Goal: Task Accomplishment & Management: Use online tool/utility

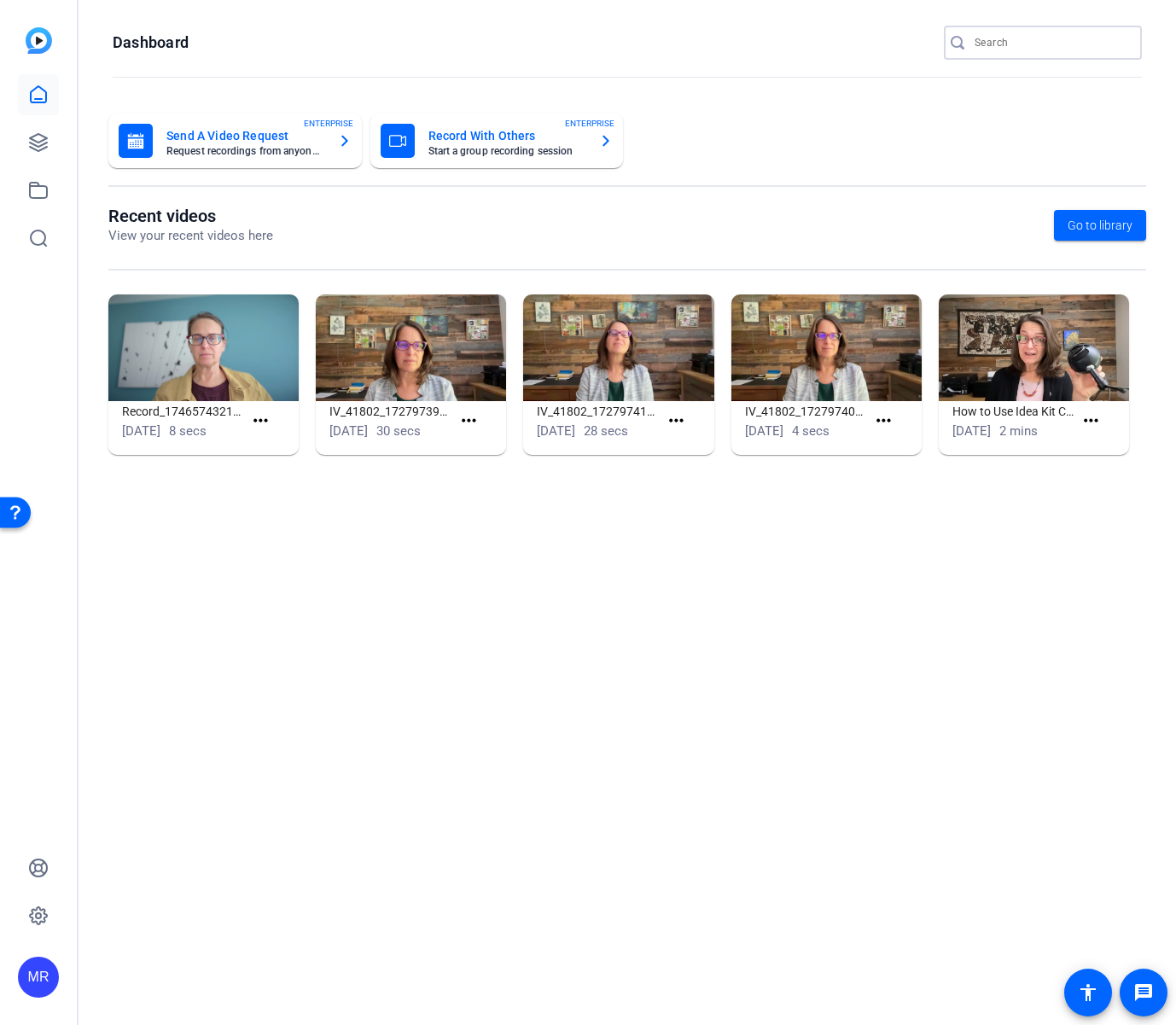
click at [996, 41] on input "Search" at bounding box center [1051, 42] width 153 height 20
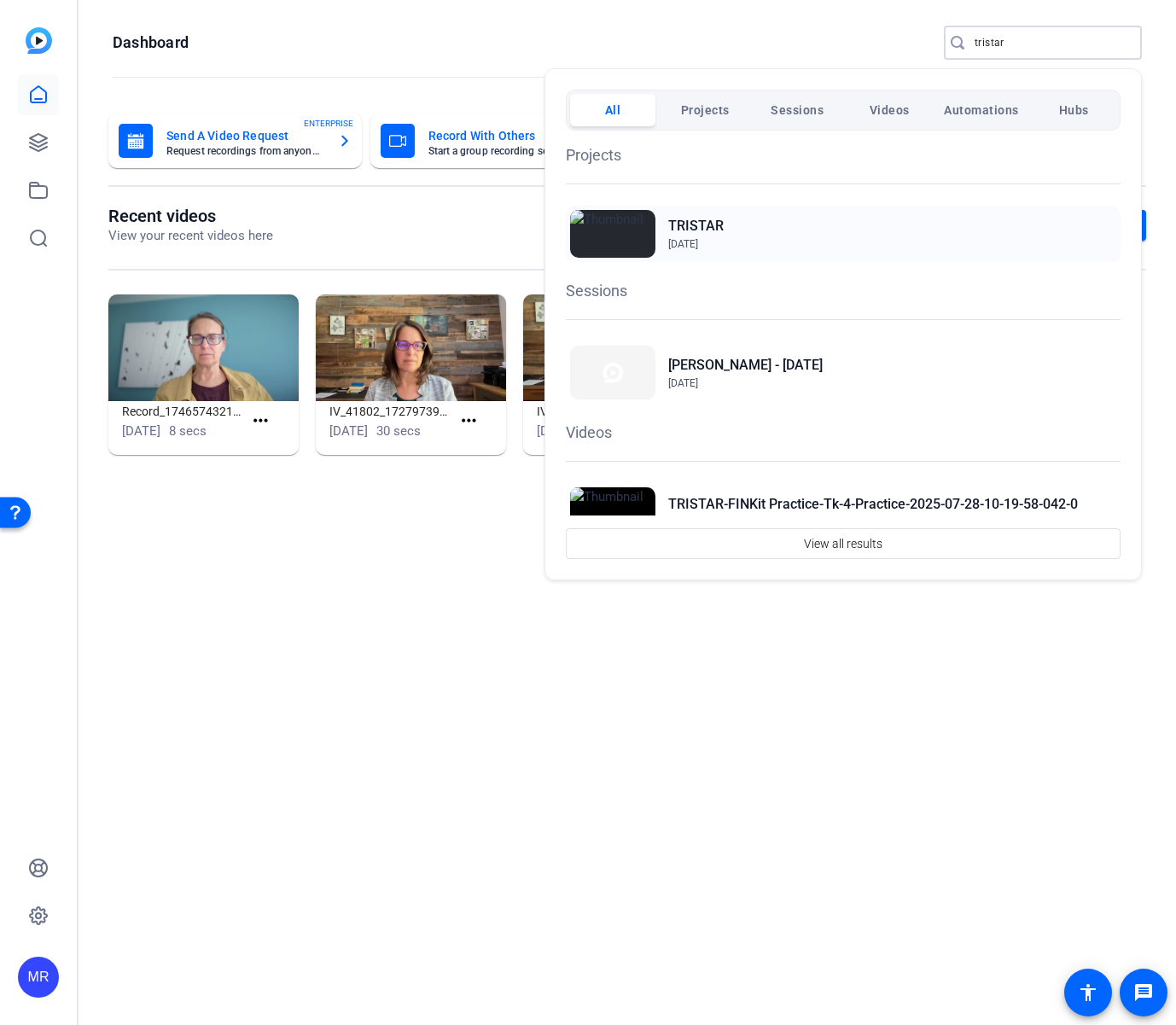
type input "tristar"
click at [702, 222] on h2 "TRISTAR" at bounding box center [695, 225] width 55 height 20
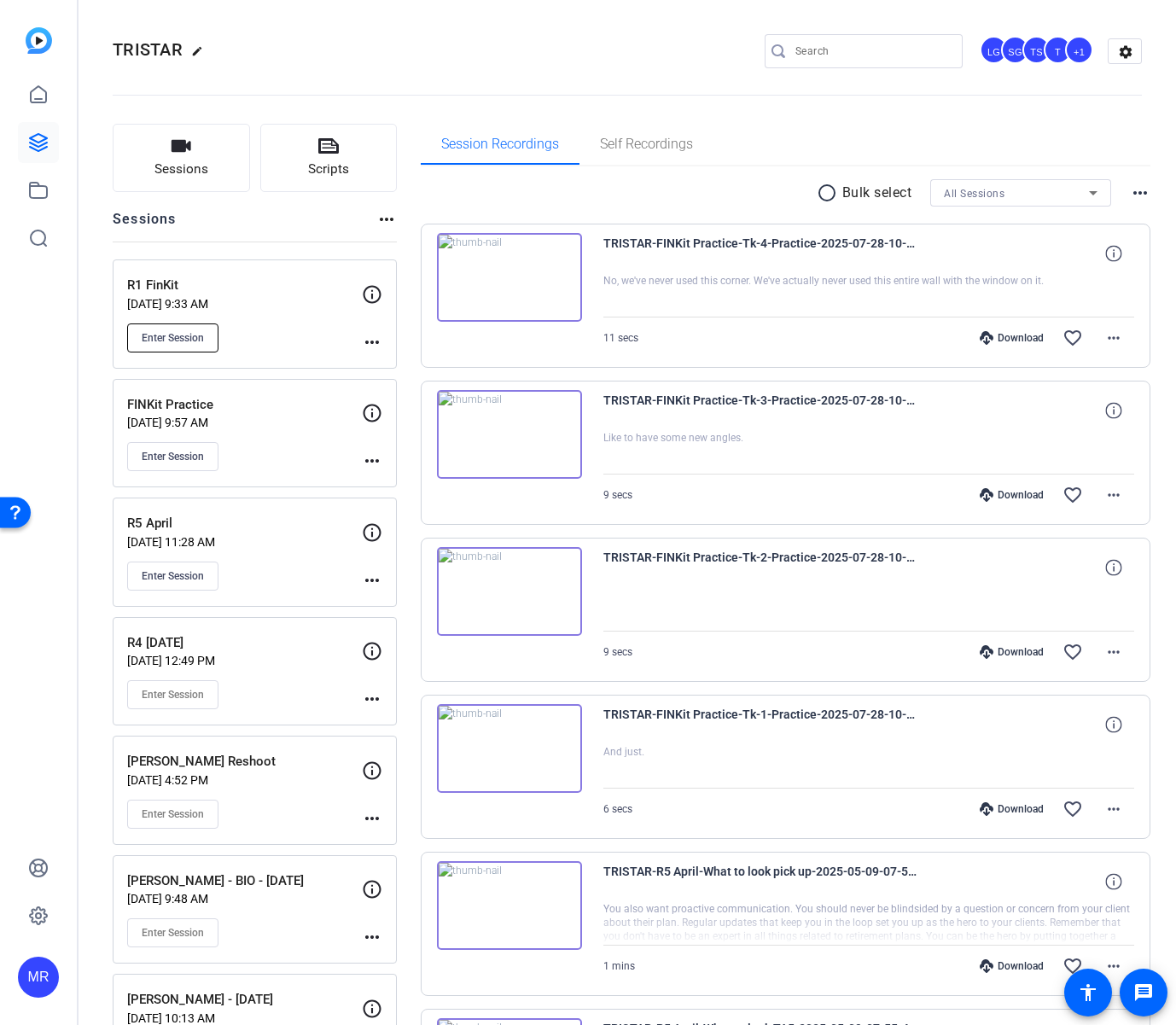
click at [190, 340] on span "Enter Session" at bounding box center [173, 338] width 62 height 14
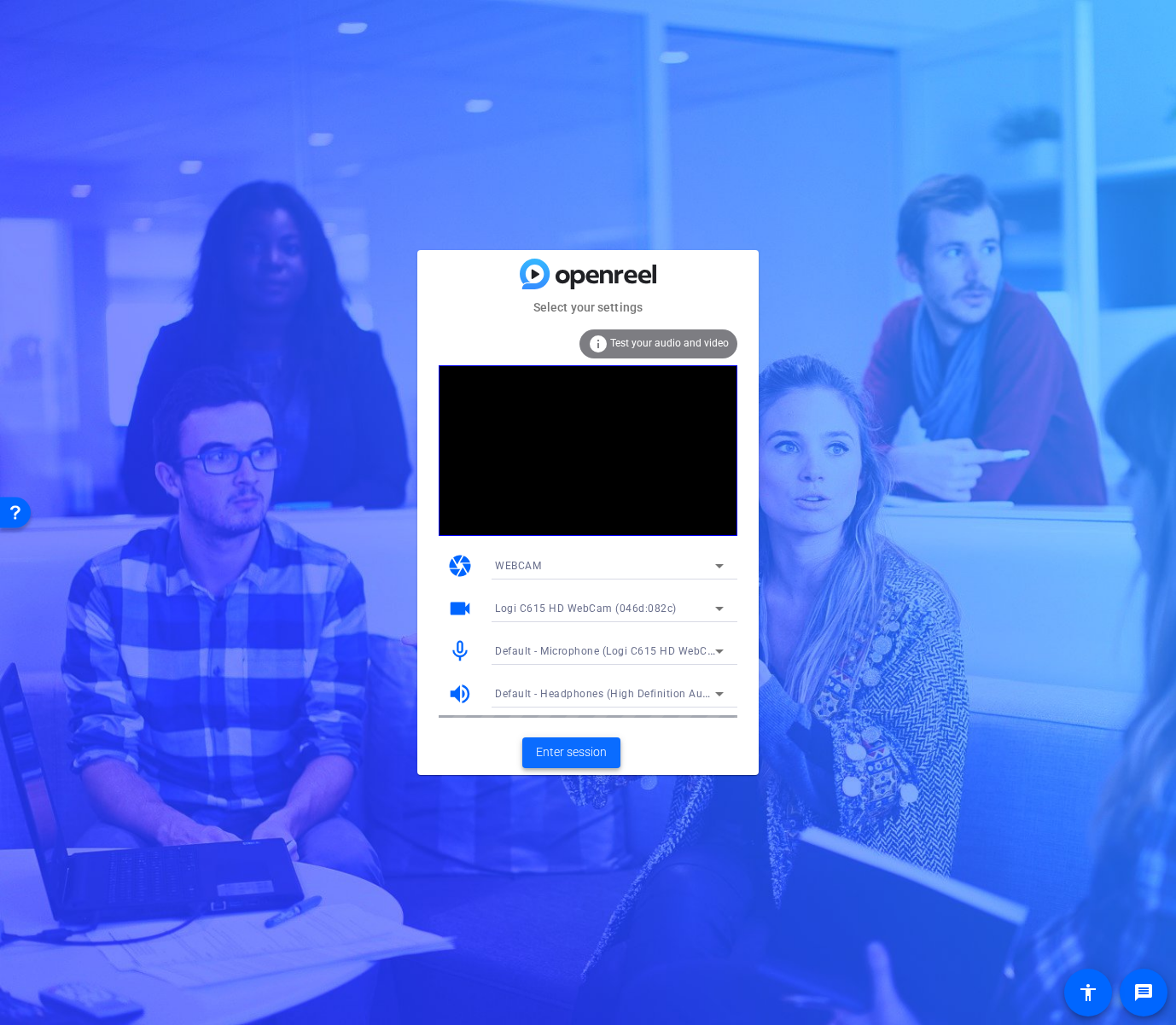
click at [564, 748] on span "Enter session" at bounding box center [571, 752] width 71 height 17
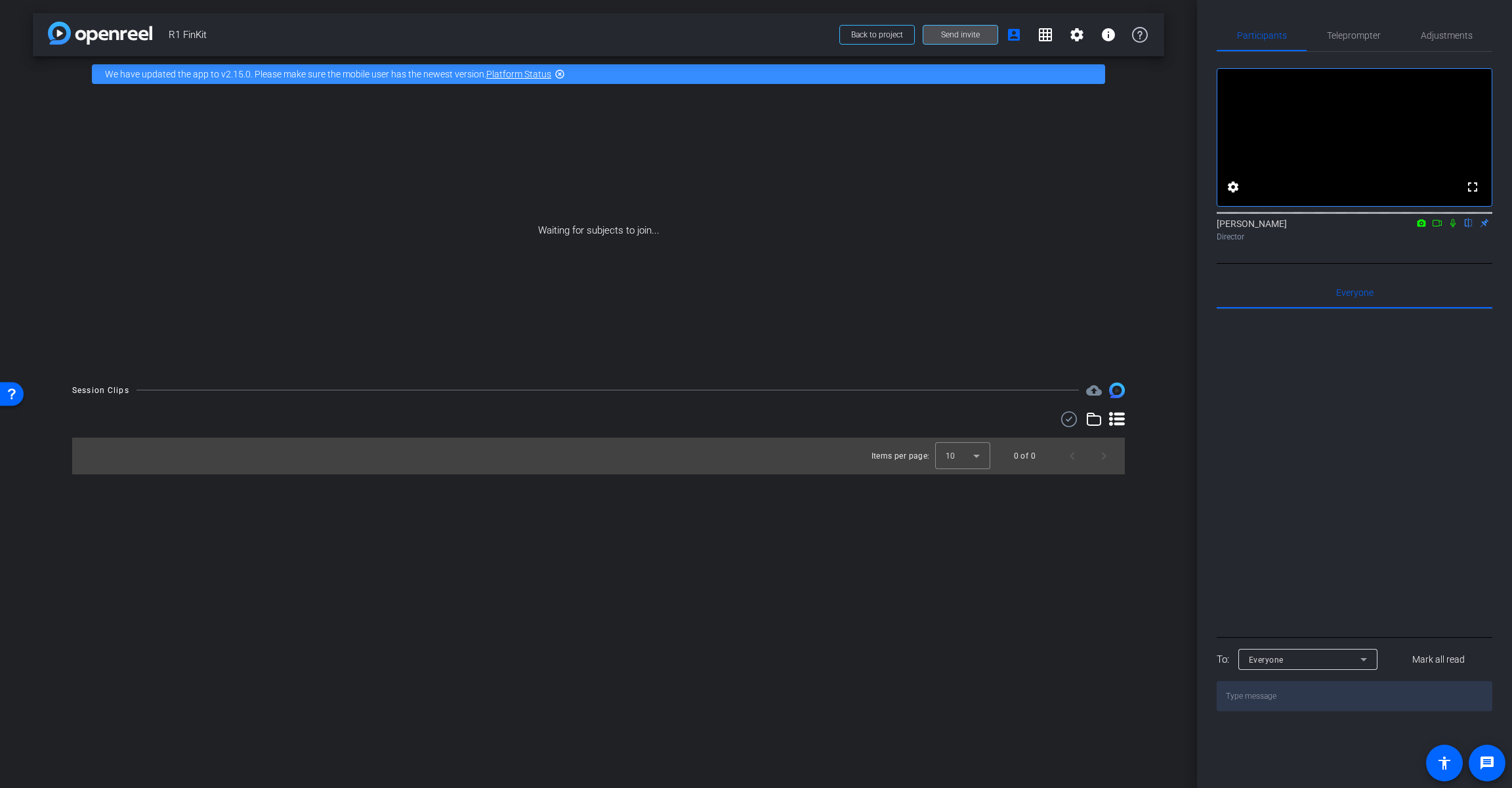
click at [903, 40] on span at bounding box center [959, 34] width 74 height 31
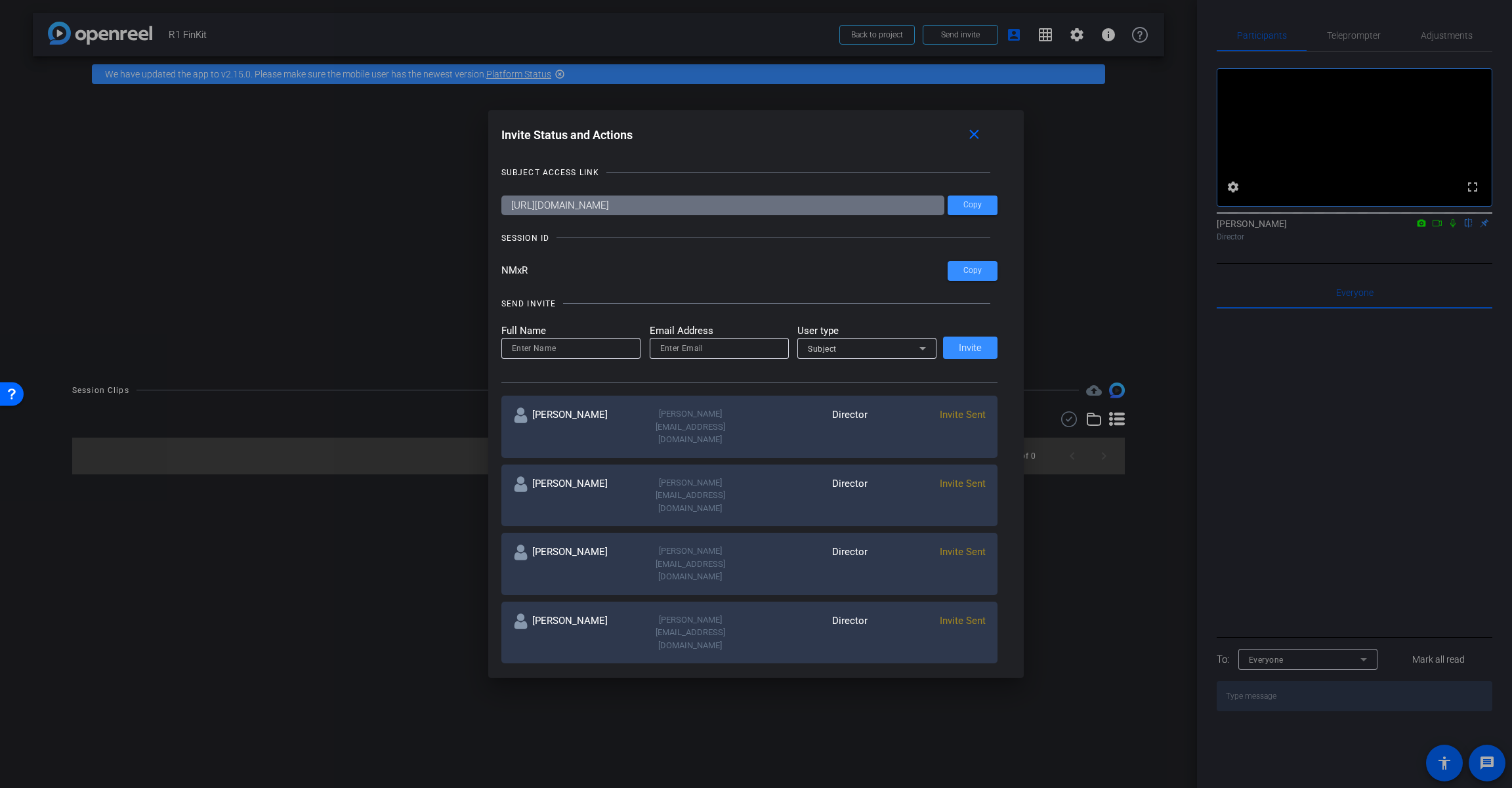
drag, startPoint x: 536, startPoint y: 269, endPoint x: 517, endPoint y: 269, distance: 19.0
click at [517, 269] on input "NMxR" at bounding box center [724, 271] width 447 height 19
click at [551, 272] on input "NMxR" at bounding box center [724, 271] width 447 height 19
drag, startPoint x: 544, startPoint y: 270, endPoint x: 486, endPoint y: 270, distance: 58.0
click at [488, 270] on div "Invite Status and Actions close SUBJECT ACCESS LINK https://capture.openreel.co…" at bounding box center [756, 394] width 536 height 568
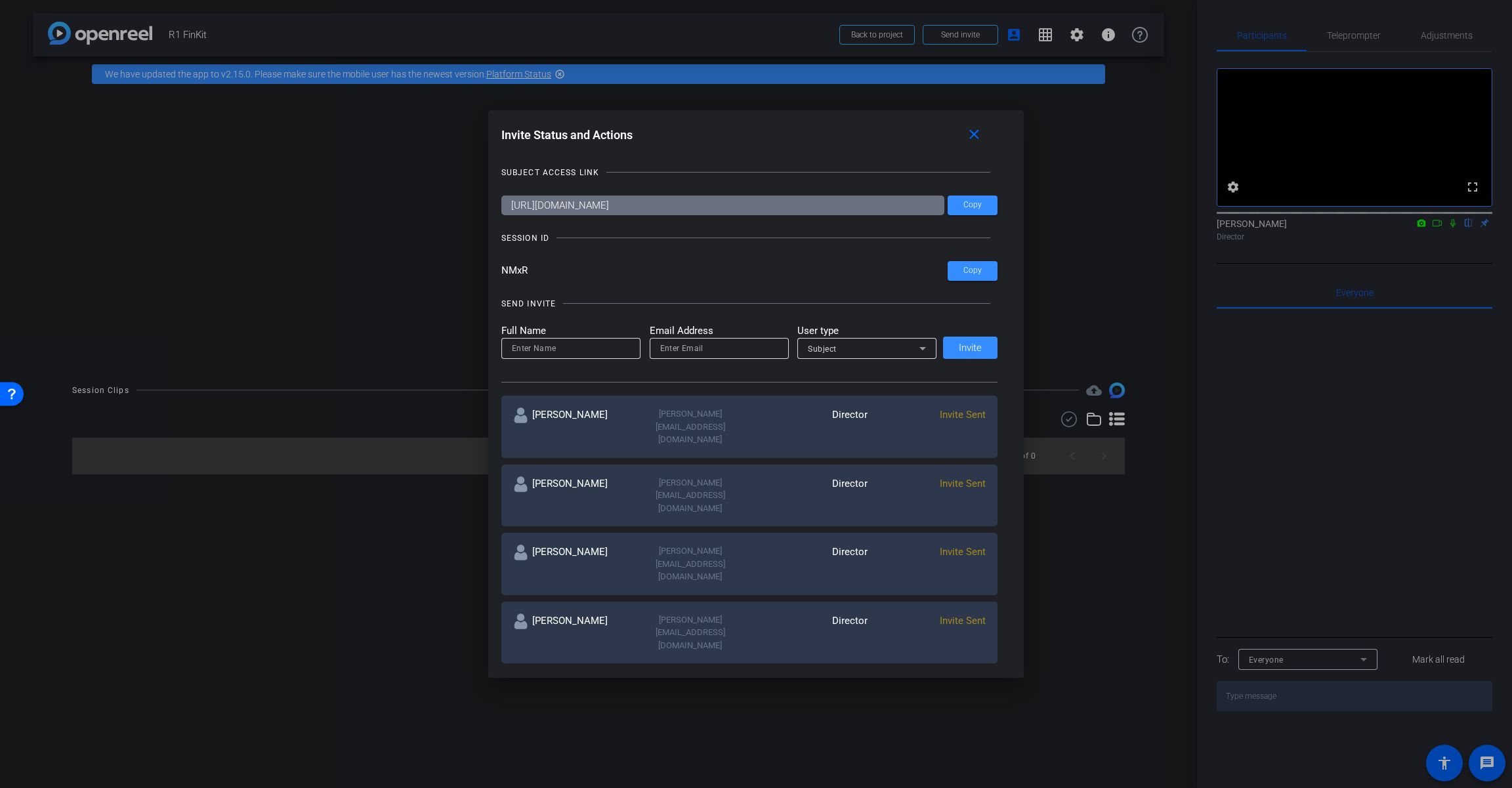
click at [543, 273] on input "NMxR" at bounding box center [724, 271] width 447 height 19
click at [903, 132] on mat-icon "close" at bounding box center [974, 135] width 16 height 16
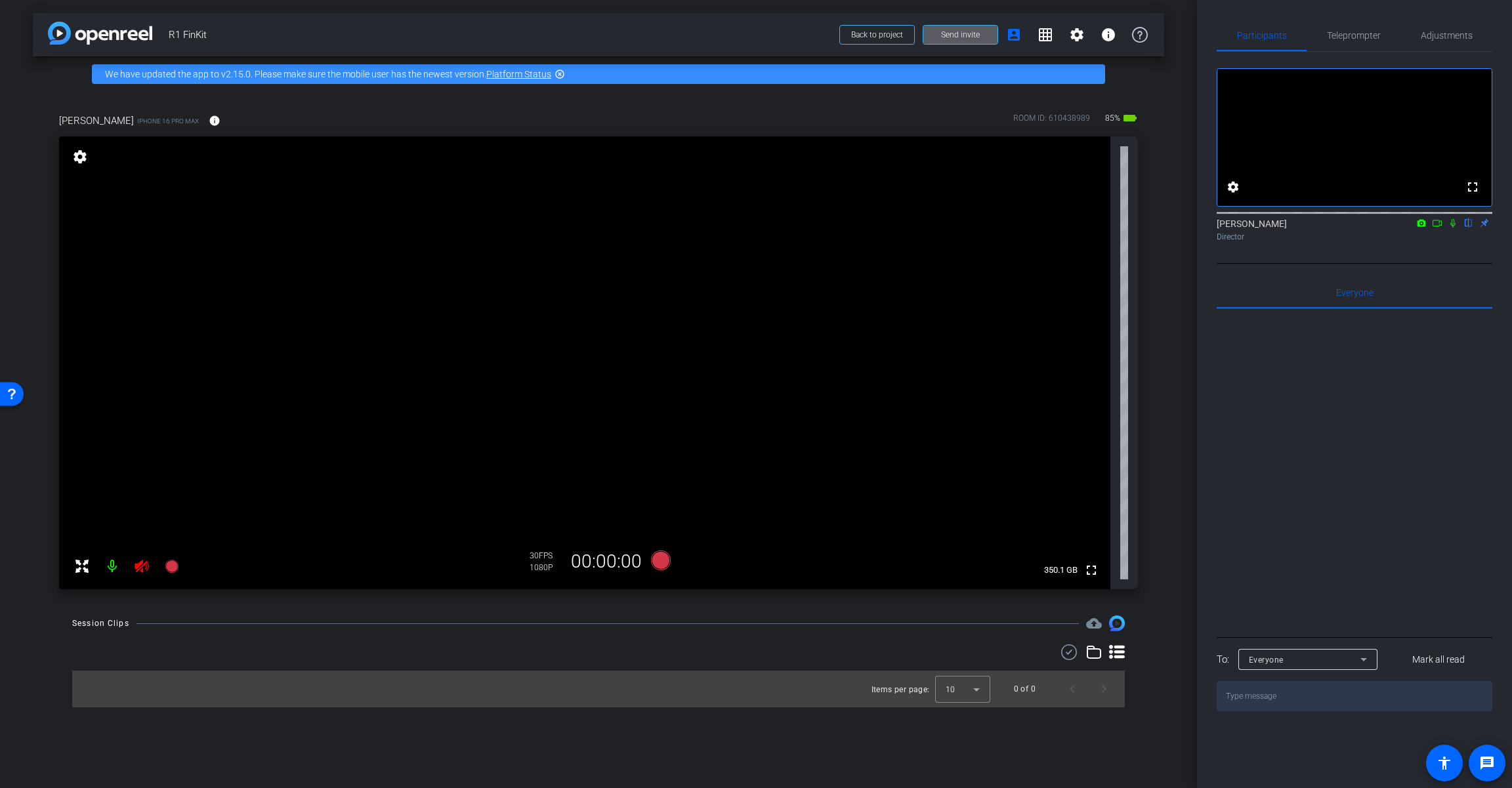
click at [146, 568] on icon at bounding box center [141, 567] width 13 height 13
click at [903, 43] on span "Adjustments" at bounding box center [1446, 35] width 52 height 31
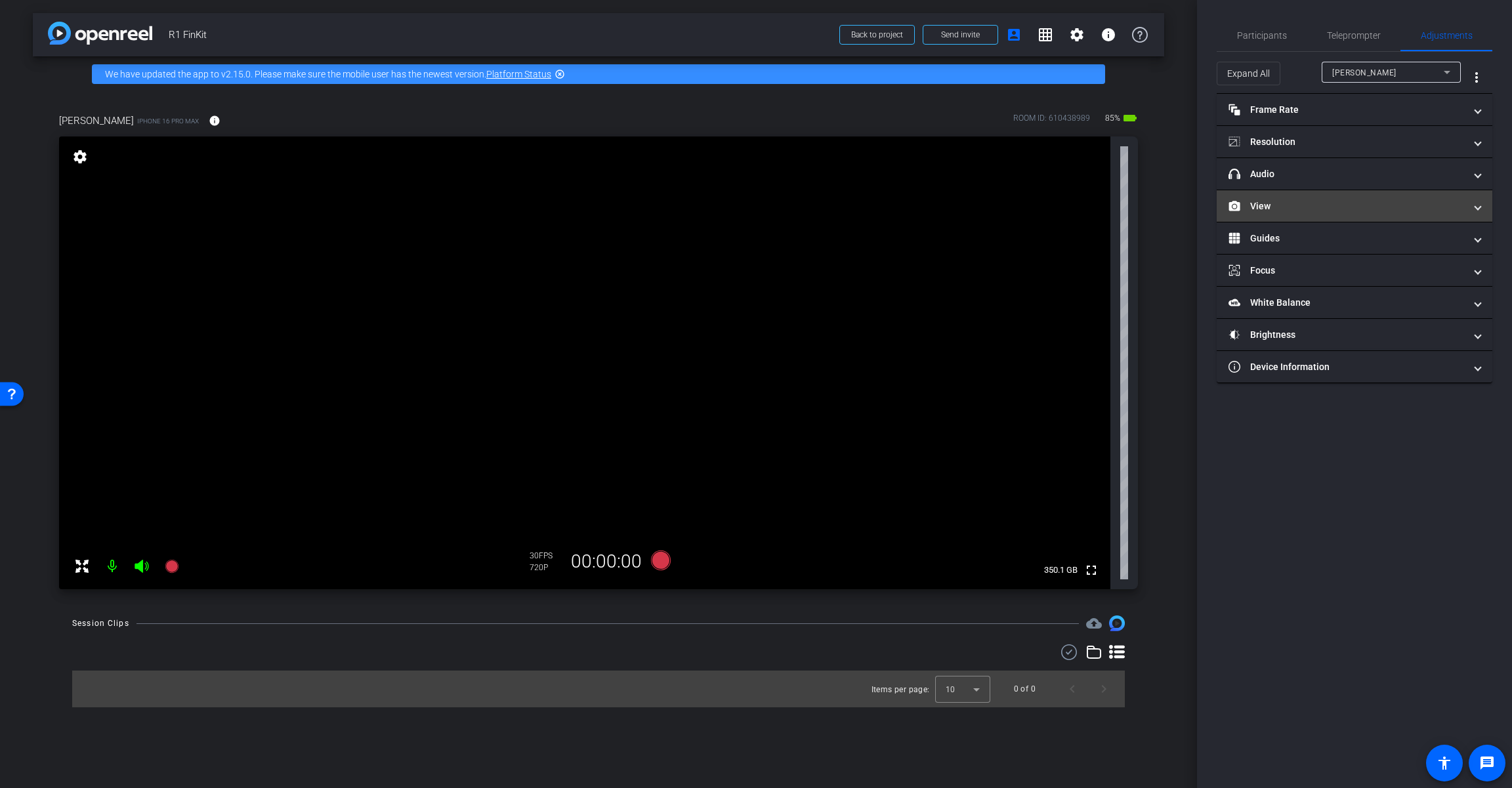
click at [903, 214] on mat-expansion-panel-header "View" at bounding box center [1354, 206] width 276 height 31
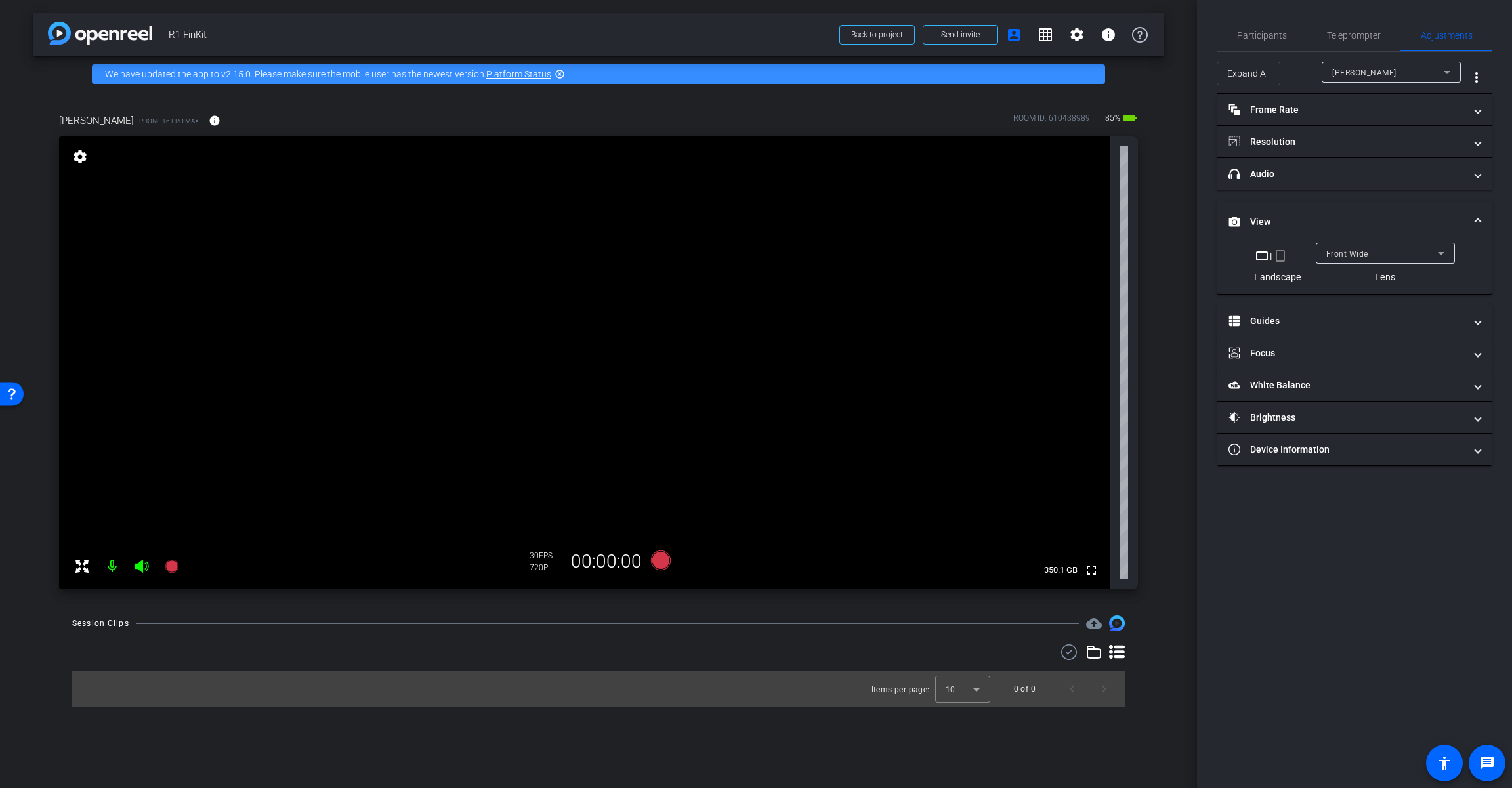
click at [903, 258] on mat-icon "crop_portrait" at bounding box center [1280, 255] width 16 height 16
click at [903, 170] on mat-panel-title "headphone icon Audio" at bounding box center [1346, 174] width 236 height 13
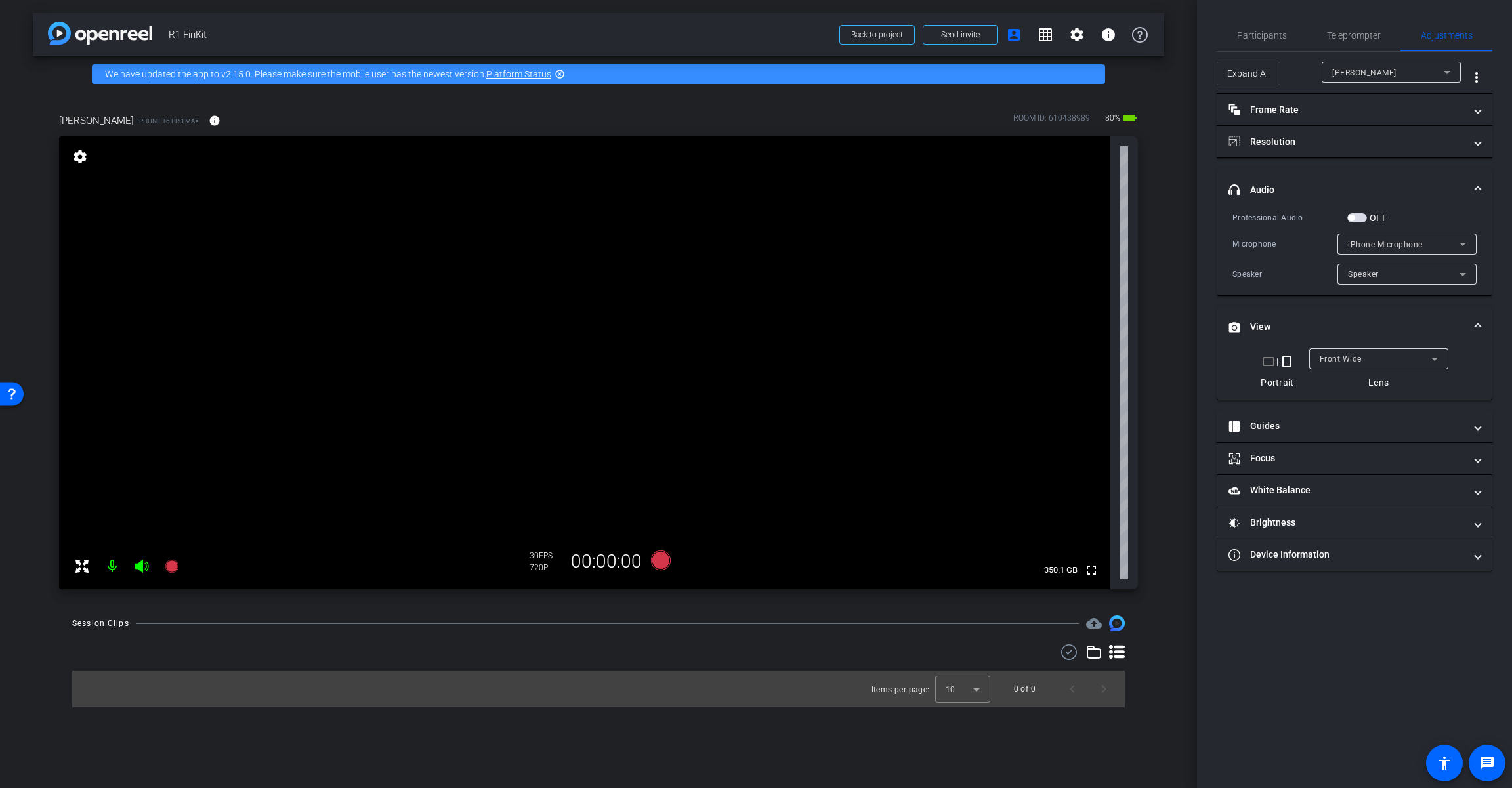
click at [903, 249] on div "iPhone Microphone" at bounding box center [1403, 244] width 111 height 16
click at [903, 249] on div at bounding box center [756, 394] width 1512 height 788
click at [903, 216] on span "button" at bounding box center [1351, 217] width 7 height 7
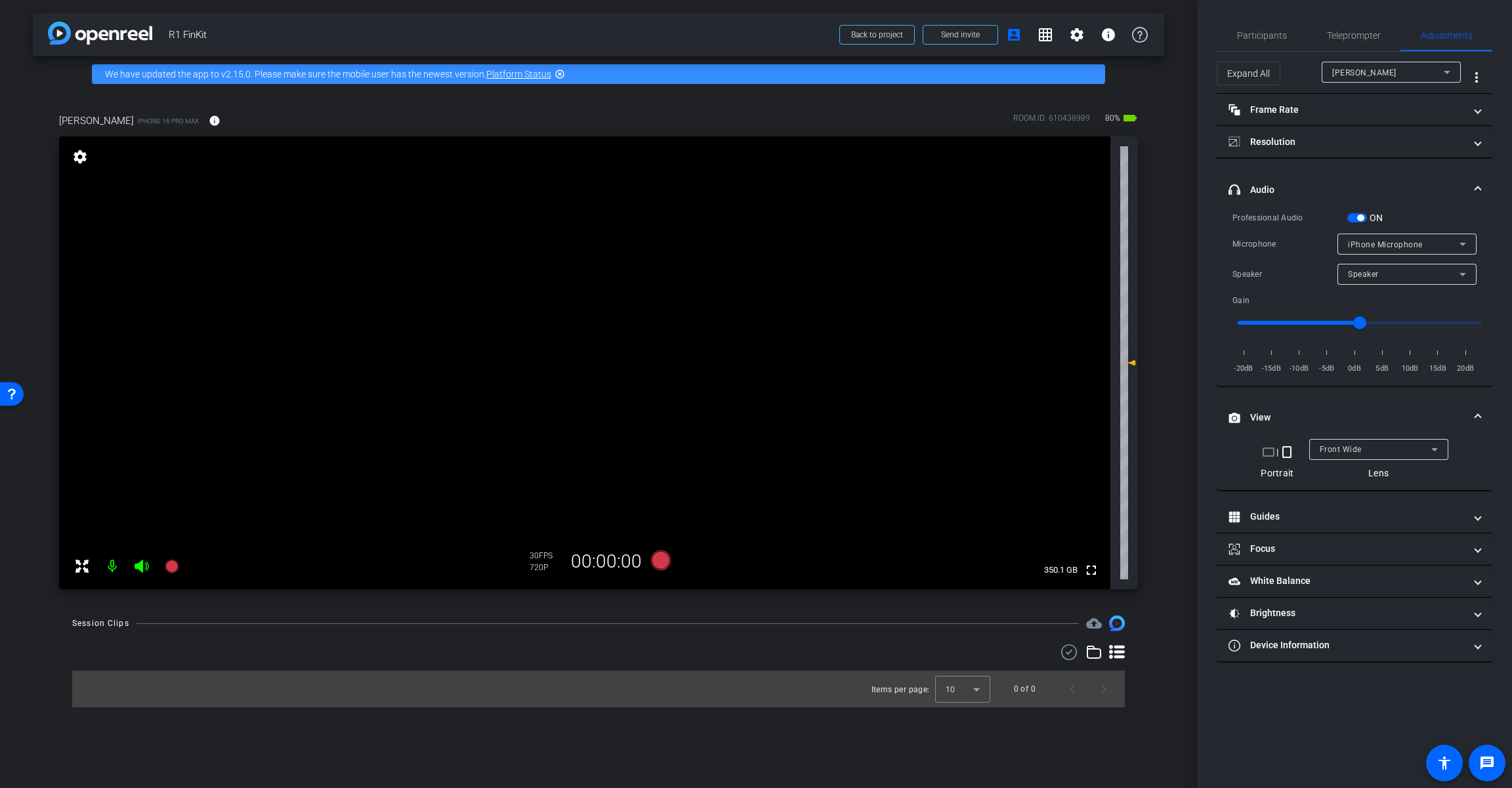
click at [903, 249] on div "iPhone Microphone" at bounding box center [1403, 244] width 111 height 16
click at [903, 291] on span "Wireless microphone" at bounding box center [1390, 291] width 84 height 16
click at [903, 214] on span "button" at bounding box center [1357, 218] width 19 height 9
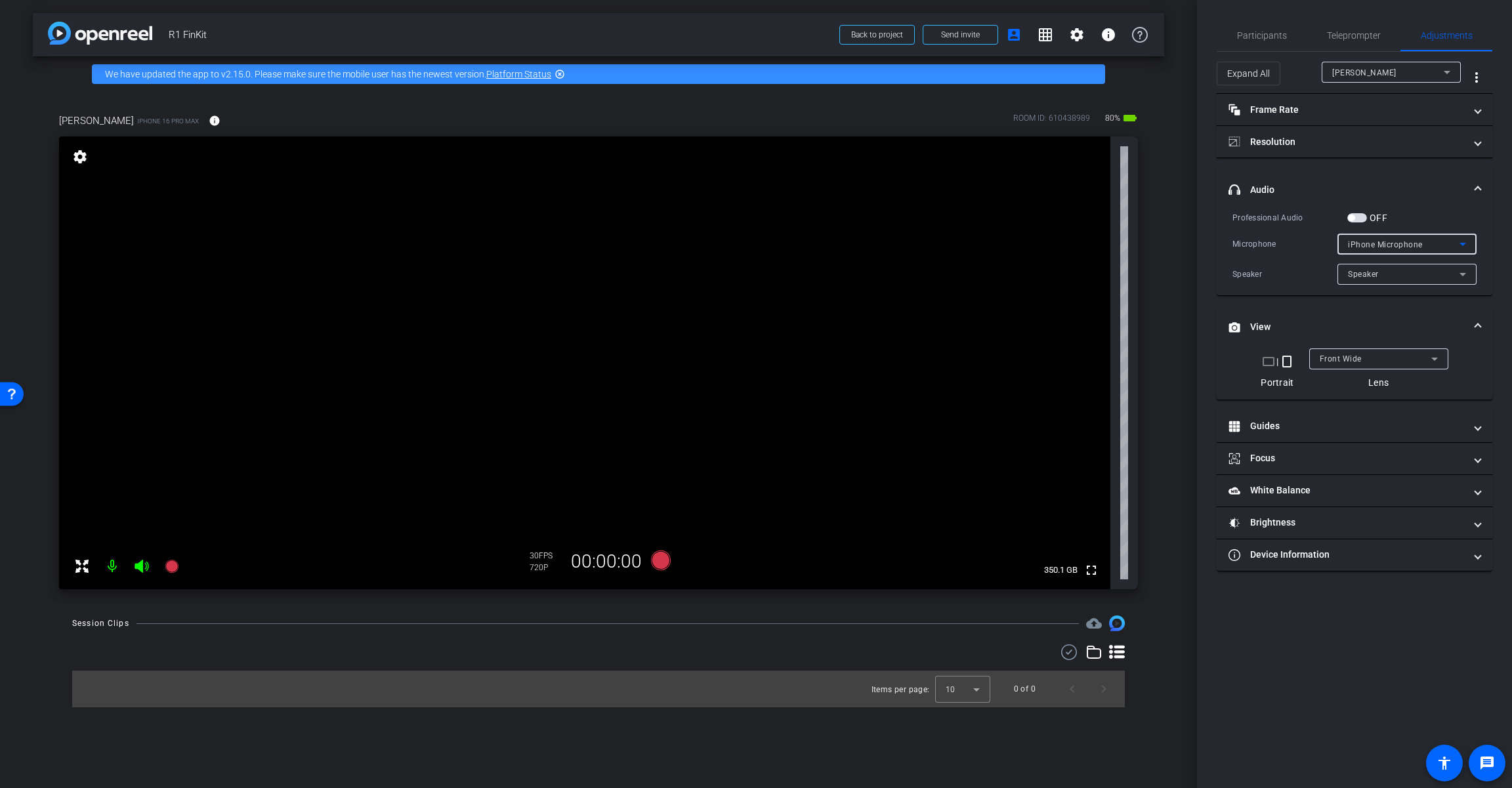
click at [903, 246] on span "iPhone Microphone" at bounding box center [1385, 245] width 75 height 9
click at [903, 221] on div at bounding box center [756, 394] width 1512 height 788
click at [903, 217] on span "button" at bounding box center [1351, 217] width 7 height 7
click at [903, 217] on span "button" at bounding box center [1357, 218] width 19 height 9
click at [903, 243] on span "iPhone Microphone" at bounding box center [1385, 245] width 75 height 9
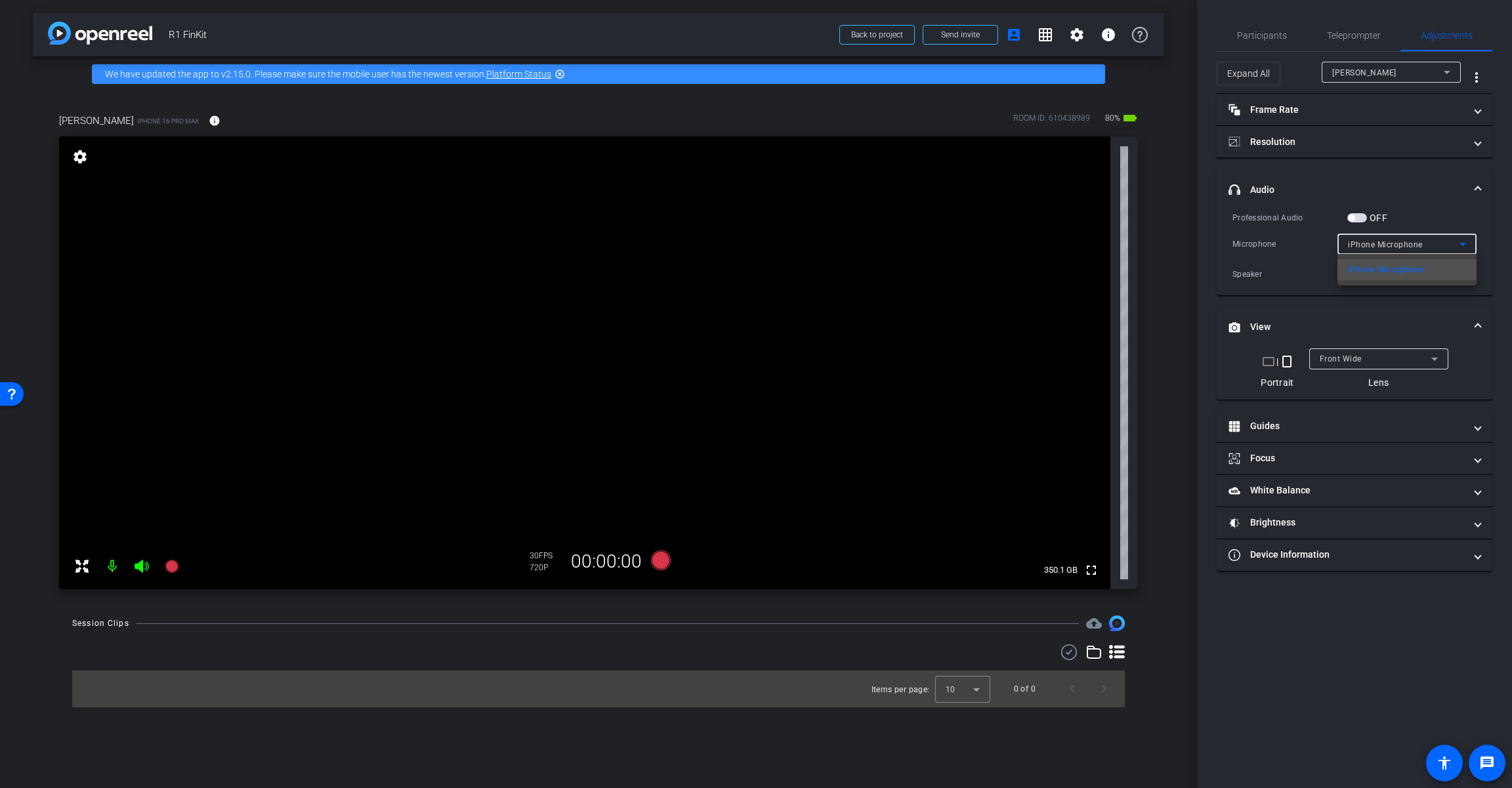
click at [903, 206] on div at bounding box center [756, 394] width 1512 height 788
click at [903, 278] on div "Speaker" at bounding box center [1403, 274] width 111 height 16
click at [903, 277] on div at bounding box center [756, 394] width 1512 height 788
click at [903, 215] on span "button" at bounding box center [1351, 217] width 7 height 7
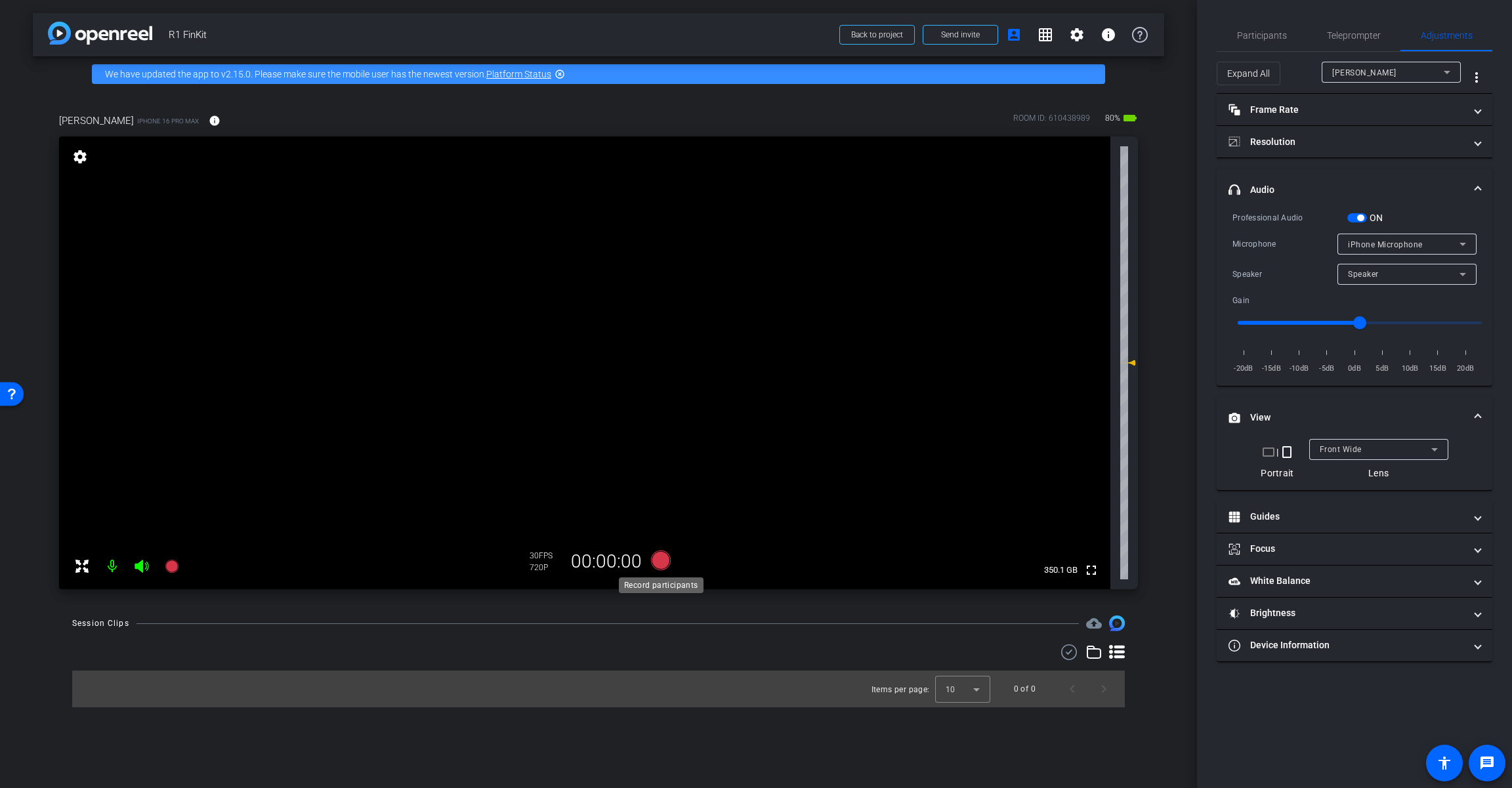
click at [654, 555] on icon at bounding box center [661, 561] width 31 height 24
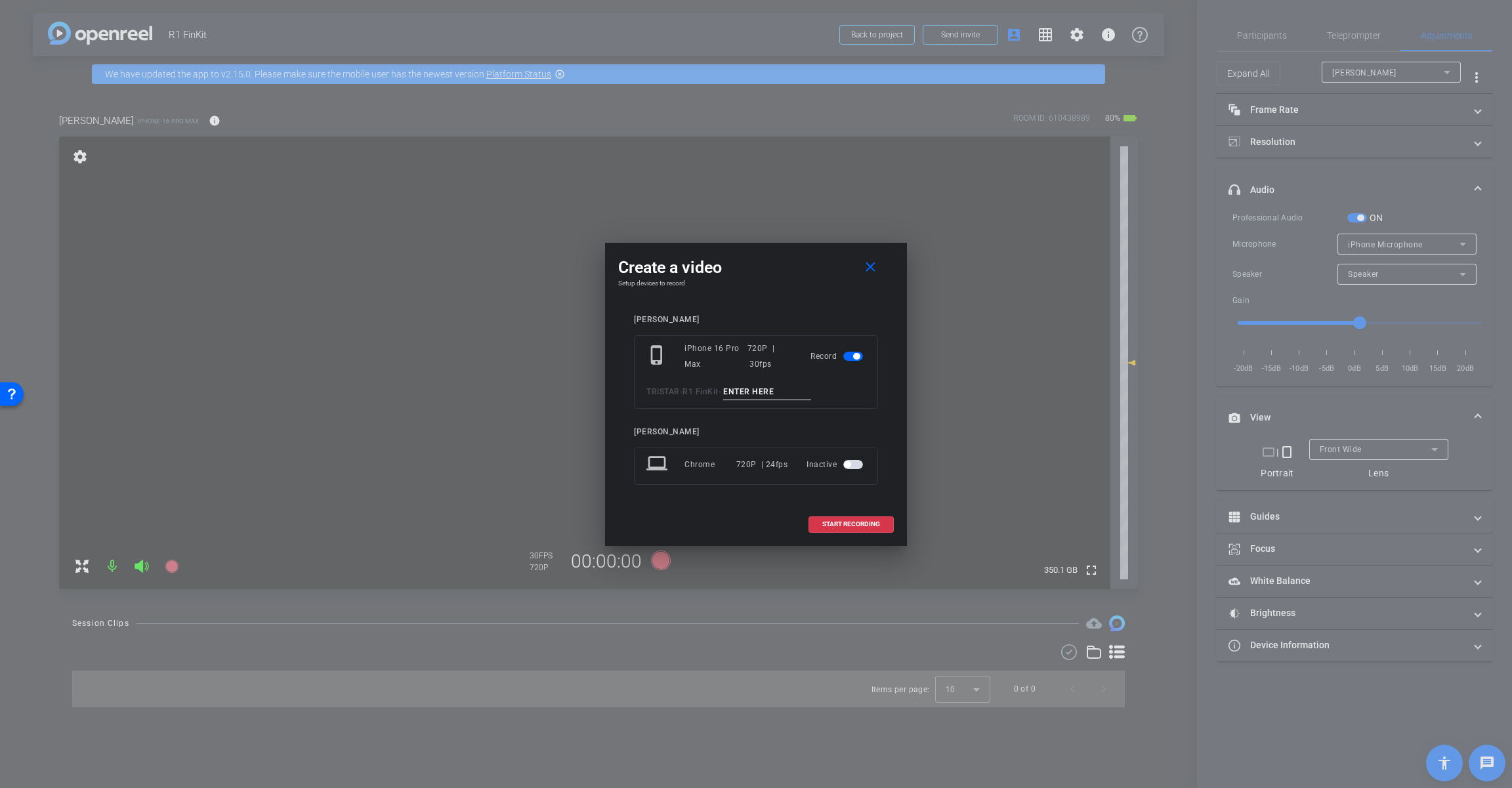
click at [766, 390] on input at bounding box center [767, 392] width 88 height 16
type input "Mic"
click at [841, 524] on span "START RECORDING" at bounding box center [850, 524] width 57 height 7
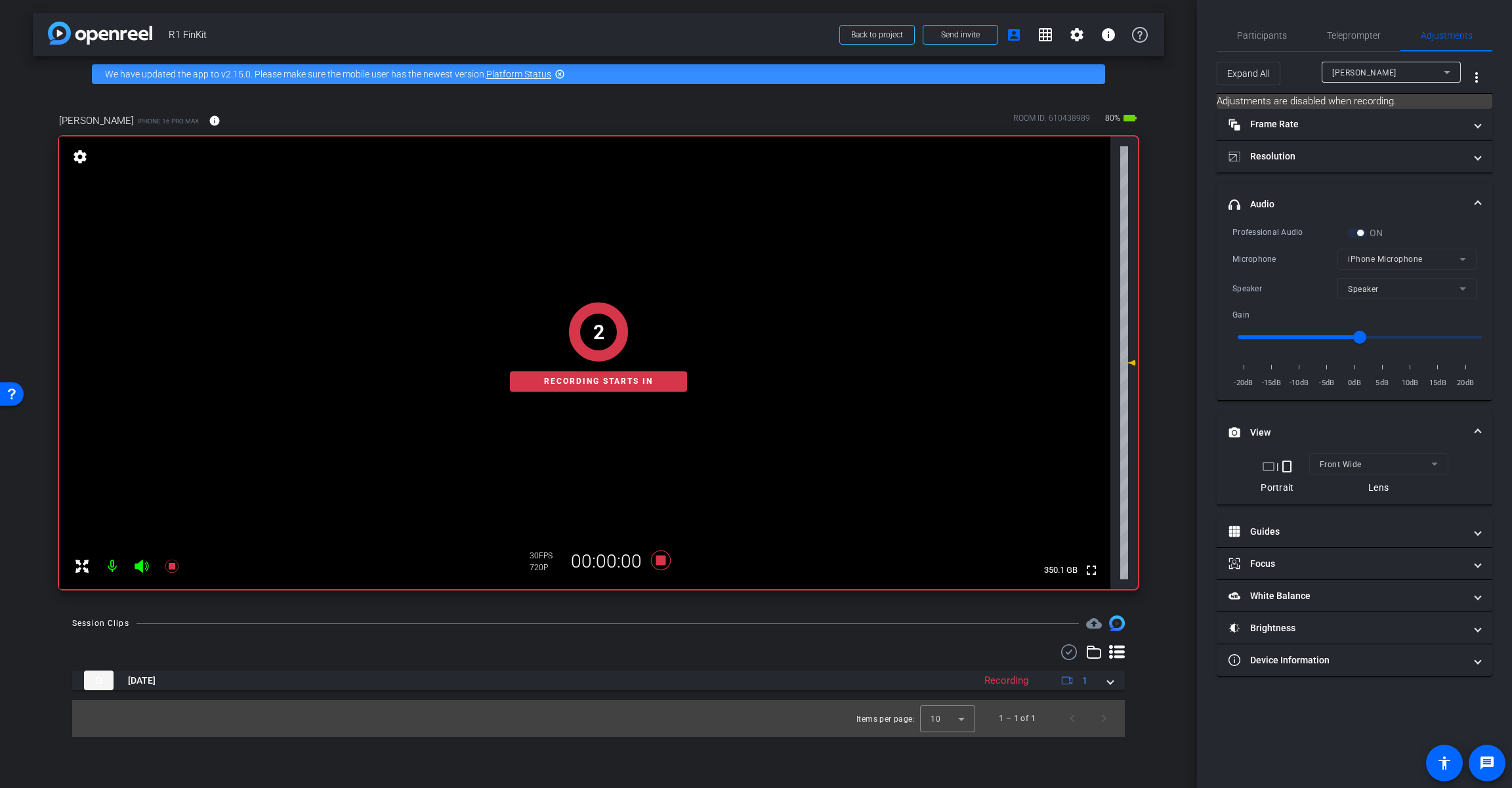
click at [662, 560] on div "2 Recording starts in" at bounding box center [598, 347] width 1079 height 484
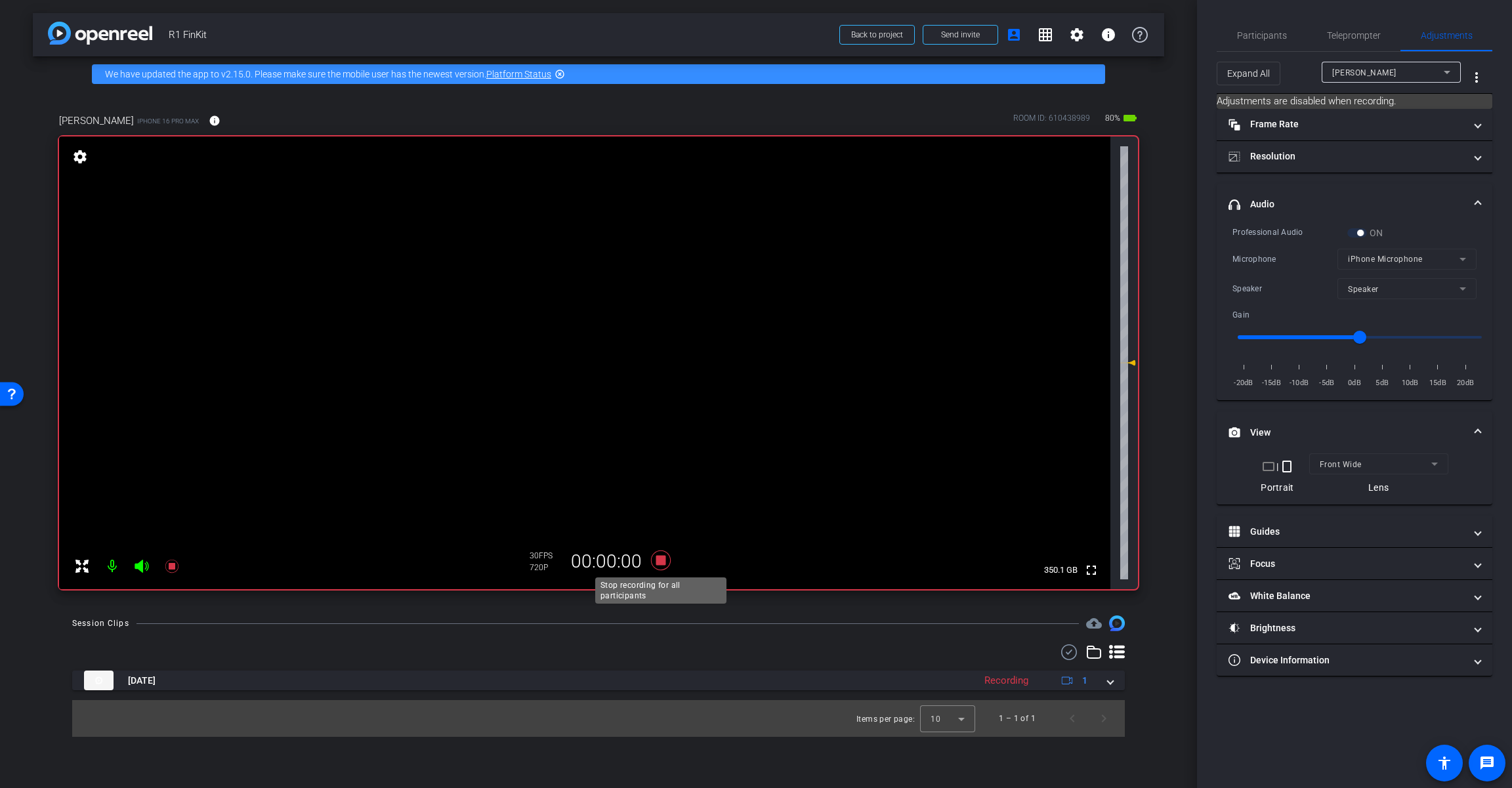
click at [662, 562] on icon at bounding box center [661, 560] width 19 height 19
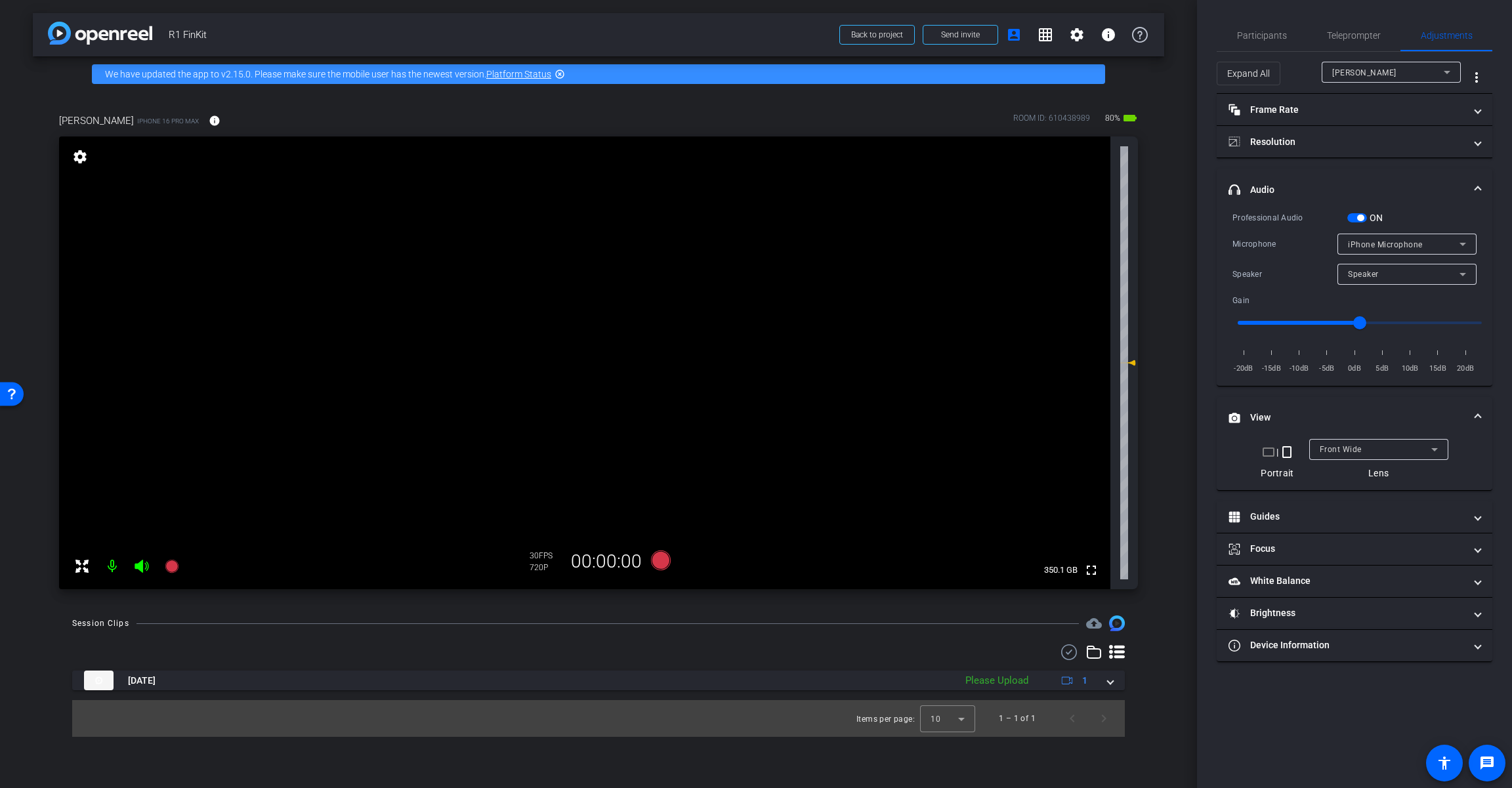
click at [903, 249] on div "iPhone Microphone" at bounding box center [1403, 244] width 111 height 16
click at [903, 294] on span "Wireless microphone" at bounding box center [1390, 291] width 84 height 16
click at [659, 565] on icon at bounding box center [661, 560] width 19 height 19
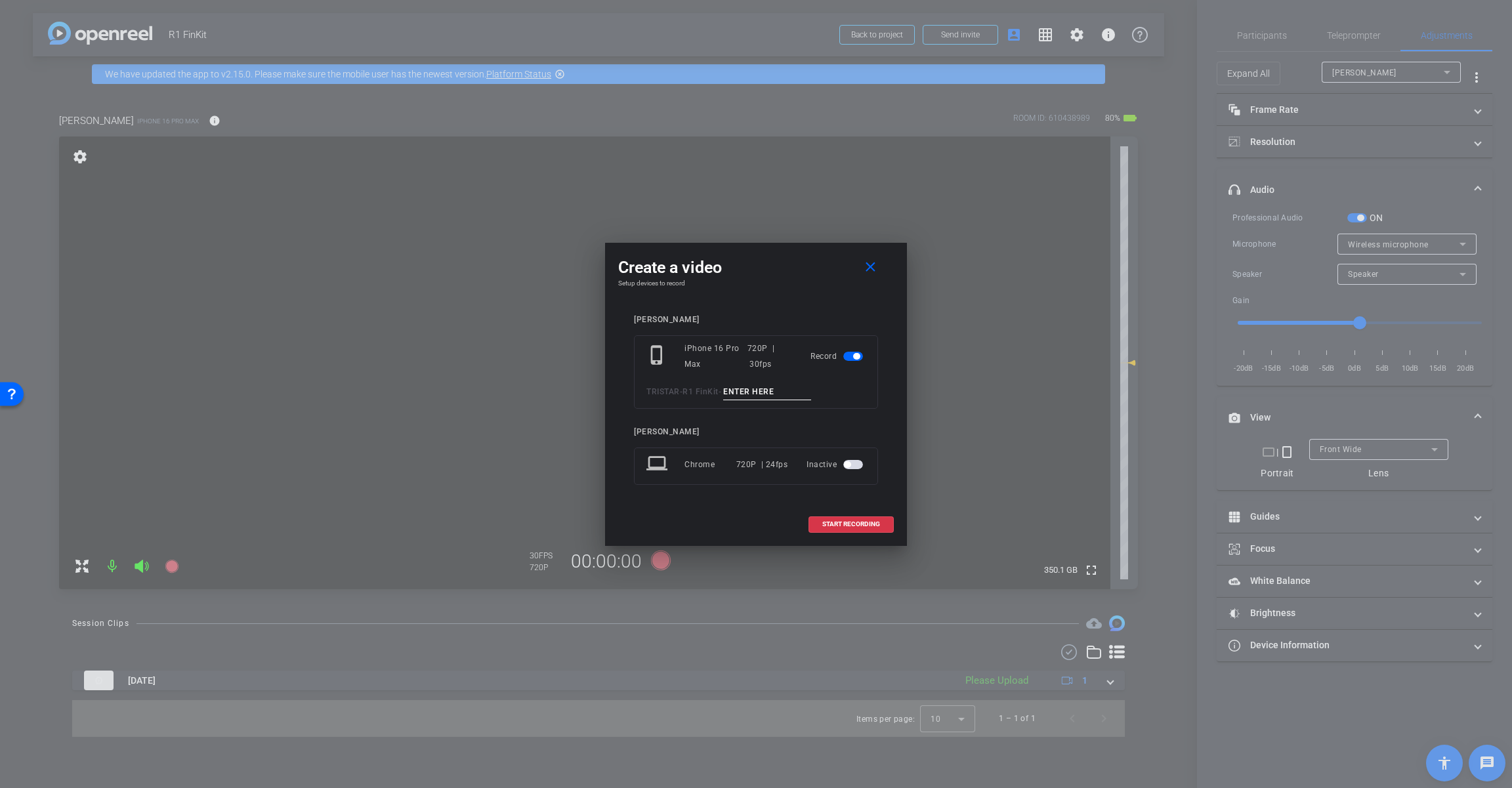
click at [757, 390] on input at bounding box center [767, 392] width 88 height 16
type input "mic"
click at [839, 527] on span "START RECORDING" at bounding box center [850, 524] width 57 height 7
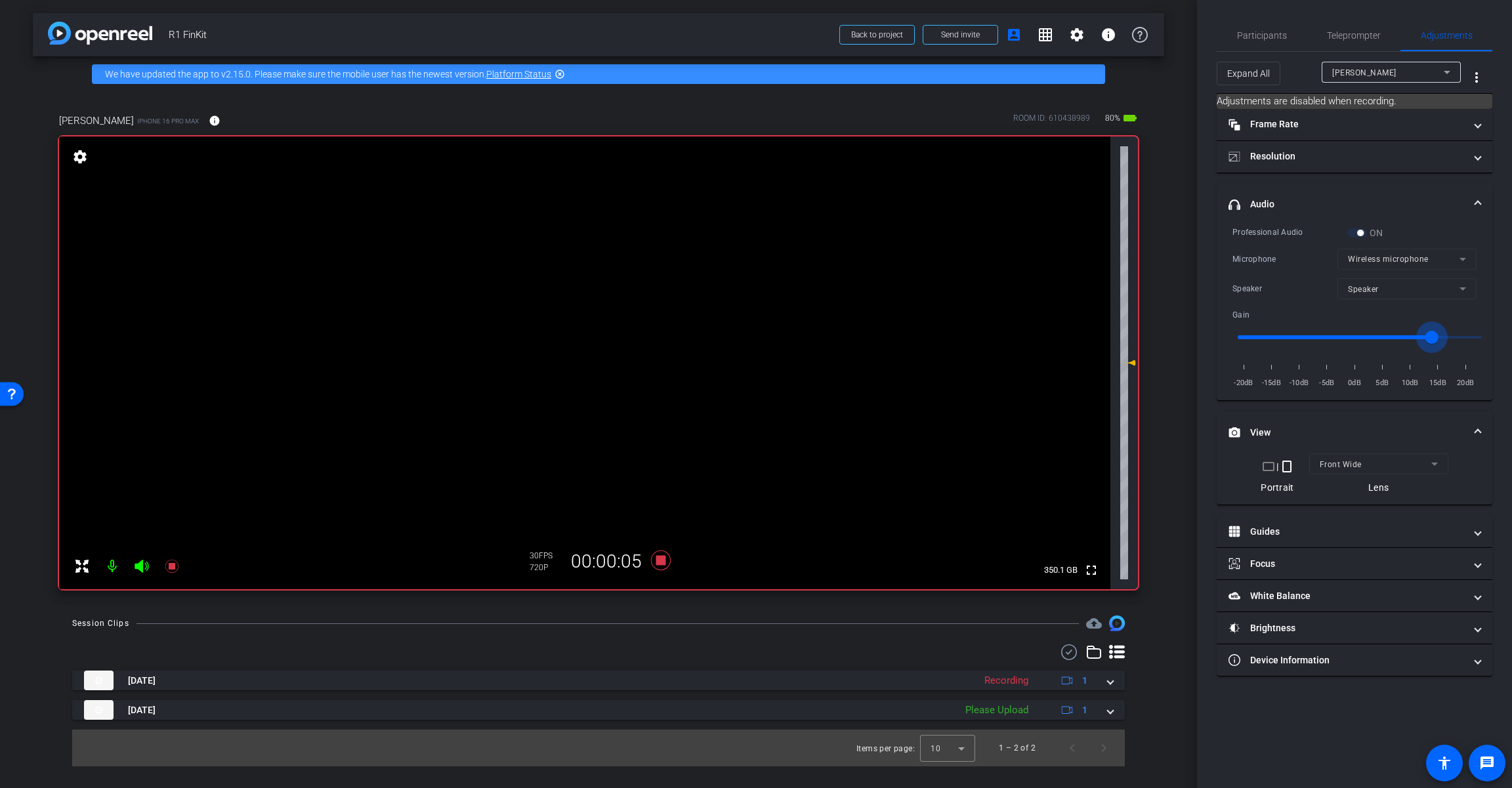
drag, startPoint x: 1356, startPoint y: 335, endPoint x: 1431, endPoint y: 338, distance: 75.1
click at [903, 338] on input "range" at bounding box center [1360, 337] width 272 height 29
drag, startPoint x: 1431, startPoint y: 338, endPoint x: 1360, endPoint y: 349, distance: 71.8
click at [903, 344] on input "range" at bounding box center [1360, 337] width 272 height 29
click at [660, 563] on icon at bounding box center [661, 560] width 19 height 19
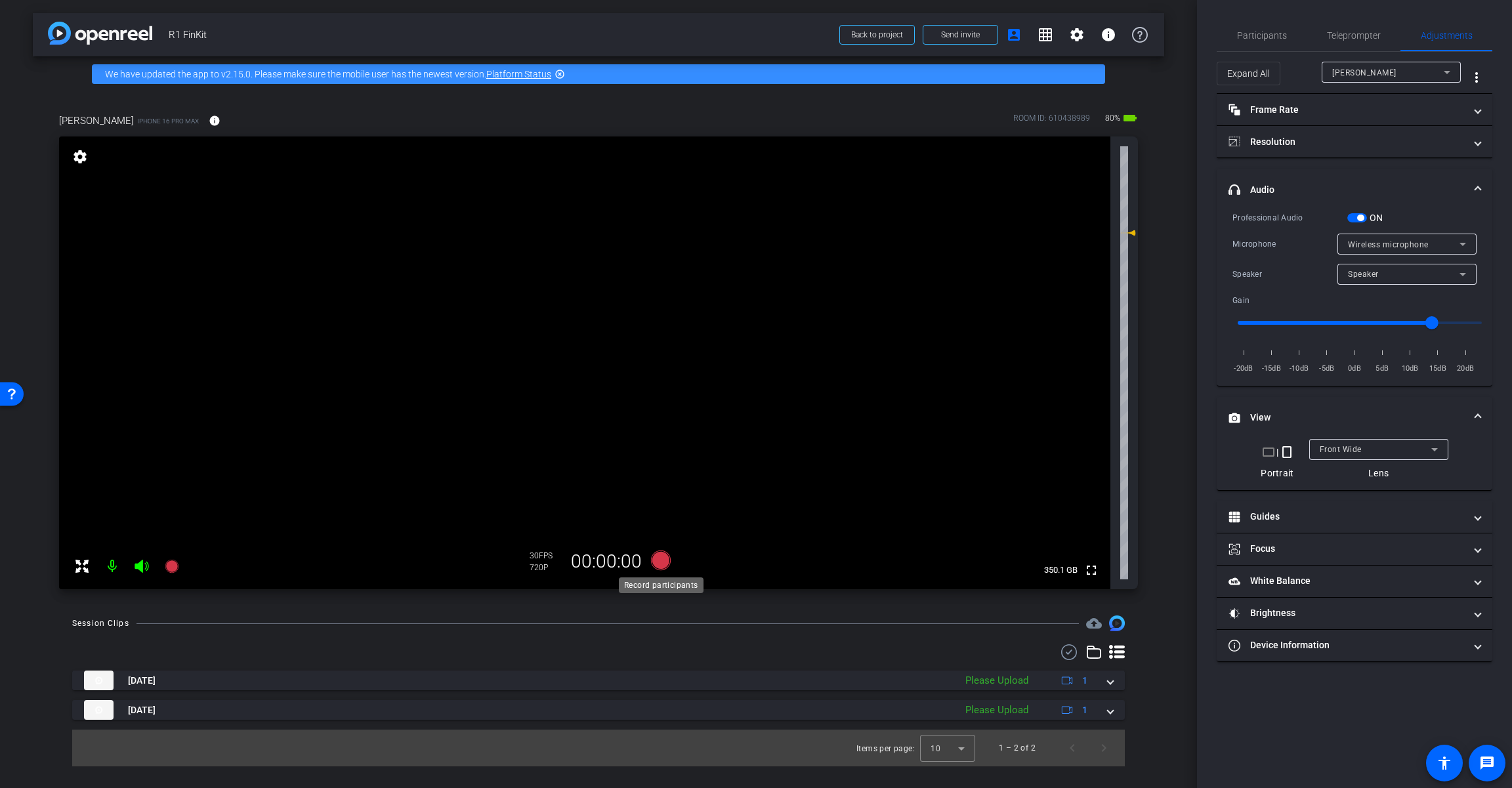
type input "1"
click at [903, 218] on span "button" at bounding box center [1357, 218] width 19 height 9
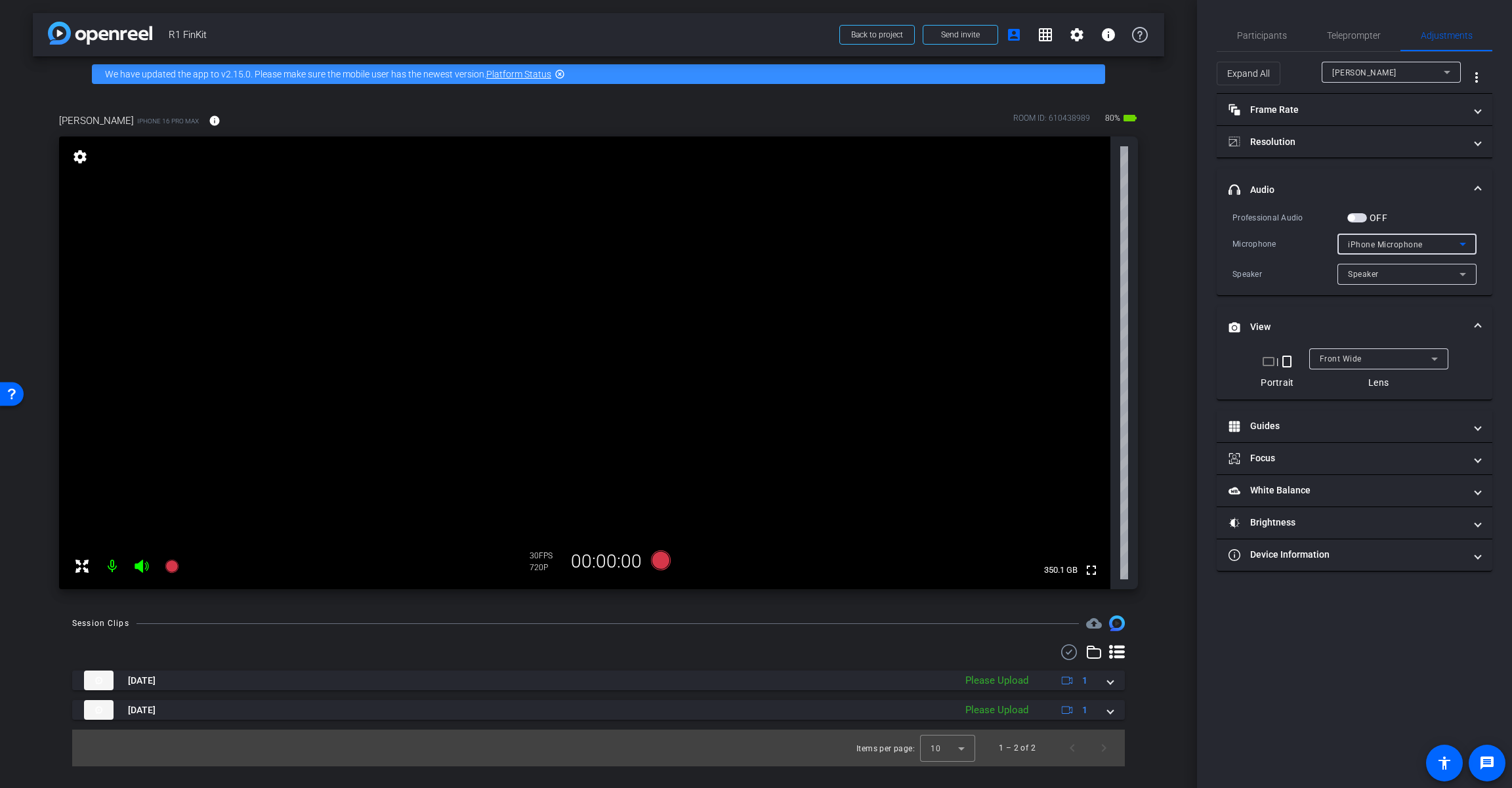
click at [903, 239] on div "iPhone Microphone" at bounding box center [1403, 244] width 111 height 16
click at [903, 202] on div at bounding box center [756, 394] width 1512 height 788
click at [903, 275] on icon at bounding box center [1462, 274] width 16 height 16
click at [903, 275] on div at bounding box center [756, 394] width 1512 height 788
click at [903, 243] on icon at bounding box center [1462, 243] width 16 height 16
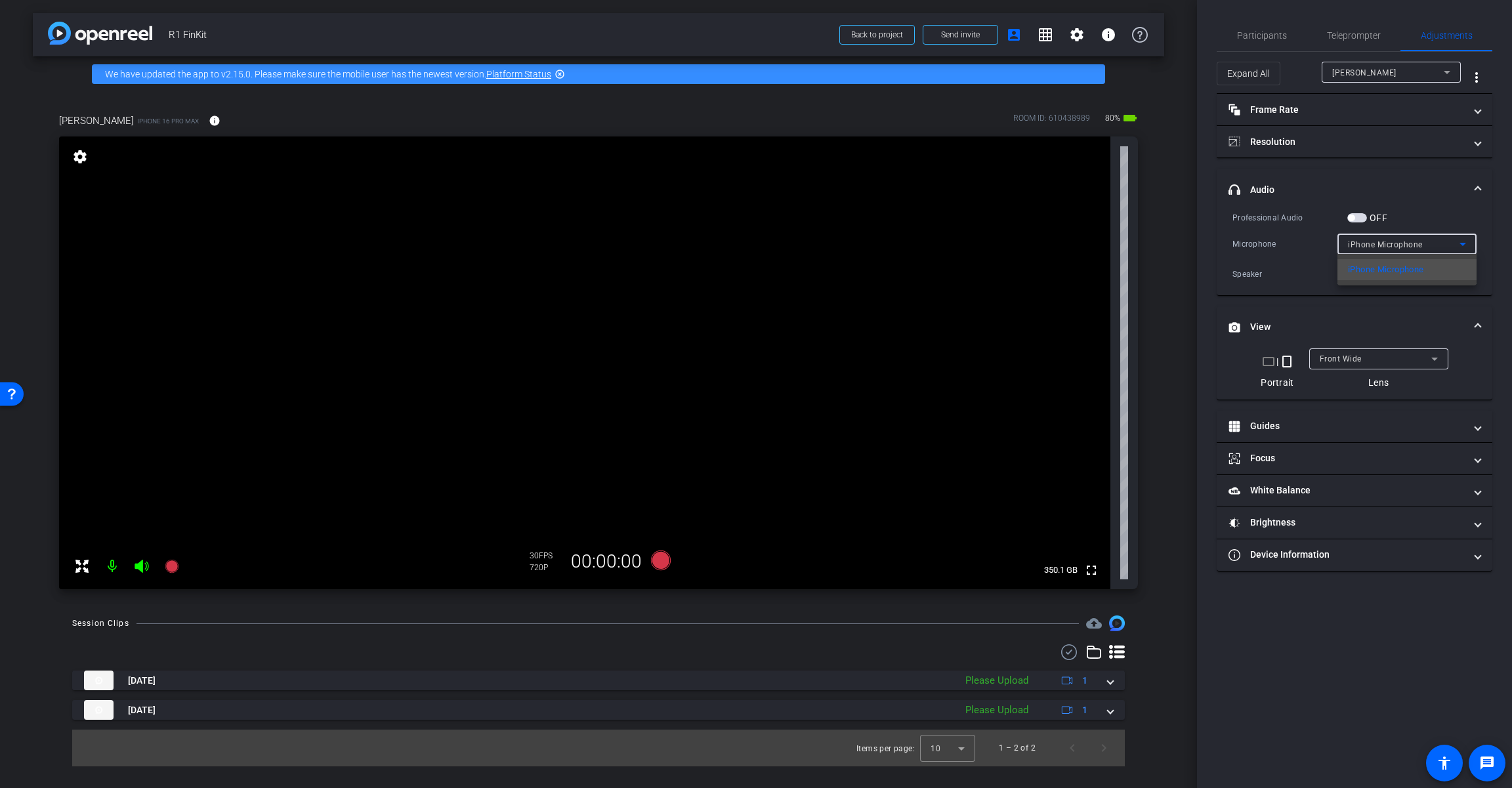
click at [903, 238] on div at bounding box center [756, 394] width 1512 height 788
click at [903, 211] on div "Professional Audio OFF" at bounding box center [1354, 217] width 244 height 13
click at [903, 238] on icon at bounding box center [1462, 243] width 16 height 16
click at [903, 217] on div at bounding box center [756, 394] width 1512 height 788
click at [903, 241] on div "iPhone Microphone" at bounding box center [1403, 244] width 111 height 16
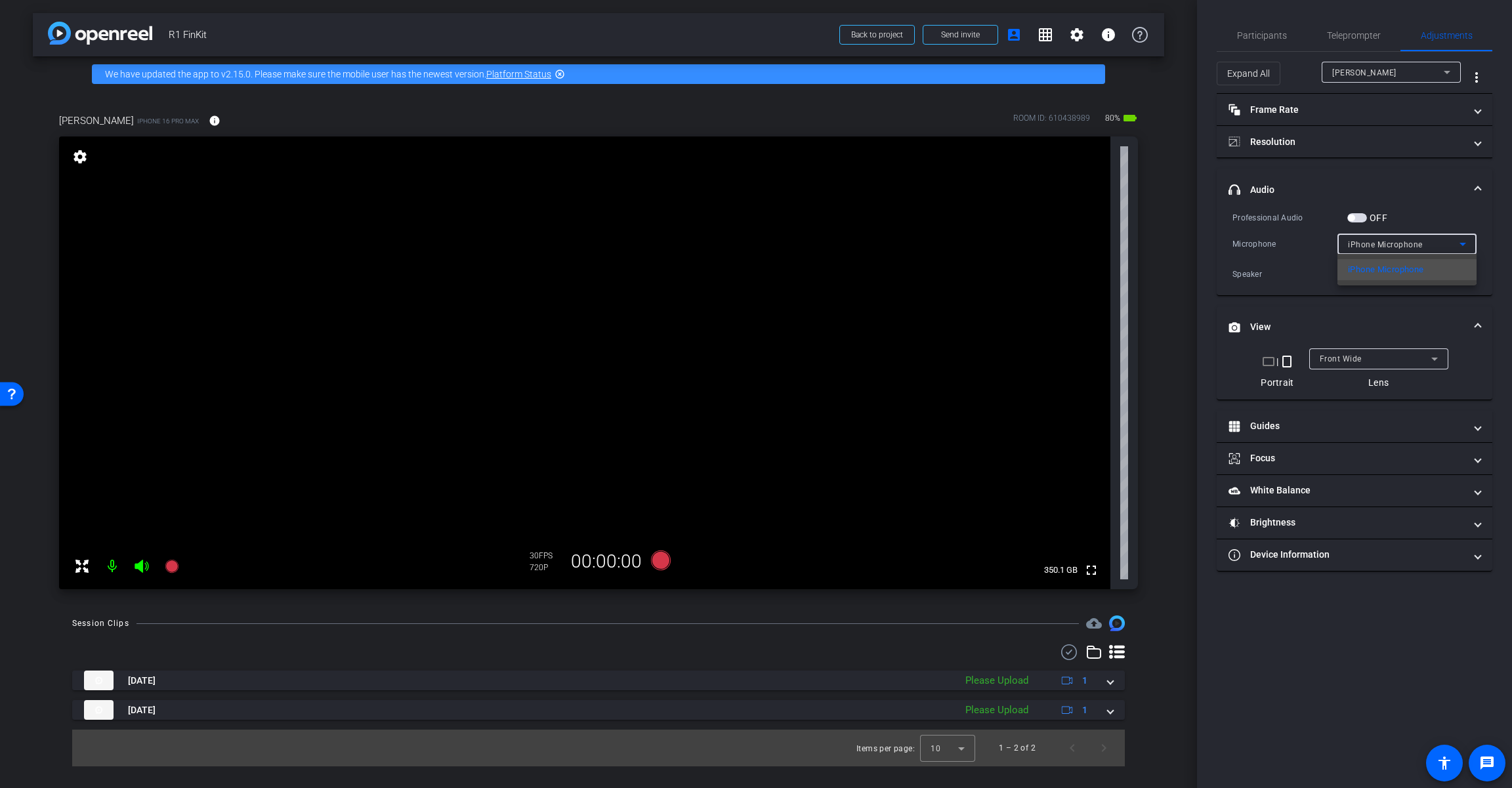
click at [903, 211] on div at bounding box center [756, 394] width 1512 height 788
click at [903, 216] on span "button" at bounding box center [1357, 218] width 19 height 9
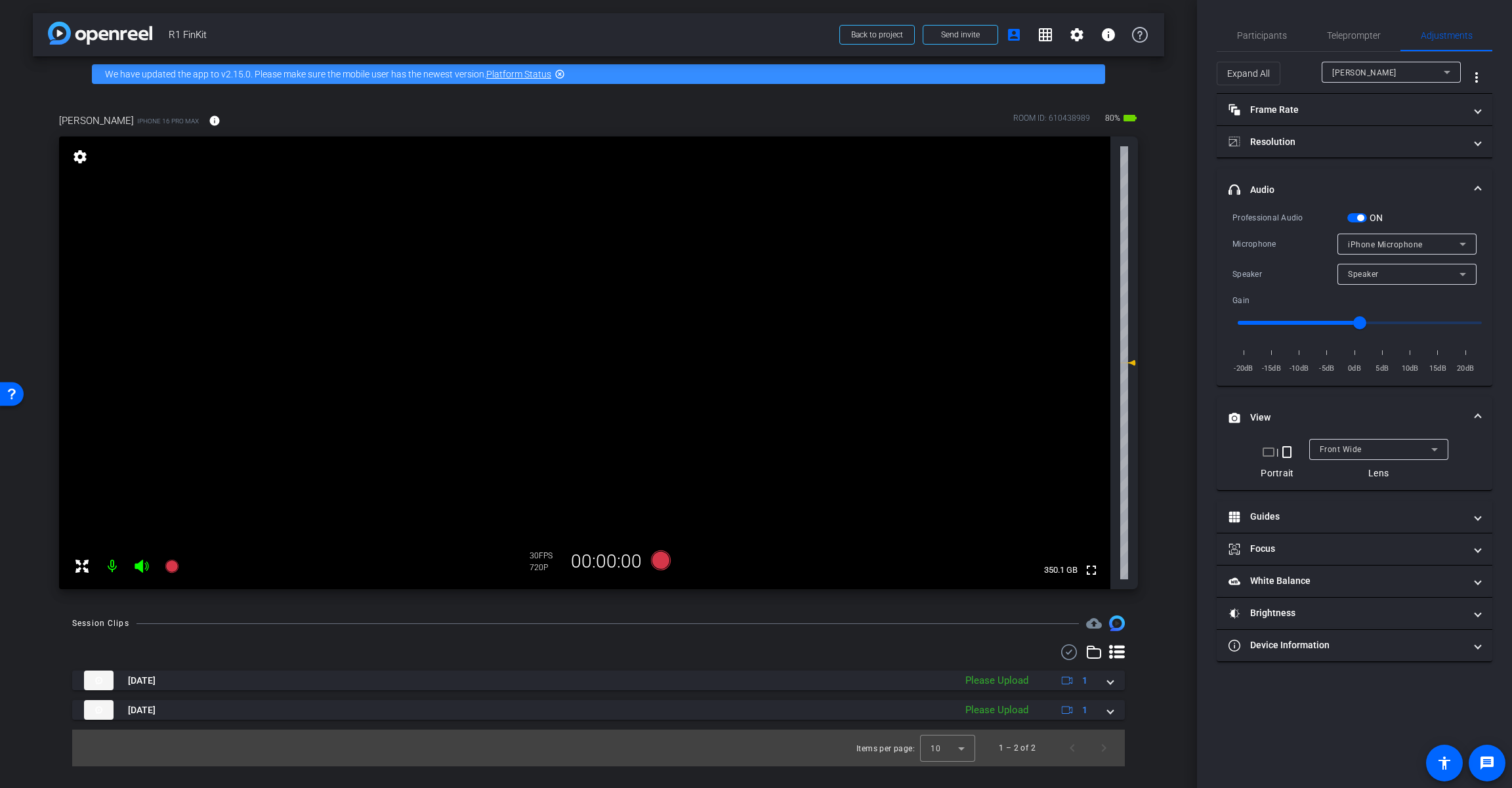
click at [903, 241] on span "iPhone Microphone" at bounding box center [1385, 245] width 75 height 9
drag, startPoint x: 1410, startPoint y: 211, endPoint x: 1360, endPoint y: 220, distance: 50.8
click at [903, 211] on div at bounding box center [756, 394] width 1512 height 788
click at [903, 219] on span "button" at bounding box center [1357, 218] width 19 height 9
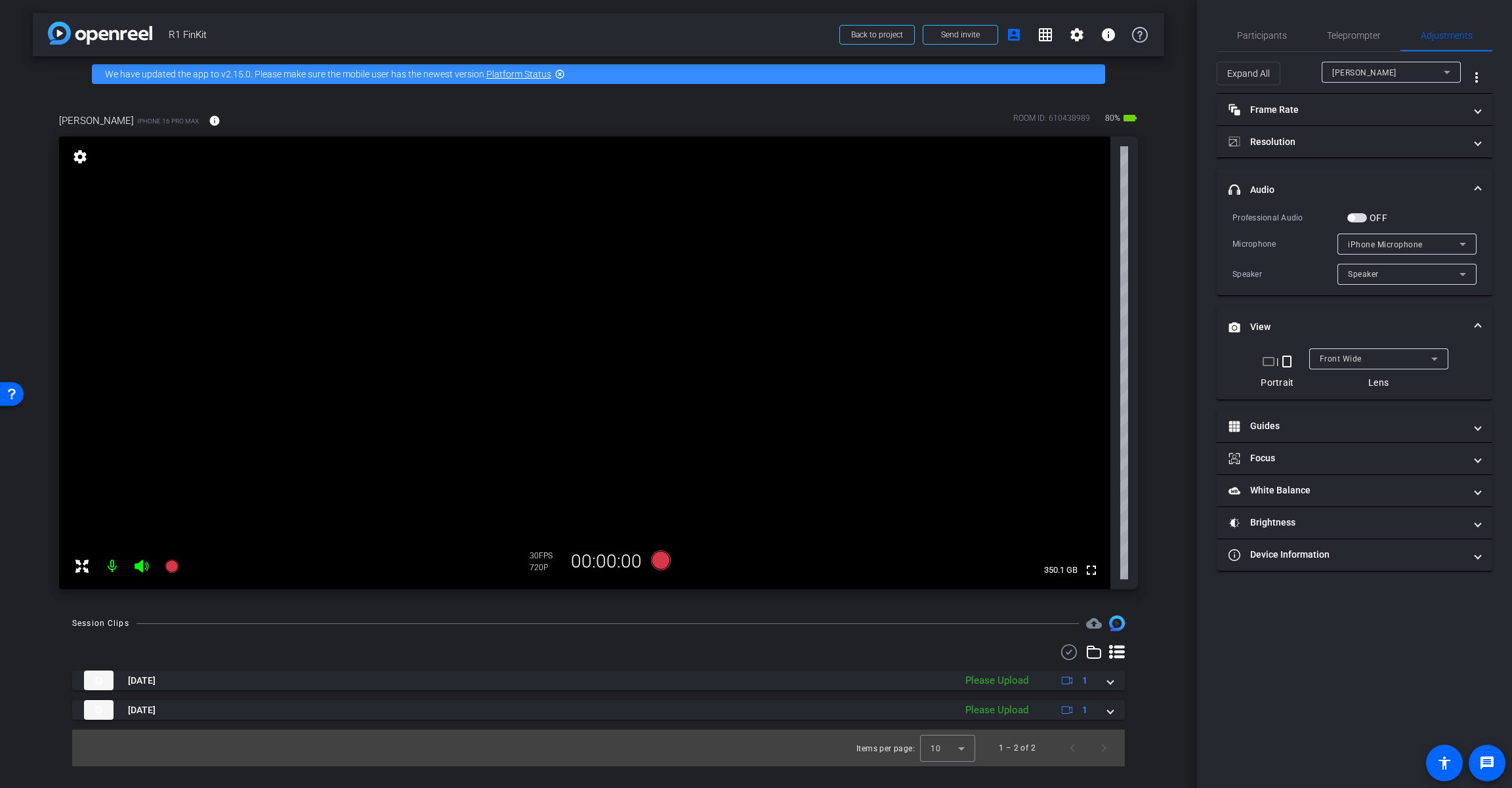
click at [903, 212] on div "OFF" at bounding box center [1367, 218] width 40 height 13
click at [903, 218] on span "button" at bounding box center [1357, 218] width 19 height 9
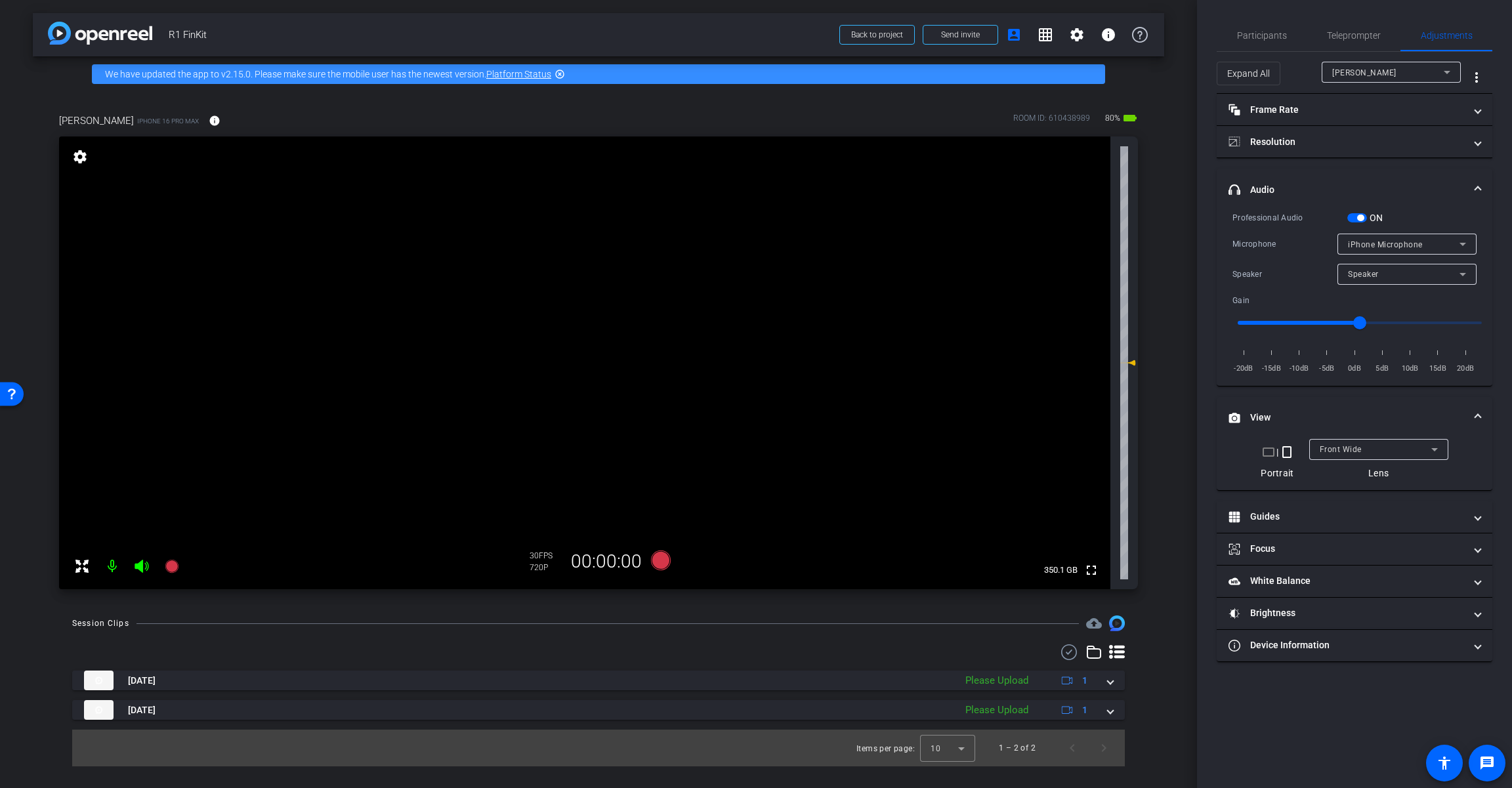
click at [903, 243] on span "iPhone Microphone" at bounding box center [1385, 245] width 75 height 9
click at [903, 291] on span "Wireless microphone" at bounding box center [1390, 291] width 84 height 16
click at [903, 275] on div "Speaker" at bounding box center [1403, 274] width 111 height 16
click at [903, 300] on mat-option "Speaker" at bounding box center [1407, 300] width 139 height 21
click at [903, 300] on div "Gain -20dB -15dB -10dB -5dB 0dB 5dB 10dB 15dB 20dB" at bounding box center [1354, 335] width 244 height 81
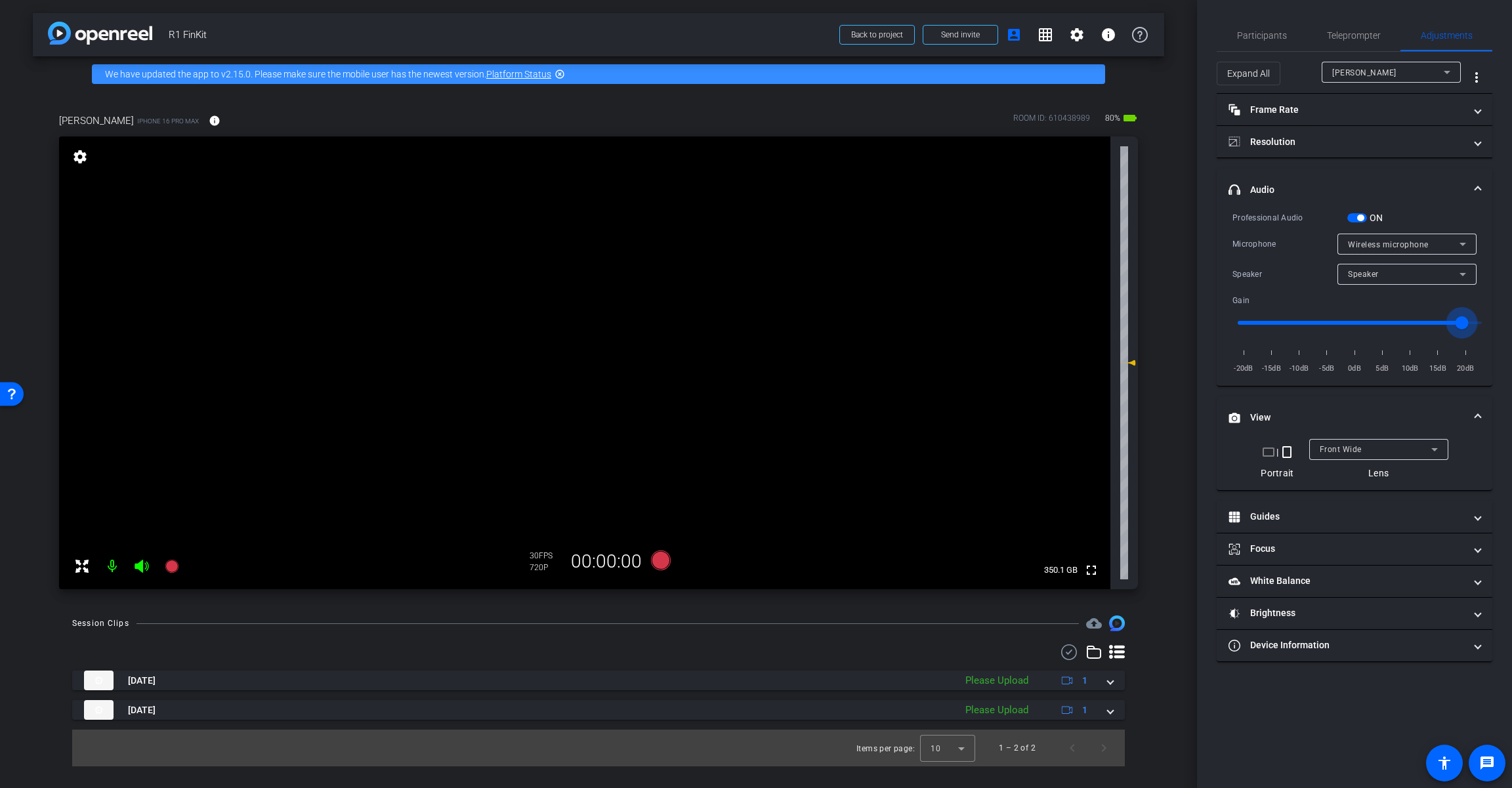
drag, startPoint x: 1360, startPoint y: 322, endPoint x: 1458, endPoint y: 331, distance: 98.4
click at [903, 331] on input "range" at bounding box center [1360, 323] width 272 height 29
drag, startPoint x: 1463, startPoint y: 328, endPoint x: 1351, endPoint y: 330, distance: 112.0
type input "-1"
click at [903, 330] on input "range" at bounding box center [1360, 323] width 272 height 29
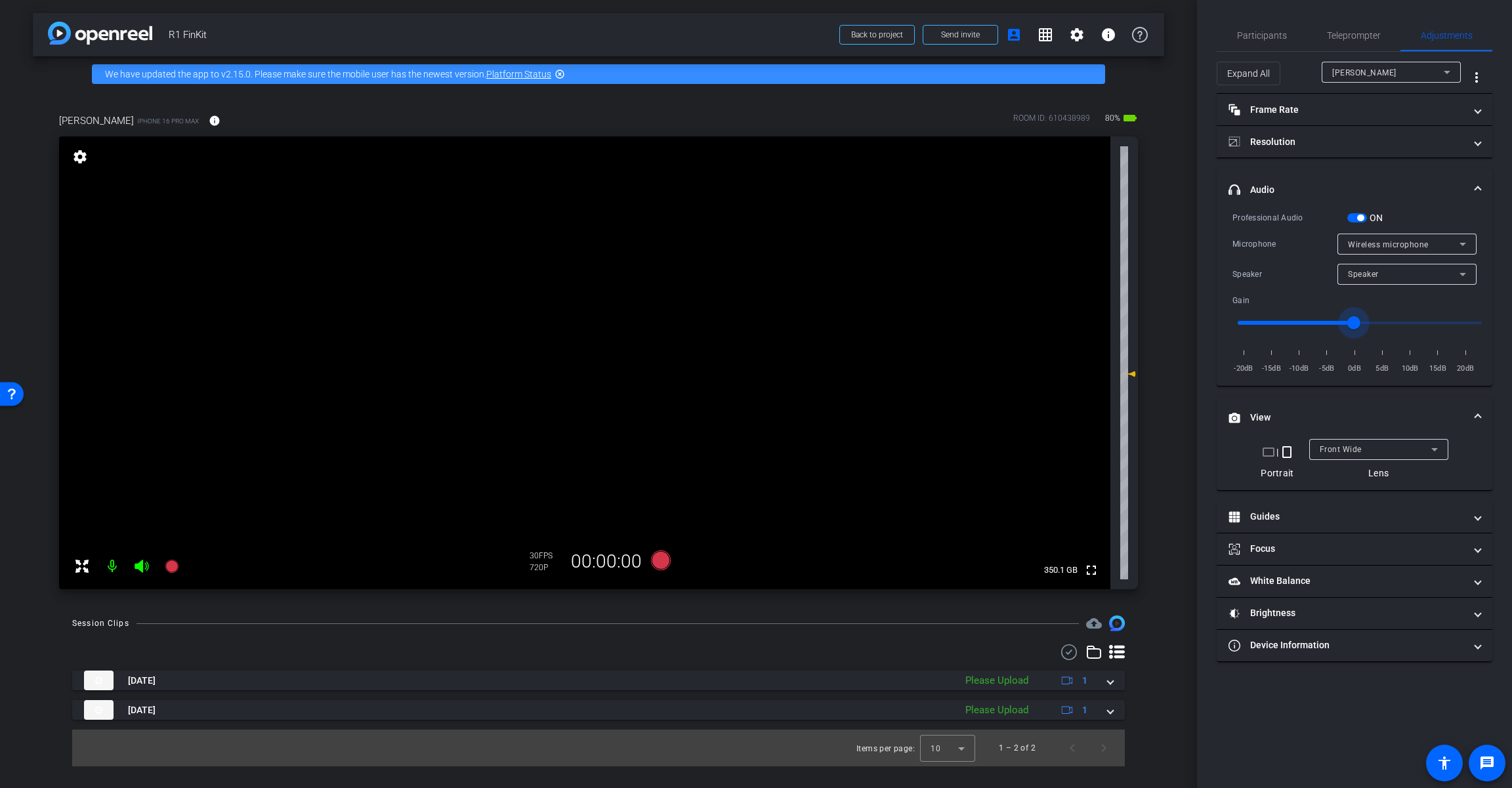
click at [903, 214] on span "button" at bounding box center [1357, 218] width 19 height 9
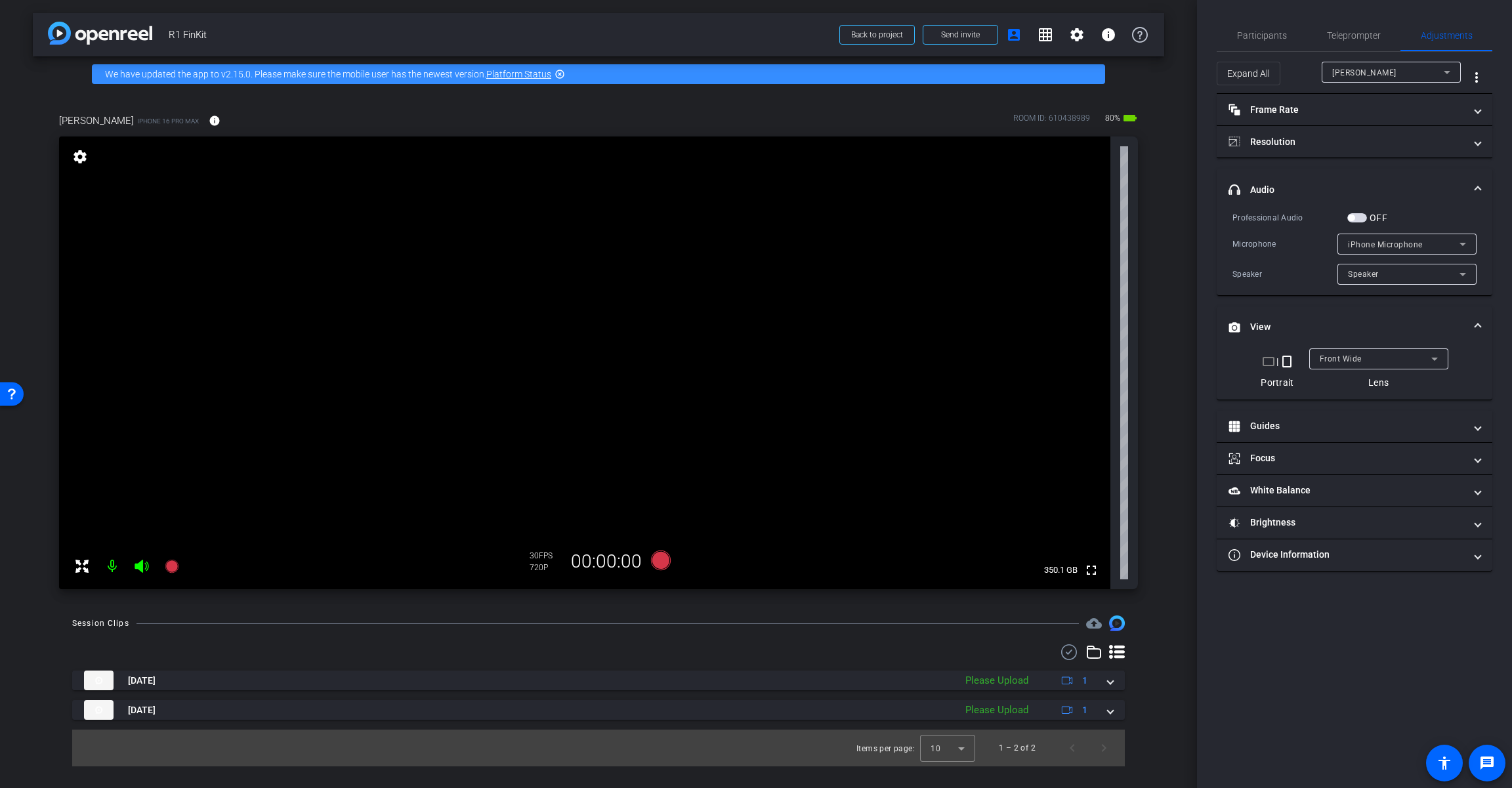
click at [903, 243] on span "iPhone Microphone" at bounding box center [1385, 245] width 75 height 9
click at [903, 190] on div at bounding box center [756, 394] width 1512 height 788
click at [903, 189] on span at bounding box center [1477, 190] width 5 height 13
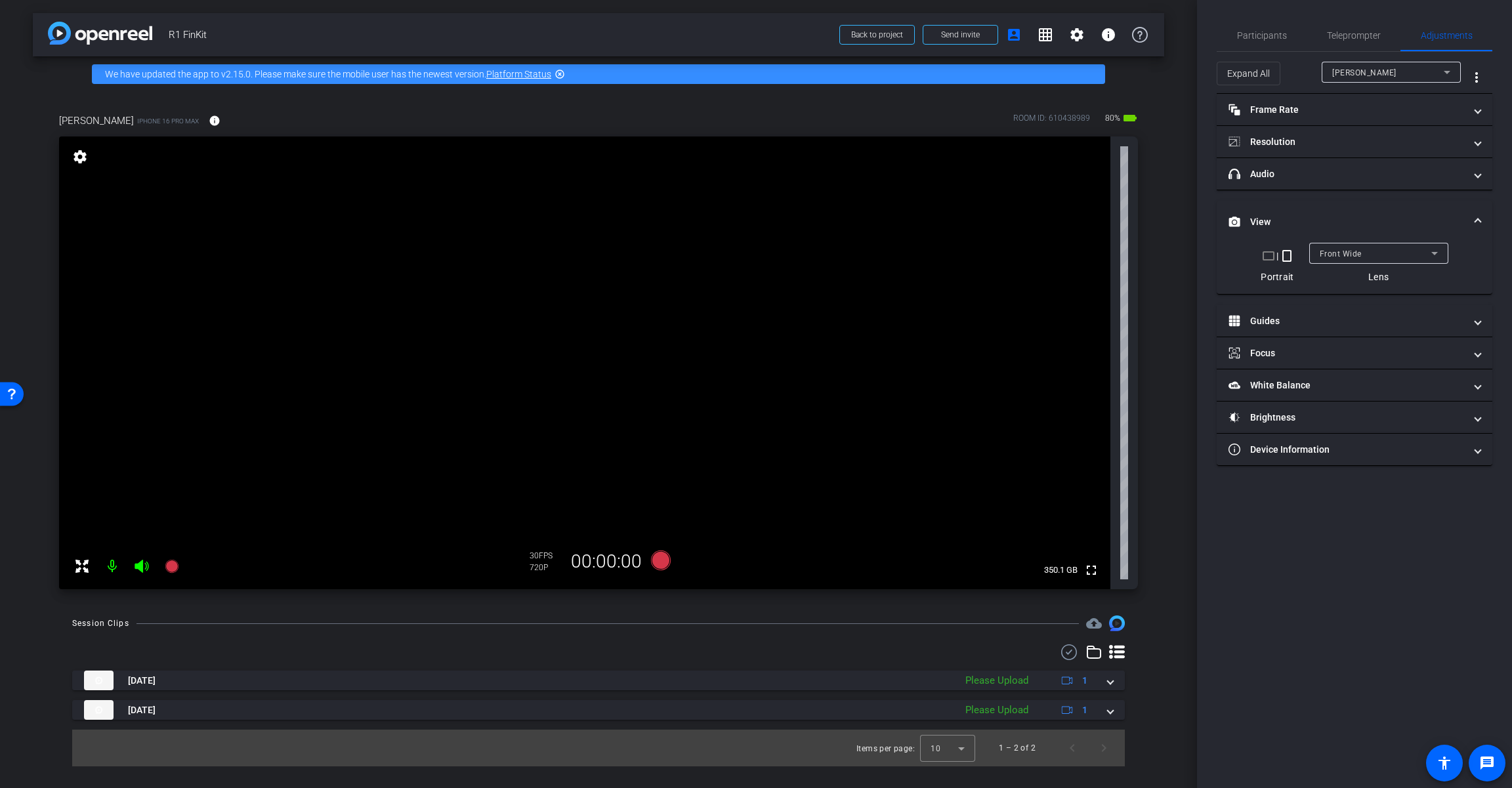
click at [903, 252] on div "Front Wide" at bounding box center [1375, 254] width 111 height 16
click at [903, 292] on mat-option "Front Wide" at bounding box center [1378, 300] width 139 height 21
click at [903, 180] on mat-panel-title "headphone icon Audio" at bounding box center [1346, 174] width 236 height 13
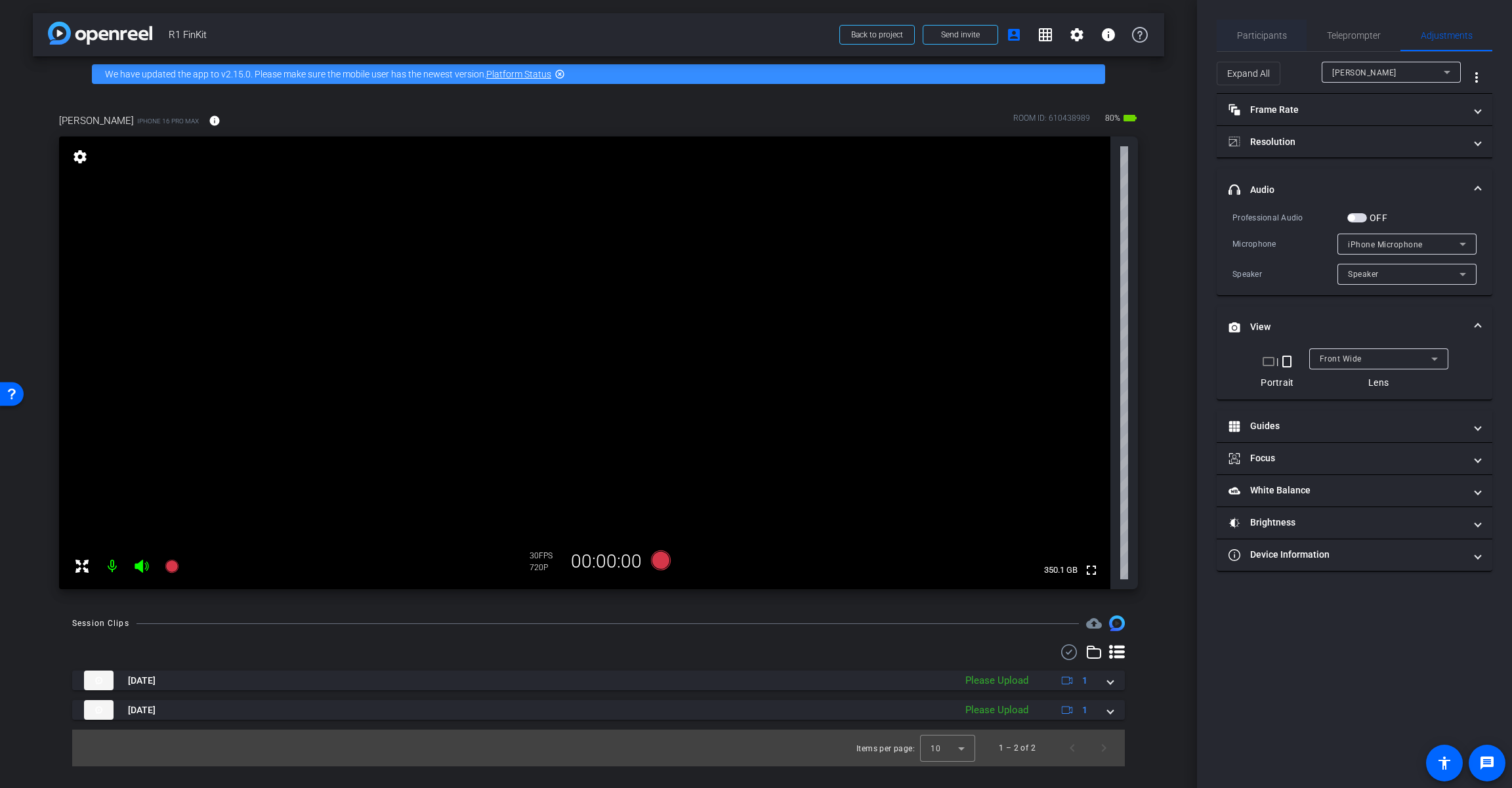
click at [903, 28] on span "Participants" at bounding box center [1261, 35] width 50 height 31
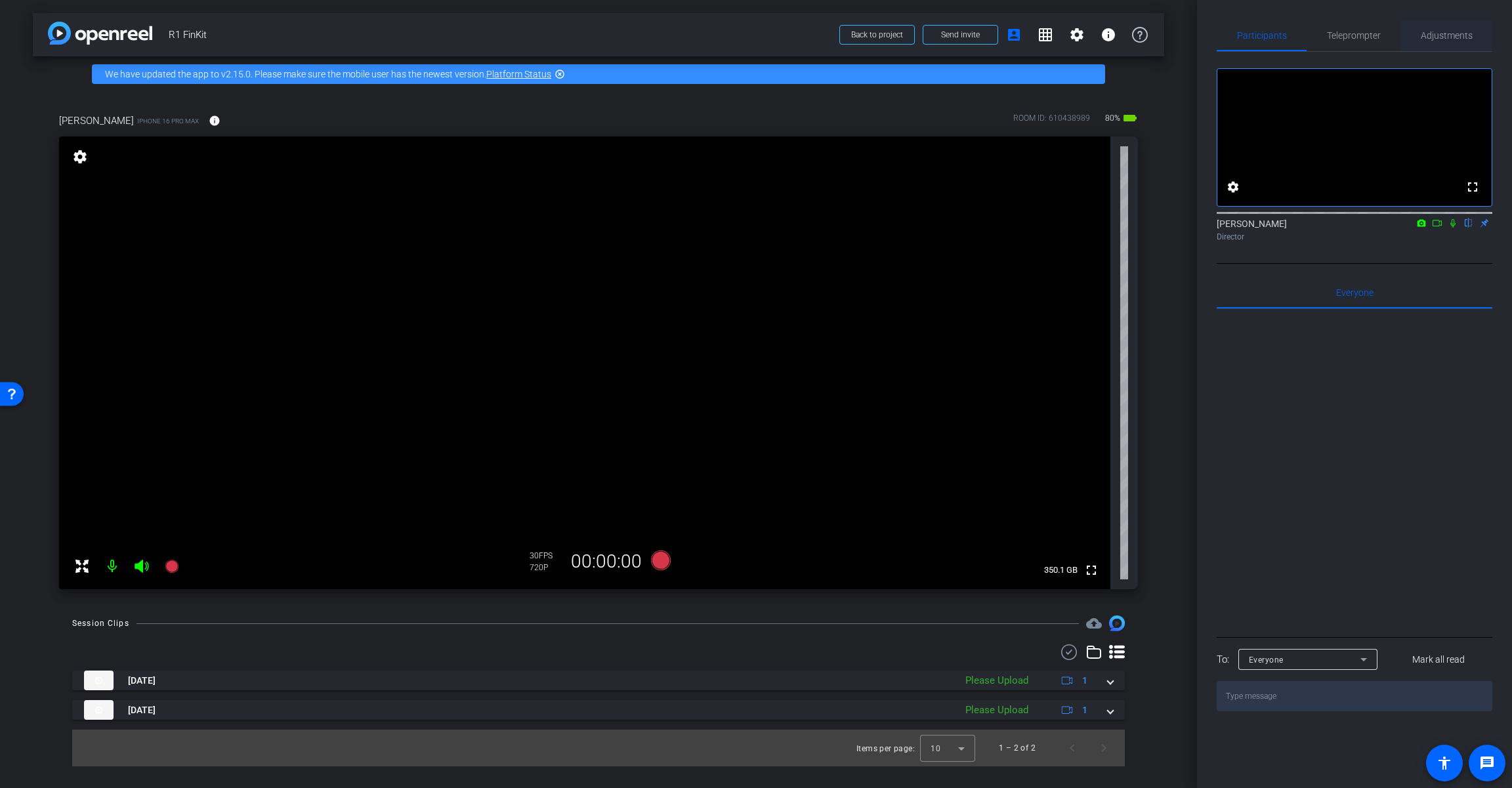
click at [903, 39] on span "Adjustments" at bounding box center [1446, 35] width 52 height 9
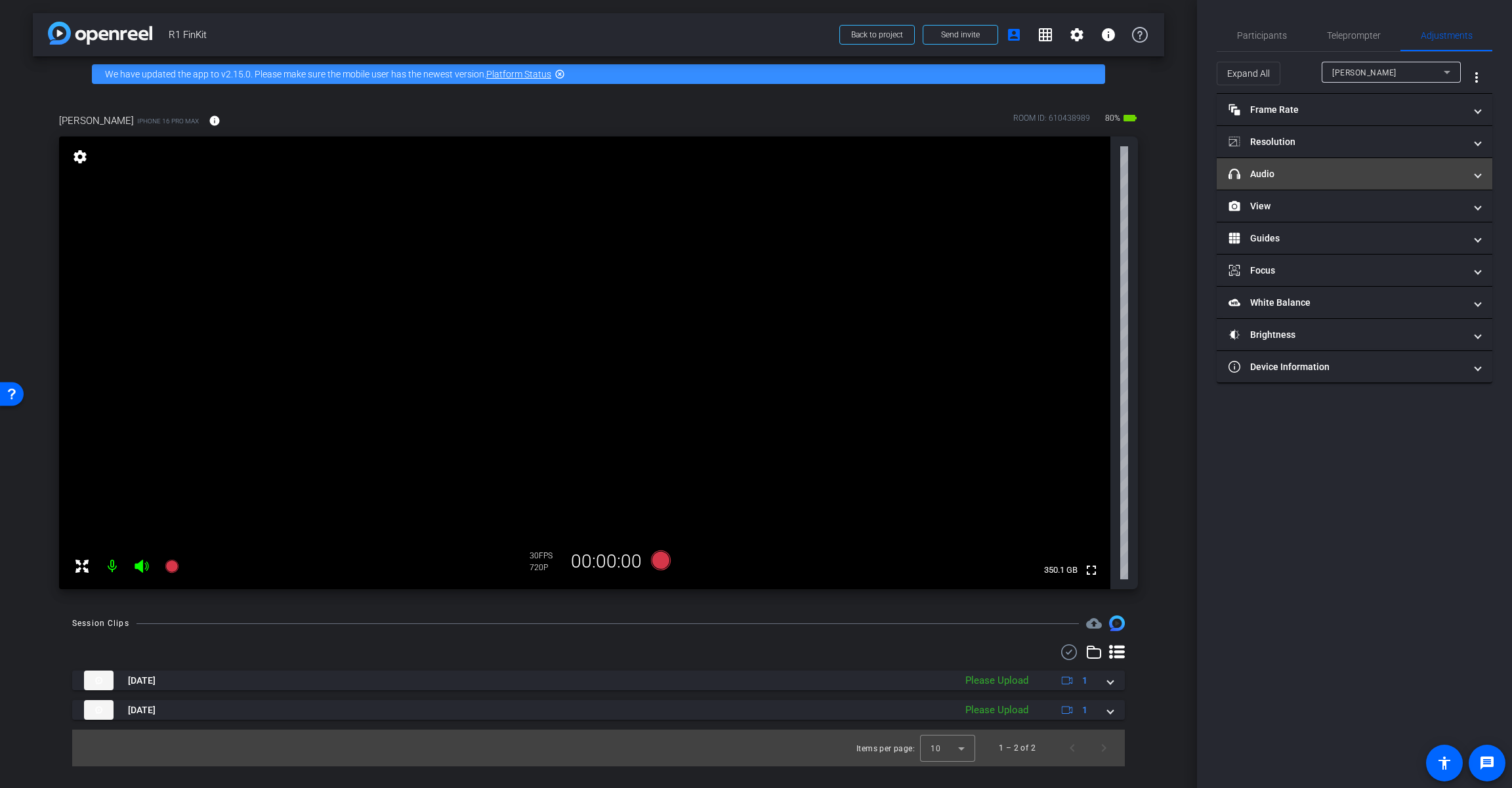
click at [903, 182] on mat-expansion-panel-header "headphone icon Audio" at bounding box center [1354, 174] width 276 height 31
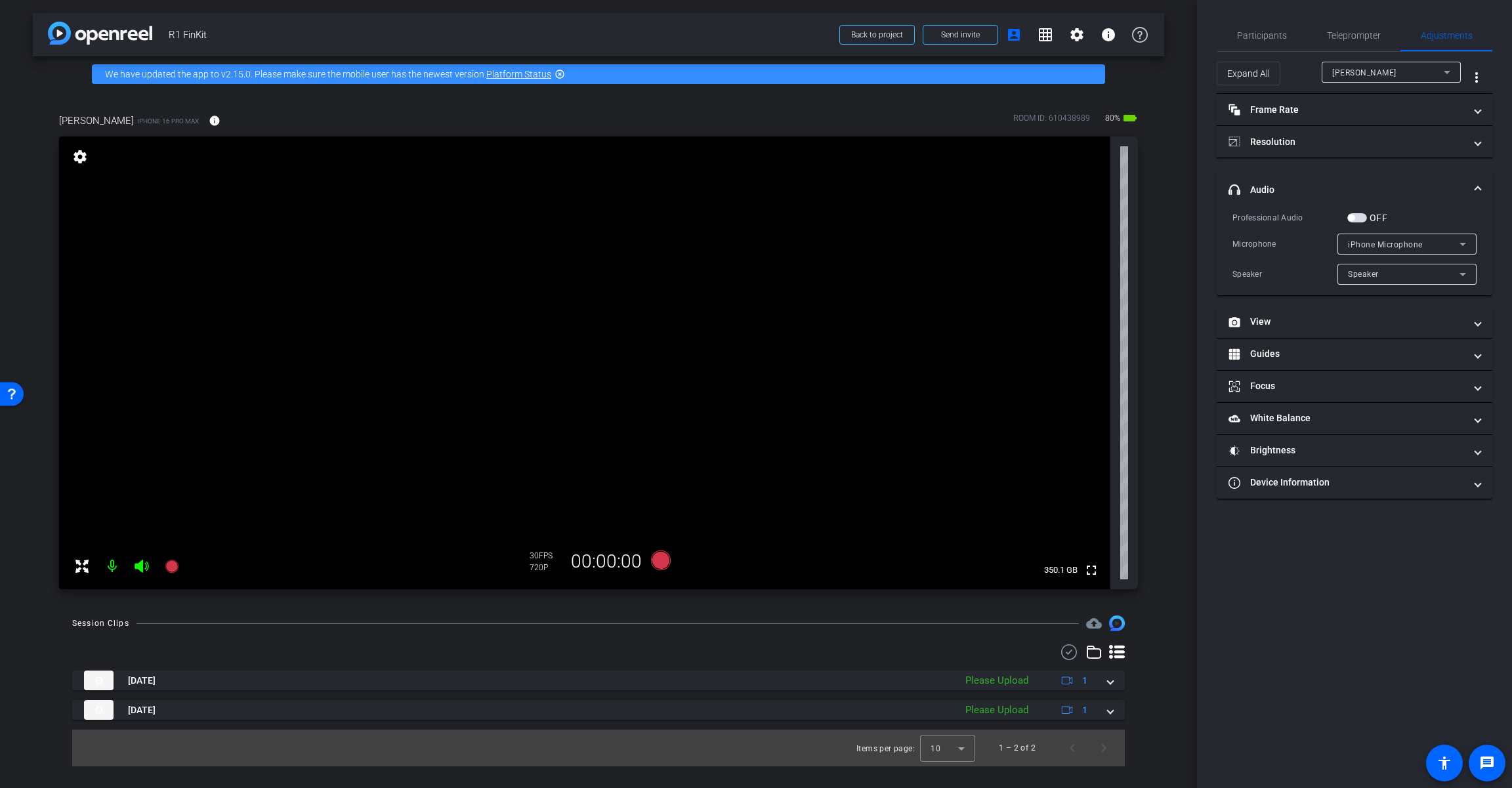
click at [903, 246] on span "iPhone Microphone" at bounding box center [1385, 245] width 75 height 9
click at [903, 243] on div at bounding box center [756, 394] width 1512 height 788
click at [903, 276] on div "Speaker" at bounding box center [1403, 274] width 111 height 16
click at [903, 276] on div at bounding box center [756, 394] width 1512 height 788
click at [903, 243] on span "iPhone Microphone" at bounding box center [1385, 245] width 75 height 9
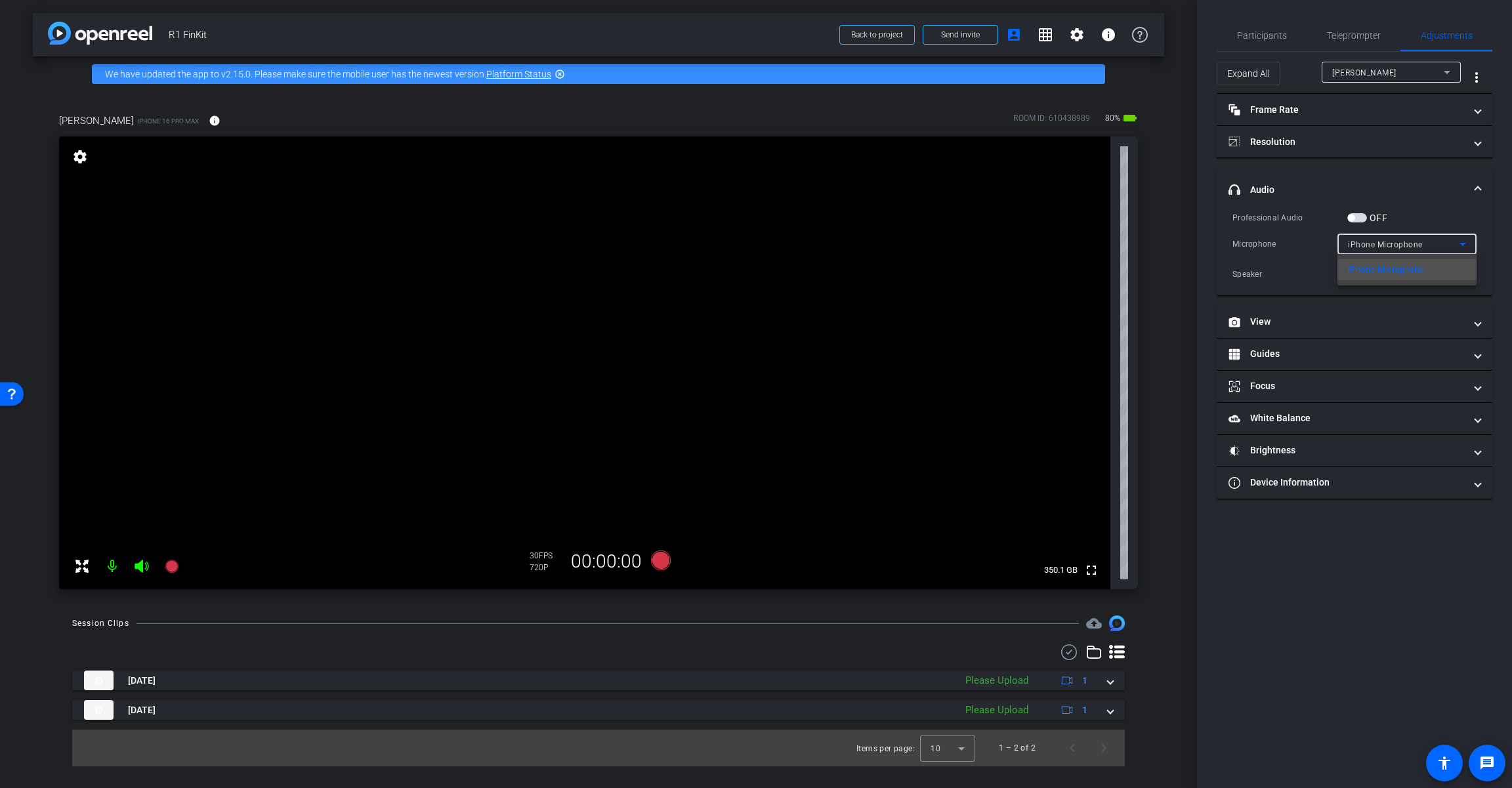
click at [903, 243] on div at bounding box center [756, 394] width 1512 height 788
click at [903, 215] on span "button" at bounding box center [1351, 217] width 7 height 7
click at [903, 241] on span "iPhone Microphone" at bounding box center [1385, 245] width 75 height 9
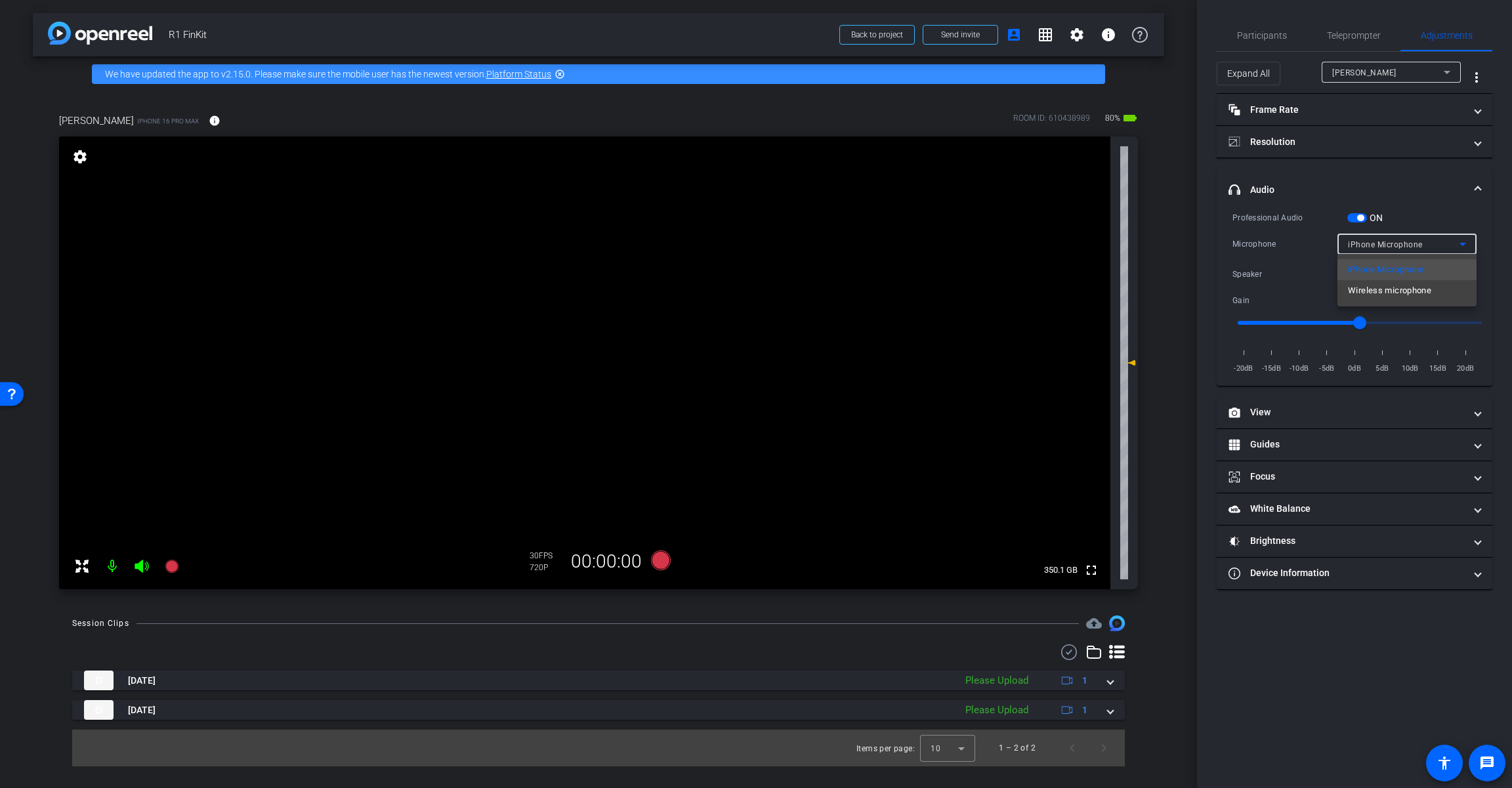
click at [903, 292] on span "Wireless microphone" at bounding box center [1390, 291] width 84 height 16
click at [903, 243] on span "Wireless microphone" at bounding box center [1388, 245] width 81 height 9
click at [903, 266] on span "iPhone Microphone" at bounding box center [1385, 270] width 75 height 16
click at [903, 243] on span "iPhone Microphone" at bounding box center [1385, 245] width 75 height 9
click at [903, 291] on span "Wireless microphone" at bounding box center [1390, 291] width 84 height 16
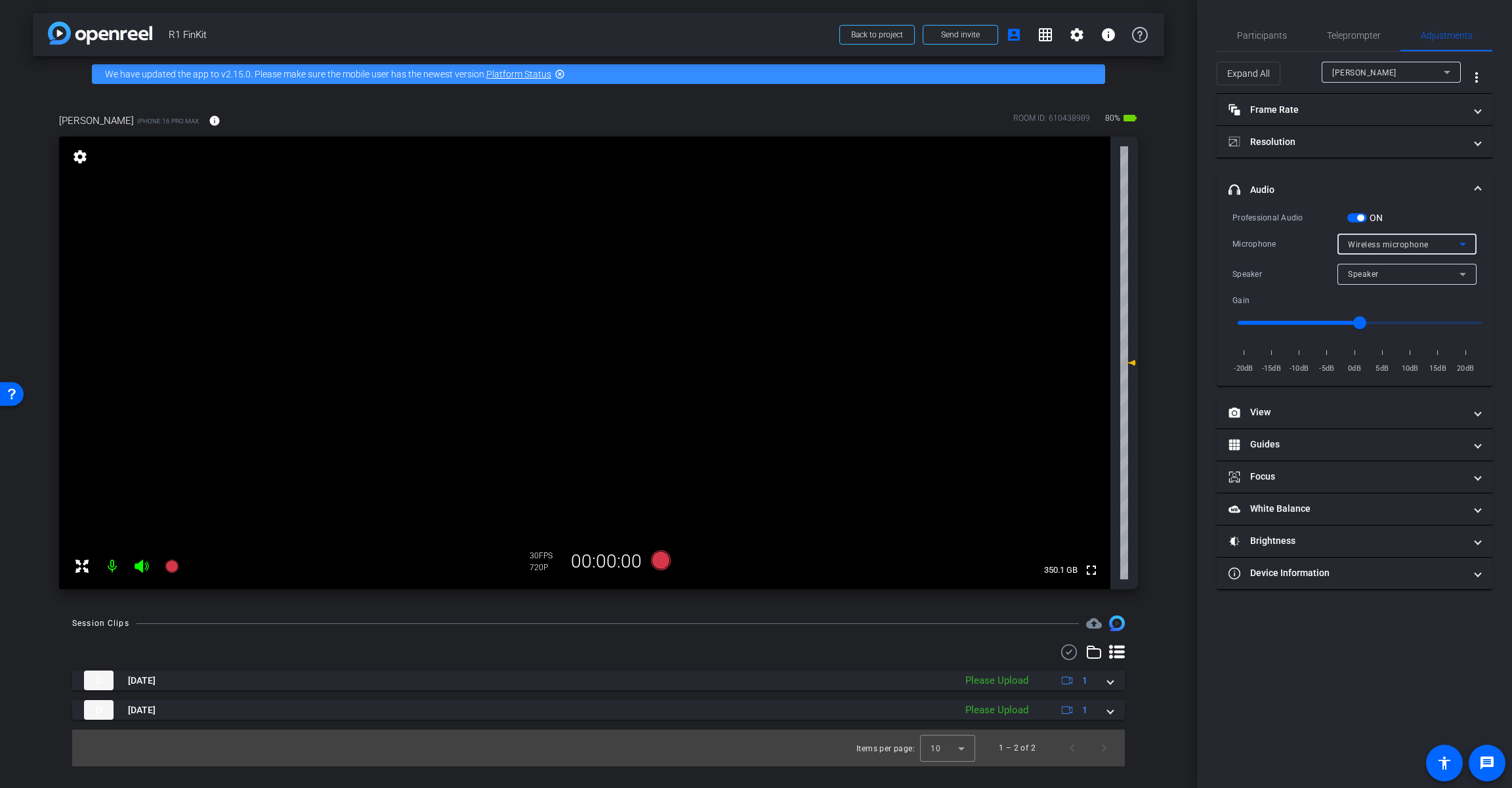
click at [903, 217] on span "button" at bounding box center [1360, 217] width 7 height 7
click at [903, 769] on mat-icon "message" at bounding box center [1487, 763] width 16 height 16
click at [903, 189] on mat-panel-title "headphone icon Audio" at bounding box center [1346, 190] width 236 height 13
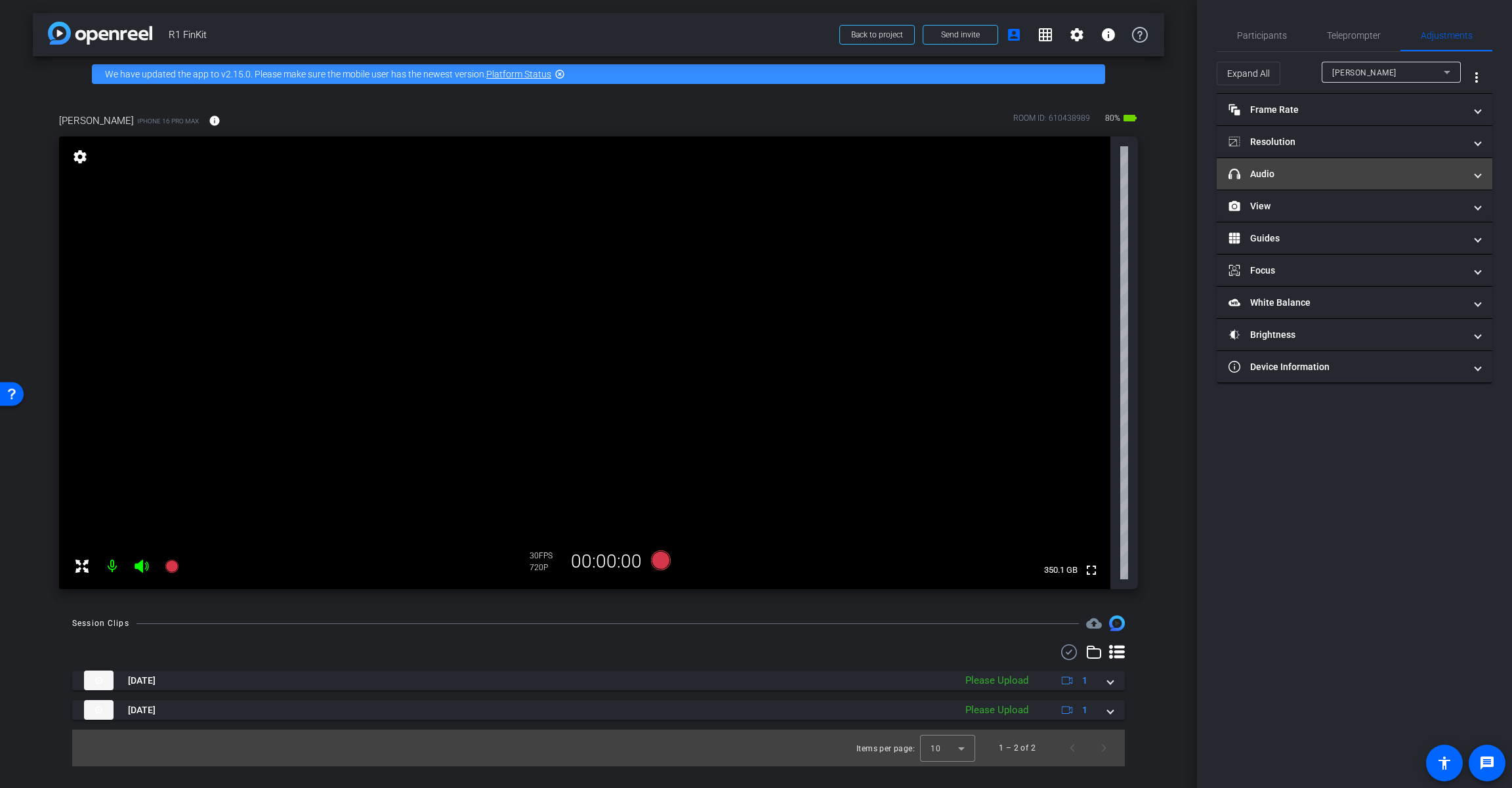
click at [903, 176] on mat-panel-title "headphone icon Audio" at bounding box center [1346, 174] width 236 height 13
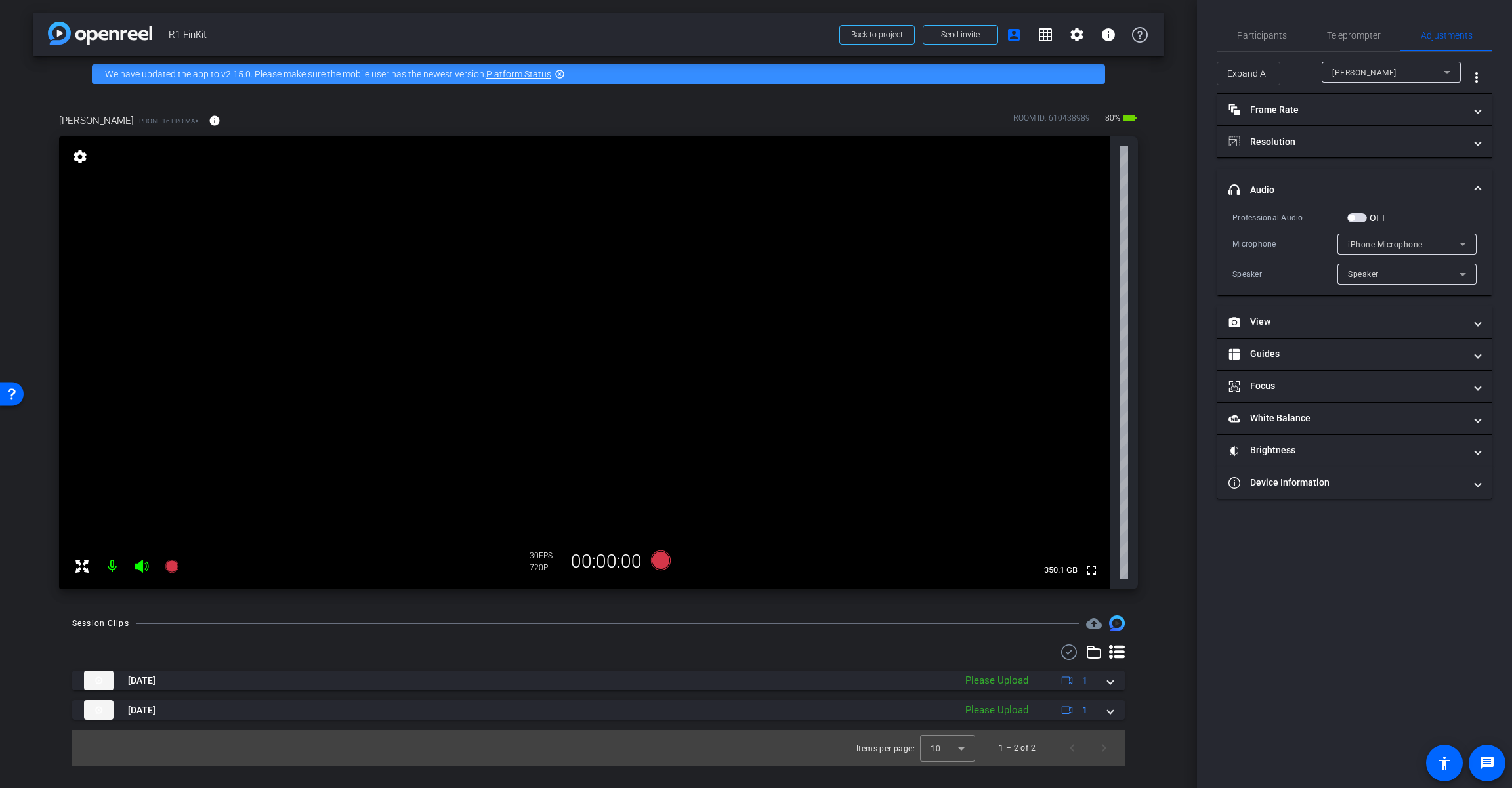
click at [903, 245] on span "iPhone Microphone" at bounding box center [1385, 245] width 75 height 9
click at [903, 214] on div at bounding box center [756, 394] width 1512 height 788
click at [903, 244] on span "iPhone Microphone" at bounding box center [1385, 245] width 75 height 9
click at [903, 264] on div at bounding box center [756, 394] width 1512 height 788
click at [903, 246] on span "iPhone Microphone" at bounding box center [1385, 245] width 75 height 9
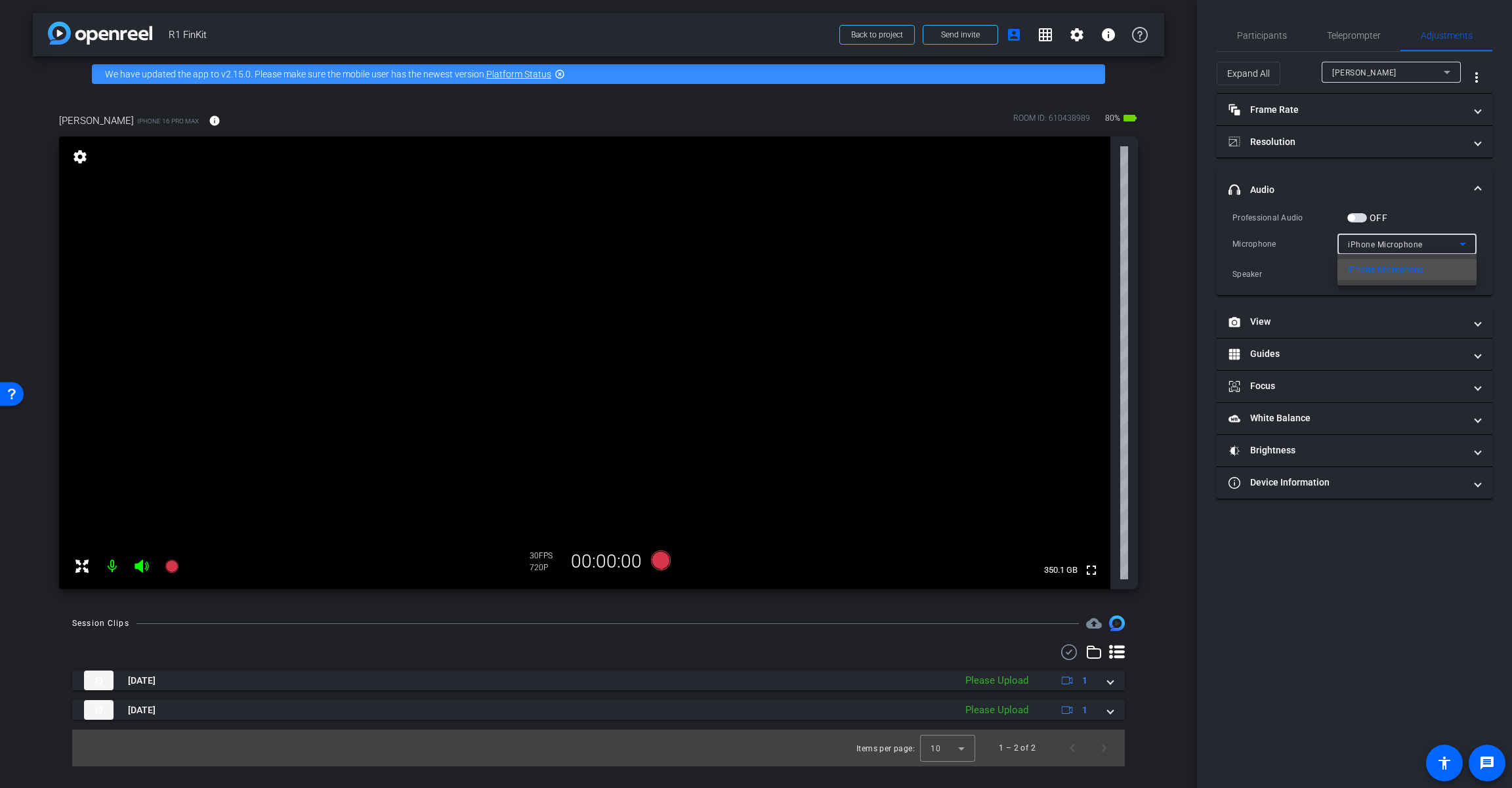
click at [903, 246] on div at bounding box center [756, 394] width 1512 height 788
click at [903, 243] on icon at bounding box center [1462, 243] width 16 height 16
click at [903, 241] on div at bounding box center [756, 394] width 1512 height 788
click at [903, 216] on span "button" at bounding box center [1351, 217] width 7 height 7
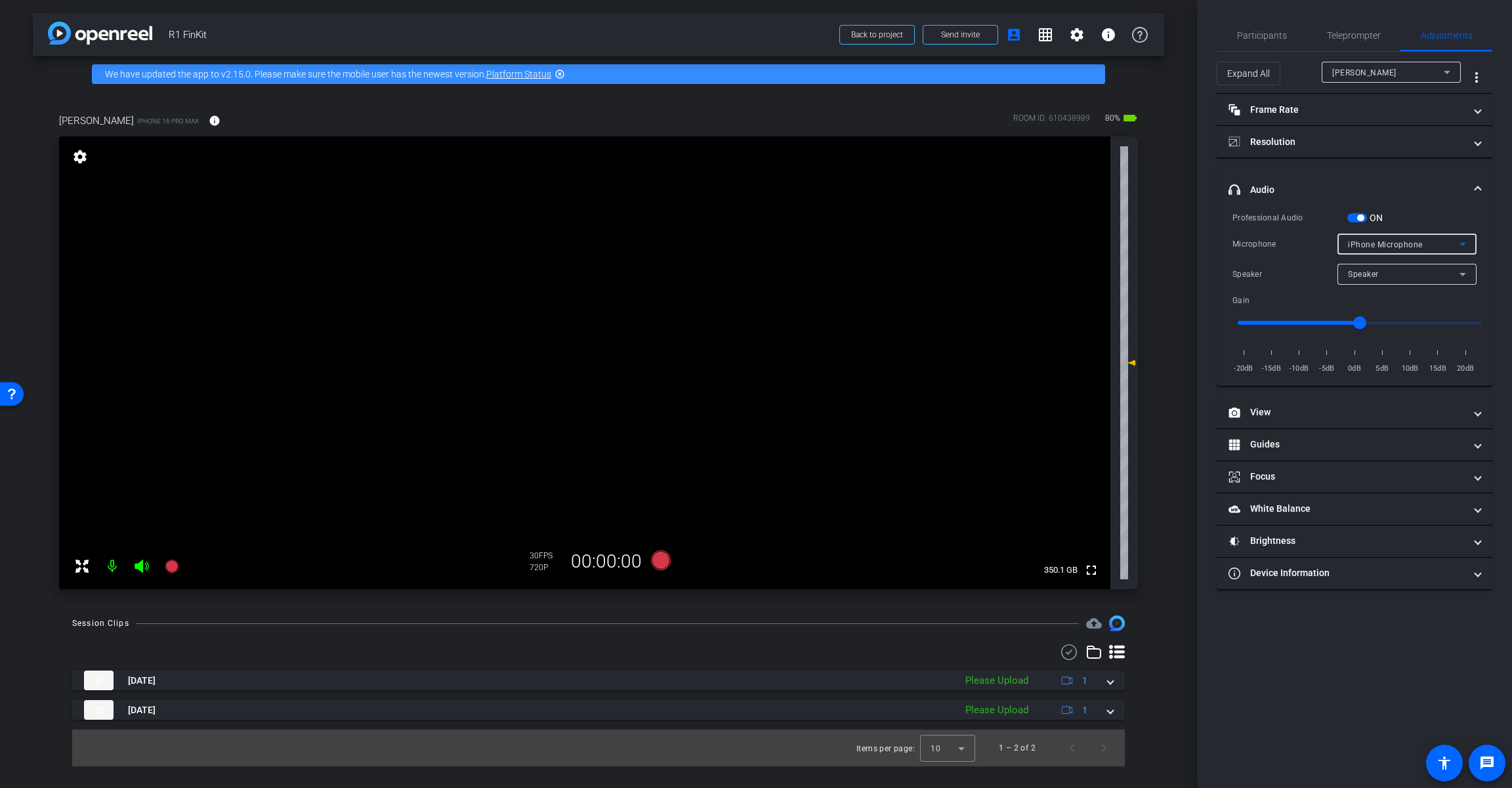
click at [903, 246] on span "iPhone Microphone" at bounding box center [1385, 245] width 75 height 9
drag, startPoint x: 1409, startPoint y: 246, endPoint x: 1366, endPoint y: 225, distance: 47.9
click at [903, 241] on div at bounding box center [756, 394] width 1512 height 788
drag, startPoint x: 1391, startPoint y: 286, endPoint x: 1382, endPoint y: 265, distance: 22.8
click at [903, 285] on div at bounding box center [1407, 291] width 139 height 14
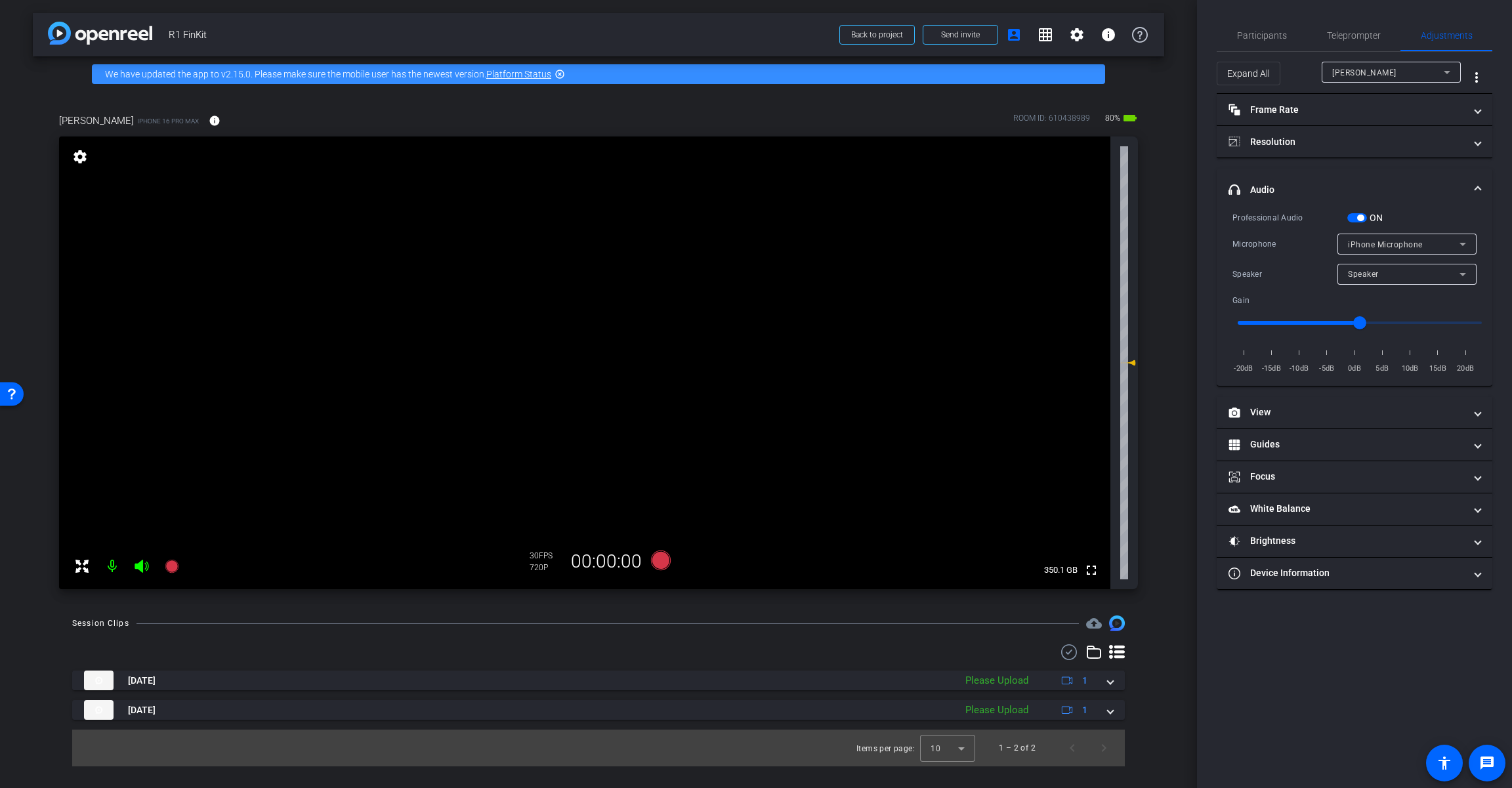
click at [903, 217] on span "button" at bounding box center [1360, 217] width 7 height 7
click at [903, 250] on div "iPhone Microphone" at bounding box center [1403, 244] width 111 height 16
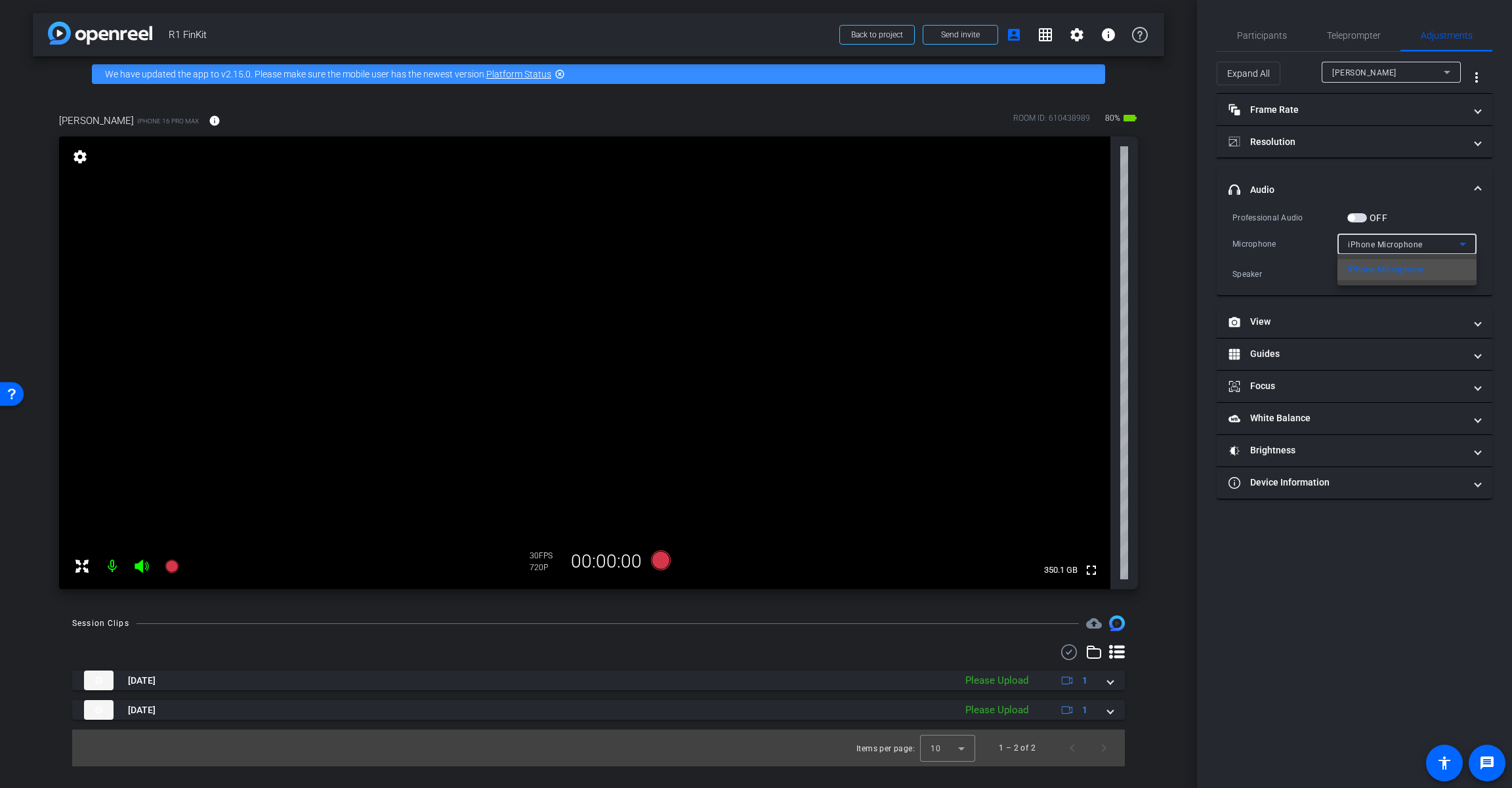
drag, startPoint x: 1303, startPoint y: 268, endPoint x: 1353, endPoint y: 273, distance: 50.2
click at [903, 269] on div at bounding box center [756, 394] width 1512 height 788
click at [903, 273] on span "Speaker" at bounding box center [1363, 274] width 31 height 9
click at [903, 268] on div at bounding box center [756, 394] width 1512 height 788
click at [903, 243] on span "iPhone Microphone" at bounding box center [1385, 245] width 75 height 9
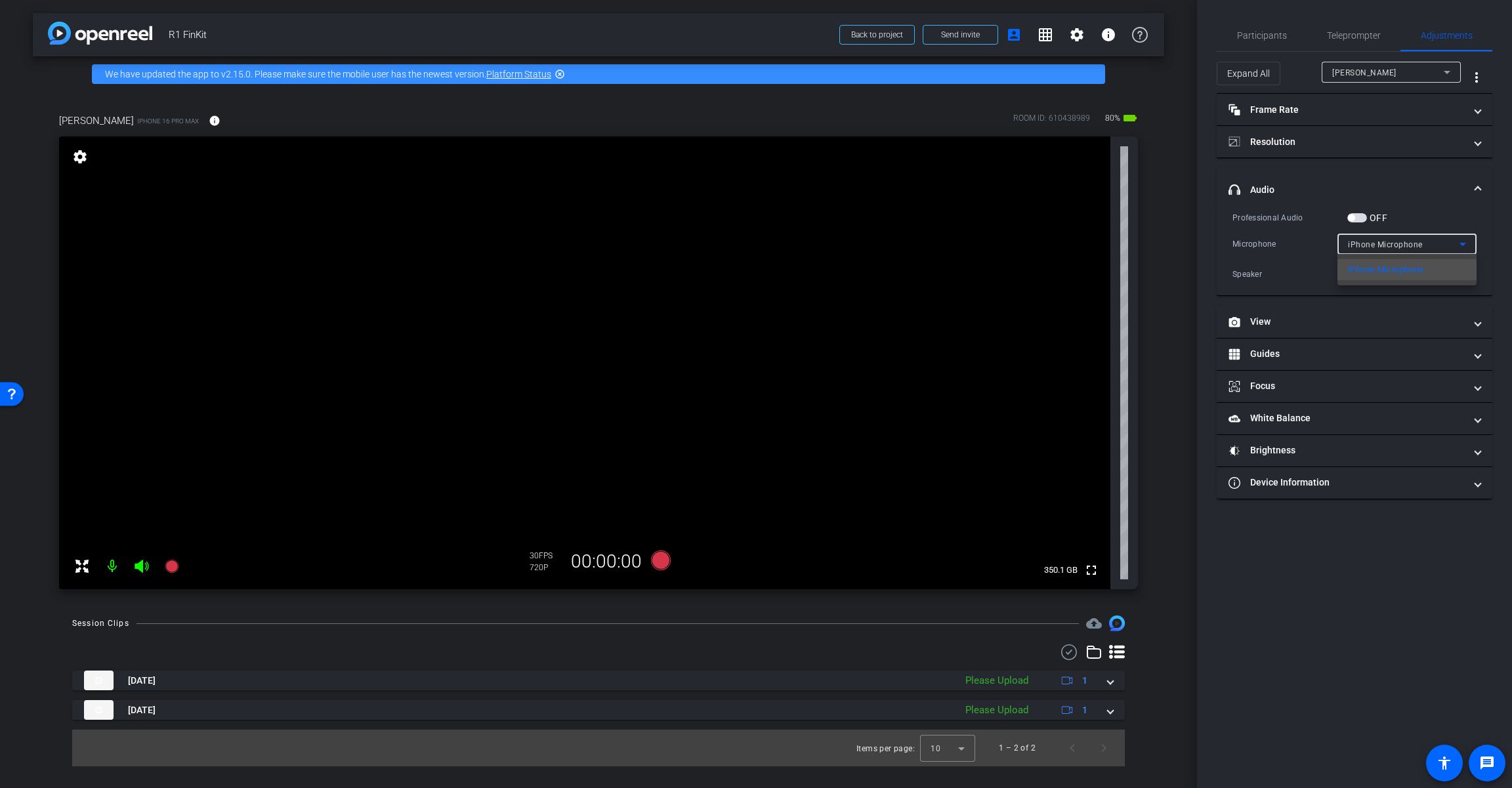
click at [903, 243] on div at bounding box center [756, 394] width 1512 height 788
click at [903, 273] on div "Speaker" at bounding box center [1403, 274] width 111 height 16
drag, startPoint x: 1384, startPoint y: 273, endPoint x: 1351, endPoint y: 214, distance: 67.6
click at [903, 267] on div at bounding box center [756, 394] width 1512 height 788
click at [903, 212] on div "OFF" at bounding box center [1367, 218] width 40 height 13
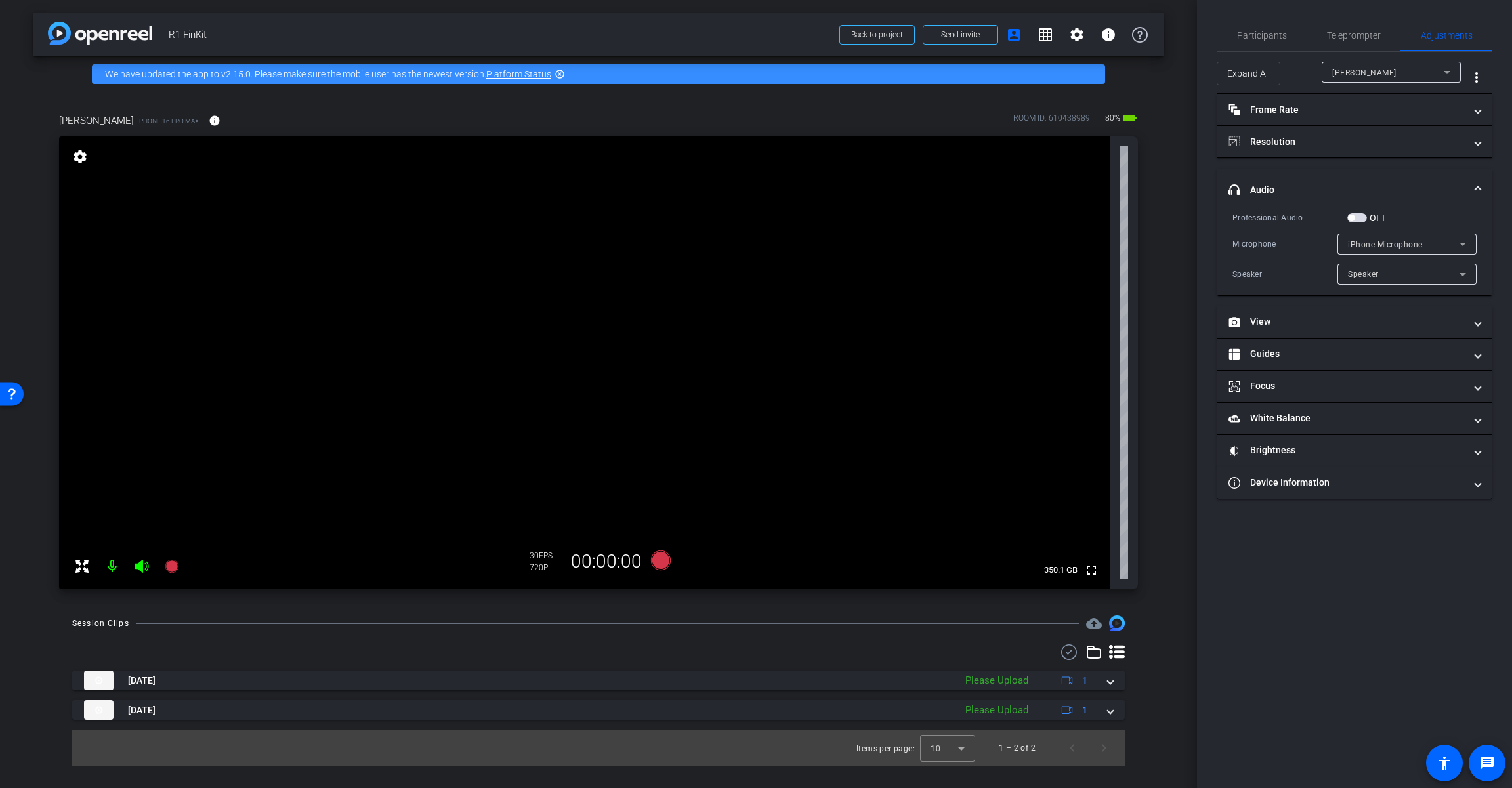
click at [903, 217] on span "button" at bounding box center [1357, 218] width 19 height 9
click at [903, 243] on span "iPhone Microphone" at bounding box center [1385, 245] width 75 height 9
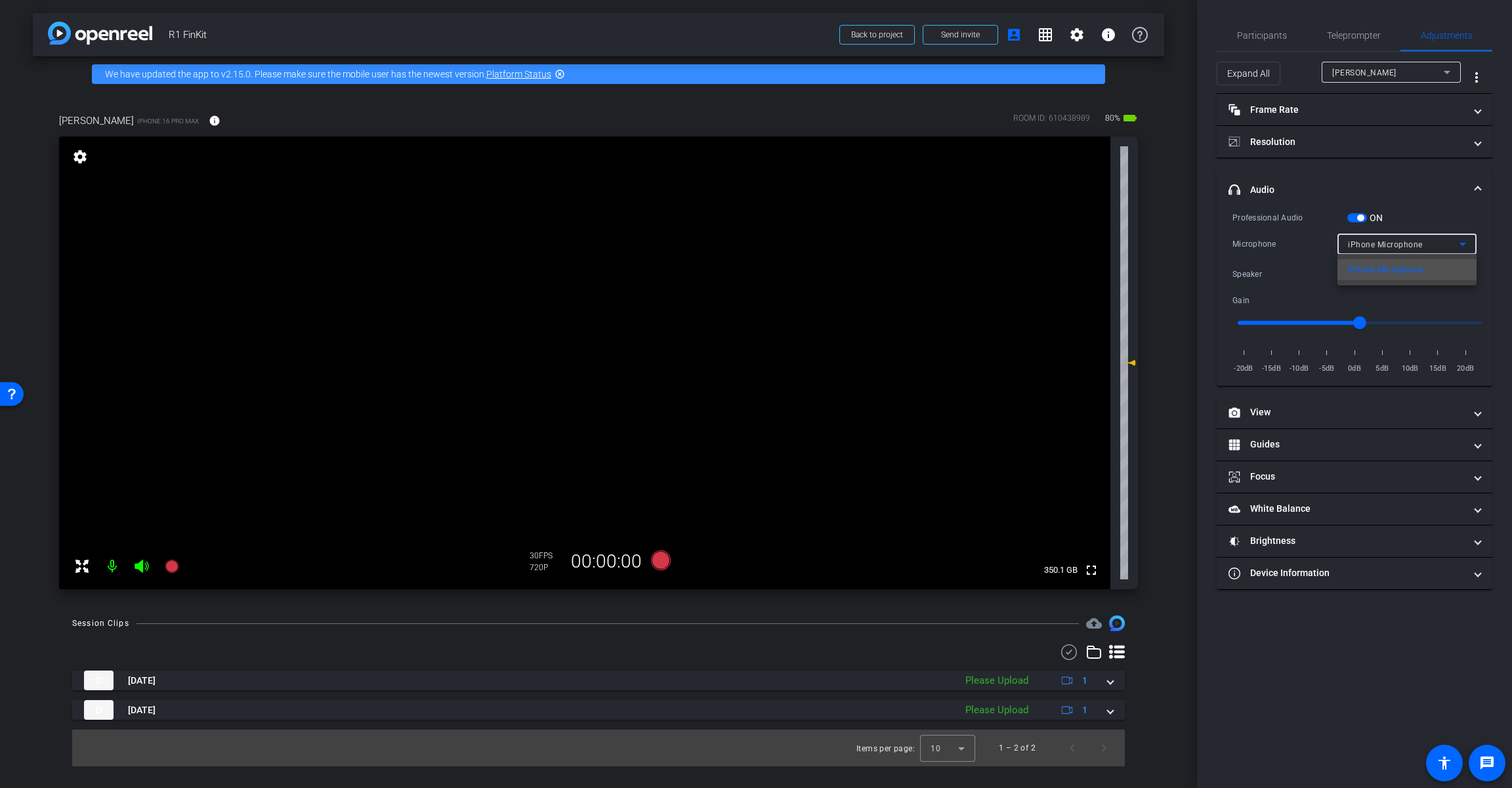
click at [903, 242] on div at bounding box center [756, 394] width 1512 height 788
click at [903, 217] on span "button" at bounding box center [1360, 217] width 7 height 7
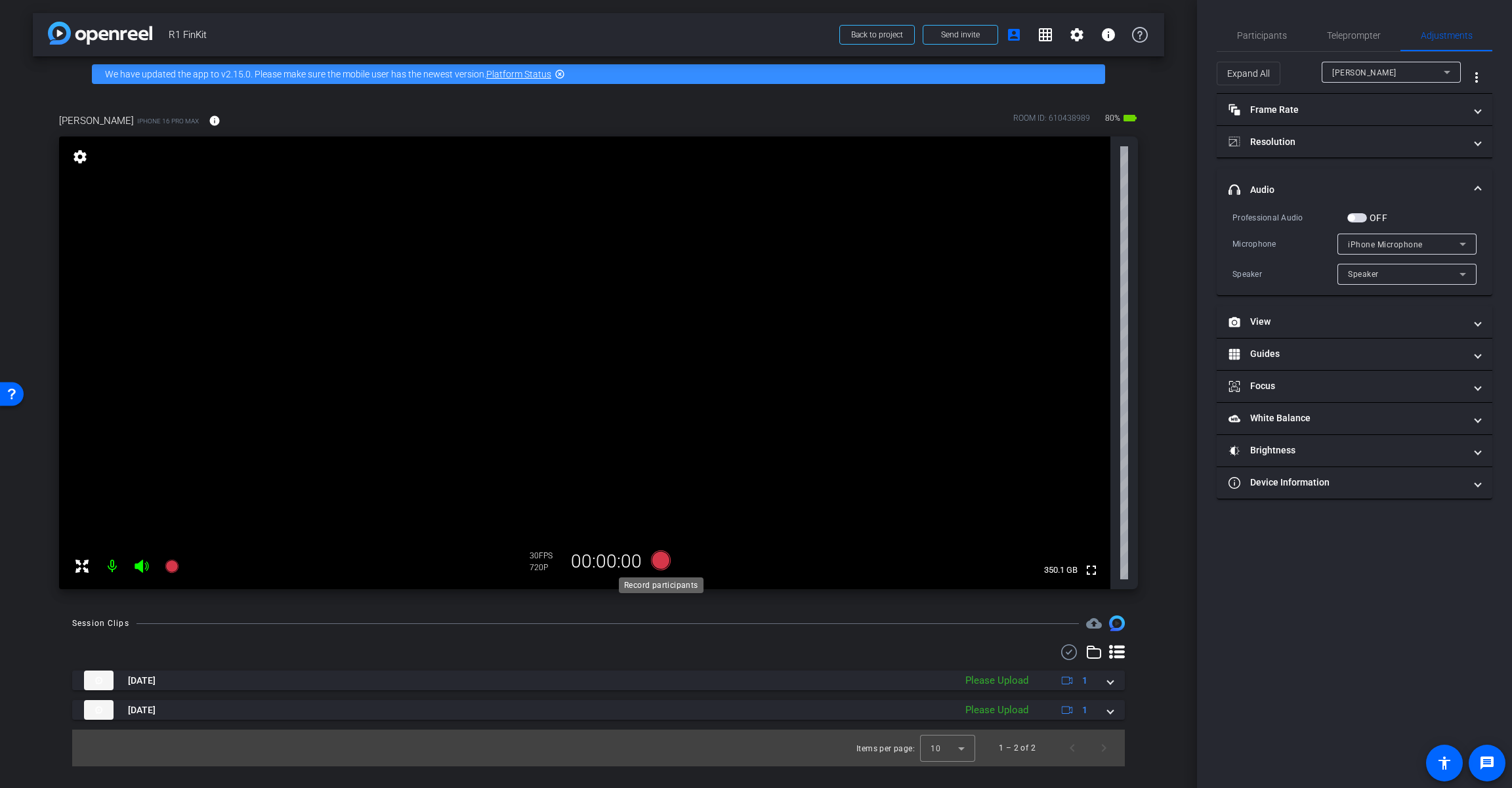
click at [659, 562] on icon at bounding box center [661, 560] width 19 height 19
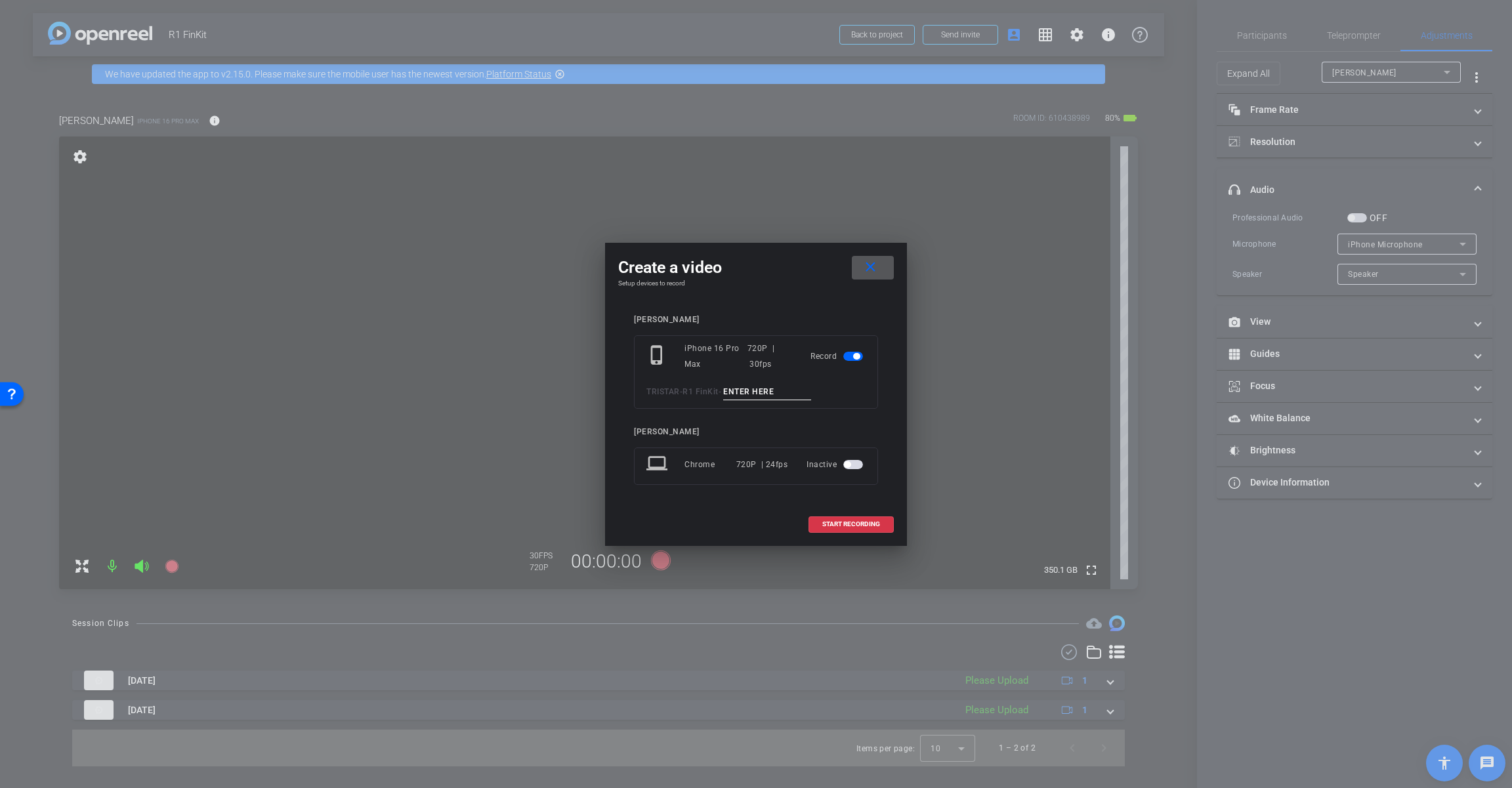
click at [788, 388] on input at bounding box center [767, 392] width 88 height 16
type input "Mic"
click at [850, 524] on span "START RECORDING" at bounding box center [850, 524] width 57 height 7
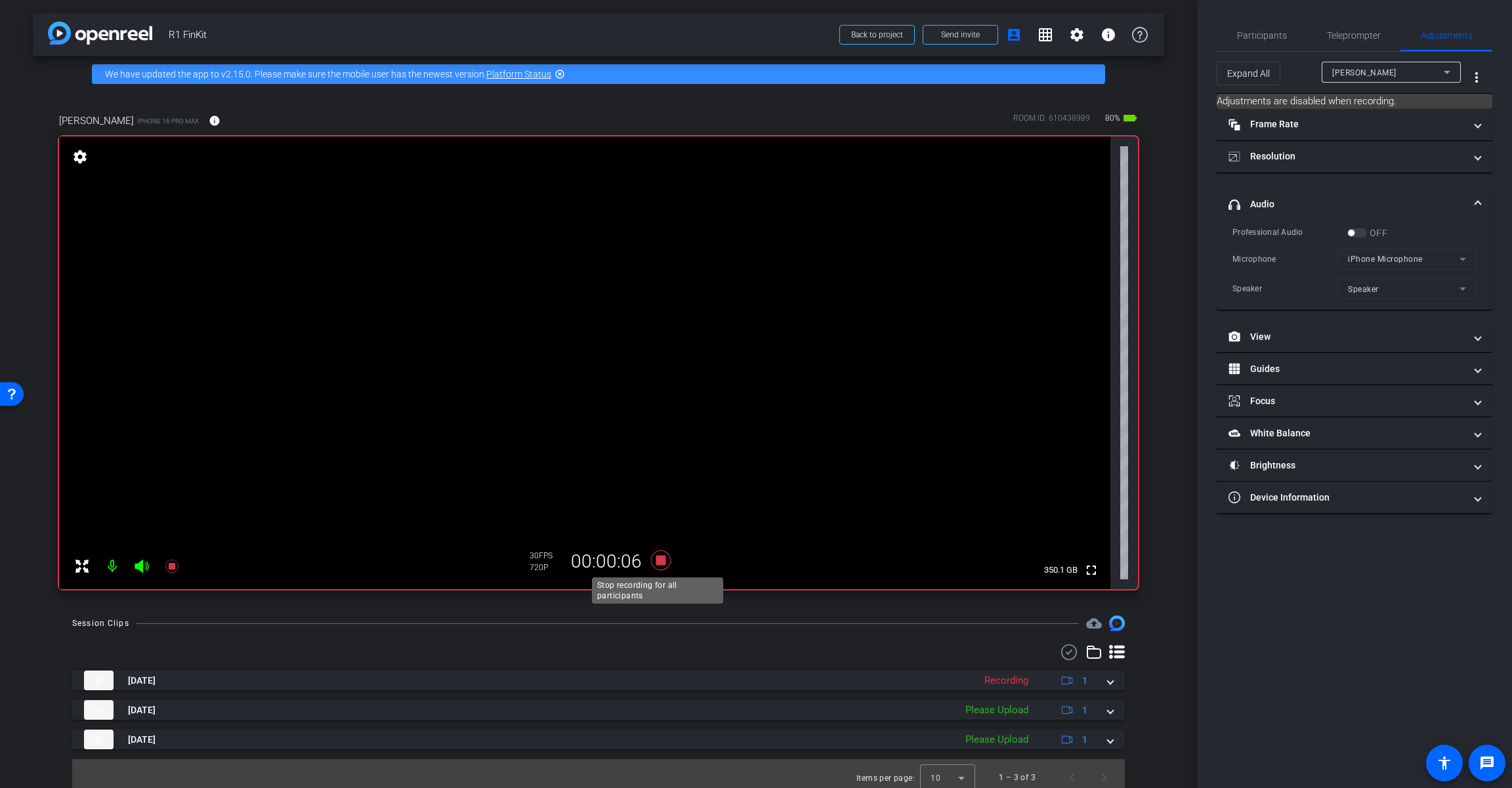
click at [659, 560] on icon at bounding box center [661, 560] width 19 height 19
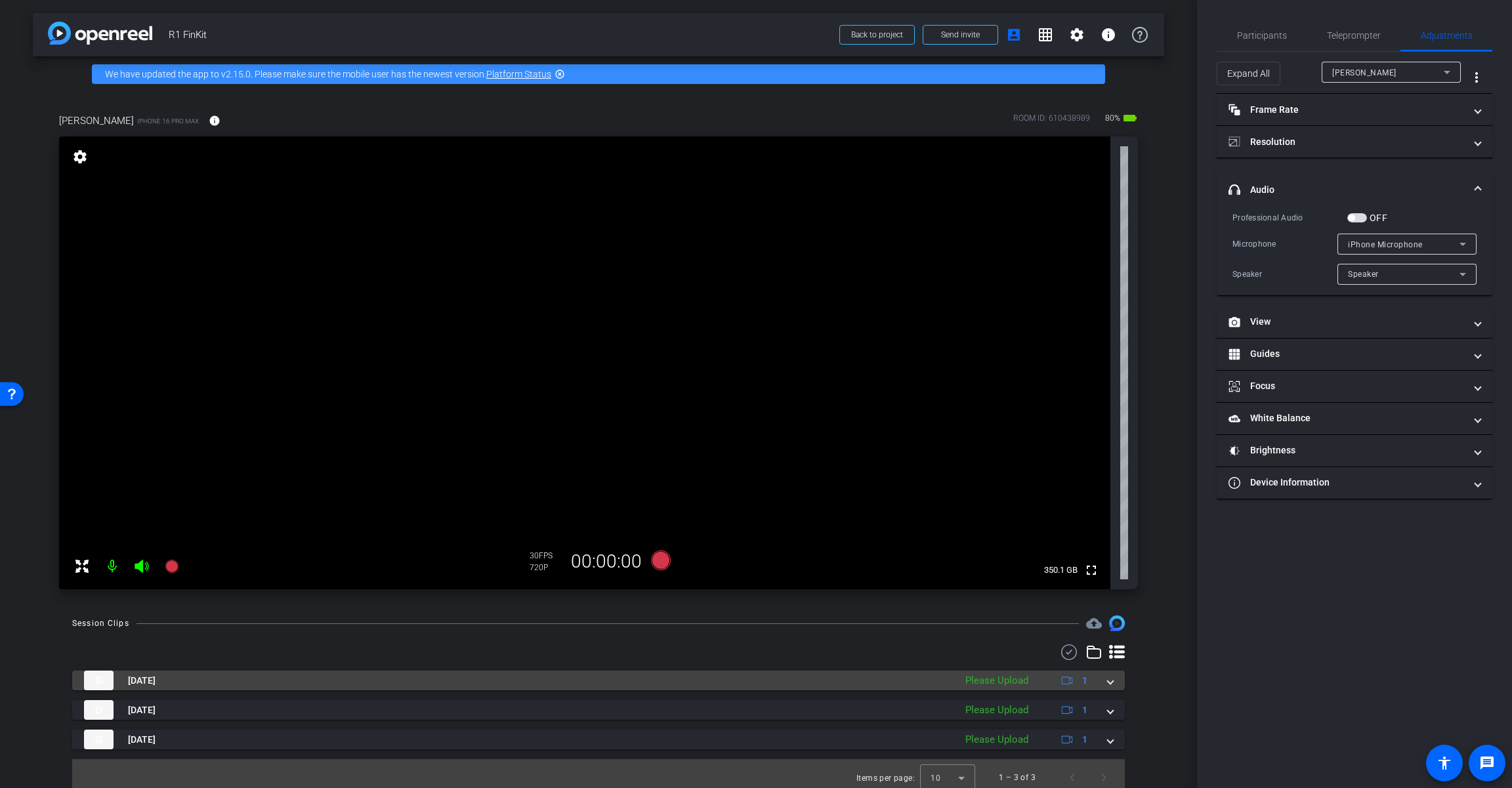
click at [903, 683] on mat-expansion-panel-header "[DATE] Please Upload 1" at bounding box center [598, 680] width 1052 height 19
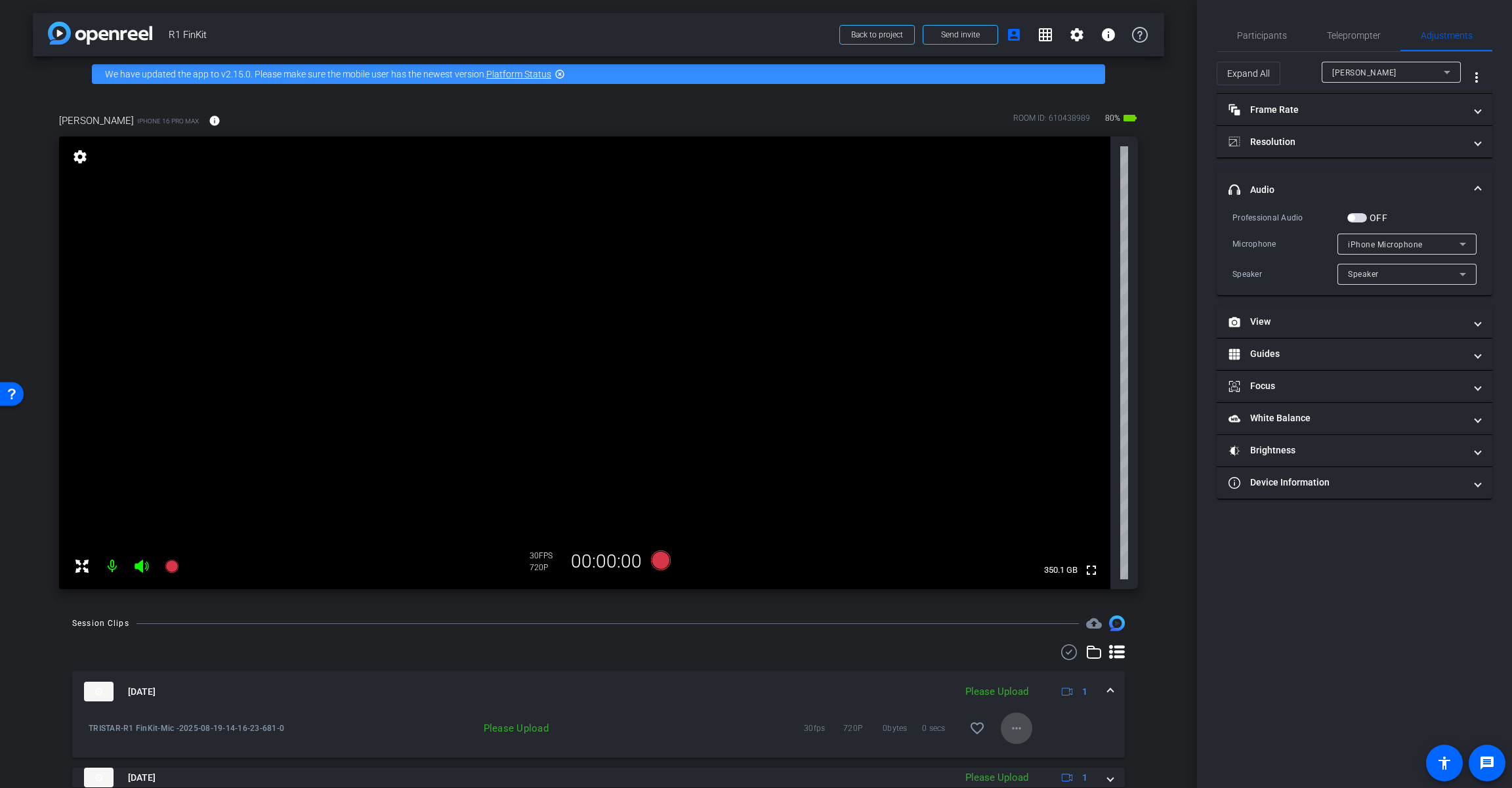
click at [903, 741] on span at bounding box center [1016, 728] width 31 height 31
click at [903, 701] on span "Delete clip" at bounding box center [1031, 701] width 52 height 16
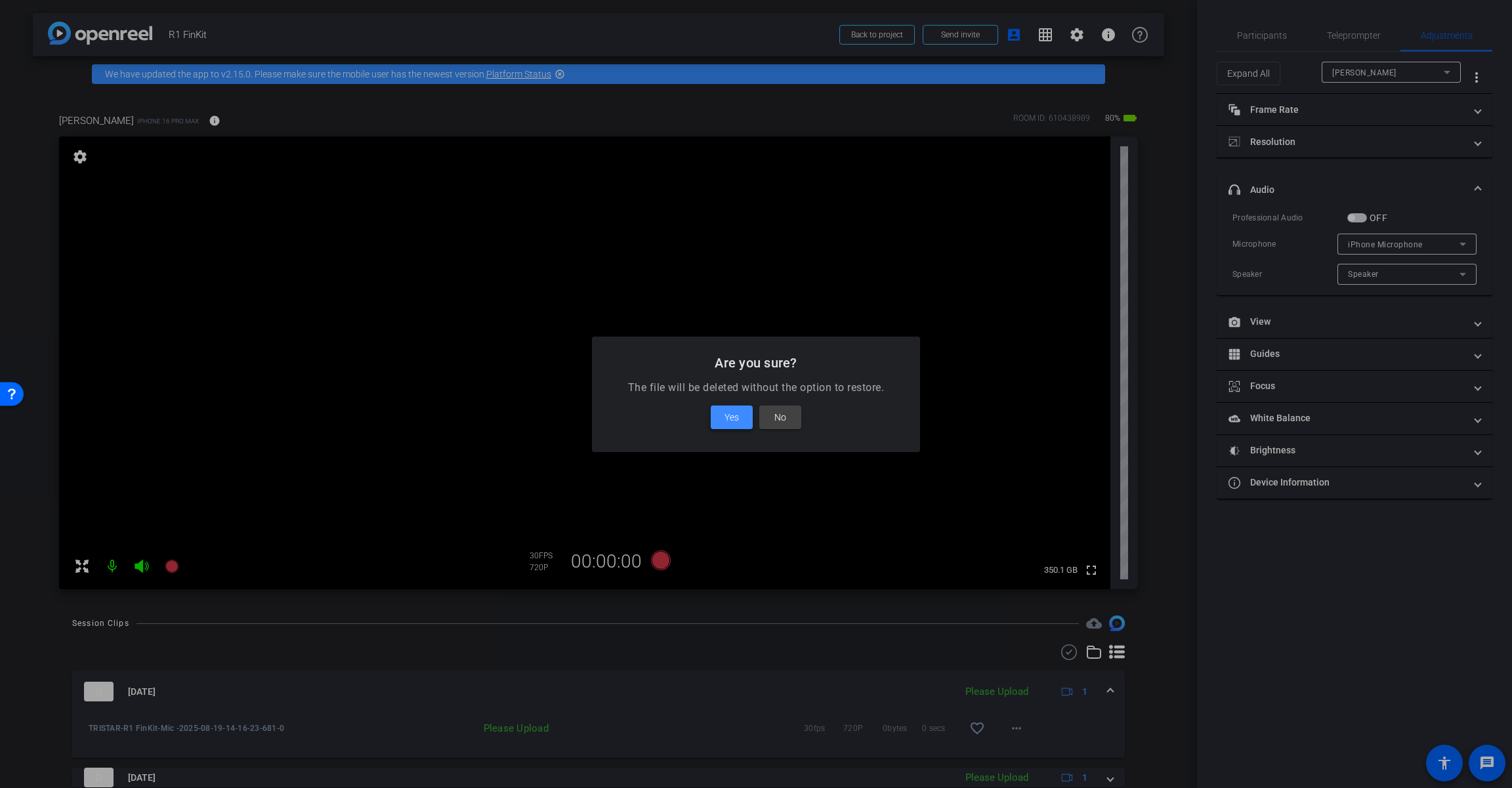
click at [724, 421] on span "Yes" at bounding box center [731, 417] width 14 height 16
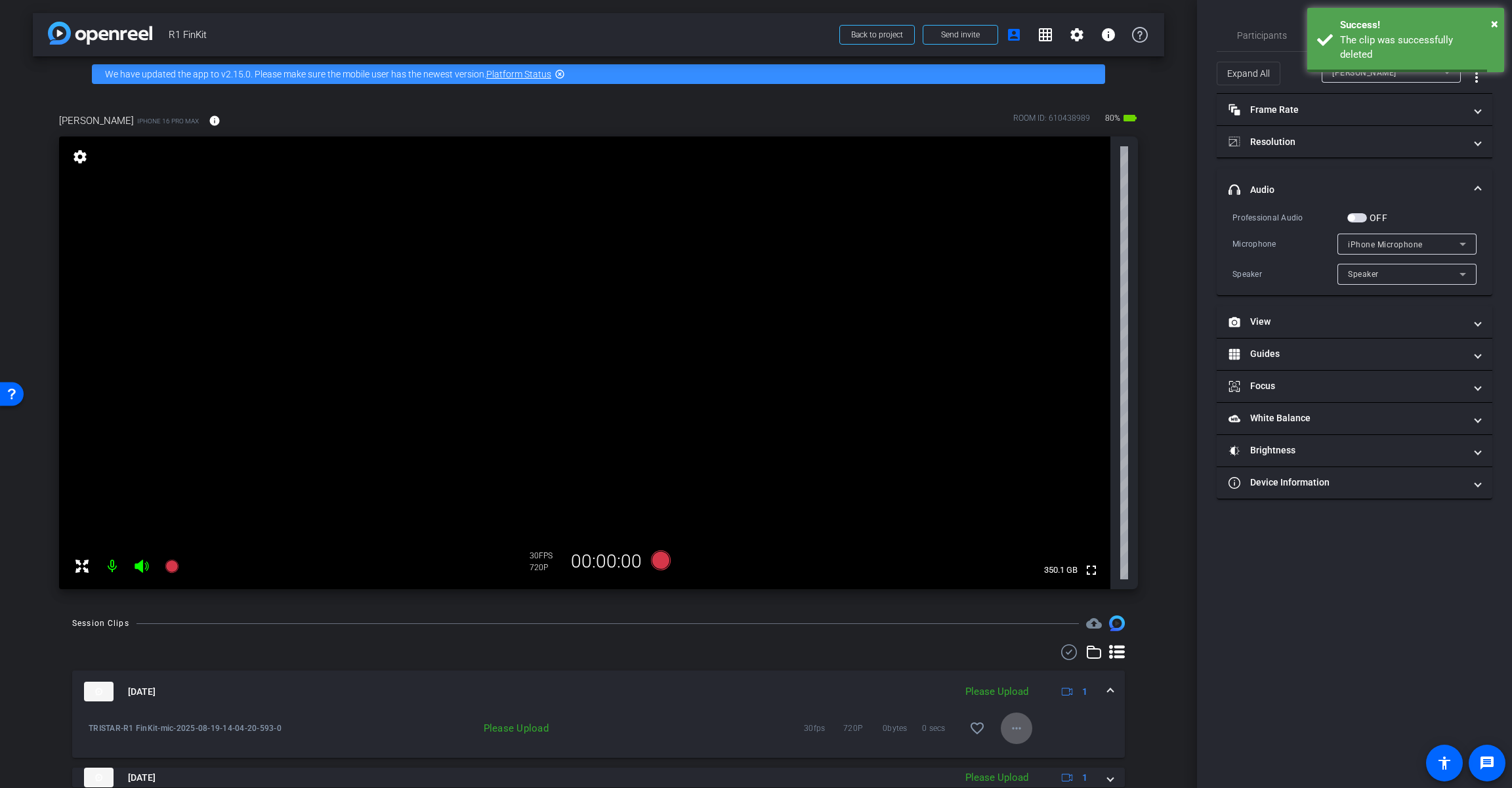
scroll to position [46, 0]
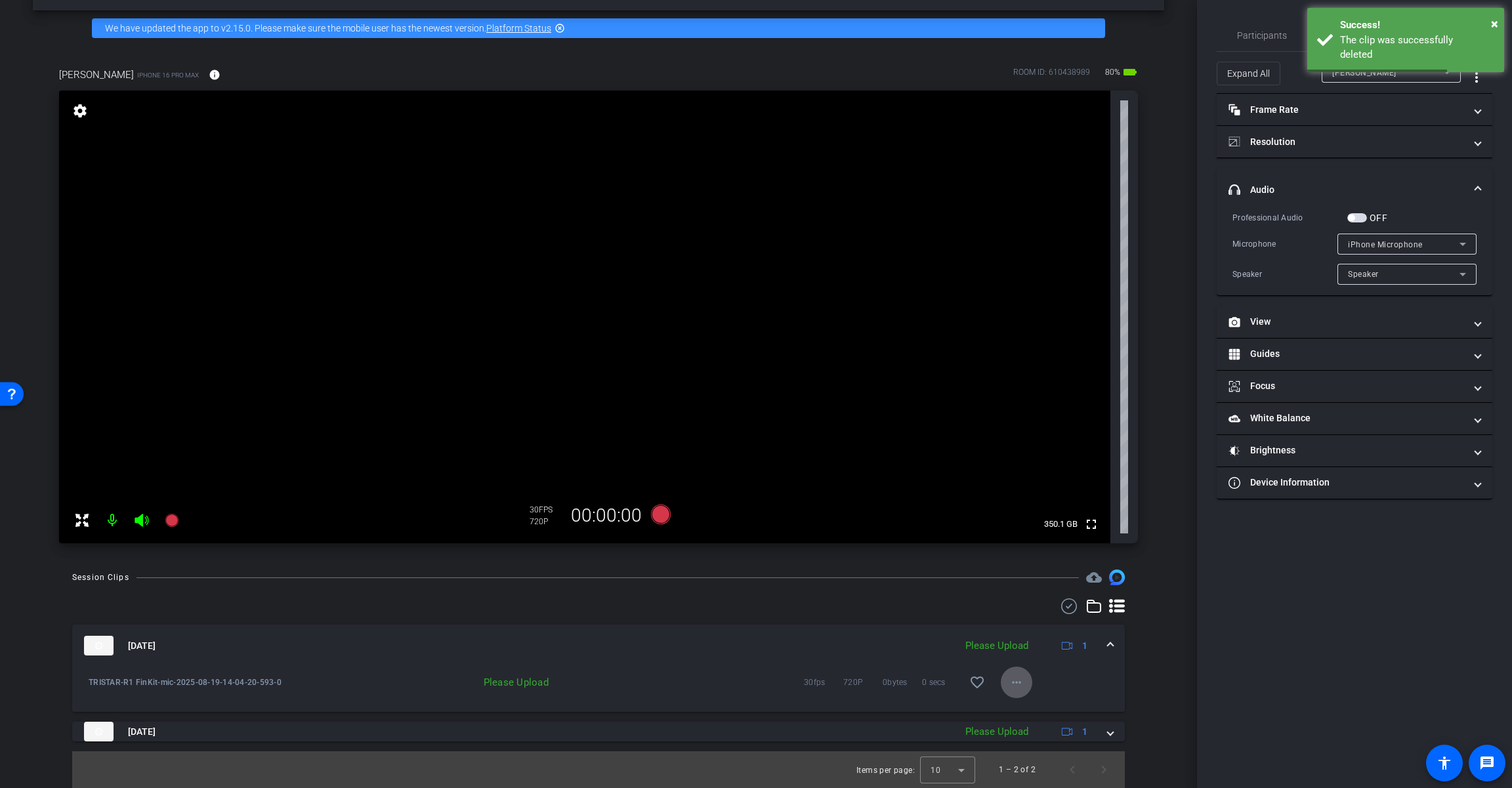
click at [903, 682] on mat-icon "more_horiz" at bounding box center [1016, 682] width 16 height 16
click at [903, 749] on span "Delete clip" at bounding box center [1031, 742] width 52 height 16
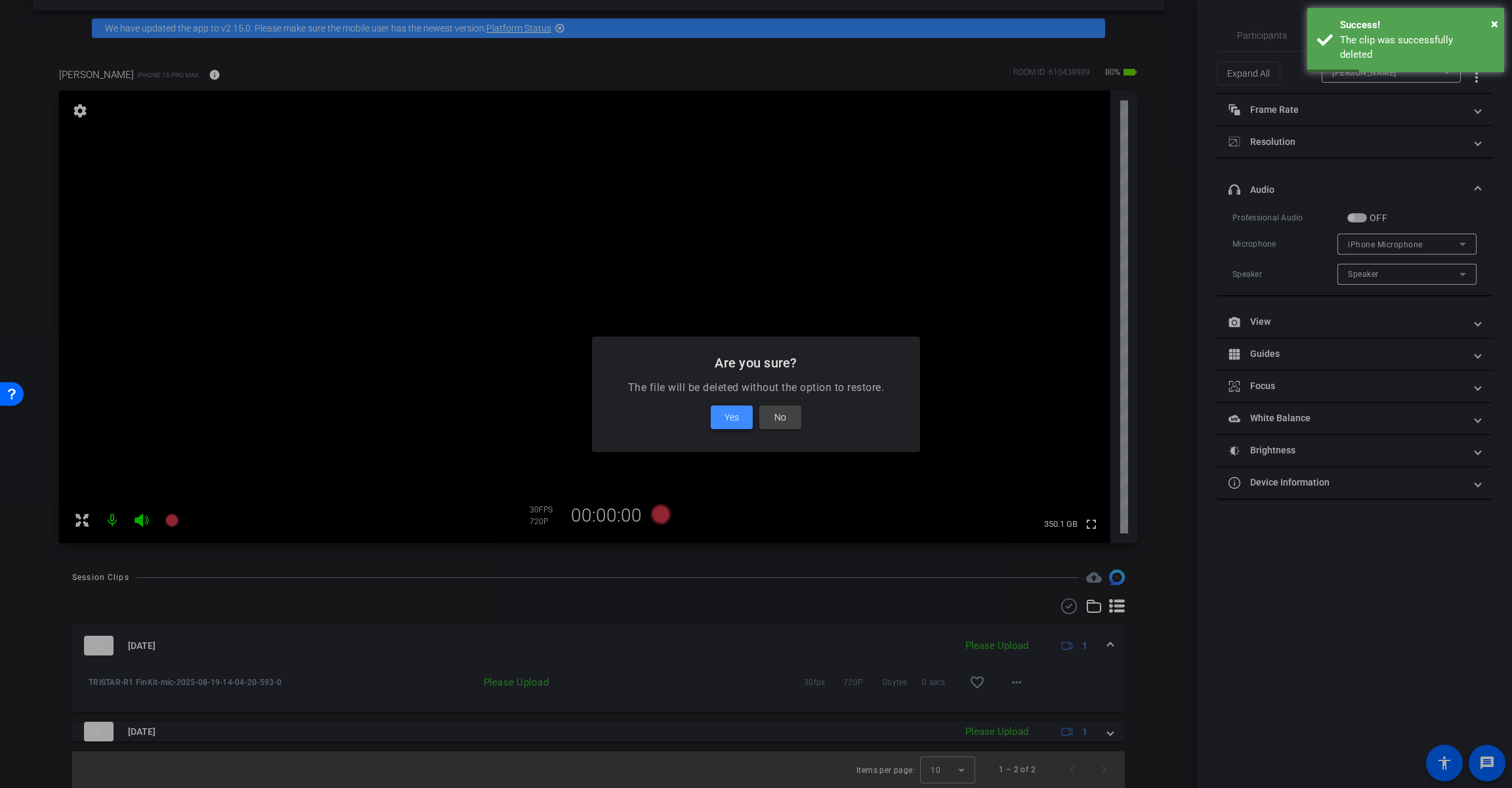
click at [738, 421] on span "Yes" at bounding box center [731, 417] width 14 height 16
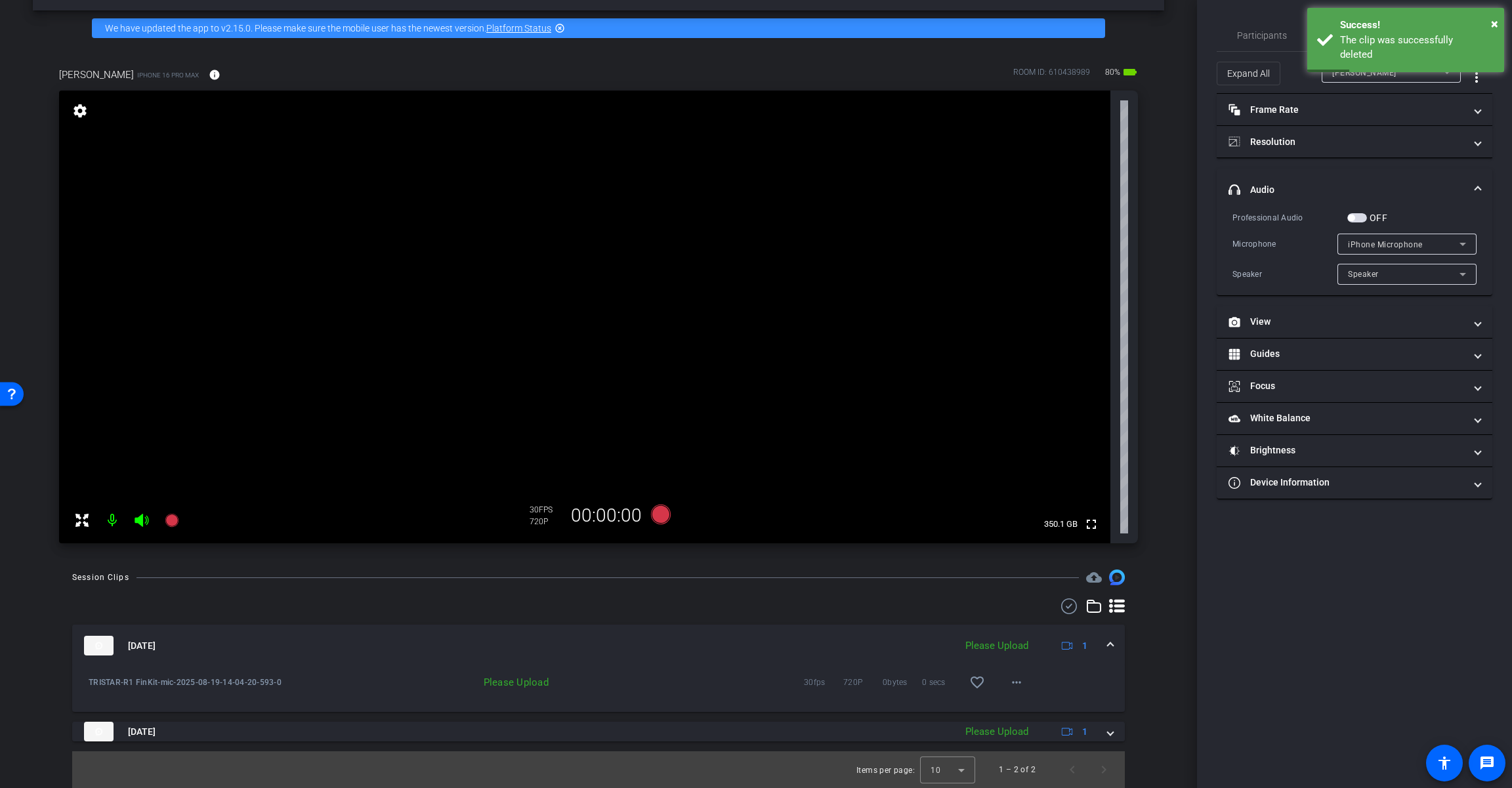
scroll to position [16, 0]
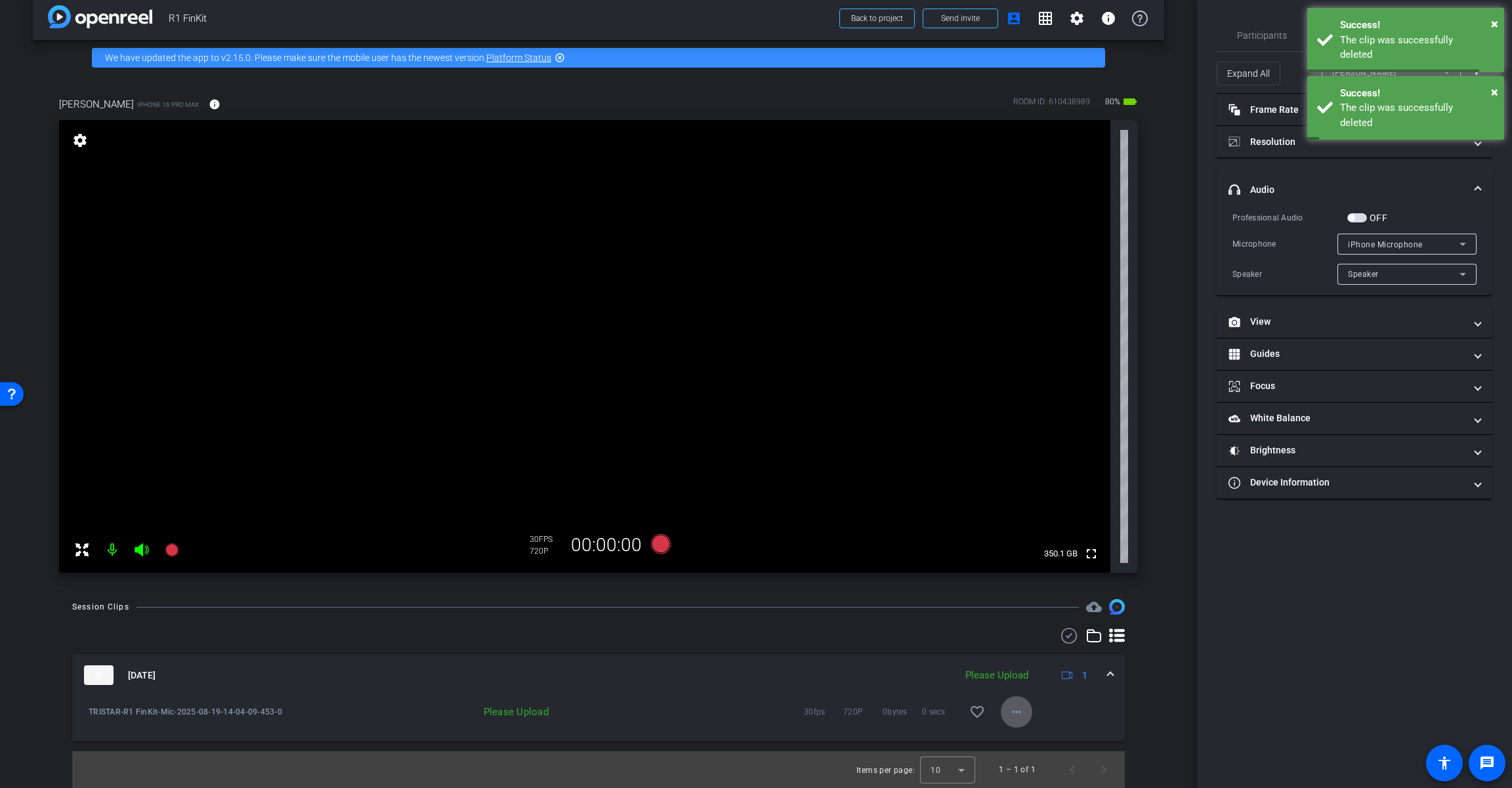
click at [903, 707] on mat-icon "more_horiz" at bounding box center [1016, 712] width 16 height 16
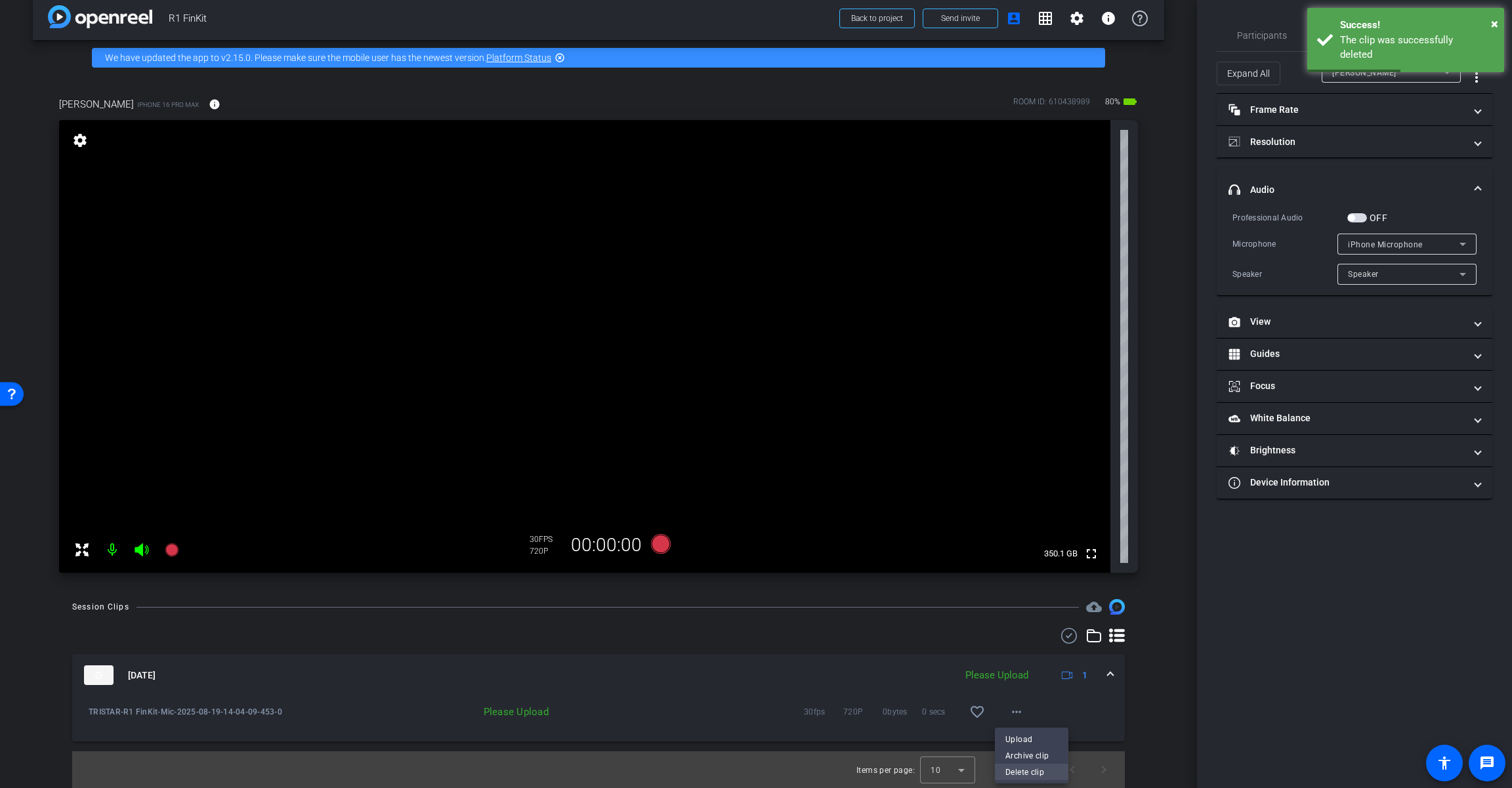
click at [903, 777] on span "Delete clip" at bounding box center [1031, 772] width 52 height 16
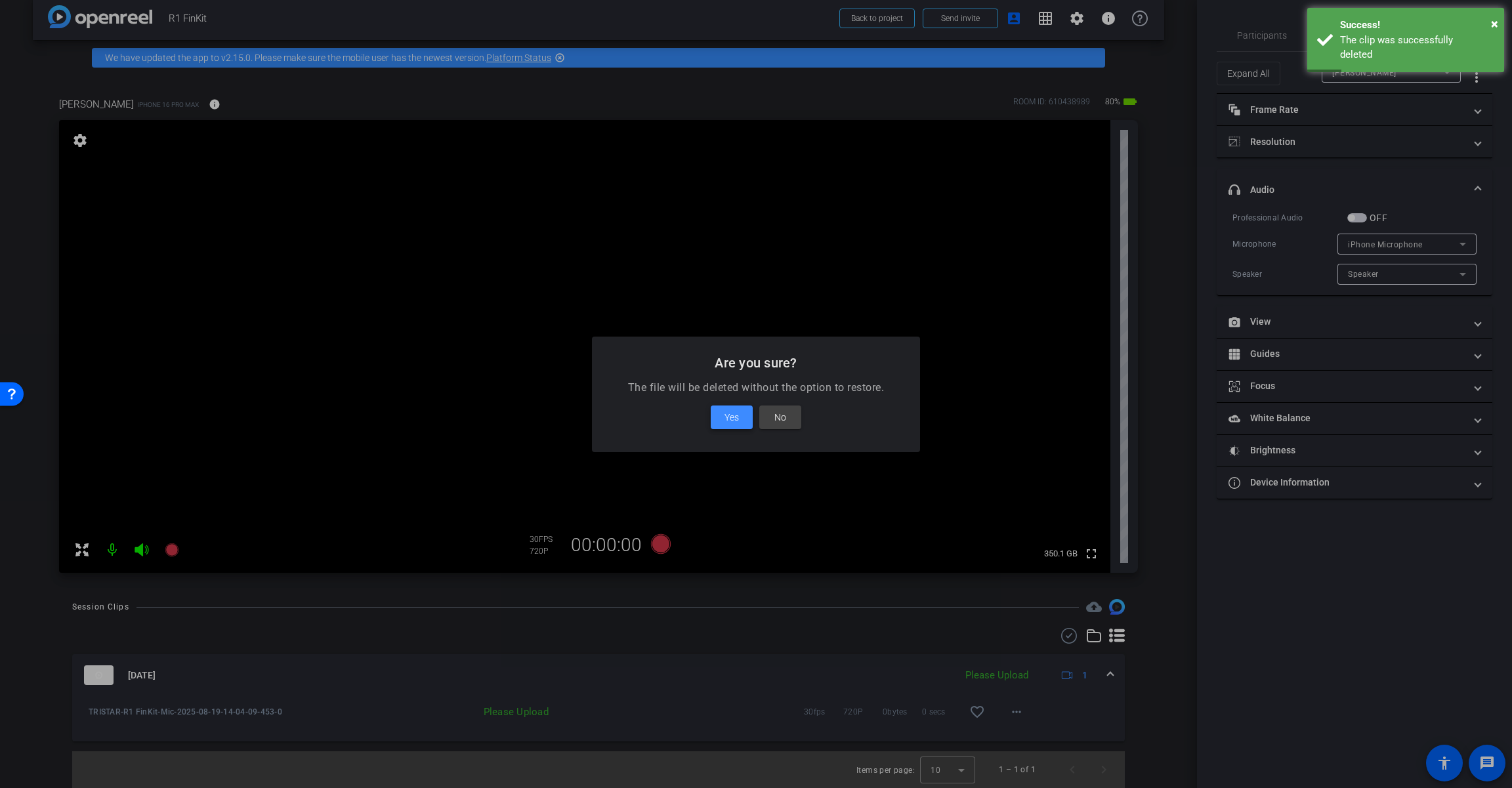
click at [732, 417] on span "Yes" at bounding box center [731, 417] width 14 height 16
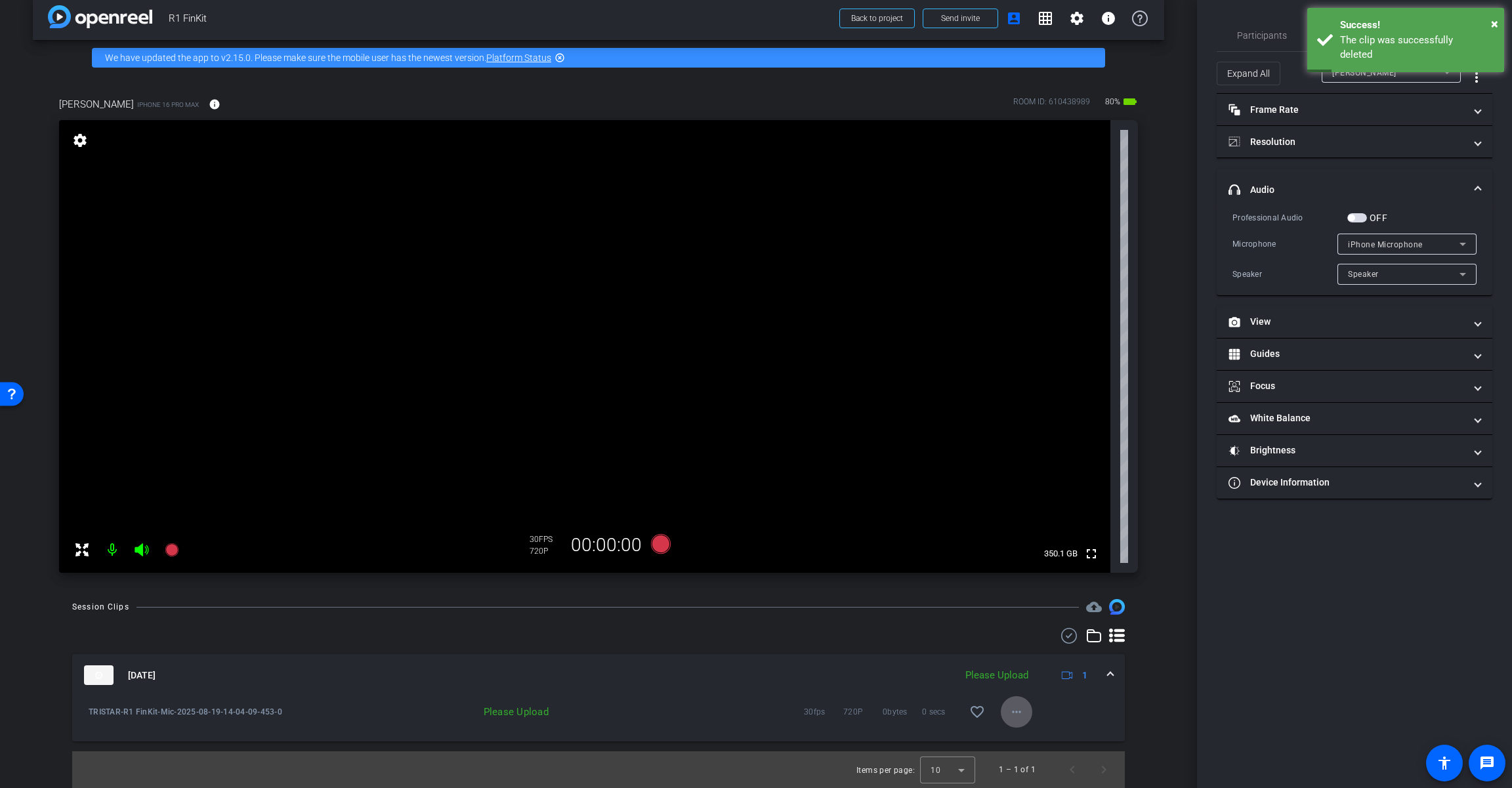
scroll to position [0, 0]
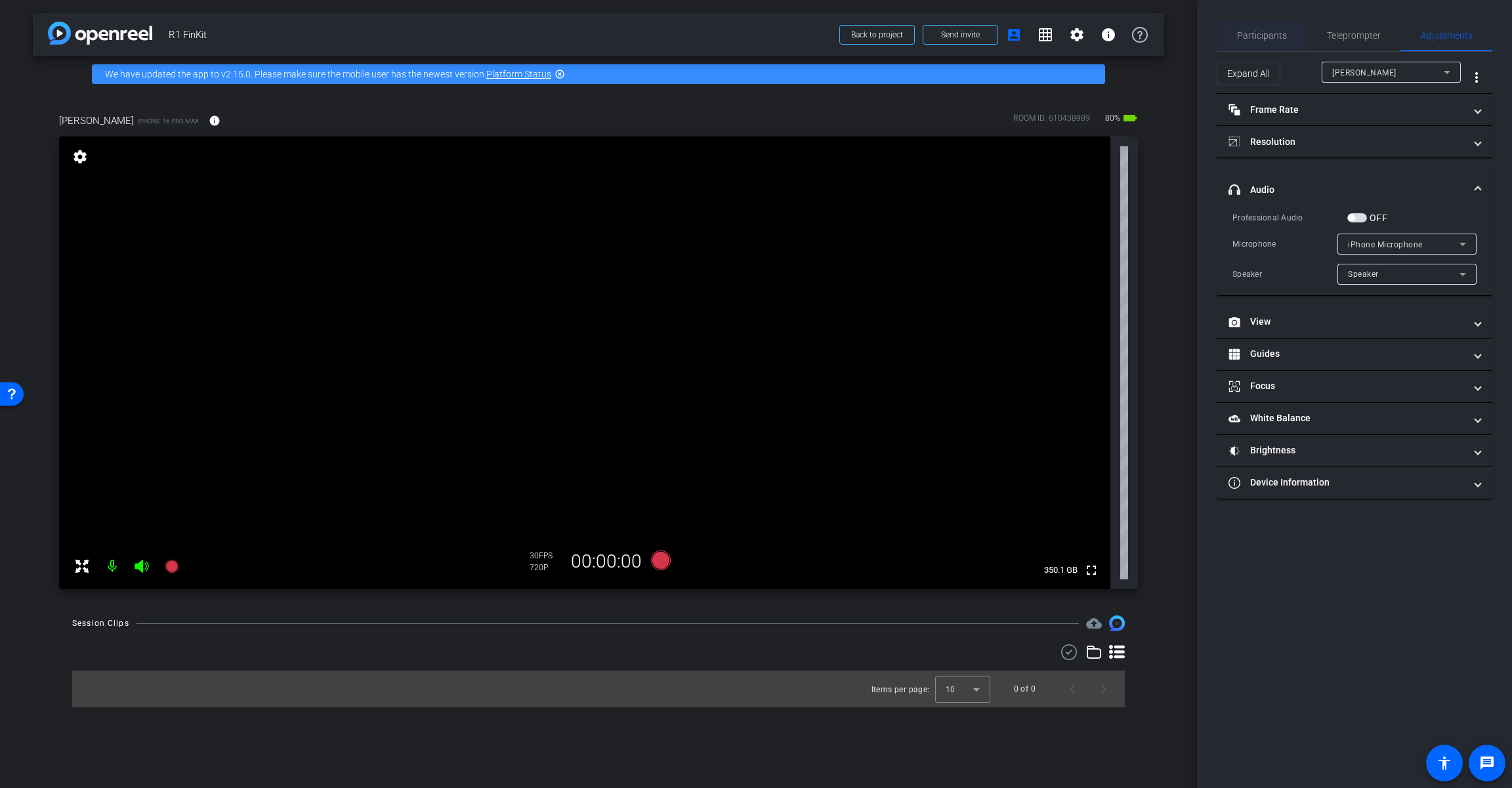
click at [903, 37] on span "Participants" at bounding box center [1261, 35] width 50 height 9
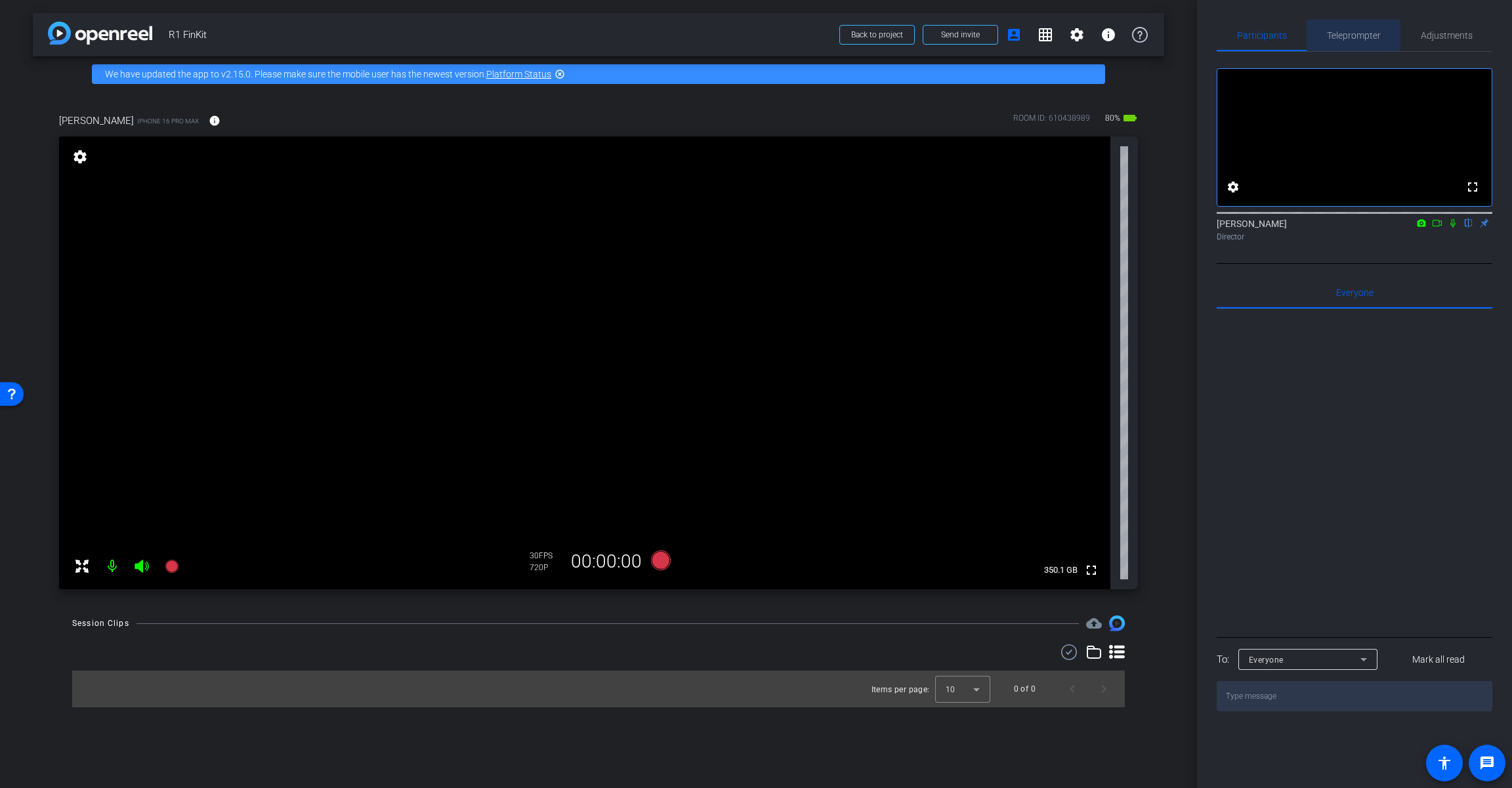
click at [903, 40] on span "Teleprompter" at bounding box center [1354, 35] width 54 height 31
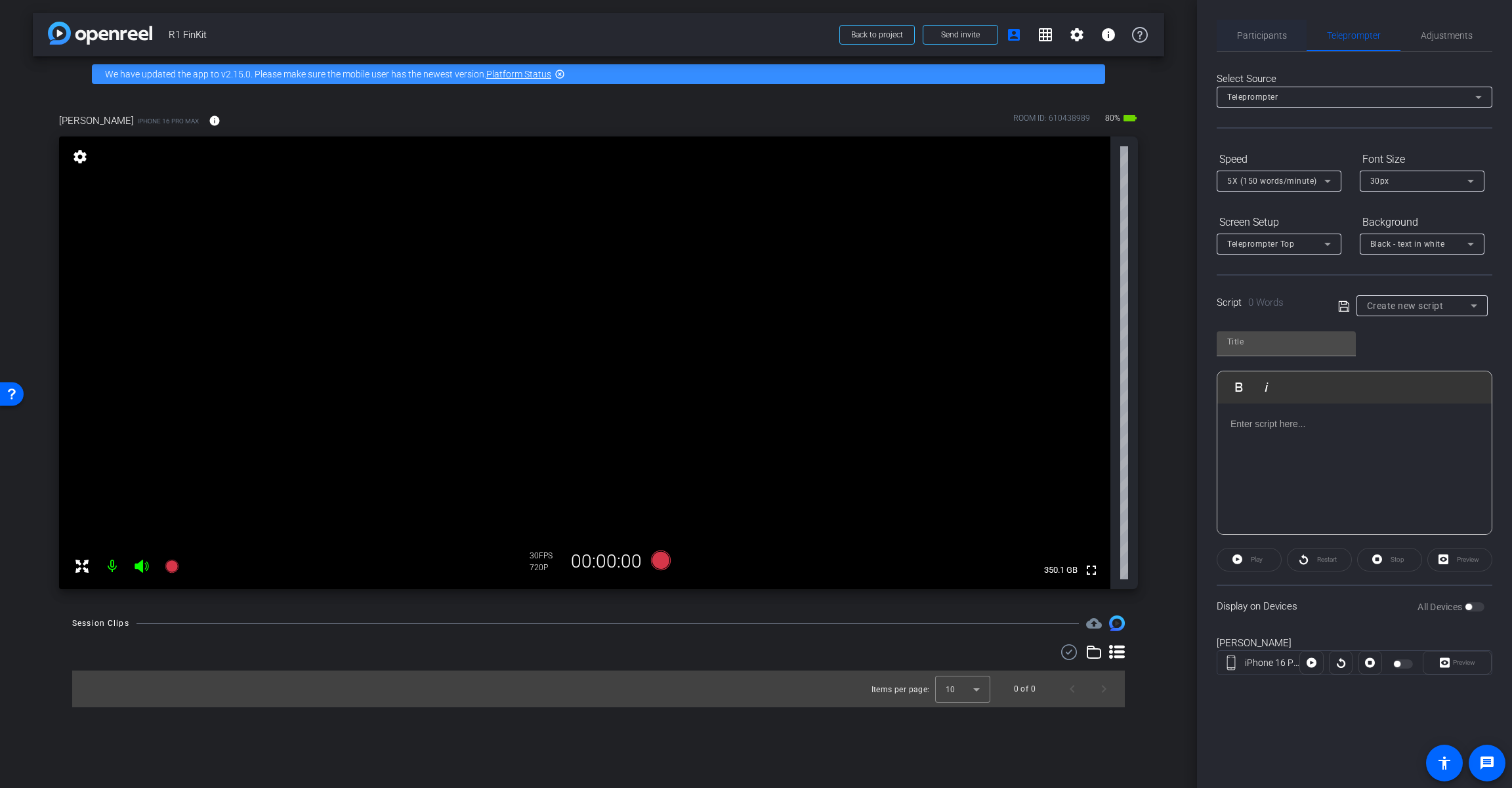
click at [903, 38] on span "Participants" at bounding box center [1261, 35] width 50 height 9
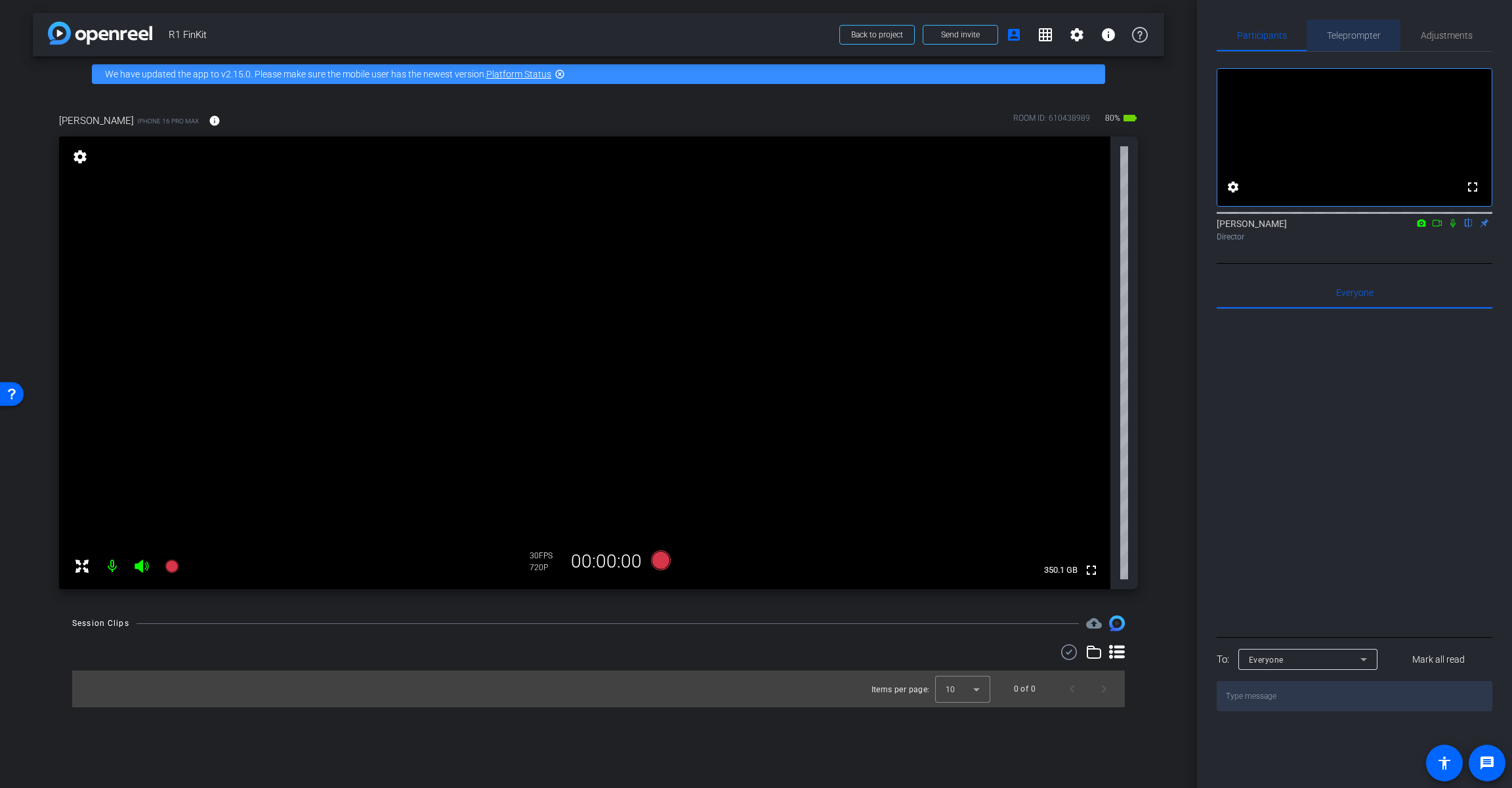
click at [903, 41] on span "Teleprompter" at bounding box center [1354, 35] width 54 height 31
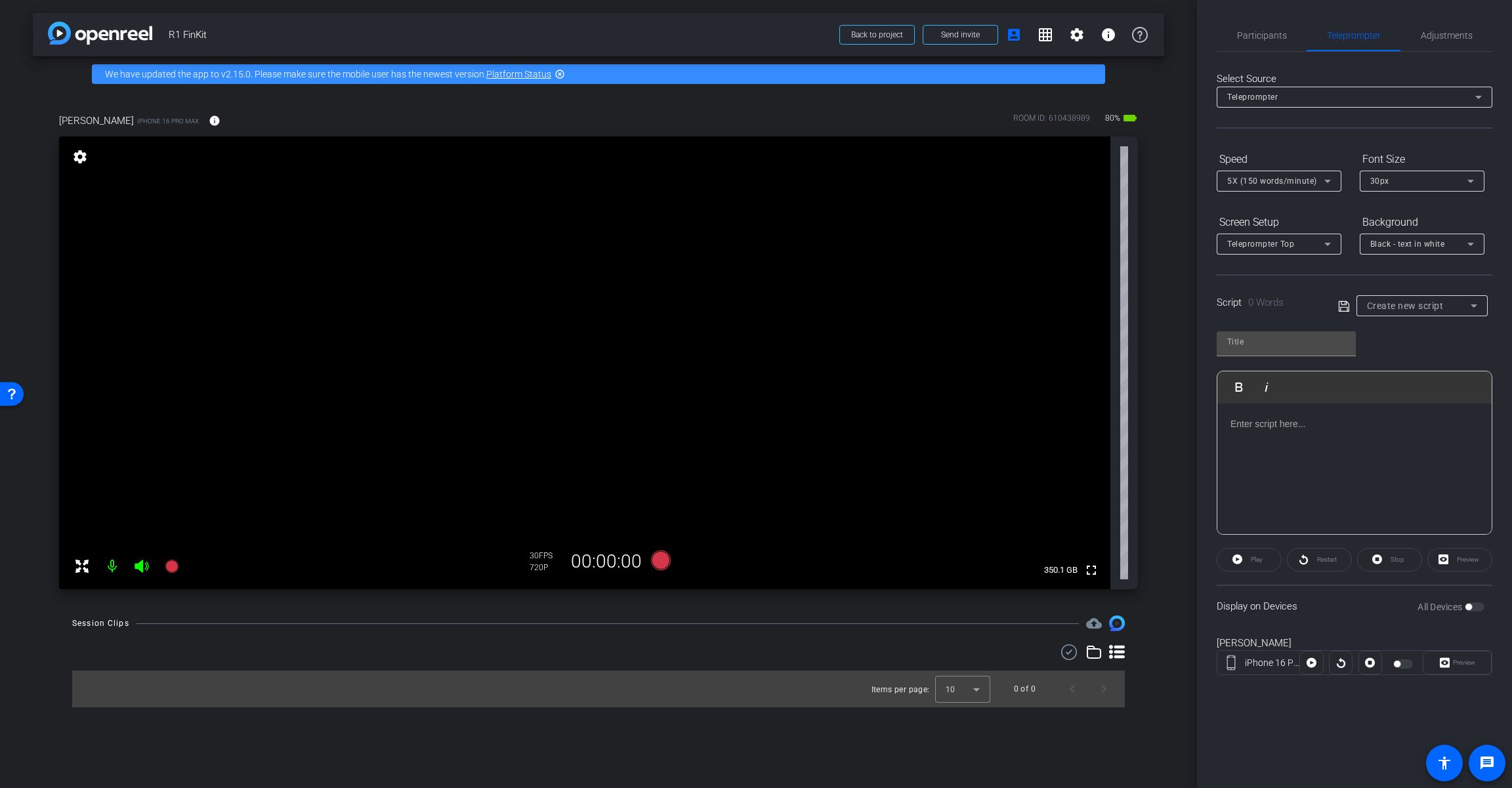
click at [903, 311] on span "Create new script" at bounding box center [1404, 305] width 77 height 10
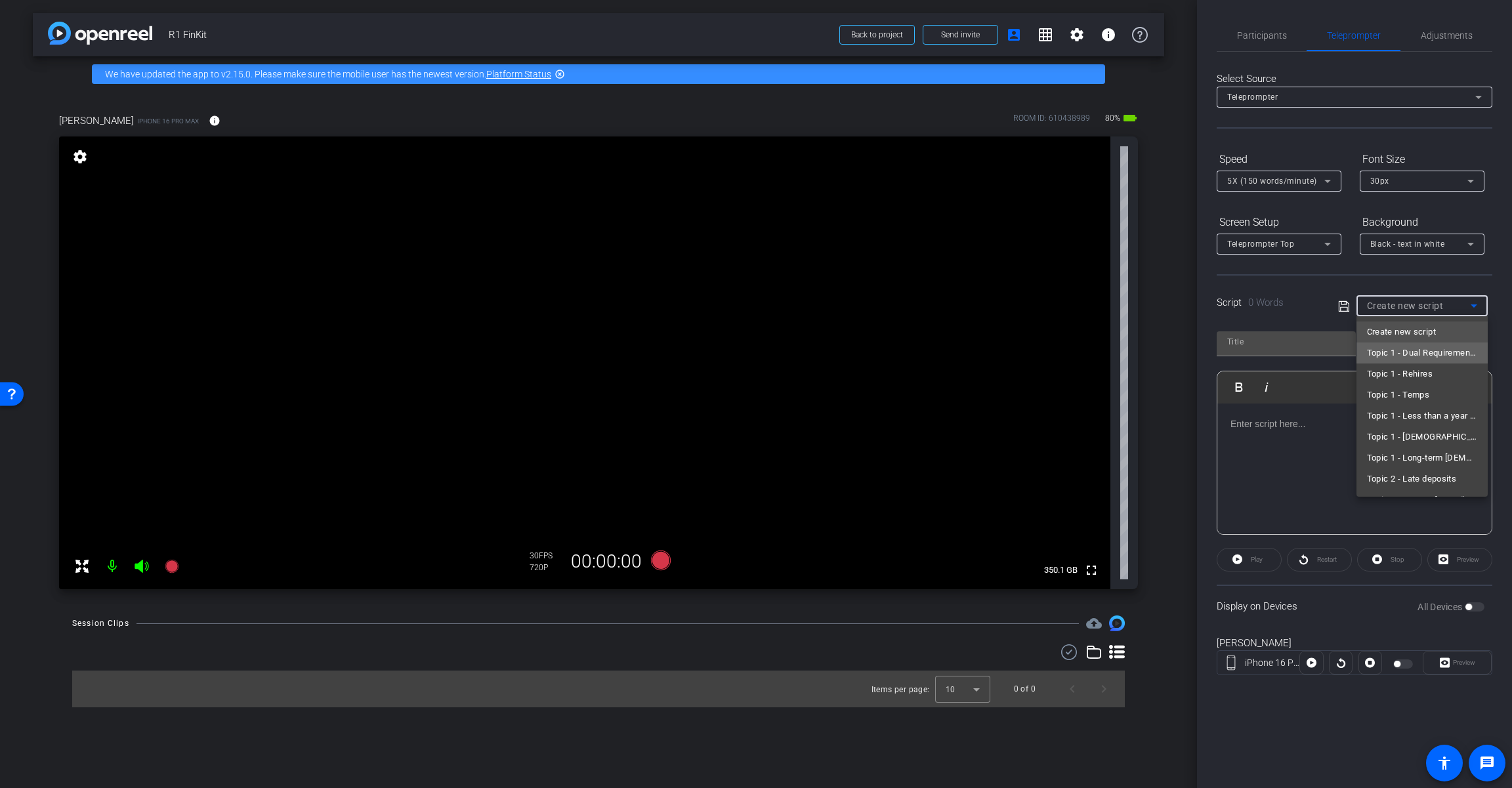
click at [903, 354] on span "Topic 1 - Dual Requirements" at bounding box center [1422, 353] width 111 height 16
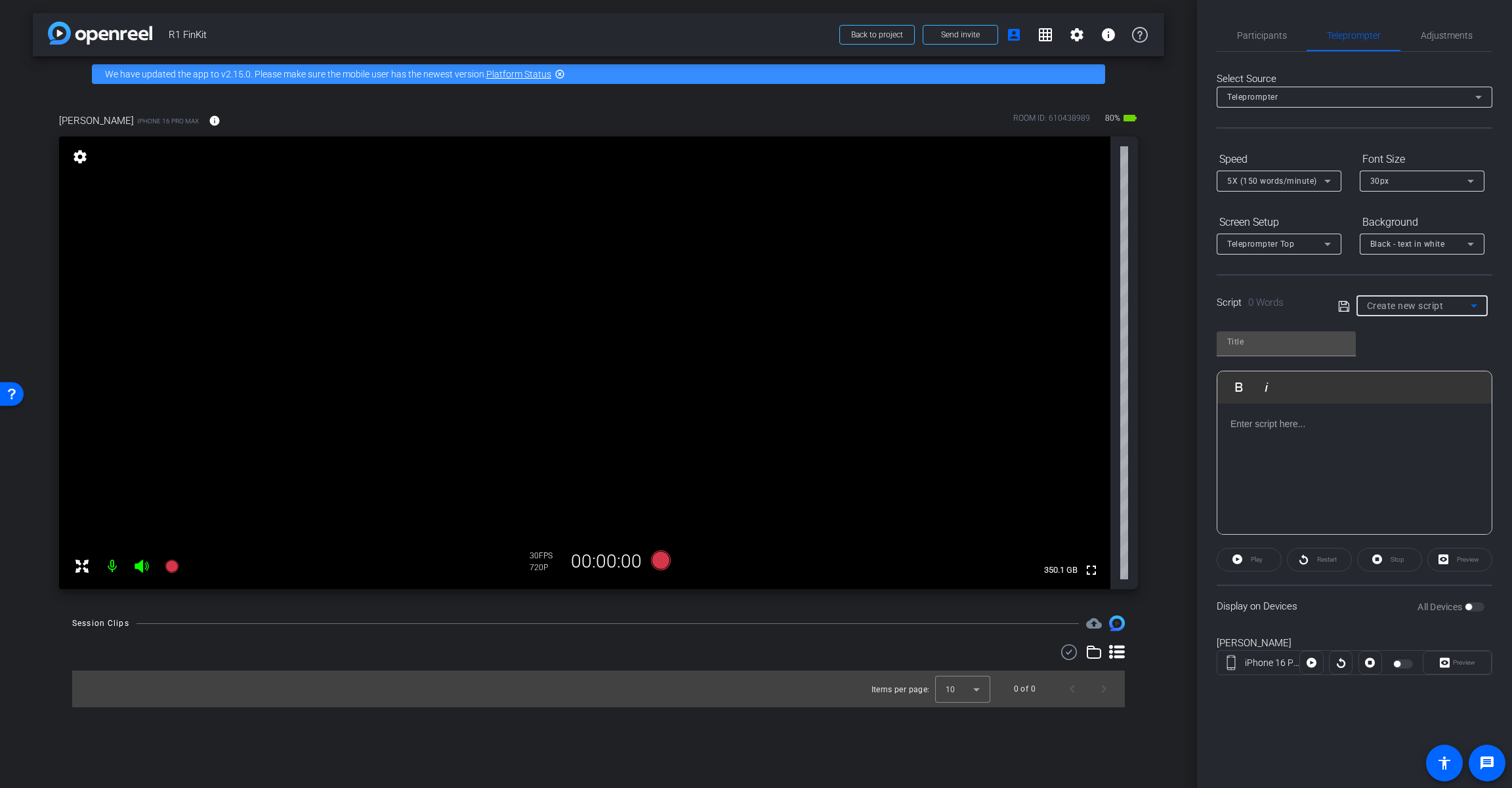
type input "Topic 1 - Dual Requirements"
click at [903, 40] on span "Adjustments" at bounding box center [1446, 35] width 52 height 9
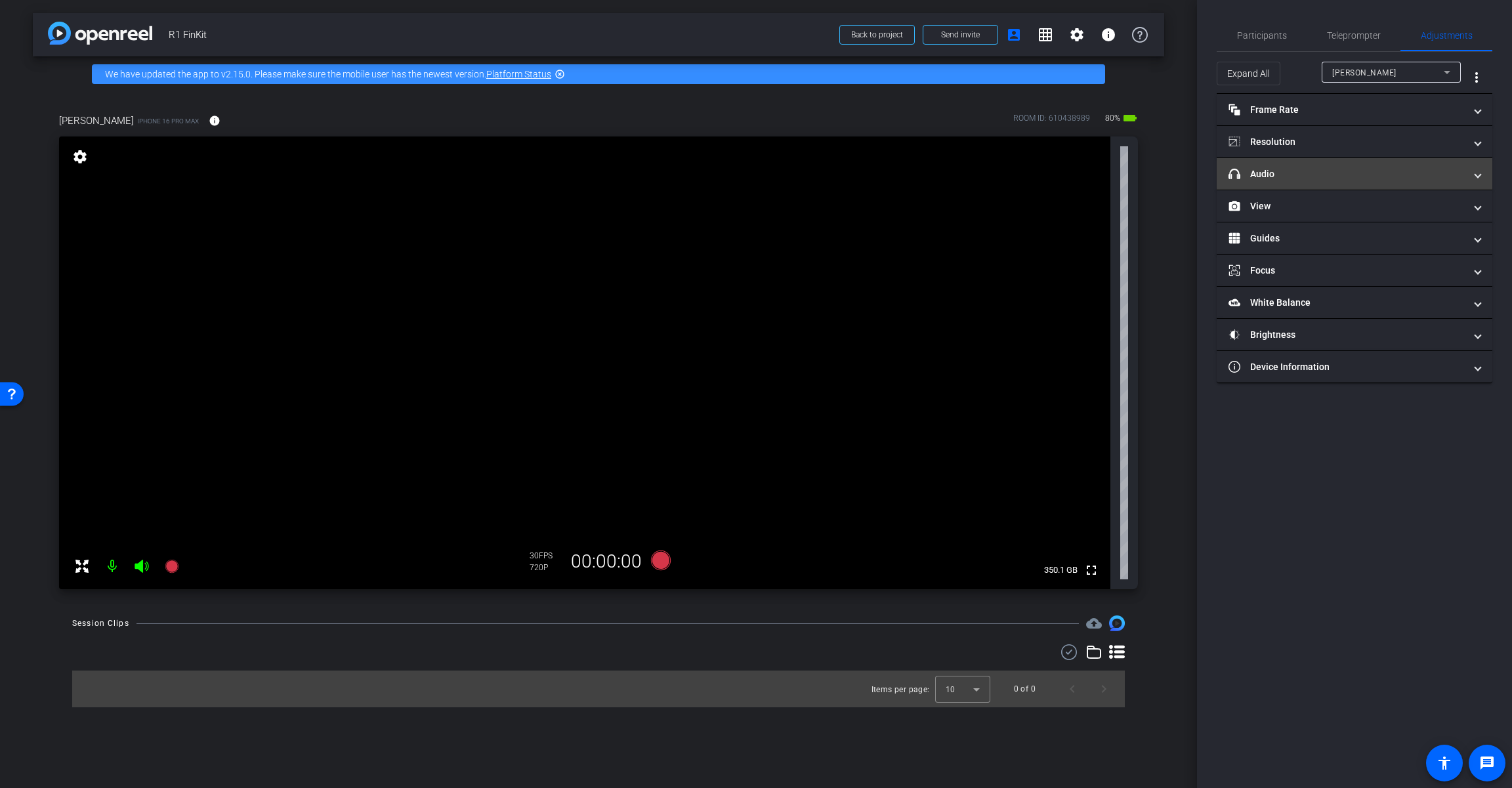
click at [903, 179] on mat-panel-title "headphone icon Audio" at bounding box center [1346, 174] width 236 height 13
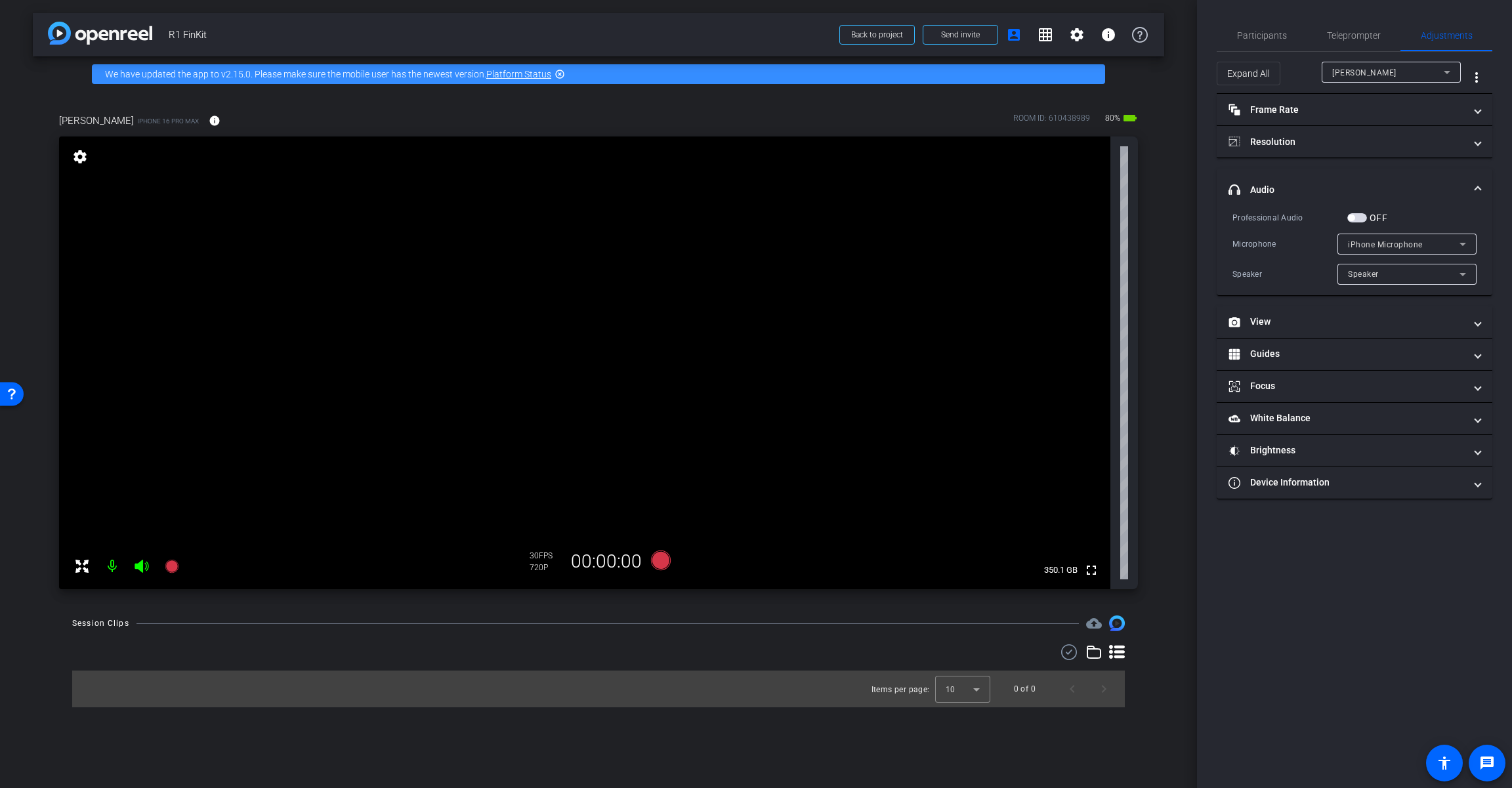
click at [903, 243] on span "iPhone Microphone" at bounding box center [1385, 245] width 75 height 9
click at [903, 243] on div at bounding box center [756, 394] width 1512 height 788
click at [903, 219] on span "button" at bounding box center [1351, 217] width 7 height 7
click at [903, 245] on span "iPhone Microphone" at bounding box center [1385, 245] width 75 height 9
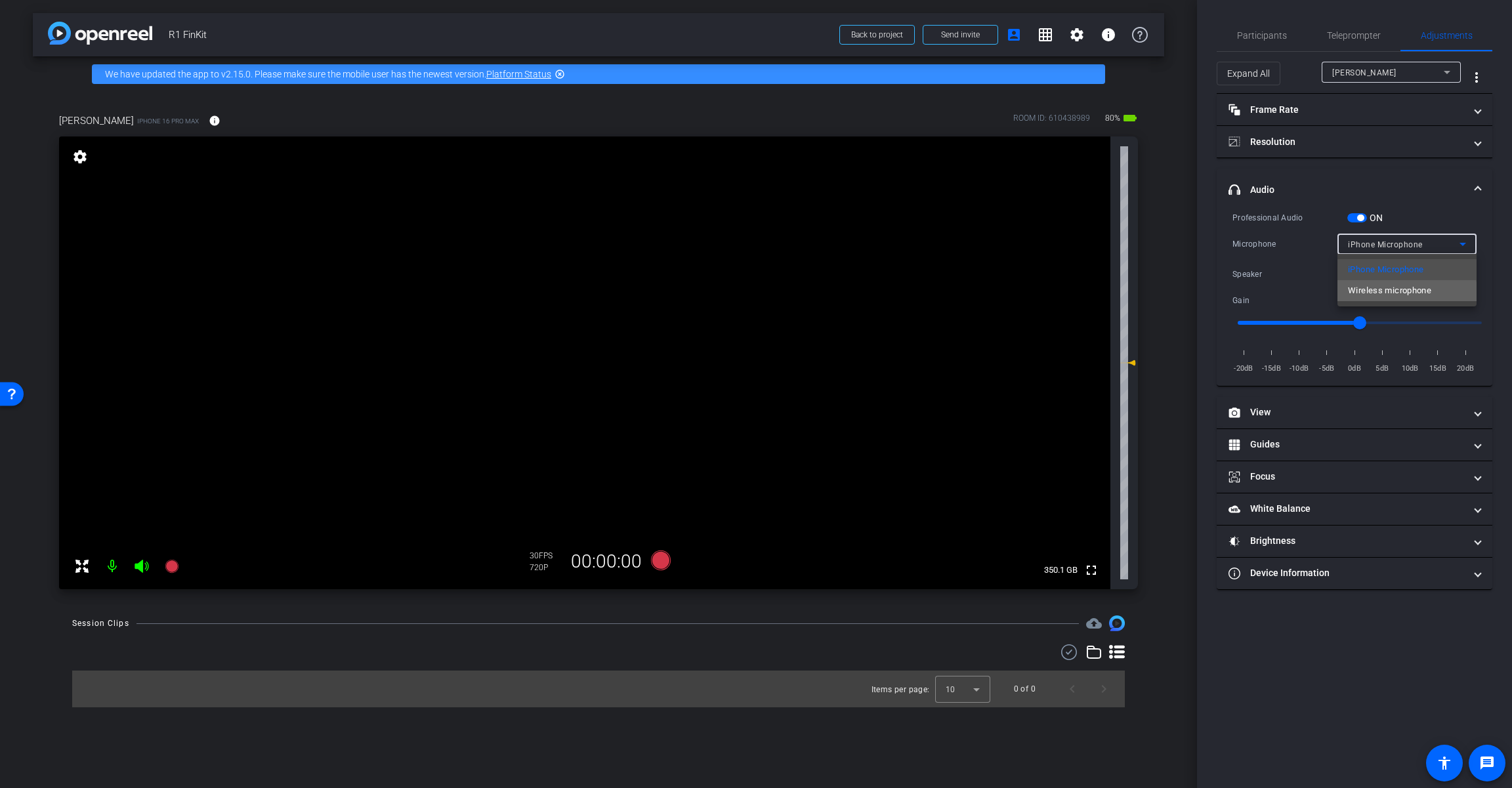
click at [903, 292] on span "Wireless microphone" at bounding box center [1390, 291] width 84 height 16
click at [903, 275] on div "Speaker" at bounding box center [1403, 274] width 111 height 16
click at [903, 219] on div at bounding box center [756, 394] width 1512 height 788
click at [903, 219] on span "button" at bounding box center [1357, 218] width 19 height 9
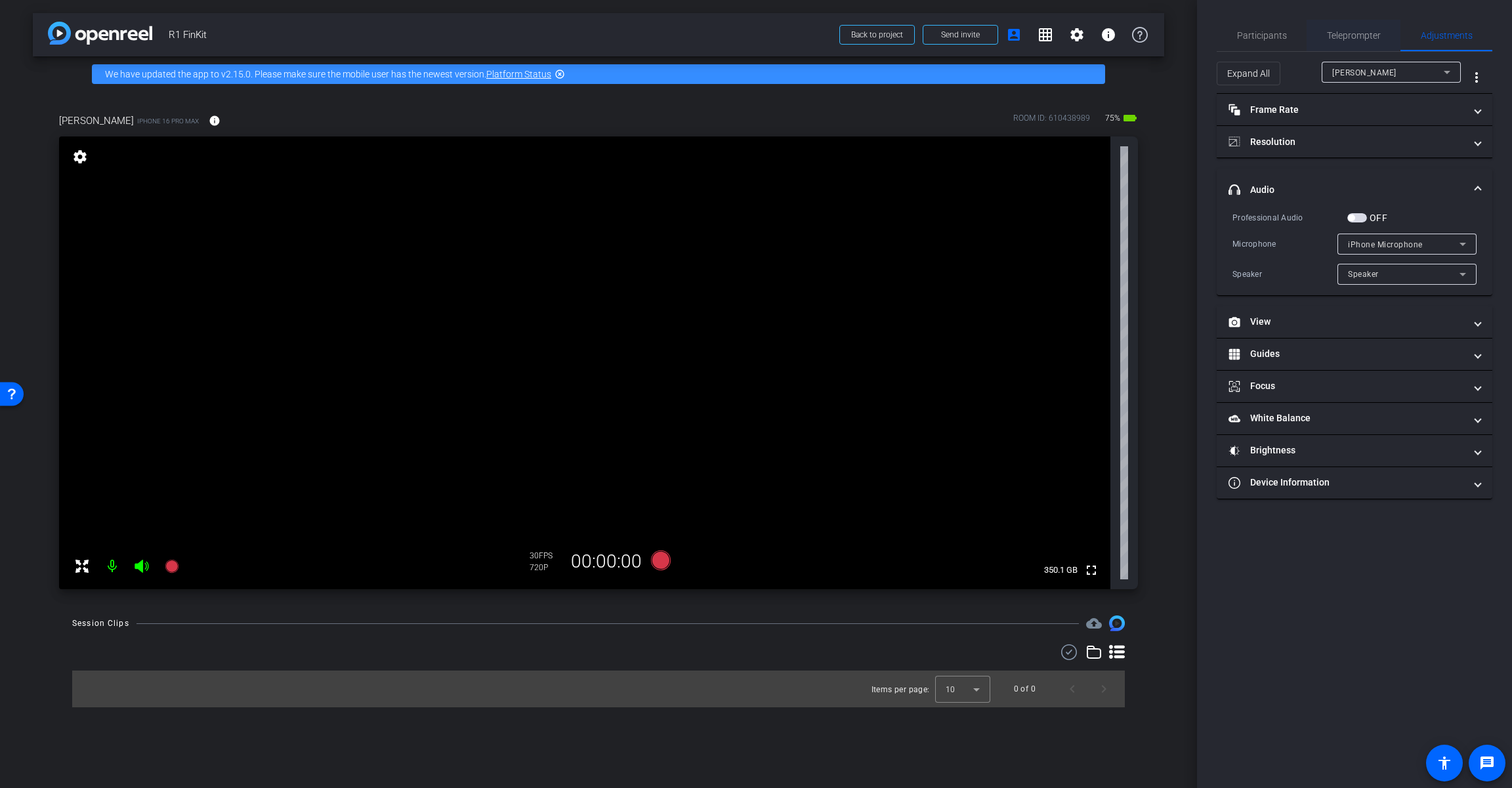
click at [903, 34] on span "Teleprompter" at bounding box center [1354, 35] width 54 height 9
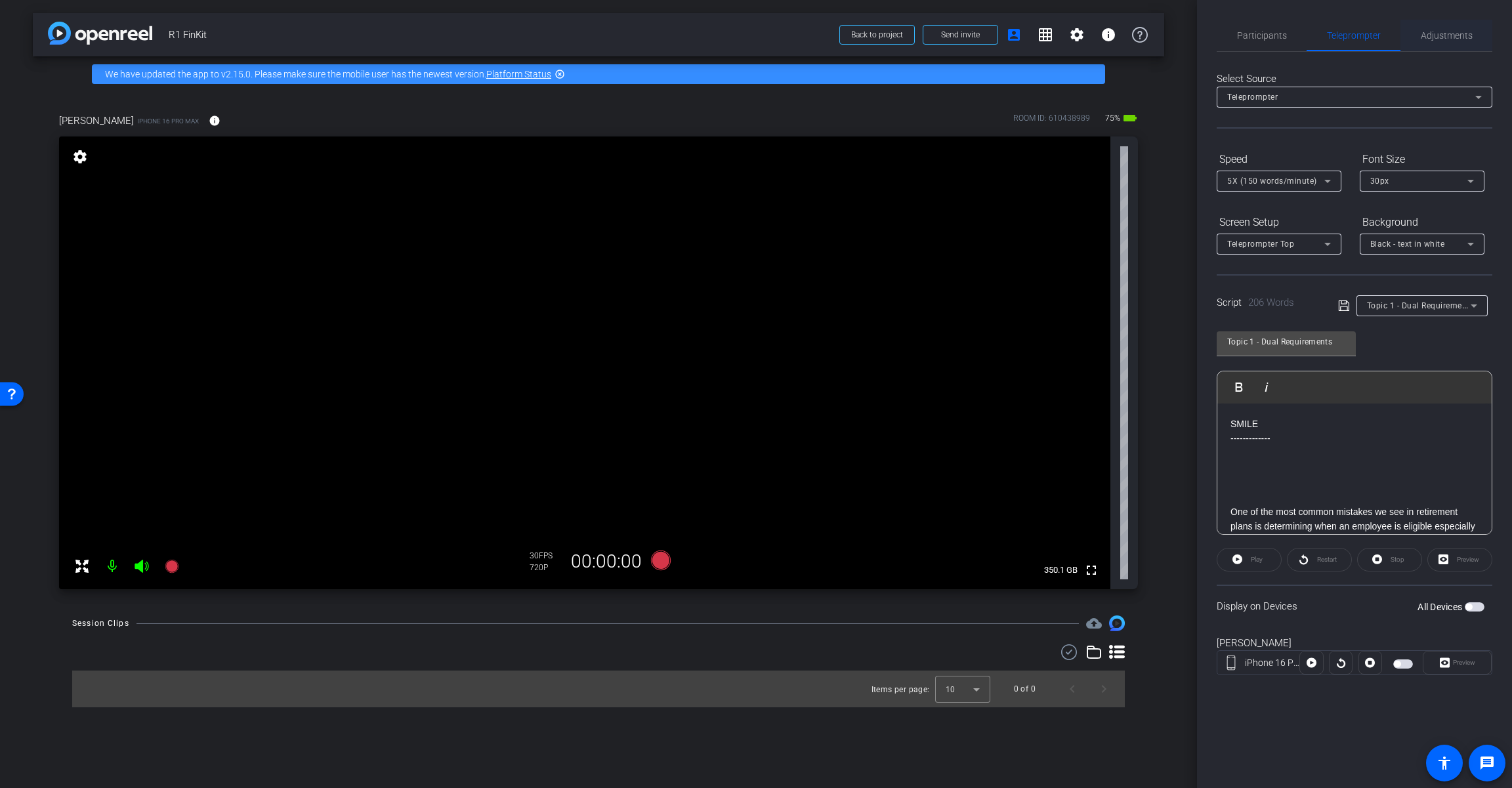
click at [903, 37] on span "Adjustments" at bounding box center [1446, 35] width 52 height 9
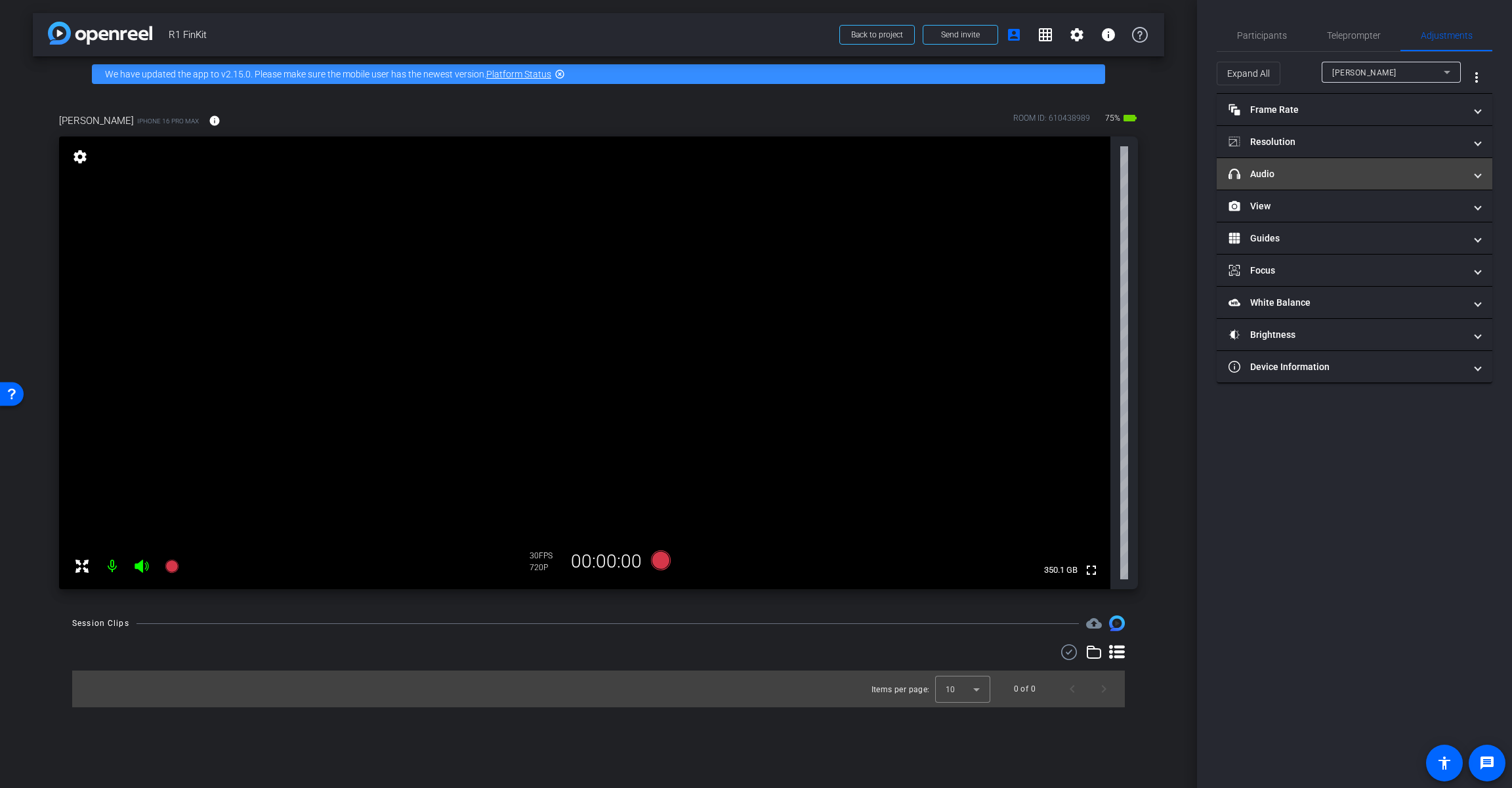
click at [903, 173] on mat-panel-title "headphone icon Audio" at bounding box center [1346, 174] width 236 height 13
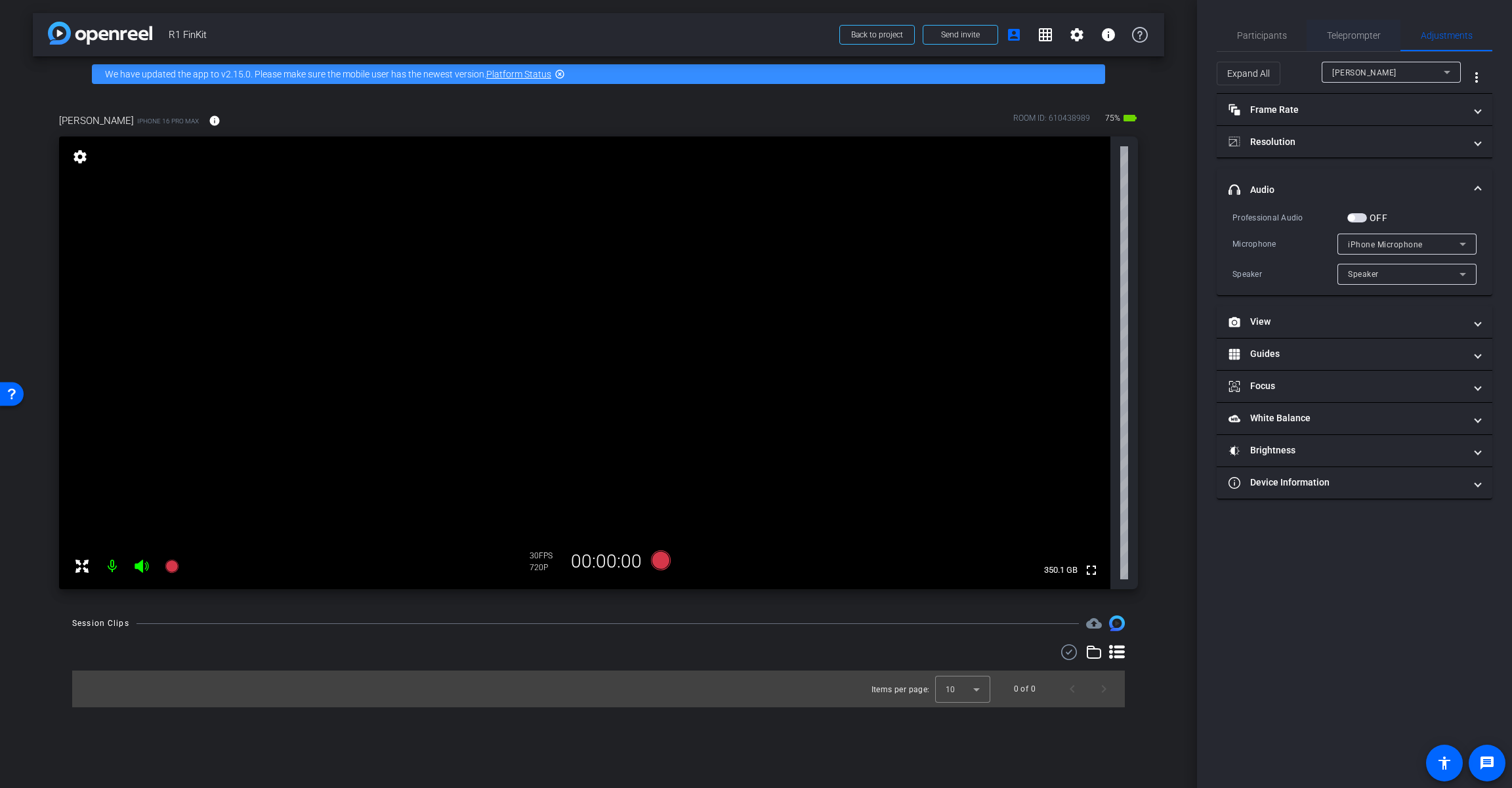
click at [903, 31] on span "Teleprompter" at bounding box center [1354, 35] width 54 height 9
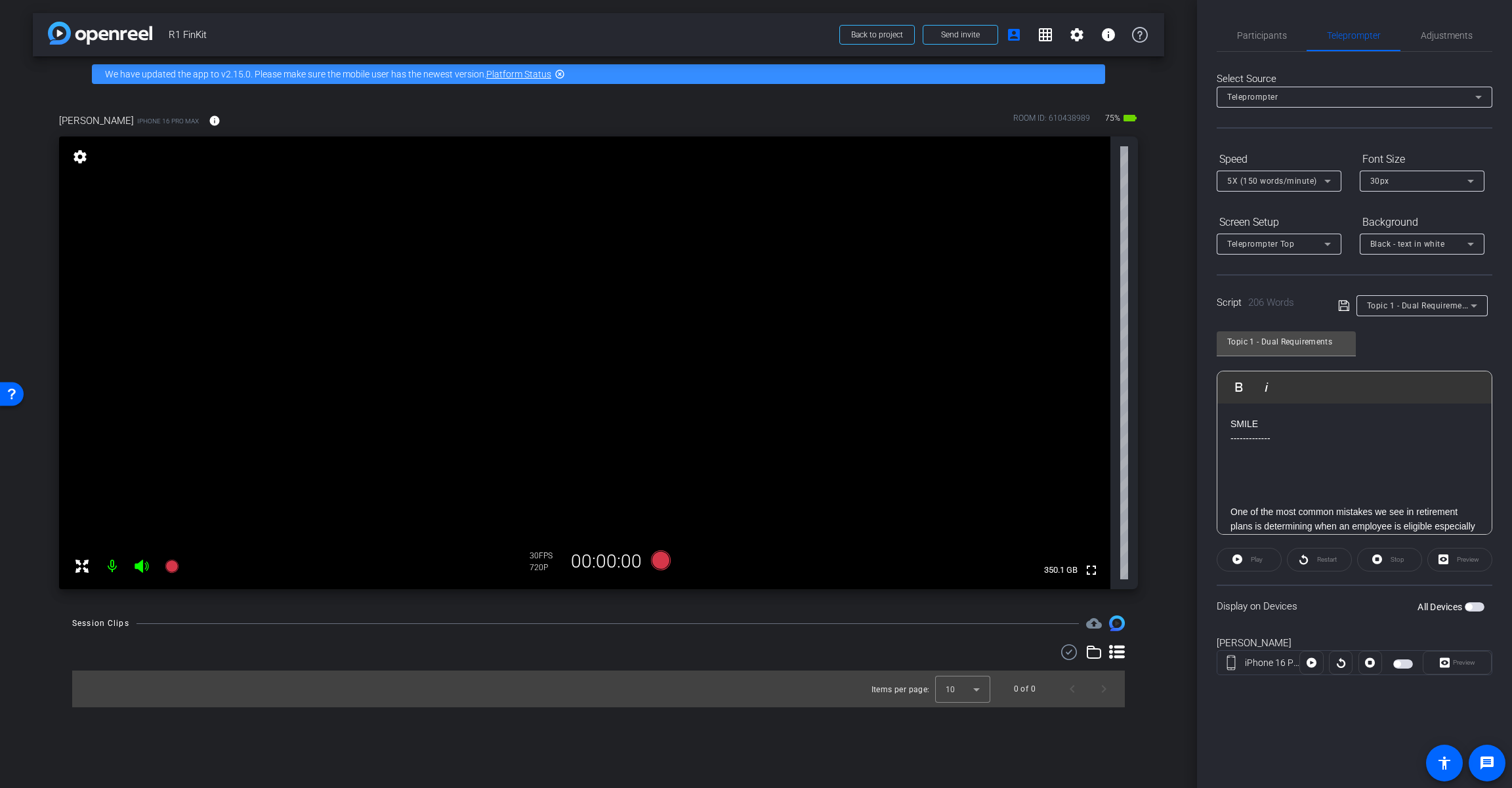
click at [903, 311] on div "Topic 1 - Dual Requirements" at bounding box center [1418, 305] width 104 height 16
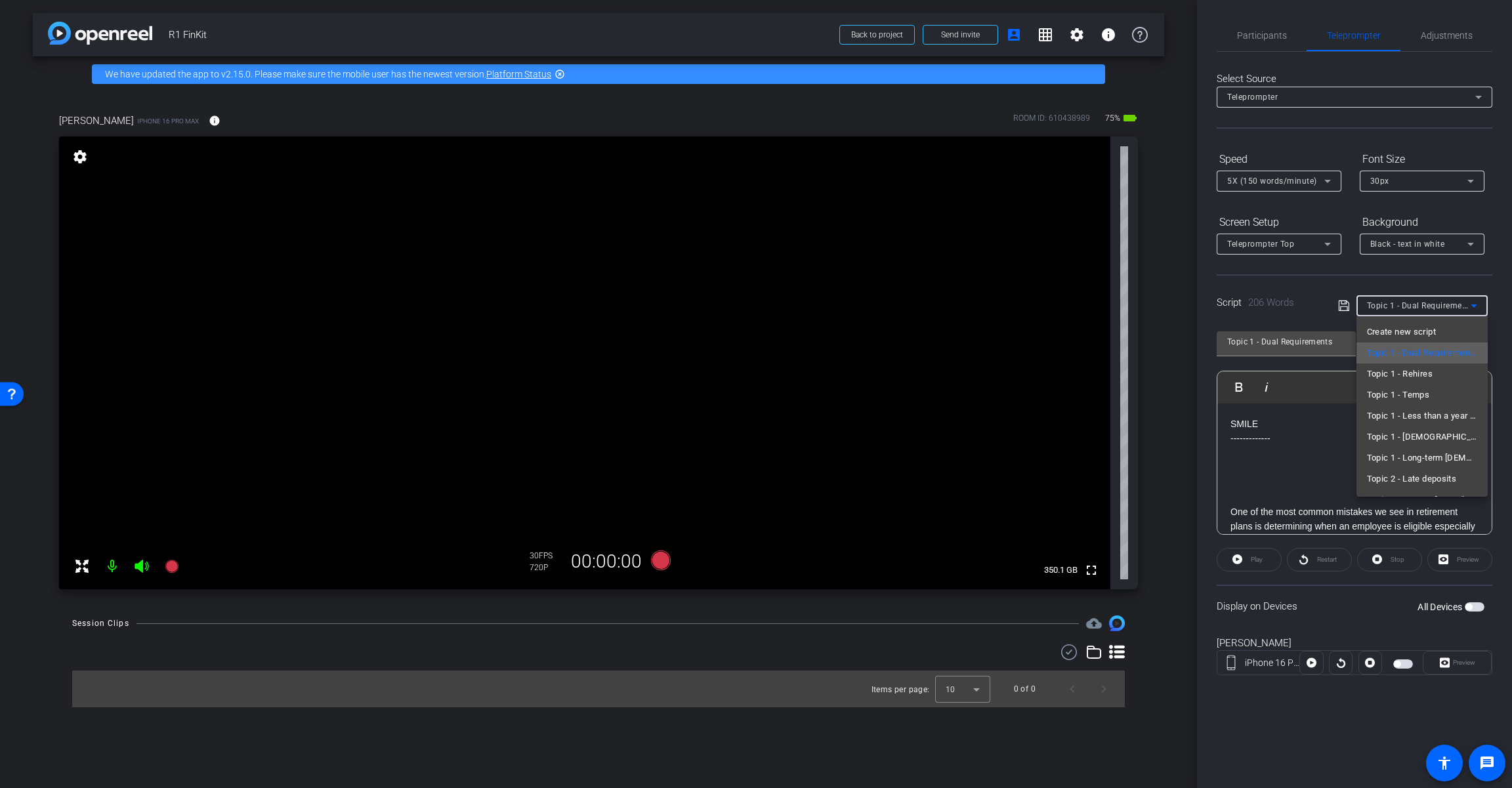
click at [903, 356] on span "Topic 1 - Dual Requirements" at bounding box center [1422, 353] width 111 height 16
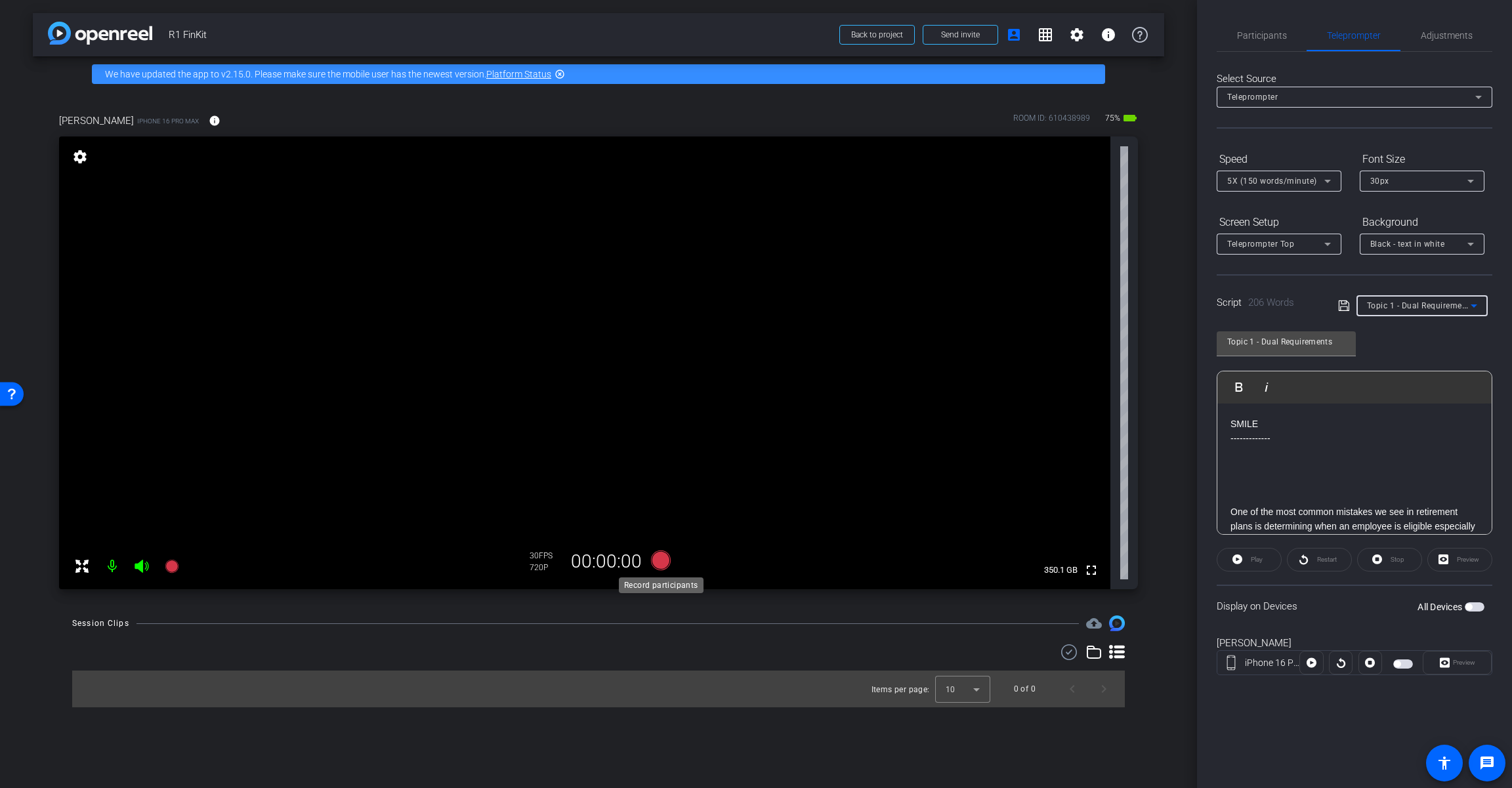
click at [666, 564] on icon at bounding box center [661, 560] width 19 height 19
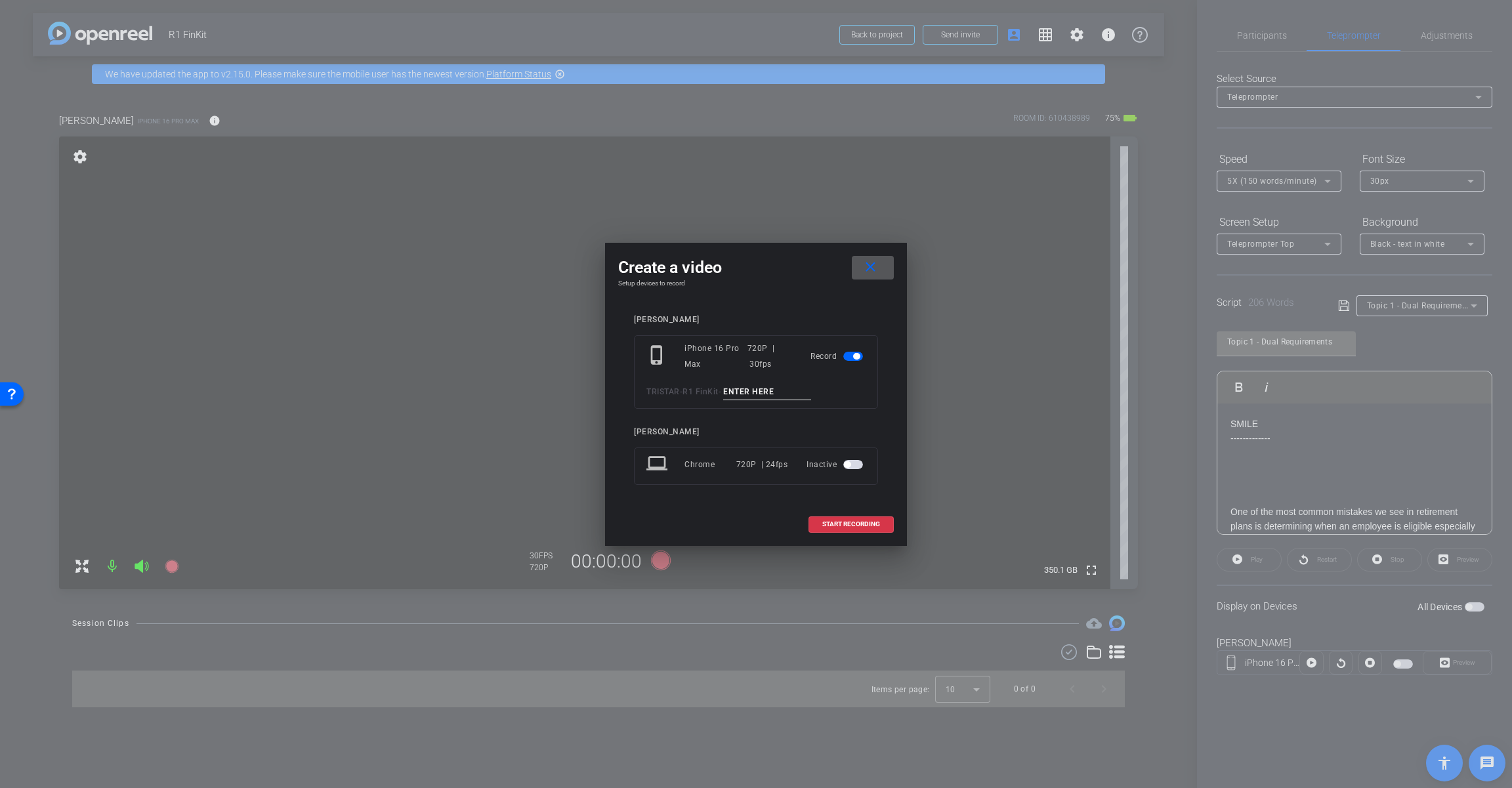
click at [765, 391] on input at bounding box center [767, 392] width 88 height 16
click at [868, 261] on mat-icon "close" at bounding box center [871, 267] width 16 height 16
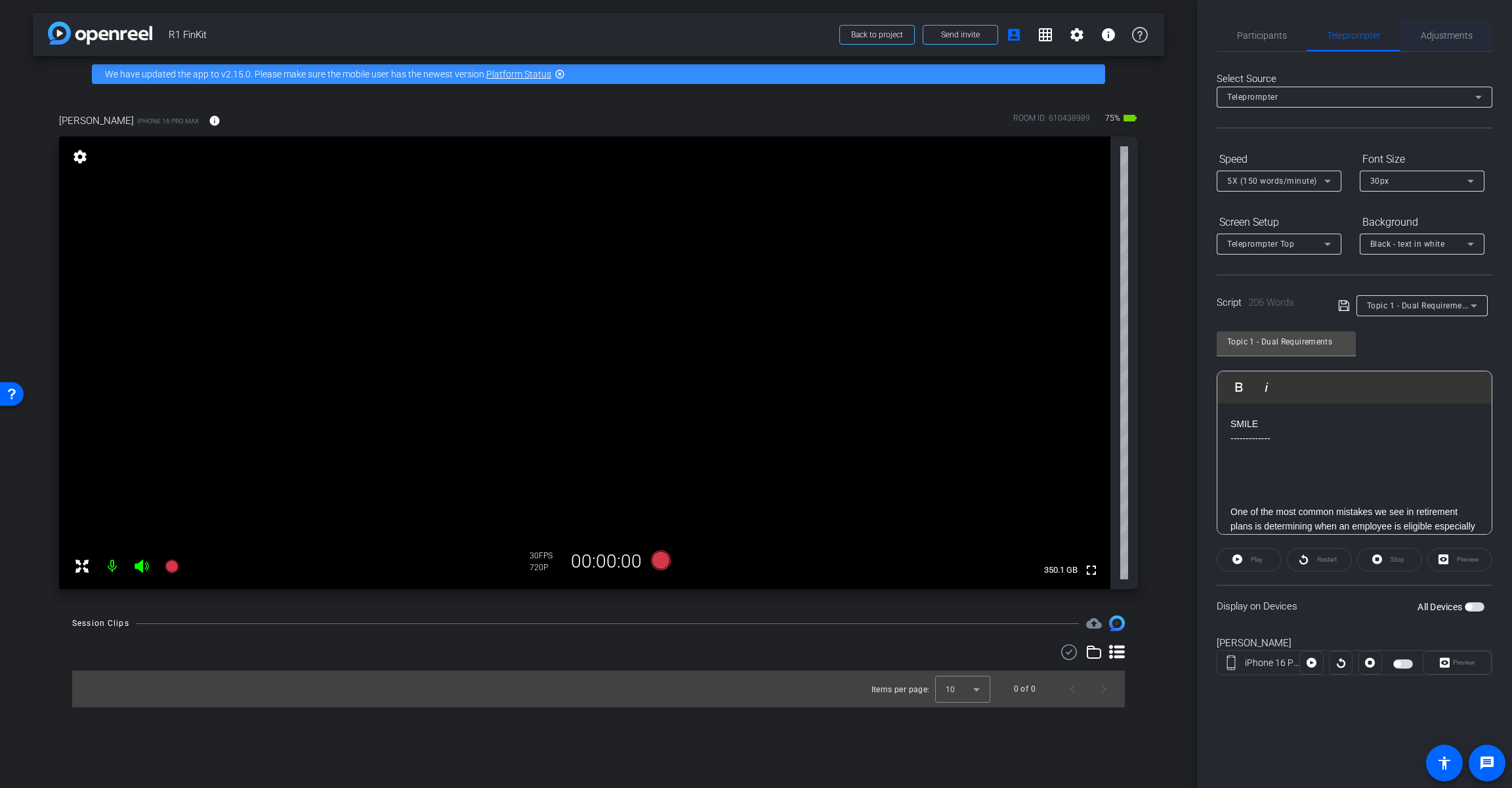
click at [903, 49] on span "Adjustments" at bounding box center [1446, 35] width 52 height 31
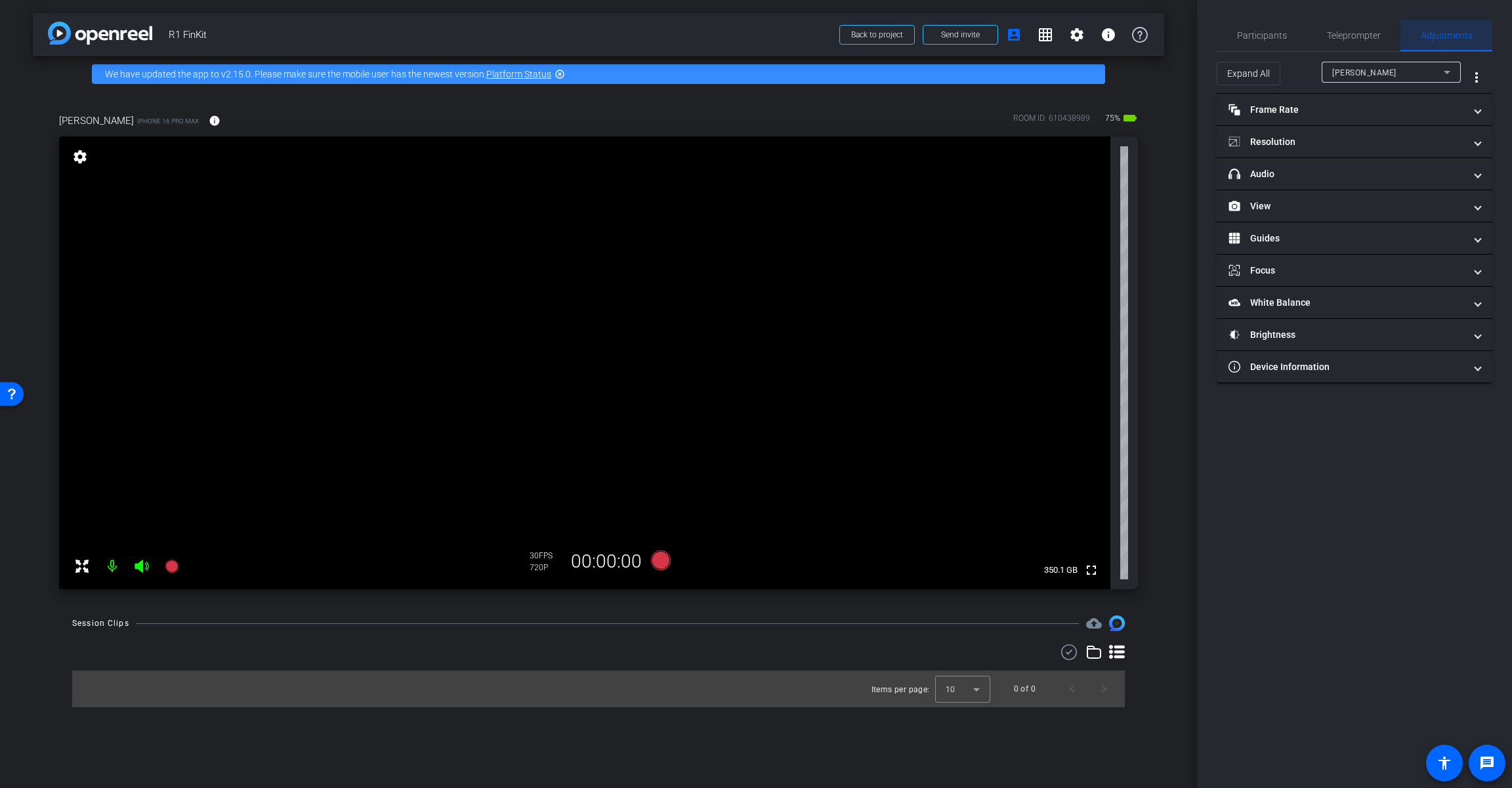
click at [903, 40] on span "Adjustments" at bounding box center [1446, 35] width 52 height 31
click at [903, 109] on mat-panel-title "Frame Rate Frame Rate" at bounding box center [1346, 110] width 236 height 13
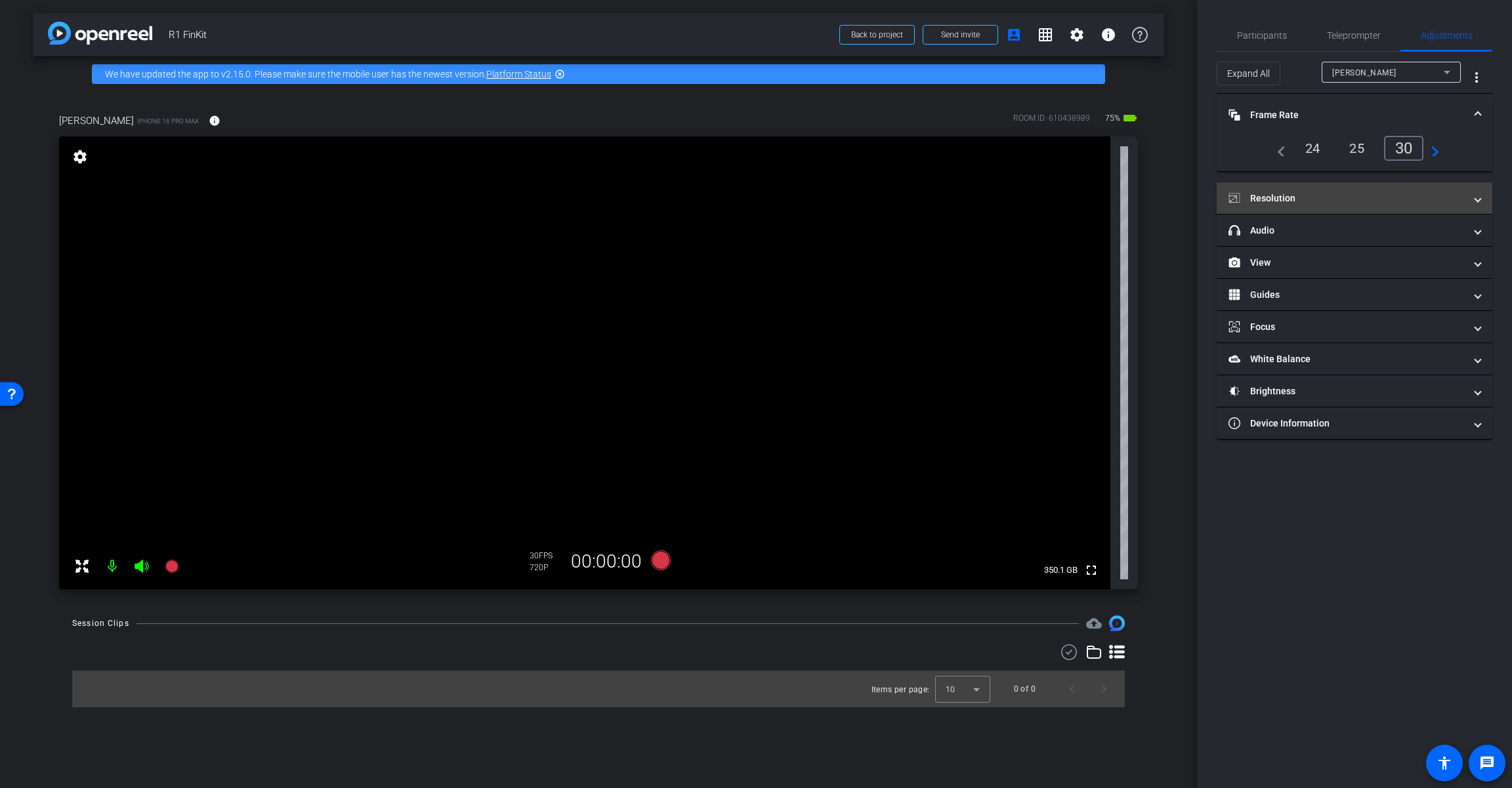
click at [903, 203] on mat-panel-title "Resolution" at bounding box center [1346, 199] width 236 height 13
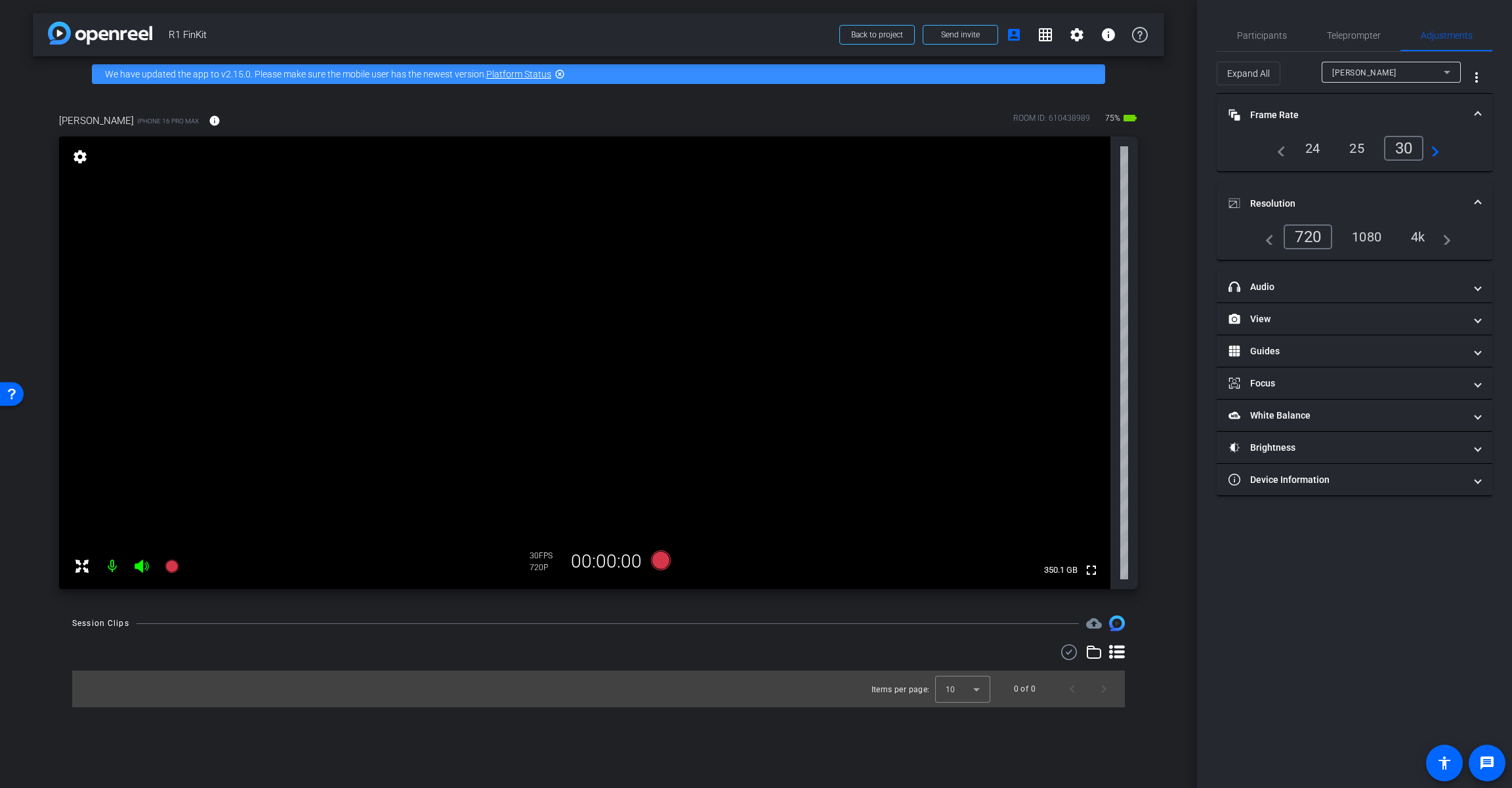
click at [903, 240] on div "4k" at bounding box center [1418, 237] width 34 height 22
click at [903, 35] on span "Teleprompter" at bounding box center [1354, 35] width 54 height 9
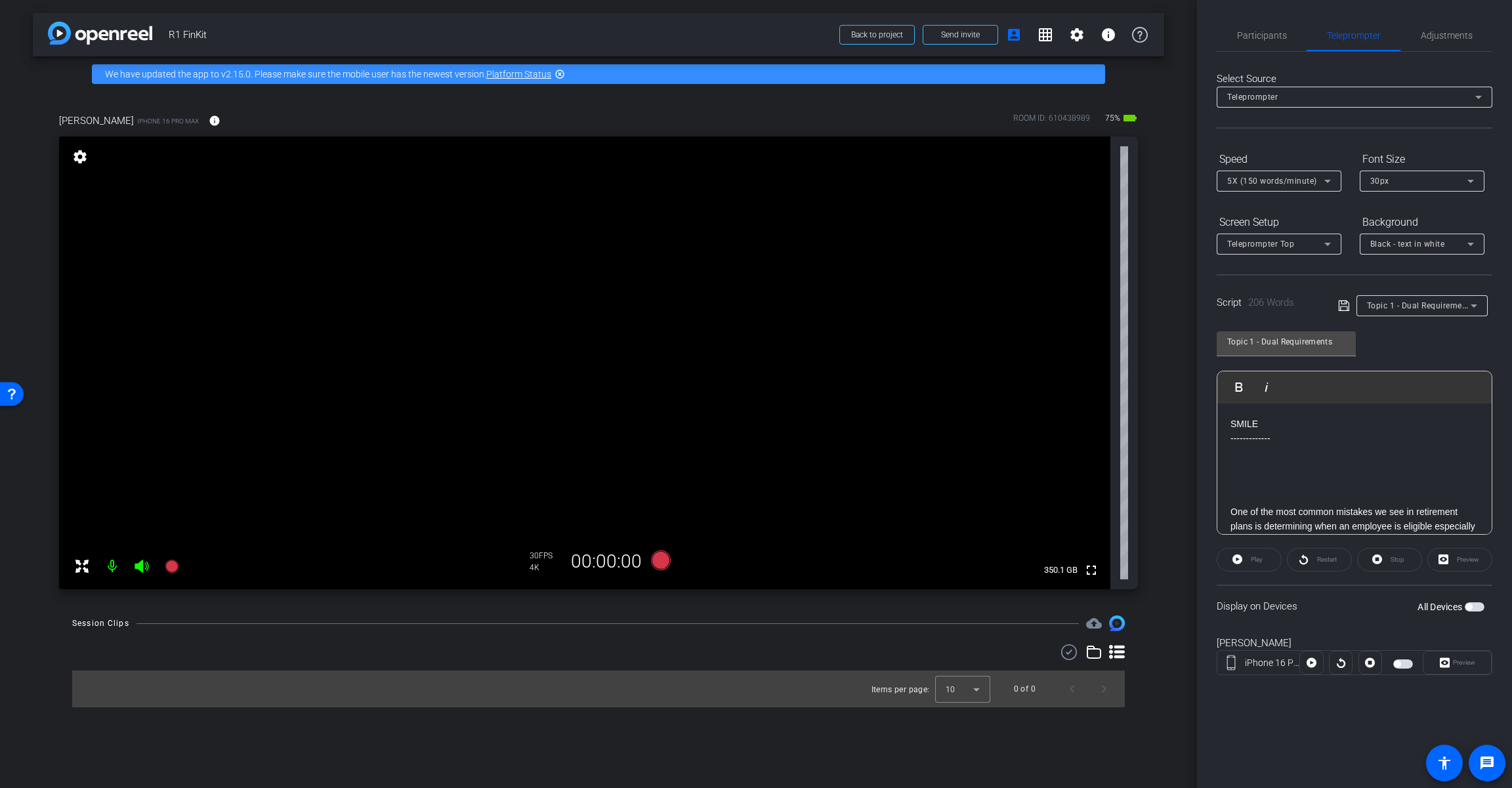
click at [903, 660] on div "Preview" at bounding box center [1457, 663] width 69 height 24
click at [903, 608] on span "button" at bounding box center [1468, 606] width 7 height 7
click at [903, 663] on span "Preview" at bounding box center [1463, 663] width 22 height 7
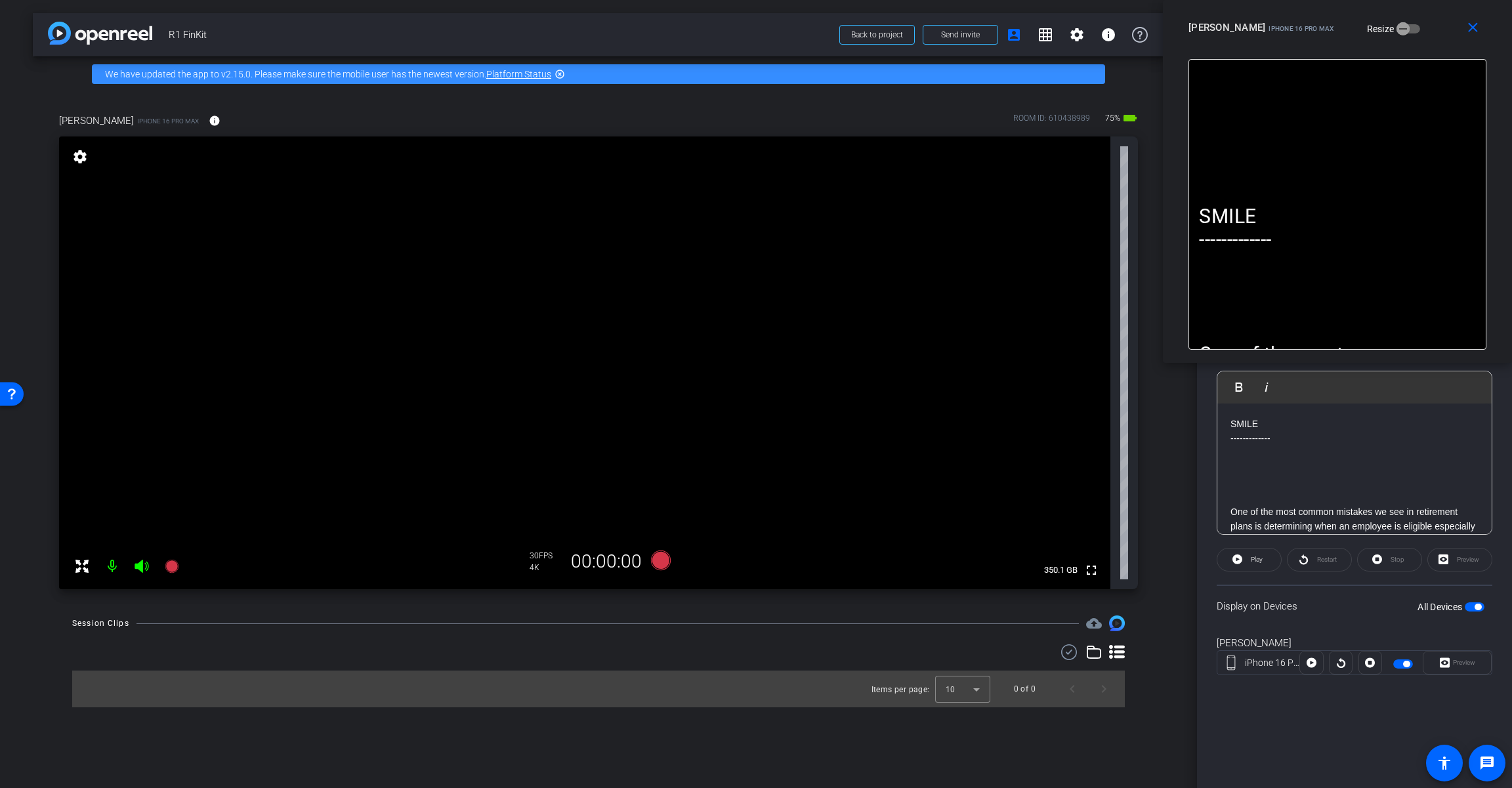
drag, startPoint x: 823, startPoint y: 243, endPoint x: 987, endPoint y: 244, distance: 164.0
click at [903, 28] on div "[PERSON_NAME] iPhone 16 Pro Max Resize" at bounding box center [1342, 28] width 308 height 24
click at [661, 566] on icon at bounding box center [661, 560] width 19 height 19
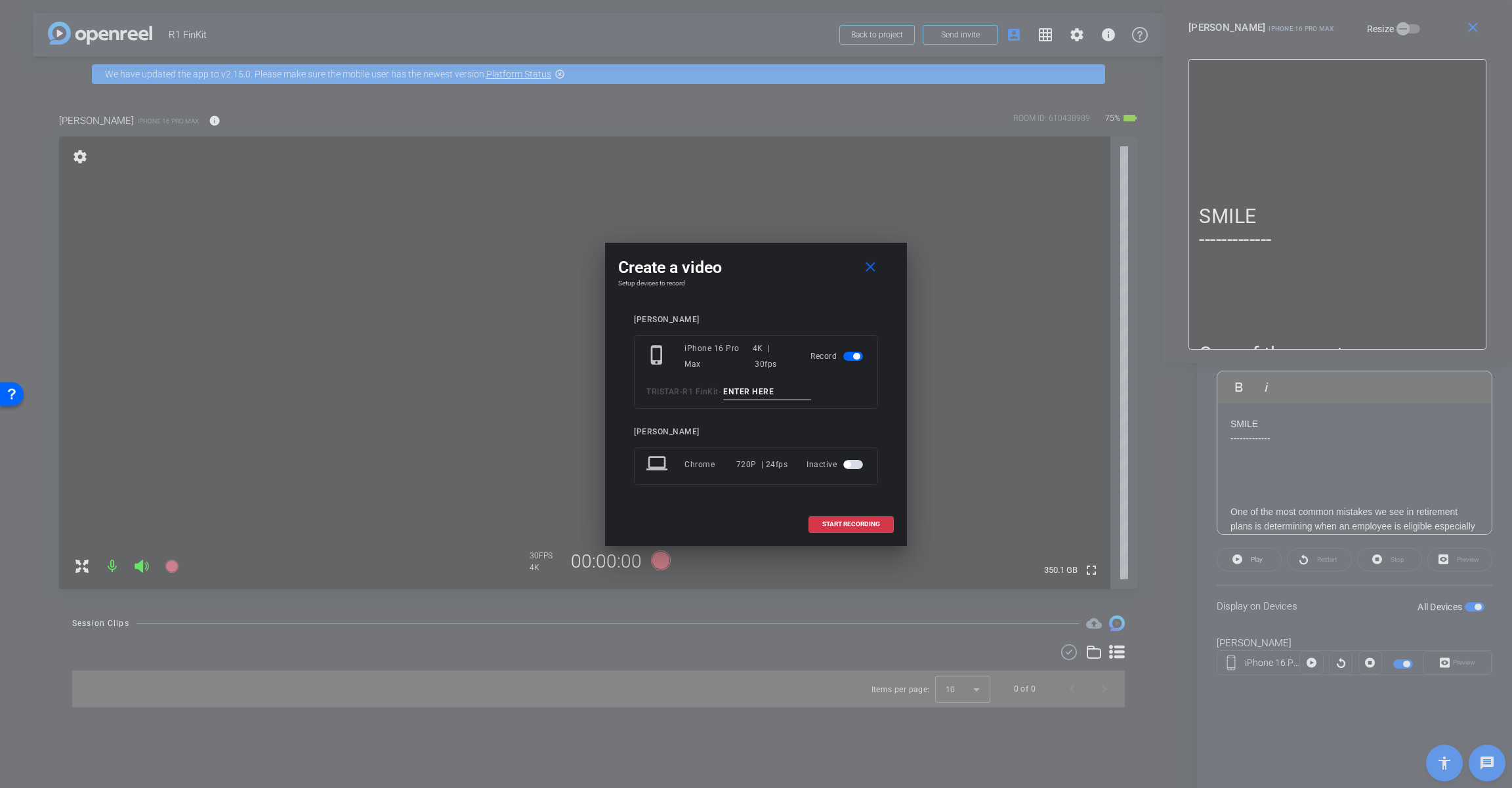
click at [768, 397] on input at bounding box center [767, 392] width 88 height 16
click at [747, 389] on input "Tk_1_TudalRequirements" at bounding box center [767, 392] width 88 height 16
click at [765, 392] on input "Tk_1_DudalRequirements" at bounding box center [767, 392] width 88 height 16
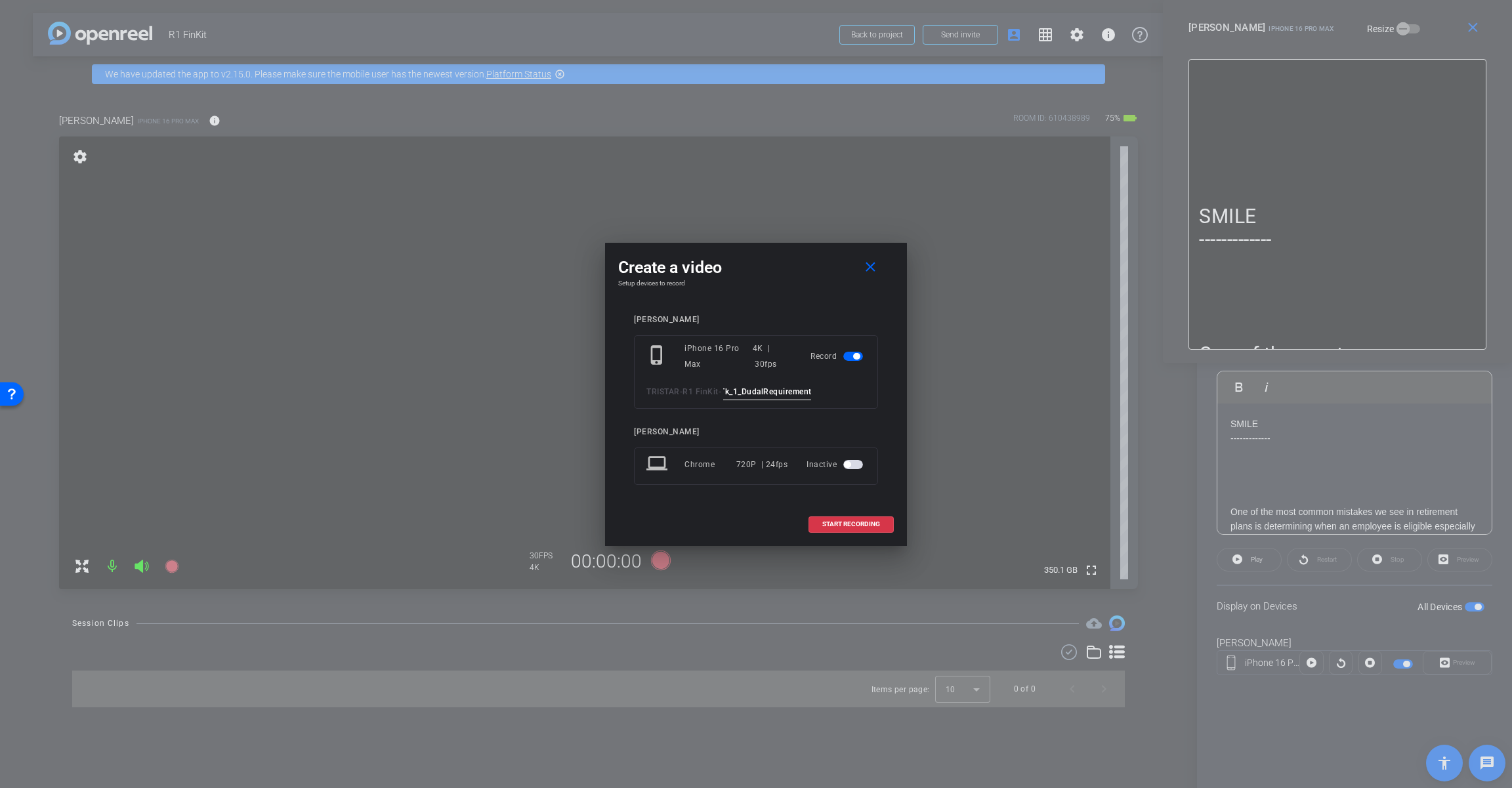
click at [765, 392] on input "Tk_1_DudalRequirements" at bounding box center [767, 392] width 88 height 16
click at [790, 394] on input "Tk_1_DualRequirements" at bounding box center [767, 392] width 88 height 16
type input "Tk_1_DualRequirements"
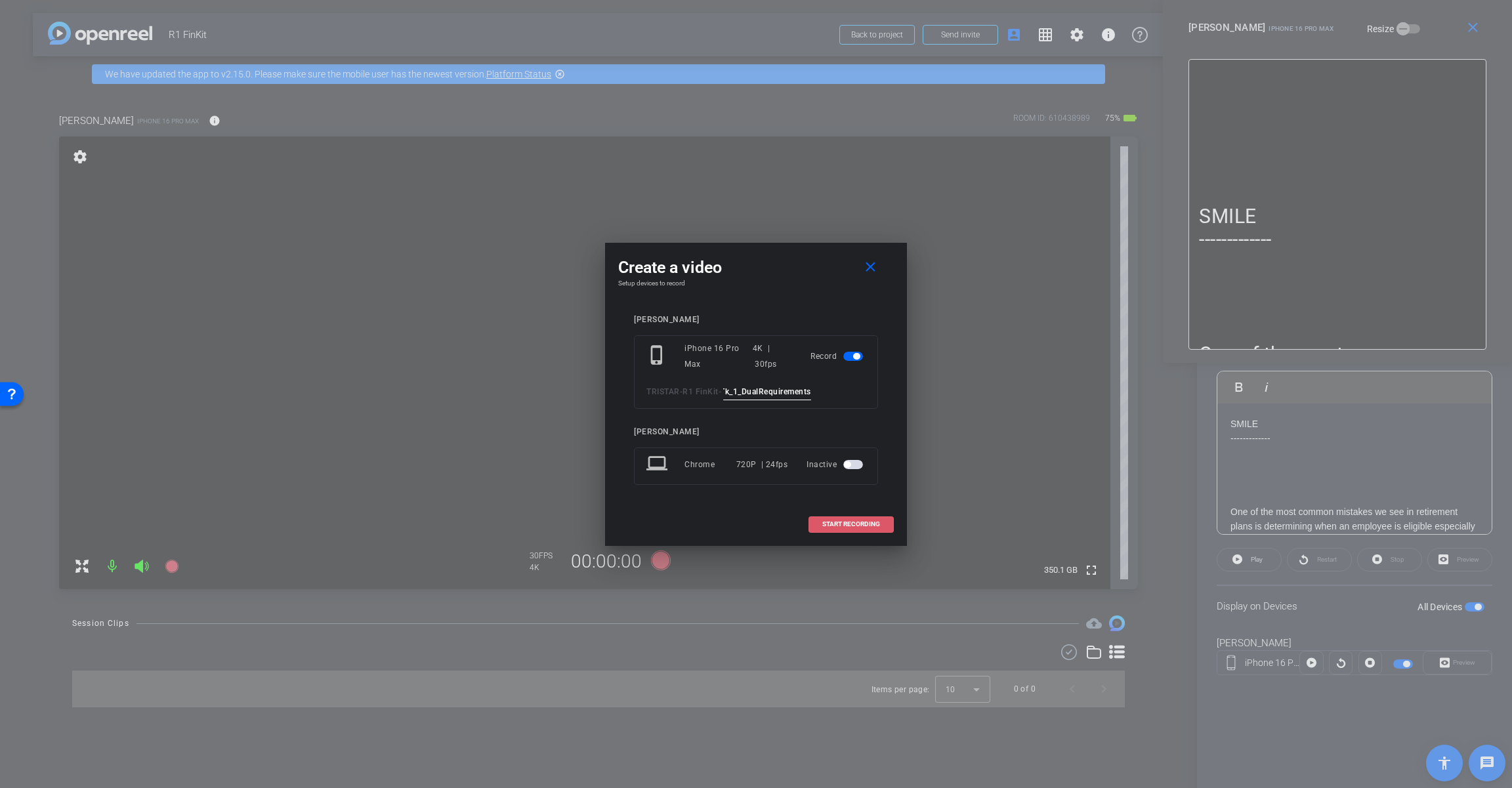
click at [839, 518] on span at bounding box center [850, 524] width 84 height 31
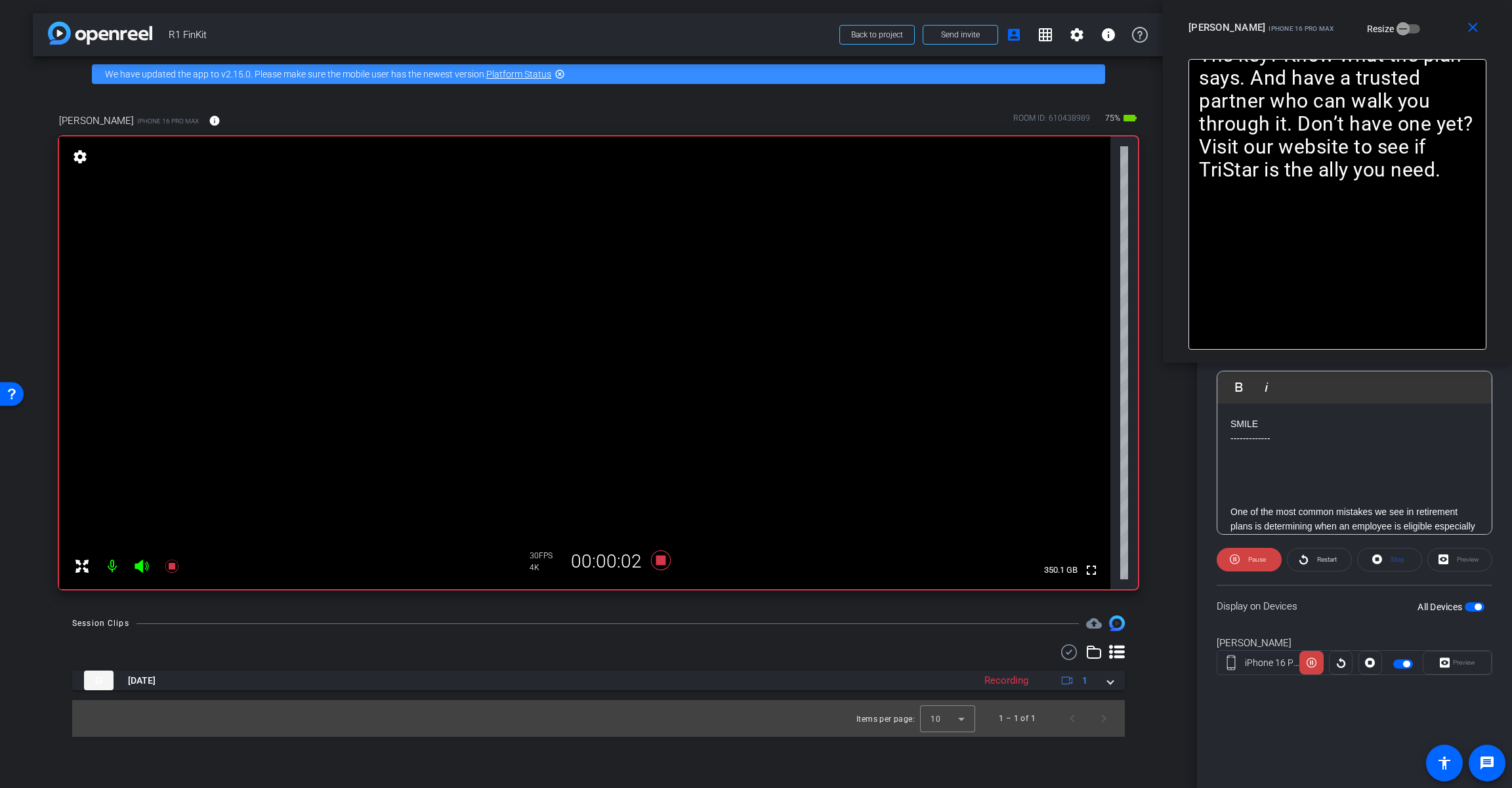
click at [143, 571] on icon at bounding box center [141, 567] width 13 height 13
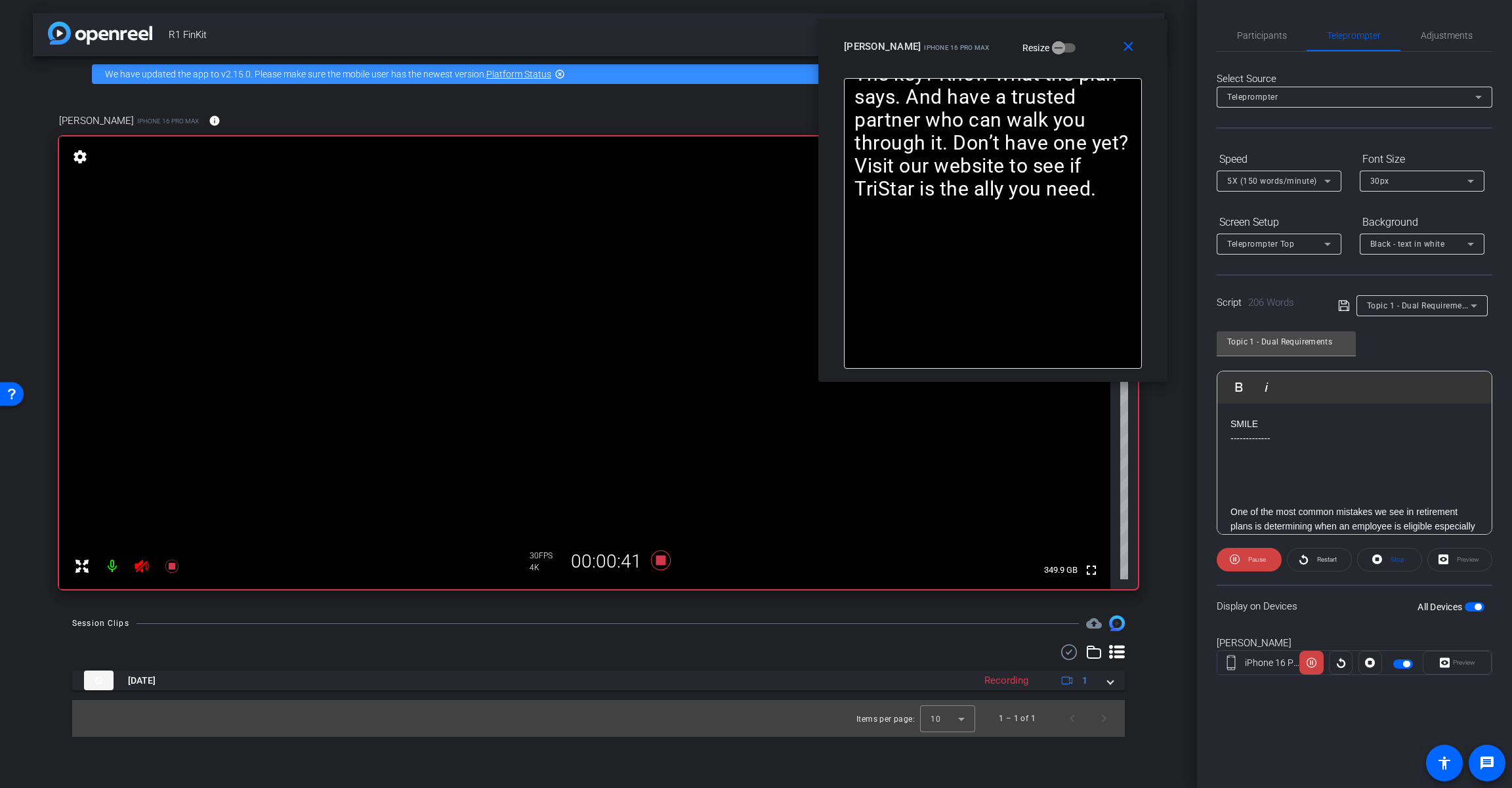
drag, startPoint x: 1429, startPoint y: 30, endPoint x: 1084, endPoint y: 49, distance: 345.5
click at [903, 49] on div "[PERSON_NAME] iPhone 16 Pro Max Resize" at bounding box center [998, 47] width 308 height 24
click at [903, 41] on span "Adjustments" at bounding box center [1446, 35] width 52 height 31
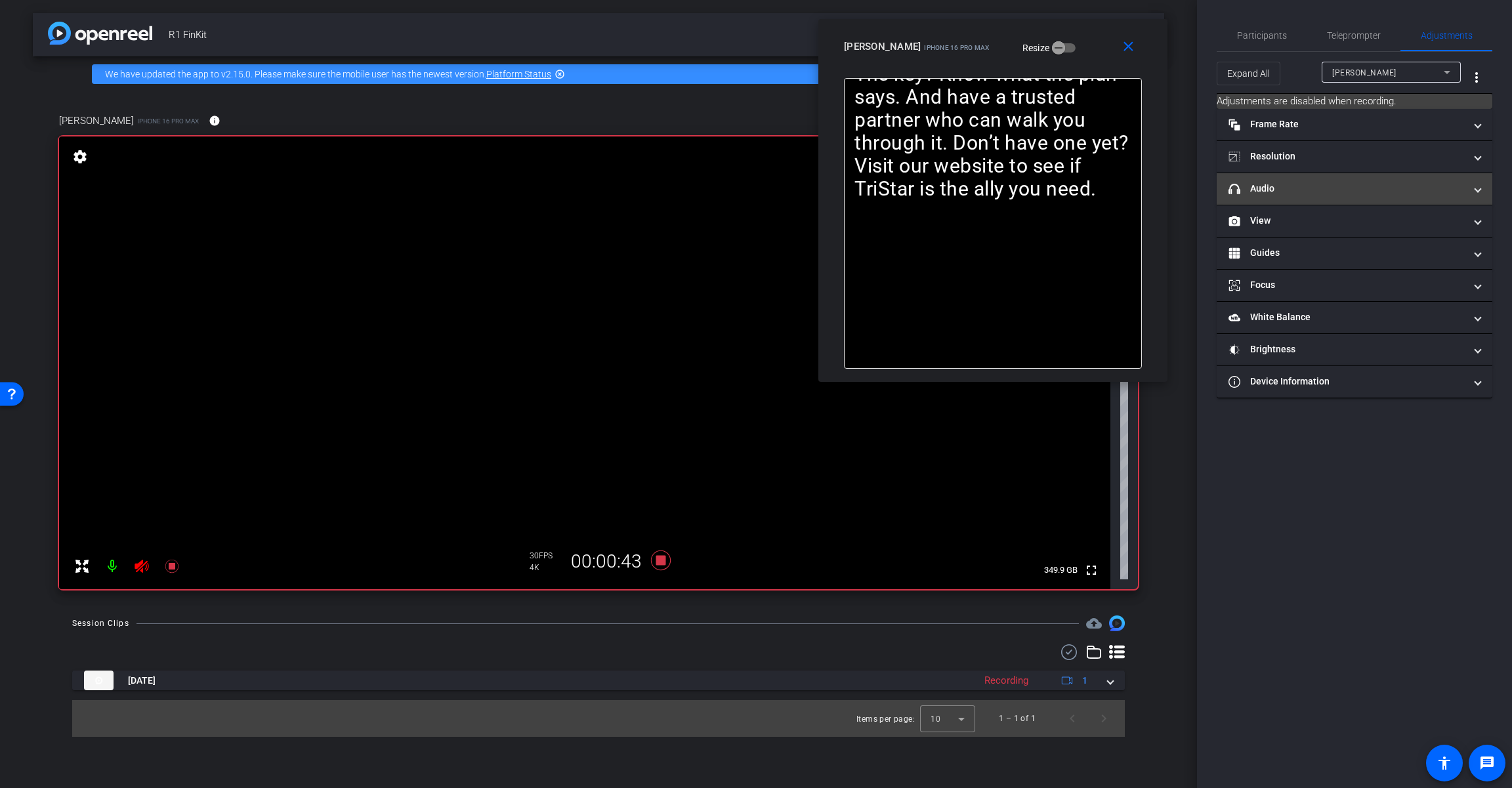
click at [903, 192] on mat-panel-title "headphone icon Audio" at bounding box center [1346, 188] width 236 height 13
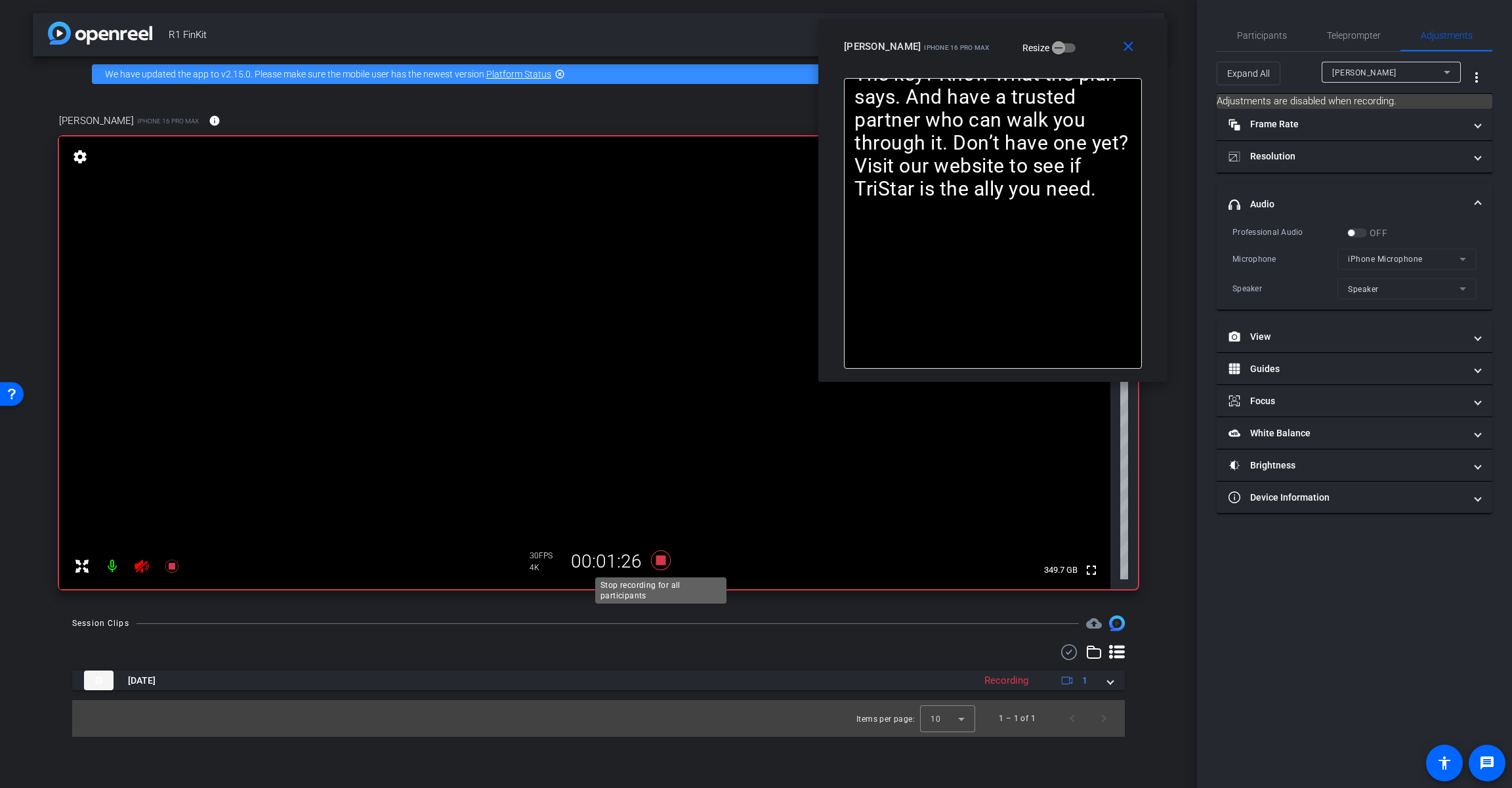
click at [664, 560] on icon at bounding box center [661, 560] width 19 height 19
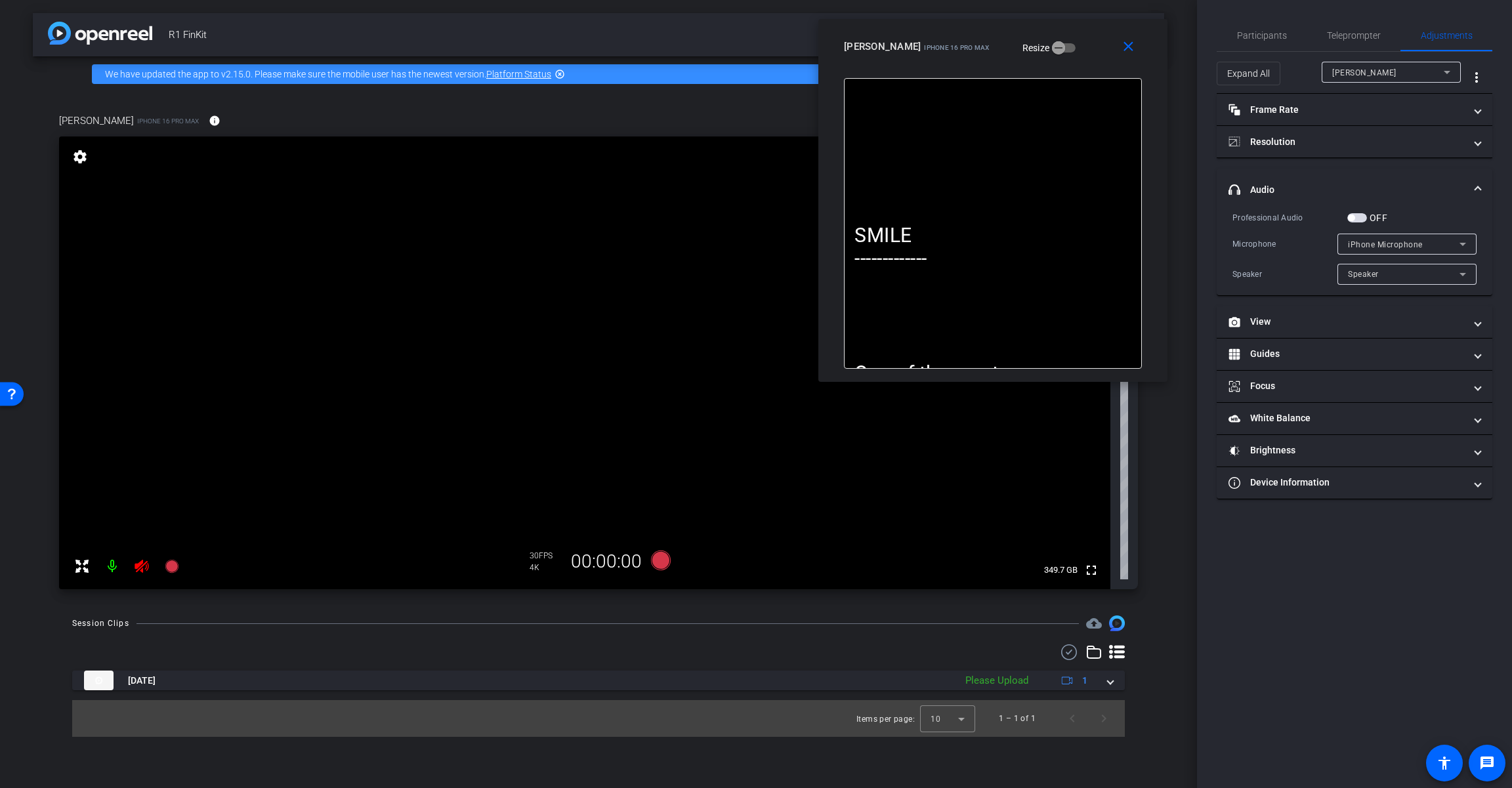
click at [141, 571] on icon at bounding box center [141, 567] width 13 height 13
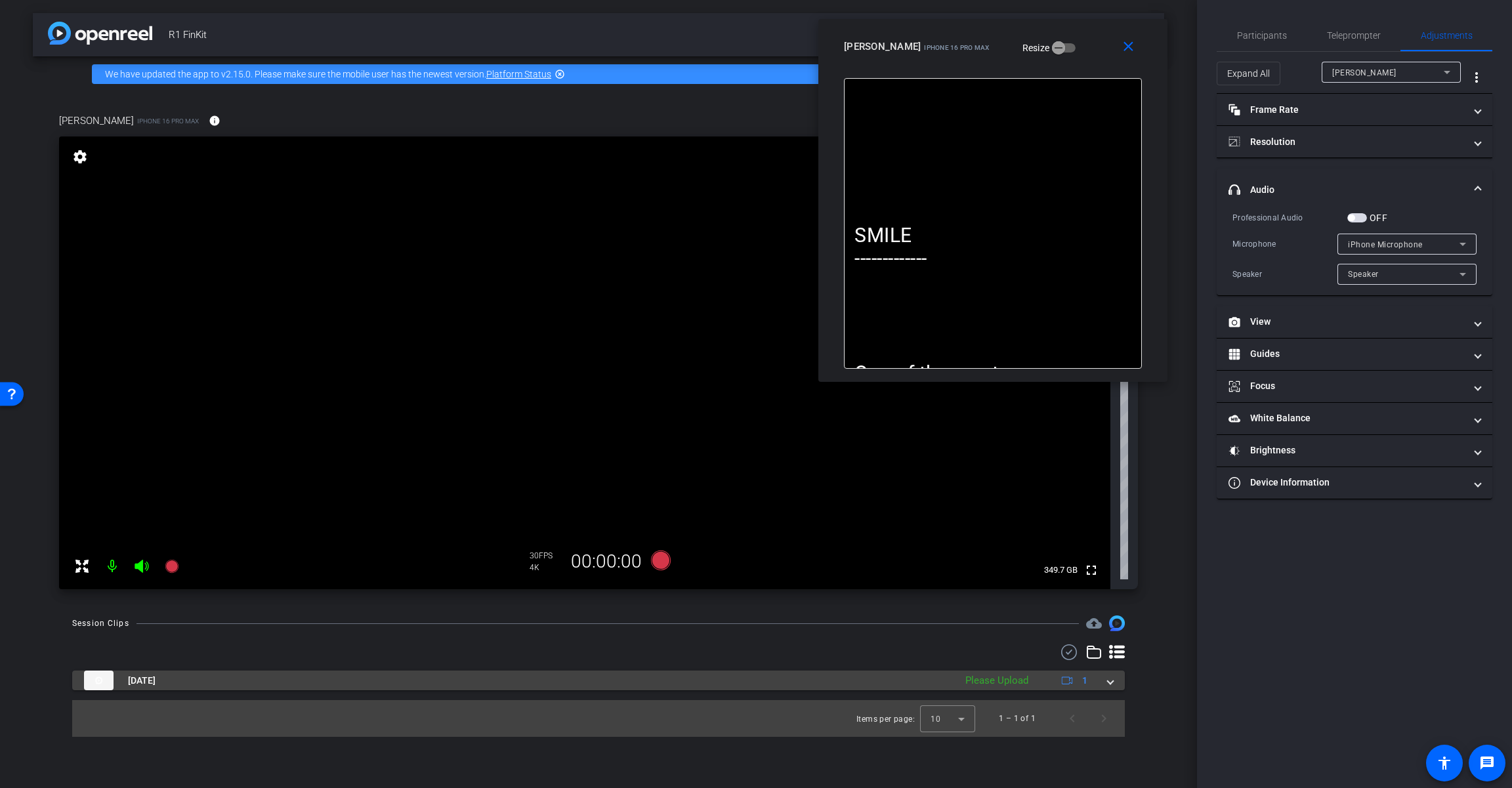
click at [903, 686] on span at bounding box center [1110, 680] width 5 height 13
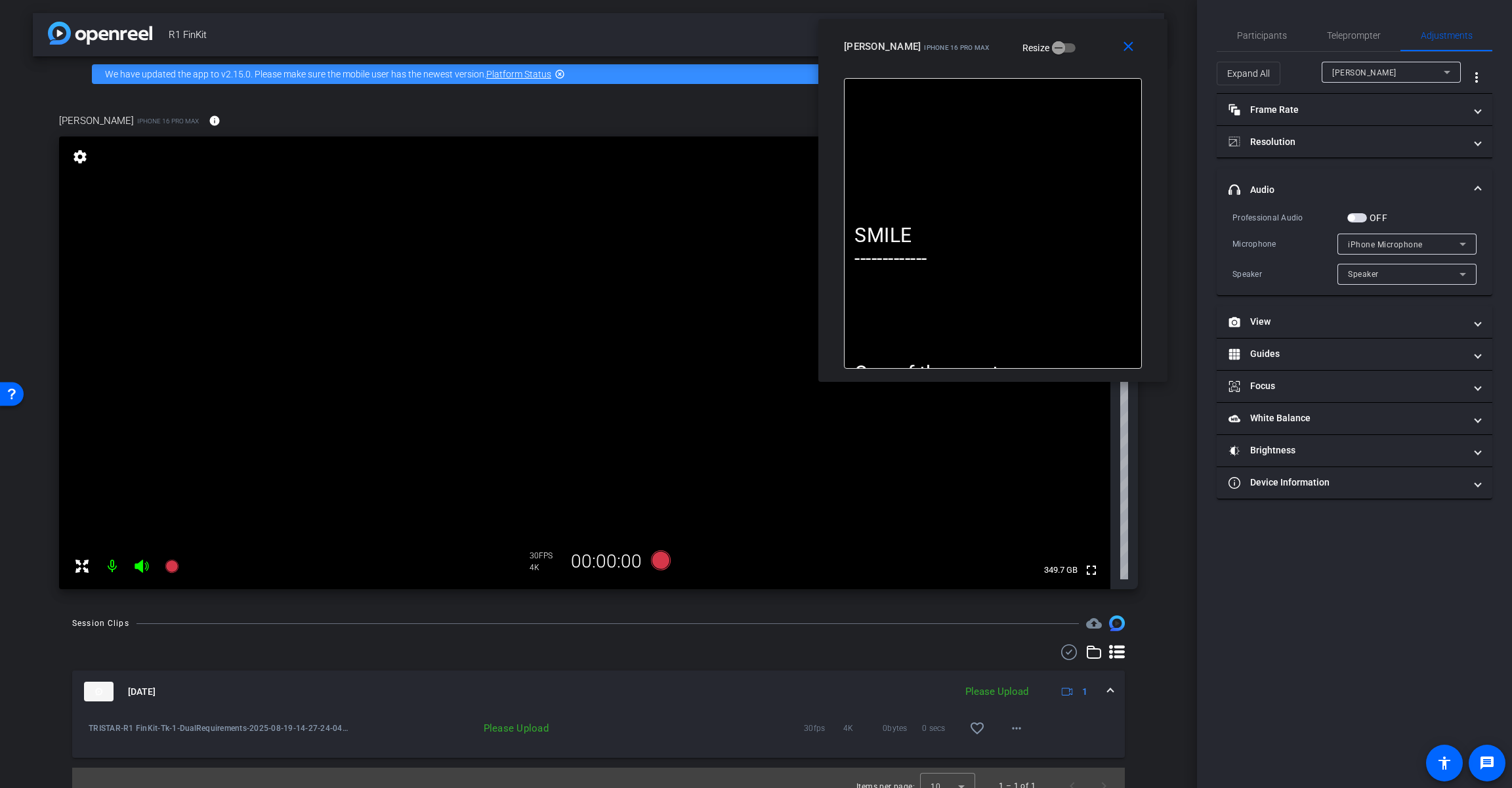
scroll to position [16, 0]
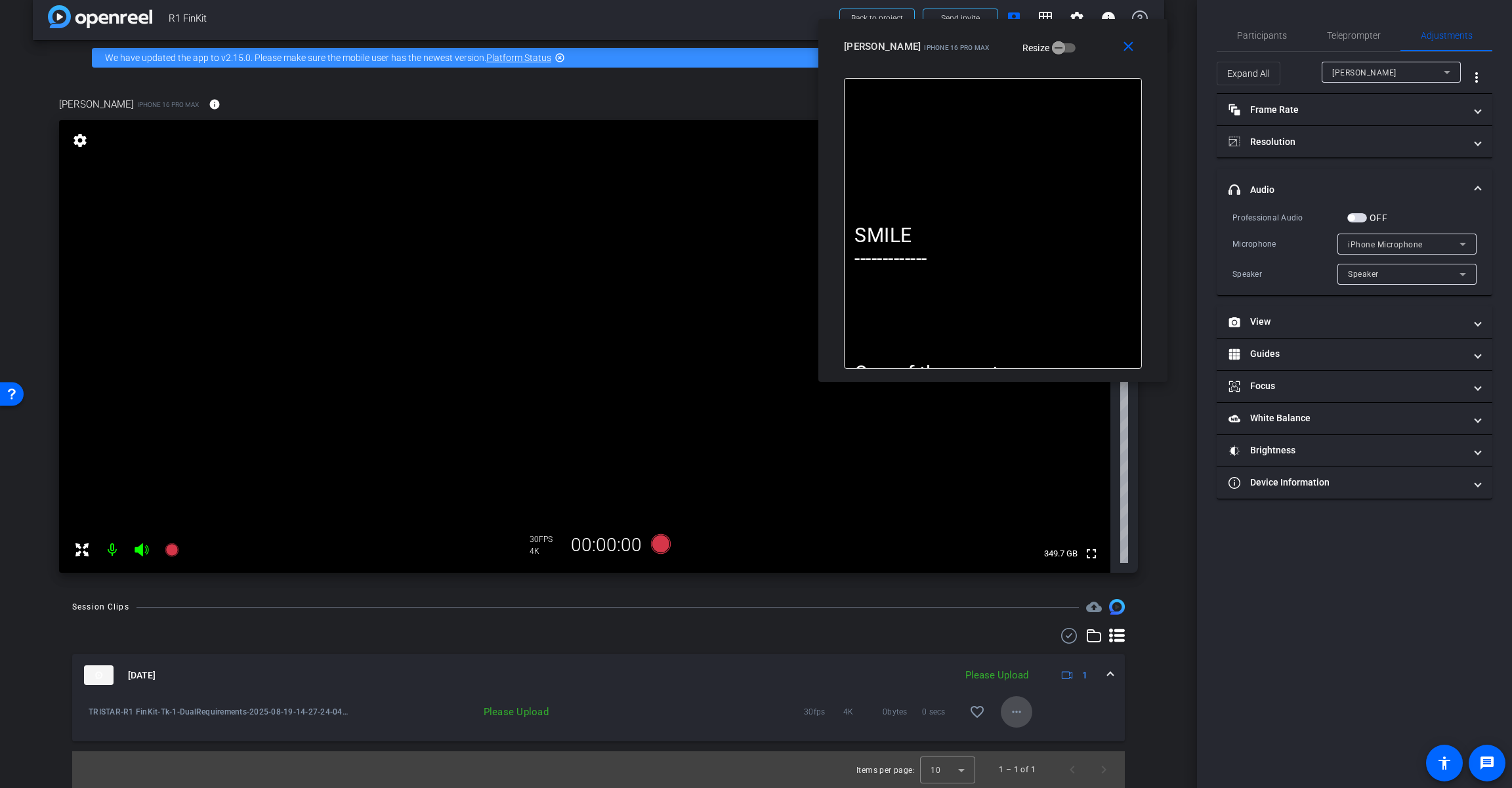
click at [903, 711] on mat-icon "more_horiz" at bounding box center [1016, 712] width 16 height 16
click at [903, 736] on span "Upload" at bounding box center [1031, 739] width 52 height 16
click at [903, 674] on span at bounding box center [1110, 675] width 5 height 13
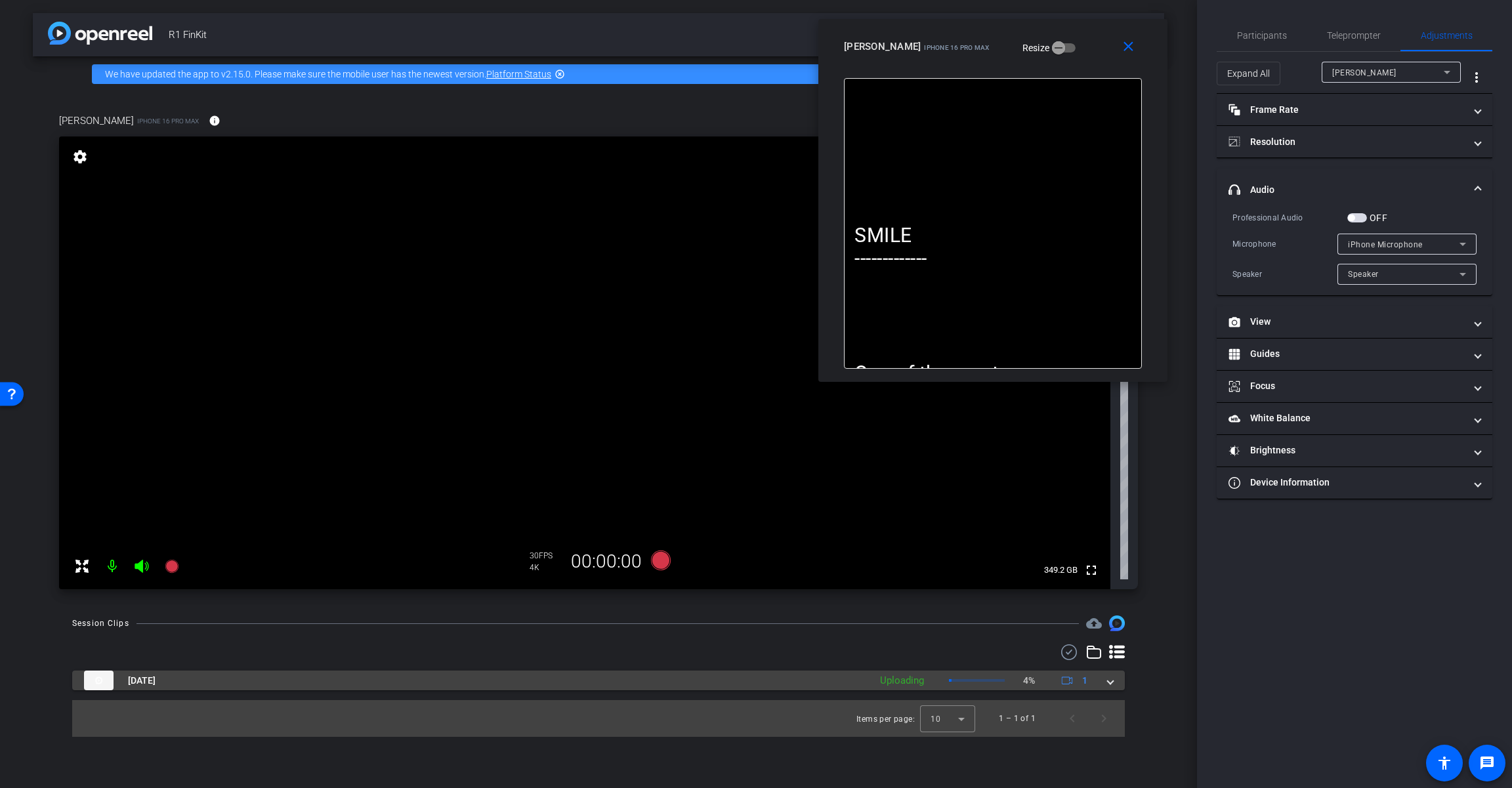
click at [903, 674] on div "Aug 19, 2025 Uploading 4% 1" at bounding box center [595, 680] width 1024 height 19
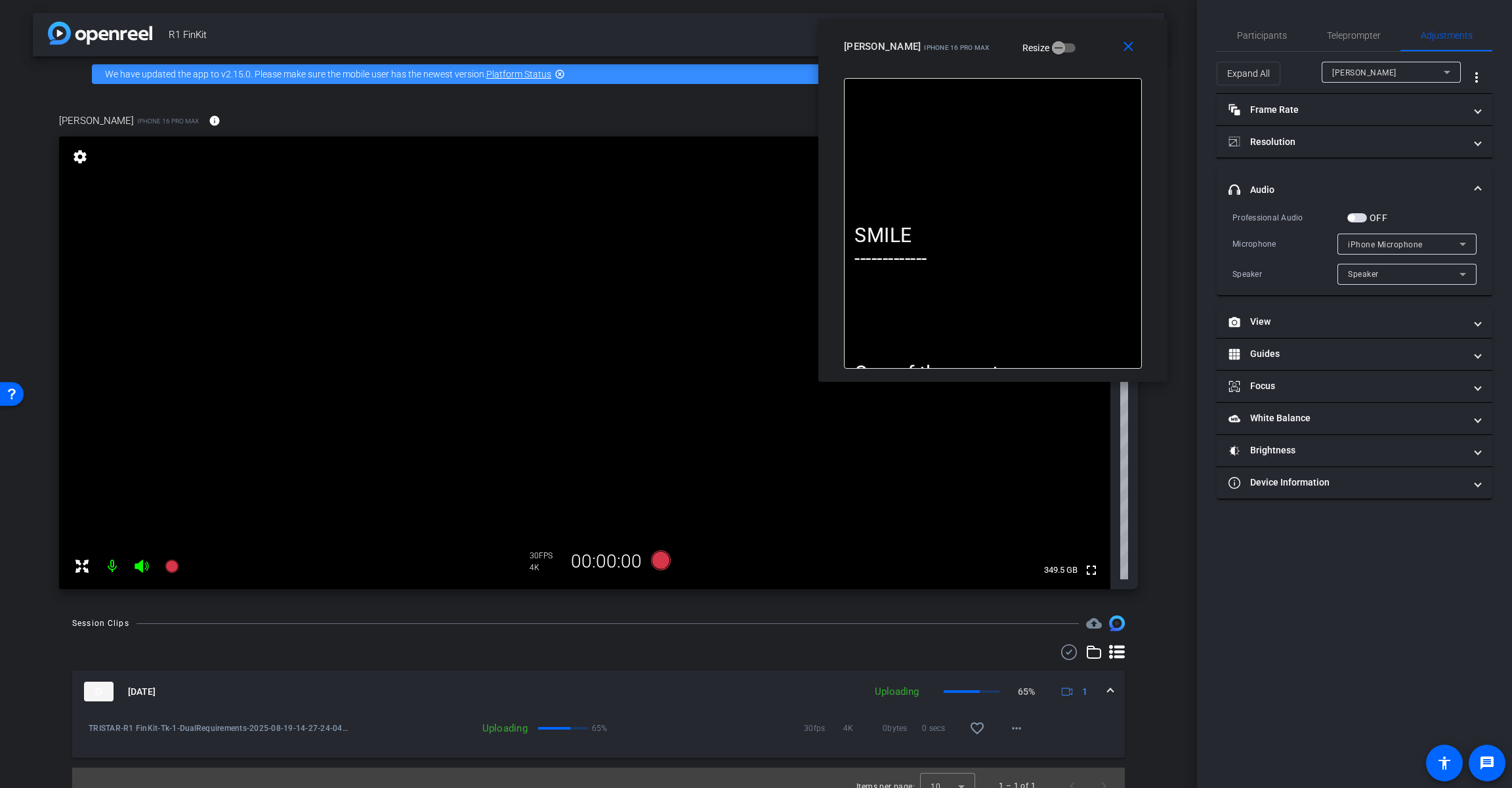
click at [903, 218] on span "button" at bounding box center [1351, 217] width 7 height 7
click at [903, 244] on span "iPhone Microphone" at bounding box center [1385, 245] width 75 height 9
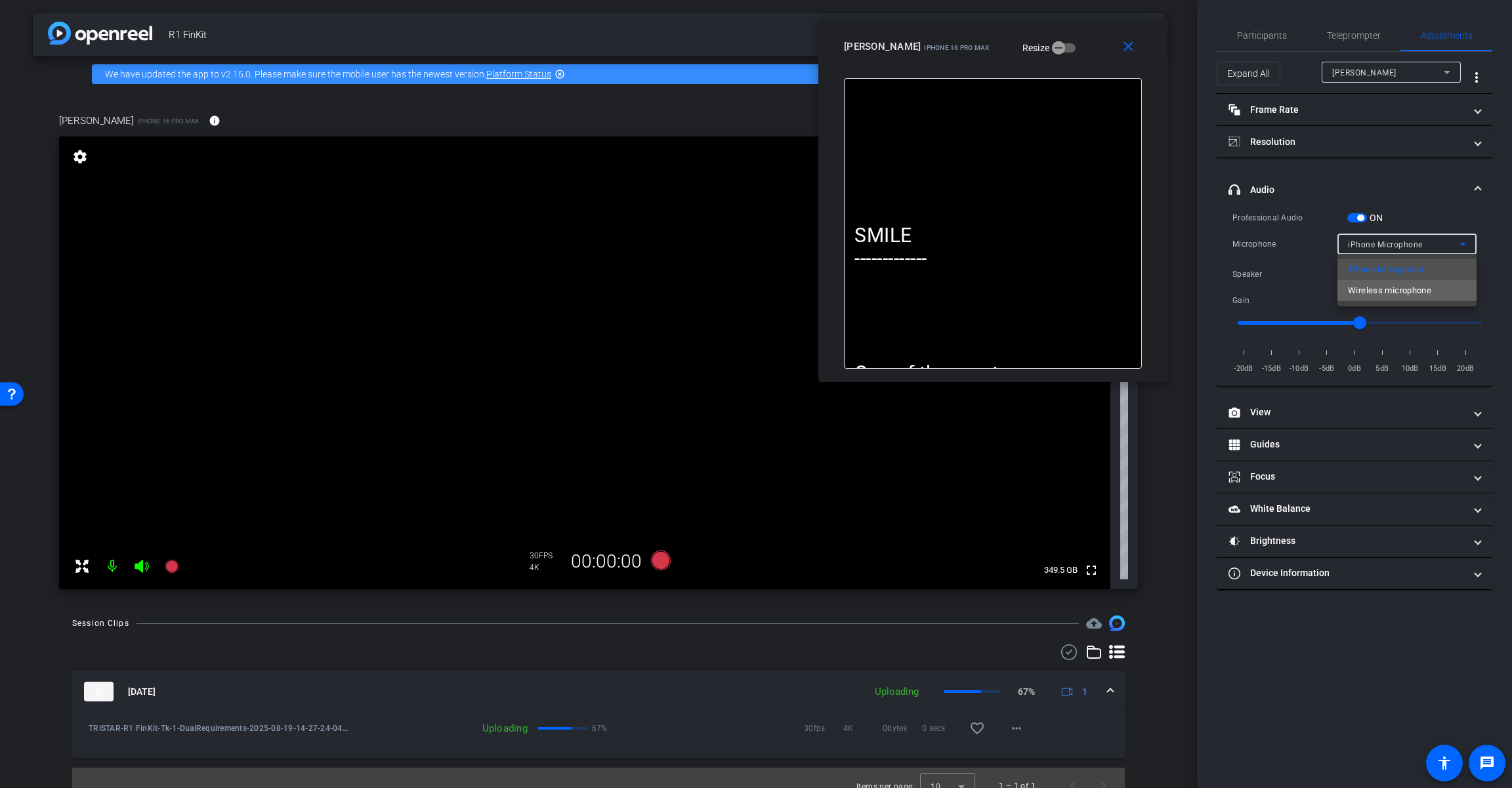
click at [903, 294] on span "Wireless microphone" at bounding box center [1390, 291] width 84 height 16
click at [655, 562] on icon at bounding box center [661, 560] width 19 height 19
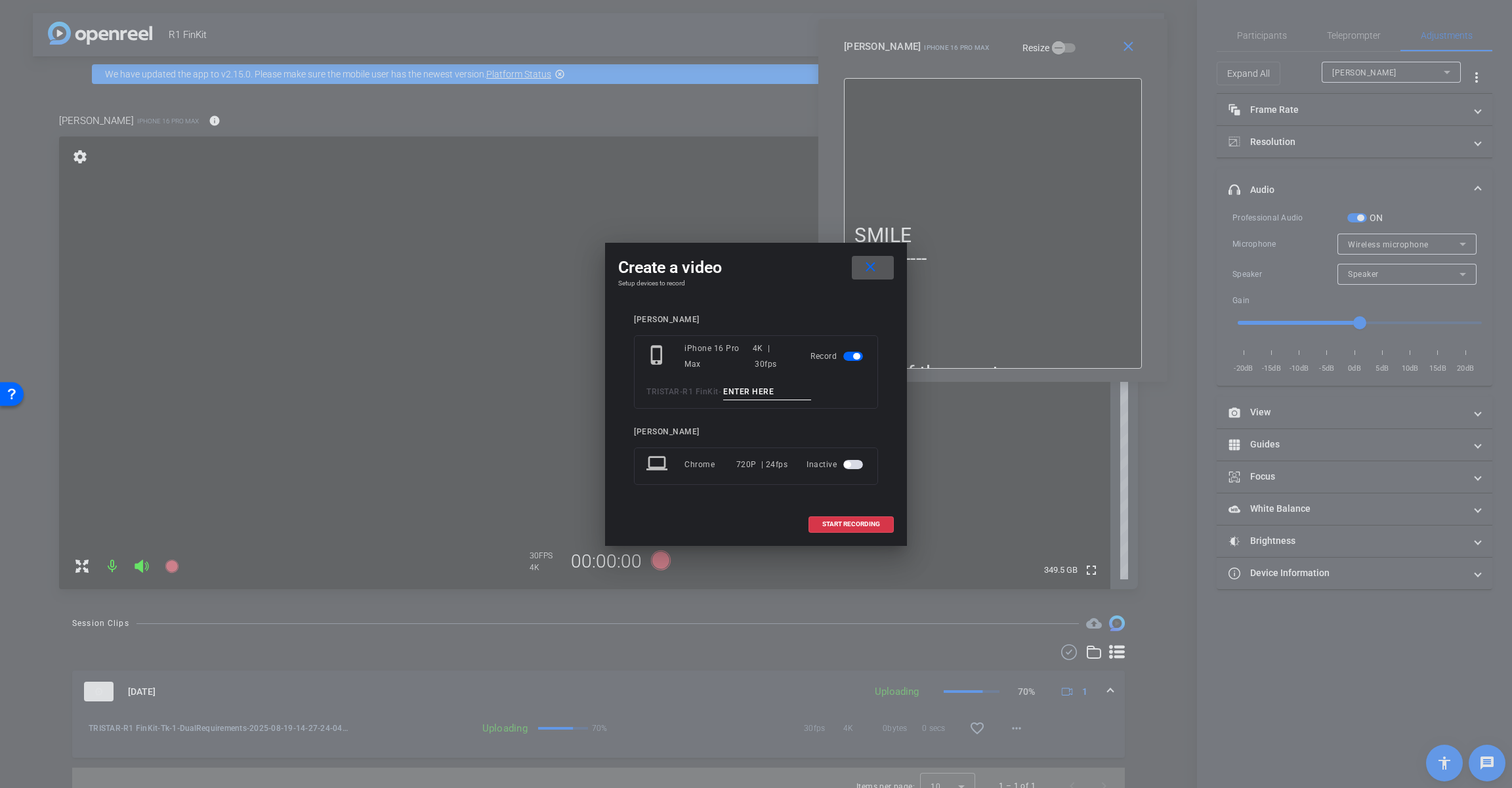
click at [779, 392] on input at bounding box center [767, 392] width 88 height 16
paste input "Tk_1_DualRequirements"
click at [743, 390] on input "Tk_1_DualRequirements" at bounding box center [767, 392] width 88 height 16
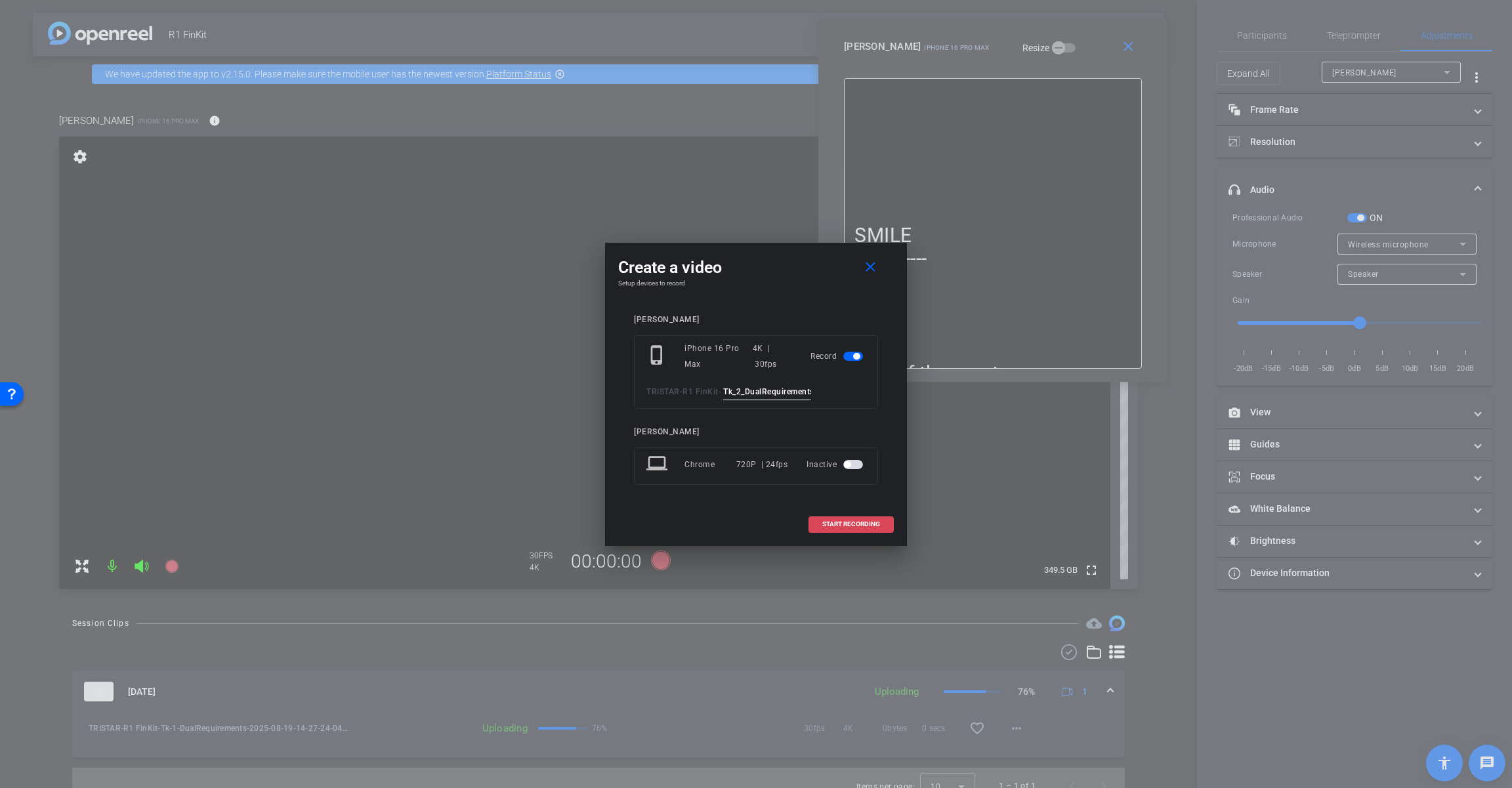
type input "Tk_2_DualRequirements"
click at [853, 521] on span "START RECORDING" at bounding box center [850, 524] width 57 height 7
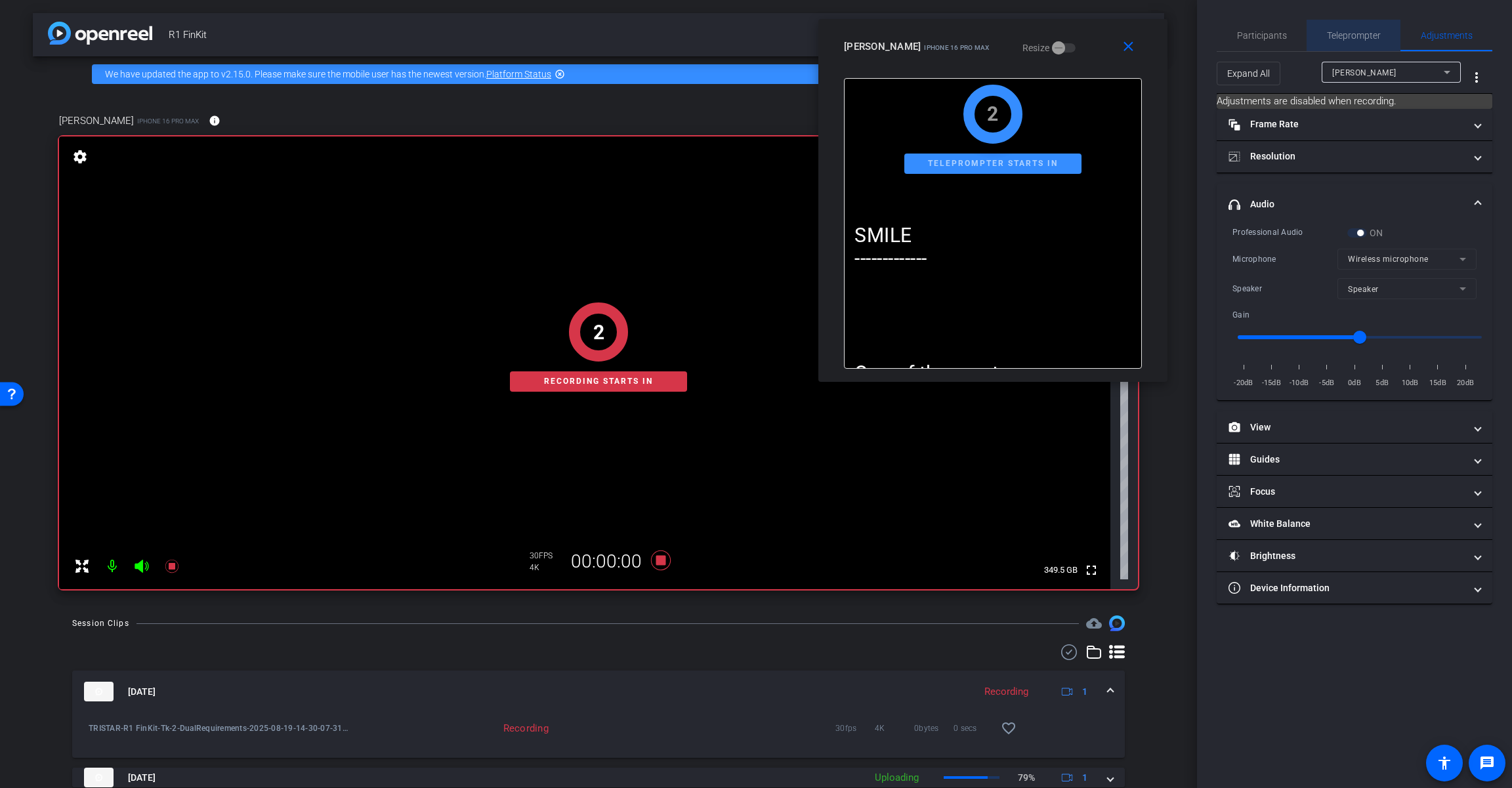
click at [903, 33] on span "Teleprompter" at bounding box center [1354, 35] width 54 height 9
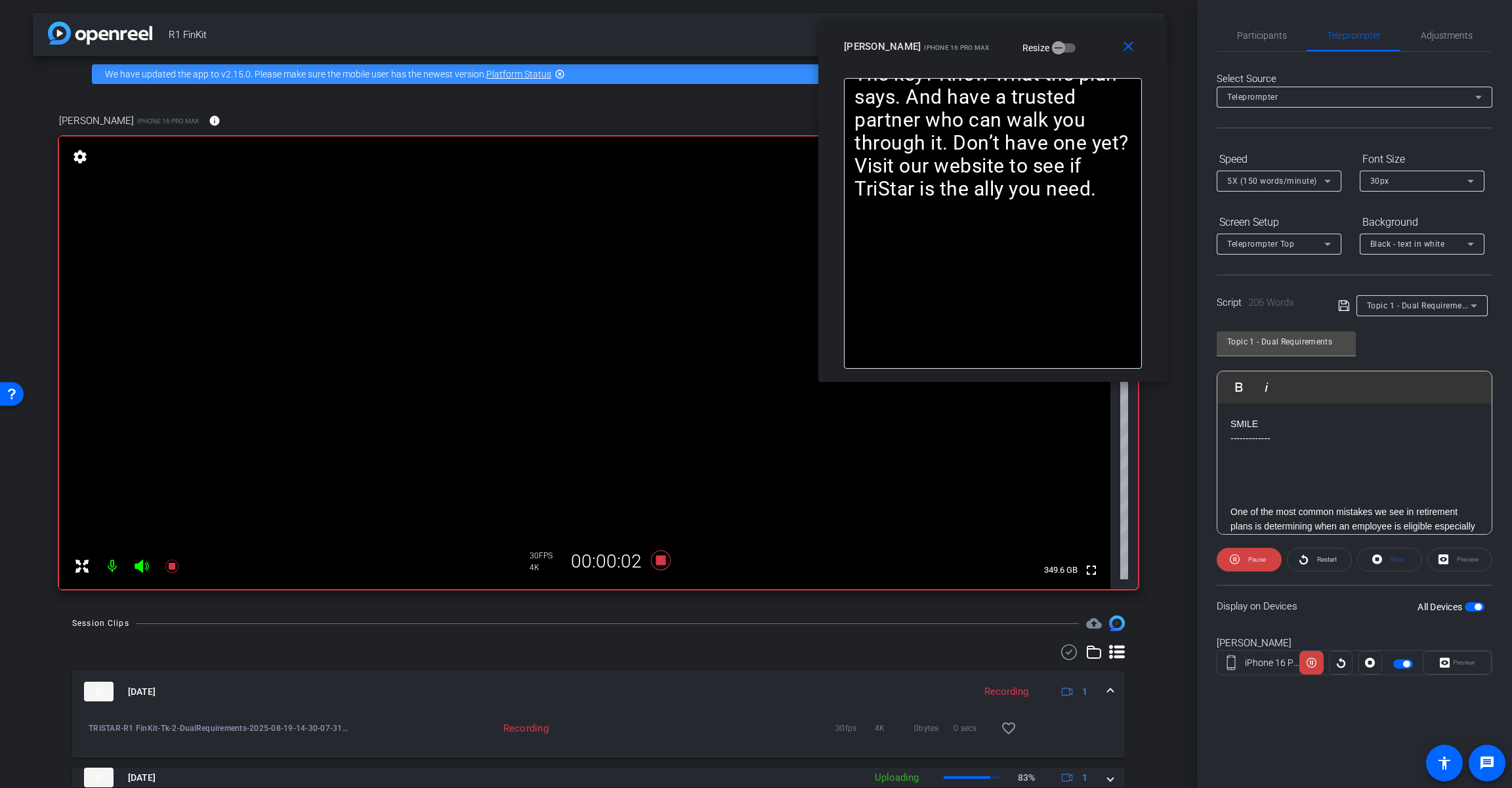
click at [145, 571] on icon at bounding box center [141, 566] width 16 height 16
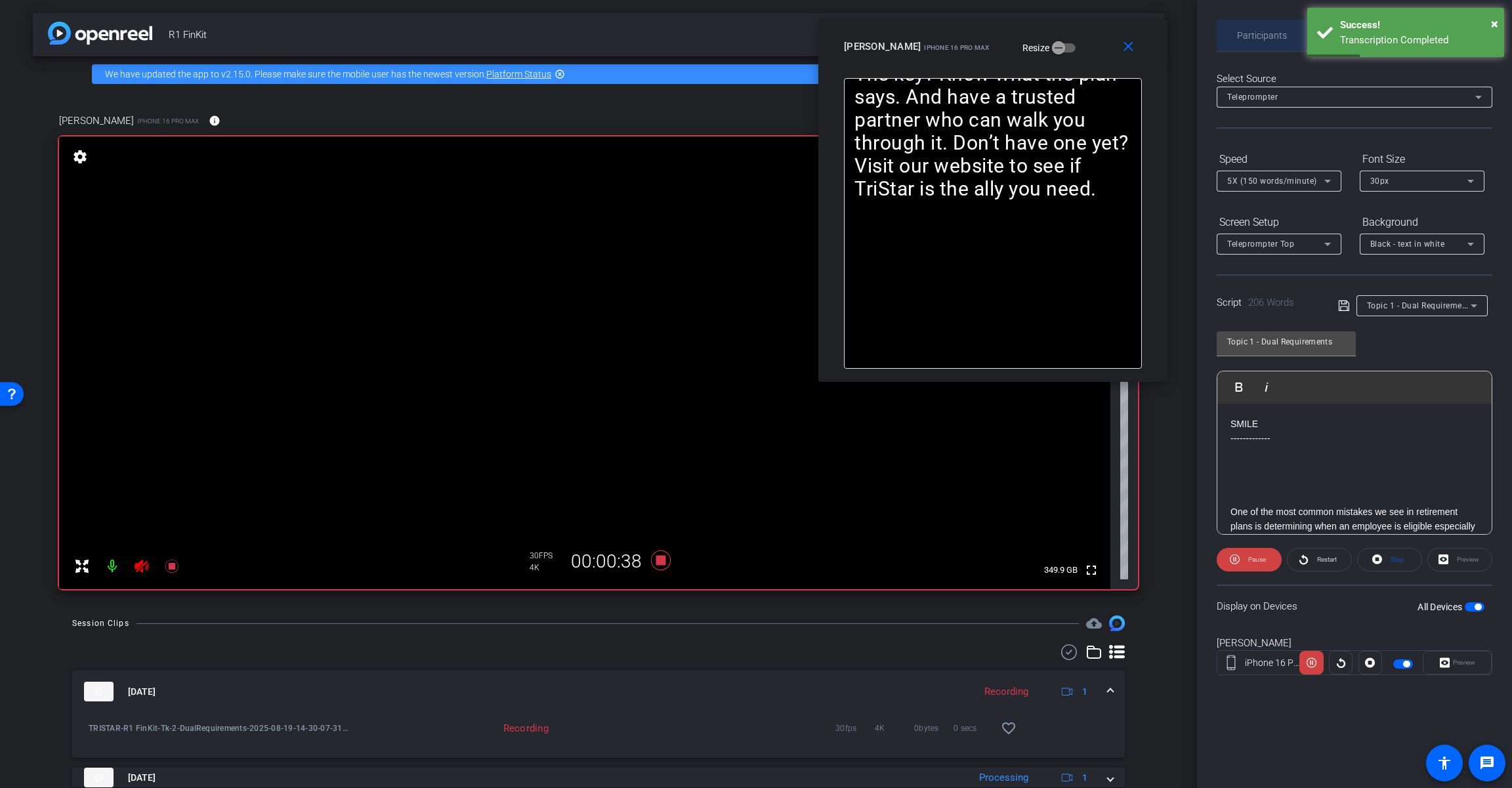
click at [903, 32] on span "Participants" at bounding box center [1261, 35] width 50 height 9
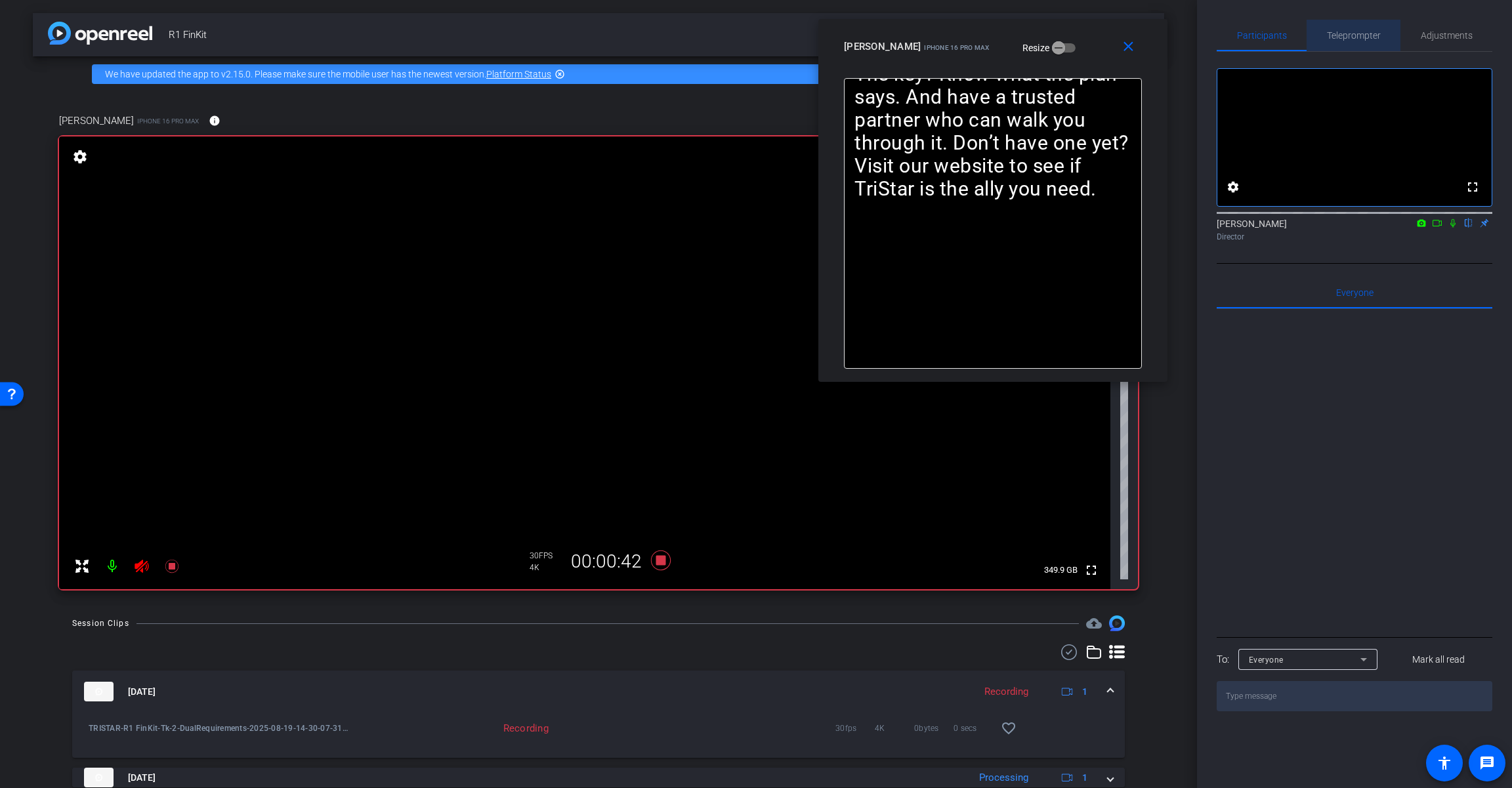
click at [903, 40] on span "Teleprompter" at bounding box center [1354, 35] width 54 height 31
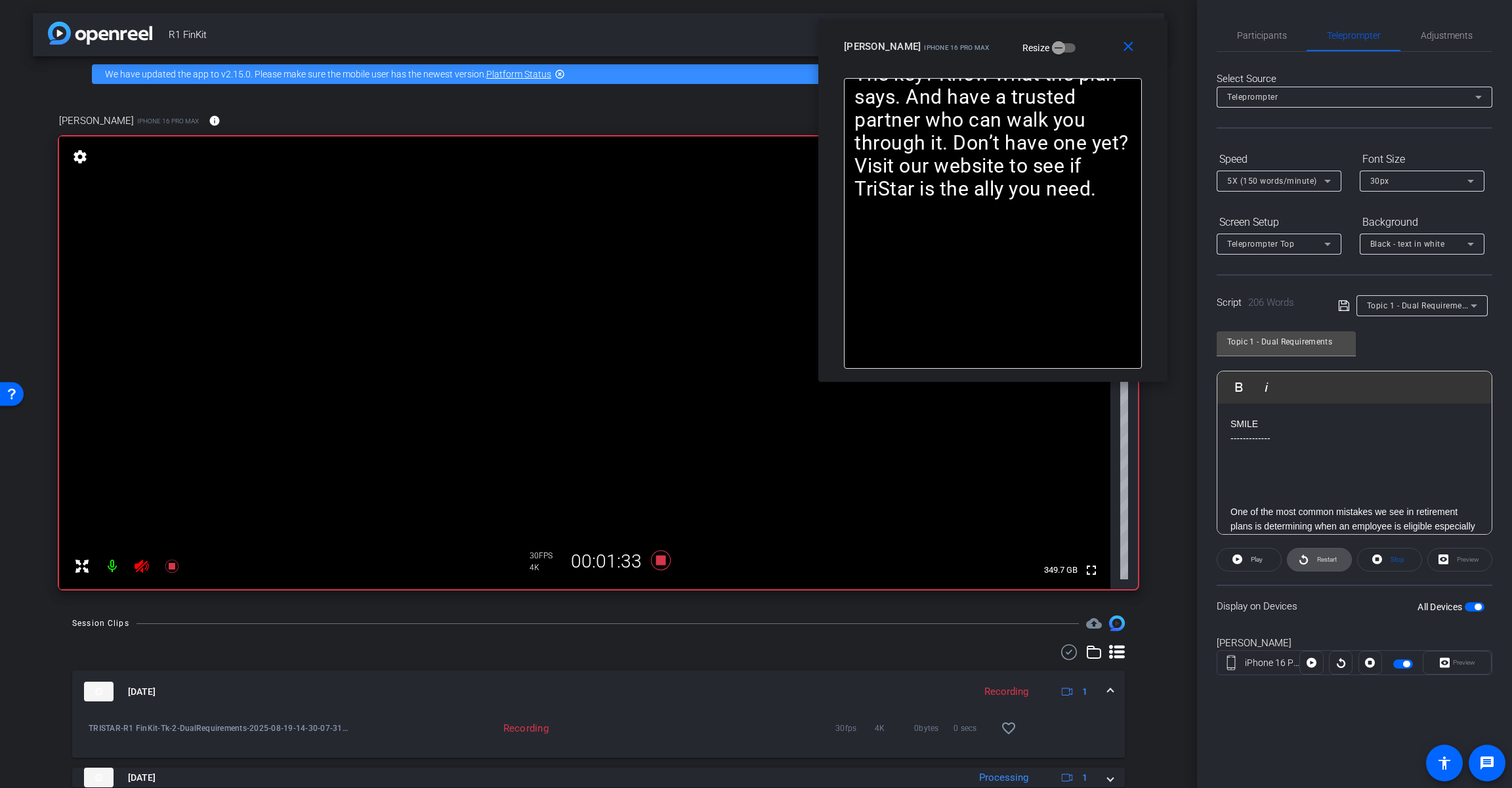
click at [903, 562] on span "Restart" at bounding box center [1327, 559] width 19 height 7
click at [657, 560] on icon at bounding box center [661, 560] width 19 height 19
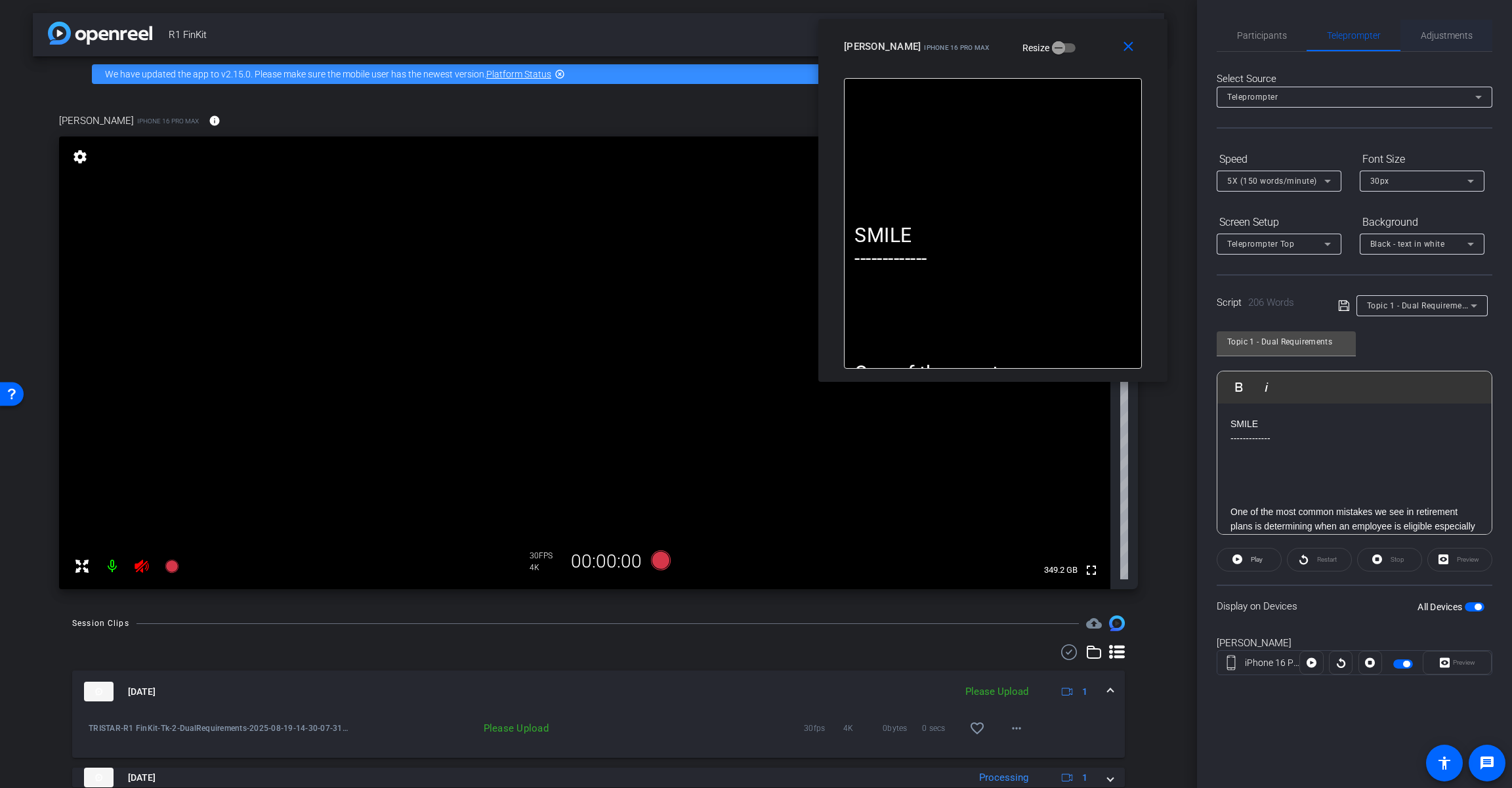
click at [903, 34] on span "Adjustments" at bounding box center [1446, 35] width 52 height 9
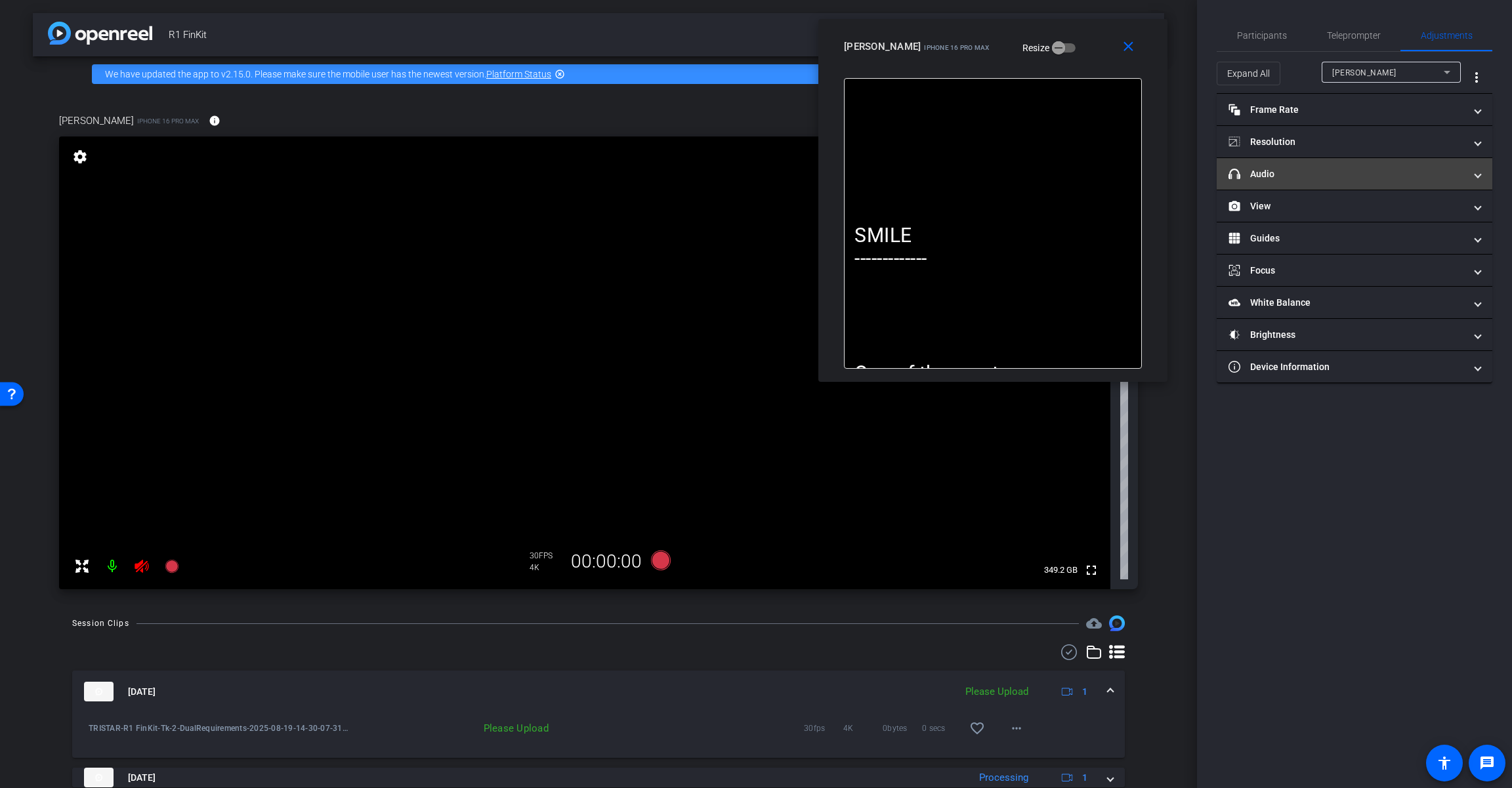
click at [903, 177] on mat-panel-title "headphone icon Audio" at bounding box center [1346, 174] width 236 height 13
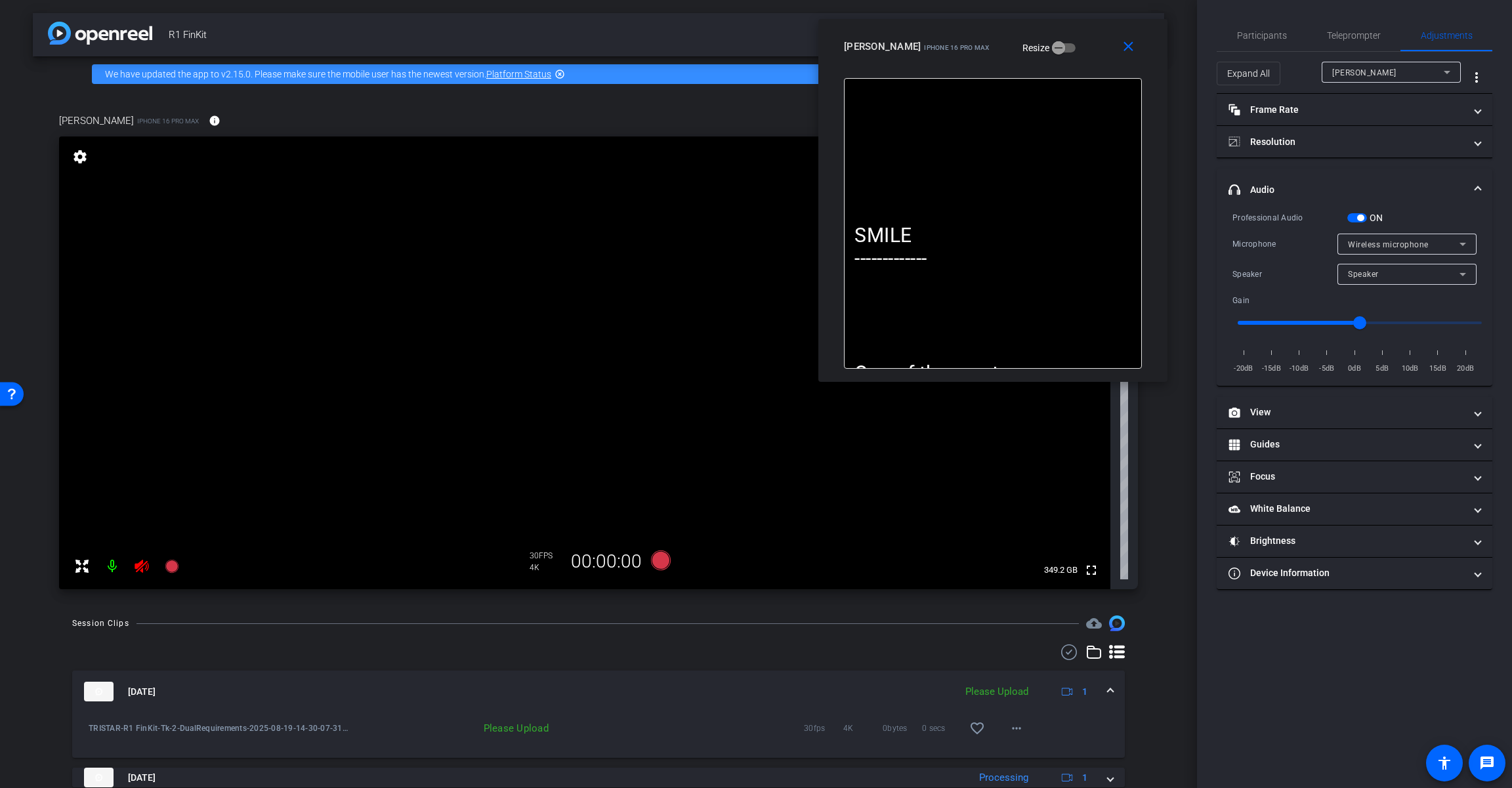
click at [903, 217] on span "button" at bounding box center [1360, 217] width 7 height 7
click at [141, 571] on icon at bounding box center [141, 567] width 13 height 13
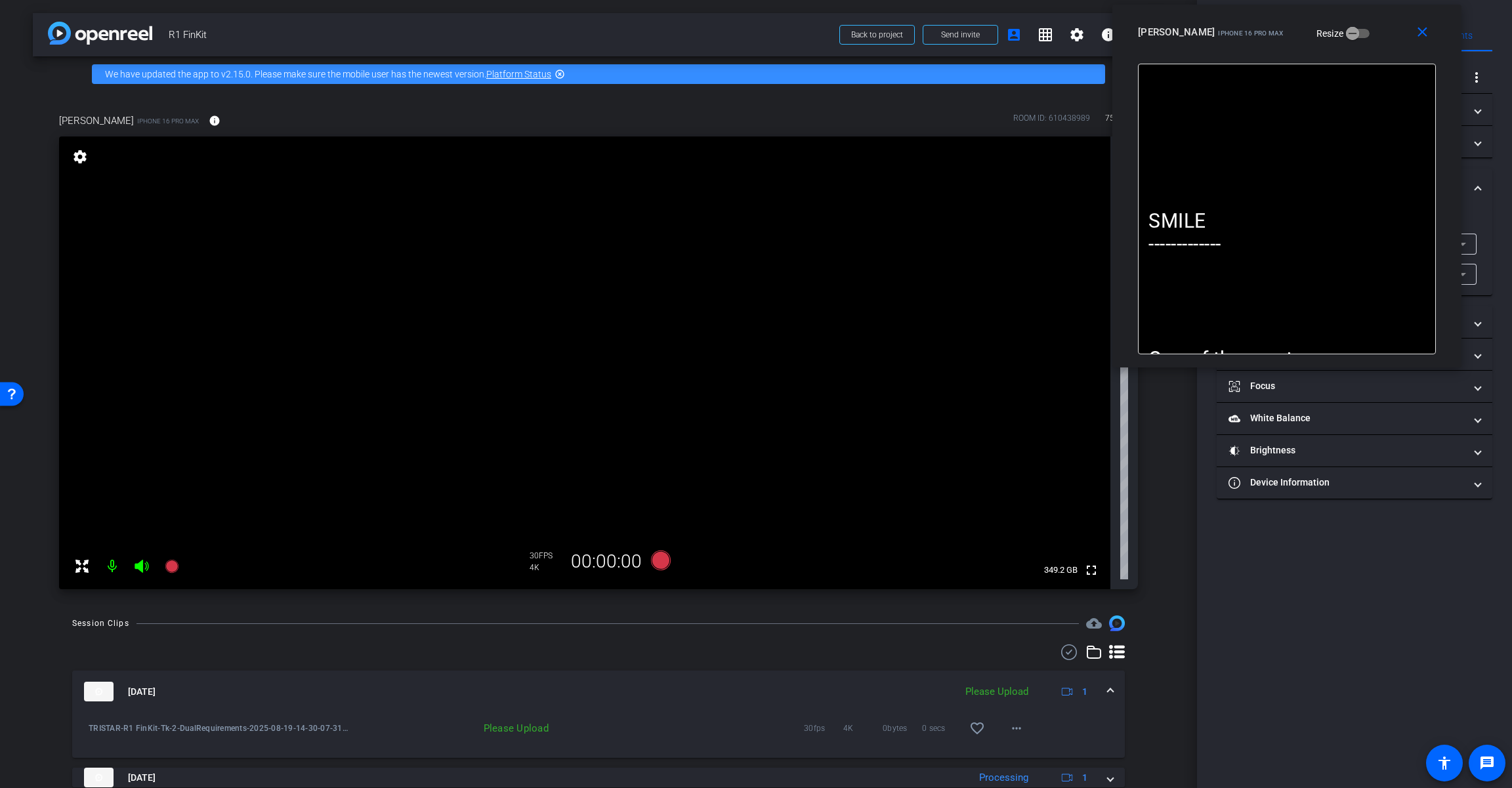
drag, startPoint x: 1080, startPoint y: 49, endPoint x: 1113, endPoint y: 311, distance: 264.1
click at [903, 37] on div "[PERSON_NAME] iPhone 16 Pro Max Resize" at bounding box center [1292, 32] width 308 height 24
click at [903, 728] on mat-icon "more_horiz" at bounding box center [1016, 728] width 16 height 16
click at [903, 666] on span "Upload" at bounding box center [1031, 668] width 52 height 16
drag, startPoint x: 1103, startPoint y: 689, endPoint x: 1108, endPoint y: 675, distance: 14.9
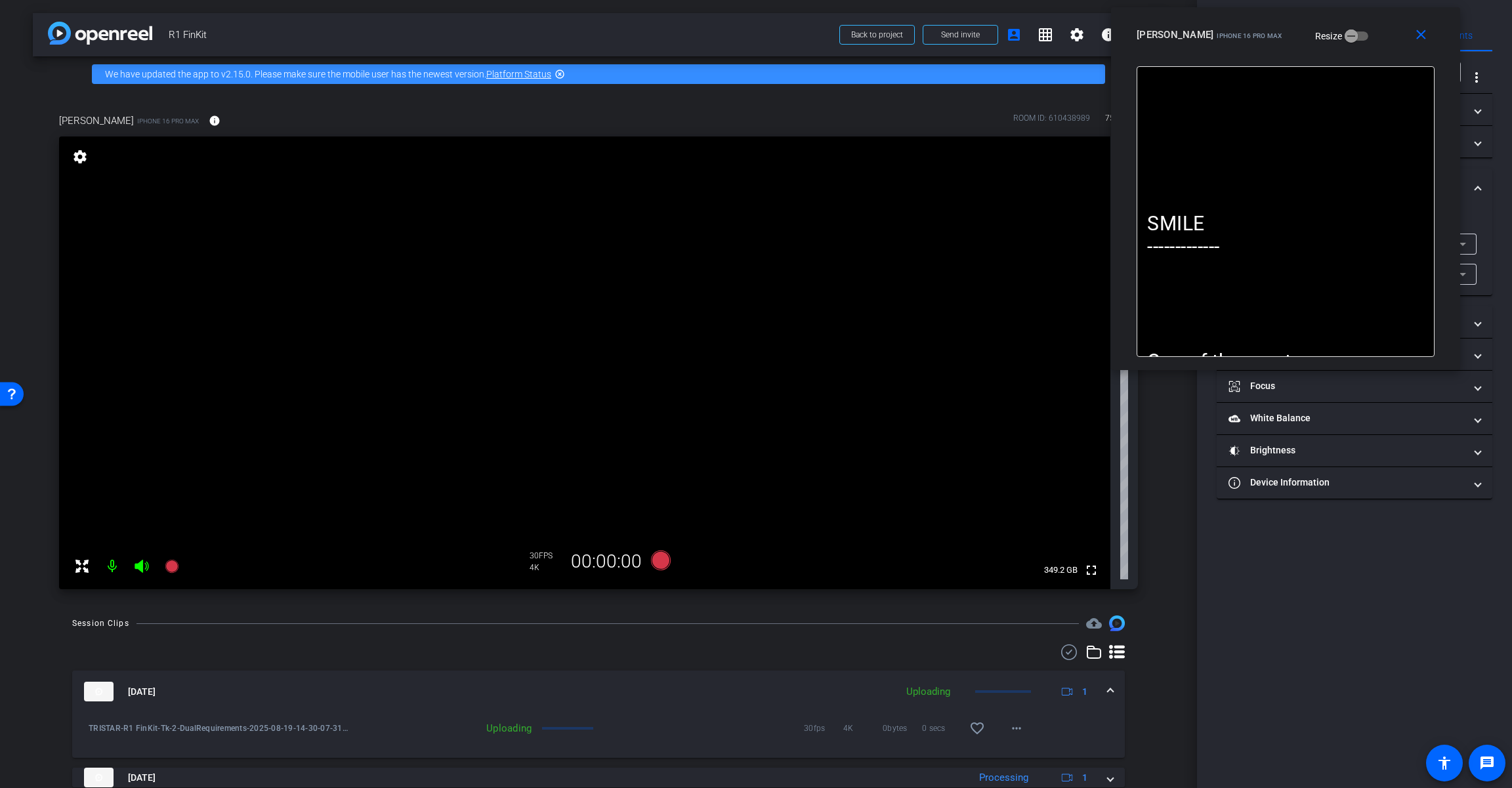
click at [903, 685] on span at bounding box center [1110, 692] width 5 height 13
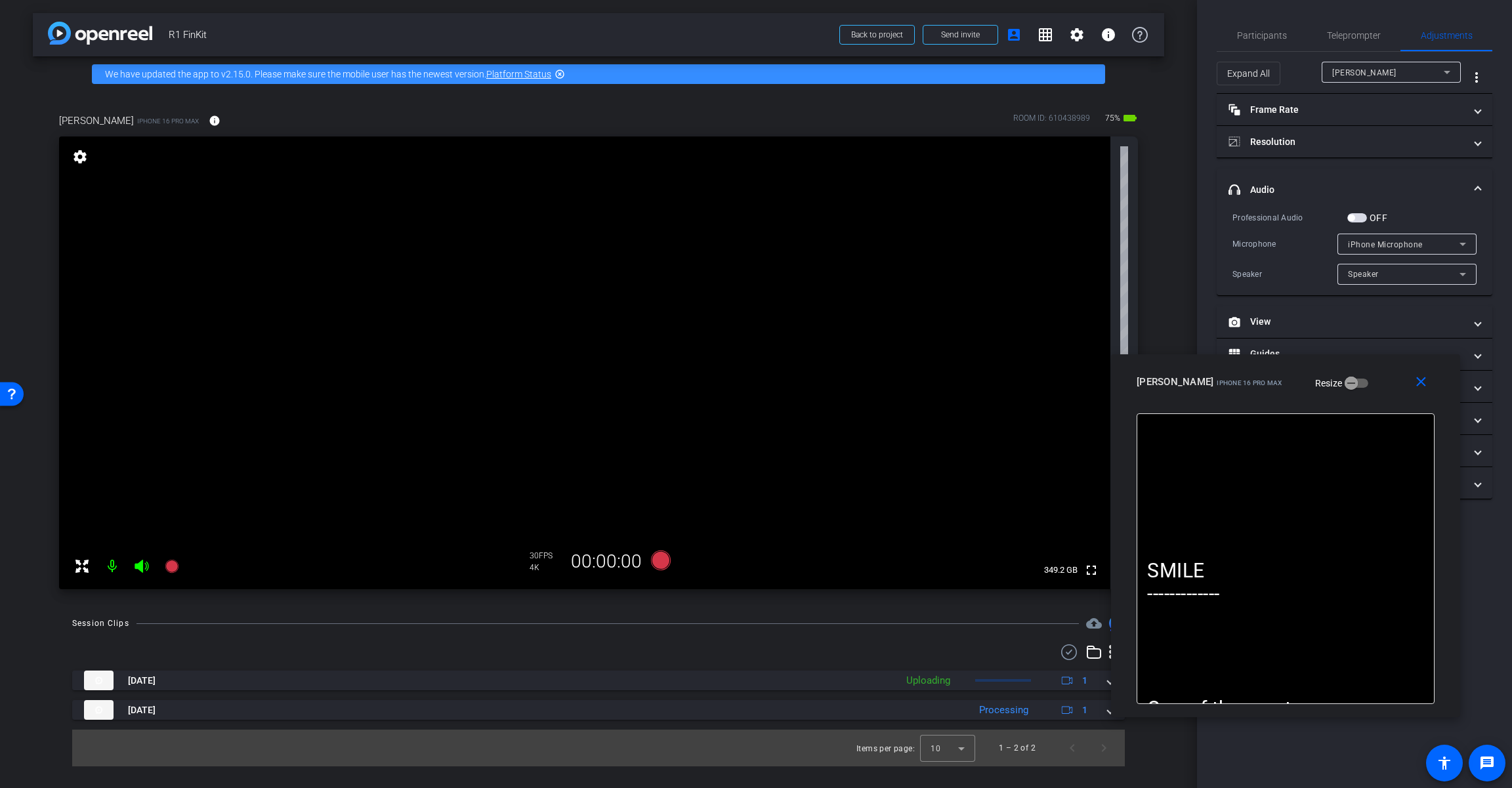
drag, startPoint x: 1370, startPoint y: 46, endPoint x: 1344, endPoint y: 298, distance: 253.3
click at [903, 373] on div "close [PERSON_NAME] iPhone 16 Pro Max Resize" at bounding box center [1285, 383] width 349 height 59
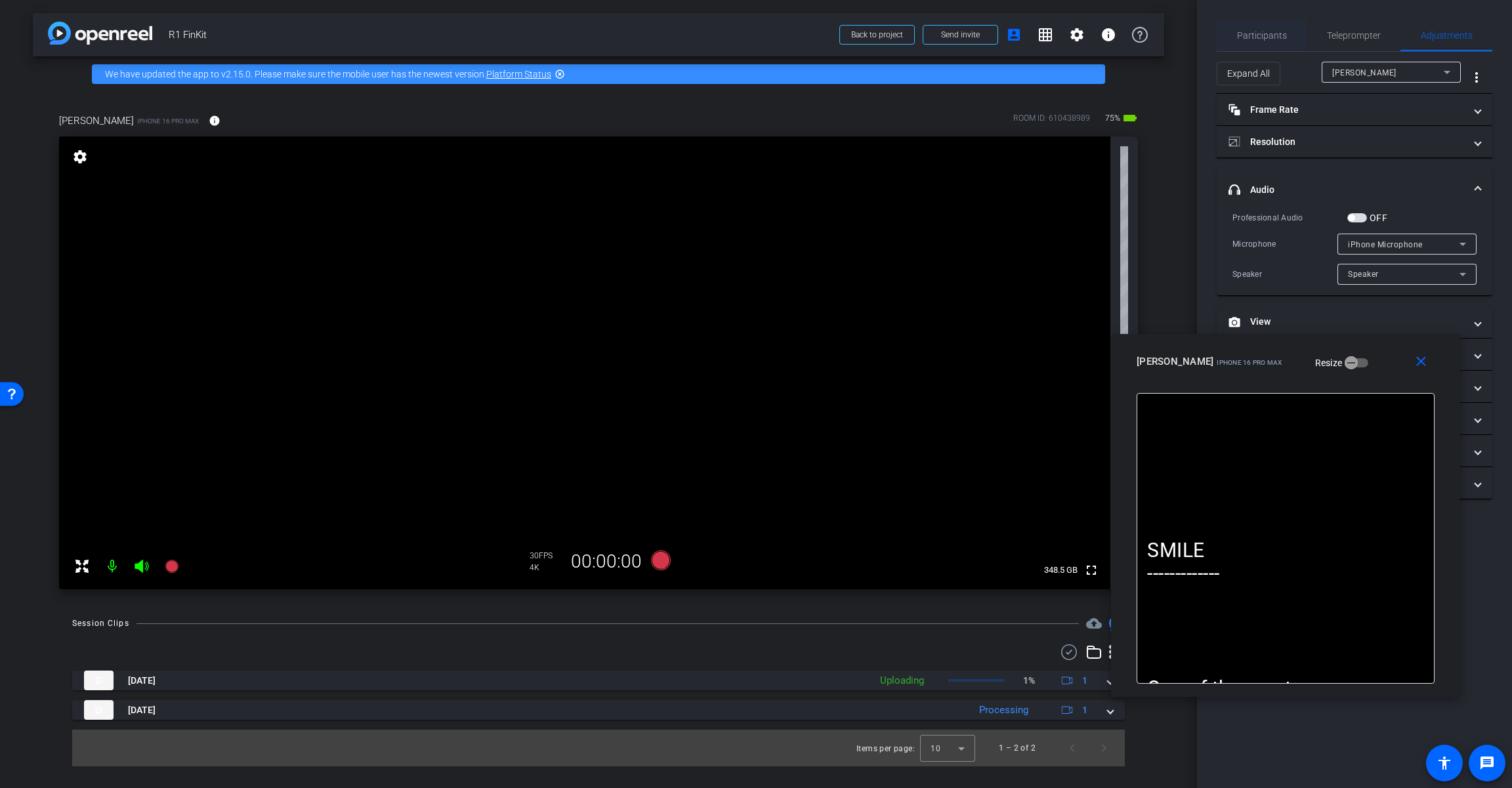
click at [903, 50] on span "Participants" at bounding box center [1261, 35] width 50 height 31
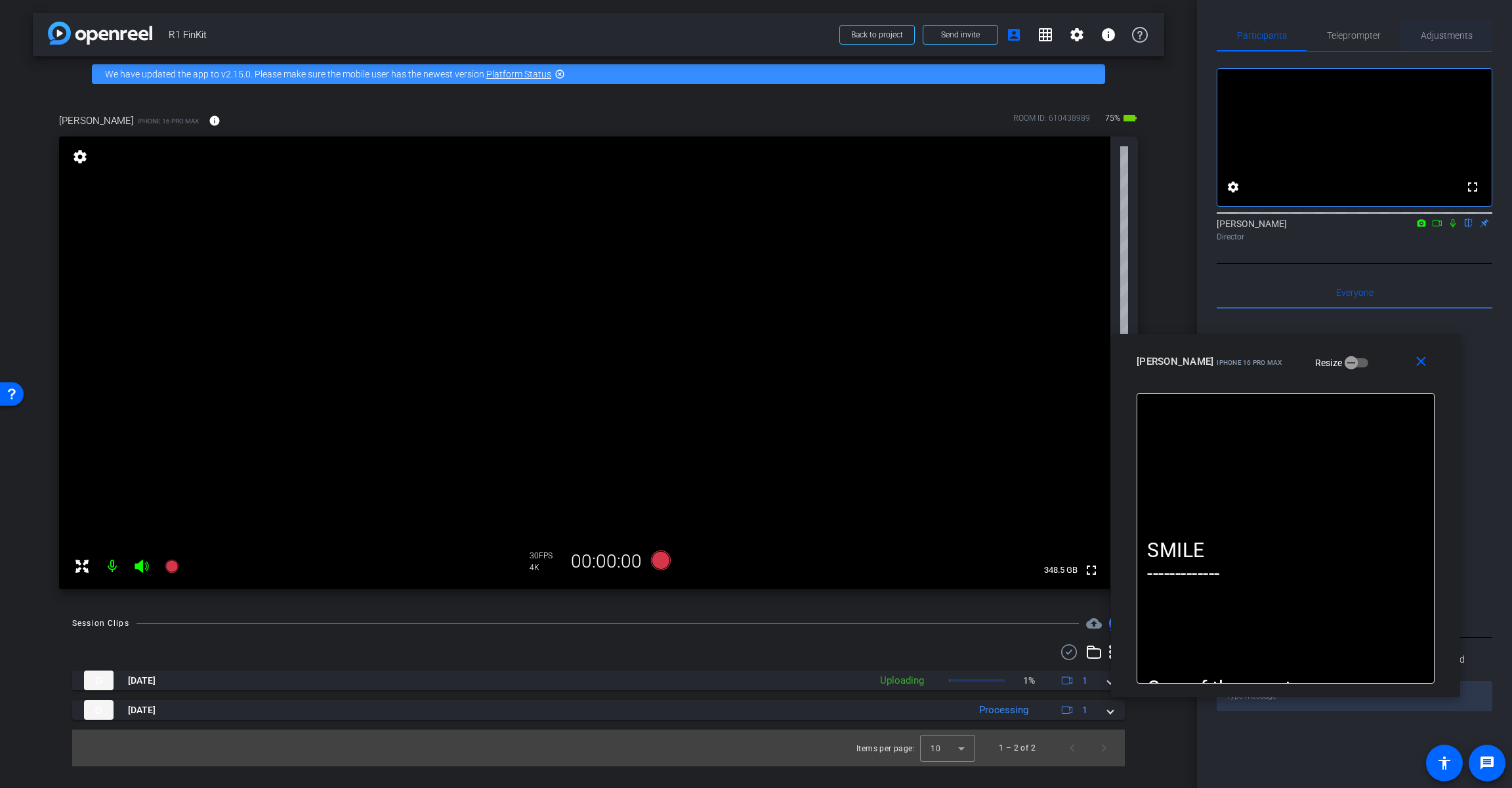
click at [903, 49] on span "Adjustments" at bounding box center [1446, 35] width 52 height 31
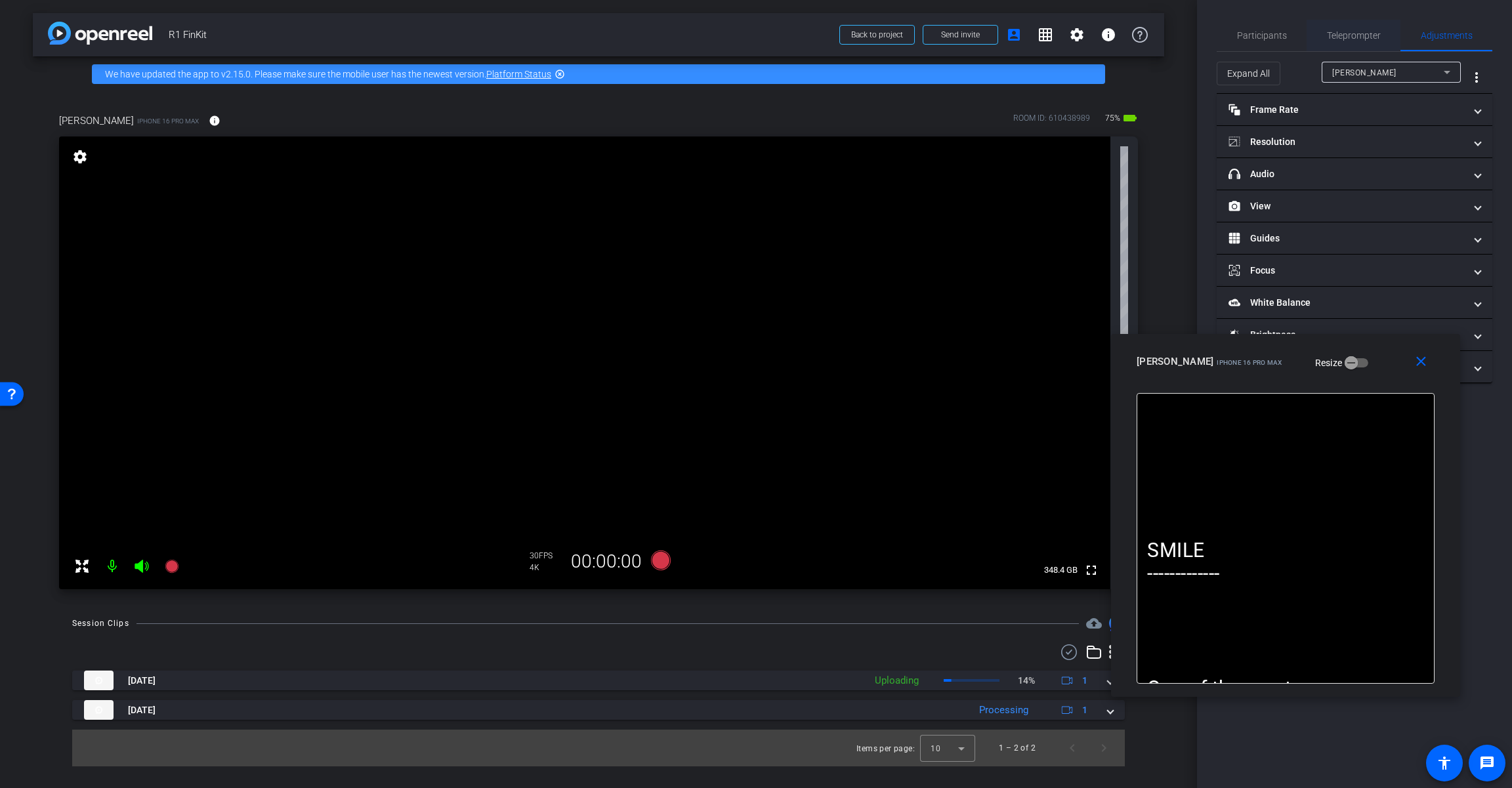
click at [903, 22] on span "Teleprompter" at bounding box center [1354, 35] width 54 height 31
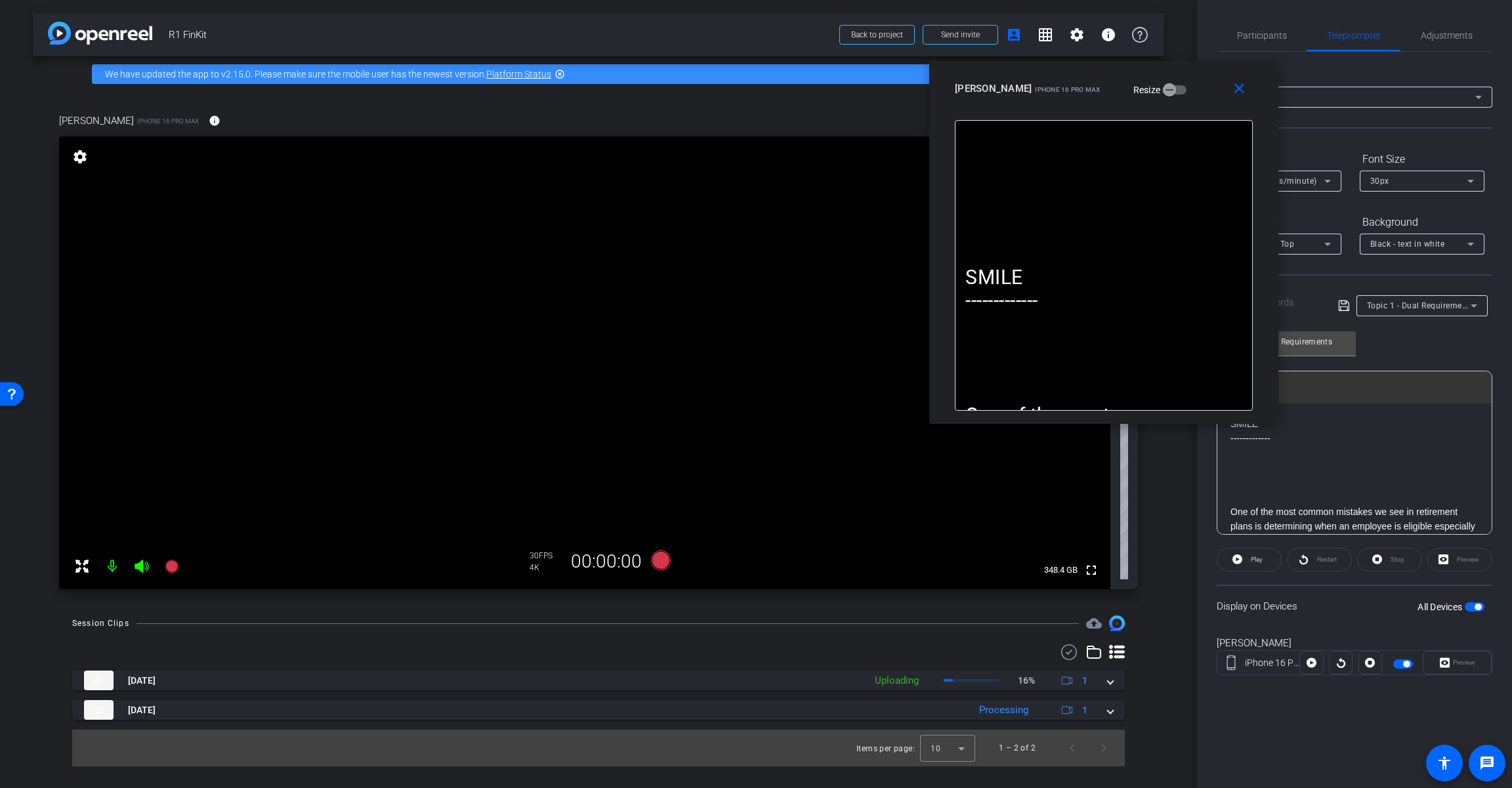
drag, startPoint x: 1367, startPoint y: 372, endPoint x: 1186, endPoint y: 98, distance: 328.4
click at [903, 99] on div "[PERSON_NAME] iPhone 16 Pro Max Resize" at bounding box center [1109, 89] width 308 height 24
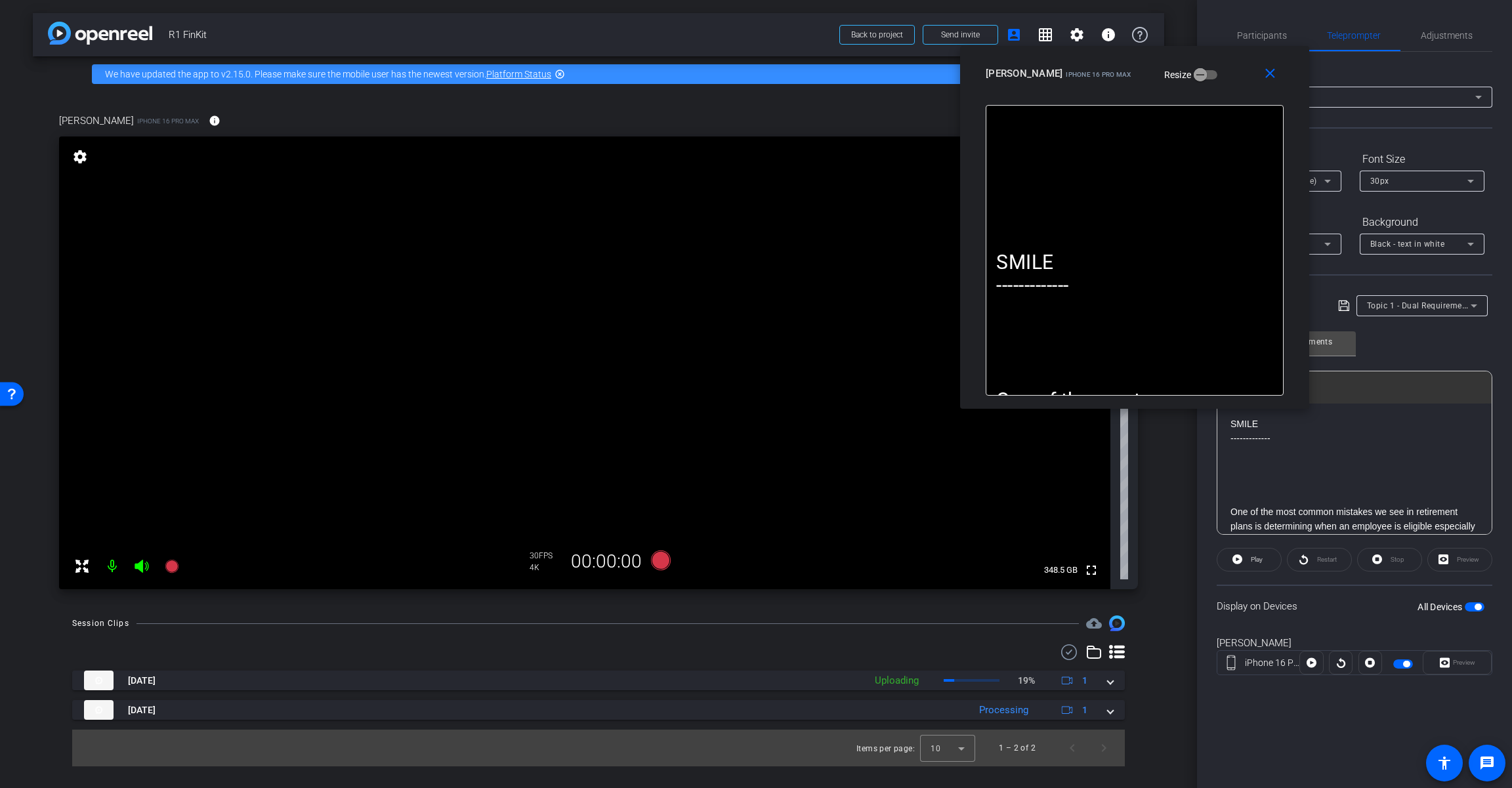
drag, startPoint x: 1186, startPoint y: 95, endPoint x: 1217, endPoint y: 81, distance: 34.0
click at [903, 81] on div "[PERSON_NAME] iPhone 16 Pro Max Resize" at bounding box center [1139, 74] width 308 height 24
click at [657, 562] on icon at bounding box center [661, 560] width 19 height 19
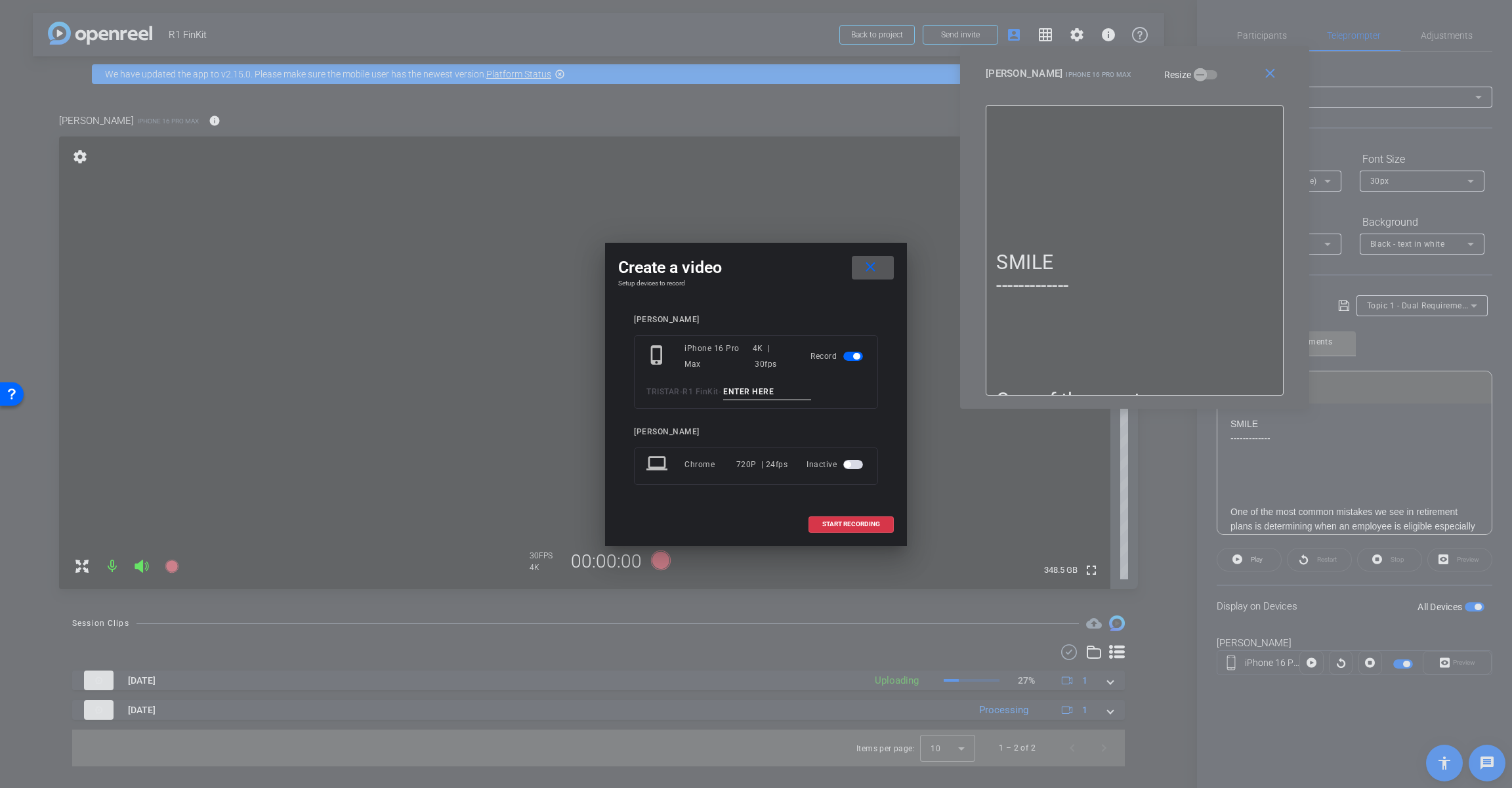
click at [771, 391] on input at bounding box center [767, 392] width 88 height 16
paste input "Tk_1_DualRequirements"
click at [744, 390] on input "Tk_1_DualRequirements" at bounding box center [767, 392] width 88 height 16
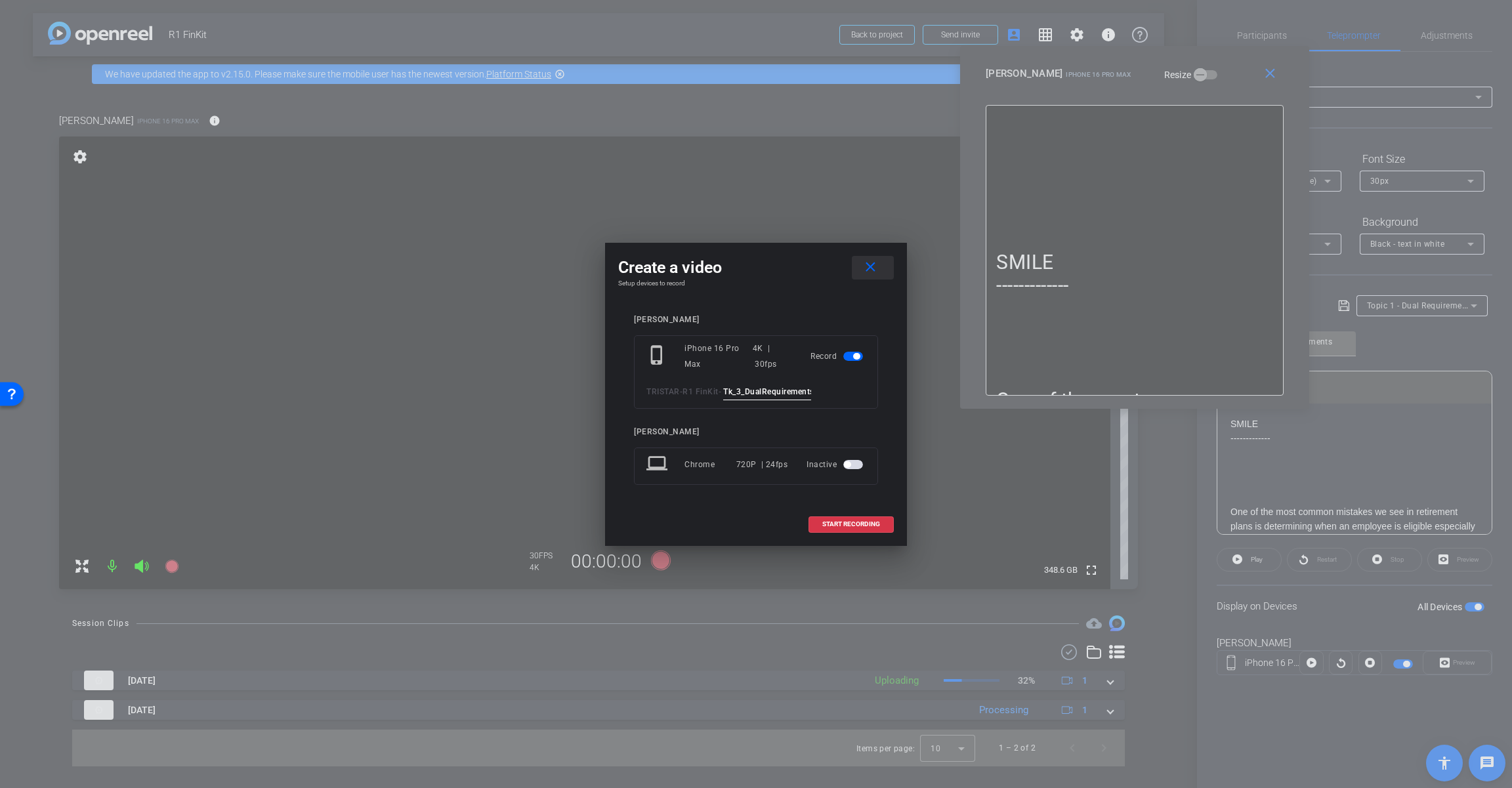
type input "Tk_3_DualRequirements"
click at [871, 265] on mat-icon "close" at bounding box center [871, 267] width 16 height 16
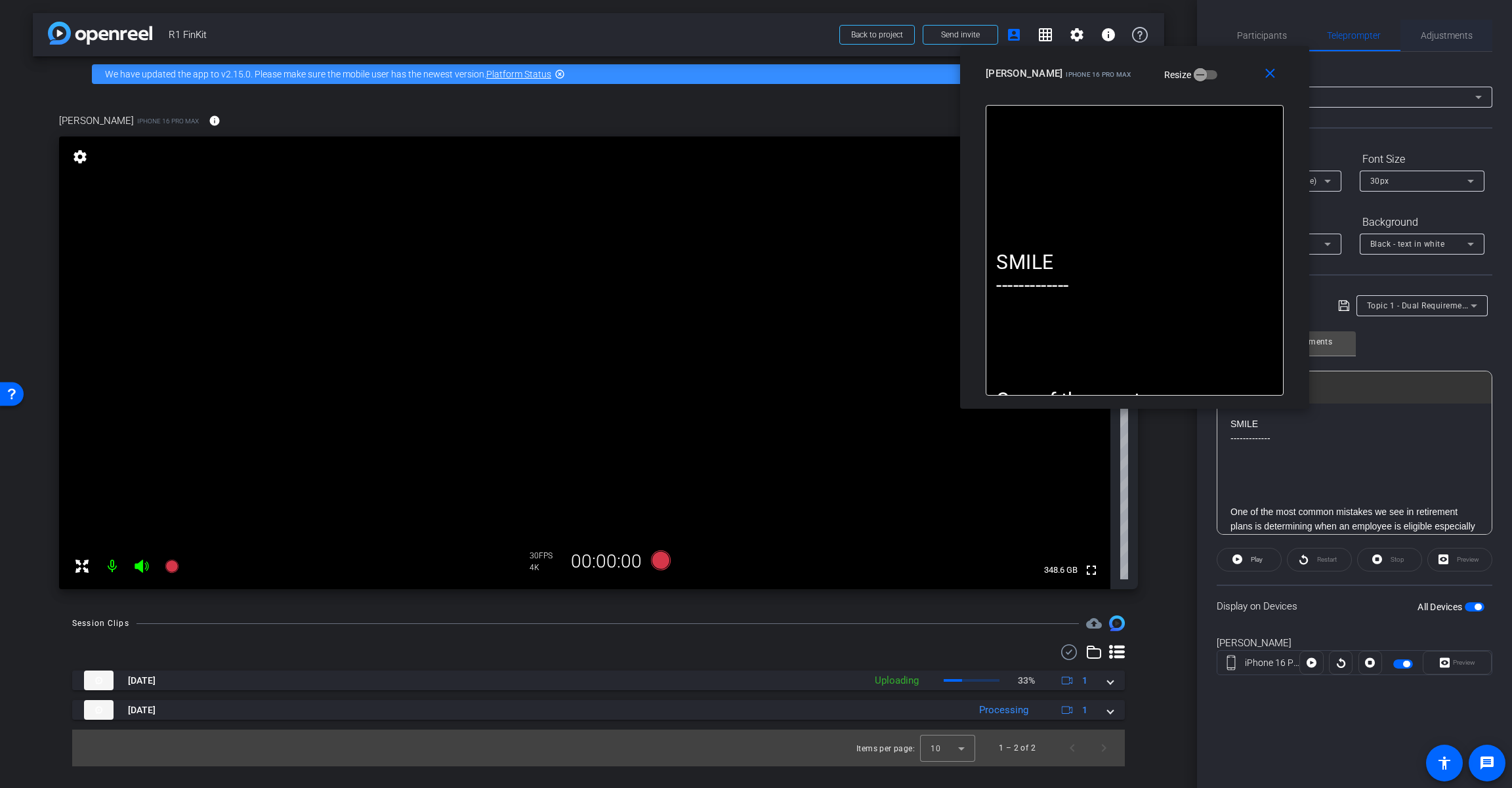
click at [903, 38] on span "Adjustments" at bounding box center [1446, 35] width 52 height 9
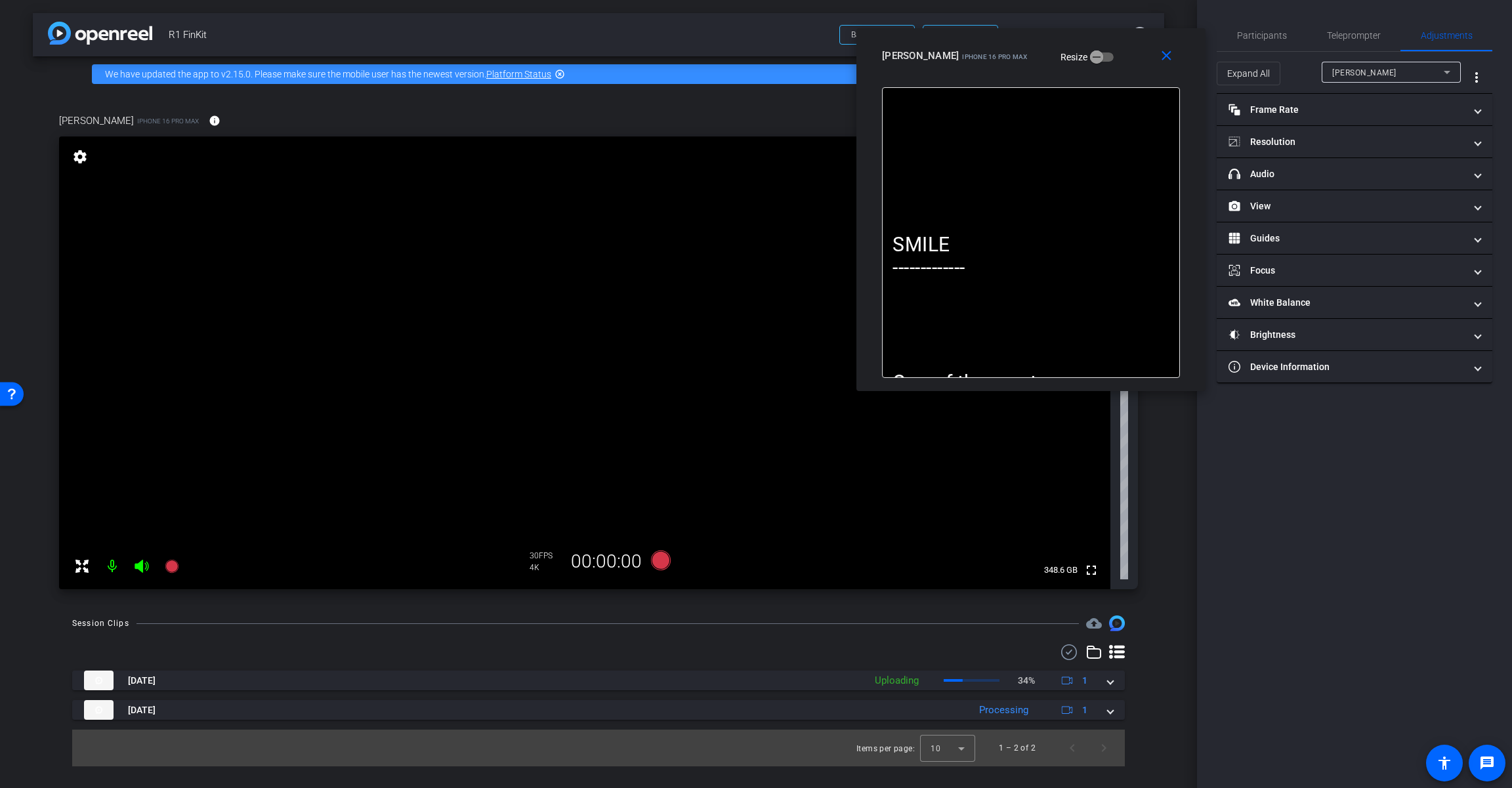
drag, startPoint x: 1236, startPoint y: 66, endPoint x: 1130, endPoint y: 48, distance: 107.5
click at [903, 48] on div "[PERSON_NAME] iPhone 16 Pro Max Resize" at bounding box center [1036, 56] width 308 height 24
click at [903, 173] on mat-panel-title "headphone icon Audio" at bounding box center [1346, 174] width 236 height 13
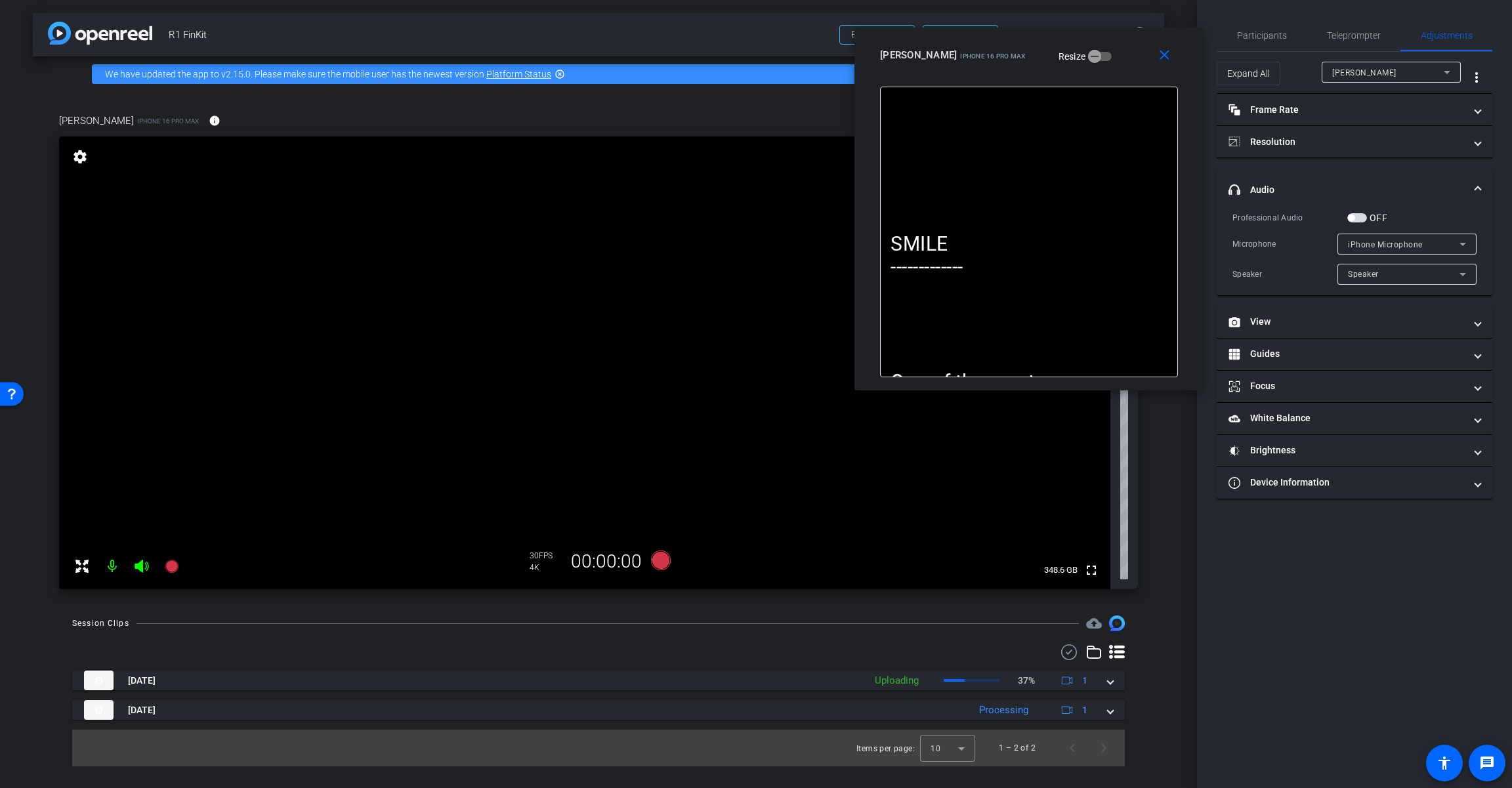
click at [903, 214] on span "button" at bounding box center [1357, 218] width 19 height 9
click at [903, 245] on span "iPhone Microphone" at bounding box center [1385, 245] width 75 height 9
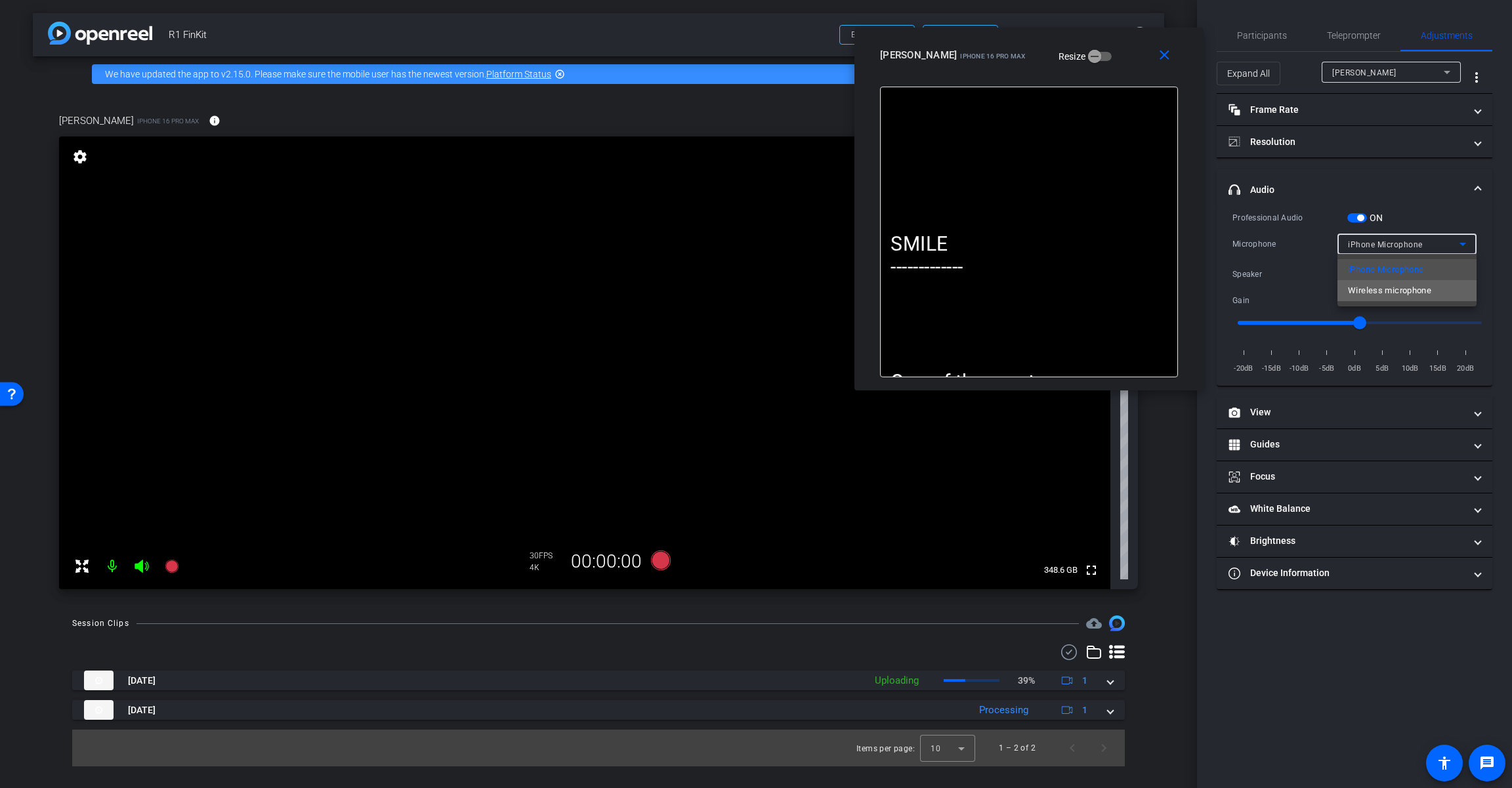
click at [903, 295] on span "Wireless microphone" at bounding box center [1390, 291] width 84 height 16
click at [659, 562] on icon at bounding box center [661, 560] width 19 height 19
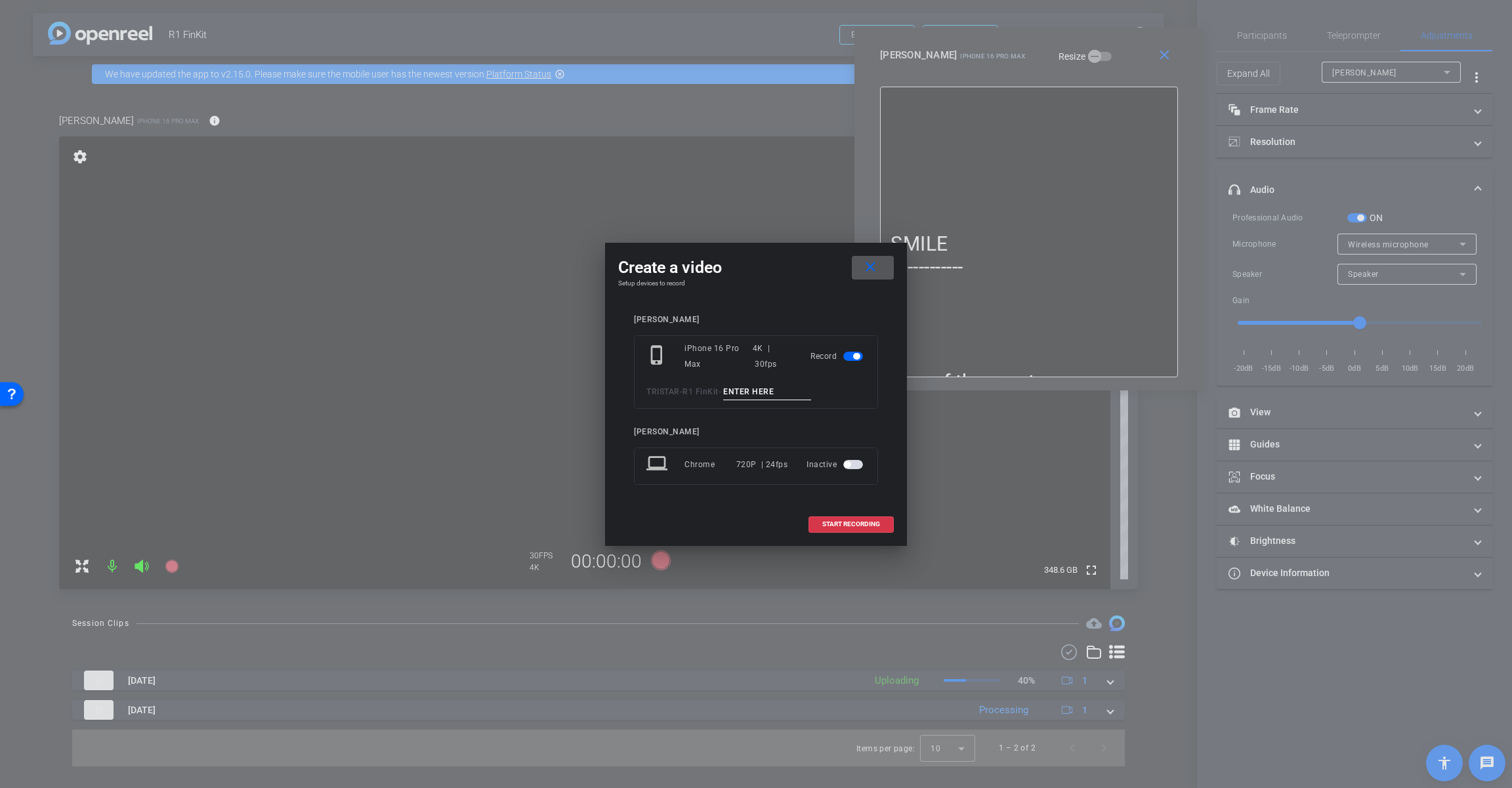
click at [787, 393] on input at bounding box center [767, 392] width 88 height 16
paste input "Tk_1_DualRequirements"
click at [741, 393] on input "Tk_1_DualRequirements" at bounding box center [767, 392] width 88 height 16
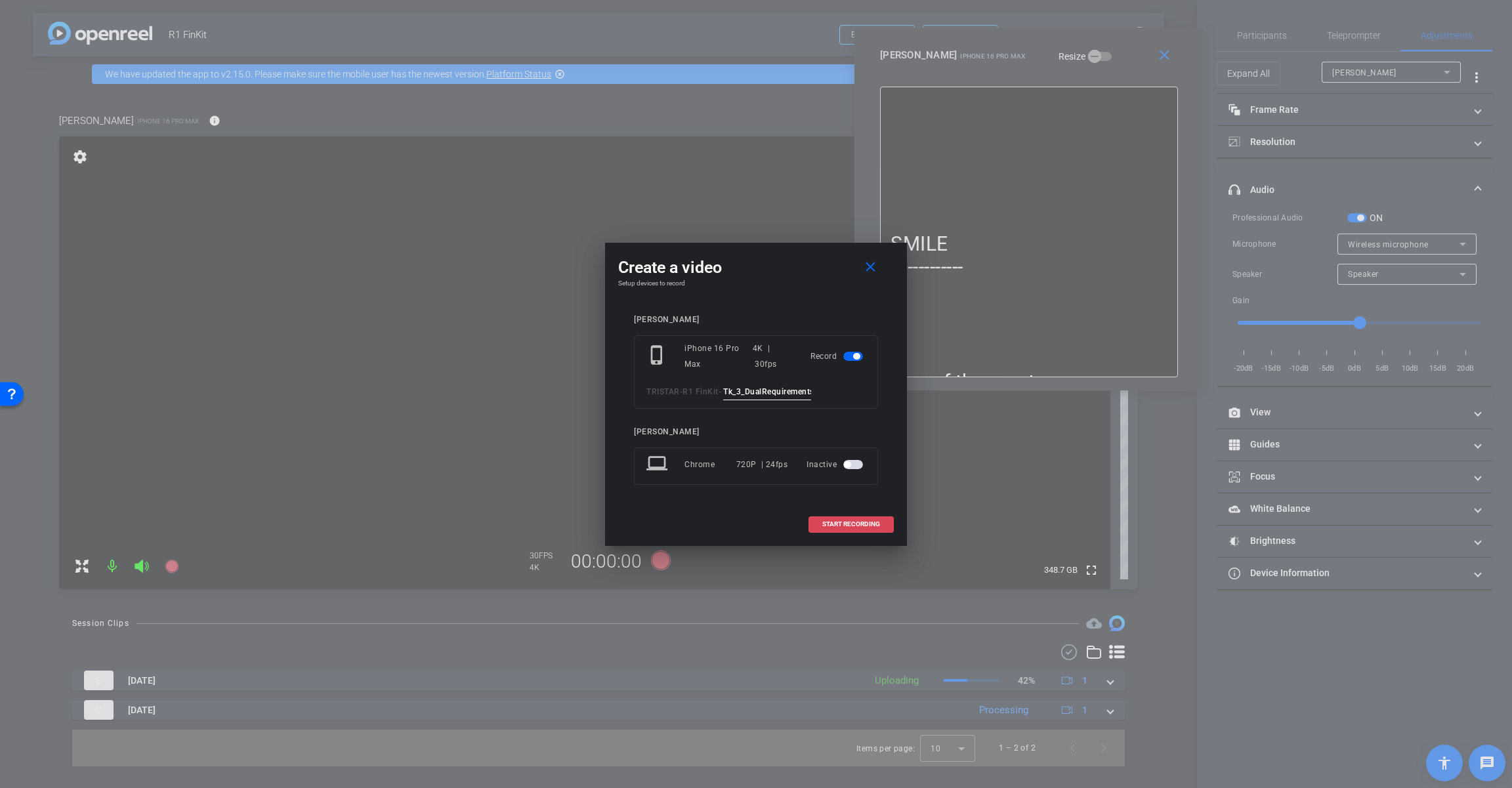
type input "Tk_3_DualRequirements"
click at [865, 524] on span "START RECORDING" at bounding box center [850, 524] width 57 height 7
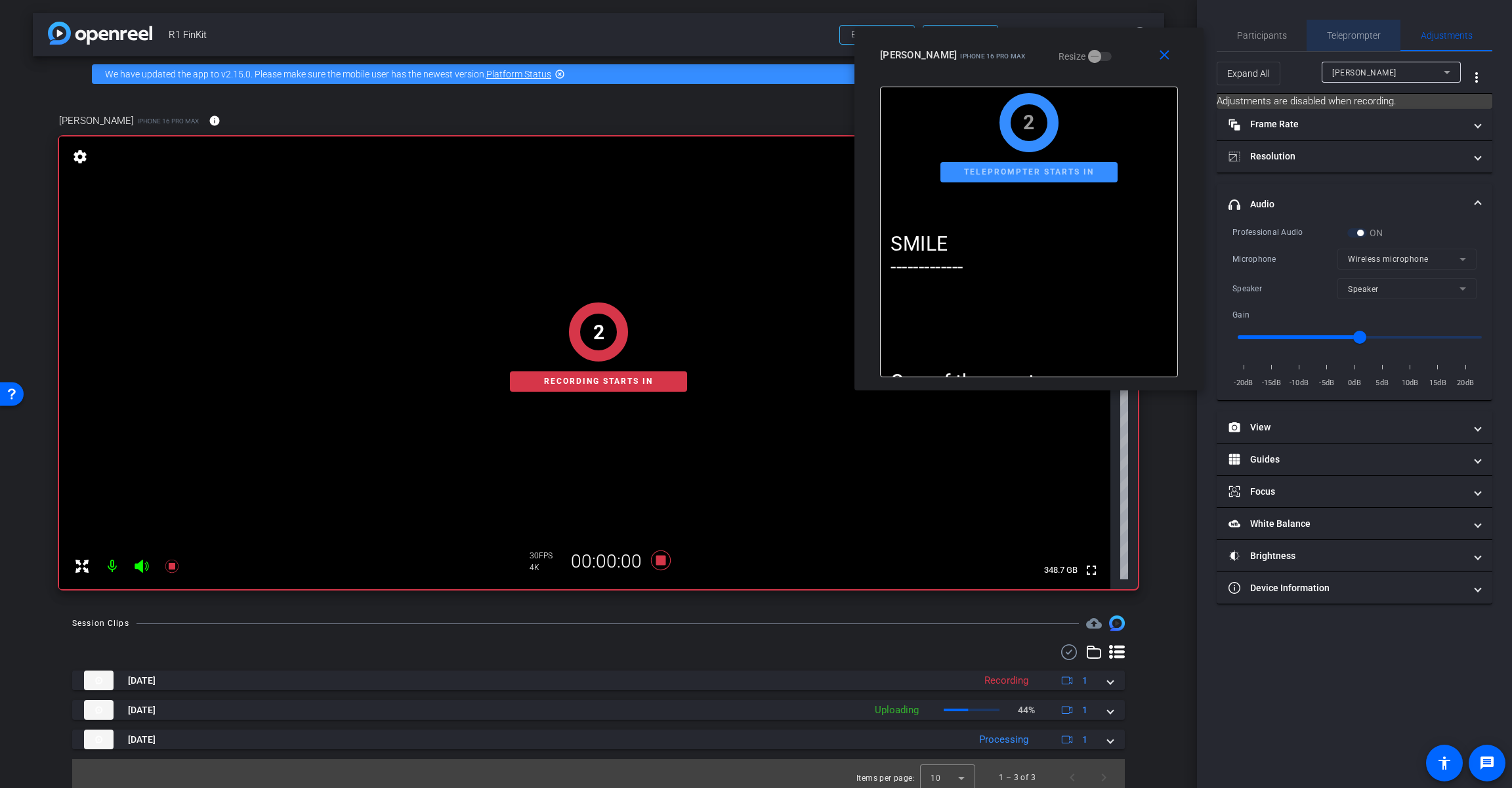
click at [903, 38] on span "Teleprompter" at bounding box center [1354, 35] width 54 height 9
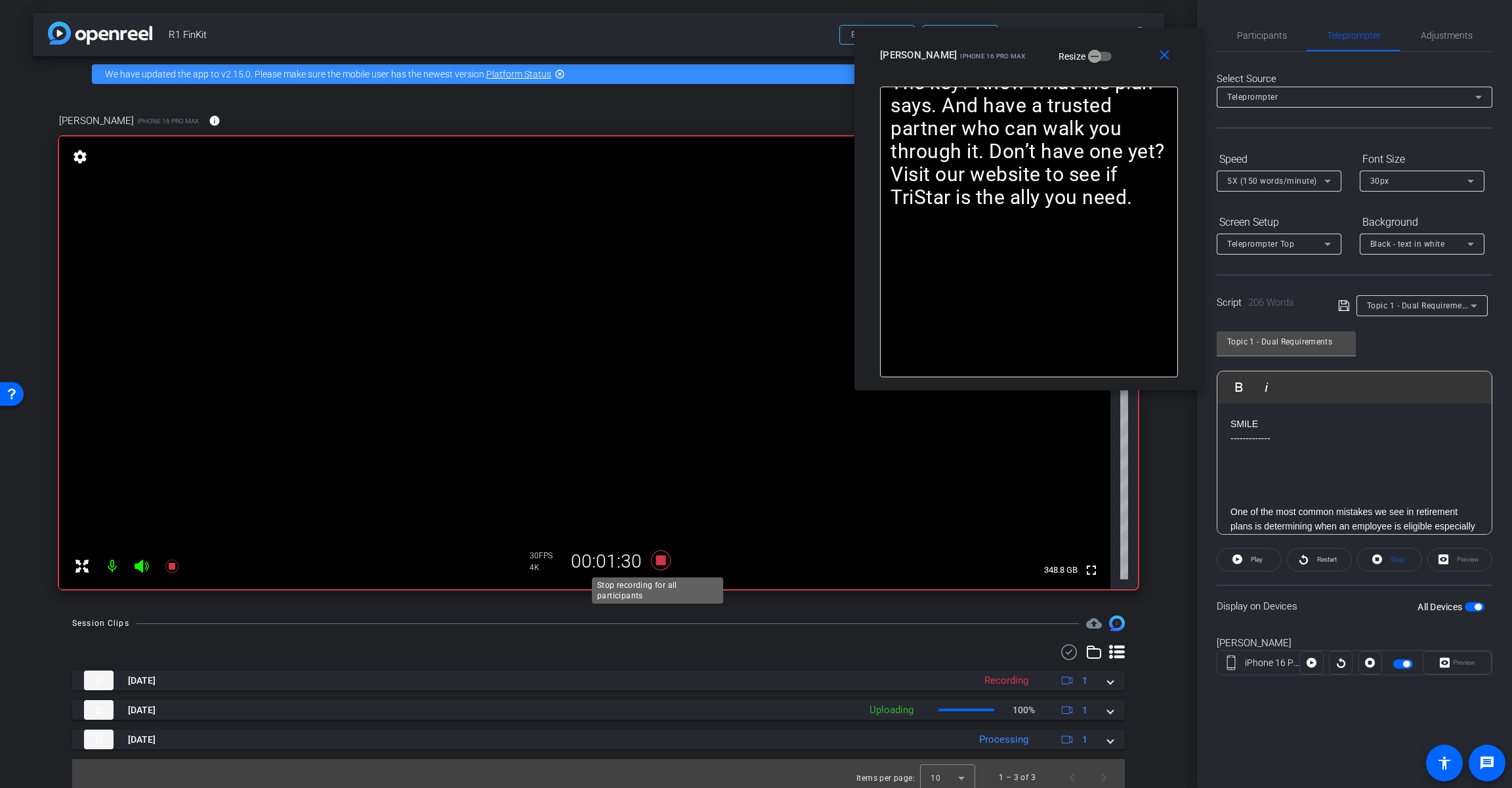
click at [657, 561] on icon at bounding box center [661, 560] width 19 height 19
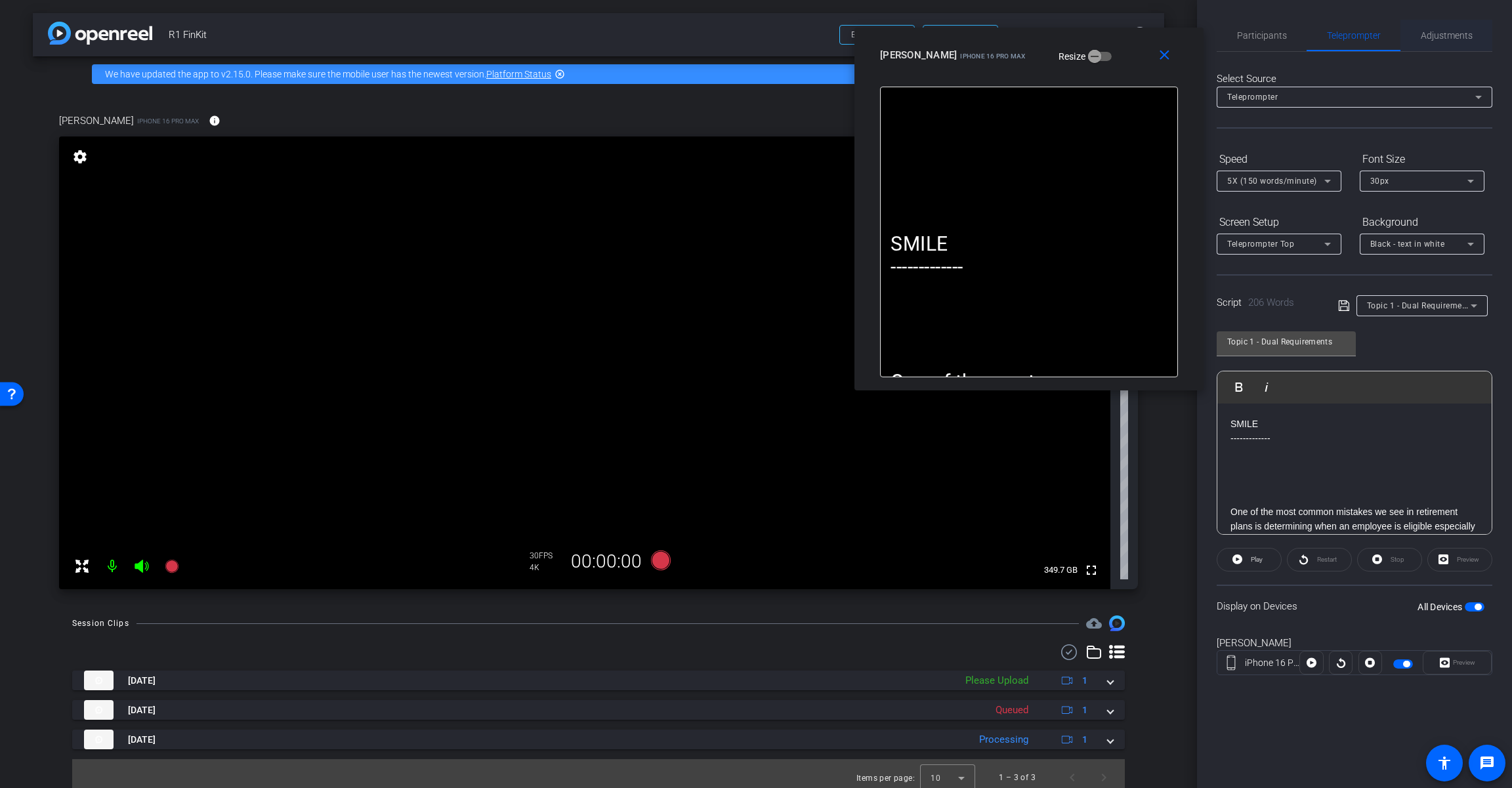
click at [903, 37] on span "Adjustments" at bounding box center [1446, 35] width 52 height 9
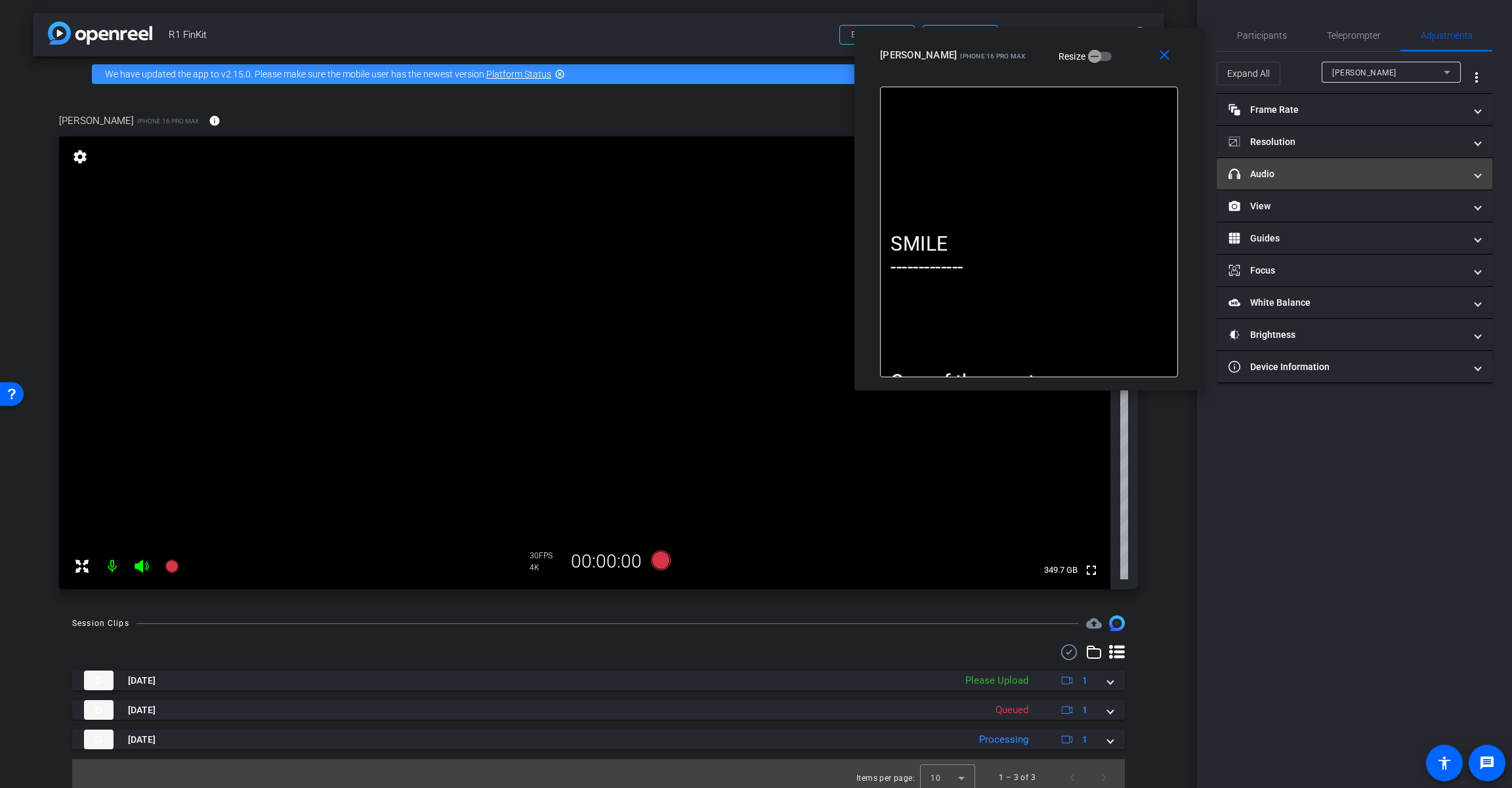
click at [903, 175] on mat-panel-title "headphone icon Audio" at bounding box center [1346, 174] width 236 height 13
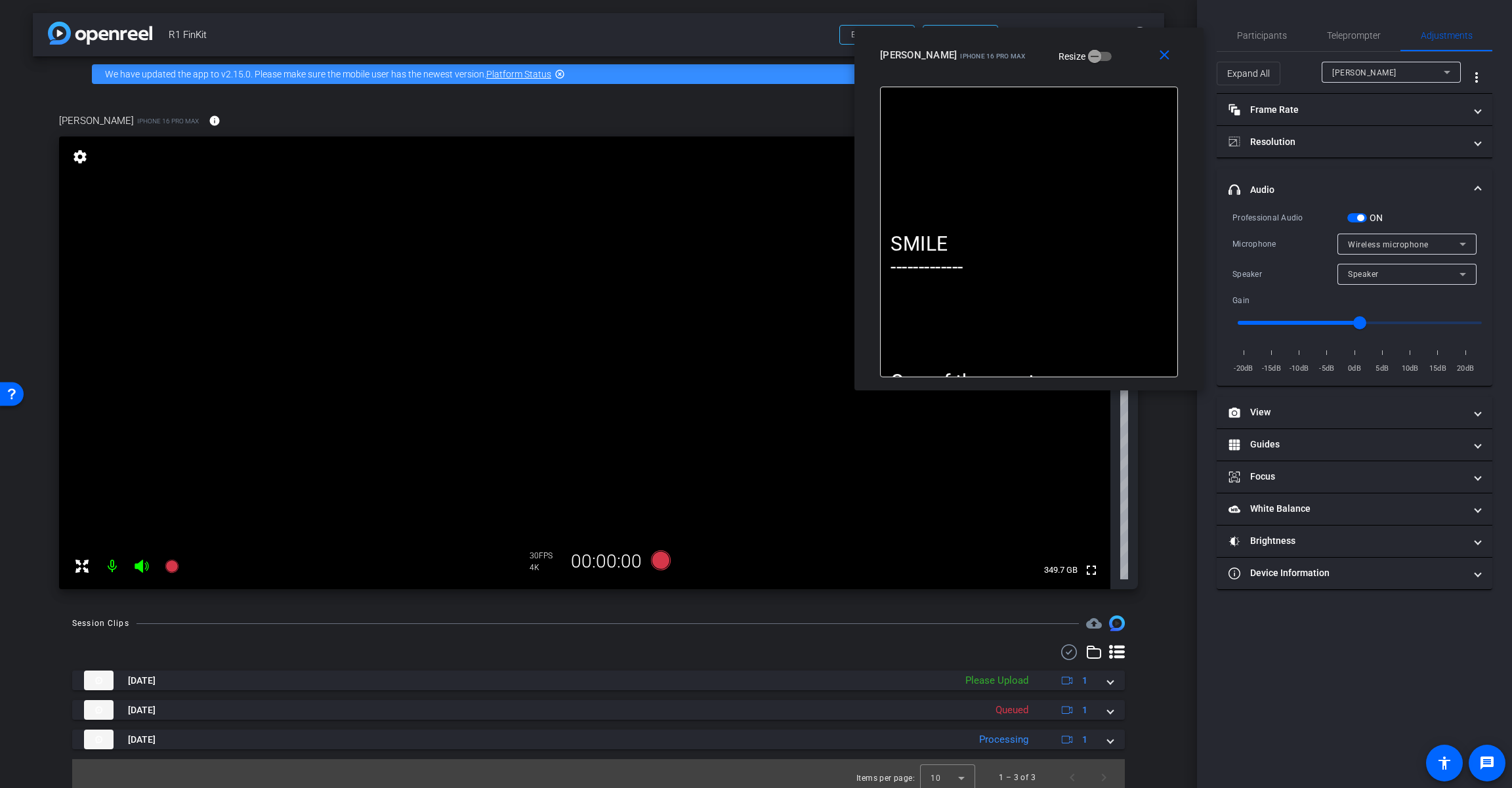
click at [903, 214] on button "ON" at bounding box center [1357, 218] width 19 height 9
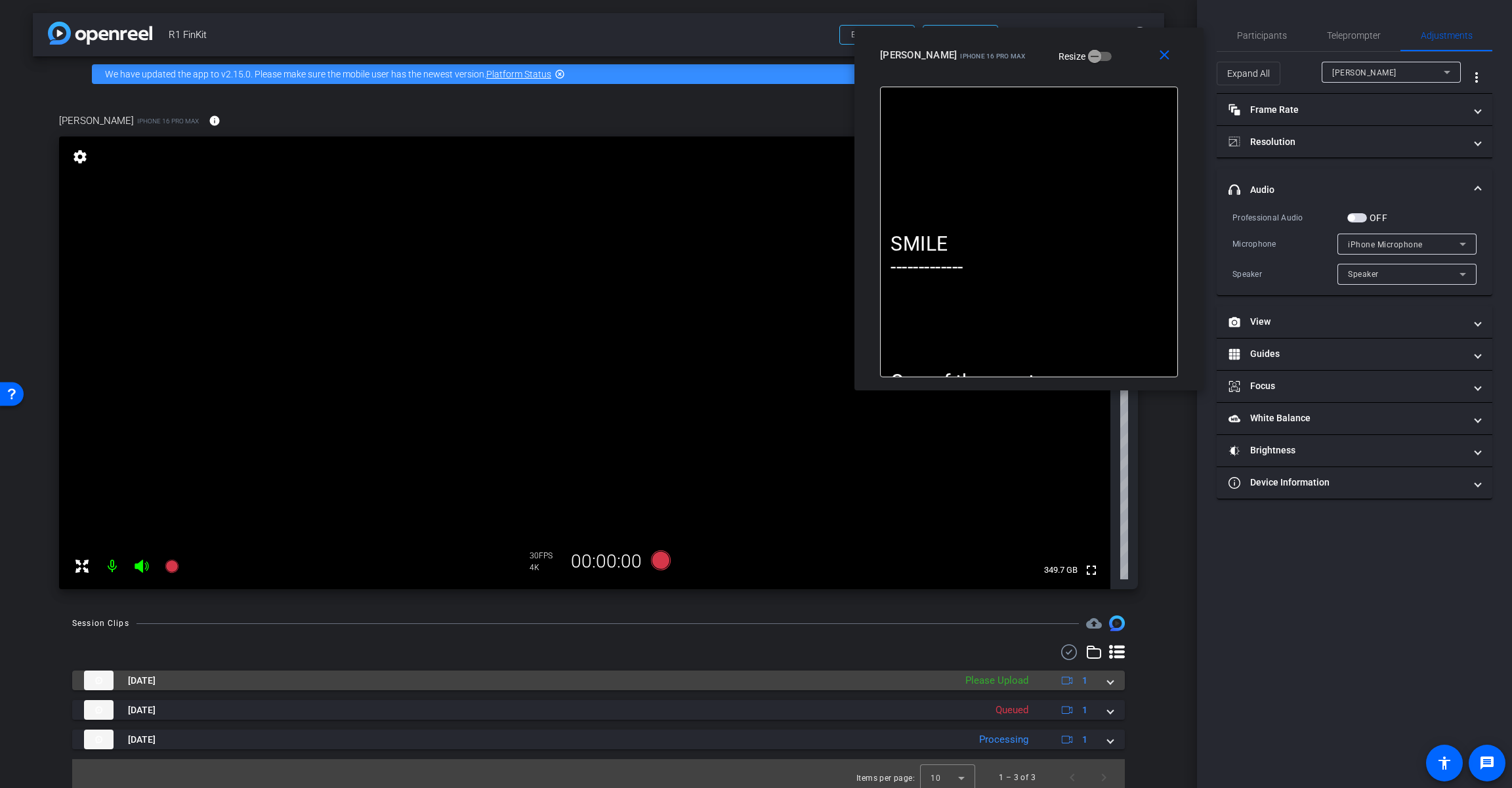
click at [903, 684] on mat-expansion-panel-header "[DATE] Please Upload 1" at bounding box center [598, 680] width 1052 height 19
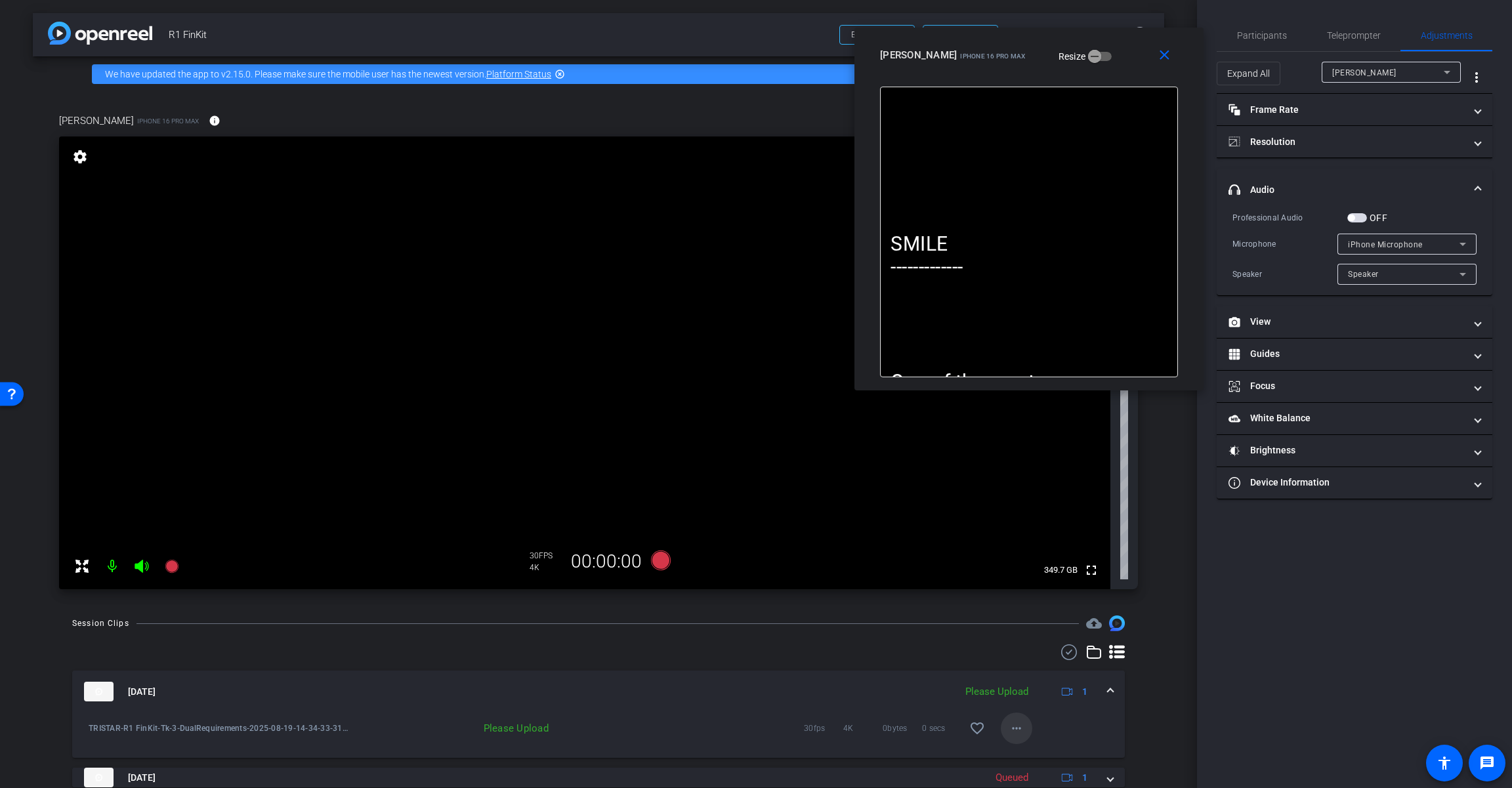
click at [903, 728] on mat-icon "more_horiz" at bounding box center [1016, 728] width 16 height 16
click at [903, 666] on span "Upload" at bounding box center [1031, 668] width 52 height 16
click at [903, 689] on span at bounding box center [1110, 692] width 5 height 13
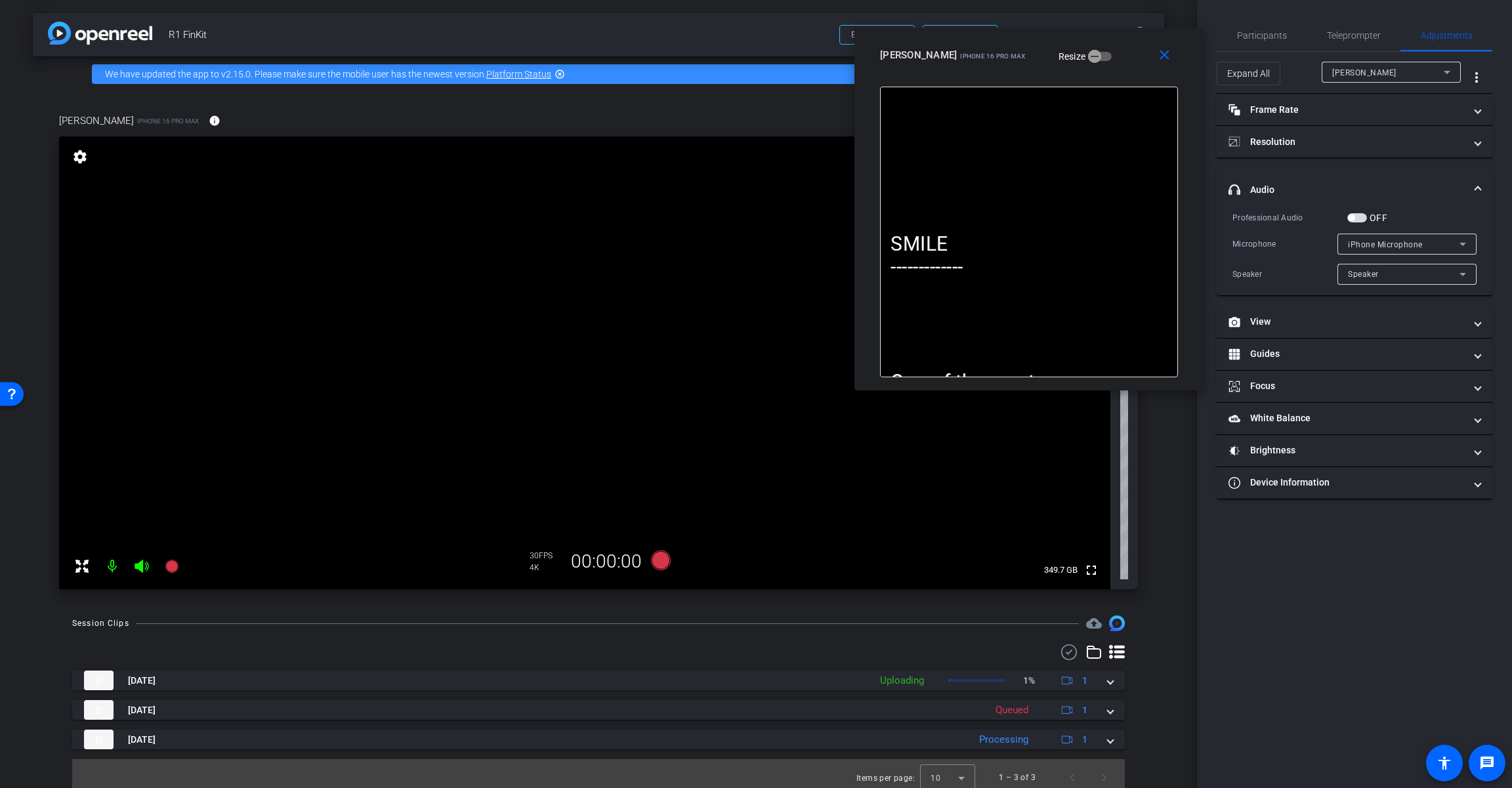
scroll to position [8, 0]
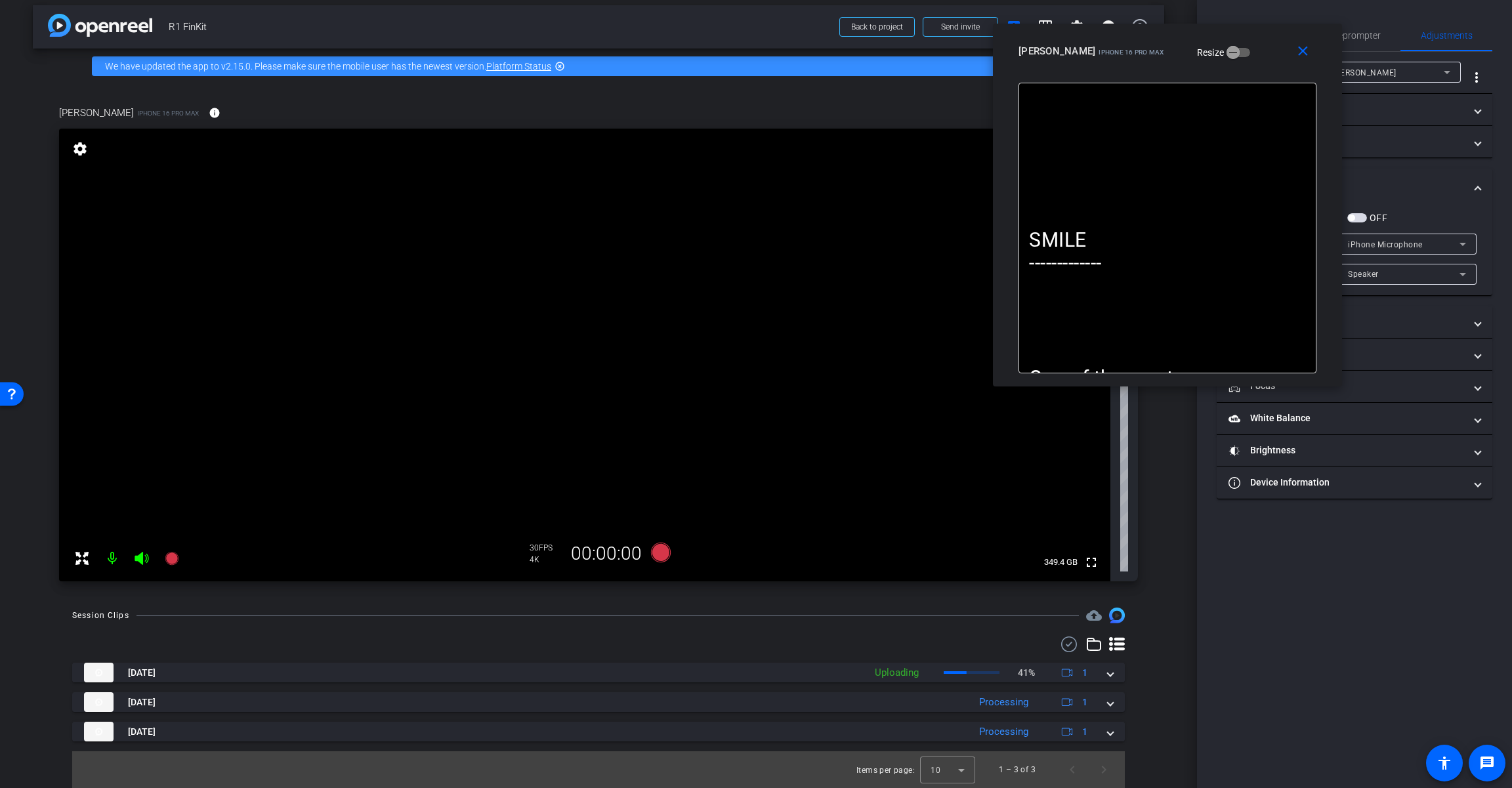
drag, startPoint x: 1113, startPoint y: 55, endPoint x: 1251, endPoint y: 51, distance: 138.1
click at [903, 51] on div "[PERSON_NAME] iPhone 16 Pro Max Resize" at bounding box center [1172, 52] width 308 height 24
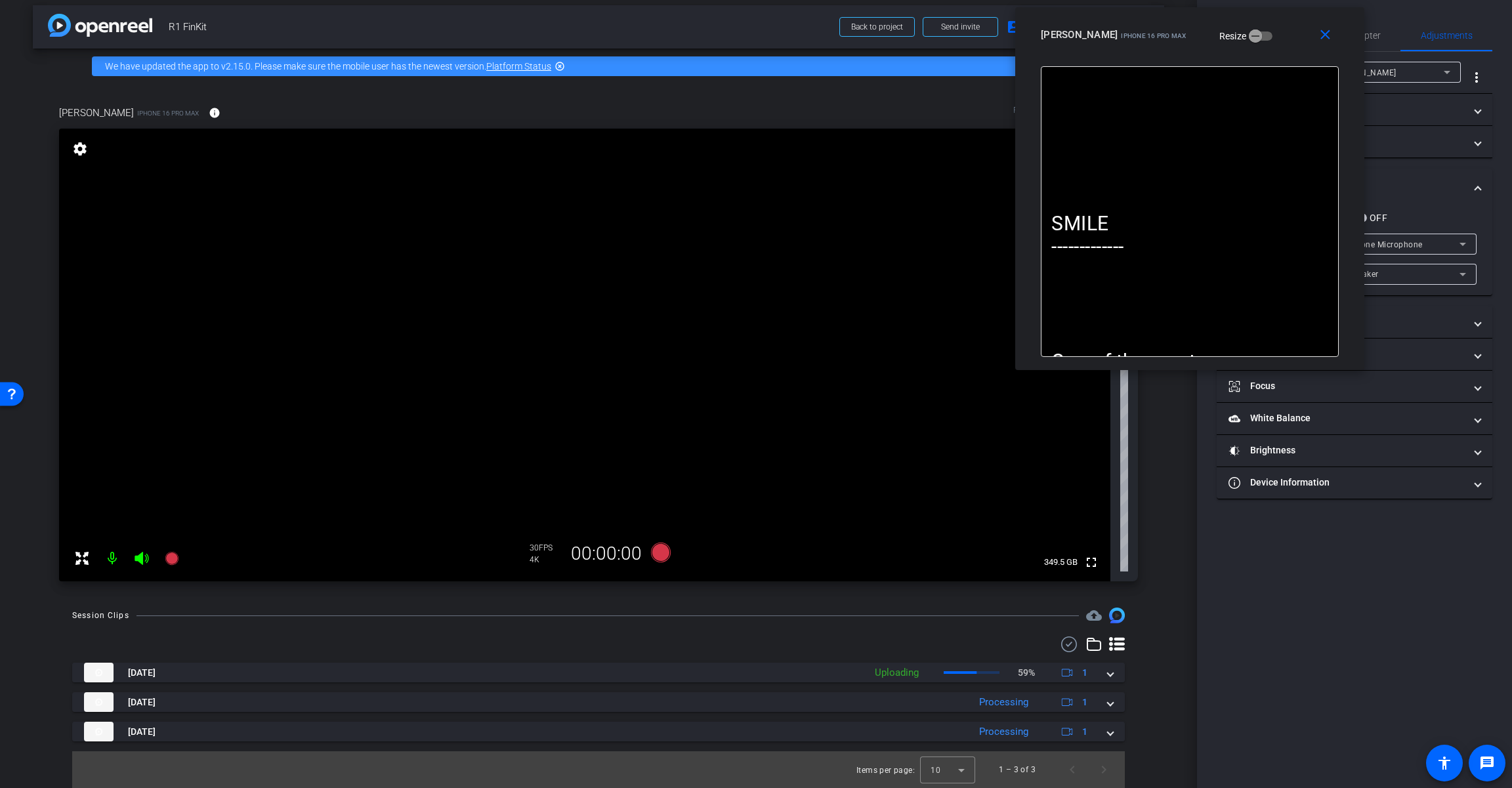
drag, startPoint x: 1240, startPoint y: 58, endPoint x: 1263, endPoint y: 43, distance: 27.5
click at [903, 43] on div "[PERSON_NAME] iPhone 16 Pro Max Resize" at bounding box center [1195, 35] width 308 height 24
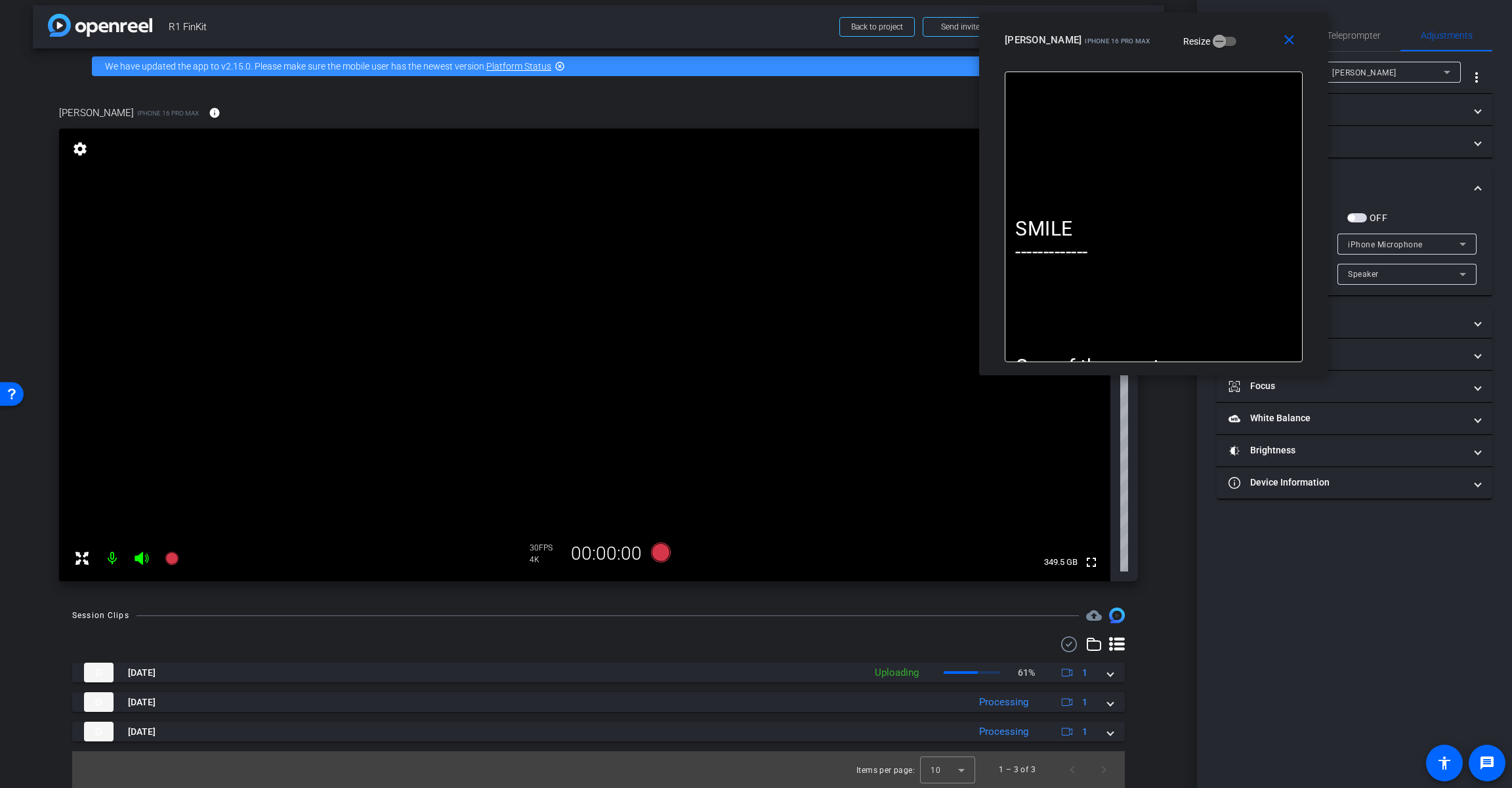
drag, startPoint x: 1273, startPoint y: 42, endPoint x: 1242, endPoint y: 41, distance: 31.0
click at [903, 41] on div "[PERSON_NAME] iPhone 16 Pro Max Resize" at bounding box center [1158, 40] width 308 height 24
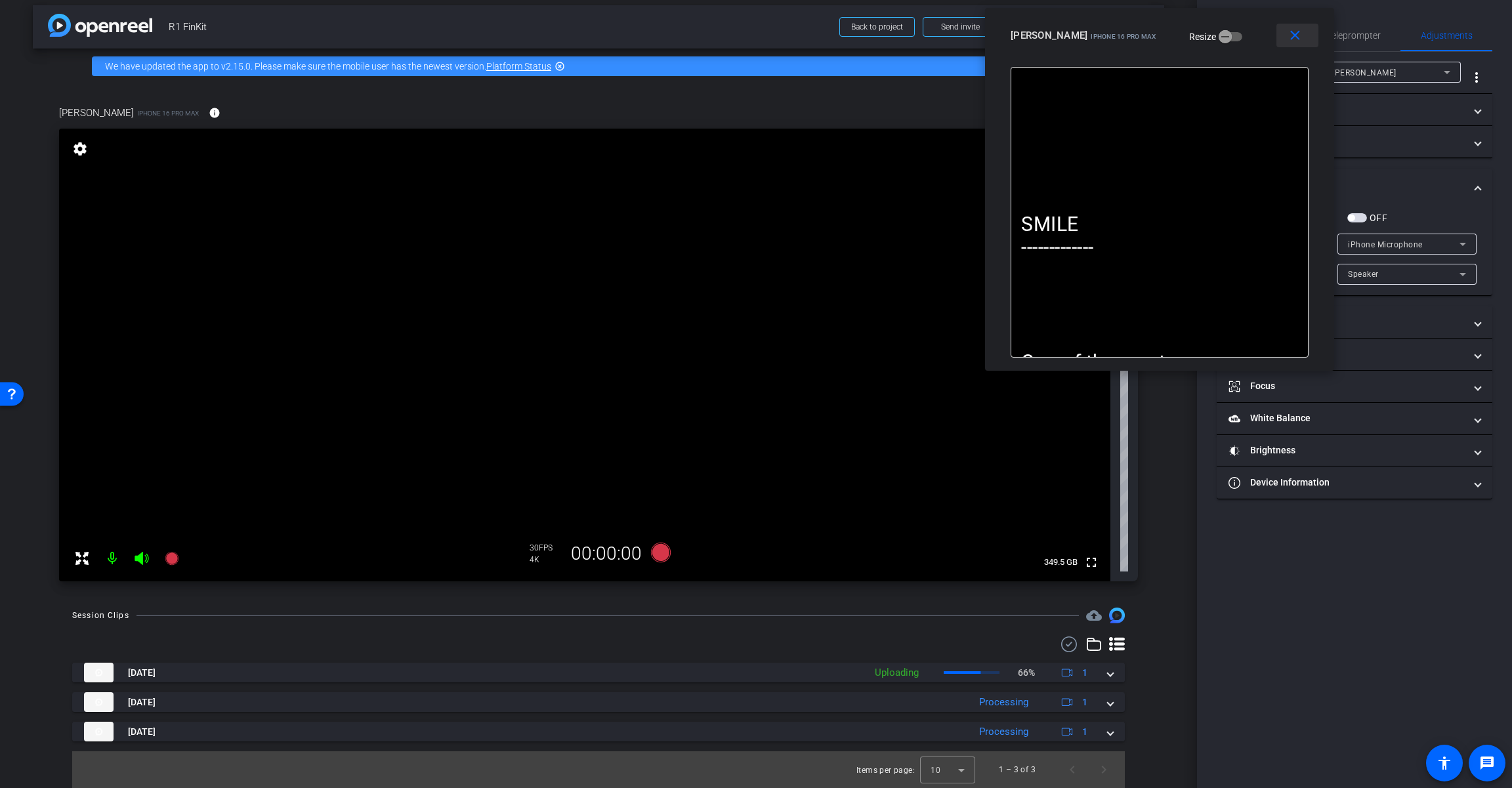
click at [903, 31] on mat-icon "close" at bounding box center [1295, 36] width 16 height 16
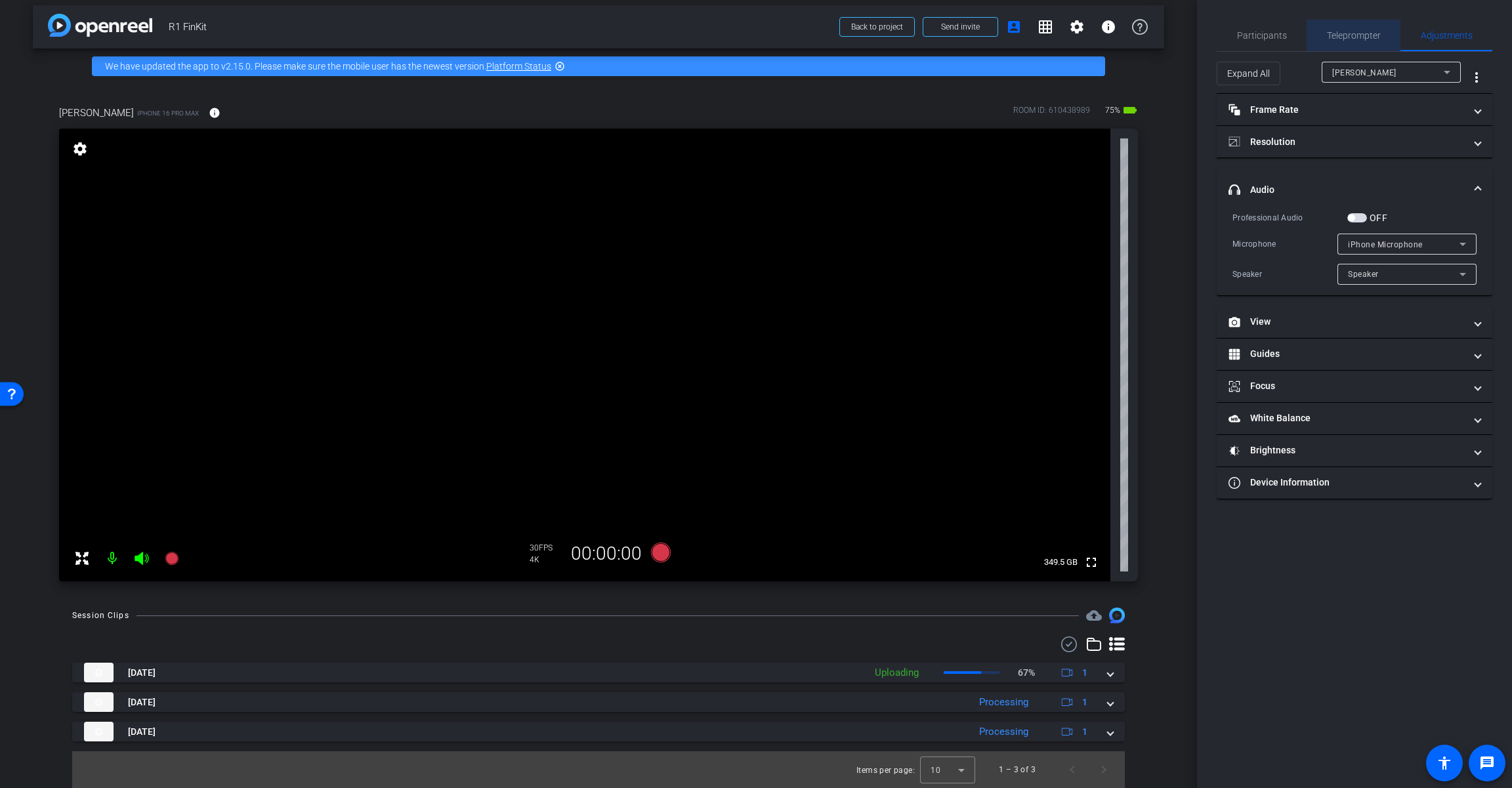
click at [903, 38] on span "Teleprompter" at bounding box center [1354, 35] width 54 height 9
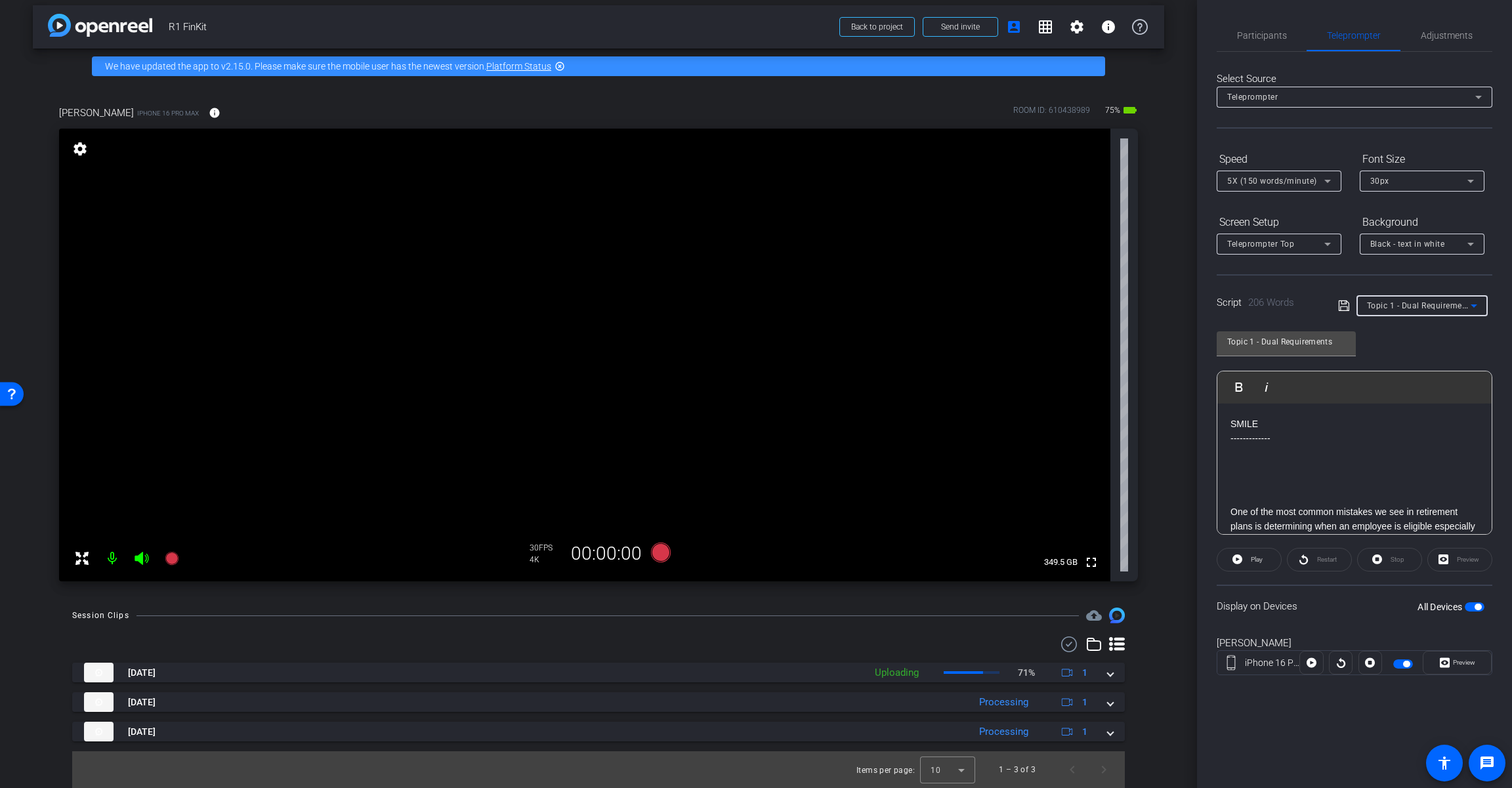
click at [903, 302] on span "Topic 1 - Dual Requirements" at bounding box center [1420, 305] width 108 height 10
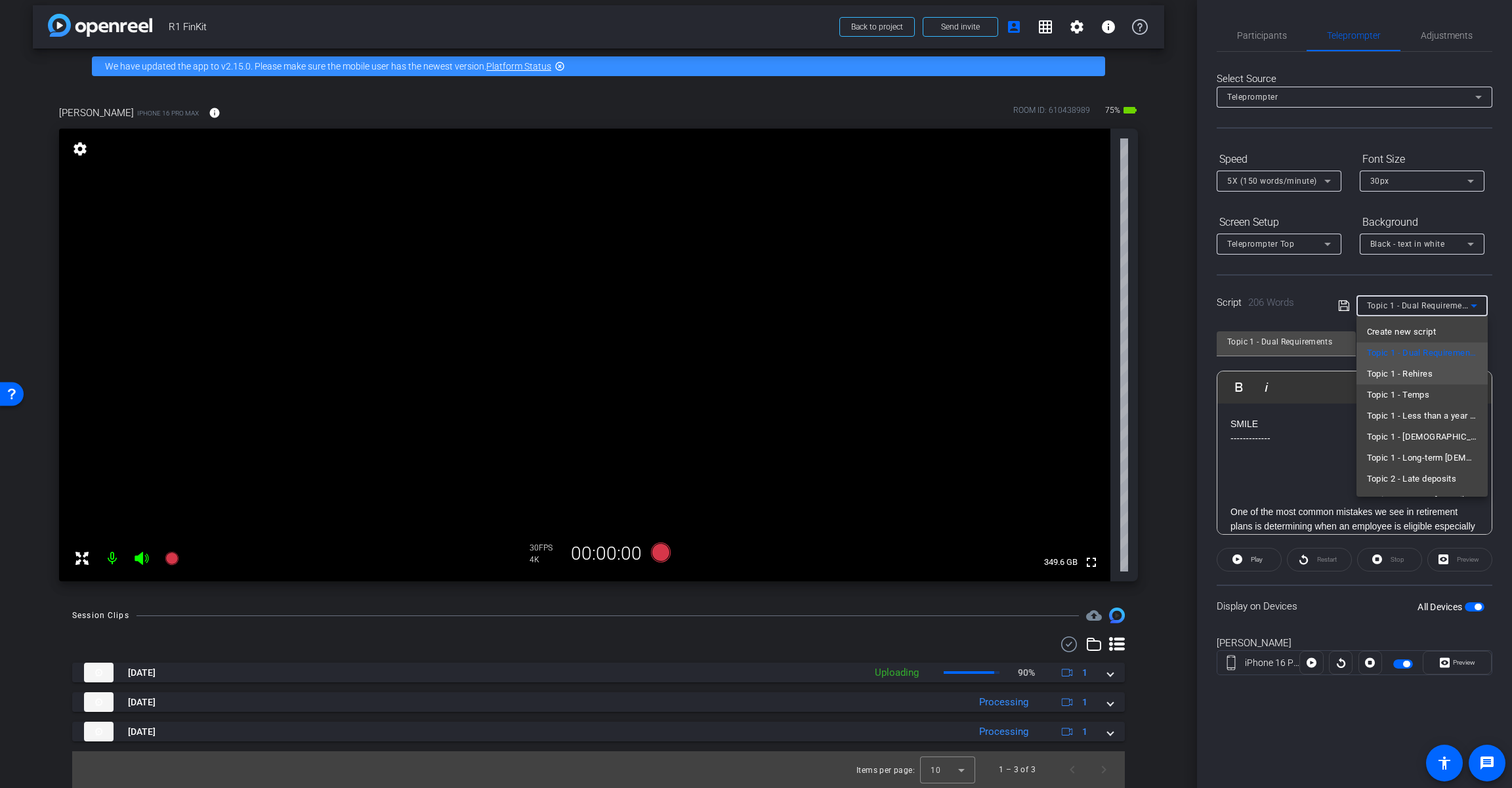
click at [903, 376] on span "Topic 1 - Rehires" at bounding box center [1399, 373] width 66 height 16
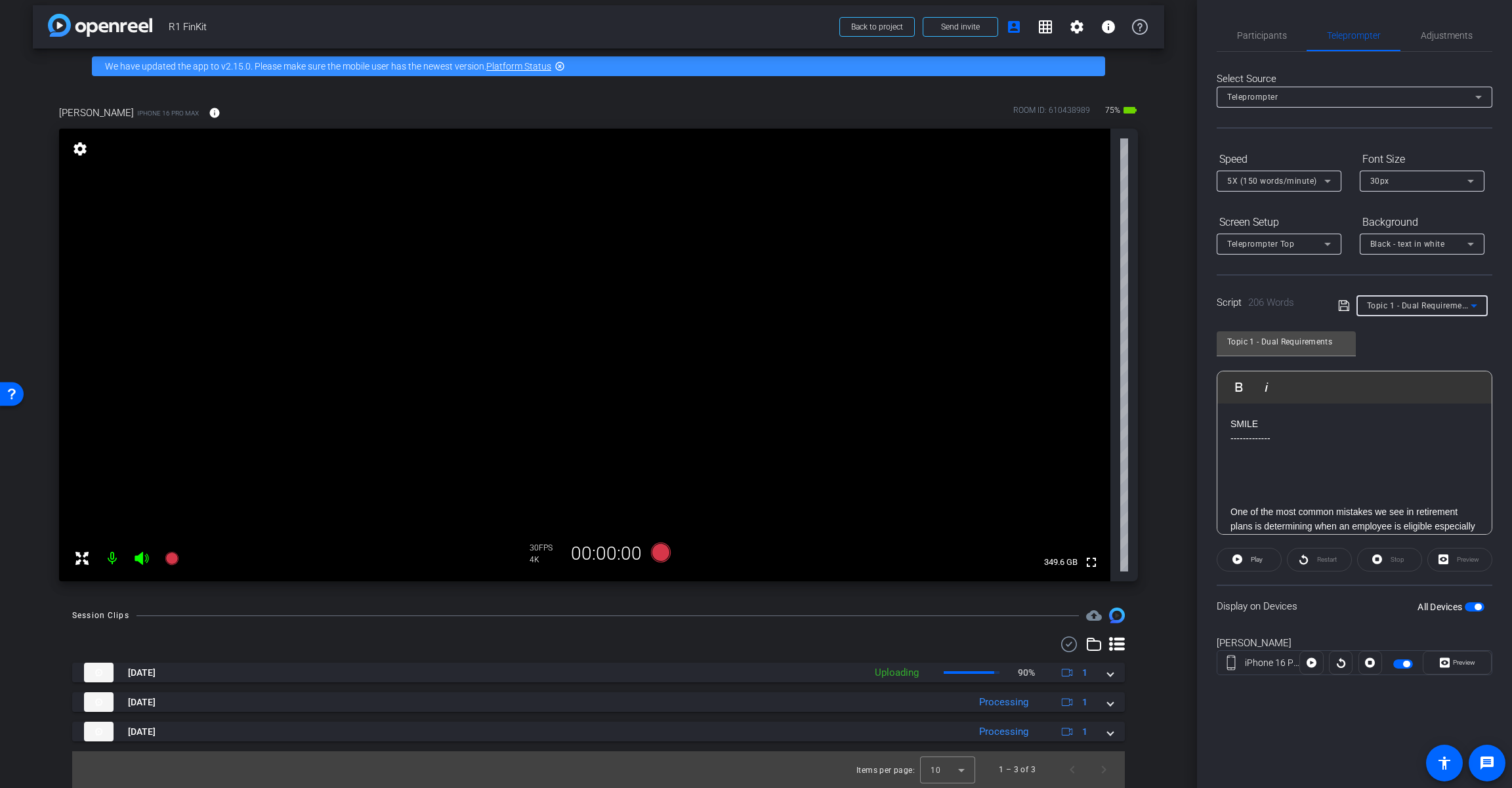
type input "Topic 1 - Rehires"
click at [653, 549] on icon at bounding box center [661, 553] width 19 height 19
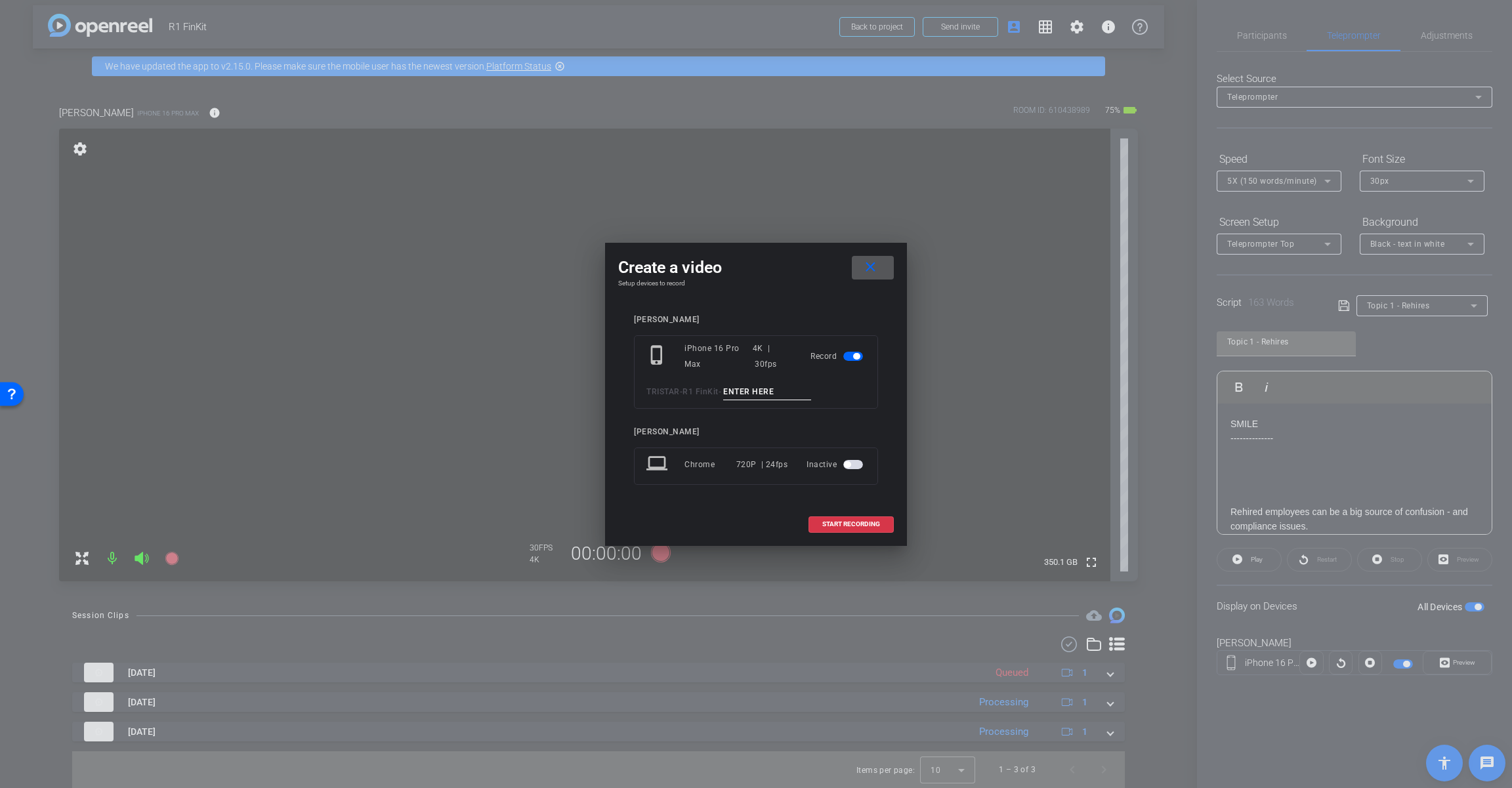
click at [777, 388] on input at bounding box center [767, 392] width 88 height 16
paste input "Tk_1_DualRequirements"
click at [744, 389] on input "Tk_1_DualRequirements" at bounding box center [767, 392] width 88 height 16
drag, startPoint x: 747, startPoint y: 390, endPoint x: 853, endPoint y: 392, distance: 106.0
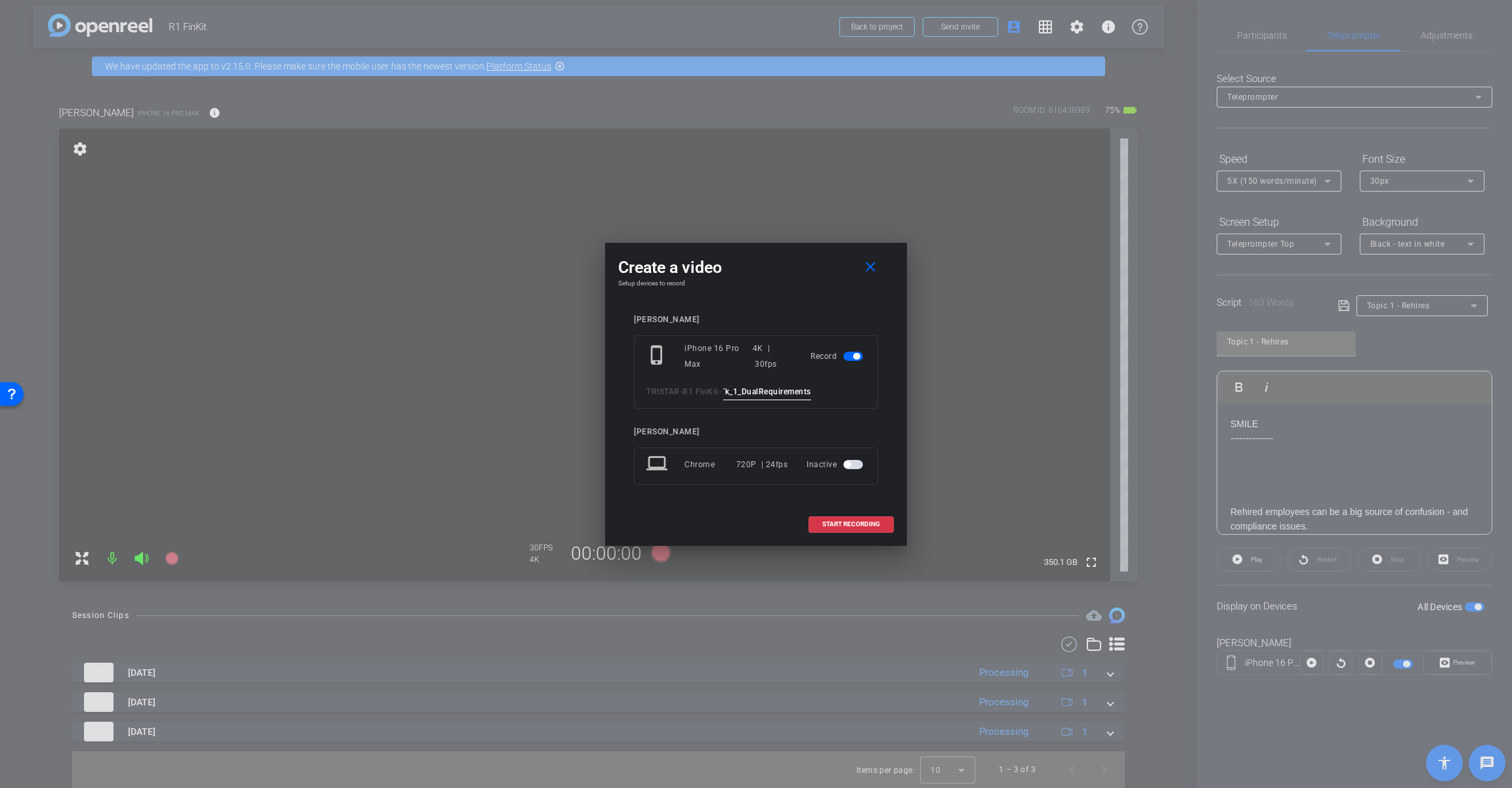
click at [853, 392] on div "TRISTAR - R1 FinKit - Tk_1_DualRequirements" at bounding box center [756, 392] width 219 height 16
click at [759, 390] on input "Tk_1_Rehires" at bounding box center [767, 392] width 88 height 16
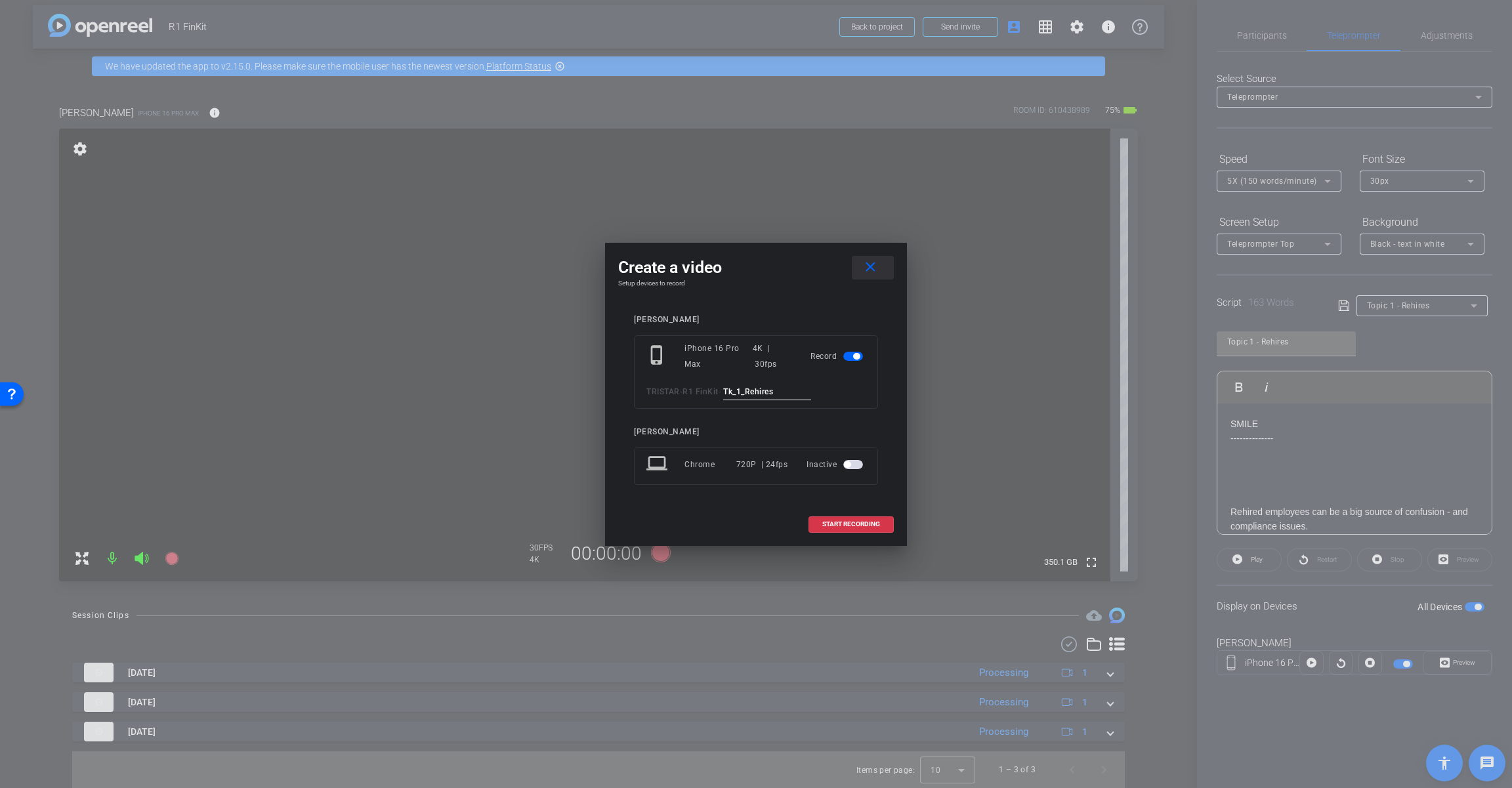
type input "Tk_1_Rehires"
drag, startPoint x: 874, startPoint y: 265, endPoint x: 955, endPoint y: 242, distance: 84.2
click at [876, 264] on mat-icon "close" at bounding box center [871, 267] width 16 height 16
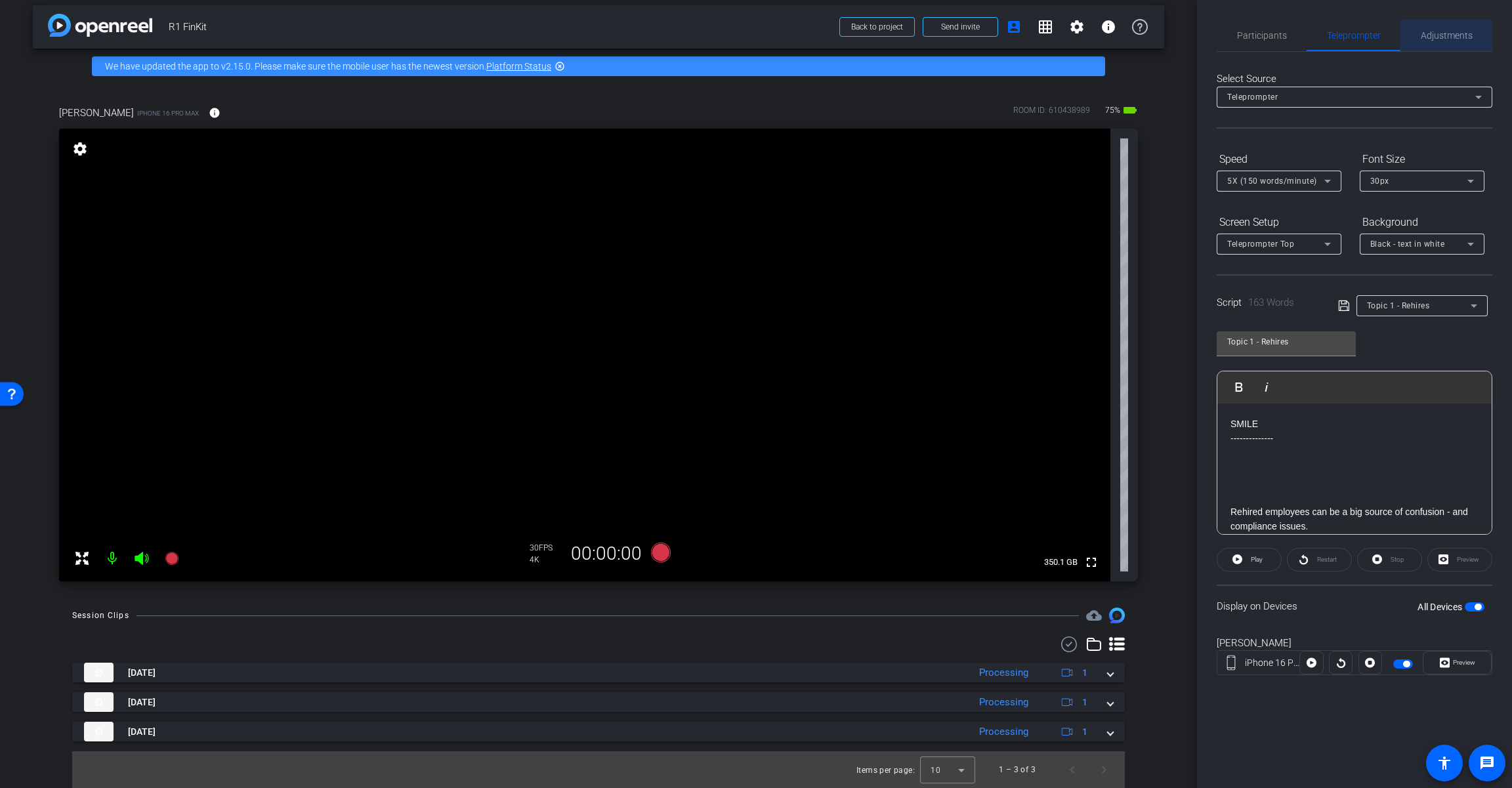
click at [903, 42] on span "Adjustments" at bounding box center [1446, 35] width 52 height 31
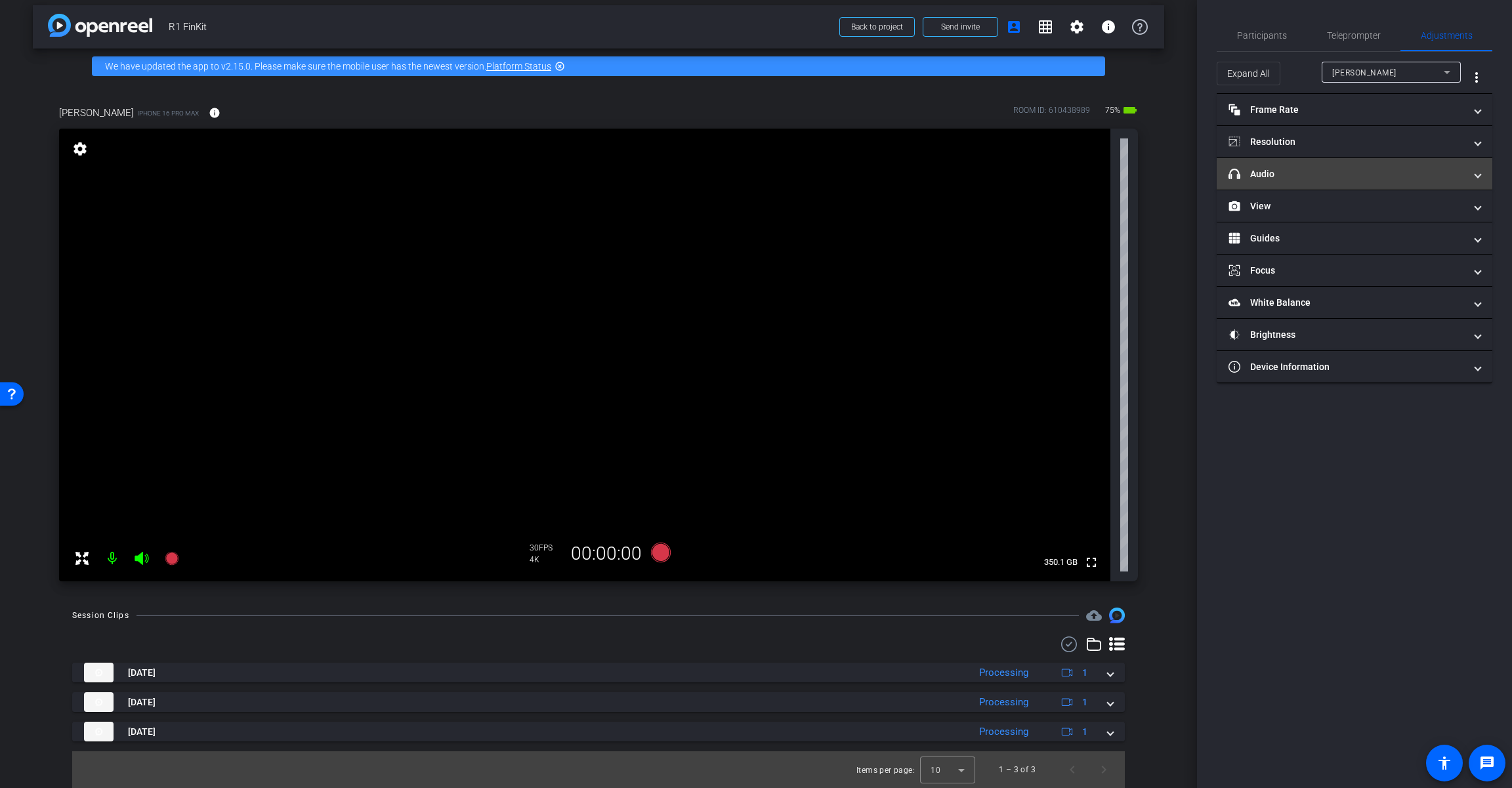
click at [903, 176] on mat-panel-title "headphone icon Audio" at bounding box center [1346, 174] width 236 height 13
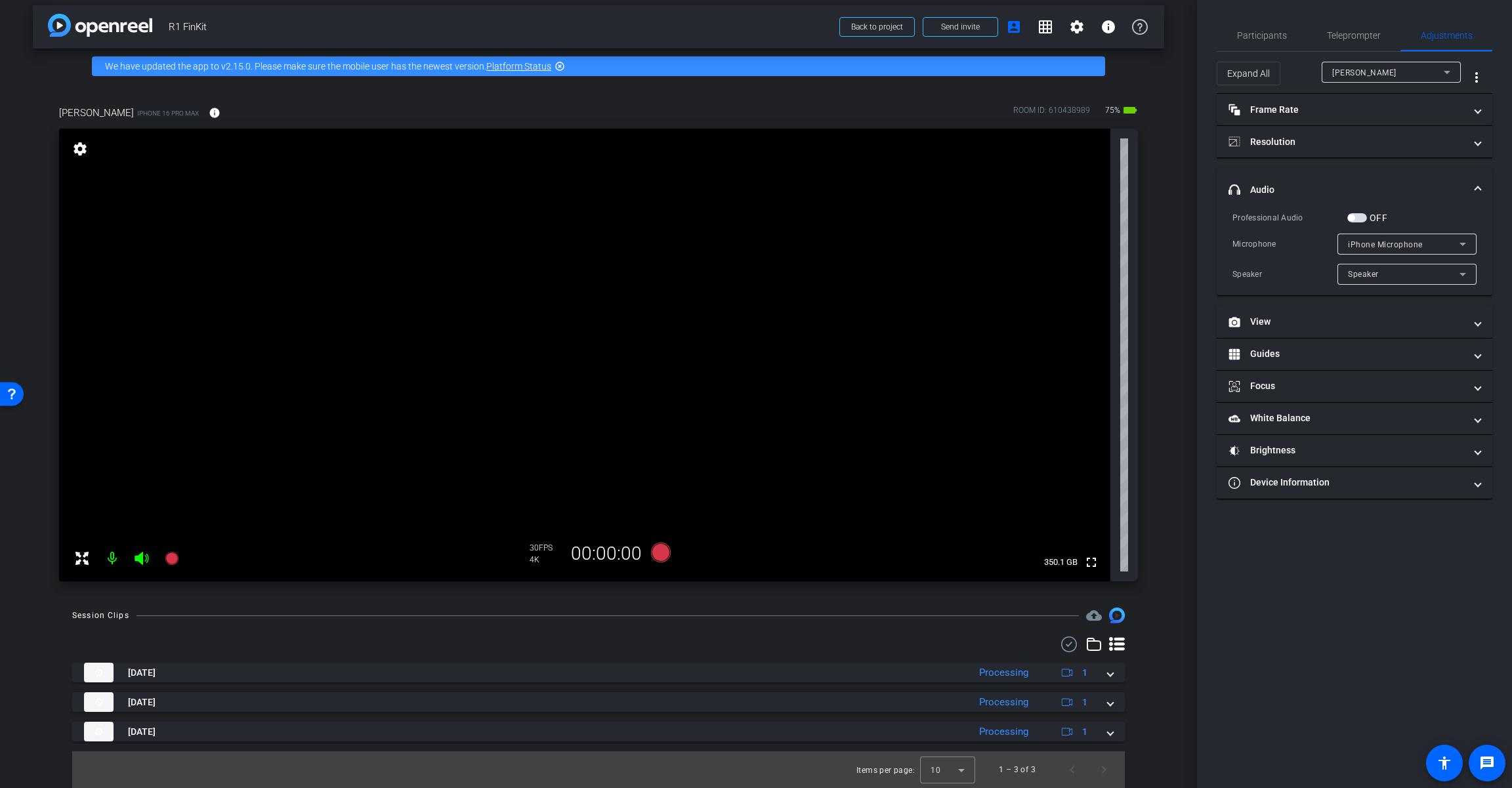
click at [903, 217] on span "button" at bounding box center [1351, 217] width 7 height 7
click at [903, 244] on span "iPhone Microphone" at bounding box center [1385, 245] width 75 height 9
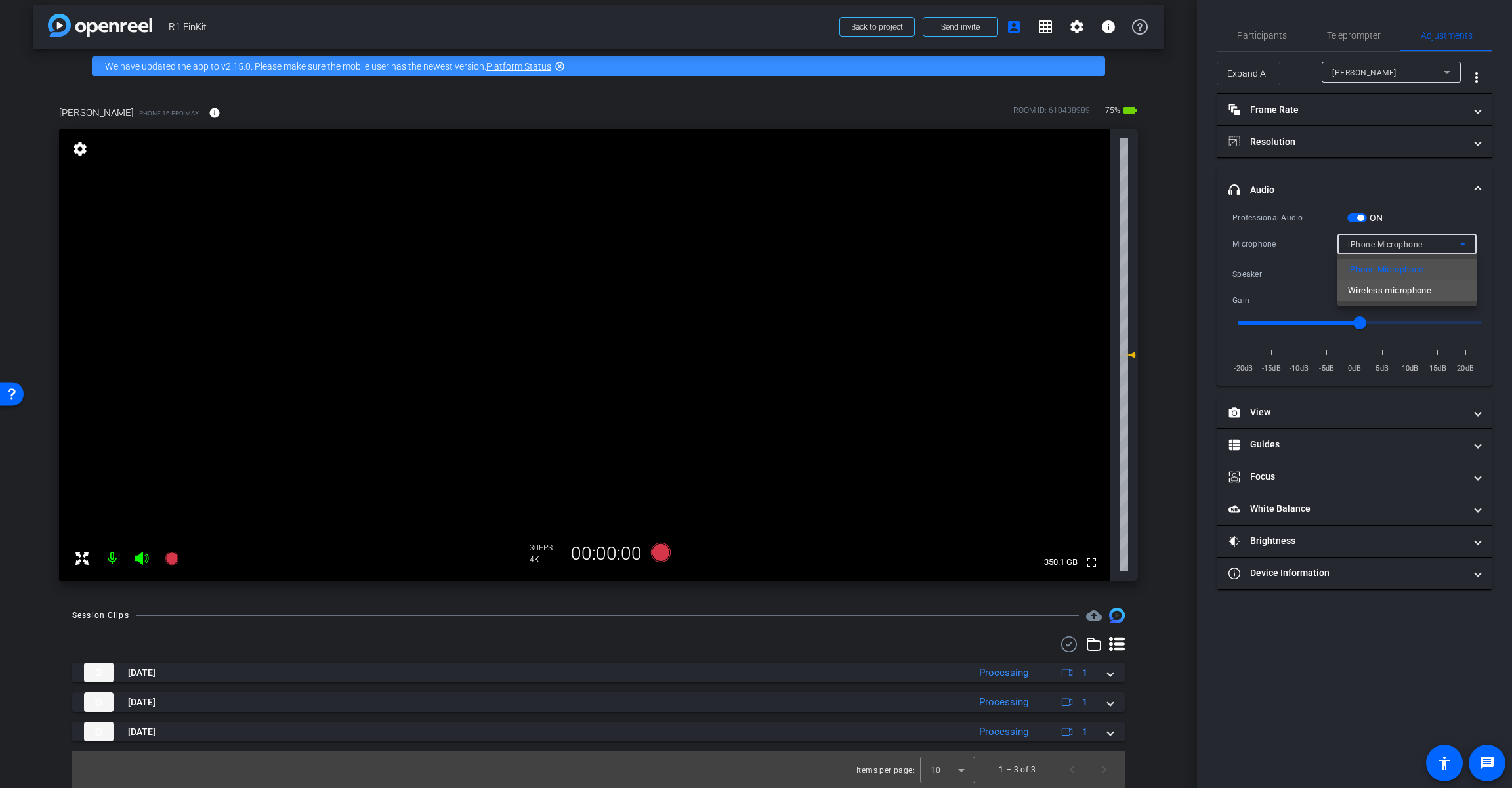
click at [903, 295] on span "Wireless microphone" at bounding box center [1390, 291] width 84 height 16
click at [659, 553] on icon at bounding box center [661, 553] width 19 height 19
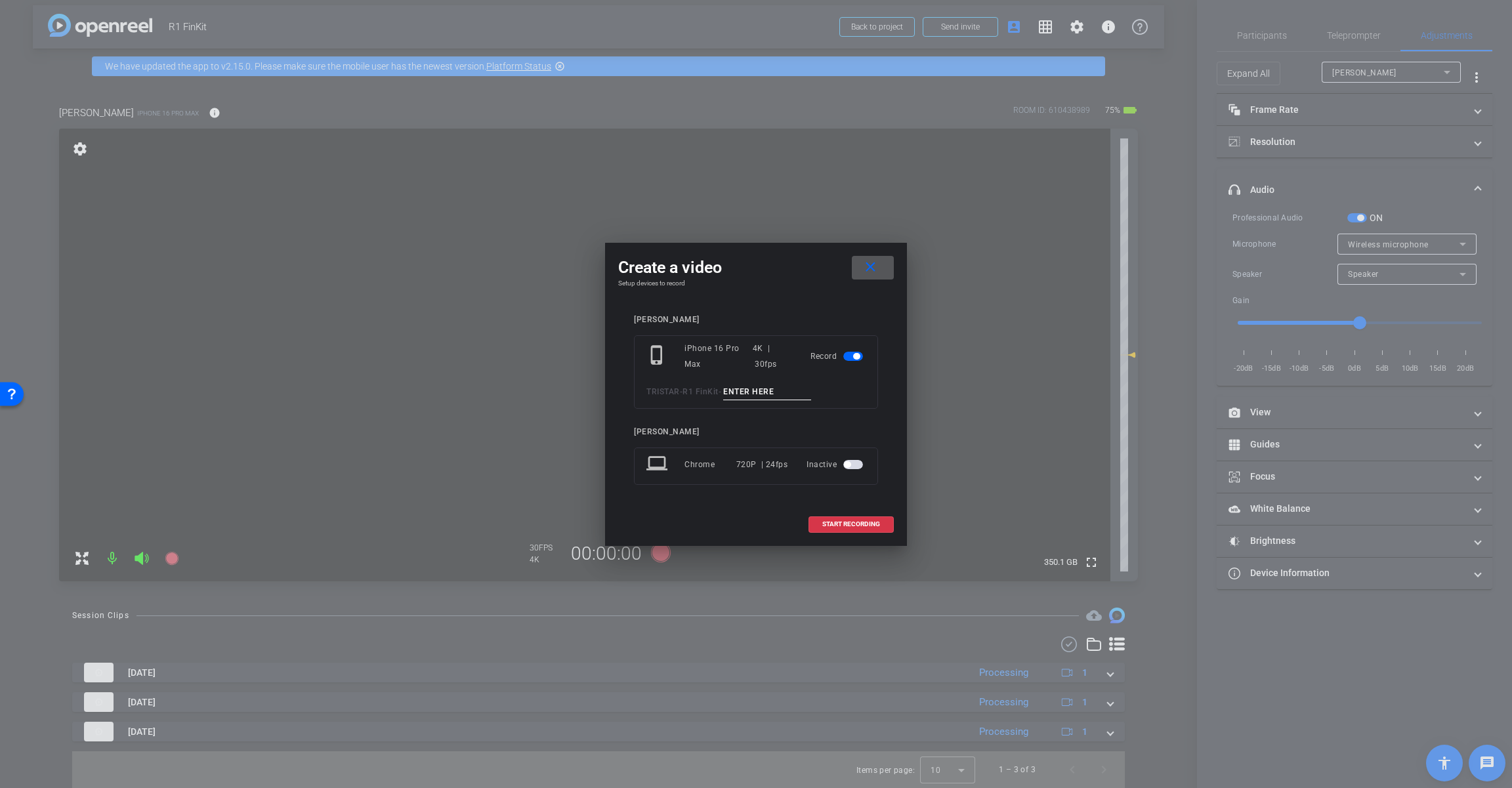
click at [766, 391] on input at bounding box center [767, 392] width 88 height 16
paste input "Tk_1_Rehires"
type input "Tk_1_Rehires"
click at [856, 522] on span "START RECORDING" at bounding box center [850, 524] width 57 height 7
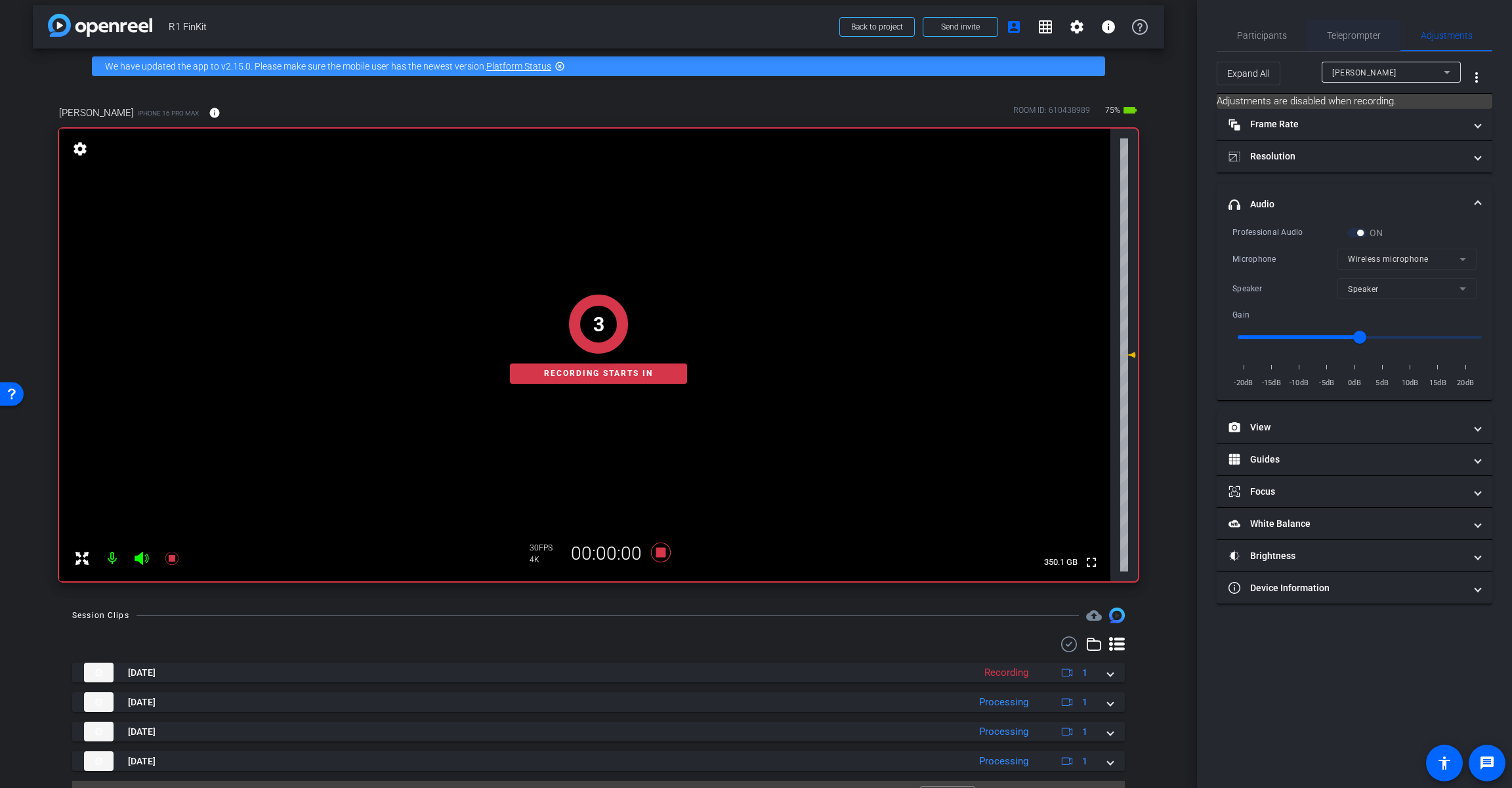
click at [903, 25] on span "Teleprompter" at bounding box center [1354, 35] width 54 height 31
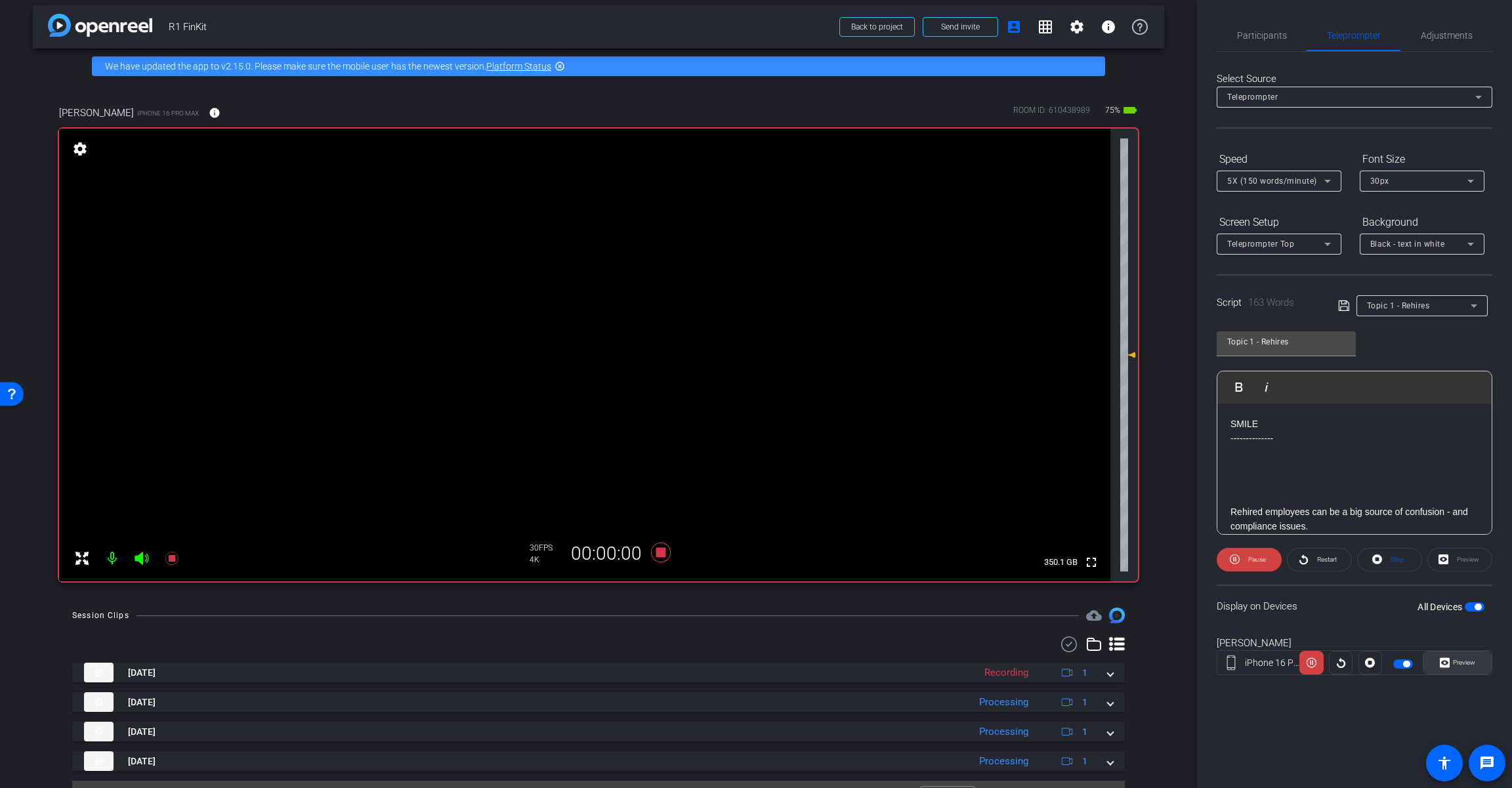
click at [903, 663] on span "Preview" at bounding box center [1463, 663] width 22 height 7
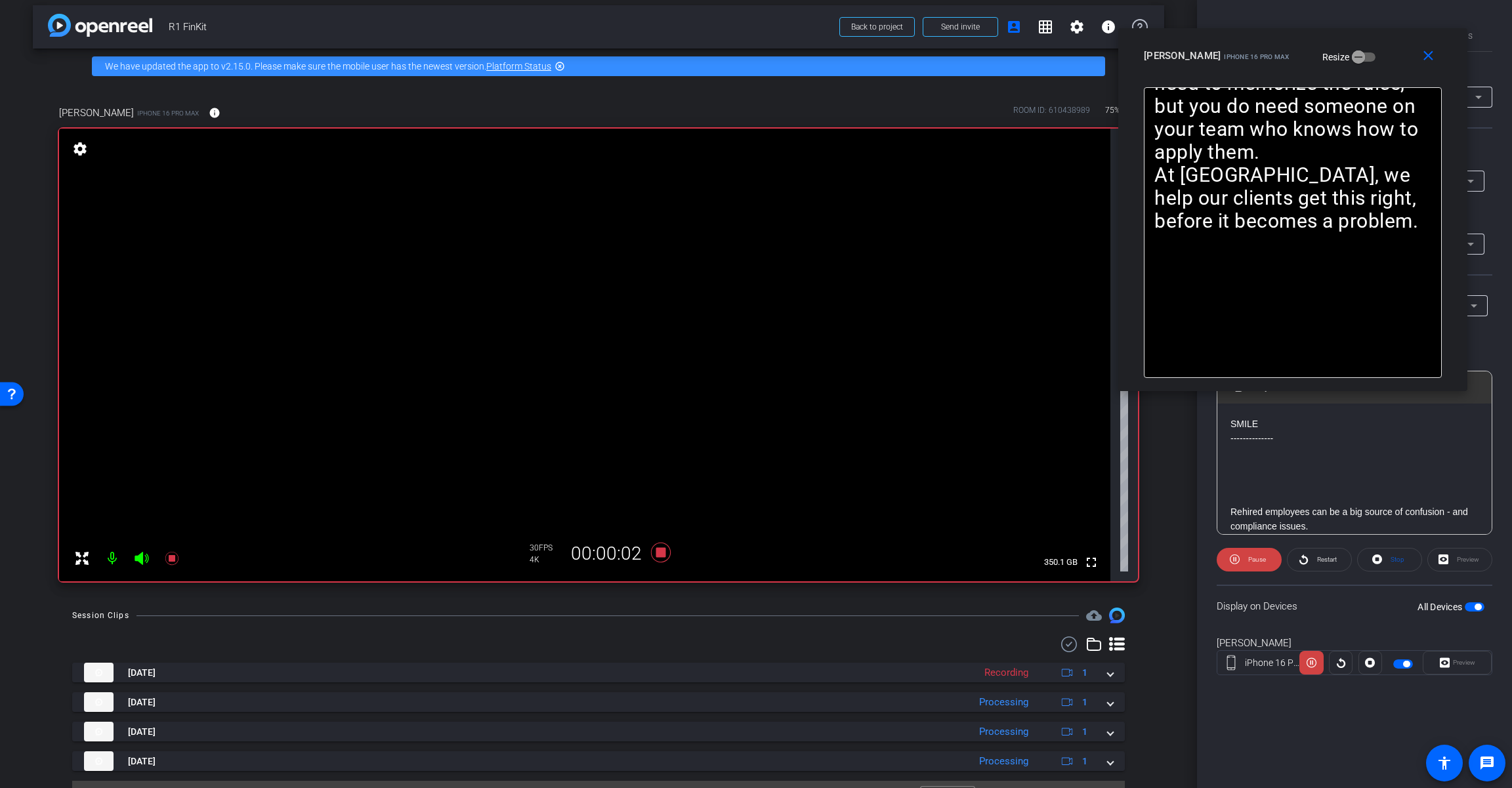
drag, startPoint x: 830, startPoint y: 227, endPoint x: 1367, endPoint y: 43, distance: 567.6
click at [903, 43] on div "close [PERSON_NAME] iPhone 16 Pro Max Resize" at bounding box center [1292, 58] width 349 height 59
click at [658, 550] on icon at bounding box center [661, 553] width 19 height 19
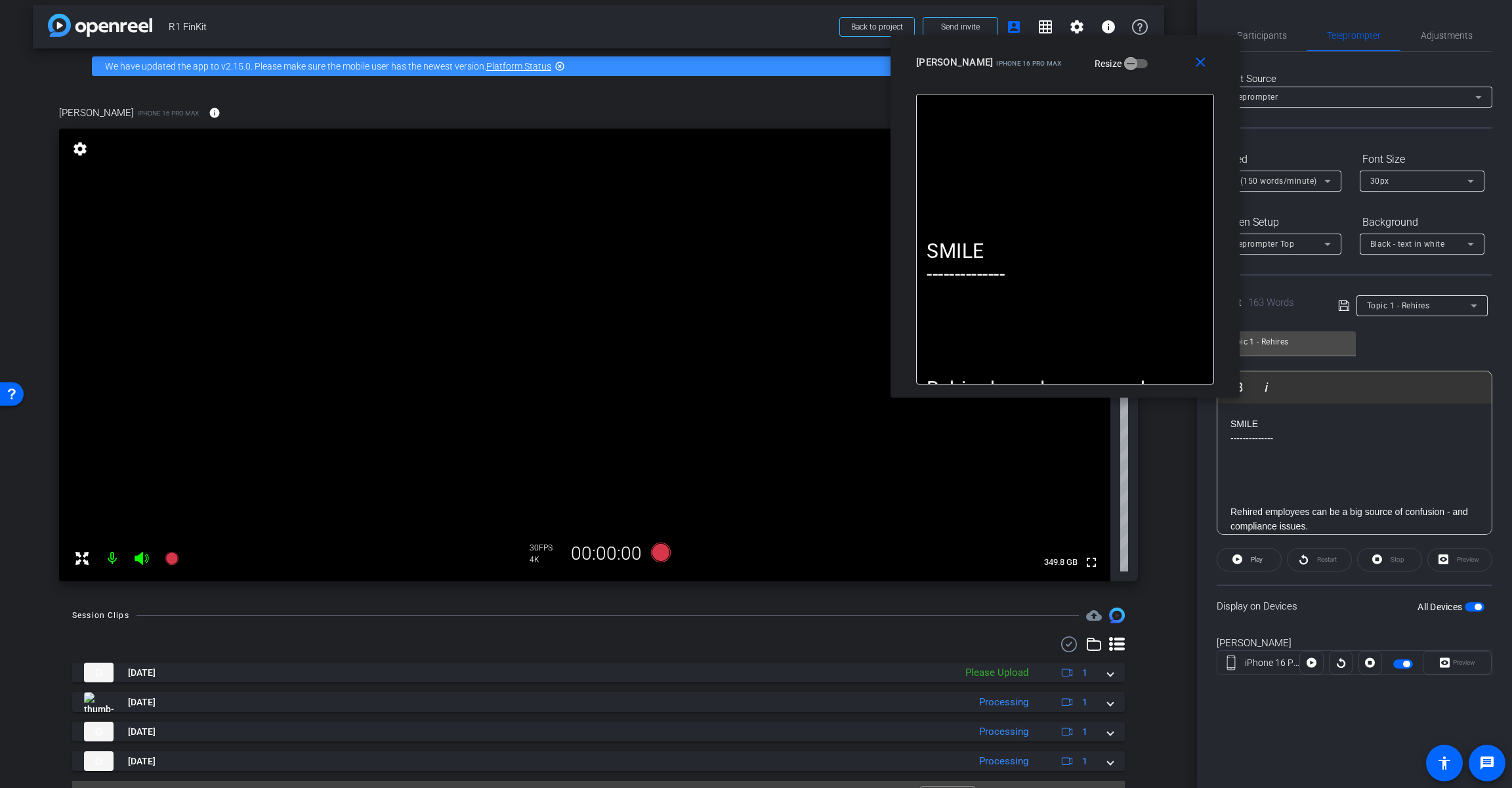
drag, startPoint x: 1378, startPoint y: 44, endPoint x: 1149, endPoint y: 51, distance: 229.1
click at [903, 51] on div "[PERSON_NAME] iPhone 16 Pro Max Resize" at bounding box center [1070, 63] width 308 height 24
click at [903, 39] on span "Adjustments" at bounding box center [1446, 35] width 52 height 9
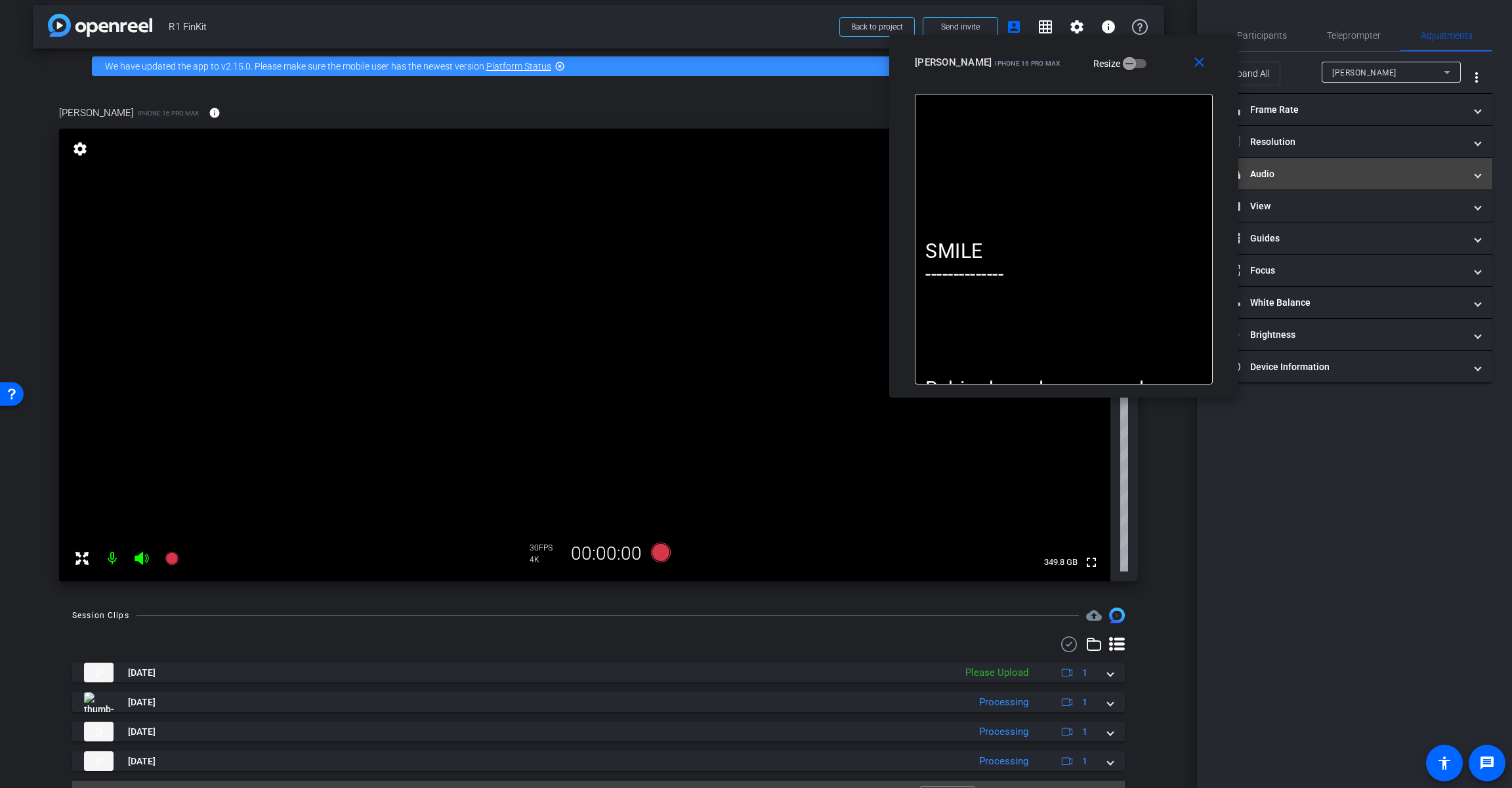
click at [903, 175] on mat-panel-title "headphone icon Audio" at bounding box center [1346, 174] width 236 height 13
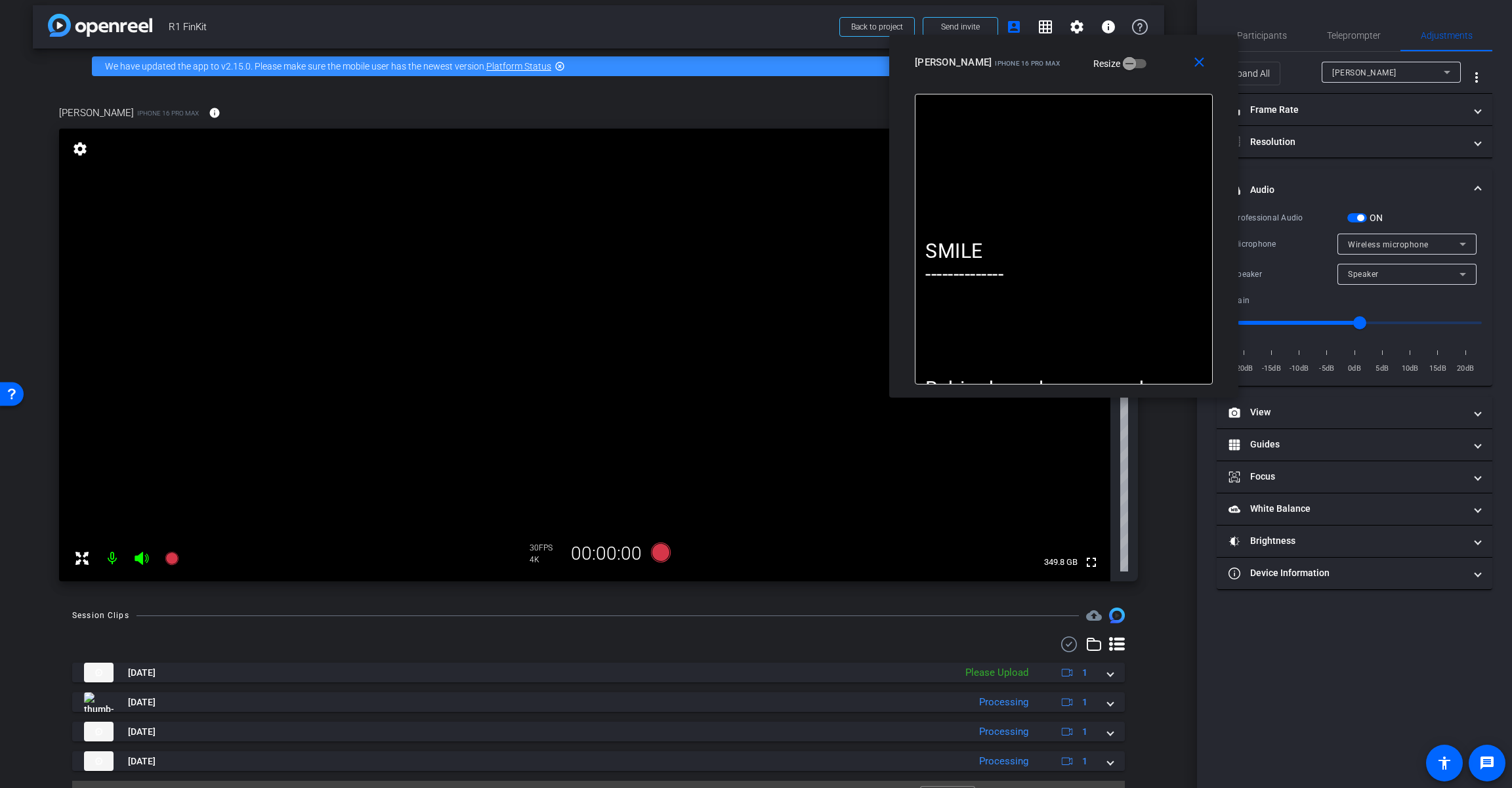
click at [903, 218] on span "button" at bounding box center [1357, 218] width 19 height 9
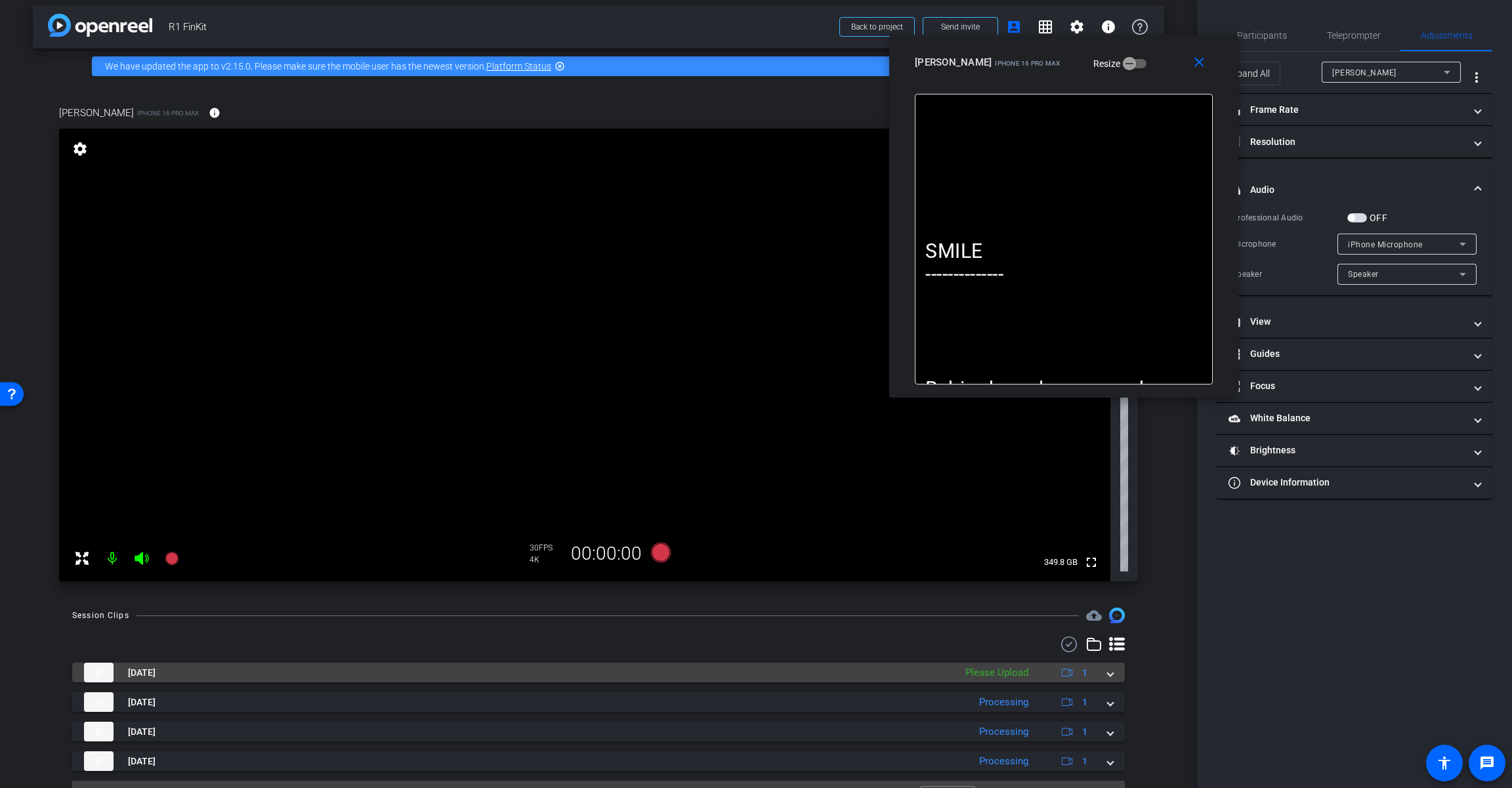
click at [903, 673] on div "[DATE] Please Upload 1" at bounding box center [595, 672] width 1024 height 19
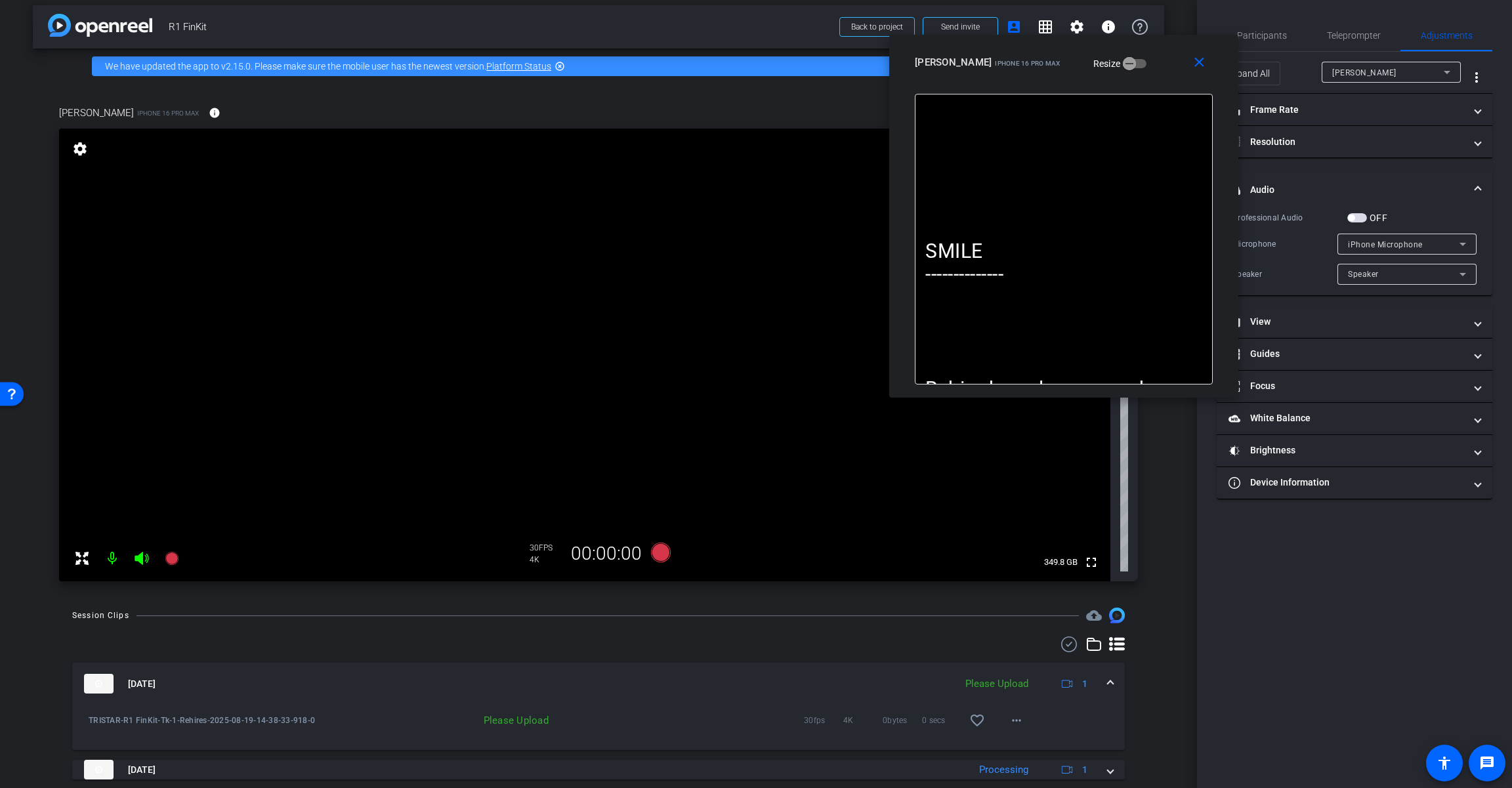
click at [903, 726] on span "favorite_border" at bounding box center [980, 721] width 40 height 31
click at [903, 722] on mat-icon "more_horiz" at bounding box center [1016, 720] width 16 height 16
click at [903, 652] on div "Upload Archive clip Delete clip" at bounding box center [1031, 677] width 73 height 56
click at [903, 657] on div "Aug 19, 2025 Please Upload 1 TRISTAR-R1 FinKit-Tk-1-Rehires-2025-08-19-14-38-33…" at bounding box center [598, 760] width 1052 height 249
click at [903, 727] on mat-icon "more_horiz" at bounding box center [1016, 720] width 16 height 16
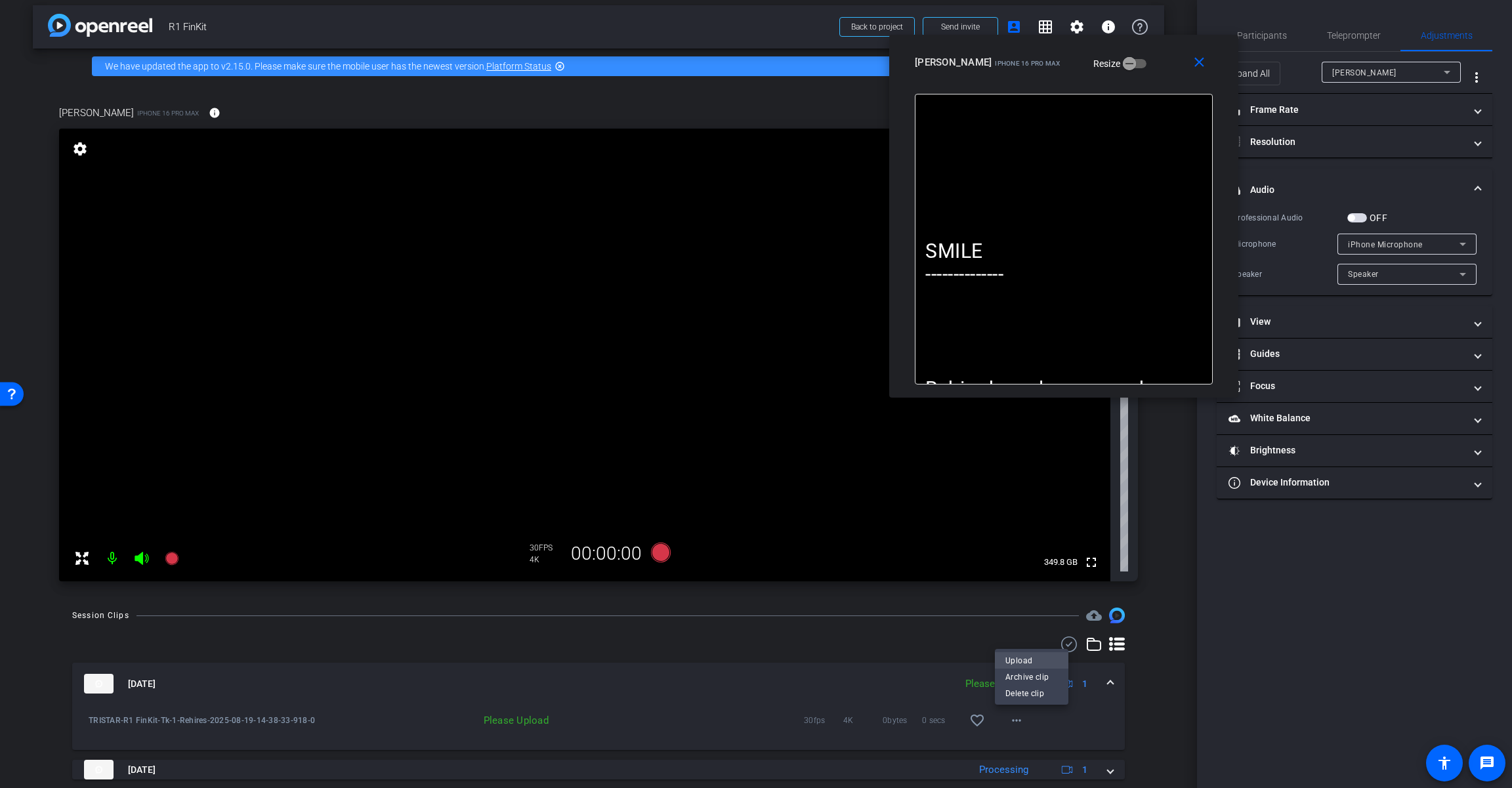
click at [903, 664] on span "Upload" at bounding box center [1031, 660] width 52 height 16
click at [903, 26] on span "Teleprompter" at bounding box center [1354, 35] width 54 height 31
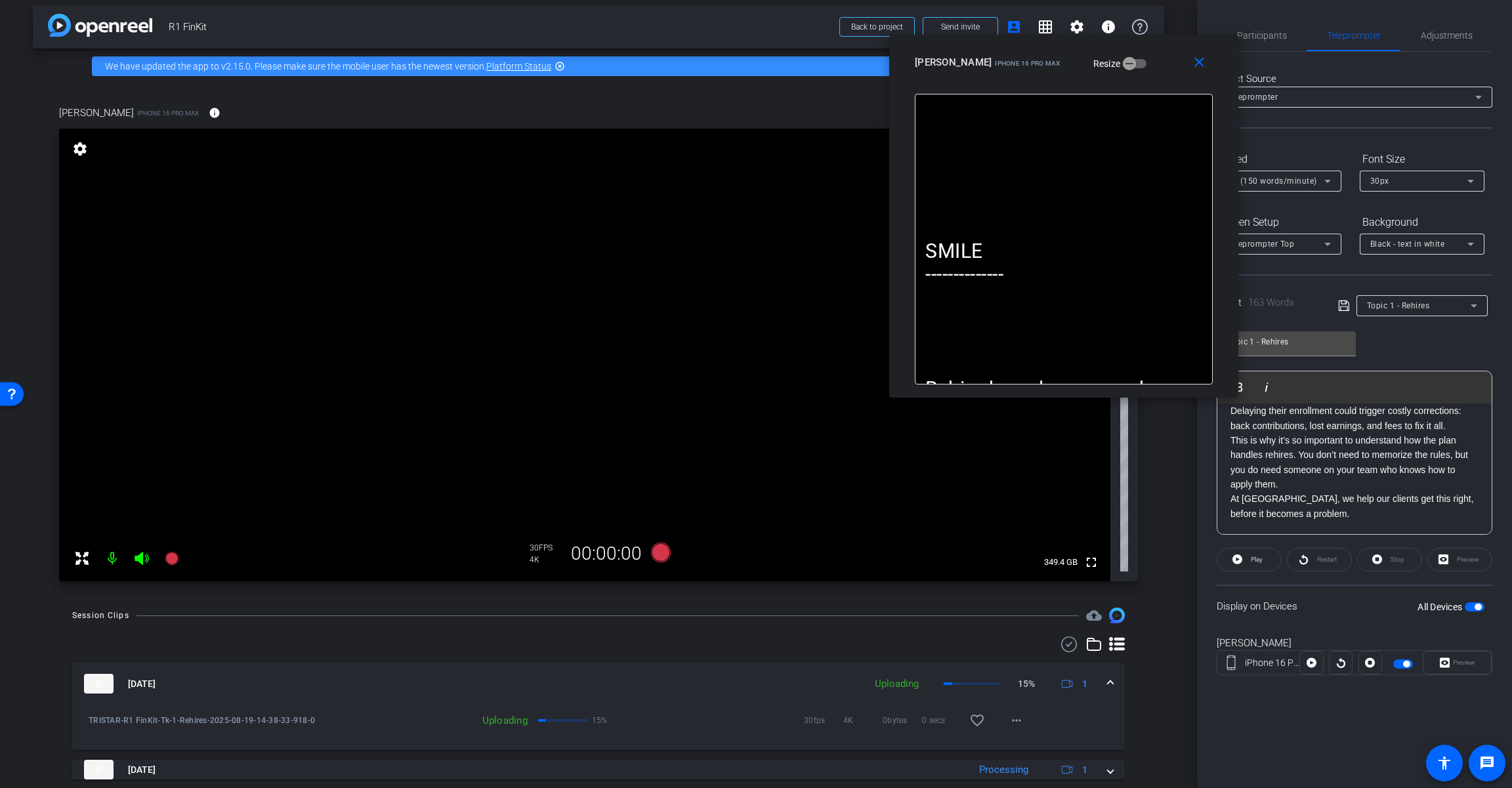
scroll to position [277, 0]
click at [655, 553] on icon at bounding box center [661, 553] width 19 height 19
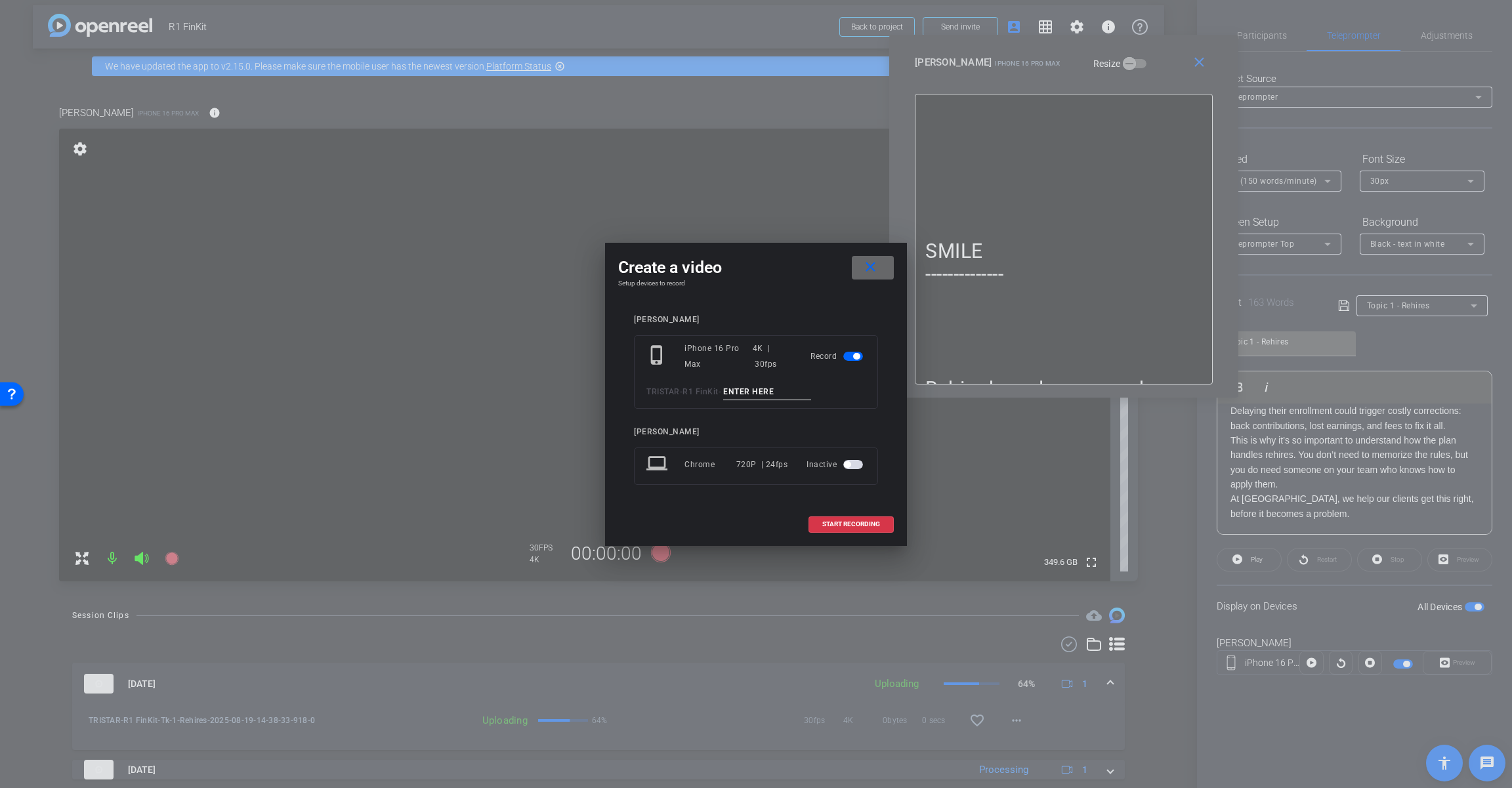
click at [863, 267] on mat-icon "close" at bounding box center [871, 267] width 16 height 16
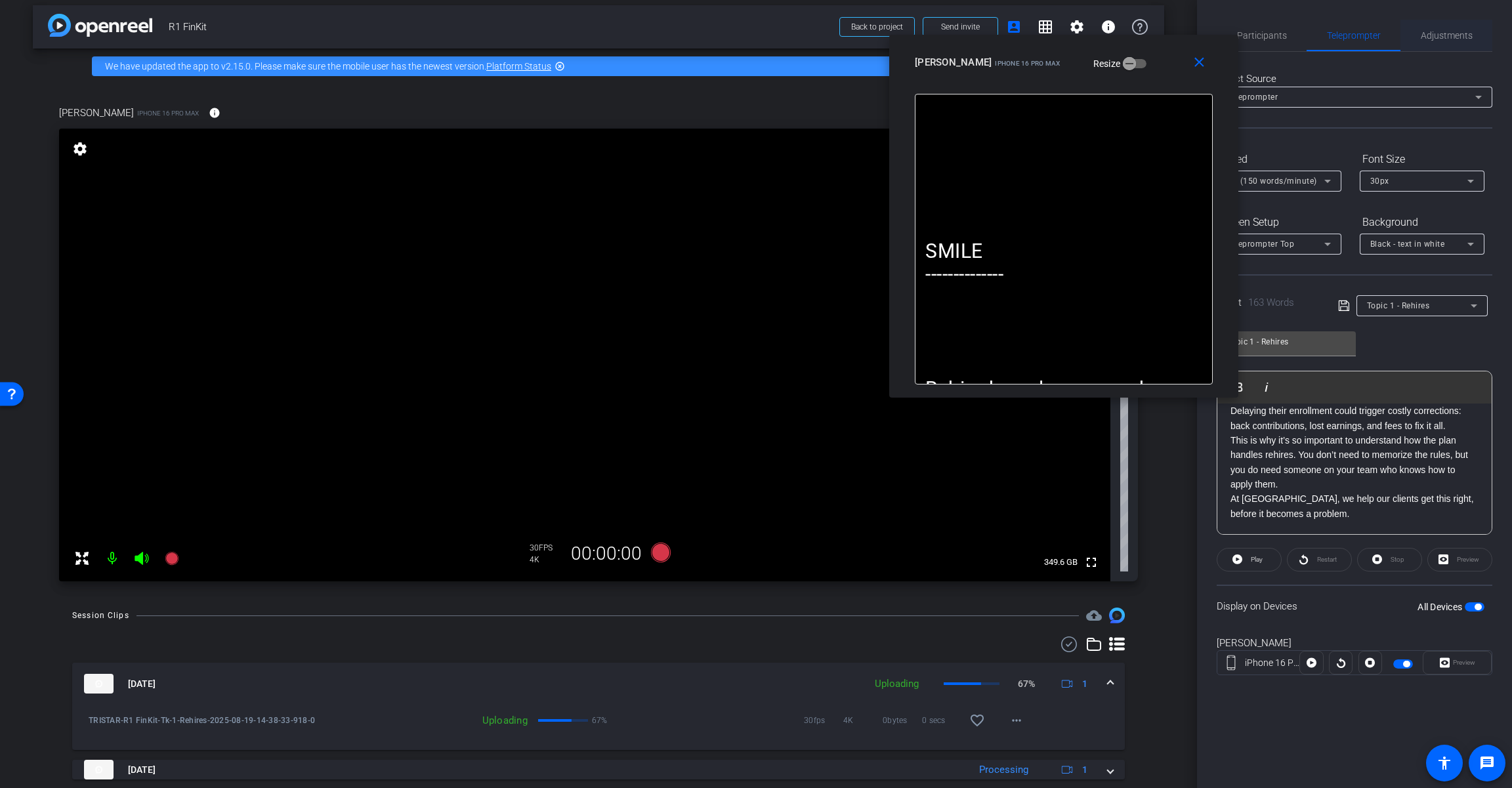
click at [903, 34] on span "Adjustments" at bounding box center [1446, 35] width 52 height 9
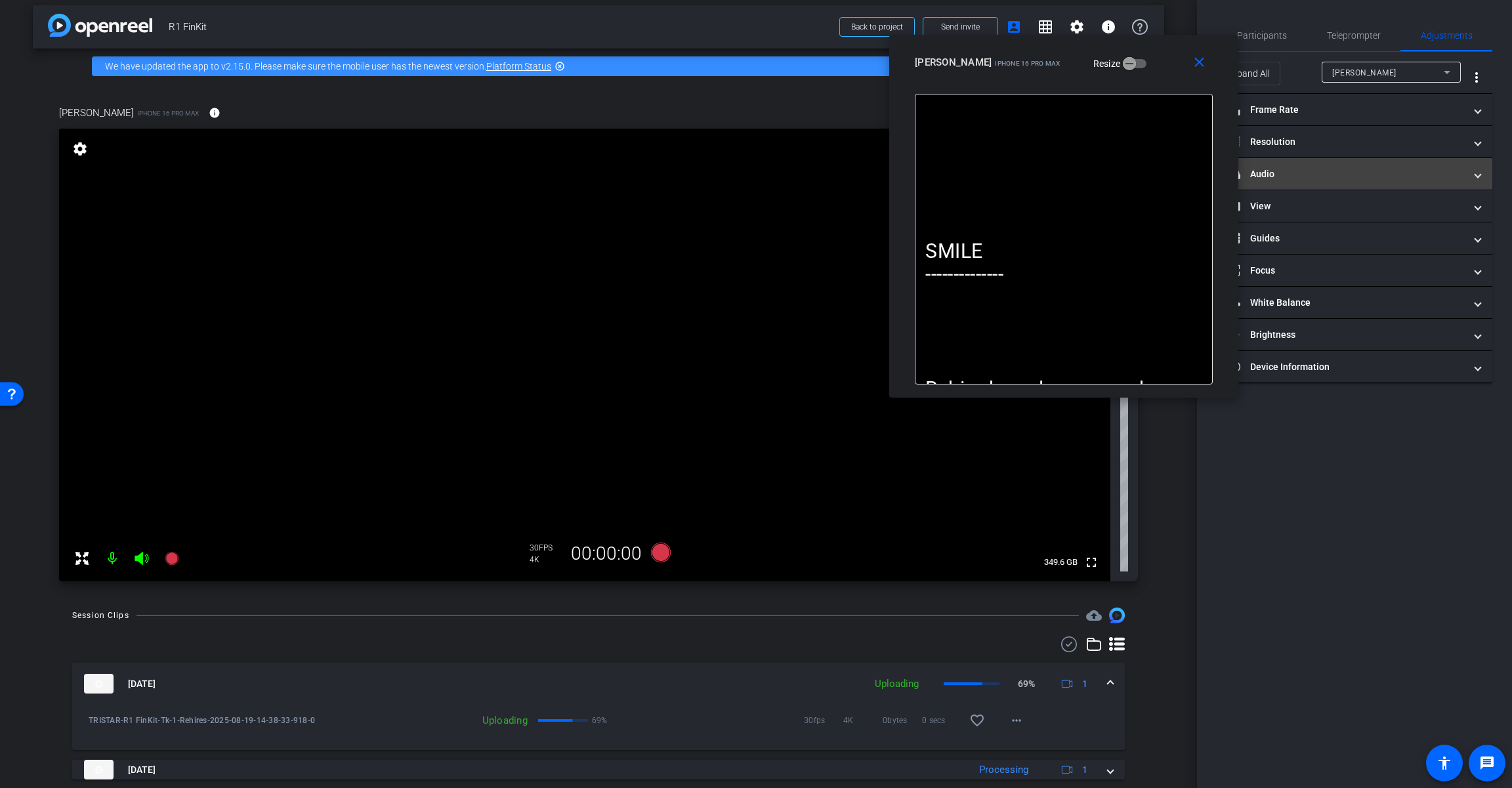
click at [903, 177] on mat-panel-title "headphone icon Audio" at bounding box center [1346, 174] width 236 height 13
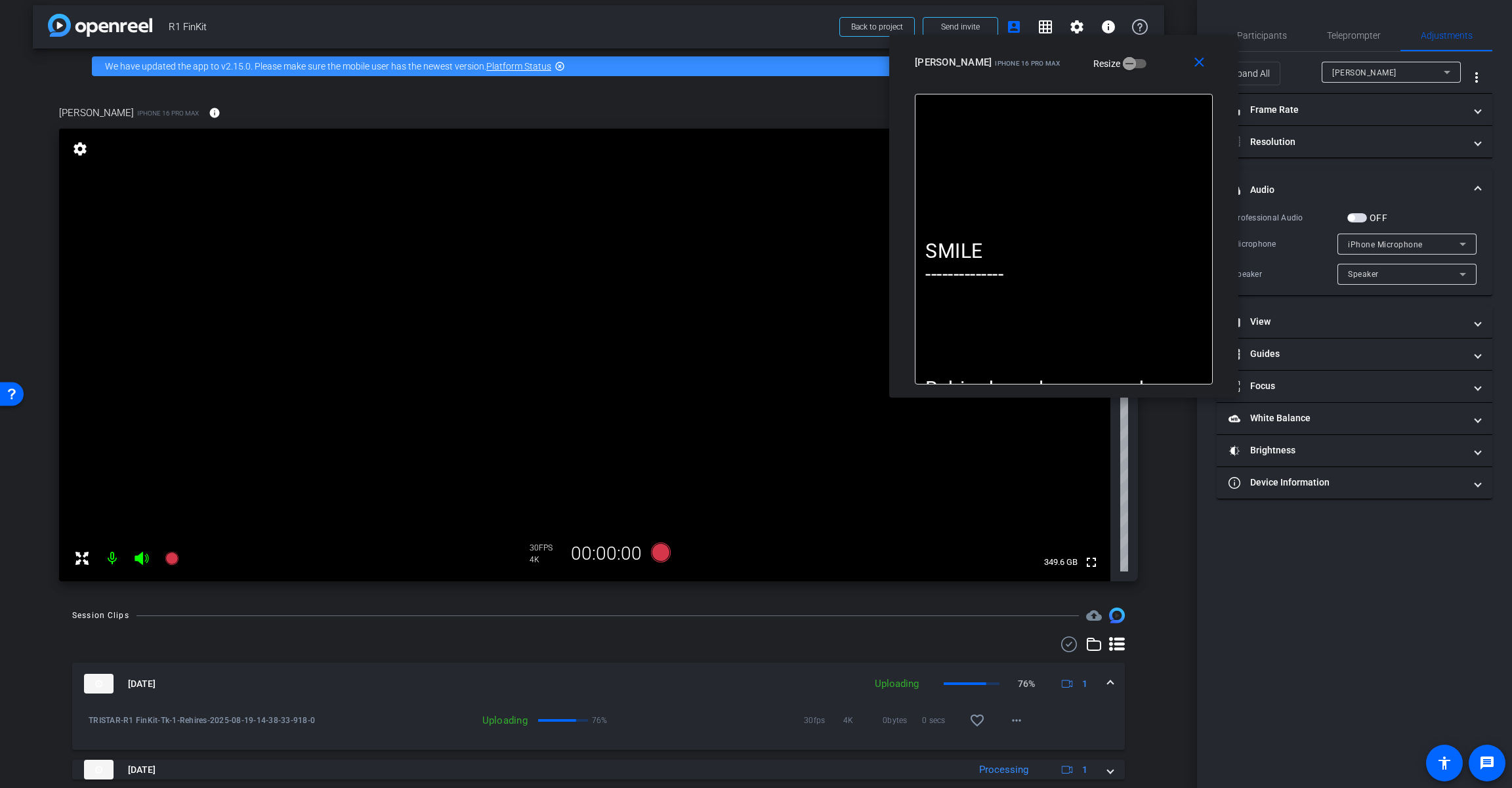
click at [903, 218] on span "button" at bounding box center [1351, 217] width 7 height 7
click at [903, 245] on span "iPhone Microphone" at bounding box center [1385, 245] width 75 height 9
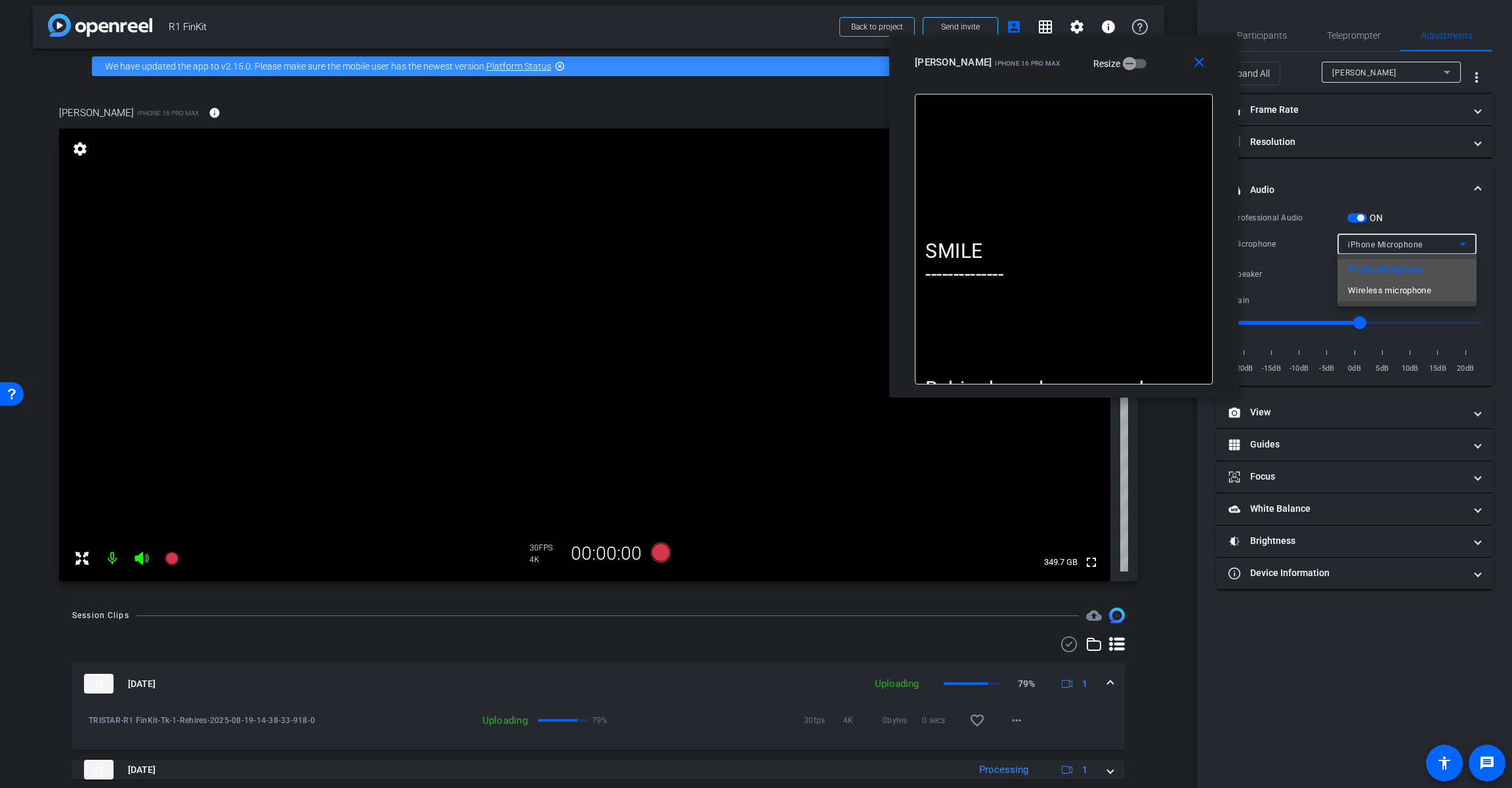
click at [903, 293] on span "Wireless microphone" at bounding box center [1390, 291] width 84 height 16
click at [654, 555] on icon at bounding box center [661, 553] width 19 height 19
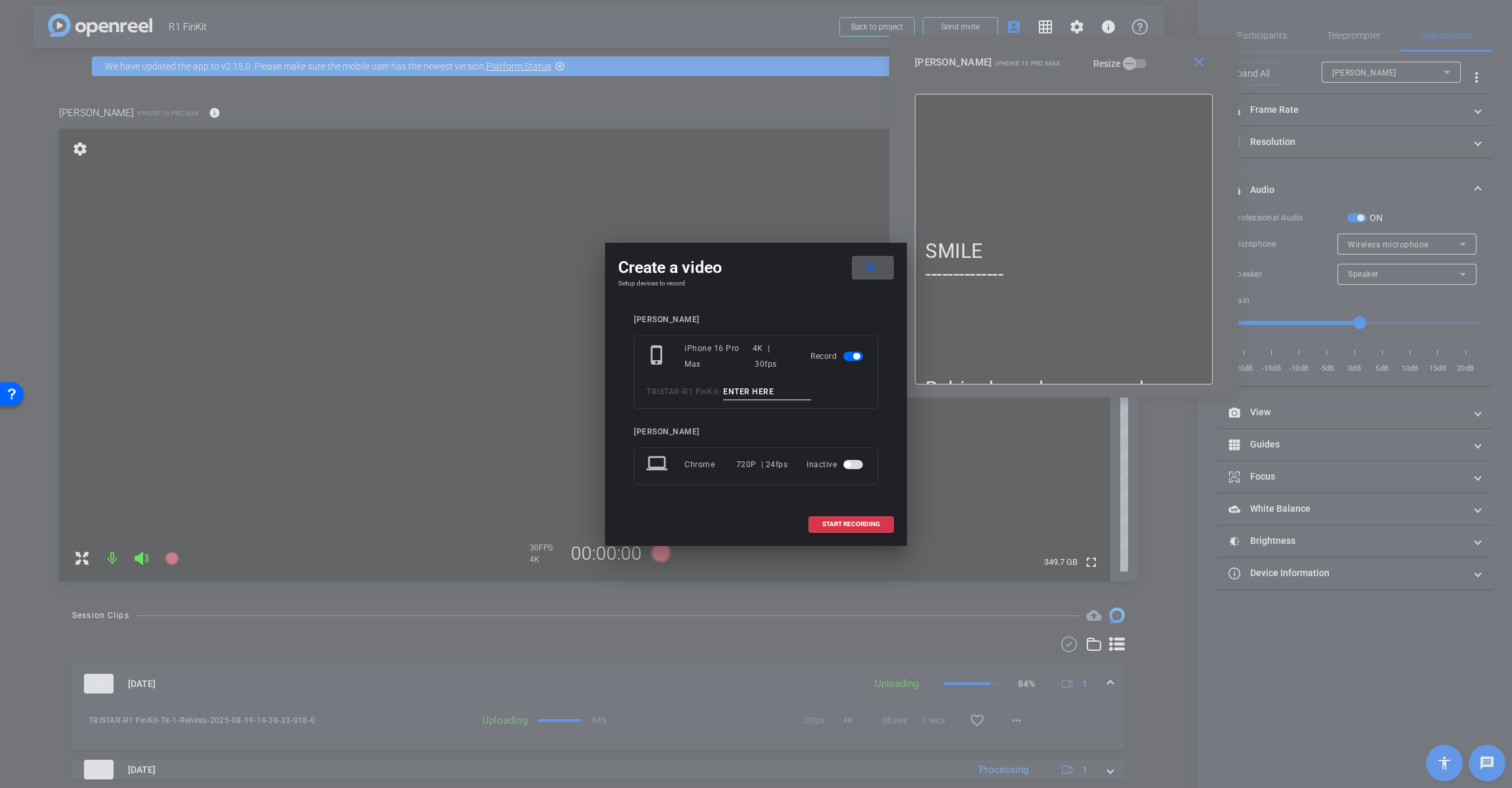
click at [765, 397] on input at bounding box center [767, 392] width 88 height 16
paste input "Tk_1_Rehires"
click at [745, 390] on input "Tk_1_Rehires" at bounding box center [767, 392] width 88 height 16
type input "Tk_2_Rehires"
click at [848, 521] on span "START RECORDING" at bounding box center [850, 524] width 57 height 7
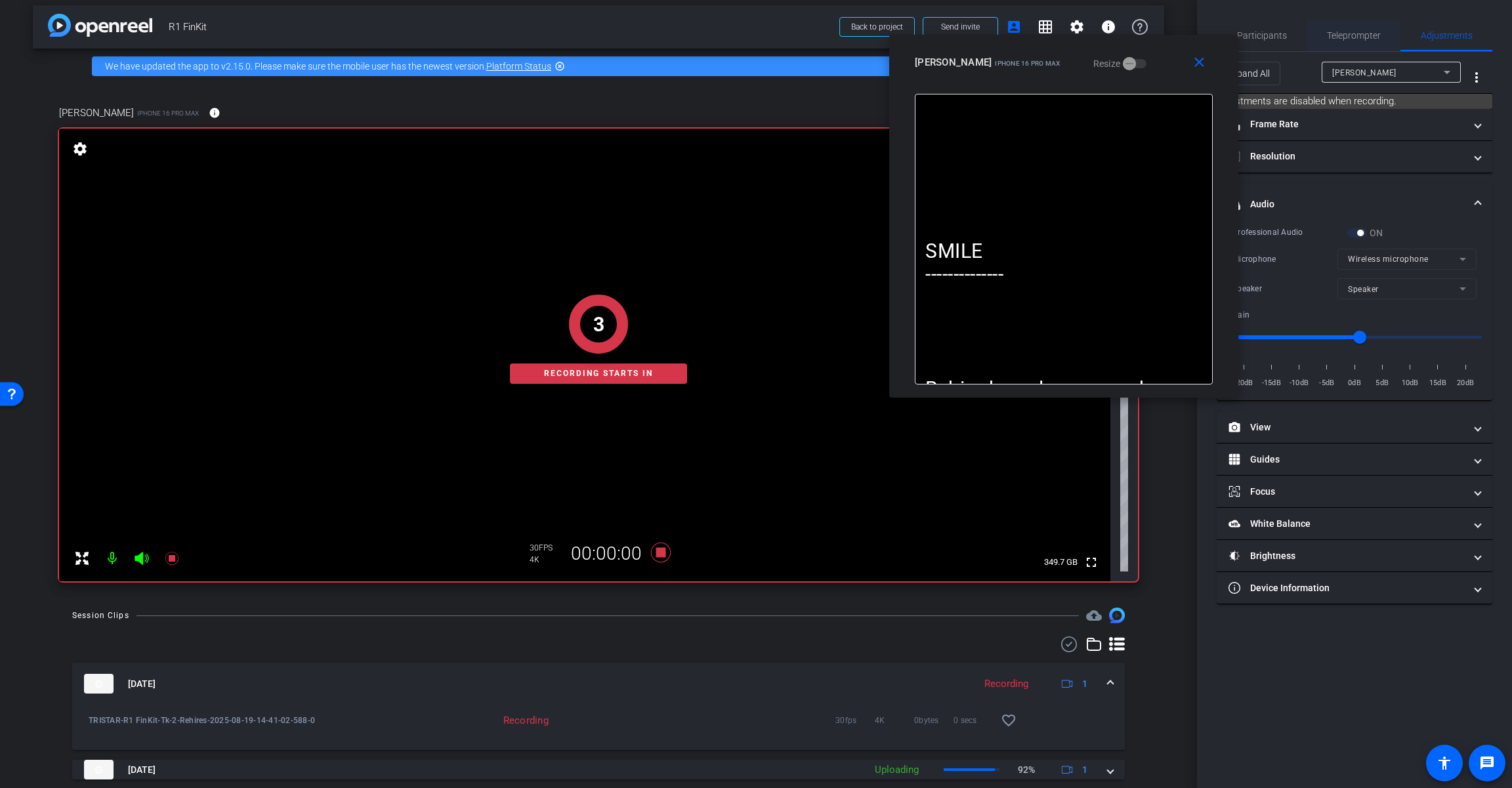
click at [903, 36] on span "Teleprompter" at bounding box center [1354, 35] width 54 height 9
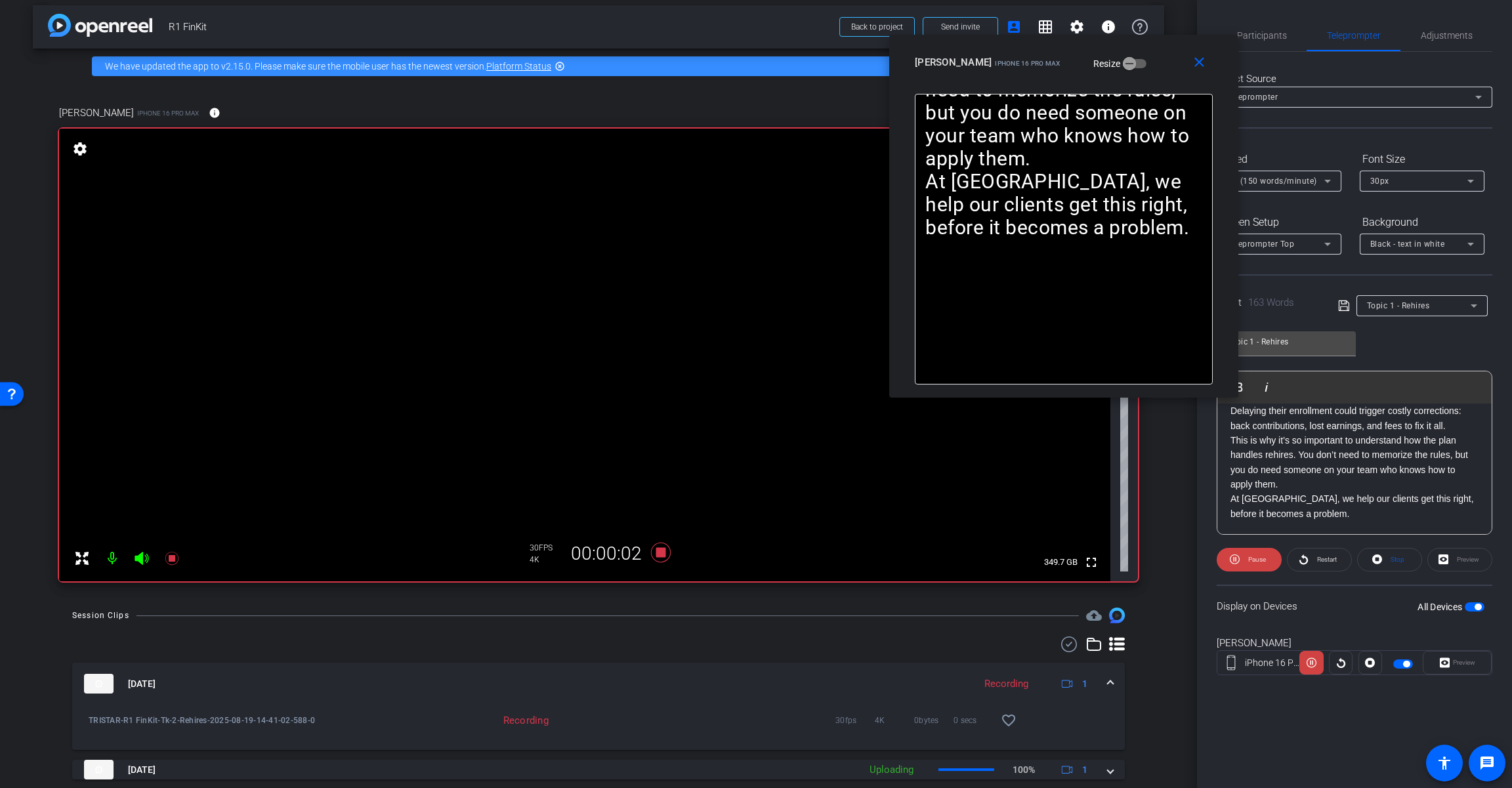
click at [144, 553] on icon at bounding box center [141, 558] width 16 height 16
click at [903, 561] on span "Restart" at bounding box center [1327, 559] width 19 height 7
click at [903, 559] on span "Restart" at bounding box center [1327, 559] width 19 height 7
click at [658, 556] on icon at bounding box center [661, 553] width 19 height 19
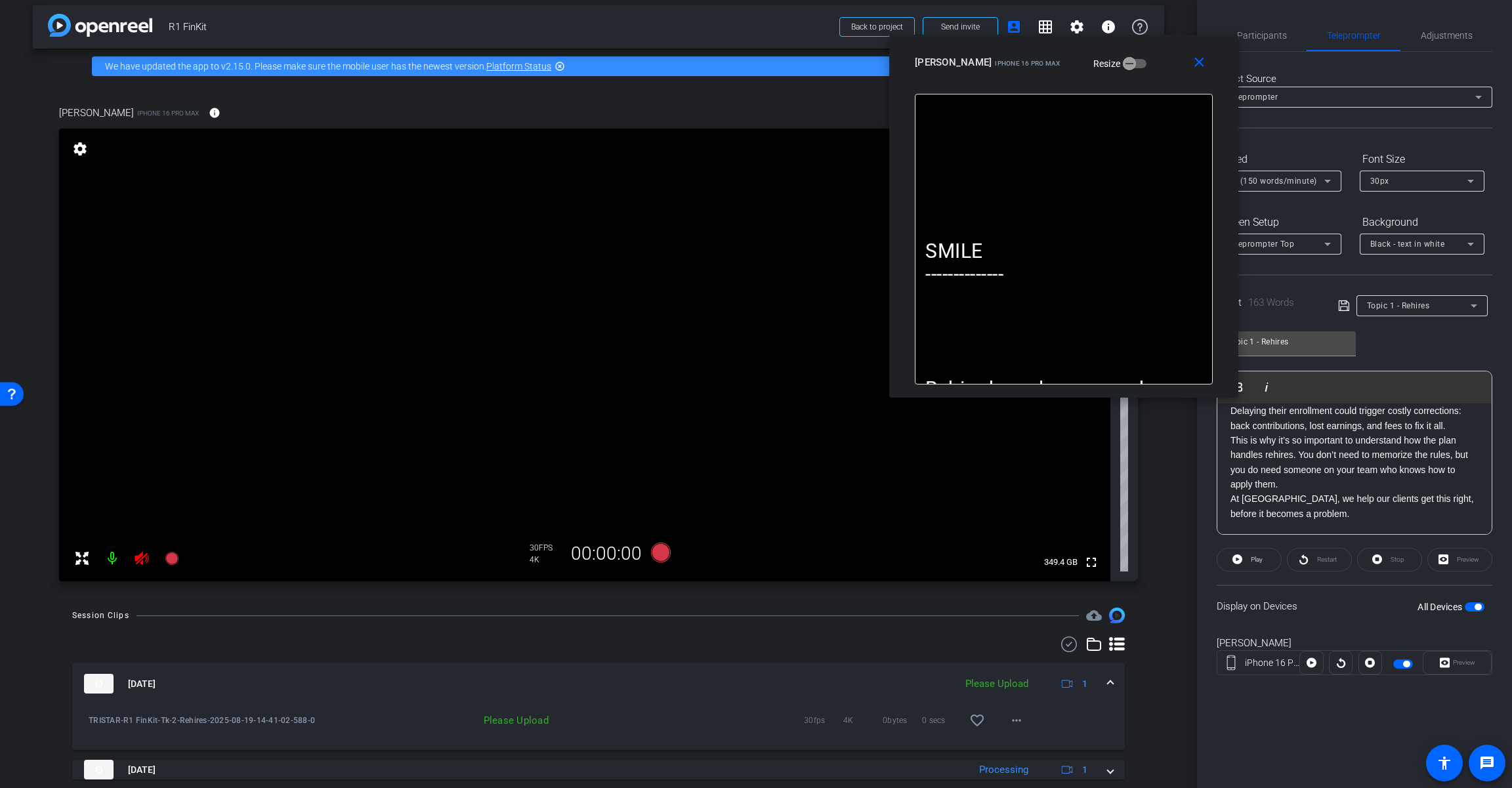
click at [140, 562] on icon at bounding box center [141, 559] width 13 height 13
click at [903, 35] on span "Adjustments" at bounding box center [1446, 35] width 52 height 9
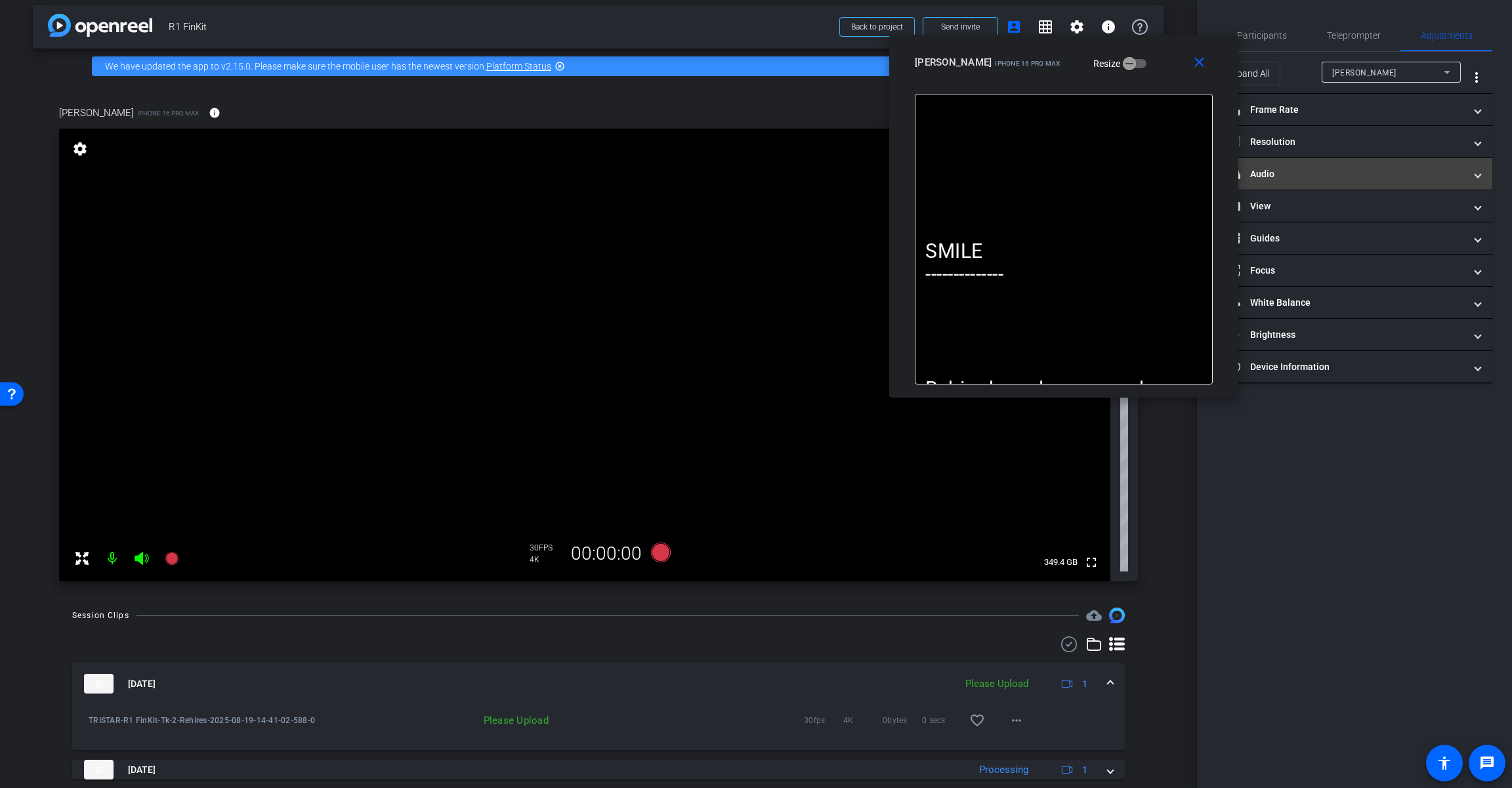
click at [903, 180] on mat-panel-title "headphone icon Audio" at bounding box center [1346, 174] width 236 height 13
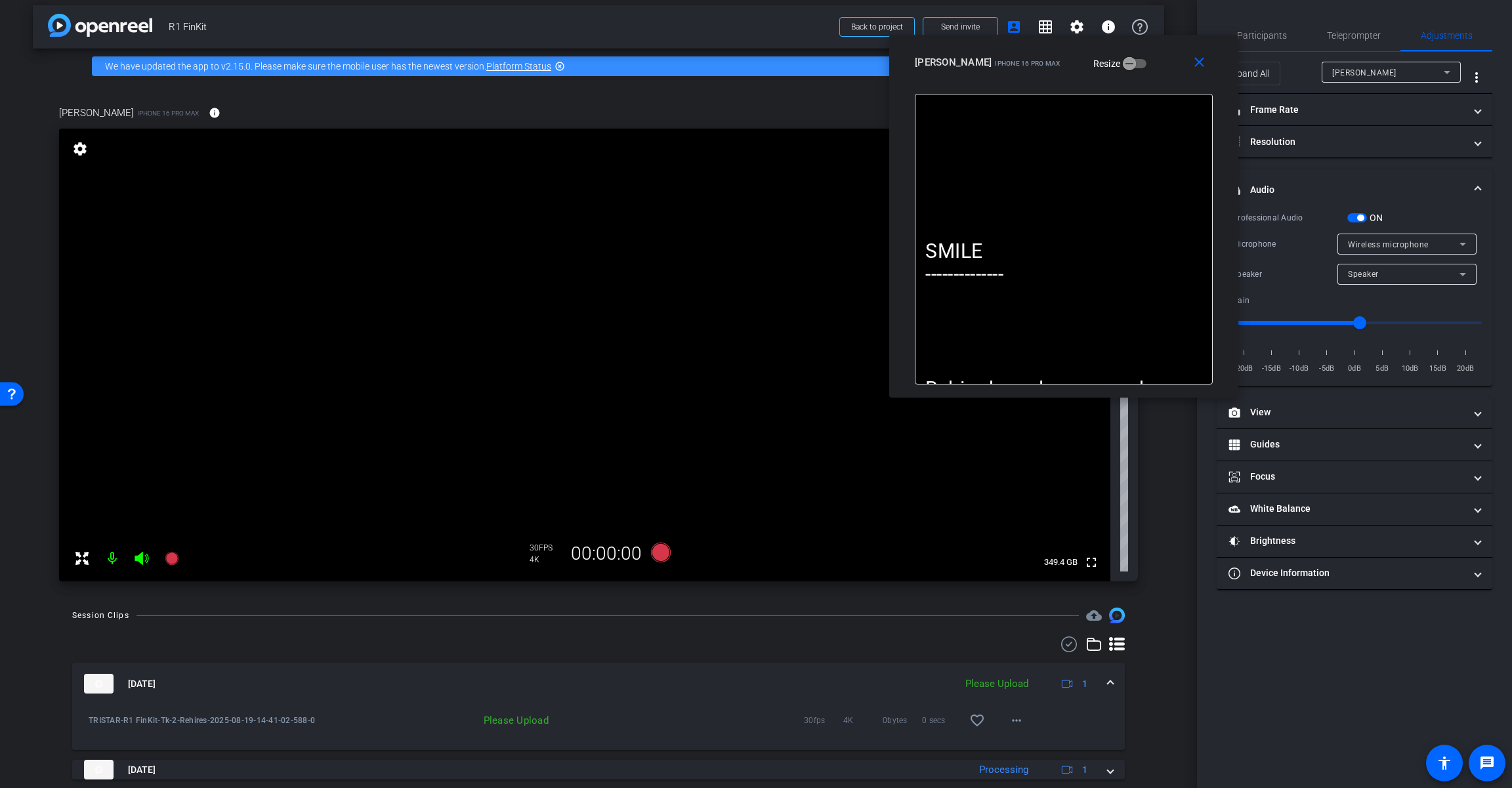
click at [903, 220] on span "button" at bounding box center [1357, 218] width 19 height 9
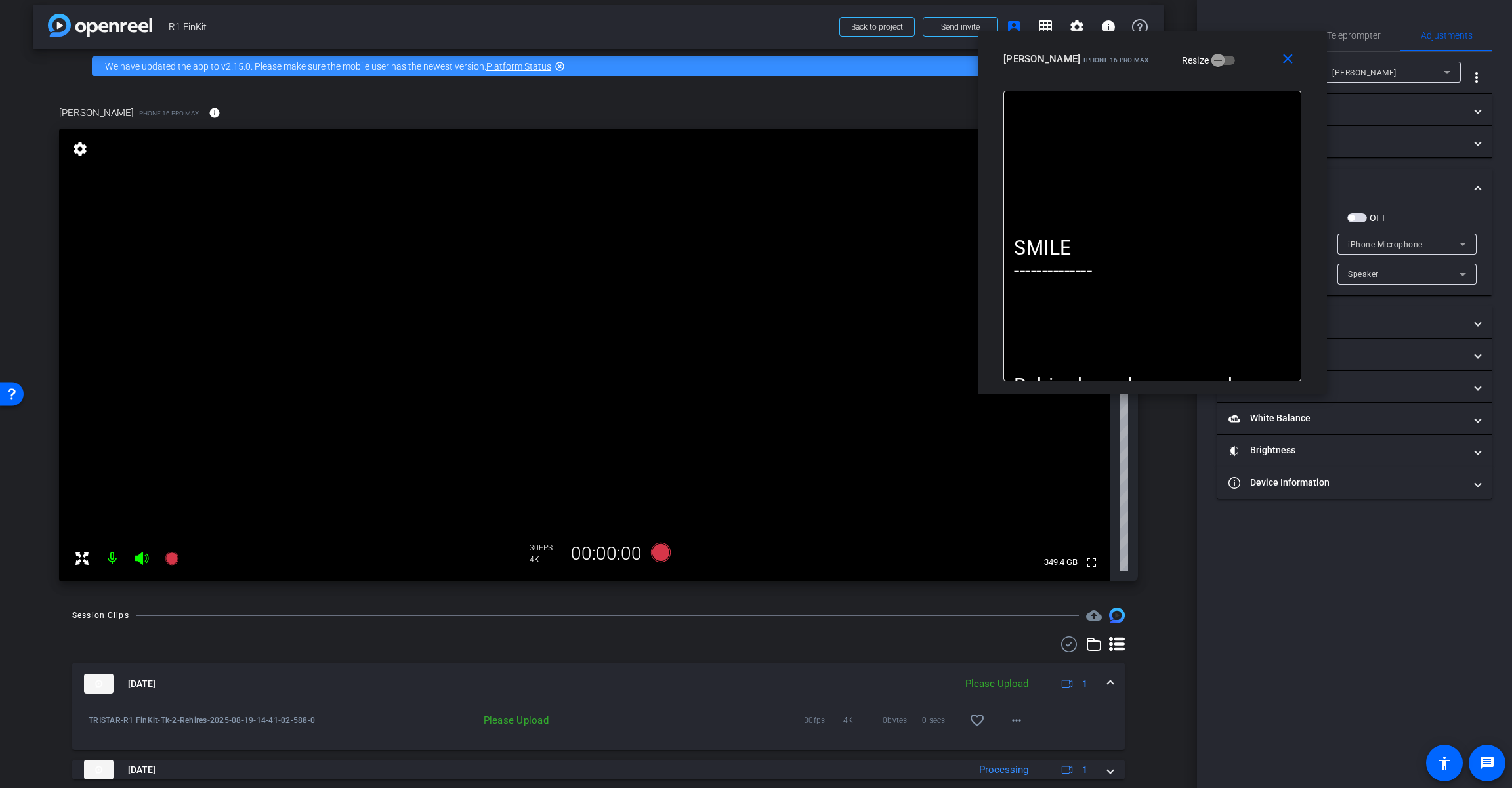
drag, startPoint x: 1152, startPoint y: 69, endPoint x: 1241, endPoint y: 66, distance: 89.1
click at [903, 66] on div "[PERSON_NAME] iPhone 16 Pro Max Resize" at bounding box center [1157, 59] width 308 height 24
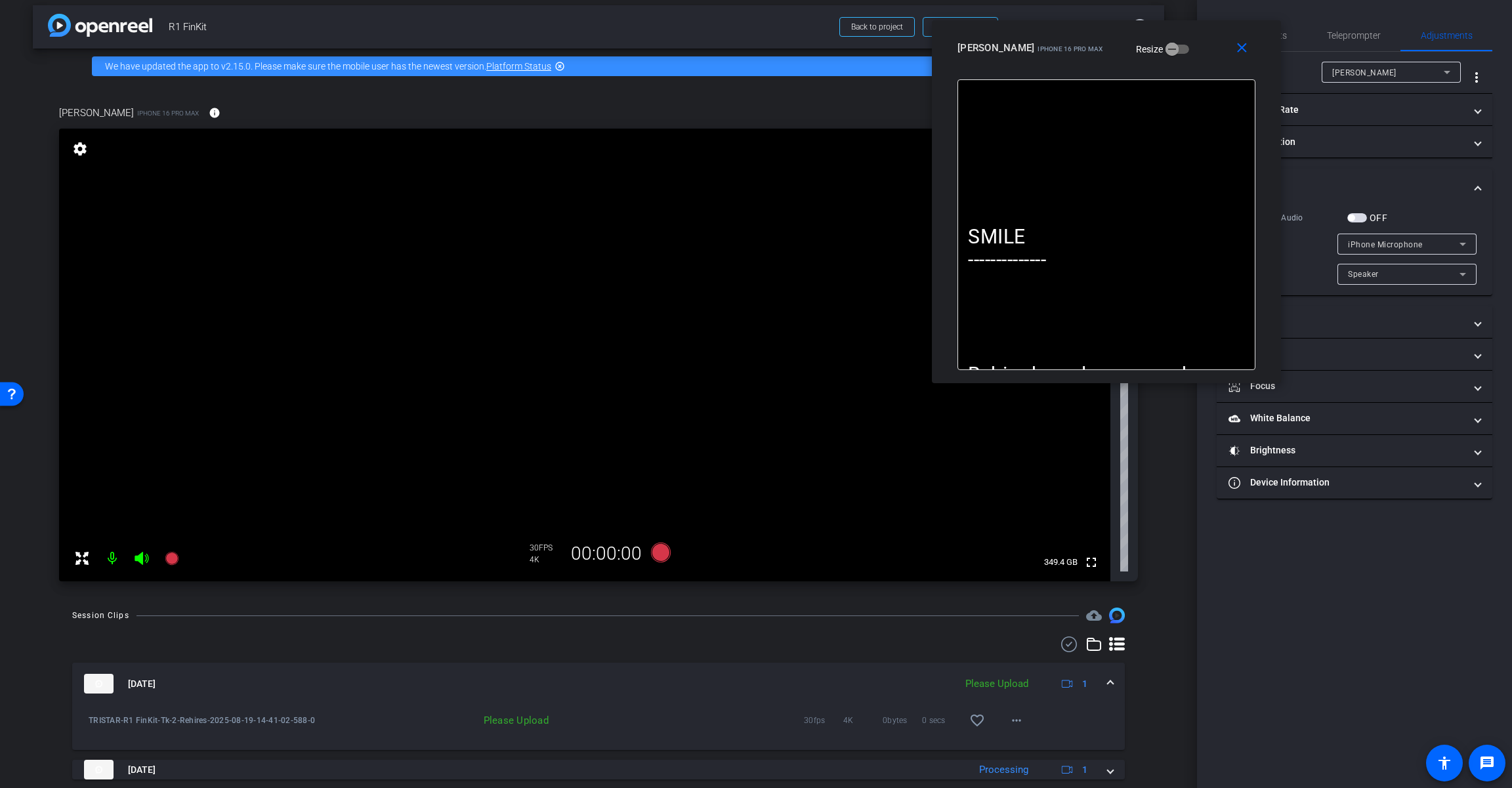
drag, startPoint x: 1225, startPoint y: 69, endPoint x: 1177, endPoint y: 57, distance: 49.5
click at [903, 57] on div "[PERSON_NAME] iPhone 16 Pro Max Resize" at bounding box center [1111, 48] width 308 height 24
click at [903, 214] on span "button" at bounding box center [1357, 218] width 19 height 9
click at [903, 241] on span "iPhone Microphone" at bounding box center [1385, 245] width 75 height 9
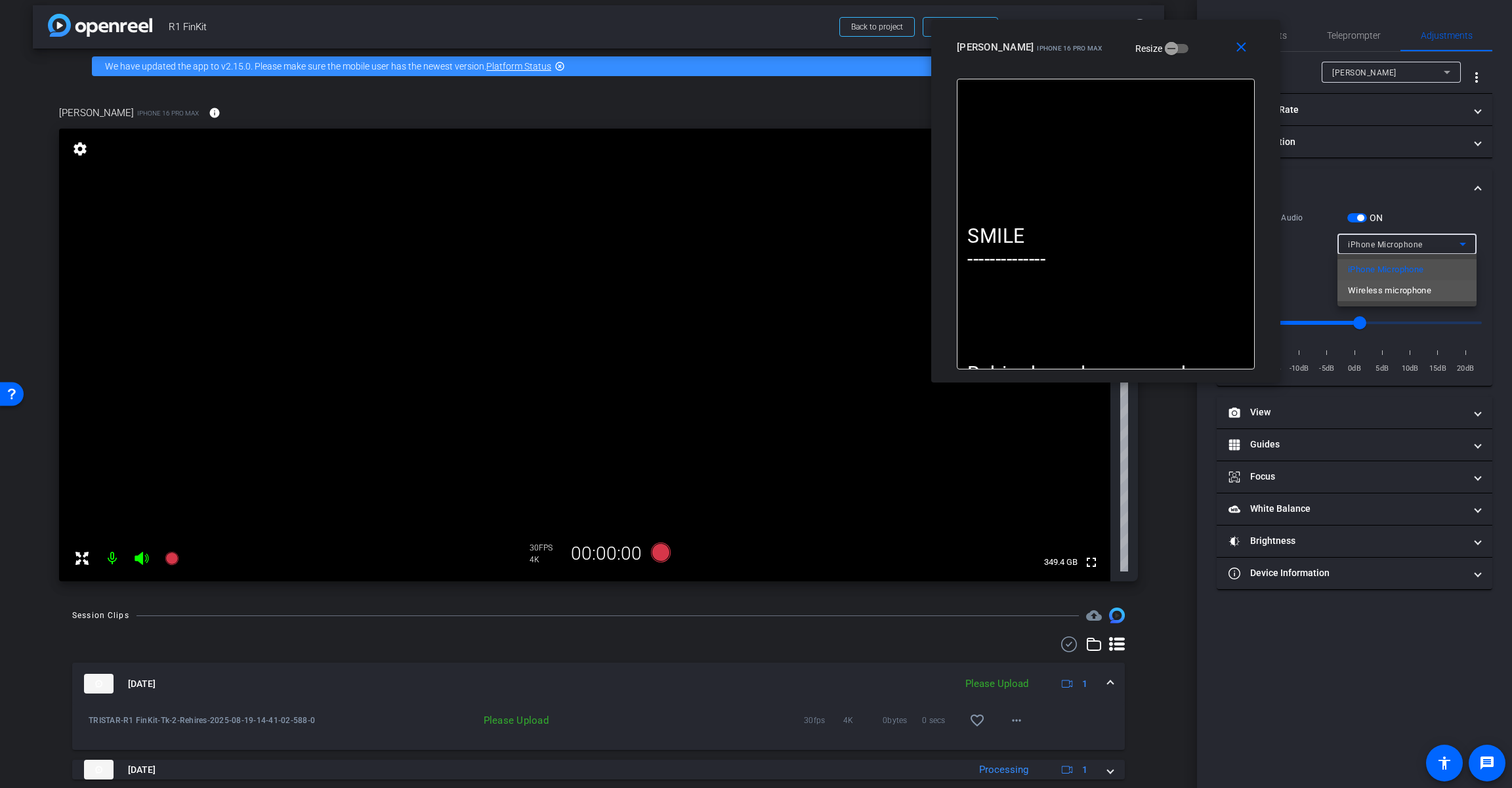
click at [903, 288] on span "Wireless microphone" at bounding box center [1390, 291] width 84 height 16
click at [660, 556] on icon at bounding box center [661, 553] width 19 height 19
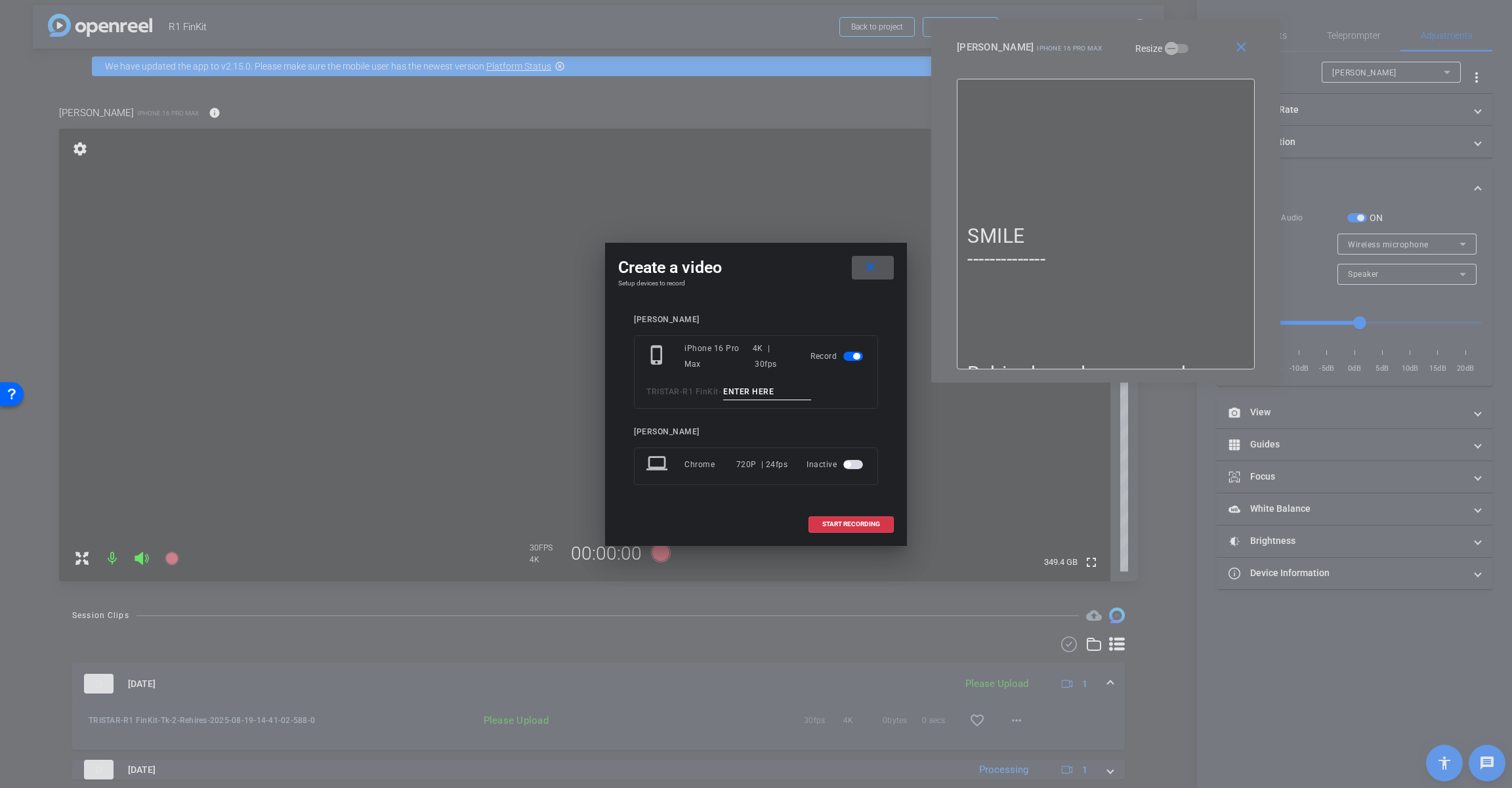
click at [783, 388] on input at bounding box center [767, 392] width 88 height 16
paste input "Tk_1_Rehires"
click at [747, 389] on input "Tk_1_Rehires" at bounding box center [767, 392] width 88 height 16
type input "Tk_3_Rehires"
click at [841, 518] on span at bounding box center [850, 524] width 84 height 31
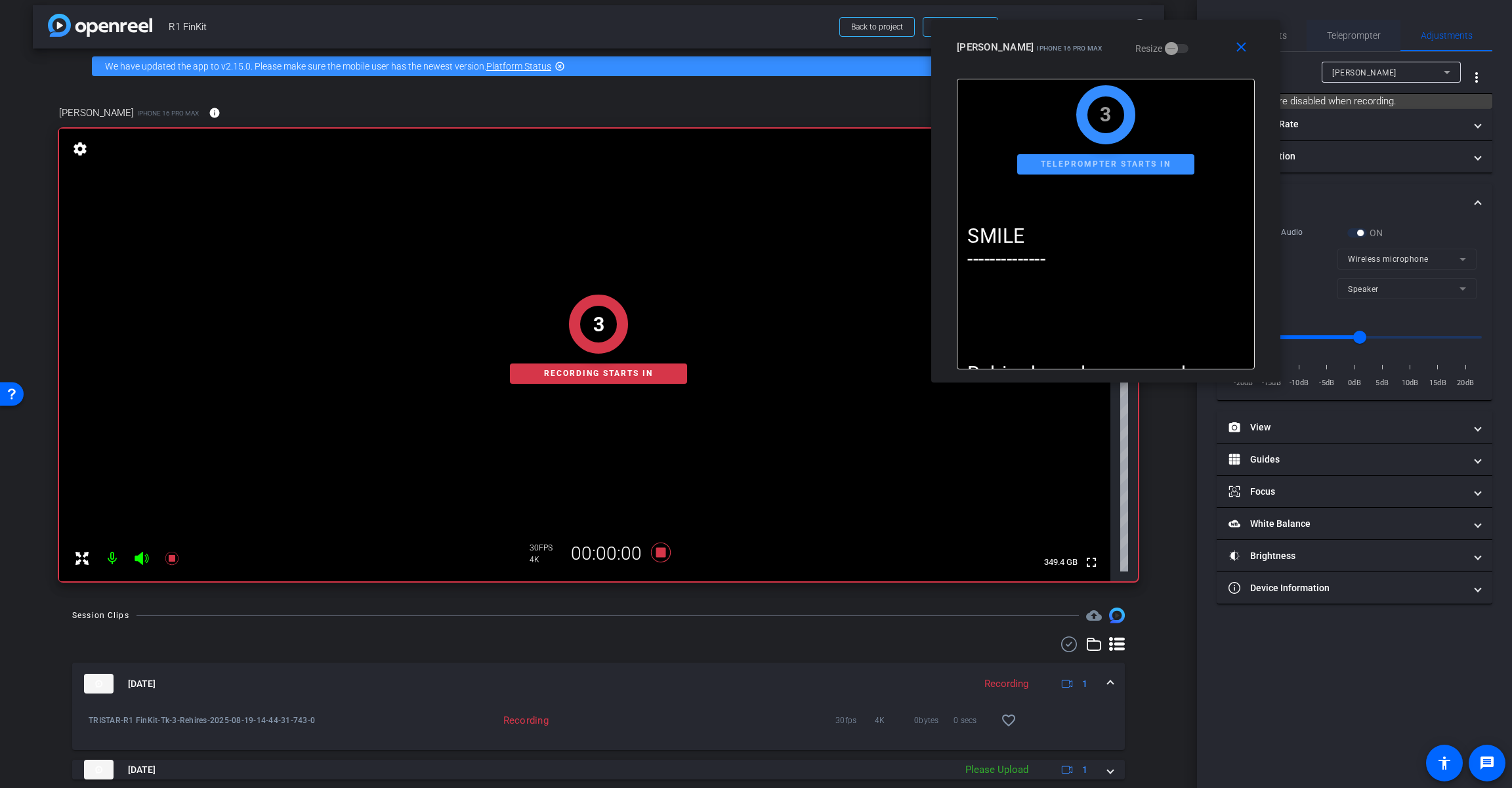
click at [903, 41] on span "Teleprompter" at bounding box center [1354, 35] width 54 height 31
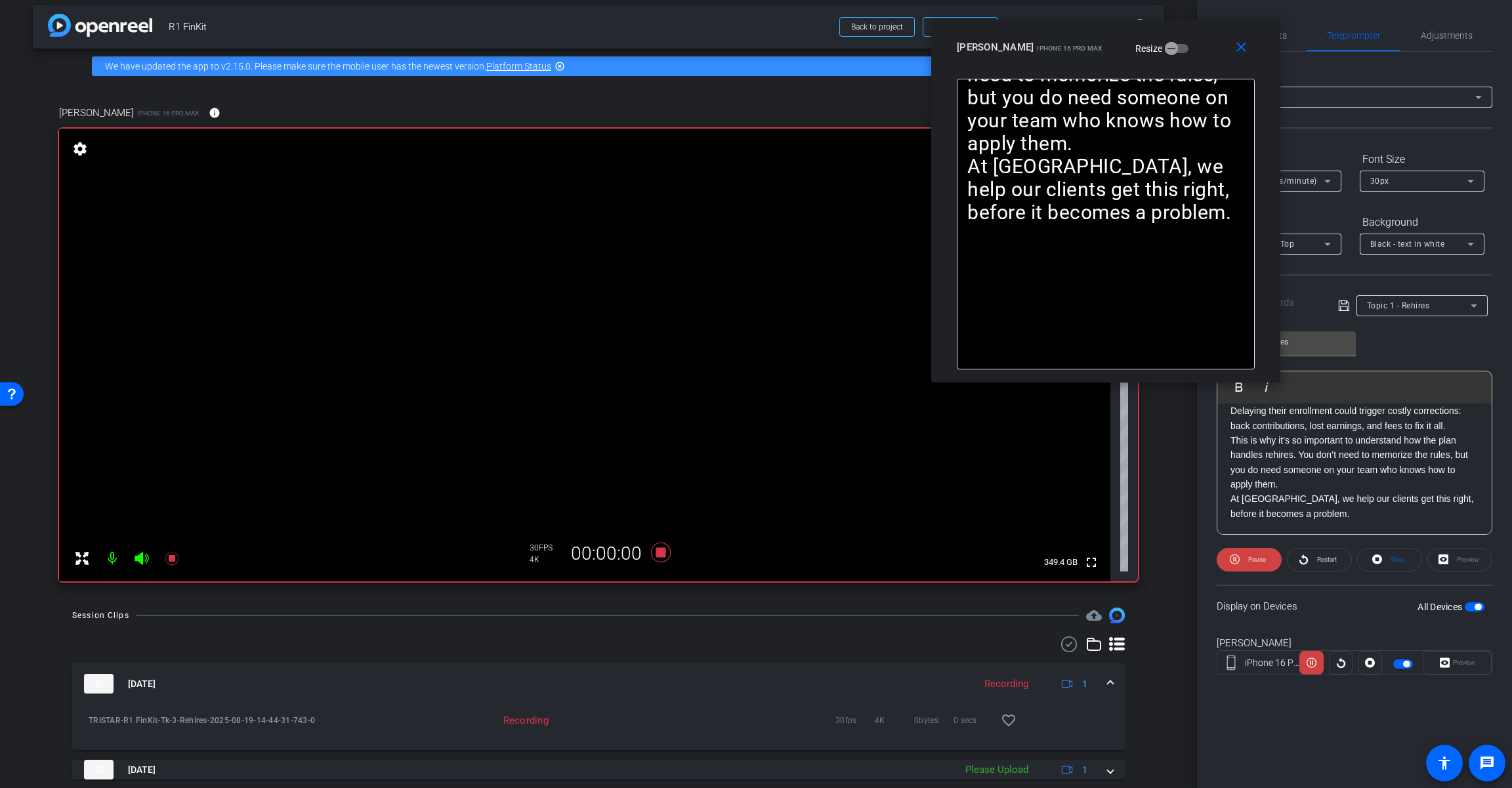
click at [143, 559] on icon at bounding box center [141, 558] width 16 height 16
click at [653, 555] on icon at bounding box center [661, 553] width 19 height 19
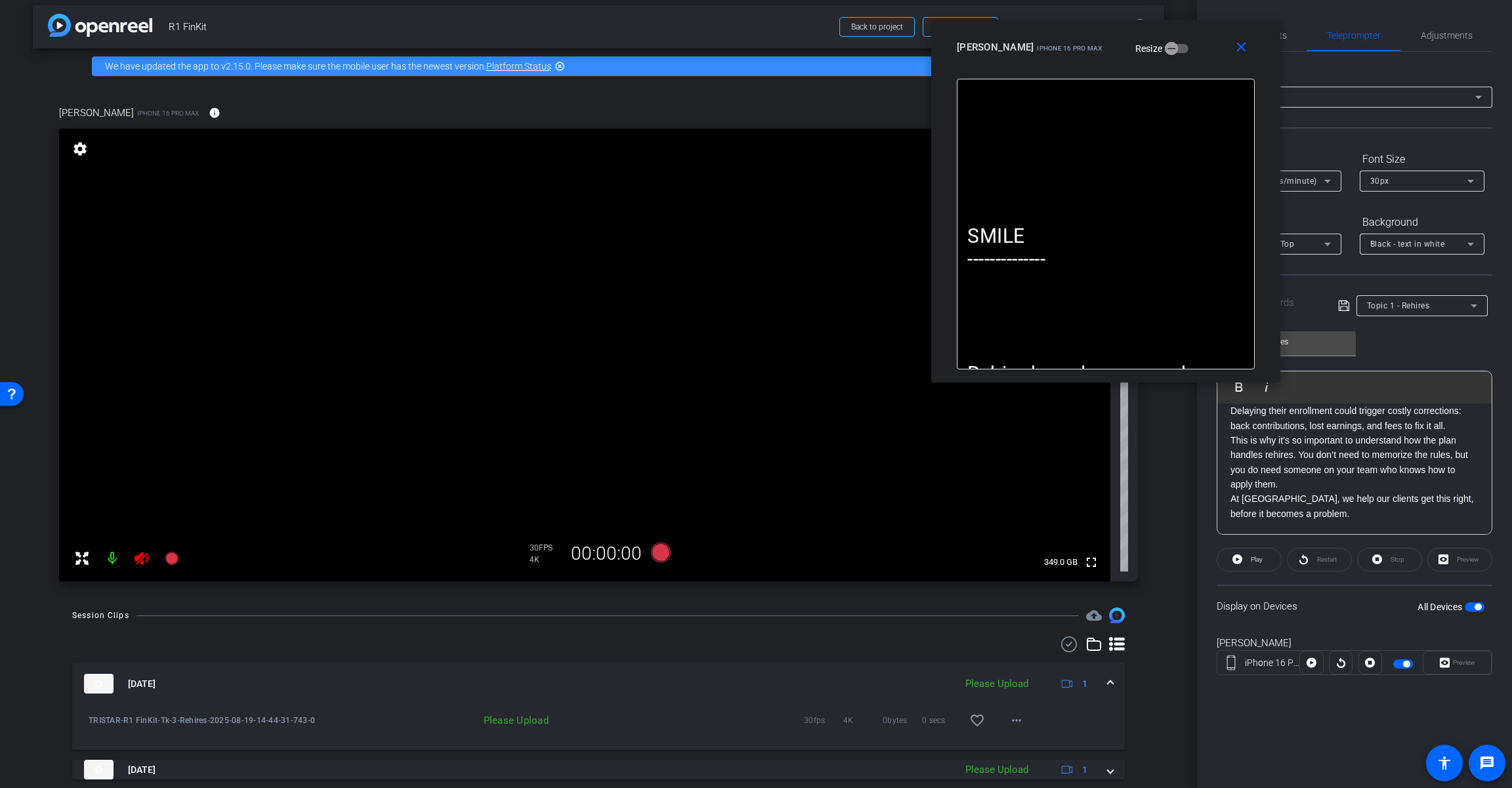
click at [143, 562] on icon at bounding box center [141, 559] width 13 height 13
click at [903, 40] on span "Adjustments" at bounding box center [1446, 35] width 52 height 9
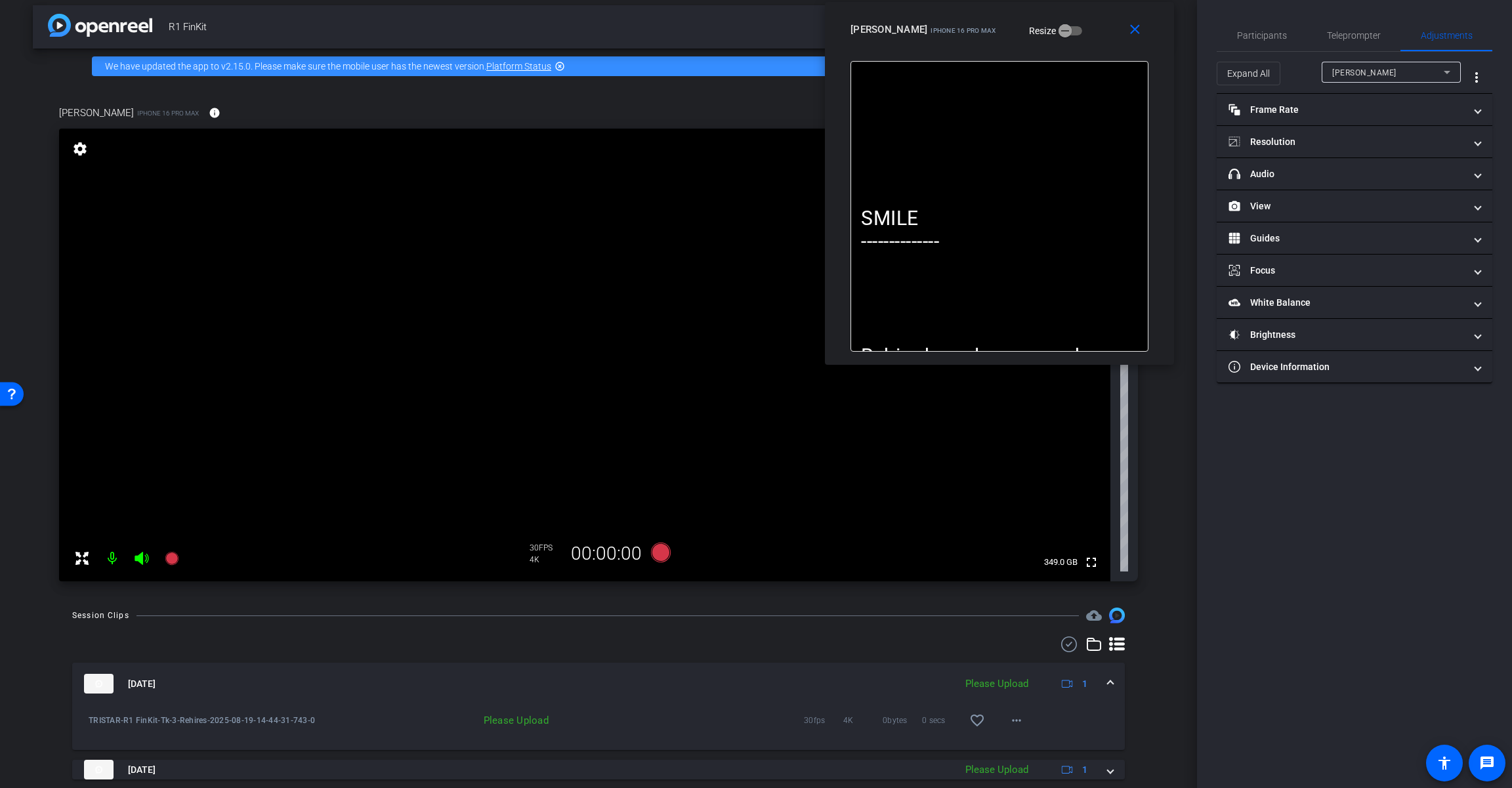
drag, startPoint x: 1198, startPoint y: 58, endPoint x: 1092, endPoint y: 40, distance: 107.5
click at [903, 40] on div "[PERSON_NAME] iPhone 16 Pro Max Resize" at bounding box center [1004, 30] width 308 height 24
click at [903, 176] on mat-panel-title "headphone icon Audio" at bounding box center [1346, 174] width 236 height 13
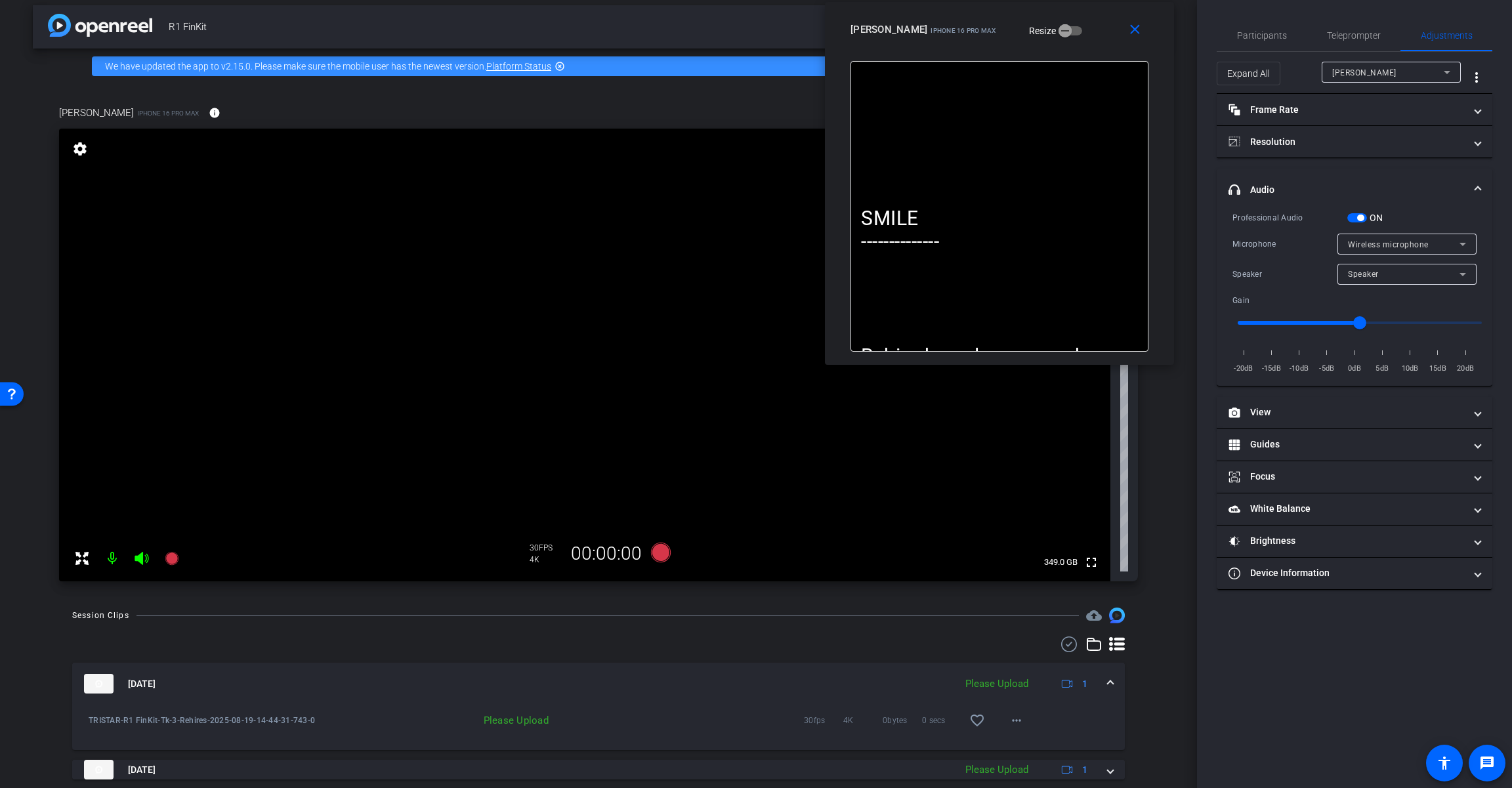
click at [903, 215] on span "button" at bounding box center [1360, 217] width 7 height 7
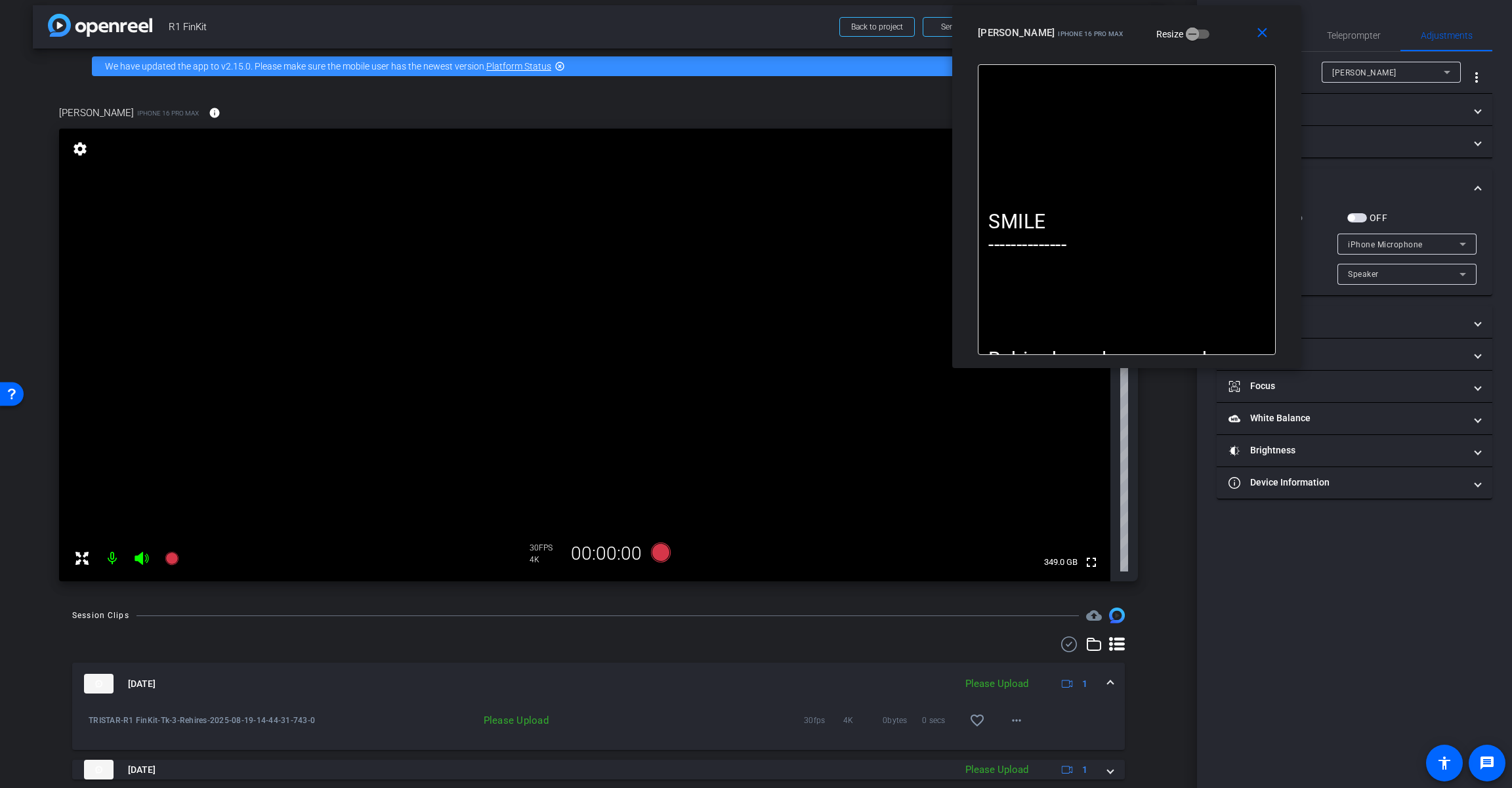
drag, startPoint x: 1083, startPoint y: 42, endPoint x: 1210, endPoint y: 46, distance: 127.1
click at [903, 46] on div "close [PERSON_NAME] iPhone 16 Pro Max Resize" at bounding box center [1126, 34] width 349 height 59
click at [903, 31] on span at bounding box center [1264, 33] width 42 height 31
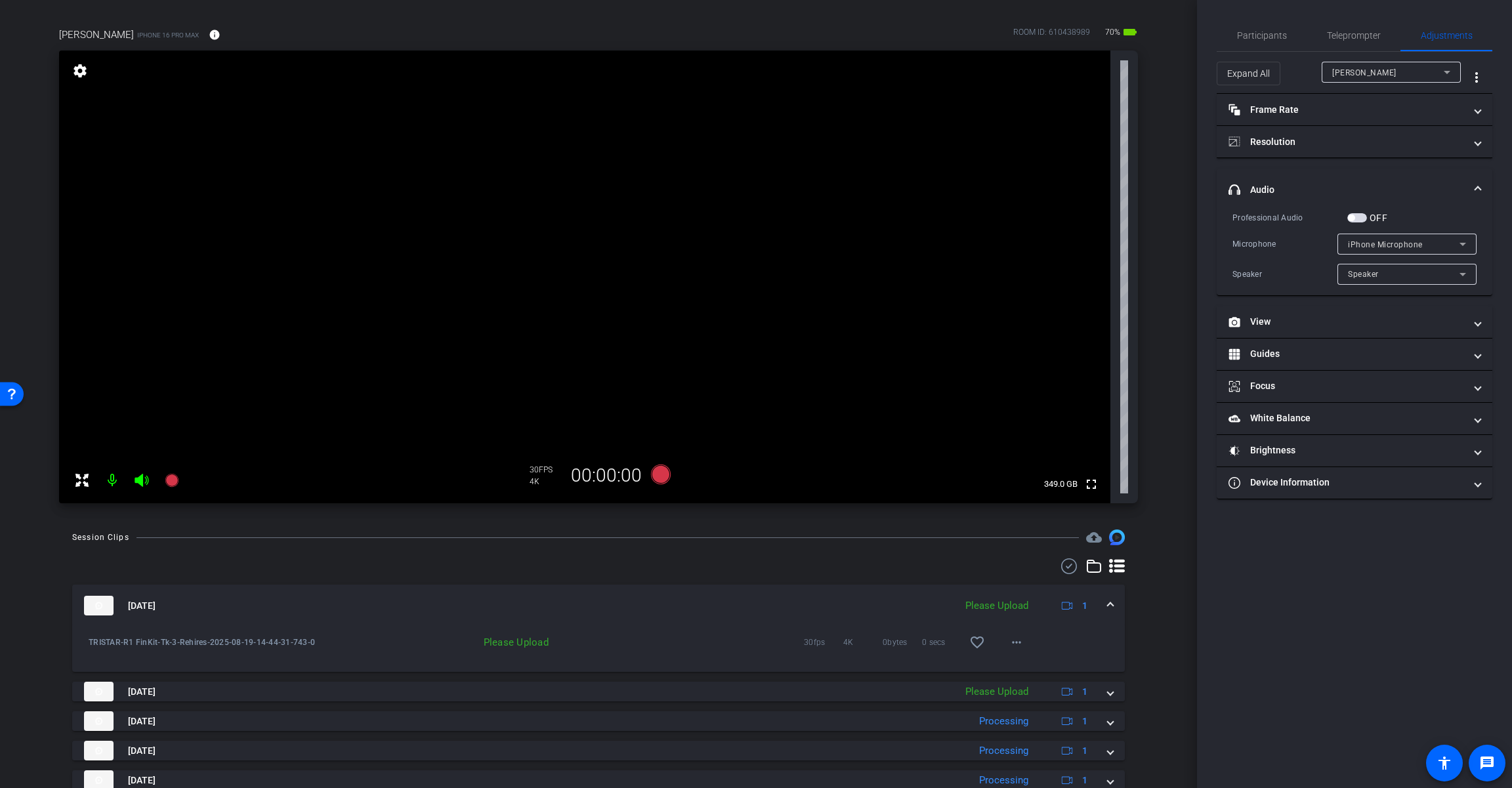
scroll to position [164, 0]
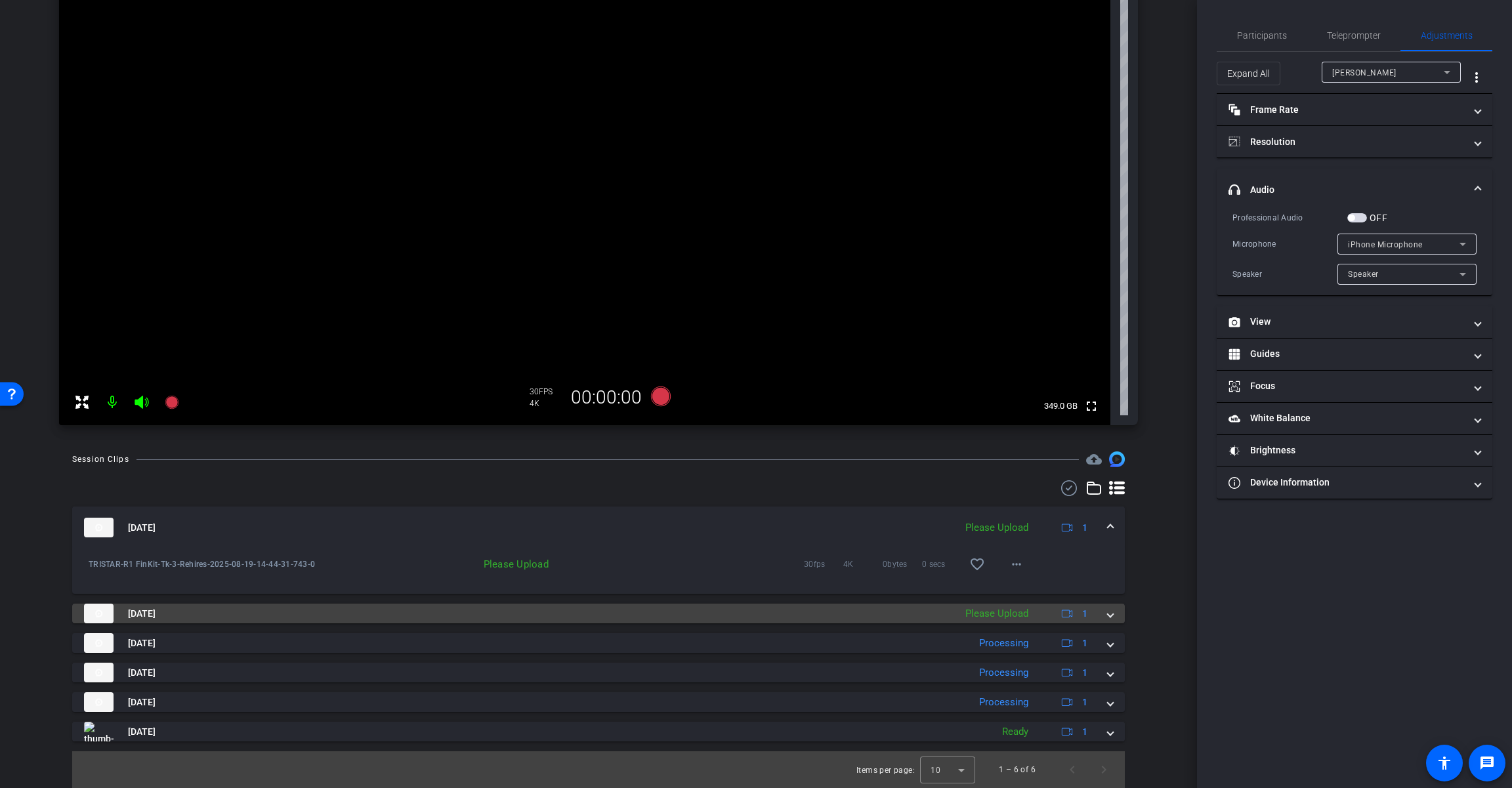
click at [903, 614] on span at bounding box center [1110, 614] width 5 height 13
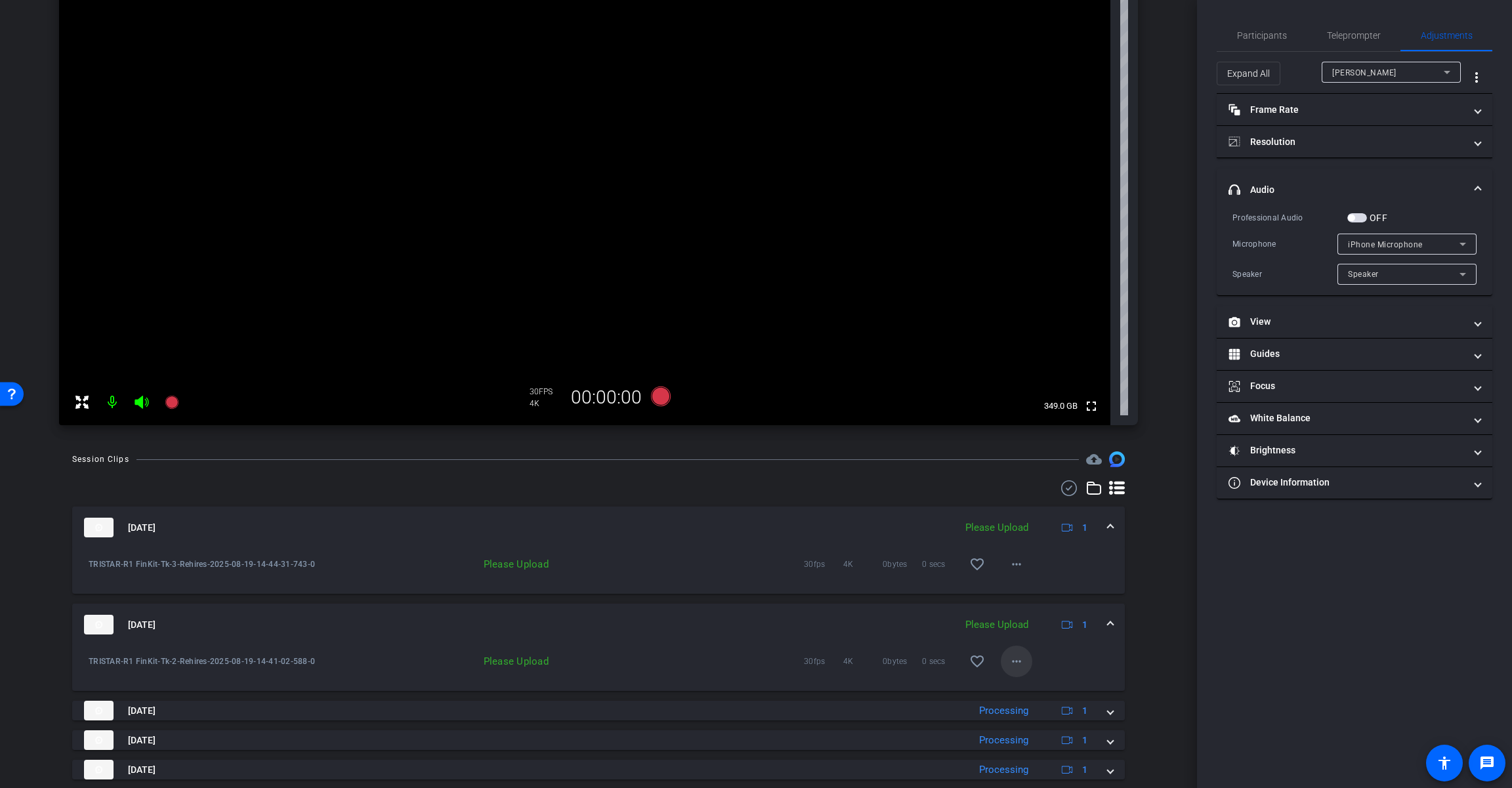
click at [903, 656] on mat-icon "more_horiz" at bounding box center [1016, 661] width 16 height 16
click at [903, 690] on span "Upload" at bounding box center [1031, 689] width 52 height 16
click at [903, 562] on mat-icon "more_horiz" at bounding box center [1016, 564] width 16 height 16
click at [903, 597] on span "Upload" at bounding box center [1031, 592] width 52 height 16
click at [903, 523] on div "[DATE] Uploading 1" at bounding box center [595, 527] width 1024 height 19
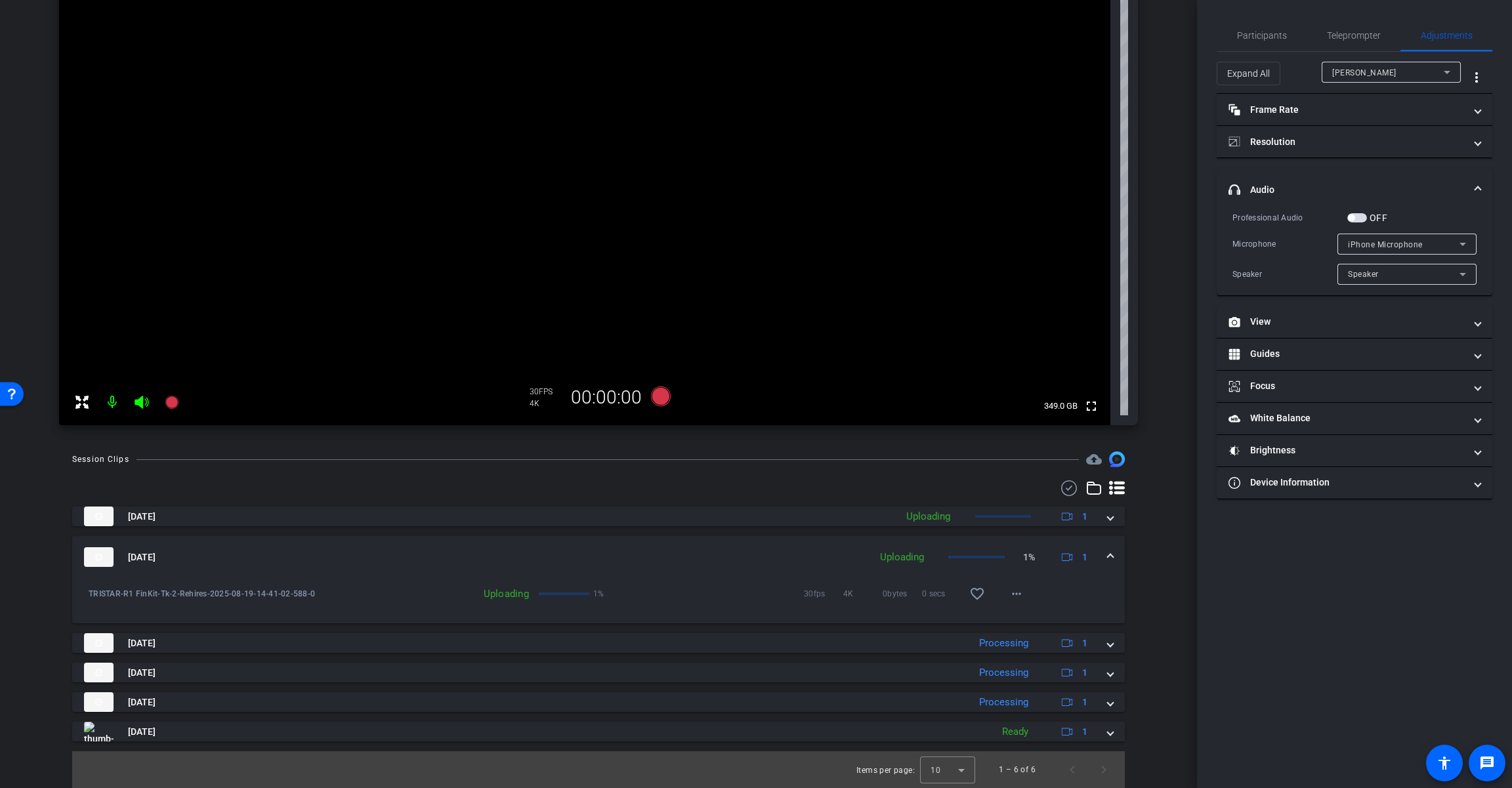
click at [903, 559] on span at bounding box center [1110, 557] width 5 height 13
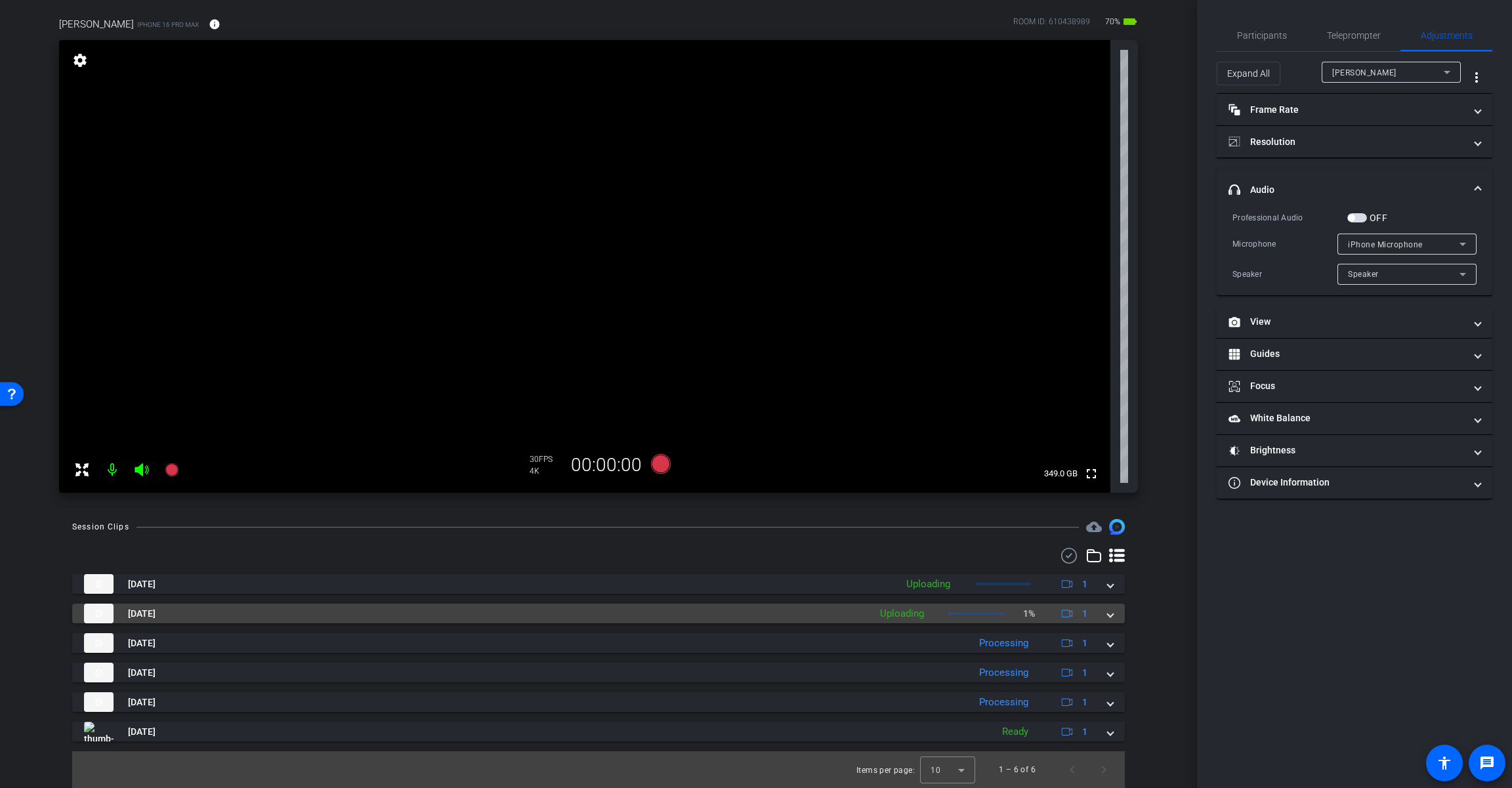
scroll to position [96, 0]
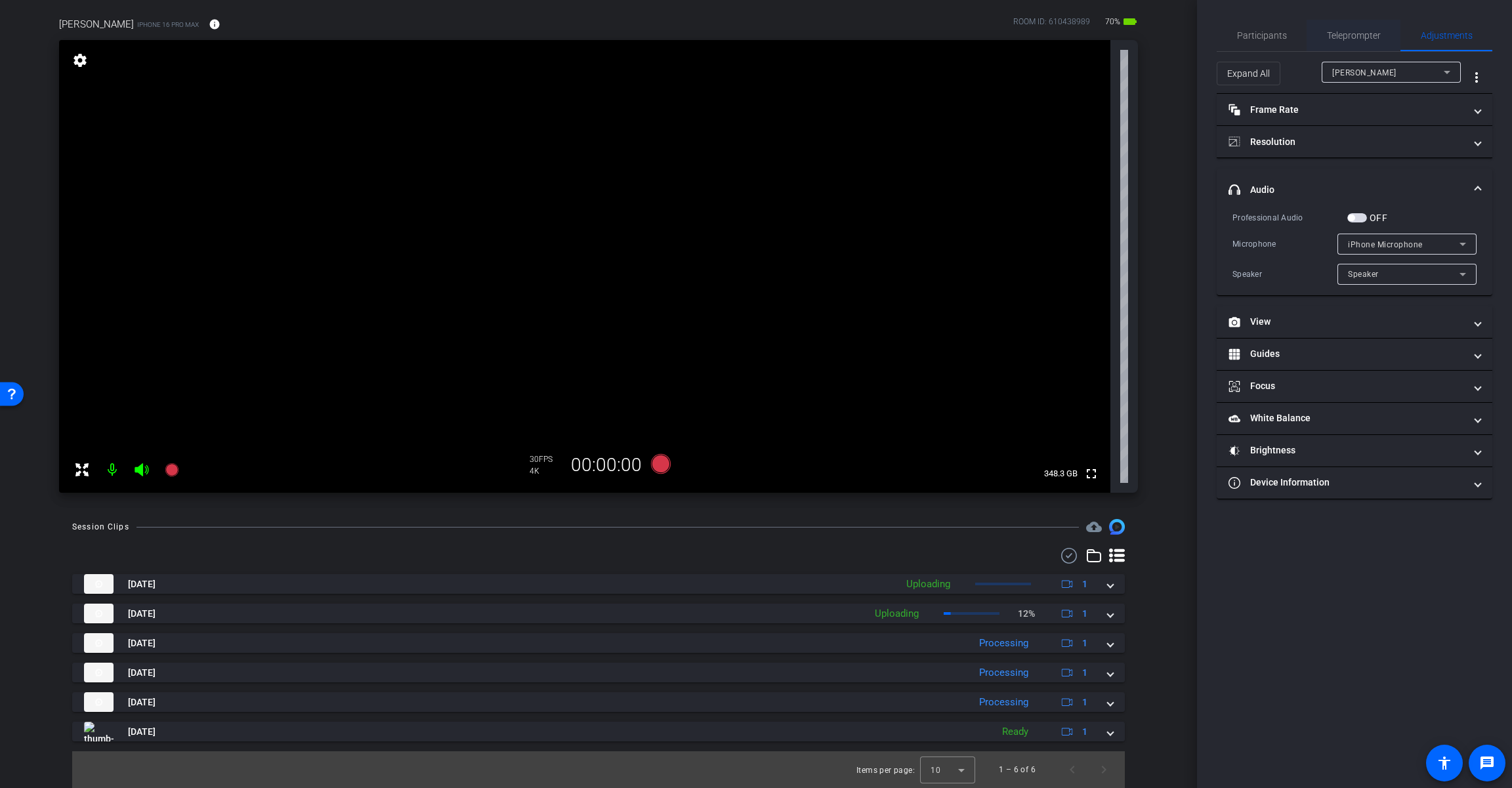
click at [903, 31] on span "Teleprompter" at bounding box center [1354, 35] width 54 height 9
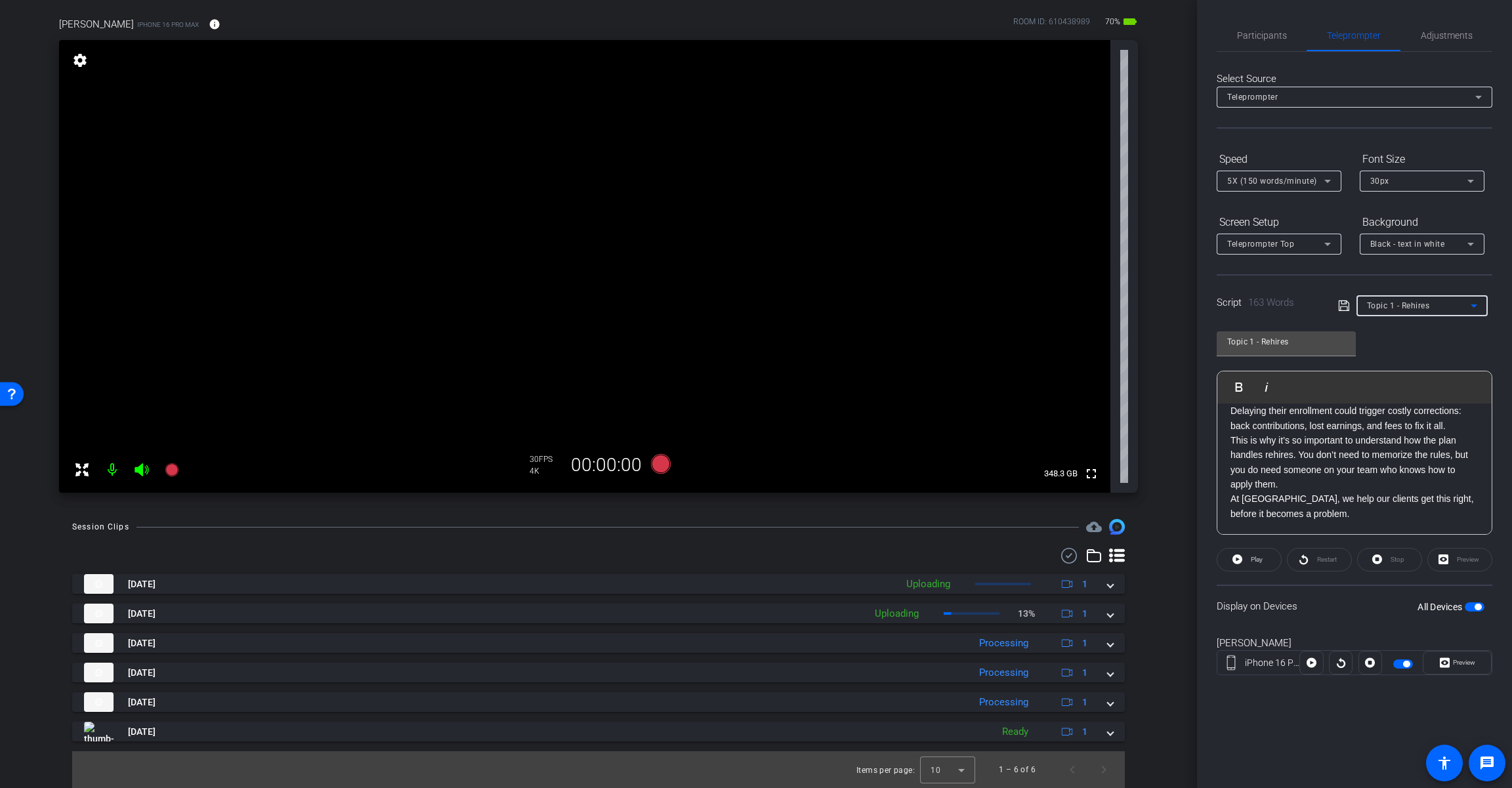
click at [903, 300] on div "Topic 1 - Rehires" at bounding box center [1418, 305] width 104 height 16
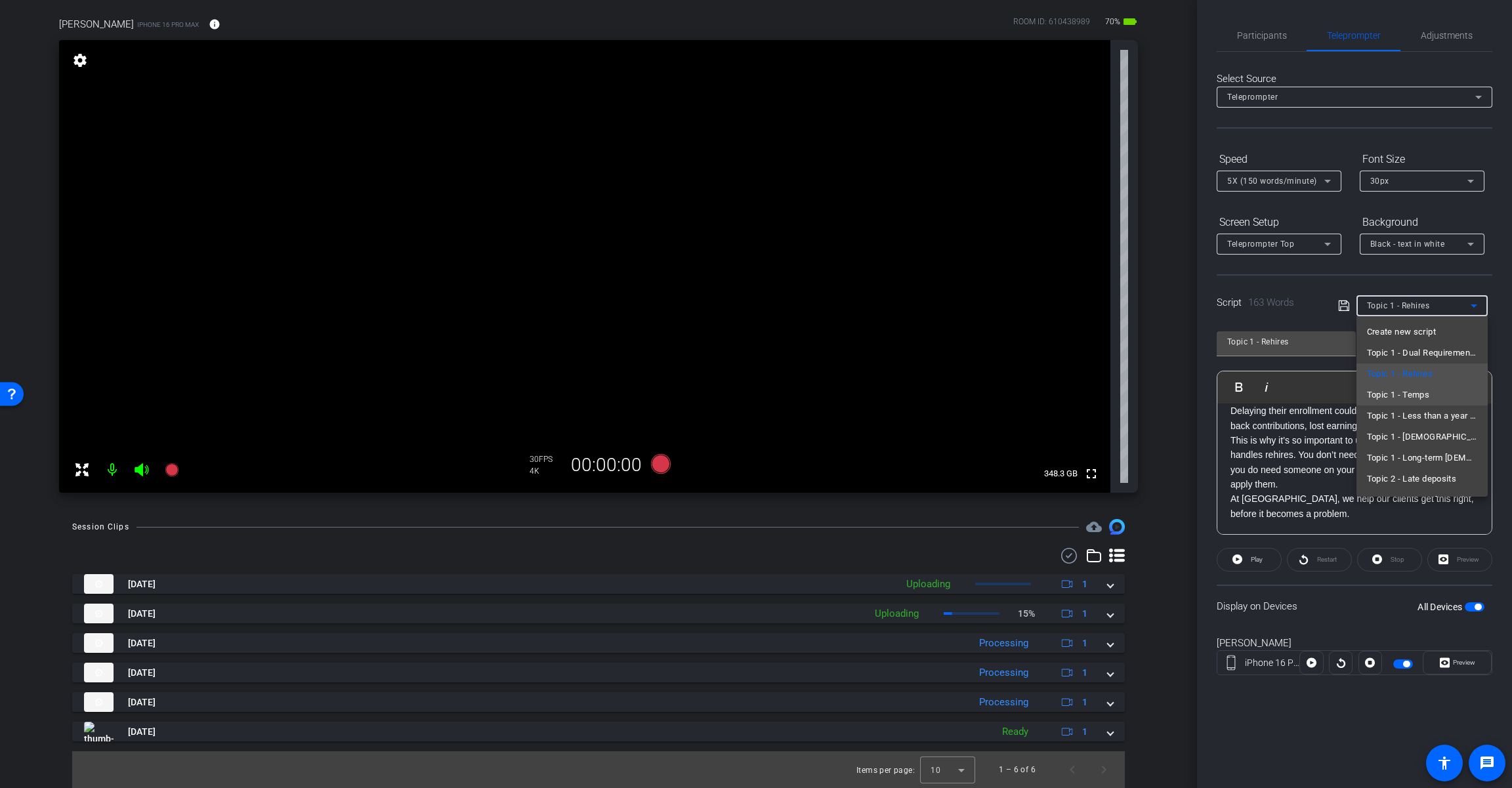
click at [903, 395] on span "Topic 1 - Temps" at bounding box center [1398, 394] width 63 height 16
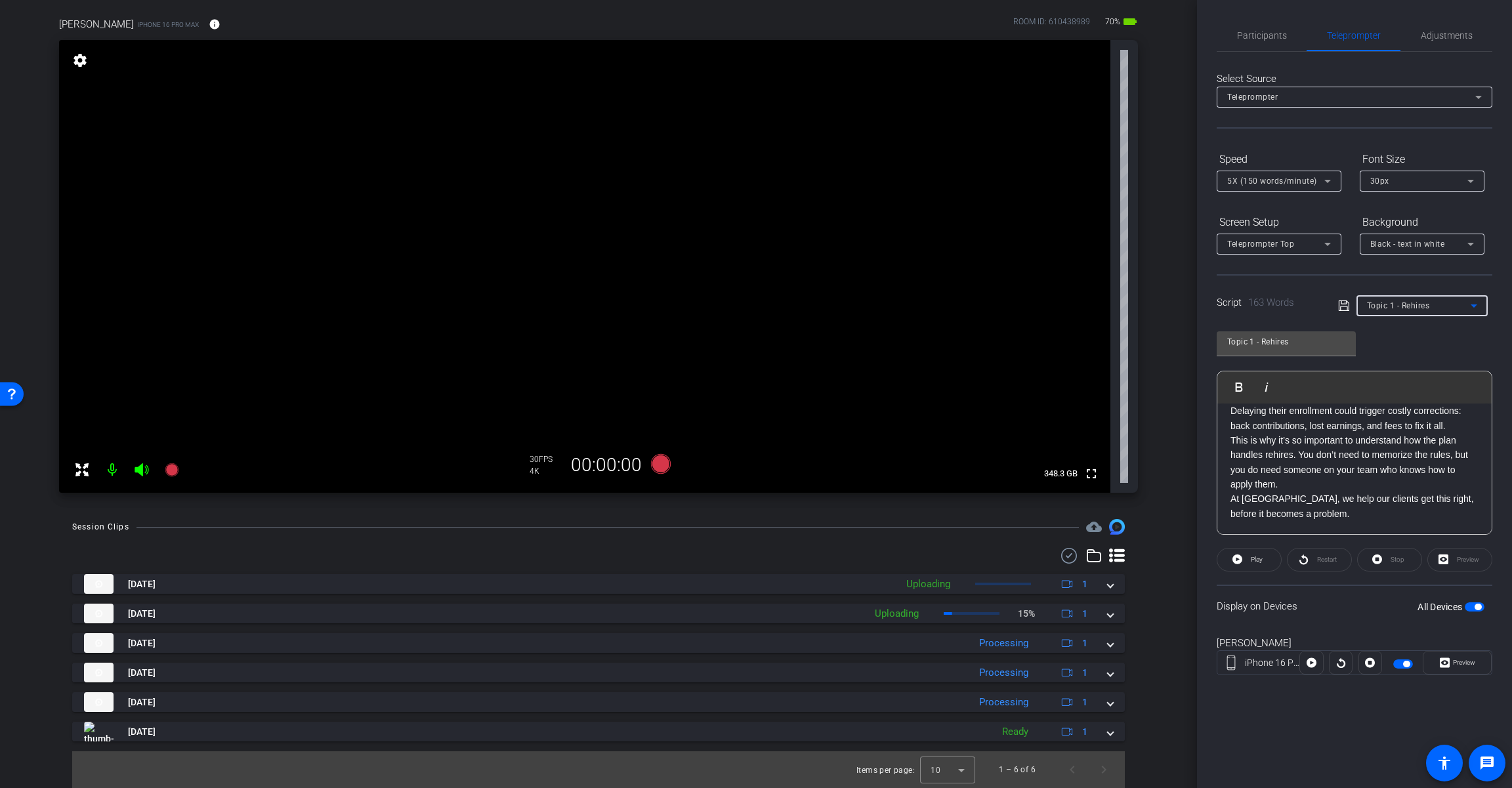
type input "Topic 1 - Temps"
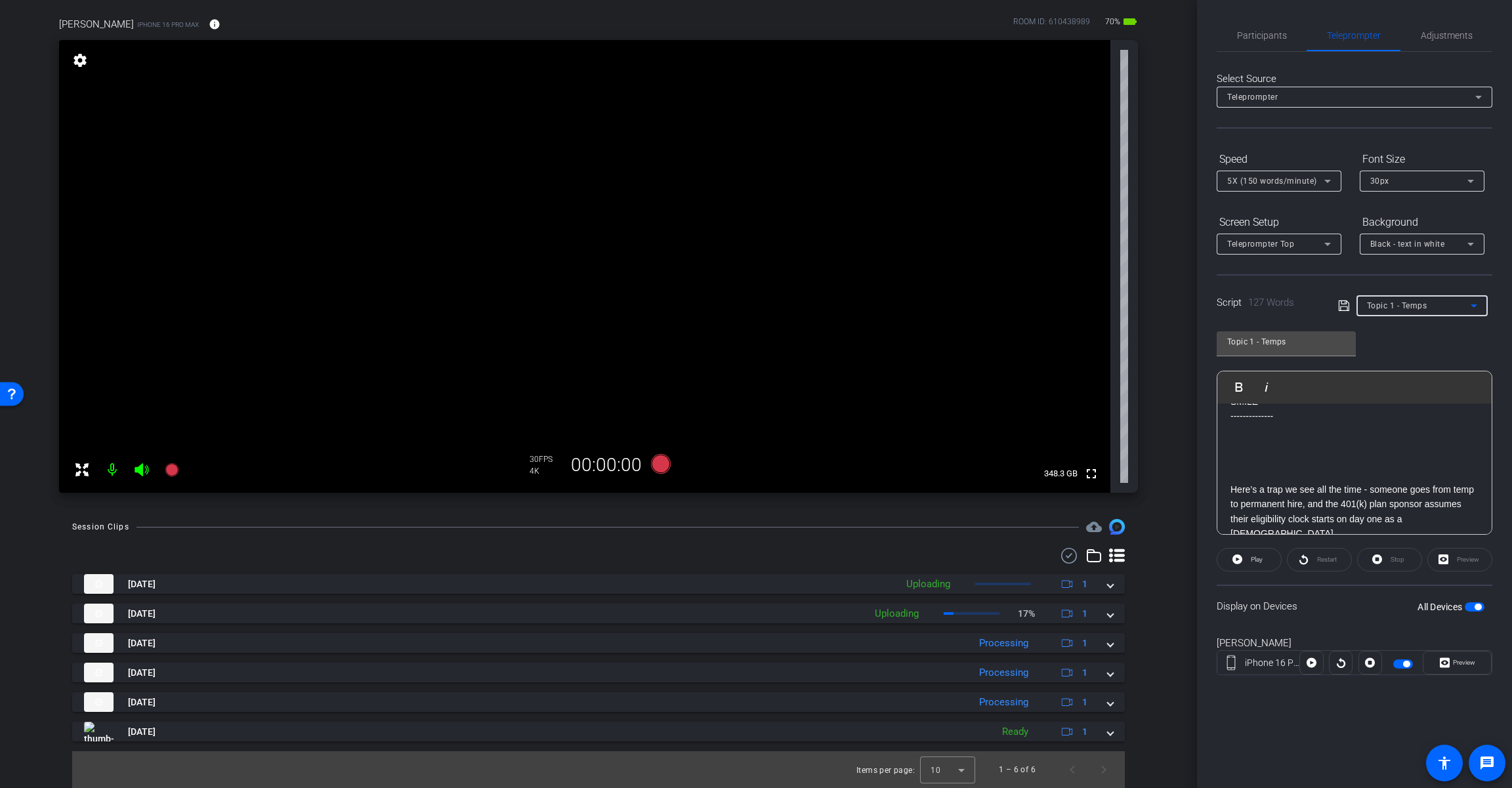
scroll to position [21, 0]
click at [903, 42] on span "Adjustments" at bounding box center [1446, 35] width 52 height 31
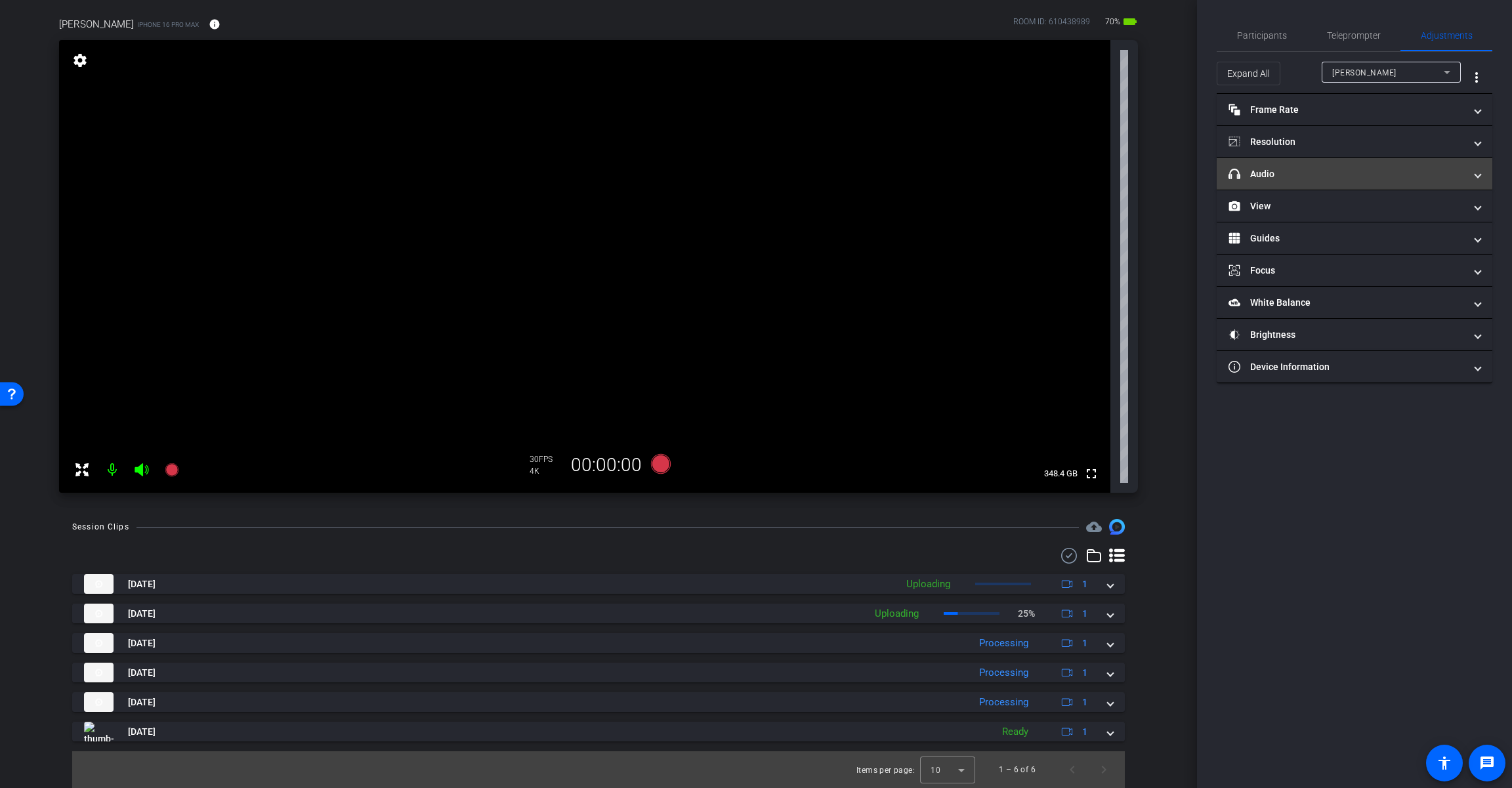
click at [903, 173] on mat-panel-title "headphone icon Audio" at bounding box center [1346, 174] width 236 height 13
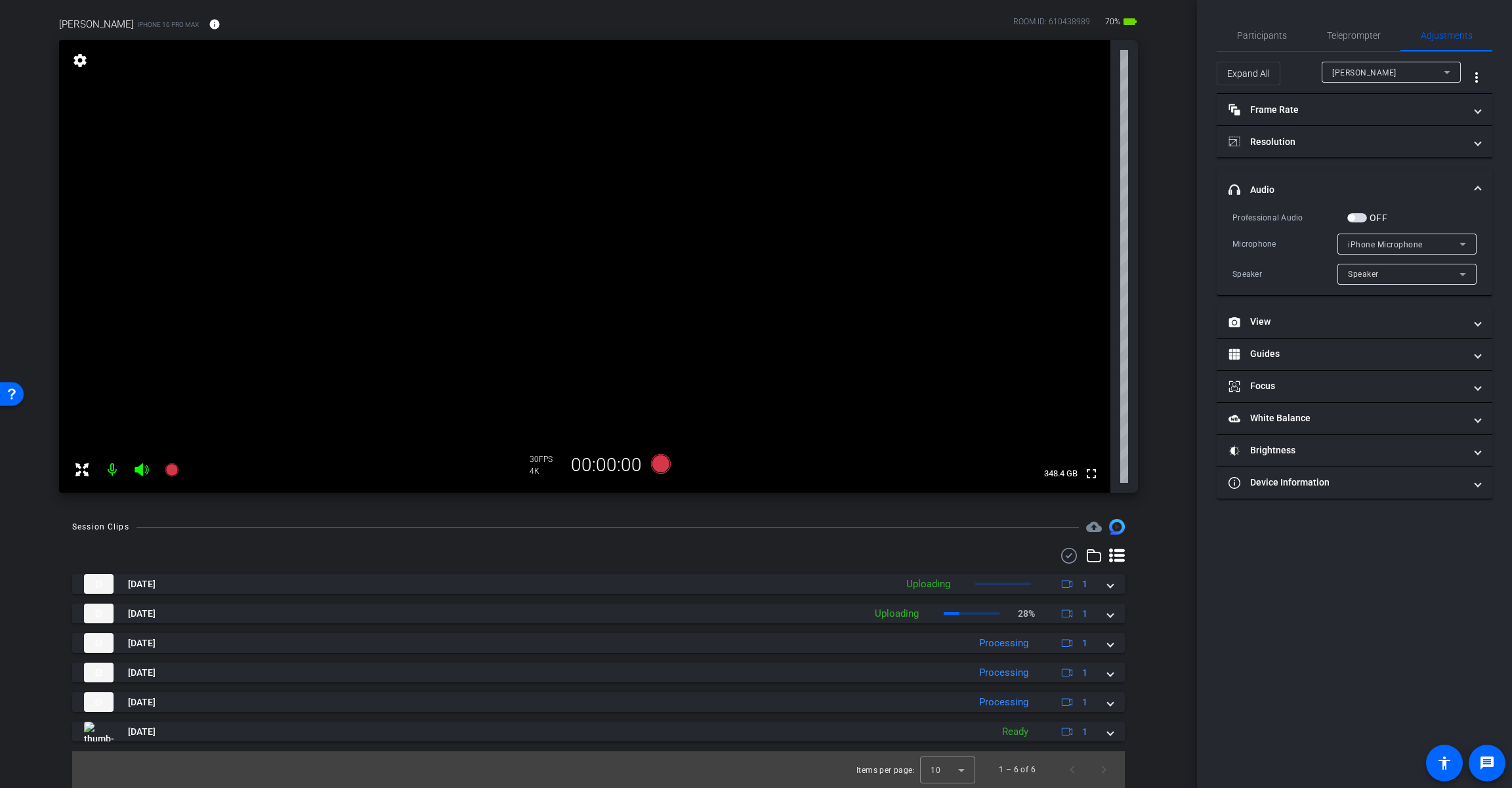
click at [903, 218] on span "button" at bounding box center [1351, 217] width 7 height 7
click at [903, 247] on span "iPhone Microphone" at bounding box center [1385, 245] width 75 height 9
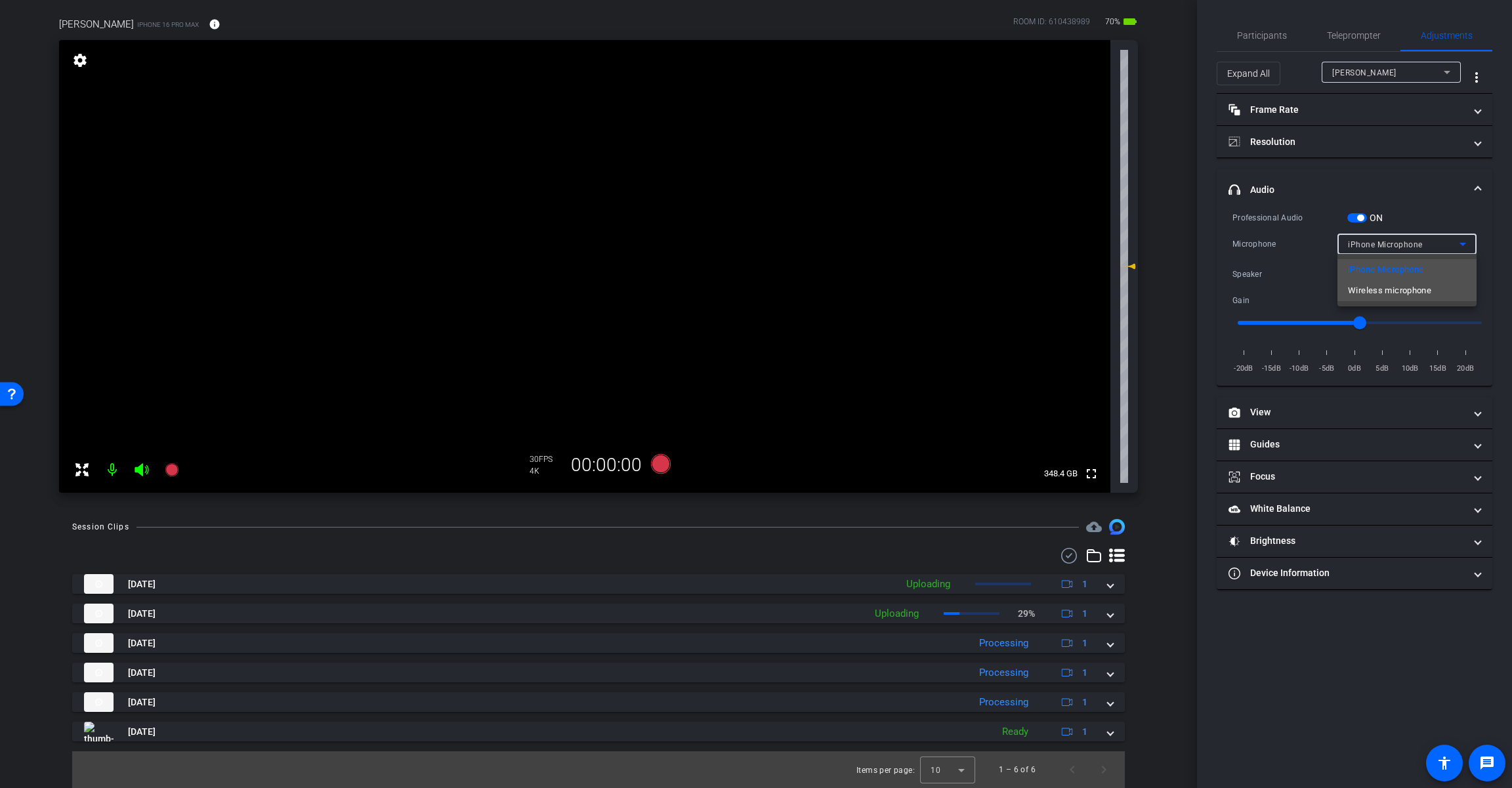
click at [903, 294] on span "Wireless microphone" at bounding box center [1390, 291] width 84 height 16
click at [663, 465] on icon at bounding box center [661, 464] width 19 height 19
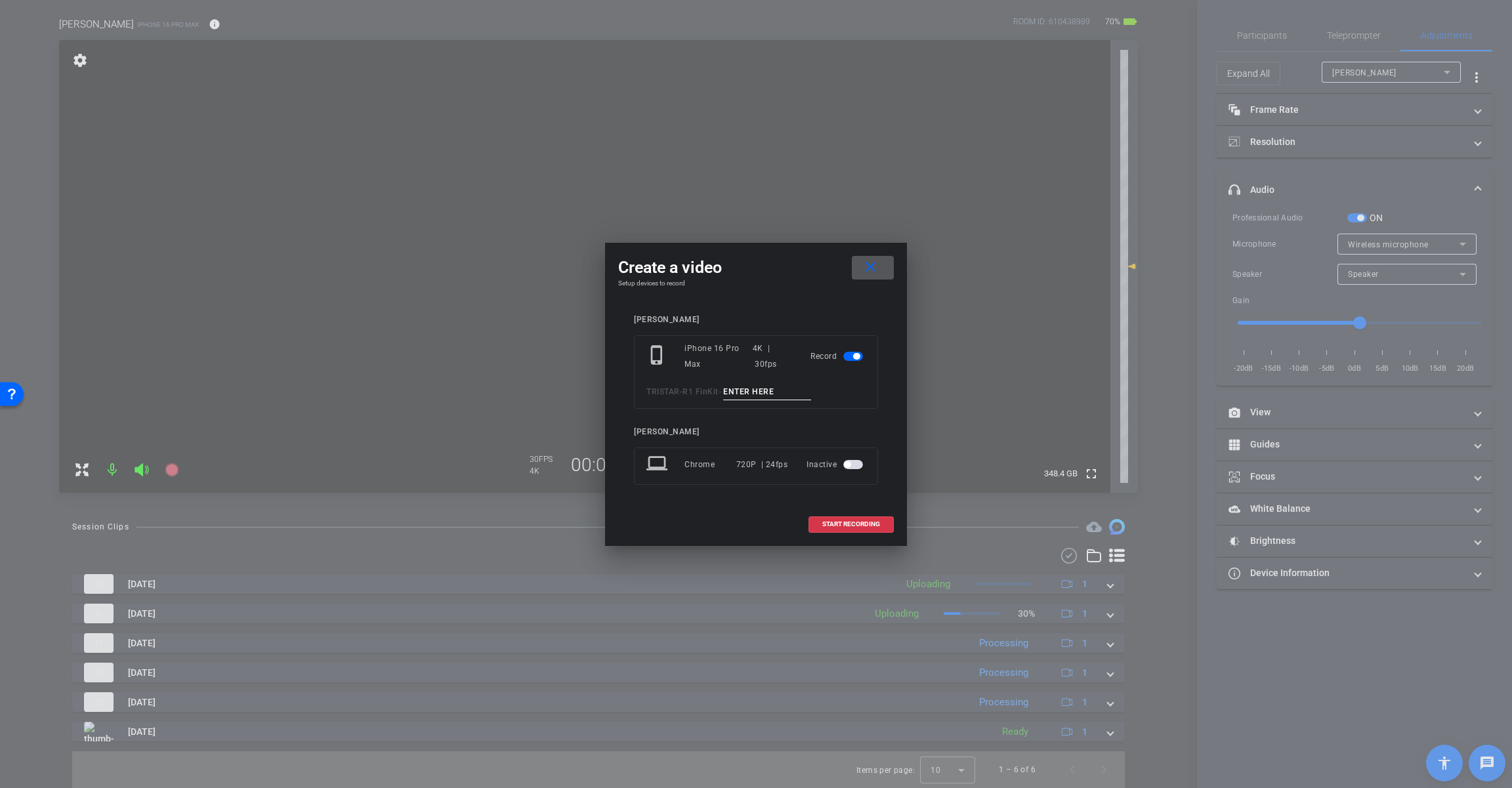
click at [781, 391] on input at bounding box center [767, 392] width 88 height 16
paste input "Tk_1_Rehires"
drag, startPoint x: 749, startPoint y: 388, endPoint x: 821, endPoint y: 392, distance: 72.1
click at [821, 392] on div "TRISTAR - R1 FinKit - Tk_1_Rehires" at bounding box center [756, 392] width 219 height 16
click at [762, 391] on input "Tk_1_Temps" at bounding box center [767, 392] width 88 height 16
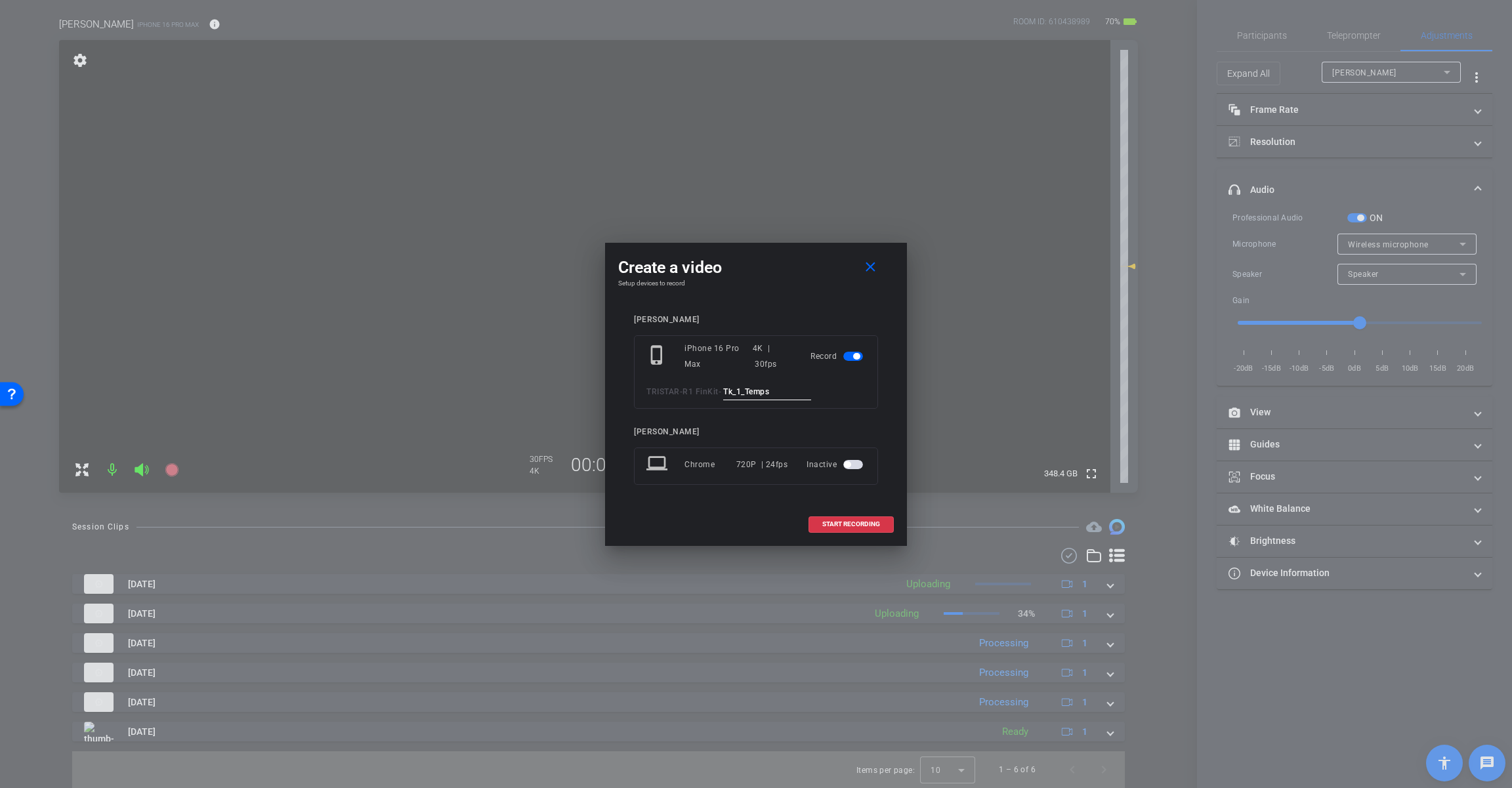
click at [762, 391] on input "Tk_1_Temps" at bounding box center [767, 392] width 88 height 16
type input "Tk_1_Temps"
drag, startPoint x: 838, startPoint y: 522, endPoint x: 1021, endPoint y: 430, distance: 204.8
click at [839, 522] on span "START RECORDING" at bounding box center [850, 524] width 57 height 7
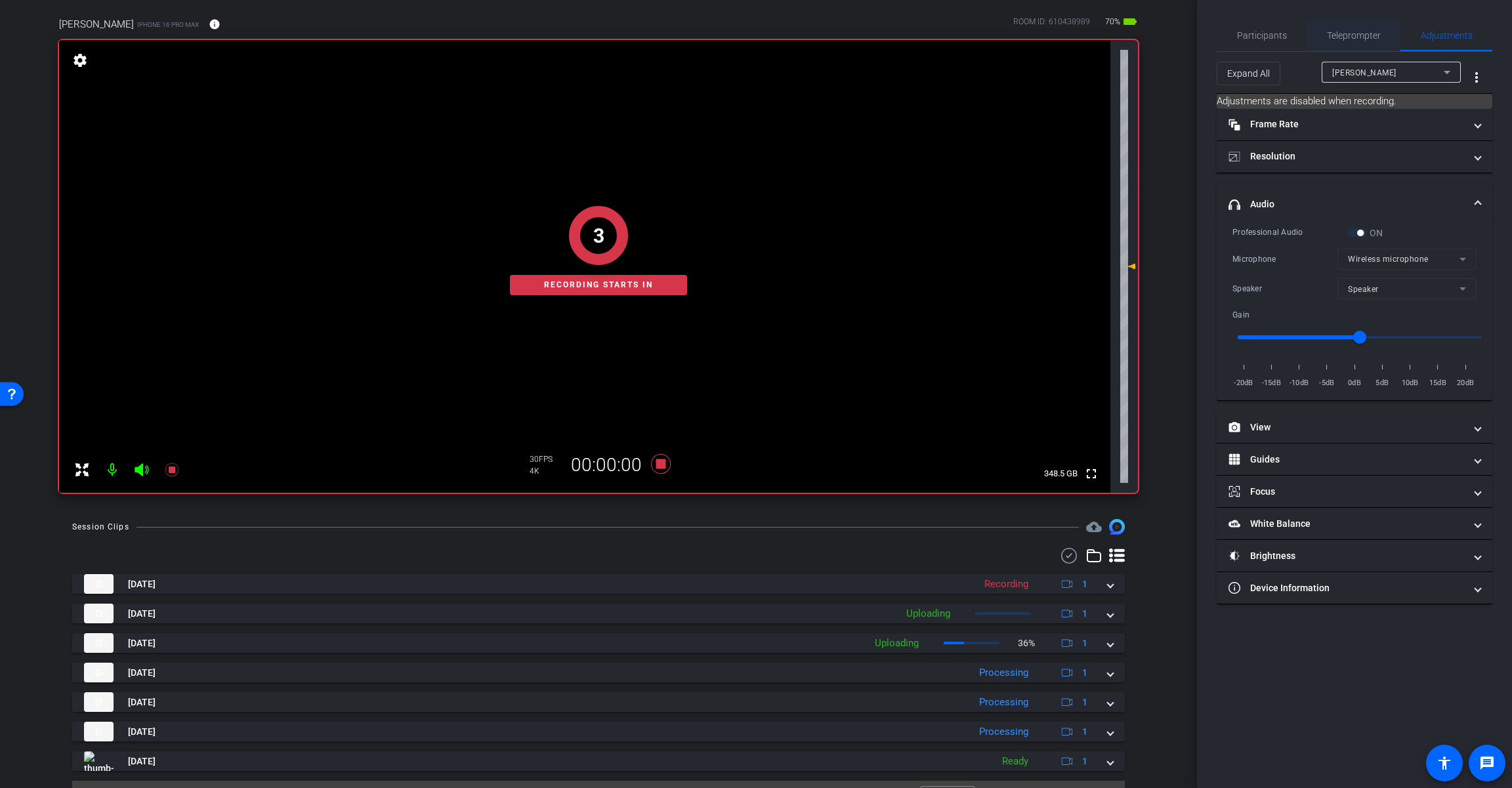
click at [903, 31] on span "Teleprompter" at bounding box center [1354, 35] width 54 height 9
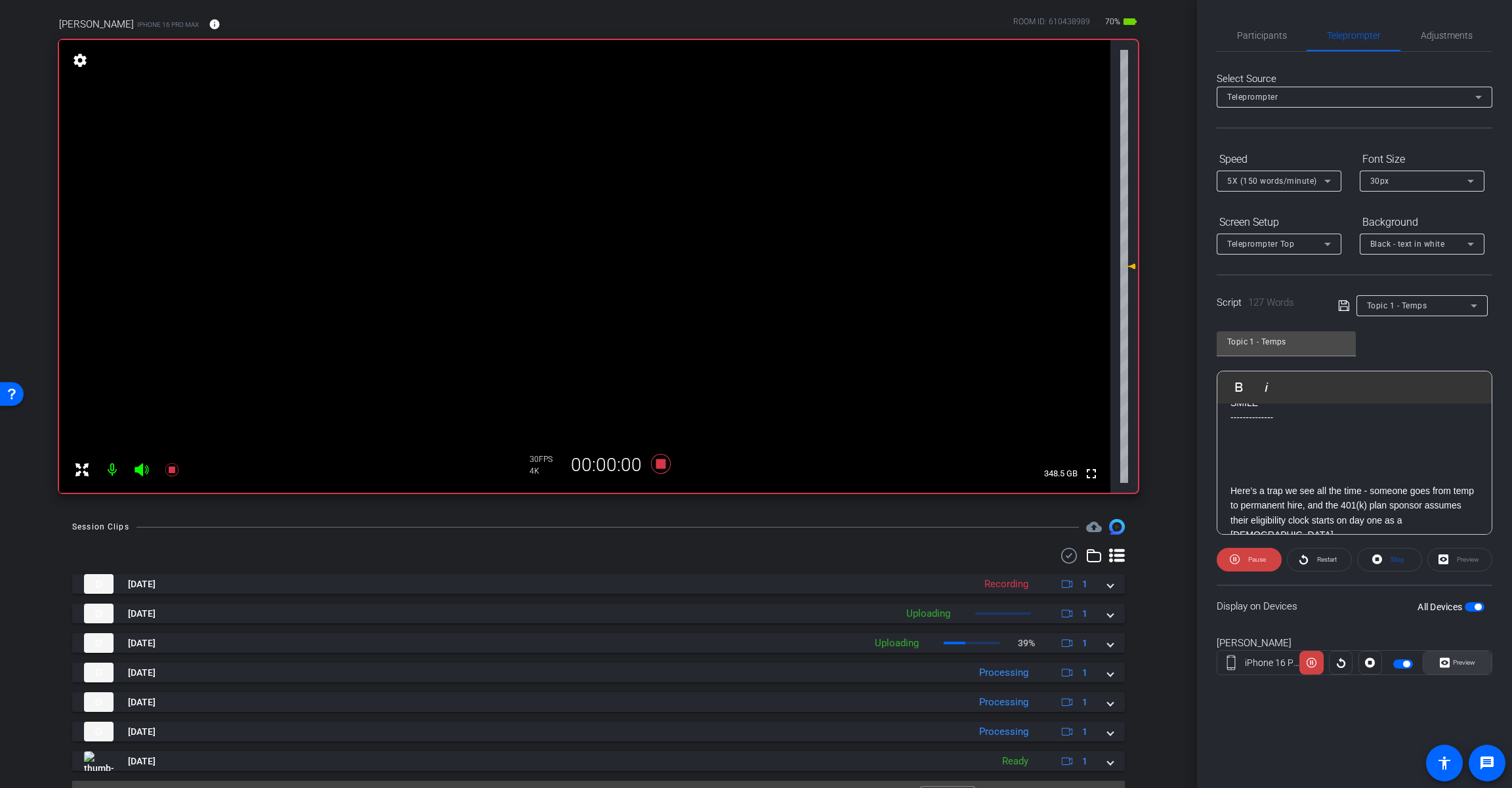
click at [903, 662] on icon at bounding box center [1444, 663] width 10 height 19
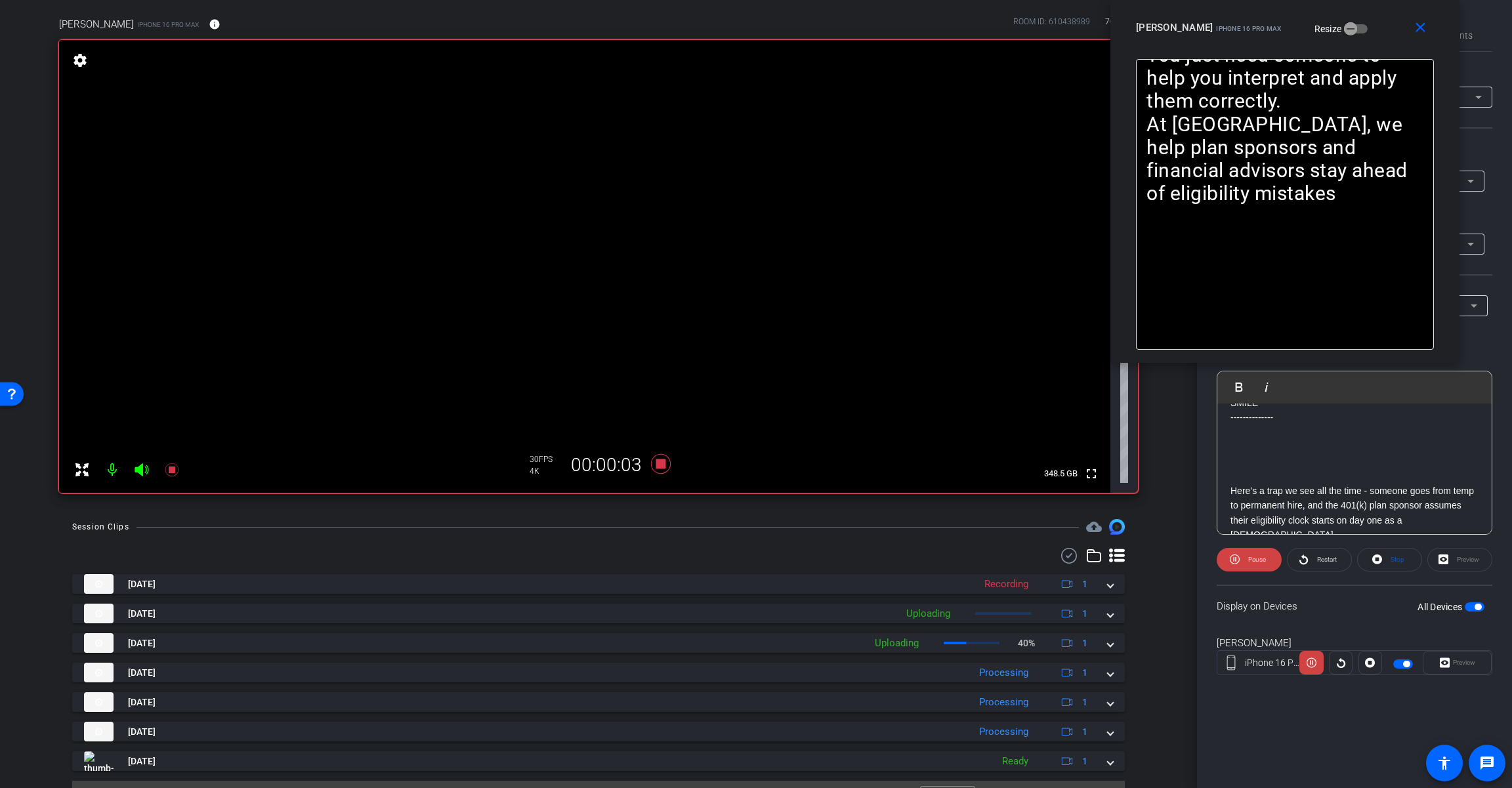
drag, startPoint x: 836, startPoint y: 241, endPoint x: 1365, endPoint y: 23, distance: 572.2
click at [903, 23] on div "[PERSON_NAME] iPhone 16 Pro Max Resize" at bounding box center [1289, 28] width 308 height 24
click at [903, 563] on span "Restart" at bounding box center [1325, 559] width 23 height 19
click at [903, 564] on span "Restart" at bounding box center [1325, 559] width 23 height 19
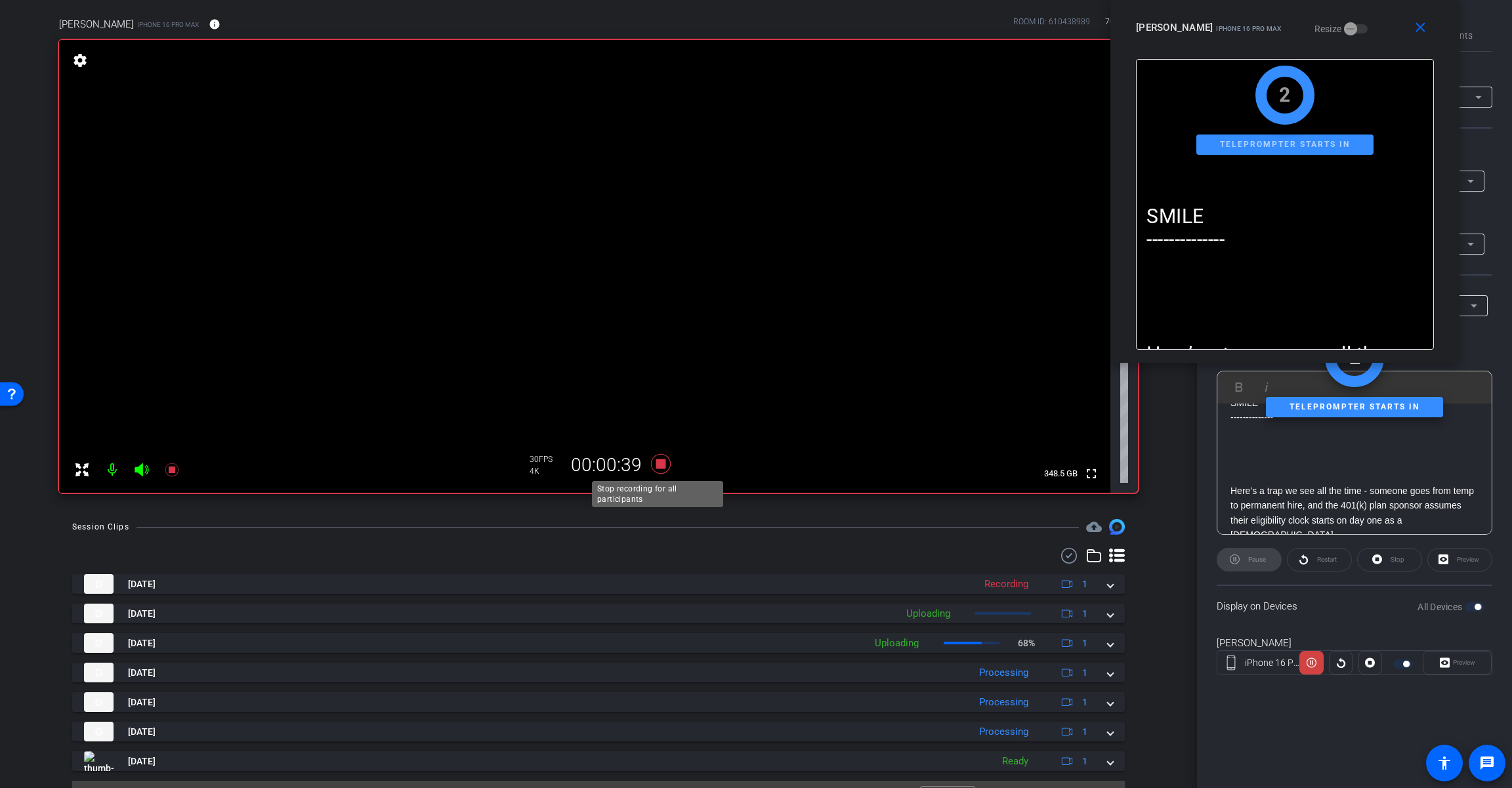
click at [655, 462] on icon at bounding box center [661, 464] width 19 height 19
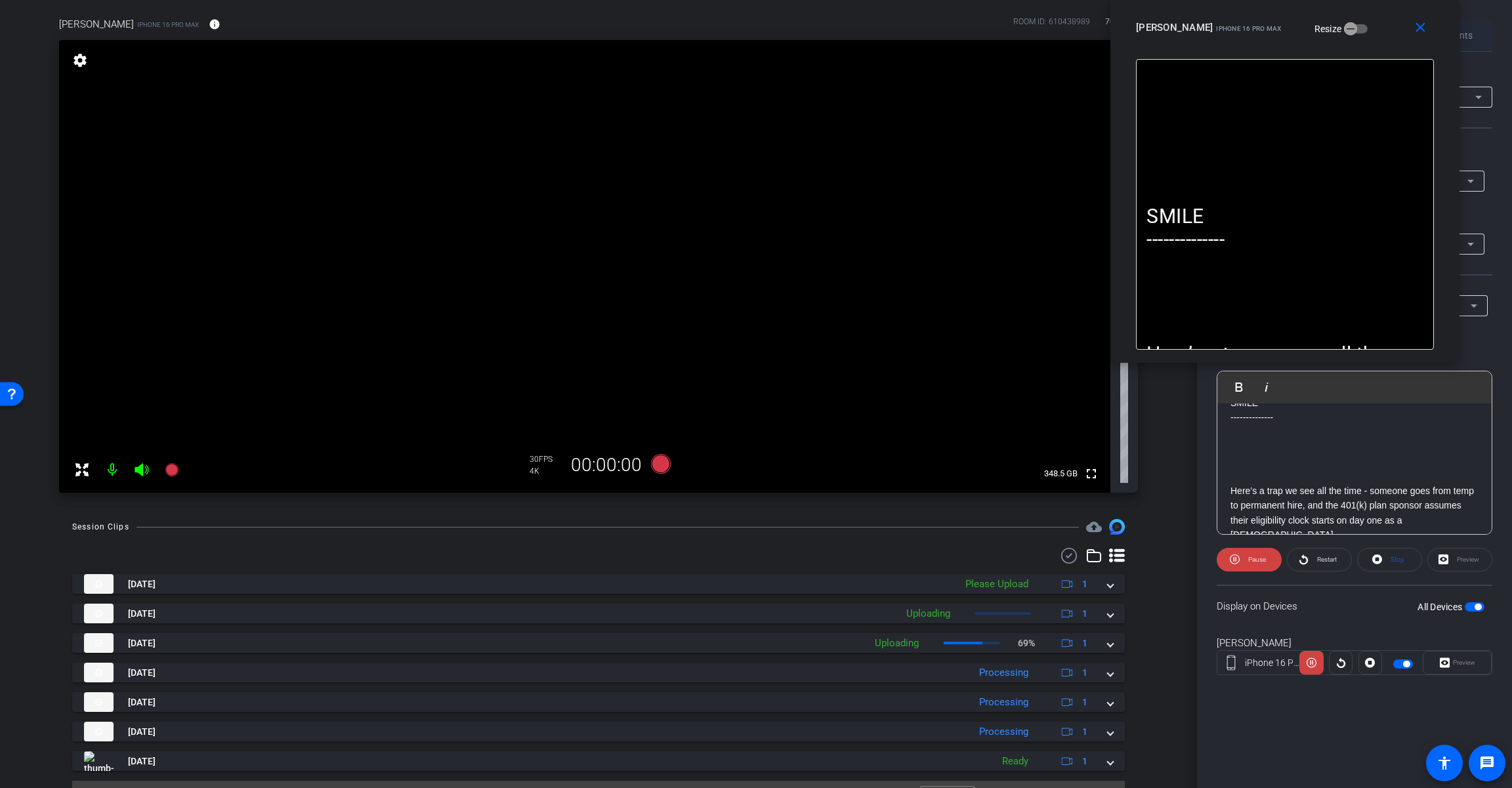
click at [903, 43] on div "Adjustments" at bounding box center [1446, 35] width 92 height 31
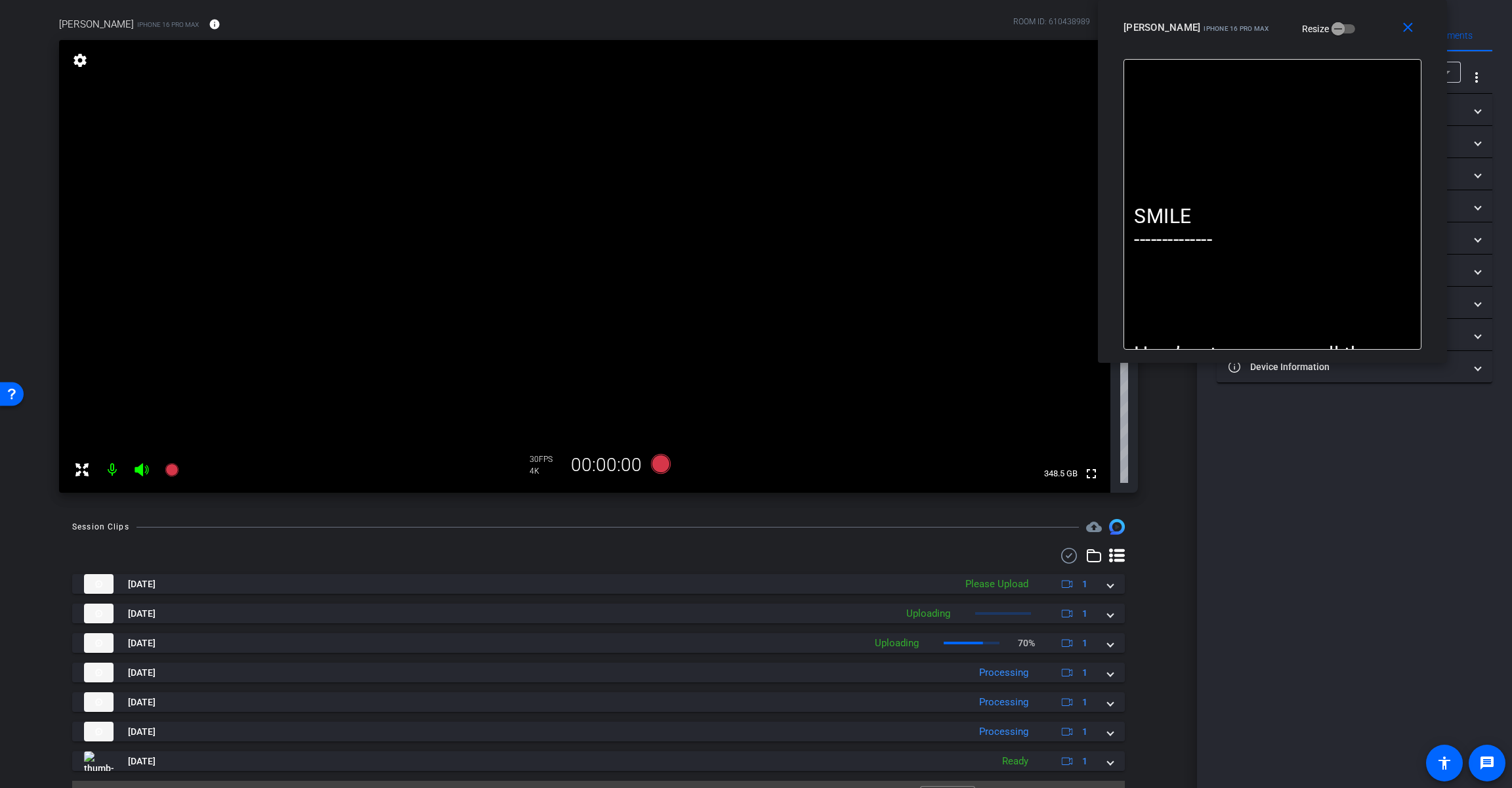
drag, startPoint x: 1369, startPoint y: 24, endPoint x: 1256, endPoint y: 13, distance: 113.5
click at [903, 13] on div "close [PERSON_NAME] iPhone 16 Pro Max Resize" at bounding box center [1272, 29] width 349 height 59
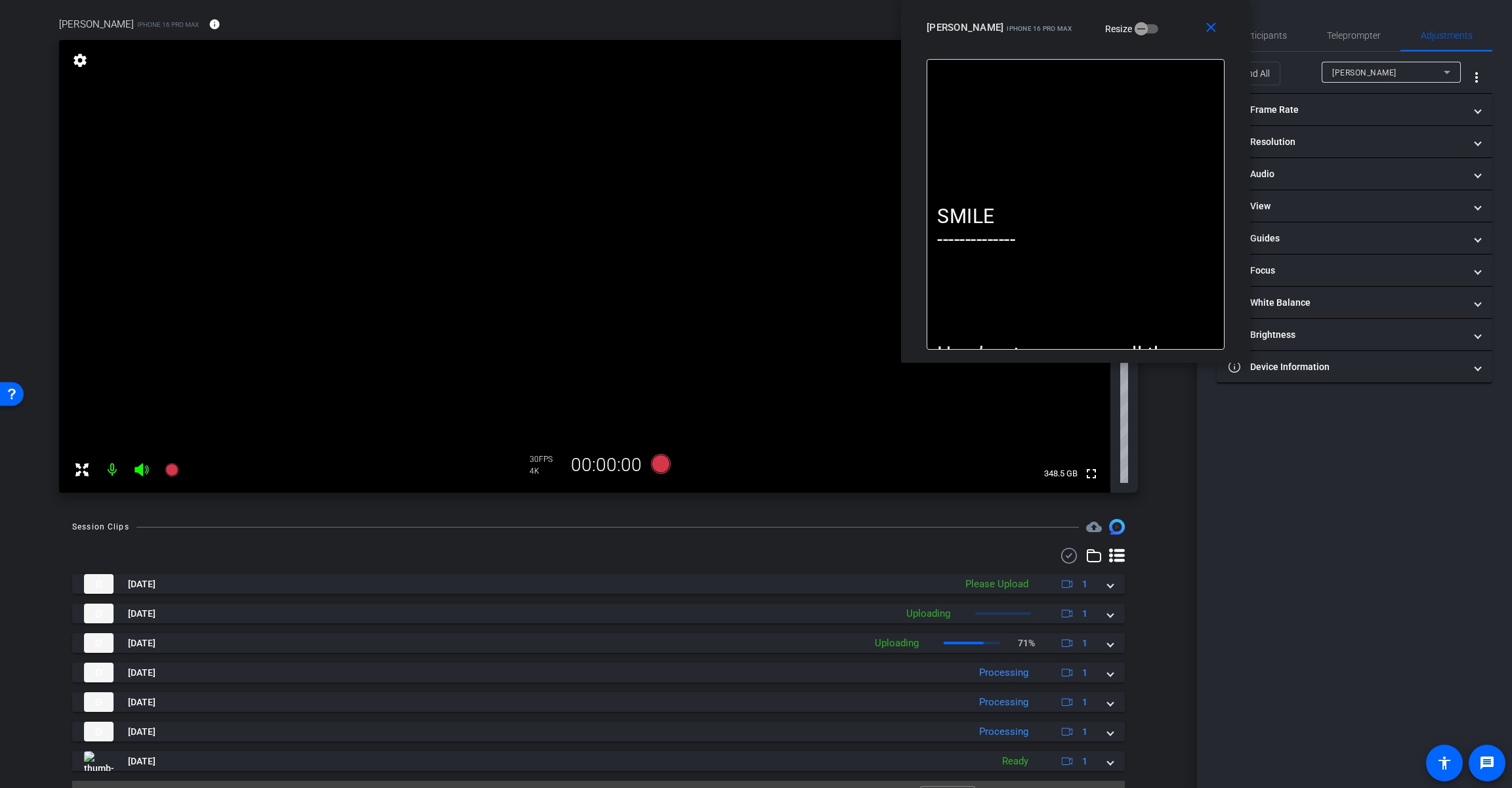
drag, startPoint x: 1266, startPoint y: 25, endPoint x: 1170, endPoint y: 11, distance: 97.0
click at [903, 11] on div "close [PERSON_NAME] iPhone 16 Pro Max Resize" at bounding box center [1074, 29] width 349 height 59
click at [903, 172] on mat-panel-title "headphone icon Audio" at bounding box center [1346, 174] width 236 height 13
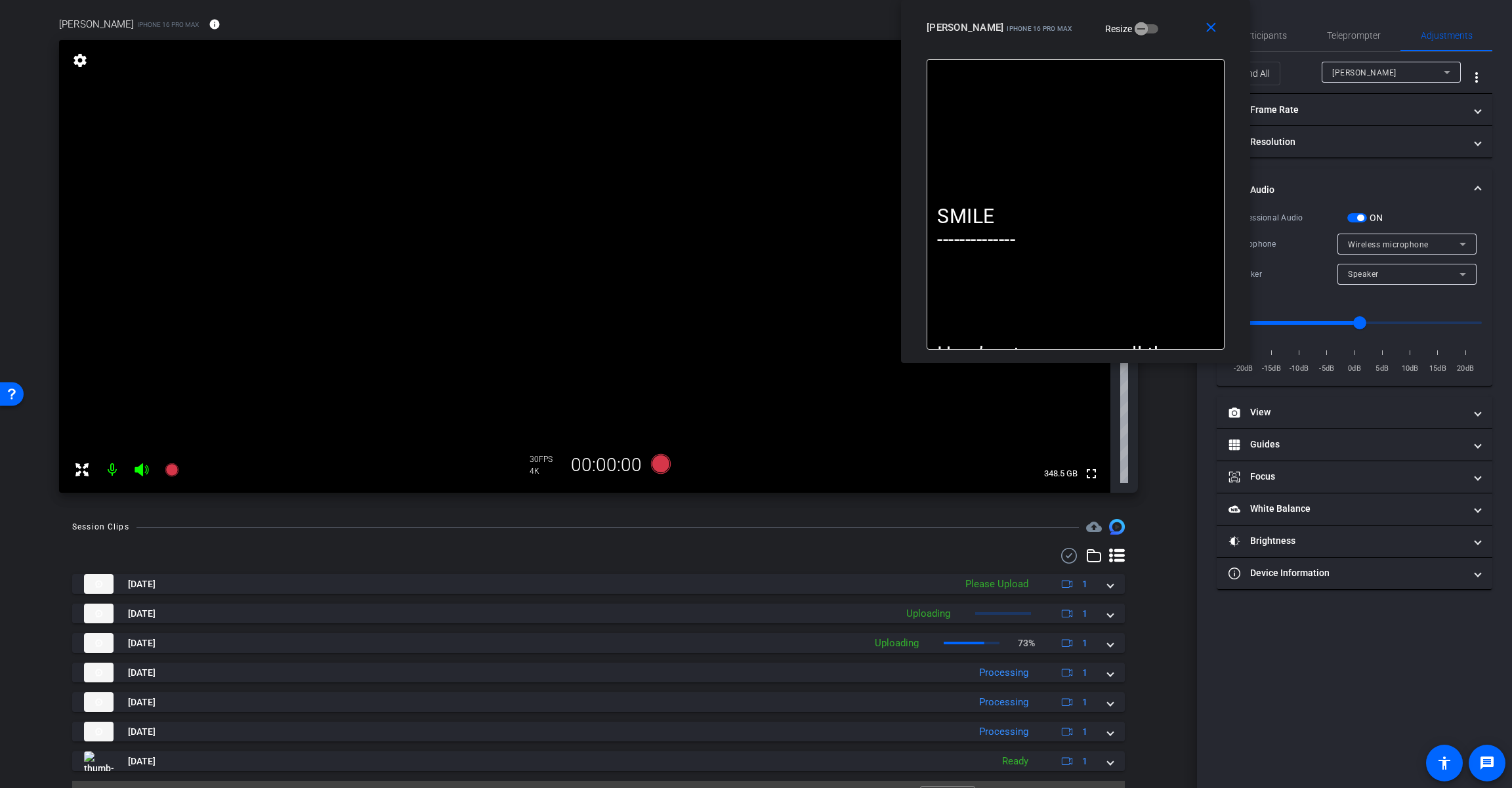
click at [903, 246] on span "Wireless microphone" at bounding box center [1388, 245] width 81 height 9
click at [903, 219] on div at bounding box center [756, 394] width 1512 height 788
click at [903, 217] on span "button" at bounding box center [1360, 217] width 7 height 7
click at [903, 30] on div "Teleprompter" at bounding box center [1353, 35] width 94 height 31
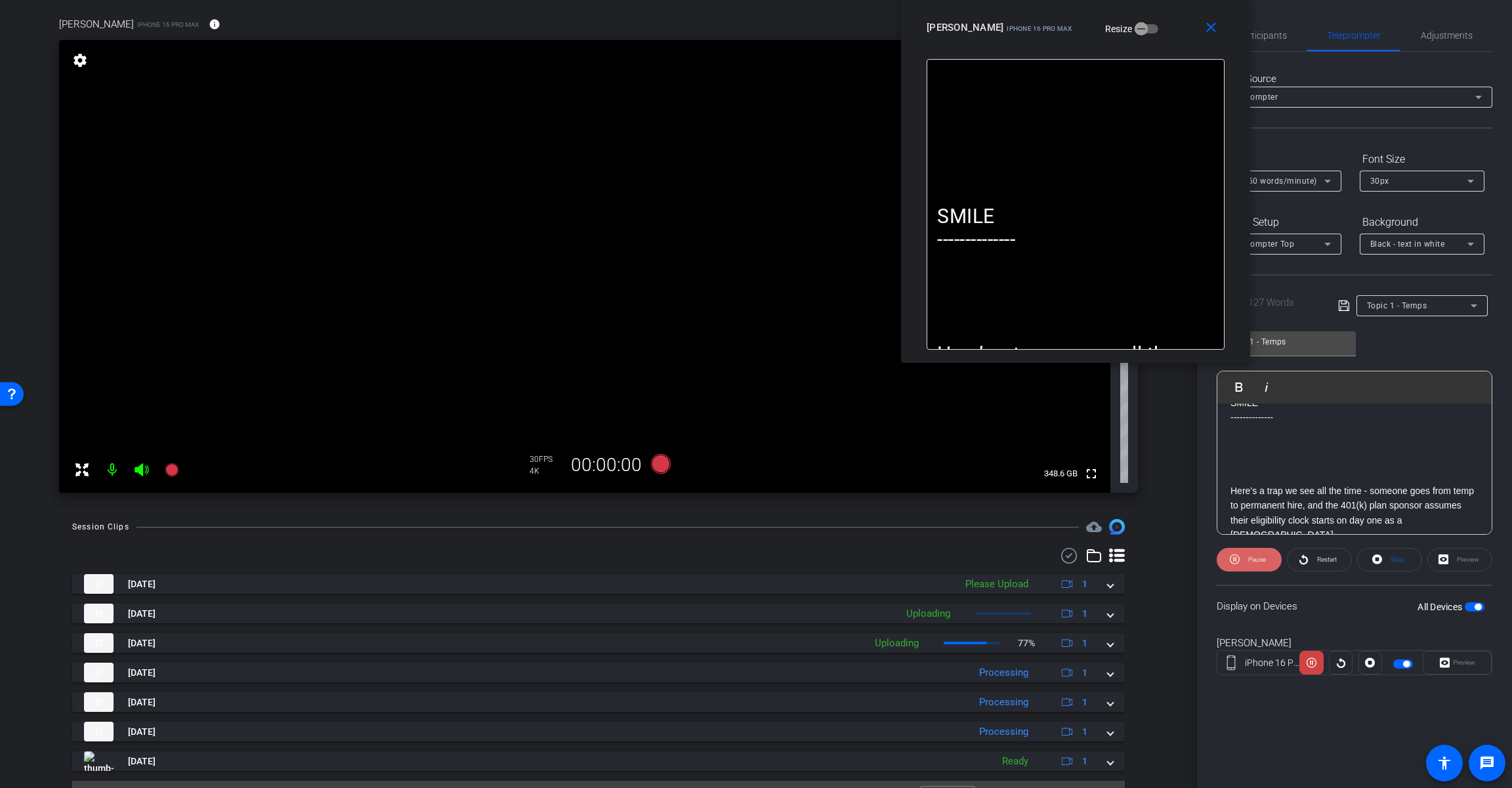
click at [903, 558] on span "Pause" at bounding box center [1257, 559] width 18 height 7
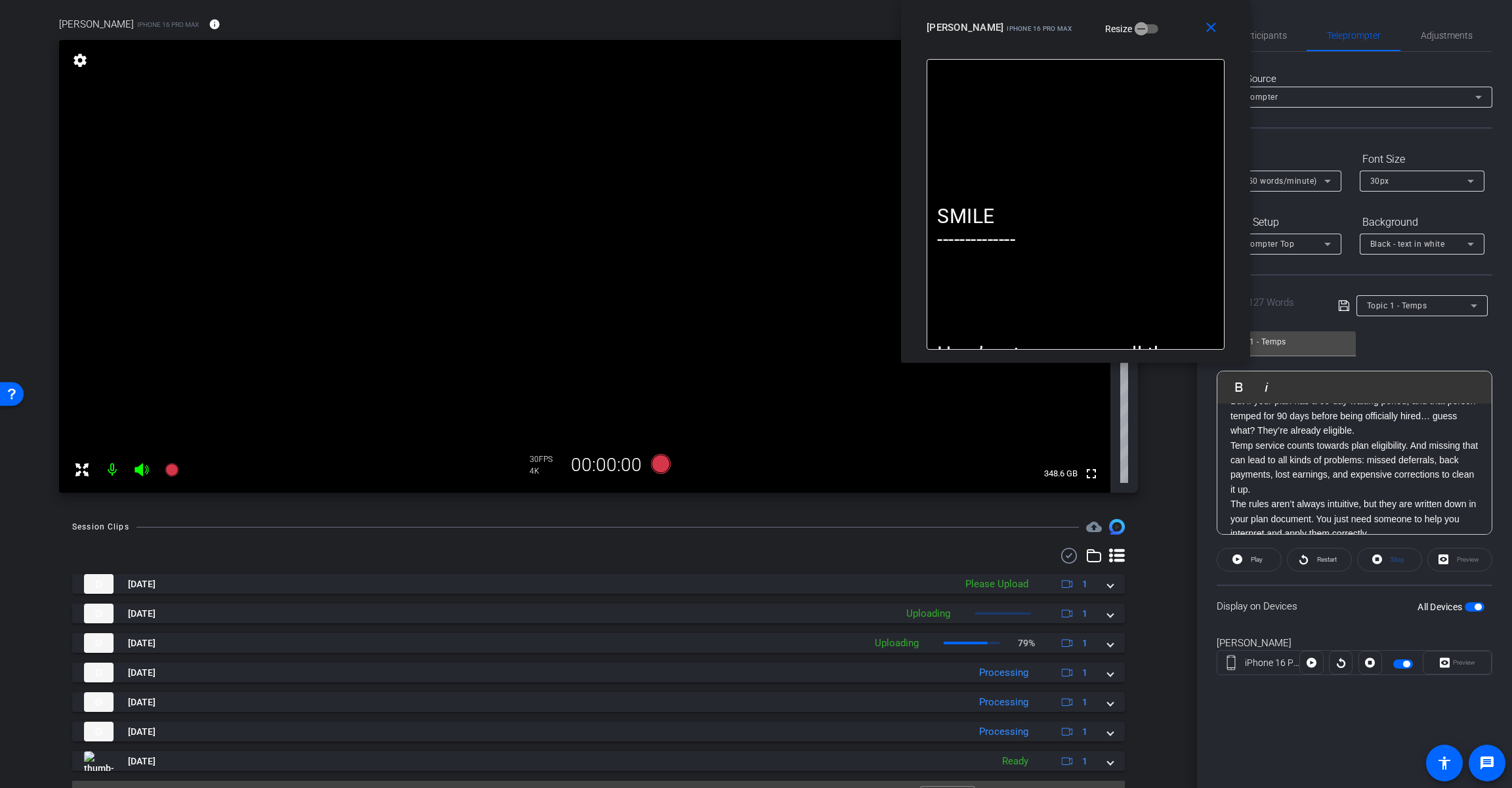
scroll to position [87, 0]
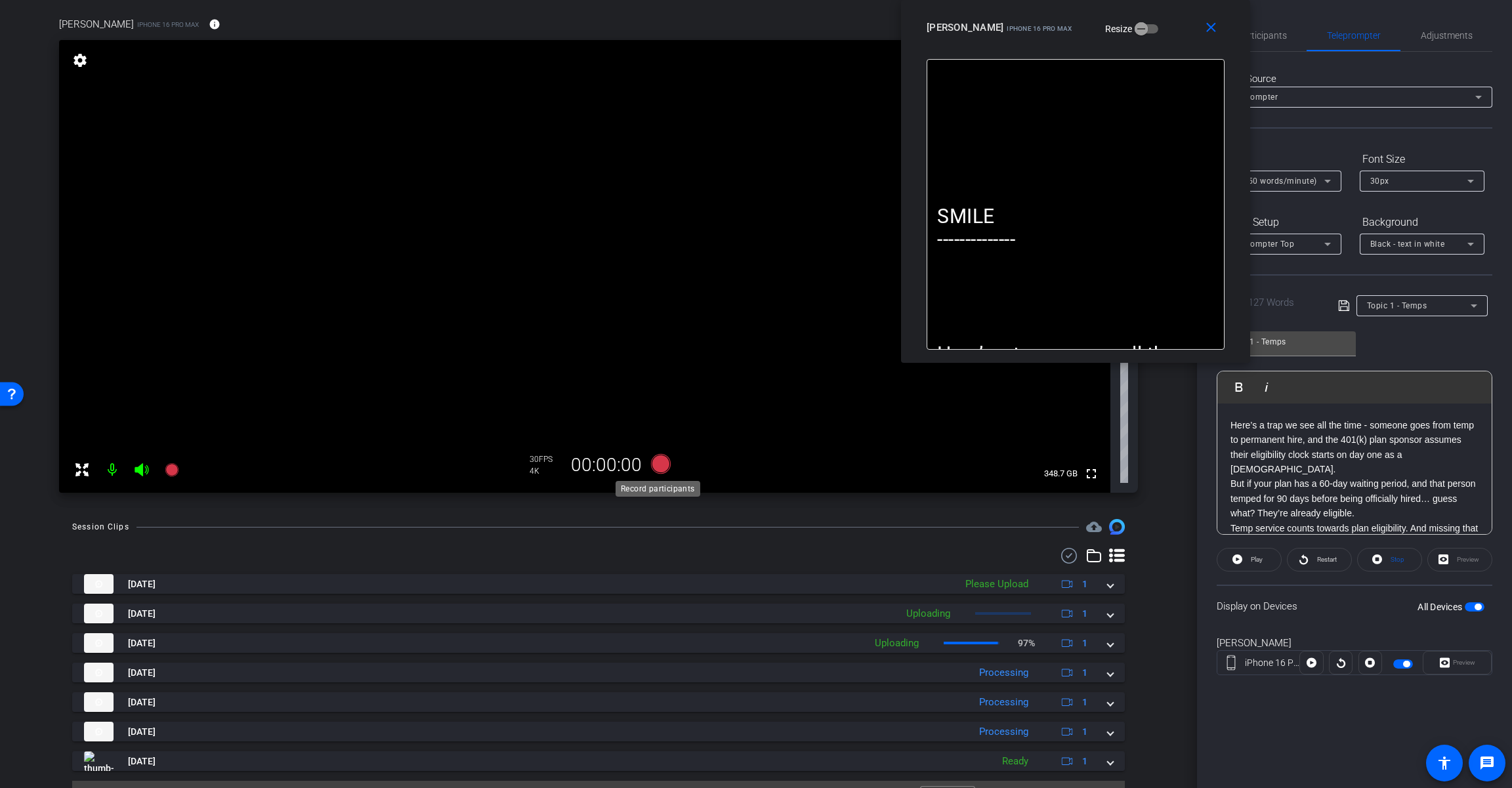
click at [655, 465] on icon at bounding box center [661, 464] width 19 height 19
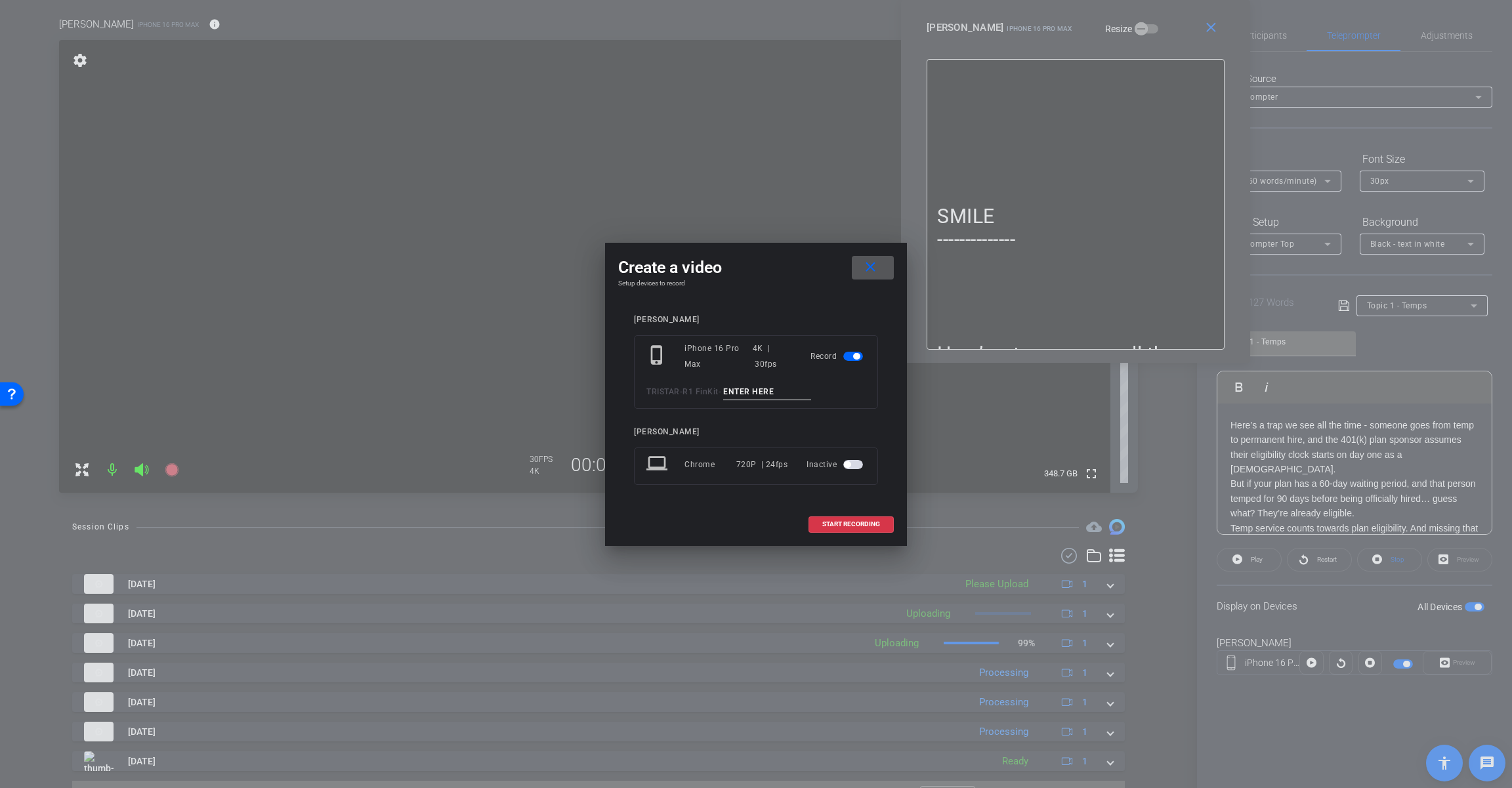
click at [903, 34] on div at bounding box center [756, 394] width 1512 height 788
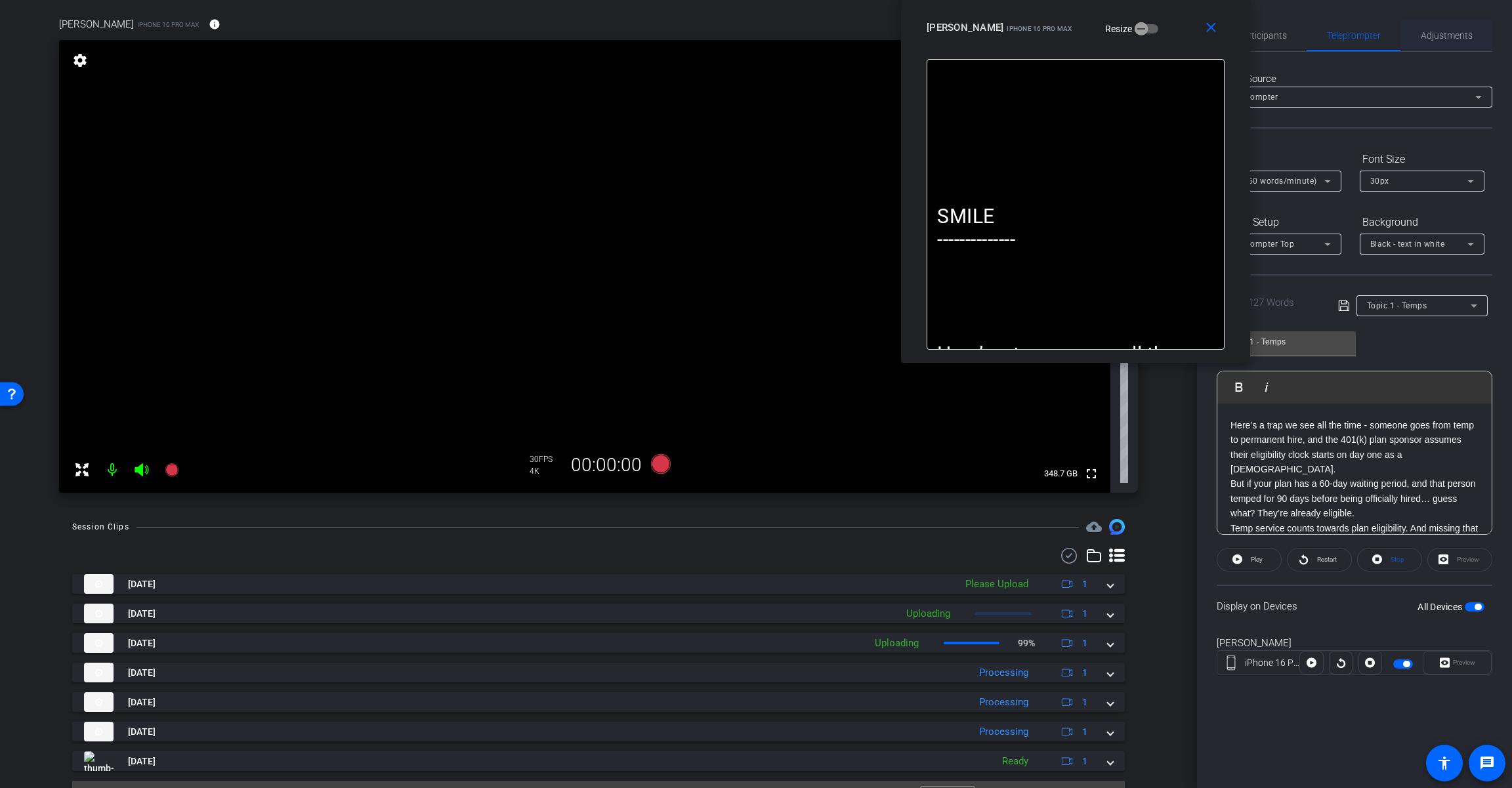
click at [903, 31] on span "Adjustments" at bounding box center [1446, 35] width 52 height 9
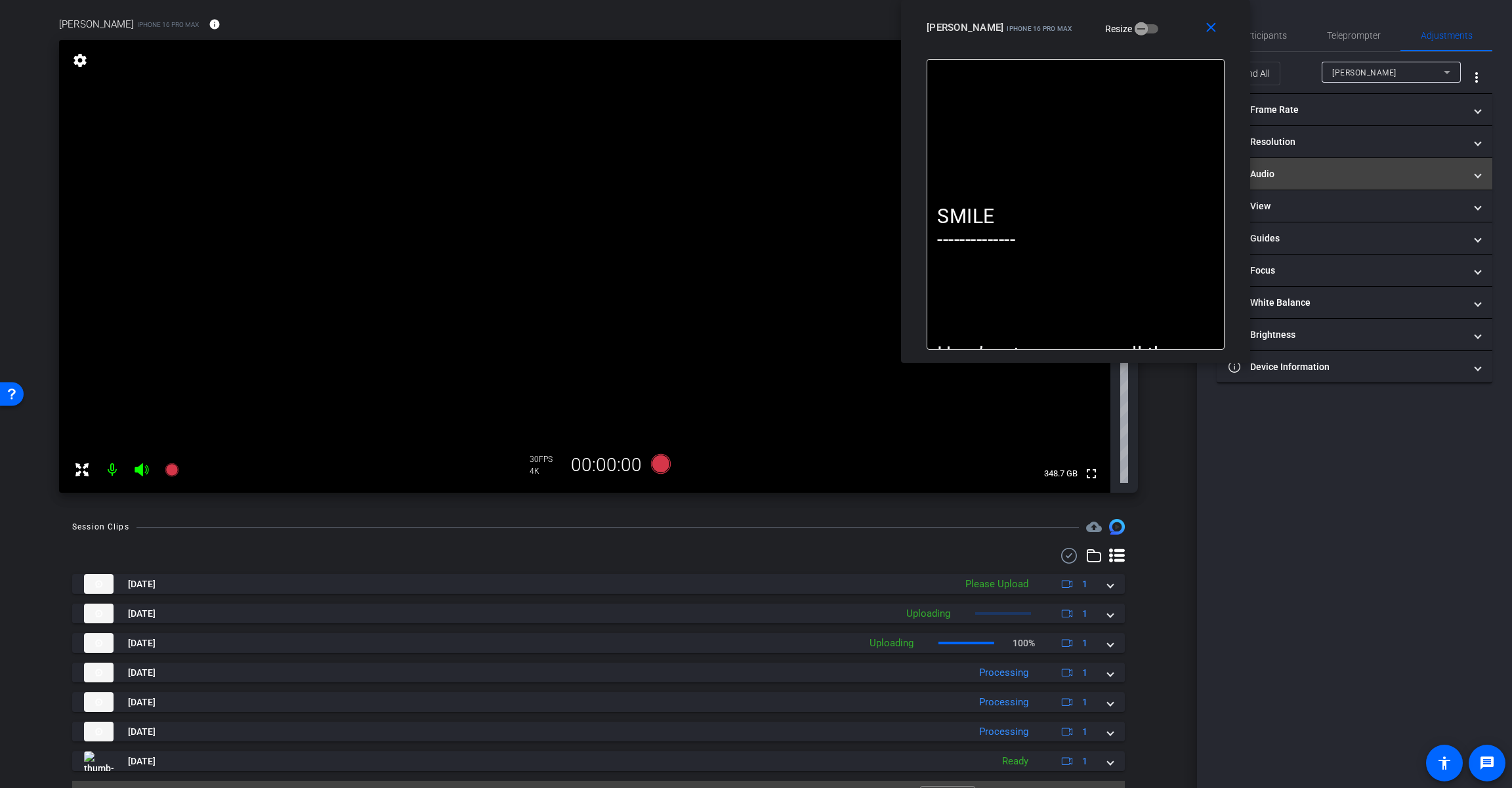
click at [903, 187] on mat-expansion-panel-header "headphone icon Audio" at bounding box center [1354, 174] width 276 height 31
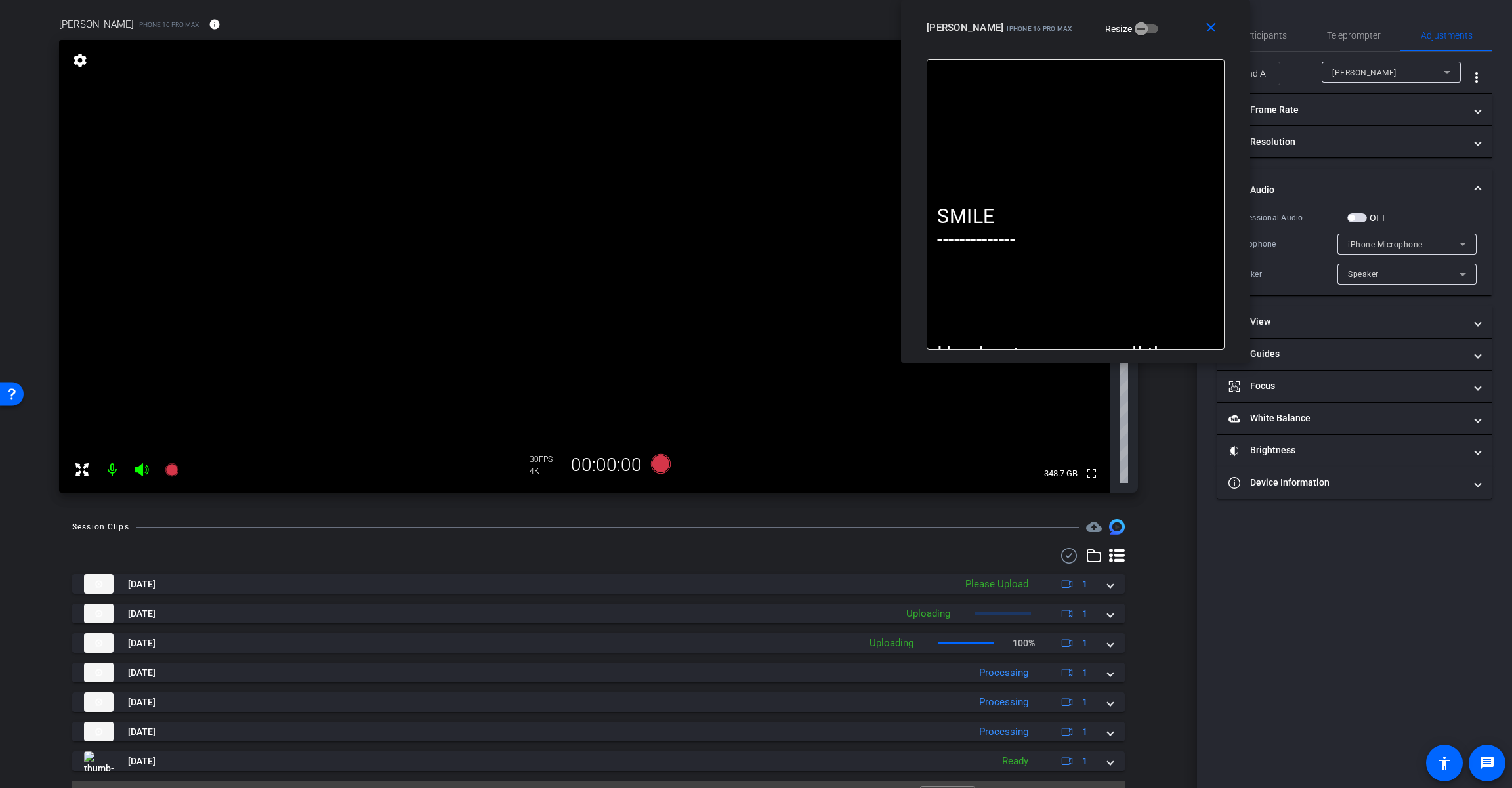
click at [903, 214] on span "button" at bounding box center [1351, 217] width 7 height 7
click at [903, 249] on div "iPhone Microphone" at bounding box center [1403, 244] width 111 height 16
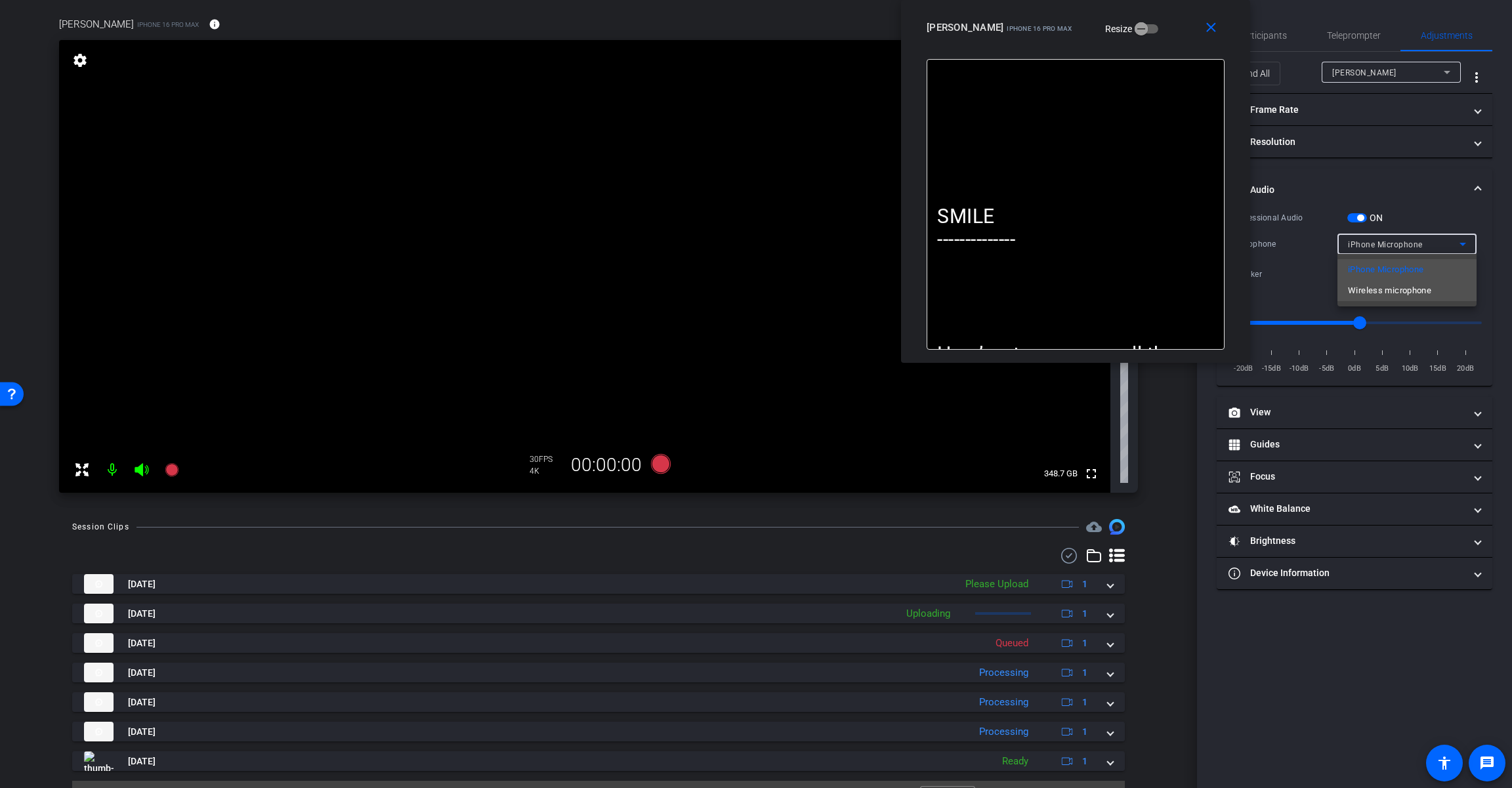
click at [903, 293] on span "Wireless microphone" at bounding box center [1390, 291] width 84 height 16
click at [660, 458] on icon at bounding box center [661, 464] width 19 height 19
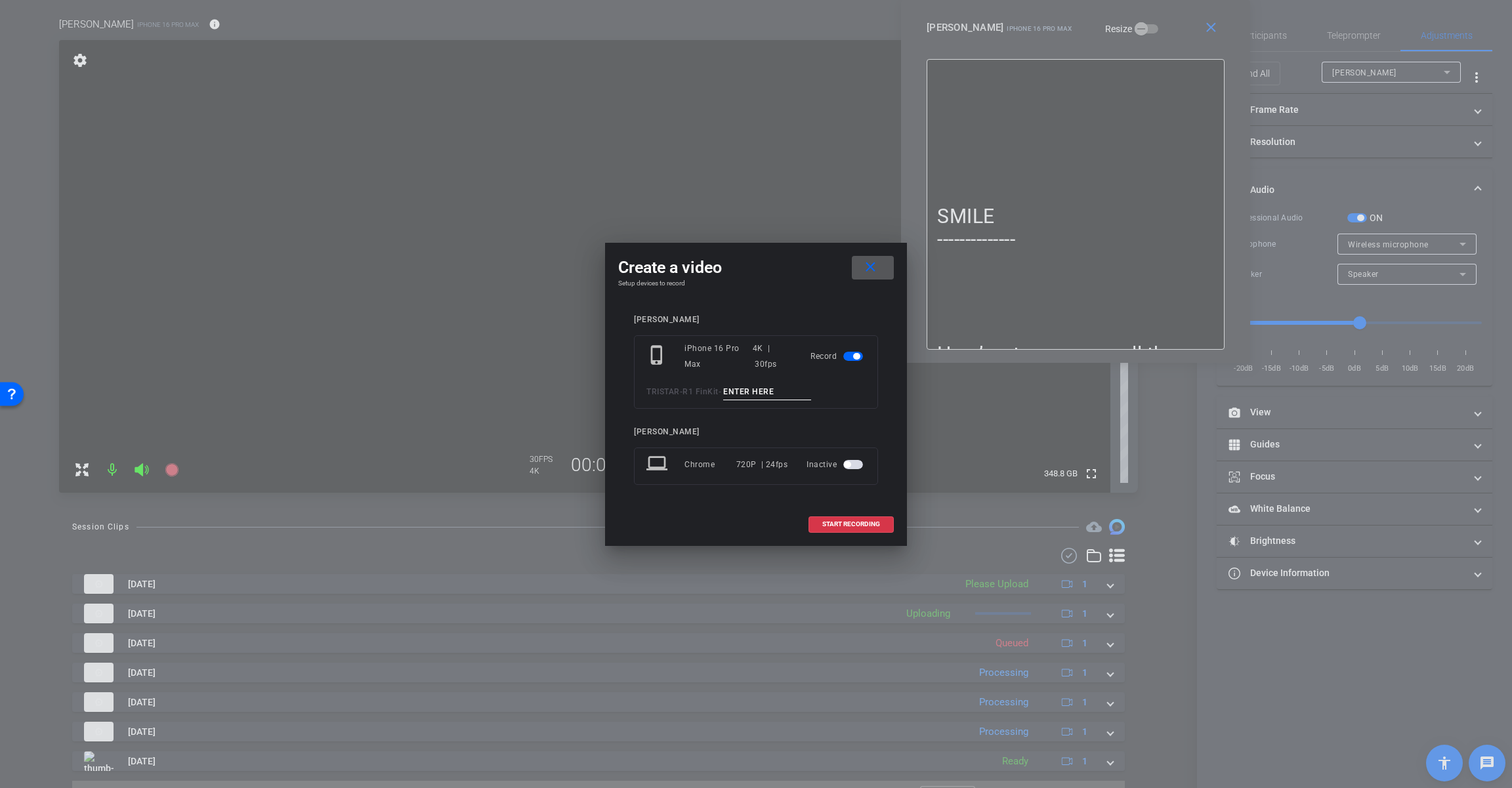
click at [762, 389] on input at bounding box center [767, 392] width 88 height 16
paste input "Tk_1_Temps"
click at [749, 393] on input "Tk_1_Temps" at bounding box center [767, 392] width 88 height 16
type input "Tk_2_Temps"
click at [844, 525] on span "START RECORDING" at bounding box center [850, 524] width 57 height 7
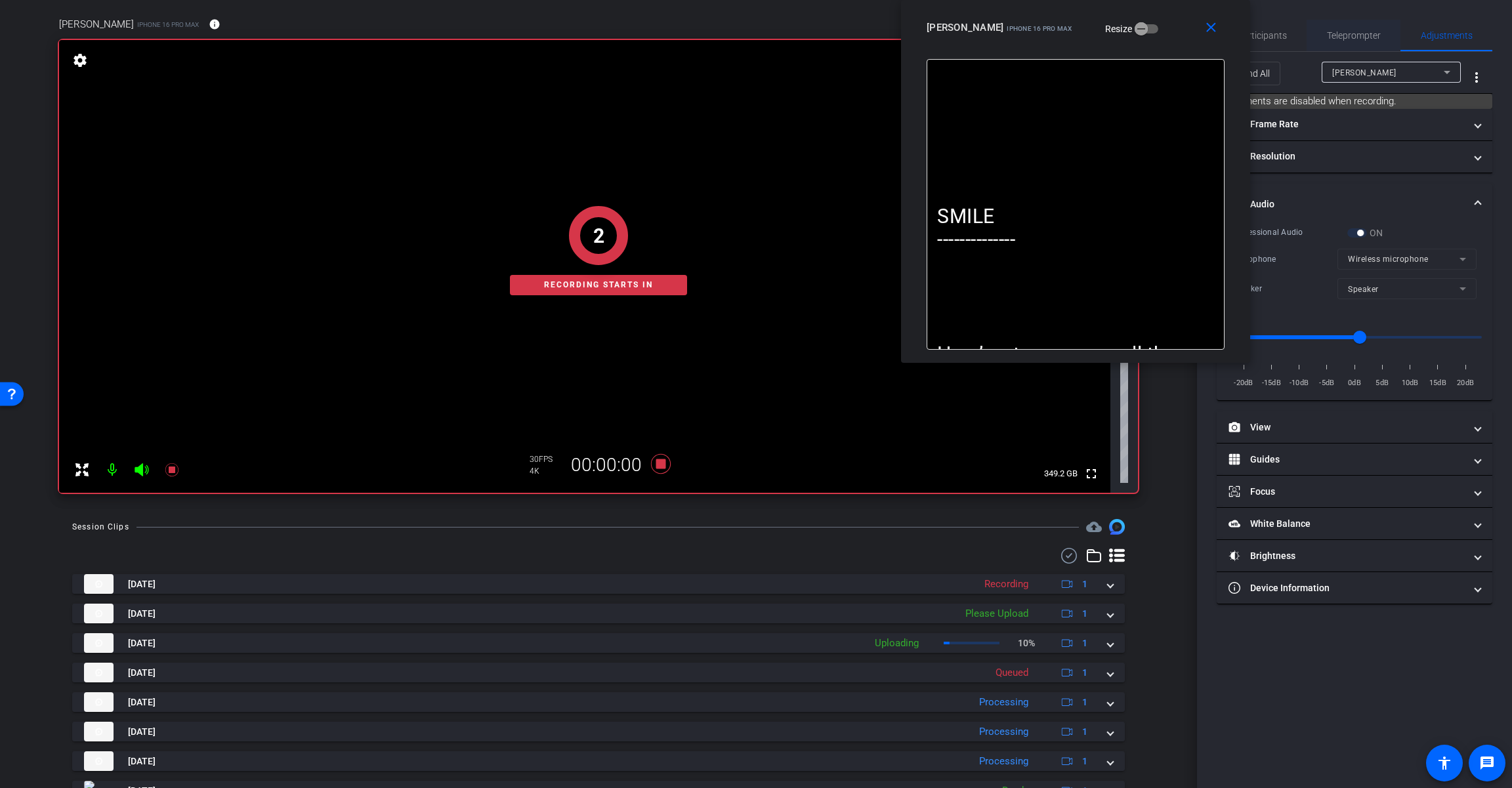
click at [903, 34] on span "Teleprompter" at bounding box center [1354, 35] width 54 height 9
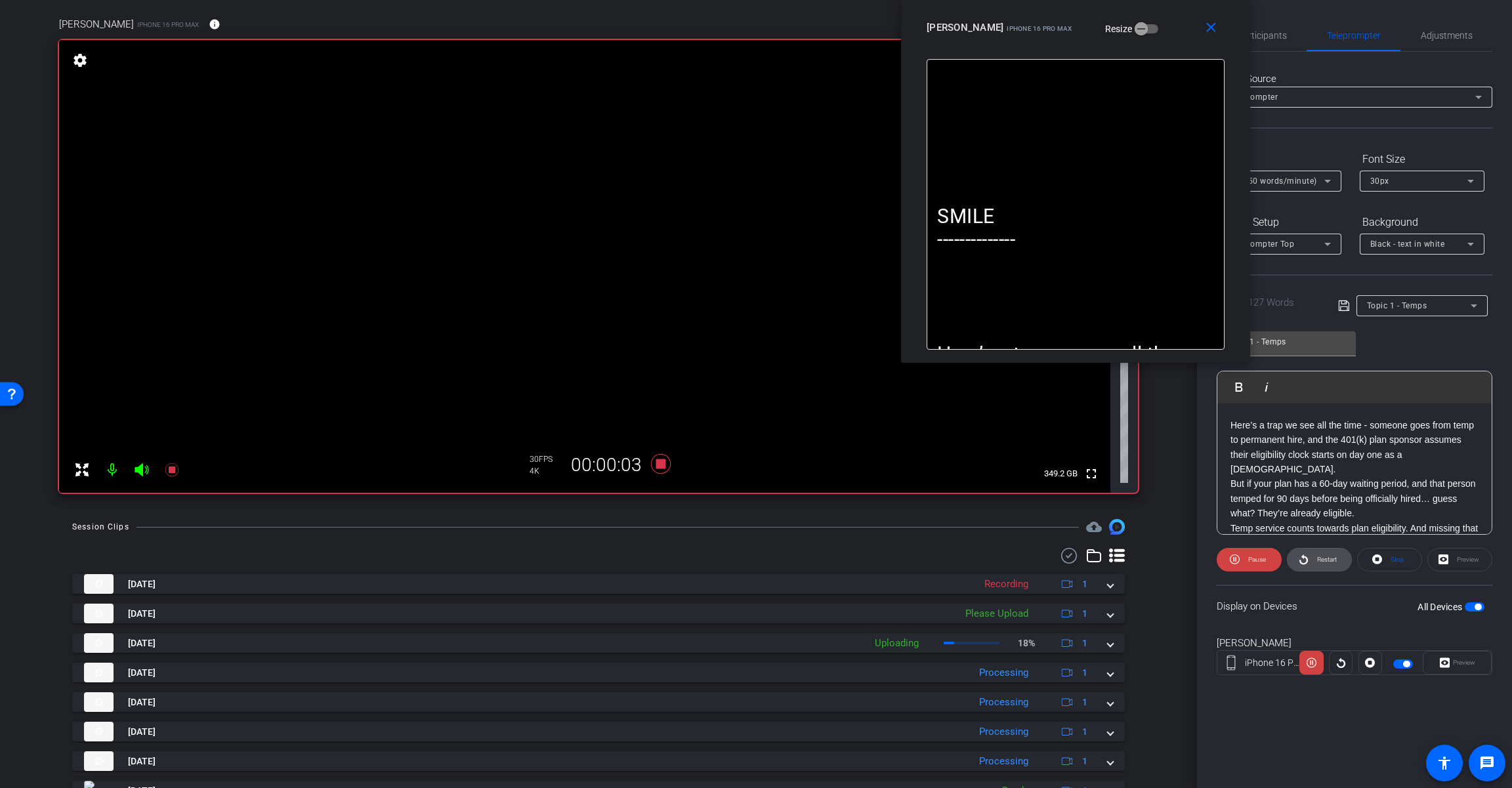
click at [903, 556] on span "Restart" at bounding box center [1327, 559] width 19 height 7
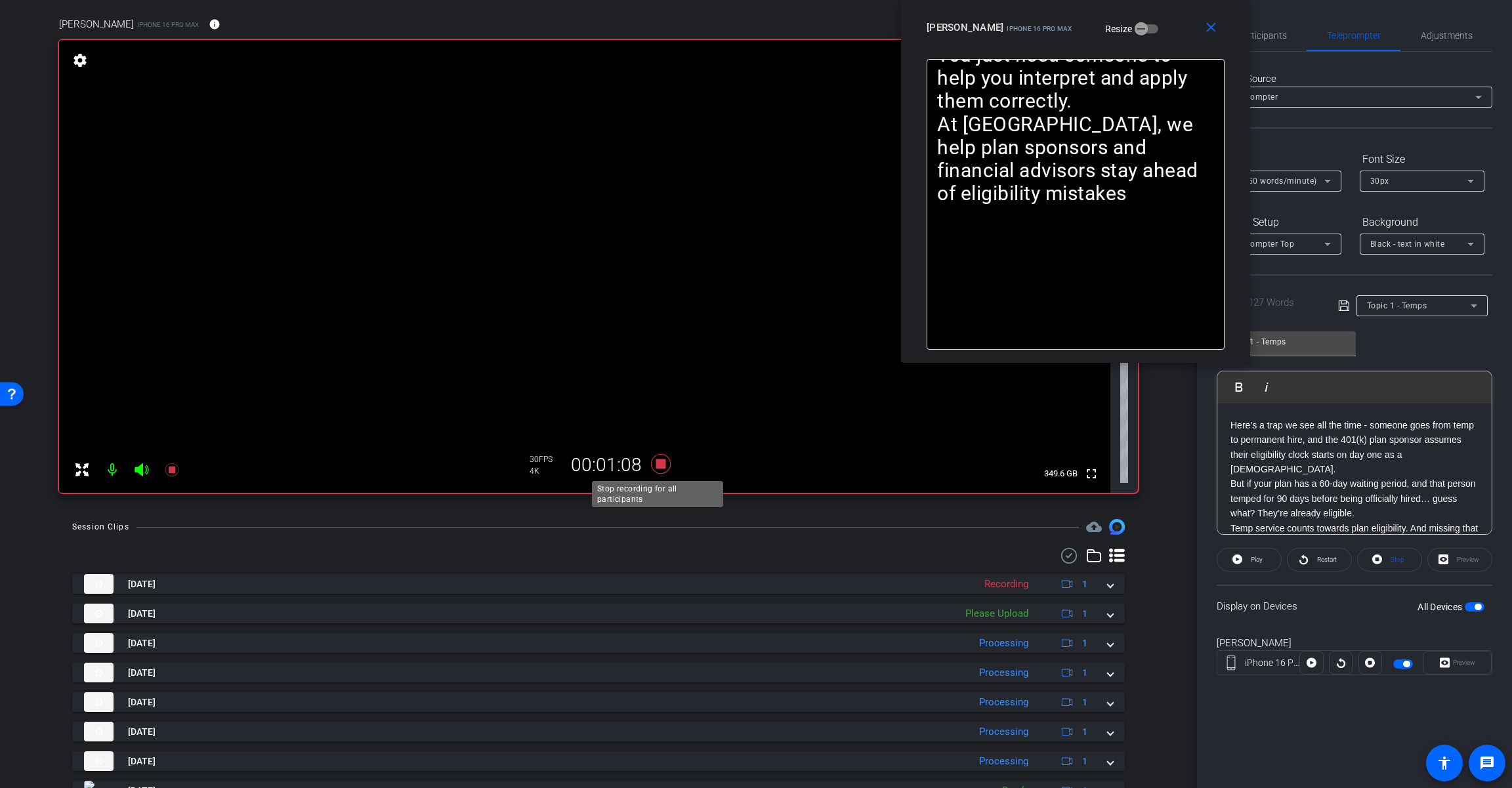
click at [662, 460] on icon at bounding box center [661, 464] width 19 height 19
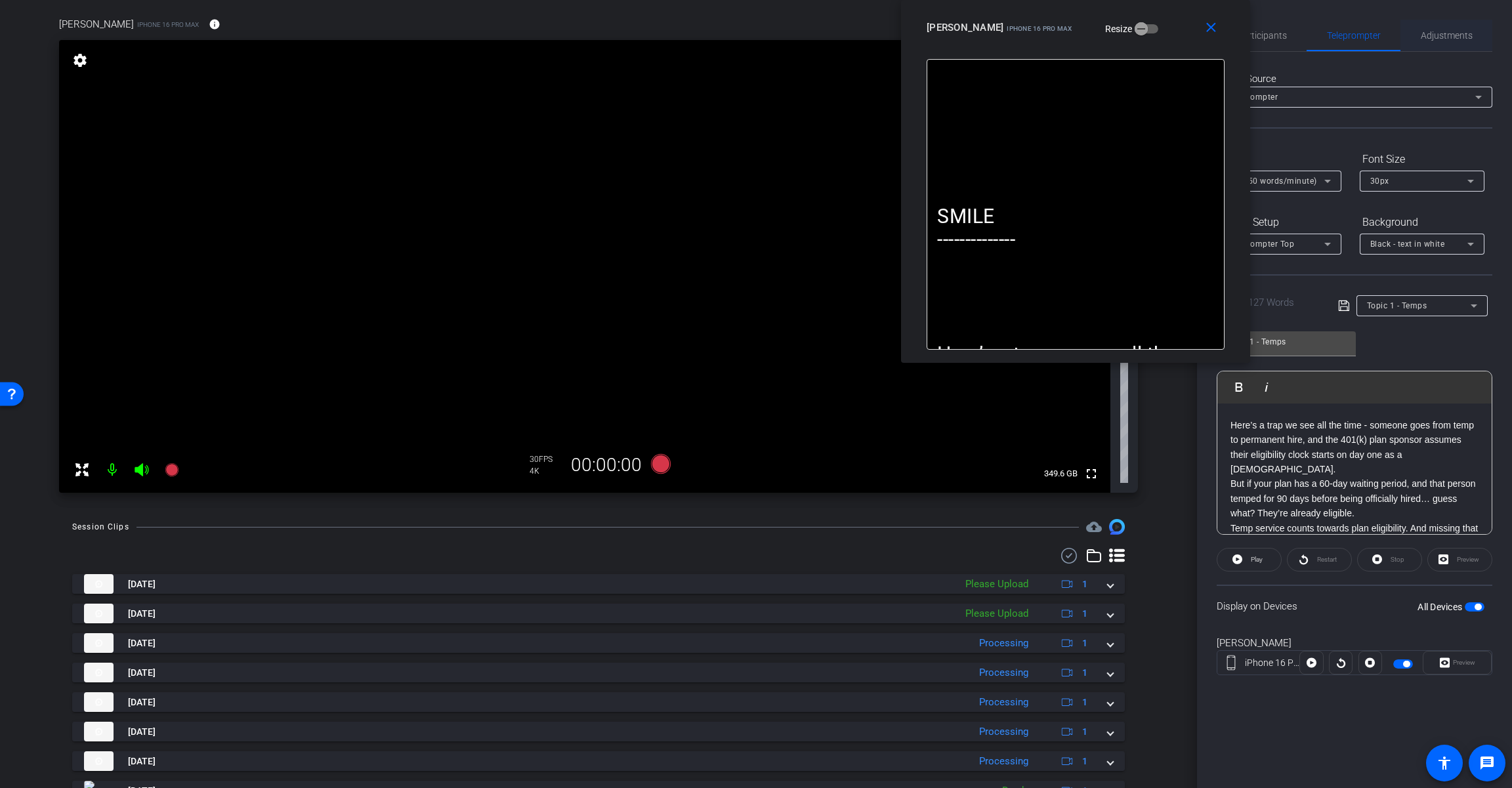
click at [903, 43] on span "Adjustments" at bounding box center [1446, 35] width 52 height 31
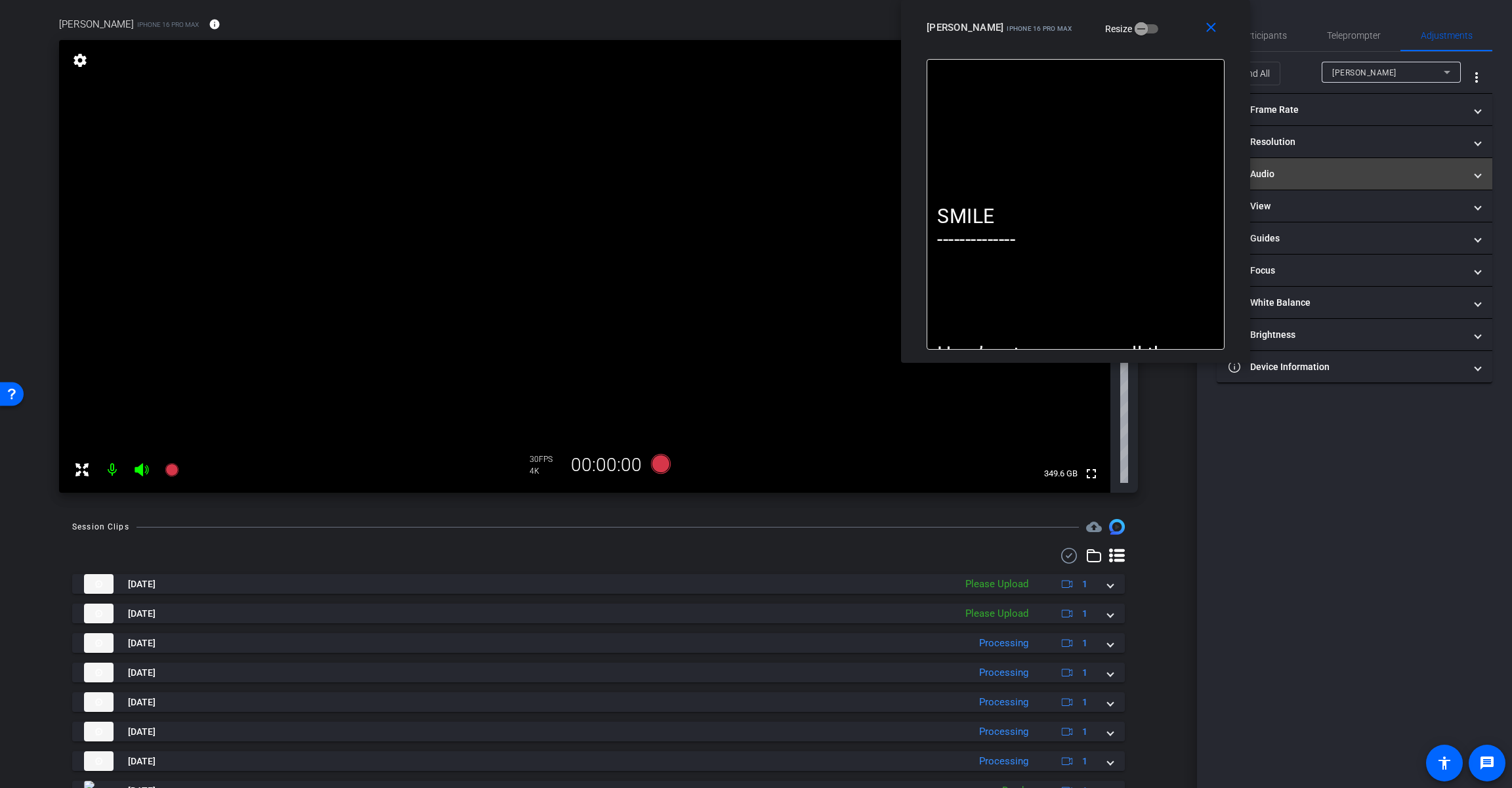
click at [903, 169] on mat-panel-title "headphone icon Audio" at bounding box center [1346, 174] width 236 height 13
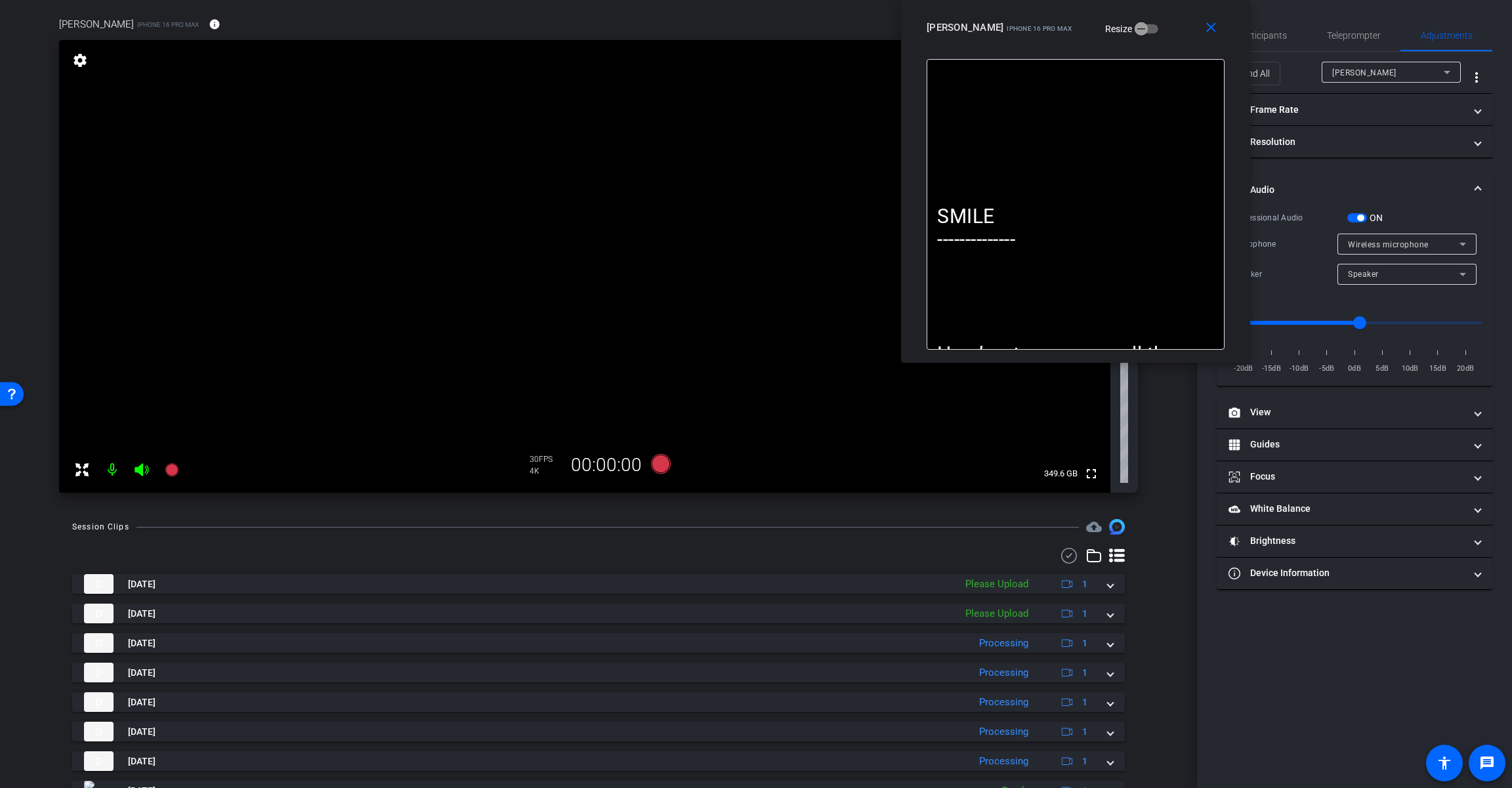
click at [903, 214] on span "button" at bounding box center [1360, 217] width 7 height 7
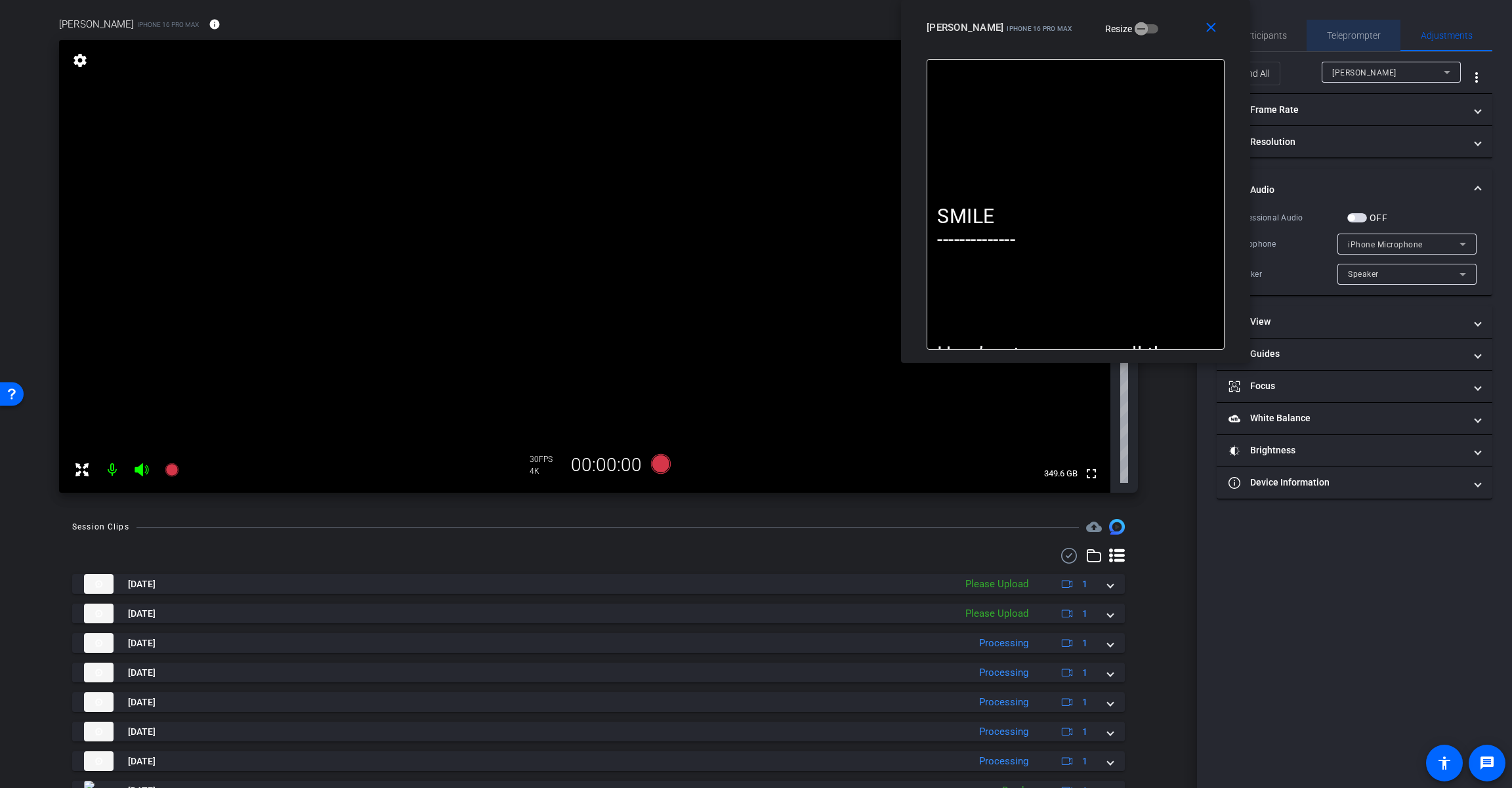
click at [903, 34] on span "Teleprompter" at bounding box center [1354, 35] width 54 height 9
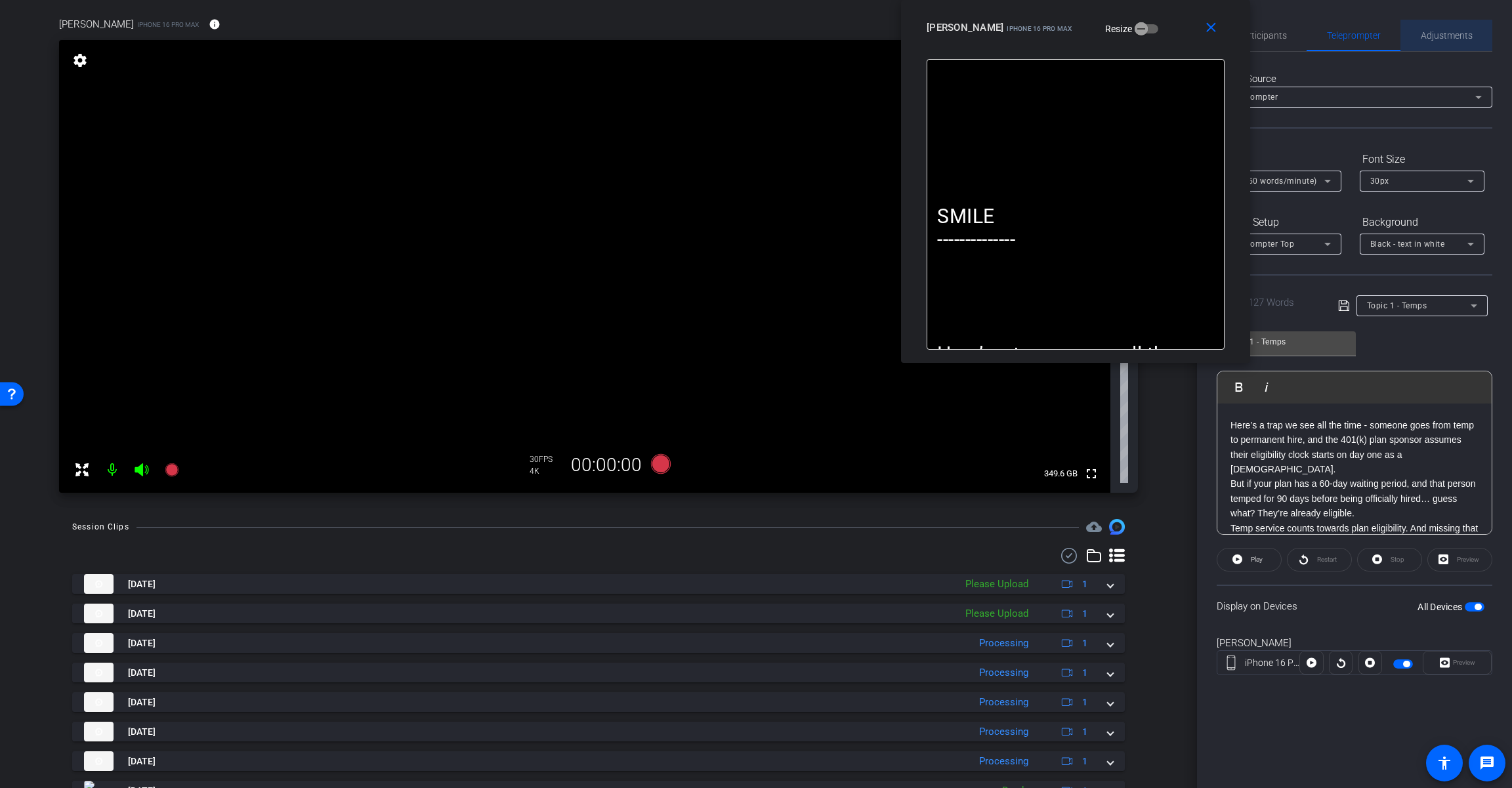
click at [903, 40] on span "Adjustments" at bounding box center [1446, 35] width 52 height 9
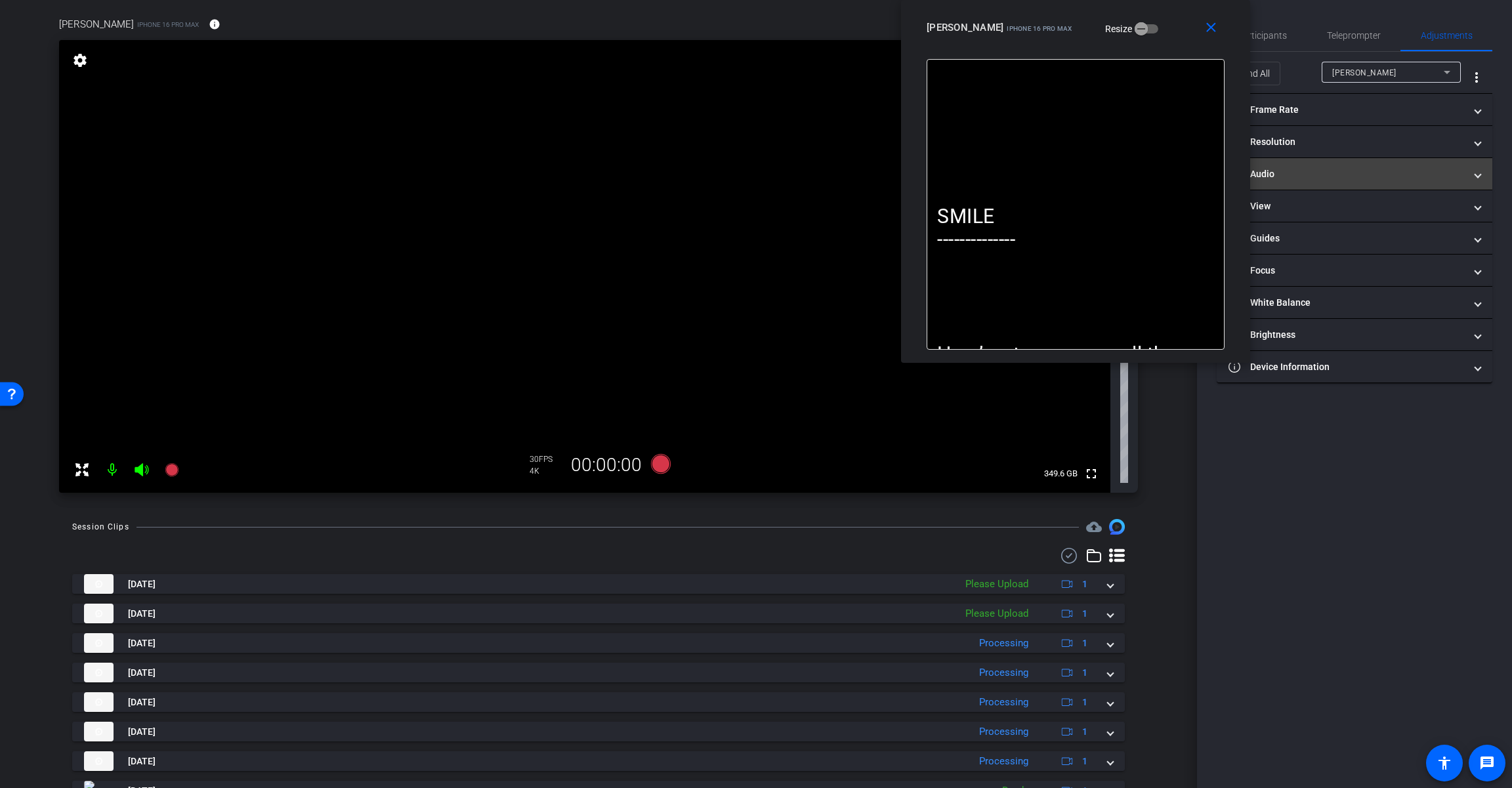
click at [903, 173] on mat-panel-title "headphone icon Audio" at bounding box center [1346, 174] width 236 height 13
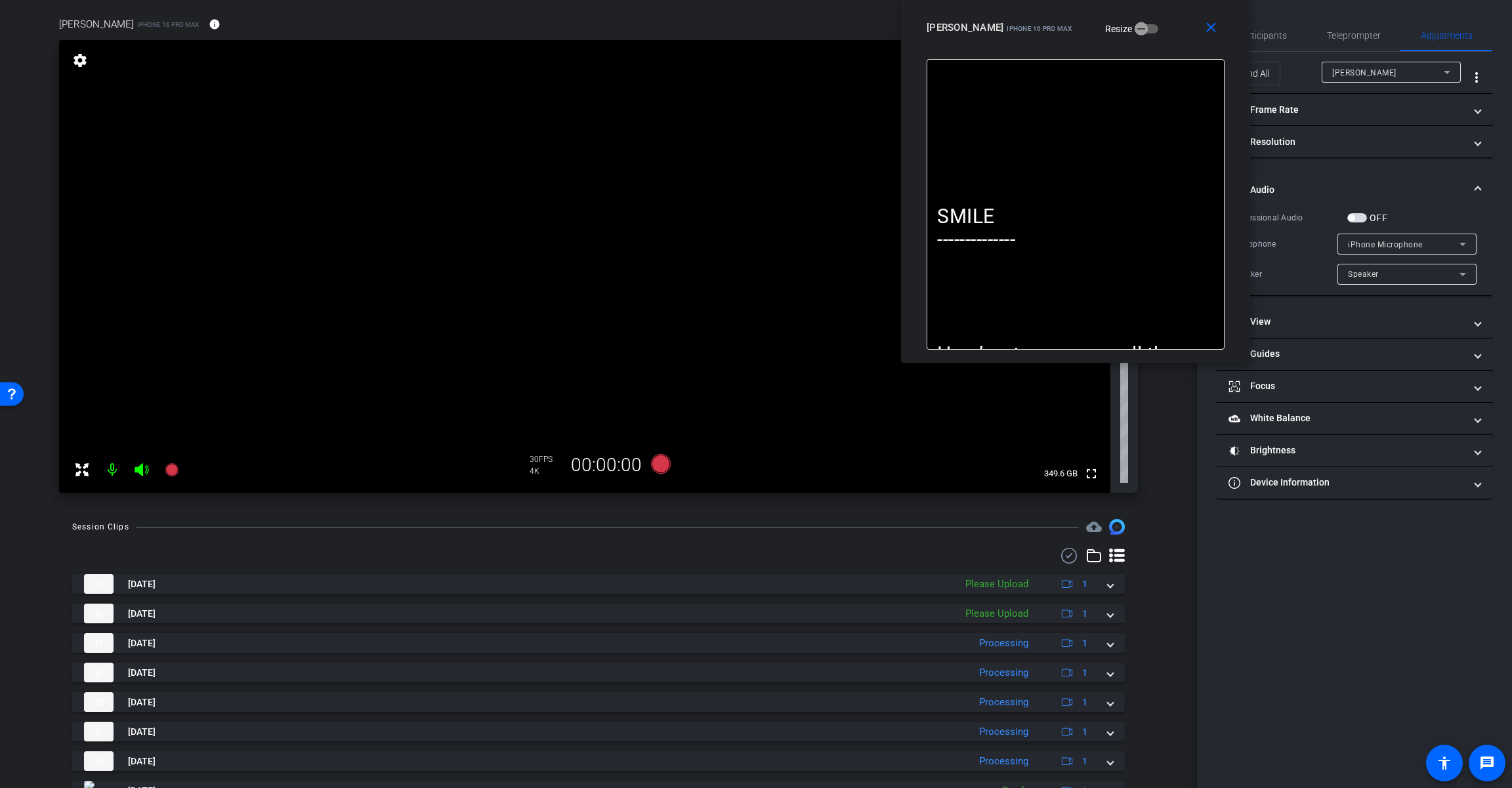
click at [903, 217] on span "button" at bounding box center [1351, 217] width 7 height 7
click at [903, 245] on span "iPhone Microphone" at bounding box center [1385, 245] width 75 height 9
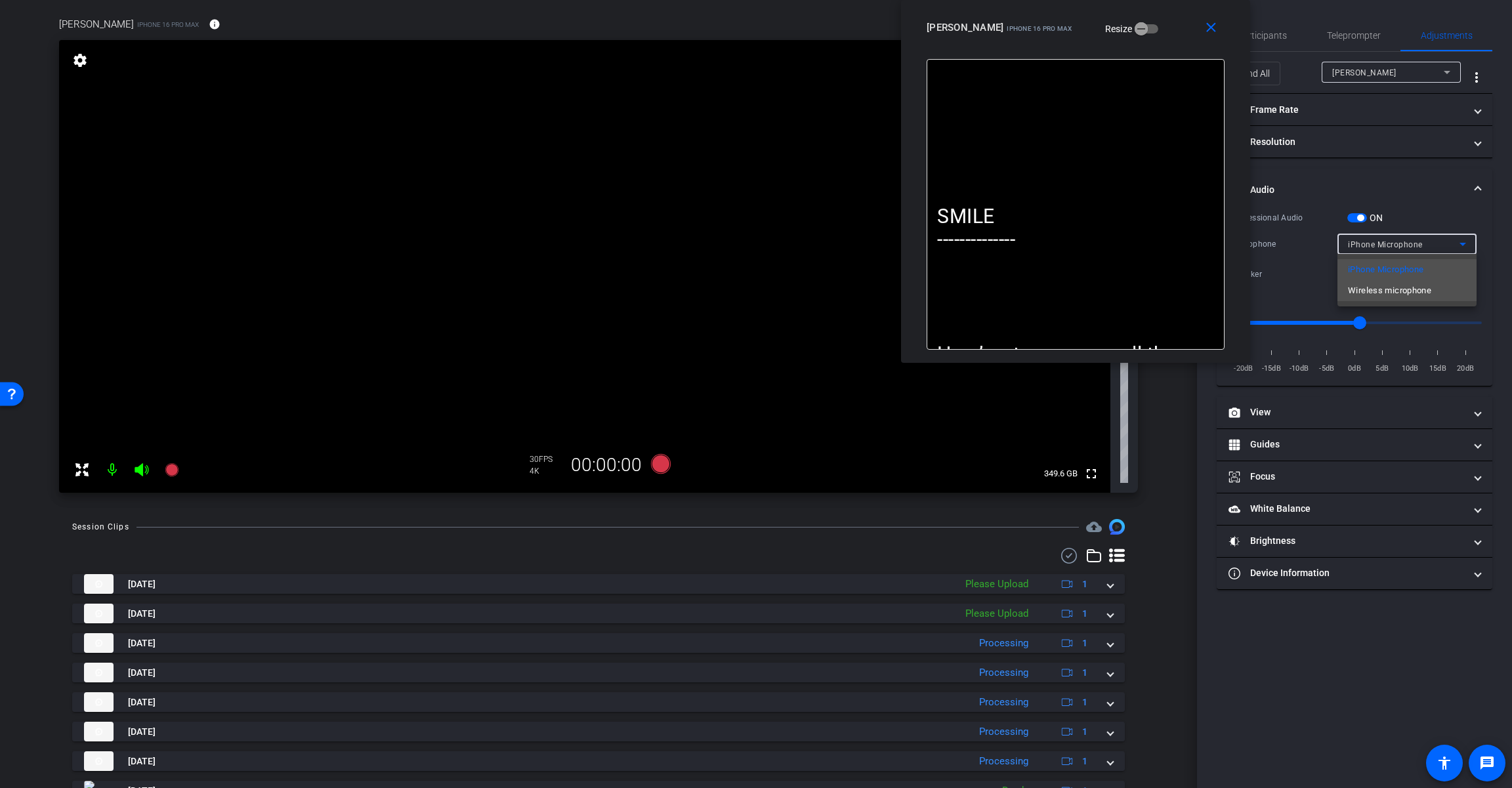
click at [903, 293] on span "Wireless microphone" at bounding box center [1390, 291] width 84 height 16
click at [657, 470] on icon at bounding box center [661, 464] width 19 height 19
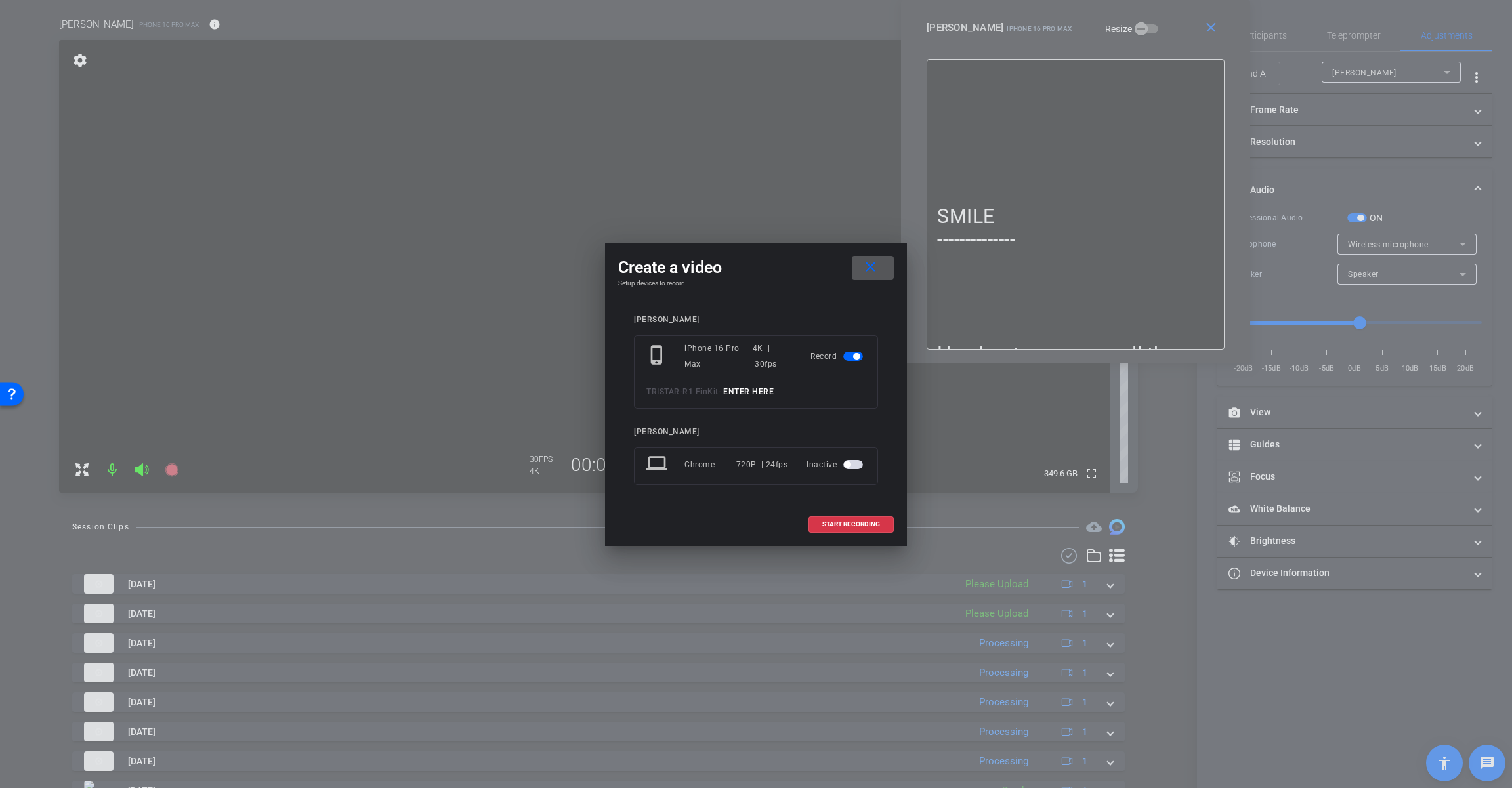
click at [755, 394] on input at bounding box center [767, 392] width 88 height 16
paste input "Tk_1_Temps"
drag, startPoint x: 745, startPoint y: 391, endPoint x: 780, endPoint y: 394, distance: 35.1
click at [746, 391] on input "Tk_1_Temps" at bounding box center [767, 392] width 88 height 16
type input "Tk_3_Temps"
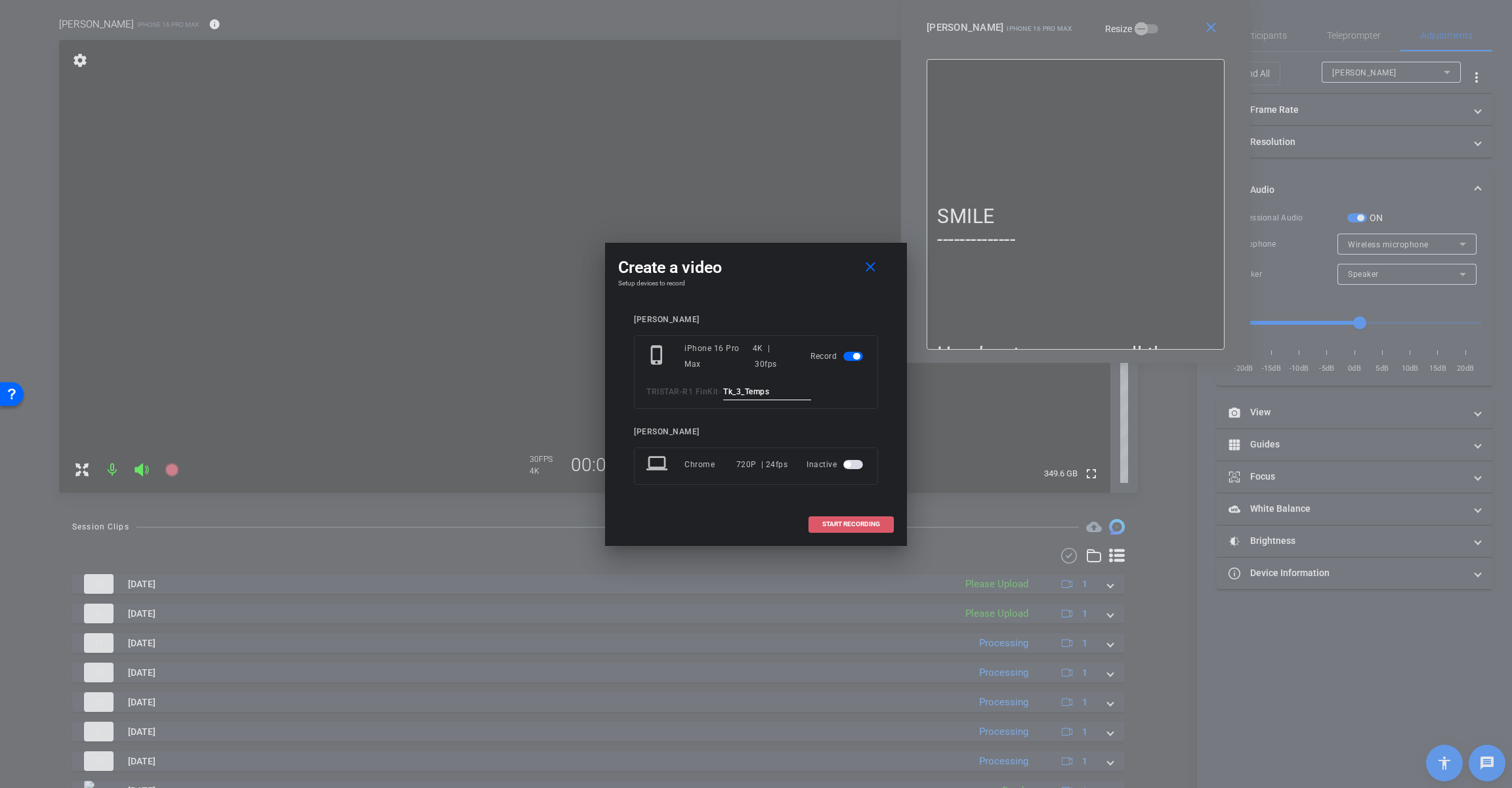
click at [840, 524] on span "START RECORDING" at bounding box center [850, 524] width 57 height 7
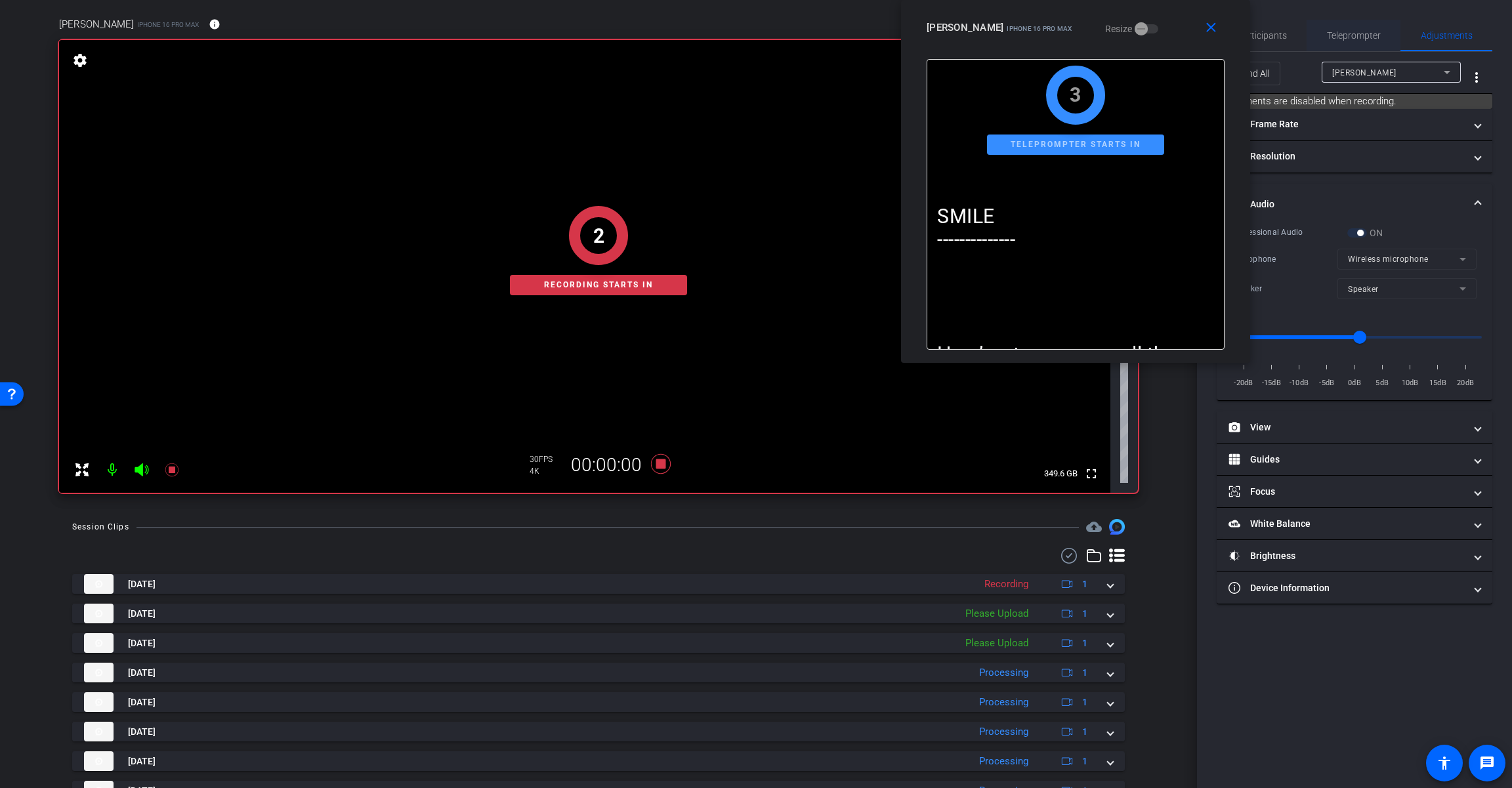
click at [903, 20] on span "Teleprompter" at bounding box center [1354, 35] width 54 height 31
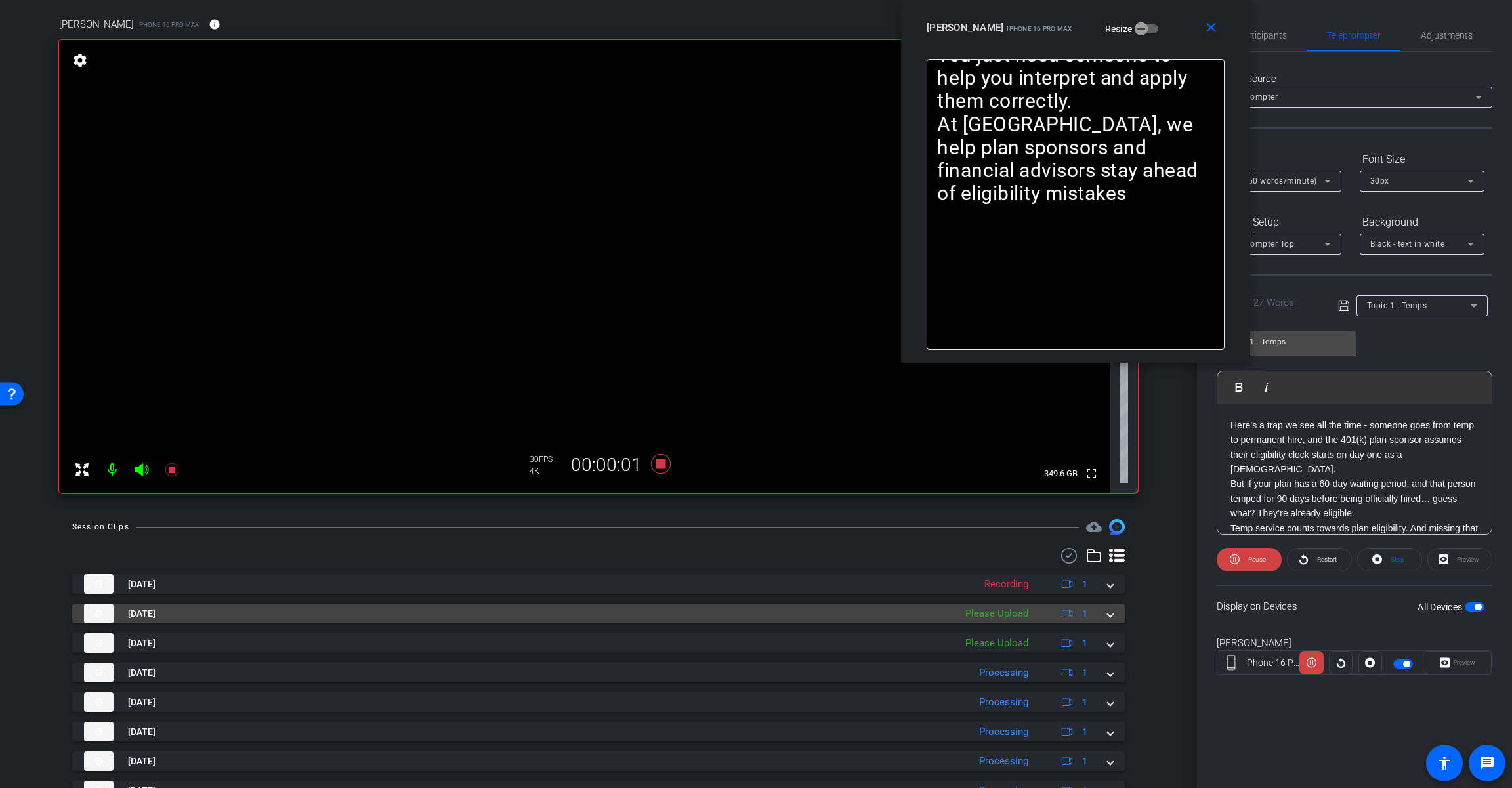
click at [903, 618] on span at bounding box center [1110, 614] width 5 height 13
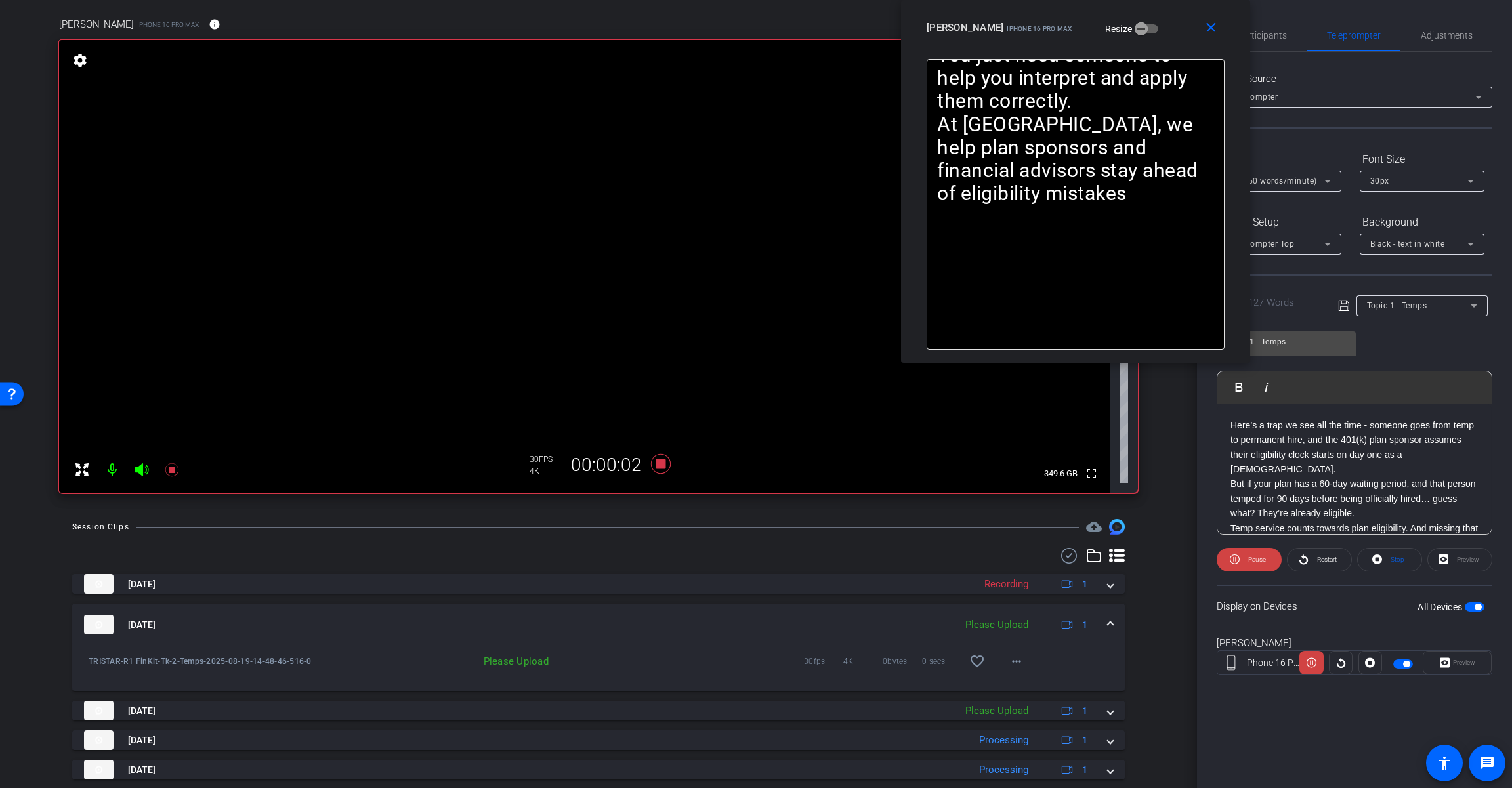
click at [903, 618] on mat-expansion-panel-header "[DATE] Please Upload 1" at bounding box center [598, 624] width 1052 height 42
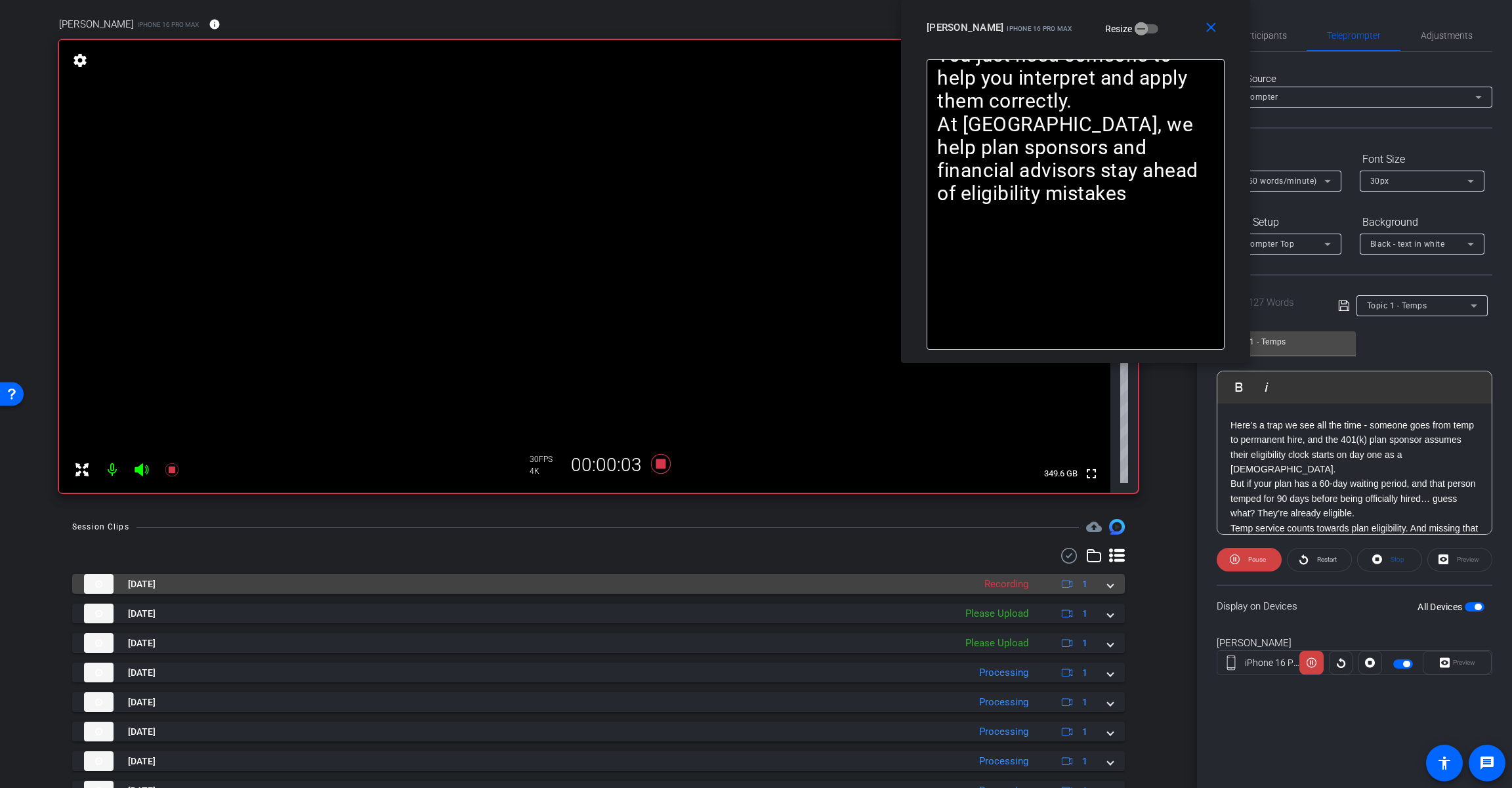
click at [903, 588] on span at bounding box center [1110, 584] width 5 height 13
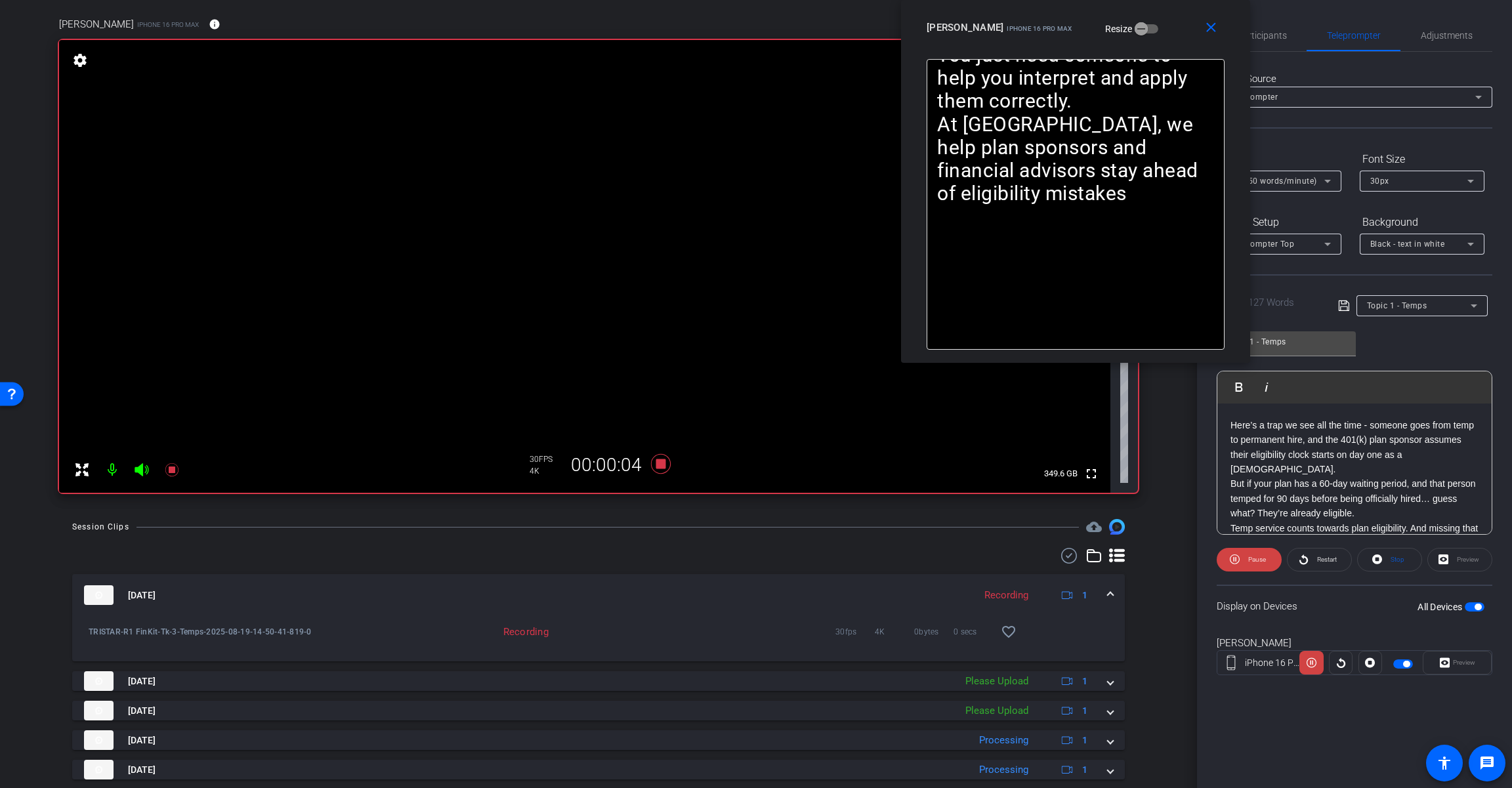
click at [903, 588] on mat-expansion-panel-header "[DATE] Recording 1" at bounding box center [598, 595] width 1052 height 42
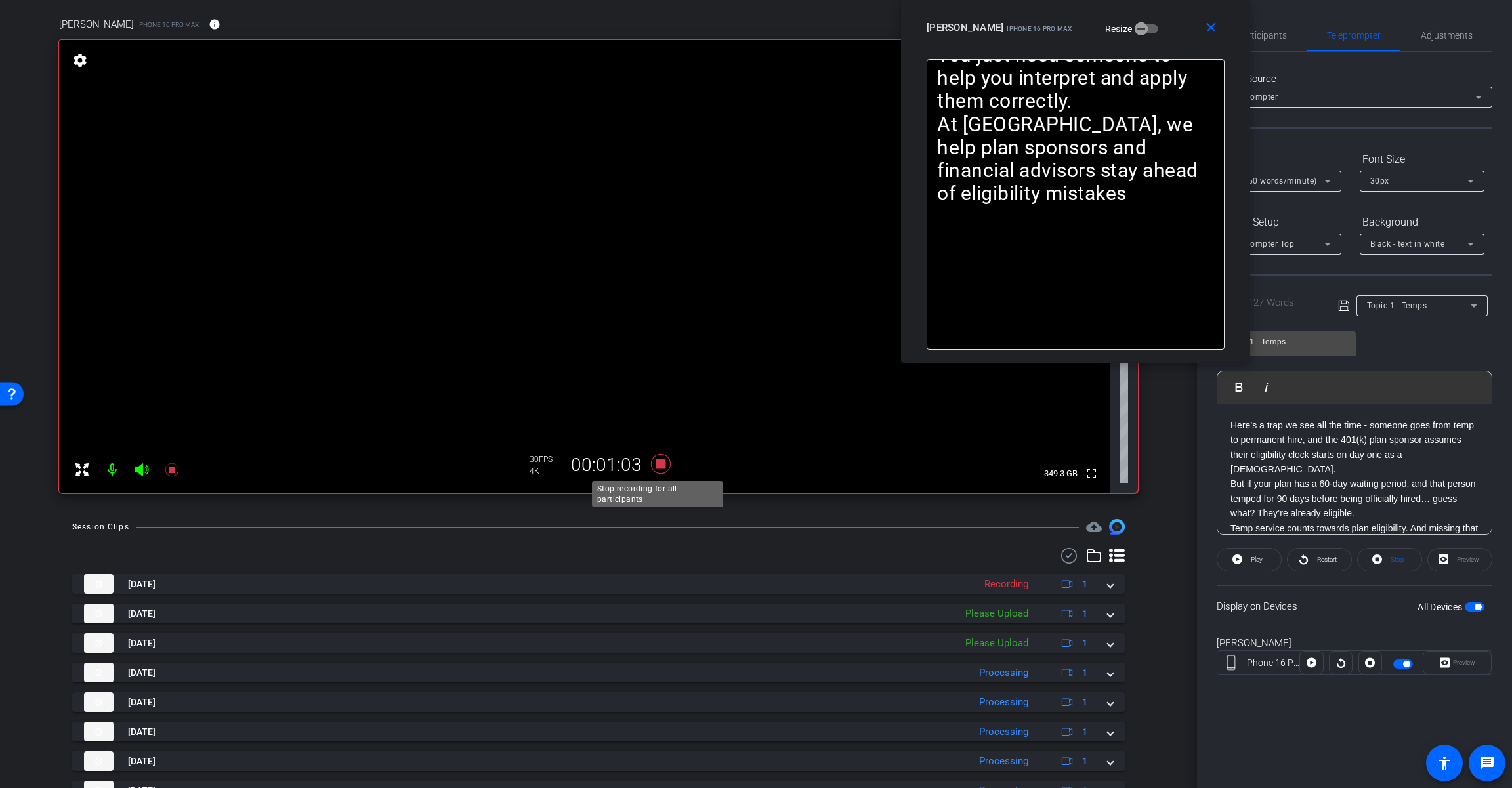
click at [655, 465] on icon at bounding box center [661, 464] width 19 height 19
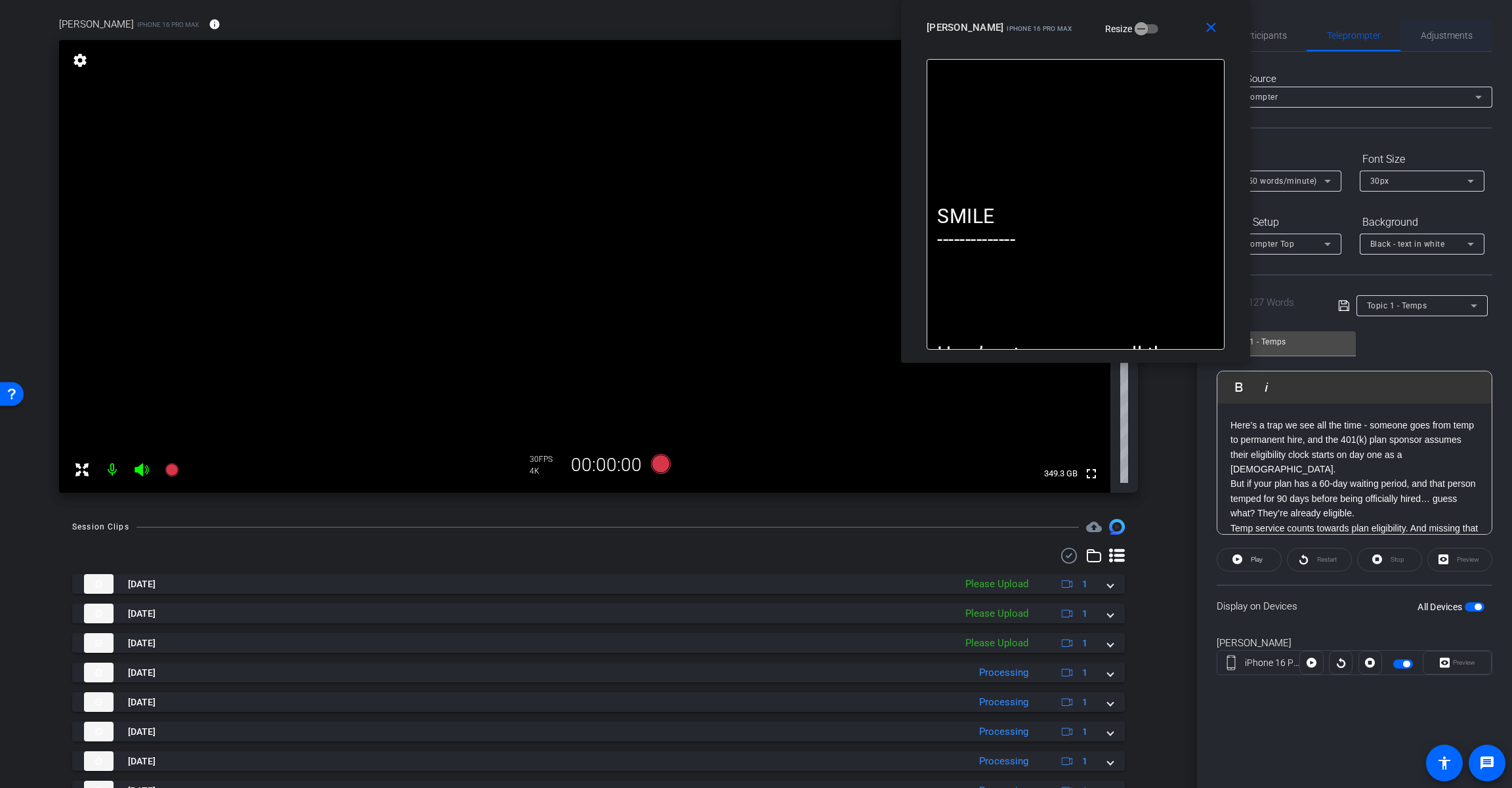
click at [903, 37] on span "Adjustments" at bounding box center [1446, 35] width 52 height 9
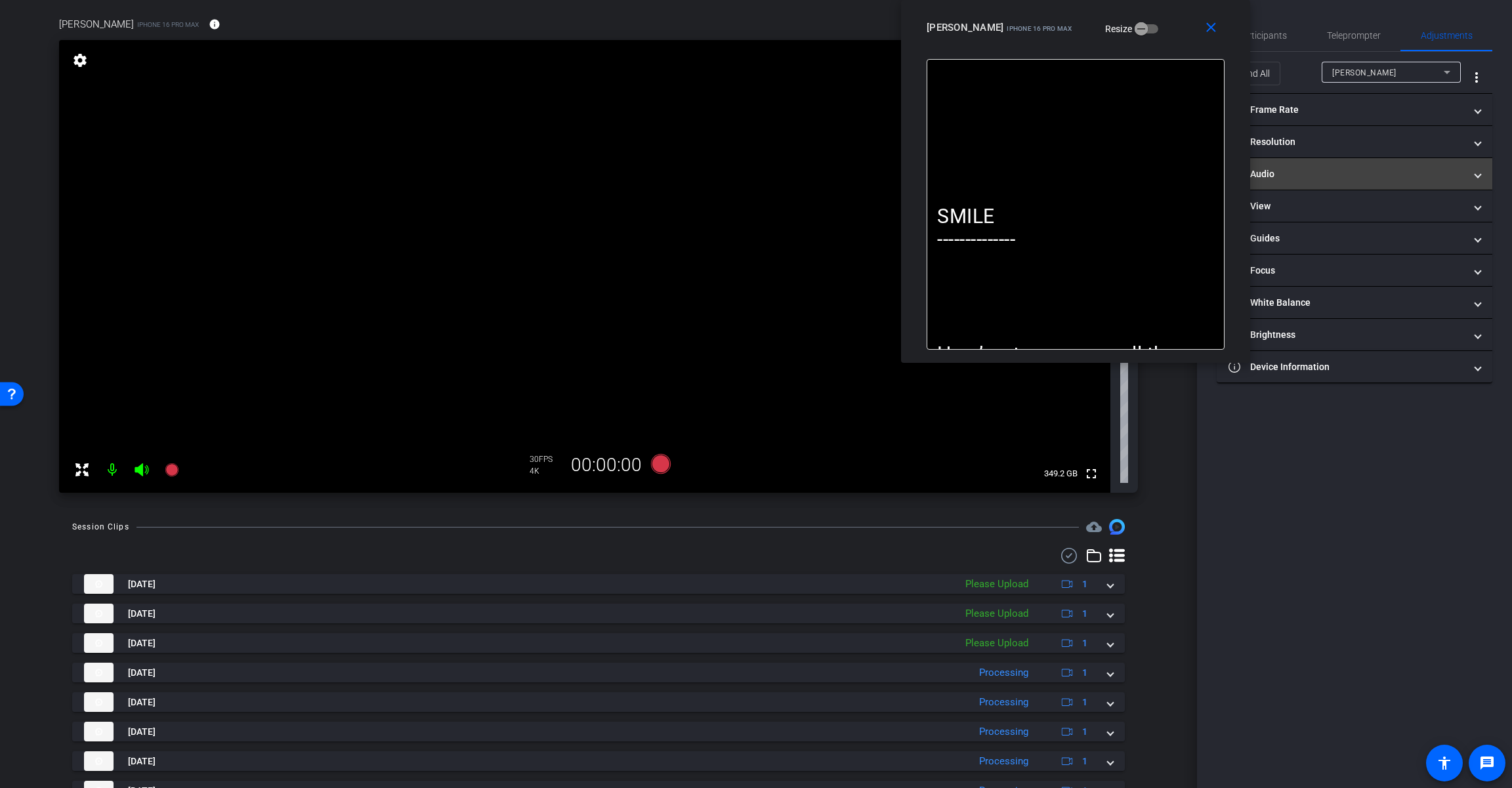
click at [903, 170] on mat-panel-title "headphone icon Audio" at bounding box center [1346, 174] width 236 height 13
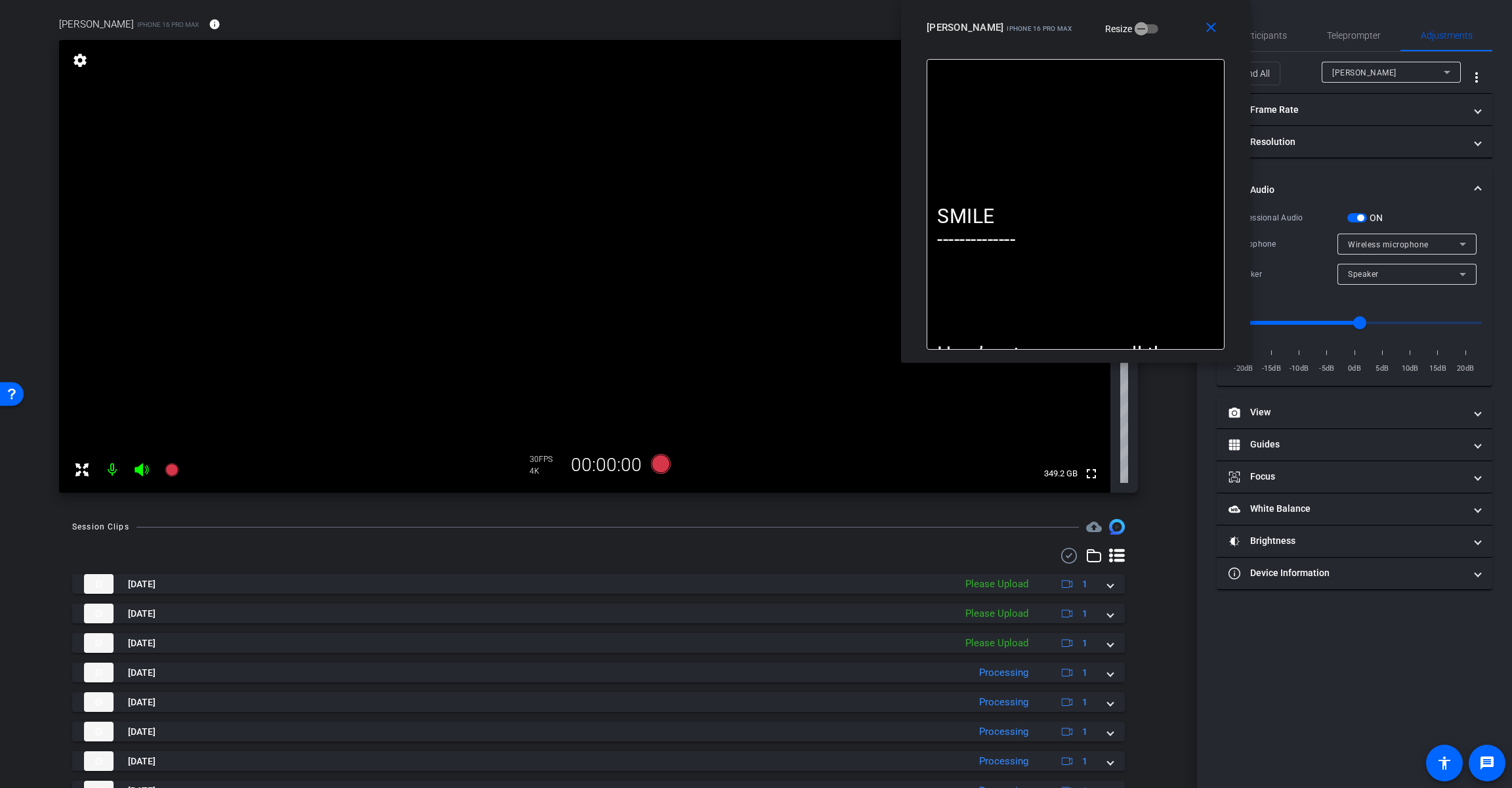
click at [903, 218] on span "button" at bounding box center [1360, 217] width 7 height 7
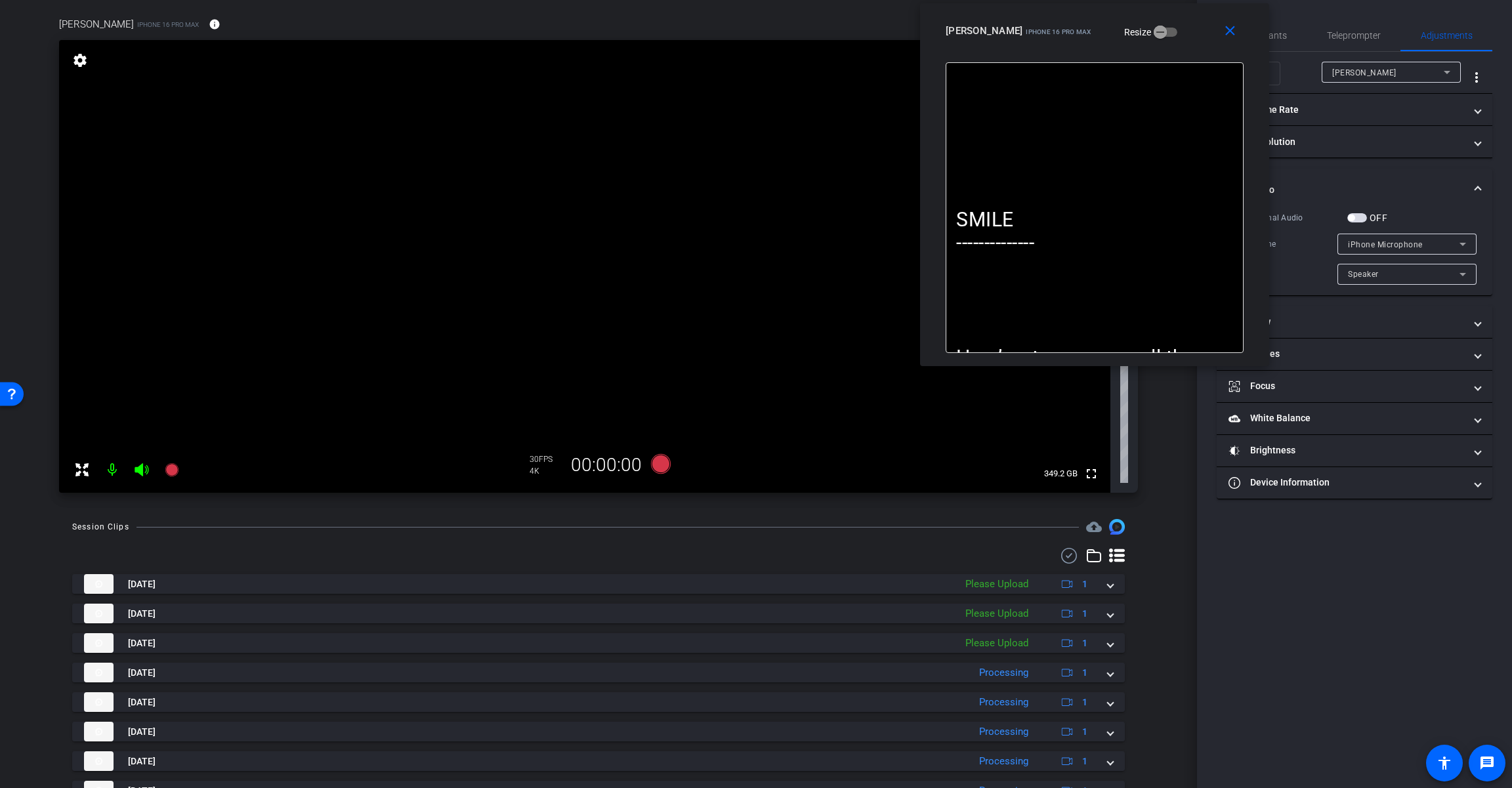
drag, startPoint x: 1166, startPoint y: 36, endPoint x: 1165, endPoint y: 55, distance: 19.0
click at [903, 40] on div "[PERSON_NAME] iPhone 16 Pro Max Resize" at bounding box center [1099, 31] width 308 height 24
drag, startPoint x: 1349, startPoint y: 217, endPoint x: 1369, endPoint y: 235, distance: 26.9
click at [903, 218] on span "button" at bounding box center [1351, 217] width 7 height 7
click at [903, 241] on span "iPhone Microphone" at bounding box center [1385, 245] width 75 height 9
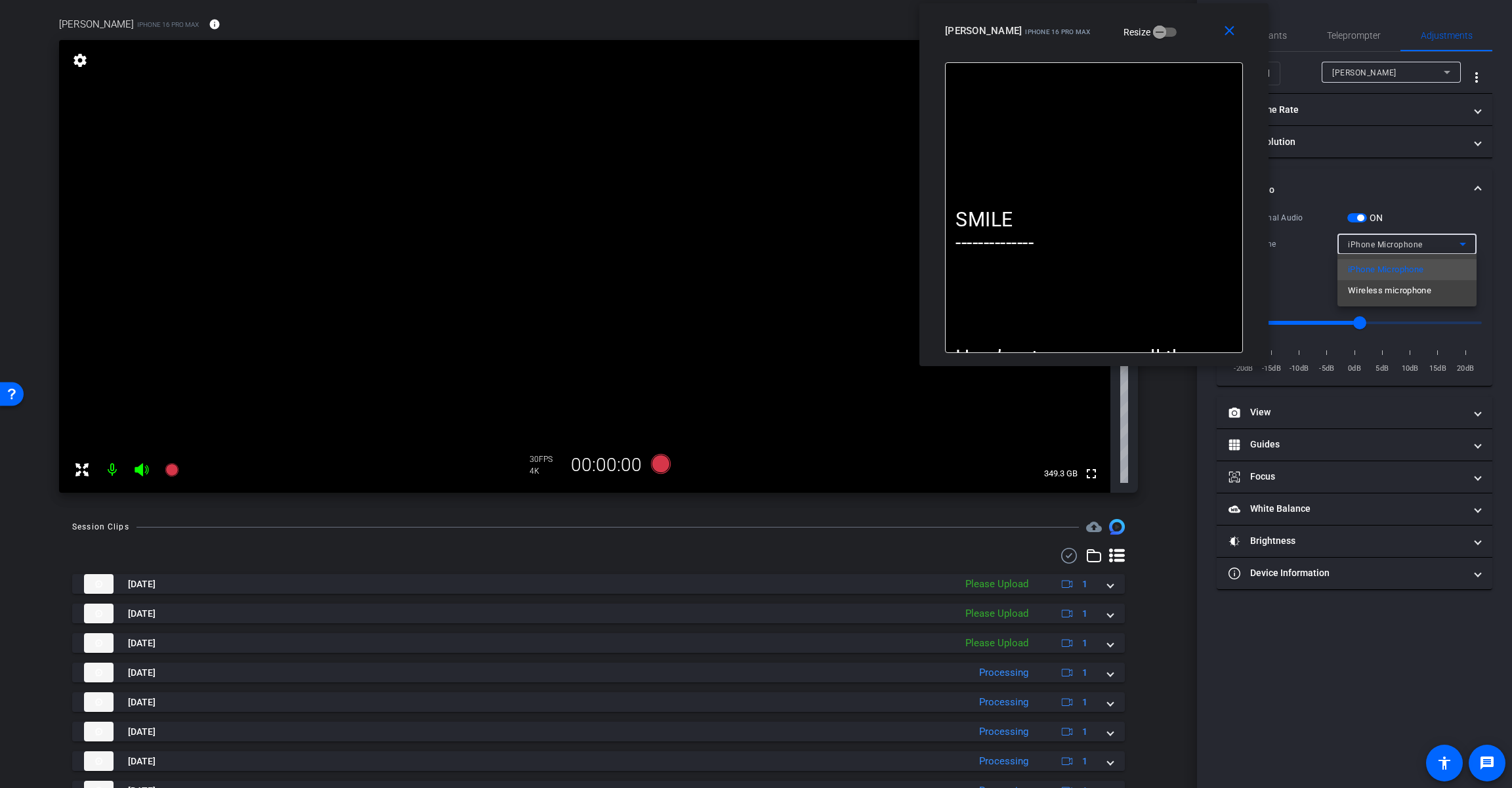
click at [903, 219] on div at bounding box center [756, 394] width 1512 height 788
click at [903, 215] on span "button" at bounding box center [1360, 217] width 7 height 7
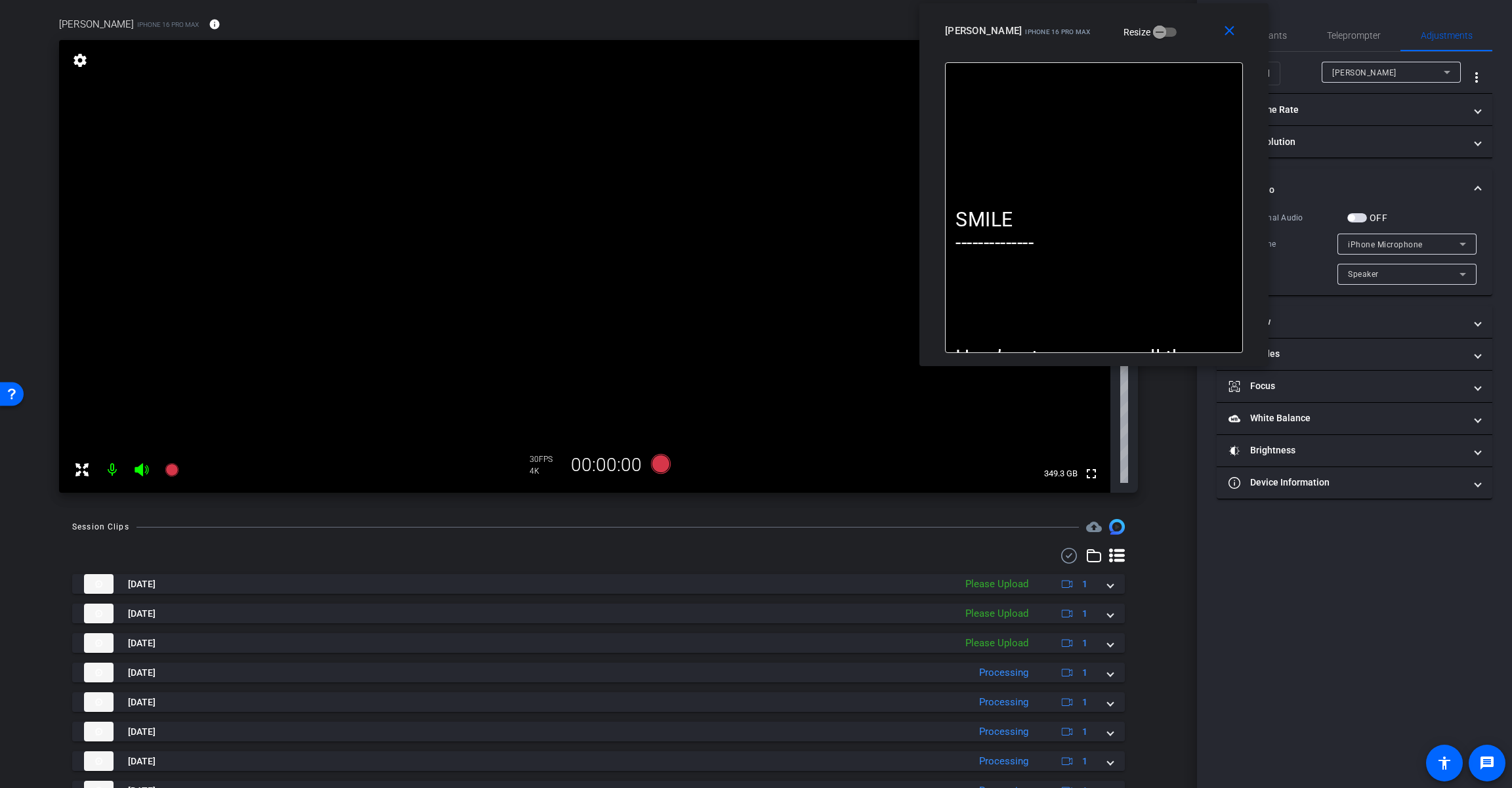
click at [903, 217] on span "button" at bounding box center [1351, 217] width 7 height 7
click at [903, 247] on span "iPhone Microphone" at bounding box center [1385, 245] width 75 height 9
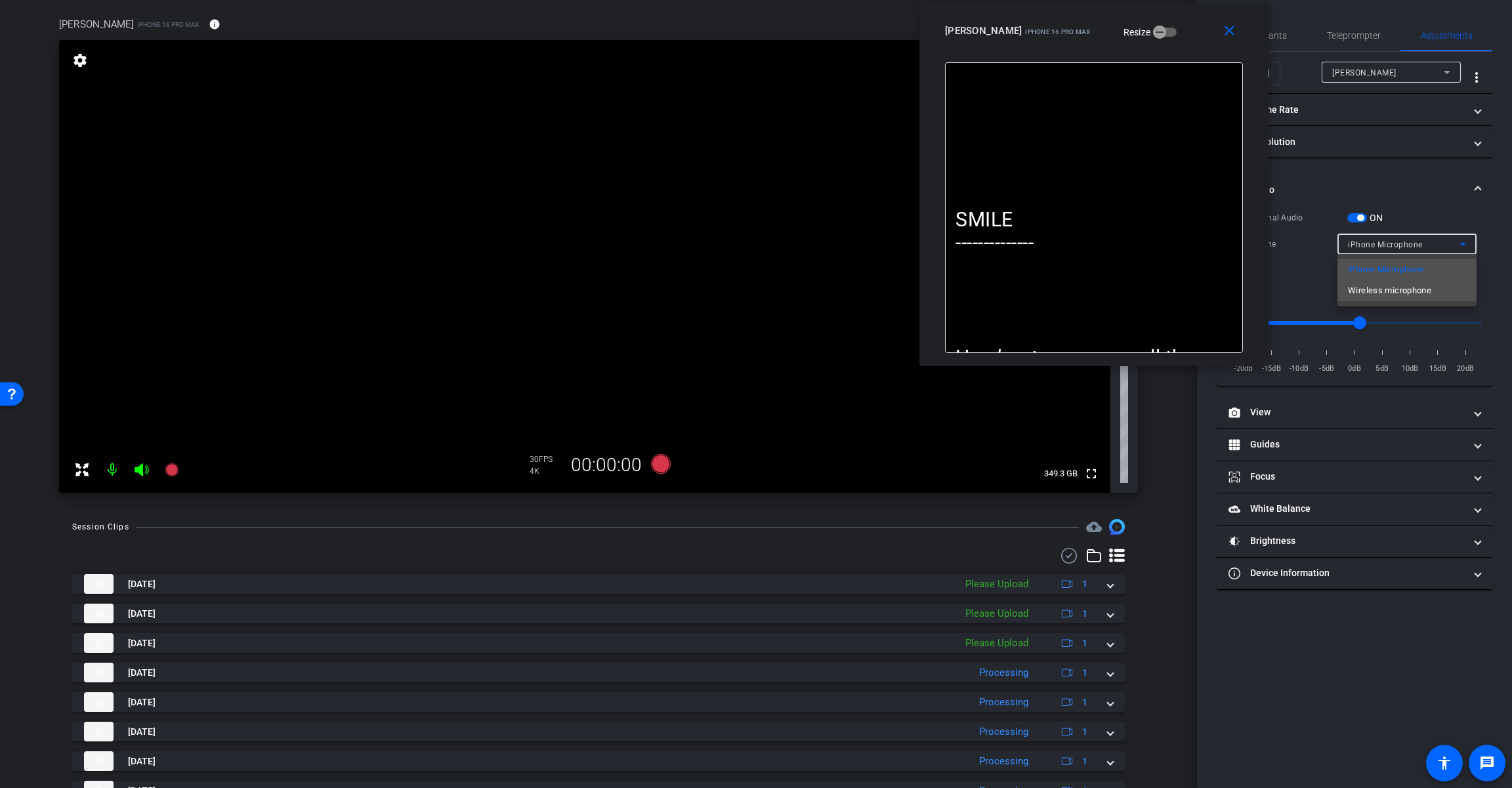
click at [903, 290] on span "Wireless microphone" at bounding box center [1390, 291] width 84 height 16
click at [660, 458] on icon at bounding box center [661, 464] width 19 height 19
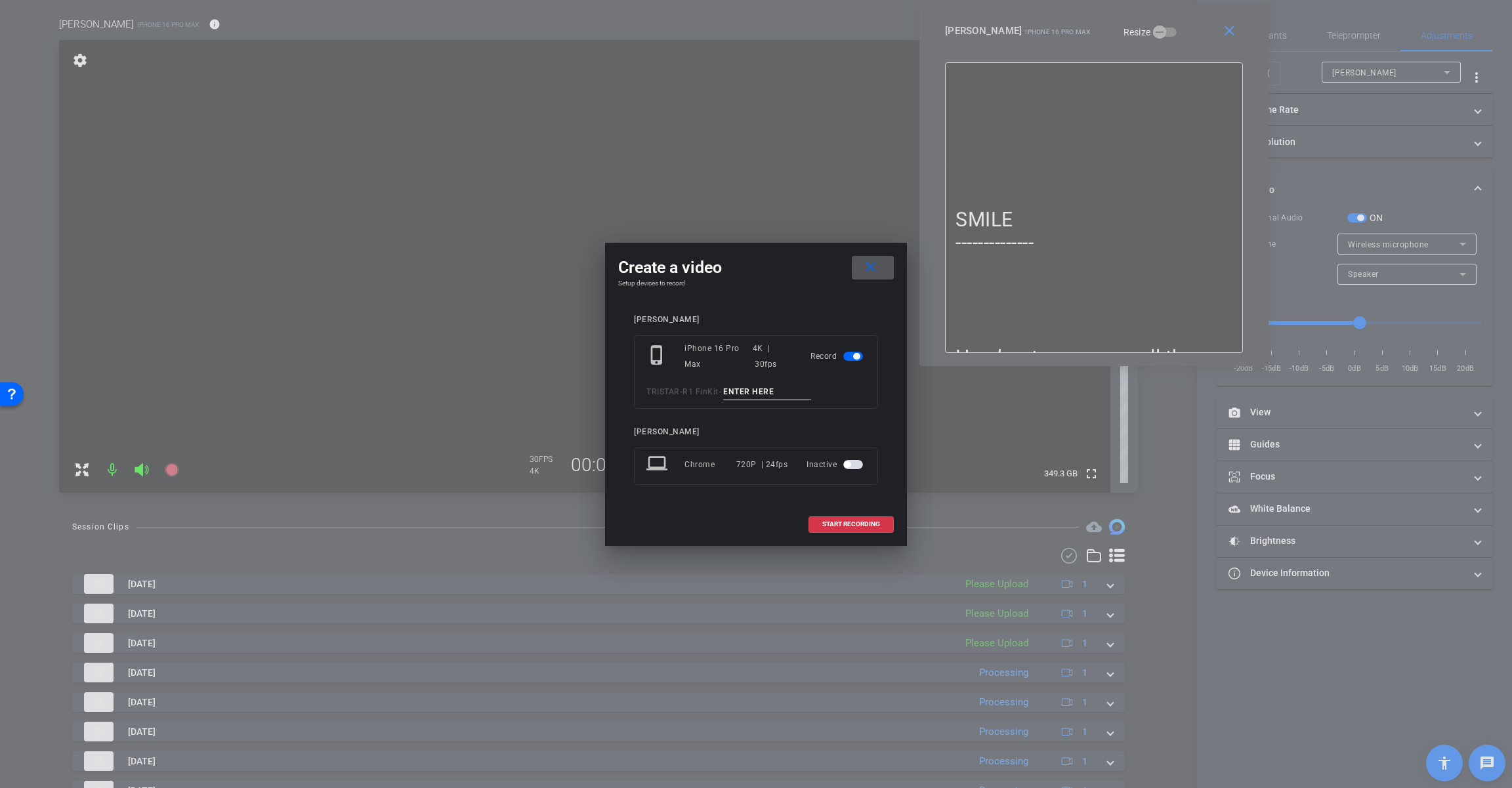
click at [759, 392] on input at bounding box center [767, 392] width 88 height 16
paste input "Tk_1_Temps"
click at [744, 392] on input "Tk_1_Temps" at bounding box center [767, 392] width 88 height 16
type input "Tk_4_Temps"
click at [833, 523] on span "START RECORDING" at bounding box center [850, 524] width 57 height 7
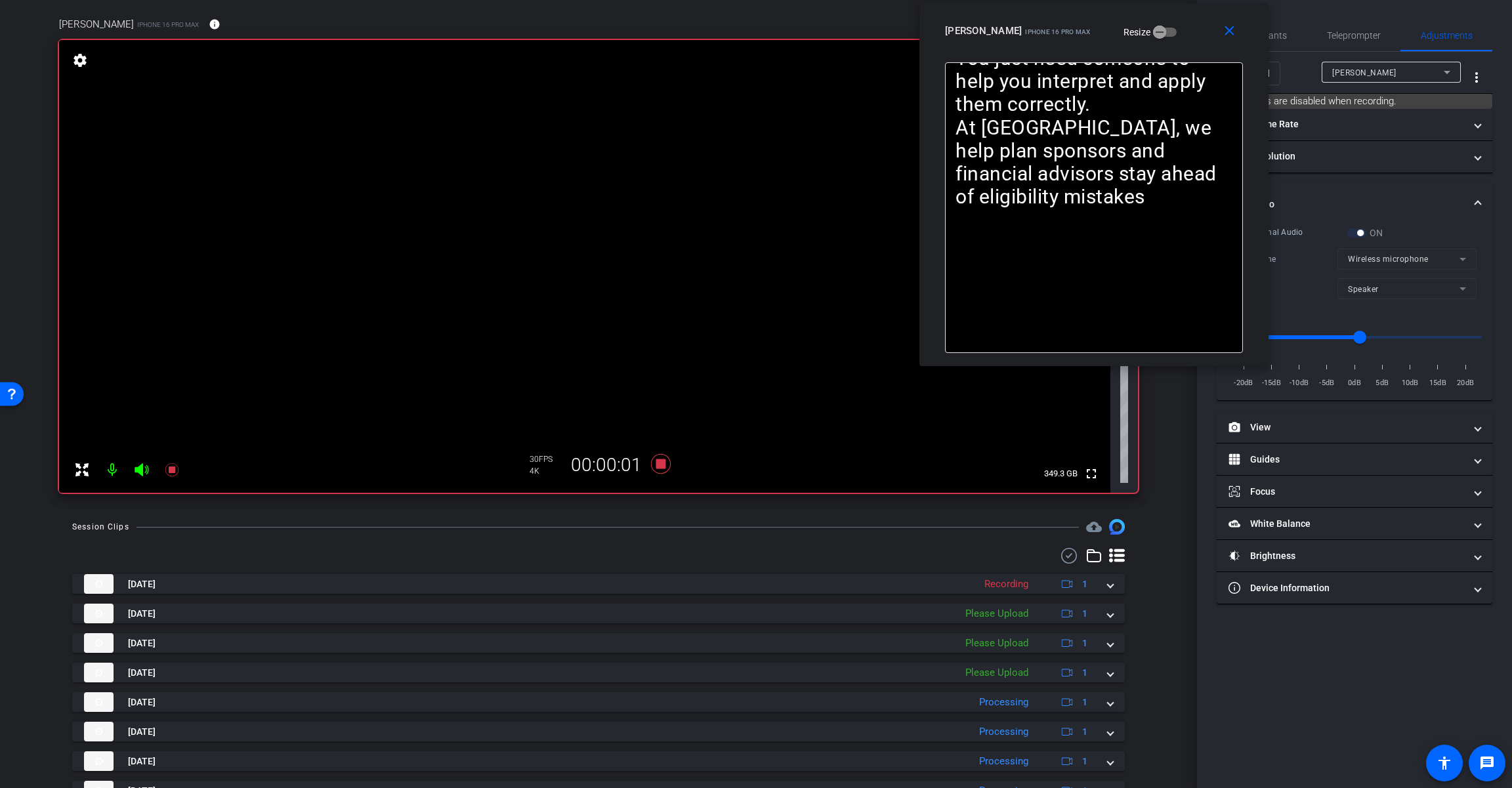
click at [143, 468] on icon at bounding box center [141, 470] width 13 height 13
click at [903, 32] on div "Teleprompter" at bounding box center [1353, 35] width 94 height 31
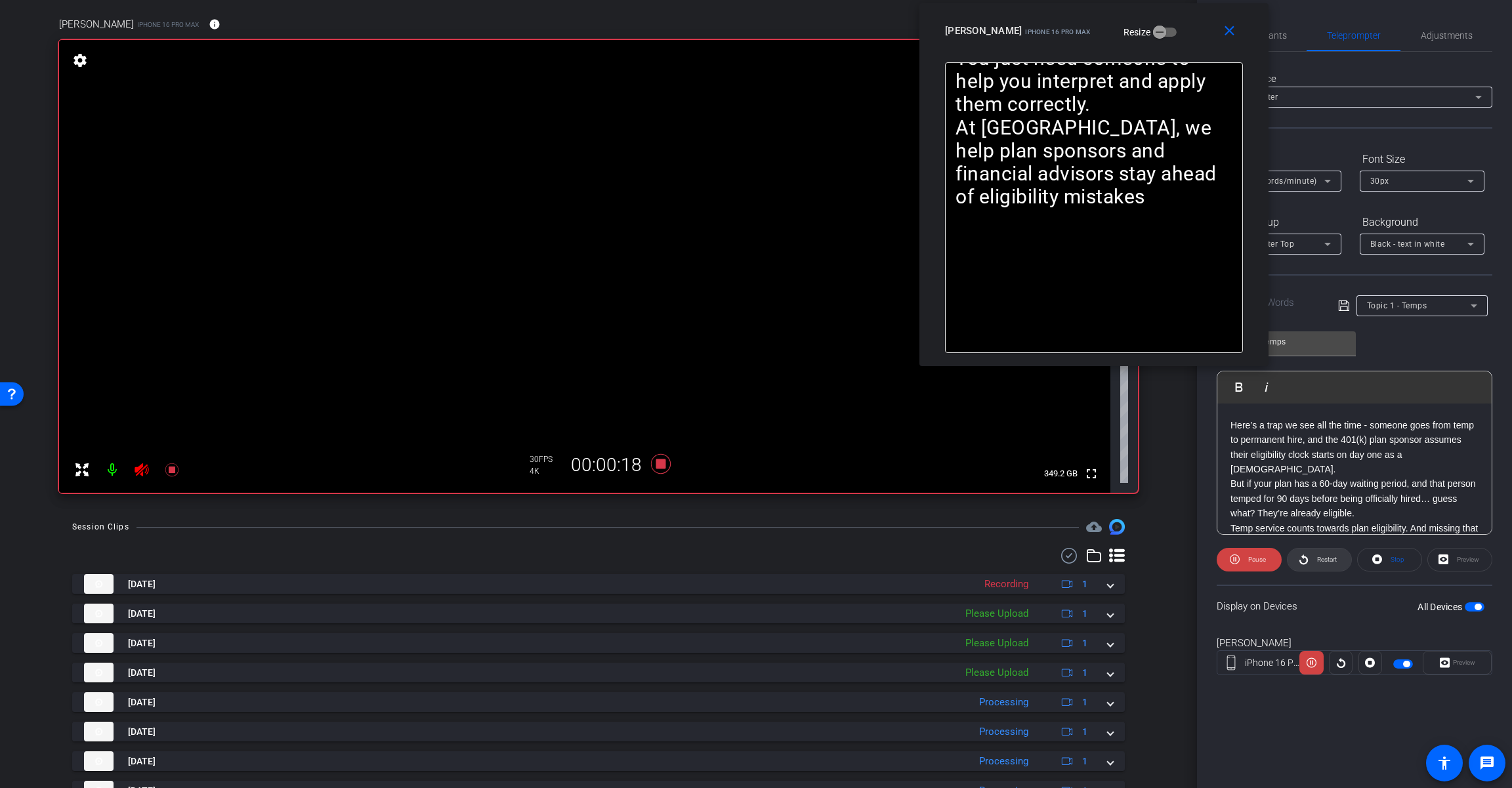
click at [903, 564] on span "Restart" at bounding box center [1325, 559] width 23 height 19
click at [657, 465] on icon at bounding box center [661, 464] width 19 height 19
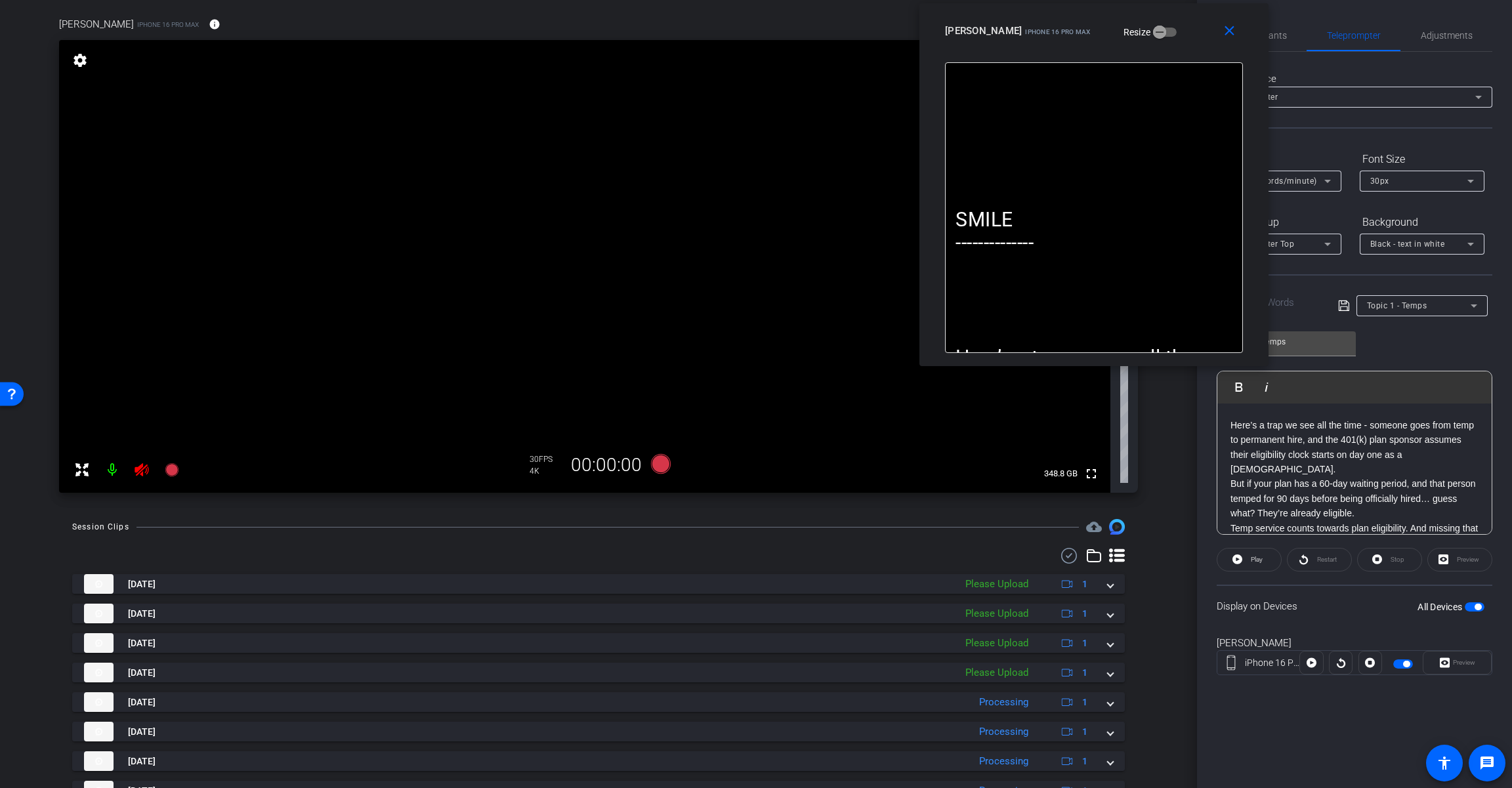
click at [143, 468] on icon at bounding box center [141, 470] width 13 height 13
click at [903, 43] on div "Adjustments" at bounding box center [1446, 35] width 92 height 31
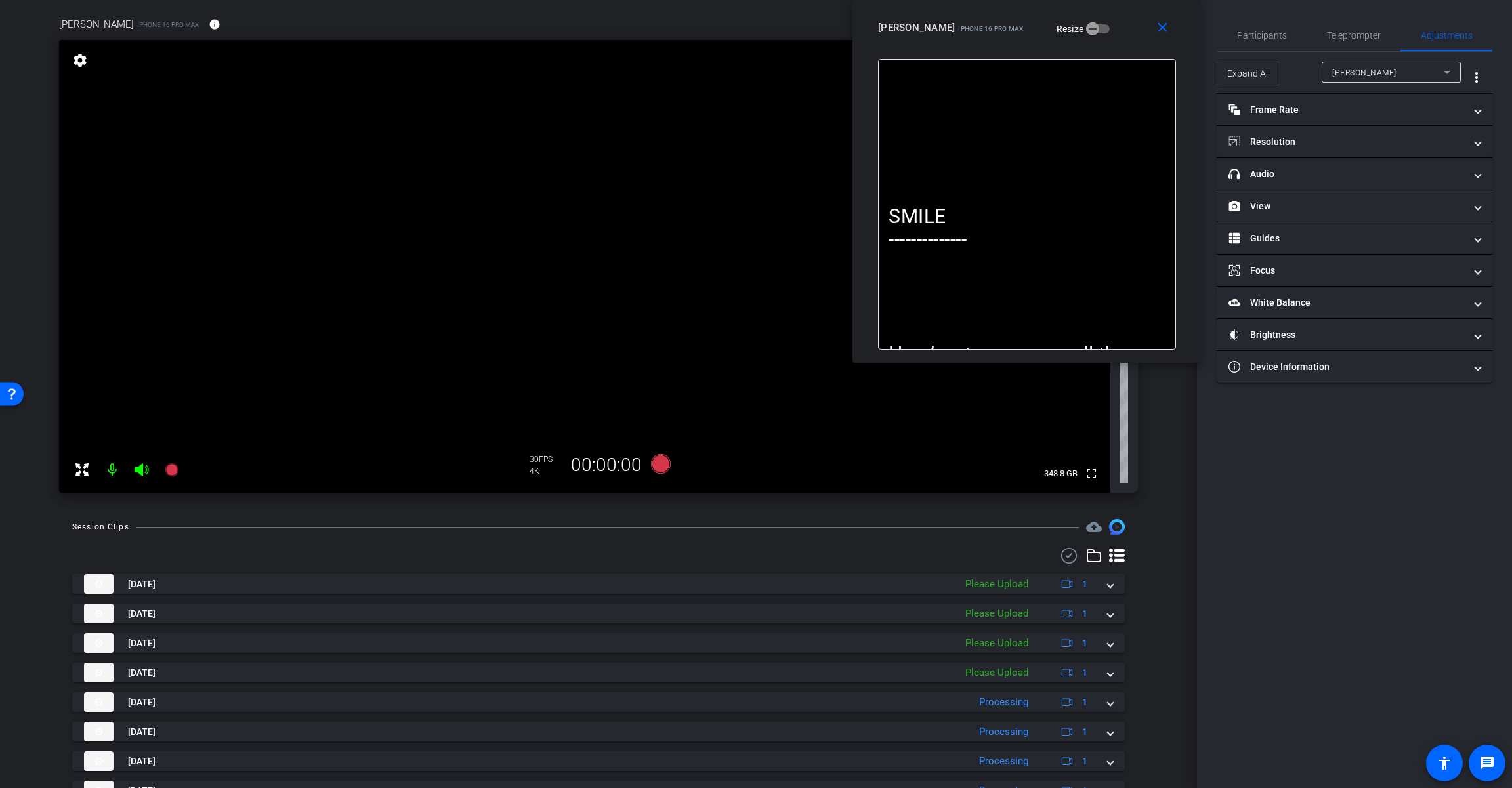
drag, startPoint x: 1181, startPoint y: 29, endPoint x: 1109, endPoint y: 20, distance: 72.6
click at [903, 20] on div "[PERSON_NAME] iPhone 16 Pro Max Resize" at bounding box center [1032, 28] width 308 height 24
click at [903, 174] on mat-panel-title "headphone icon Audio" at bounding box center [1346, 174] width 236 height 13
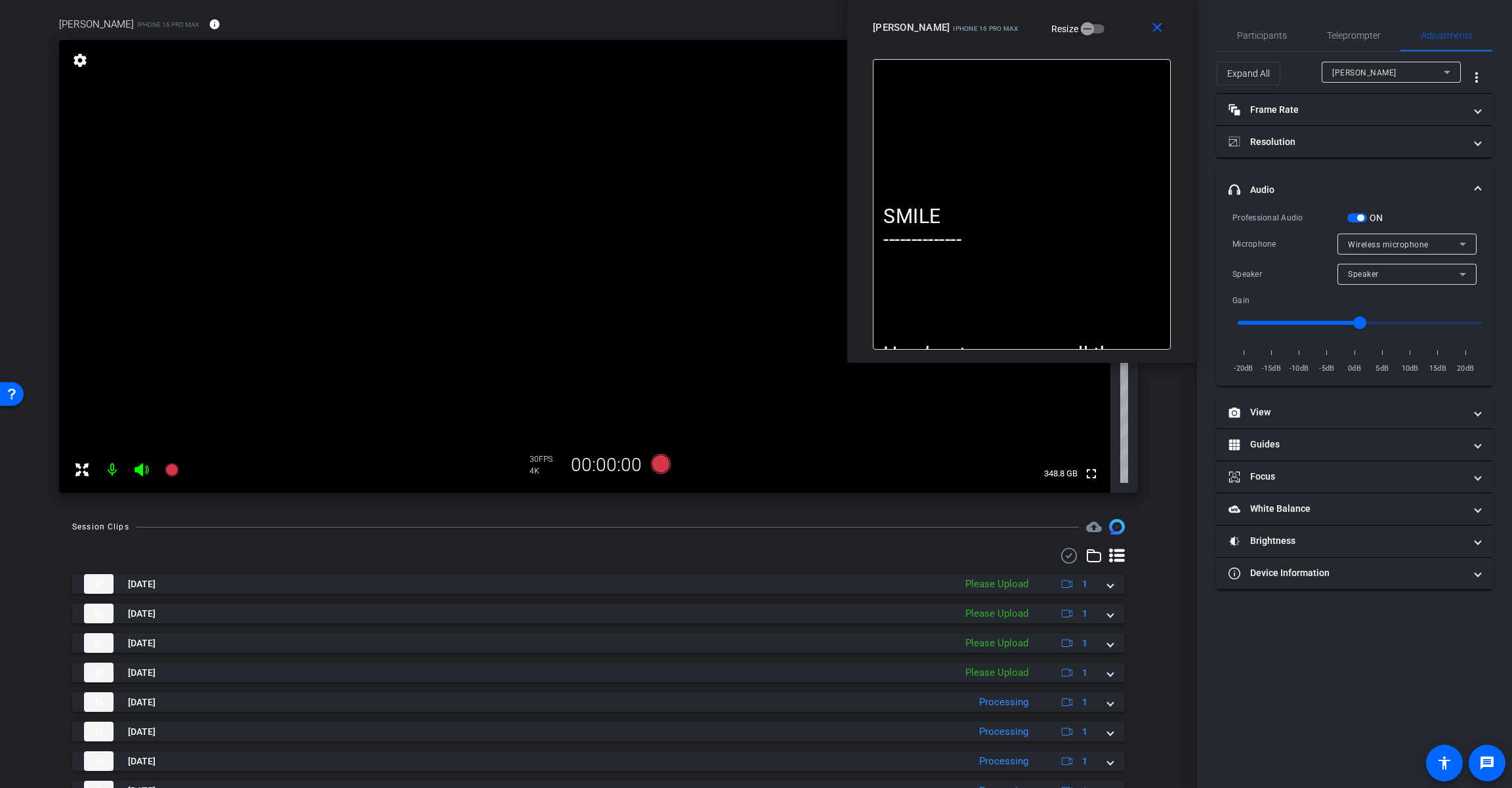
click at [903, 214] on span "button" at bounding box center [1360, 217] width 7 height 7
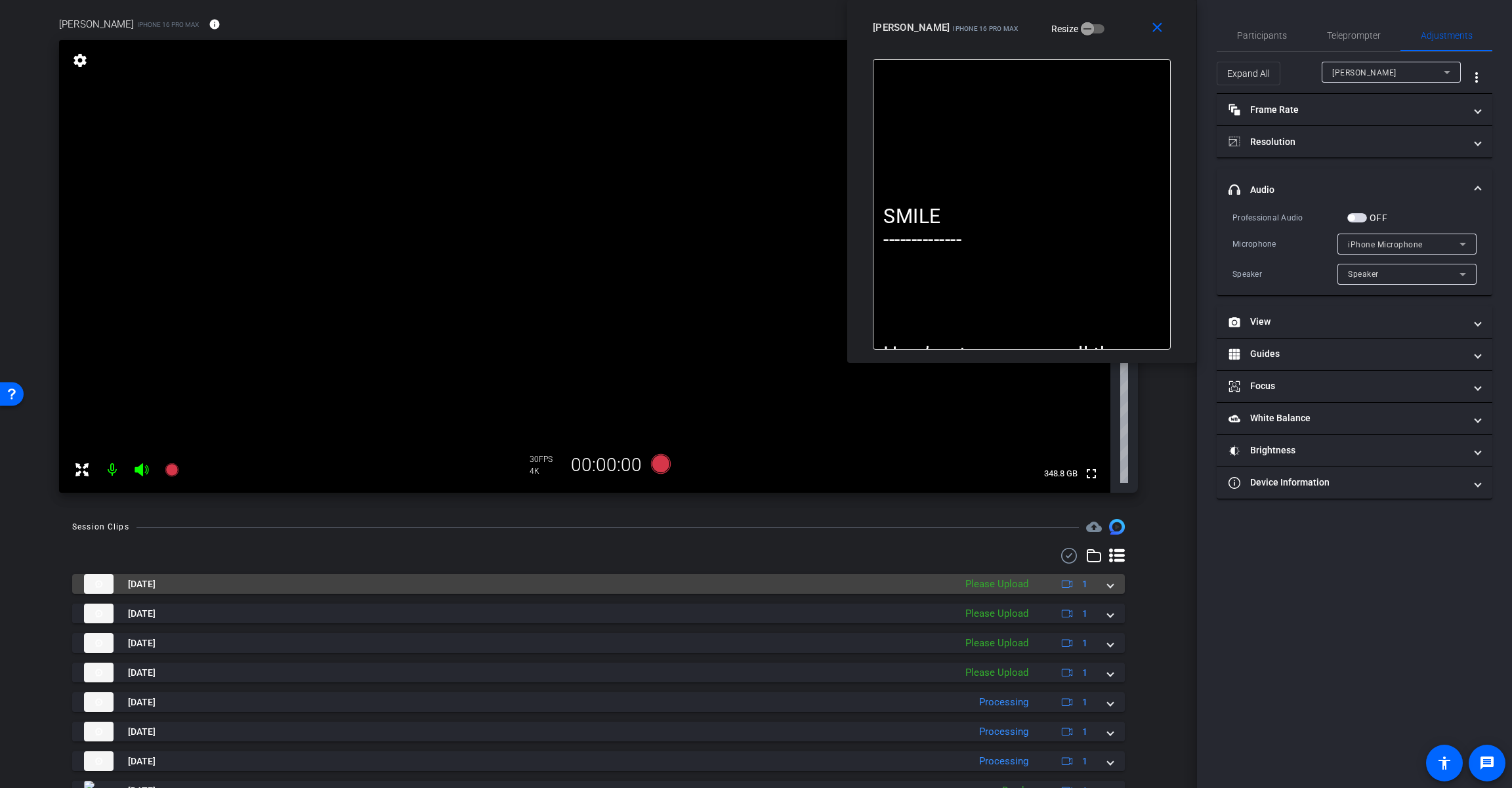
drag, startPoint x: 1100, startPoint y: 589, endPoint x: 1109, endPoint y: 589, distance: 9.0
click at [903, 589] on div "[DATE] Please Upload 1" at bounding box center [595, 584] width 1024 height 19
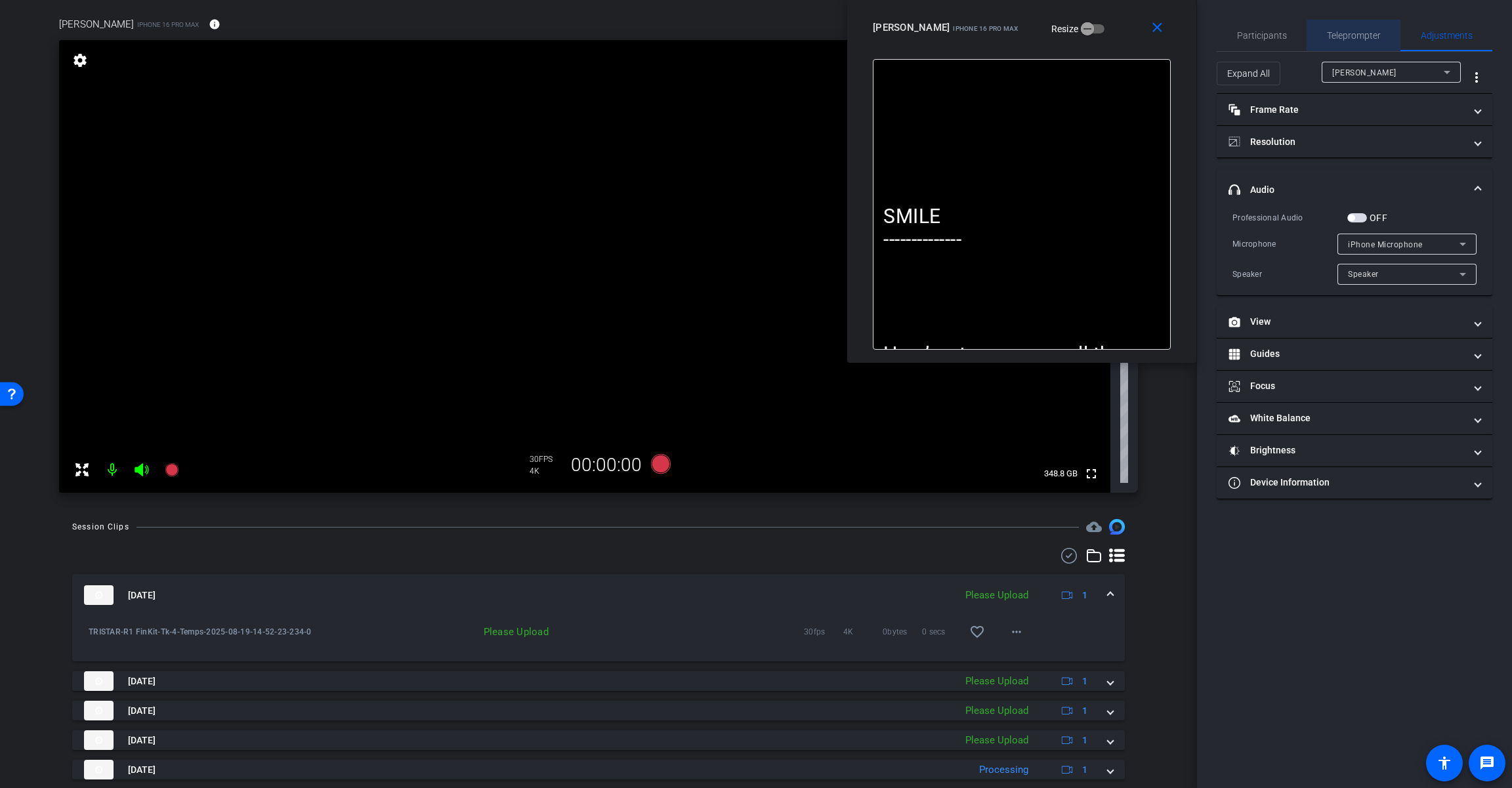
click at [903, 35] on span "Teleprompter" at bounding box center [1354, 35] width 54 height 9
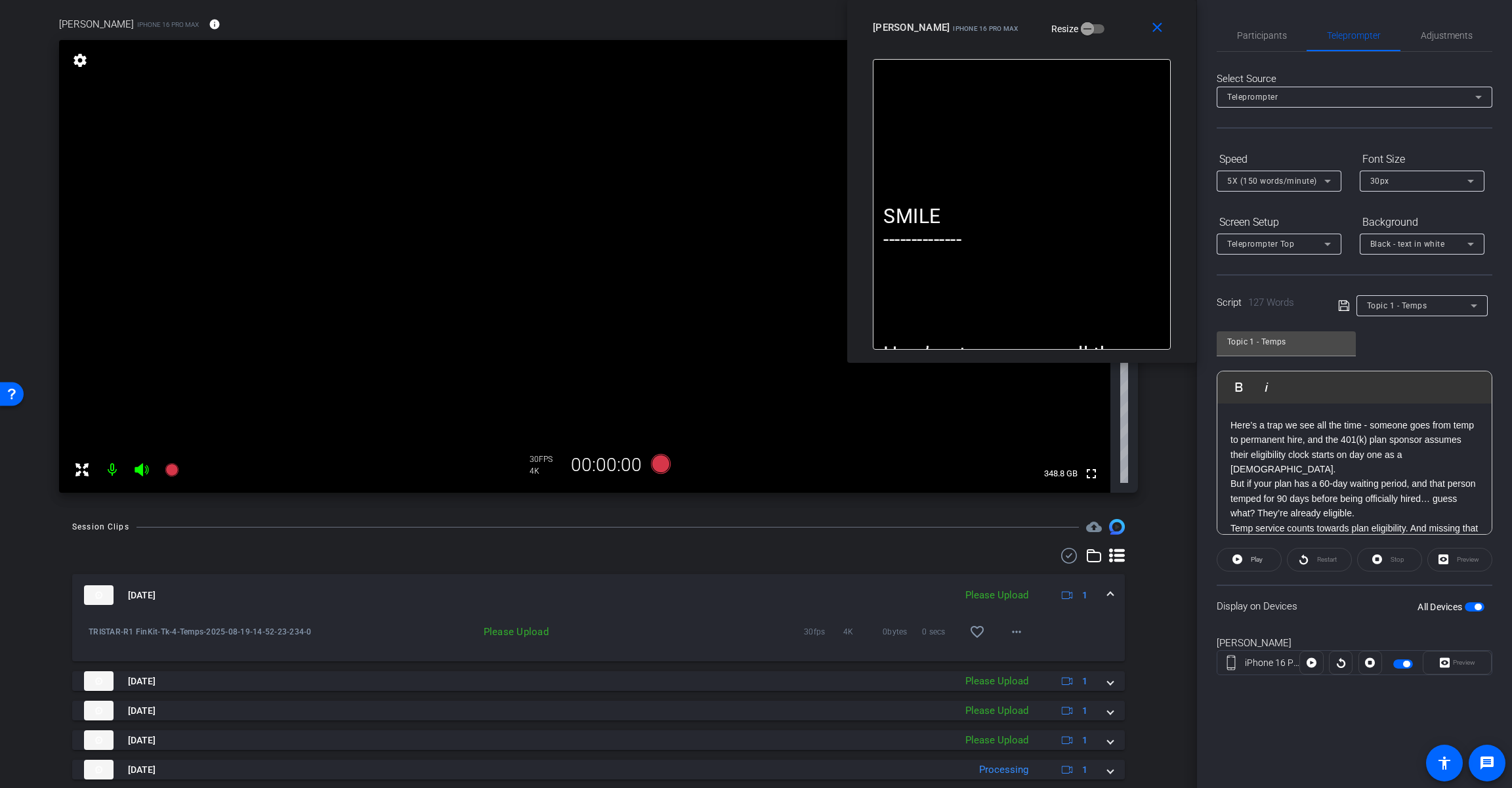
click at [903, 305] on div "Topic 1 - Temps" at bounding box center [1418, 305] width 104 height 16
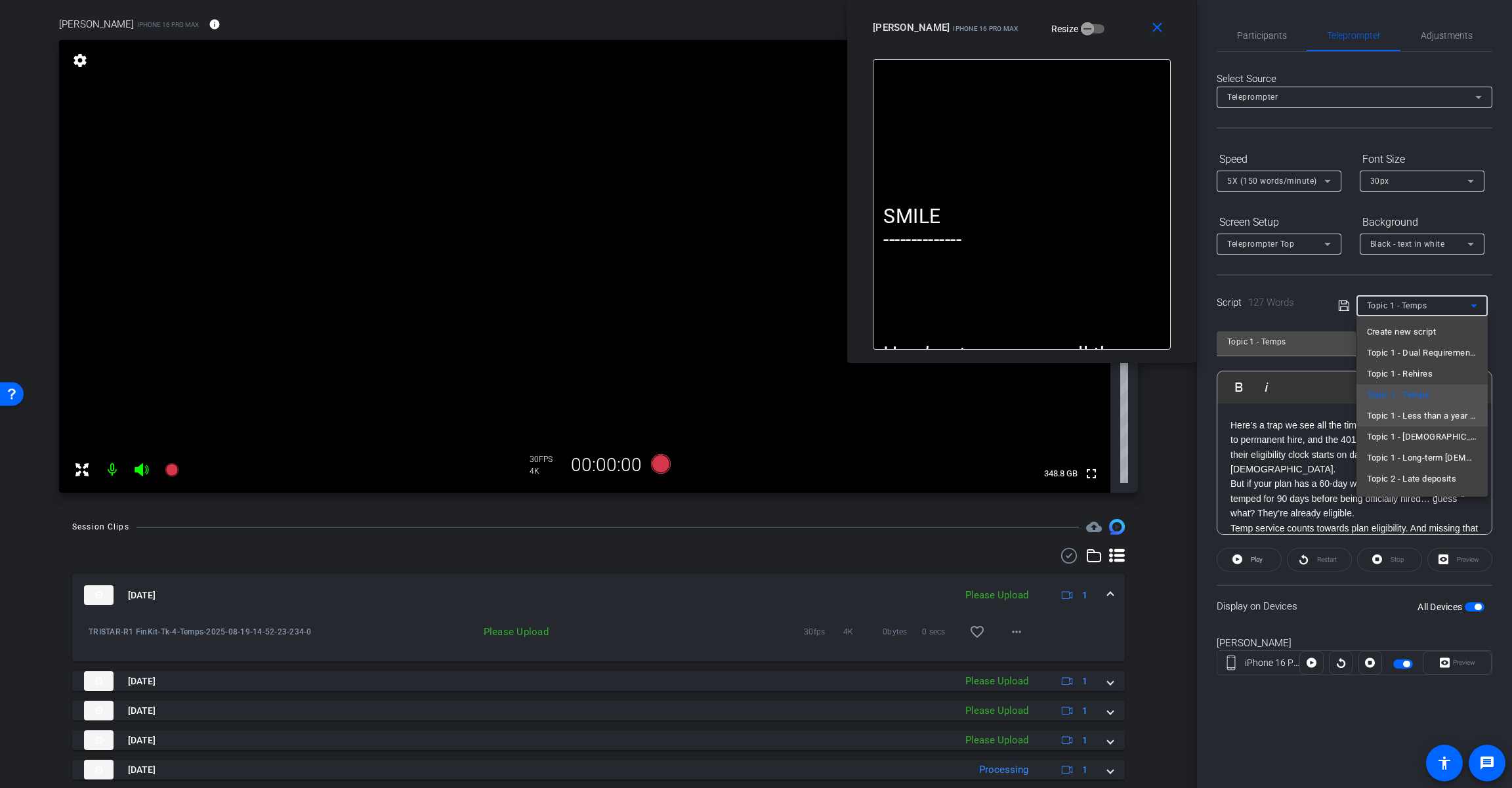
click at [903, 421] on span "Topic 1 - Less than a year requirement" at bounding box center [1422, 416] width 111 height 16
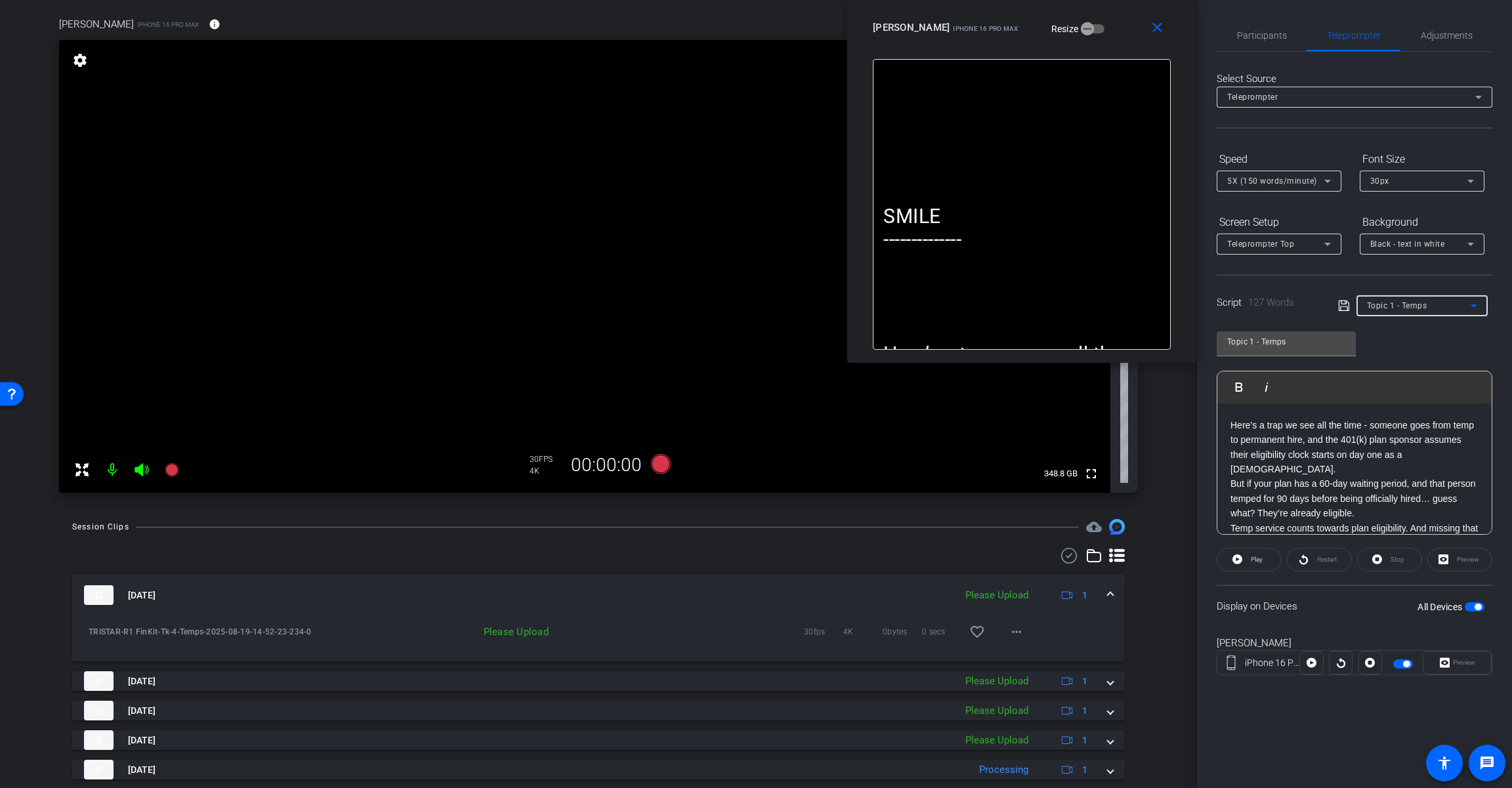
type input "Topic 1 - Less than a year requirement"
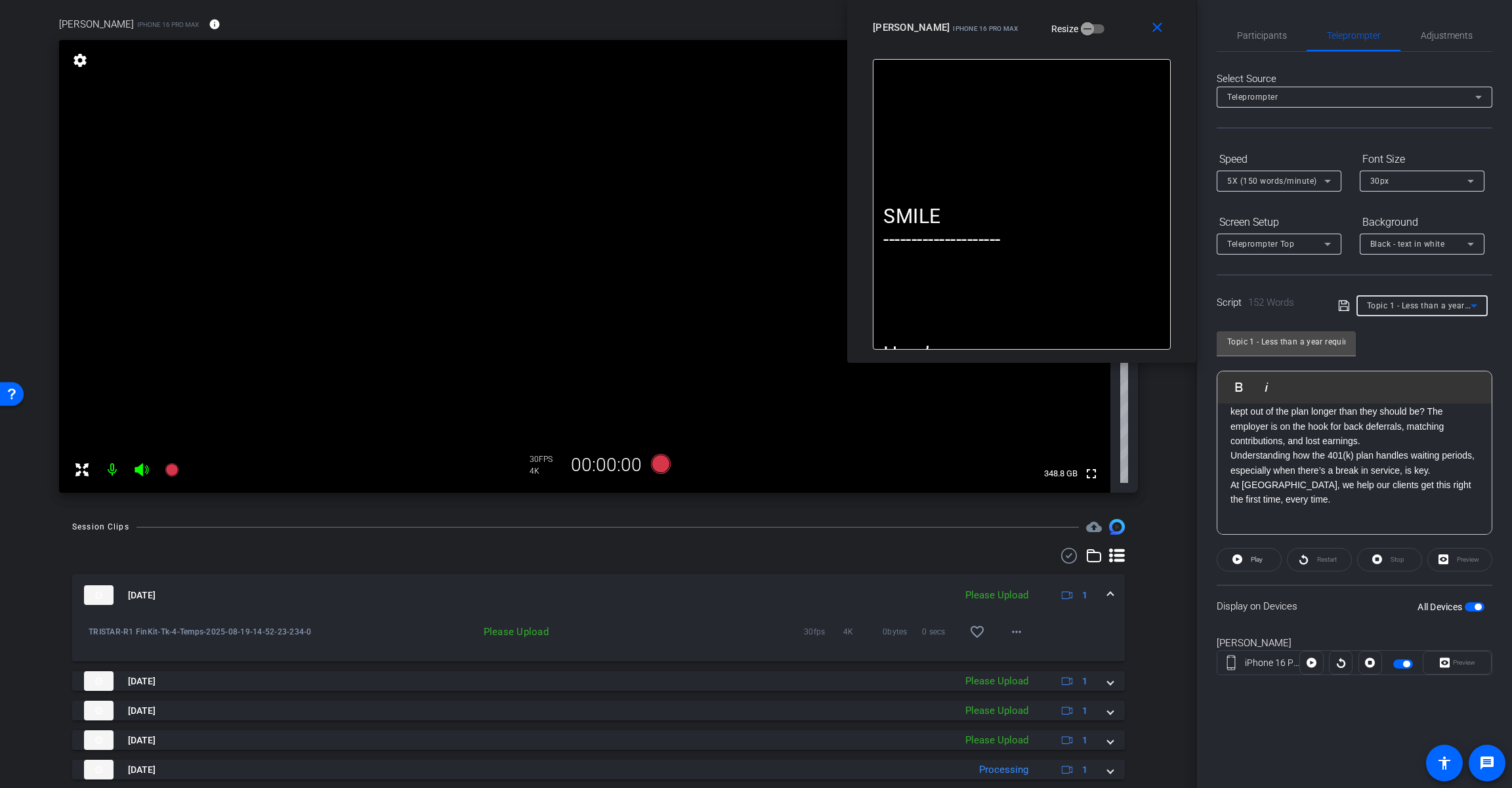
scroll to position [0, 0]
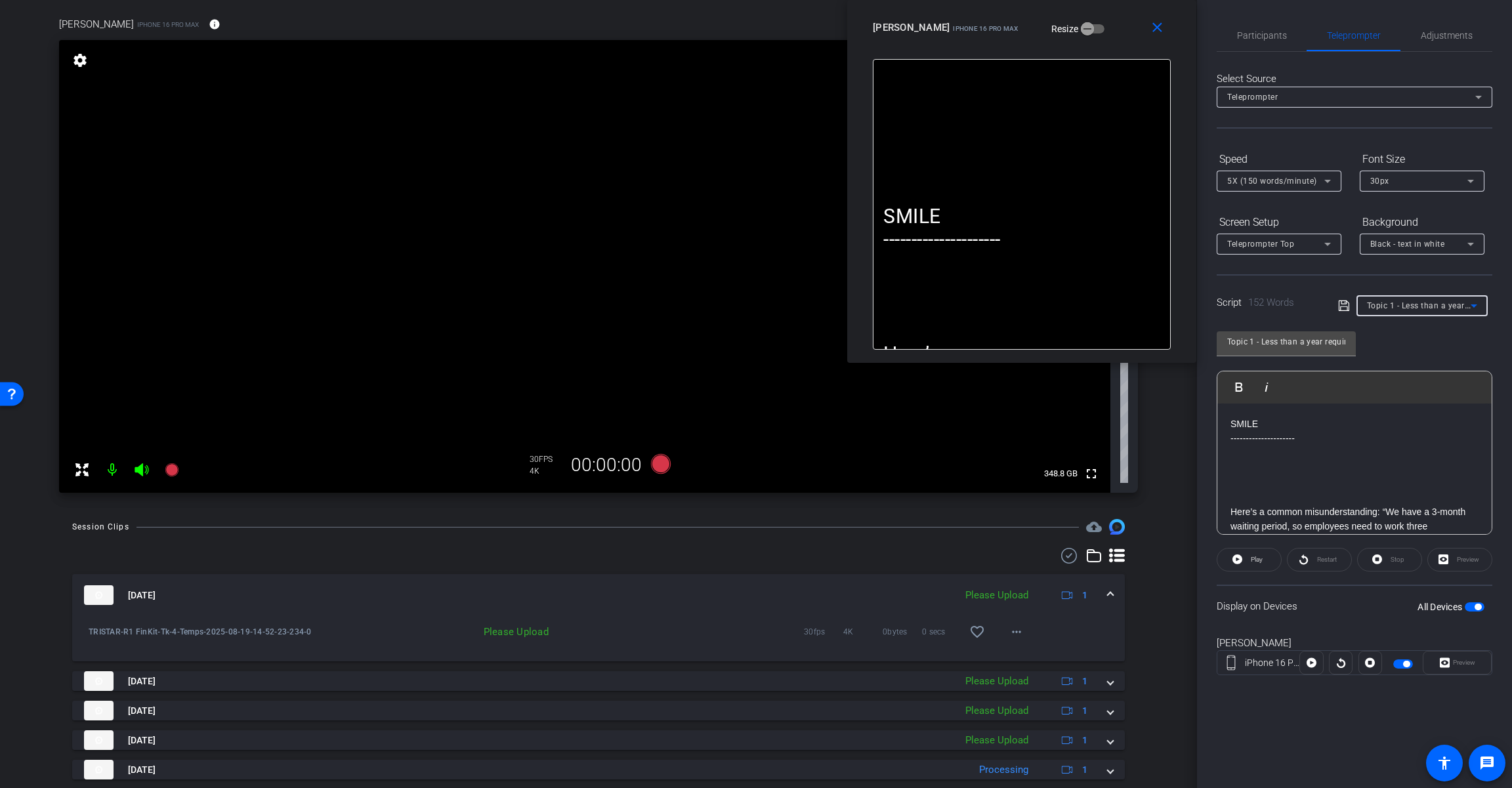
click at [903, 300] on div "Topic 1 - Less than a year requirement" at bounding box center [1418, 305] width 104 height 16
click at [903, 308] on span "Topic 1 - Less than a year requirement" at bounding box center [1440, 305] width 146 height 10
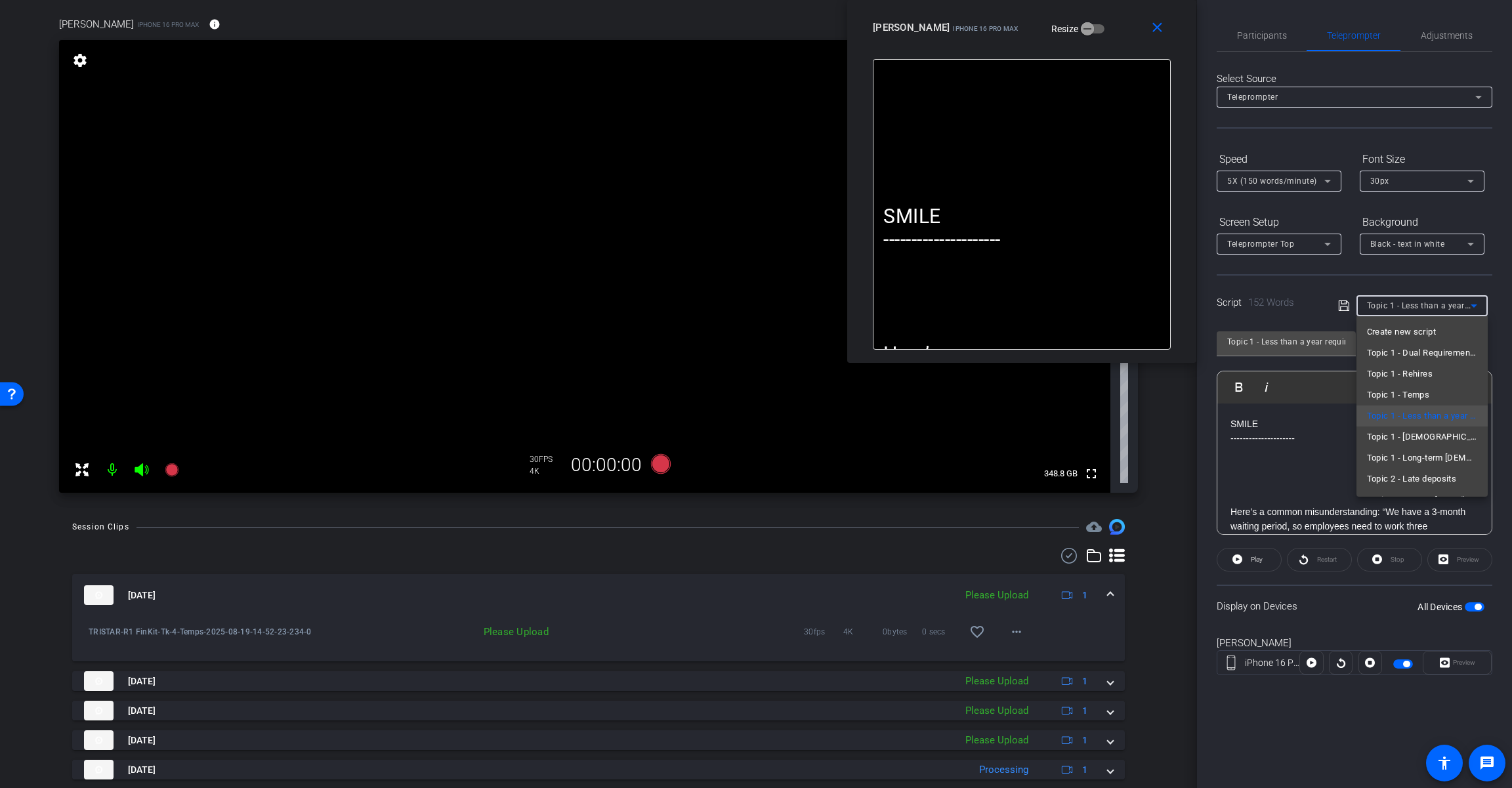
click at [903, 308] on div at bounding box center [756, 394] width 1512 height 788
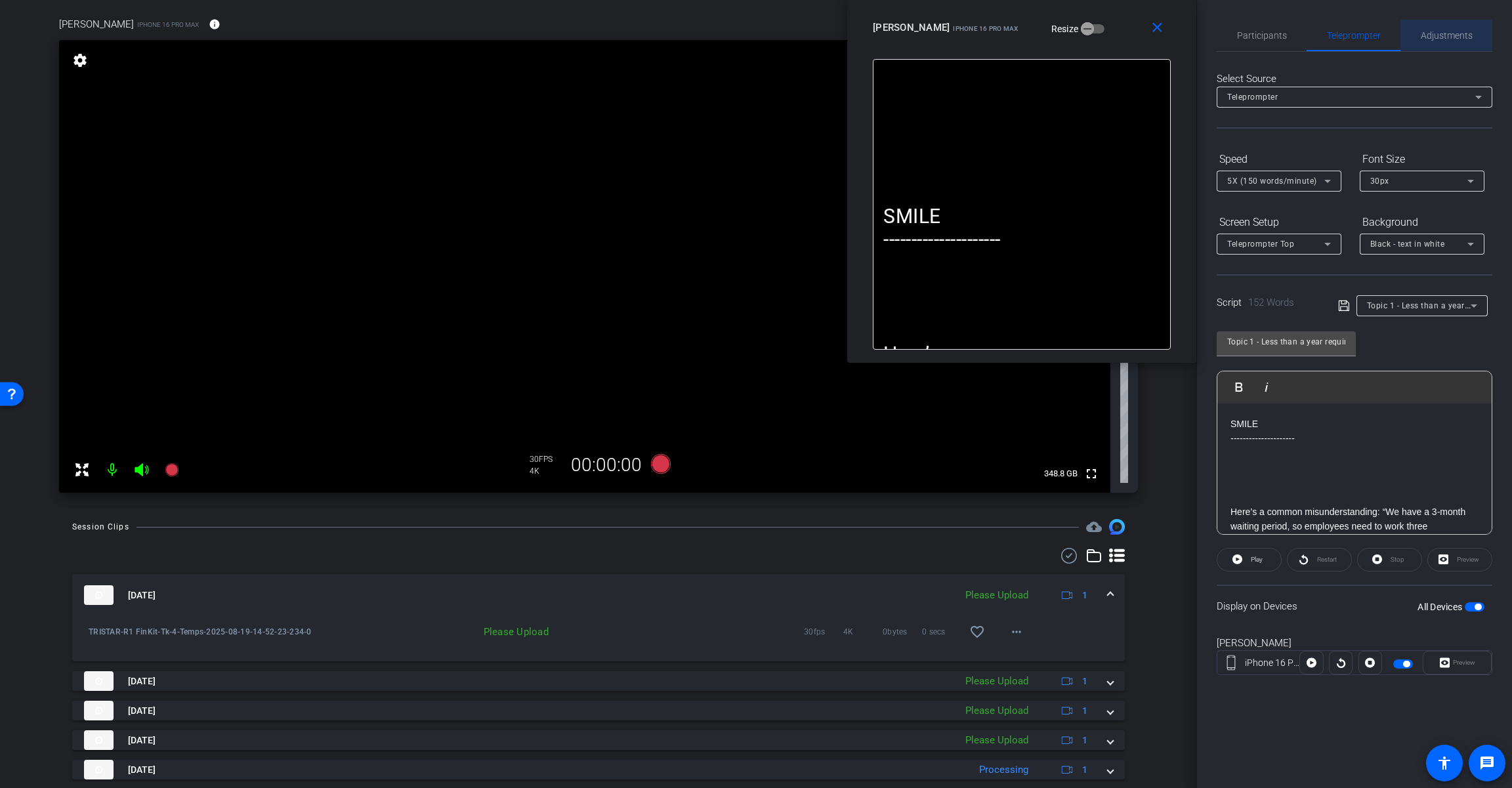
click at [903, 40] on span "Adjustments" at bounding box center [1446, 35] width 52 height 9
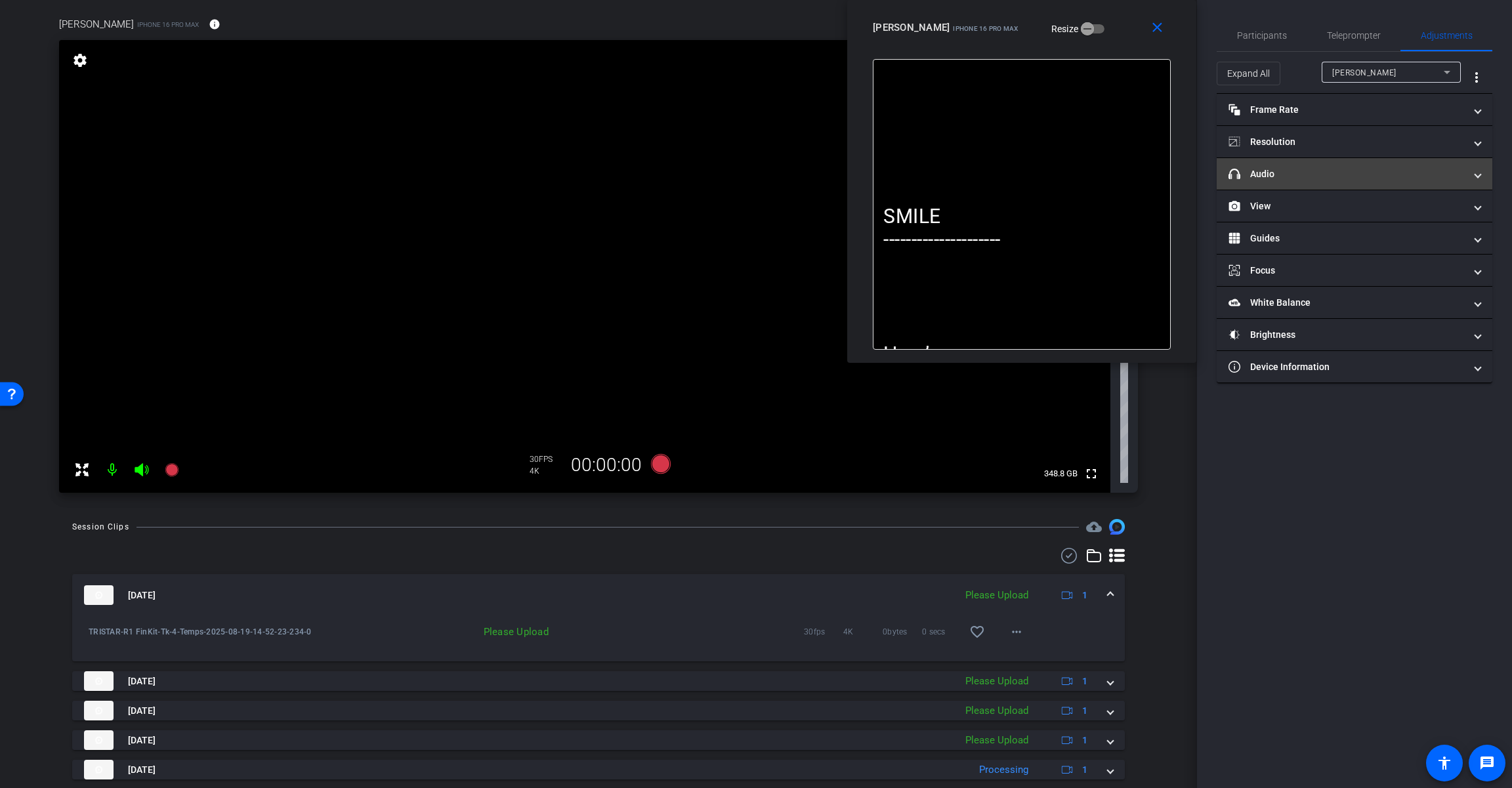
click at [903, 182] on mat-expansion-panel-header "headphone icon Audio" at bounding box center [1354, 174] width 276 height 31
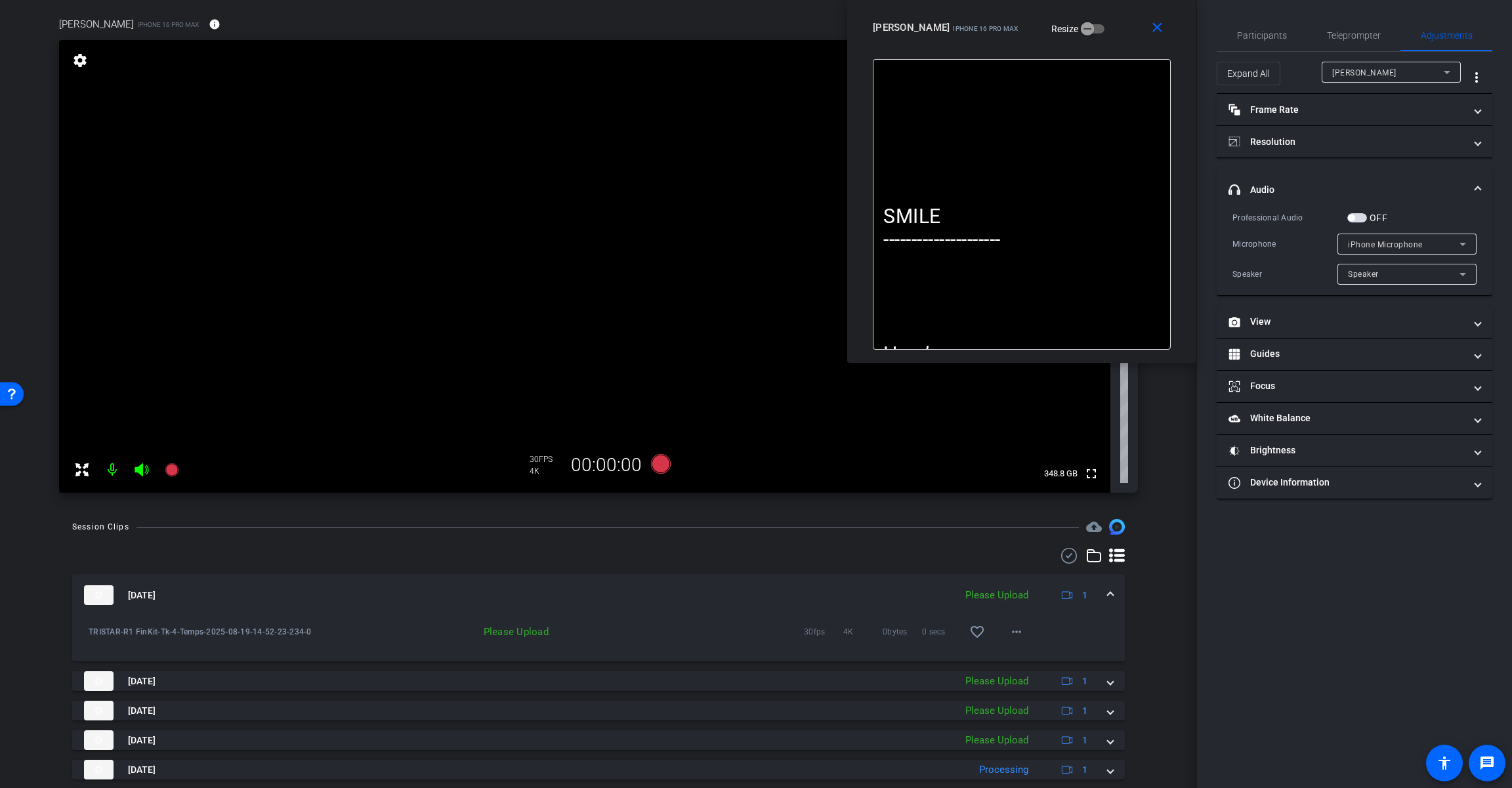
click at [903, 219] on span "button" at bounding box center [1351, 217] width 7 height 7
click at [903, 246] on span "iPhone Microphone" at bounding box center [1385, 245] width 75 height 9
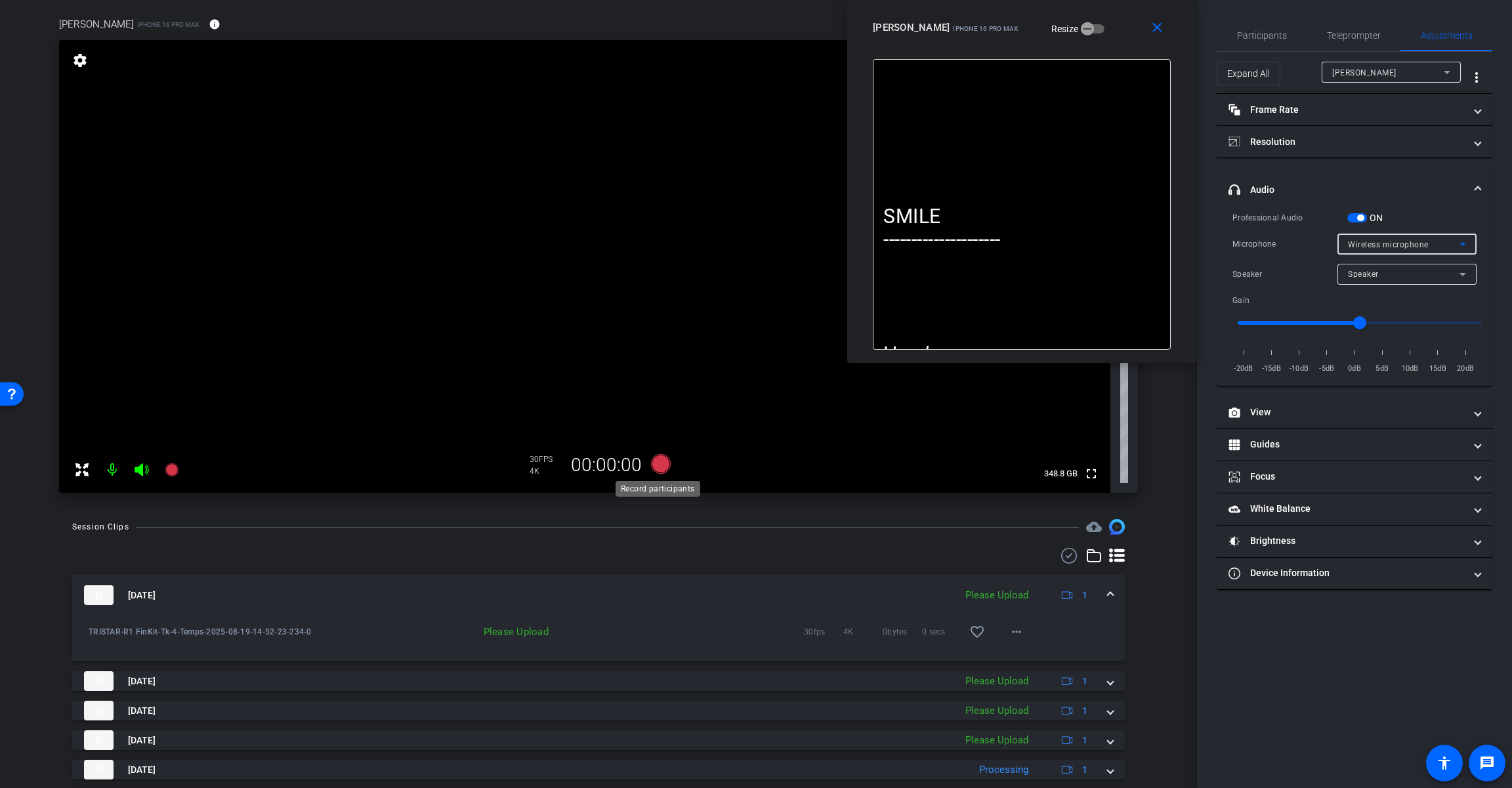
click at [667, 465] on icon at bounding box center [661, 464] width 19 height 19
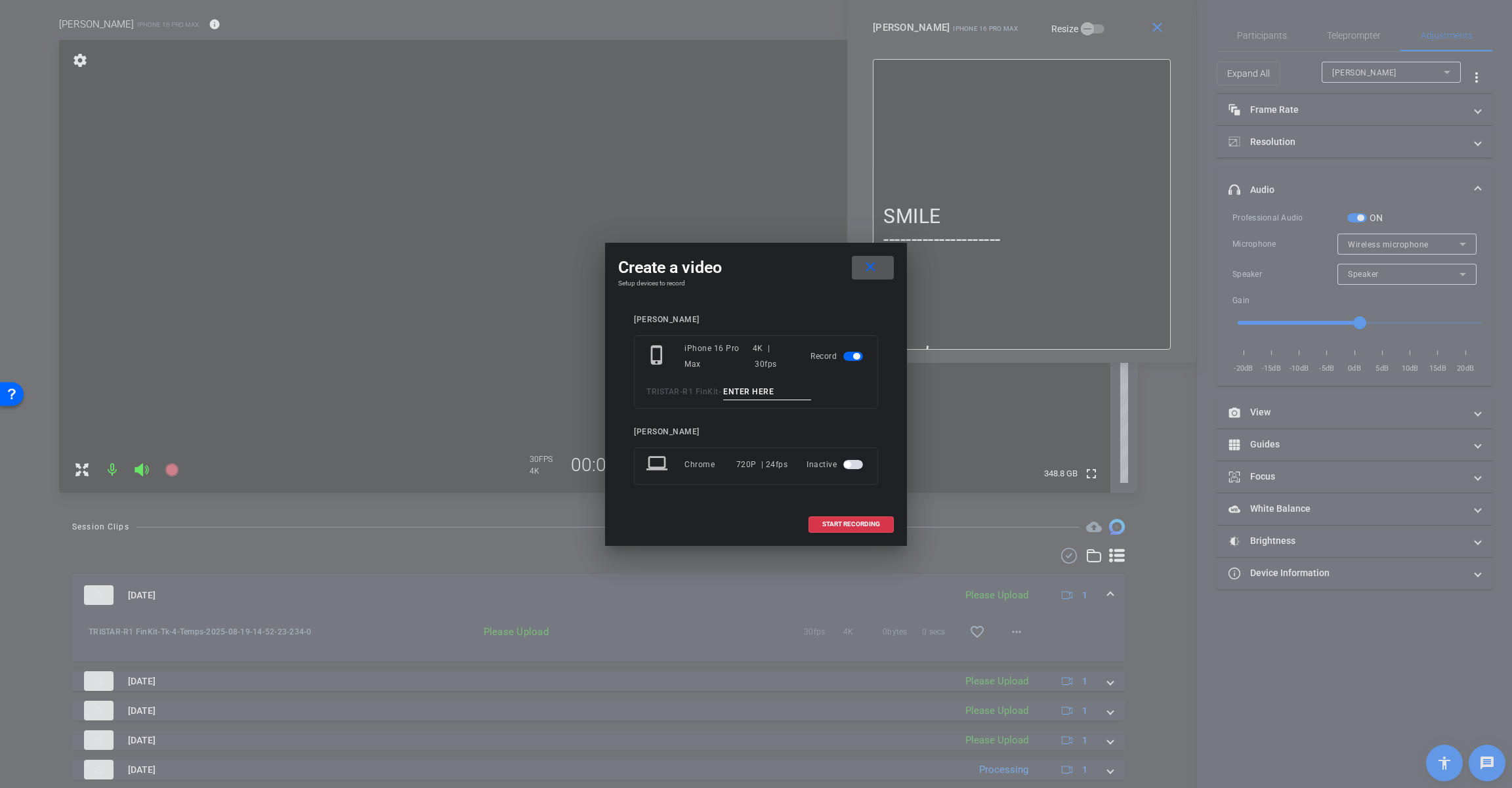
click at [768, 391] on input at bounding box center [767, 392] width 88 height 16
paste input "Tk_1_Temps"
drag, startPoint x: 753, startPoint y: 390, endPoint x: 782, endPoint y: 392, distance: 29.1
click at [782, 392] on input "Tk_1_Temps" at bounding box center [767, 392] width 88 height 16
click at [779, 392] on input "Tk_1_Lessthanayear" at bounding box center [767, 392] width 88 height 16
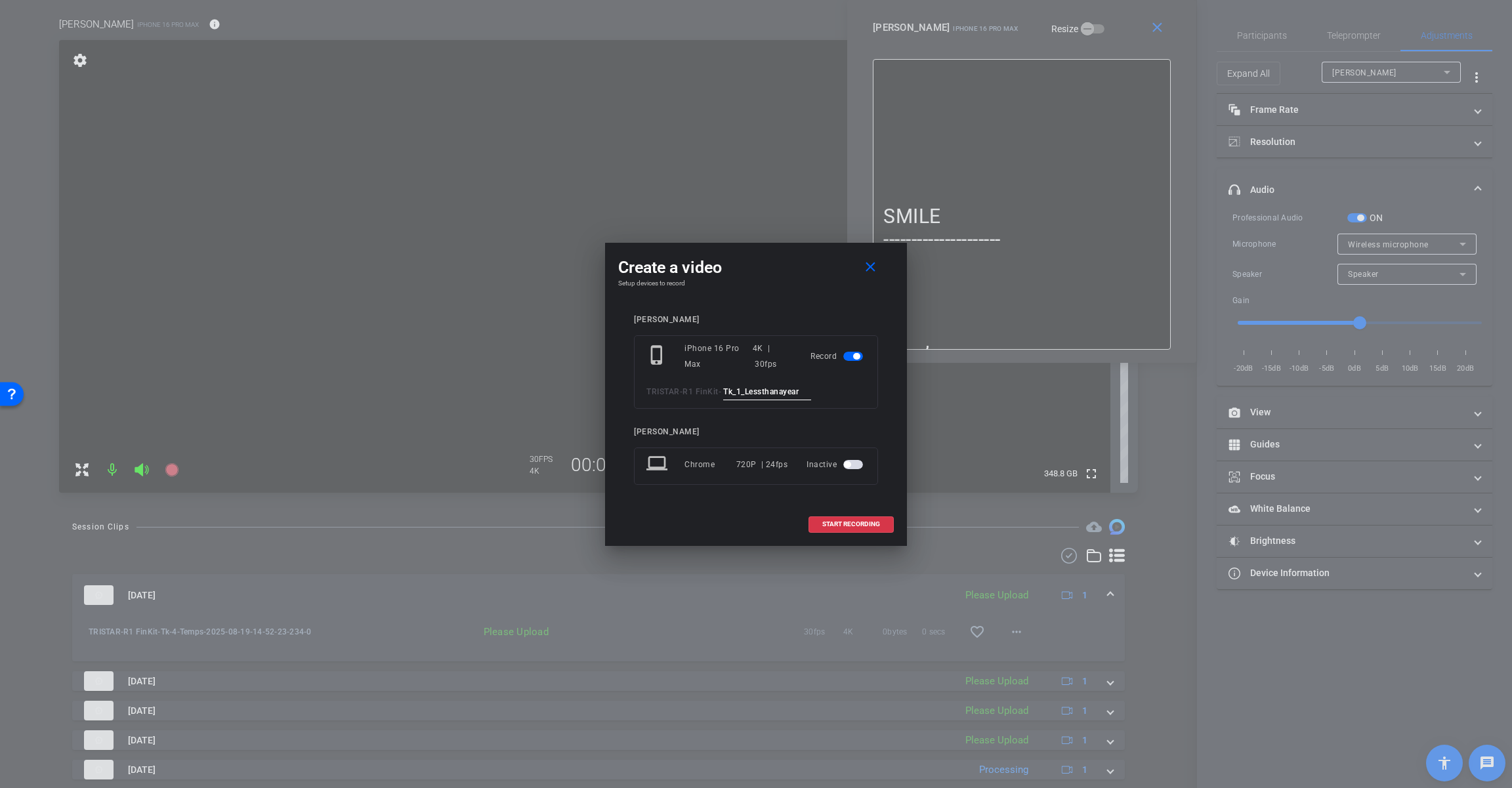
click at [779, 392] on input "Tk_1_Lessthanayear" at bounding box center [767, 392] width 88 height 16
type input "Tk_1_Lessthanayear"
click at [878, 522] on span "START RECORDING" at bounding box center [850, 524] width 57 height 7
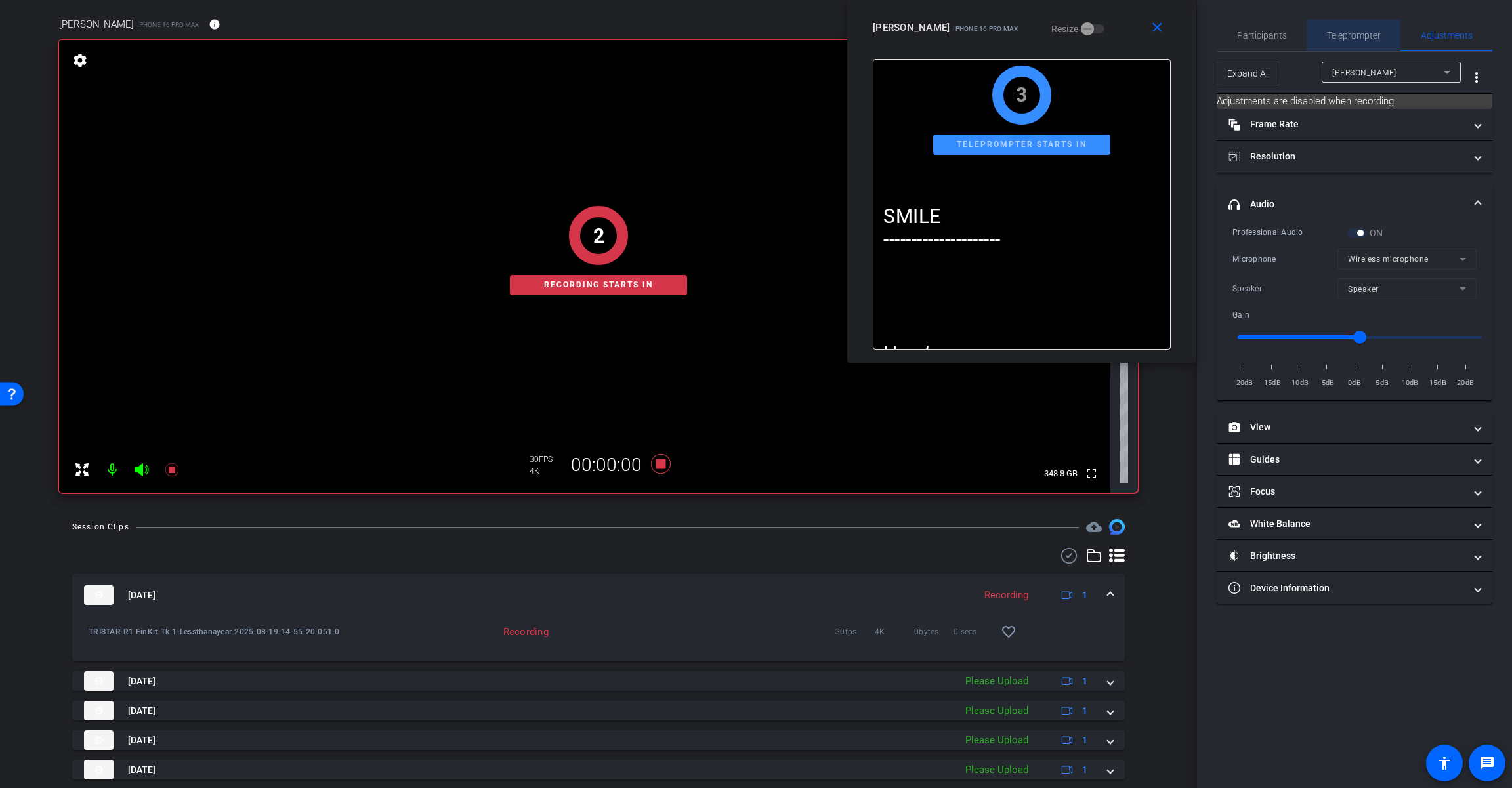
click at [903, 43] on span "Teleprompter" at bounding box center [1354, 35] width 54 height 31
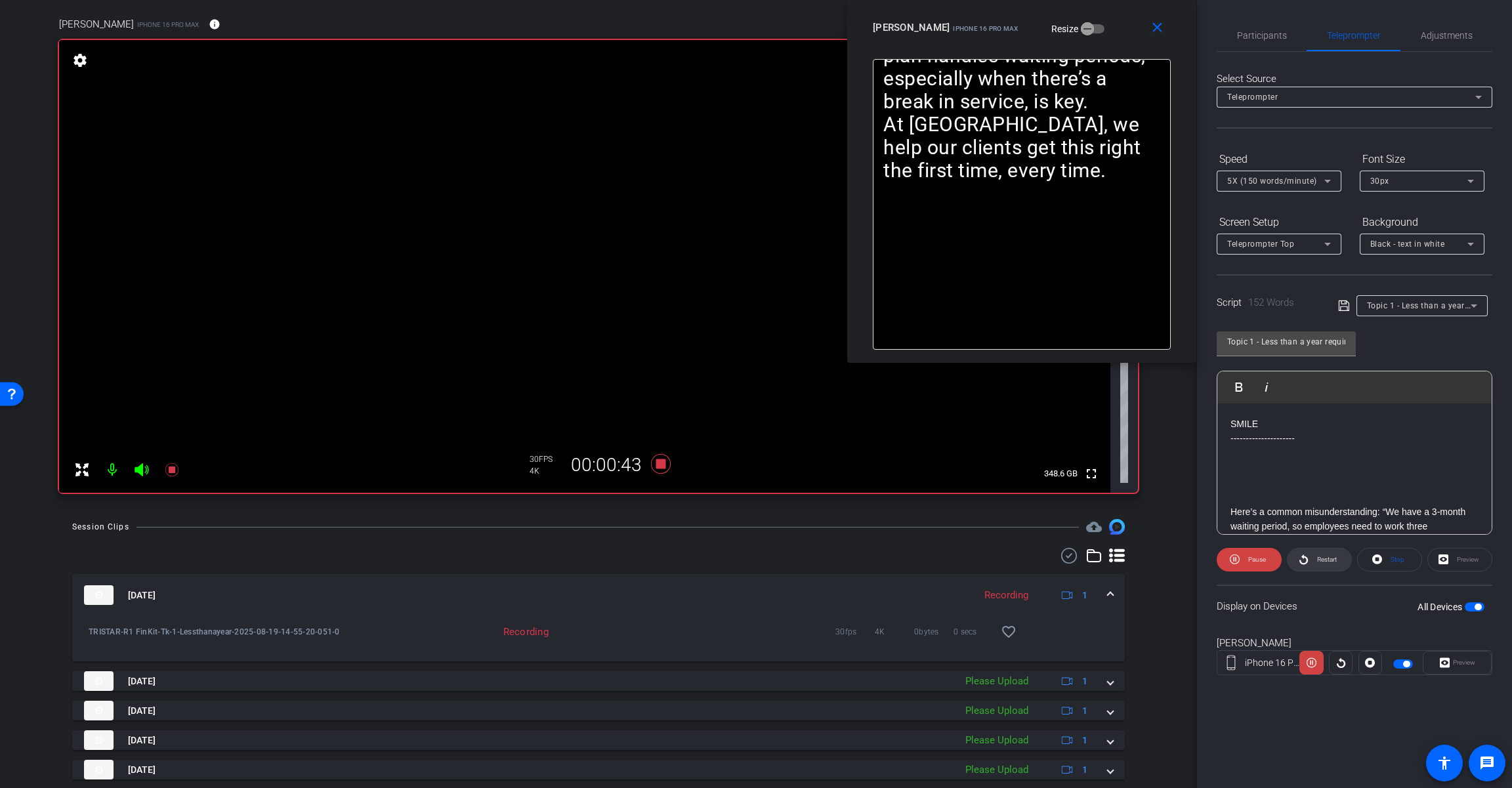
click at [903, 555] on icon at bounding box center [1303, 559] width 10 height 16
click at [656, 464] on icon at bounding box center [661, 464] width 19 height 19
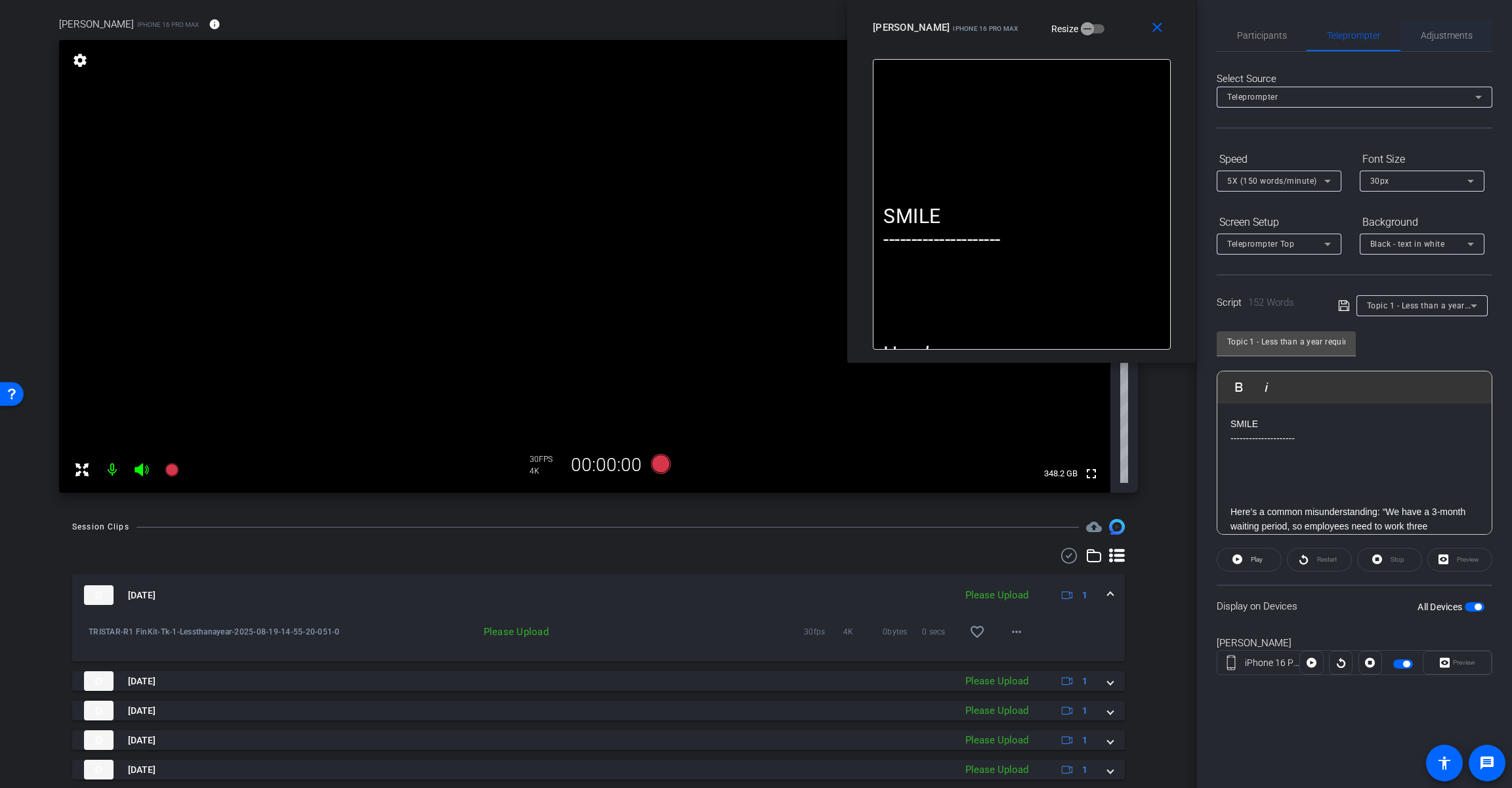
click at [903, 31] on span "Adjustments" at bounding box center [1446, 35] width 52 height 9
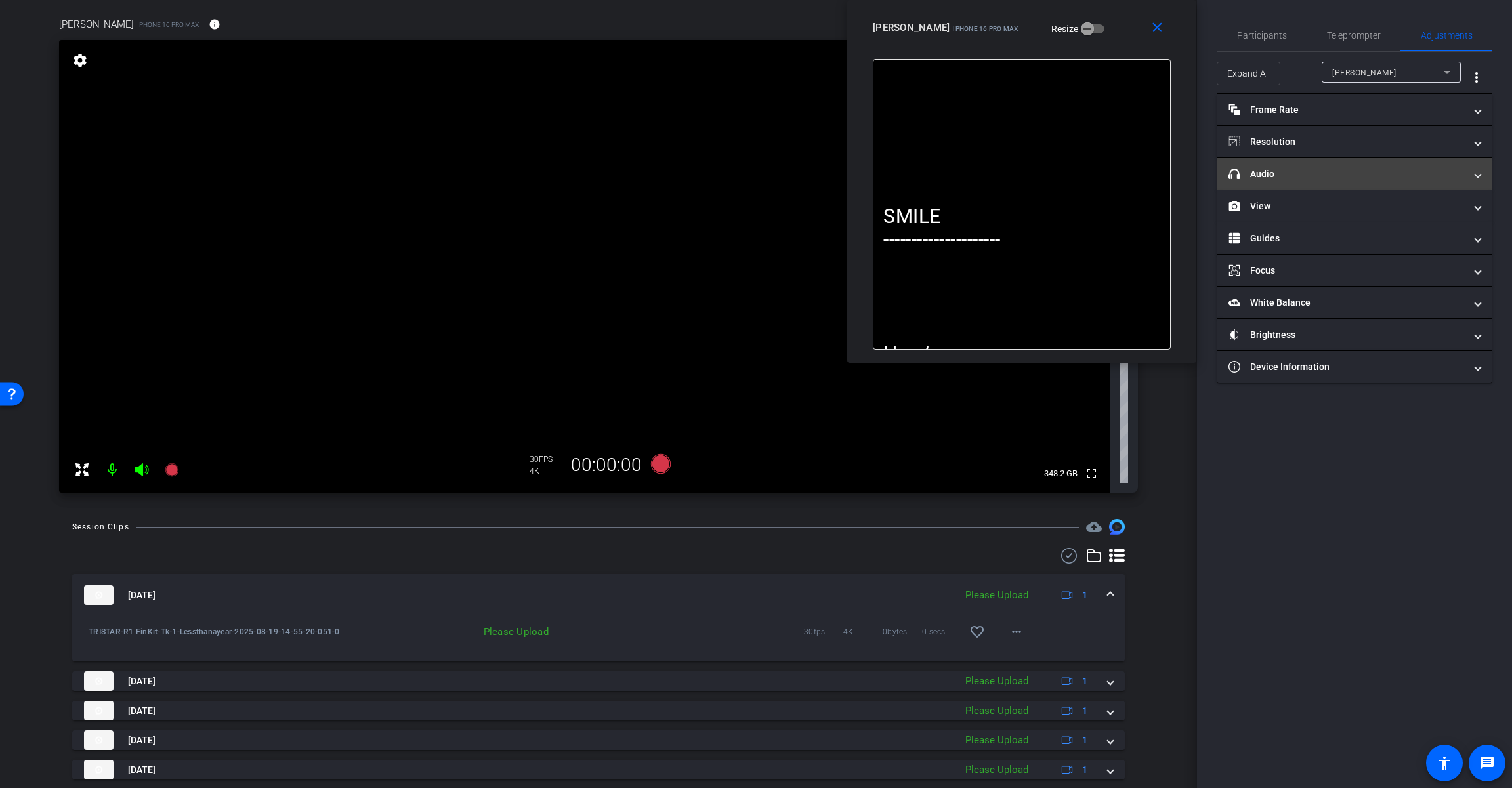
click at [903, 163] on mat-expansion-panel-header "headphone icon Audio" at bounding box center [1354, 174] width 276 height 31
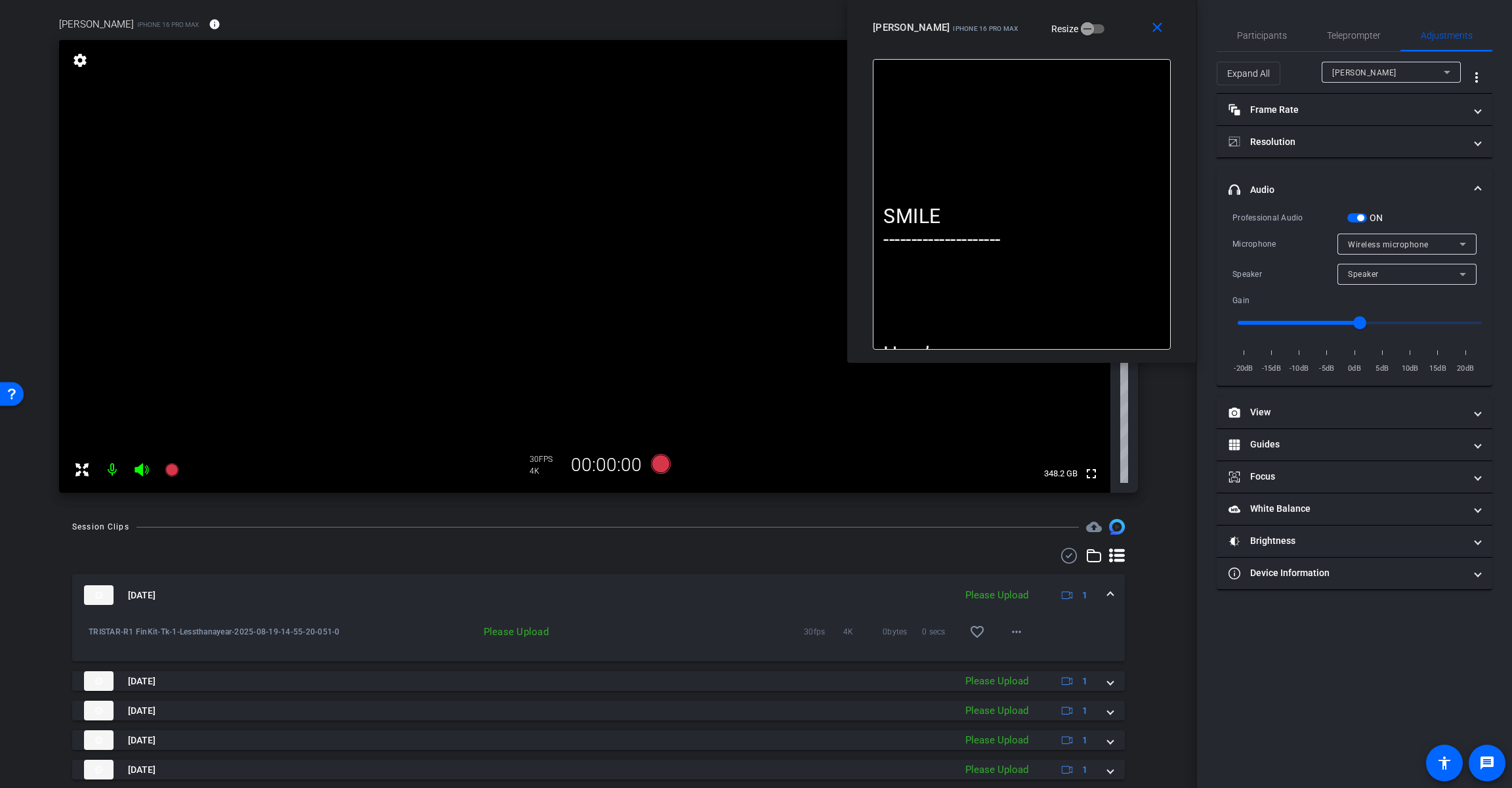
click at [903, 216] on span "button" at bounding box center [1360, 217] width 7 height 7
click at [903, 39] on span "Teleprompter" at bounding box center [1354, 35] width 54 height 31
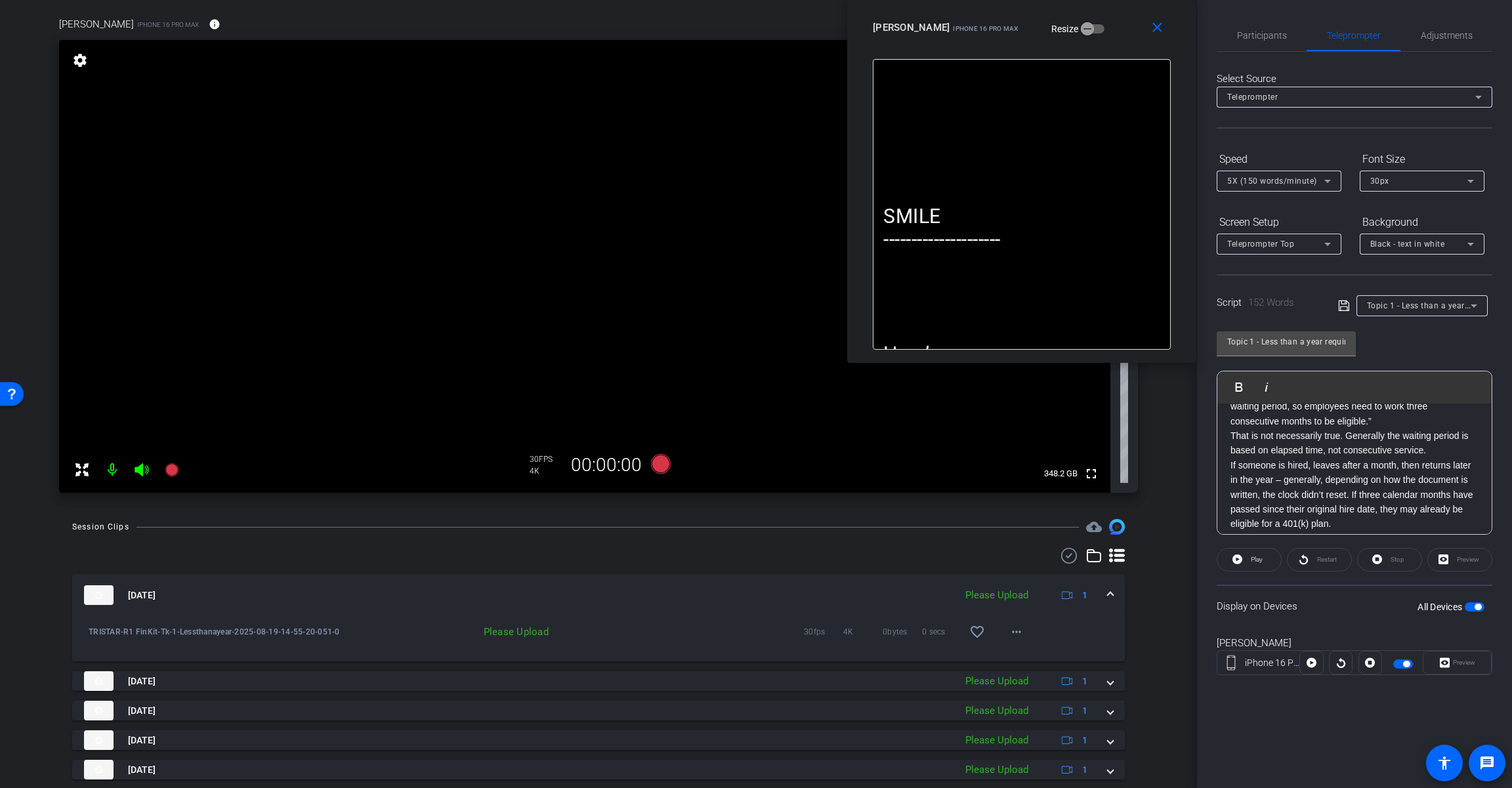
scroll to position [131, 0]
drag, startPoint x: 1101, startPoint y: 518, endPoint x: 1104, endPoint y: 24, distance: 494.0
click at [903, 24] on div "[PERSON_NAME] iPhone 16 Pro Max Resize" at bounding box center [1027, 28] width 308 height 24
click at [903, 44] on span "Participants" at bounding box center [1261, 35] width 50 height 31
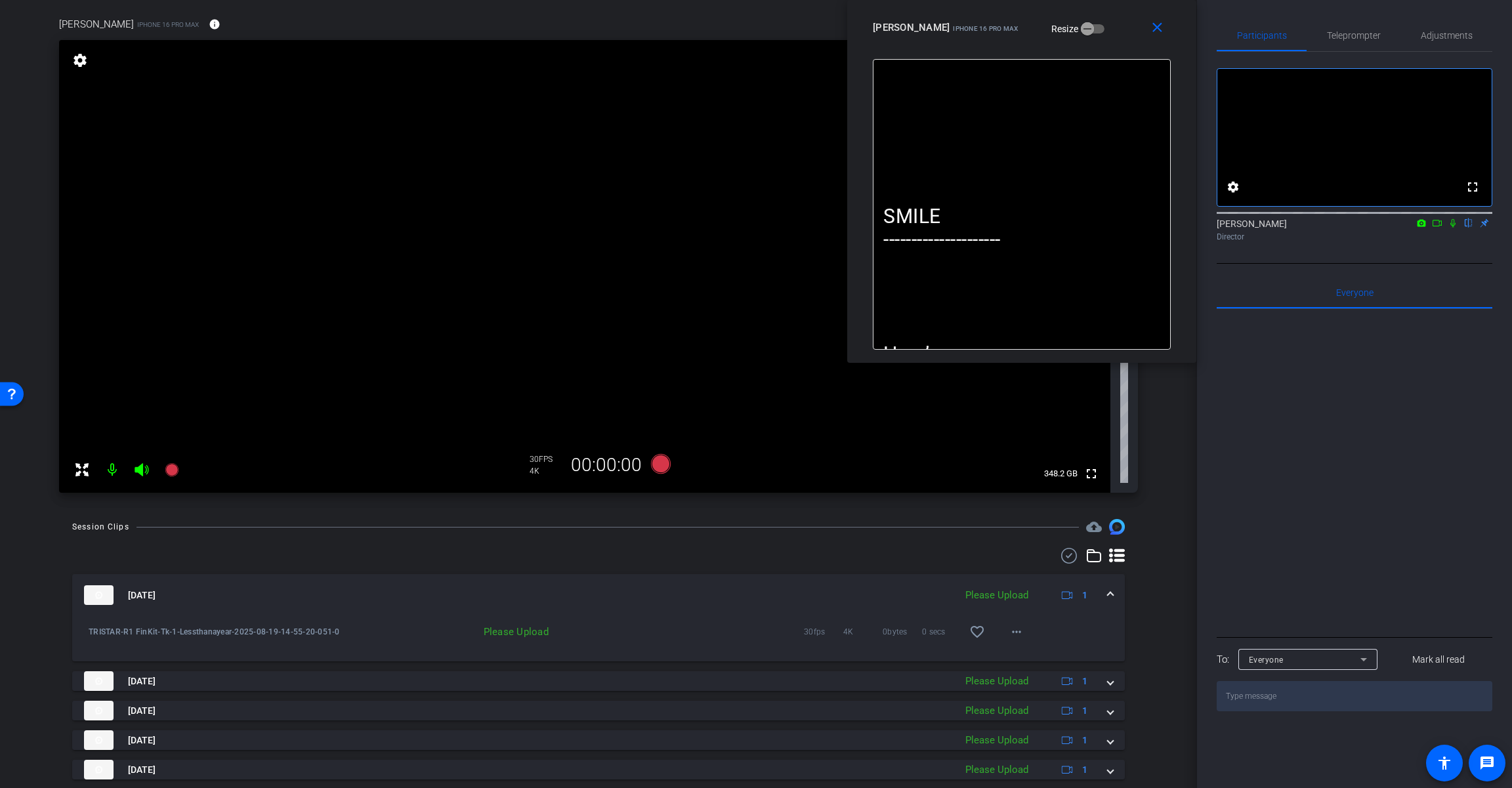
click at [903, 228] on icon at bounding box center [1437, 223] width 10 height 9
click at [903, 228] on icon at bounding box center [1468, 223] width 5 height 8
click at [903, 228] on icon at bounding box center [1468, 223] width 10 height 9
click at [903, 226] on icon at bounding box center [1452, 223] width 7 height 7
click at [903, 31] on span "Teleprompter" at bounding box center [1354, 35] width 54 height 9
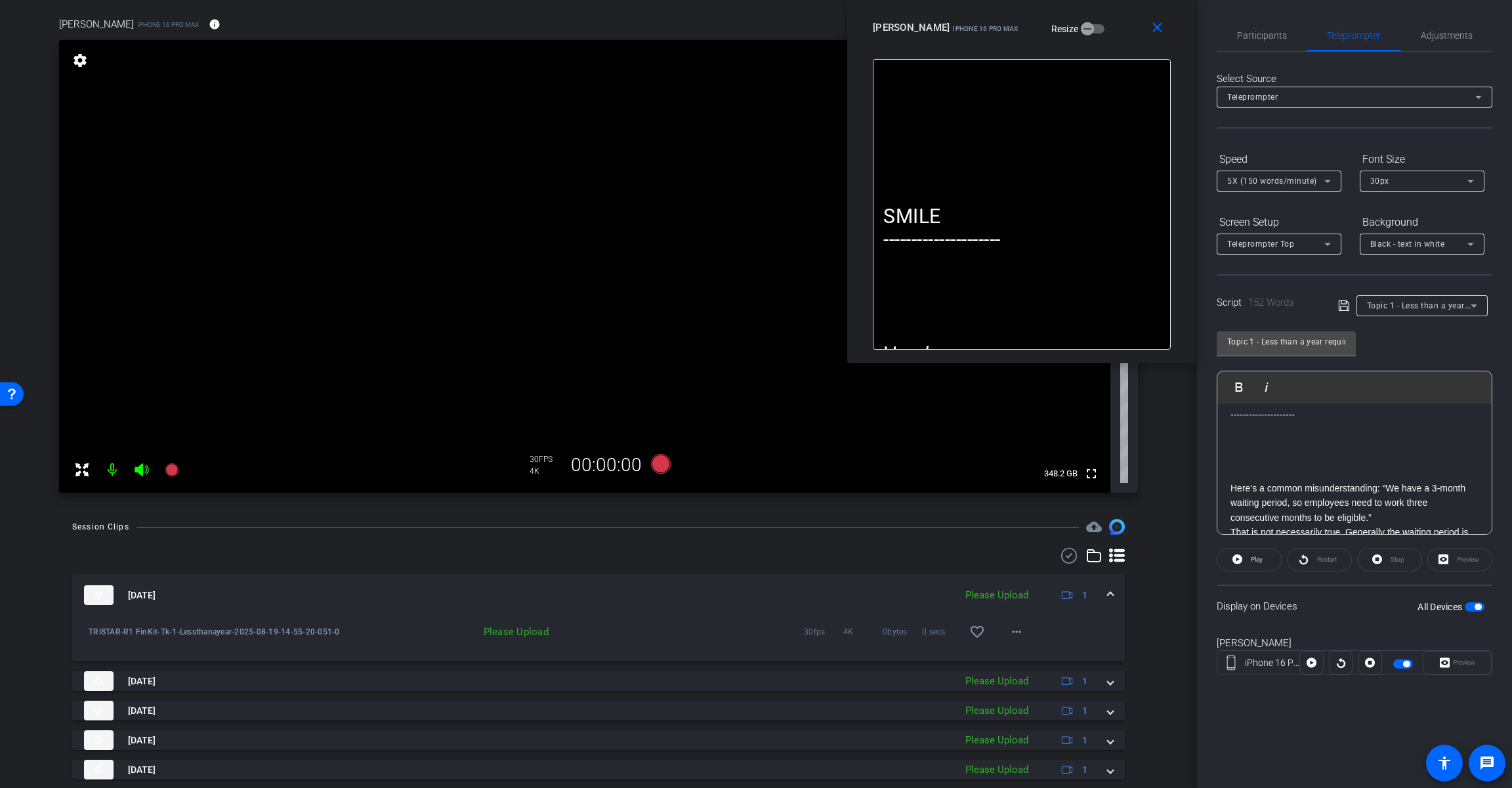
scroll to position [0, 0]
click at [903, 35] on span "Adjustments" at bounding box center [1446, 35] width 52 height 9
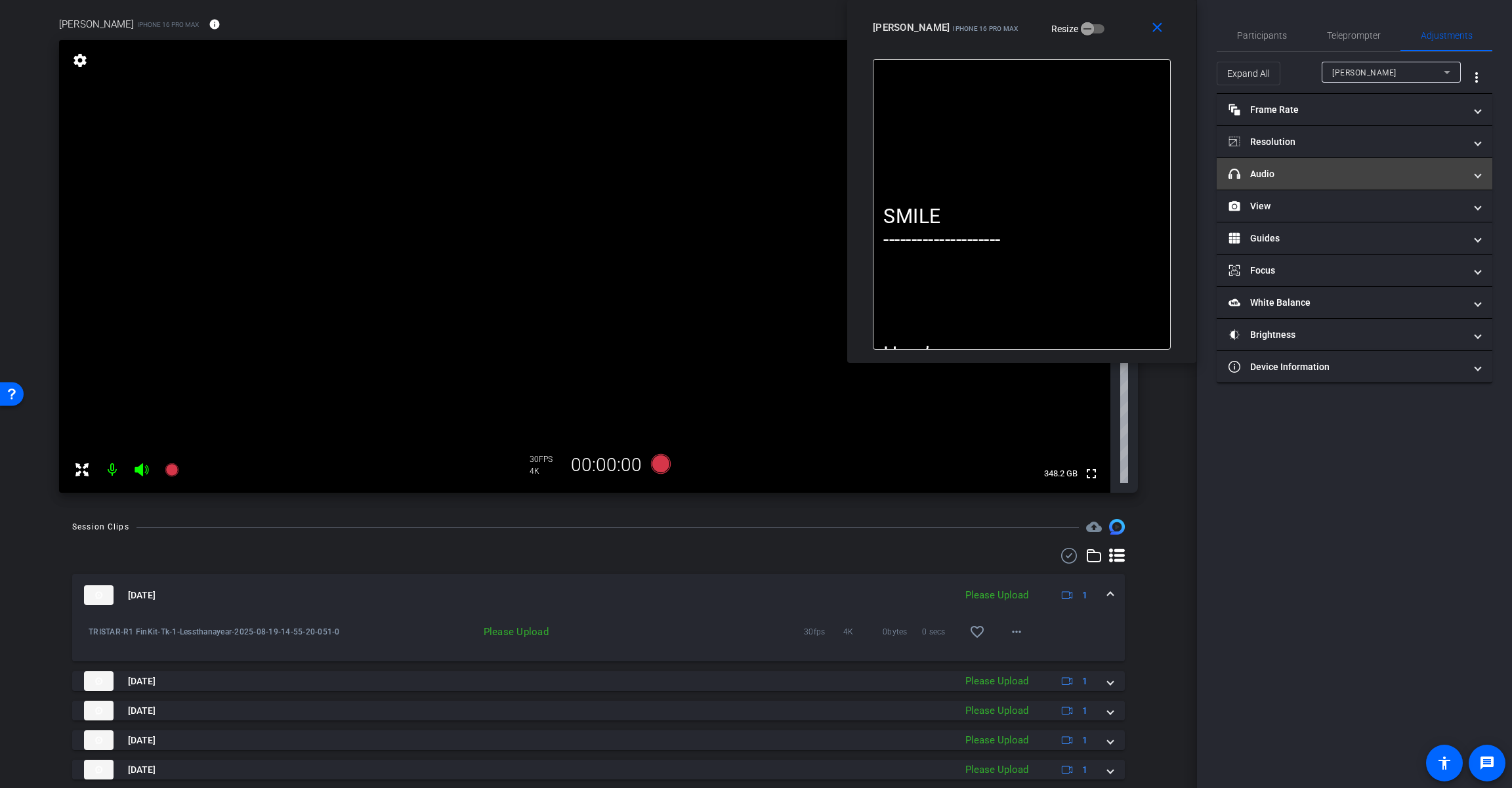
click at [903, 179] on mat-panel-title "headphone icon Audio" at bounding box center [1346, 174] width 236 height 13
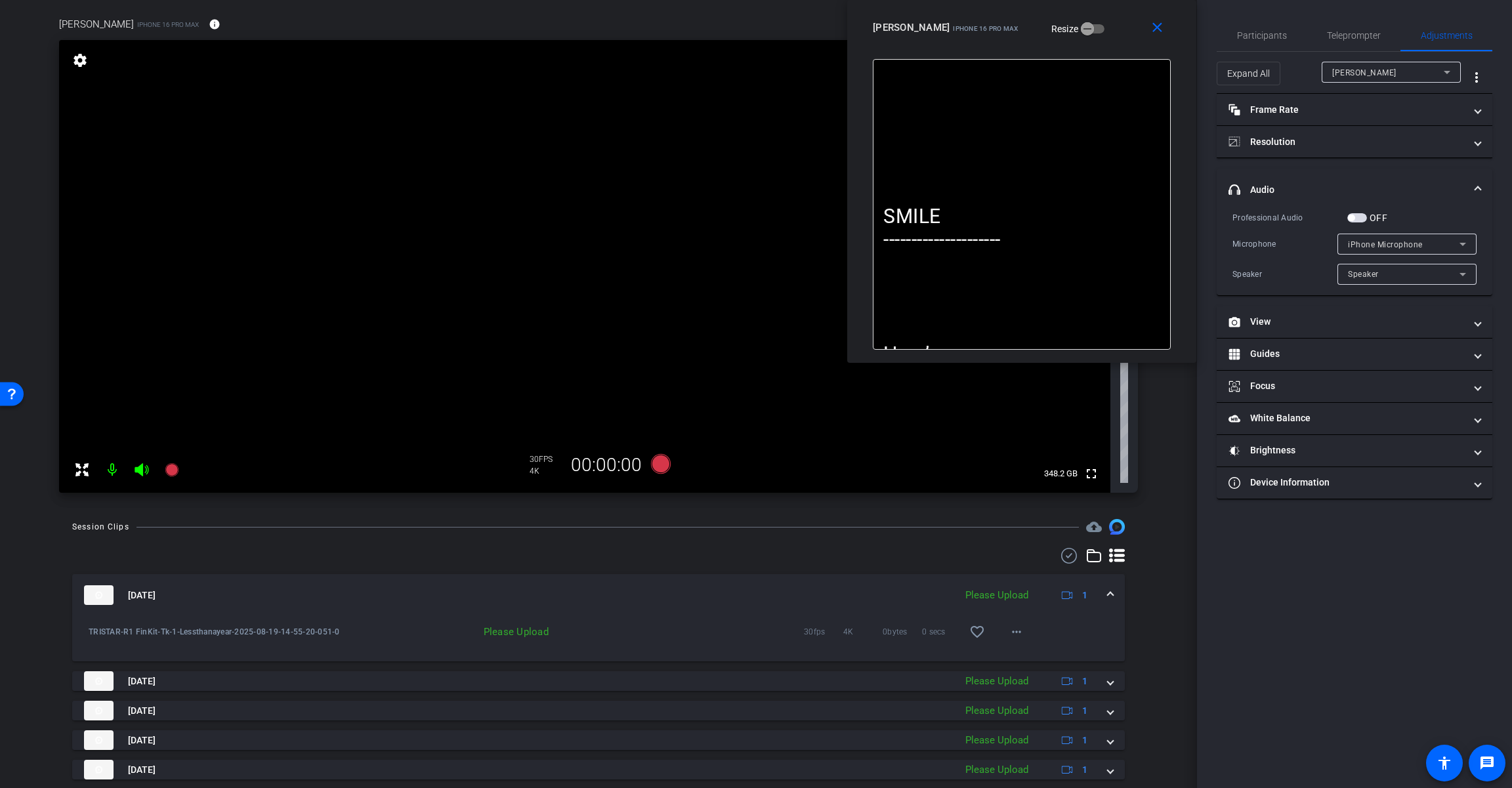
click at [903, 219] on span "button" at bounding box center [1351, 217] width 7 height 7
click at [903, 248] on span "iPhone Microphone" at bounding box center [1385, 245] width 75 height 9
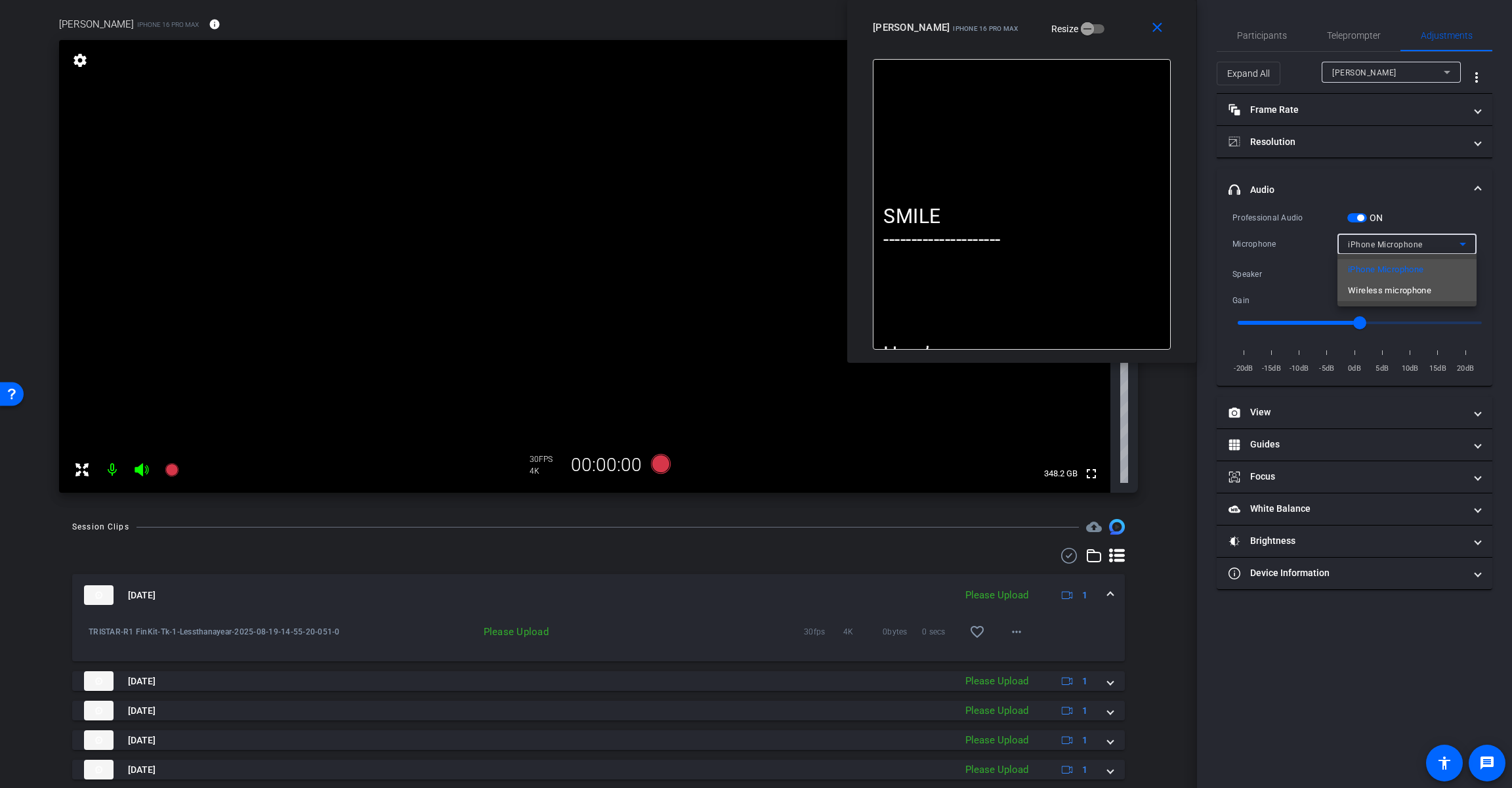
click at [903, 299] on span "Wireless microphone" at bounding box center [1390, 291] width 84 height 16
click at [660, 471] on icon at bounding box center [661, 464] width 19 height 19
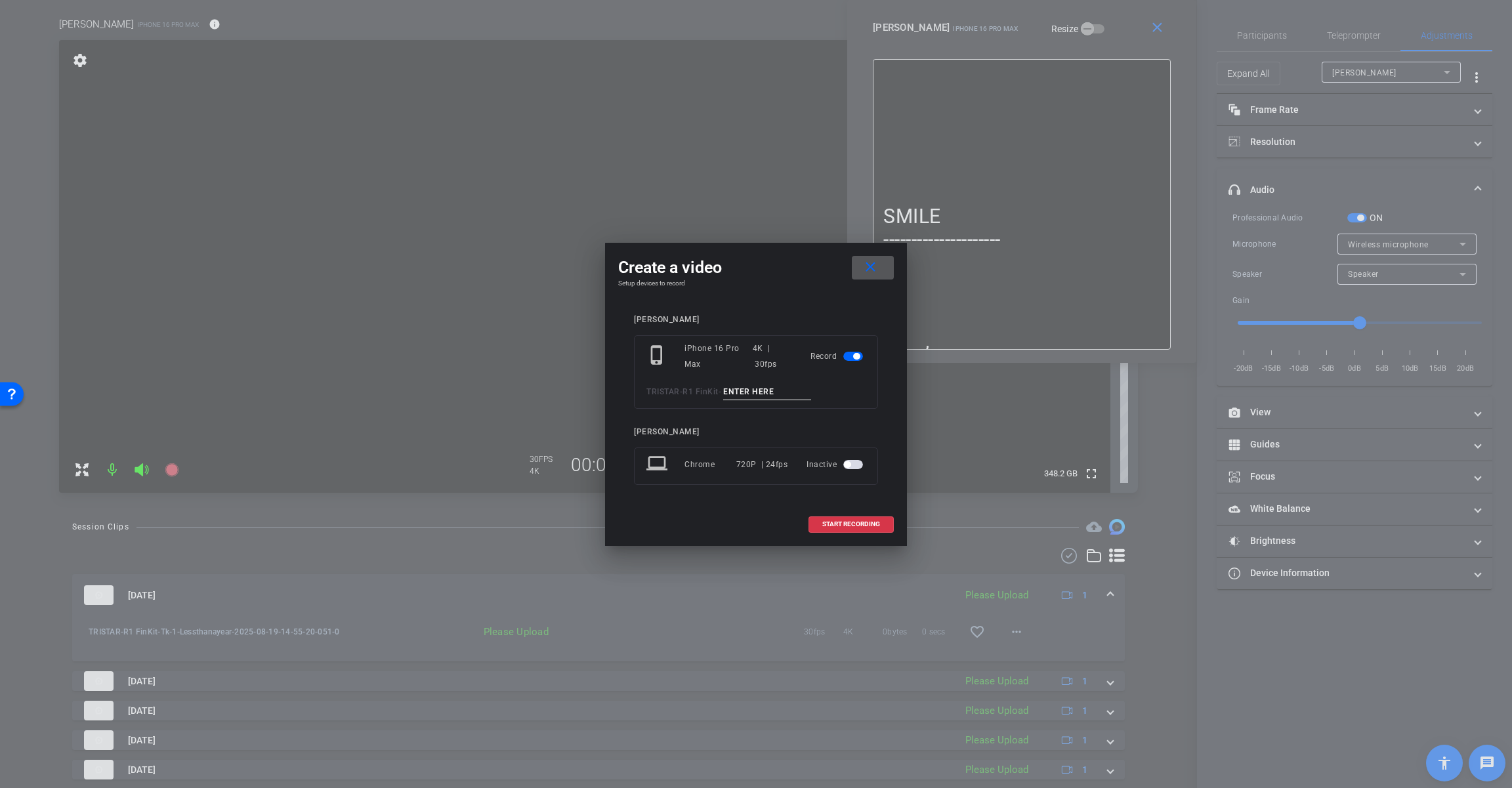
click at [739, 390] on input at bounding box center [767, 392] width 88 height 16
paste input "Tk_1_Lessthanayear"
click at [747, 390] on input "Tk_1_Lessthanayear" at bounding box center [767, 392] width 88 height 16
type input "Tk_2_Lessthanayear"
click at [850, 527] on span "START RECORDING" at bounding box center [850, 524] width 57 height 7
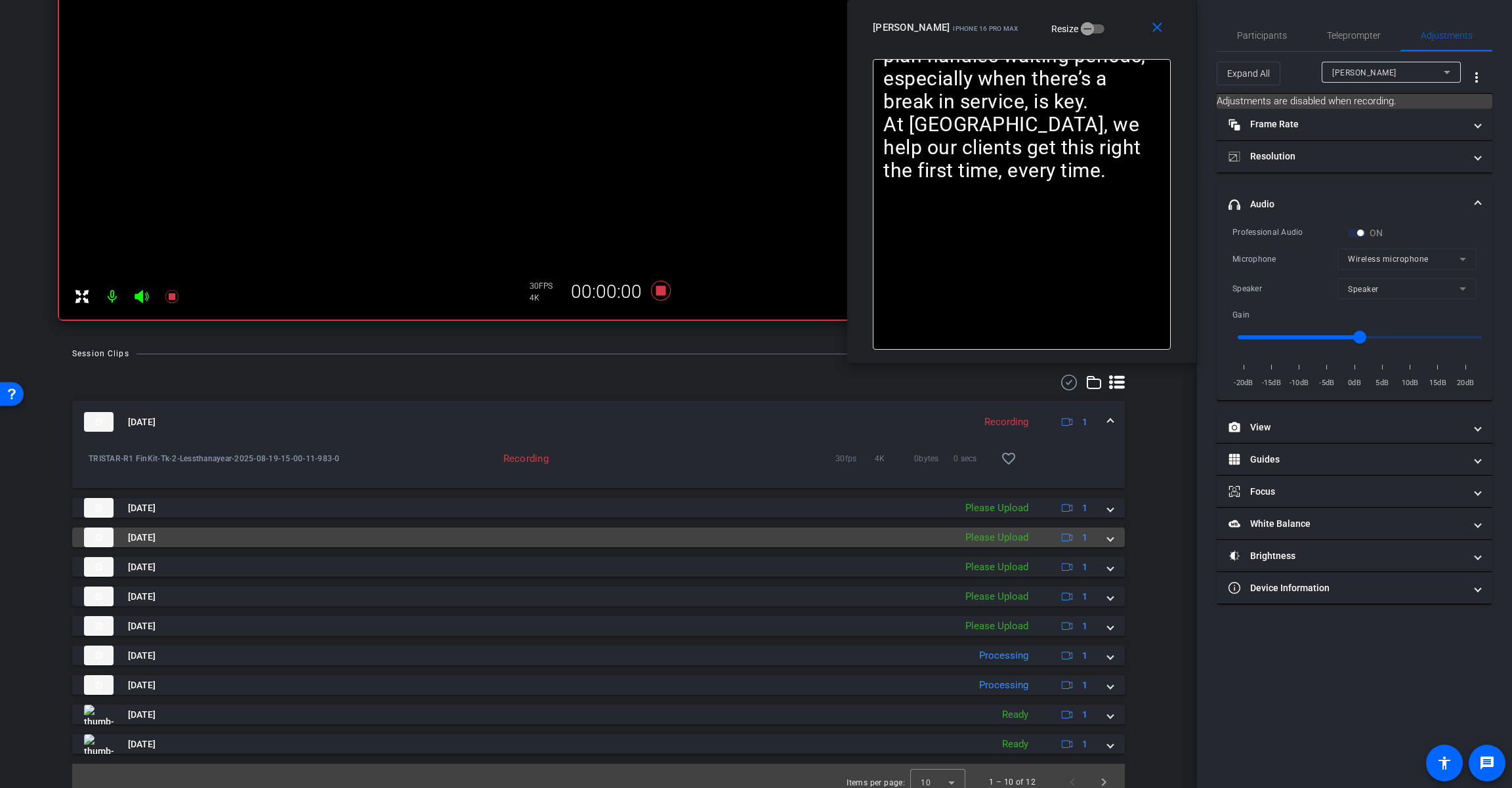
scroll to position [282, 0]
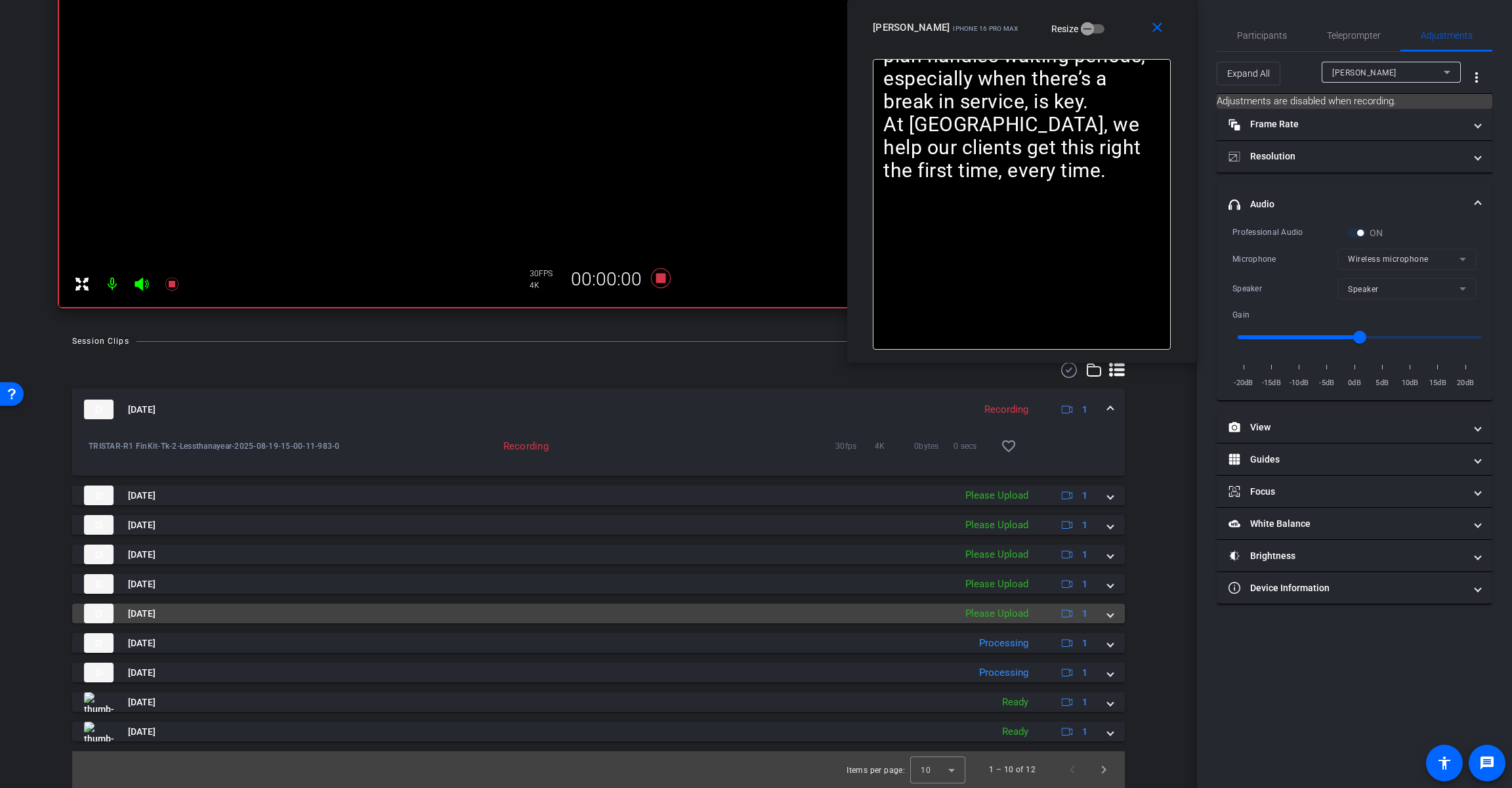
click at [903, 612] on mat-expansion-panel-header "[DATE] Please Upload 1" at bounding box center [598, 613] width 1052 height 19
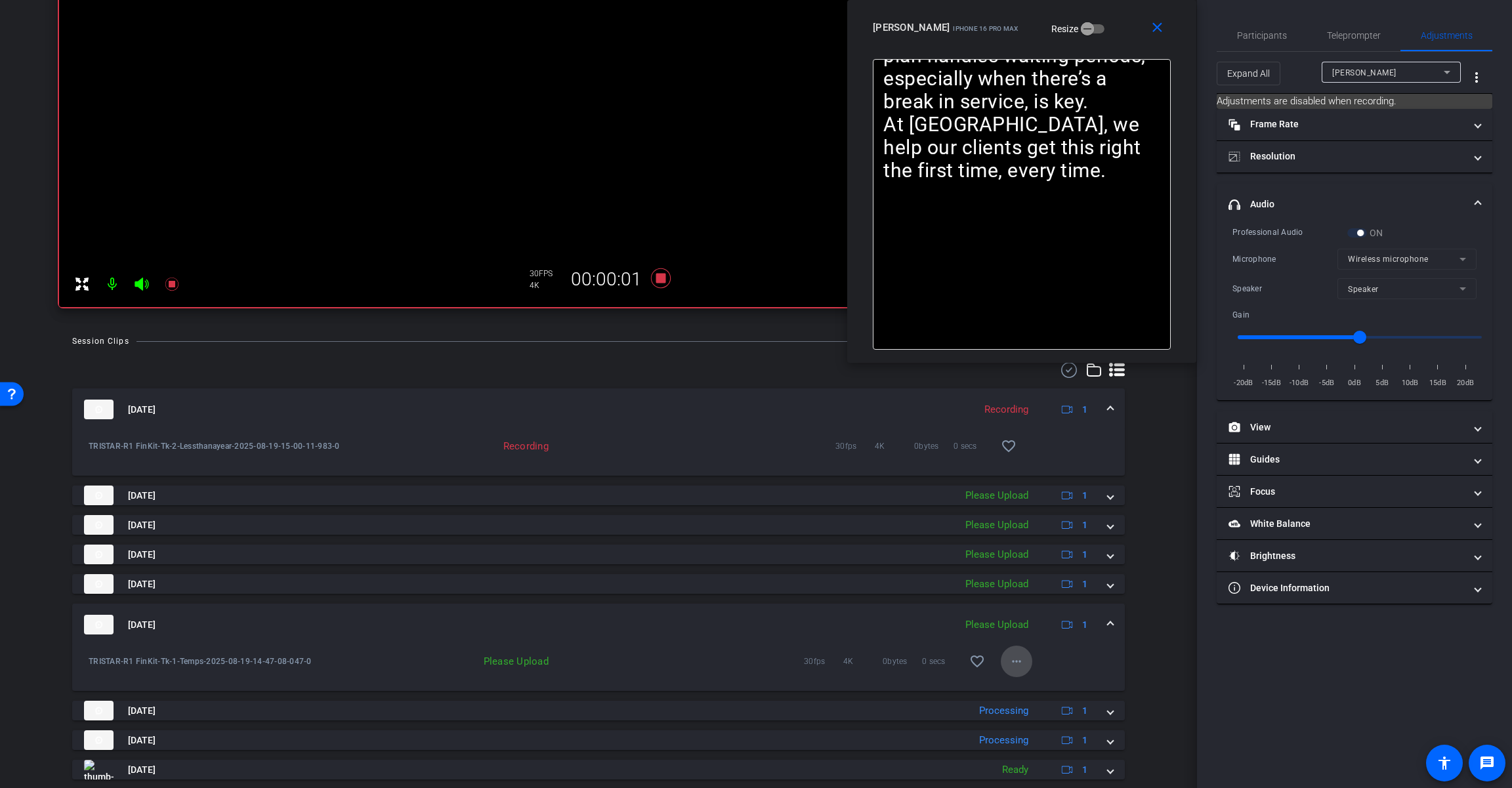
click at [903, 665] on mat-icon "more_horiz" at bounding box center [1016, 661] width 16 height 16
click at [903, 689] on span "Upload" at bounding box center [1031, 689] width 52 height 16
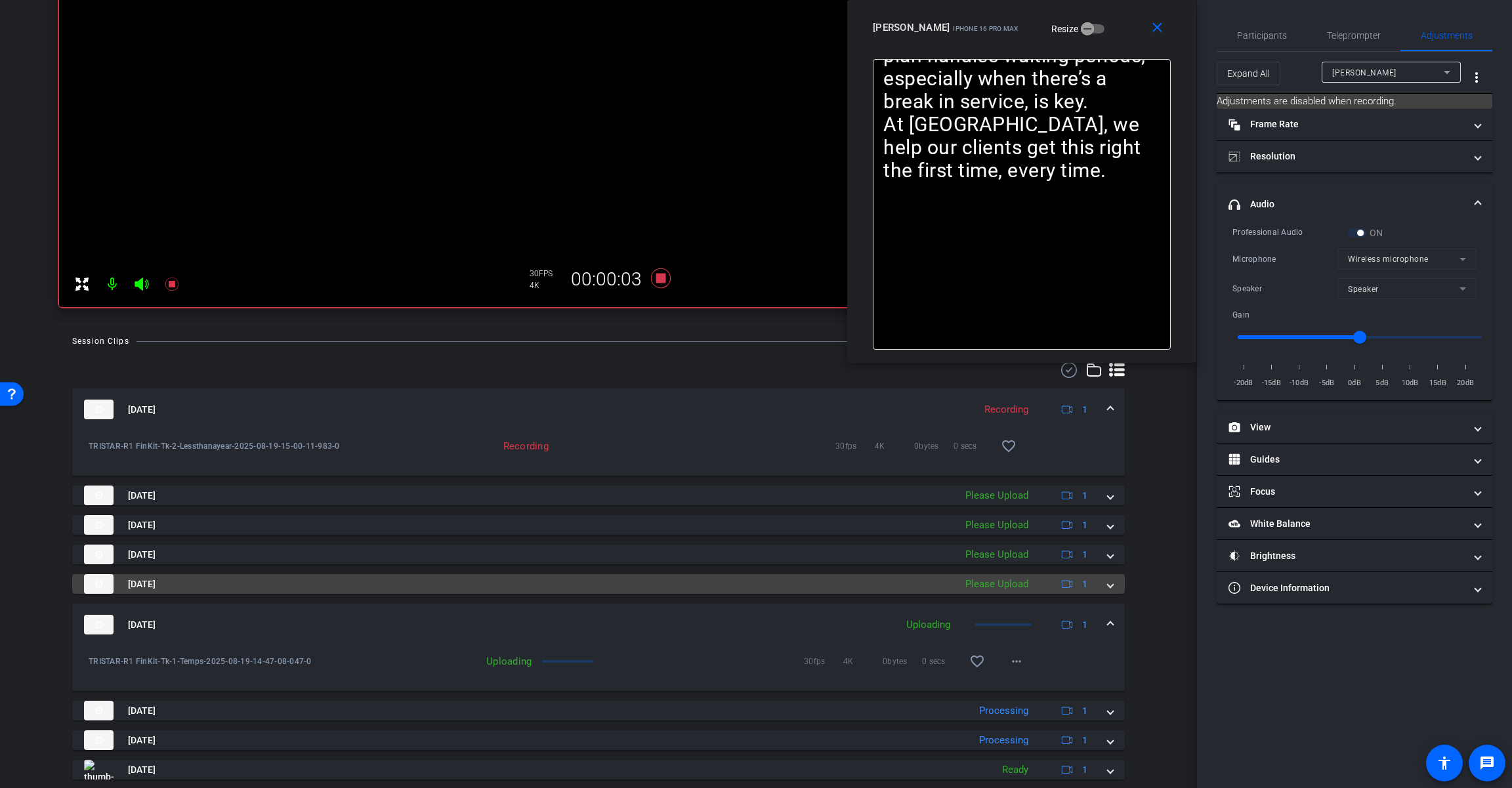
click at [903, 582] on span at bounding box center [1110, 584] width 5 height 13
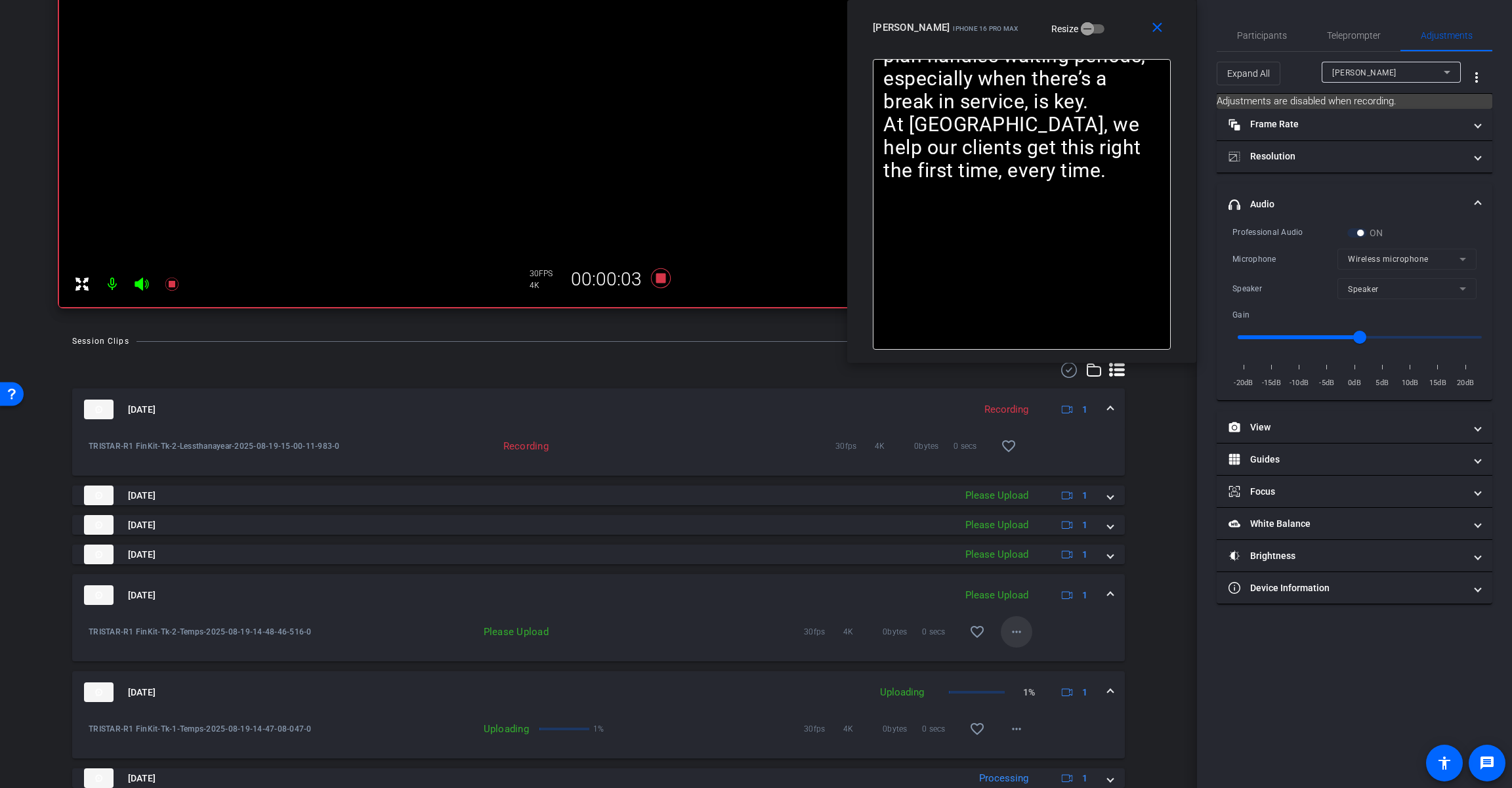
click at [903, 633] on mat-icon "more_horiz" at bounding box center [1016, 632] width 16 height 16
click at [903, 654] on span "Upload" at bounding box center [1031, 660] width 52 height 16
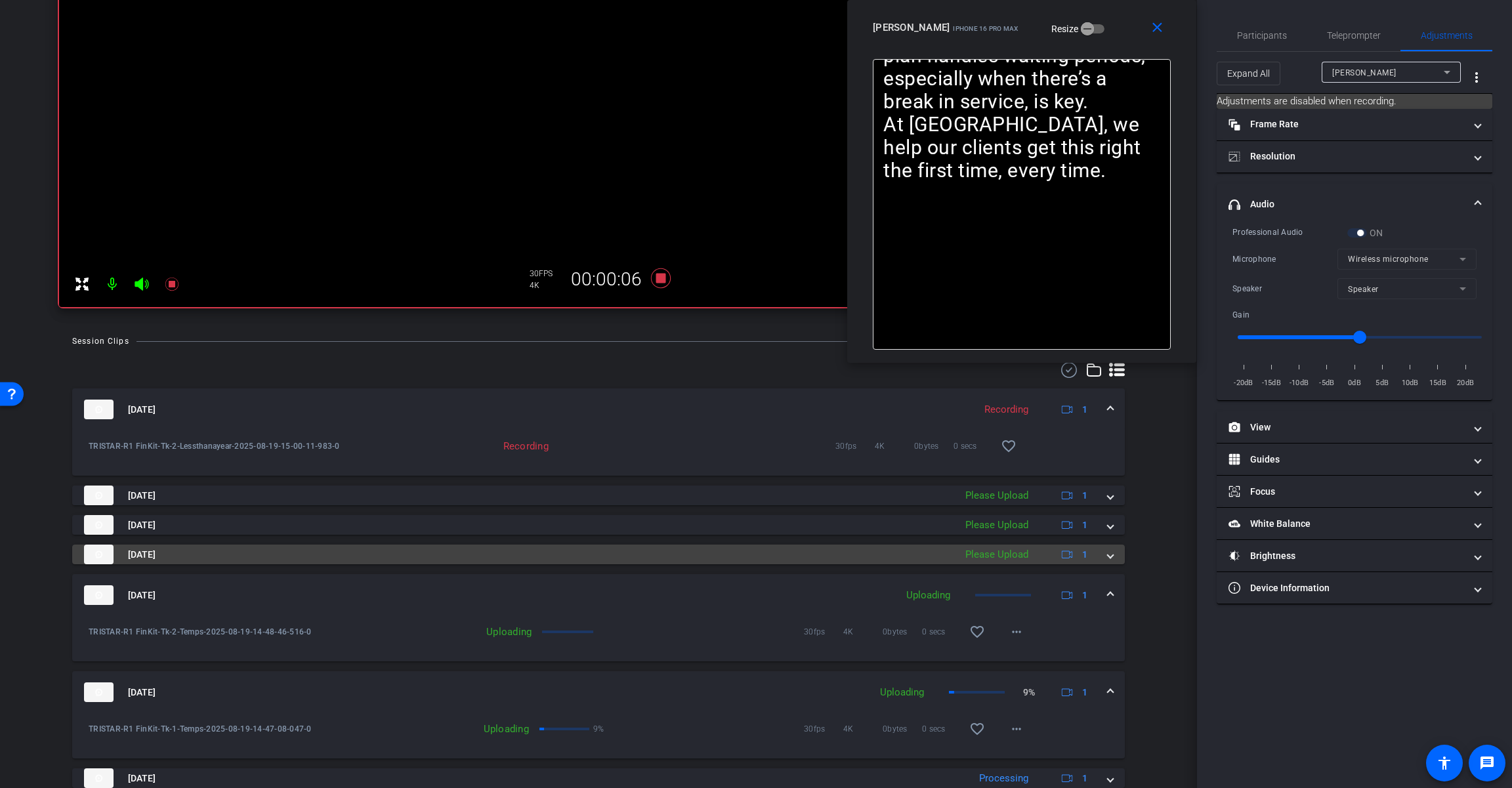
click at [903, 558] on span at bounding box center [1110, 555] width 5 height 13
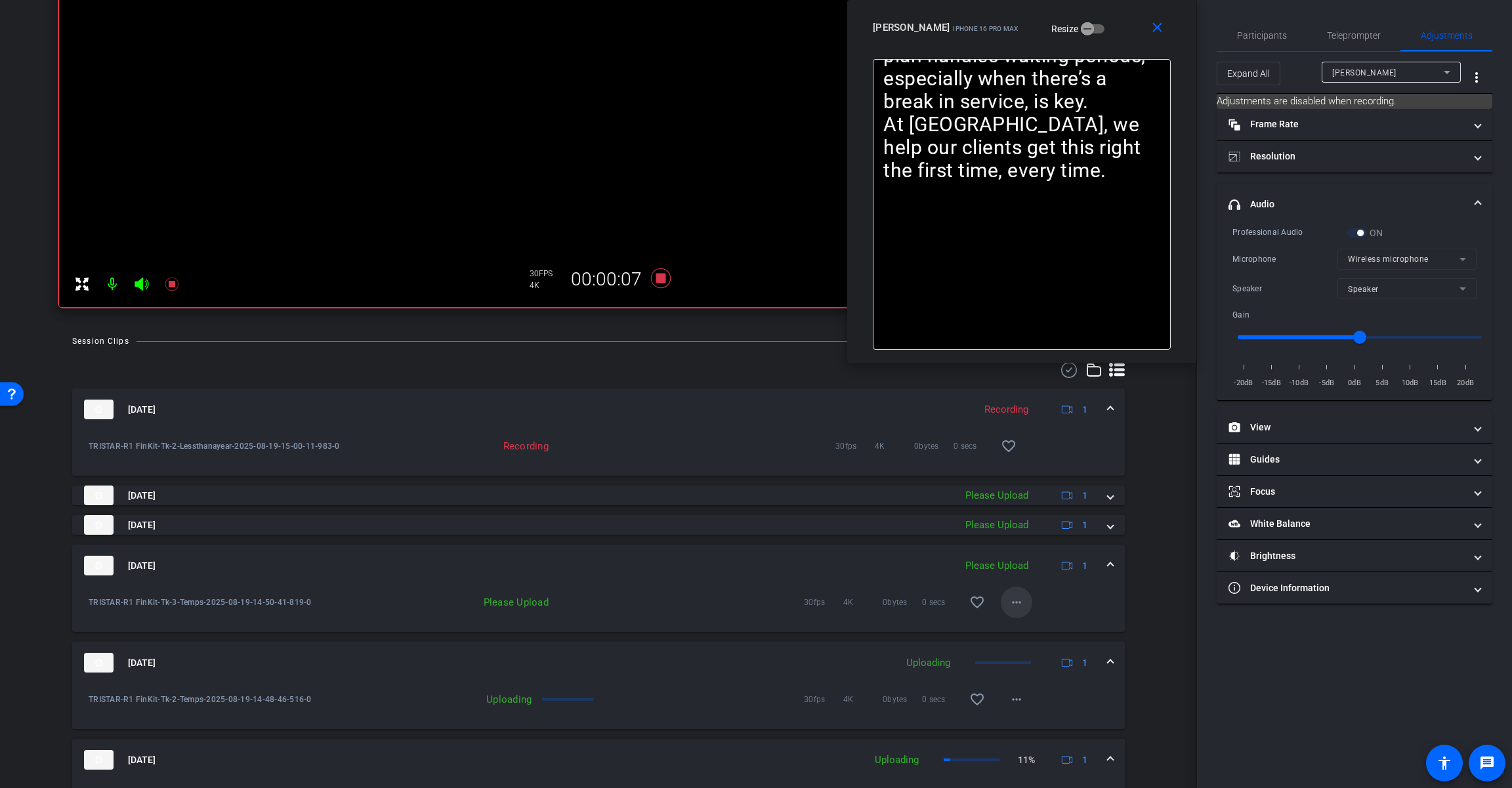
click at [903, 597] on span at bounding box center [1016, 603] width 31 height 31
click at [903, 627] on span "Upload" at bounding box center [1031, 630] width 52 height 16
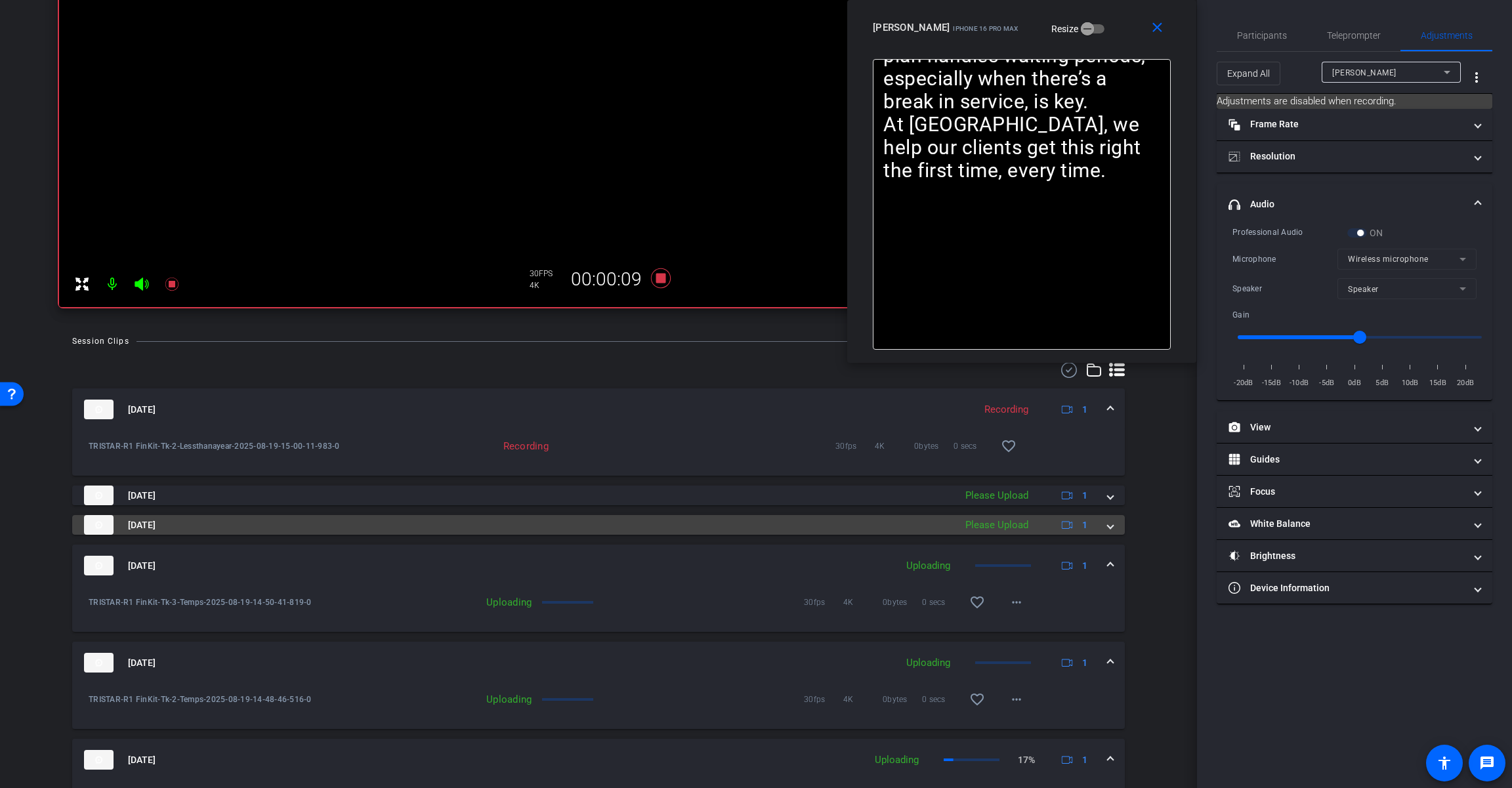
click at [903, 525] on span at bounding box center [1110, 525] width 5 height 13
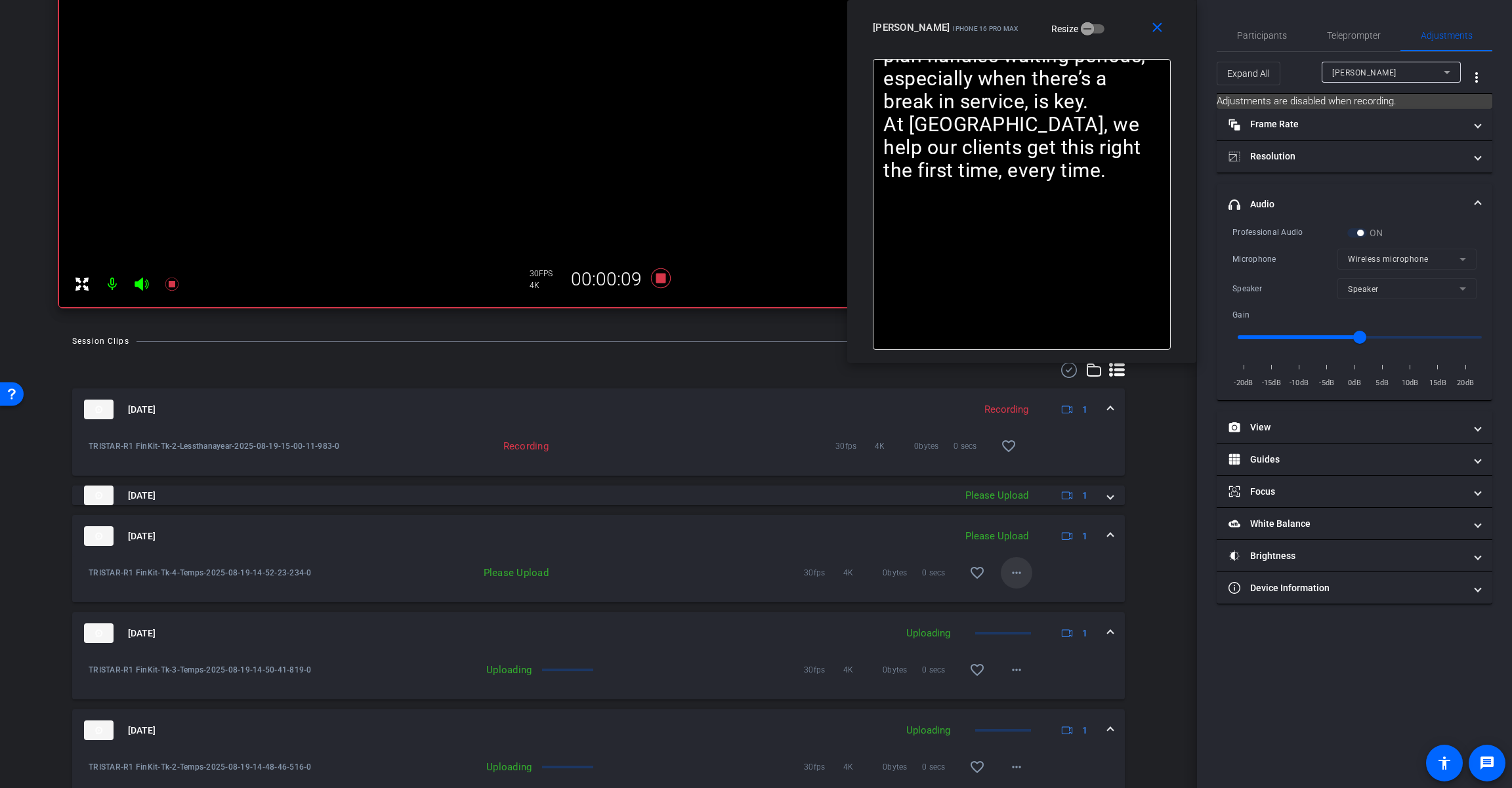
click at [903, 571] on mat-icon "more_horiz" at bounding box center [1016, 573] width 16 height 16
click at [903, 599] on span "Upload" at bounding box center [1031, 600] width 52 height 16
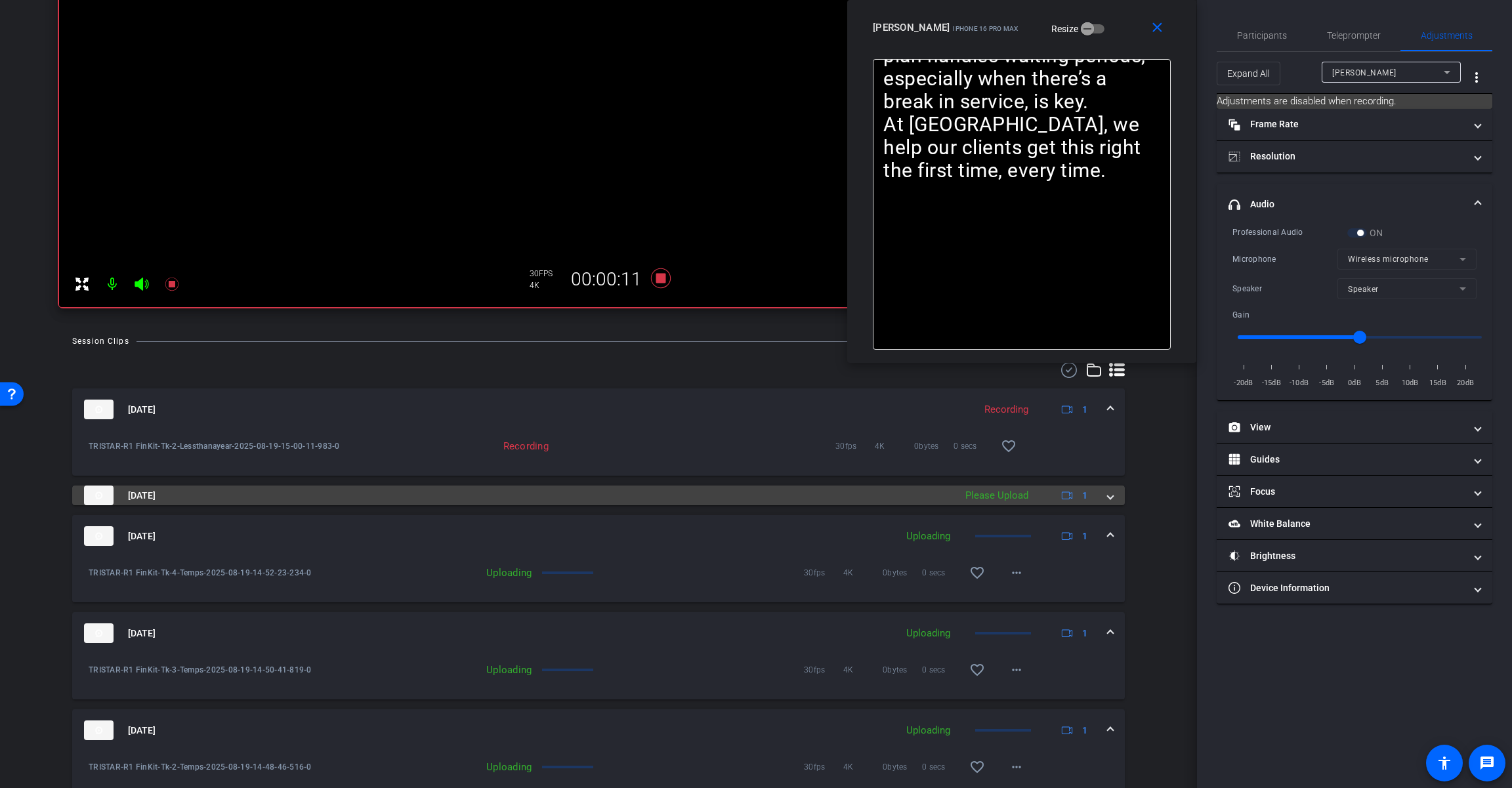
click at [903, 497] on div "[DATE] Please Upload 1" at bounding box center [595, 495] width 1024 height 19
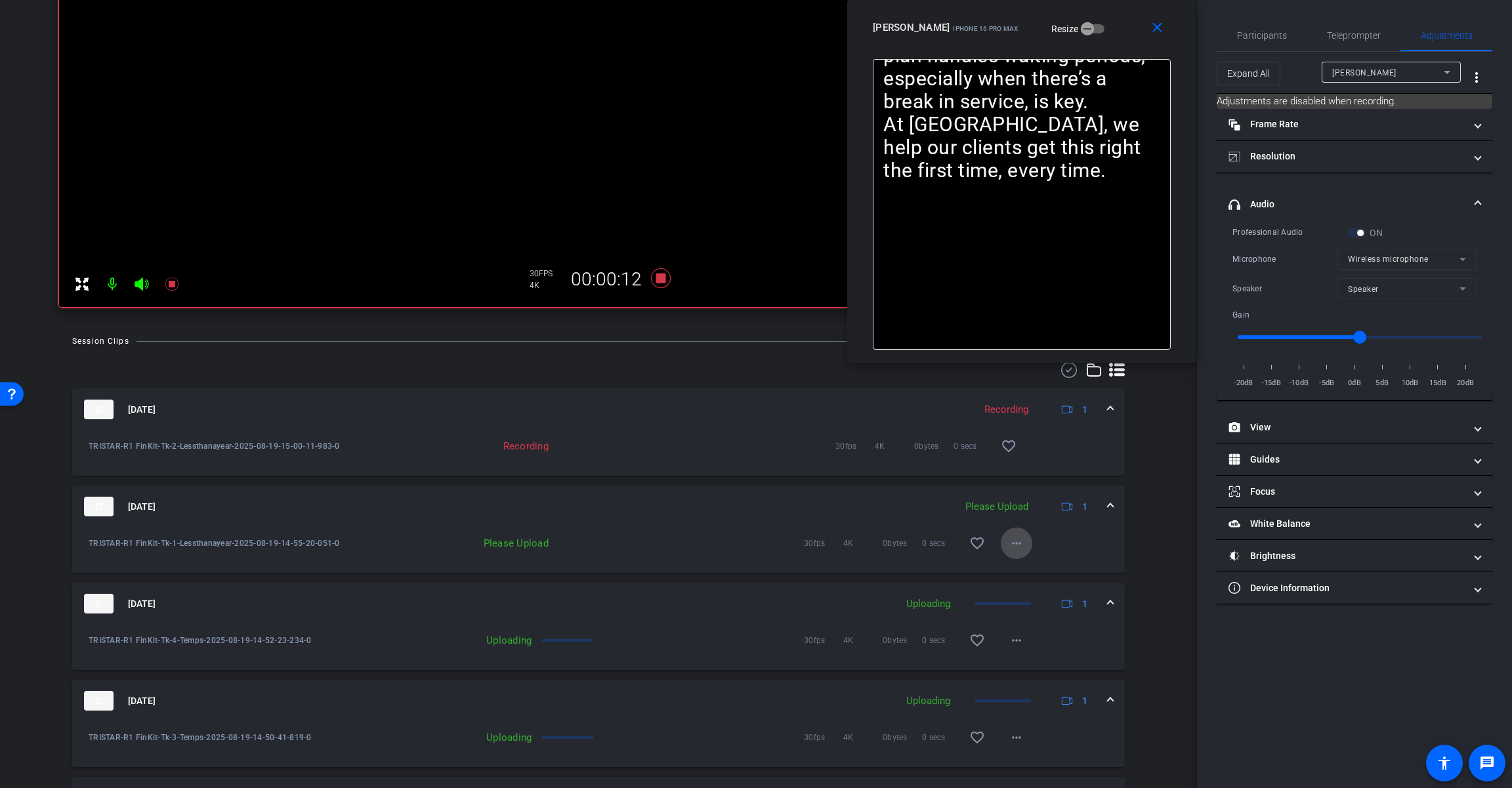
click at [903, 551] on mat-icon "more_horiz" at bounding box center [1016, 543] width 16 height 16
click at [903, 575] on span "Upload" at bounding box center [1031, 571] width 52 height 16
click at [903, 503] on span at bounding box center [1110, 507] width 5 height 13
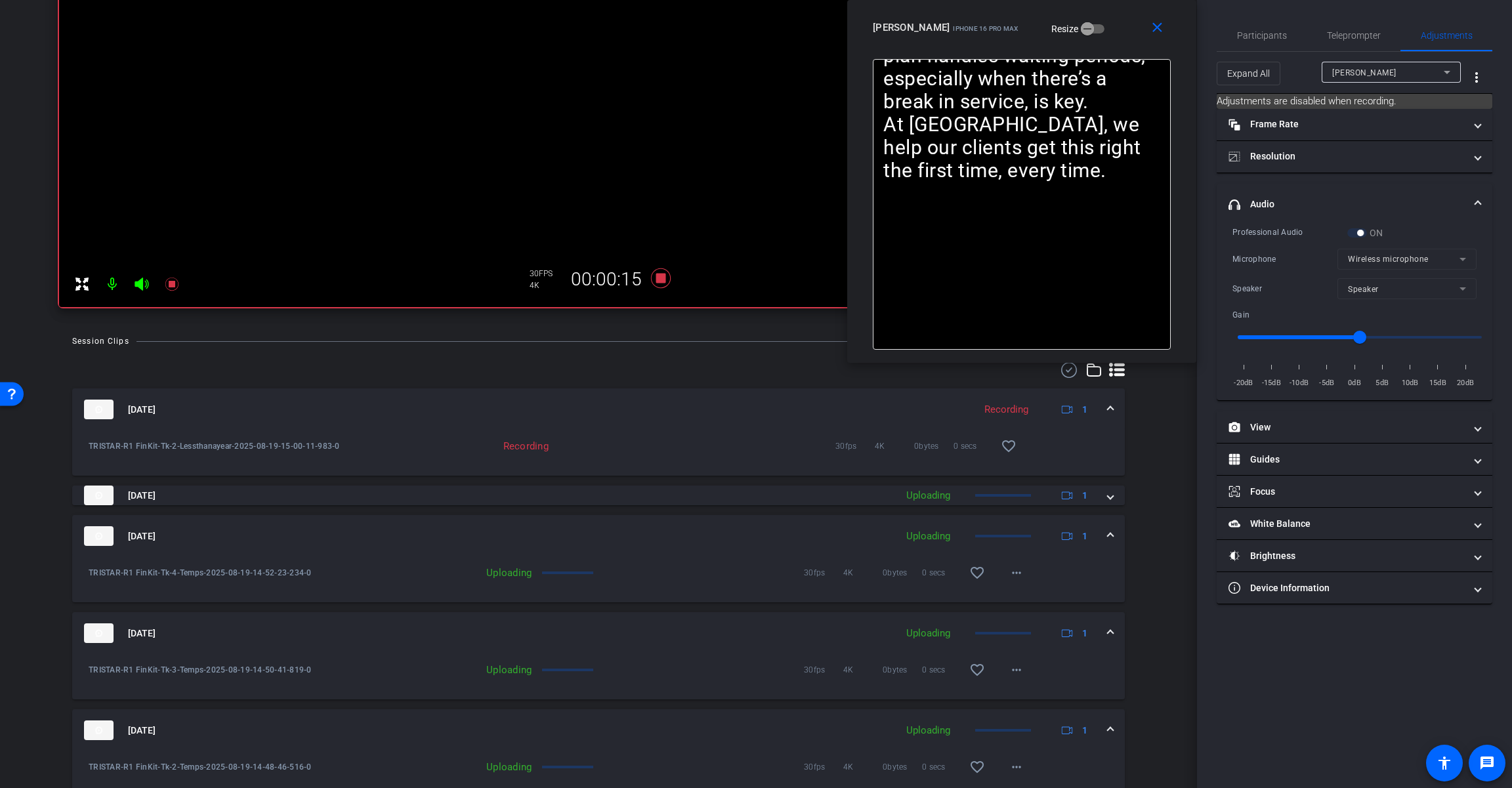
click at [903, 529] on mat-expansion-panel-header "[DATE] Uploading 1" at bounding box center [598, 536] width 1052 height 42
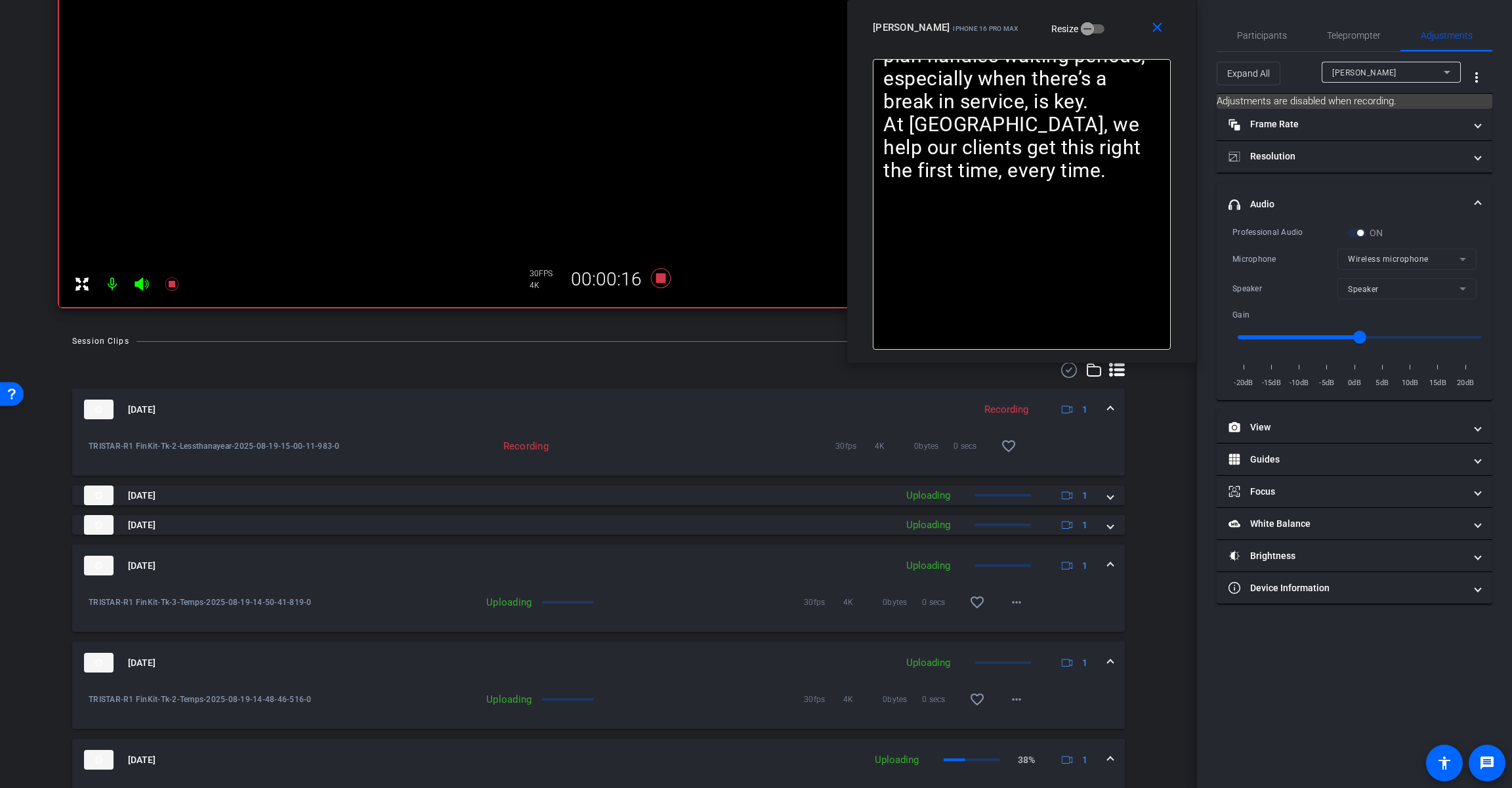
click at [903, 558] on div "[DATE] Uploading 1" at bounding box center [595, 565] width 1024 height 19
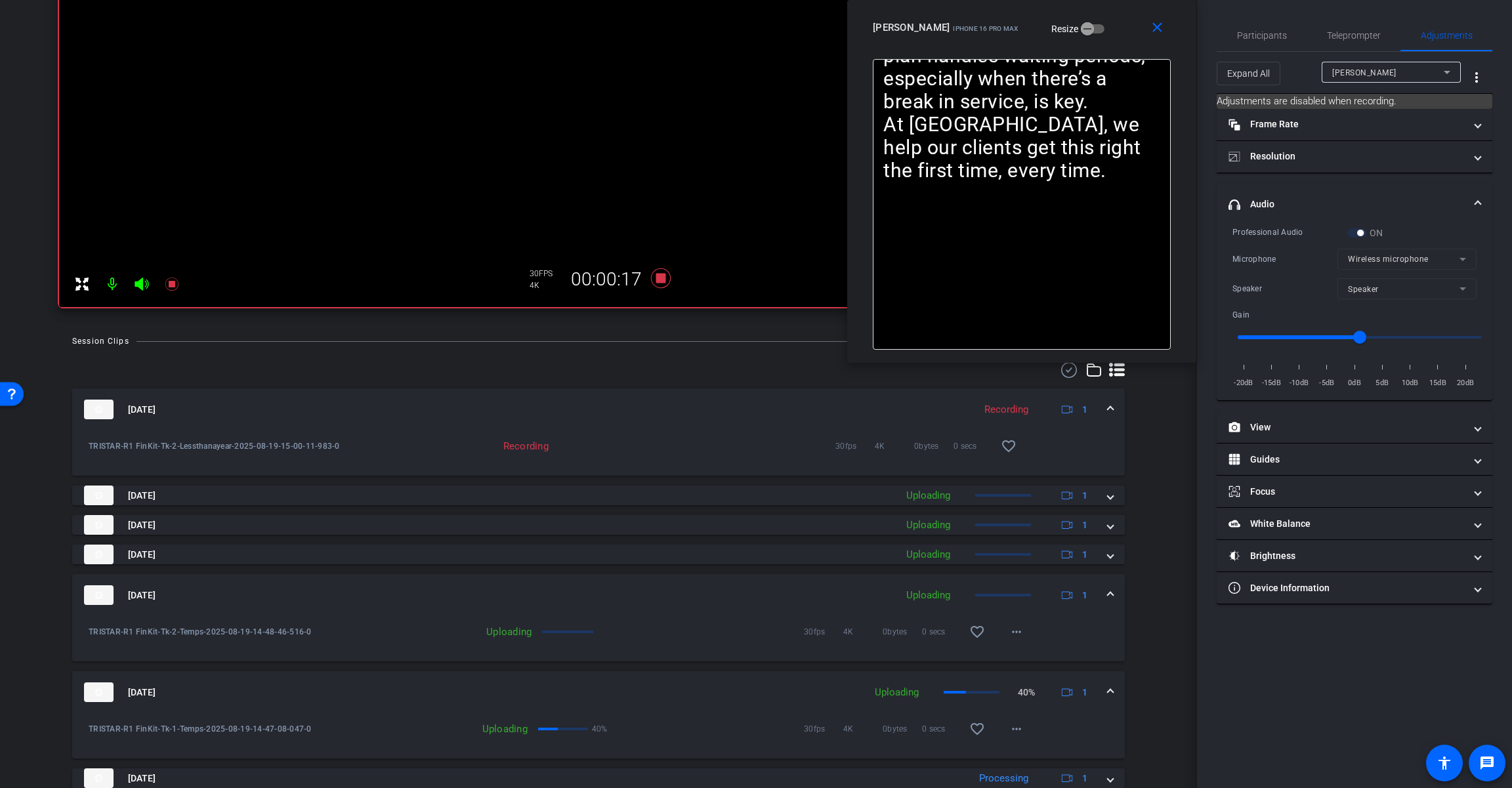
click at [903, 591] on span at bounding box center [1110, 595] width 5 height 13
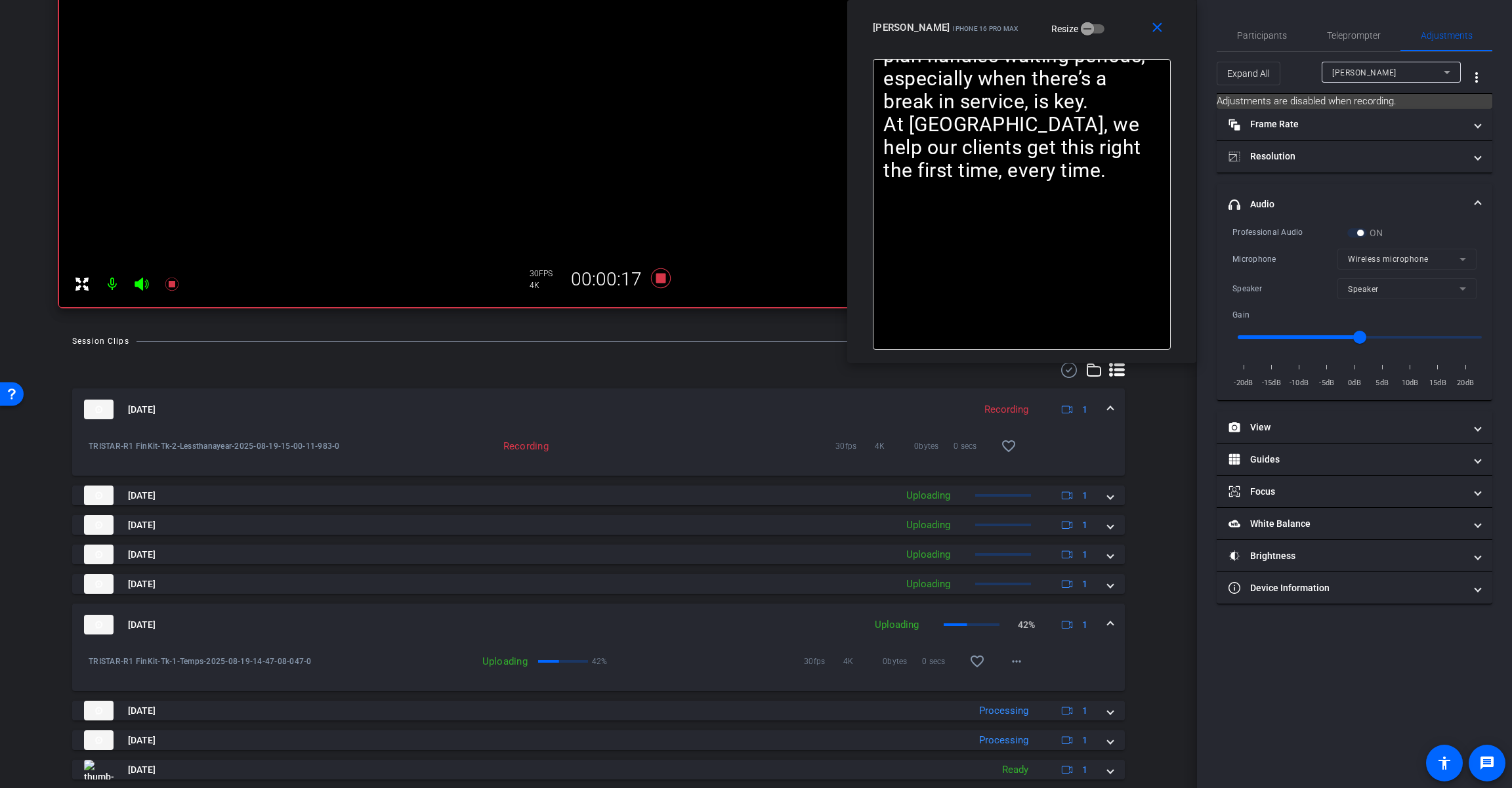
click at [903, 627] on span at bounding box center [1110, 625] width 5 height 13
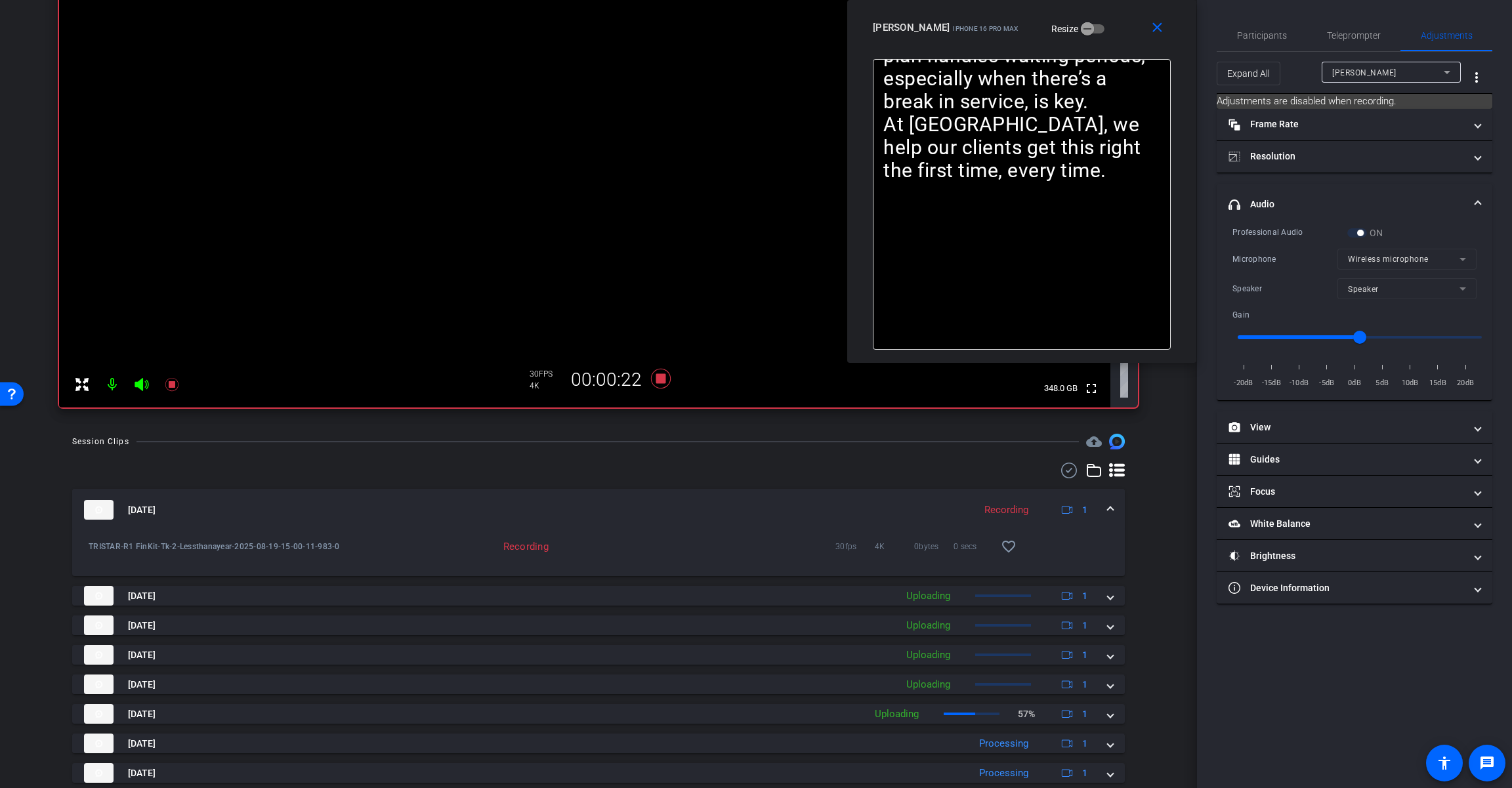
scroll to position [151, 0]
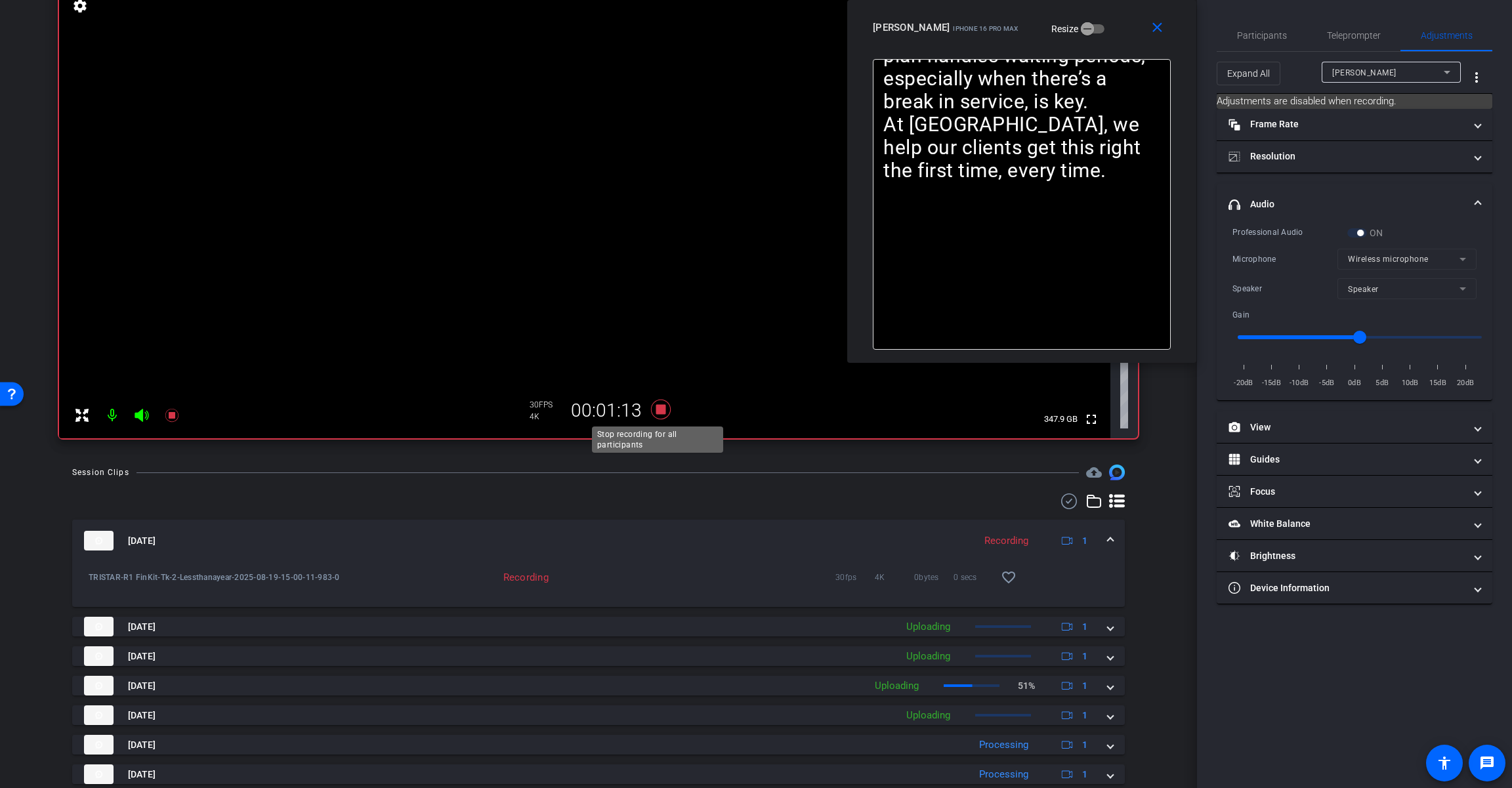
click at [665, 408] on icon at bounding box center [661, 409] width 31 height 24
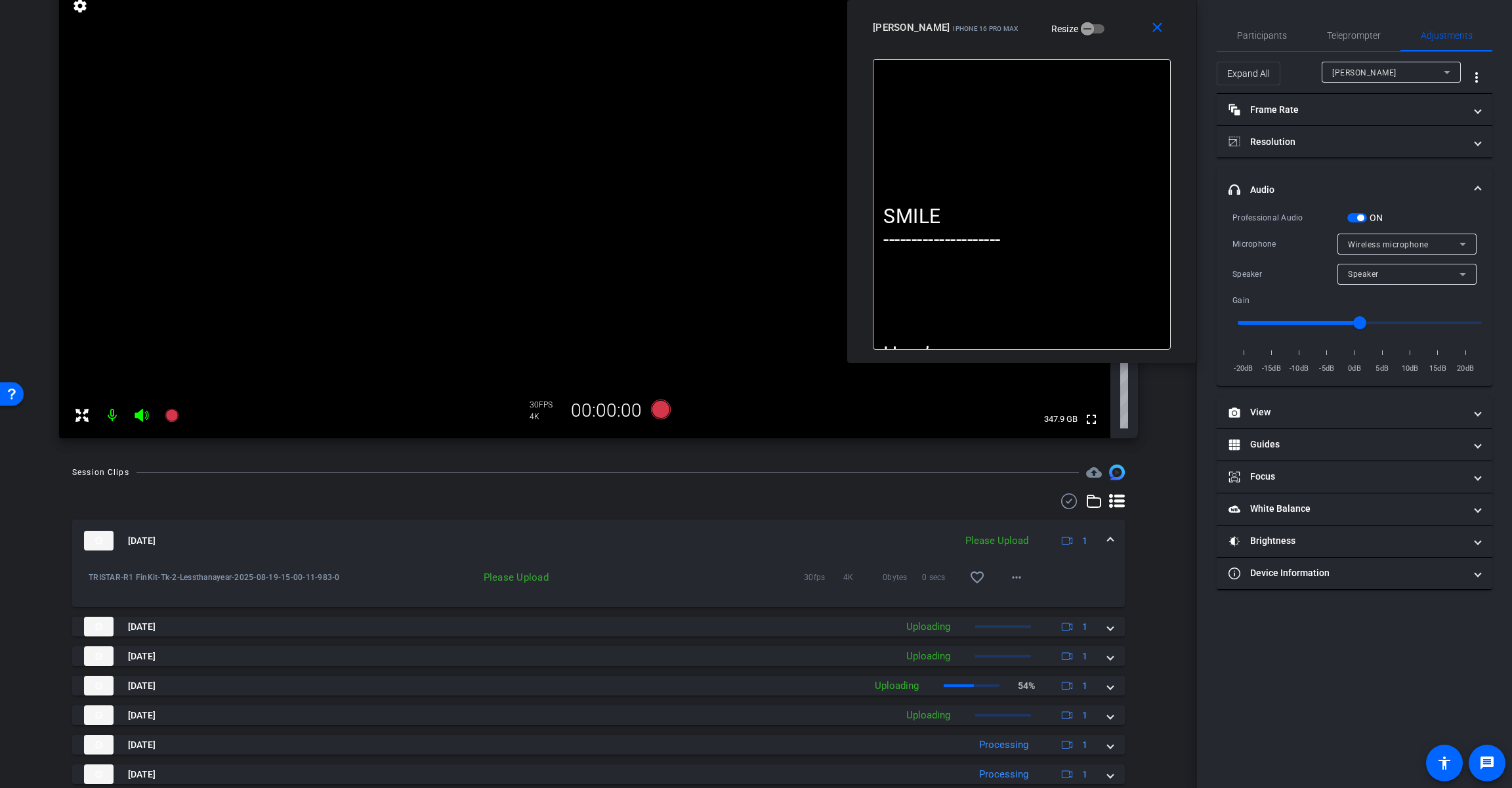
click at [903, 214] on span "button" at bounding box center [1360, 217] width 7 height 7
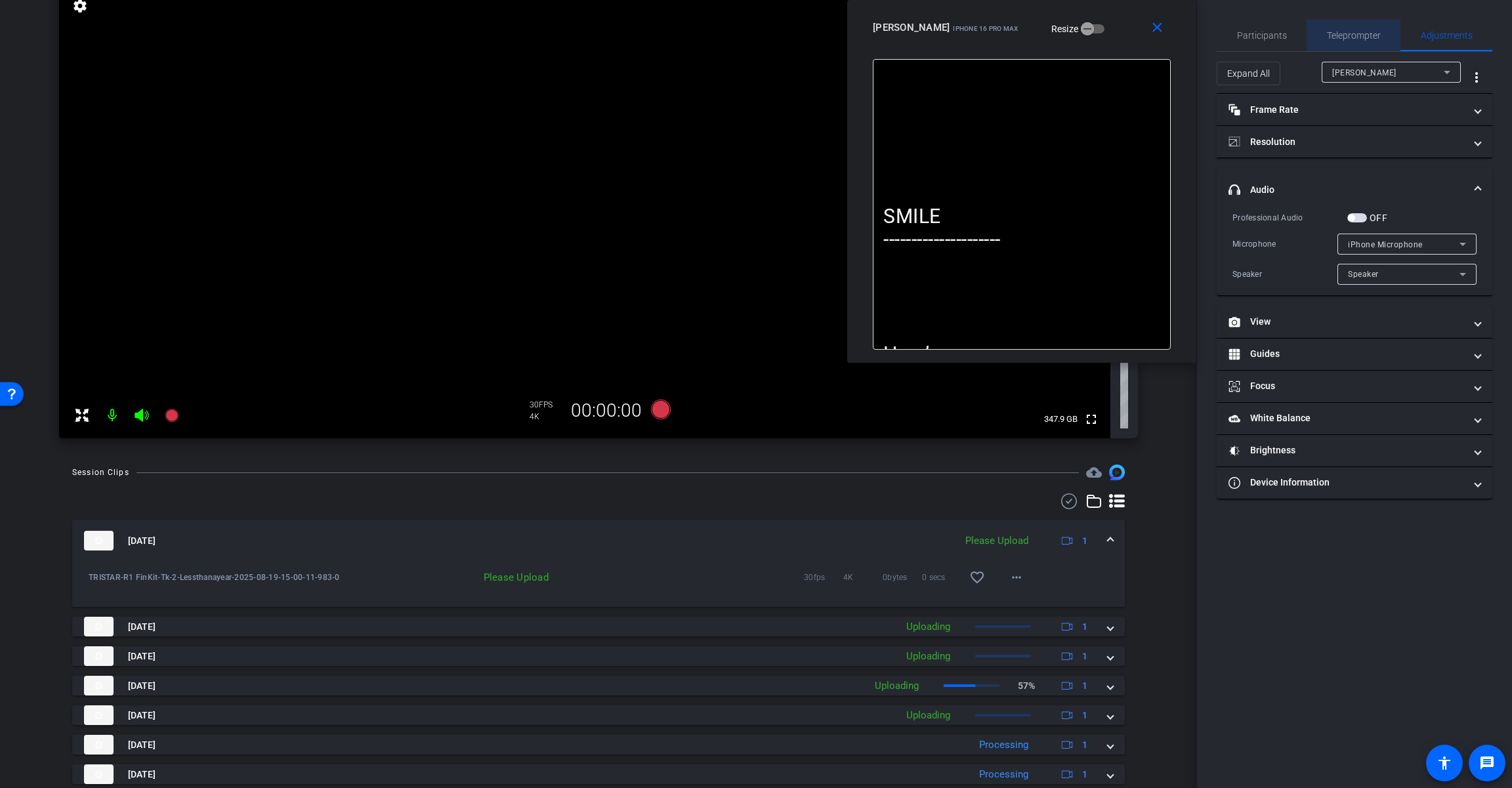
click at [903, 28] on span "Teleprompter" at bounding box center [1354, 35] width 54 height 31
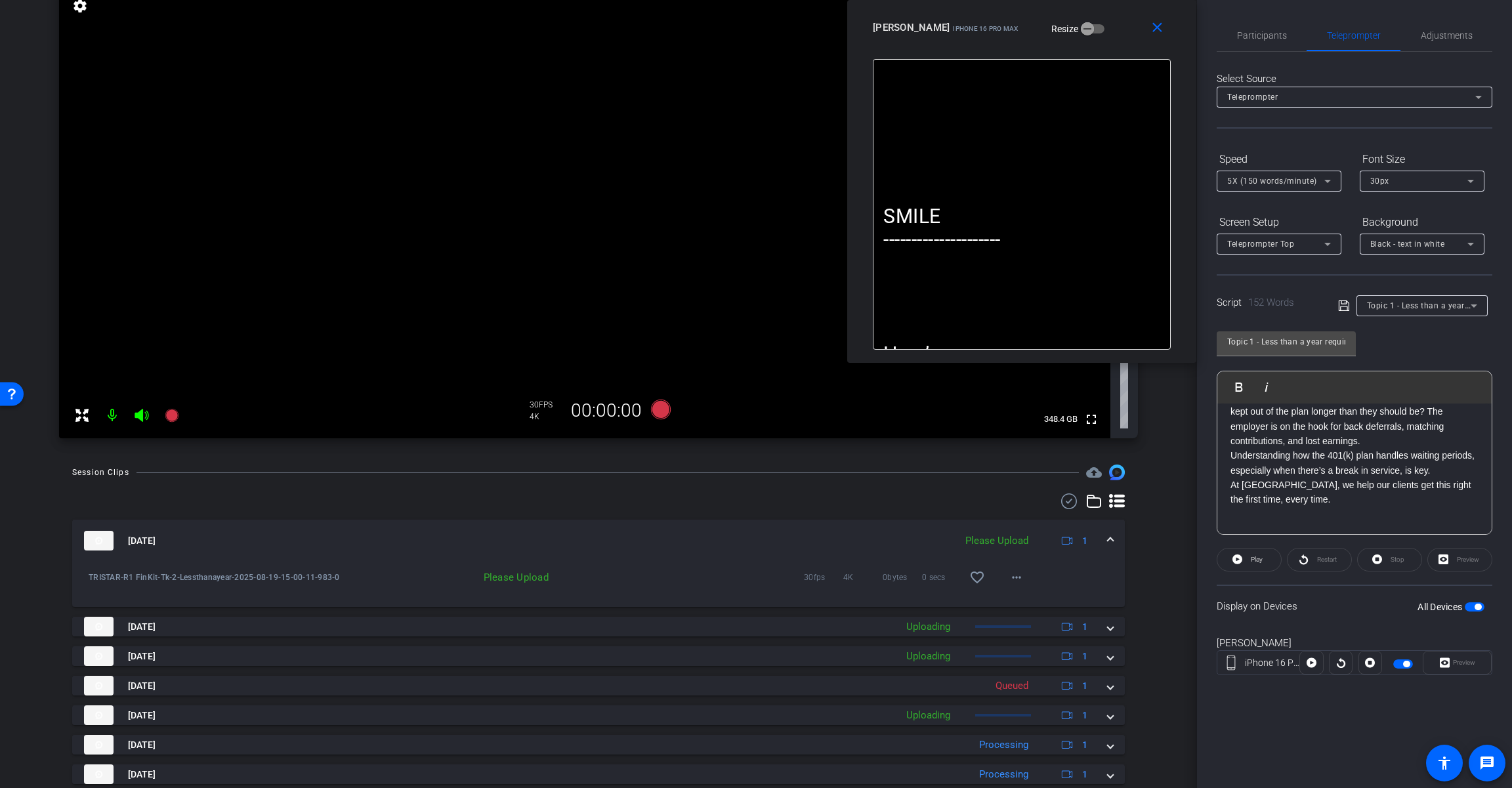
scroll to position [196, 0]
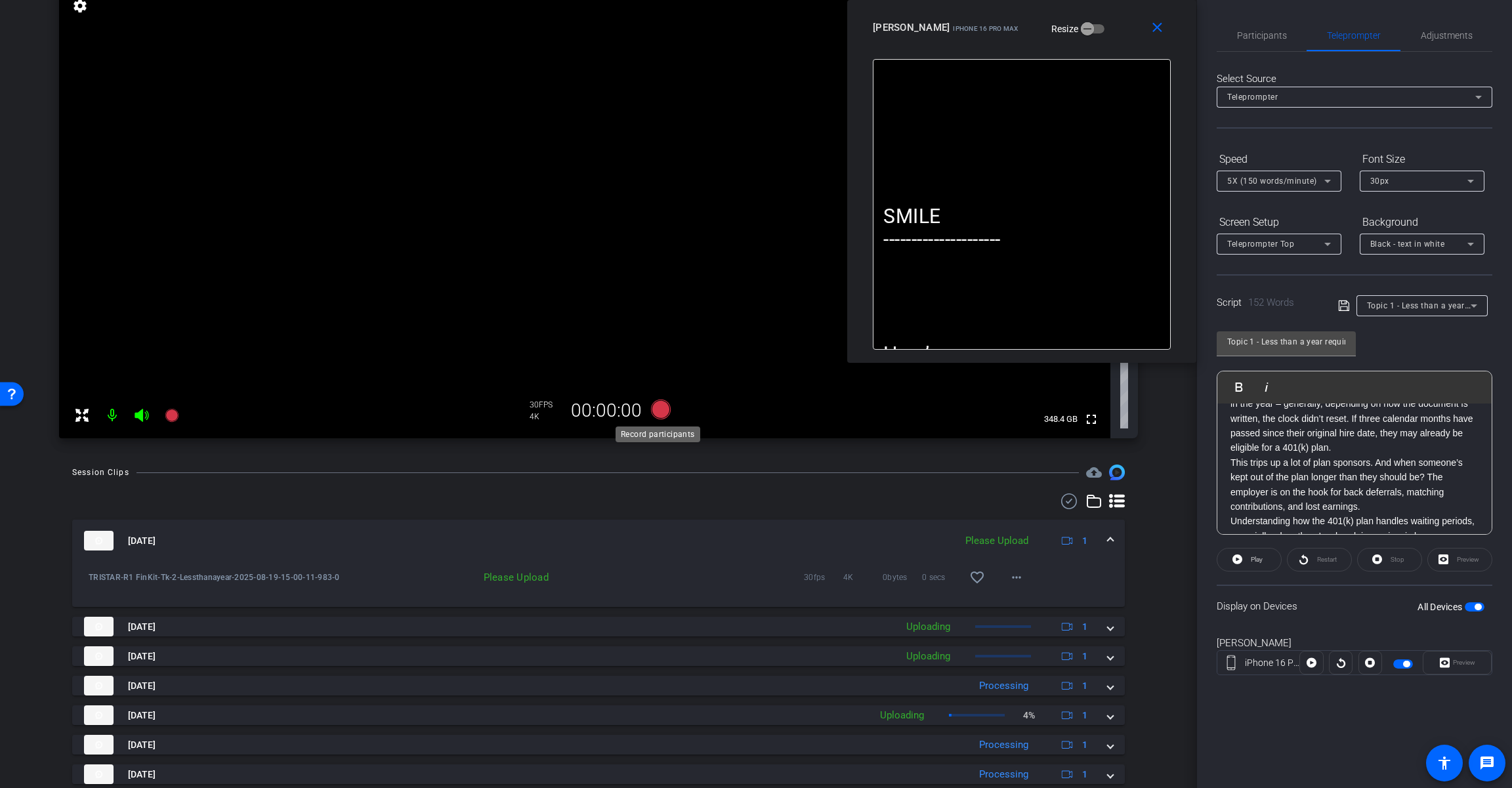
click at [659, 412] on icon at bounding box center [661, 409] width 19 height 19
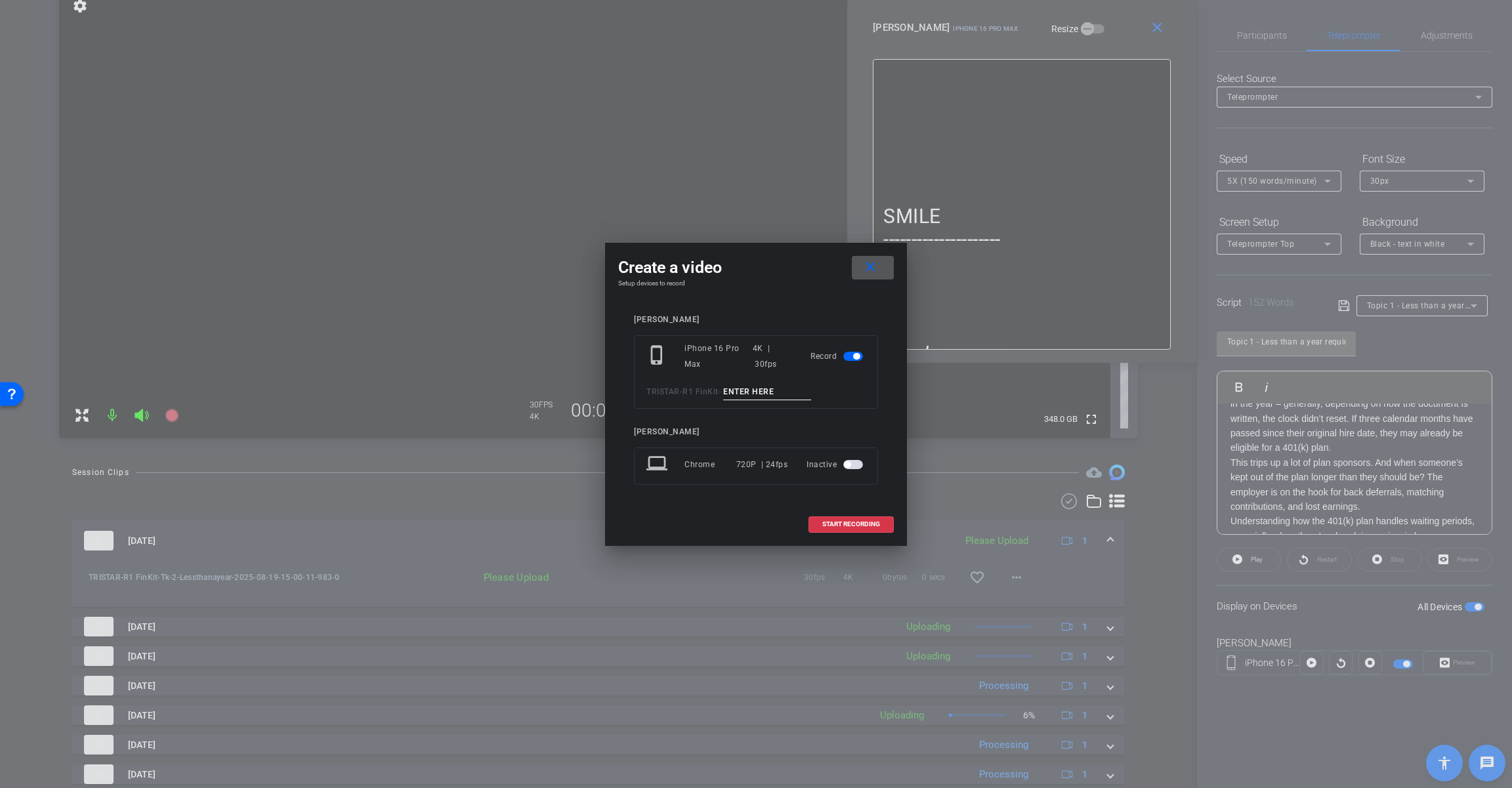
click at [750, 389] on input at bounding box center [767, 392] width 88 height 16
paste input "Tk_1_Lessthanayear"
click at [747, 391] on input "Tk_1_Lessthanayear" at bounding box center [767, 392] width 88 height 16
click at [782, 391] on input "Tk_3_Lessthanayear" at bounding box center [767, 392] width 88 height 16
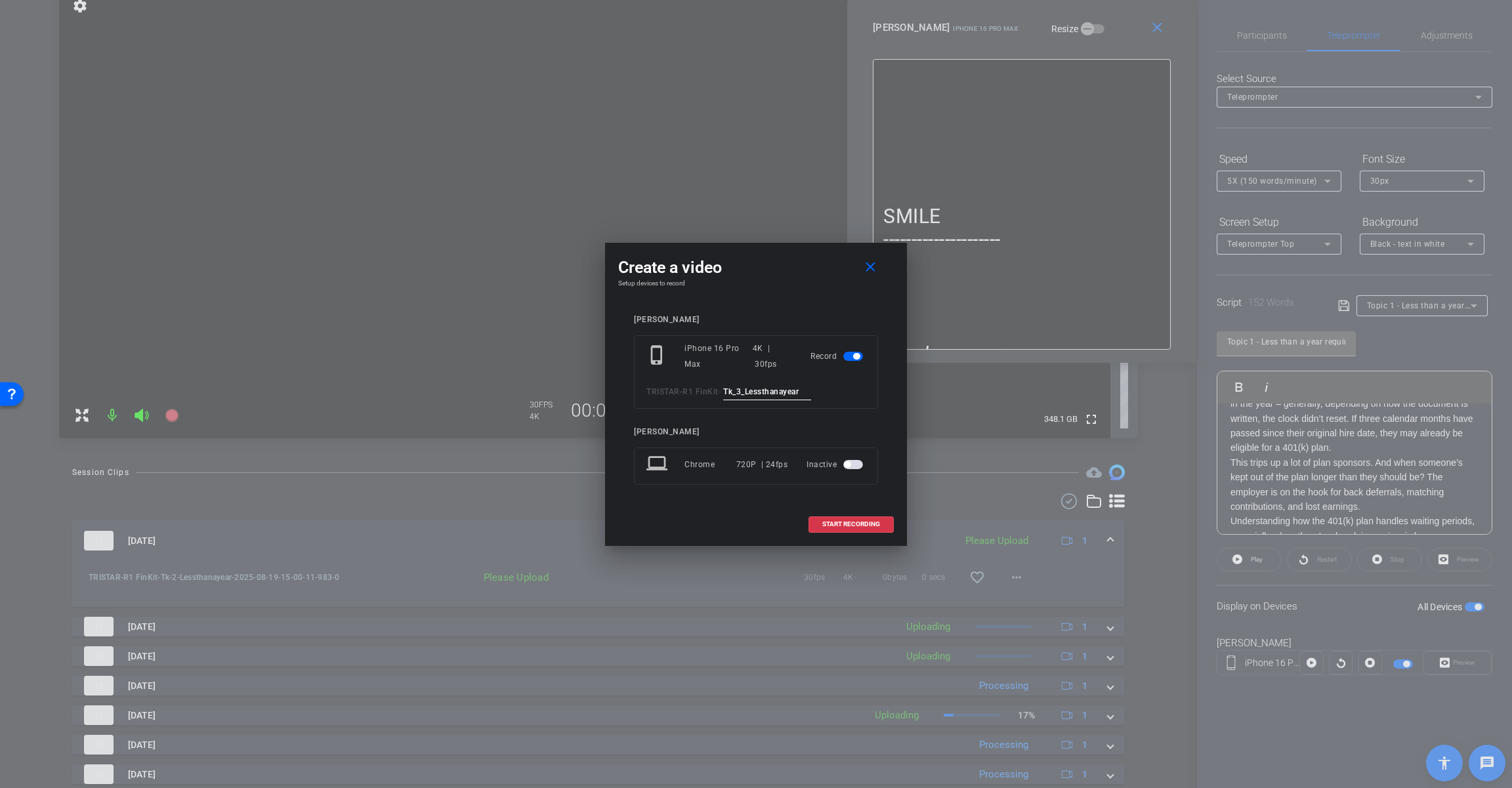
click at [782, 391] on input "Tk_3_Lessthanayear" at bounding box center [767, 392] width 88 height 16
type input "Tk_3_Lessthanayear"
click at [859, 268] on span at bounding box center [873, 267] width 42 height 31
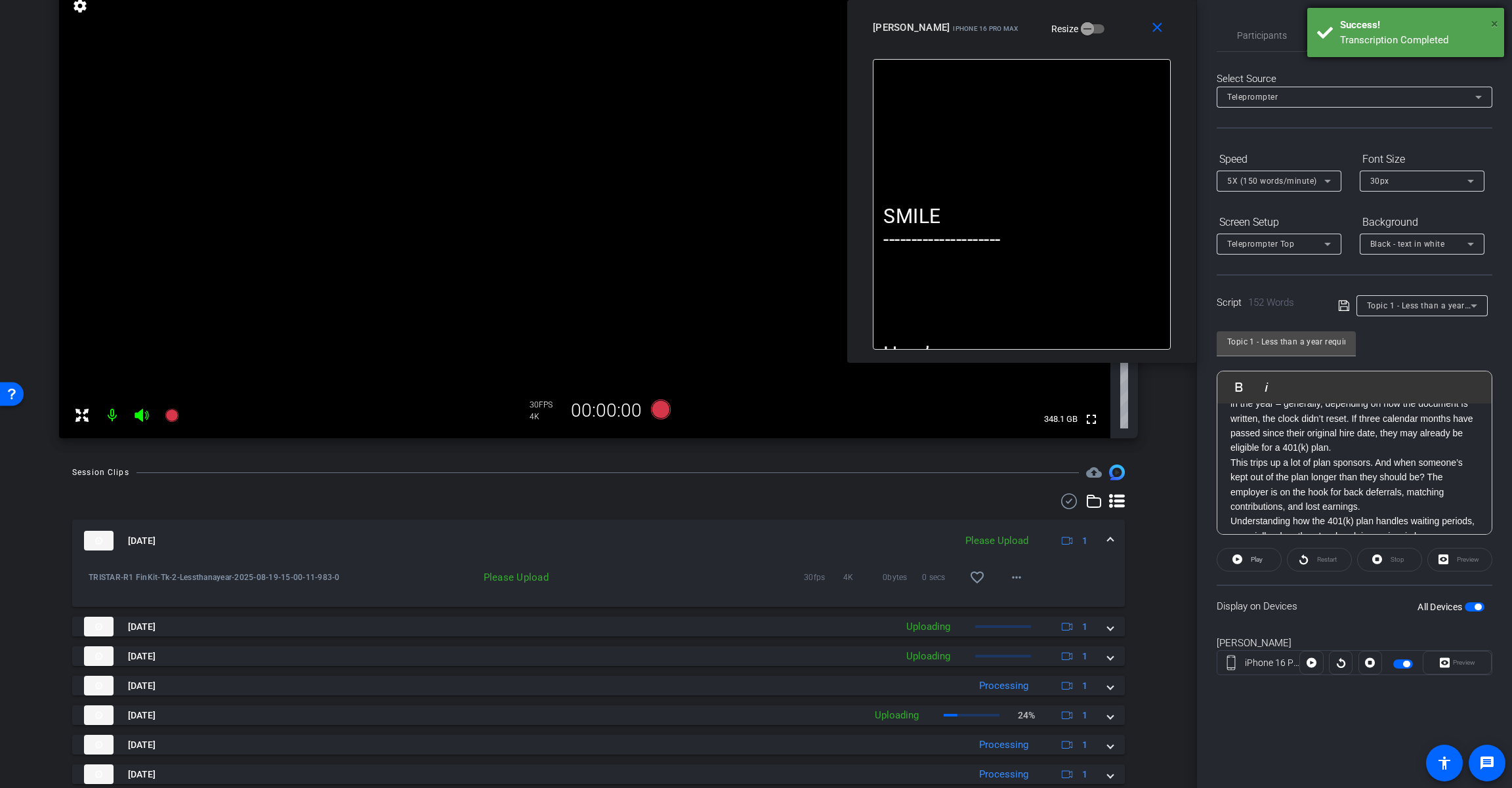
click at [903, 25] on span "×" at bounding box center [1494, 23] width 7 height 16
click at [903, 32] on span "Adjustments" at bounding box center [1446, 35] width 52 height 9
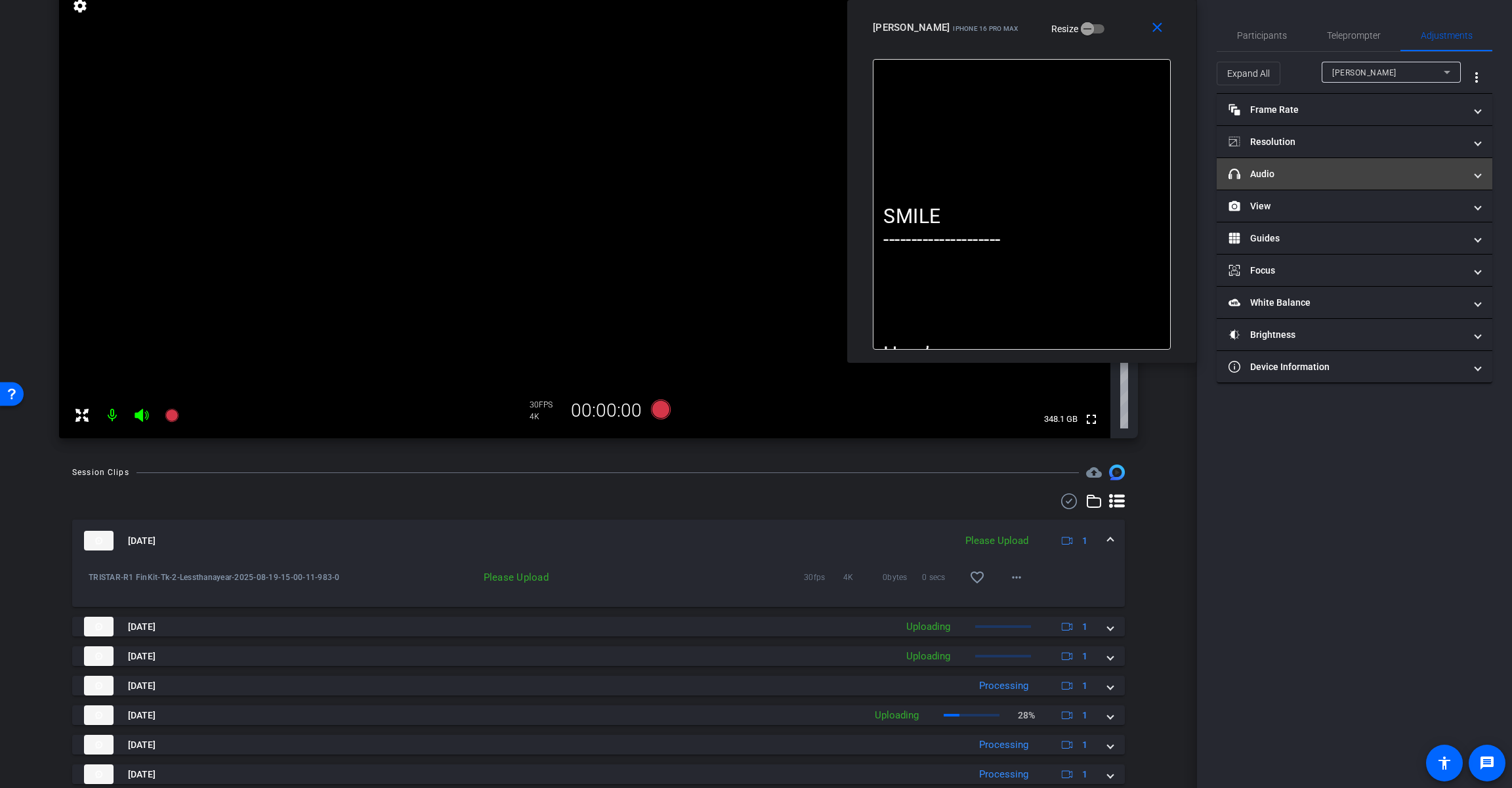
click at [903, 179] on mat-panel-title "headphone icon Audio" at bounding box center [1346, 174] width 236 height 13
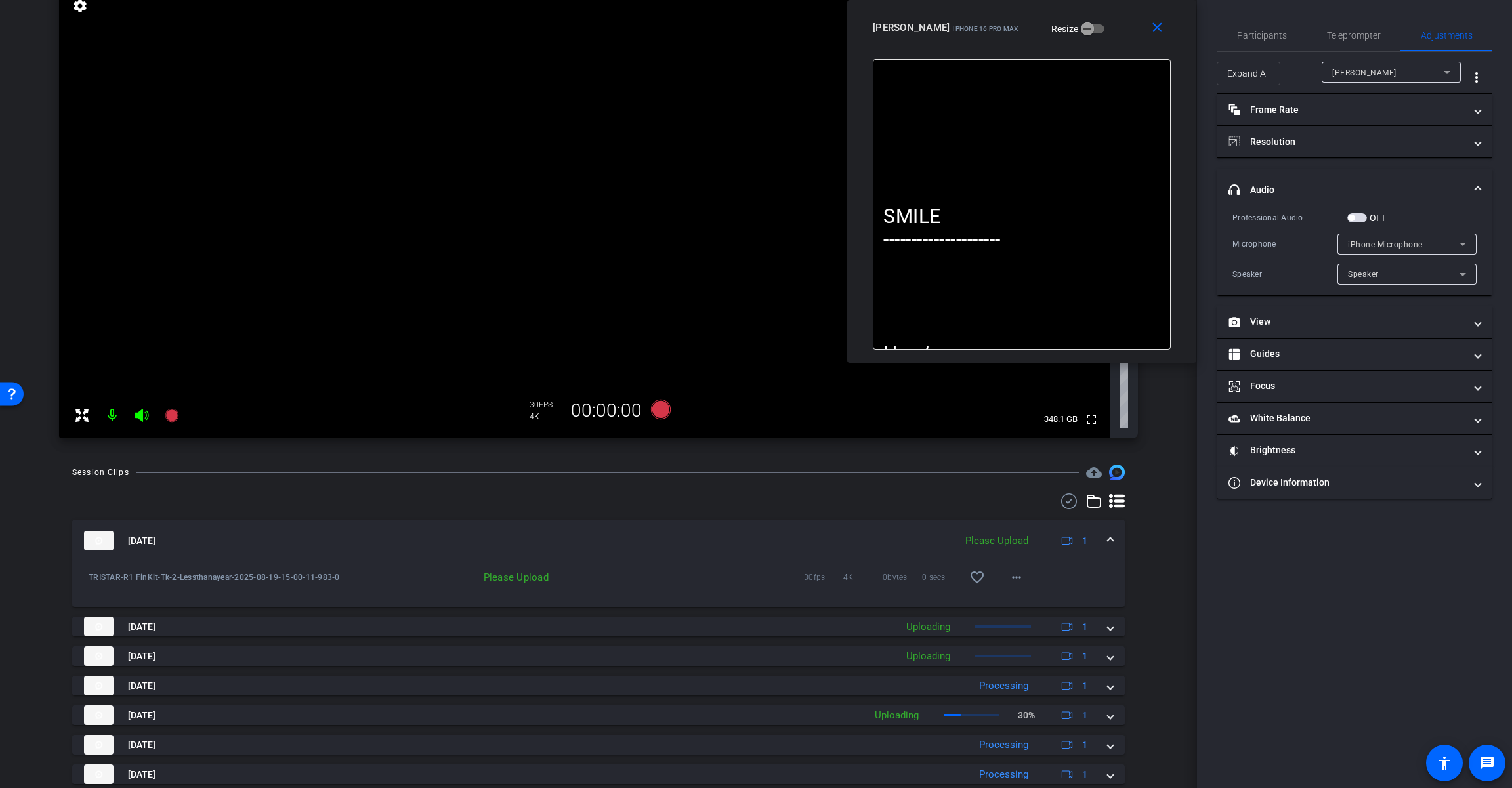
click at [903, 217] on span "button" at bounding box center [1357, 218] width 19 height 9
click at [903, 243] on span "iPhone Microphone" at bounding box center [1385, 245] width 75 height 9
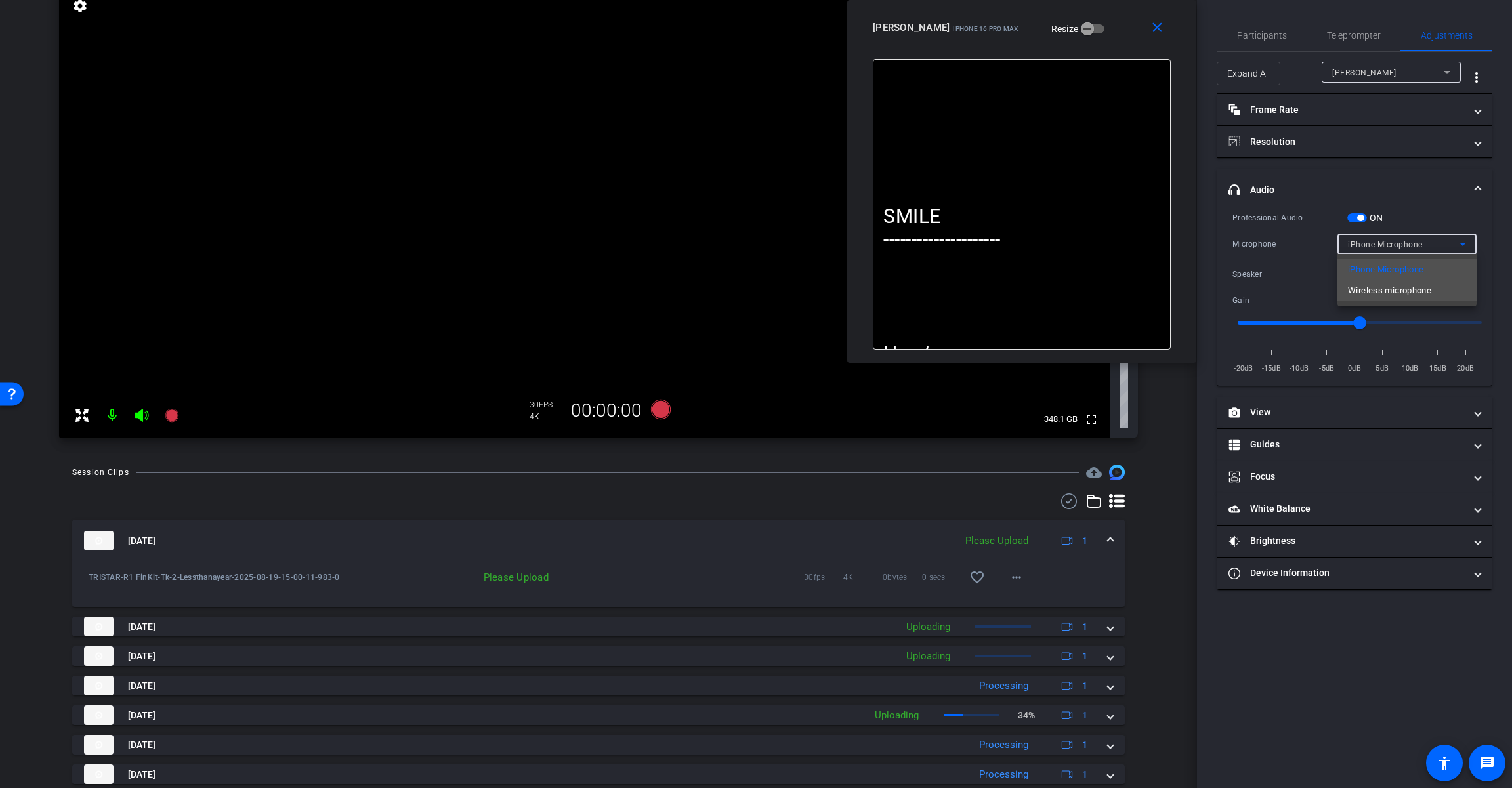
click at [903, 293] on span "Wireless microphone" at bounding box center [1390, 291] width 84 height 16
click at [658, 414] on icon at bounding box center [661, 409] width 19 height 19
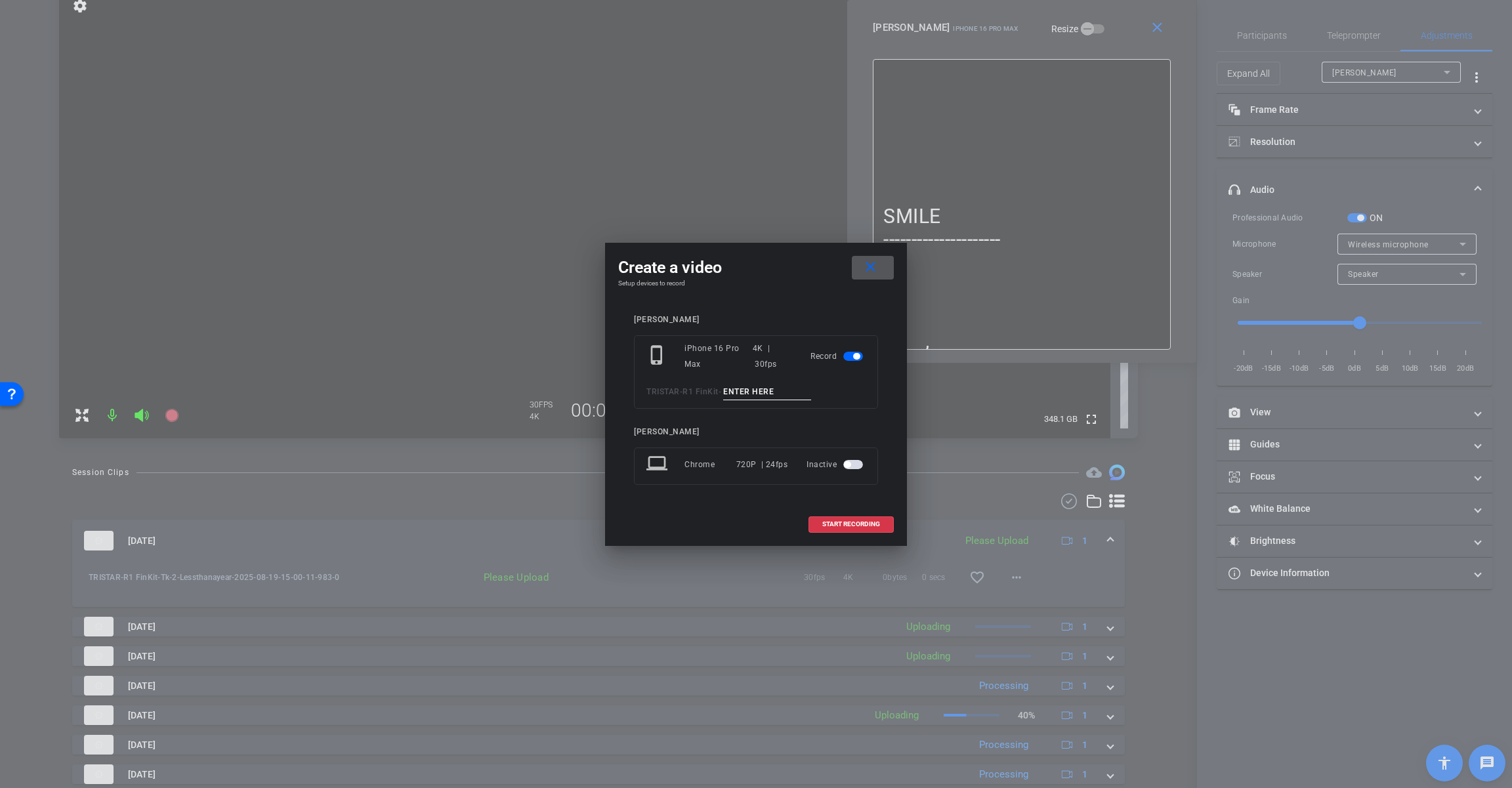
click at [755, 394] on input at bounding box center [767, 392] width 88 height 16
paste input "Tk_3_Lessthanayear"
type input "Tk_3_Lessthanayear"
click at [845, 527] on span "START RECORDING" at bounding box center [850, 524] width 57 height 7
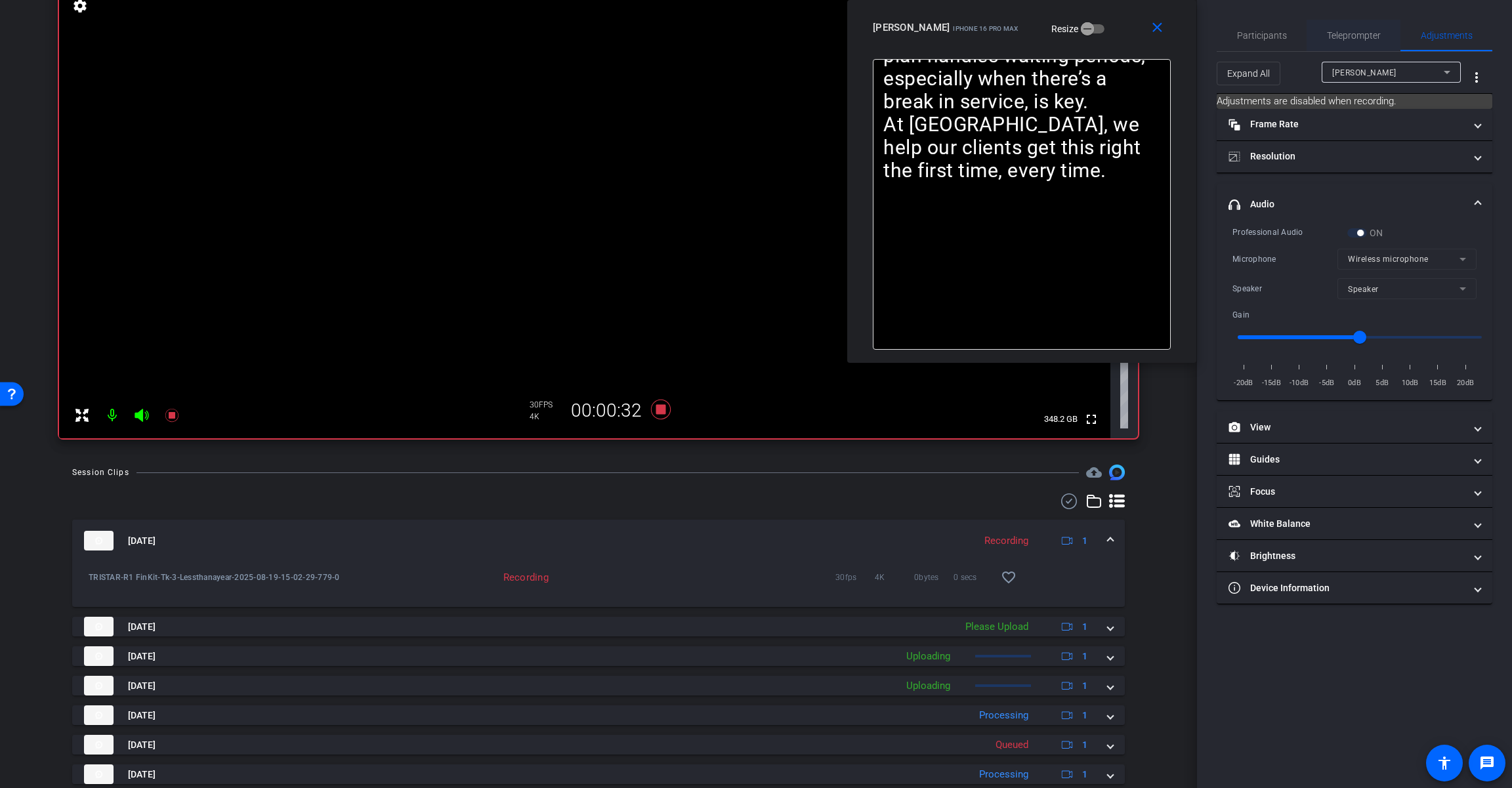
click at [903, 40] on span "Teleprompter" at bounding box center [1354, 35] width 54 height 31
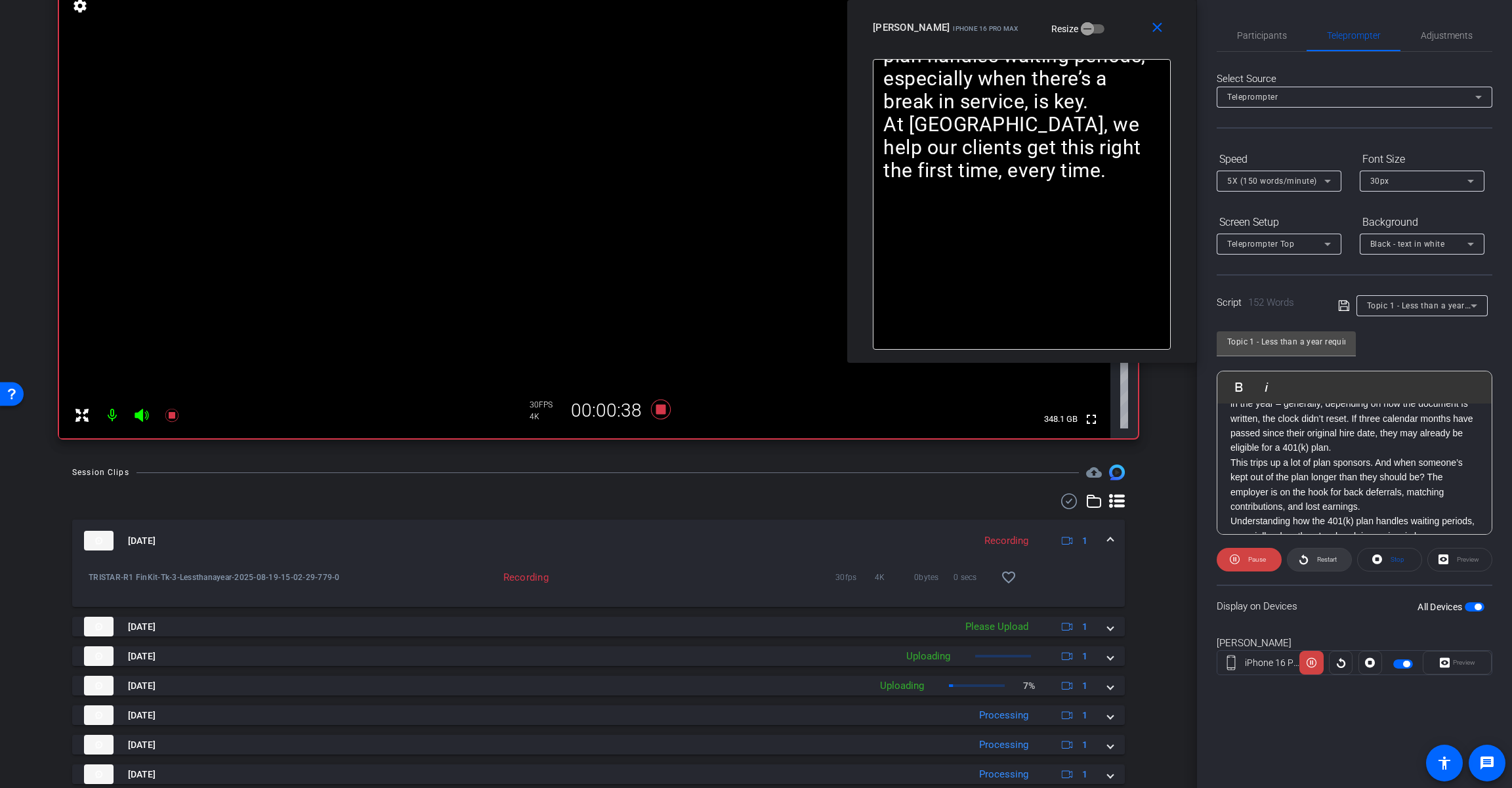
click at [903, 561] on span "Restart" at bounding box center [1325, 559] width 23 height 19
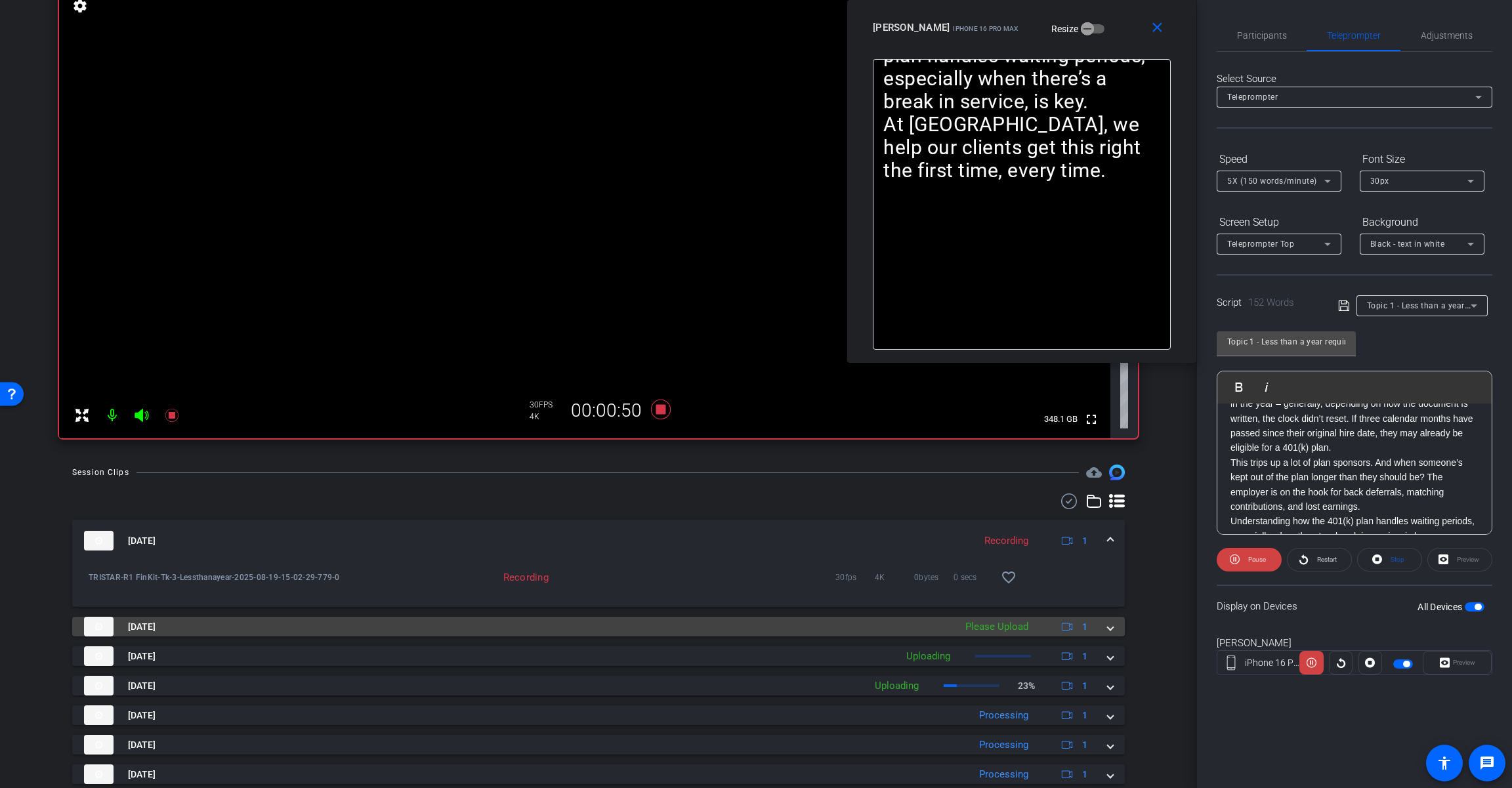
click at [903, 627] on mat-expansion-panel-header "[DATE] Please Upload 1" at bounding box center [598, 627] width 1052 height 19
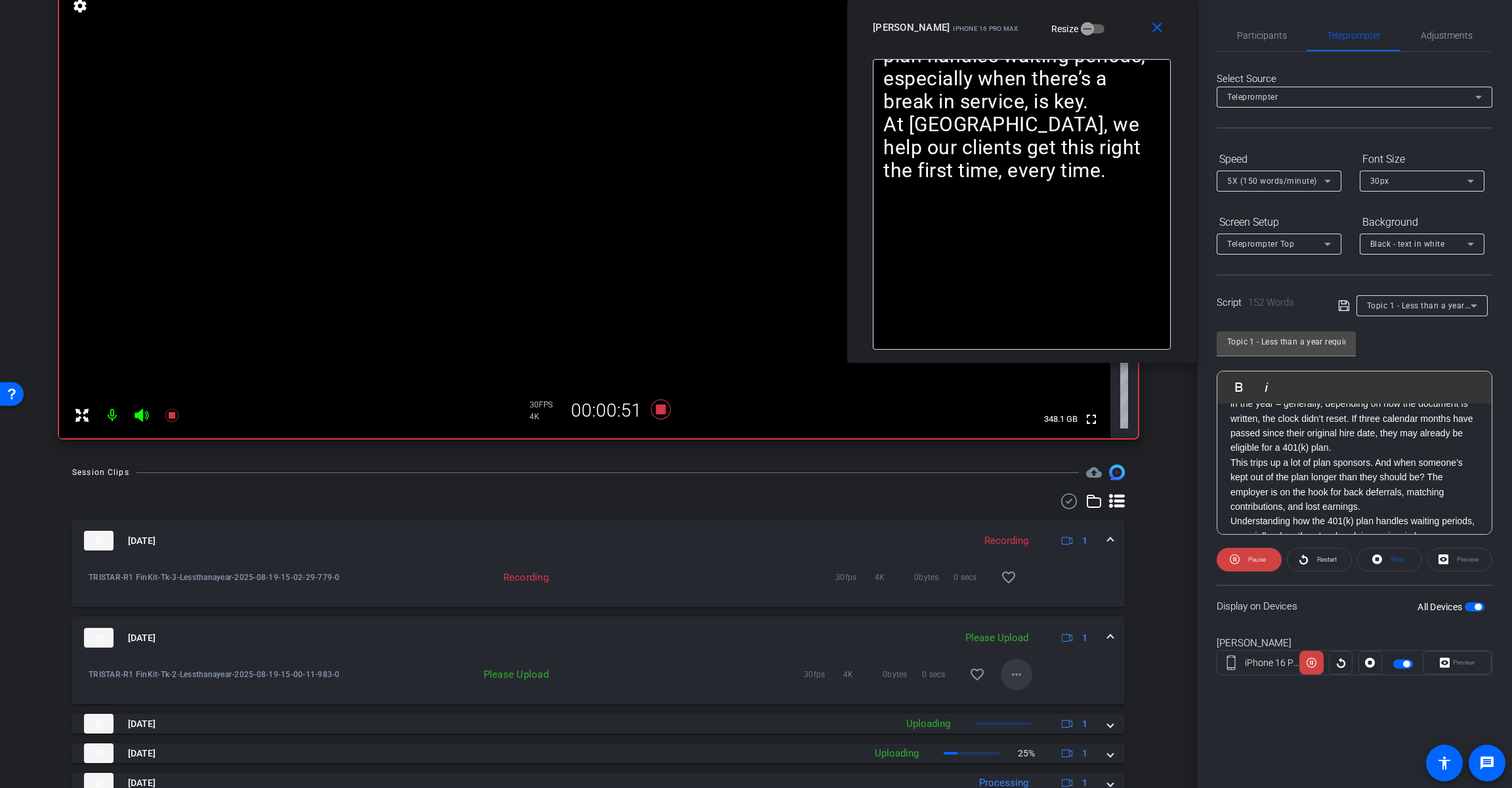
click at [903, 677] on mat-icon "more_horiz" at bounding box center [1016, 674] width 16 height 16
click at [903, 698] on span "Upload" at bounding box center [1031, 702] width 52 height 16
click at [903, 636] on span at bounding box center [1110, 638] width 5 height 13
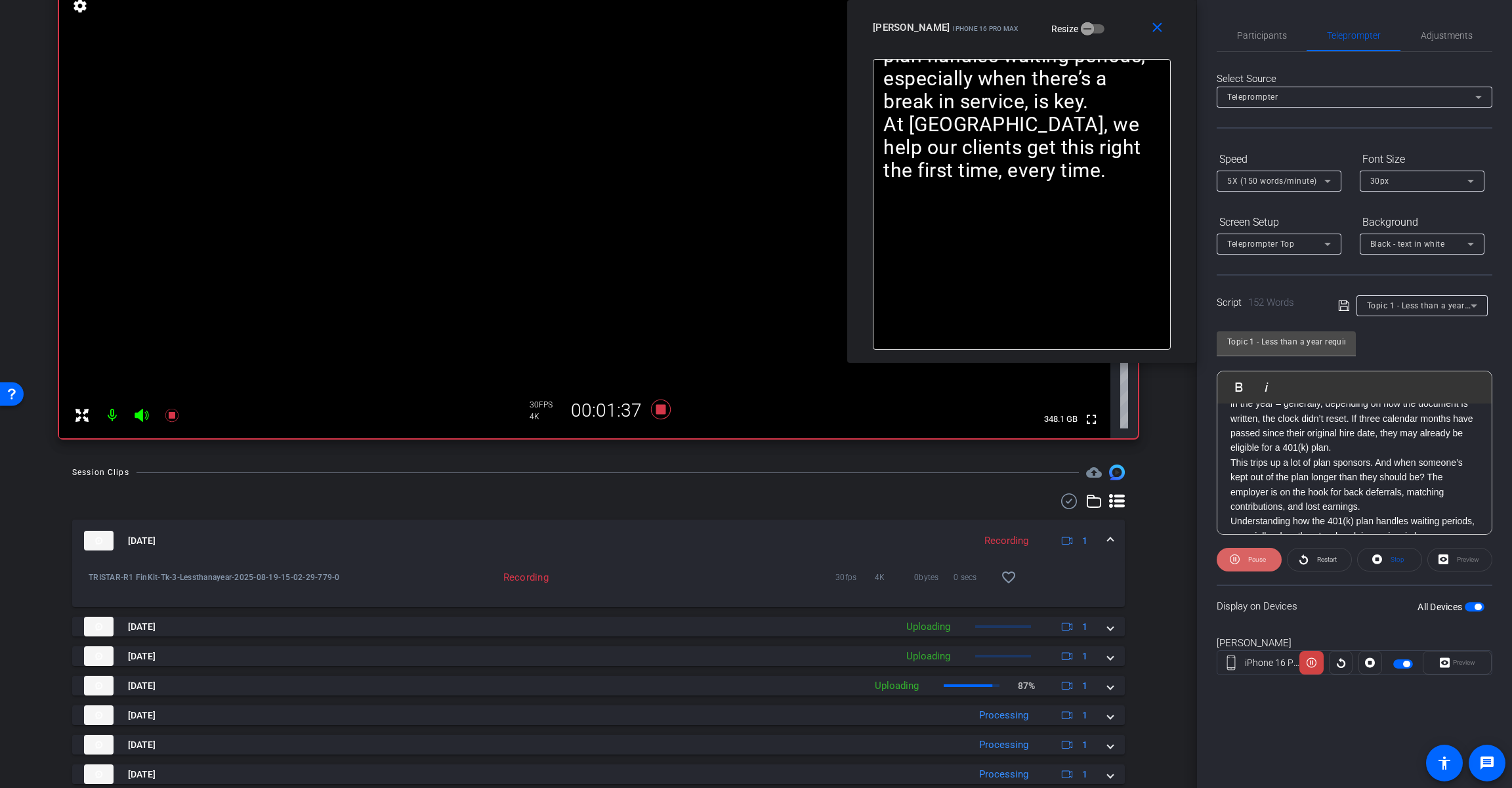
click at [903, 558] on icon at bounding box center [1234, 559] width 10 height 10
click at [657, 409] on icon at bounding box center [661, 409] width 19 height 19
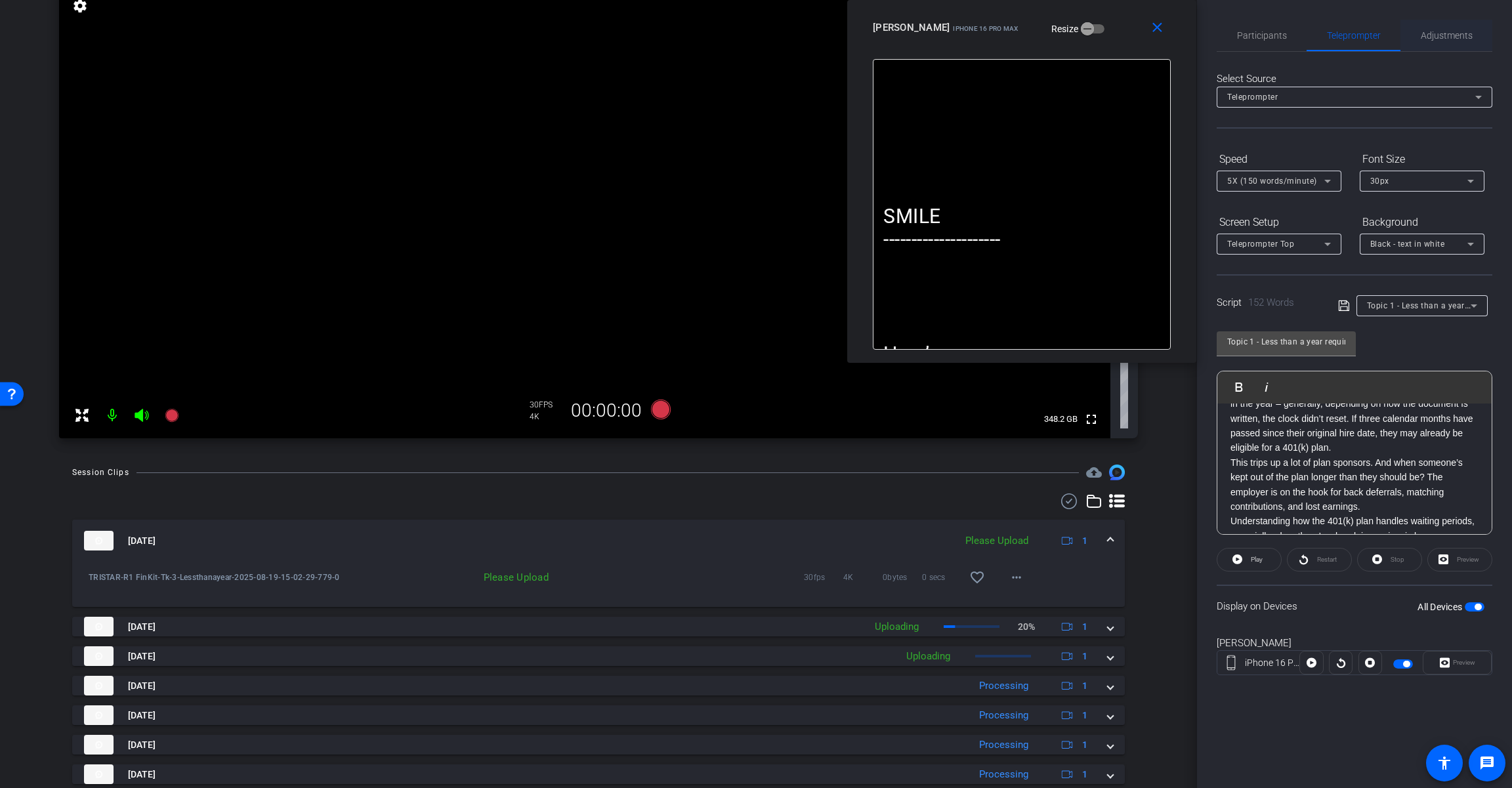
click at [903, 37] on span "Adjustments" at bounding box center [1446, 35] width 52 height 9
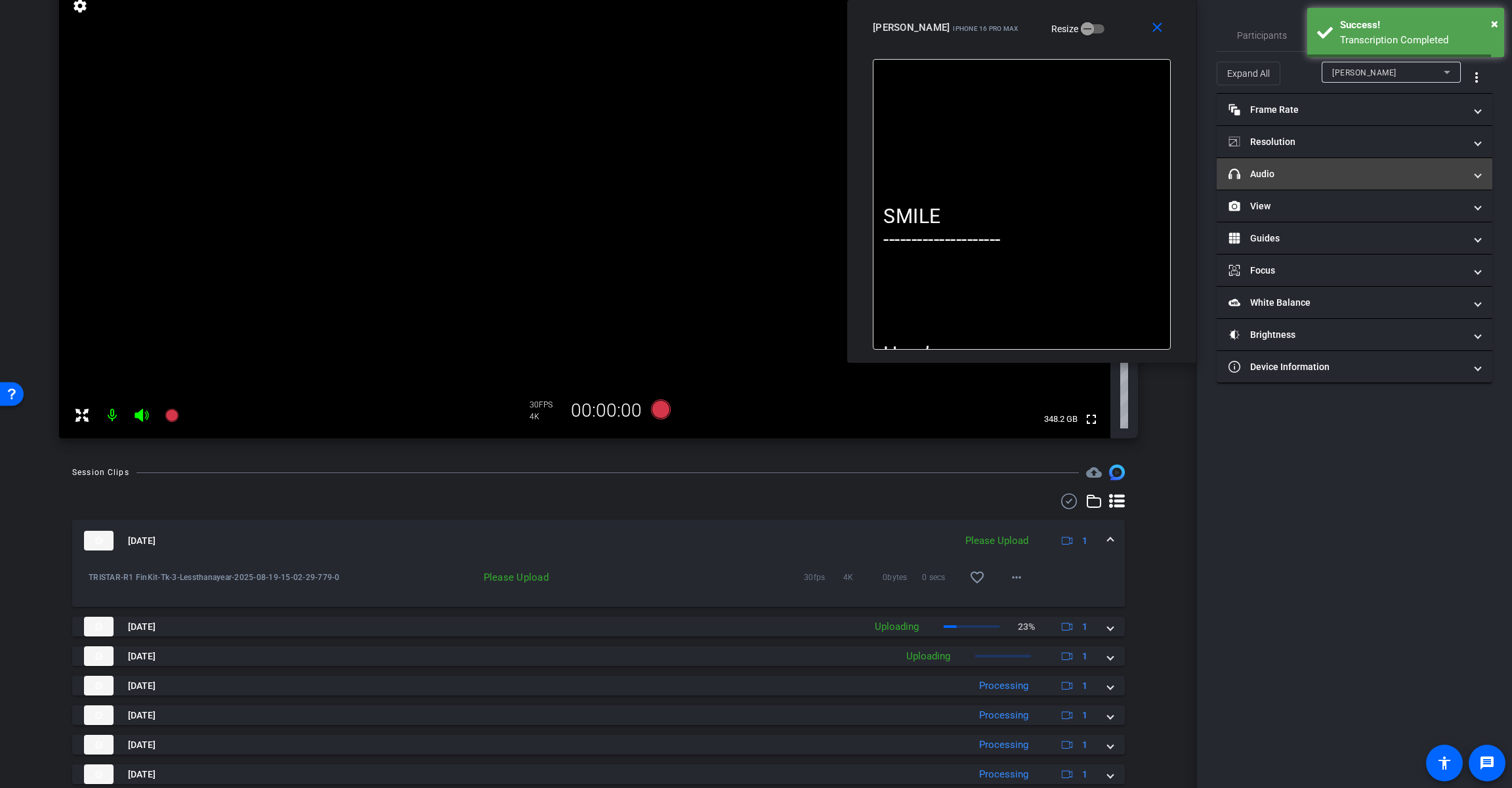
click at [903, 182] on mat-expansion-panel-header "headphone icon Audio" at bounding box center [1354, 174] width 276 height 31
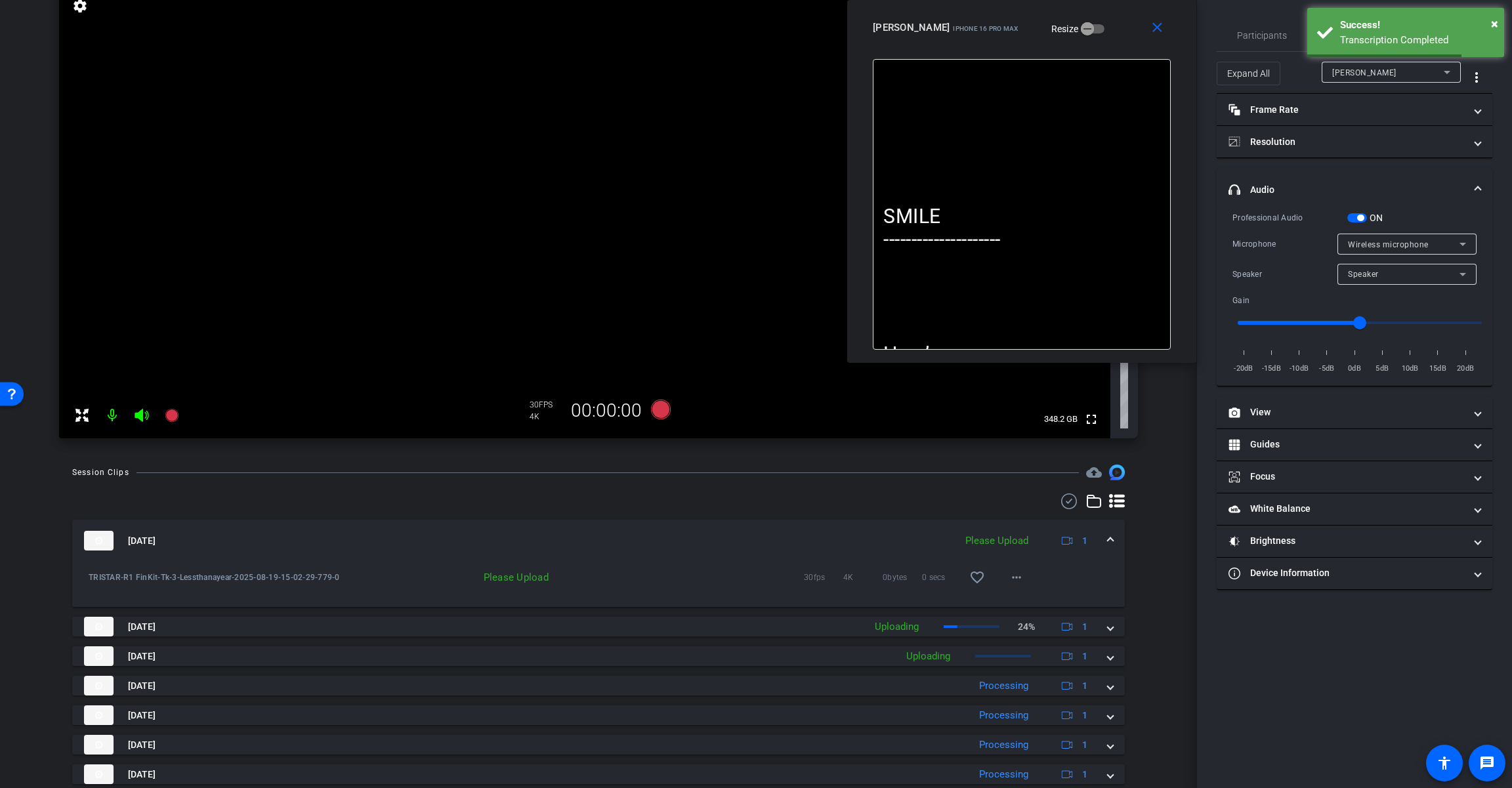
click at [903, 214] on span "button" at bounding box center [1360, 217] width 7 height 7
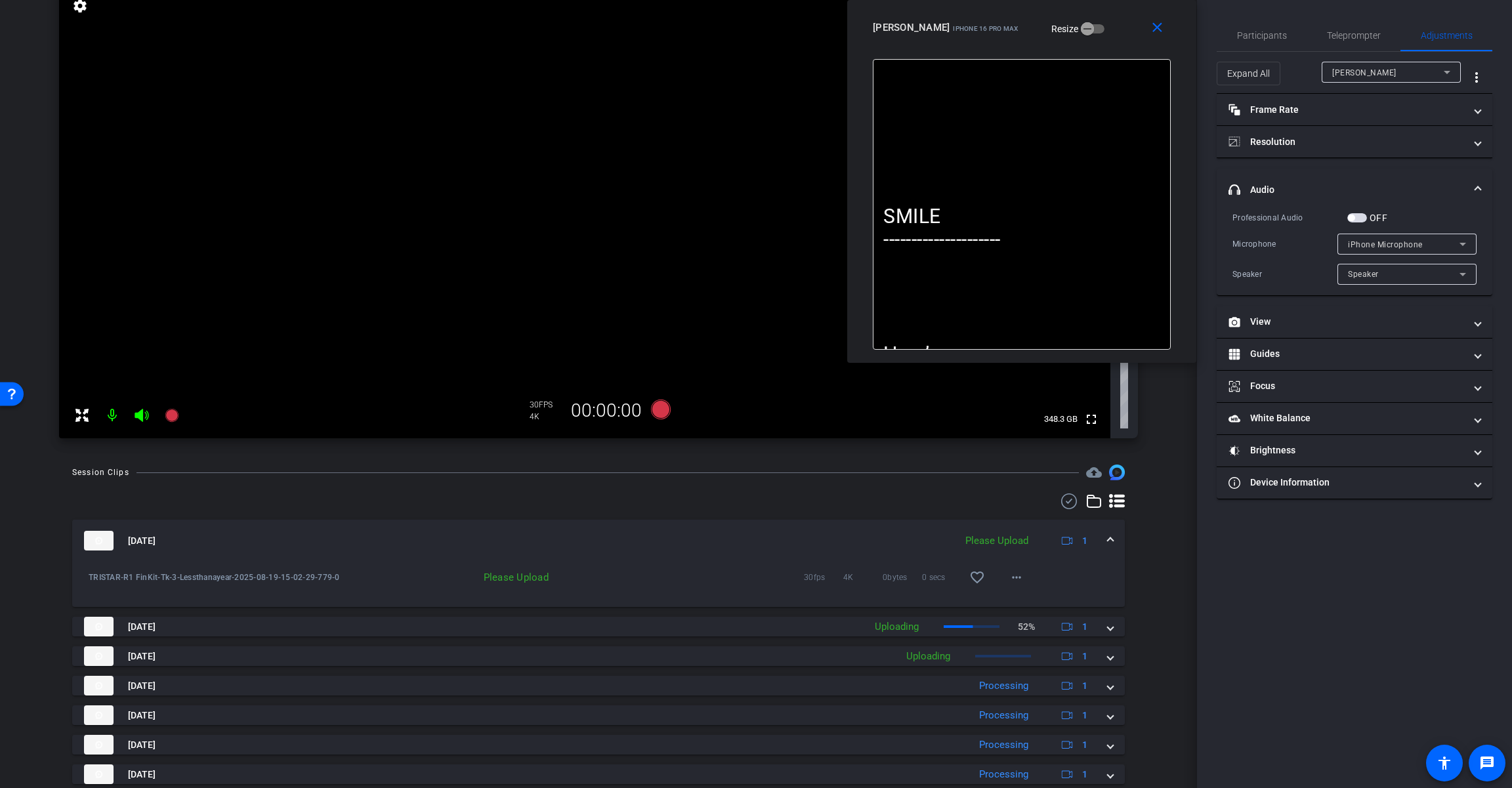
click at [903, 215] on span "button" at bounding box center [1351, 217] width 7 height 7
click at [903, 237] on div "iPhone Microphone" at bounding box center [1403, 244] width 111 height 16
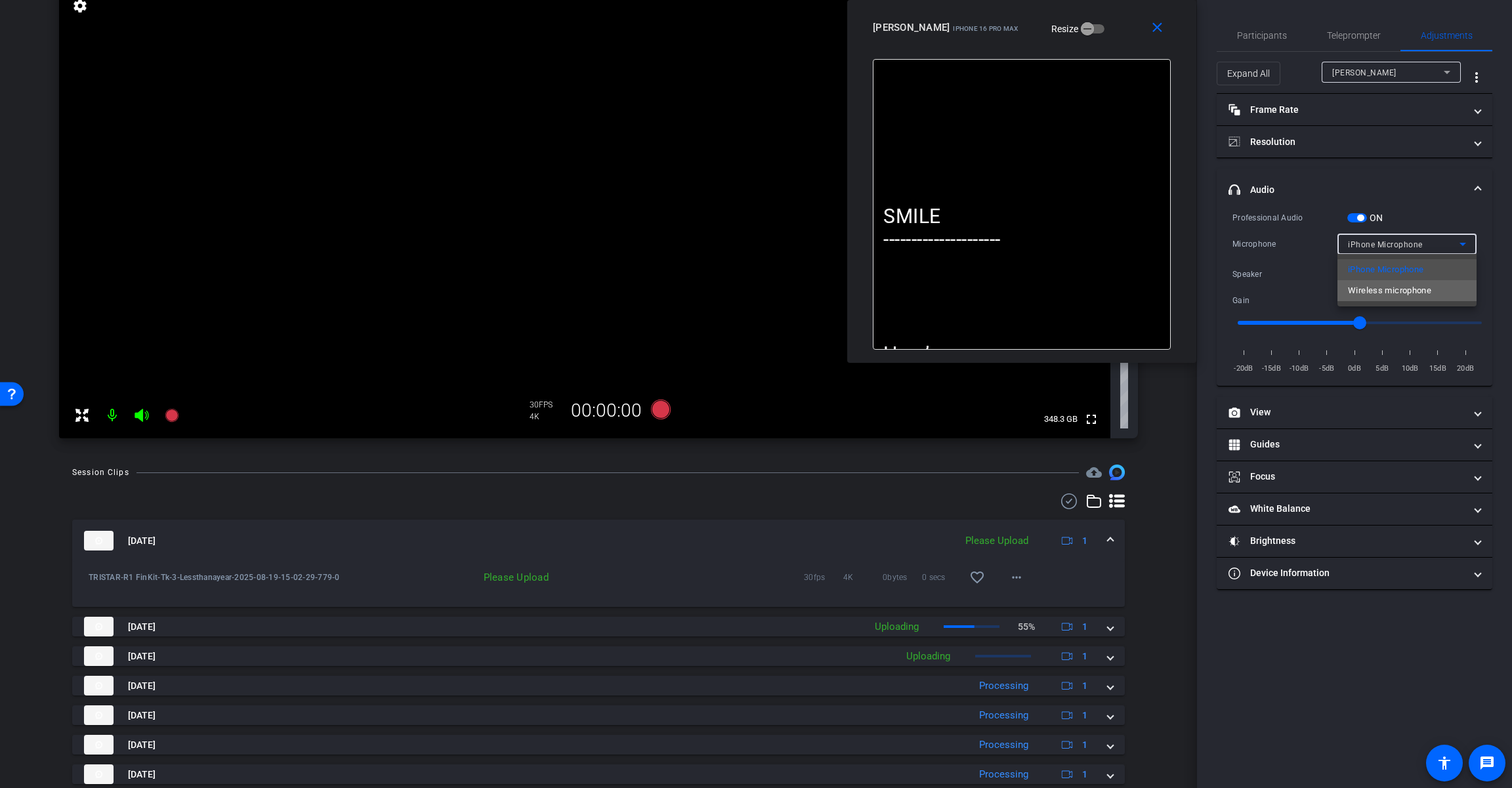
click at [903, 289] on span "Wireless microphone" at bounding box center [1390, 291] width 84 height 16
click at [656, 407] on icon at bounding box center [661, 409] width 19 height 19
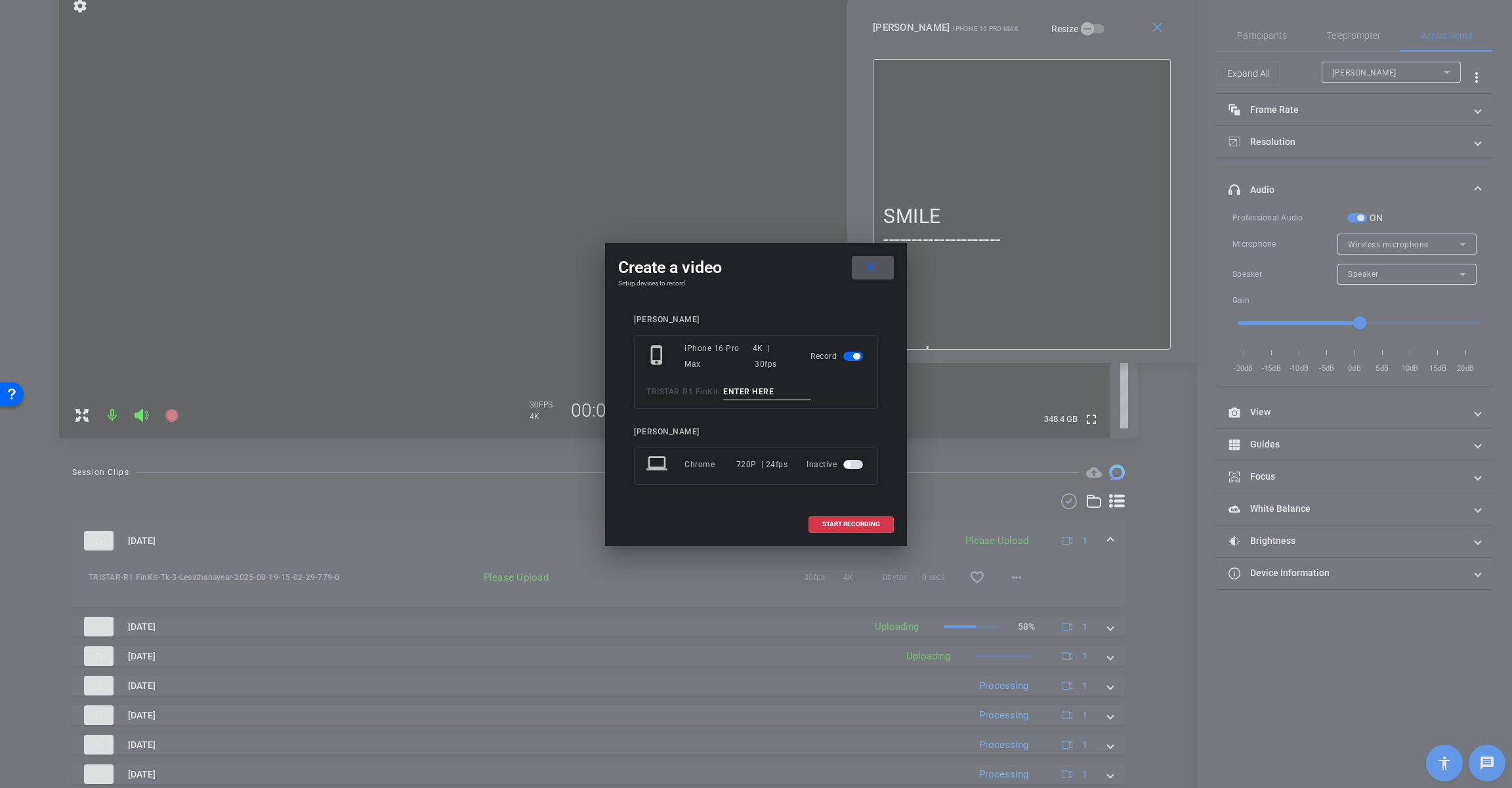
click at [741, 388] on input at bounding box center [767, 392] width 88 height 16
paste input "Tk_3_Lessthanayear"
drag, startPoint x: 747, startPoint y: 388, endPoint x: 774, endPoint y: 397, distance: 28.5
click at [747, 389] on input "Tk_3_Lessthanayear" at bounding box center [767, 392] width 88 height 16
type input "Tk_4_Lessthanayear"
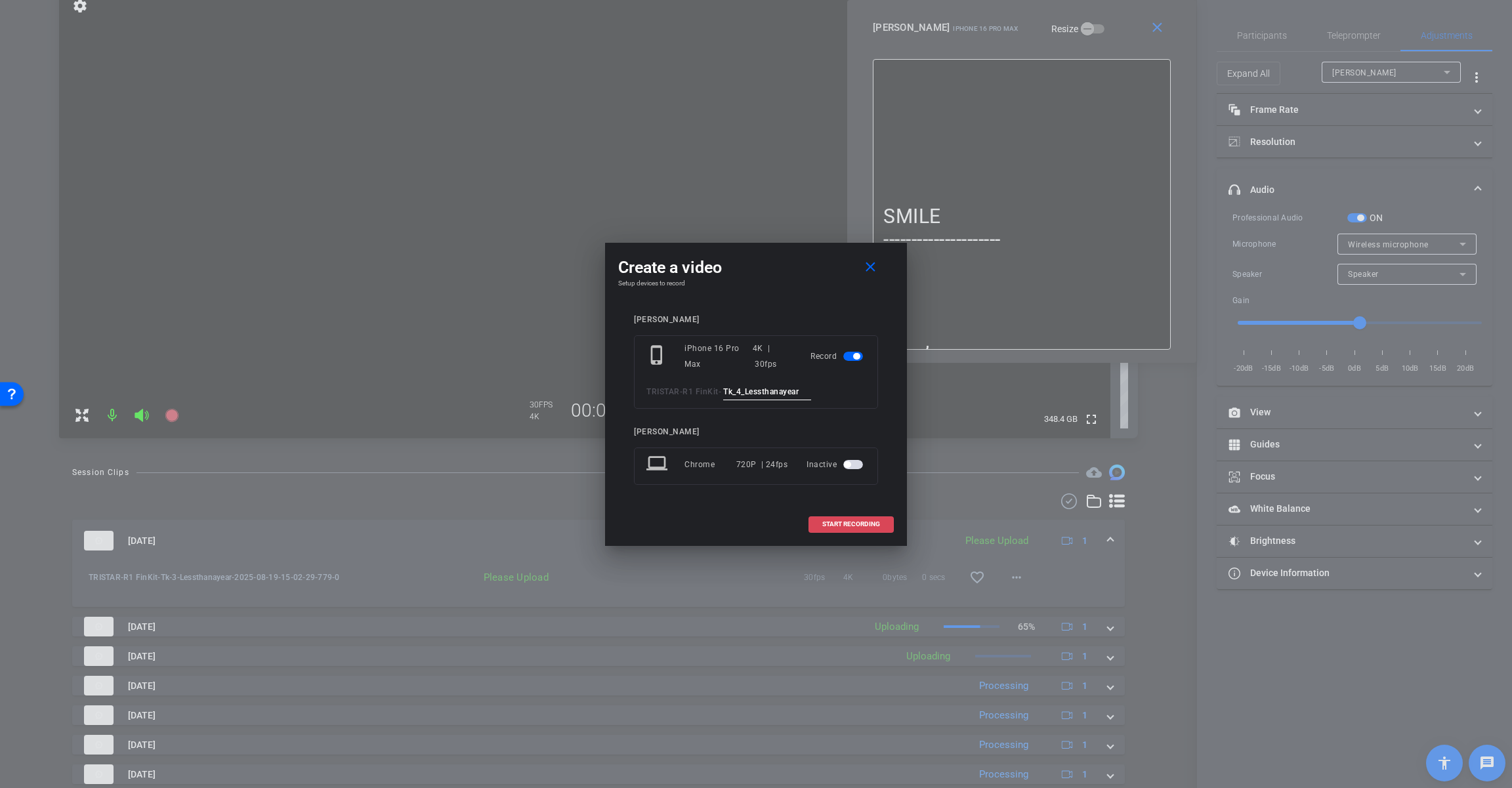
click at [843, 523] on span "START RECORDING" at bounding box center [850, 524] width 57 height 7
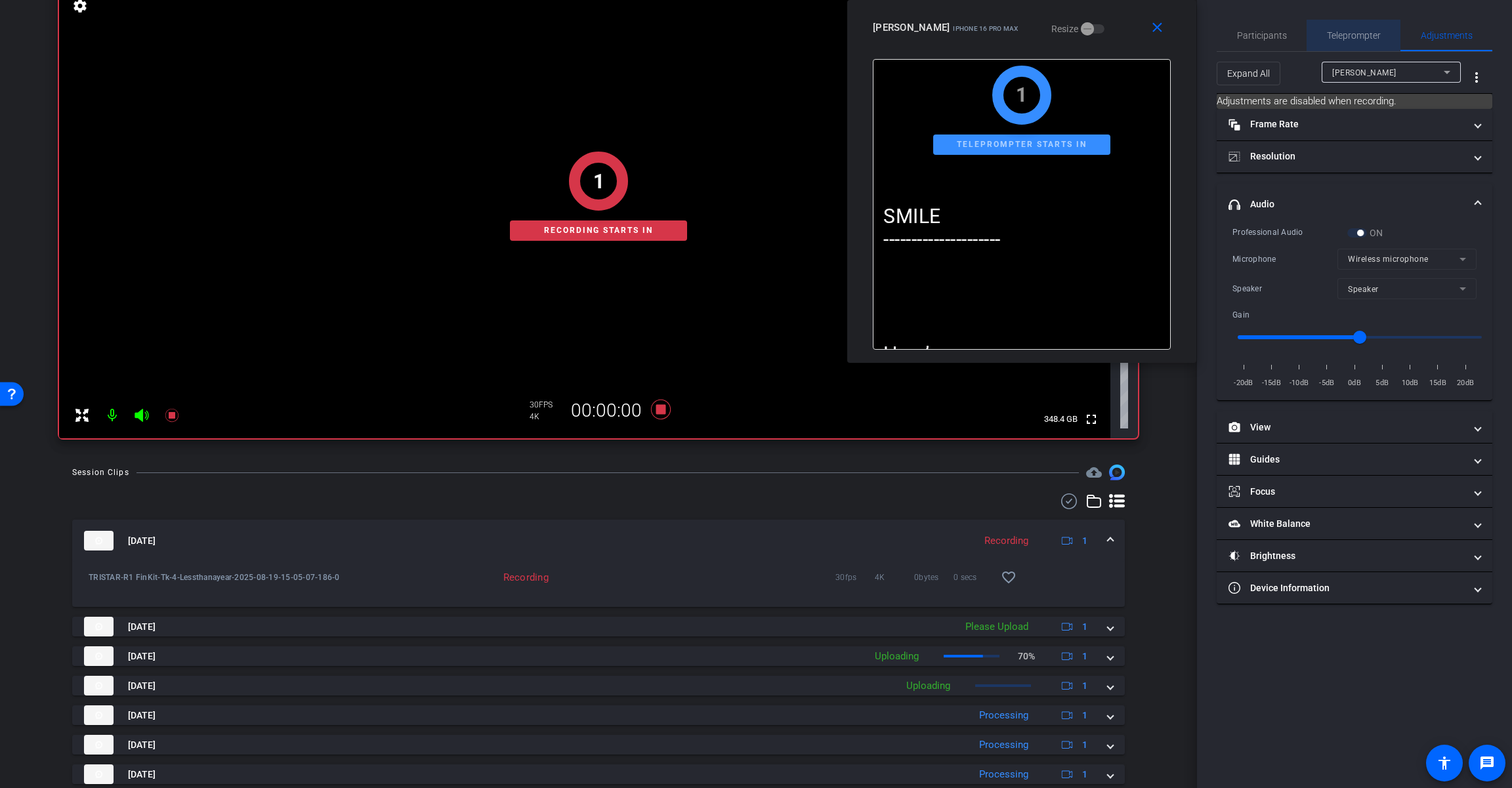
click at [903, 39] on span "Teleprompter" at bounding box center [1354, 35] width 54 height 9
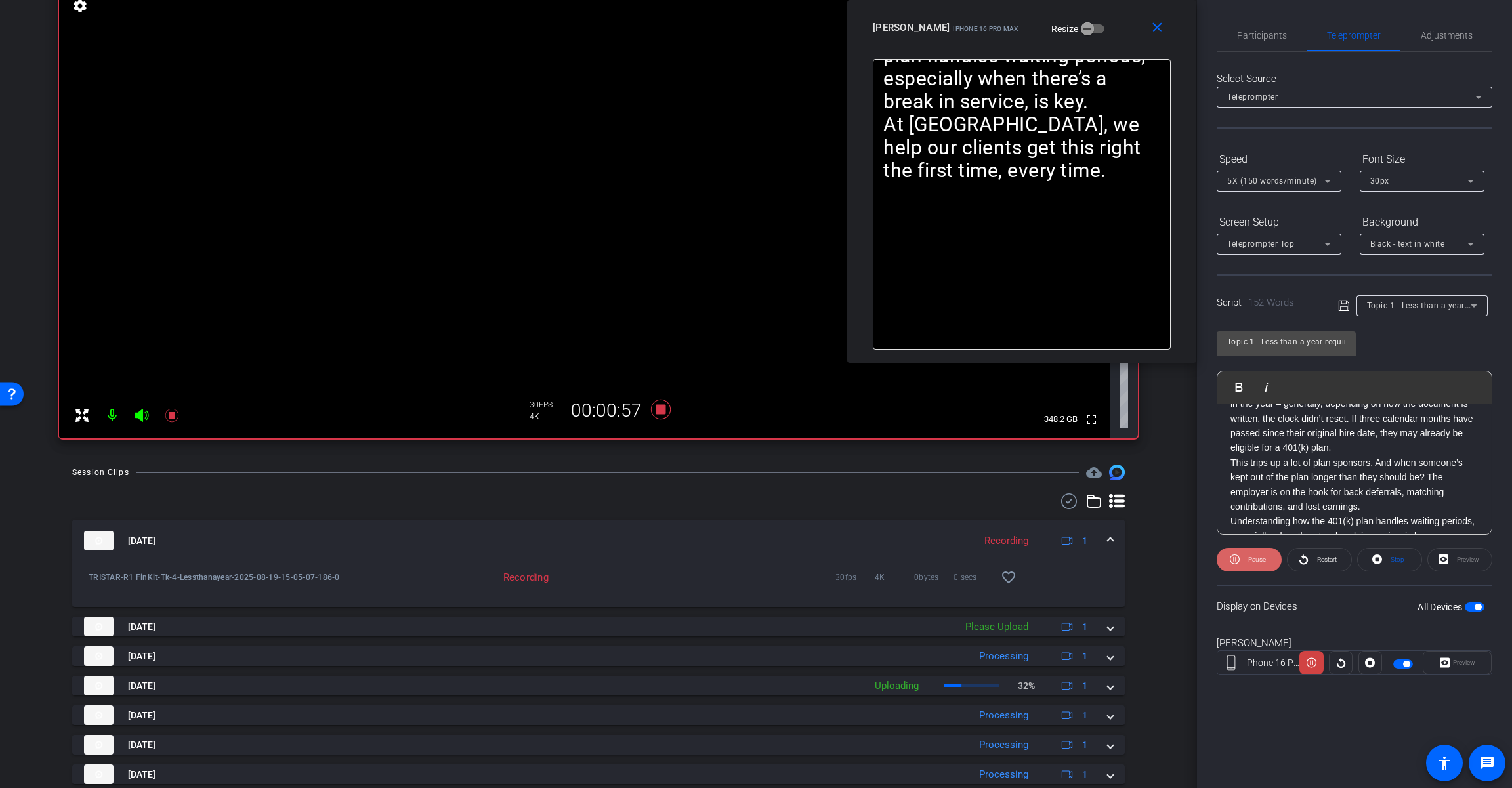
click at [903, 560] on span "Pause" at bounding box center [1257, 559] width 18 height 7
click at [655, 413] on icon at bounding box center [661, 409] width 19 height 19
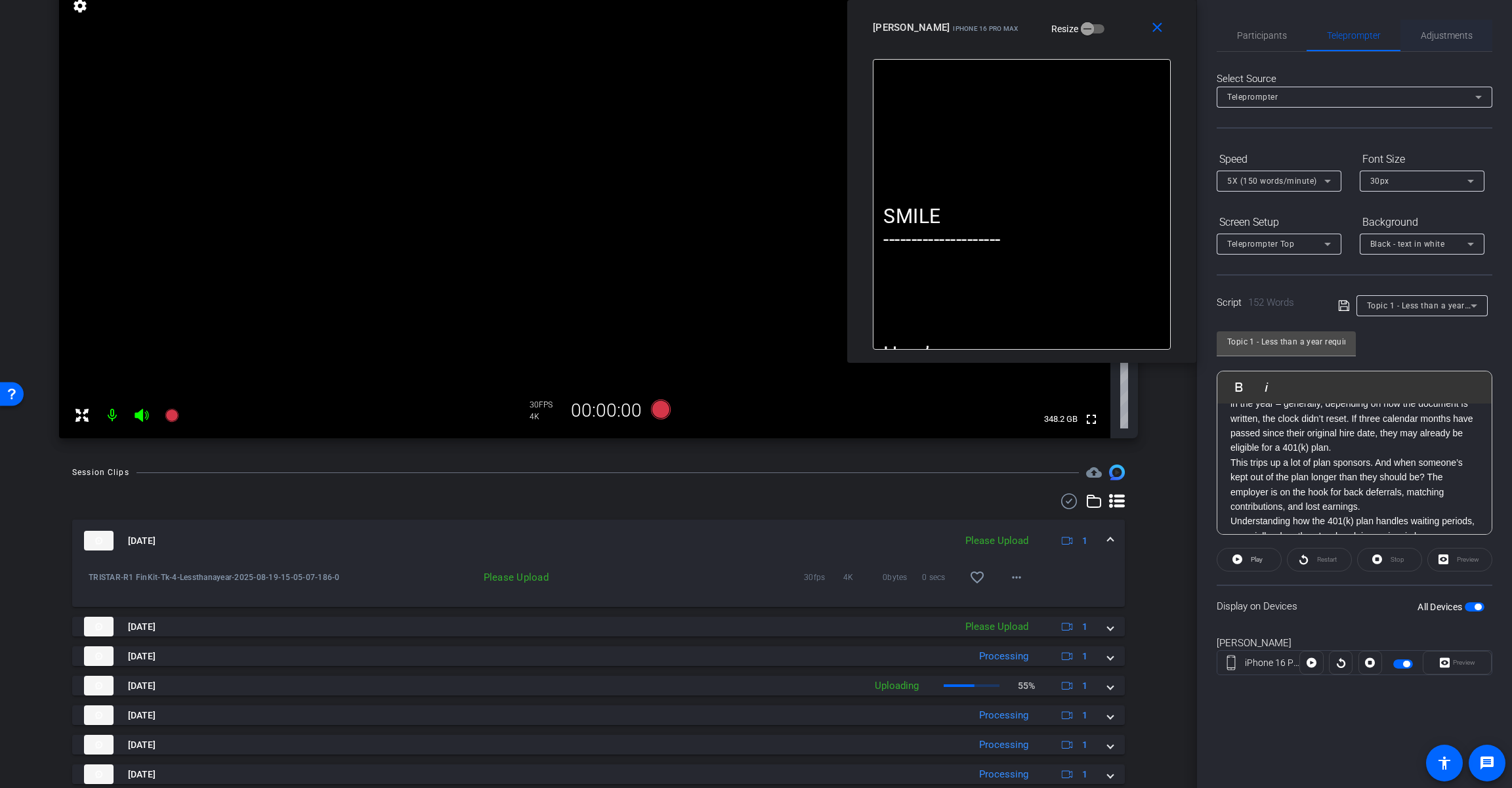
click at [903, 25] on span "Adjustments" at bounding box center [1446, 35] width 52 height 31
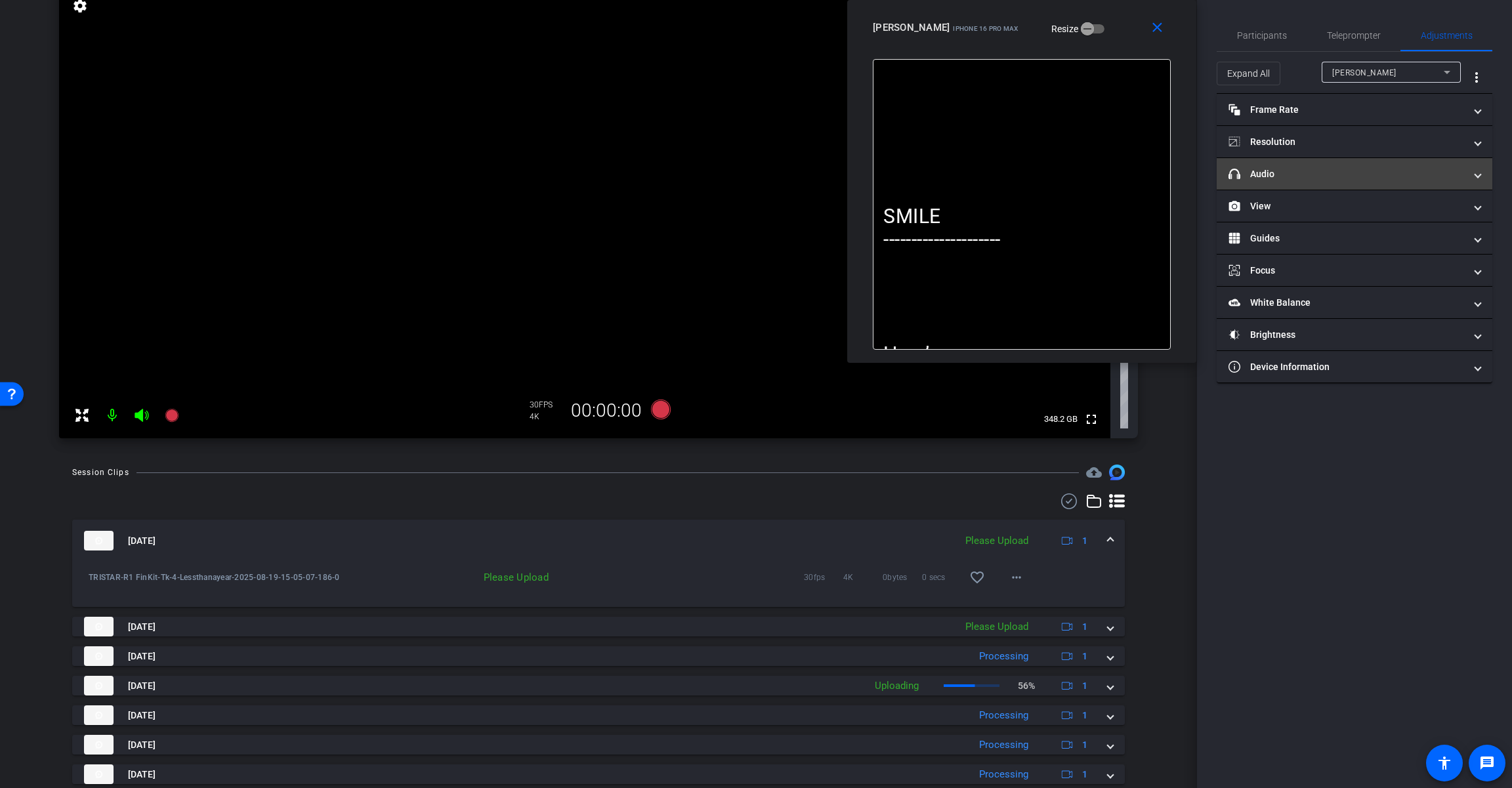
click at [903, 170] on mat-panel-title "headphone icon Audio" at bounding box center [1346, 174] width 236 height 13
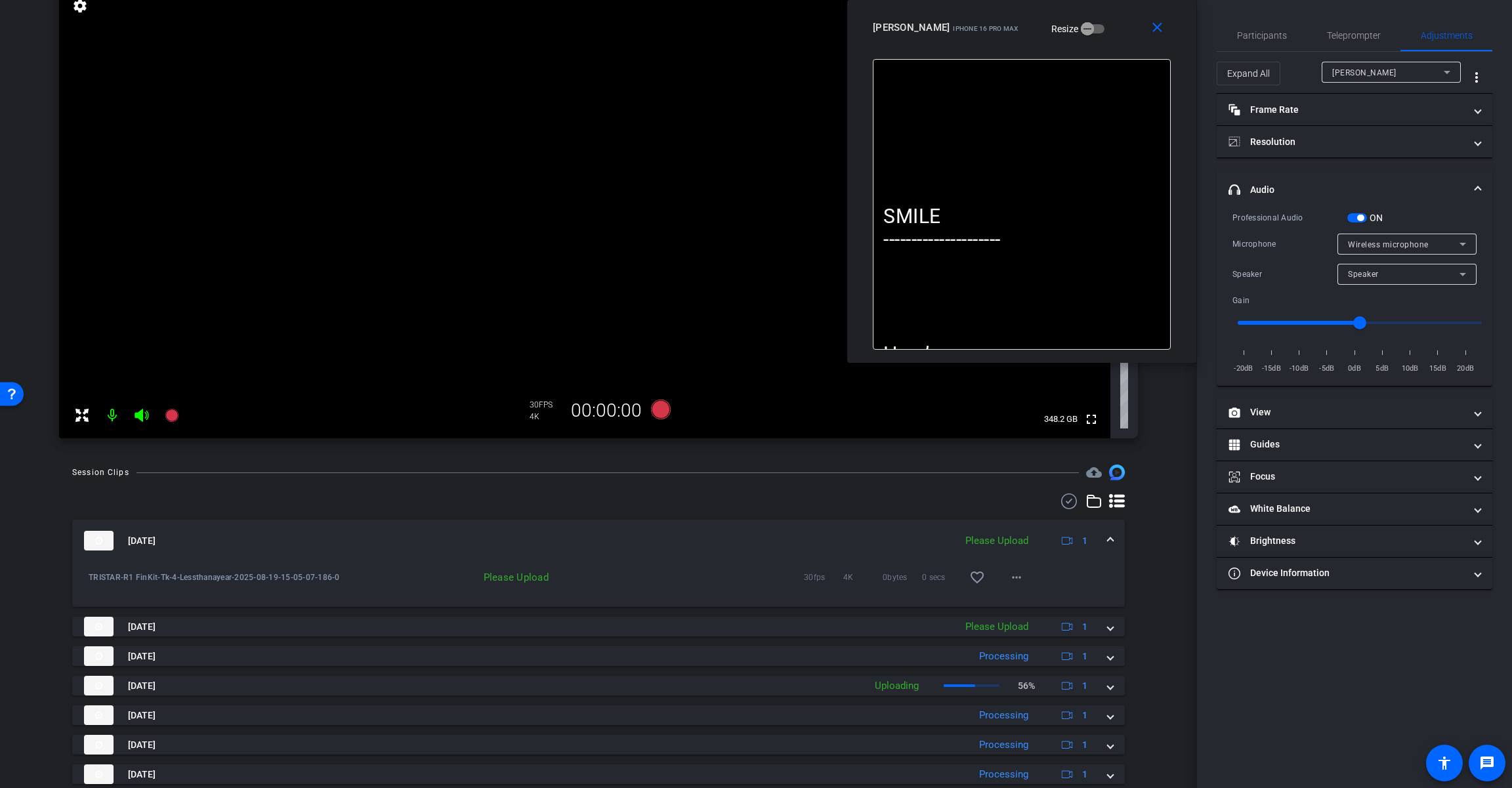
click at [903, 219] on span "button" at bounding box center [1360, 217] width 7 height 7
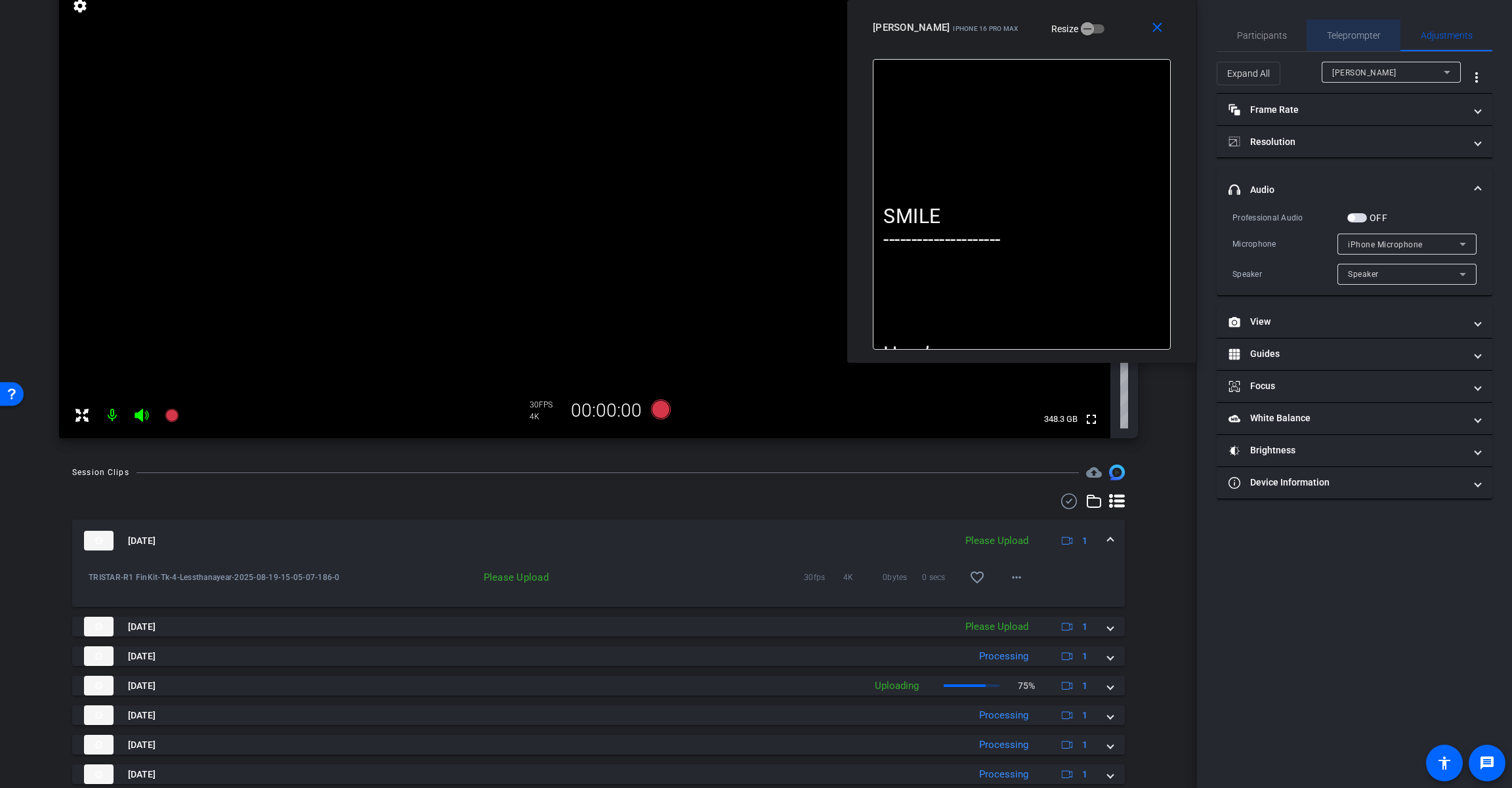
click at [903, 36] on span "Teleprompter" at bounding box center [1354, 35] width 54 height 9
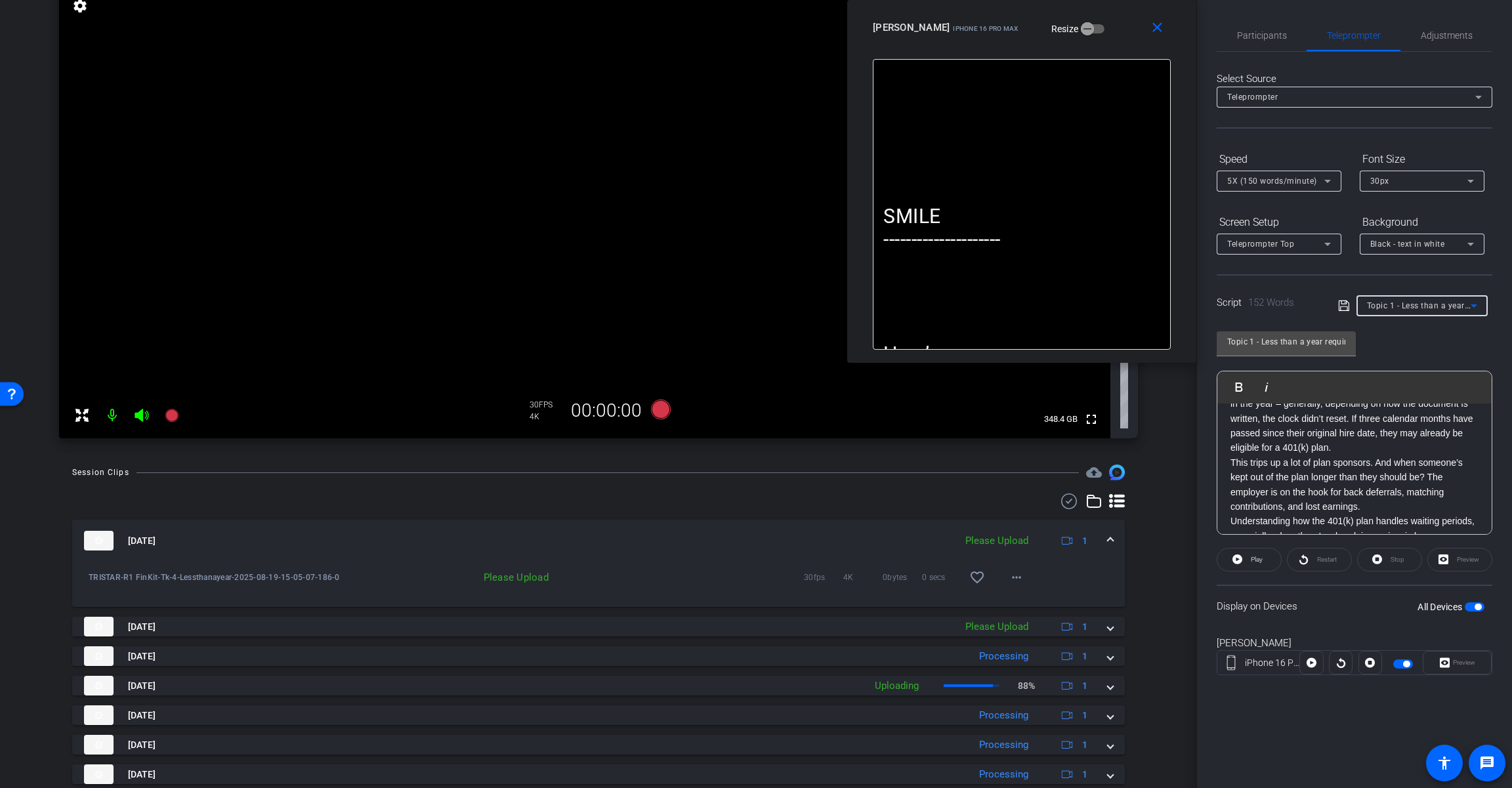
click at [903, 303] on span "Topic 1 - Less than a year requirement" at bounding box center [1440, 305] width 146 height 10
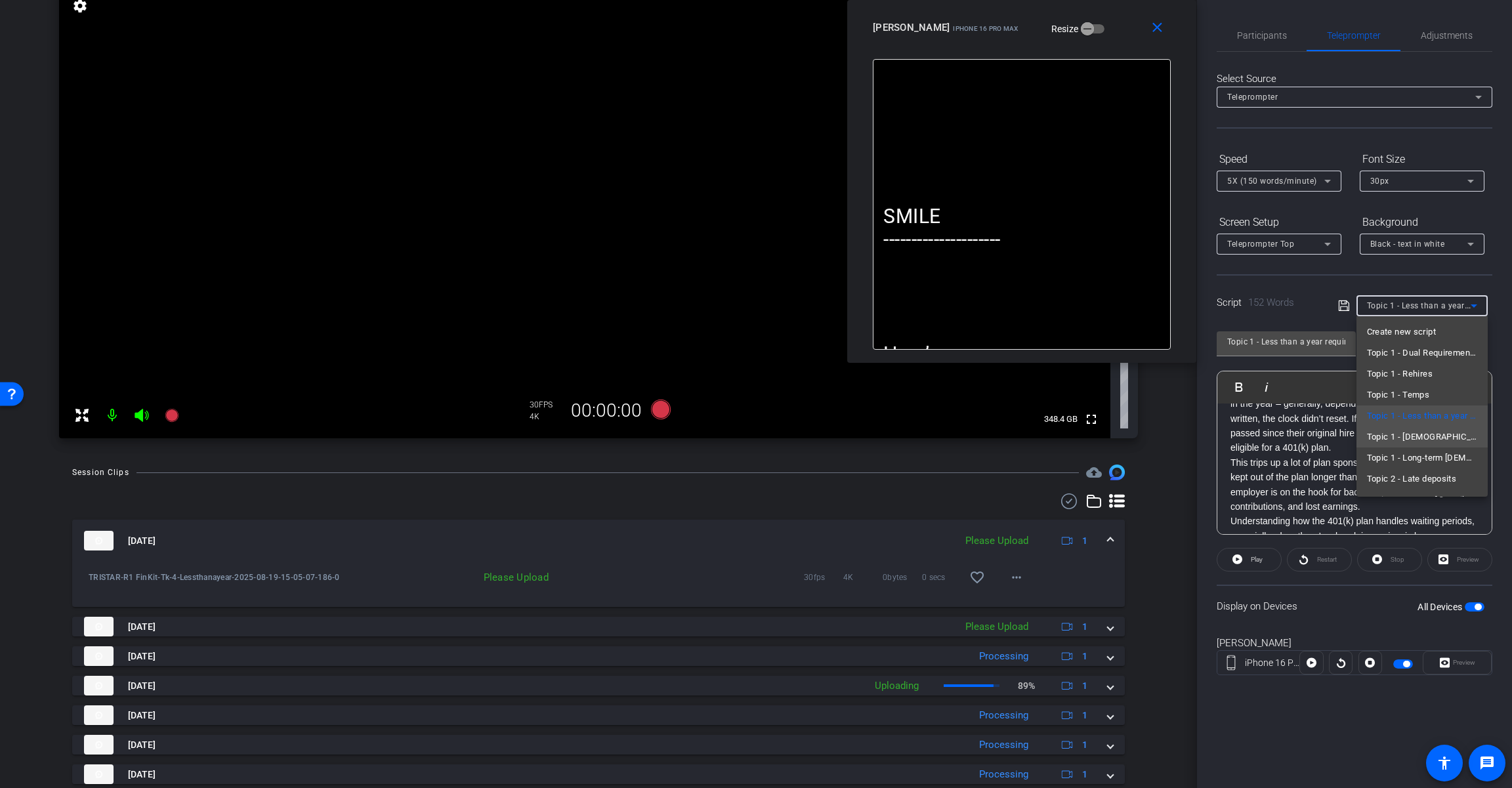
click at [903, 445] on mat-option "Topic 1 - [DEMOGRAPHIC_DATA] employees" at bounding box center [1422, 437] width 131 height 21
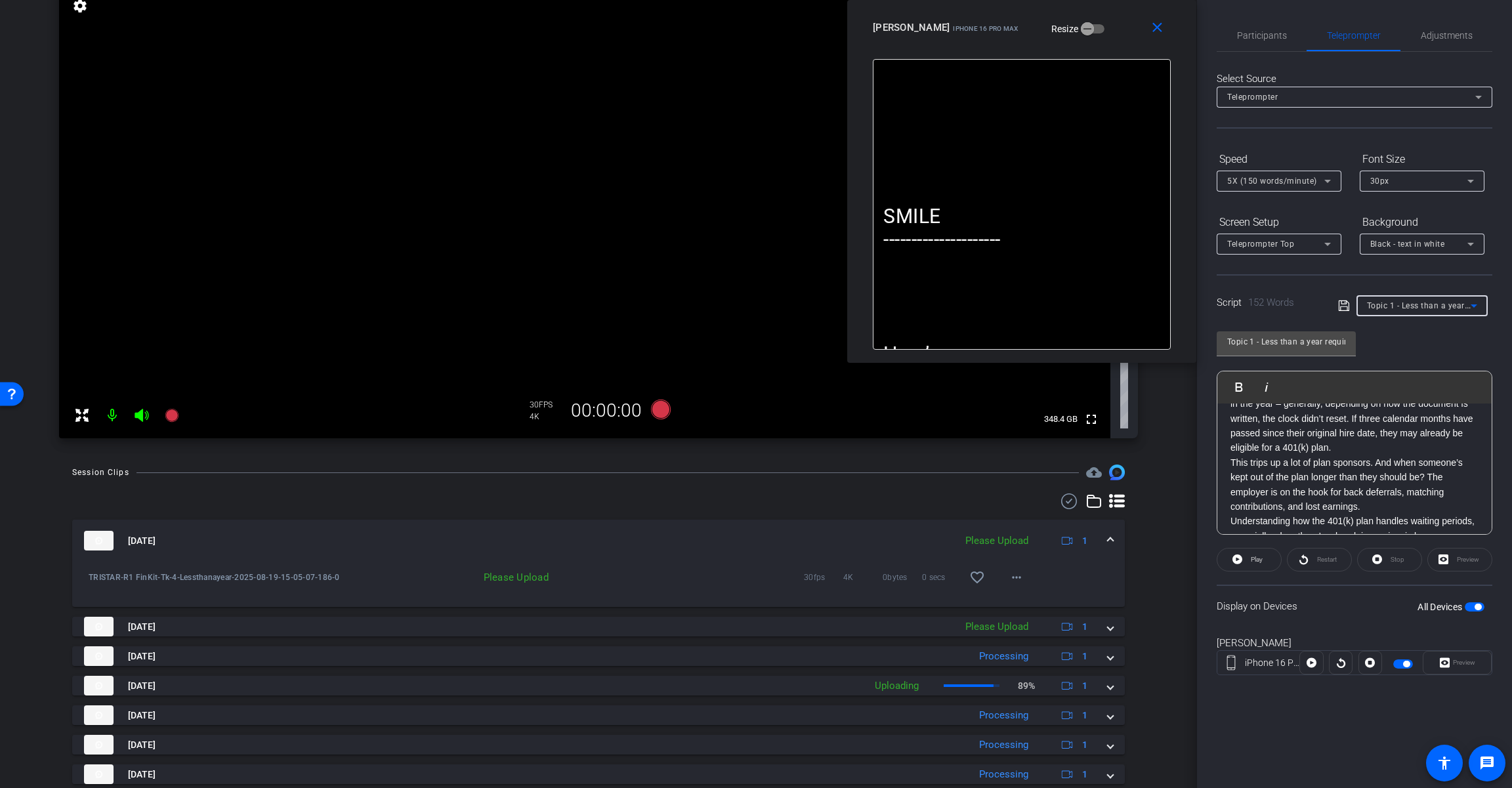
type input "Topic 1 - [DEMOGRAPHIC_DATA] employees"
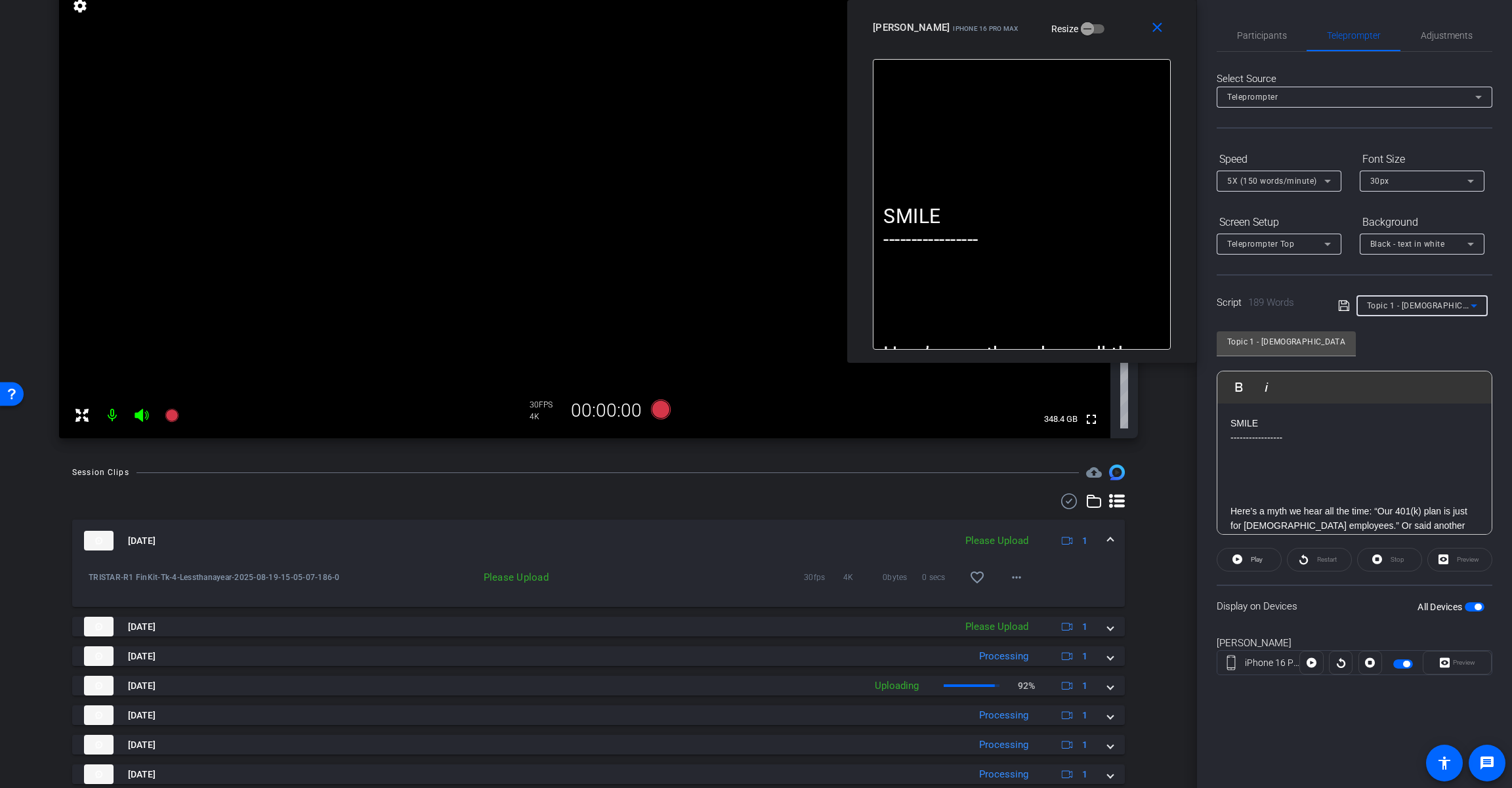
scroll to position [0, 0]
click at [903, 30] on mat-icon "close" at bounding box center [1157, 28] width 16 height 16
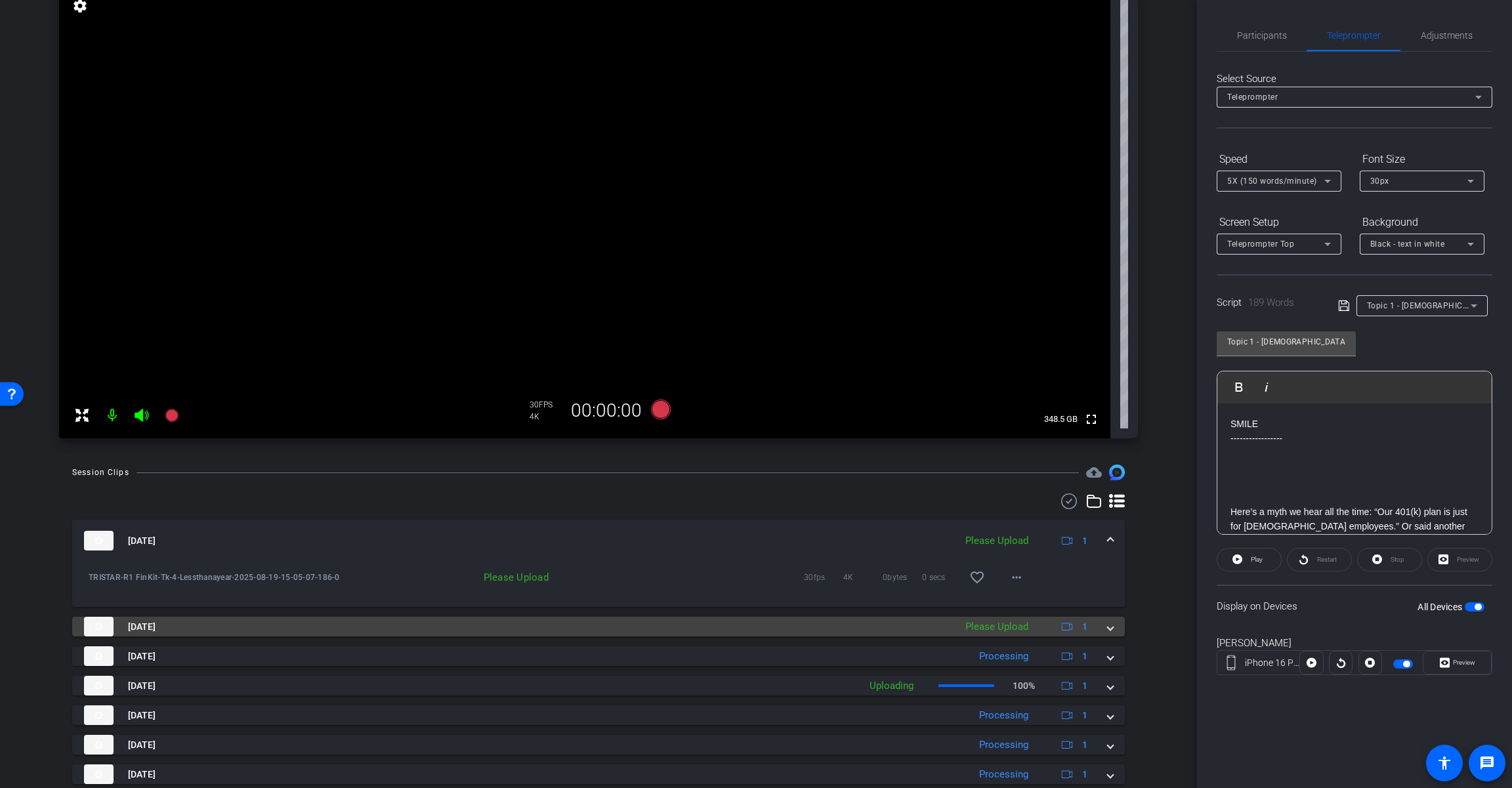
click at [903, 627] on div "Please Upload" at bounding box center [997, 627] width 76 height 15
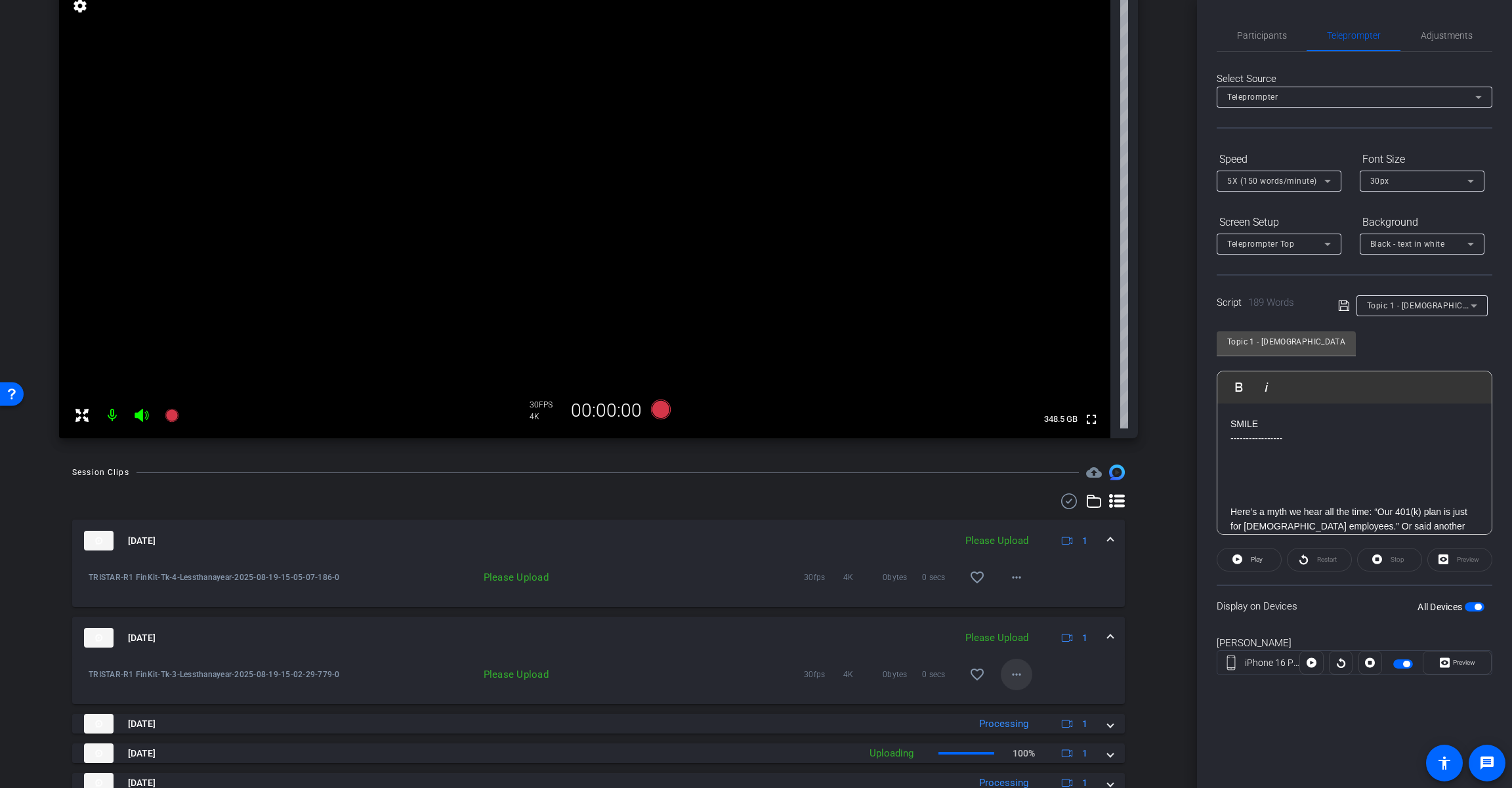
click at [903, 681] on mat-icon "more_horiz" at bounding box center [1016, 674] width 16 height 16
click at [903, 700] on span "Upload" at bounding box center [1031, 702] width 52 height 16
click at [903, 571] on mat-icon "more_horiz" at bounding box center [1016, 577] width 16 height 16
click at [903, 605] on span "Upload" at bounding box center [1031, 605] width 52 height 16
click at [903, 533] on mat-expansion-panel-header "[DATE] Uploading 1" at bounding box center [598, 541] width 1052 height 42
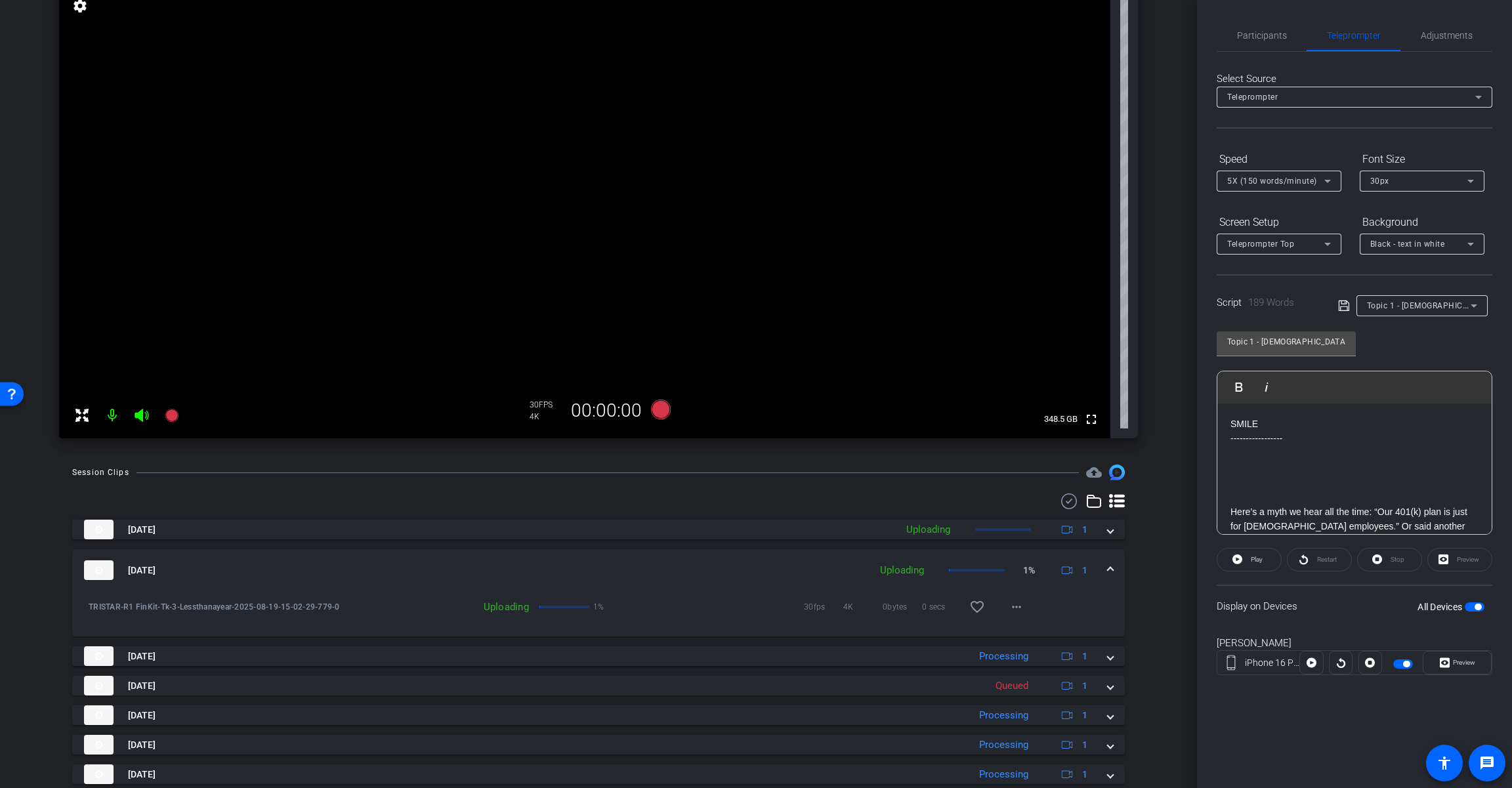
drag, startPoint x: 1105, startPoint y: 572, endPoint x: 1137, endPoint y: 560, distance: 34.2
click at [903, 571] on span at bounding box center [1110, 571] width 5 height 13
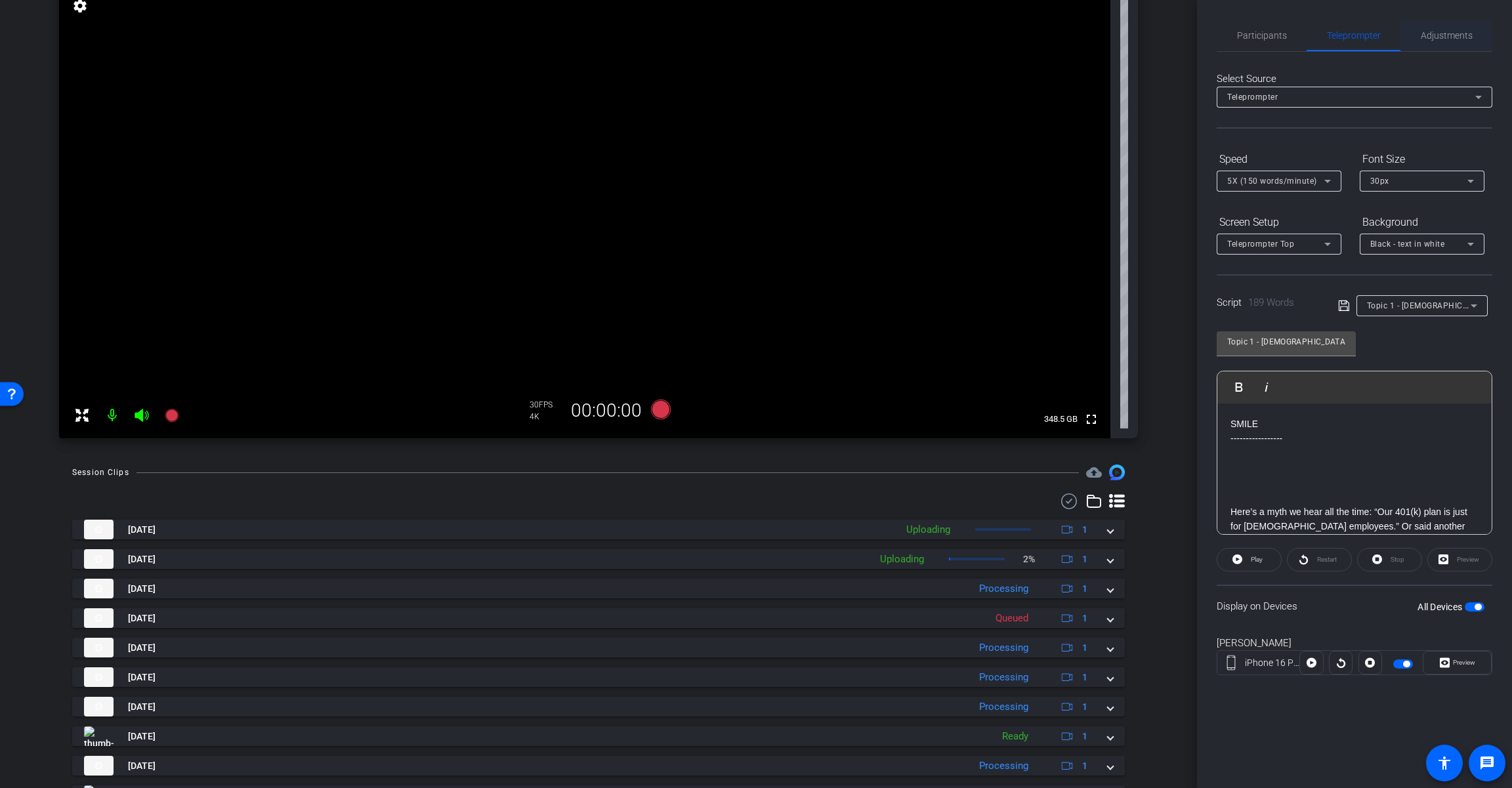
click at [903, 38] on span "Adjustments" at bounding box center [1446, 35] width 52 height 9
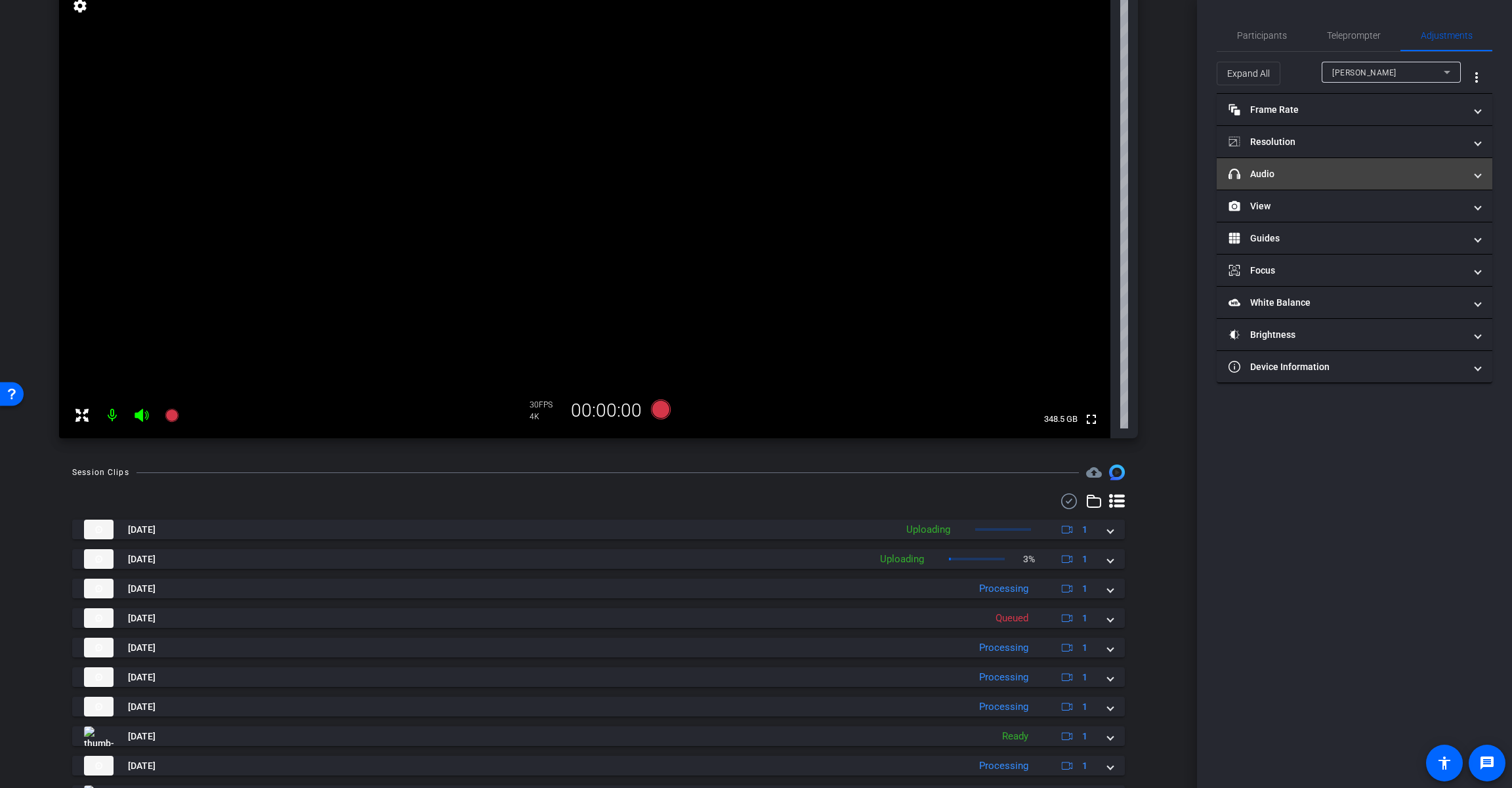
click at [903, 174] on mat-panel-title "headphone icon Audio" at bounding box center [1346, 174] width 236 height 13
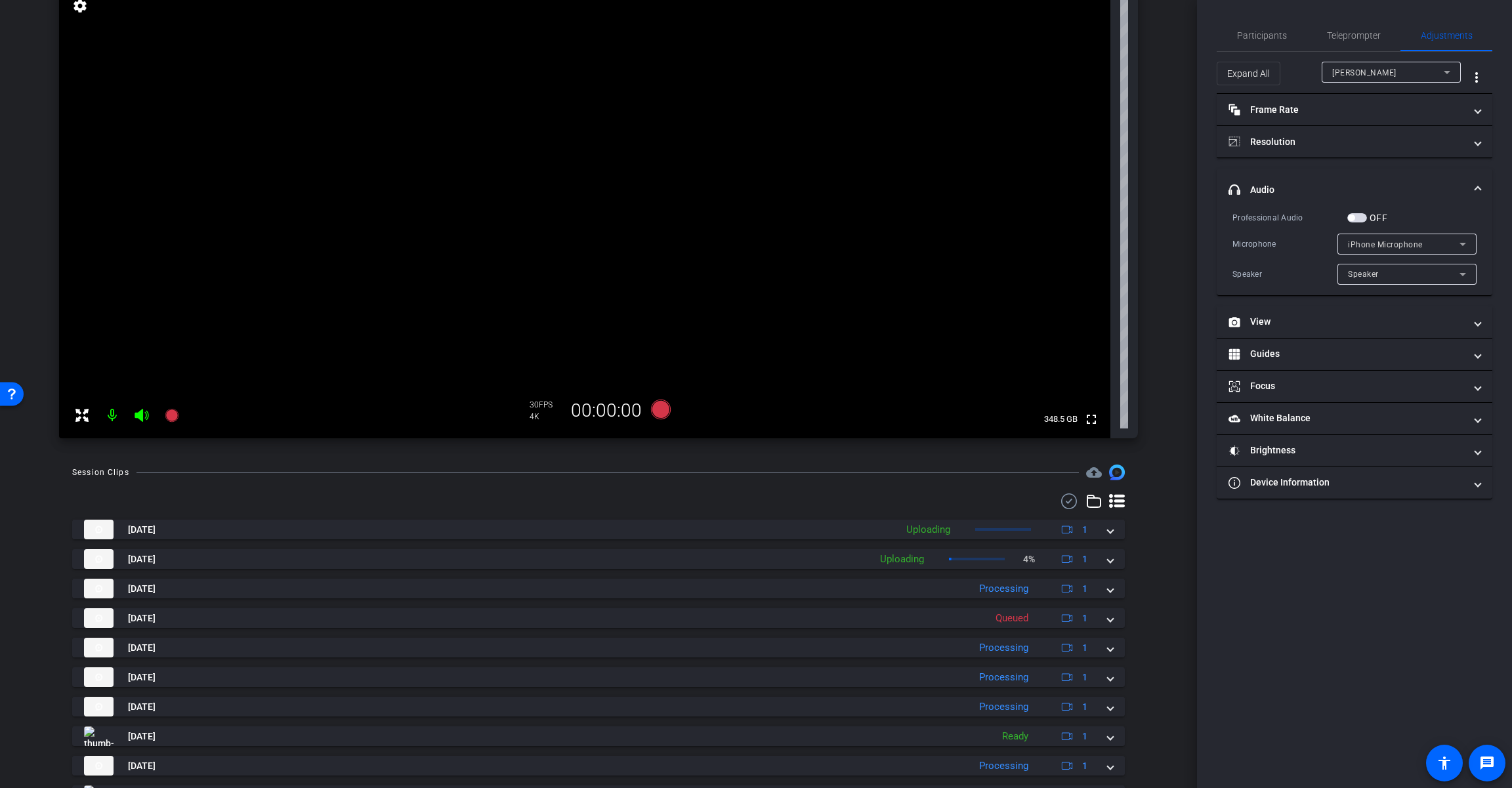
click at [903, 241] on span "iPhone Microphone" at bounding box center [1385, 245] width 75 height 9
click at [903, 219] on div at bounding box center [756, 394] width 1512 height 788
drag, startPoint x: 1351, startPoint y: 217, endPoint x: 1369, endPoint y: 232, distance: 23.4
click at [903, 219] on span "button" at bounding box center [1351, 217] width 7 height 7
click at [903, 243] on span "iPhone Microphone" at bounding box center [1385, 245] width 75 height 9
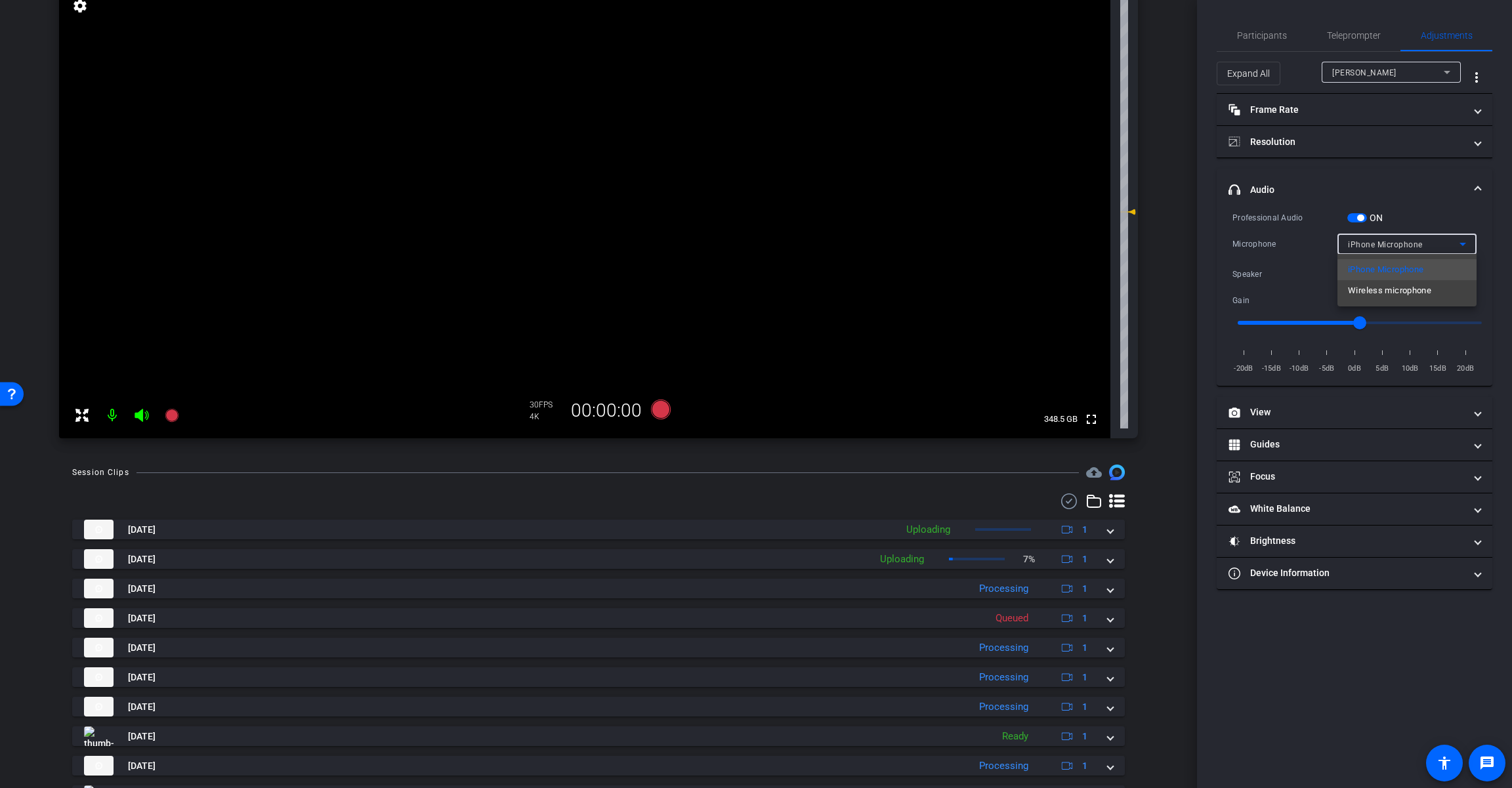
click at [903, 288] on span "Wireless microphone" at bounding box center [1390, 291] width 84 height 16
click at [659, 412] on icon at bounding box center [661, 409] width 19 height 19
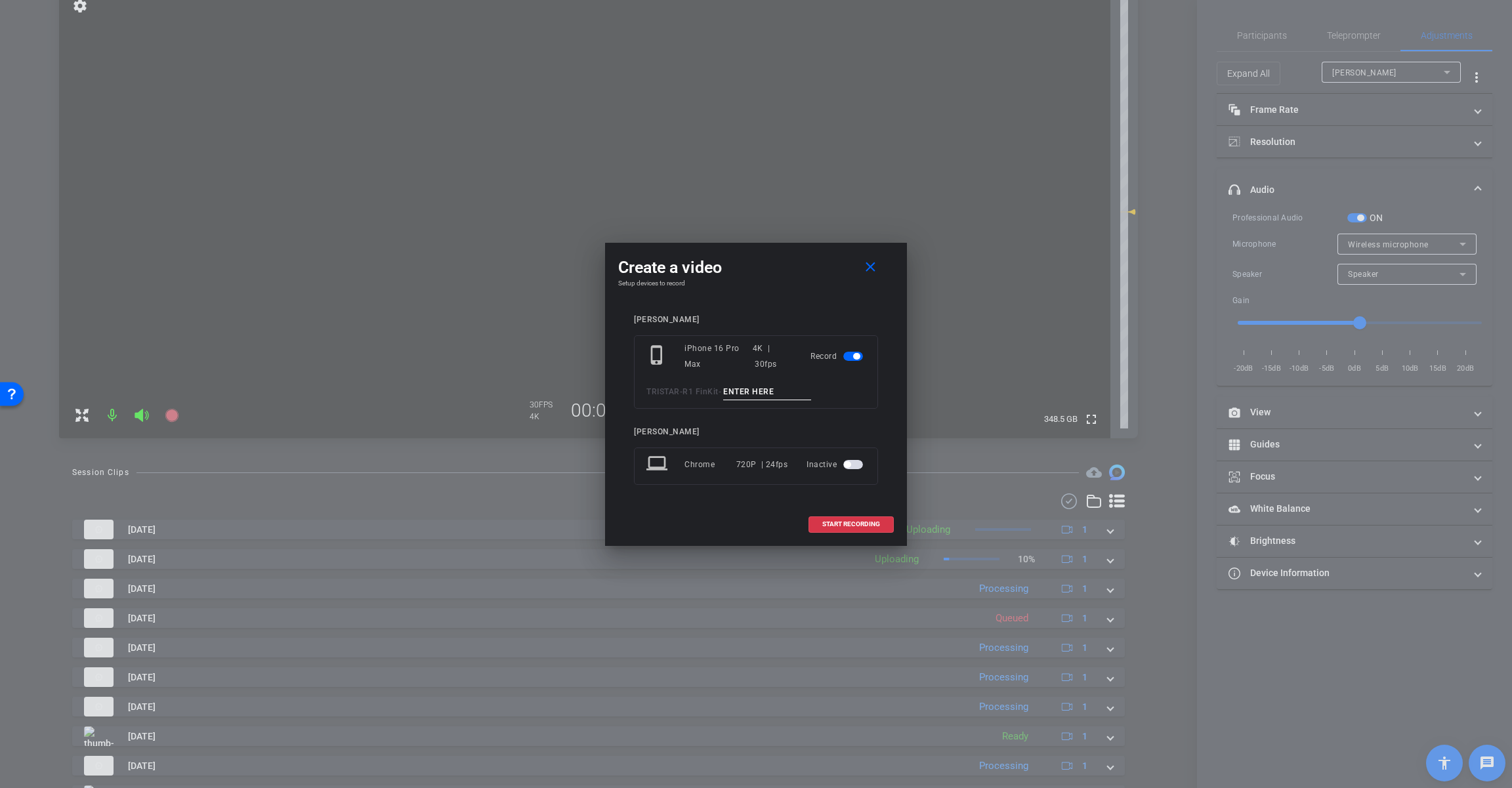
click at [759, 391] on input at bounding box center [767, 392] width 88 height 16
paste input "Tk_3_Lessthanayear"
drag, startPoint x: 750, startPoint y: 388, endPoint x: 830, endPoint y: 397, distance: 80.5
click at [831, 397] on div "TRISTAR - R1 FinKit - Tk_3_Lessthanayear" at bounding box center [756, 392] width 219 height 16
click at [747, 388] on input "Tk_3_Parttime" at bounding box center [767, 392] width 88 height 16
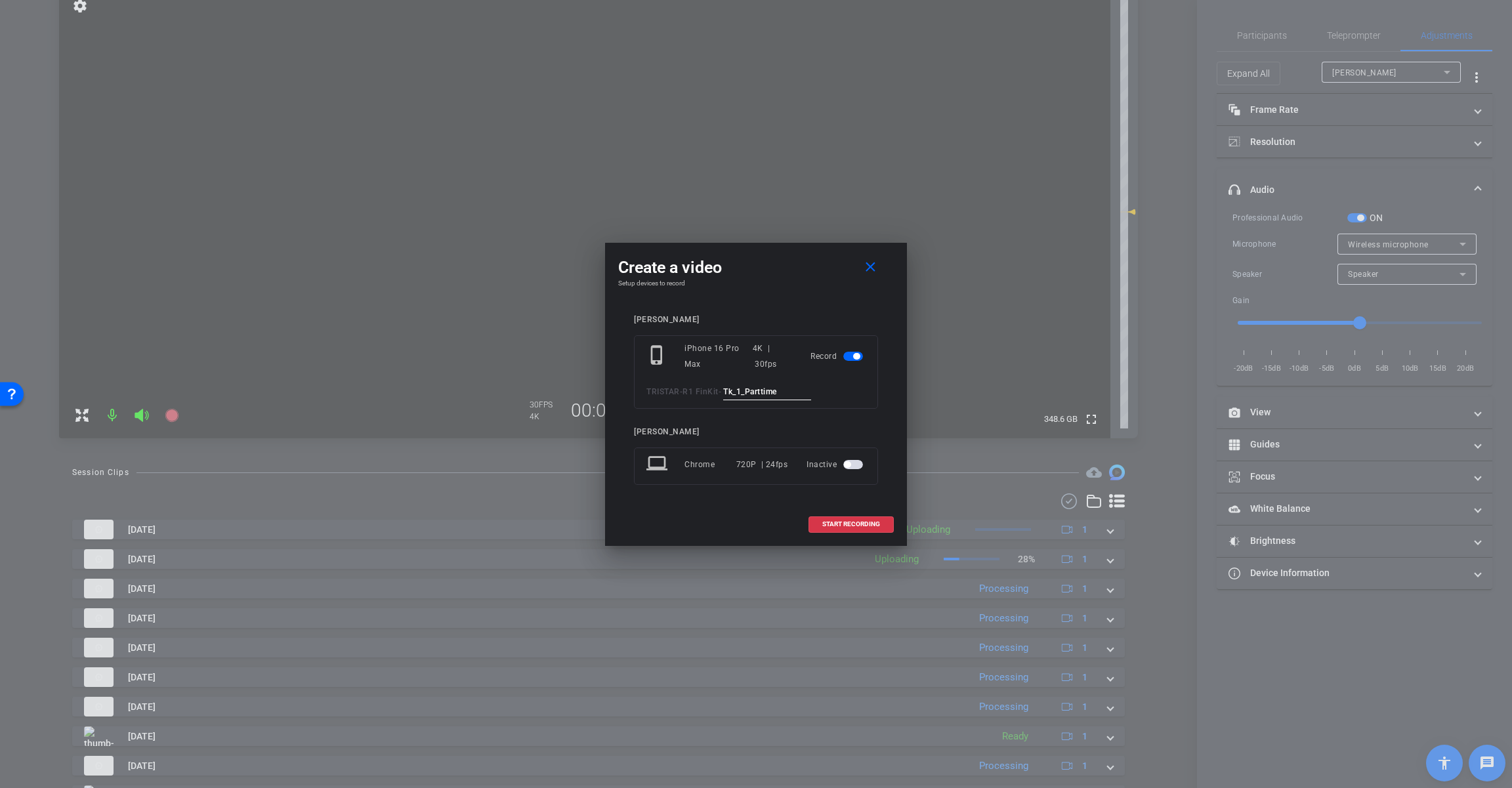
click at [765, 394] on input "Tk_1_Parttime" at bounding box center [767, 392] width 88 height 16
type input "Tk_1_Parttime"
click at [851, 517] on span at bounding box center [850, 524] width 84 height 31
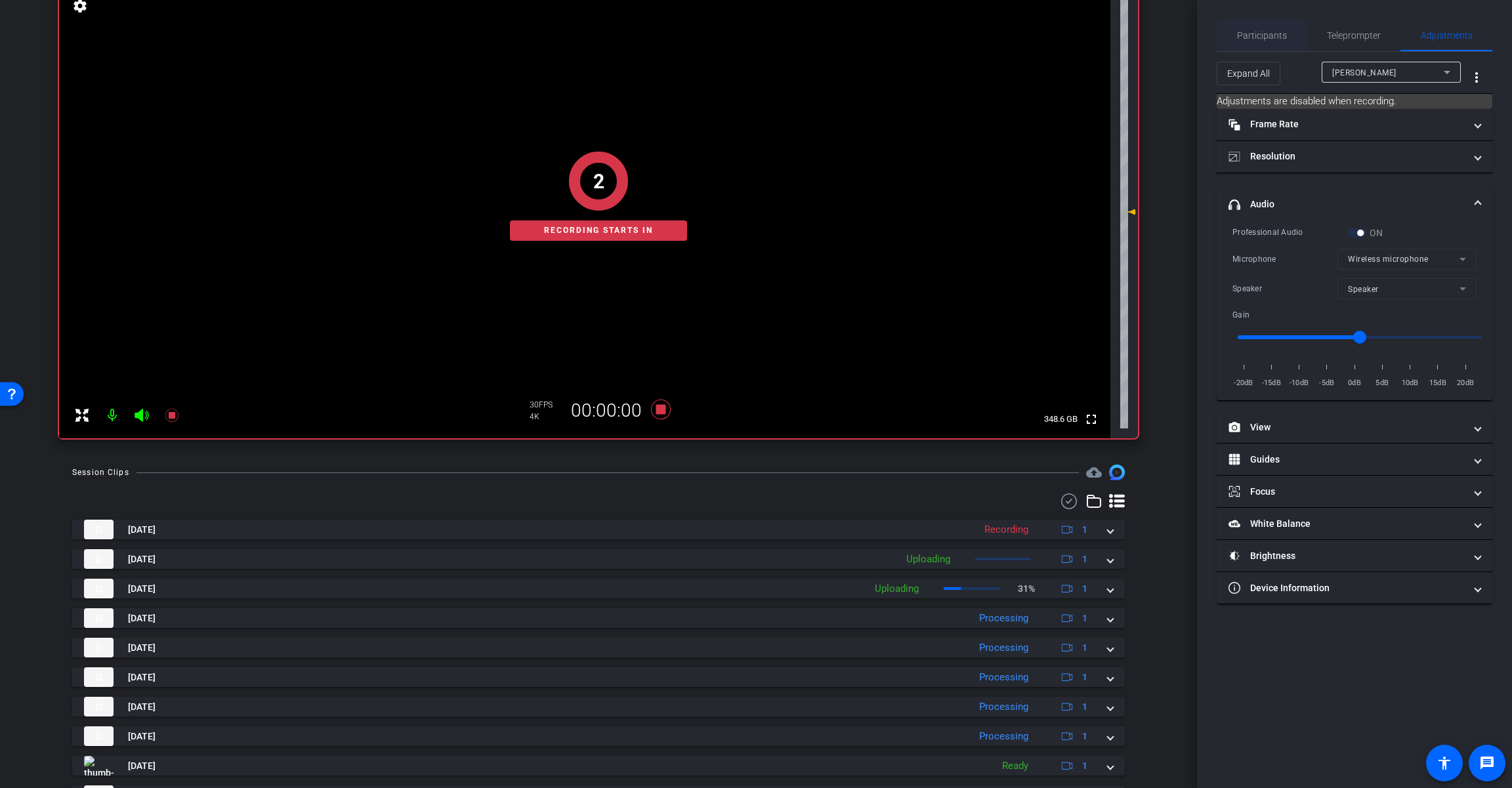
click at [903, 36] on span "Participants" at bounding box center [1261, 35] width 50 height 9
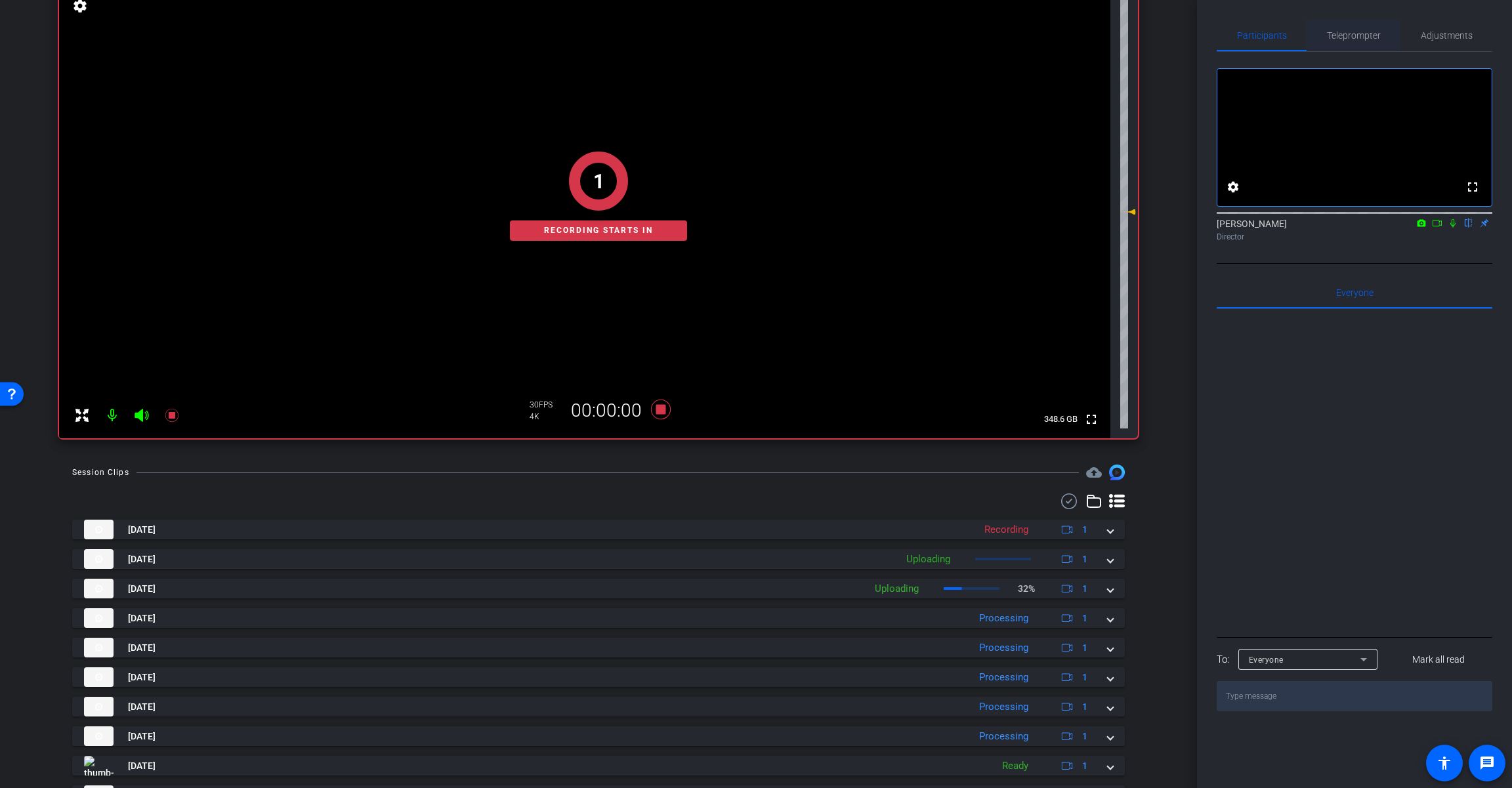
click at [903, 37] on span "Teleprompter" at bounding box center [1354, 35] width 54 height 9
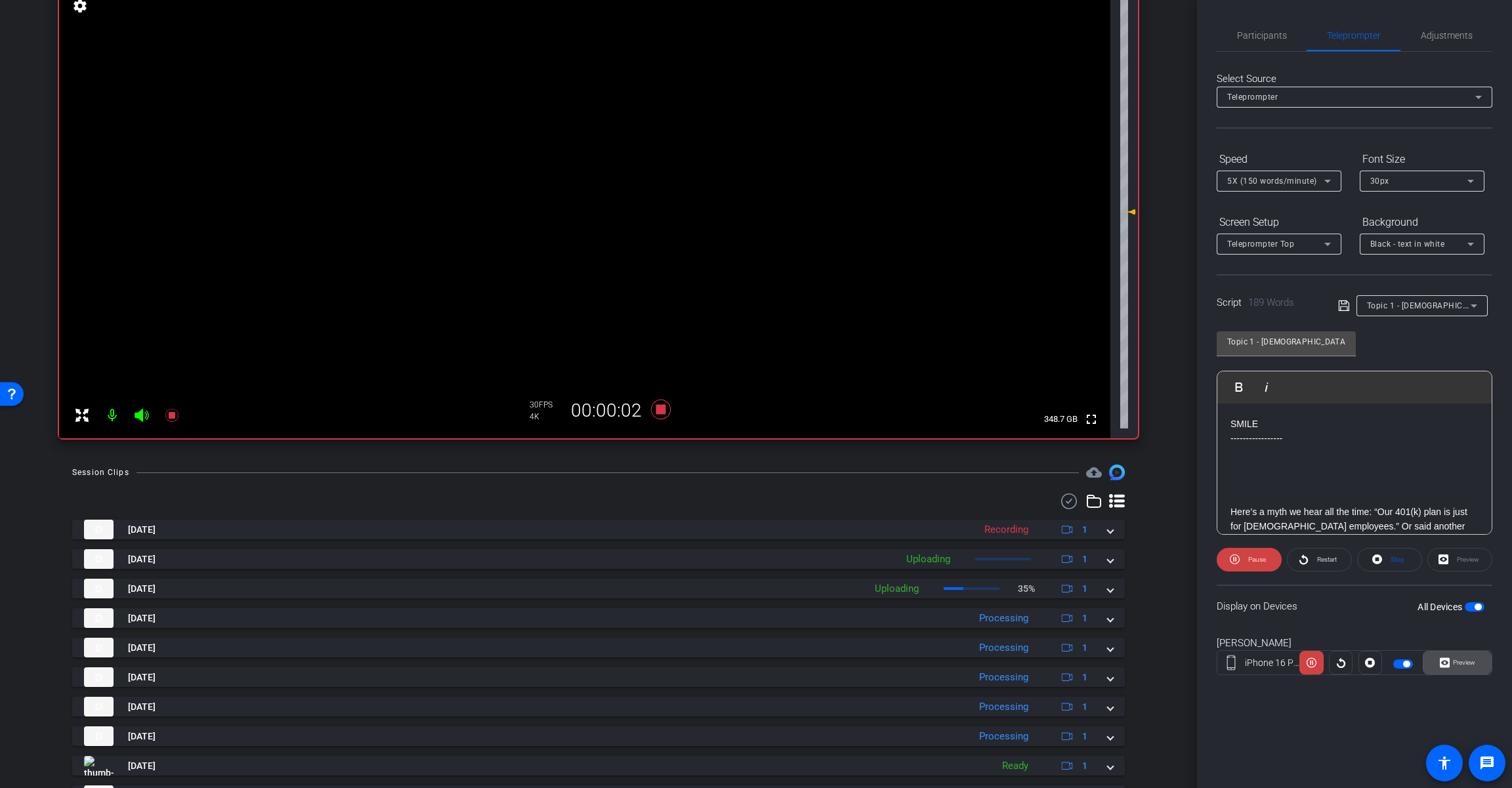
click at [903, 657] on span "Preview" at bounding box center [1462, 663] width 25 height 19
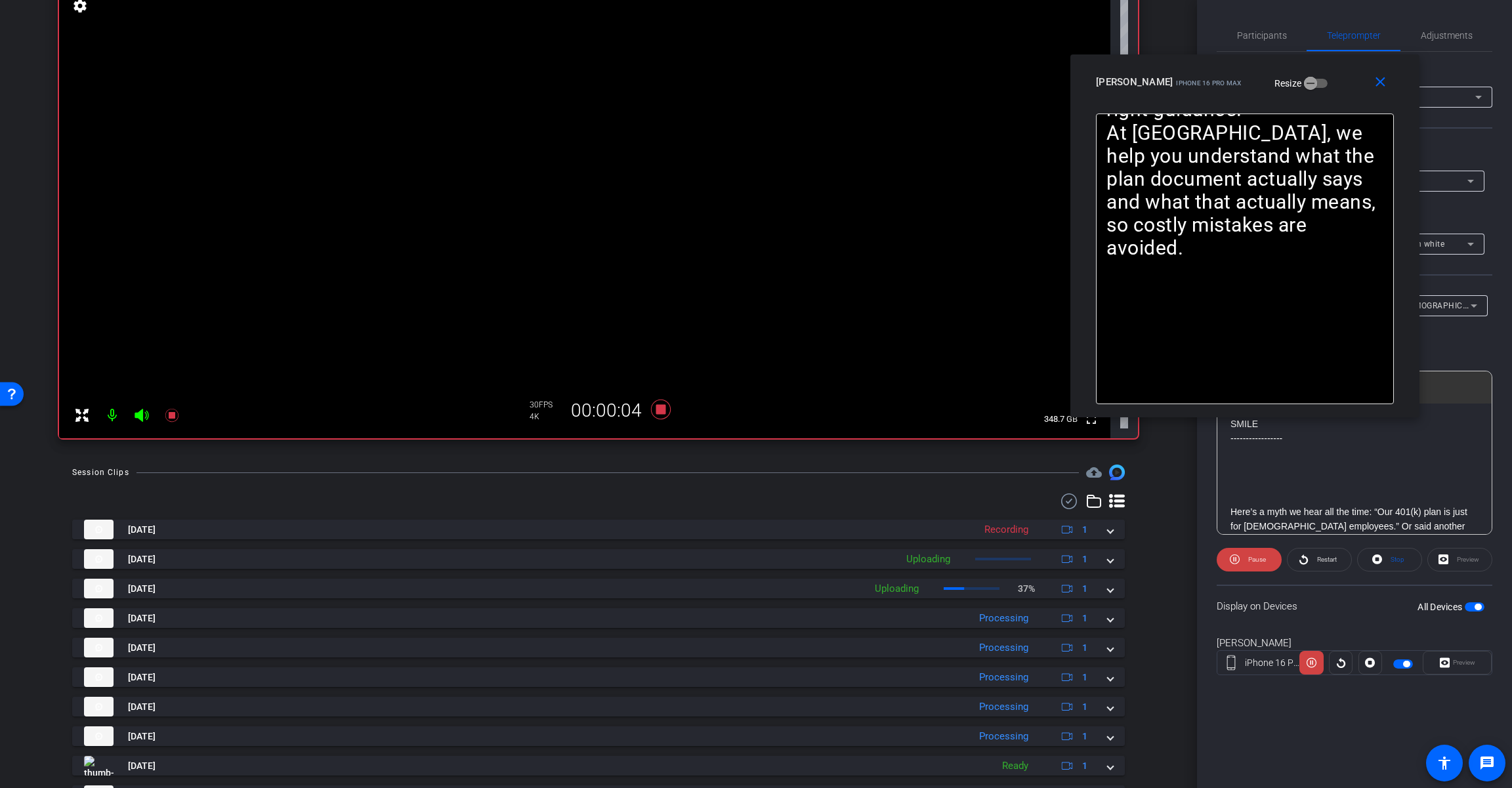
drag, startPoint x: 834, startPoint y: 233, endPoint x: 1322, endPoint y: 75, distance: 512.9
click at [903, 75] on div "[PERSON_NAME] iPhone 16 Pro Max Resize" at bounding box center [1249, 82] width 308 height 24
click at [903, 607] on span "button" at bounding box center [1477, 606] width 7 height 7
drag, startPoint x: 1245, startPoint y: 559, endPoint x: 1262, endPoint y: 564, distance: 17.7
click at [903, 559] on span "Pause" at bounding box center [1255, 559] width 21 height 19
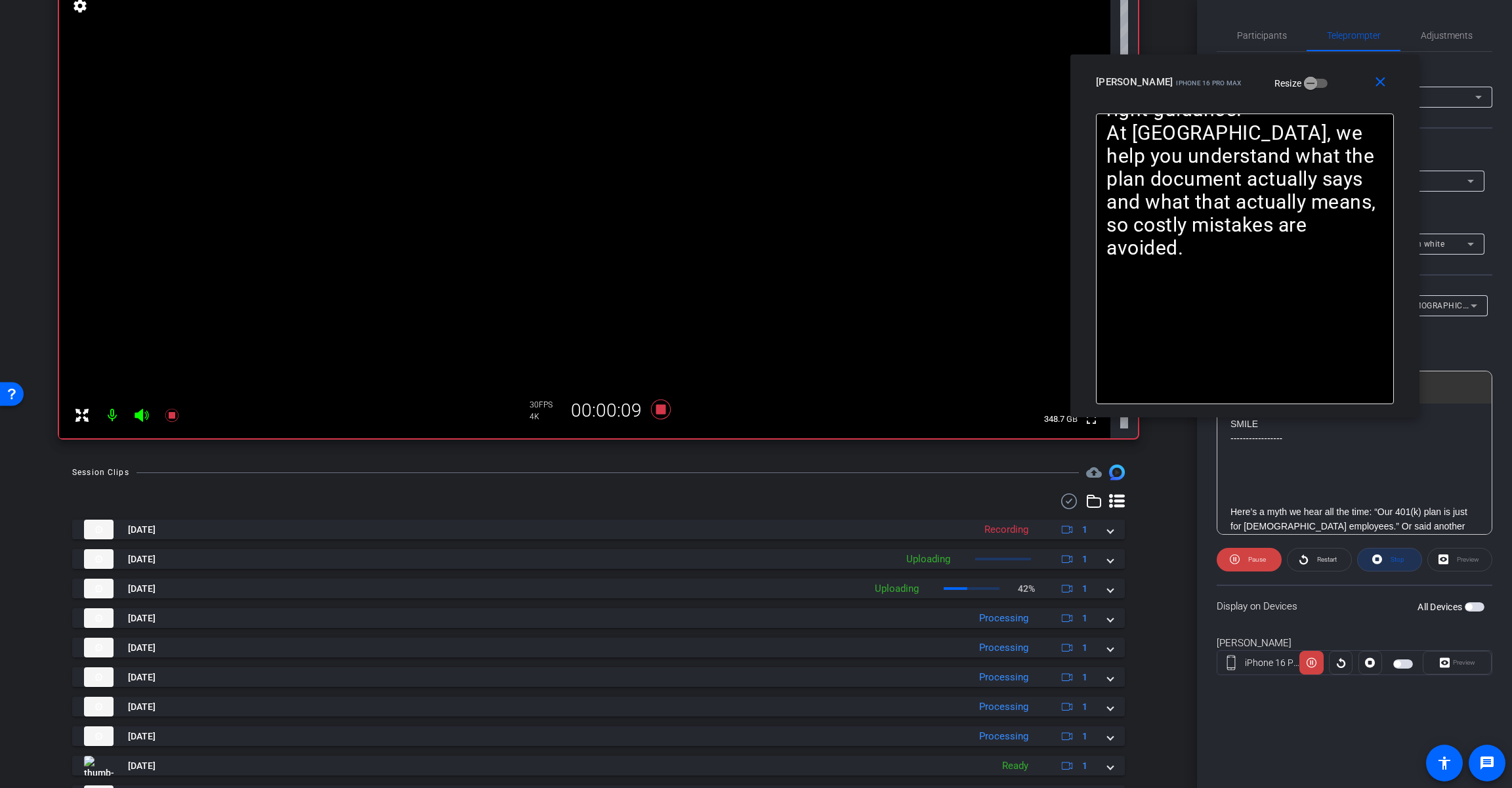
click at [903, 555] on span "Stop" at bounding box center [1396, 559] width 17 height 19
drag, startPoint x: 1472, startPoint y: 604, endPoint x: 1265, endPoint y: 556, distance: 212.5
click at [903, 603] on div "All Devices" at bounding box center [1451, 607] width 67 height 13
drag, startPoint x: 1248, startPoint y: 565, endPoint x: 1260, endPoint y: 525, distance: 41.8
click at [903, 544] on openreel-capture-teleprompter "Speed 5X (150 words/minute) Font Size 30px Screen Setup Teleprompter Top Backgr…" at bounding box center [1354, 424] width 276 height 550
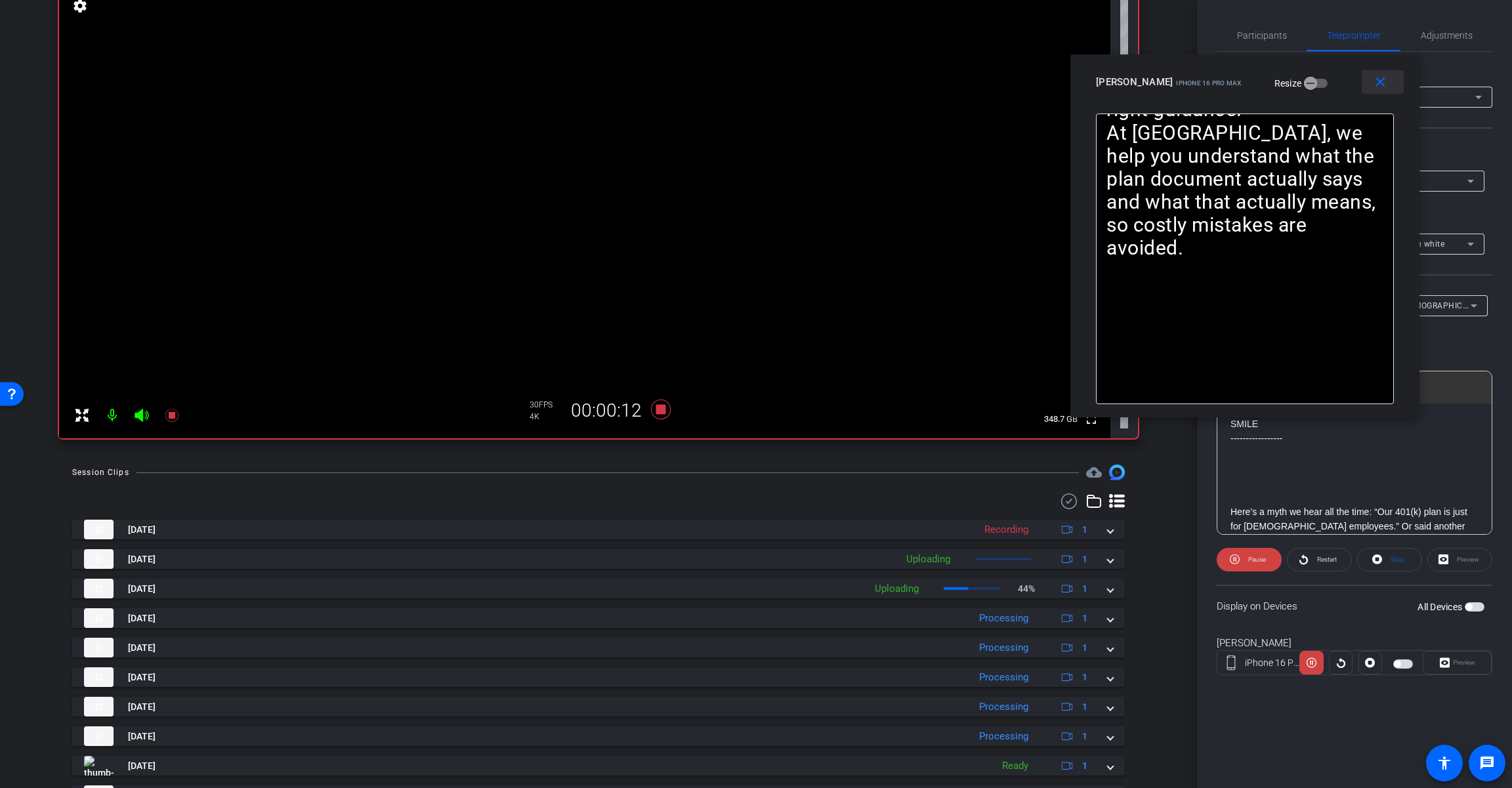
click at [903, 84] on span at bounding box center [1382, 82] width 42 height 31
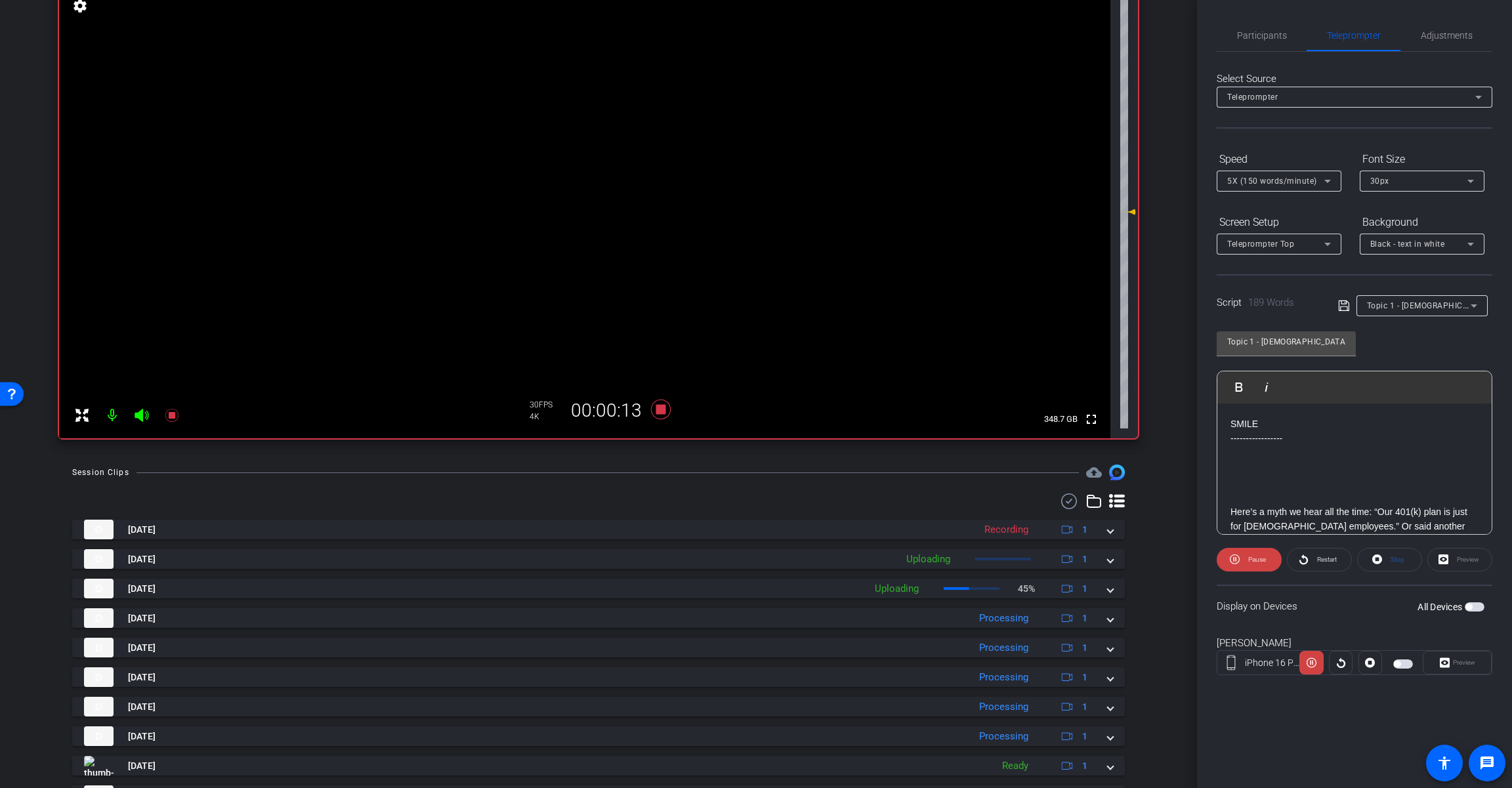
click at [903, 606] on span "button" at bounding box center [1474, 607] width 19 height 9
click at [903, 608] on span "button" at bounding box center [1477, 606] width 7 height 7
click at [903, 312] on div "Topic 1 - [DEMOGRAPHIC_DATA] employees" at bounding box center [1418, 305] width 104 height 16
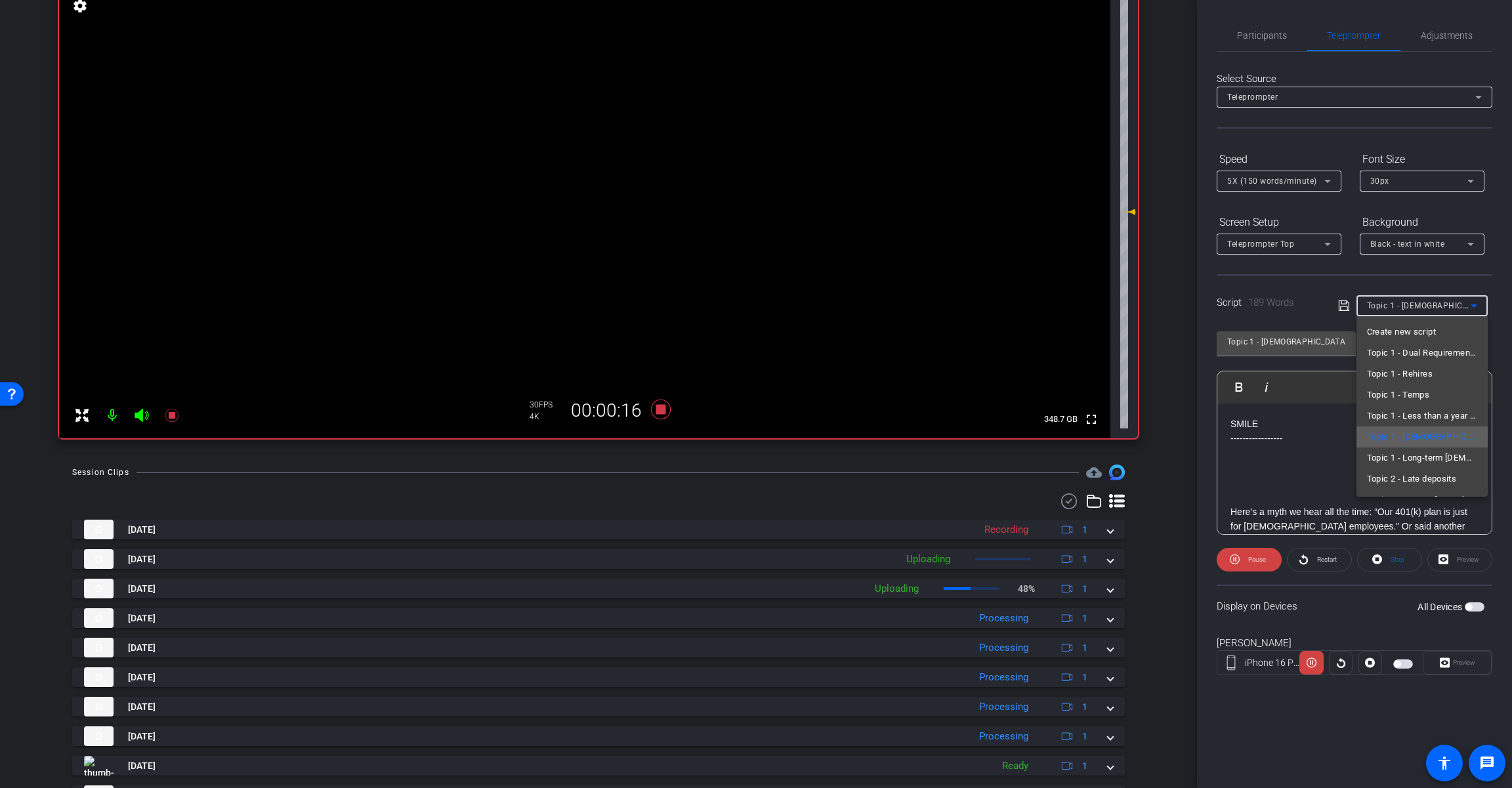
click at [903, 437] on span "Topic 1 - [DEMOGRAPHIC_DATA] employees" at bounding box center [1422, 437] width 111 height 16
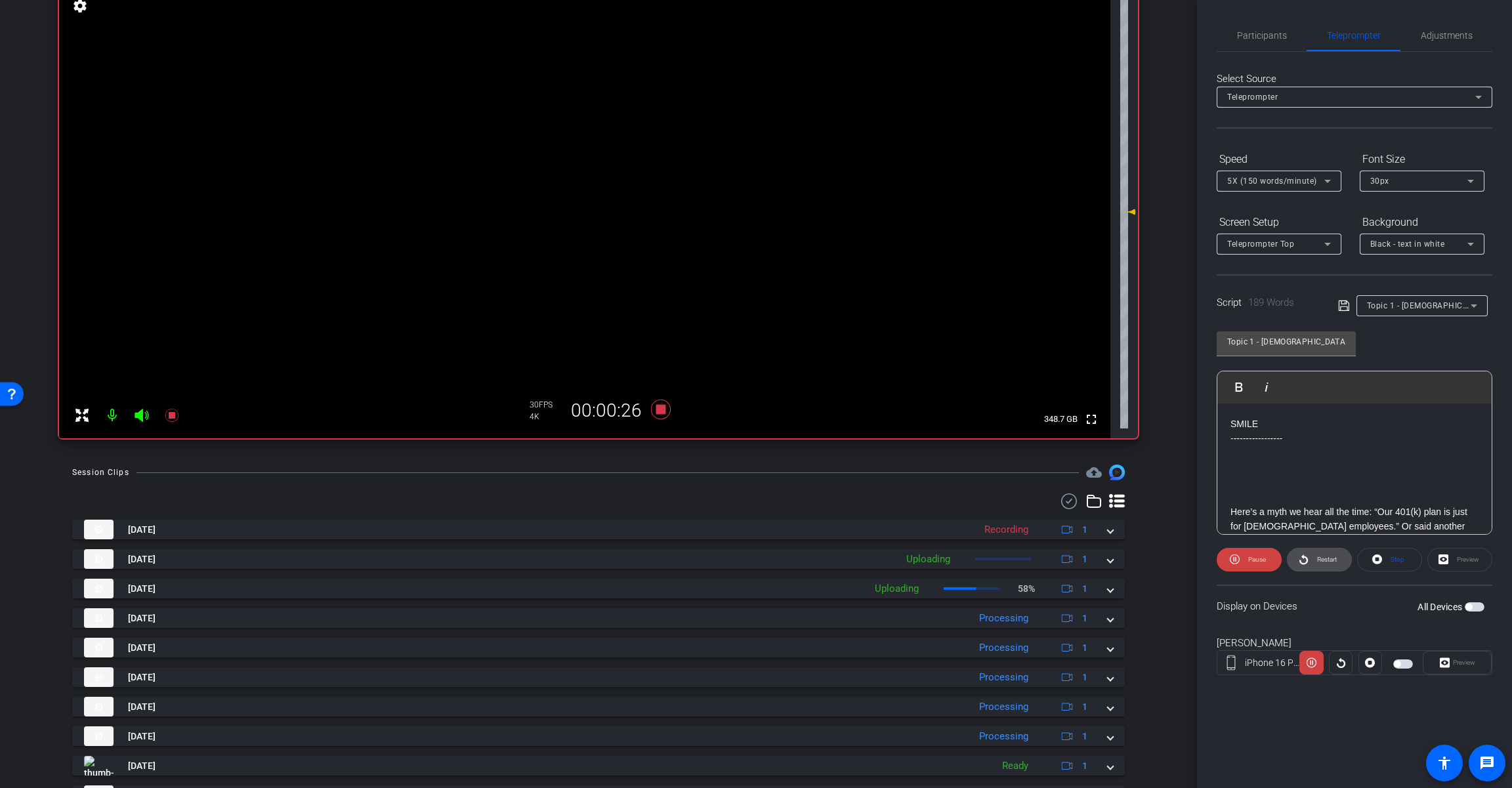
click at [903, 562] on span "Restart" at bounding box center [1327, 559] width 19 height 7
click at [903, 658] on div "Preview" at bounding box center [1457, 663] width 69 height 24
click at [662, 409] on icon at bounding box center [661, 409] width 19 height 19
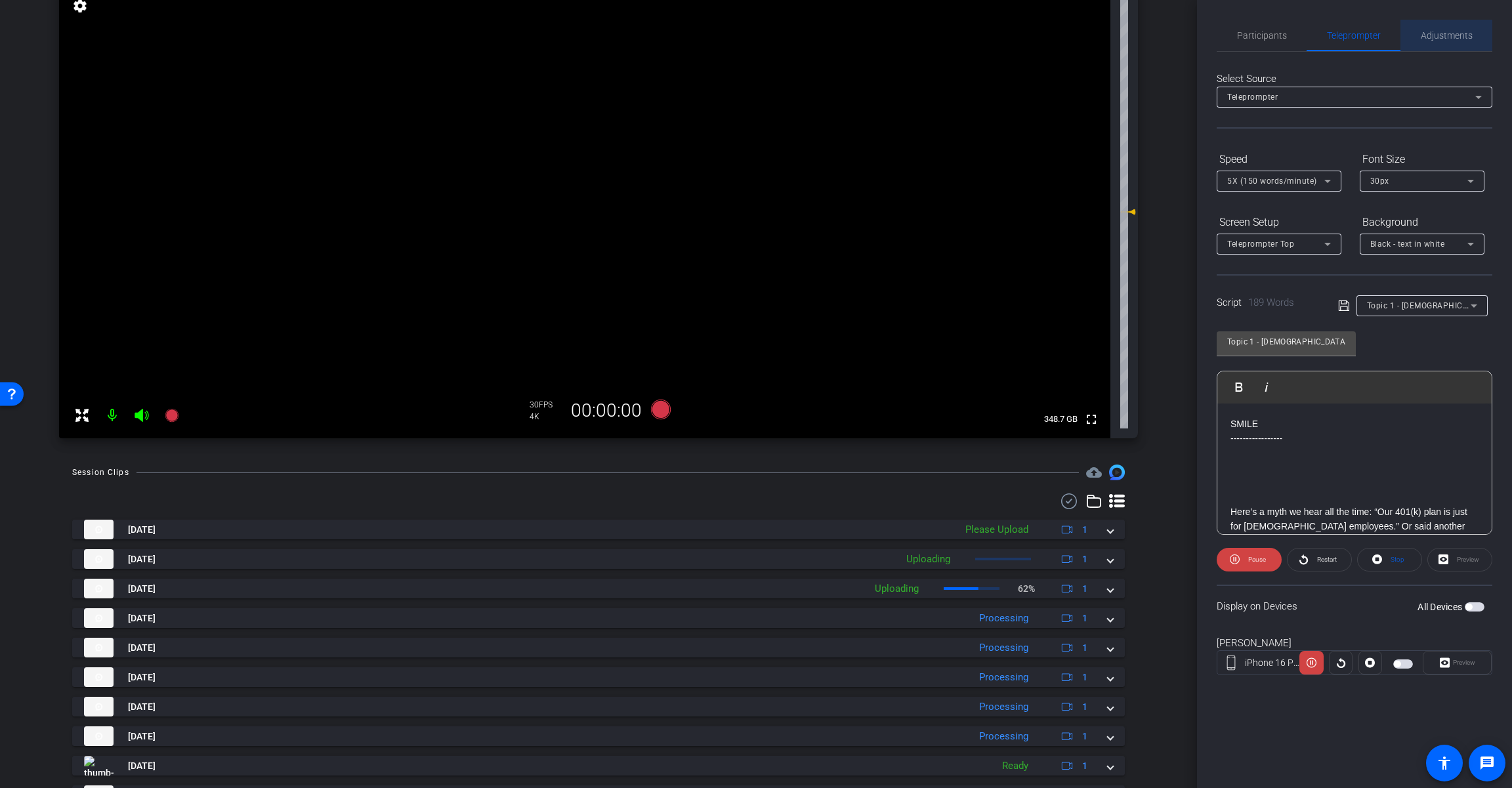
click at [903, 40] on span "Adjustments" at bounding box center [1446, 35] width 52 height 9
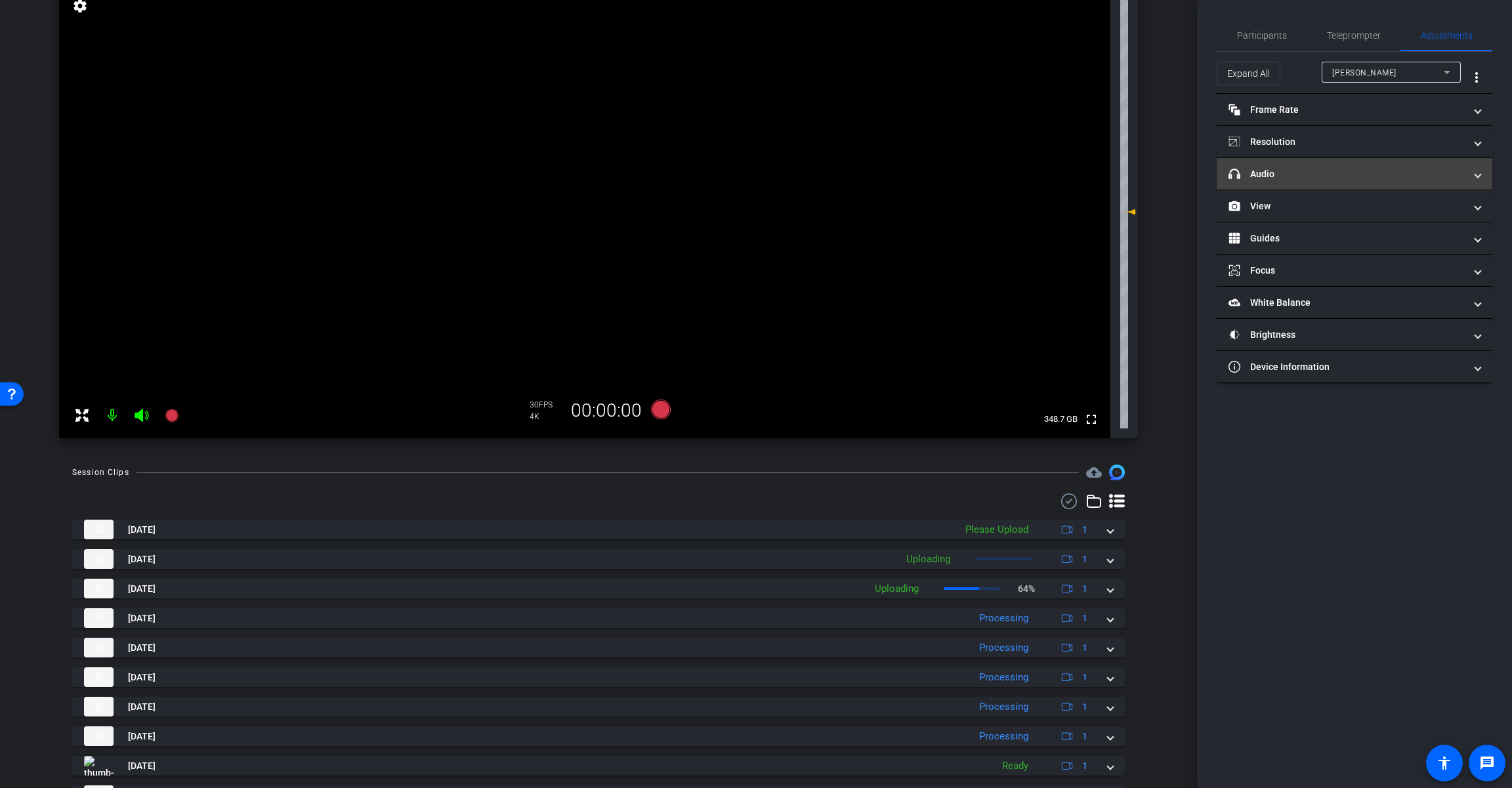
click at [903, 171] on mat-panel-title "headphone icon Audio" at bounding box center [1346, 174] width 236 height 13
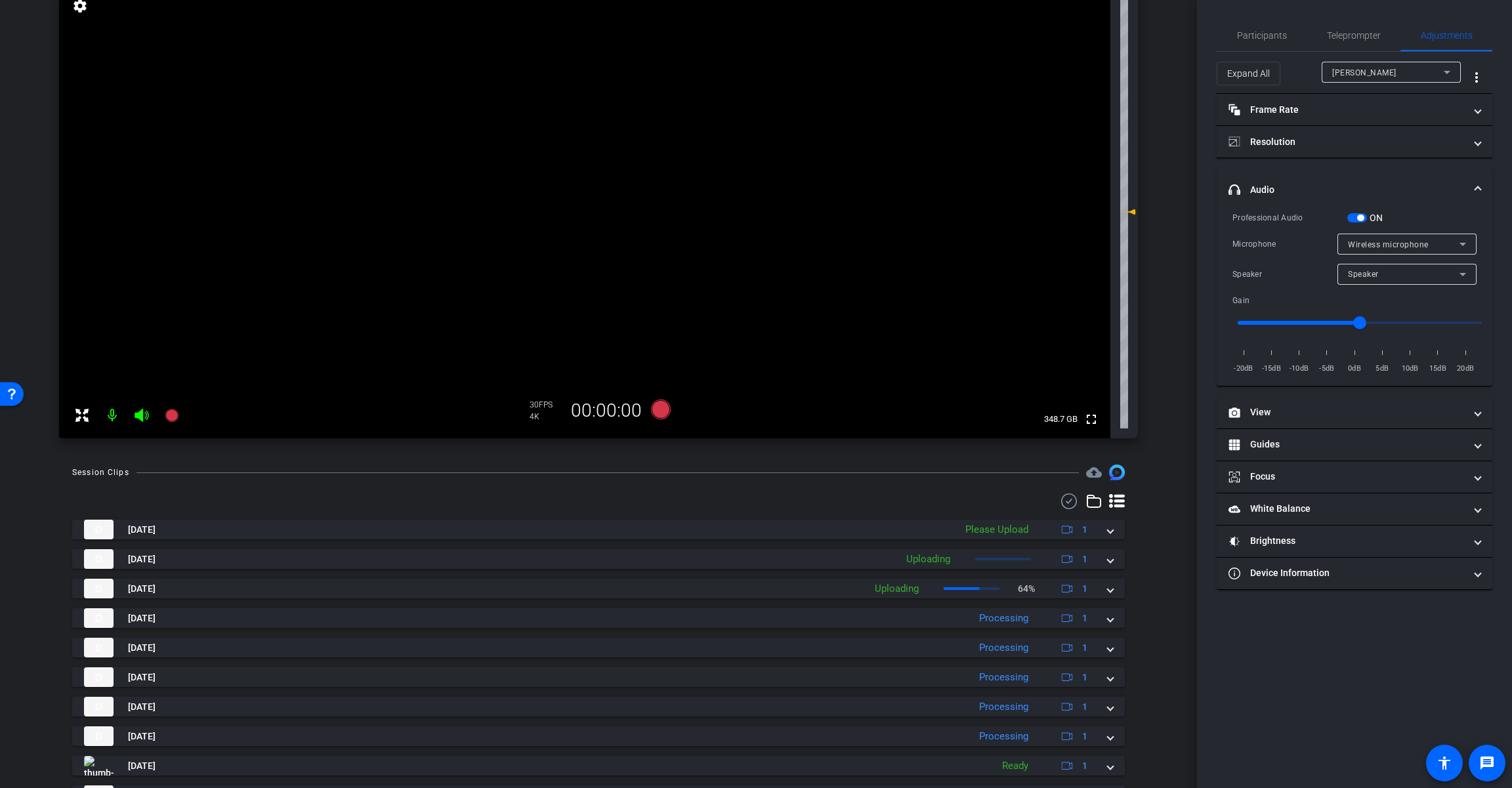
drag, startPoint x: 1353, startPoint y: 217, endPoint x: 1360, endPoint y: 219, distance: 7.3
click at [903, 217] on span "button" at bounding box center [1357, 218] width 19 height 9
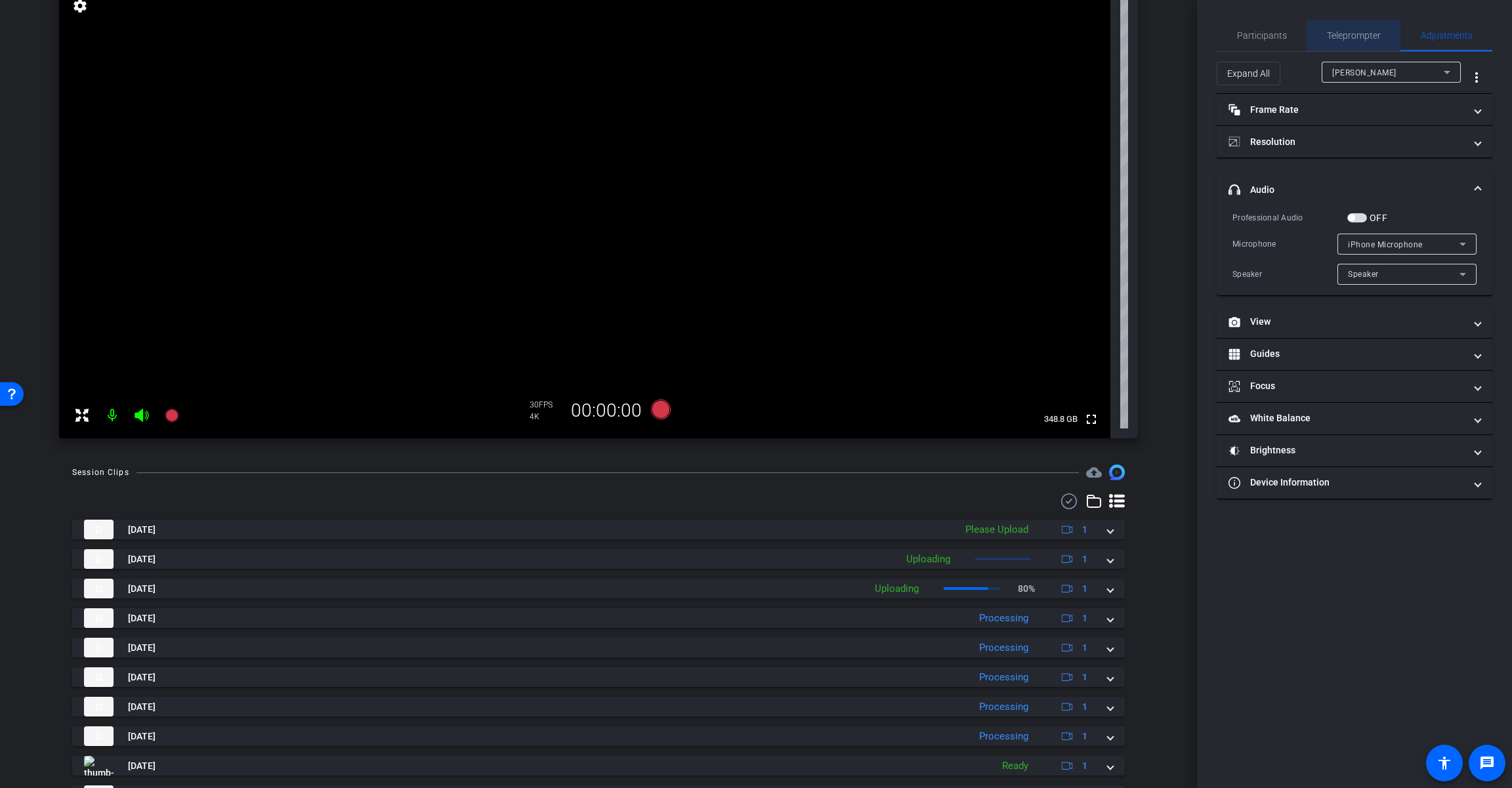
click at [903, 23] on span "Teleprompter" at bounding box center [1354, 35] width 54 height 31
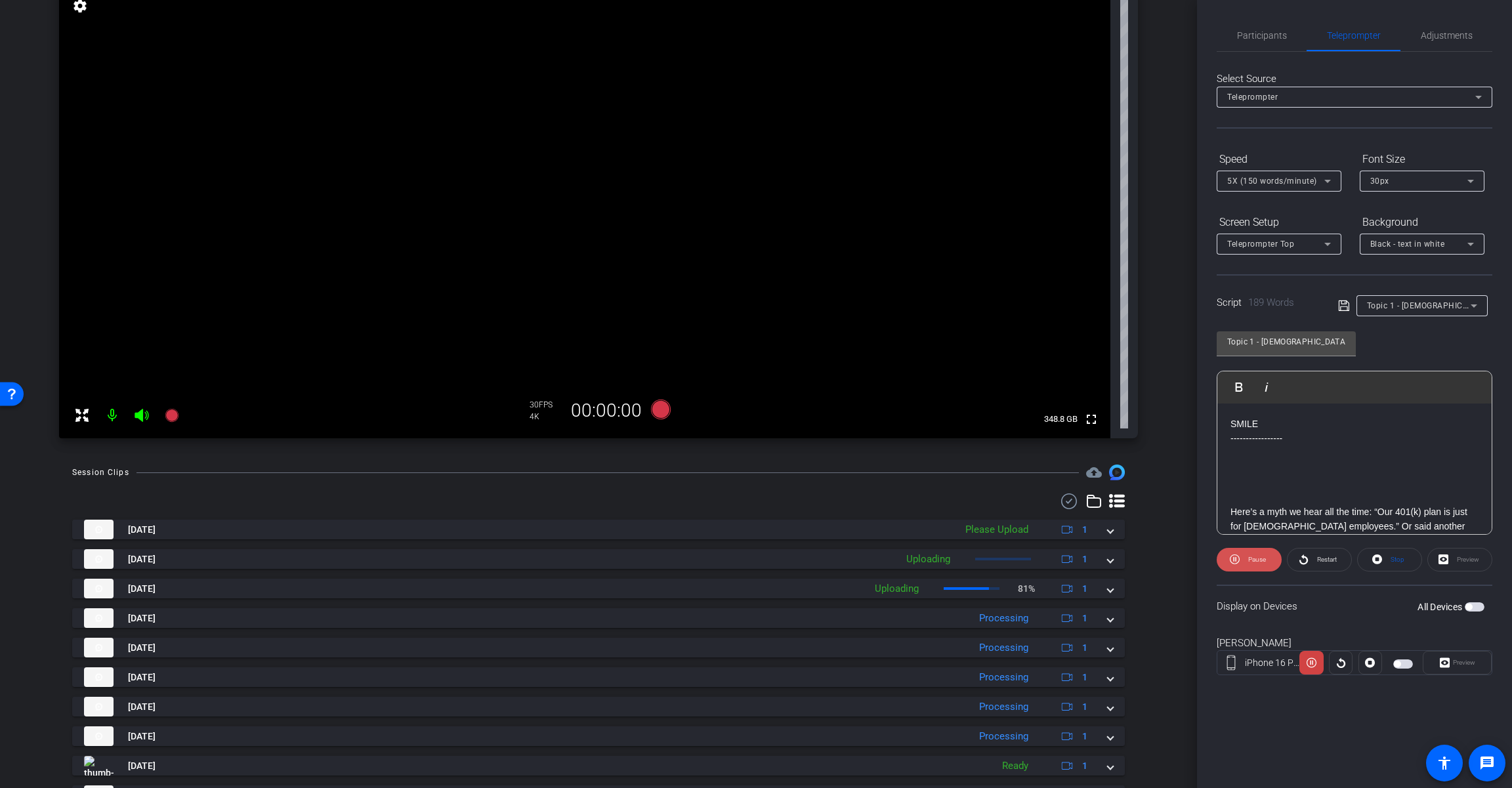
click at [903, 565] on span at bounding box center [1248, 559] width 65 height 31
drag, startPoint x: 1312, startPoint y: 560, endPoint x: 1294, endPoint y: 564, distance: 18.4
click at [903, 560] on span at bounding box center [1319, 559] width 63 height 31
click at [903, 561] on span "Pause" at bounding box center [1257, 559] width 18 height 7
click at [663, 412] on icon at bounding box center [661, 409] width 19 height 19
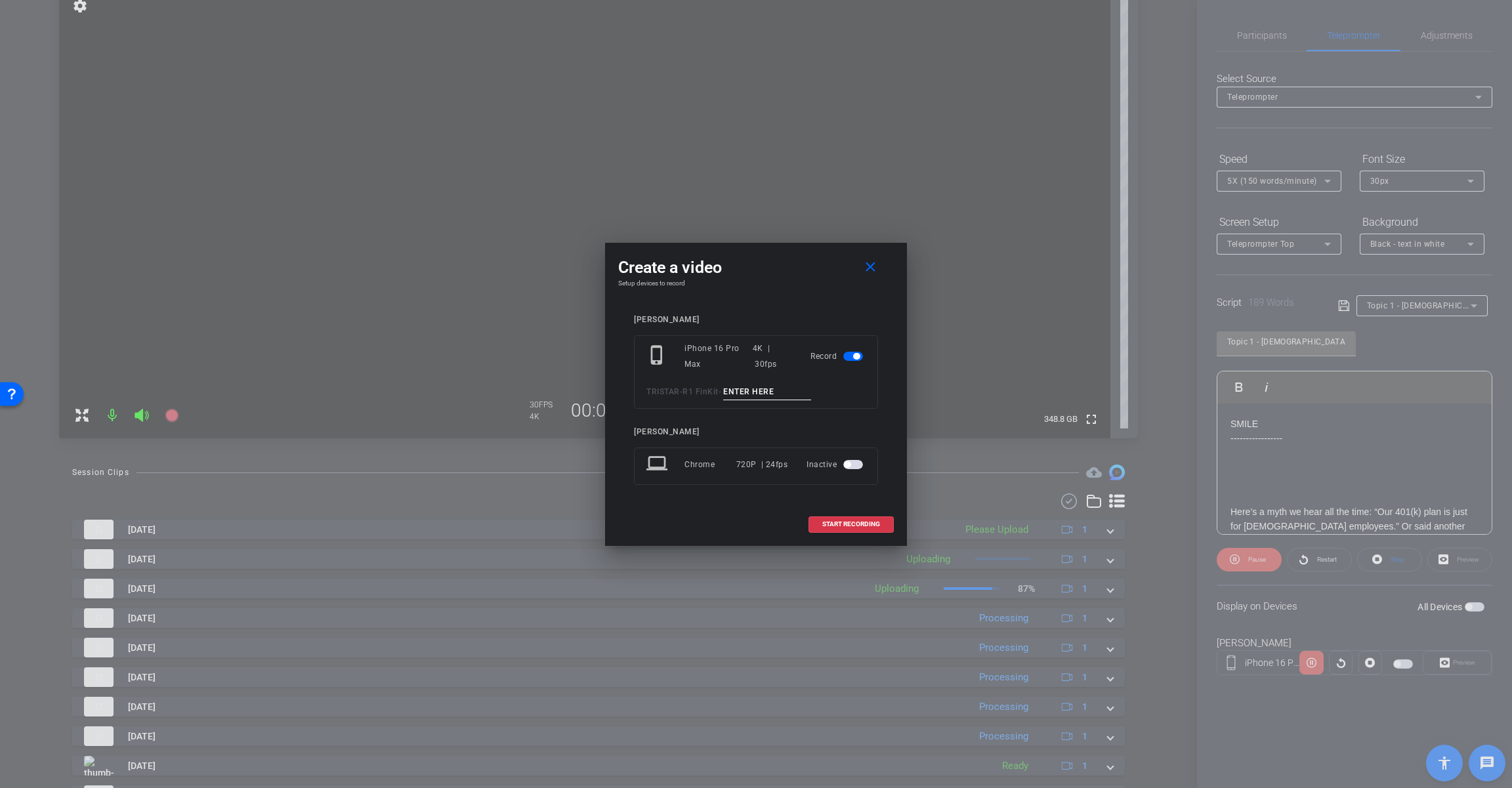
click at [780, 389] on input at bounding box center [767, 392] width 88 height 16
paste input "Tk_1_Parttime"
click at [746, 391] on input "Tk_1_Parttime" at bounding box center [767, 392] width 88 height 16
type input "Tk_1_Parttime"
click at [866, 526] on span "START RECORDING" at bounding box center [850, 524] width 57 height 7
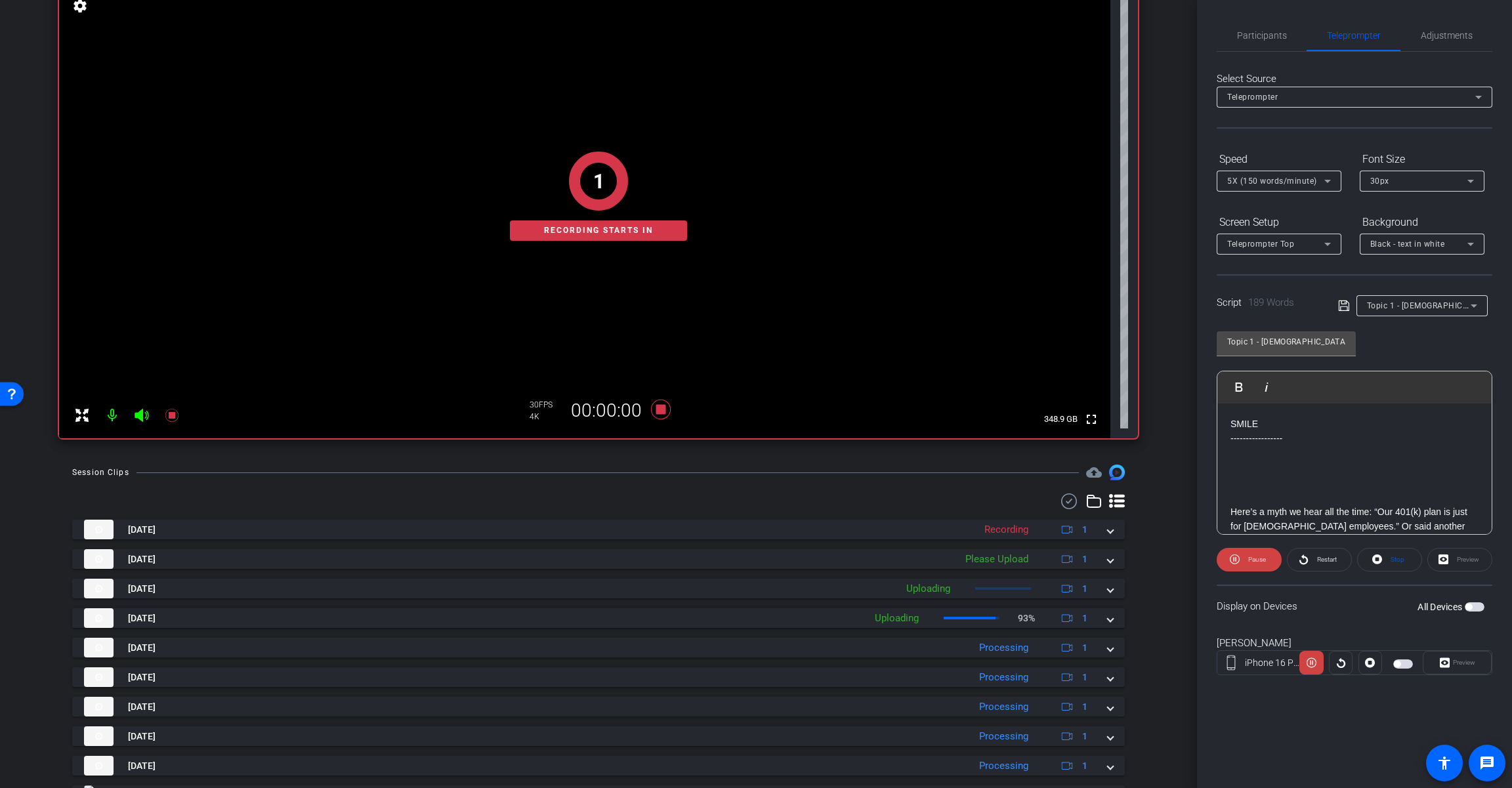
click at [903, 607] on span "button" at bounding box center [1468, 606] width 7 height 7
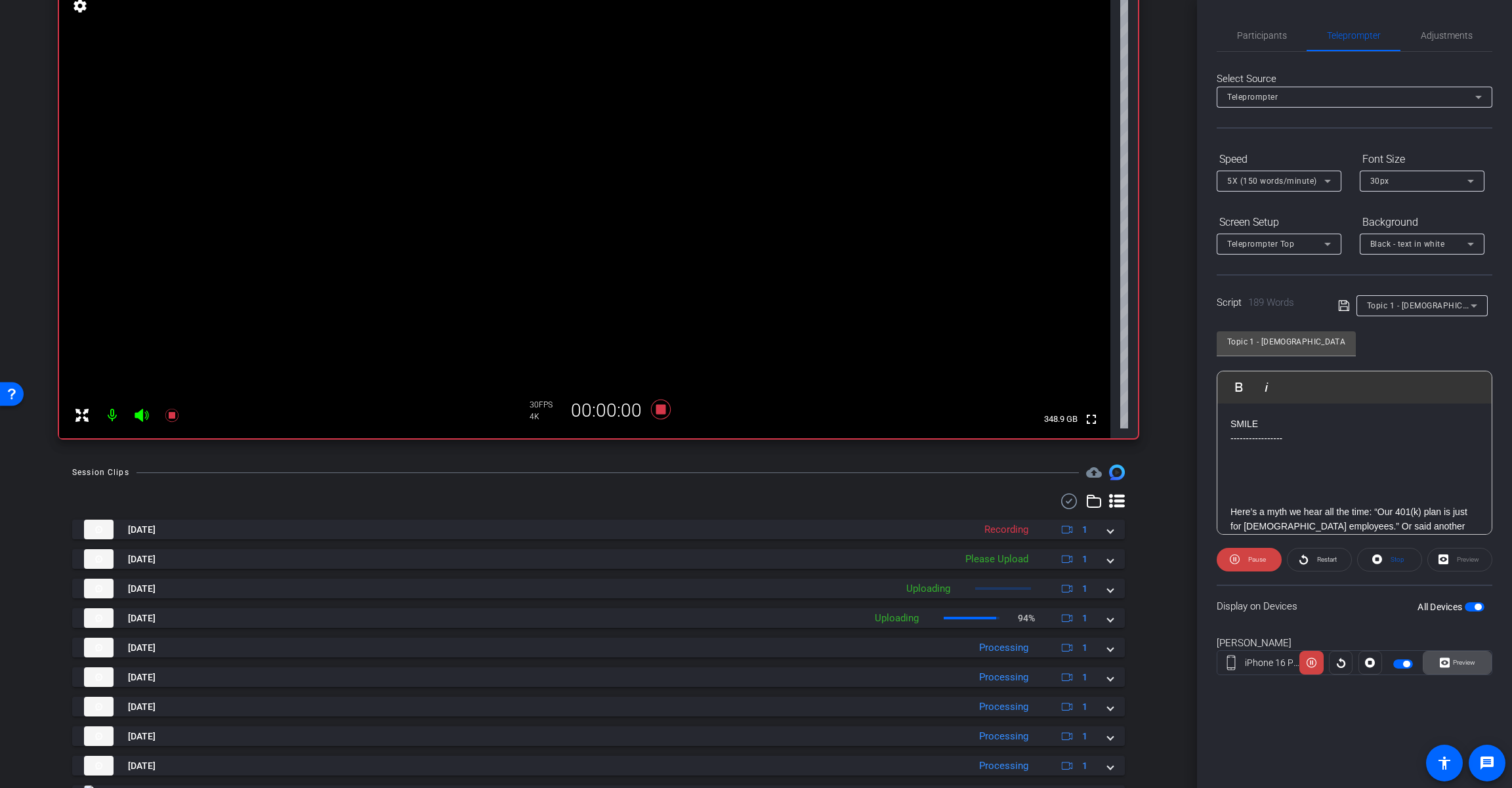
click at [903, 668] on span "Preview" at bounding box center [1462, 663] width 25 height 19
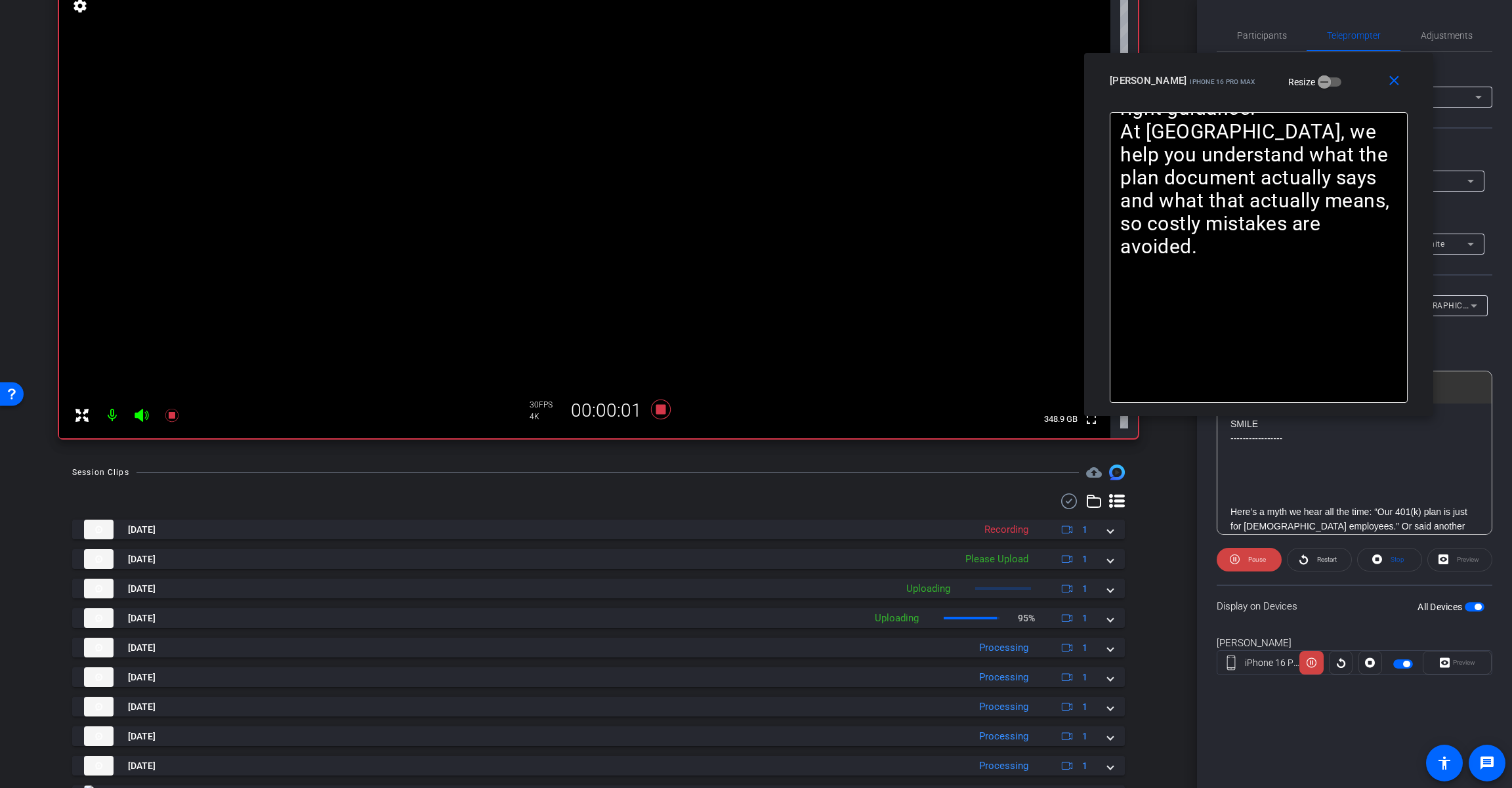
drag, startPoint x: 850, startPoint y: 231, endPoint x: 1292, endPoint y: 263, distance: 443.2
click at [903, 69] on div "[PERSON_NAME] iPhone 16 Pro Max Resize" at bounding box center [1263, 81] width 308 height 24
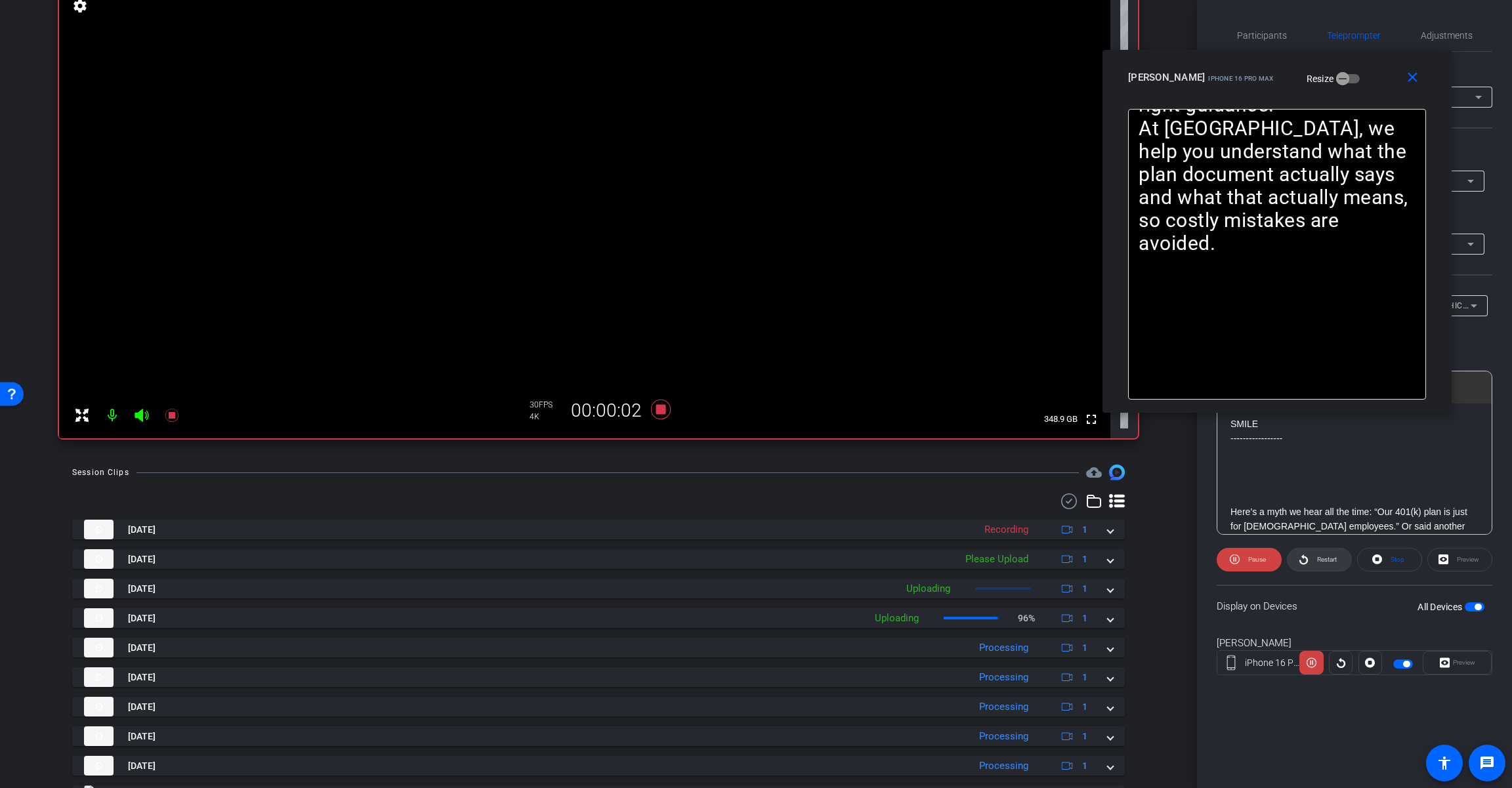
click at [903, 557] on span "Restart" at bounding box center [1327, 559] width 19 height 7
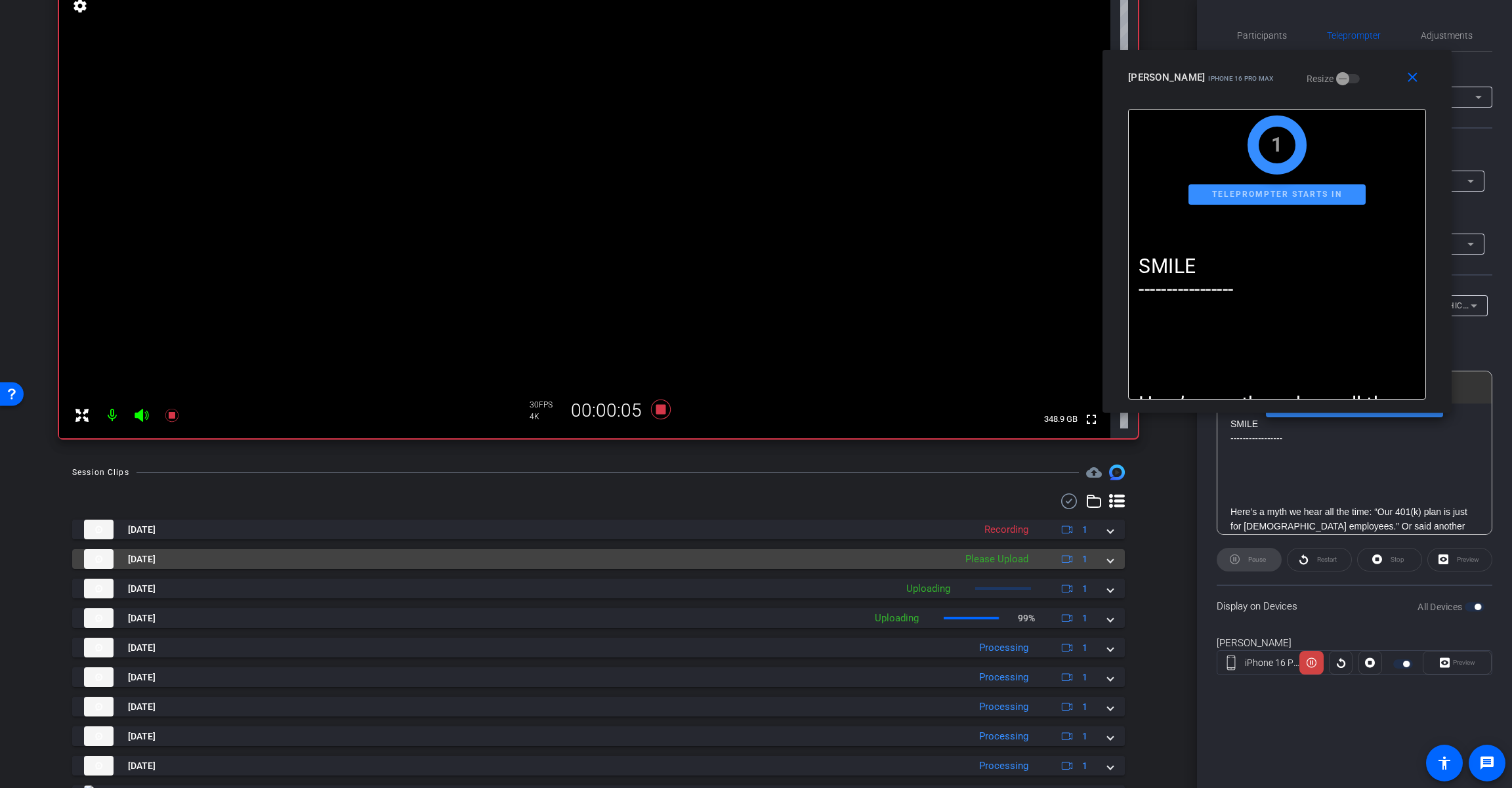
click at [903, 557] on span at bounding box center [1110, 559] width 5 height 13
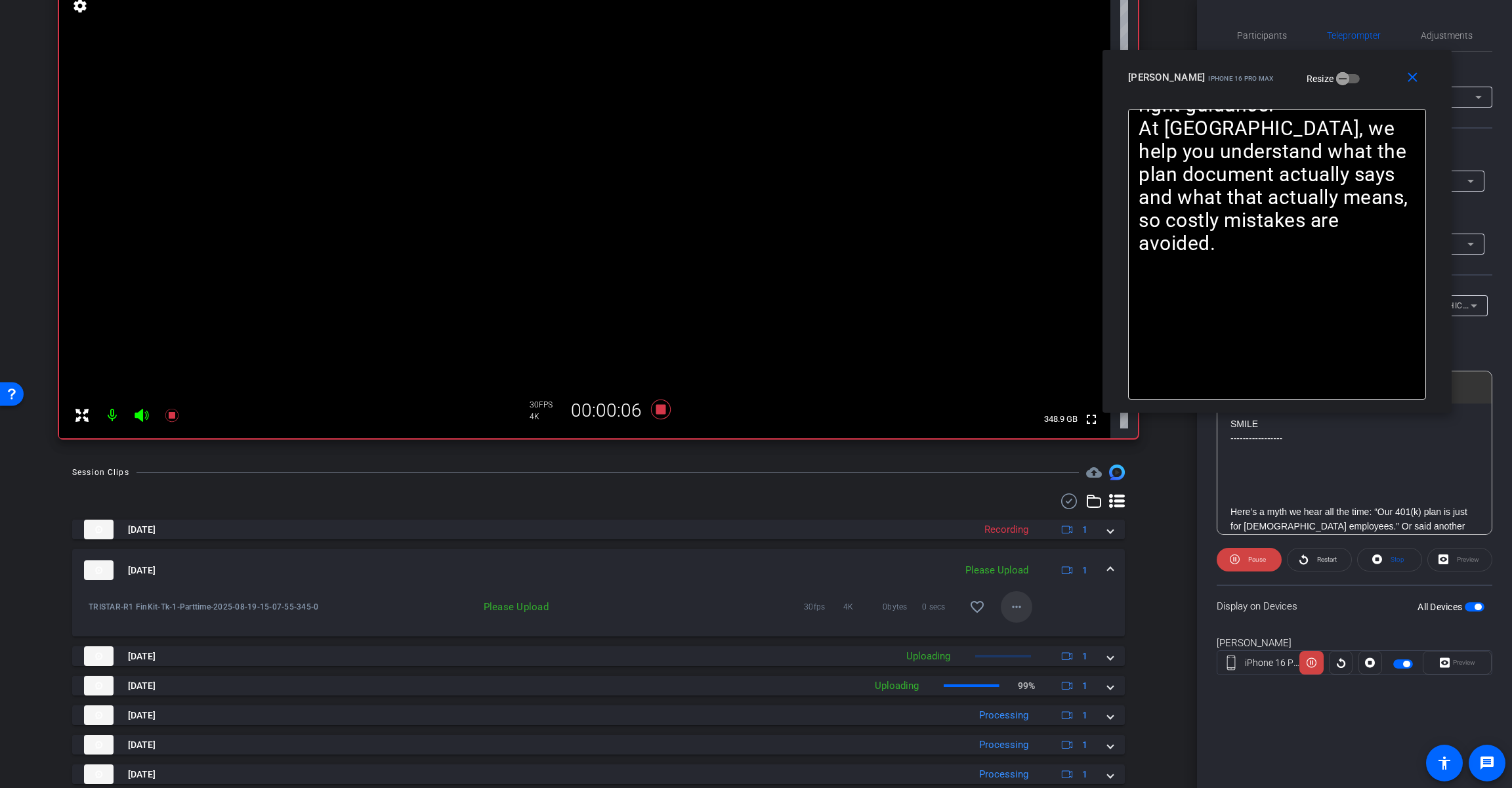
click at [903, 614] on span at bounding box center [1016, 607] width 31 height 31
click at [903, 674] on span "Delete clip" at bounding box center [1031, 667] width 52 height 16
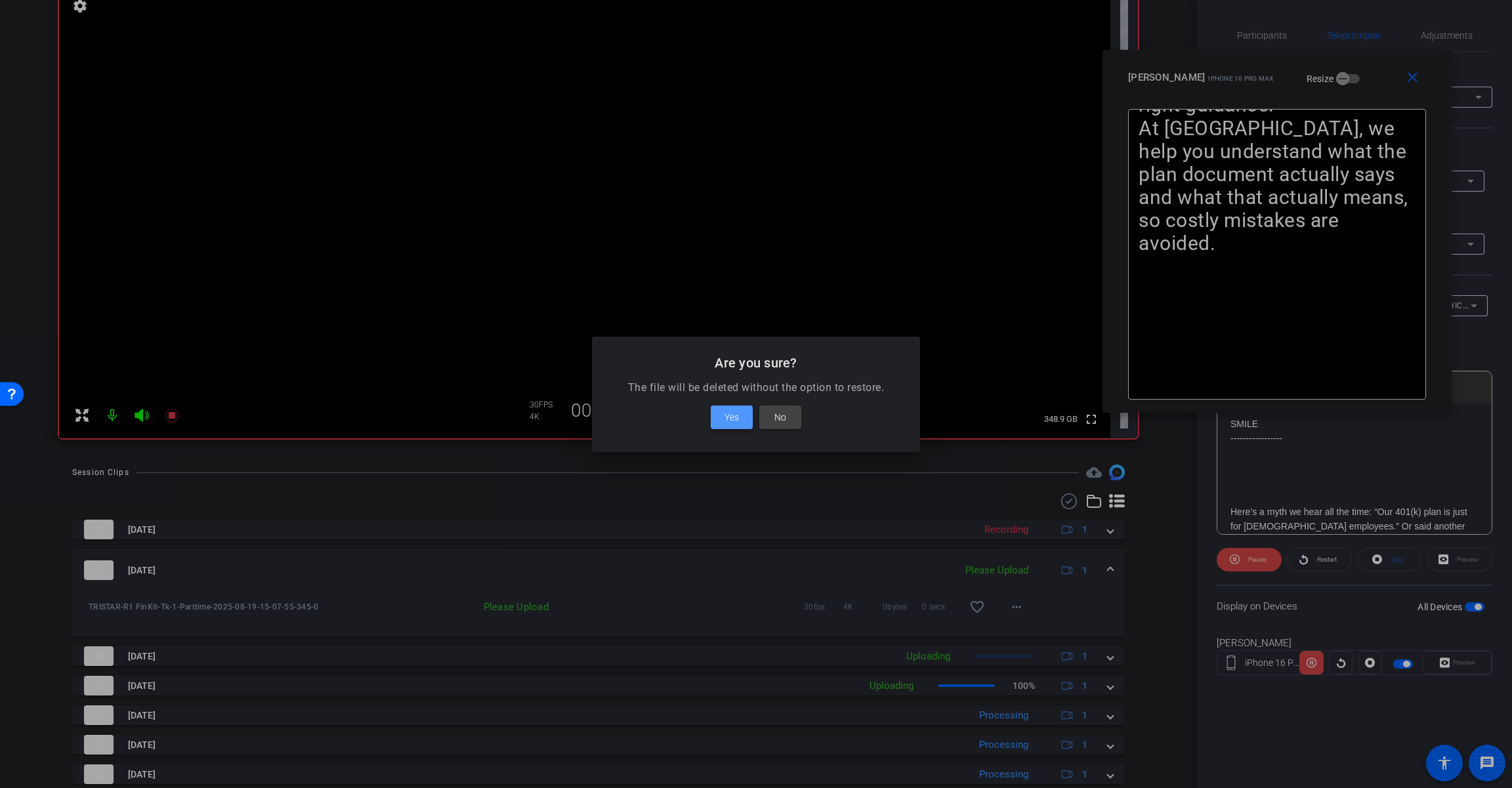
click at [741, 416] on span at bounding box center [732, 418] width 42 height 31
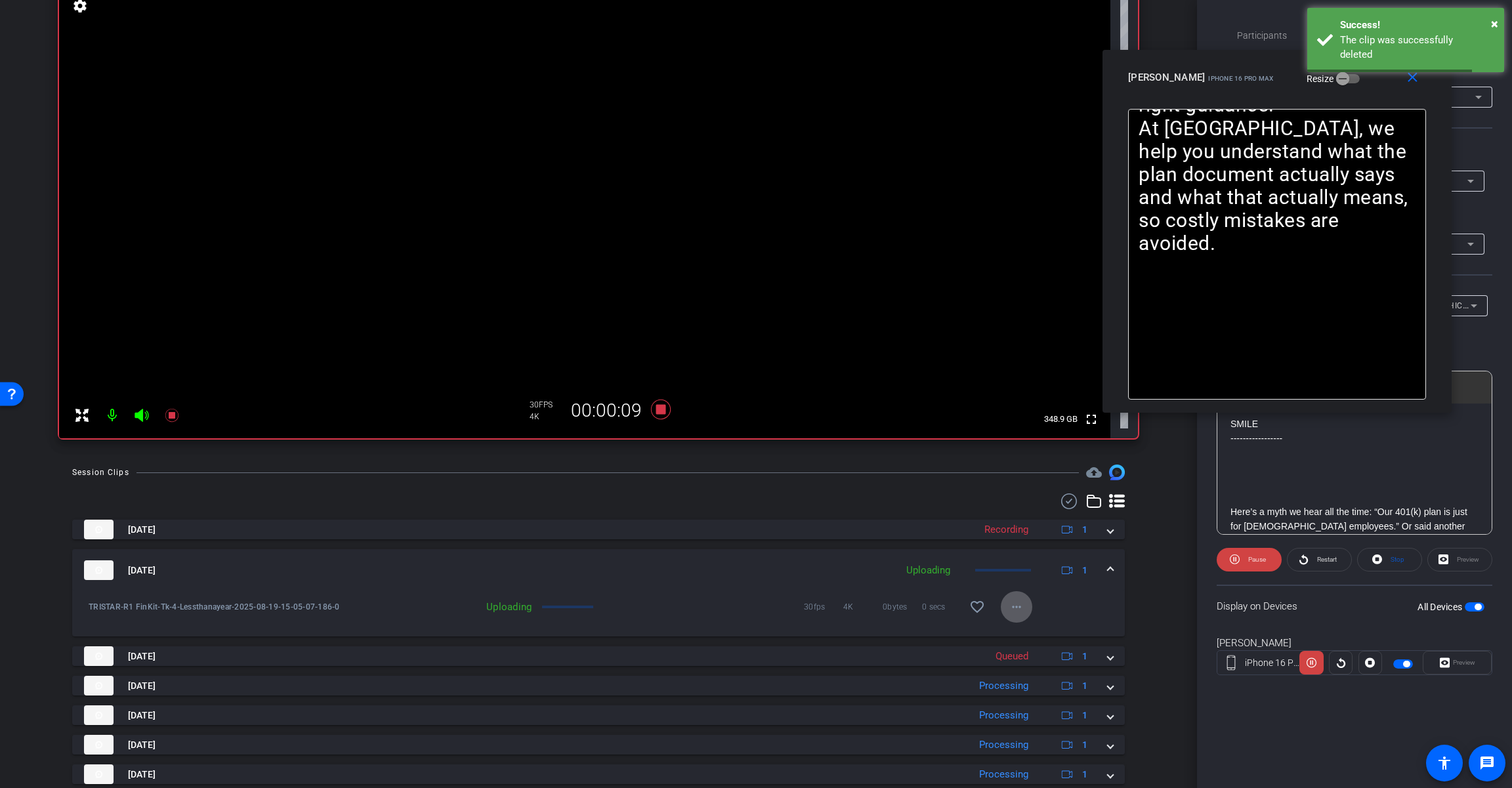
click at [903, 565] on div "[DATE] Uploading 1" at bounding box center [595, 570] width 1024 height 19
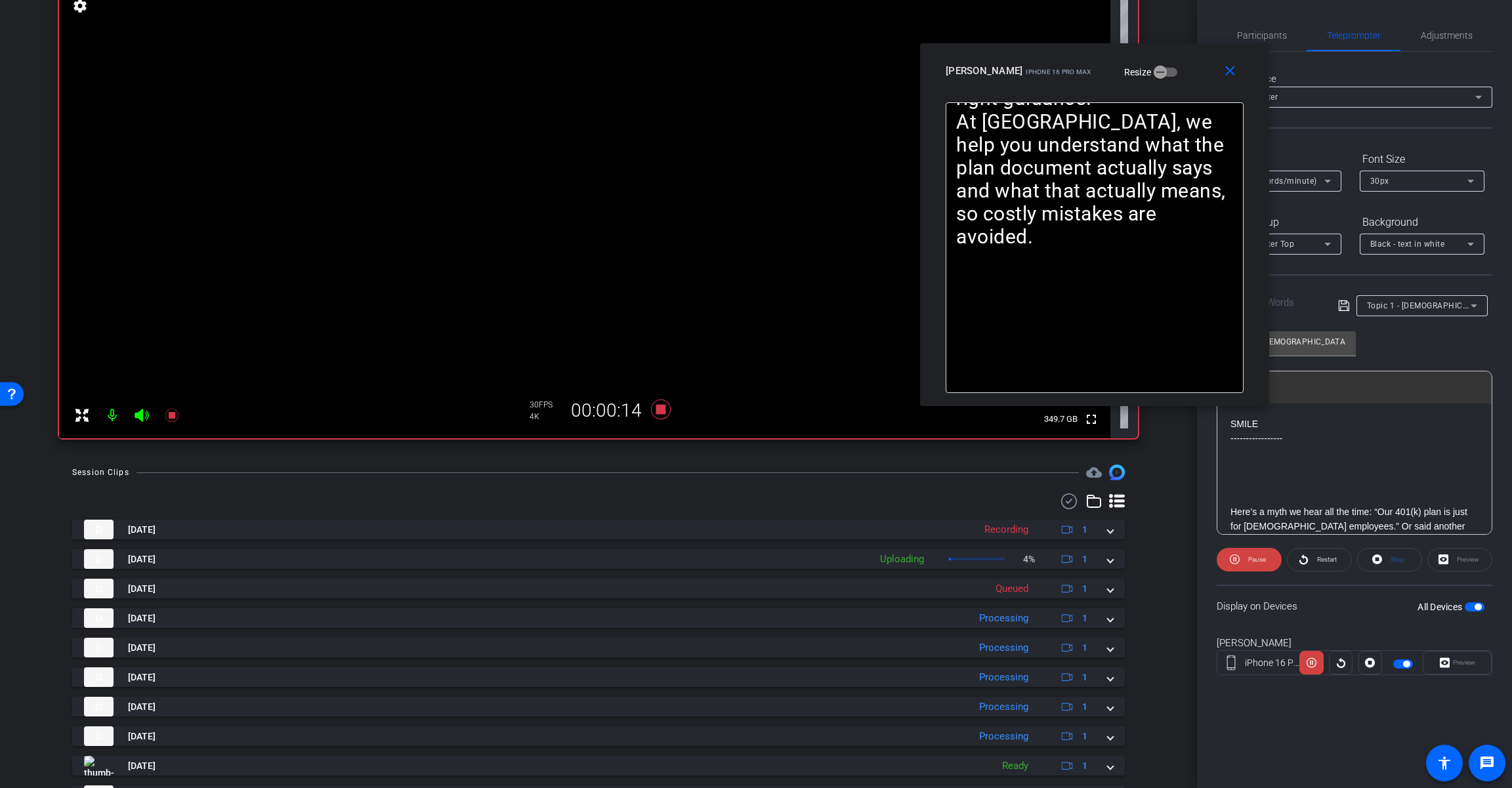
drag, startPoint x: 1356, startPoint y: 91, endPoint x: 1165, endPoint y: 84, distance: 191.1
click at [903, 84] on div "close [PERSON_NAME] iPhone 16 Pro Max Resize" at bounding box center [1094, 72] width 349 height 59
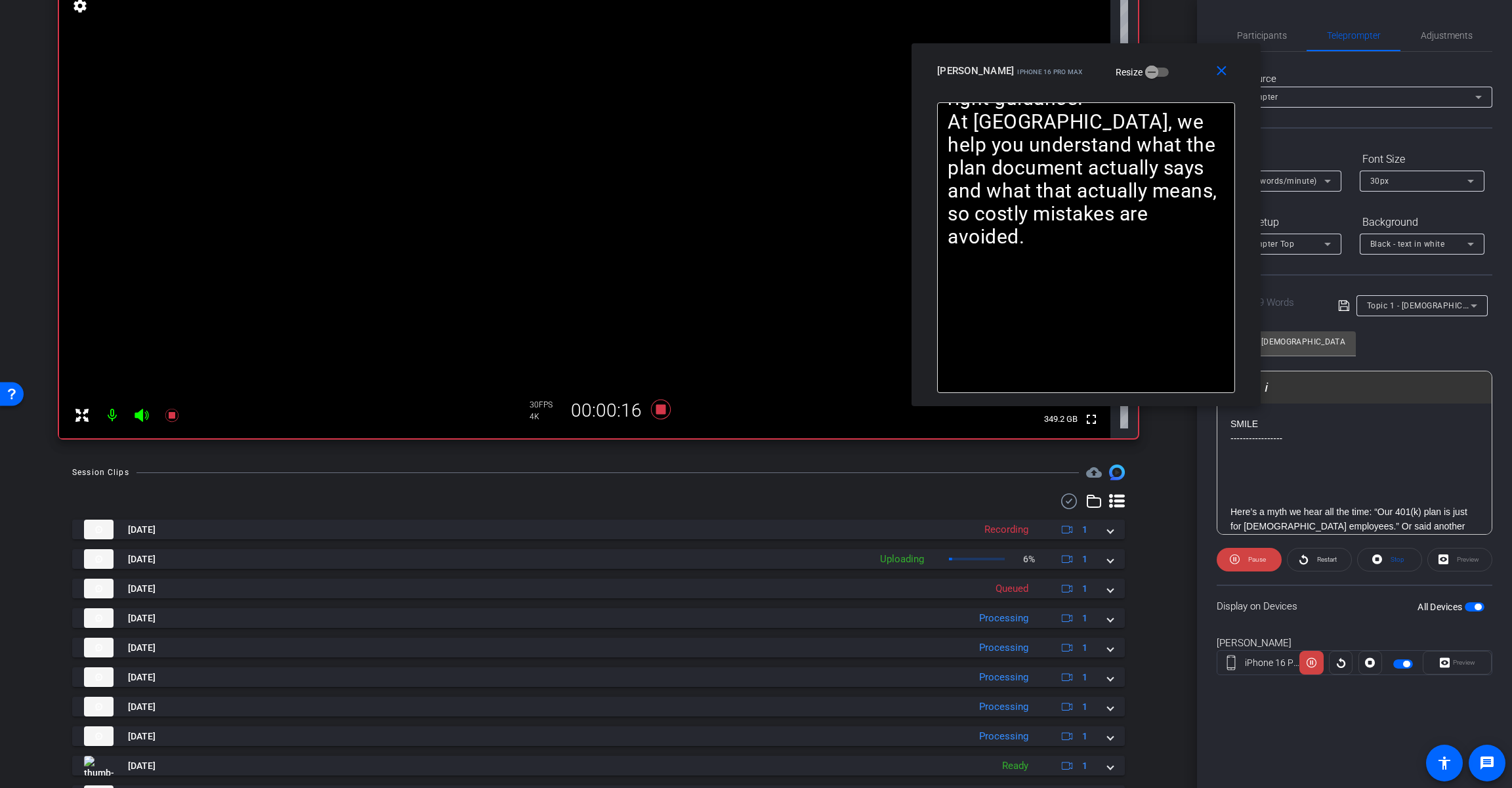
click at [128, 415] on mat-icon at bounding box center [141, 415] width 26 height 26
click at [134, 416] on icon at bounding box center [141, 415] width 16 height 16
click at [903, 40] on span "Participants" at bounding box center [1261, 35] width 50 height 31
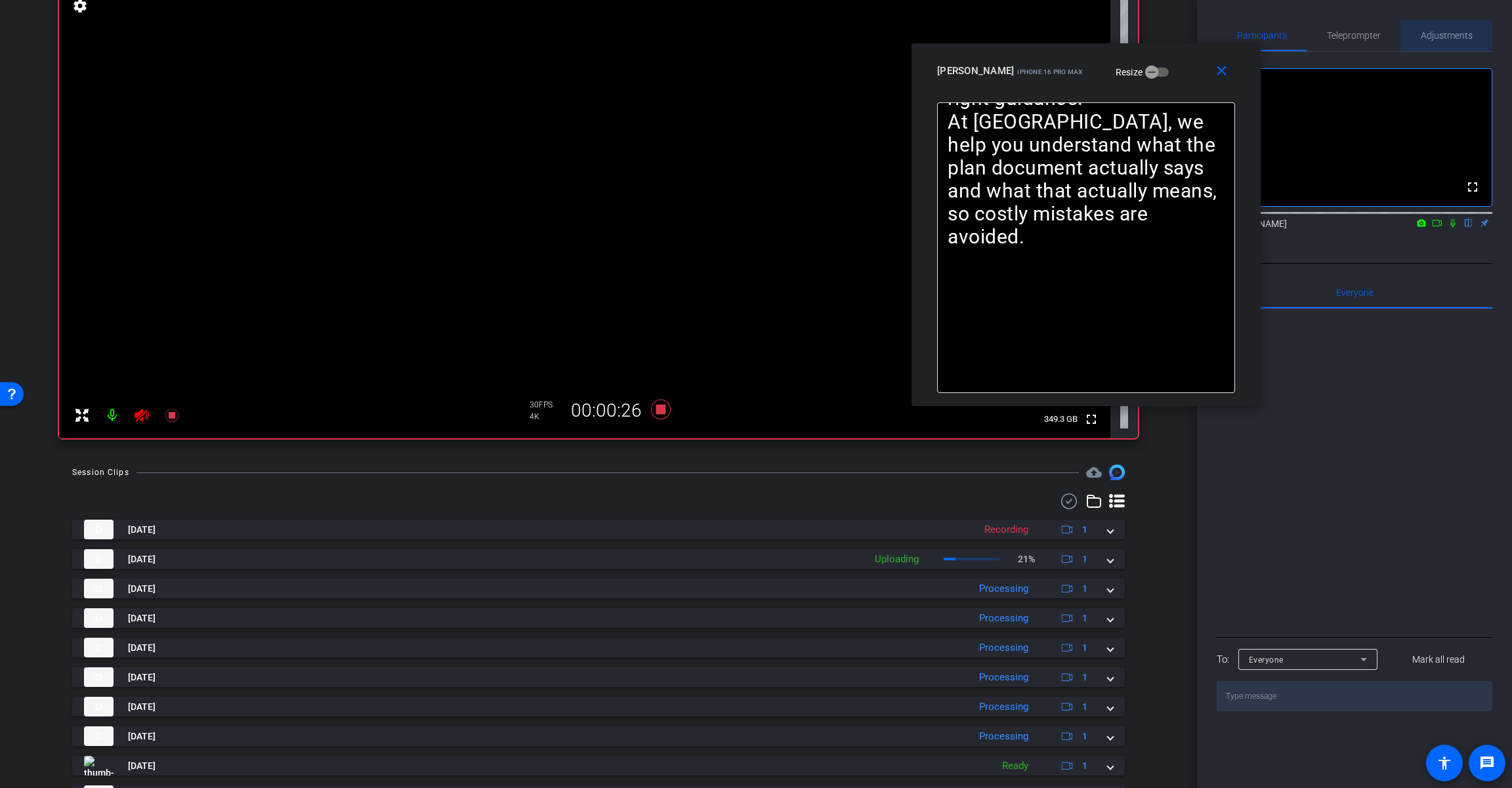
click at [903, 31] on span "Adjustments" at bounding box center [1446, 35] width 52 height 9
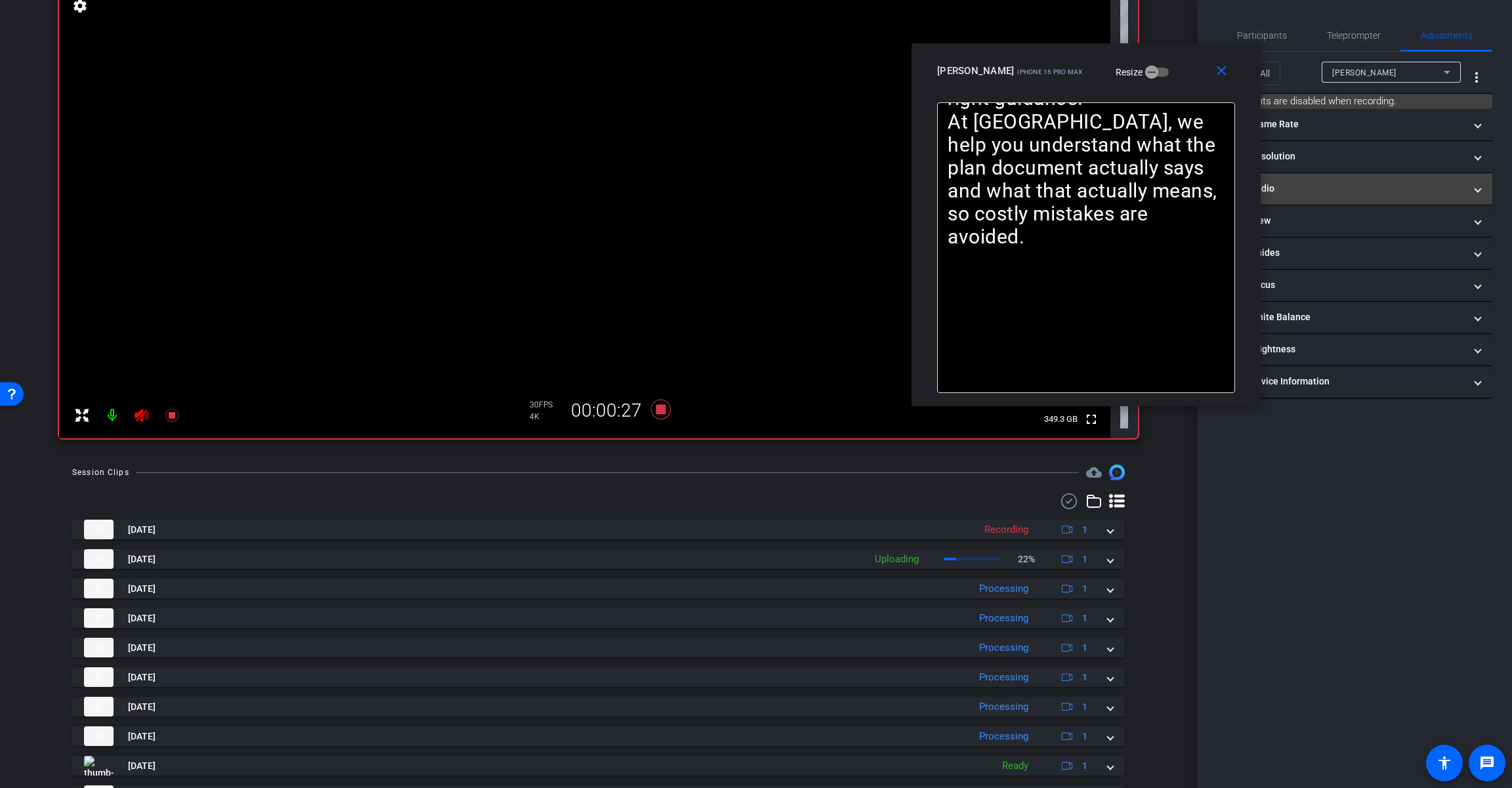
click at [903, 183] on mat-panel-title "headphone icon Audio" at bounding box center [1346, 188] width 236 height 13
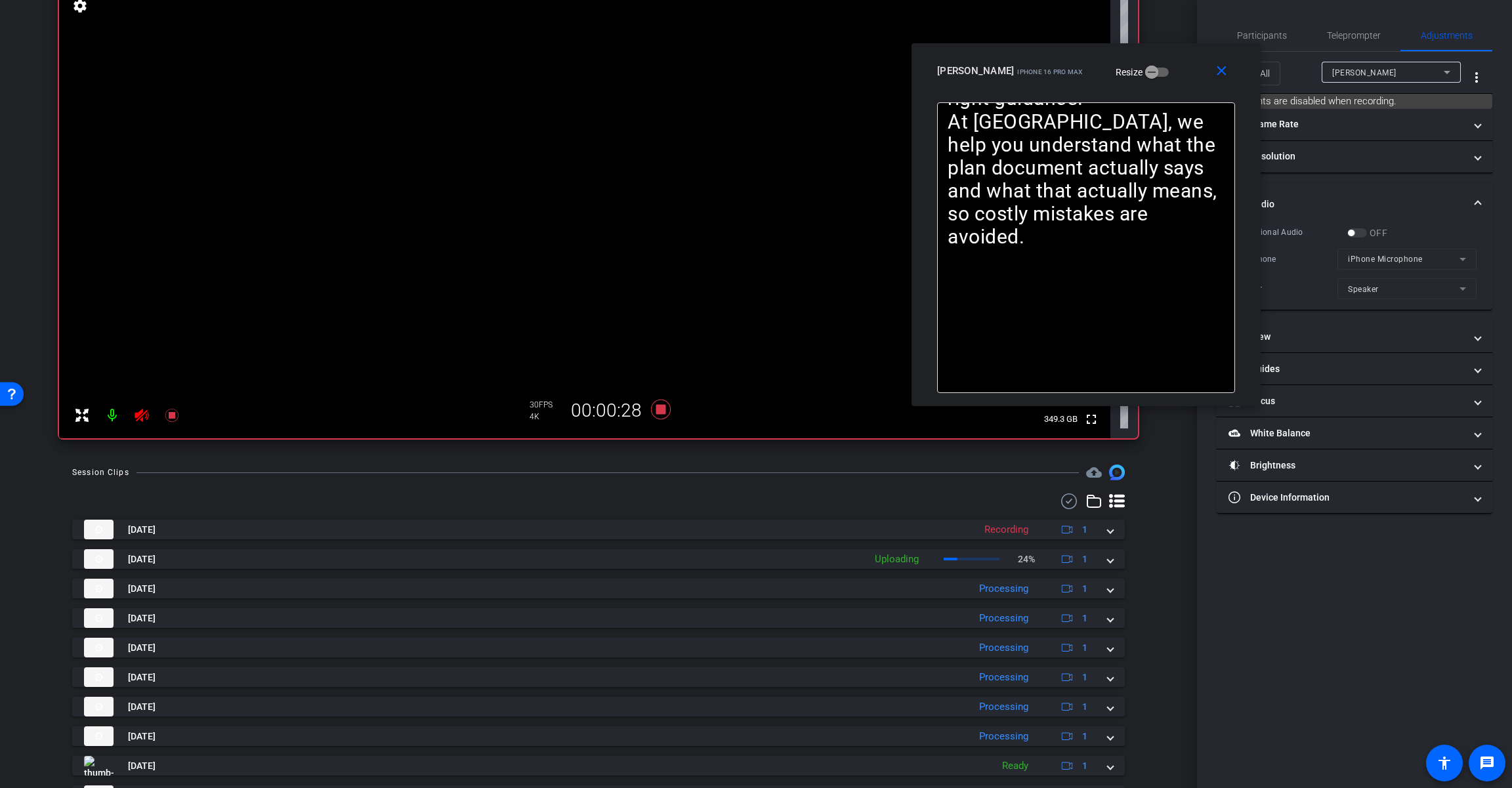
click at [903, 233] on div "OFF" at bounding box center [1367, 233] width 40 height 13
click at [903, 35] on span "Teleprompter" at bounding box center [1354, 35] width 54 height 9
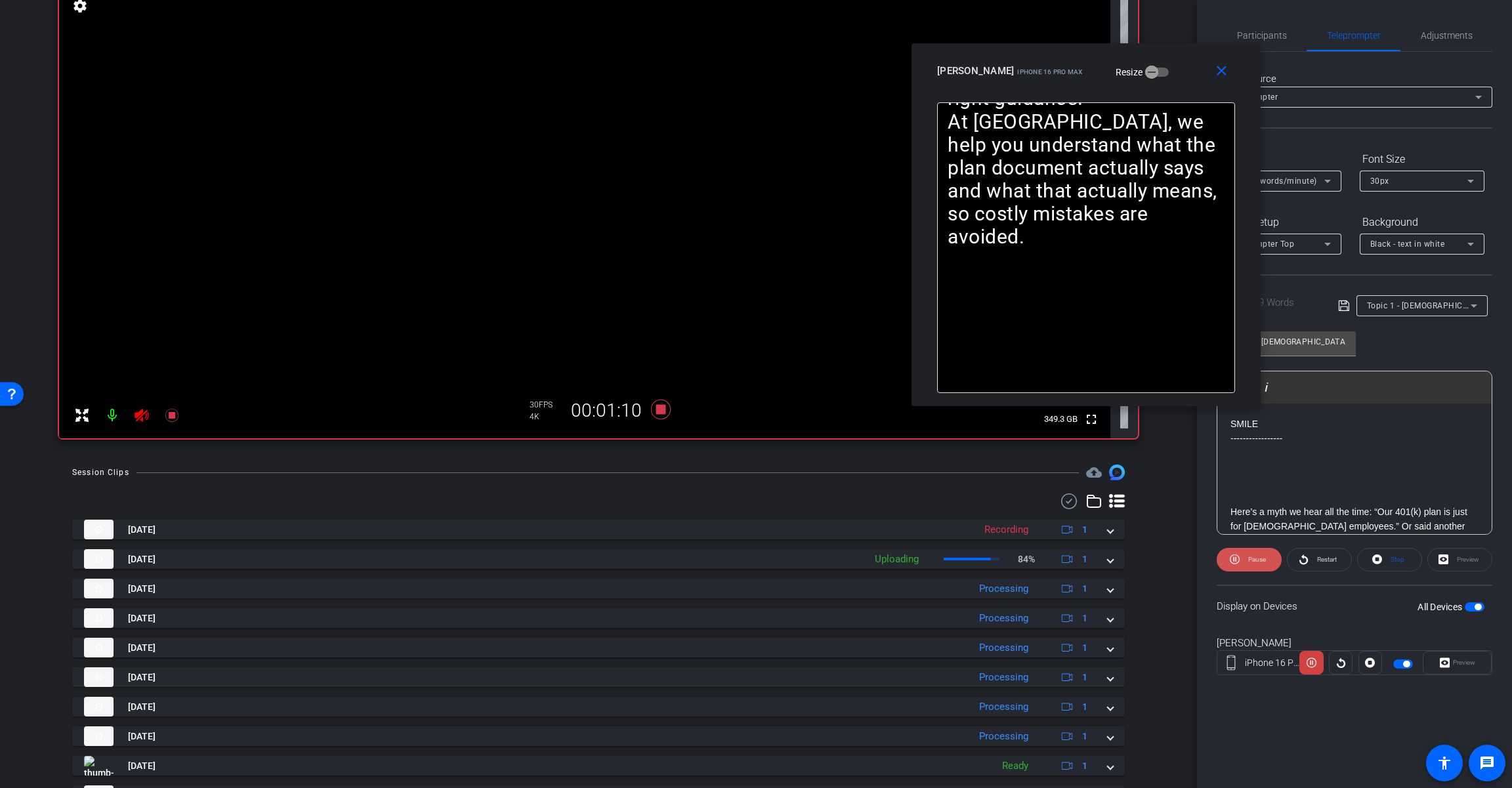
click at [903, 560] on span "Pause" at bounding box center [1257, 559] width 18 height 7
click at [903, 560] on span "Play" at bounding box center [1257, 559] width 12 height 7
drag, startPoint x: 661, startPoint y: 406, endPoint x: 503, endPoint y: 397, distance: 158.3
click at [659, 405] on icon at bounding box center [661, 409] width 19 height 19
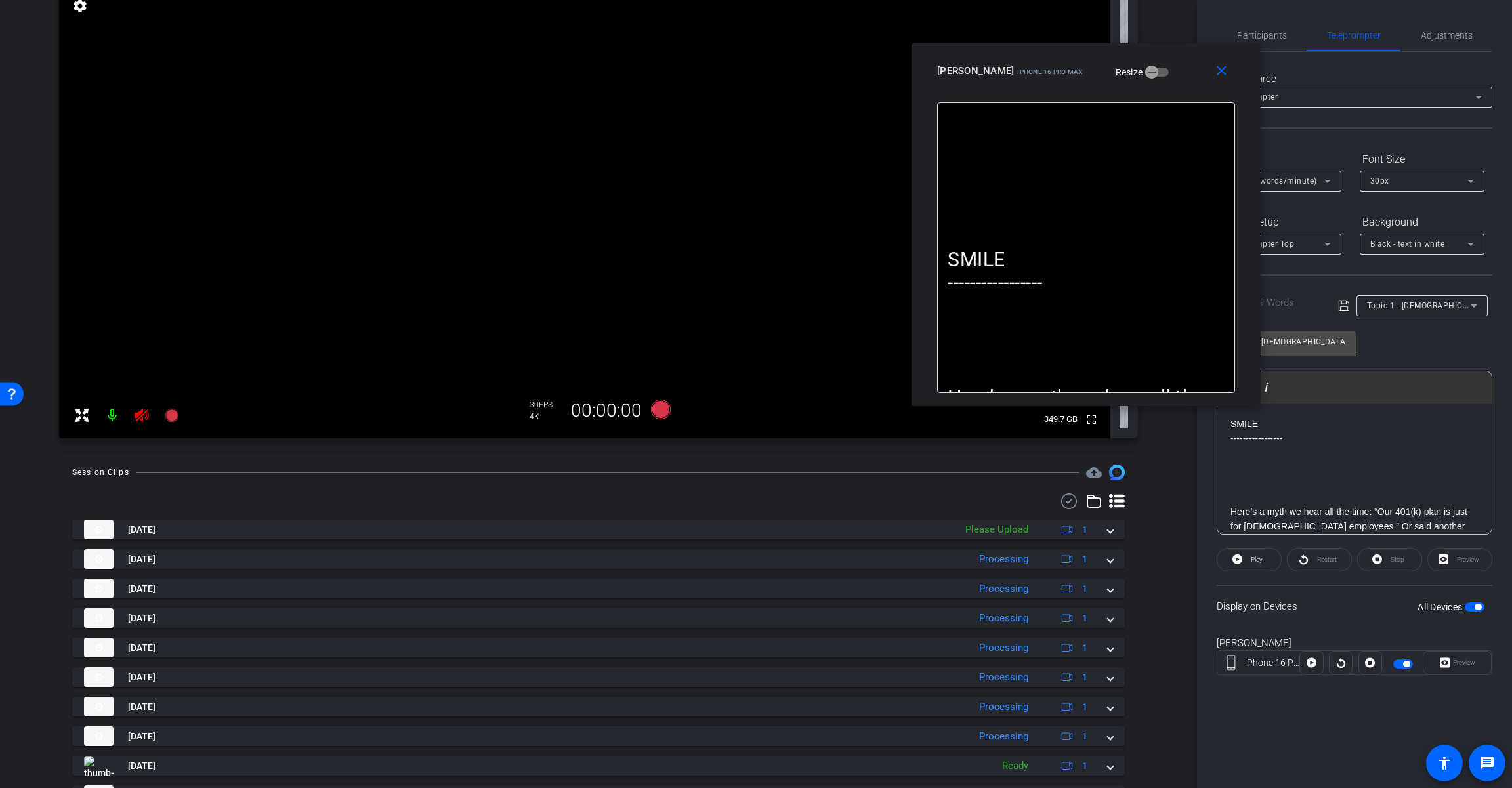
click at [138, 415] on icon at bounding box center [141, 415] width 13 height 13
click at [903, 40] on span "Adjustments" at bounding box center [1446, 35] width 52 height 9
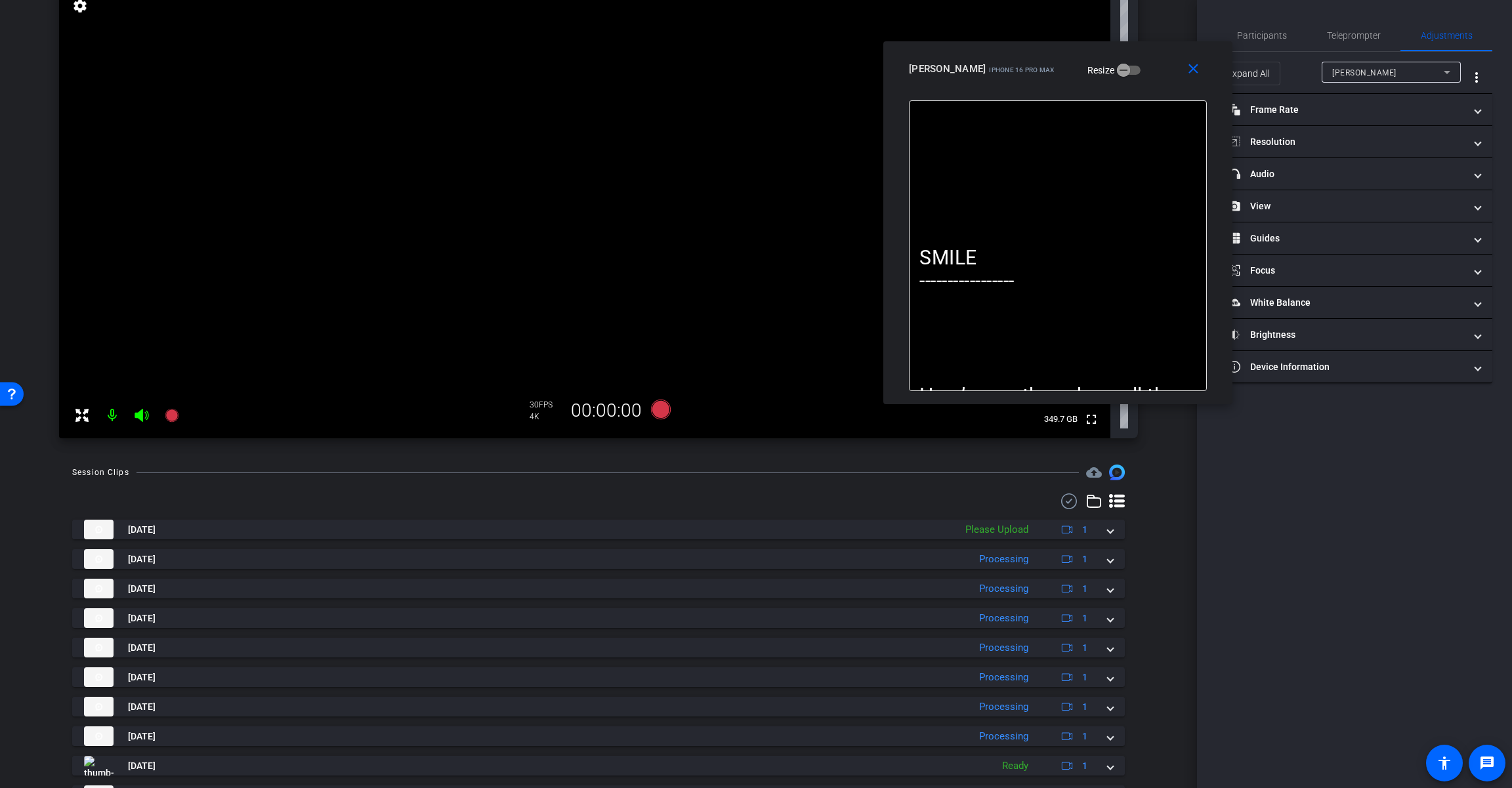
drag, startPoint x: 1181, startPoint y: 69, endPoint x: 1103, endPoint y: 52, distance: 79.8
click at [903, 57] on div "[PERSON_NAME] iPhone 16 Pro Max Resize" at bounding box center [1063, 69] width 308 height 24
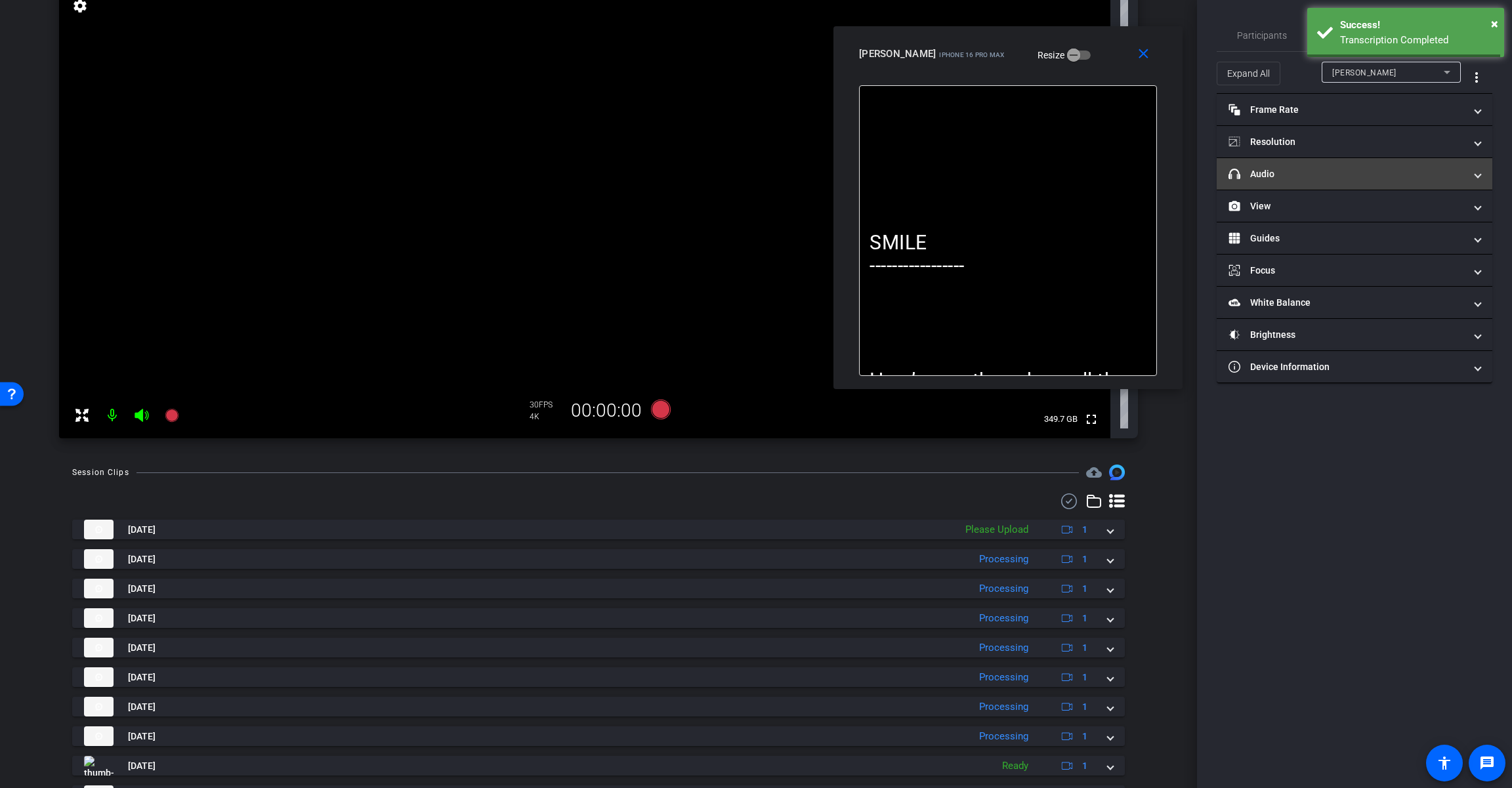
click at [903, 182] on mat-expansion-panel-header "headphone icon Audio" at bounding box center [1354, 174] width 276 height 31
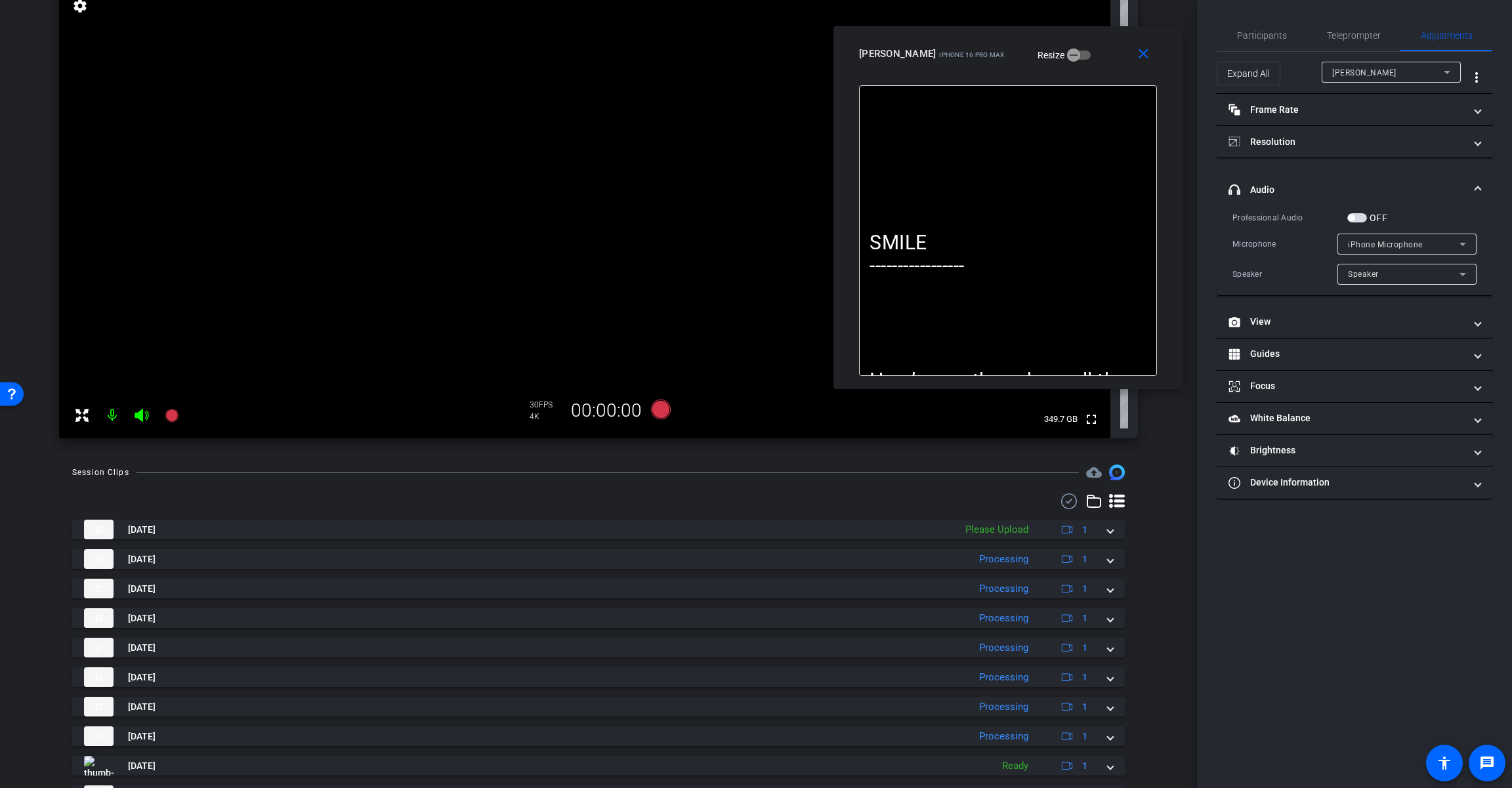
click at [903, 218] on span "button" at bounding box center [1351, 217] width 7 height 7
click at [903, 241] on span "iPhone Microphone" at bounding box center [1385, 245] width 75 height 9
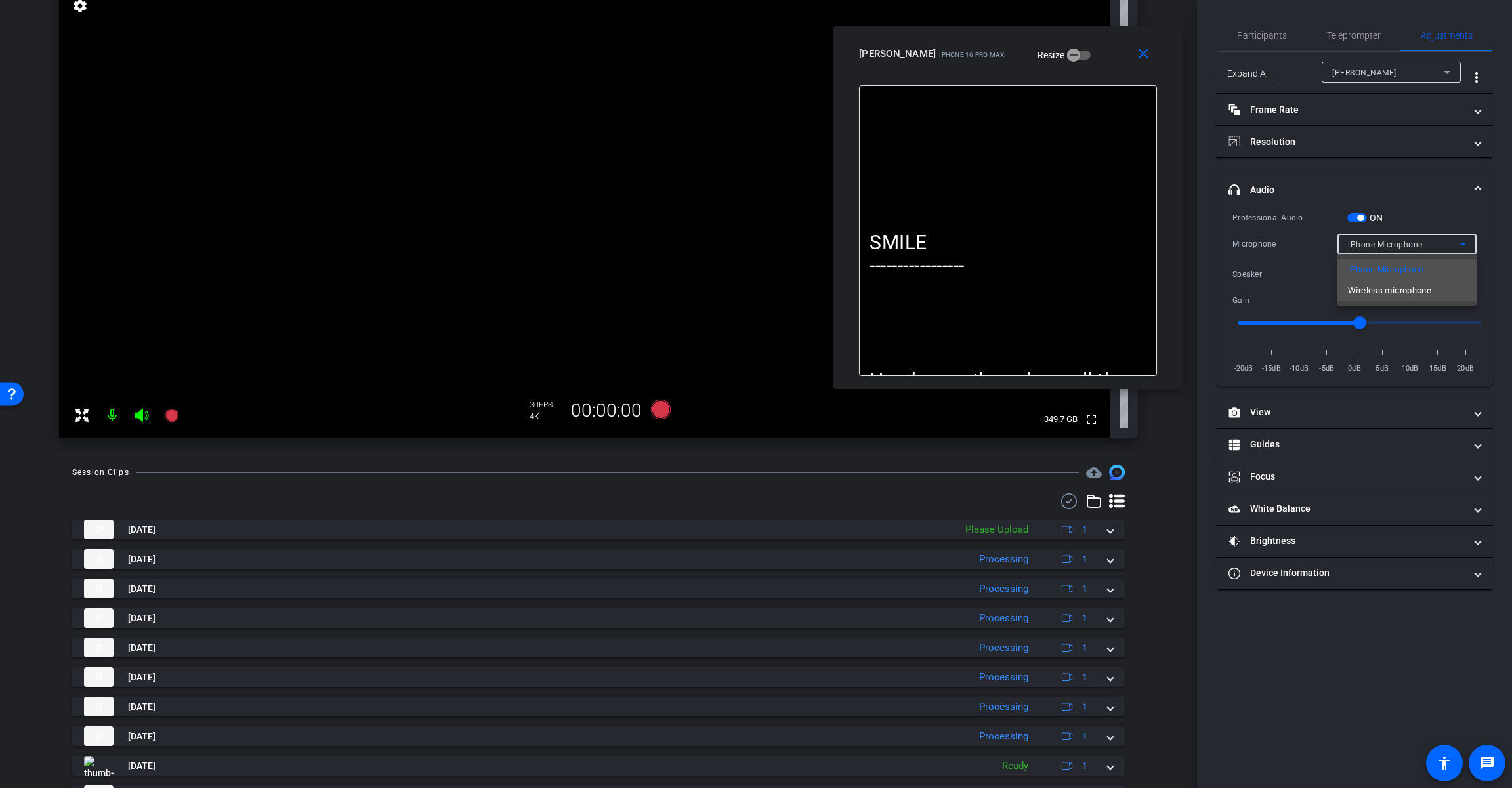
click at [903, 295] on span "Wireless microphone" at bounding box center [1390, 291] width 84 height 16
click at [662, 404] on icon at bounding box center [661, 409] width 19 height 19
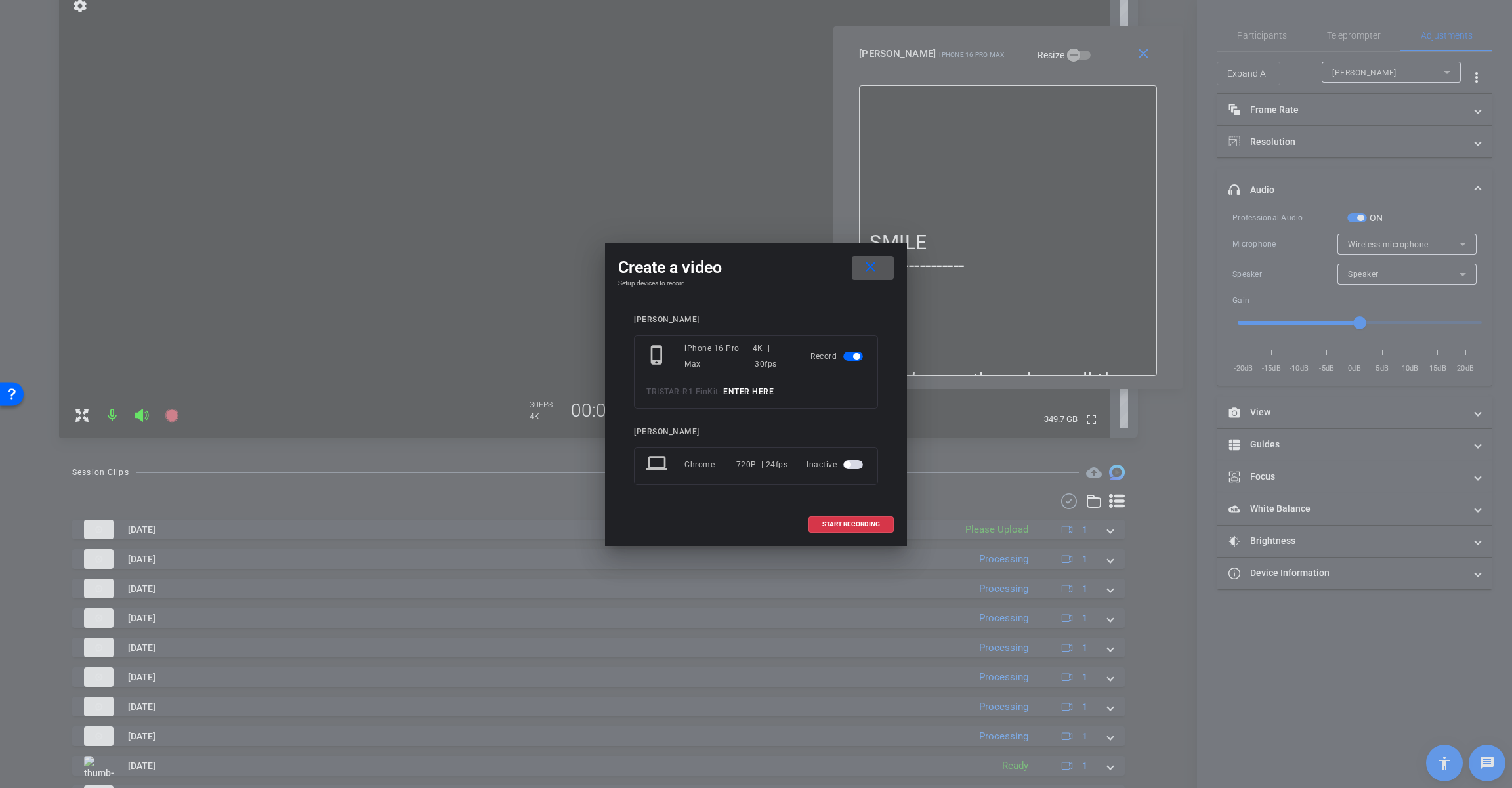
click at [747, 391] on input at bounding box center [767, 392] width 88 height 16
paste input "Tk_1_Parttime"
click at [745, 392] on input "Tk_1_Parttime" at bounding box center [767, 392] width 88 height 16
type input "Tk_2_Parttime"
drag, startPoint x: 800, startPoint y: 414, endPoint x: 797, endPoint y: 522, distance: 108.0
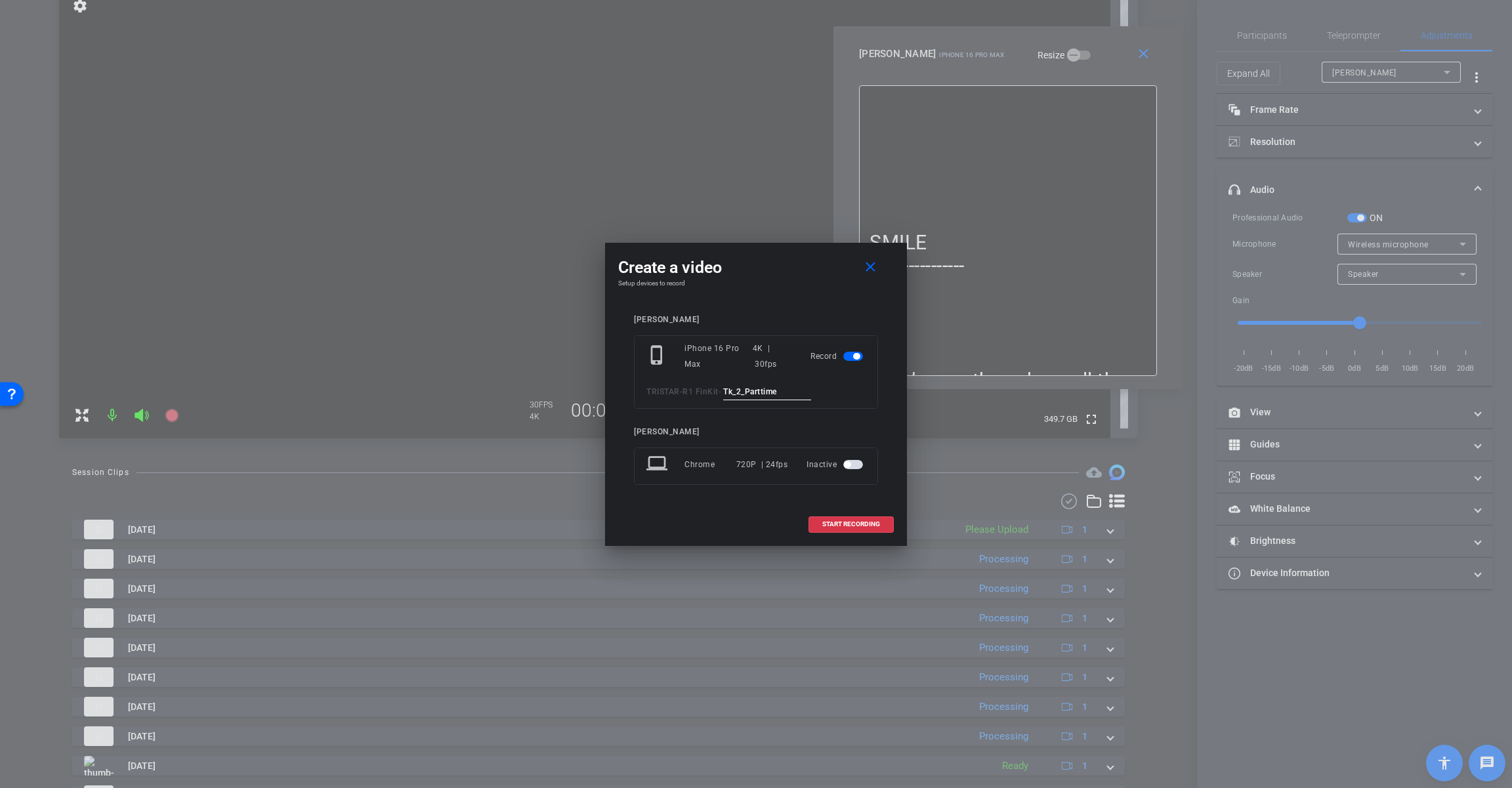
click at [762, 522] on div "START RECORDING" at bounding box center [756, 525] width 276 height 16
click at [853, 521] on span "START RECORDING" at bounding box center [850, 524] width 57 height 7
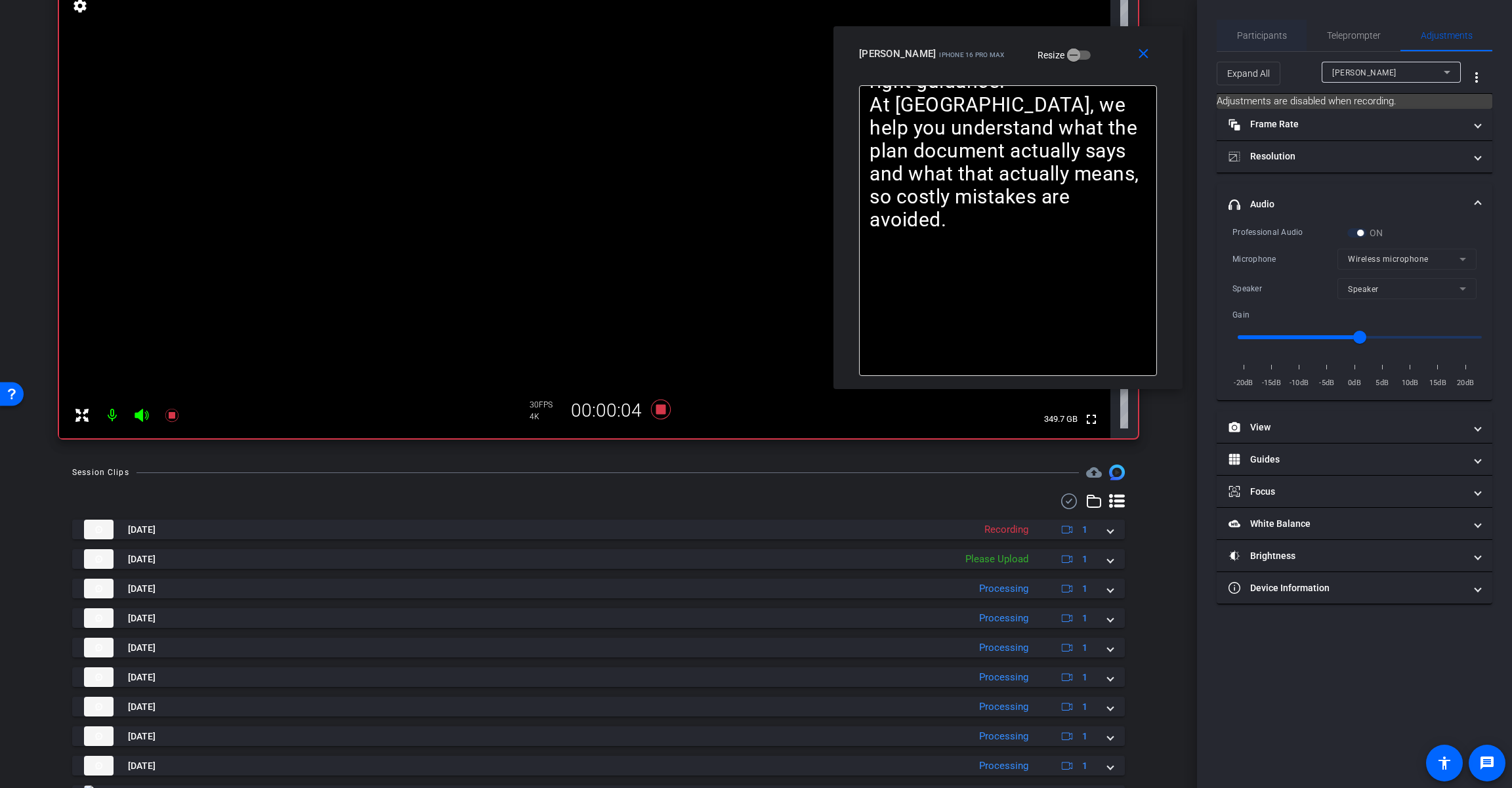
click at [903, 32] on span "Participants" at bounding box center [1261, 35] width 50 height 9
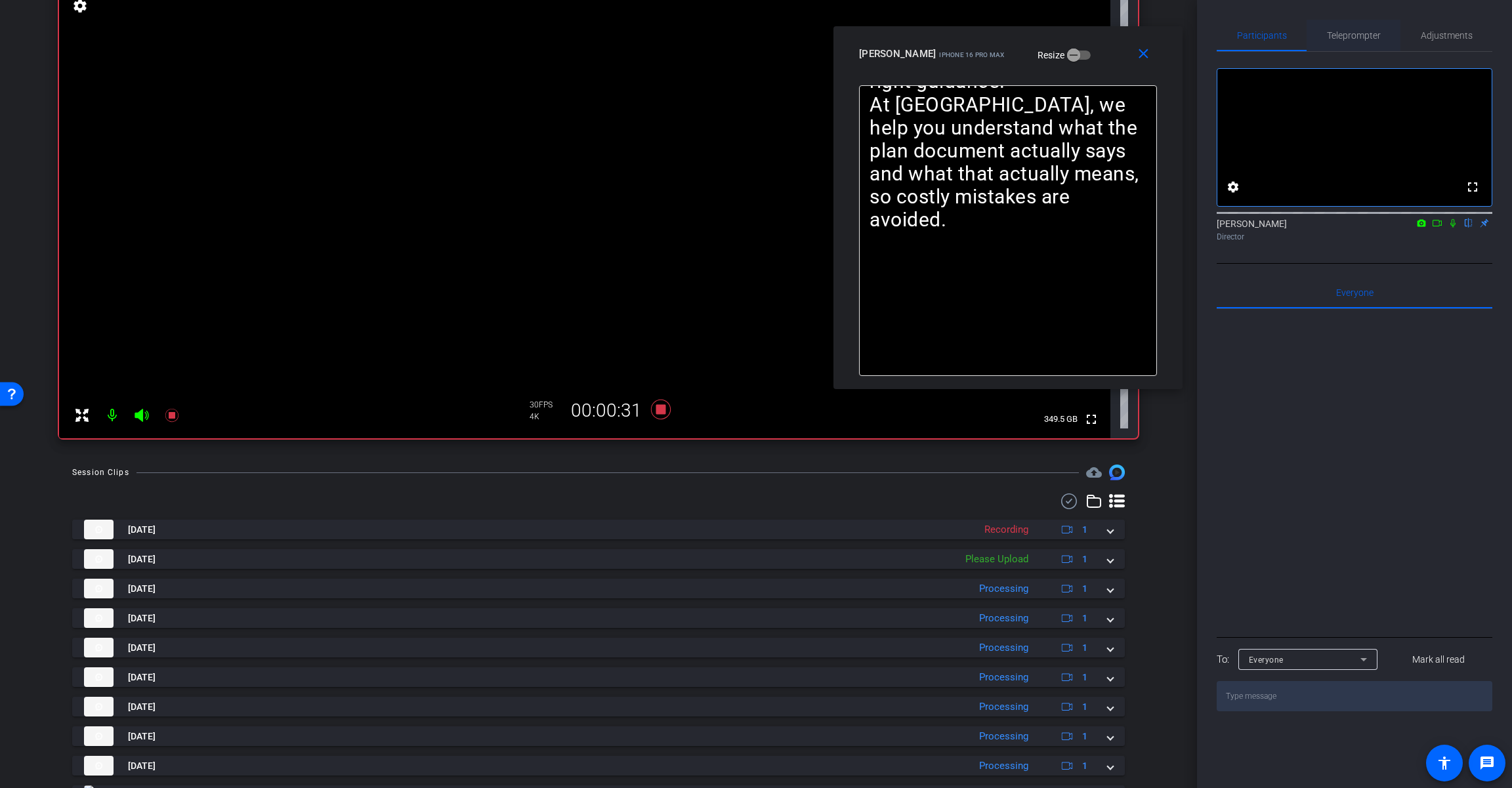
drag, startPoint x: 1340, startPoint y: 34, endPoint x: 1342, endPoint y: 42, distance: 8.2
click at [903, 33] on span "Teleprompter" at bounding box center [1354, 35] width 54 height 9
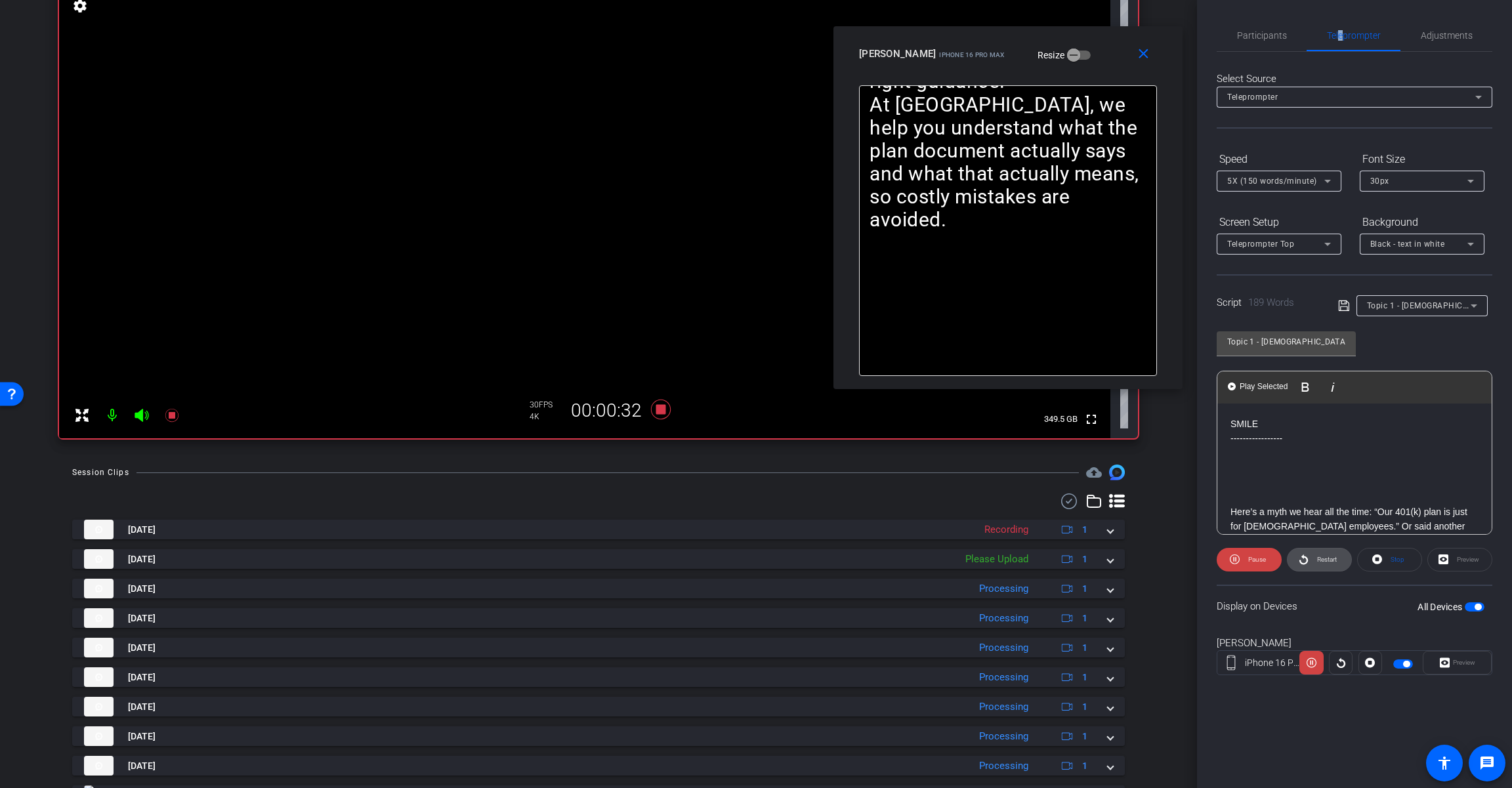
click at [903, 563] on span "Restart" at bounding box center [1327, 559] width 19 height 7
click at [903, 559] on span "Restart" at bounding box center [1327, 559] width 19 height 7
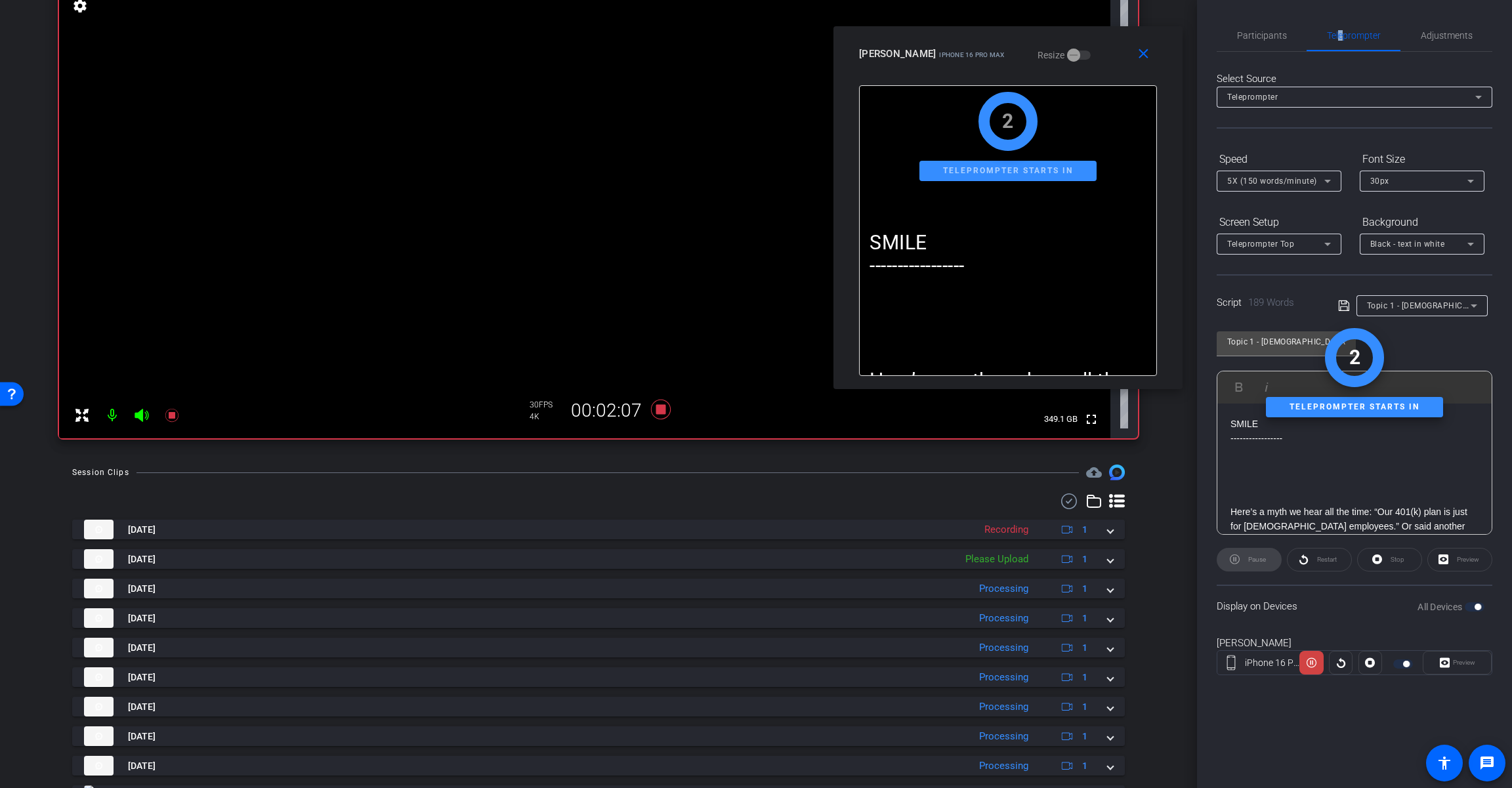
click at [143, 418] on icon at bounding box center [141, 415] width 13 height 13
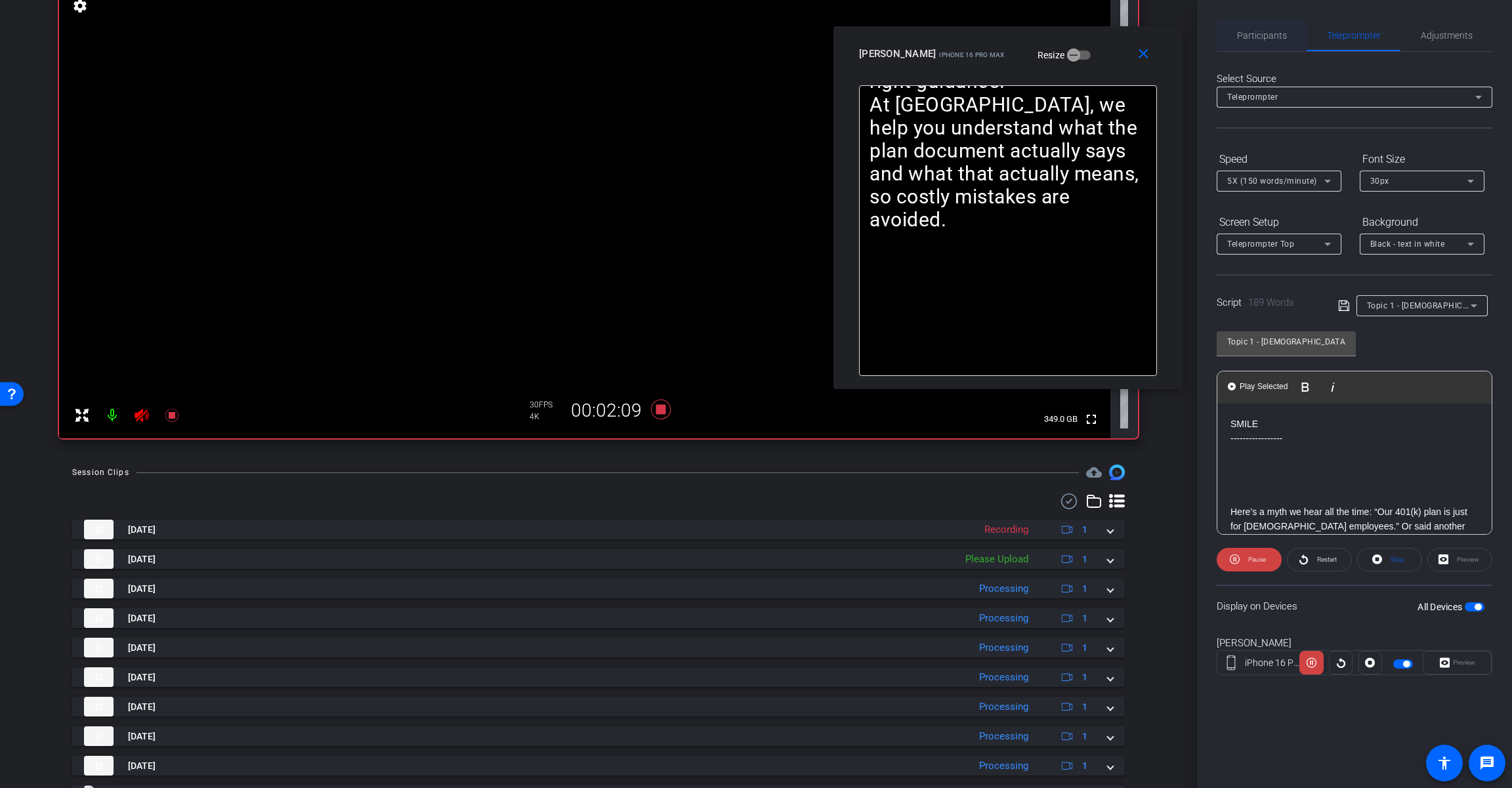
click at [903, 34] on span "Participants" at bounding box center [1261, 35] width 50 height 9
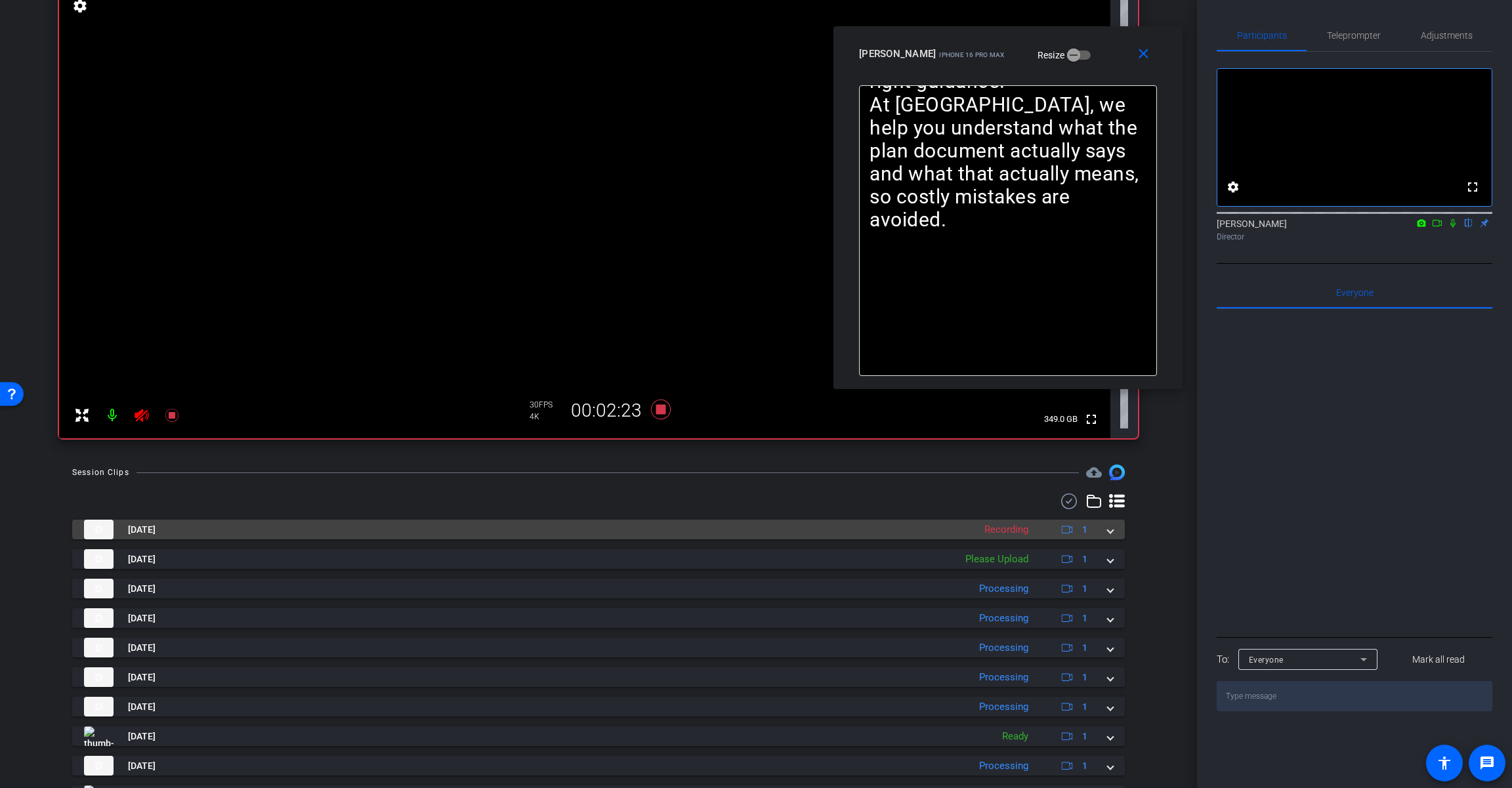
click at [903, 533] on mat-expansion-panel-header "[DATE] Recording 1" at bounding box center [598, 530] width 1052 height 19
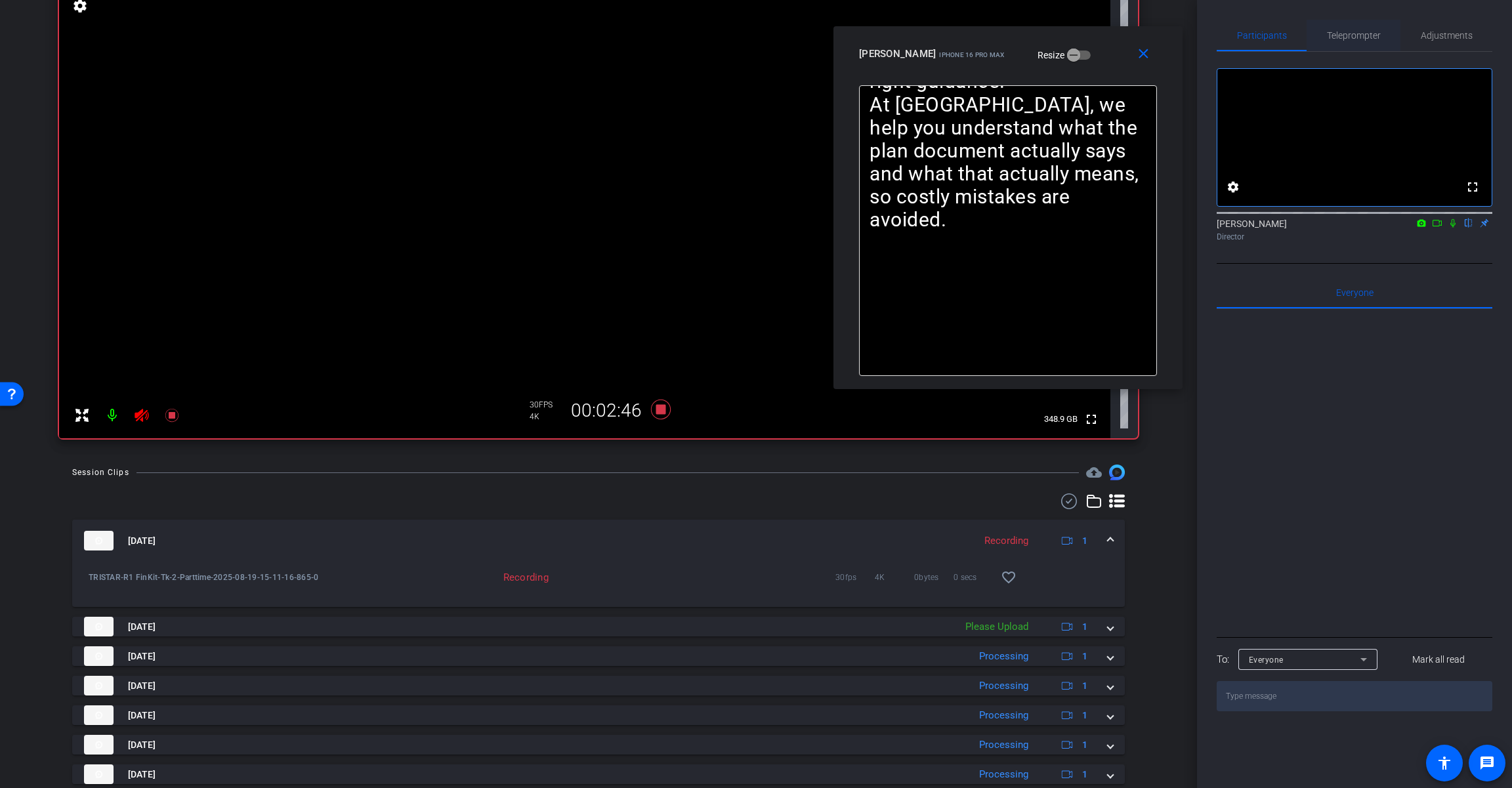
click at [903, 40] on span "Teleprompter" at bounding box center [1354, 35] width 54 height 9
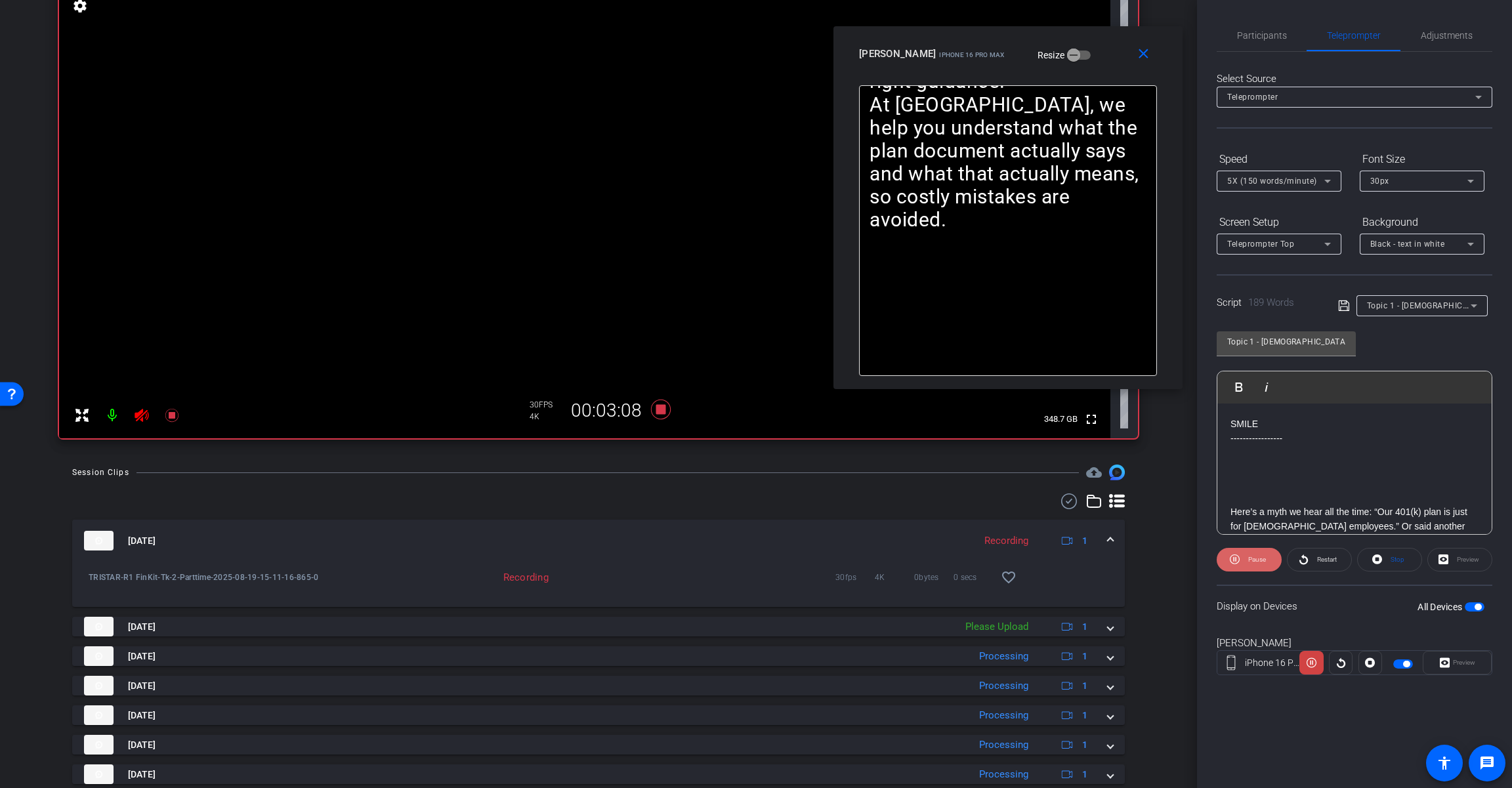
click at [903, 561] on span "Pause" at bounding box center [1257, 559] width 18 height 7
click at [903, 561] on span "Play" at bounding box center [1257, 559] width 12 height 7
click at [656, 409] on icon at bounding box center [661, 409] width 19 height 19
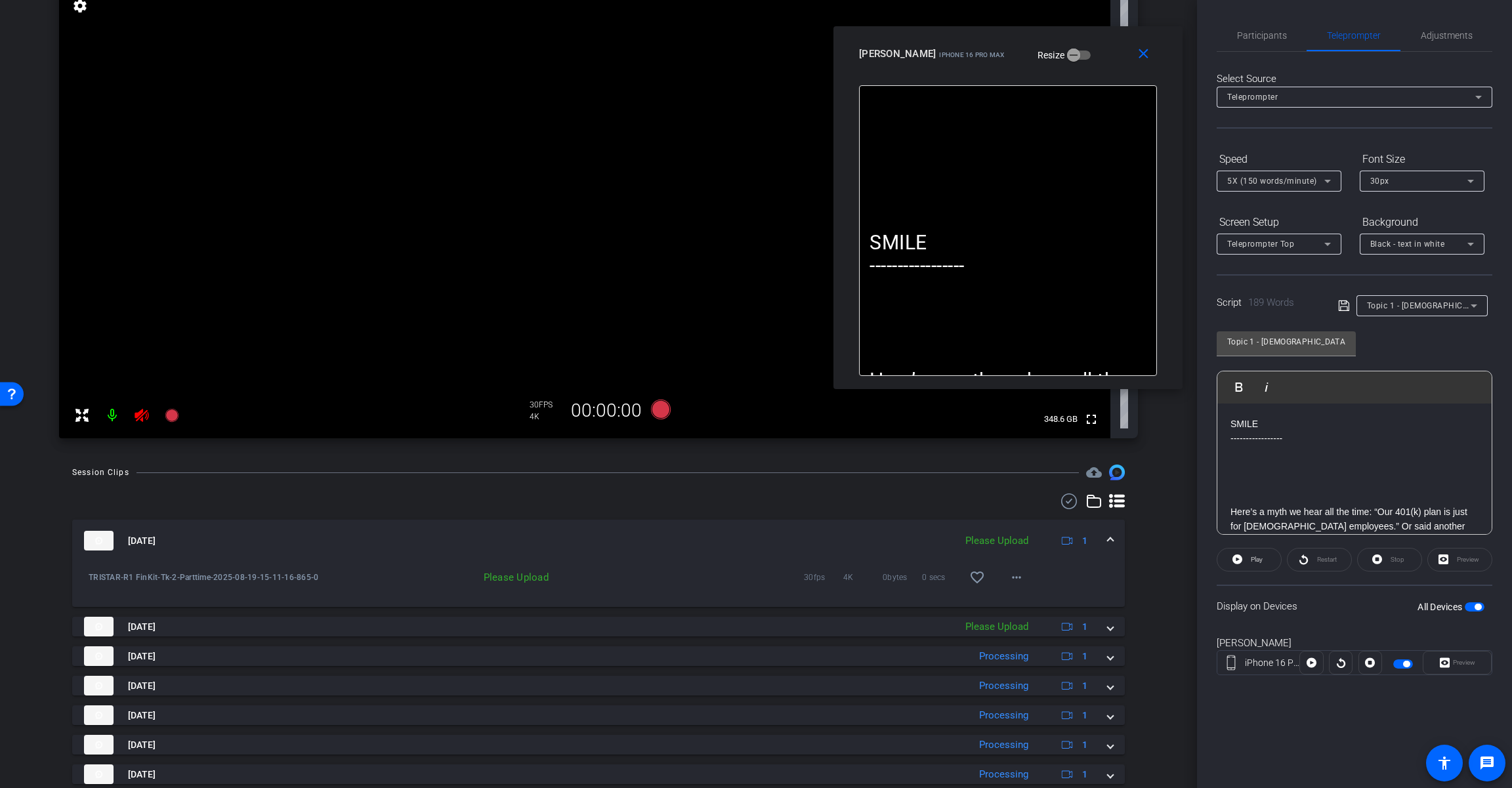
click at [138, 420] on icon at bounding box center [141, 415] width 13 height 13
click at [903, 35] on span "Adjustments" at bounding box center [1446, 35] width 52 height 9
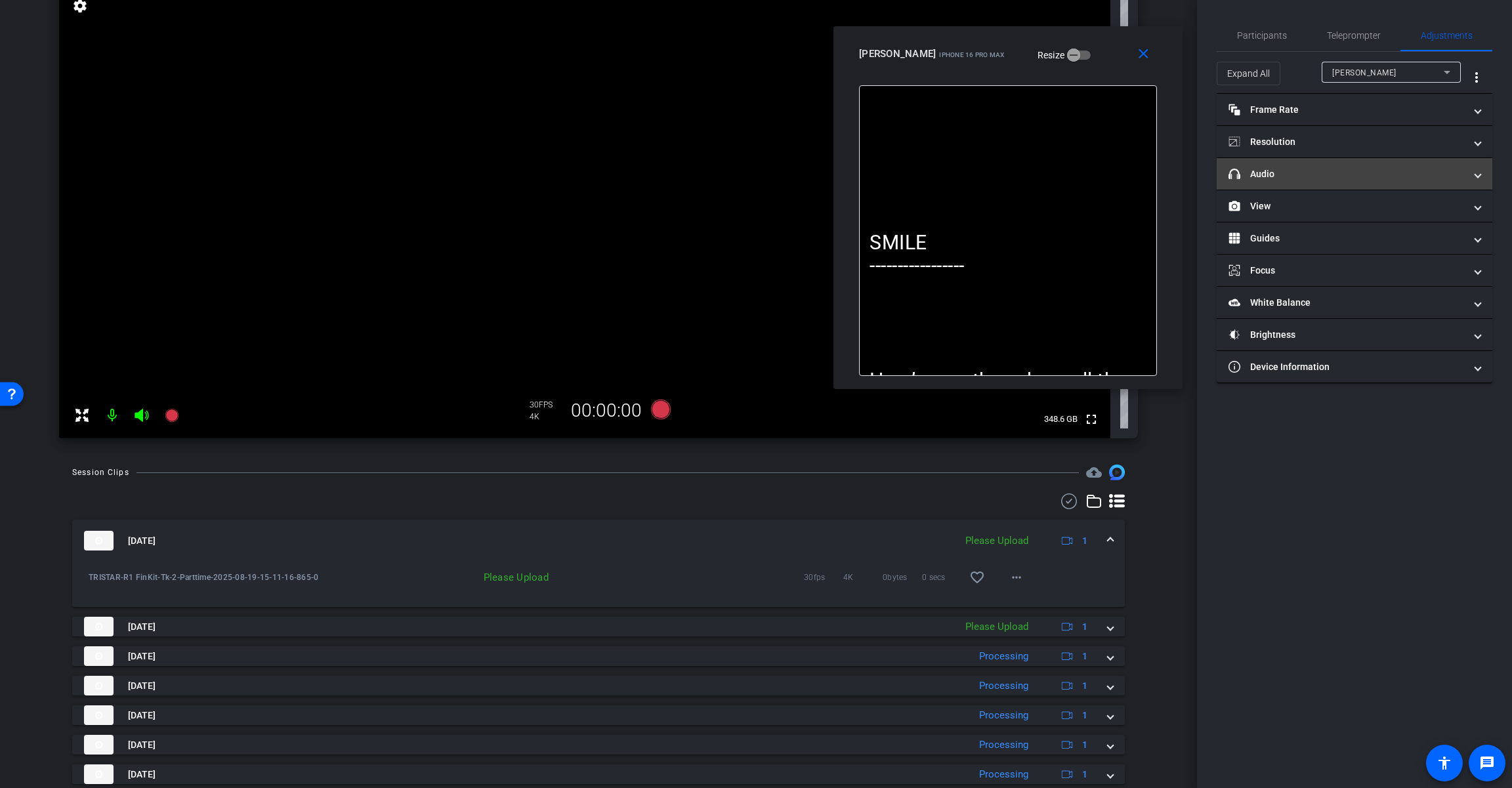
click at [903, 176] on mat-panel-title "headphone icon Audio" at bounding box center [1346, 174] width 236 height 13
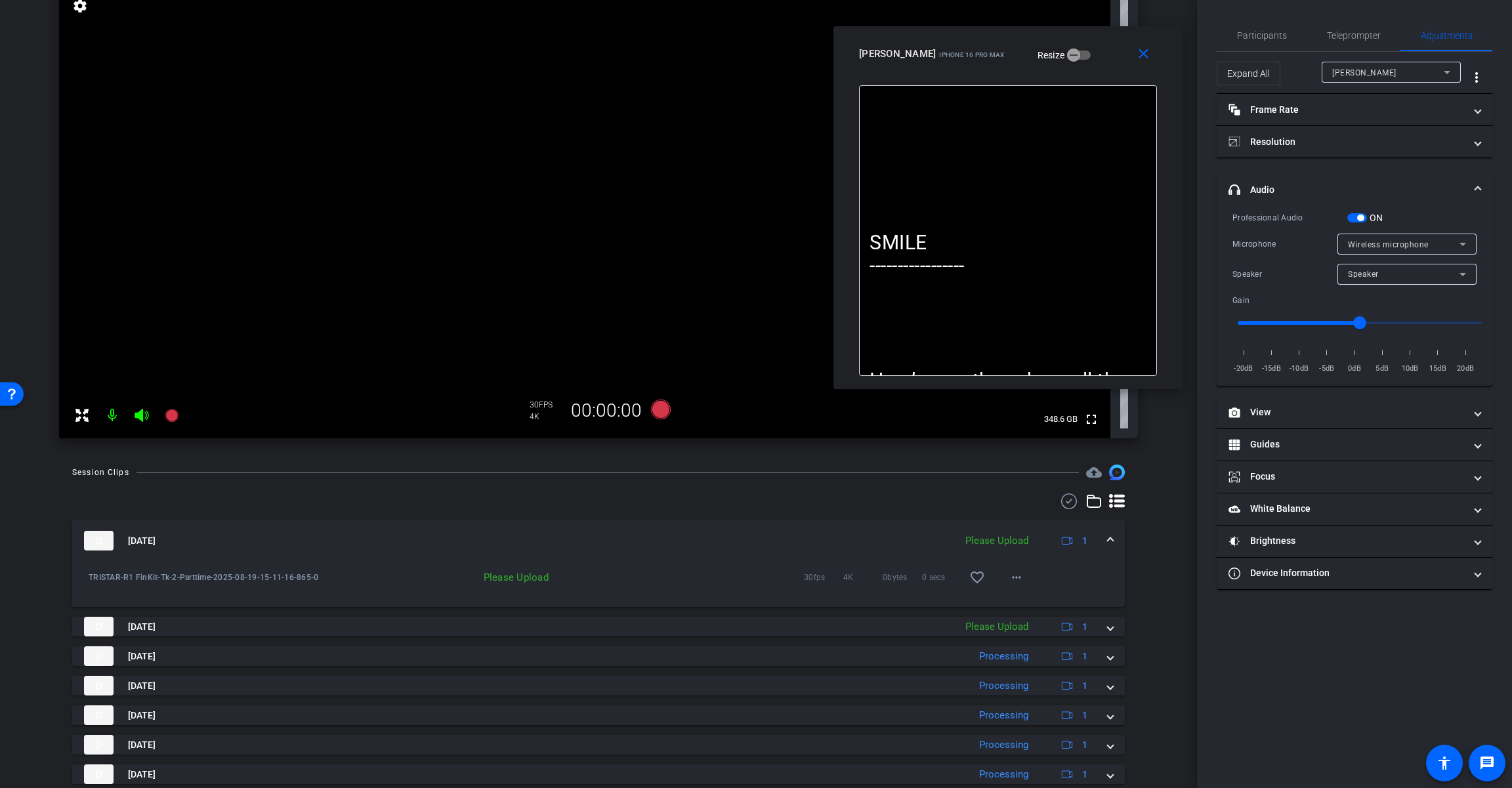
click at [903, 215] on span "button" at bounding box center [1357, 218] width 19 height 9
click at [903, 584] on mat-icon "more_horiz" at bounding box center [1016, 577] width 16 height 16
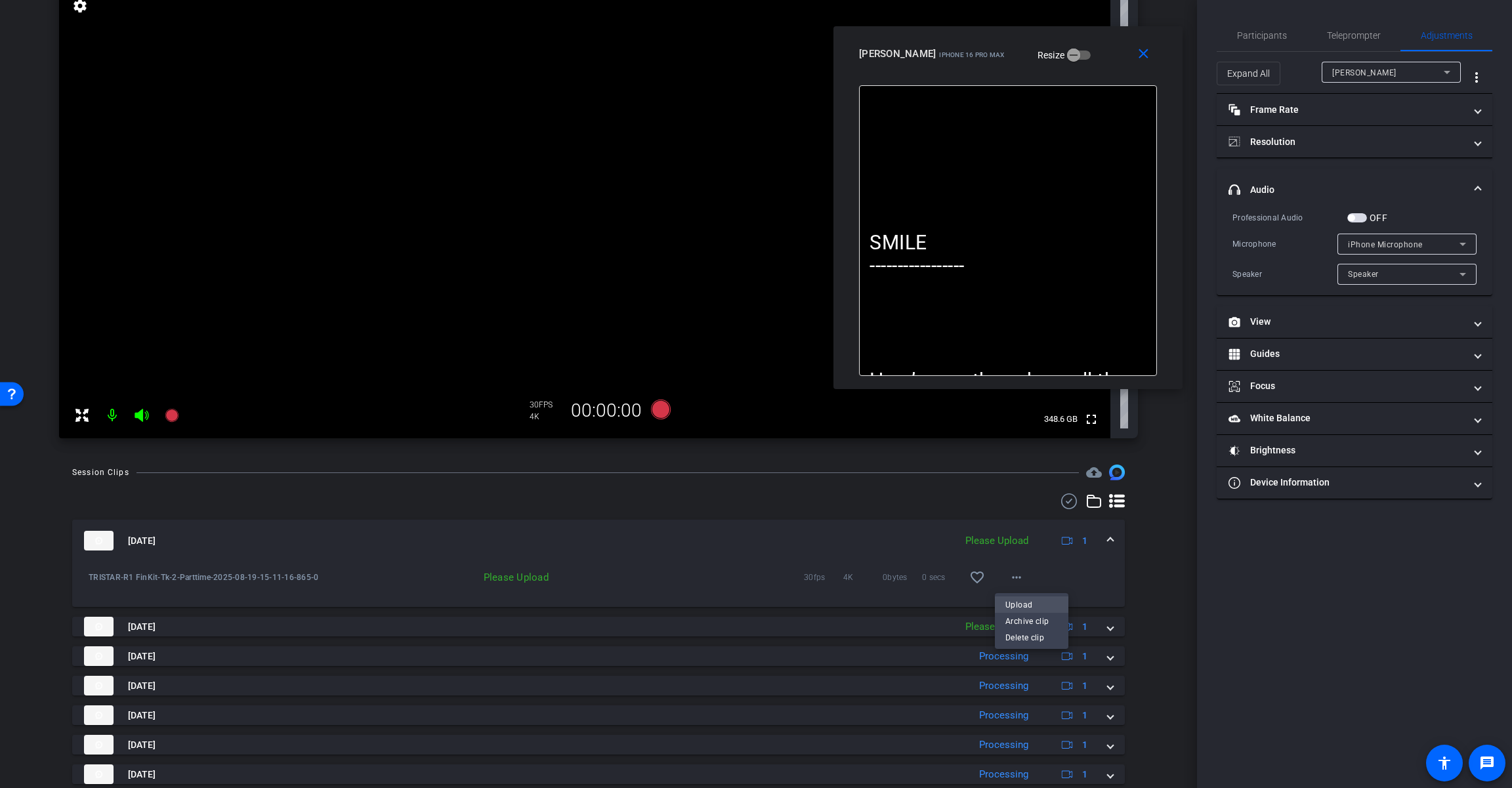
click at [903, 606] on span "Upload" at bounding box center [1031, 605] width 52 height 16
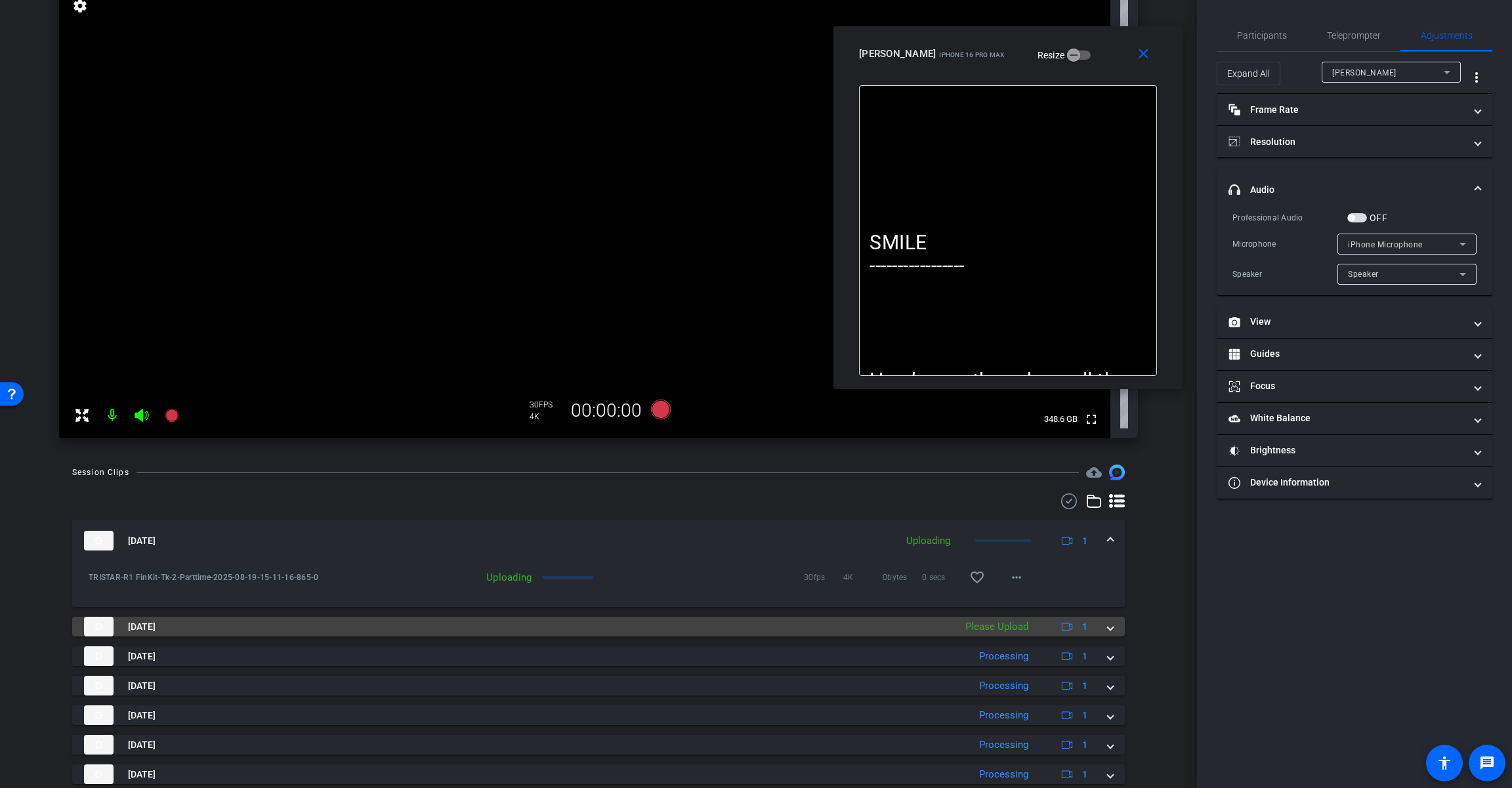
click at [903, 633] on div "Please Upload" at bounding box center [997, 627] width 76 height 15
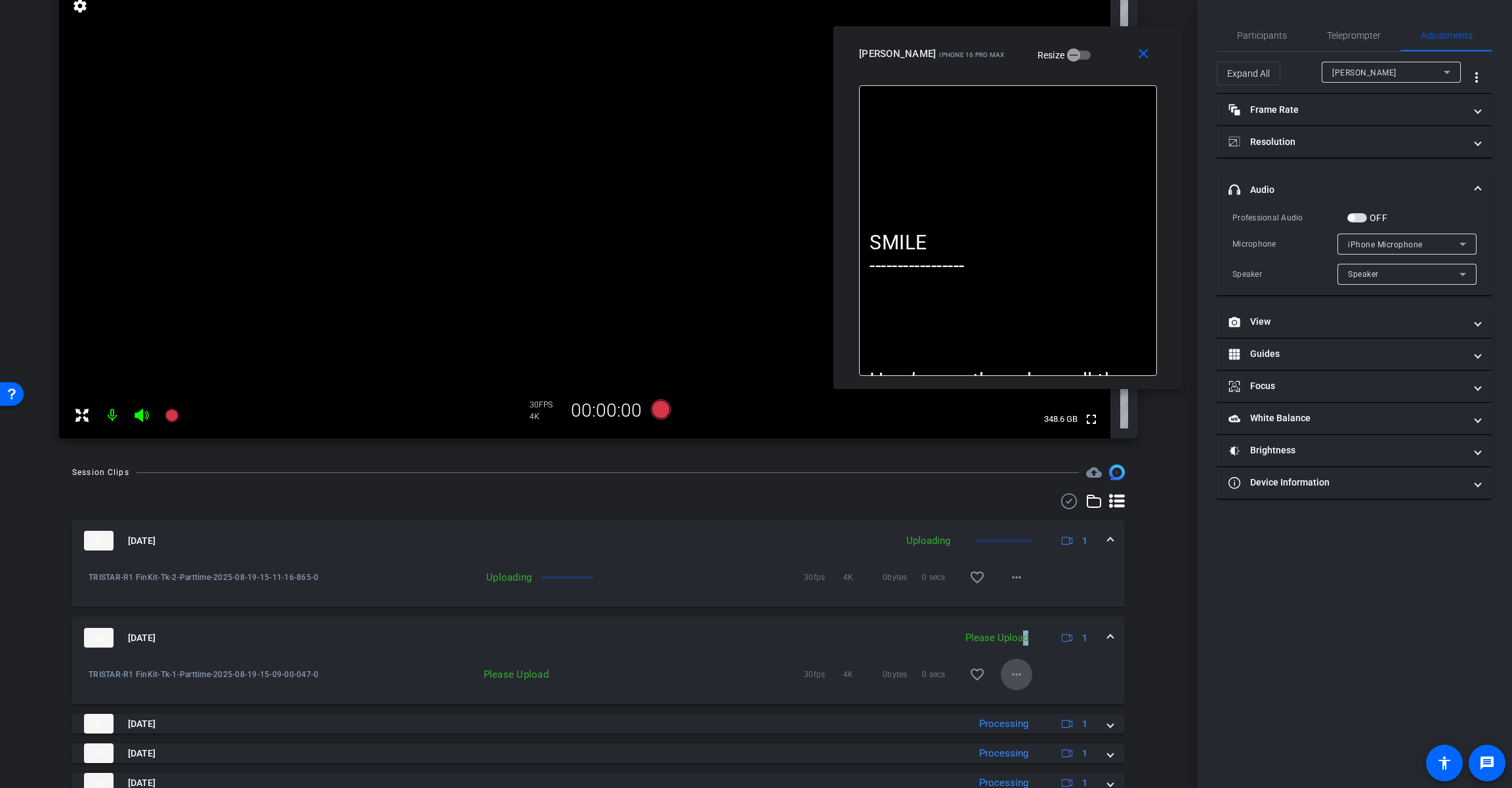
click at [903, 674] on mat-icon "more_horiz" at bounding box center [1016, 674] width 16 height 16
click at [903, 705] on span "Upload" at bounding box center [1031, 702] width 52 height 16
click at [903, 636] on span at bounding box center [1110, 638] width 5 height 13
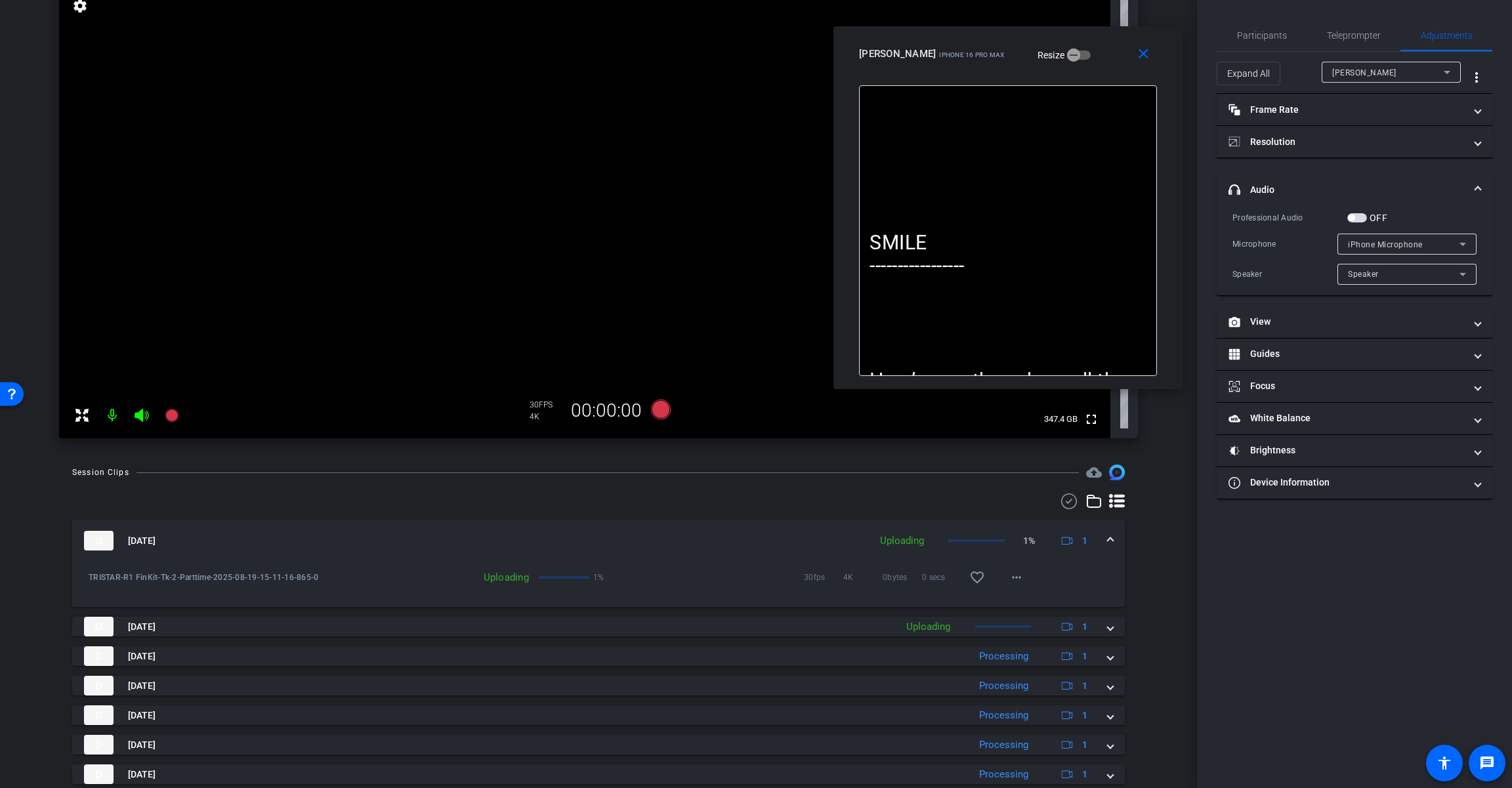
click at [903, 543] on div "Aug 19, 2025 Uploading 1% 1" at bounding box center [595, 541] width 1024 height 19
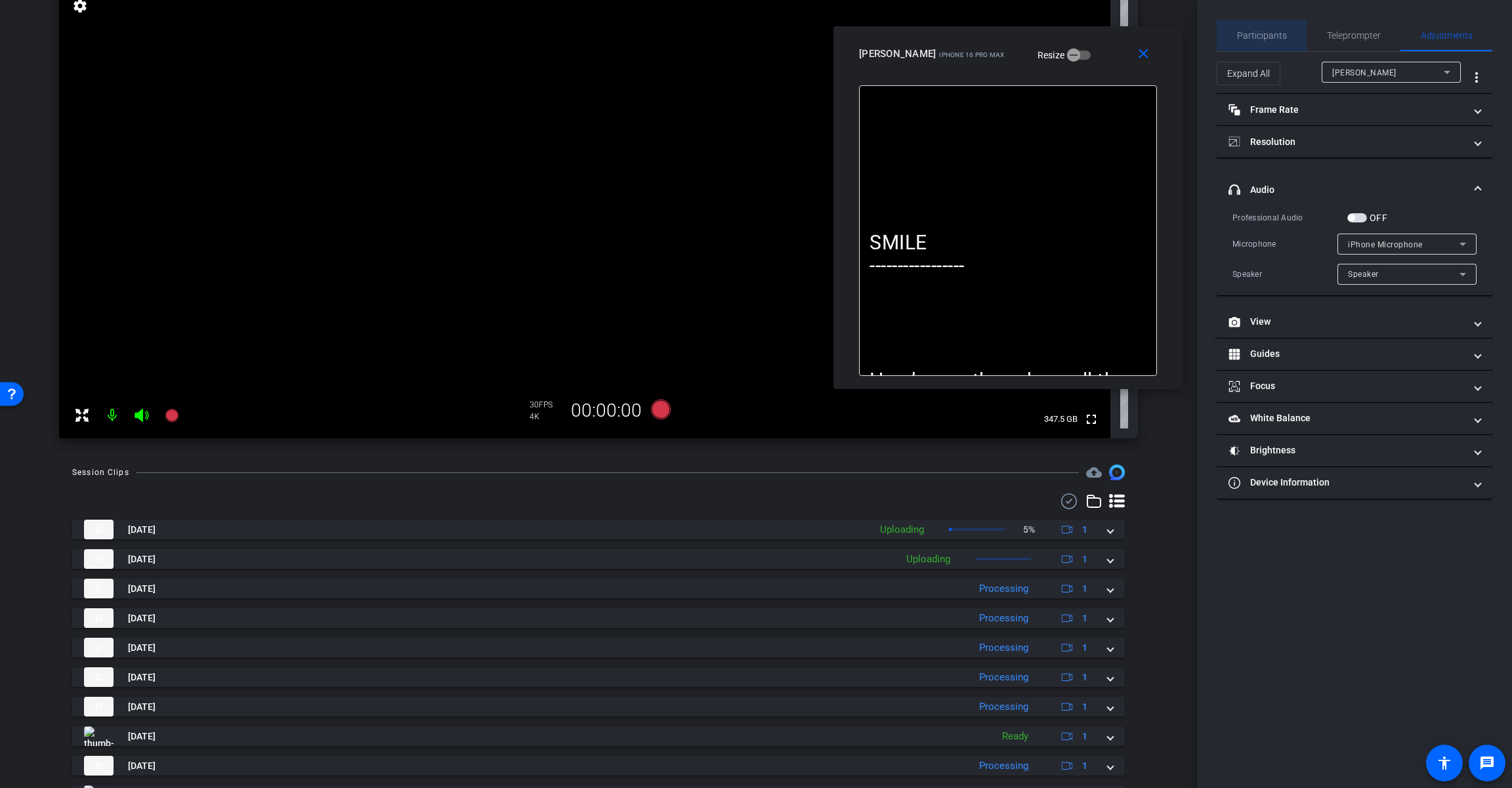
click at [903, 31] on span "Participants" at bounding box center [1261, 35] width 50 height 9
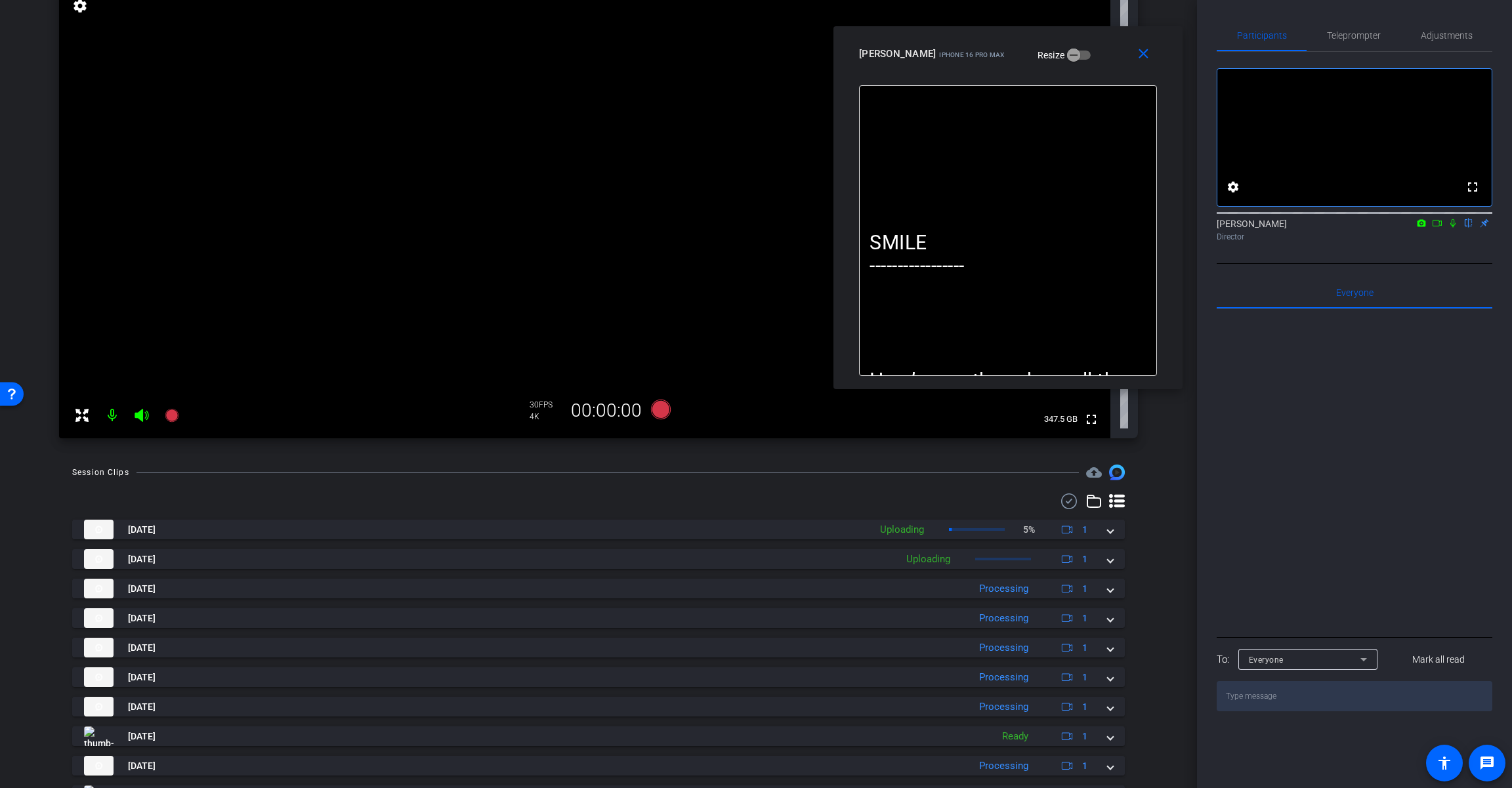
click at [903, 226] on icon at bounding box center [1437, 223] width 9 height 7
click at [903, 228] on icon at bounding box center [1468, 223] width 10 height 9
click at [903, 226] on icon at bounding box center [1452, 223] width 7 height 7
click at [903, 228] on icon at bounding box center [1453, 223] width 7 height 8
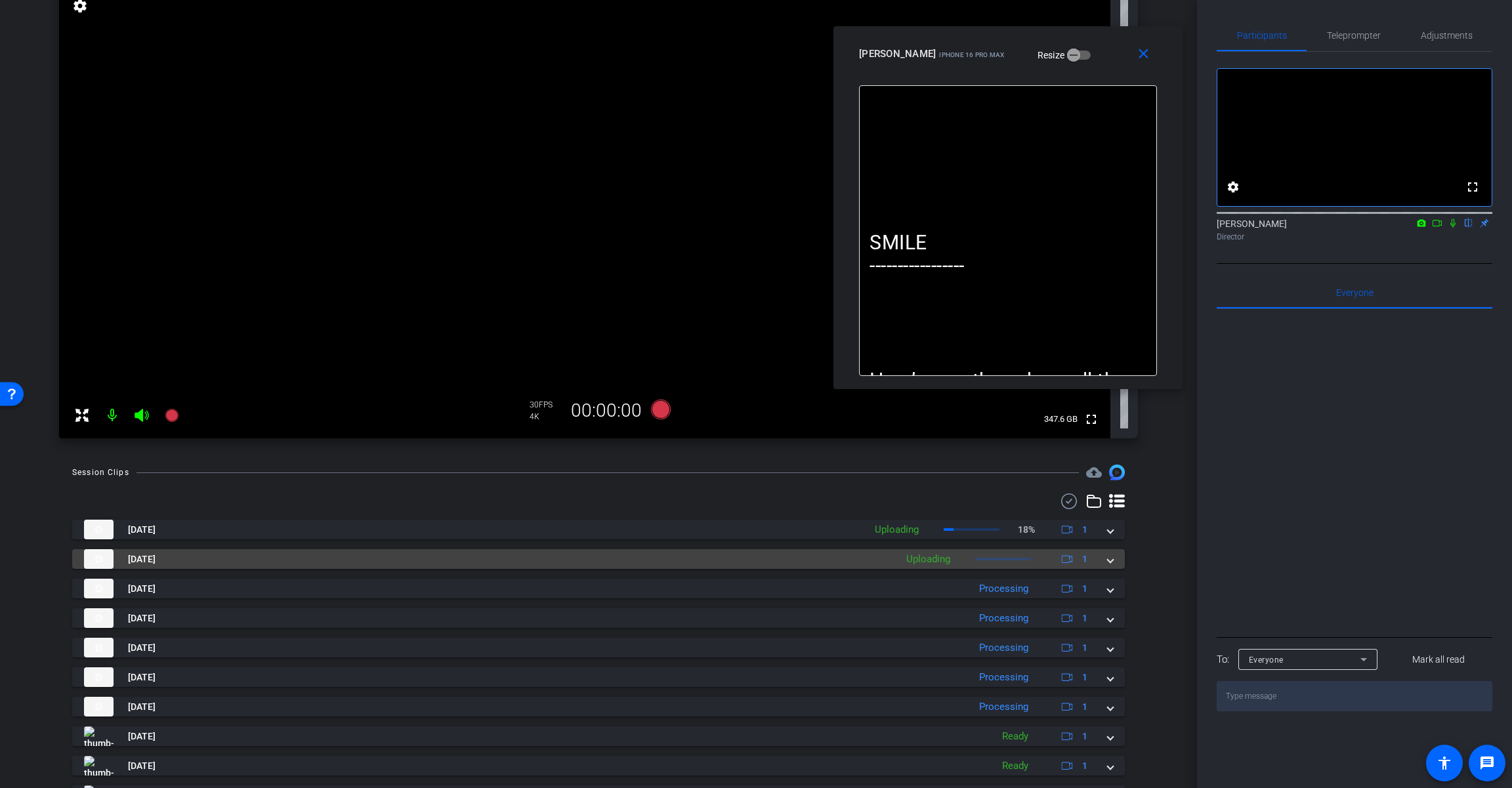
click at [903, 559] on span at bounding box center [1110, 559] width 5 height 13
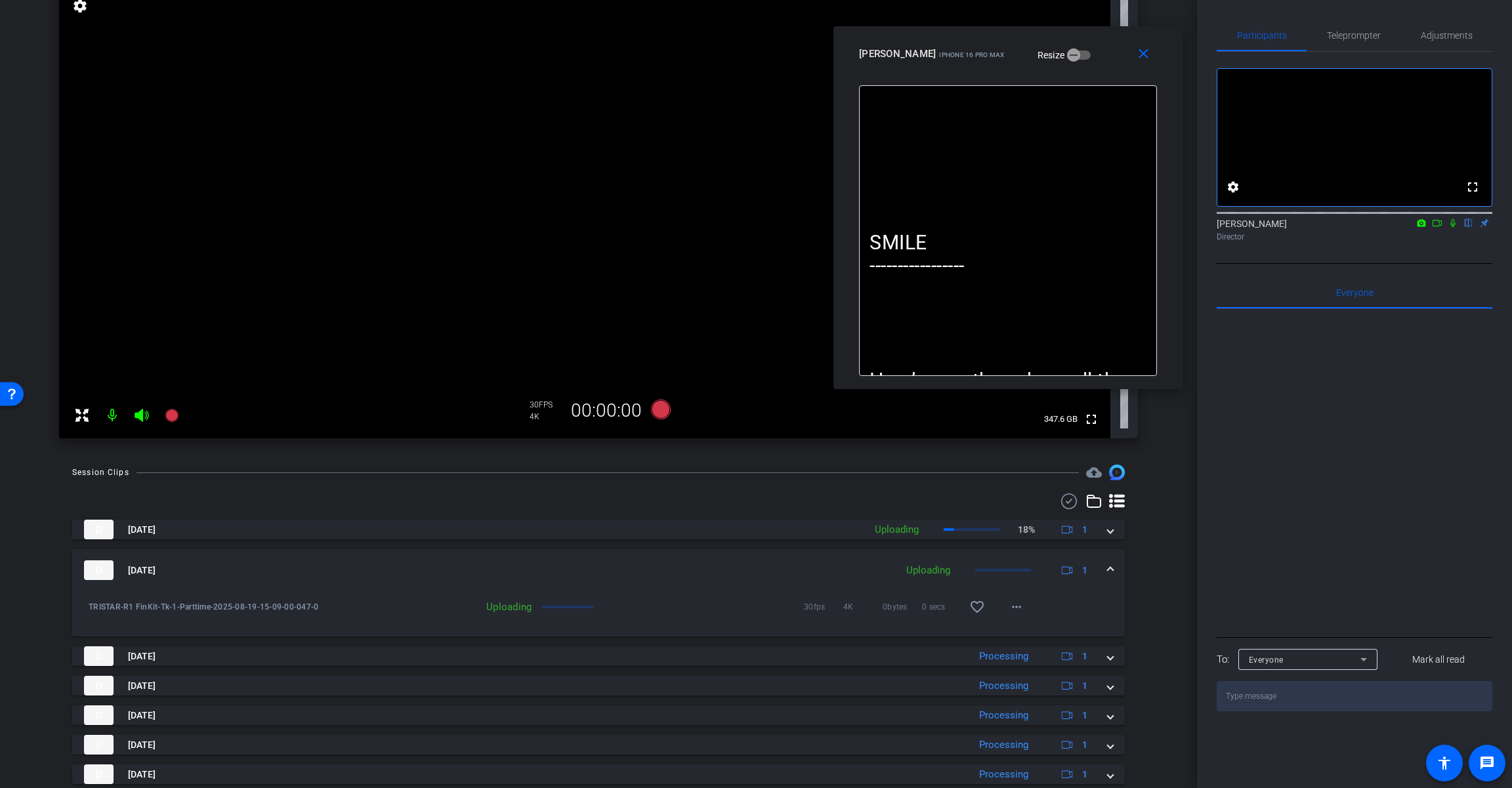
click at [903, 564] on mat-expansion-panel-header "[DATE] Uploading 1" at bounding box center [598, 570] width 1052 height 42
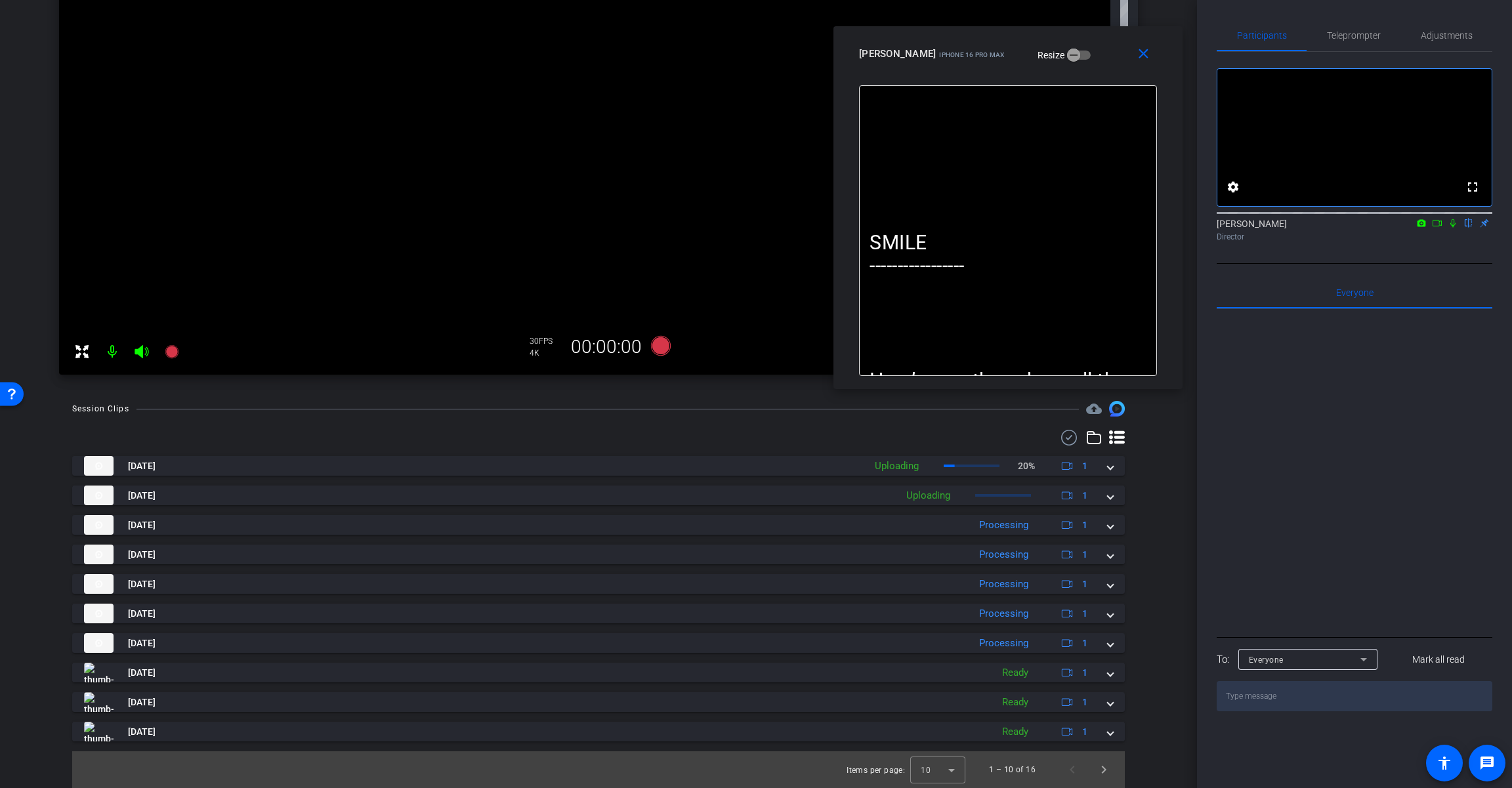
scroll to position [84, 0]
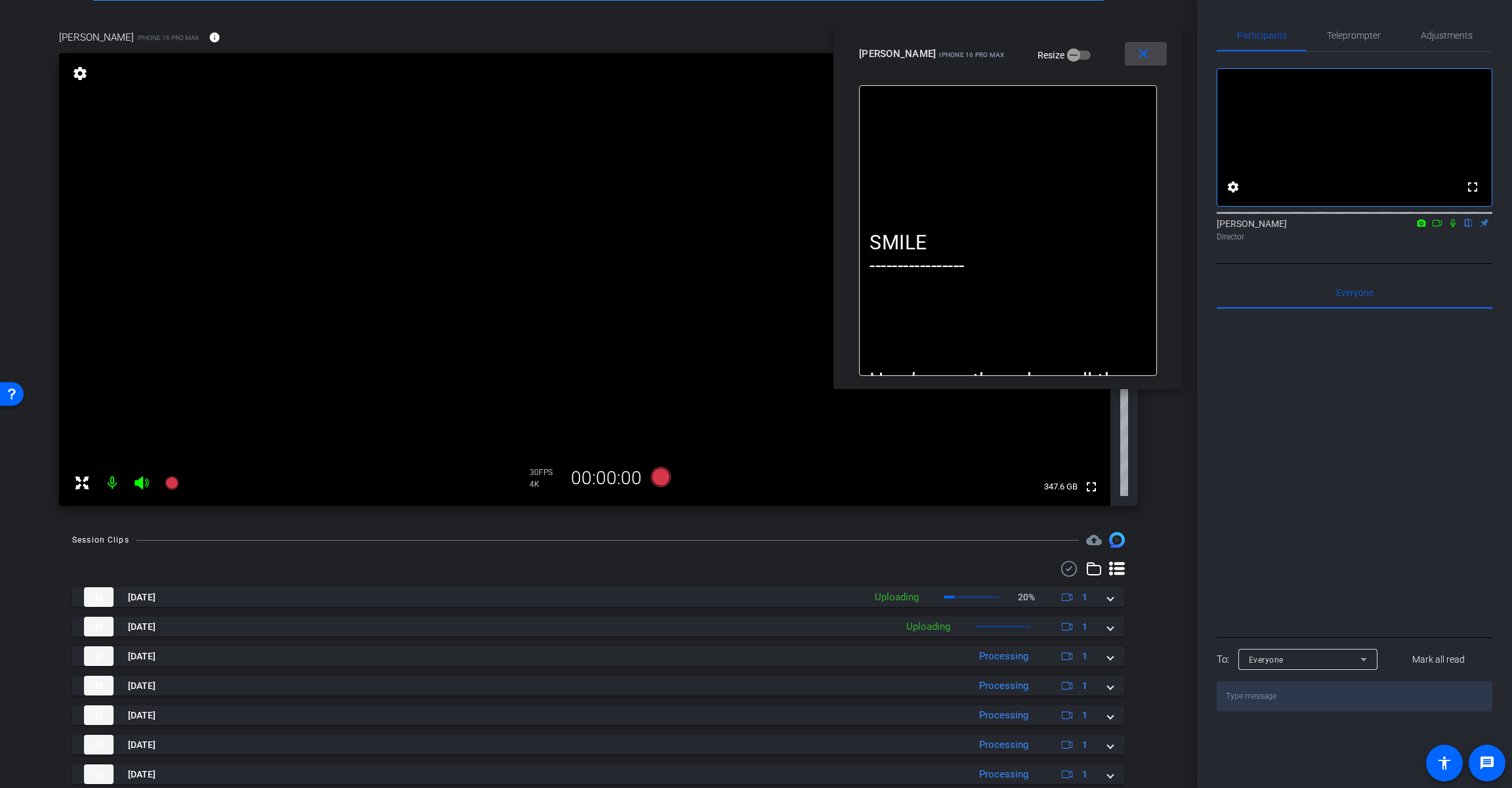
click at [903, 52] on span at bounding box center [1145, 54] width 42 height 31
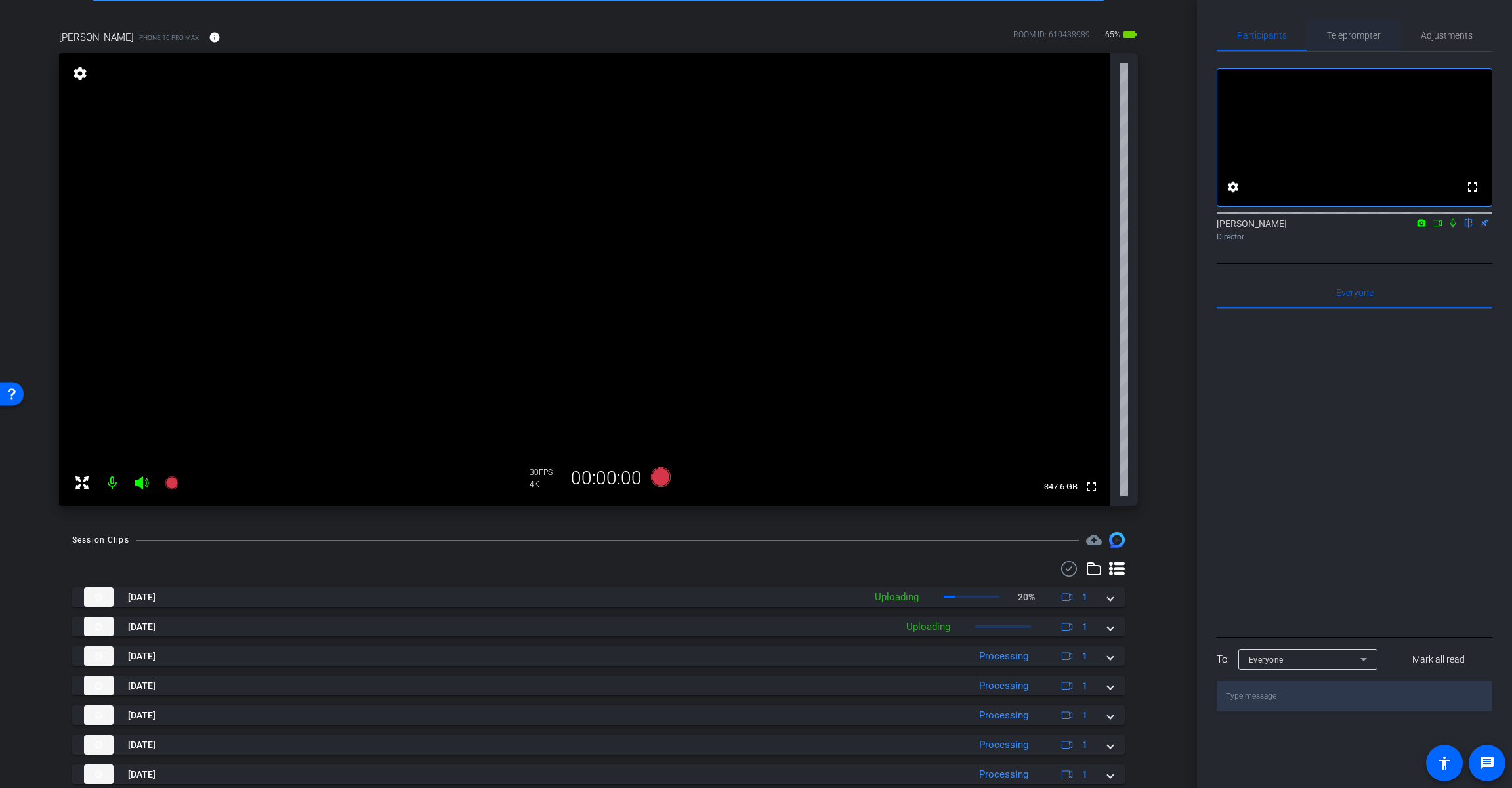
click at [903, 37] on span "Teleprompter" at bounding box center [1354, 35] width 54 height 9
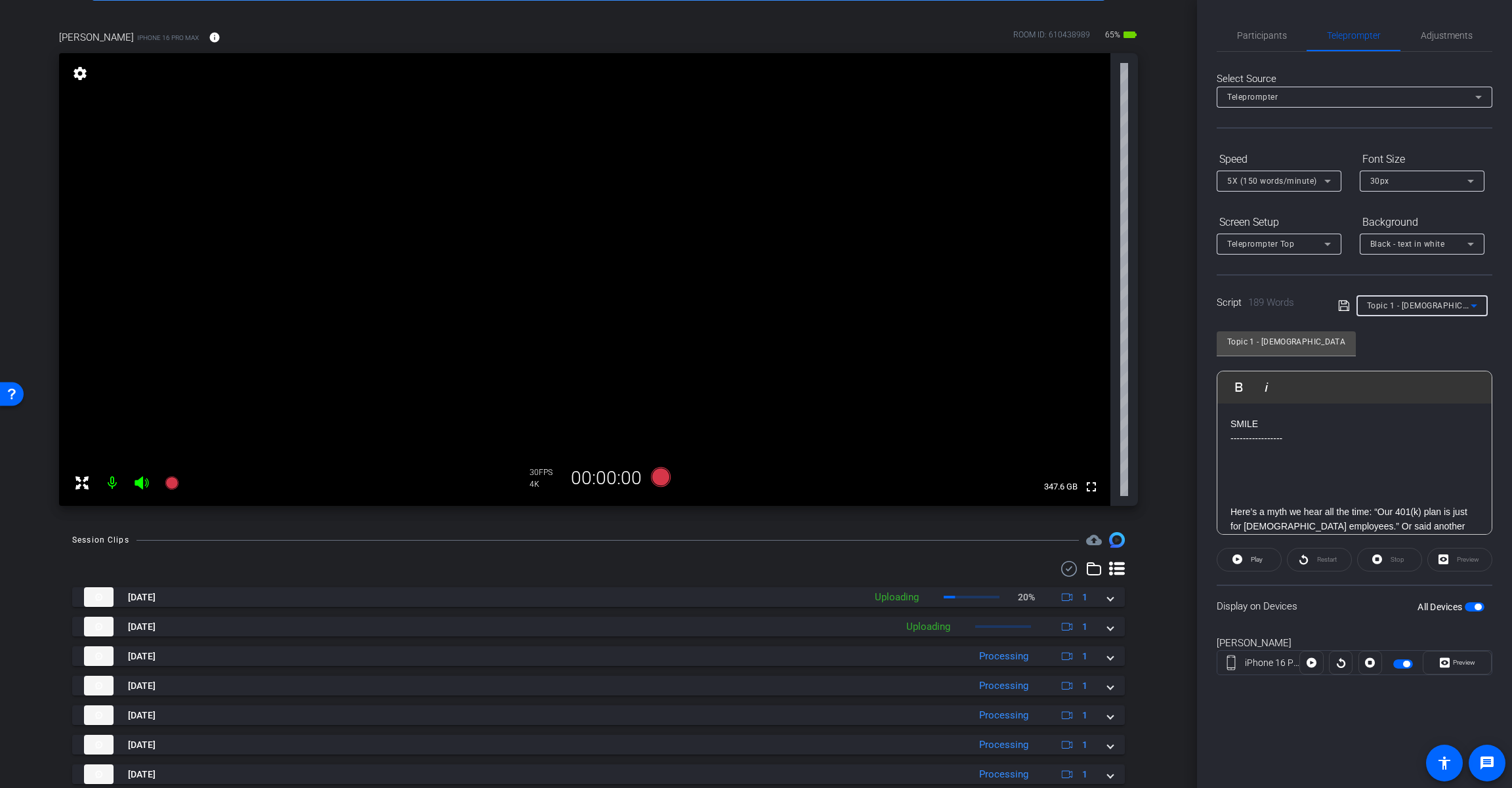
click at [903, 303] on span "Topic 1 - [DEMOGRAPHIC_DATA] employees" at bounding box center [1449, 305] width 166 height 10
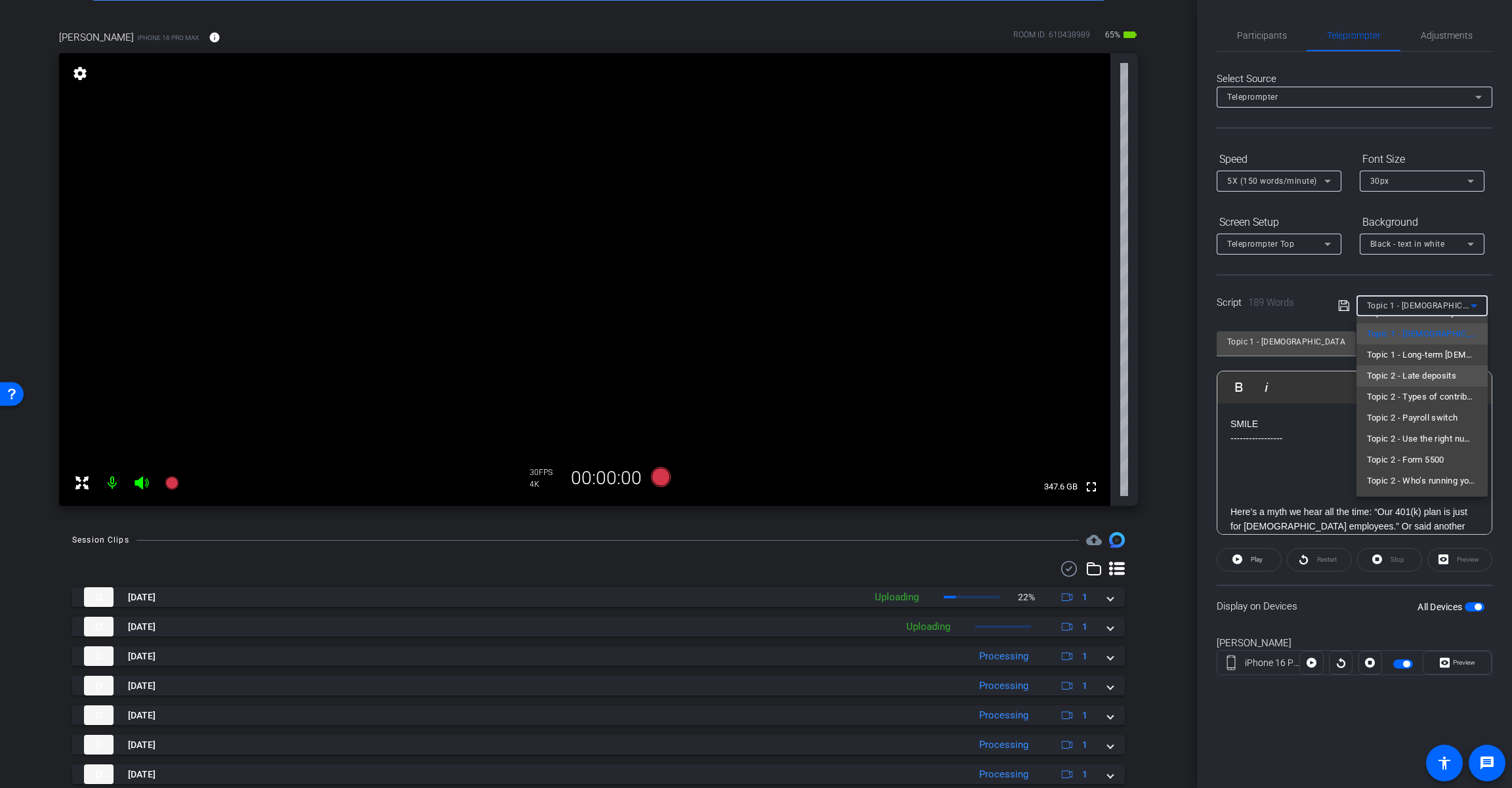
scroll to position [37, 0]
click at [903, 428] on span "Topic 1 - Long-term [DEMOGRAPHIC_DATA] employees" at bounding box center [1422, 421] width 111 height 16
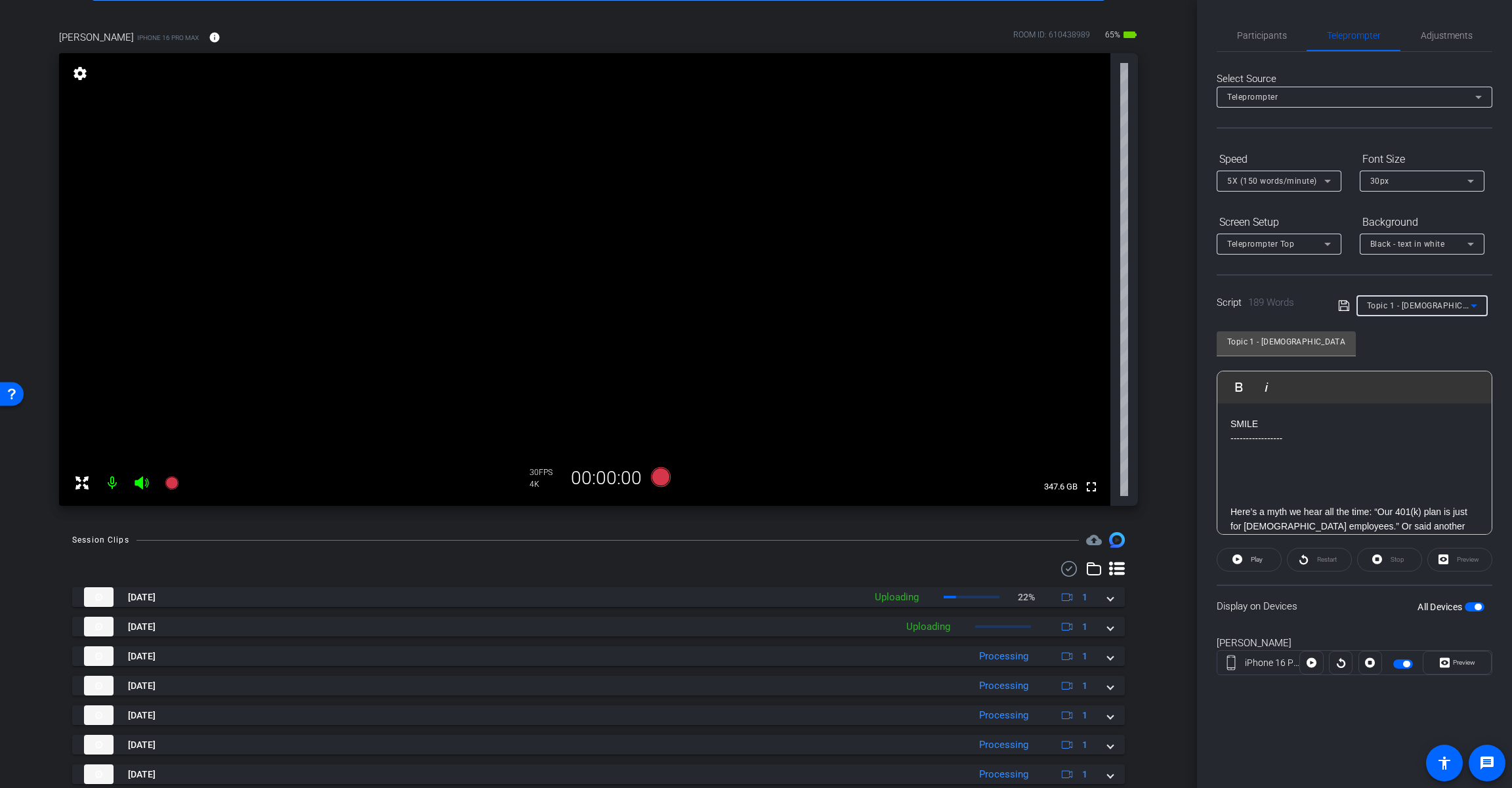
type input "Topic 1 - Long-term [DEMOGRAPHIC_DATA] employees"
click at [657, 472] on icon at bounding box center [661, 477] width 19 height 19
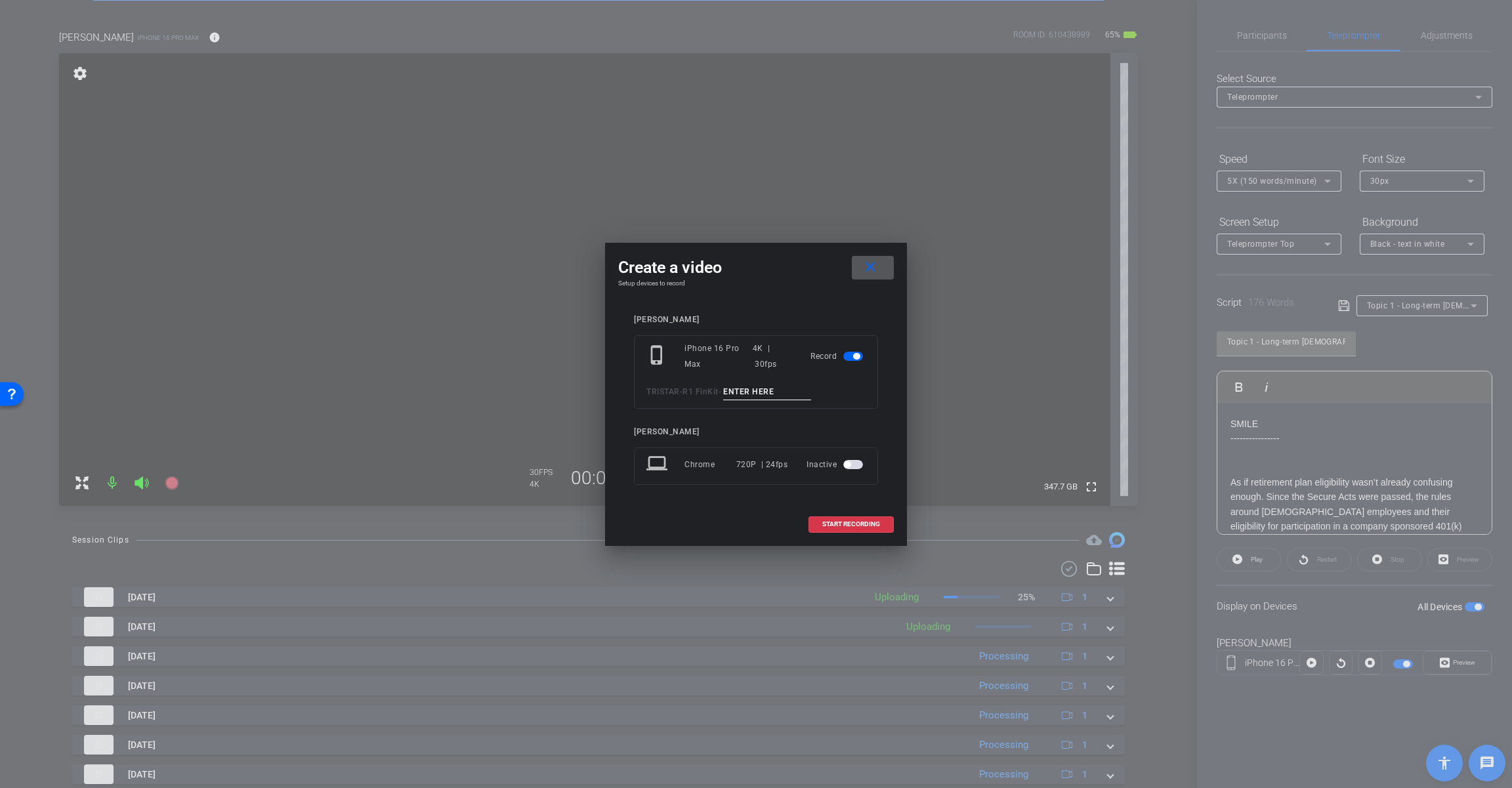
click at [755, 393] on input at bounding box center [767, 392] width 88 height 16
paste input "Long-term part-time"
click at [731, 388] on input "Long-term part-time" at bounding box center [767, 392] width 88 height 16
click at [784, 388] on input "Tk_1_Long-term part-time" at bounding box center [767, 392] width 88 height 16
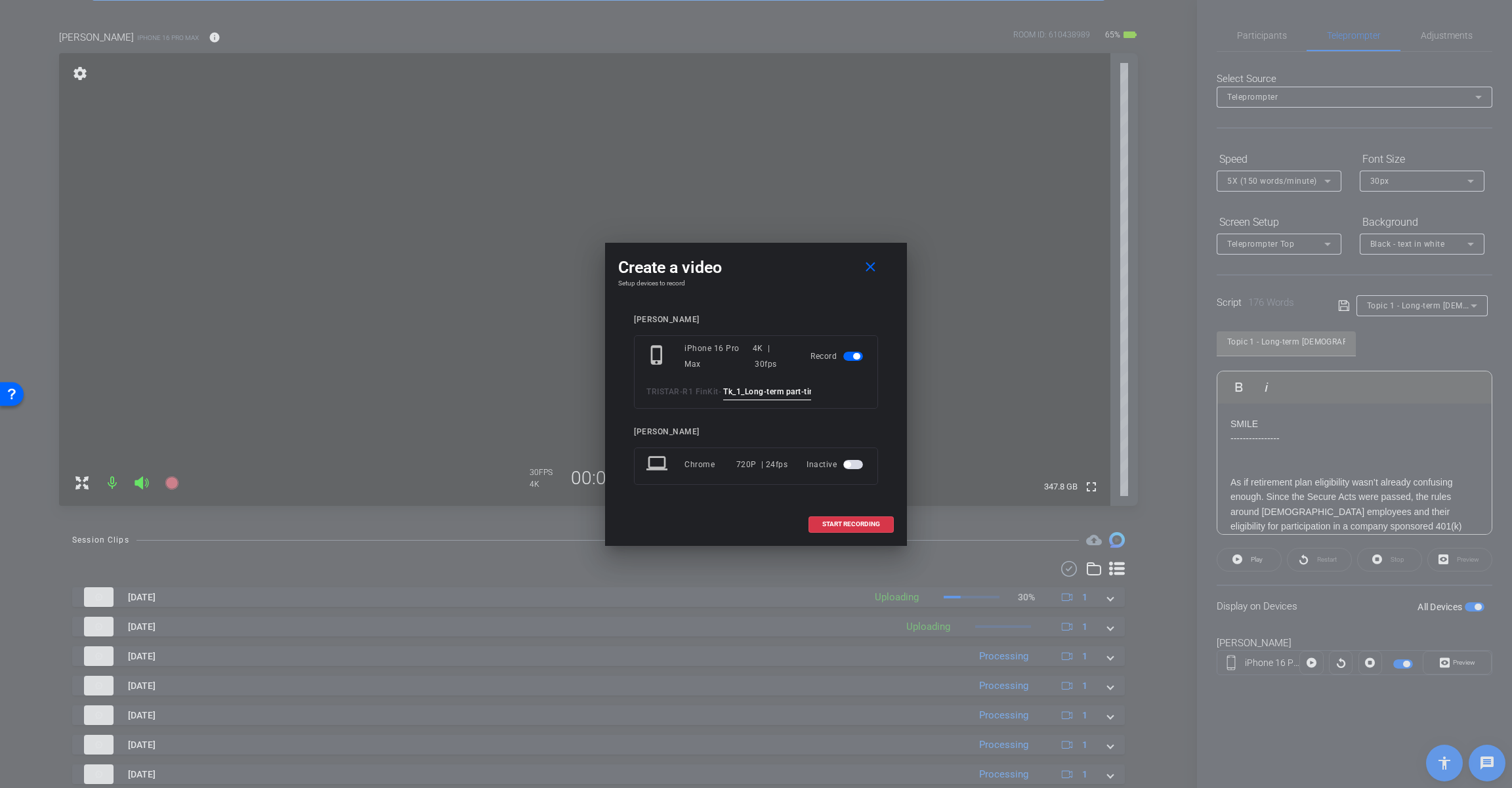
click at [784, 388] on input "Tk_1_Long-term part-time" at bounding box center [767, 392] width 88 height 16
type input "Tk_1_Long-term part-time"
click at [876, 270] on mat-icon "close" at bounding box center [871, 267] width 16 height 16
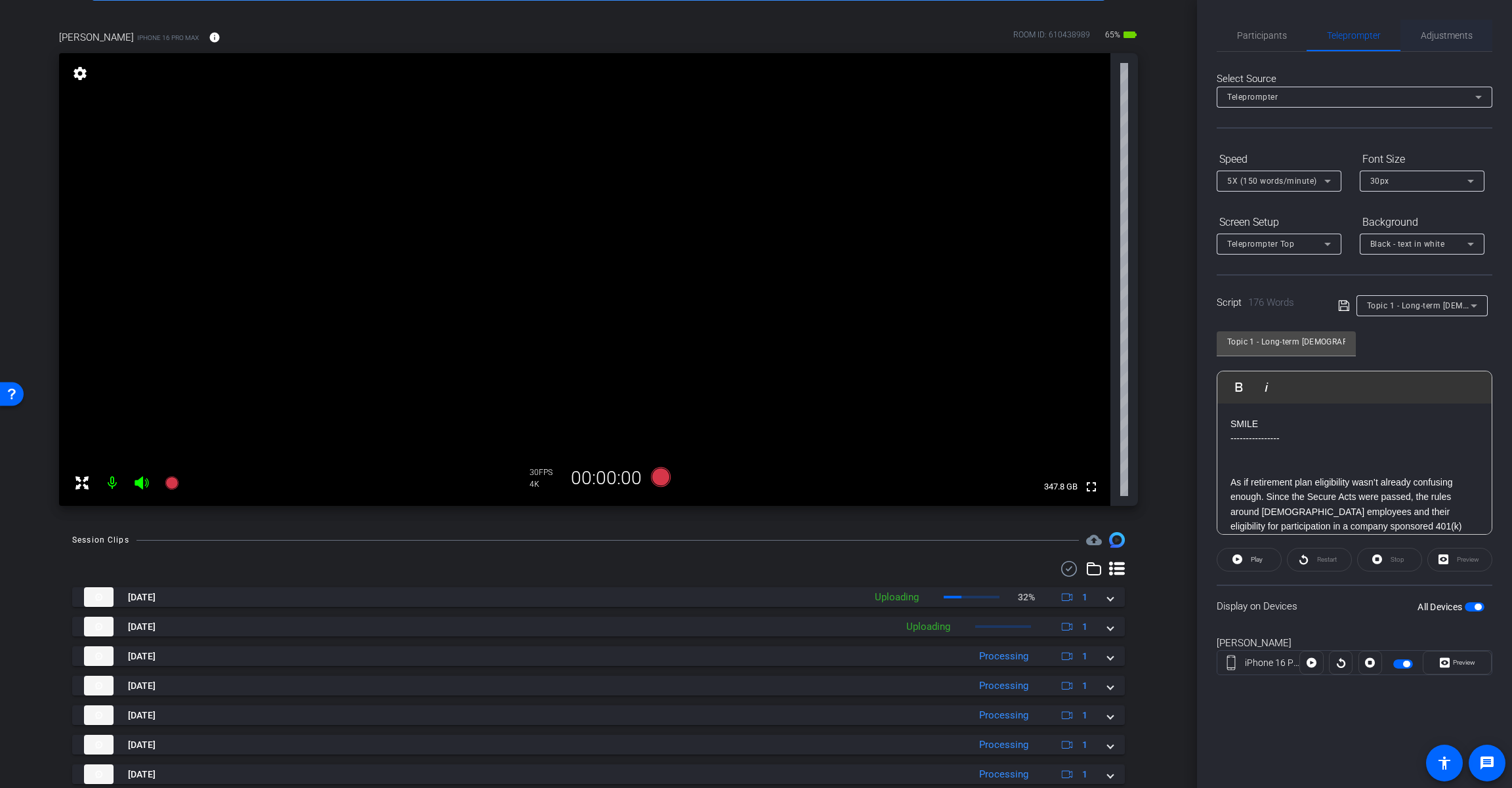
click at [903, 33] on span "Adjustments" at bounding box center [1446, 35] width 52 height 9
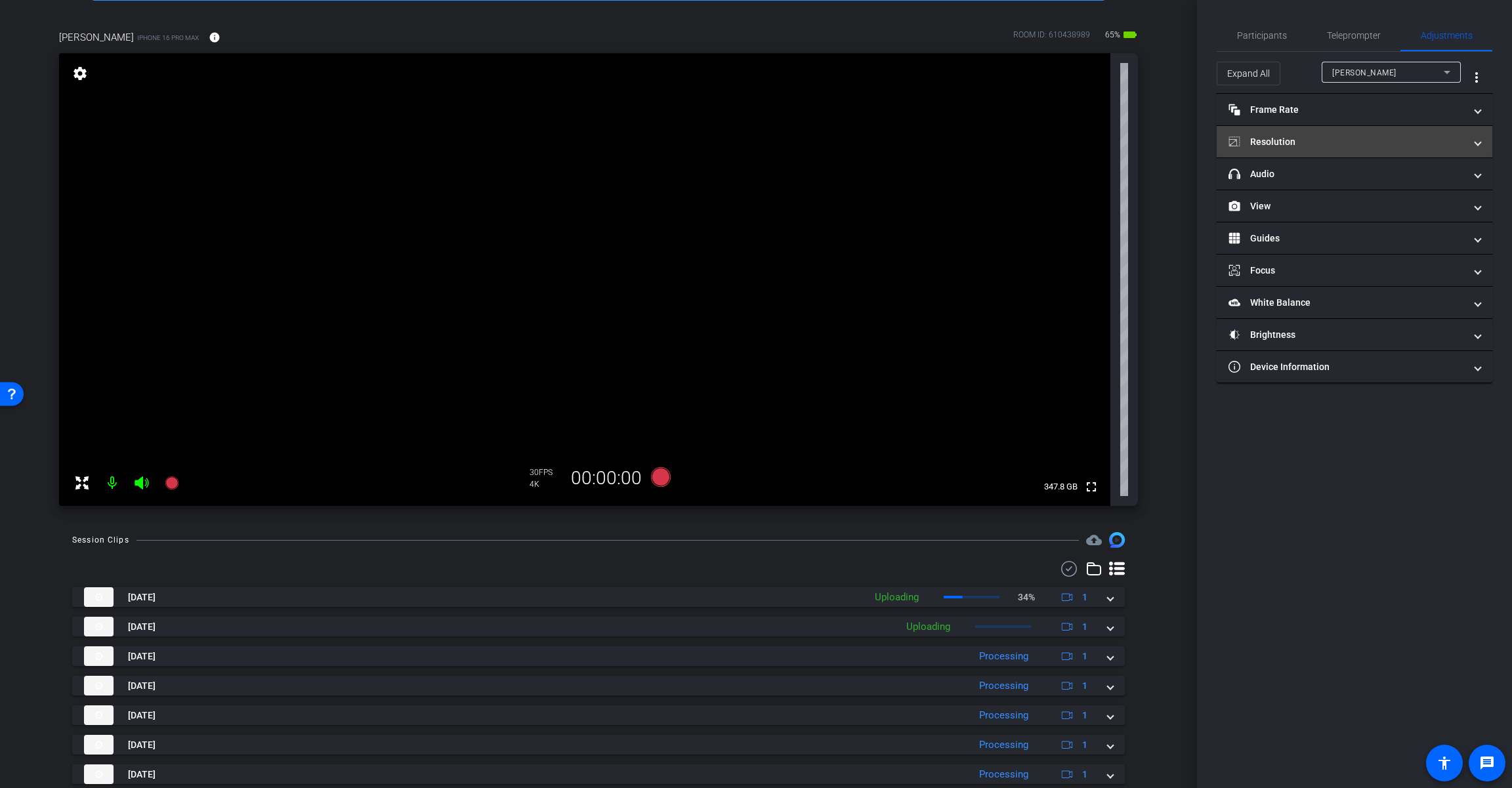
click at [903, 145] on mat-panel-title "Resolution" at bounding box center [1346, 142] width 236 height 13
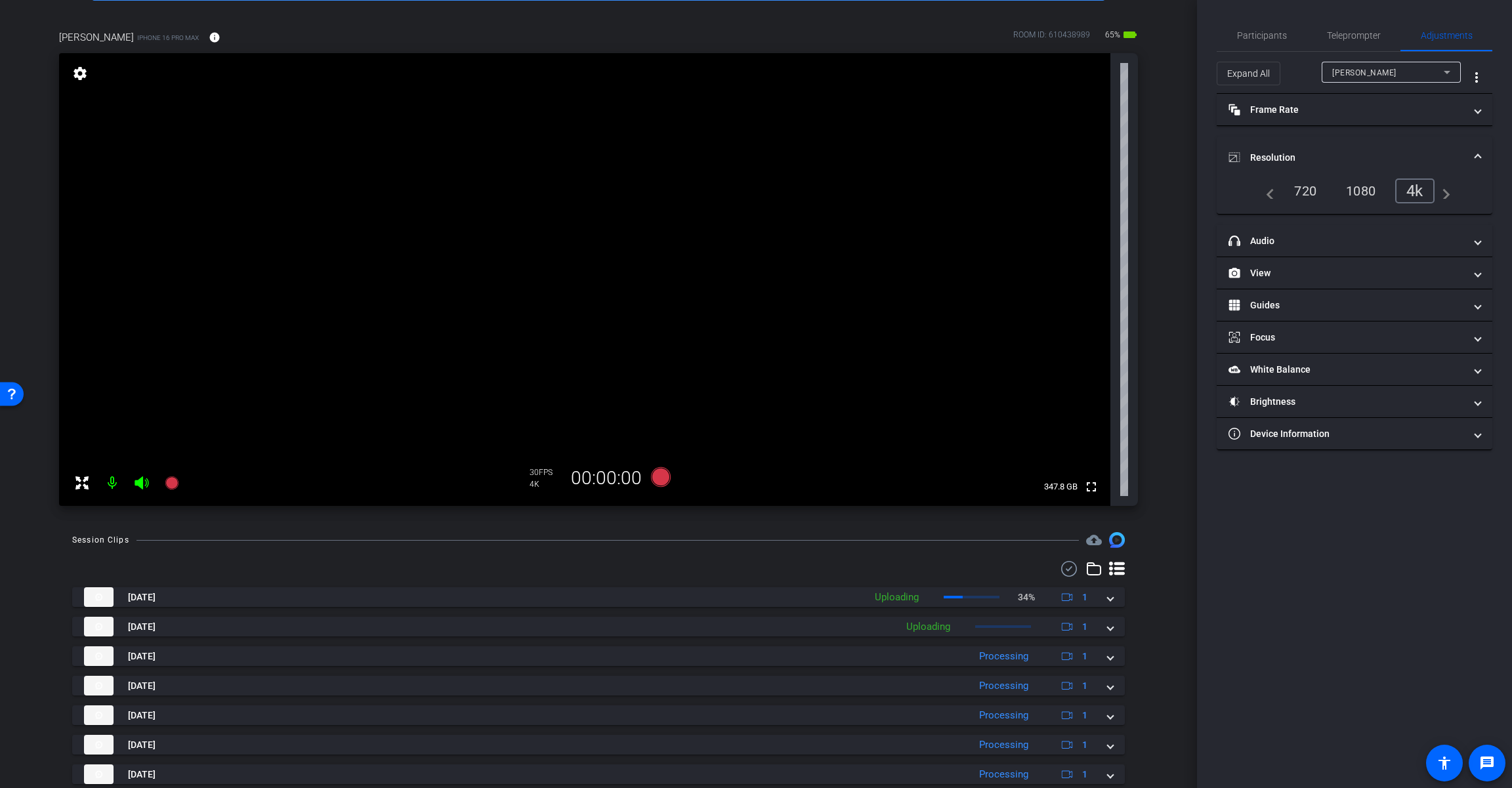
click at [903, 143] on mat-expansion-panel-header "Resolution" at bounding box center [1354, 158] width 276 height 42
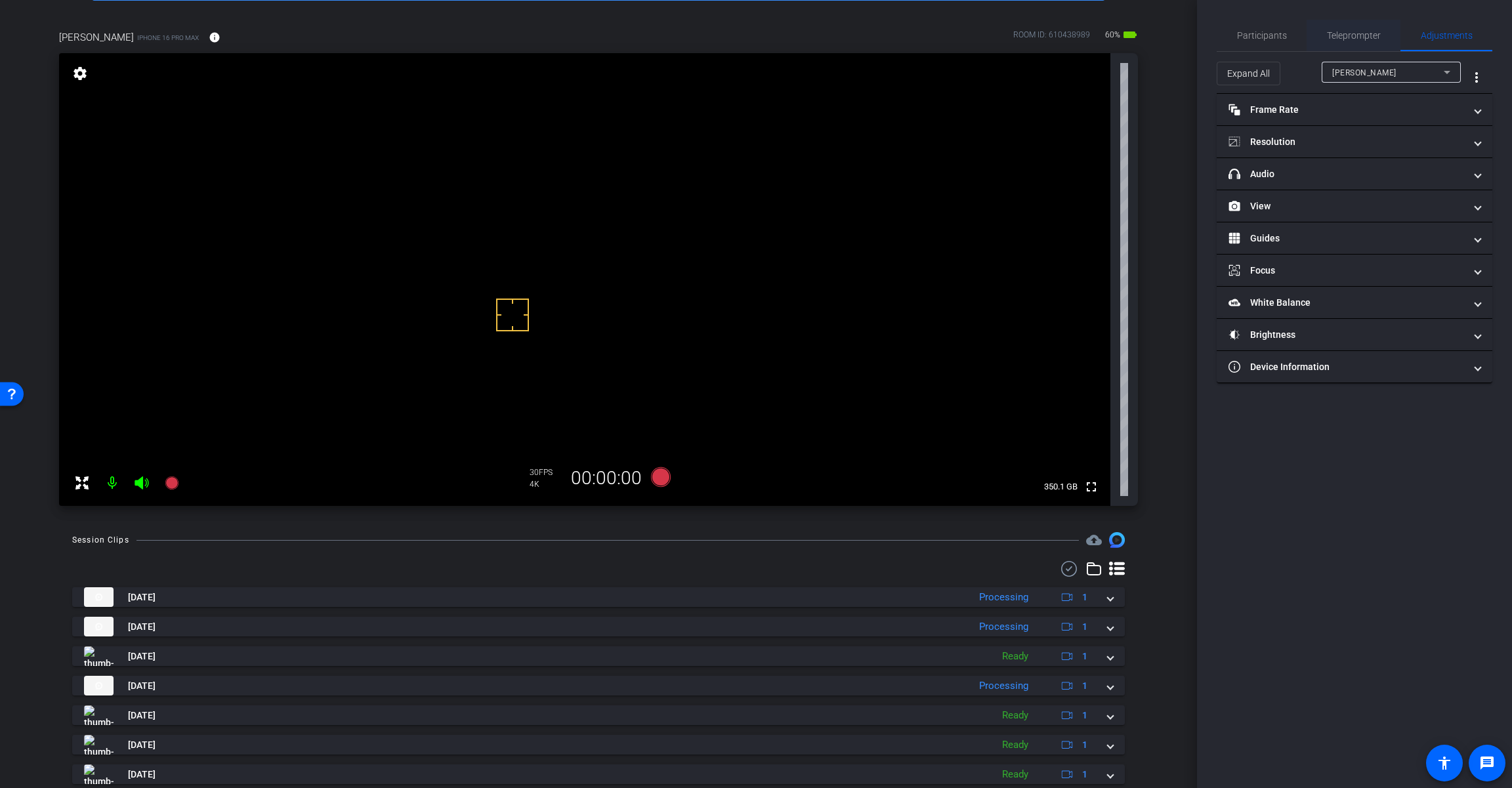
click at [903, 40] on span "Teleprompter" at bounding box center [1354, 35] width 54 height 31
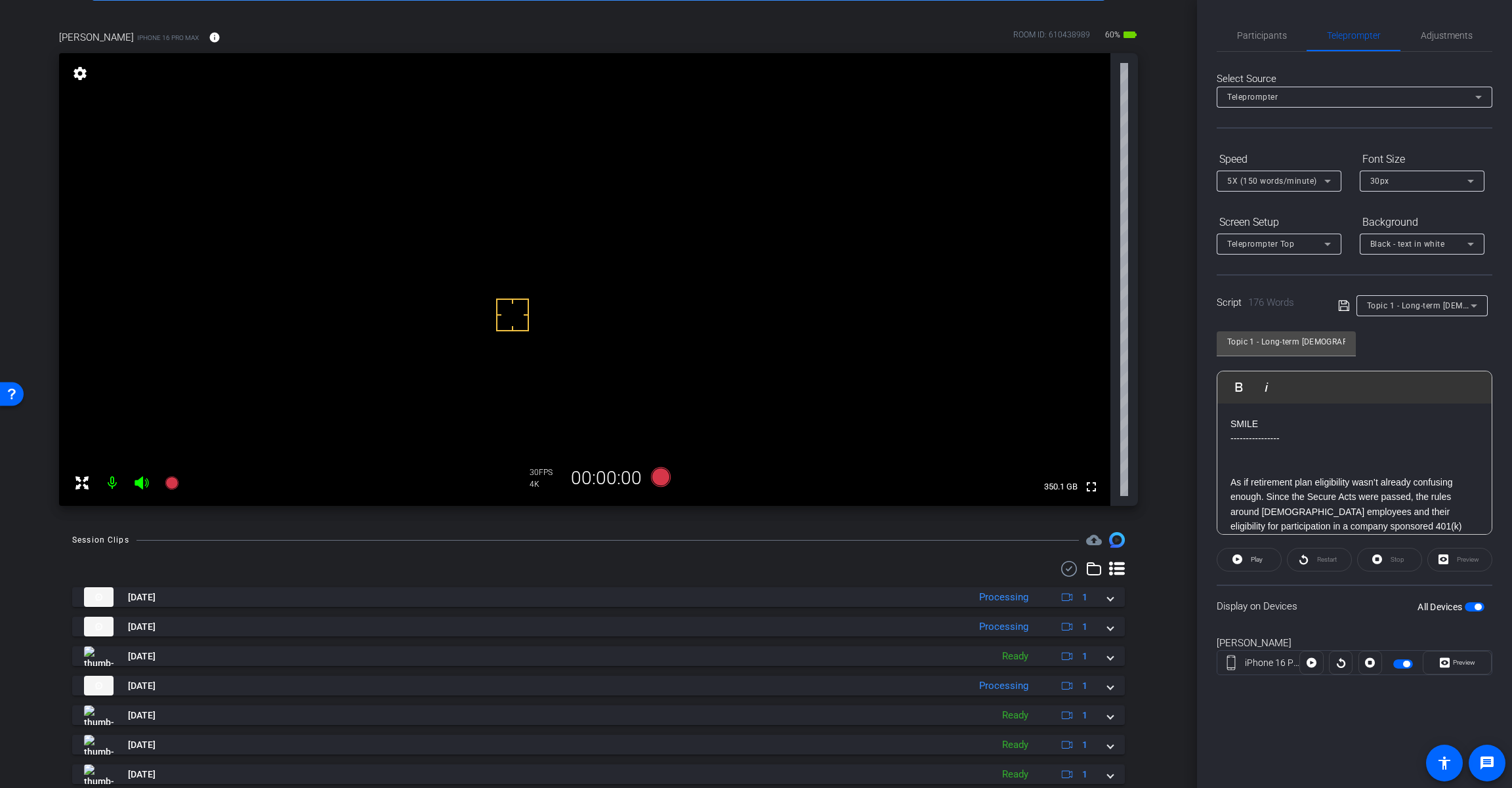
click at [903, 456] on p at bounding box center [1354, 453] width 248 height 14
click at [903, 31] on span "Adjustments" at bounding box center [1446, 35] width 52 height 9
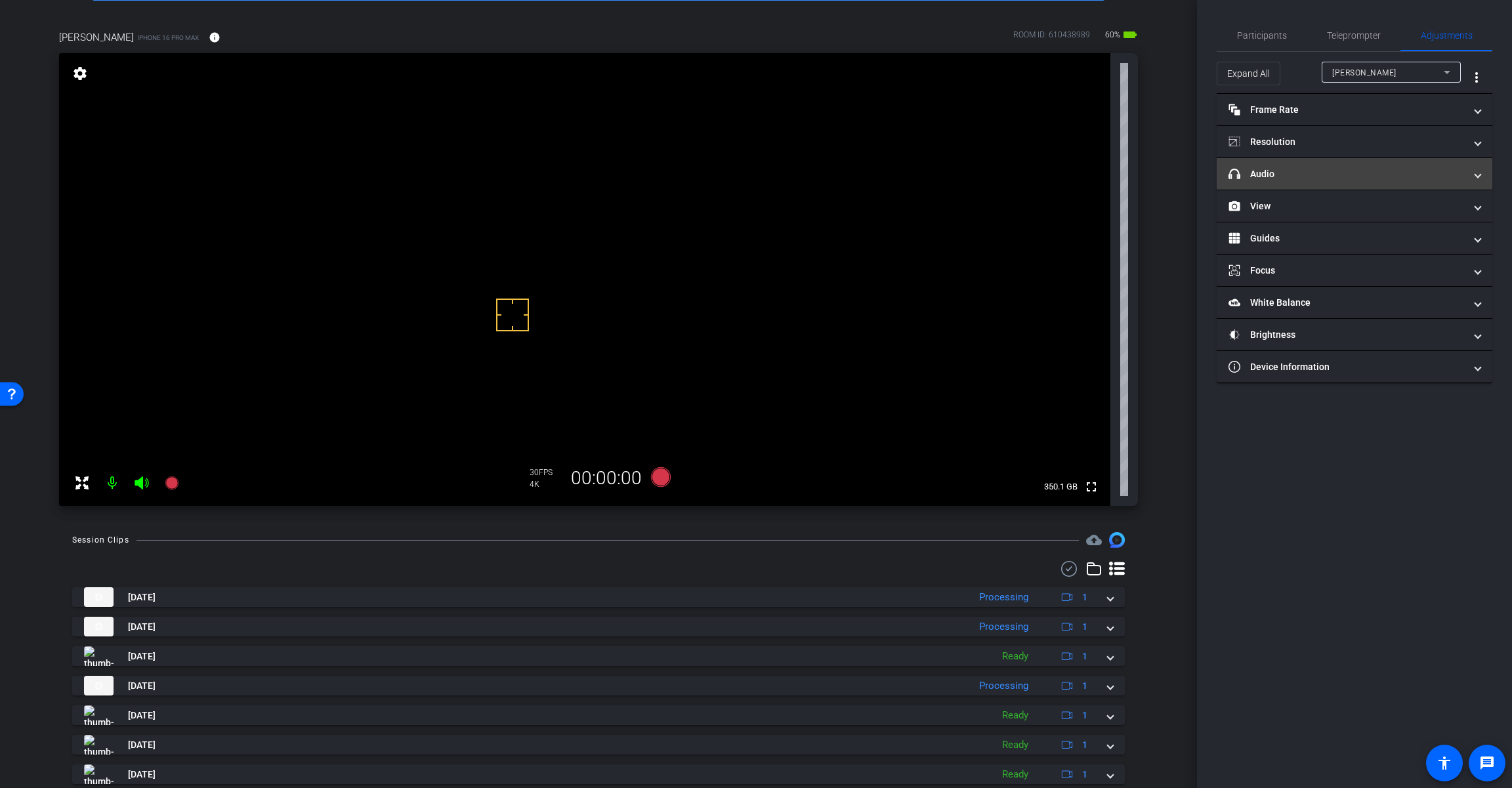
click at [903, 177] on mat-panel-title "headphone icon Audio" at bounding box center [1346, 174] width 236 height 13
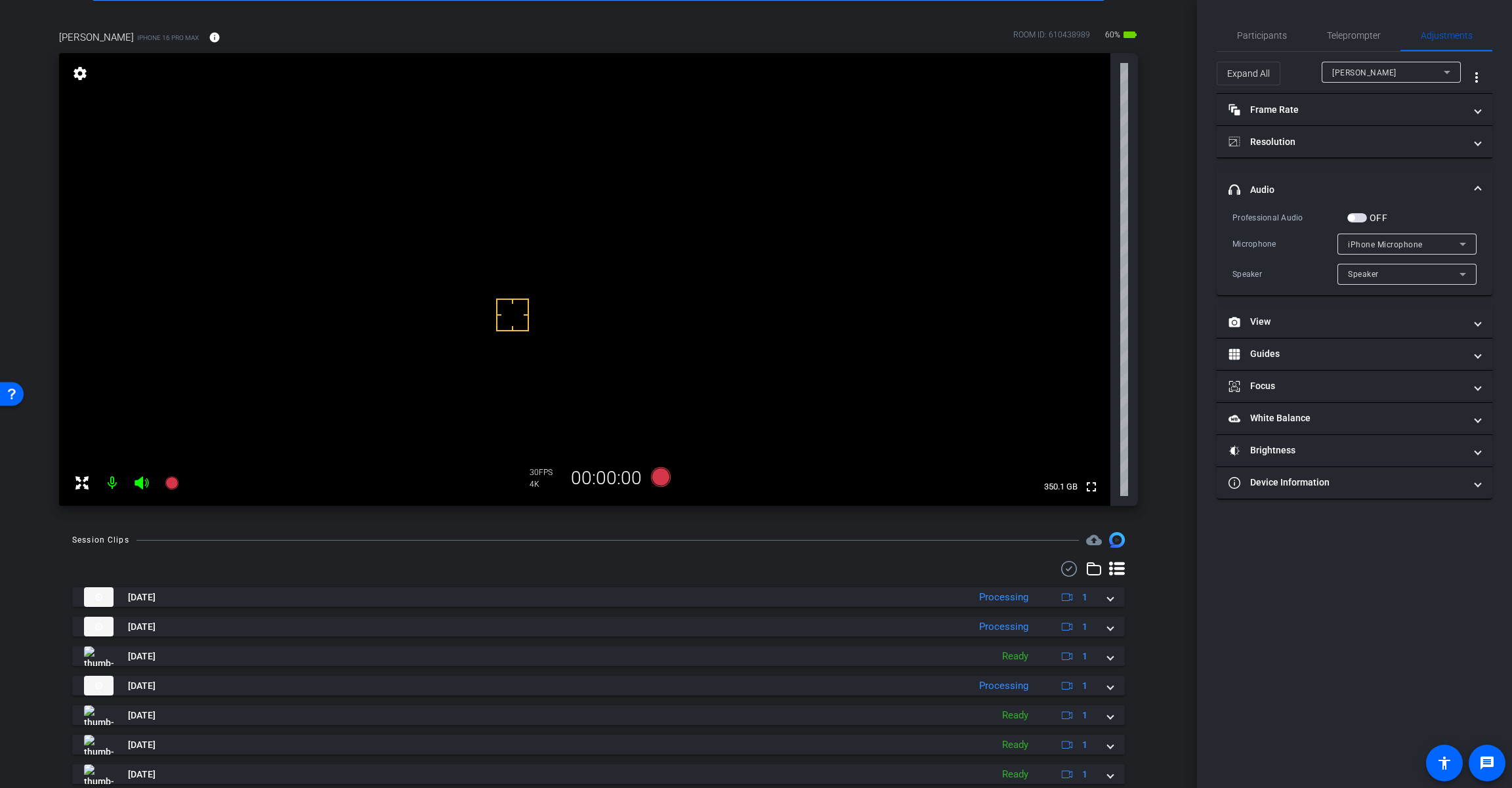
click at [903, 215] on span "button" at bounding box center [1351, 217] width 7 height 7
click at [903, 244] on span "iPhone Microphone" at bounding box center [1385, 245] width 75 height 9
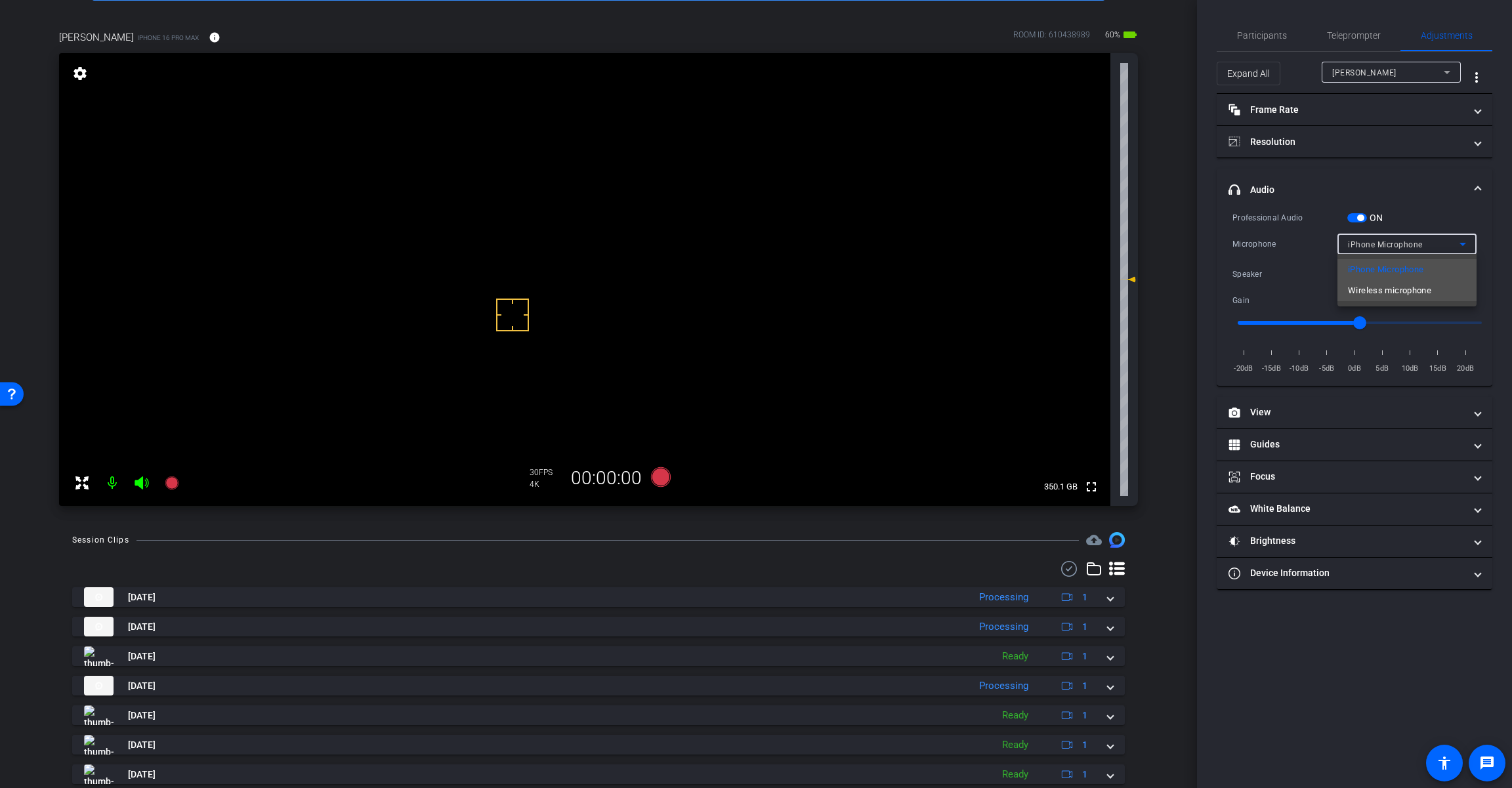
click at [903, 286] on span "Wireless microphone" at bounding box center [1390, 291] width 84 height 16
click at [143, 480] on icon at bounding box center [141, 483] width 16 height 16
click at [659, 478] on icon at bounding box center [661, 477] width 19 height 19
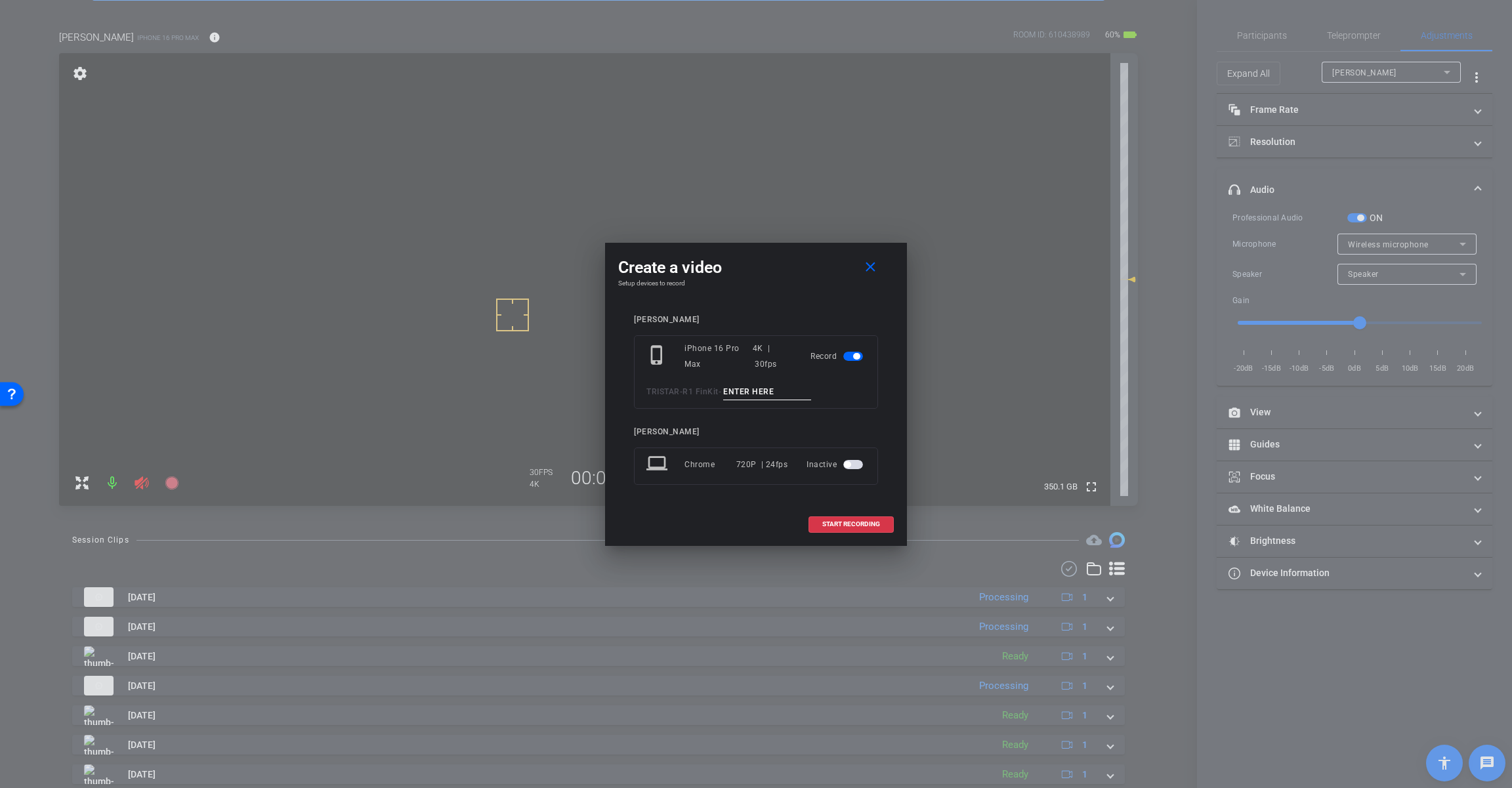
click at [743, 388] on input at bounding box center [767, 392] width 88 height 16
paste input "https://openreel.my.site.com/helpcenter/s/article/External-Mics-with-USB-C-iPho…"
type input "https://openreel.my.site.com/helpcenter/s/article/External-Mics-with-USB-C-iPho…"
click at [765, 389] on input at bounding box center [767, 392] width 88 height 16
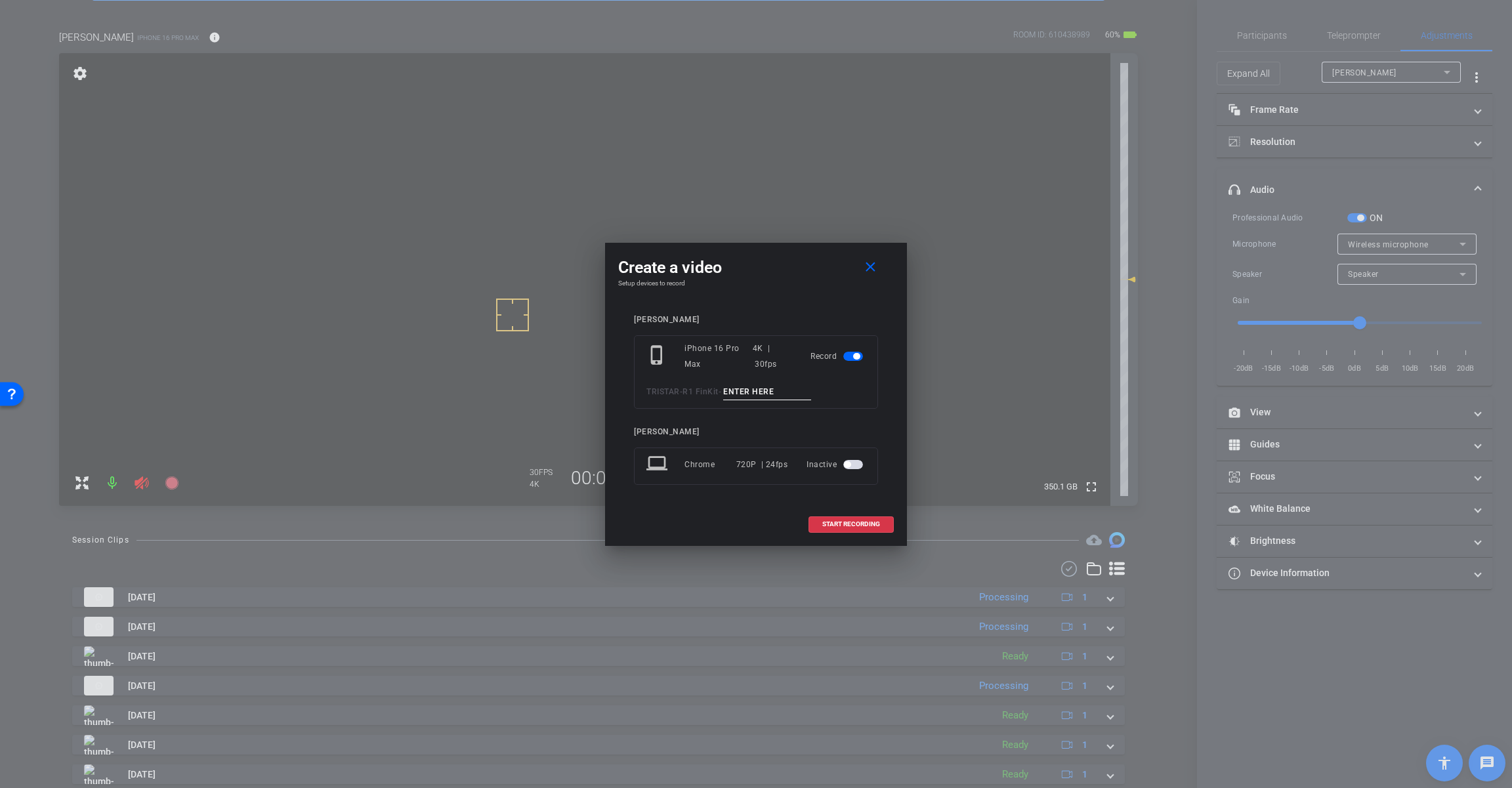
click at [765, 389] on input at bounding box center [767, 392] width 88 height 16
click at [747, 393] on input "Tk_1_LogTerm" at bounding box center [767, 392] width 88 height 16
click at [760, 391] on input "Tk_1_LogTerm" at bounding box center [767, 392] width 88 height 16
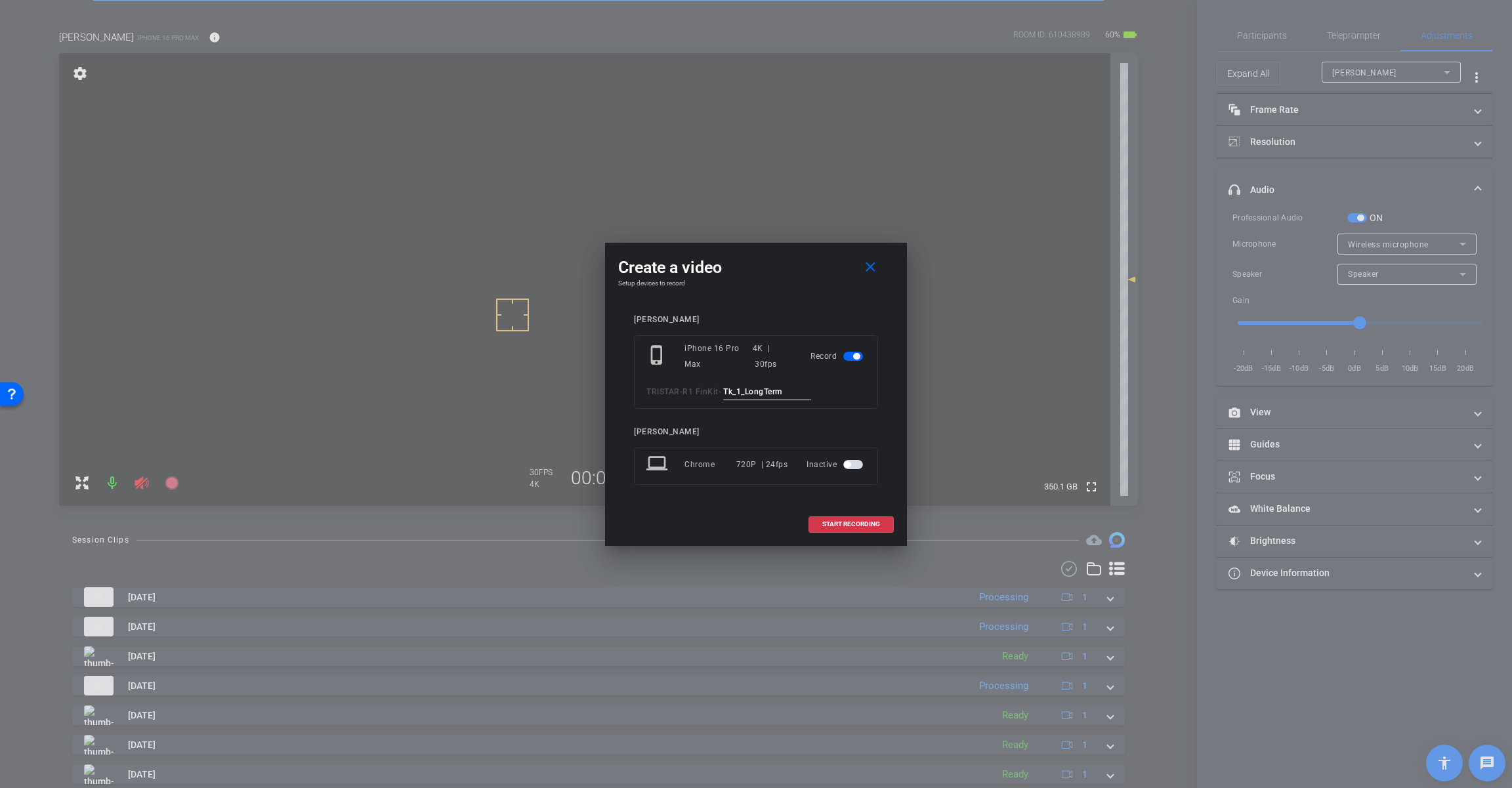
click at [768, 382] on div "phone_iphone iPhone 16 Pro Max 4K | 30fps Record TRISTAR - R1 FinKit - Tk_1_Lon…" at bounding box center [756, 372] width 244 height 73
click at [768, 387] on input "Tk_1_LongTerm" at bounding box center [767, 392] width 88 height 16
click at [768, 388] on input "Tk_1_LongTerm" at bounding box center [767, 392] width 88 height 16
paste input "https://openreel.my.site.com/helpcenter/s/article/External-Mics-with-USB-C-iPho…"
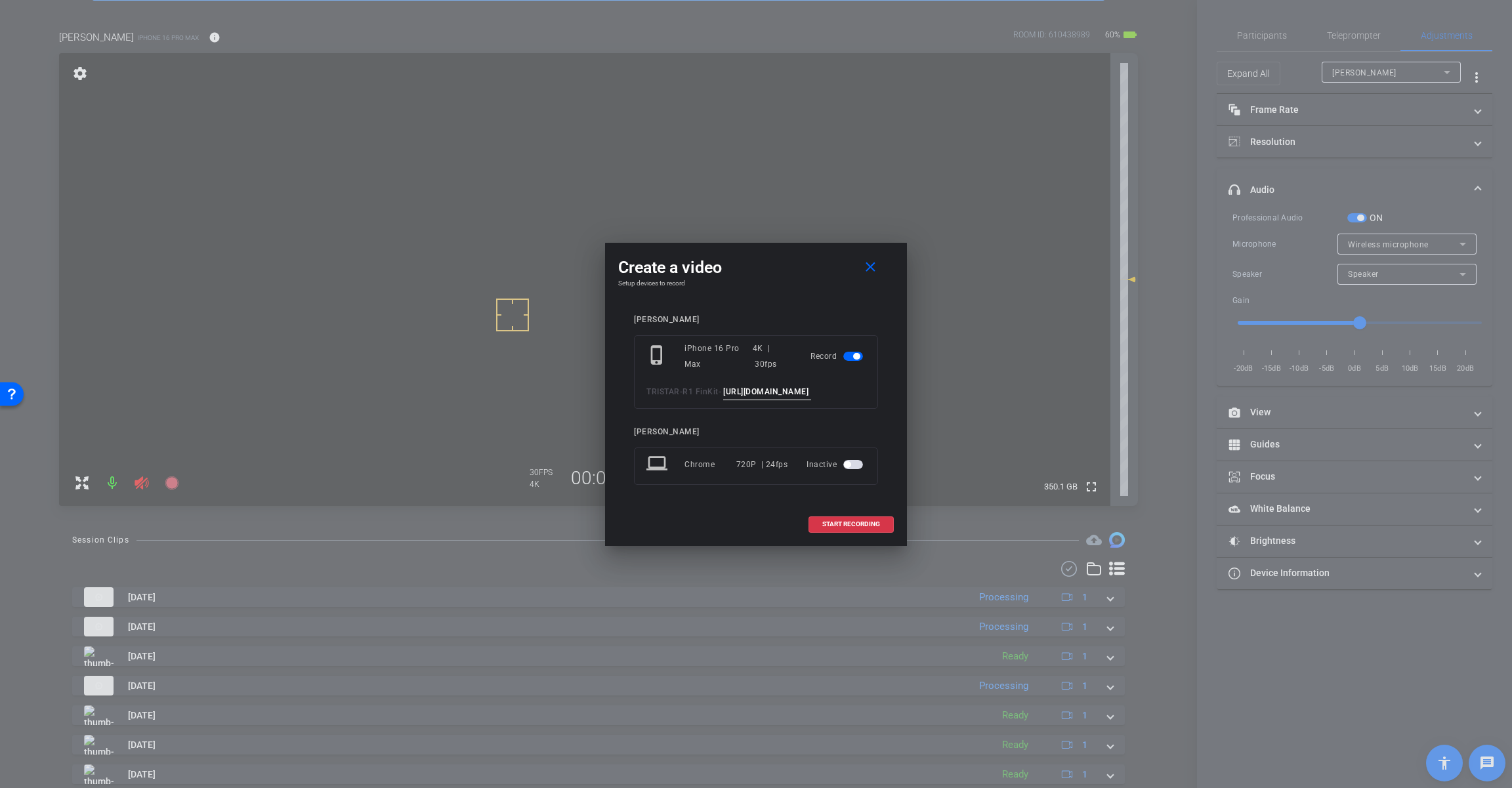
scroll to position [0, 239]
type input "Tk_1_LongTerm"
click at [836, 518] on span at bounding box center [850, 524] width 84 height 31
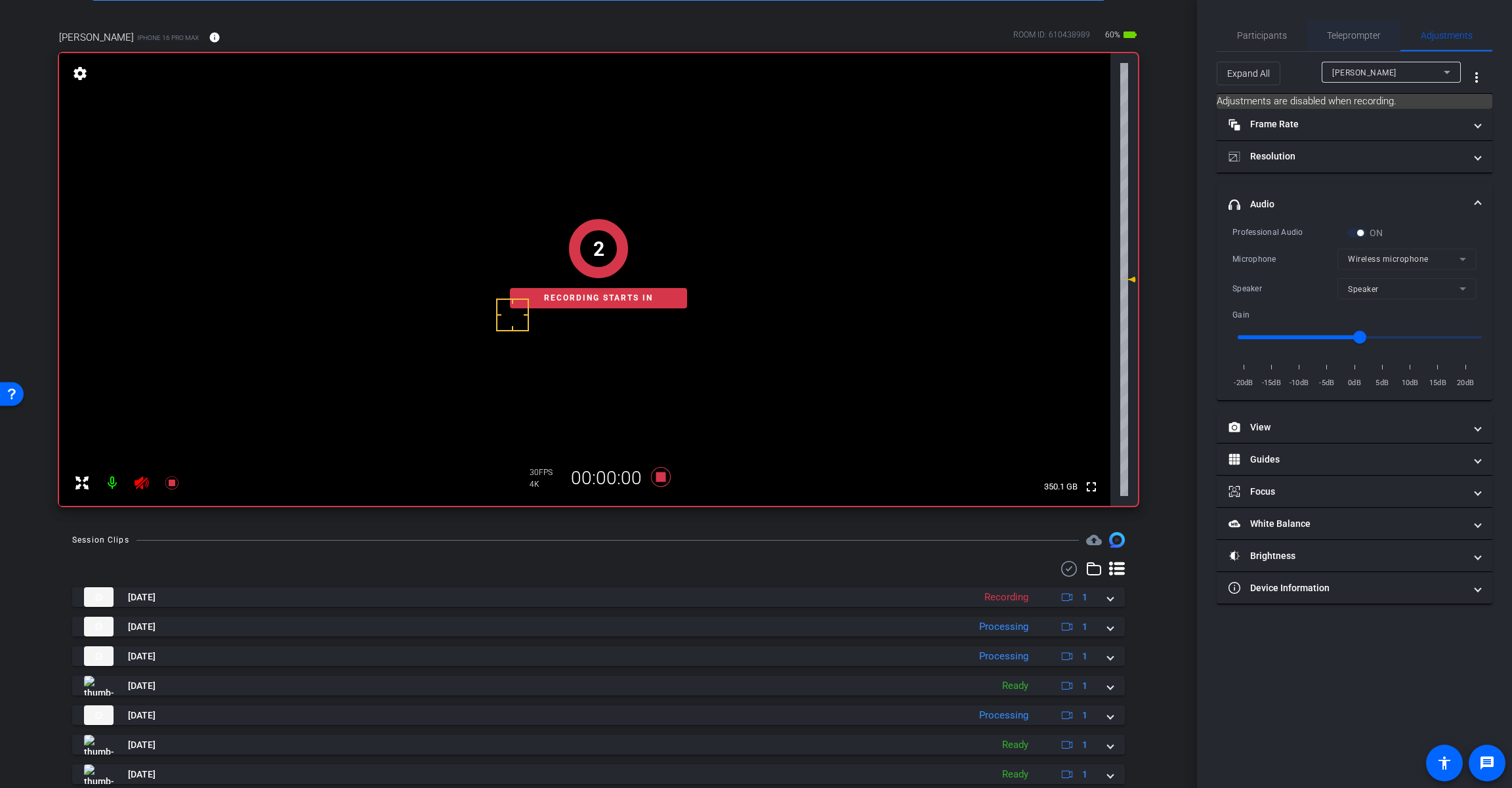
click at [903, 37] on span "Teleprompter" at bounding box center [1354, 35] width 54 height 9
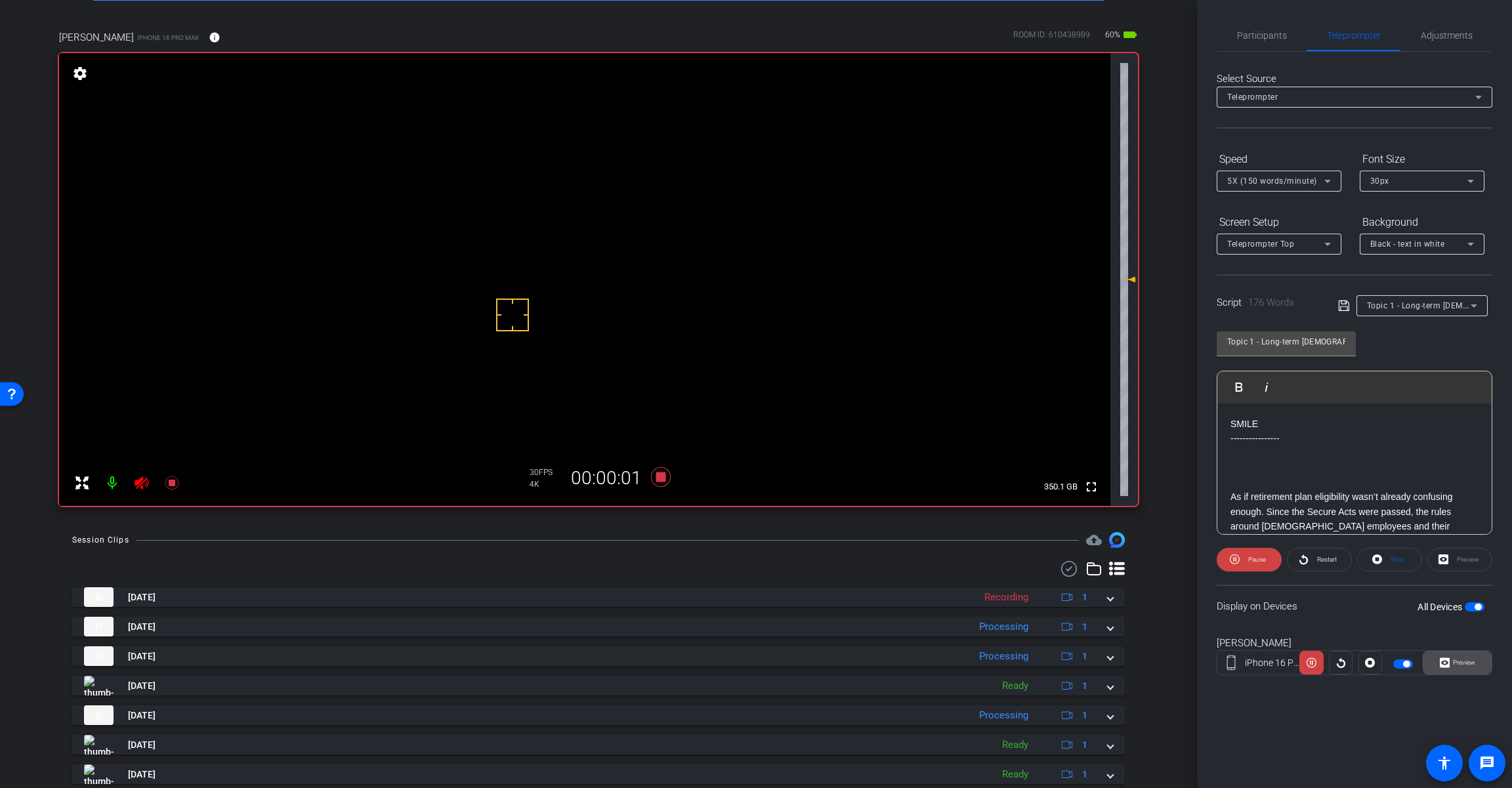
drag, startPoint x: 1473, startPoint y: 666, endPoint x: 1468, endPoint y: 660, distance: 7.8
click at [903, 666] on span "Preview" at bounding box center [1463, 663] width 22 height 7
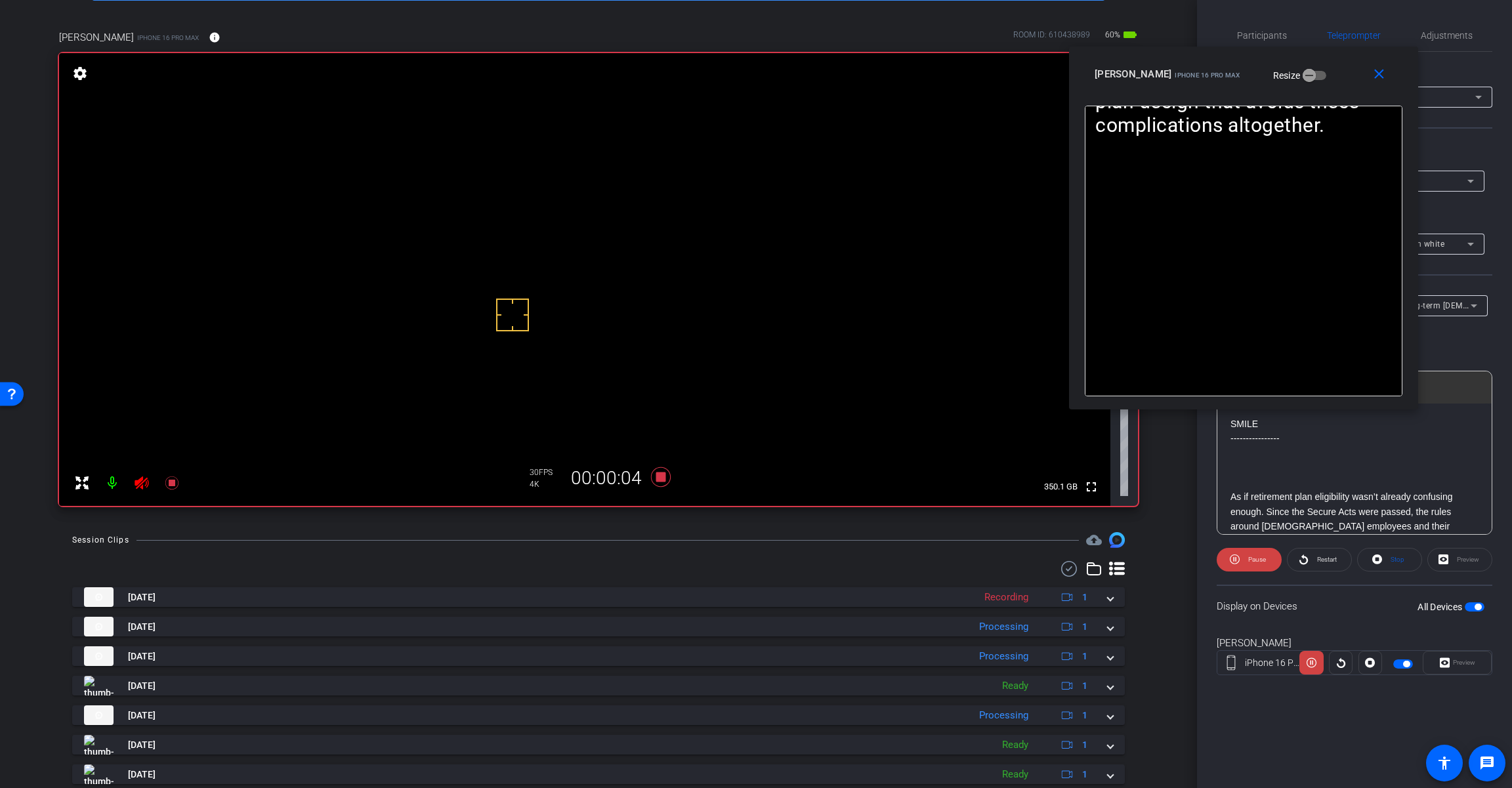
drag, startPoint x: 839, startPoint y: 249, endPoint x: 1327, endPoint y: 84, distance: 515.1
click at [903, 84] on div "[PERSON_NAME] iPhone 16 Pro Max Resize" at bounding box center [1248, 74] width 308 height 24
click at [903, 565] on span at bounding box center [1248, 559] width 65 height 31
click at [903, 563] on span at bounding box center [1248, 559] width 63 height 31
click at [903, 563] on span at bounding box center [1248, 559] width 65 height 31
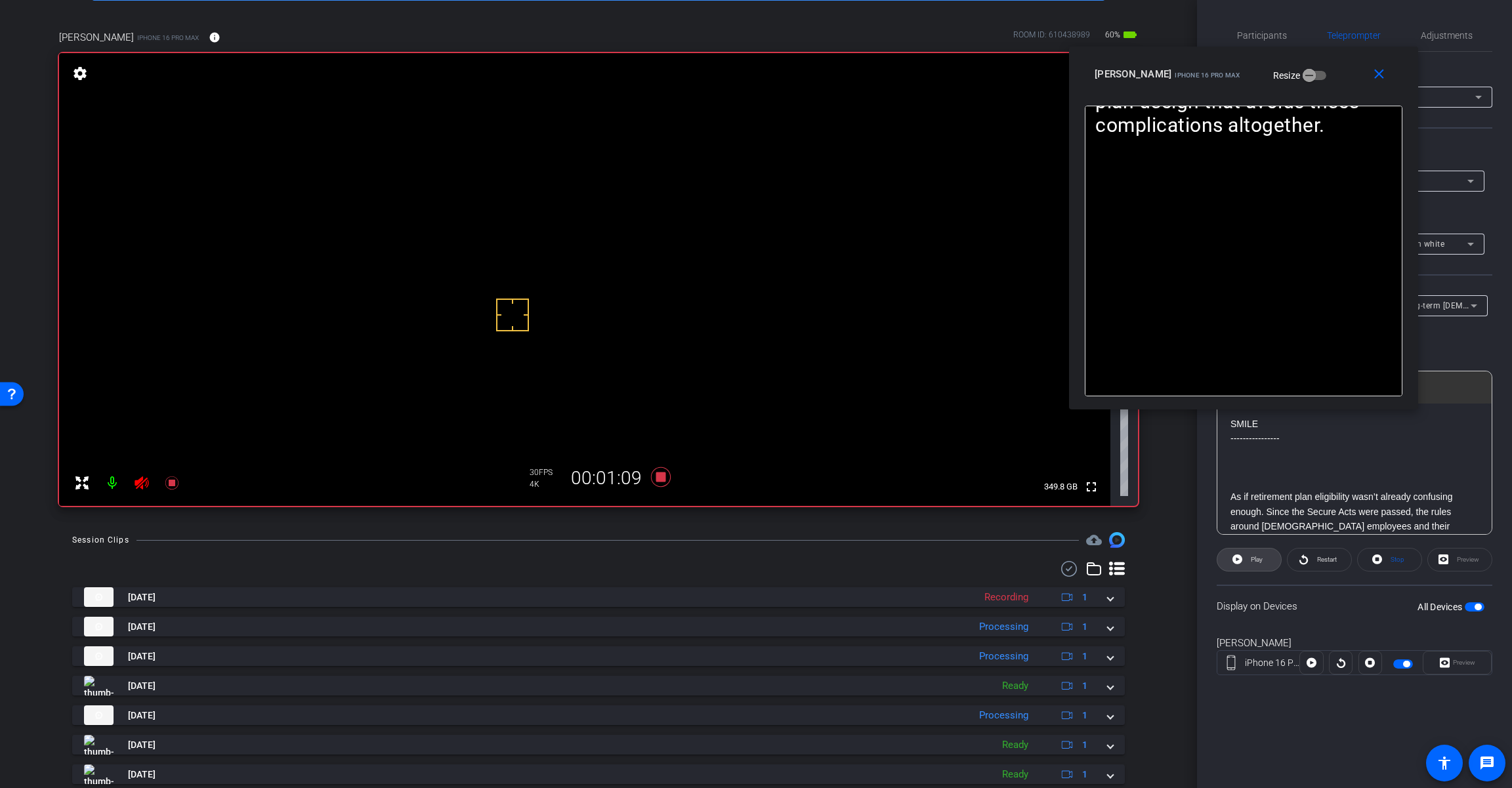
click at [903, 563] on span at bounding box center [1248, 559] width 63 height 31
click at [903, 560] on span at bounding box center [1319, 559] width 63 height 31
click at [903, 550] on span "Pause" at bounding box center [1255, 559] width 21 height 19
click at [903, 552] on span at bounding box center [1248, 559] width 63 height 31
click at [903, 553] on span "Pause" at bounding box center [1255, 559] width 21 height 19
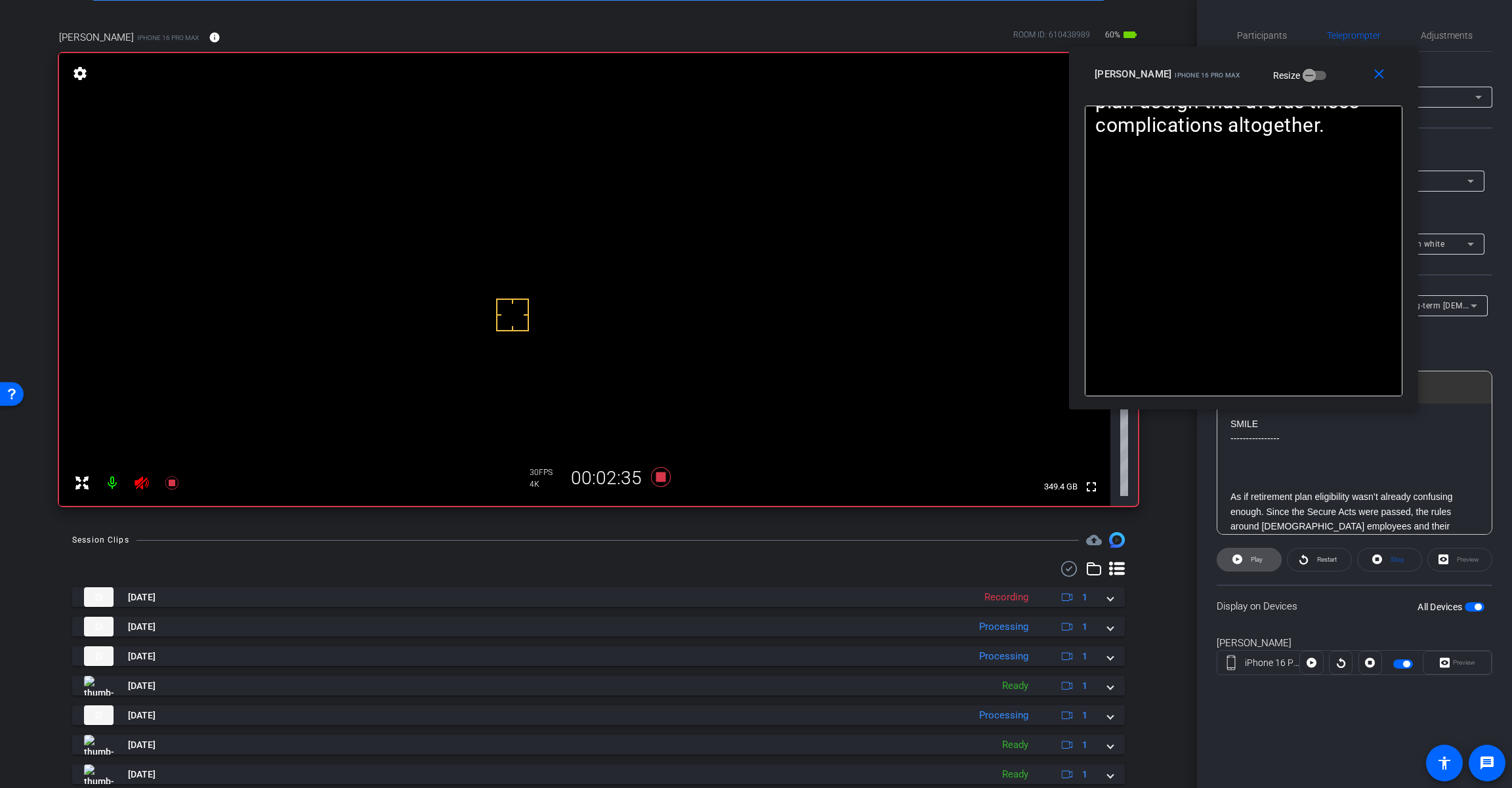
click at [903, 560] on span at bounding box center [1248, 559] width 63 height 31
click at [903, 555] on span "Pause" at bounding box center [1255, 559] width 21 height 19
click at [903, 559] on span "Restart" at bounding box center [1327, 559] width 19 height 7
click at [903, 562] on span "Pause" at bounding box center [1257, 559] width 18 height 7
click at [903, 565] on span "Play" at bounding box center [1254, 559] width 15 height 19
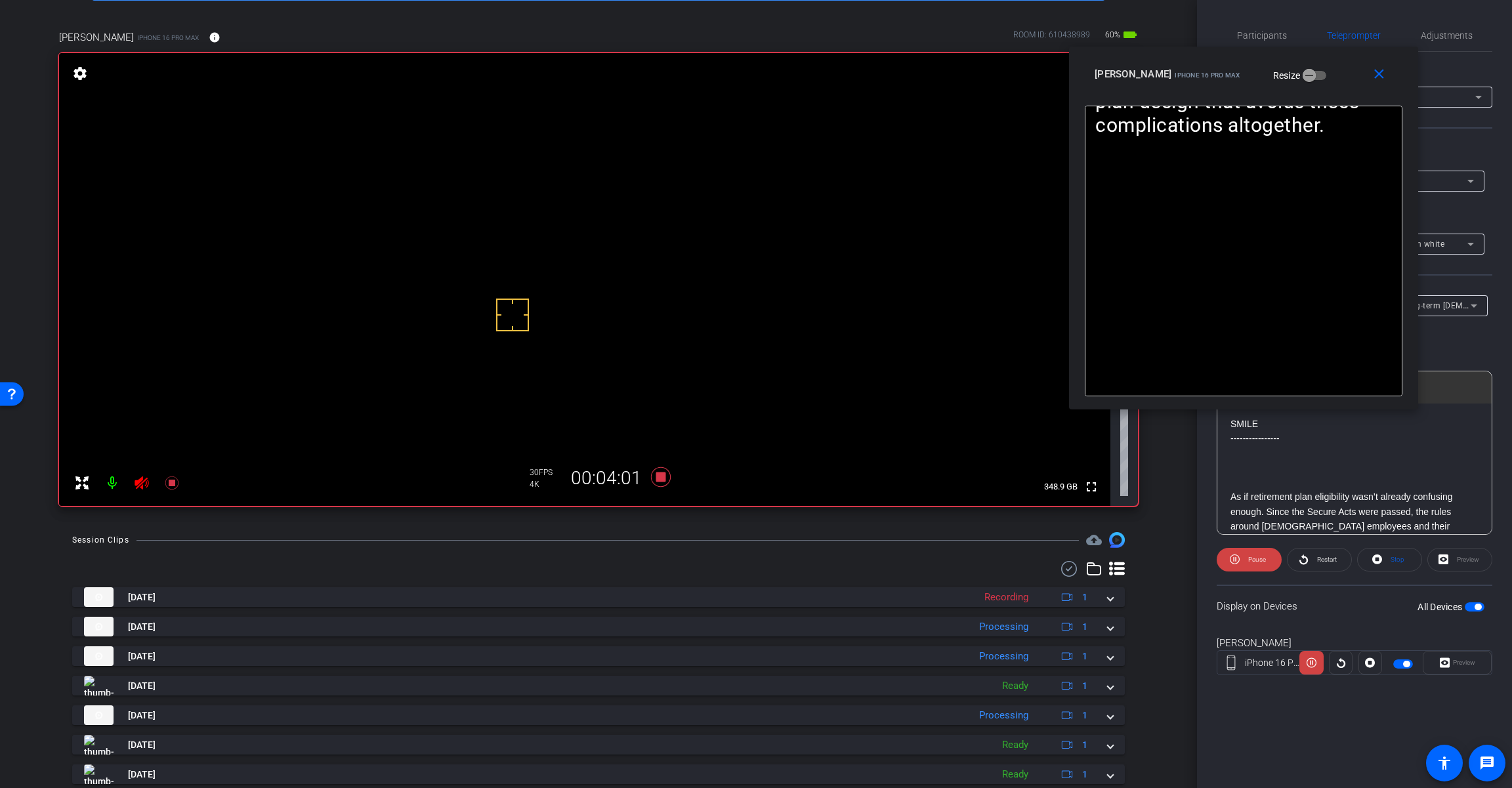
click at [903, 565] on span "Pause" at bounding box center [1255, 559] width 21 height 19
click at [903, 562] on span "Play" at bounding box center [1257, 559] width 12 height 7
click at [903, 562] on span "Pause" at bounding box center [1257, 559] width 18 height 7
click at [903, 563] on span "Restart" at bounding box center [1325, 559] width 23 height 19
click at [903, 562] on span "Restart" at bounding box center [1325, 559] width 23 height 19
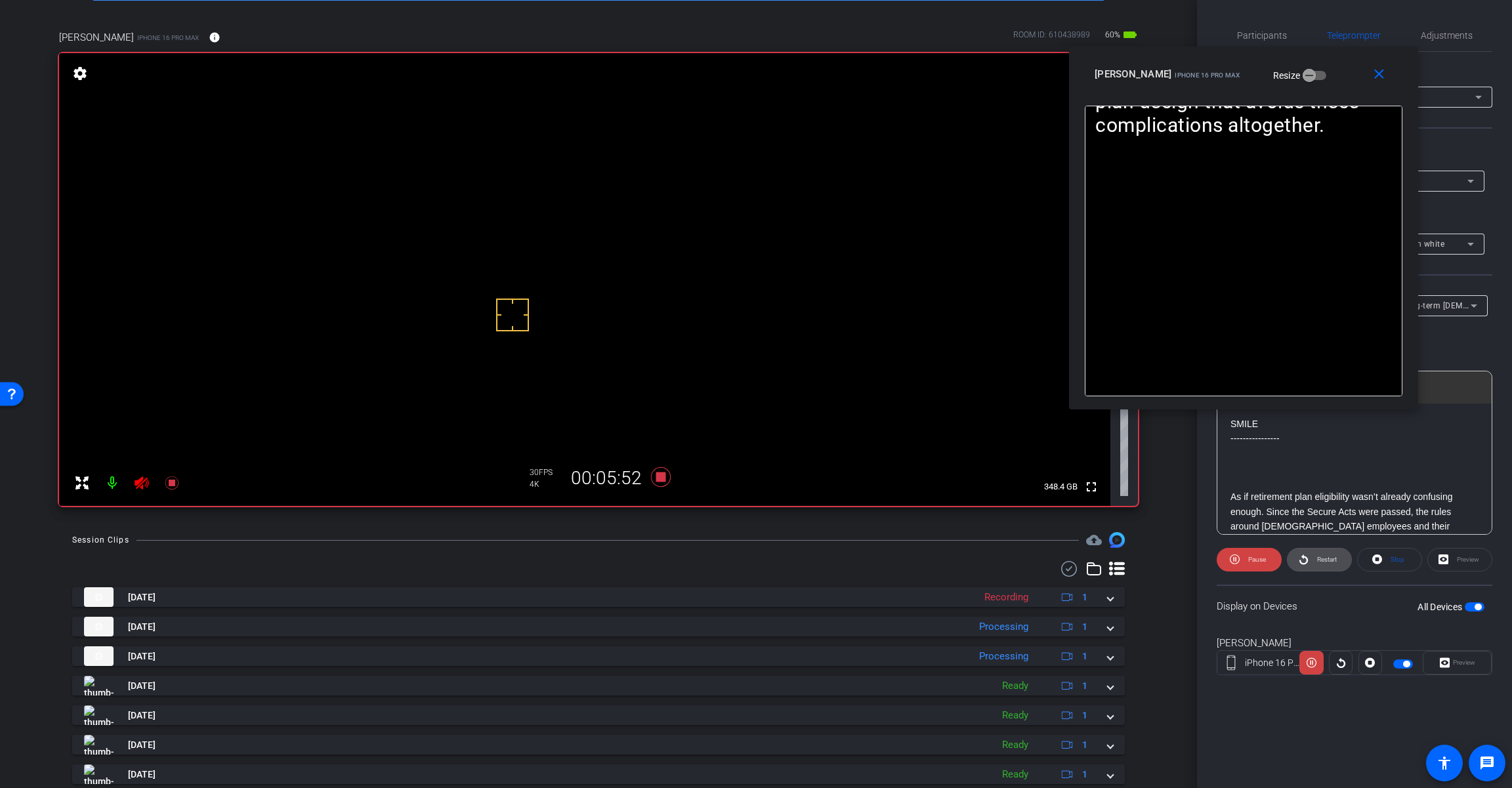
click at [903, 562] on span "Restart" at bounding box center [1327, 559] width 19 height 7
click at [903, 559] on span at bounding box center [1248, 559] width 65 height 31
click at [659, 475] on icon at bounding box center [661, 477] width 19 height 19
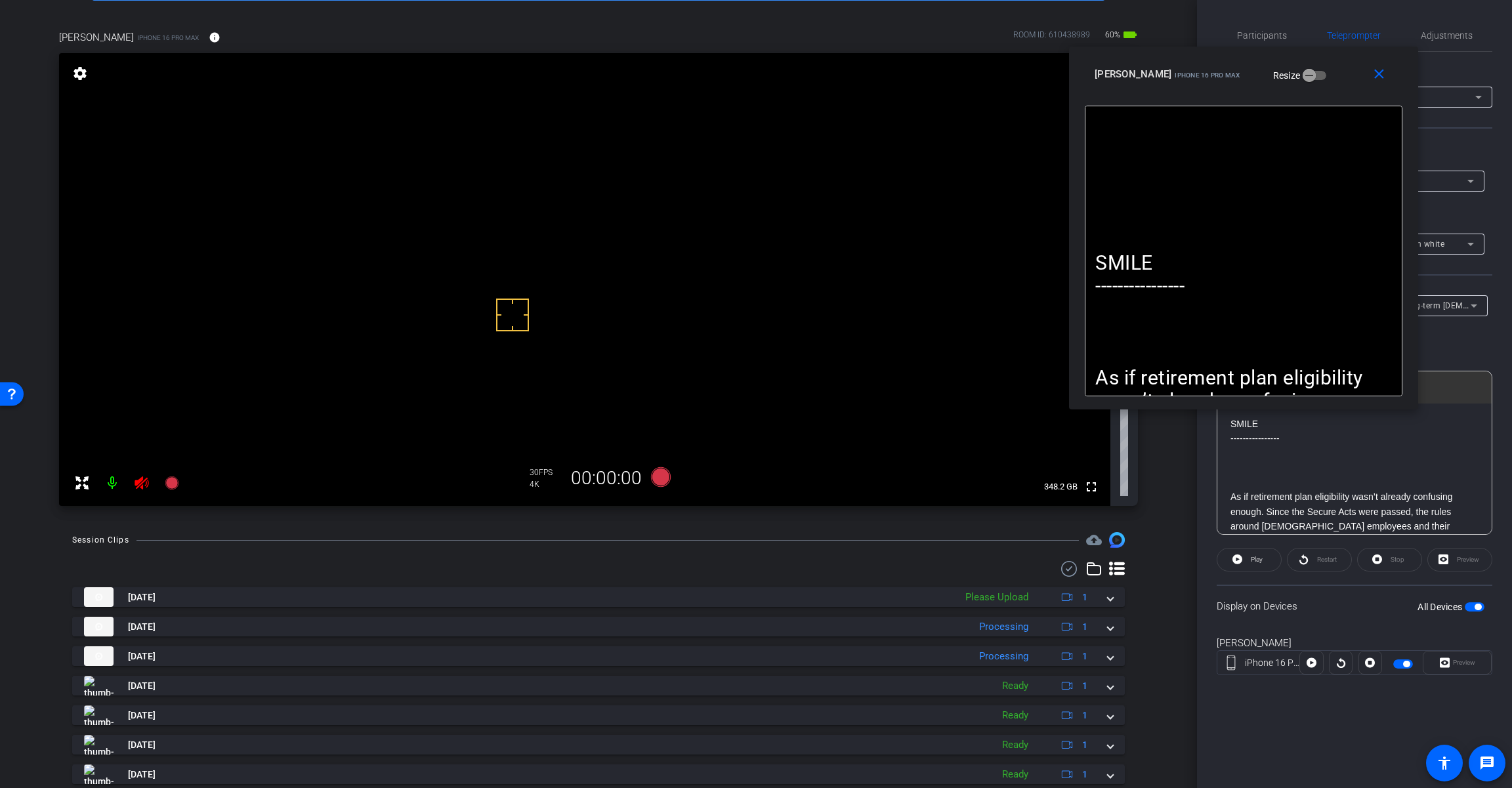
drag, startPoint x: 1368, startPoint y: 78, endPoint x: 1399, endPoint y: 63, distance: 34.4
click at [903, 78] on span at bounding box center [1381, 74] width 42 height 31
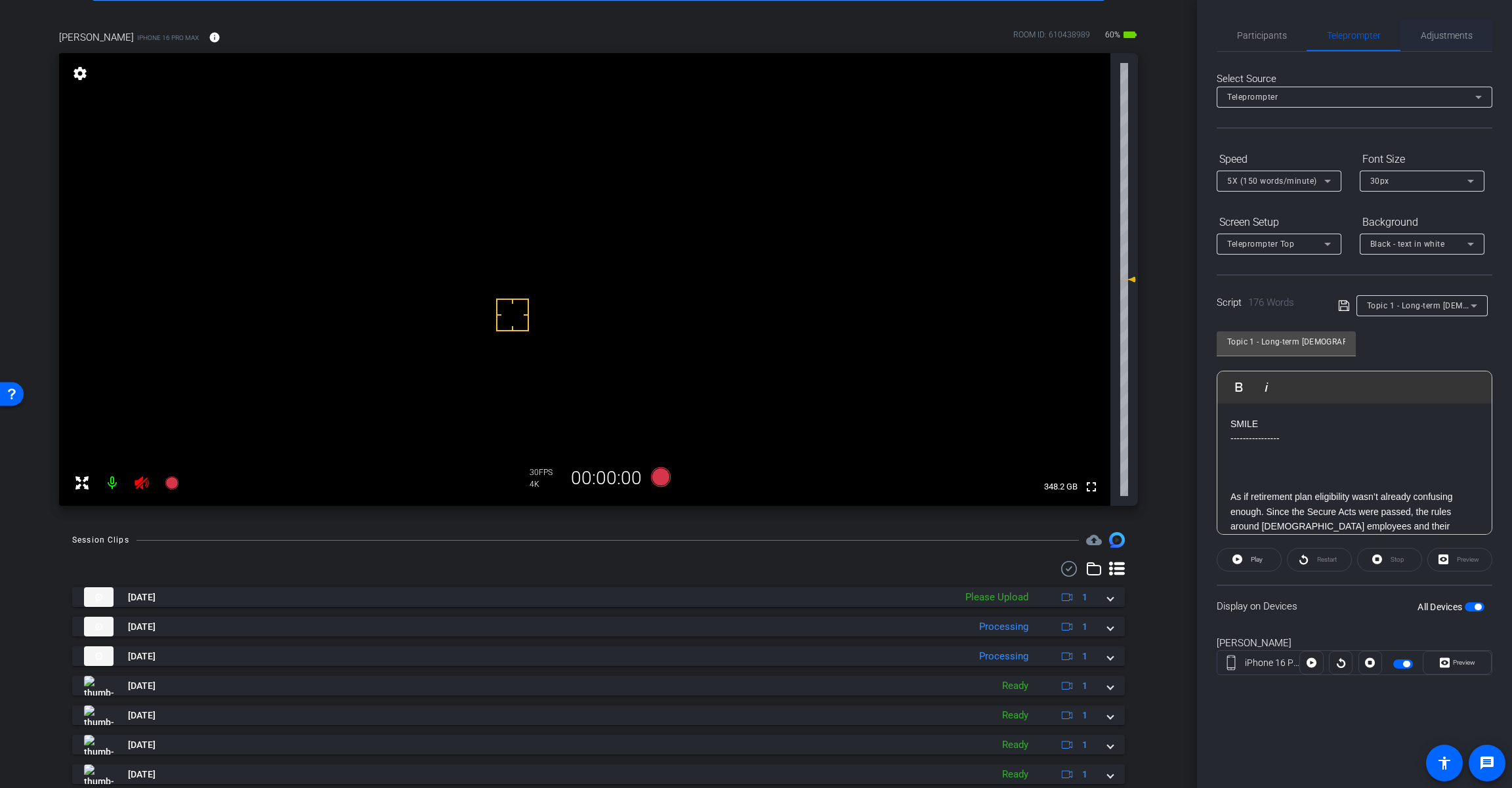
click at [903, 36] on span "Adjustments" at bounding box center [1446, 35] width 52 height 9
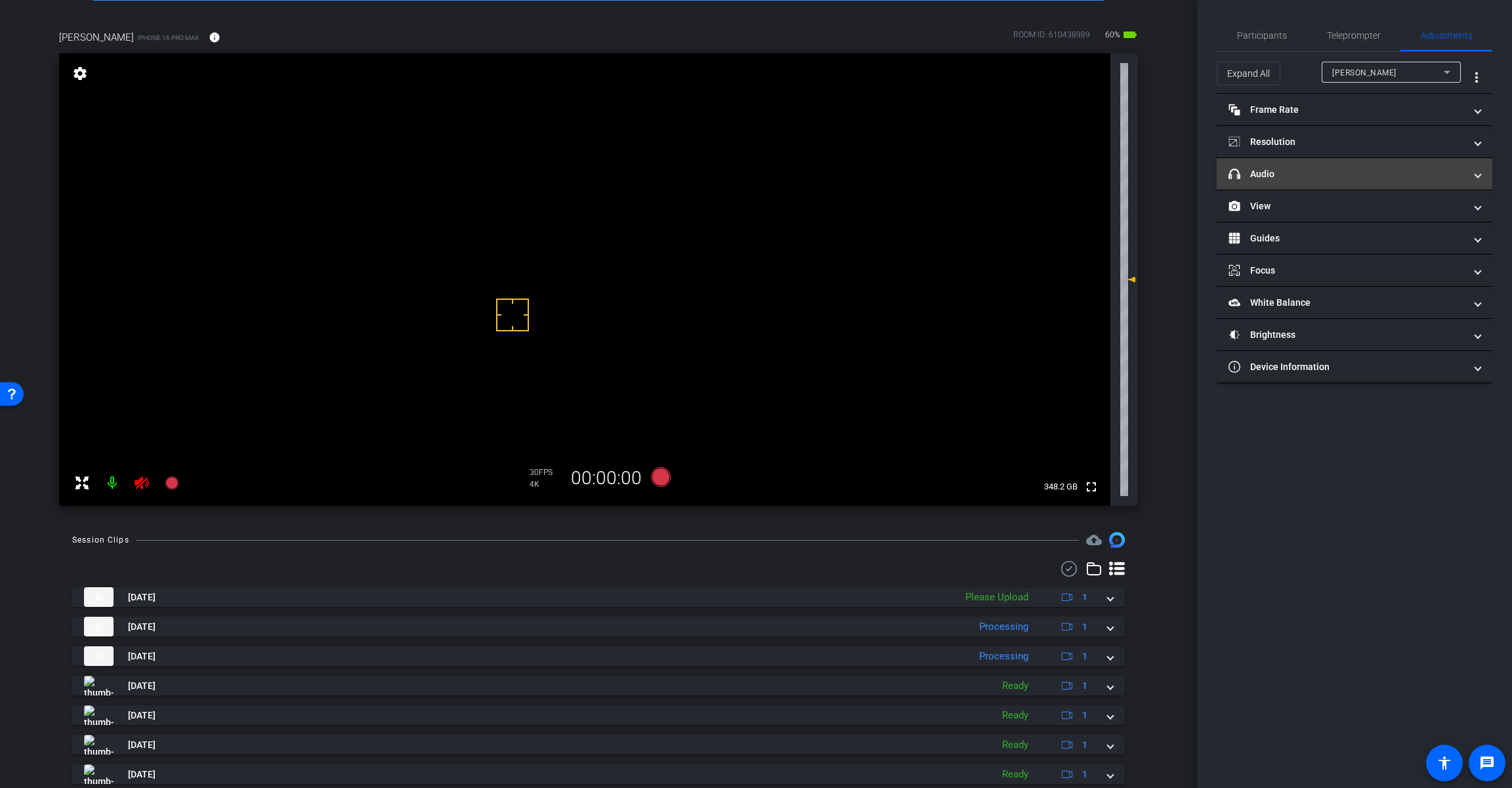
click at [903, 170] on mat-panel-title "headphone icon Audio" at bounding box center [1346, 174] width 236 height 13
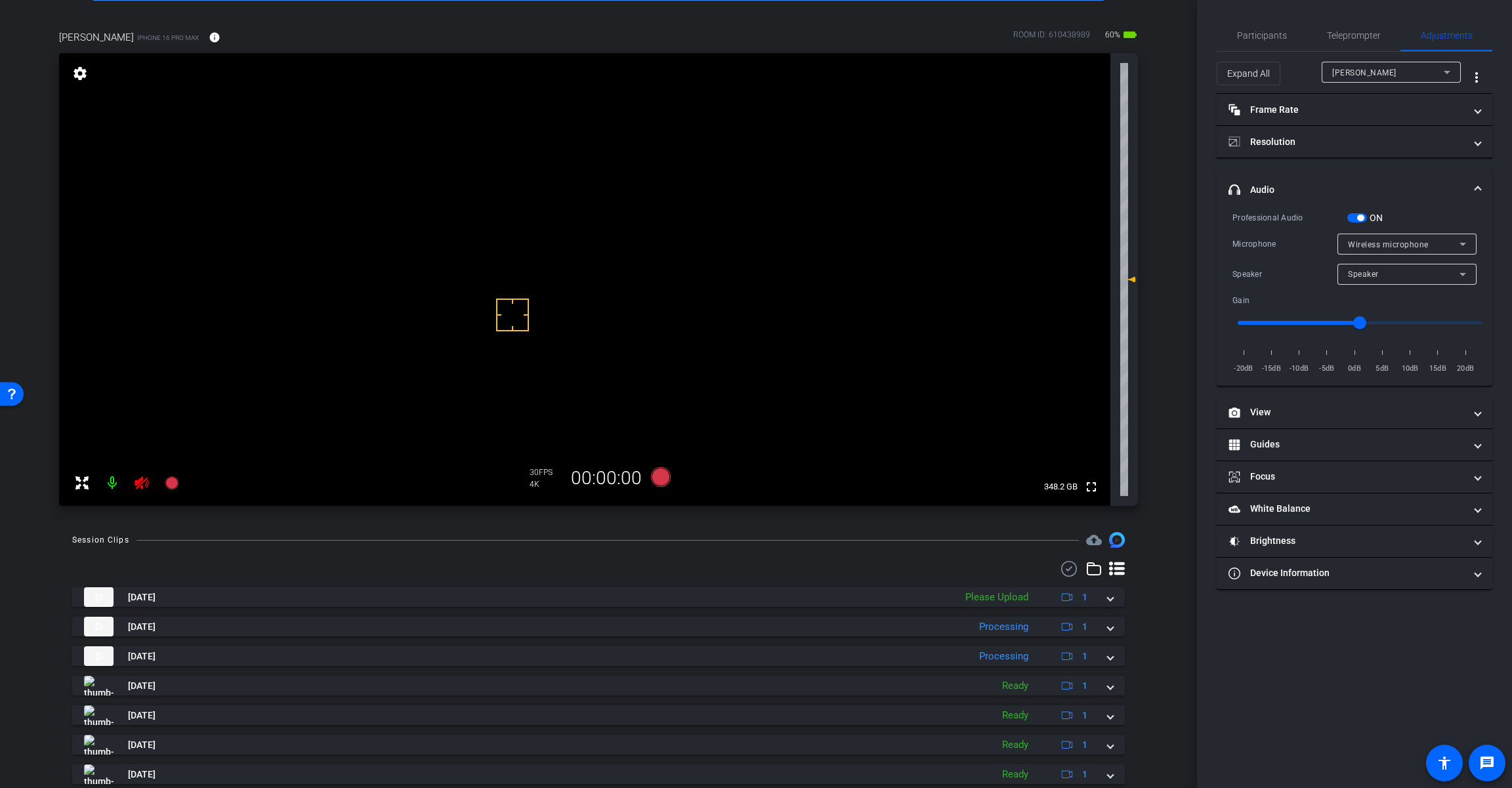
click at [903, 217] on span "button" at bounding box center [1360, 217] width 7 height 7
click at [138, 484] on icon at bounding box center [141, 483] width 13 height 13
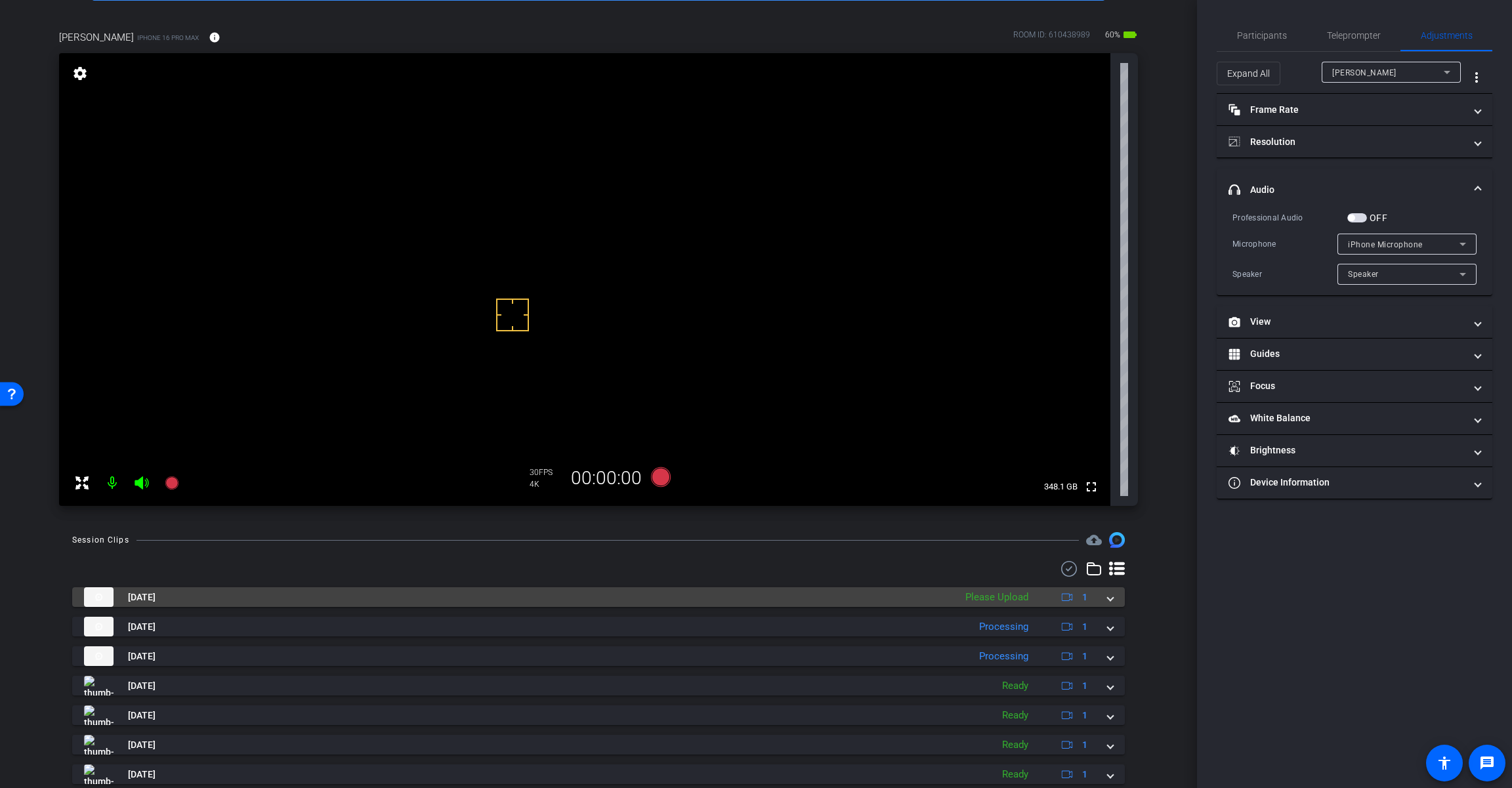
click at [903, 604] on span at bounding box center [1110, 598] width 5 height 13
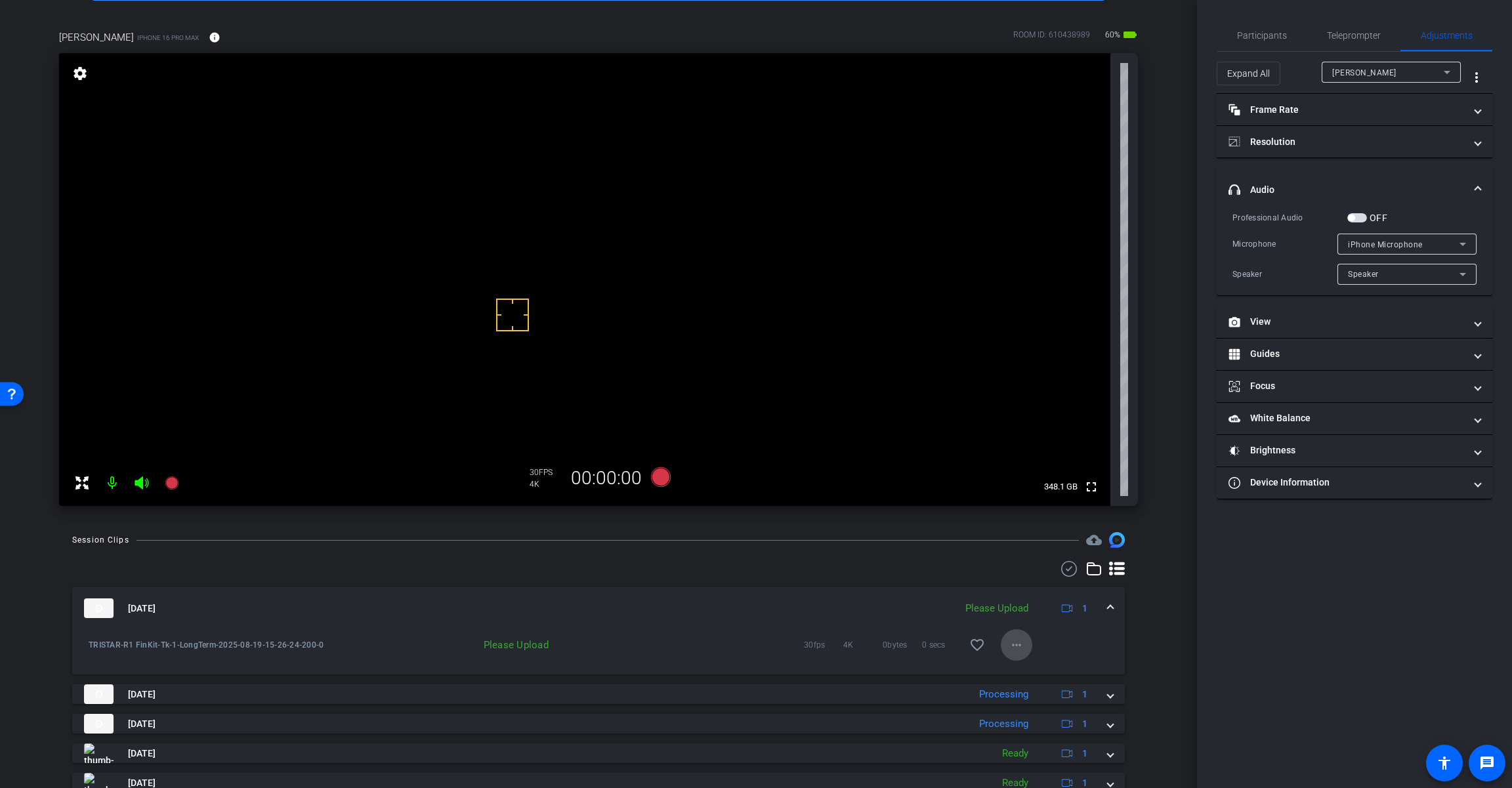
click at [903, 651] on mat-icon "more_horiz" at bounding box center [1016, 645] width 16 height 16
click at [903, 674] on span "Upload" at bounding box center [1031, 672] width 52 height 16
click at [903, 609] on span at bounding box center [1110, 609] width 5 height 13
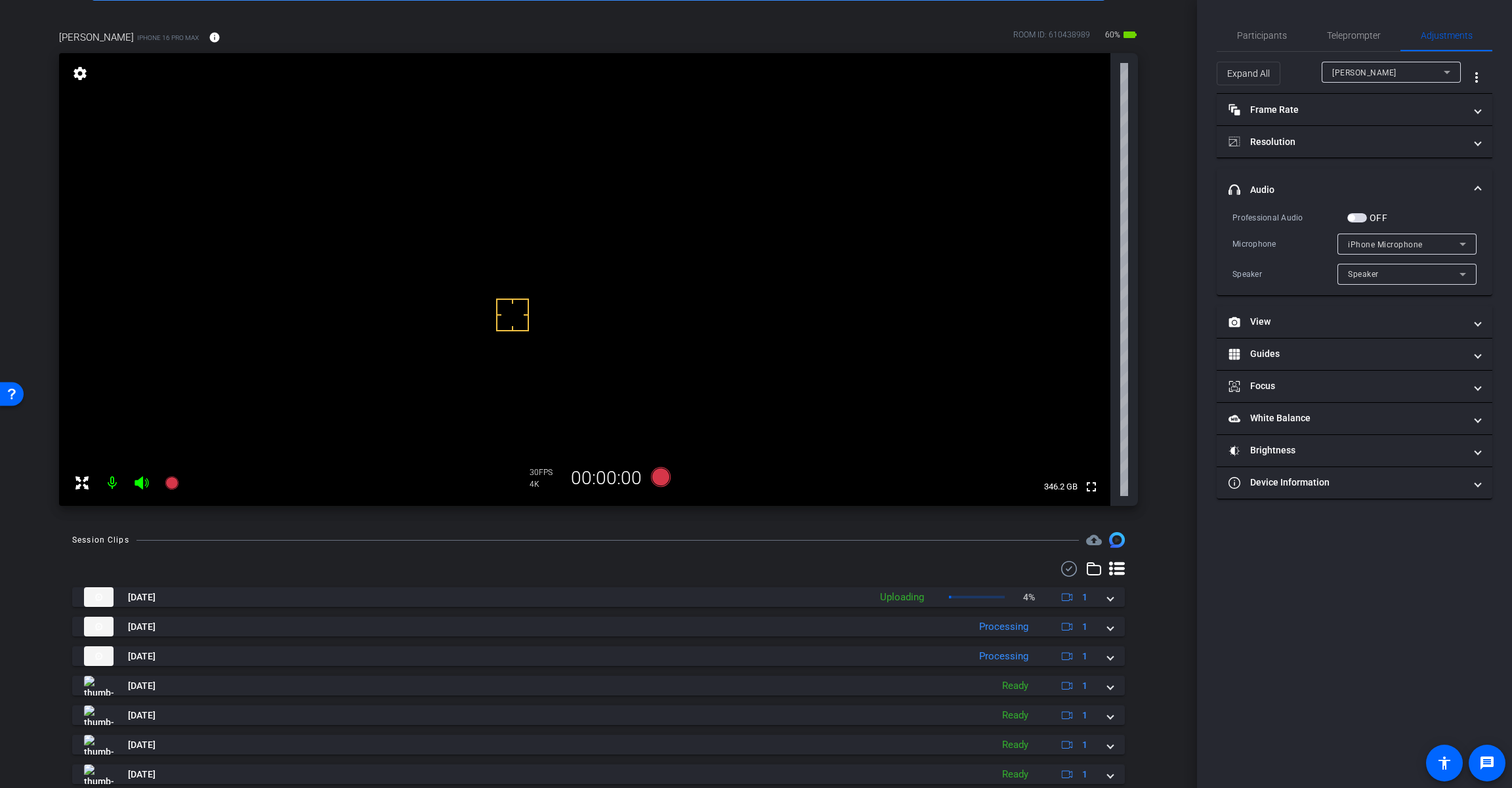
click at [903, 214] on span "button" at bounding box center [1351, 217] width 7 height 7
click at [903, 242] on span "iPhone Microphone" at bounding box center [1385, 245] width 75 height 9
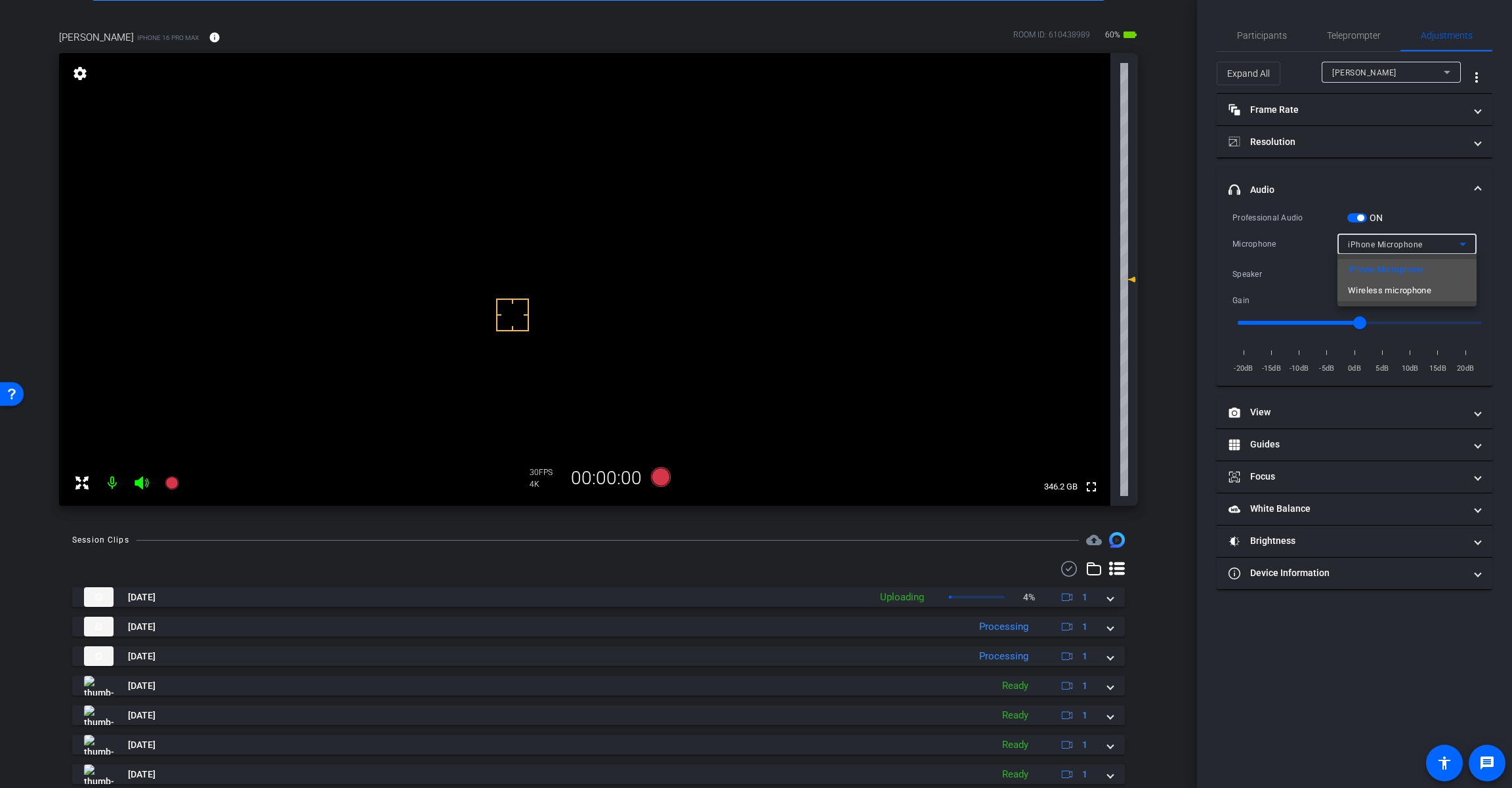
click at [903, 290] on span "Wireless microphone" at bounding box center [1390, 291] width 84 height 16
click at [659, 481] on icon at bounding box center [661, 477] width 19 height 19
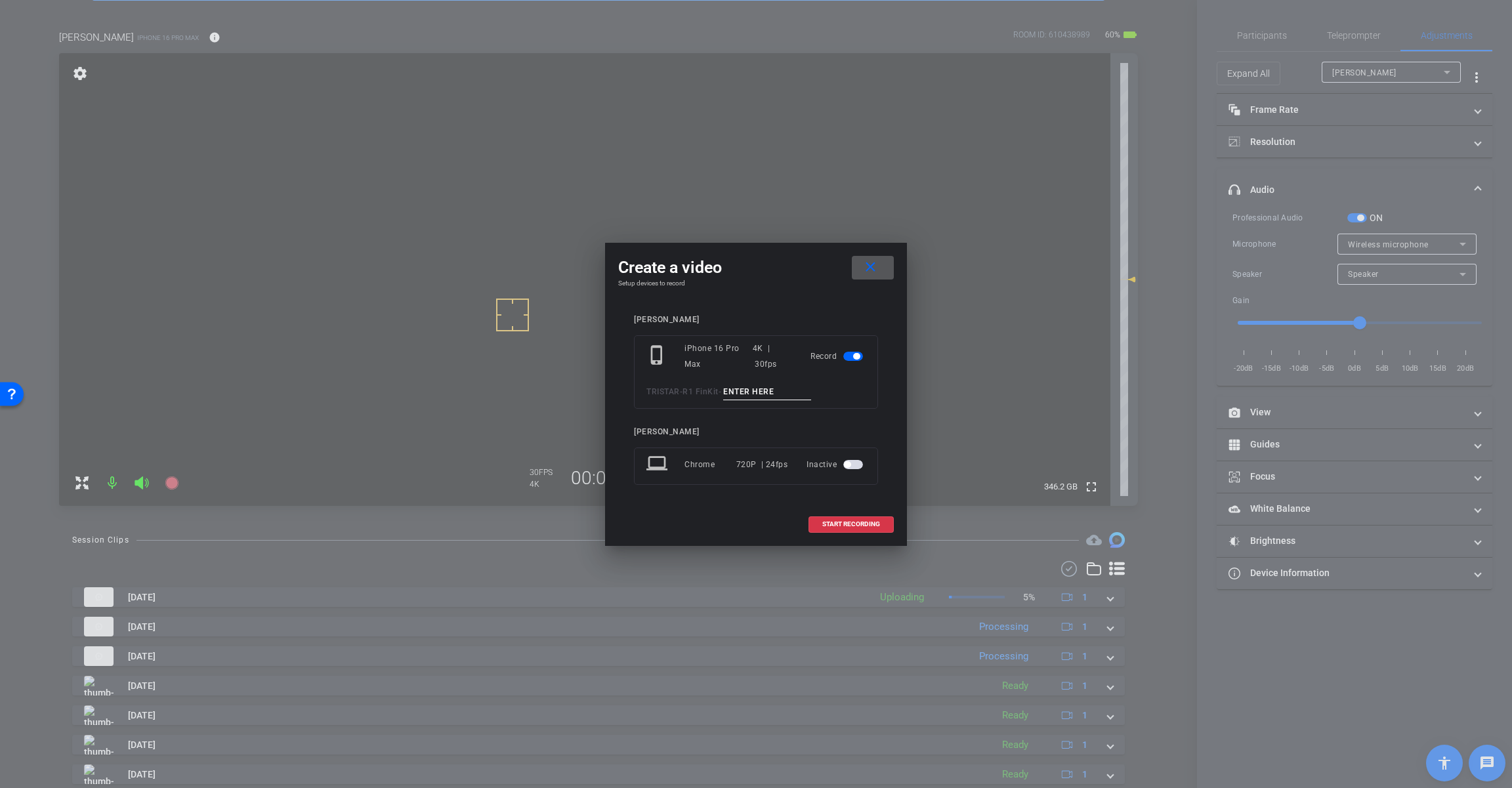
click at [755, 393] on input at bounding box center [767, 392] width 88 height 16
paste input "Tk_1_LongTerm"
type input "Tk_1_LongTerm"
click at [876, 525] on span "START RECORDING" at bounding box center [850, 524] width 57 height 7
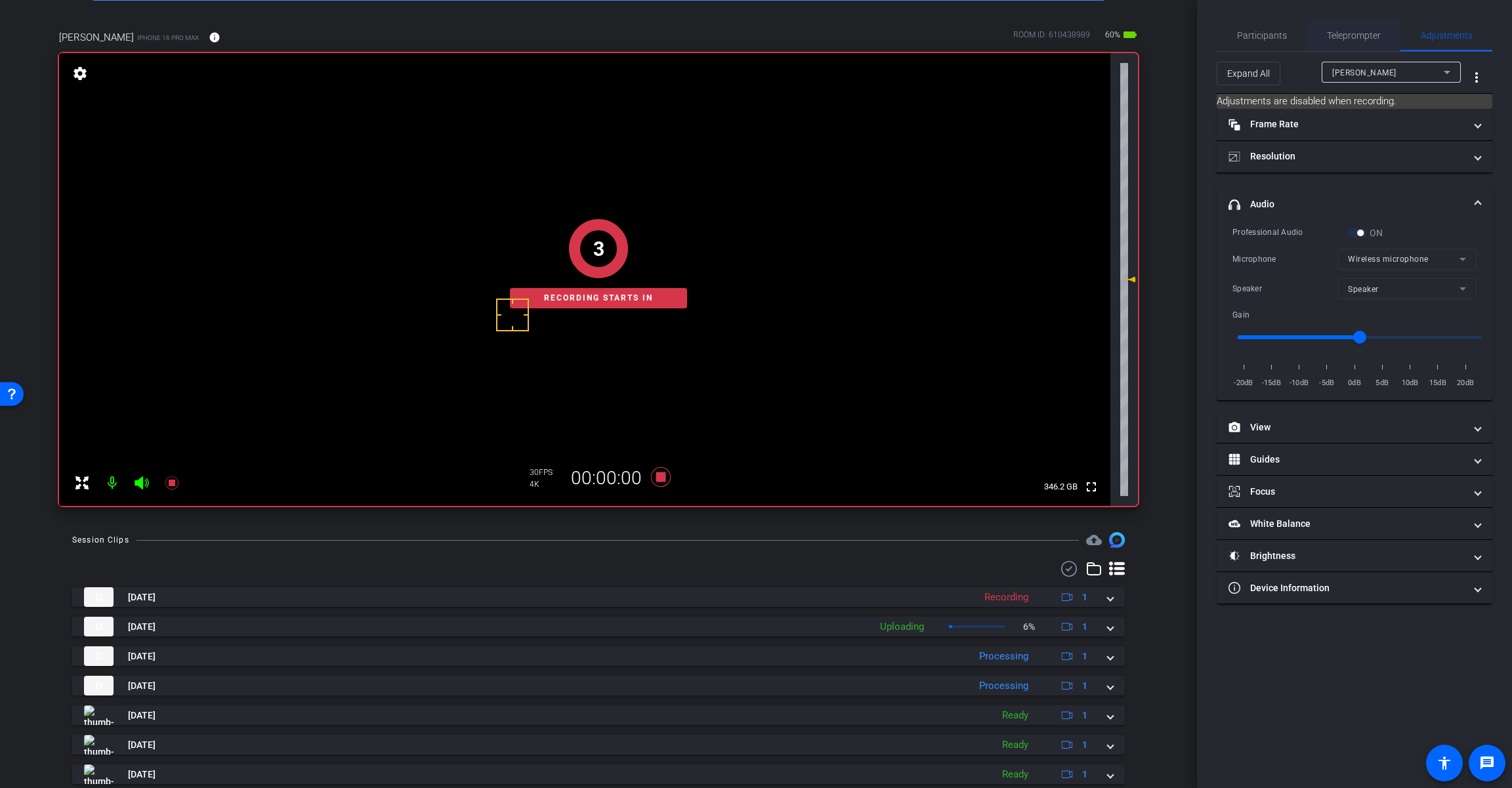
click at [903, 40] on span "Teleprompter" at bounding box center [1354, 35] width 54 height 9
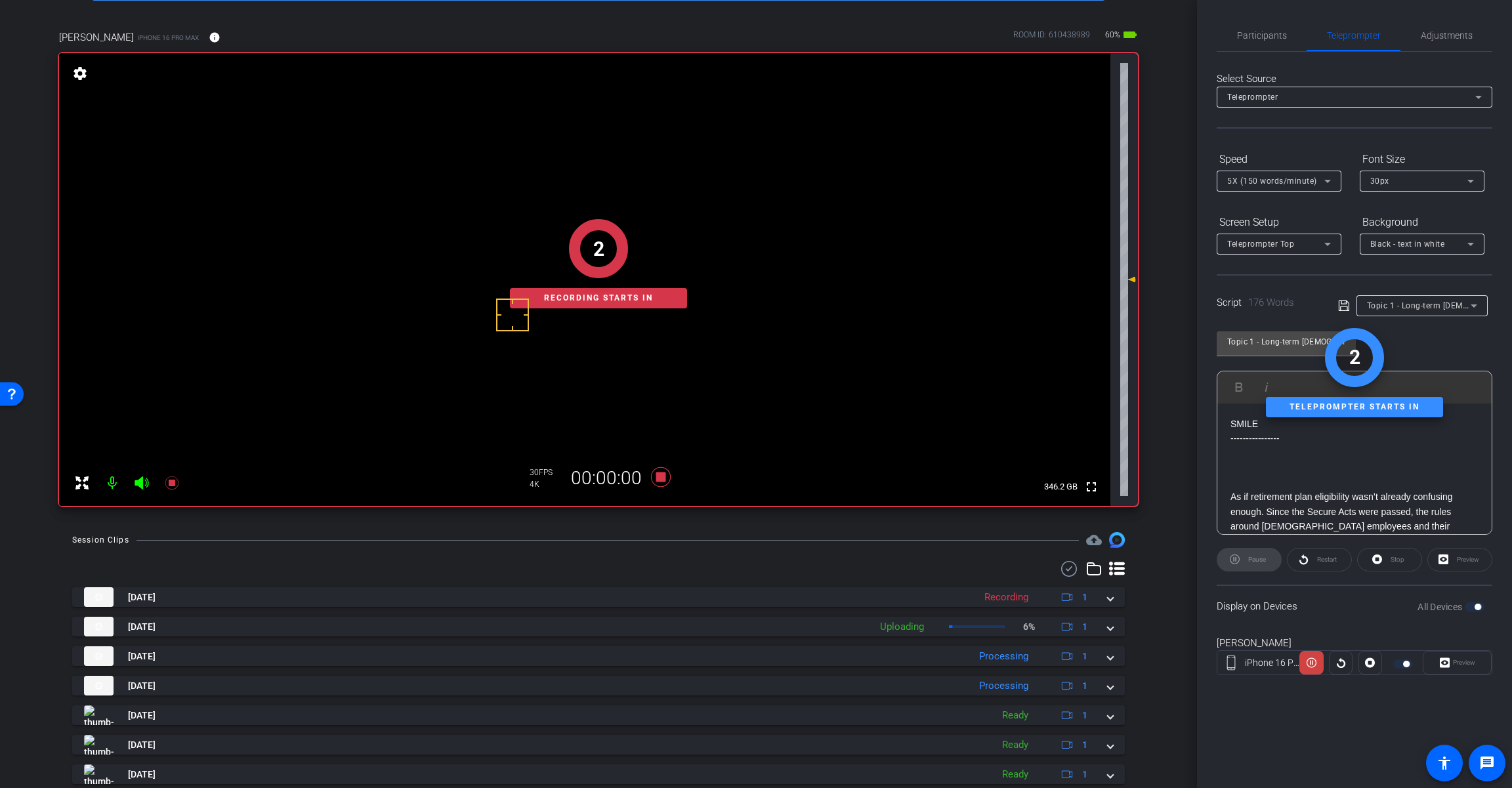
click at [136, 484] on div "2 Recording starts in" at bounding box center [598, 264] width 1079 height 484
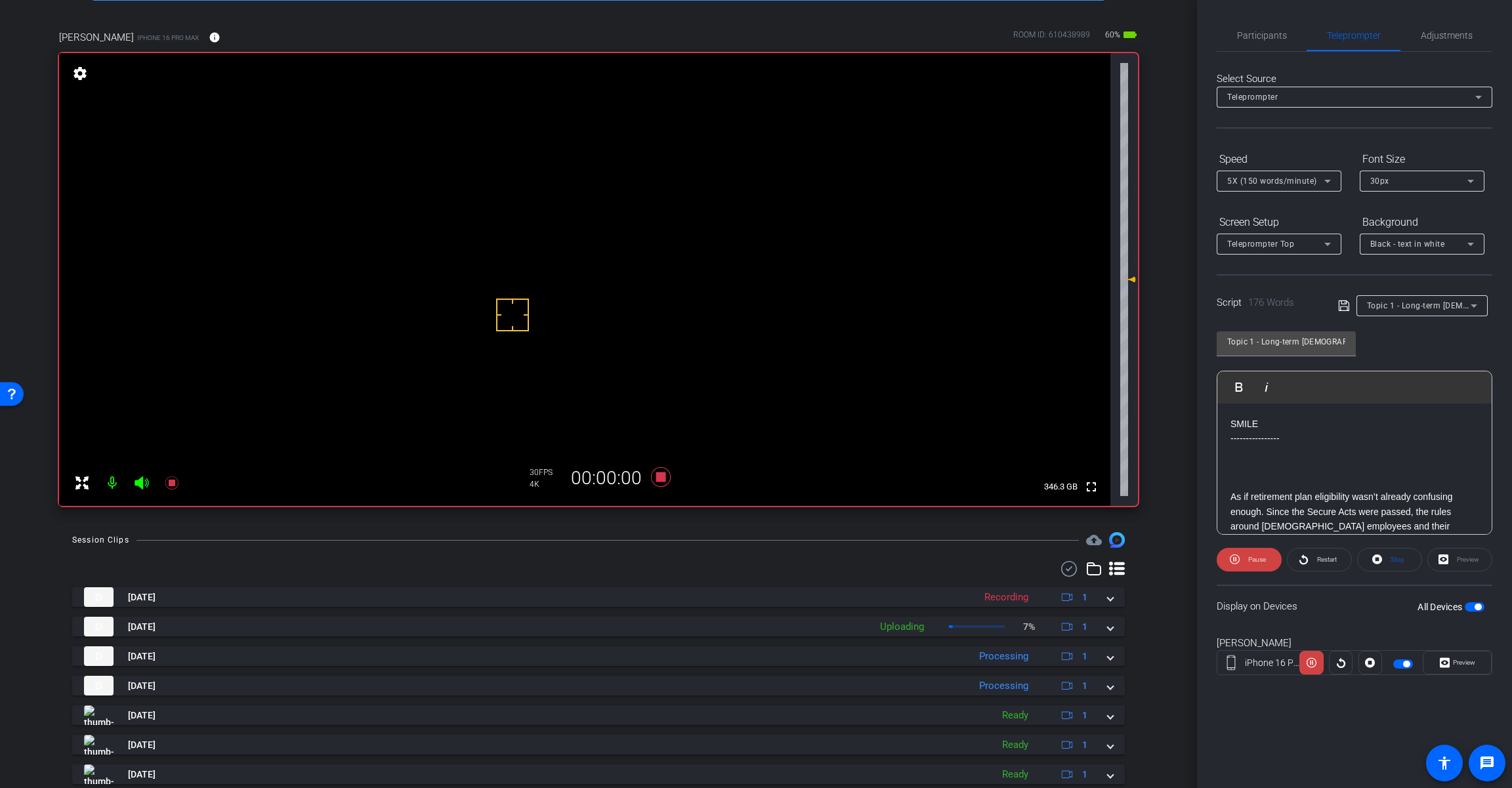
click at [138, 483] on icon at bounding box center [141, 483] width 13 height 13
click at [903, 668] on span "Preview" at bounding box center [1462, 663] width 25 height 19
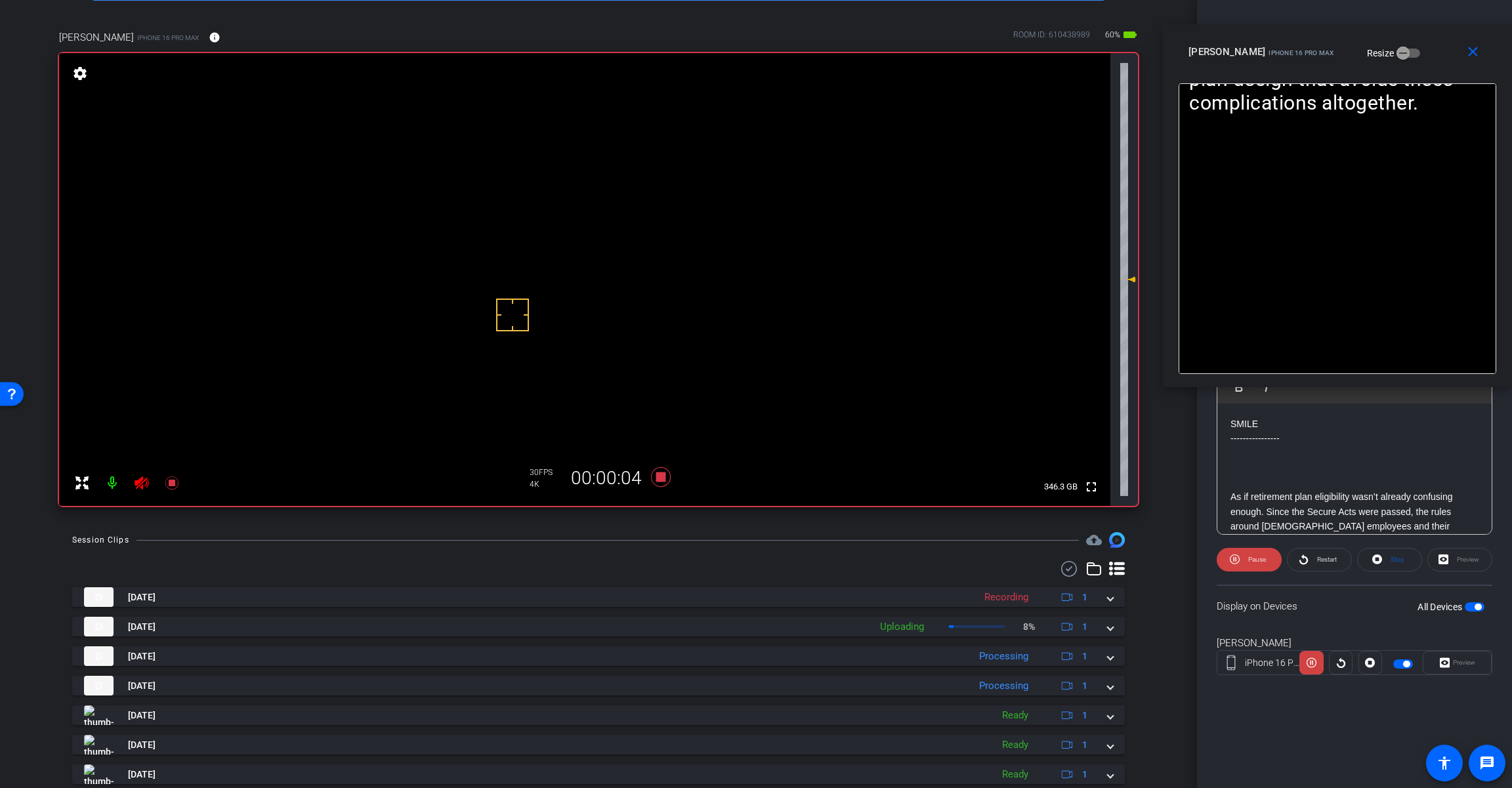
drag, startPoint x: 836, startPoint y: 237, endPoint x: 1631, endPoint y: 49, distance: 816.9
click at [903, 49] on html "Accessibility Screen-Reader Guide, Feedback, and Issue Reporting | New window m…" at bounding box center [756, 394] width 1512 height 788
click at [903, 564] on span "Pause" at bounding box center [1255, 559] width 21 height 19
click at [903, 561] on span "Play" at bounding box center [1254, 559] width 15 height 19
click at [903, 565] on span "Pause" at bounding box center [1255, 559] width 21 height 19
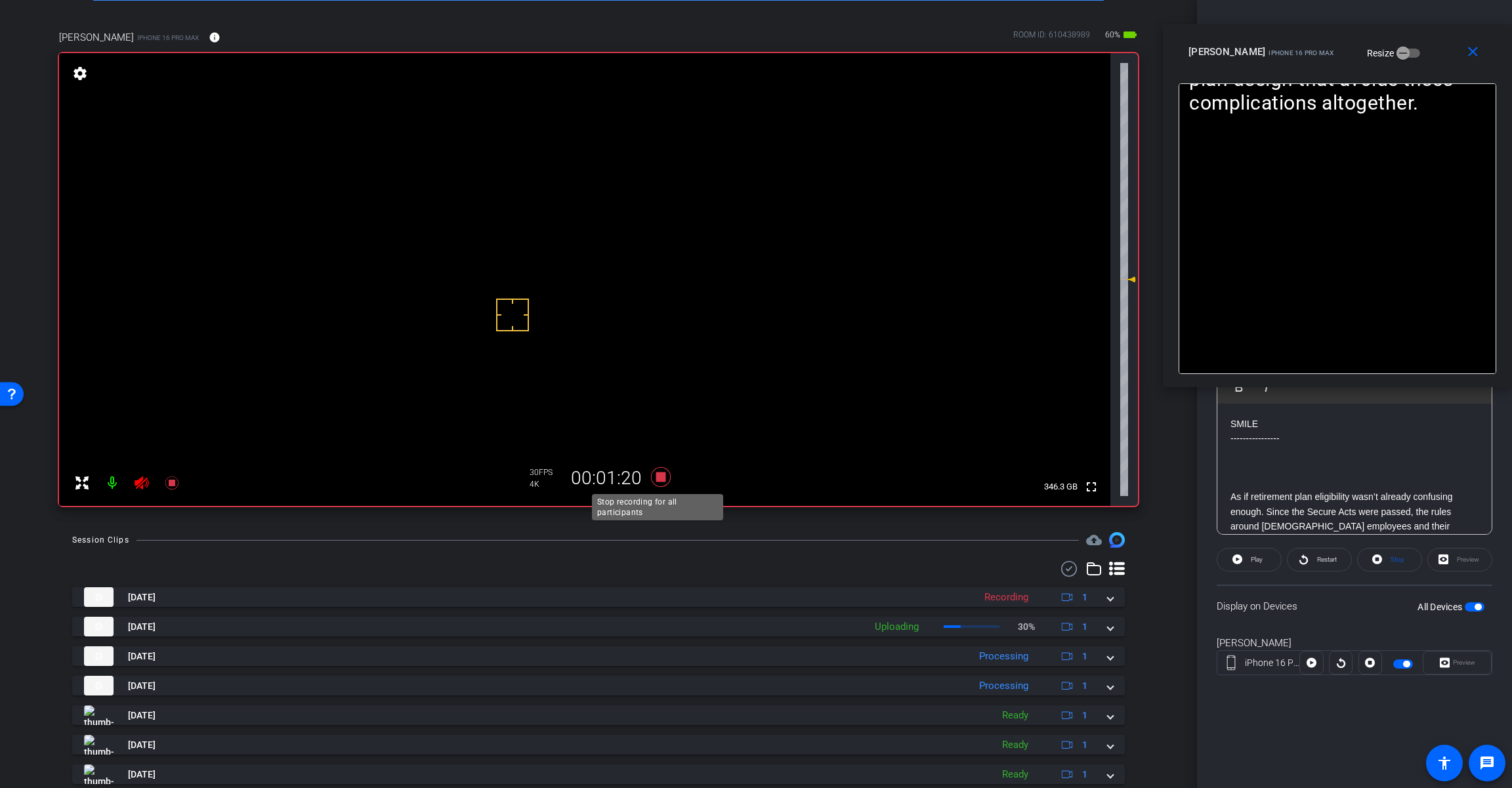
click at [657, 477] on icon at bounding box center [661, 477] width 19 height 19
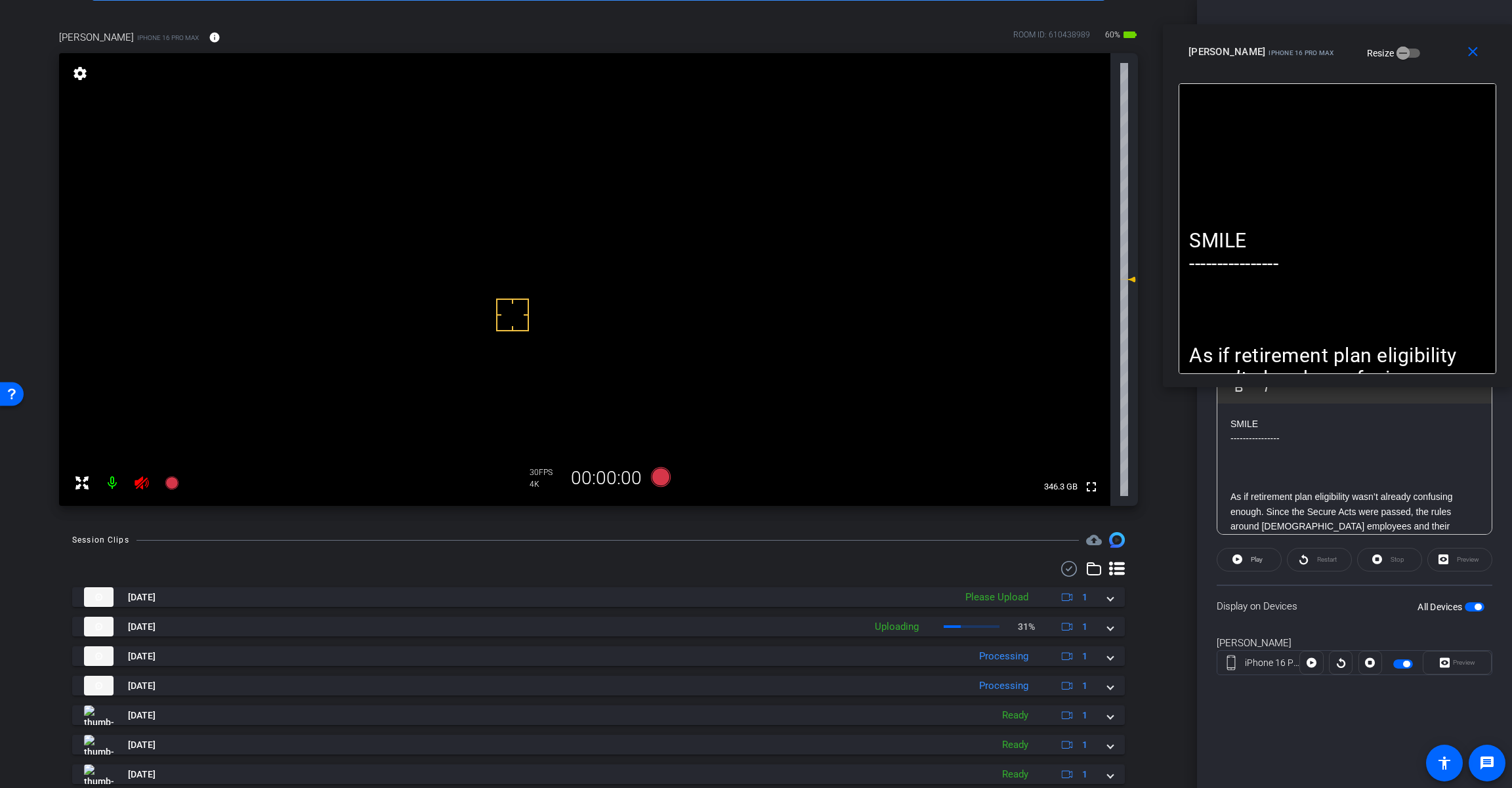
click at [149, 484] on icon at bounding box center [141, 483] width 13 height 13
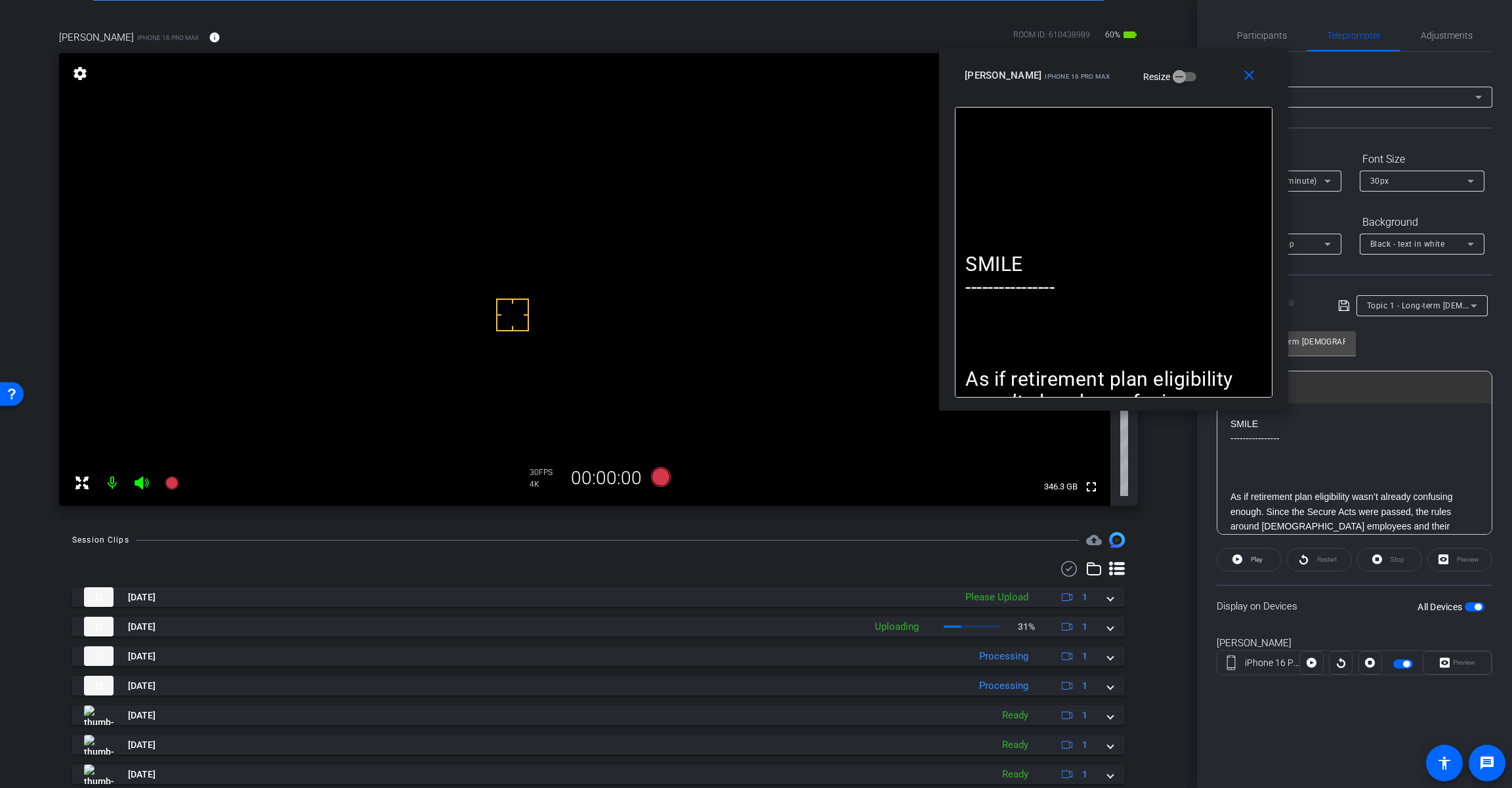
drag, startPoint x: 1431, startPoint y: 53, endPoint x: 1120, endPoint y: 77, distance: 311.9
click at [903, 77] on div "[PERSON_NAME] iPhone 16 Pro Max Resize" at bounding box center [1119, 75] width 308 height 24
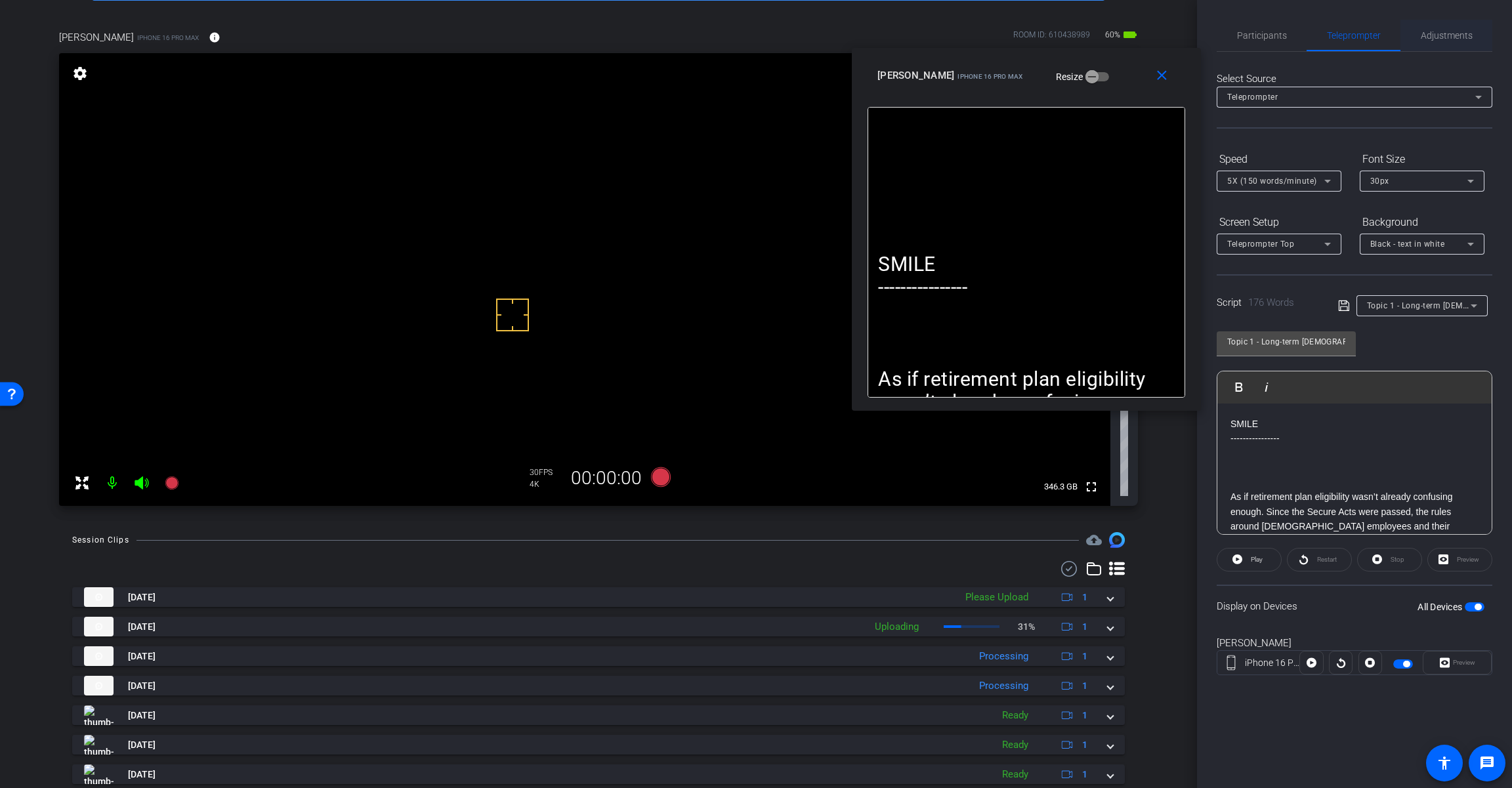
click at [903, 33] on span "Adjustments" at bounding box center [1446, 35] width 52 height 9
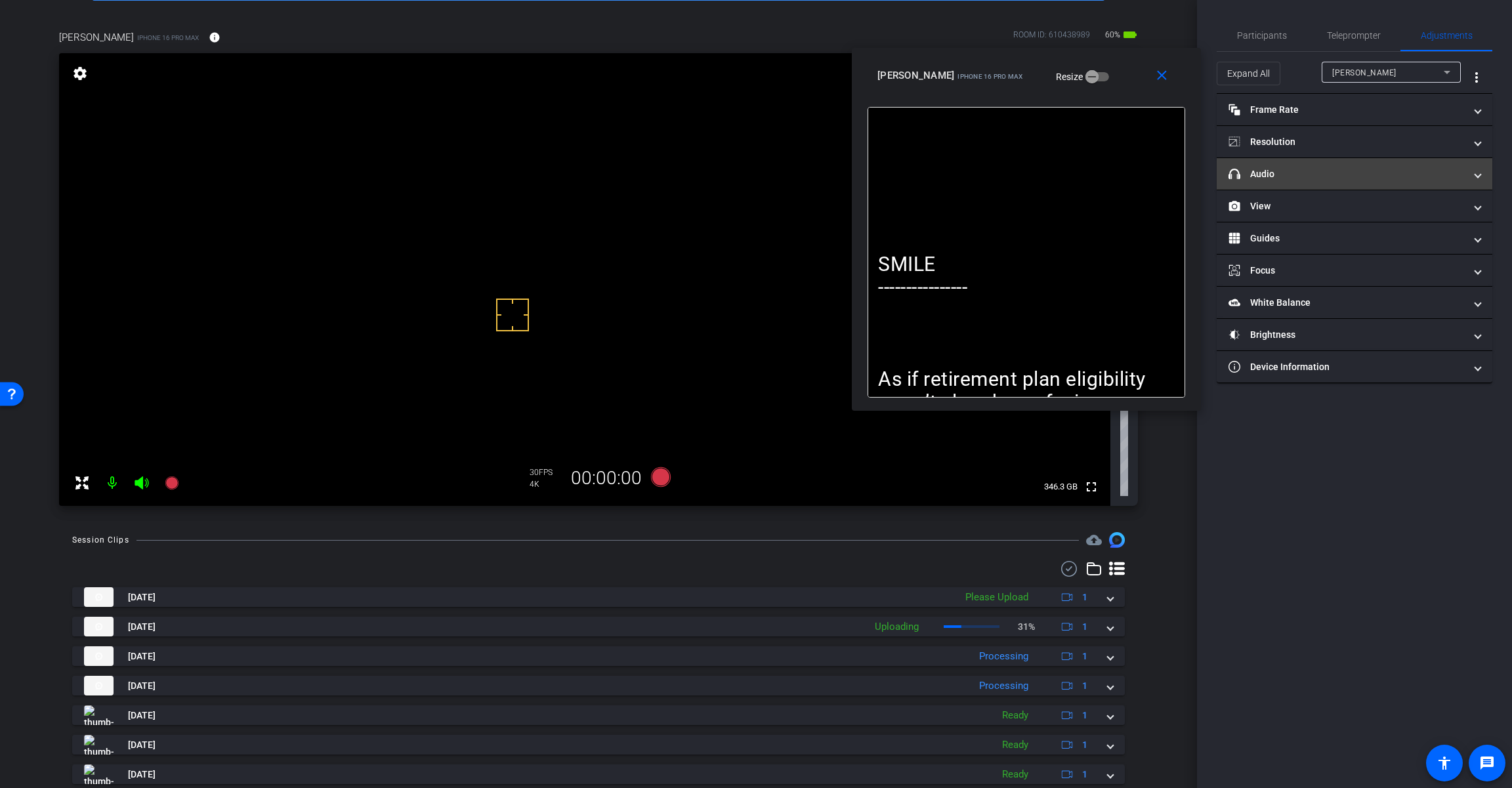
click at [903, 170] on mat-panel-title "headphone icon Audio" at bounding box center [1346, 174] width 236 height 13
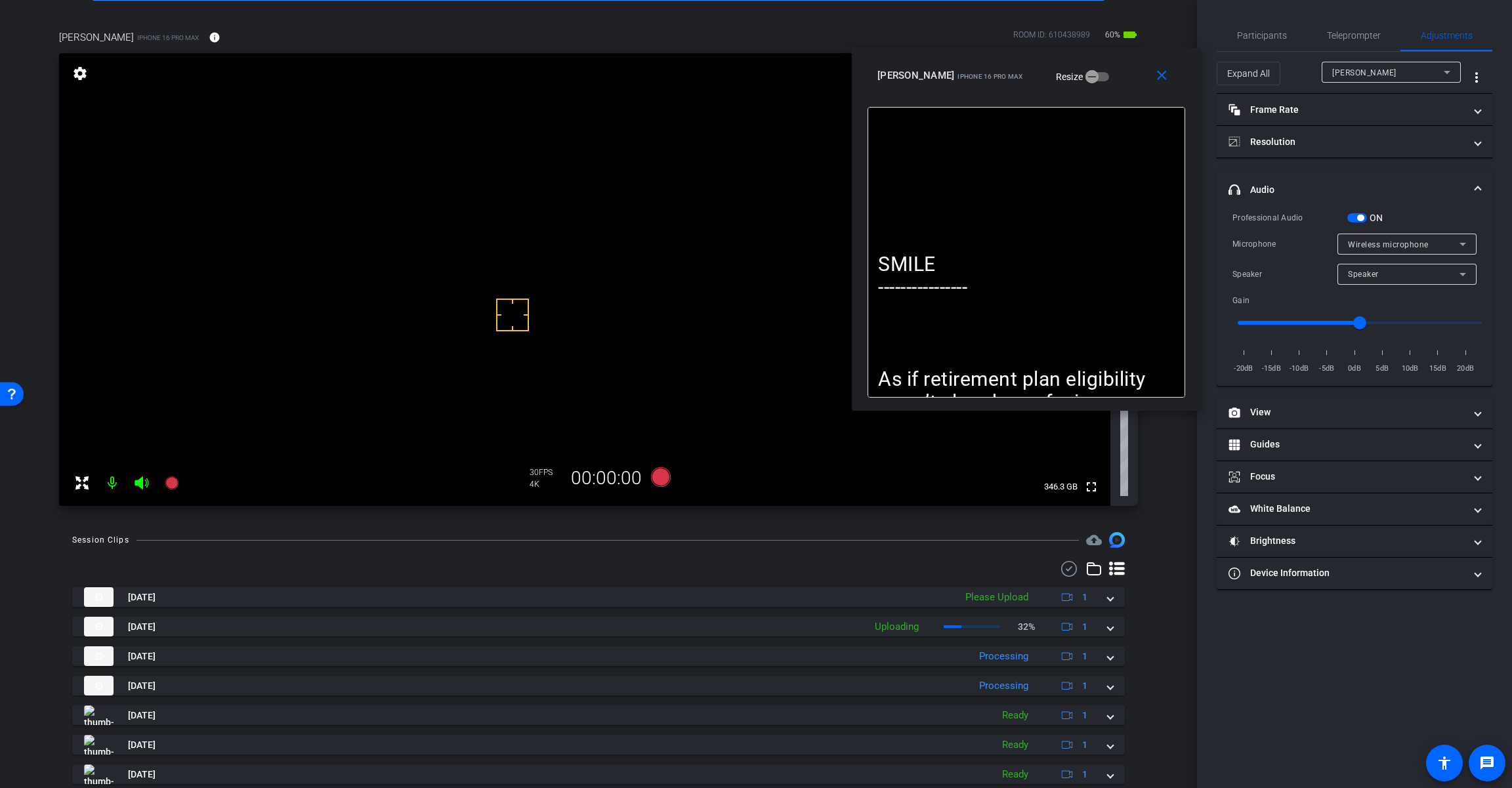
click at [903, 218] on span "button" at bounding box center [1360, 217] width 7 height 7
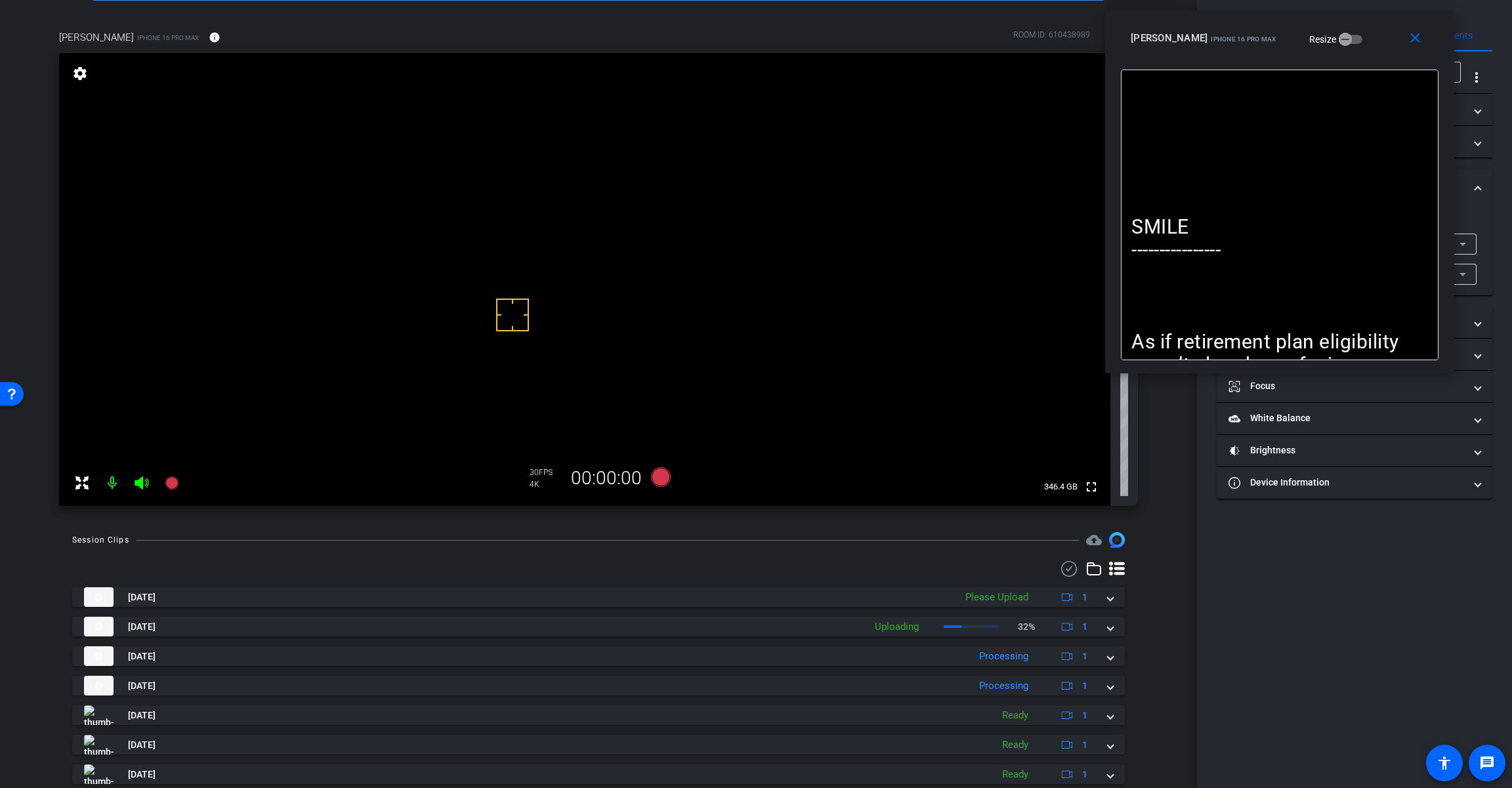
drag, startPoint x: 1127, startPoint y: 95, endPoint x: 1380, endPoint y: 57, distance: 255.8
click at [903, 57] on div "close [PERSON_NAME] iPhone 16 Pro Max Resize" at bounding box center [1279, 40] width 349 height 59
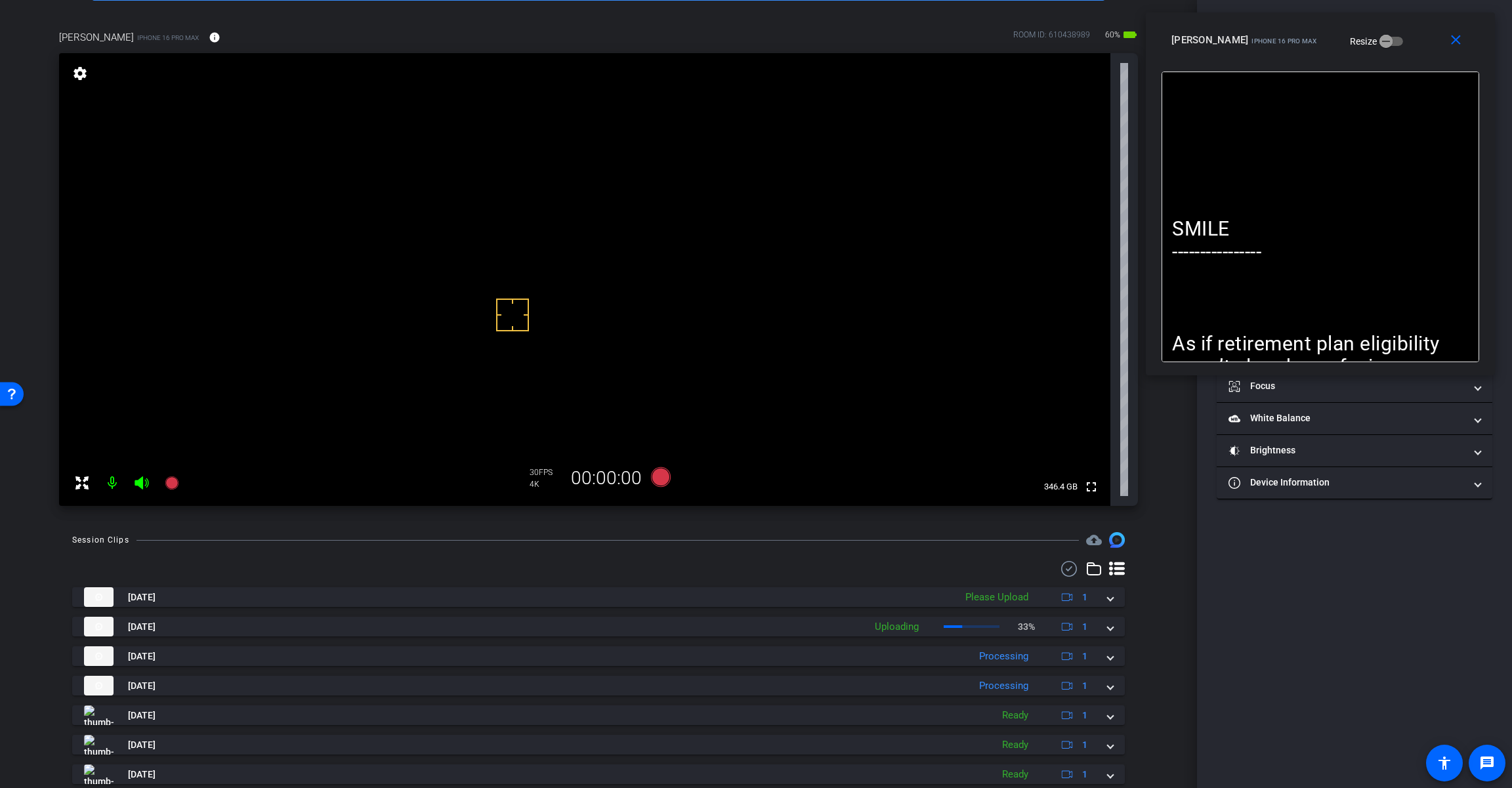
drag, startPoint x: 1384, startPoint y: 43, endPoint x: 1427, endPoint y: 46, distance: 43.1
click at [903, 46] on div "[PERSON_NAME] iPhone 16 Pro Max Resize" at bounding box center [1325, 40] width 308 height 24
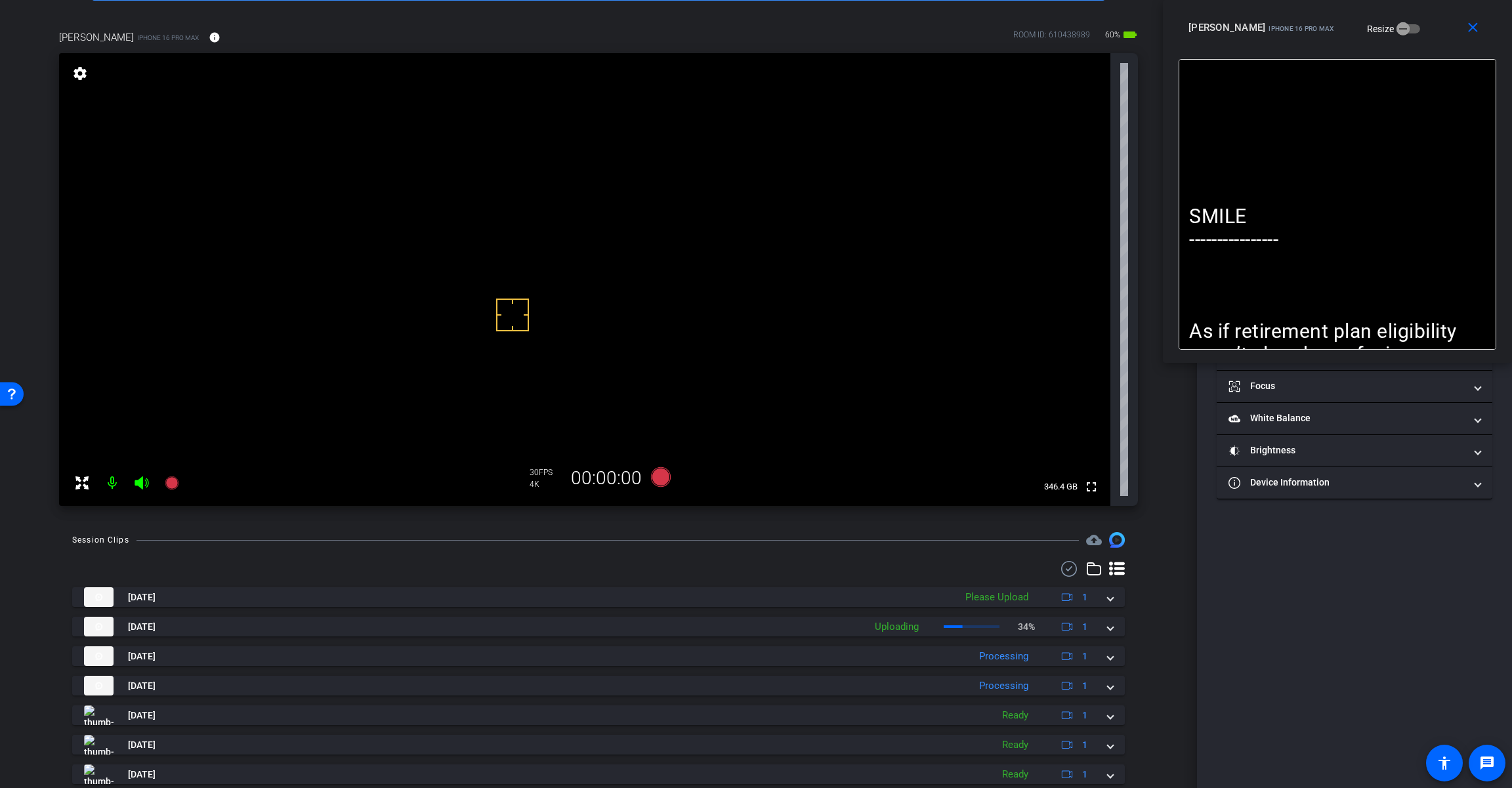
drag, startPoint x: 1402, startPoint y: 63, endPoint x: 1426, endPoint y: 40, distance: 33.2
click at [903, 40] on div "close [PERSON_NAME] iPhone 16 Pro Max Resize" at bounding box center [1337, 29] width 349 height 59
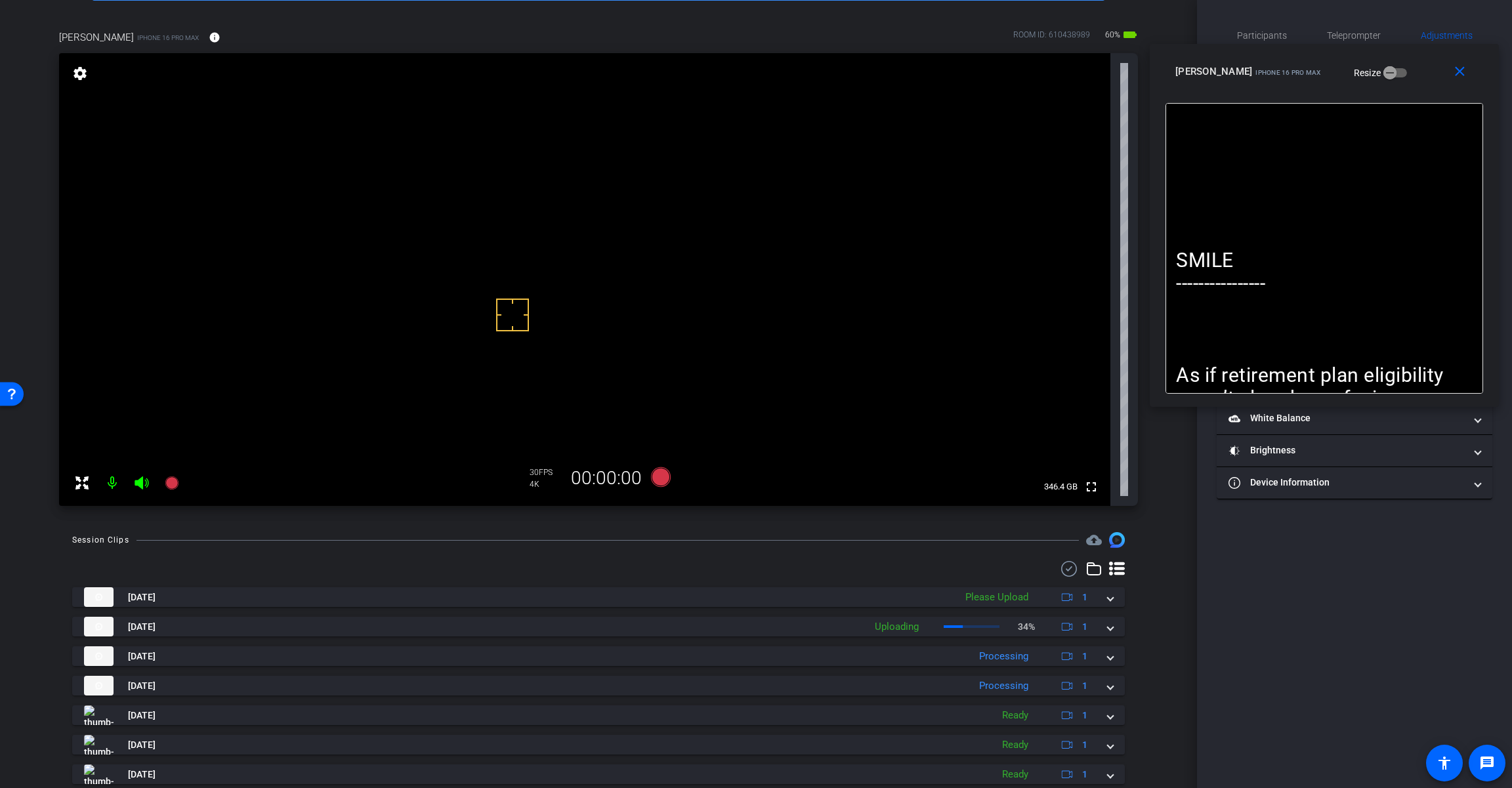
drag, startPoint x: 1427, startPoint y: 36, endPoint x: 1414, endPoint y: 80, distance: 45.9
click at [903, 80] on div "[PERSON_NAME] iPhone 16 Pro Max Resize" at bounding box center [1329, 72] width 308 height 24
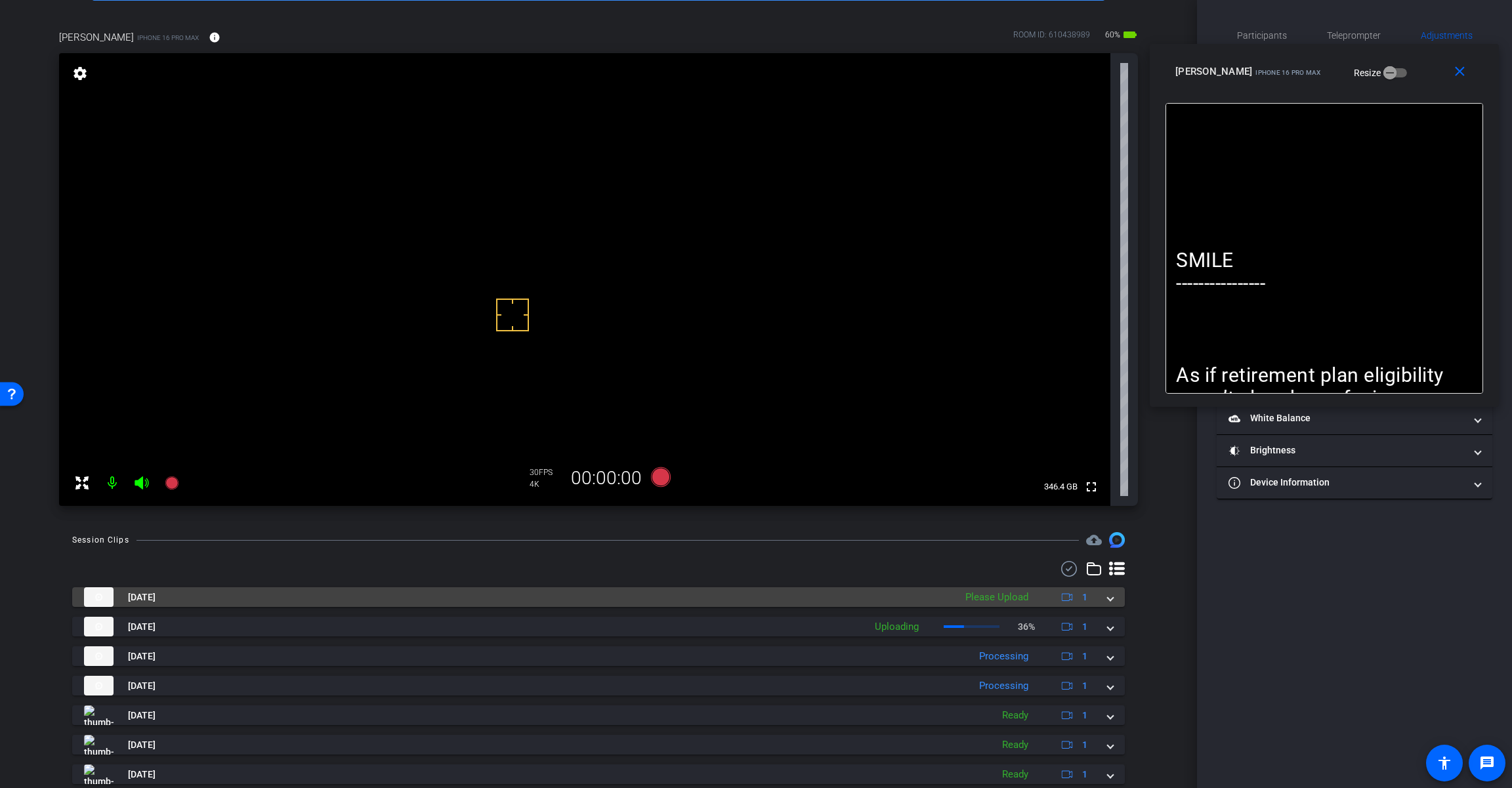
click at [903, 598] on div "[DATE] Please Upload 1" at bounding box center [595, 597] width 1024 height 19
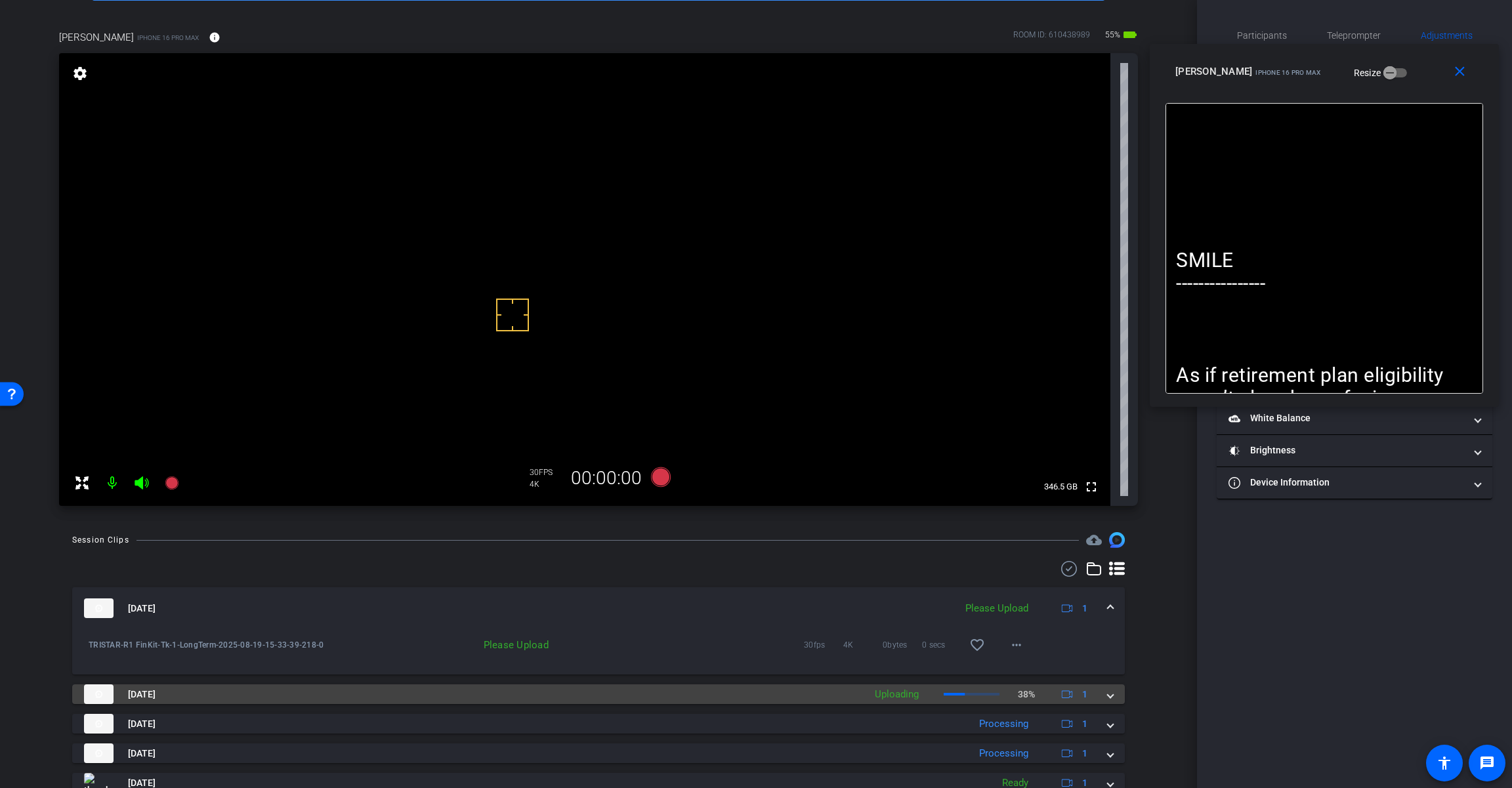
click at [903, 696] on mat-expansion-panel-header "Aug 19, 2025 Uploading 38% 1" at bounding box center [598, 694] width 1052 height 19
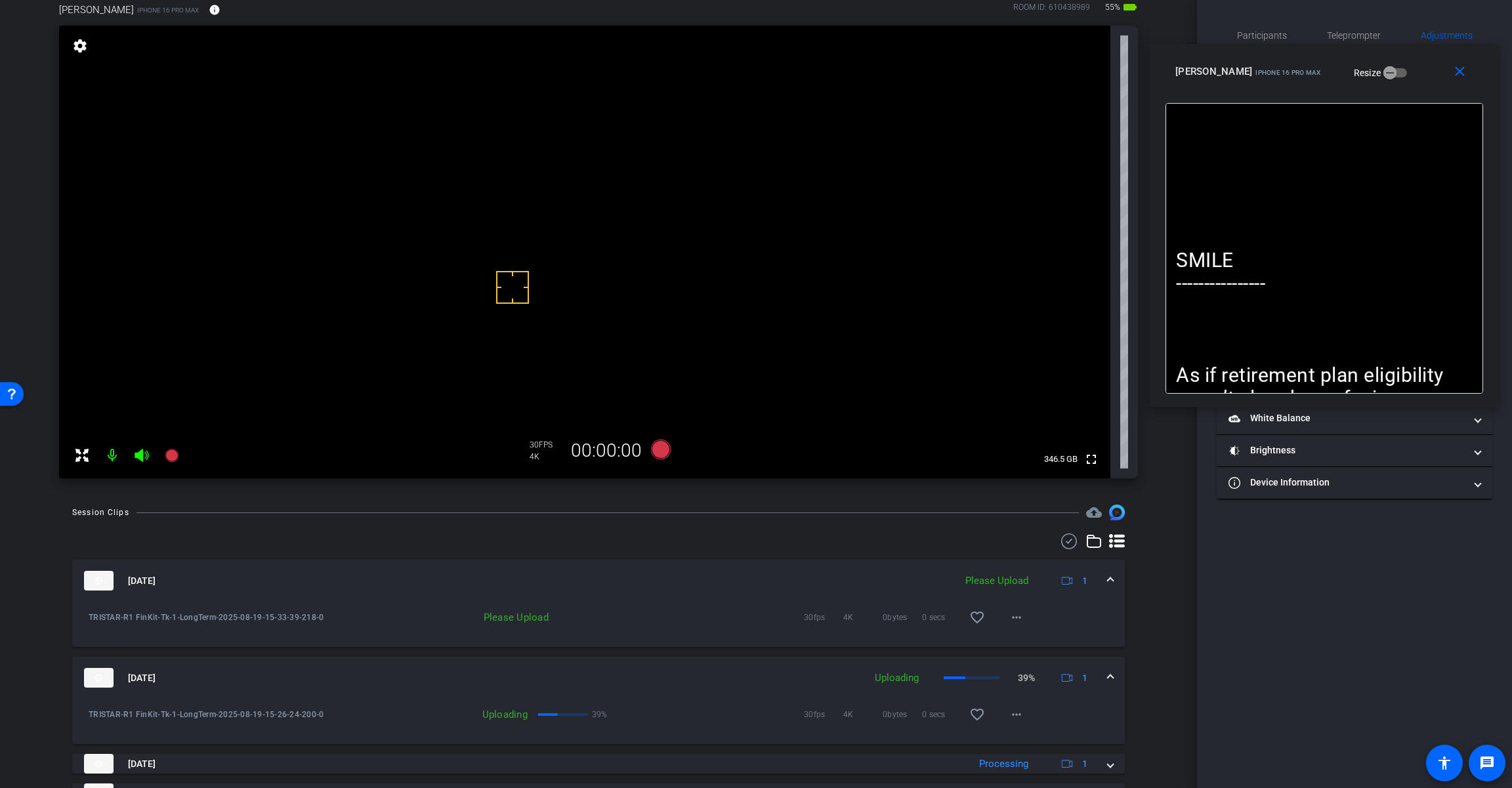
scroll to position [84, 0]
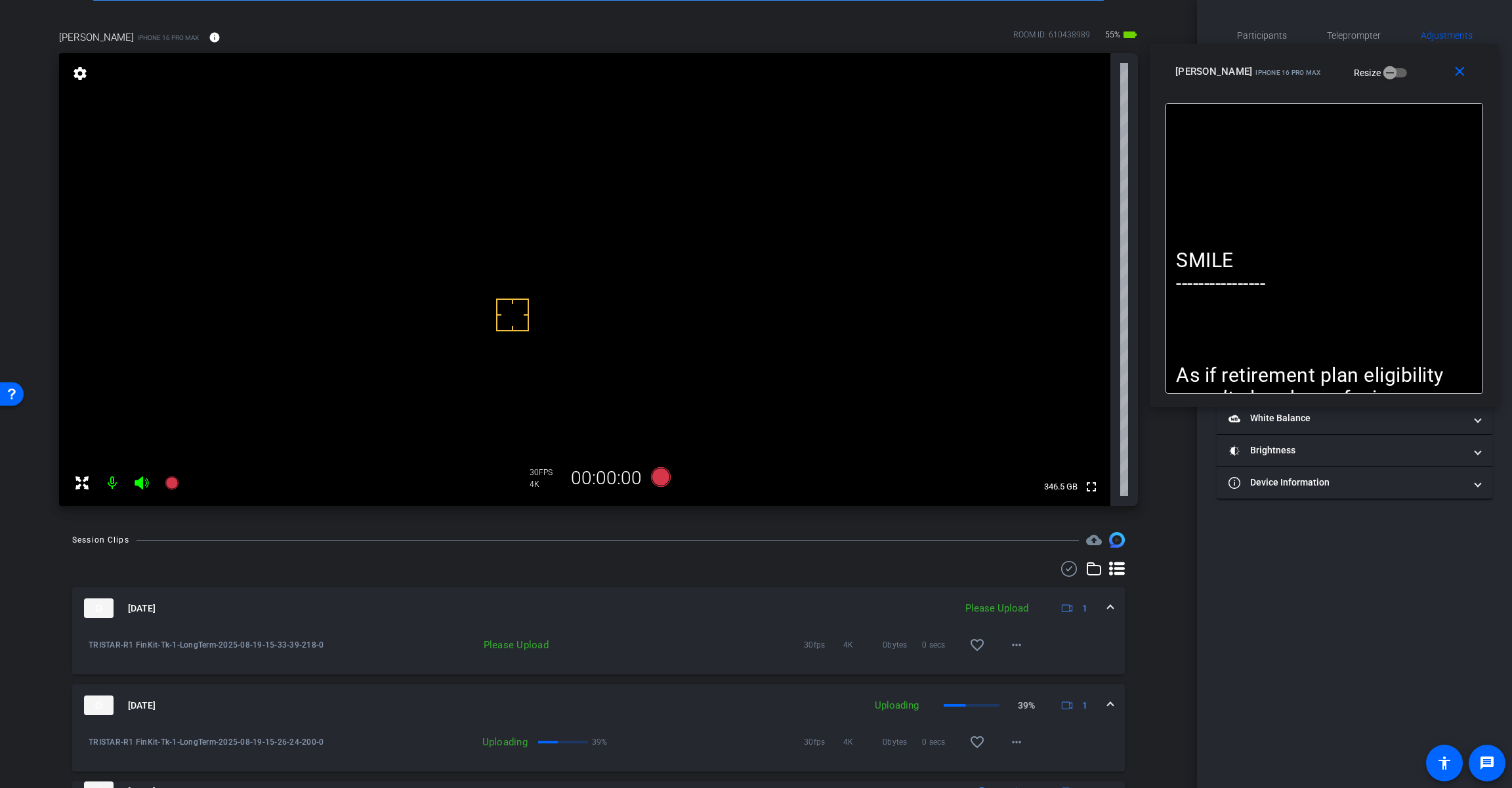
click at [718, 648] on div "30fps 4K 0bytes 0 secs favorite_border more_horiz" at bounding box center [793, 645] width 477 height 31
click at [903, 648] on mat-icon "more_horiz" at bounding box center [1016, 645] width 16 height 16
click at [903, 709] on span "Delete clip" at bounding box center [1031, 705] width 52 height 16
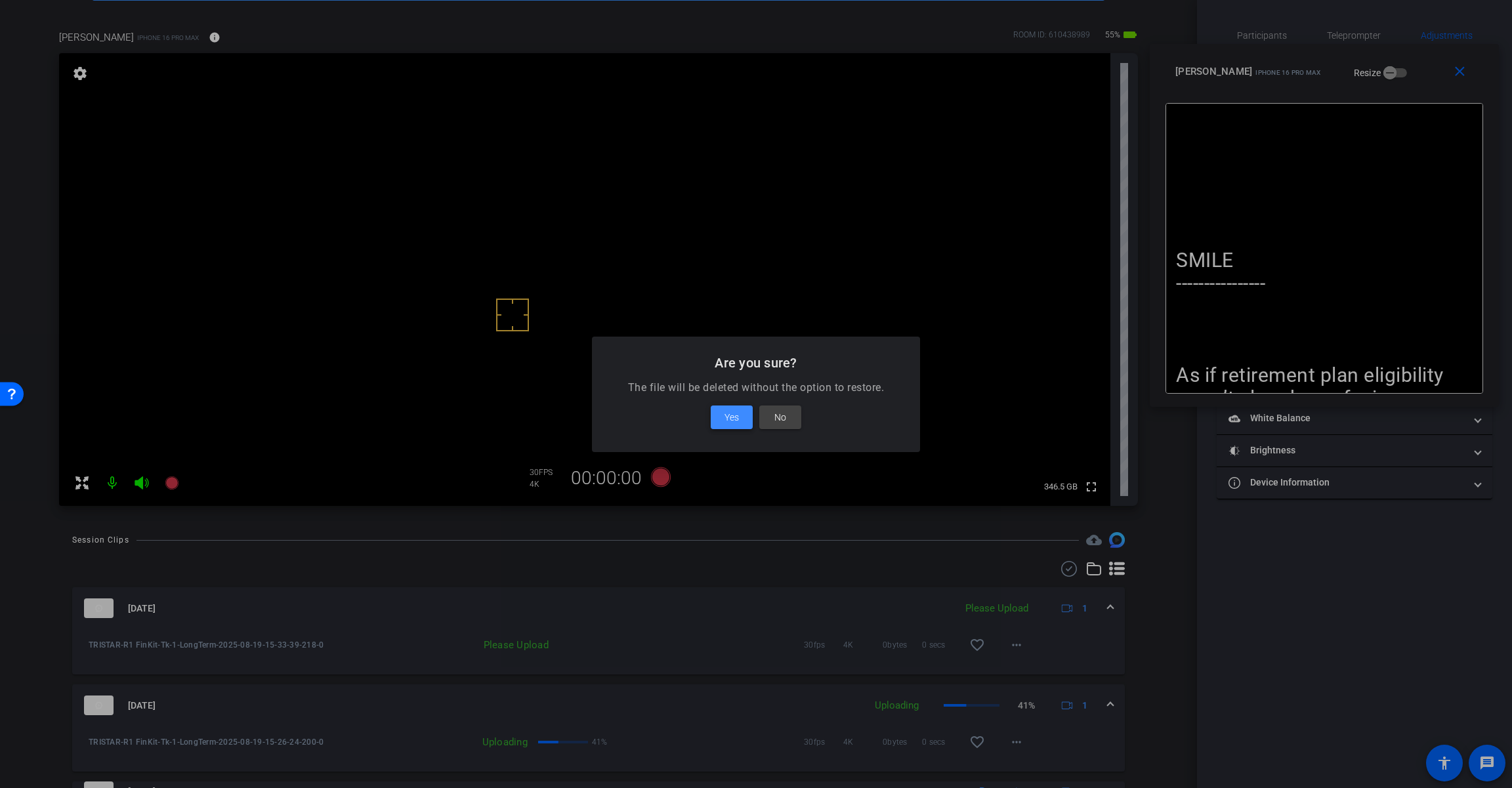
click at [728, 418] on span "Yes" at bounding box center [731, 417] width 14 height 16
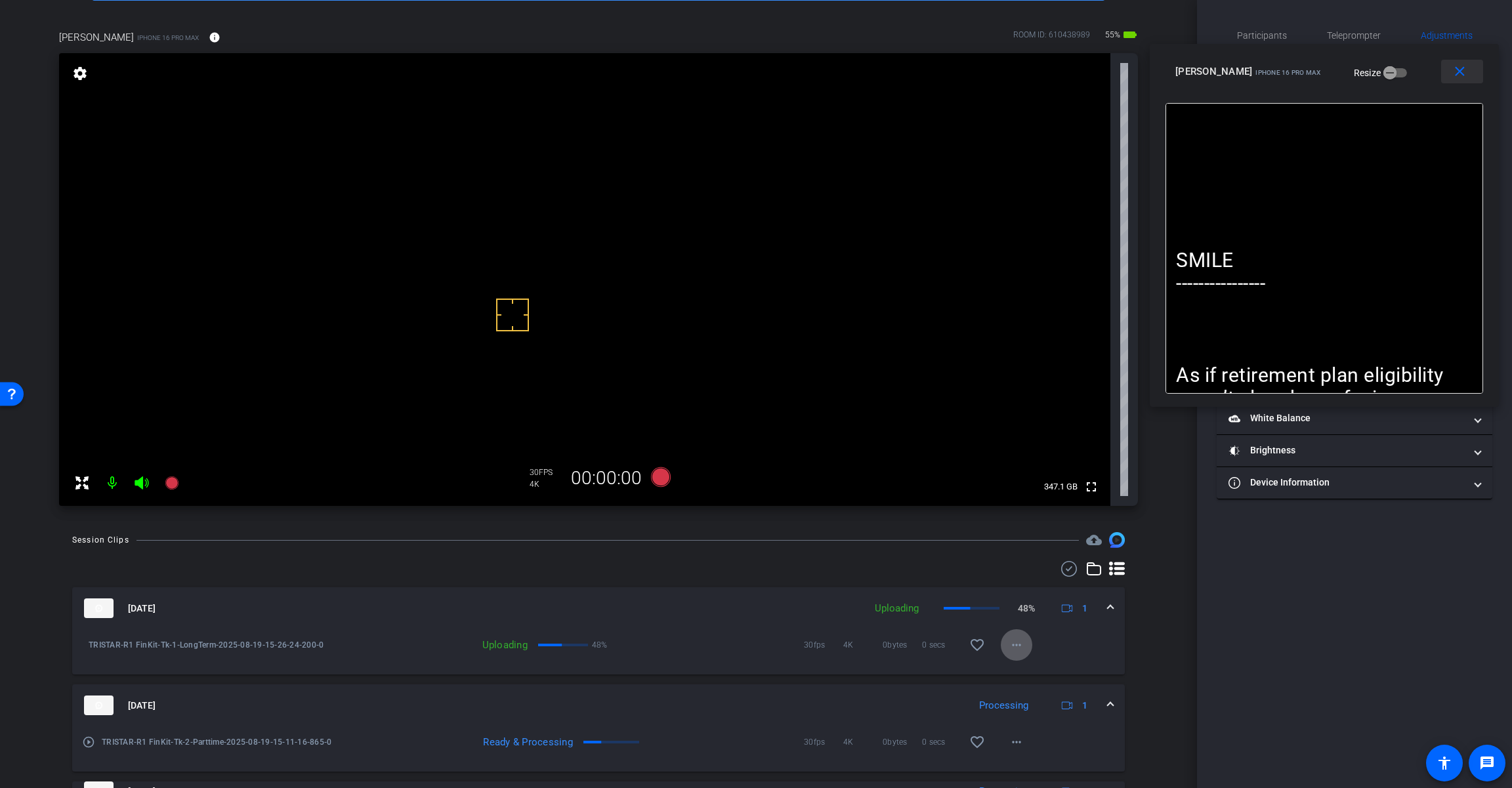
click at [903, 78] on span at bounding box center [1462, 72] width 42 height 31
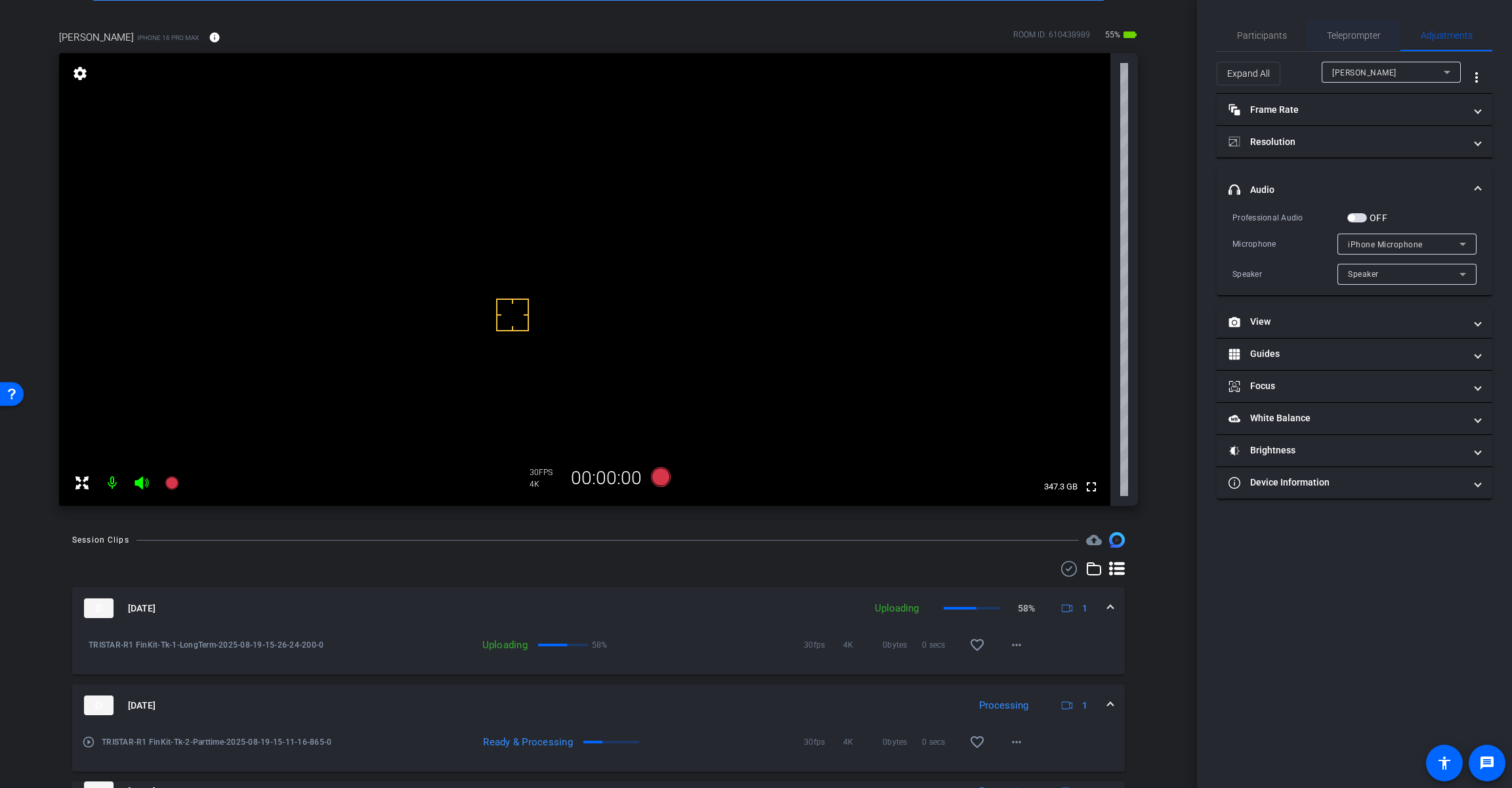
click at [903, 32] on span "Teleprompter" at bounding box center [1354, 35] width 54 height 9
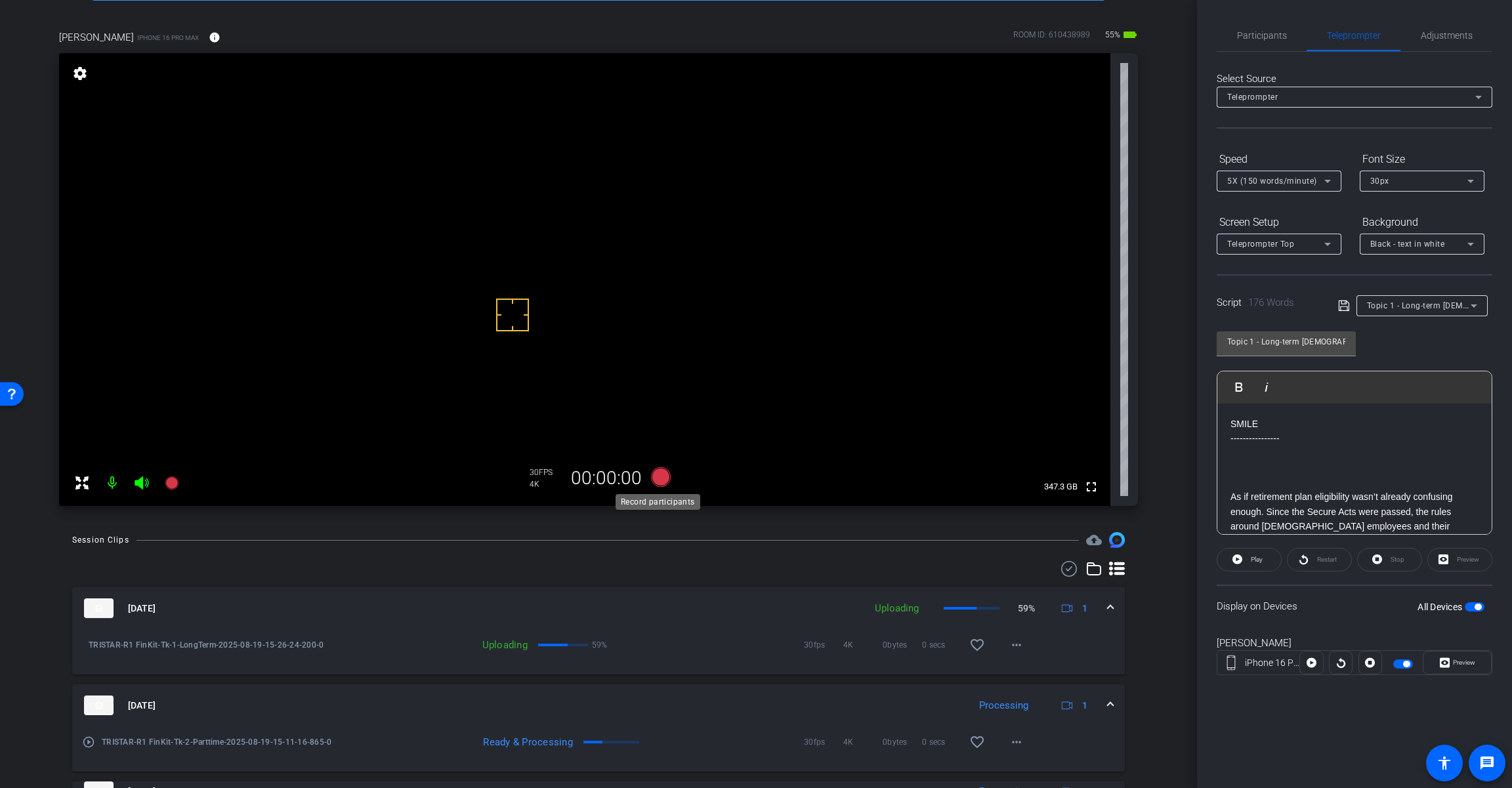
click at [657, 476] on icon at bounding box center [661, 477] width 19 height 19
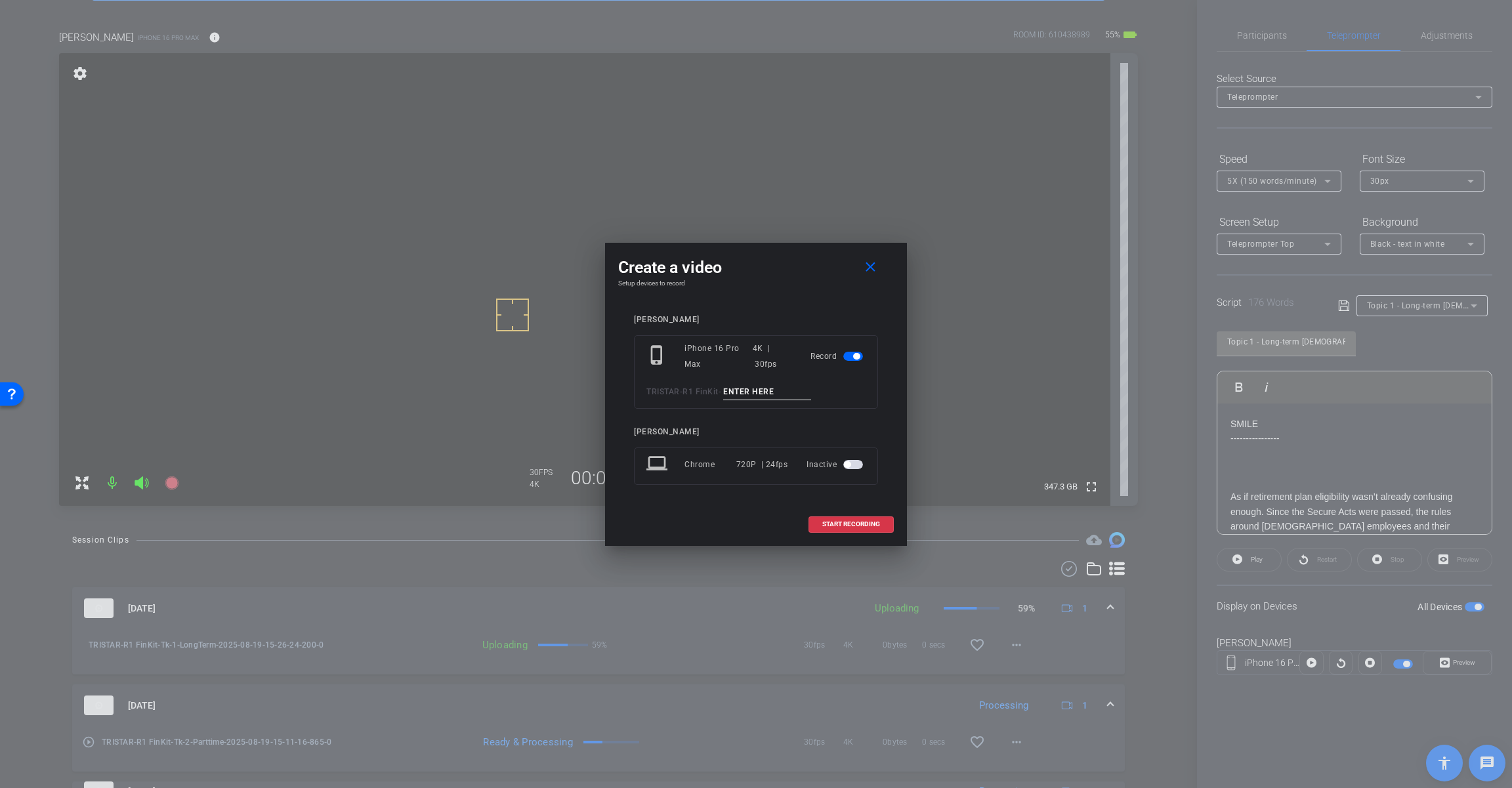
click at [766, 387] on input at bounding box center [767, 392] width 88 height 16
drag, startPoint x: 874, startPoint y: 268, endPoint x: 1301, endPoint y: 188, distance: 434.4
click at [874, 267] on mat-icon "close" at bounding box center [871, 267] width 16 height 16
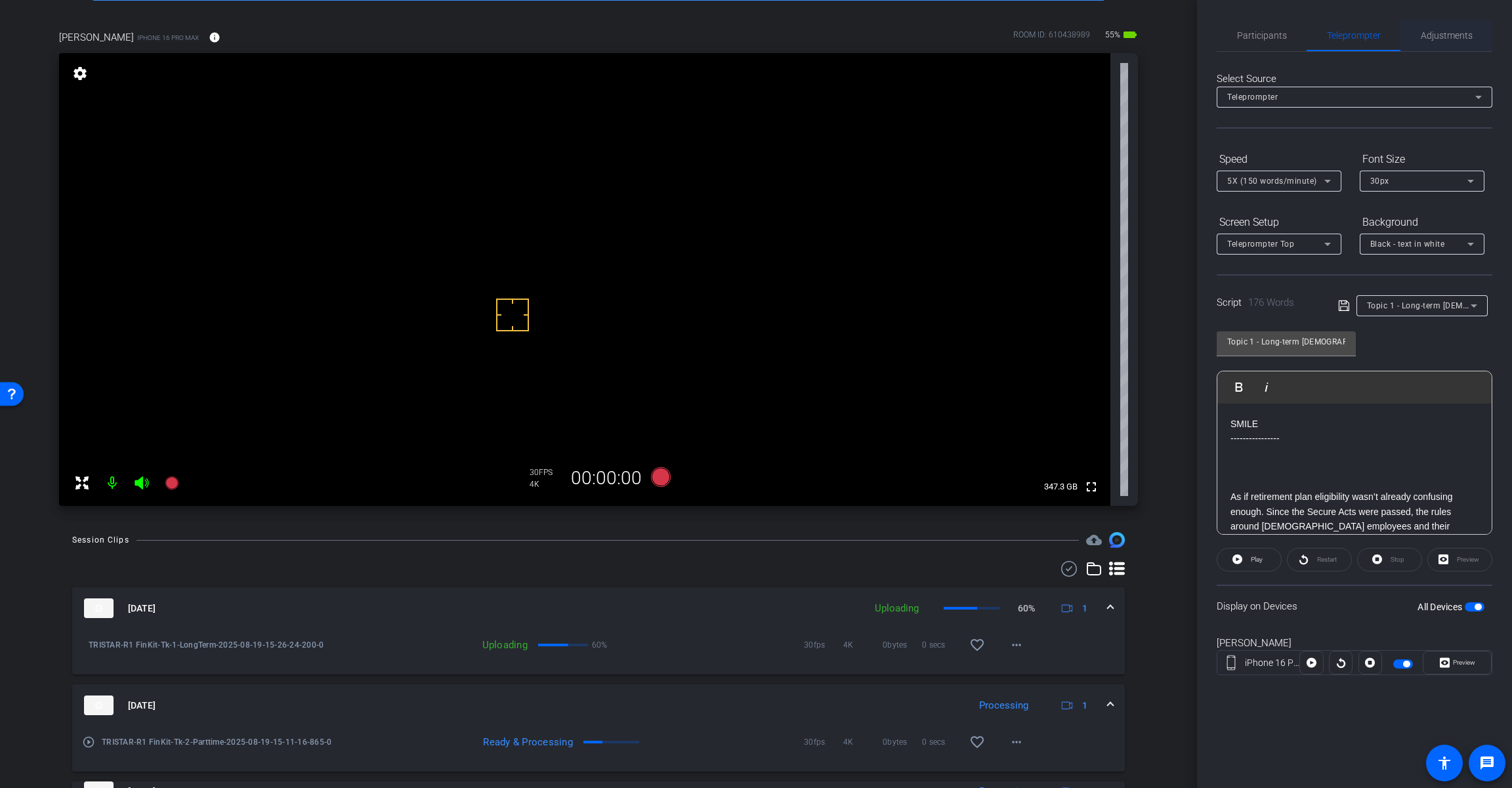
drag, startPoint x: 1447, startPoint y: 37, endPoint x: 1426, endPoint y: 48, distance: 23.7
click at [903, 37] on span "Adjustments" at bounding box center [1446, 35] width 52 height 9
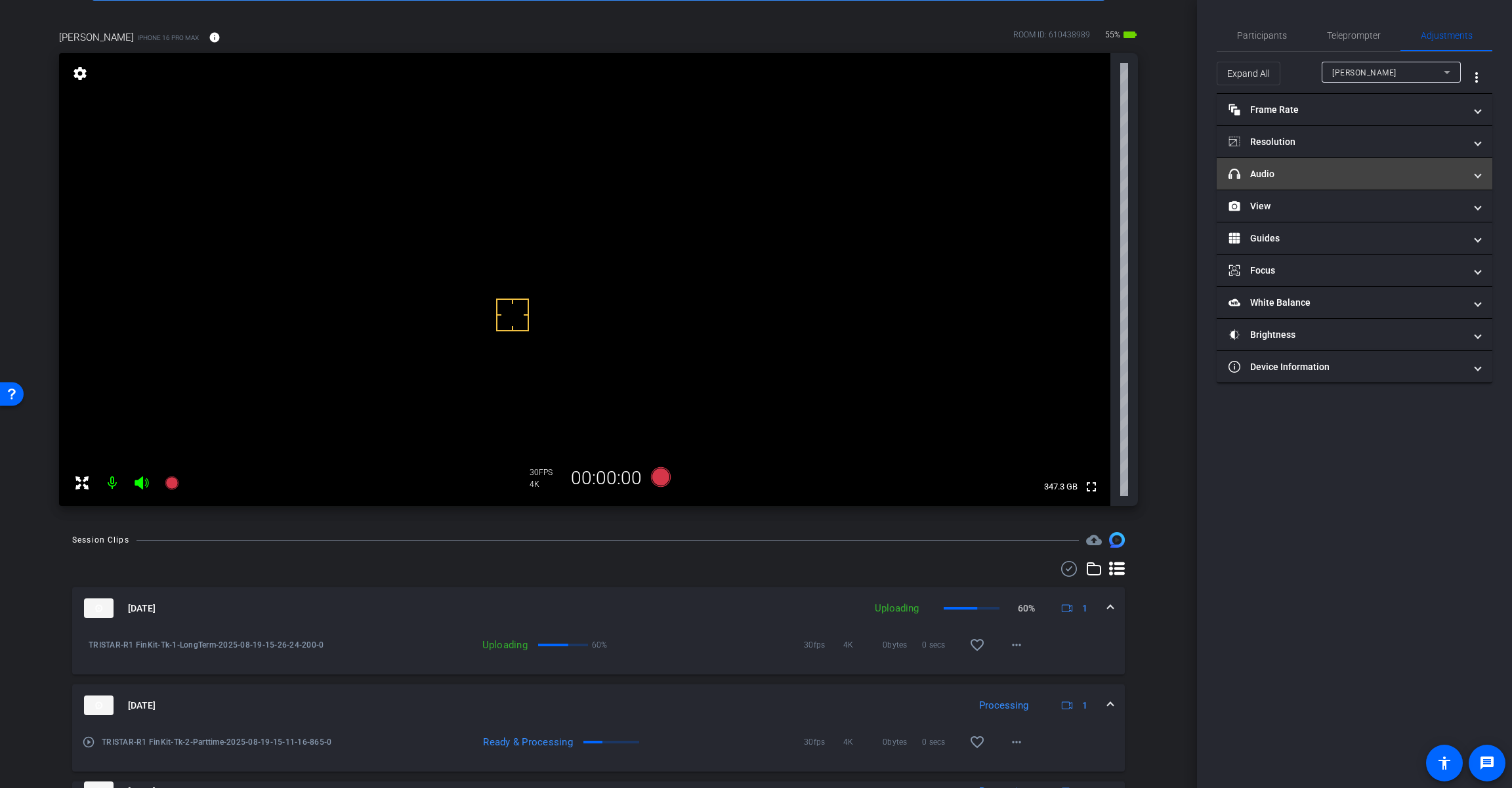
click at [903, 176] on mat-panel-title "headphone icon Audio" at bounding box center [1346, 174] width 236 height 13
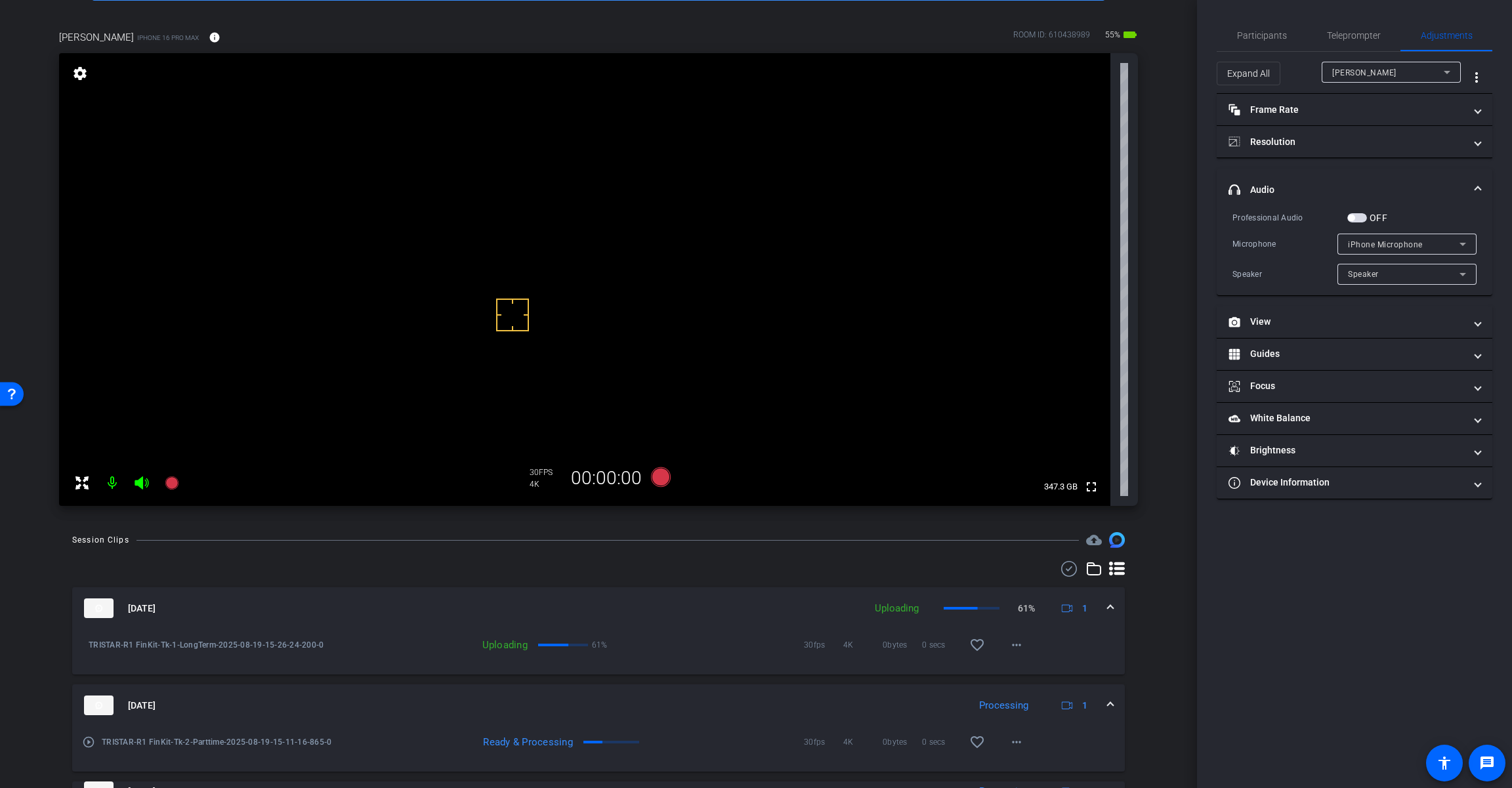
click at [903, 216] on span "button" at bounding box center [1351, 217] width 7 height 7
click at [903, 241] on span "iPhone Microphone" at bounding box center [1385, 245] width 75 height 9
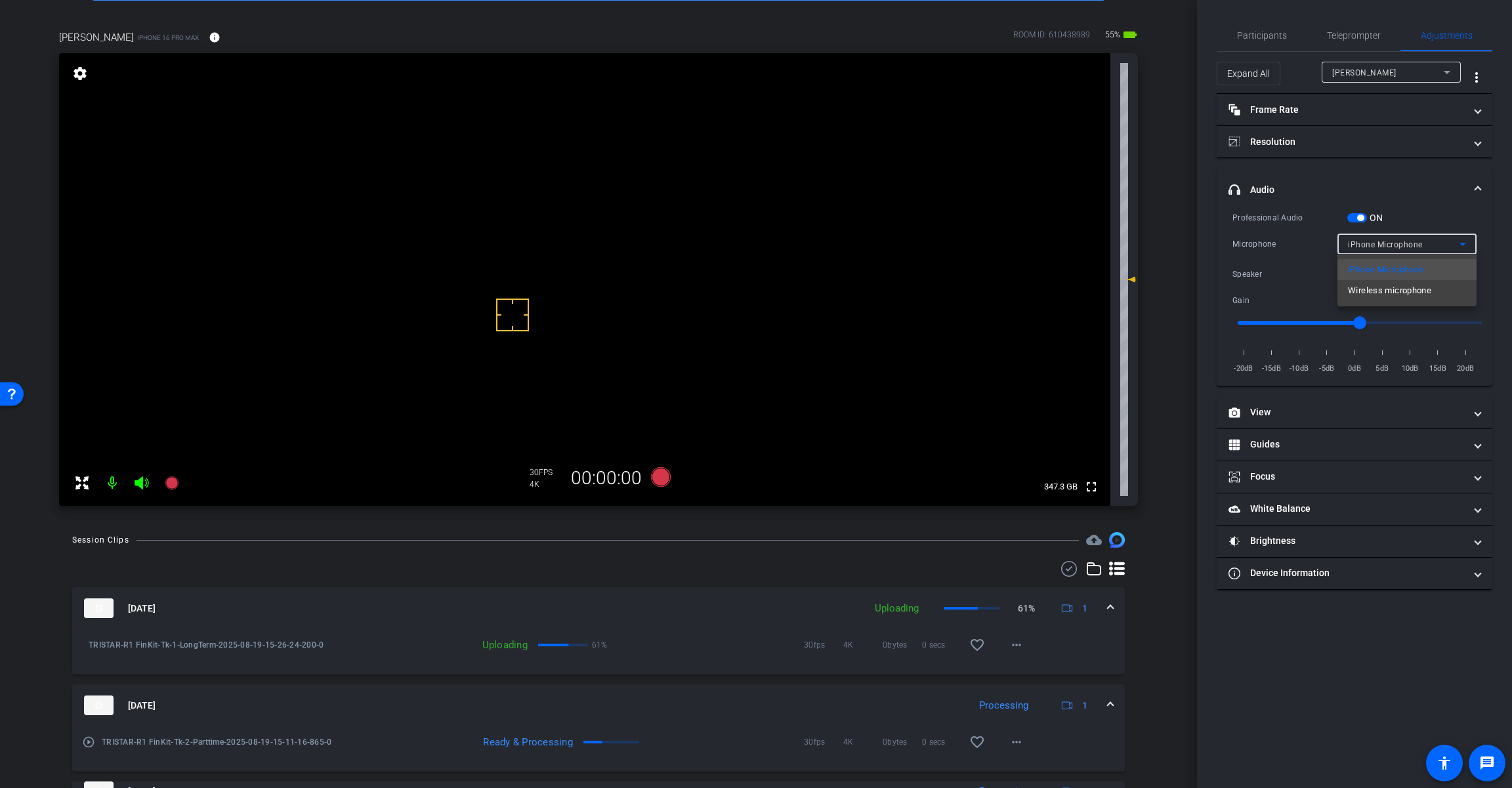
click at [903, 290] on span "Wireless microphone" at bounding box center [1390, 291] width 84 height 16
click at [657, 475] on icon at bounding box center [661, 477] width 19 height 19
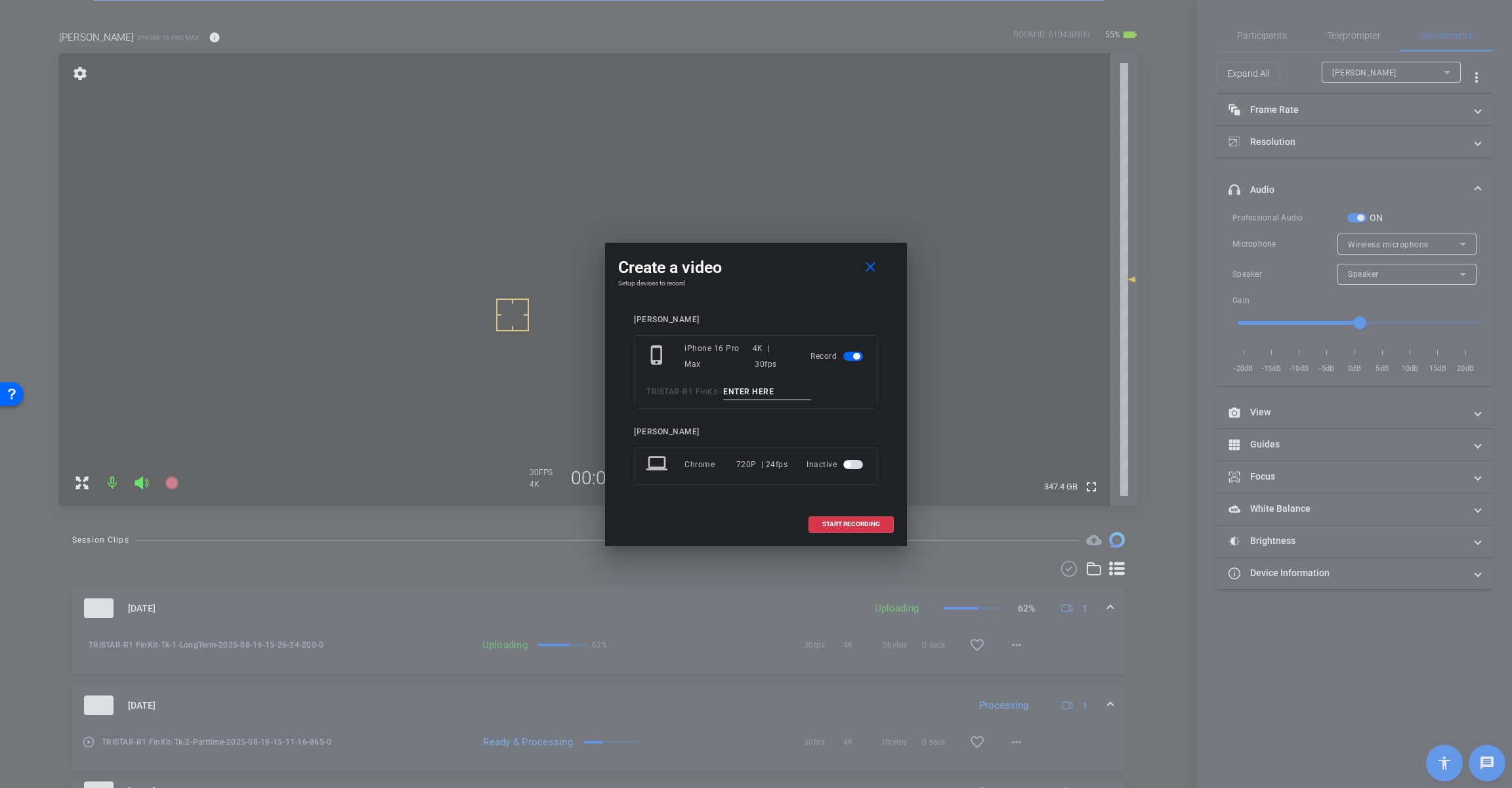
click at [753, 392] on input at bounding box center [767, 392] width 88 height 16
paste input "Tk_1_LongTerm"
click at [744, 388] on input "Tk_1_LongTerm" at bounding box center [767, 392] width 88 height 16
type input "Tk_2_LongTerm"
click at [833, 532] on span at bounding box center [850, 524] width 84 height 31
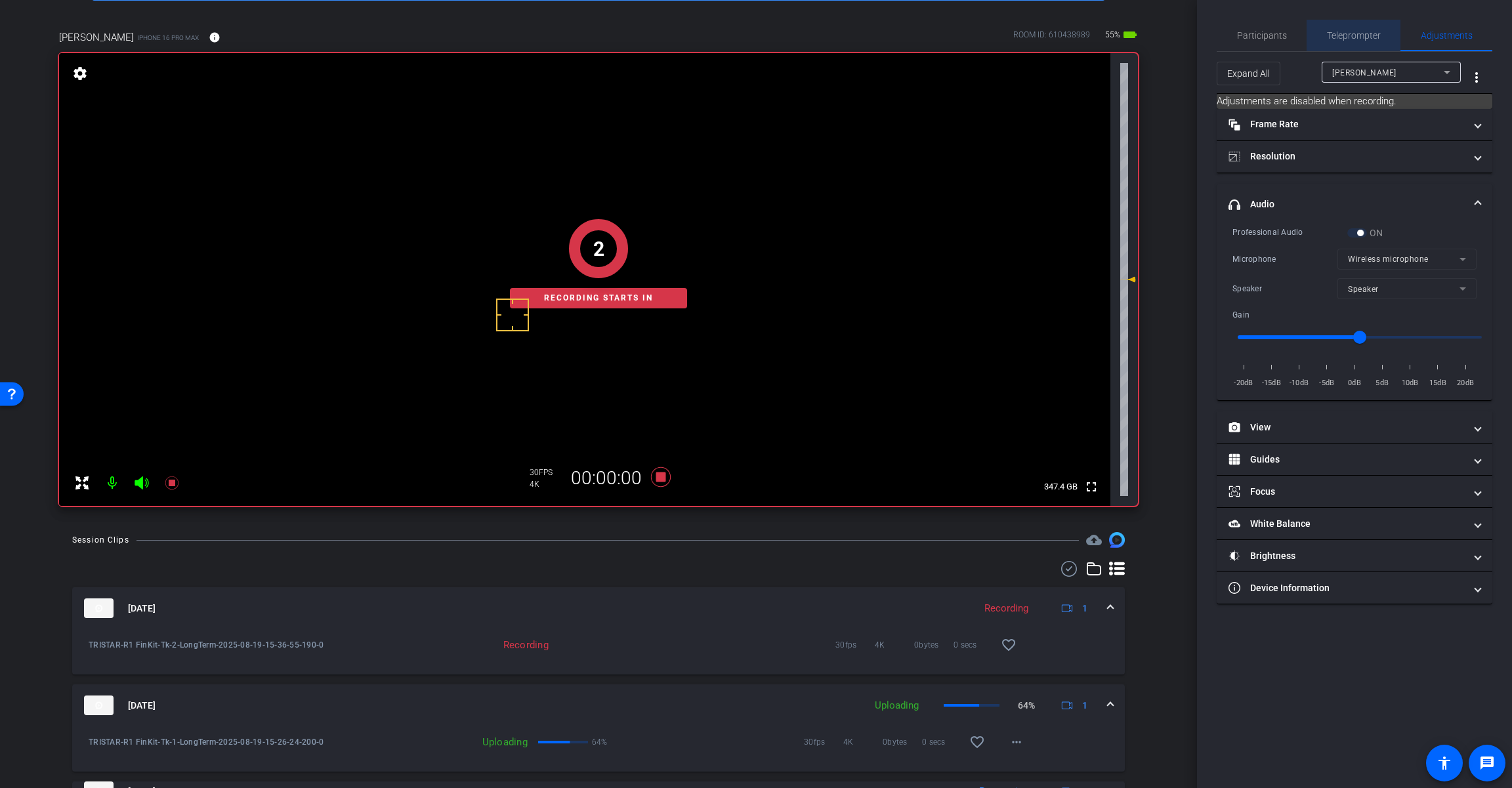
click at [903, 35] on span "Teleprompter" at bounding box center [1354, 35] width 54 height 9
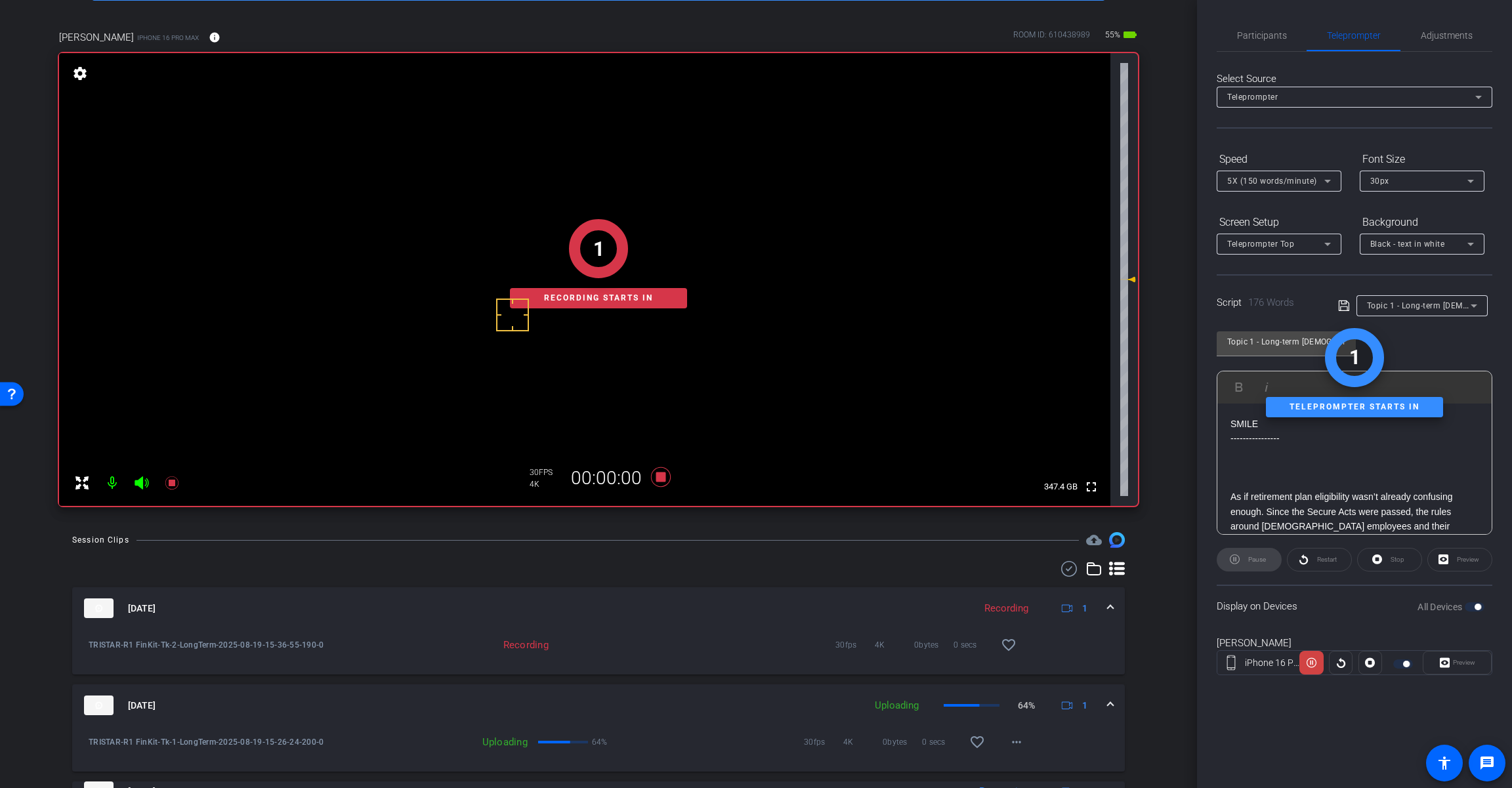
click at [143, 484] on div "1 Recording starts in" at bounding box center [598, 264] width 1079 height 484
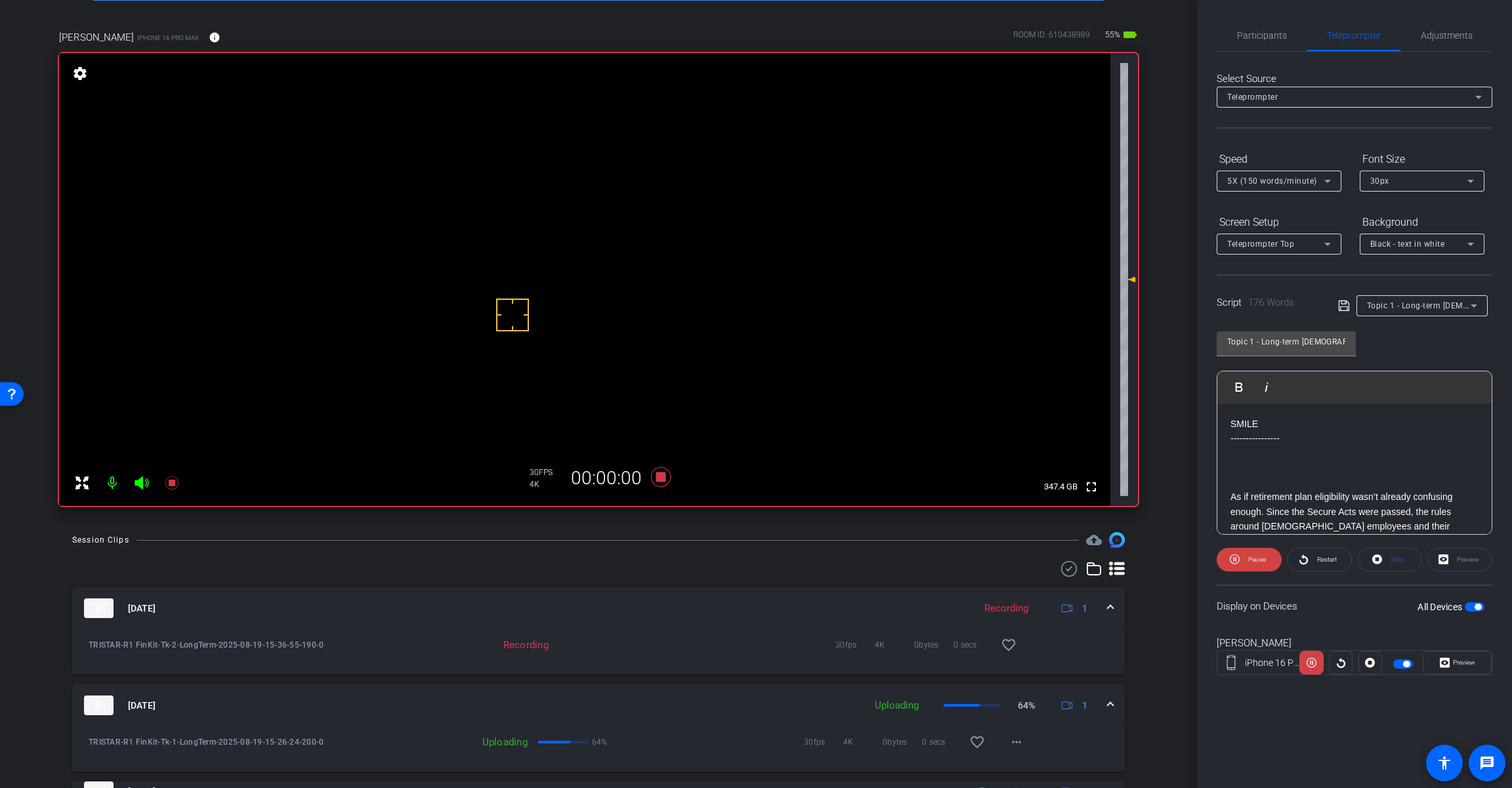
click at [143, 484] on icon at bounding box center [141, 483] width 13 height 13
click at [903, 666] on span at bounding box center [1457, 663] width 68 height 31
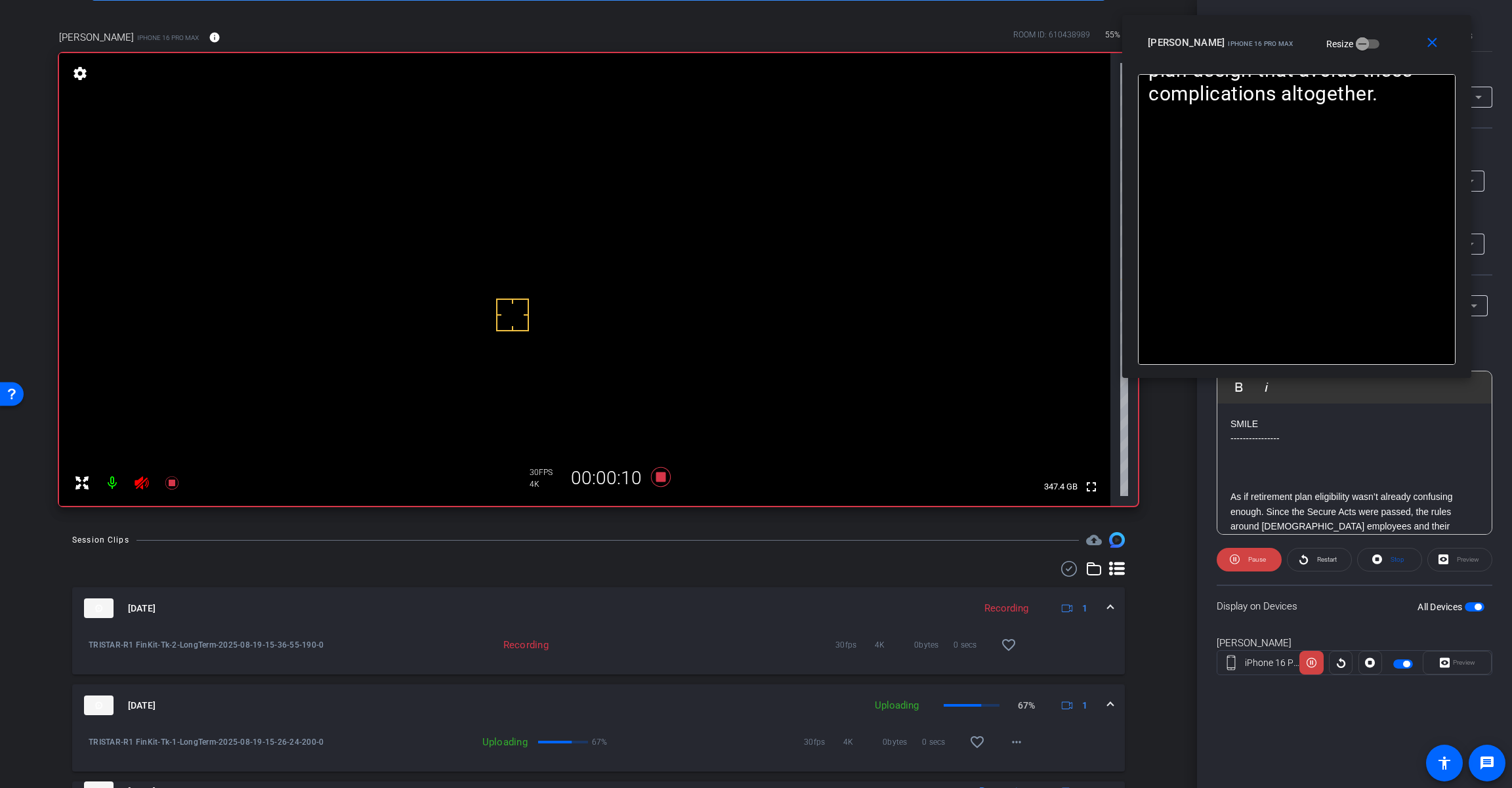
drag, startPoint x: 821, startPoint y: 256, endPoint x: 1362, endPoint y: 58, distance: 576.1
click at [903, 58] on div "close [PERSON_NAME] iPhone 16 Pro Max Resize" at bounding box center [1296, 44] width 349 height 59
click at [903, 563] on span "Pause" at bounding box center [1257, 559] width 18 height 7
click at [903, 564] on span "Play" at bounding box center [1254, 559] width 15 height 19
click at [903, 565] on span "Pause" at bounding box center [1255, 559] width 21 height 19
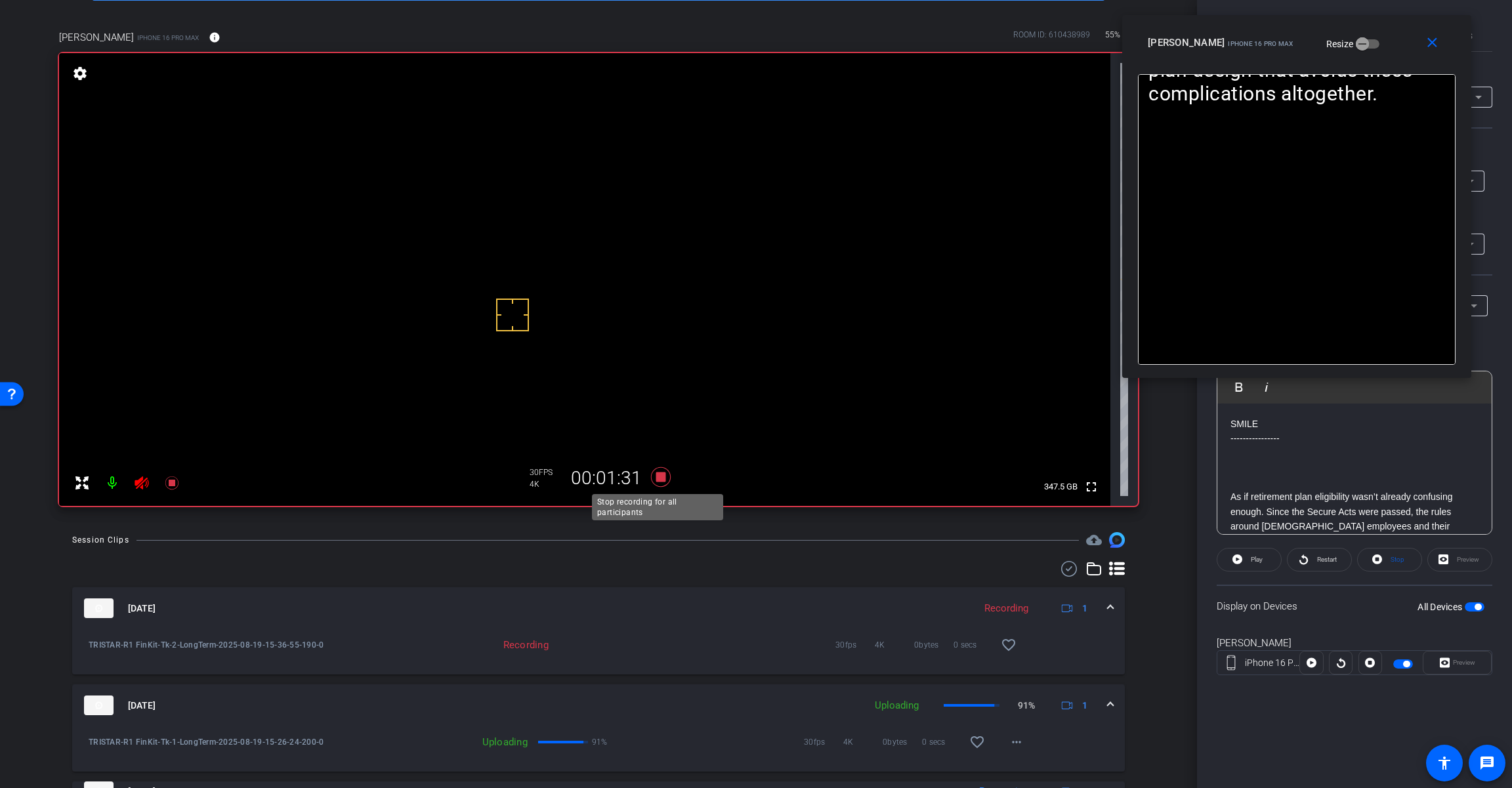
click at [656, 477] on icon at bounding box center [661, 477] width 19 height 19
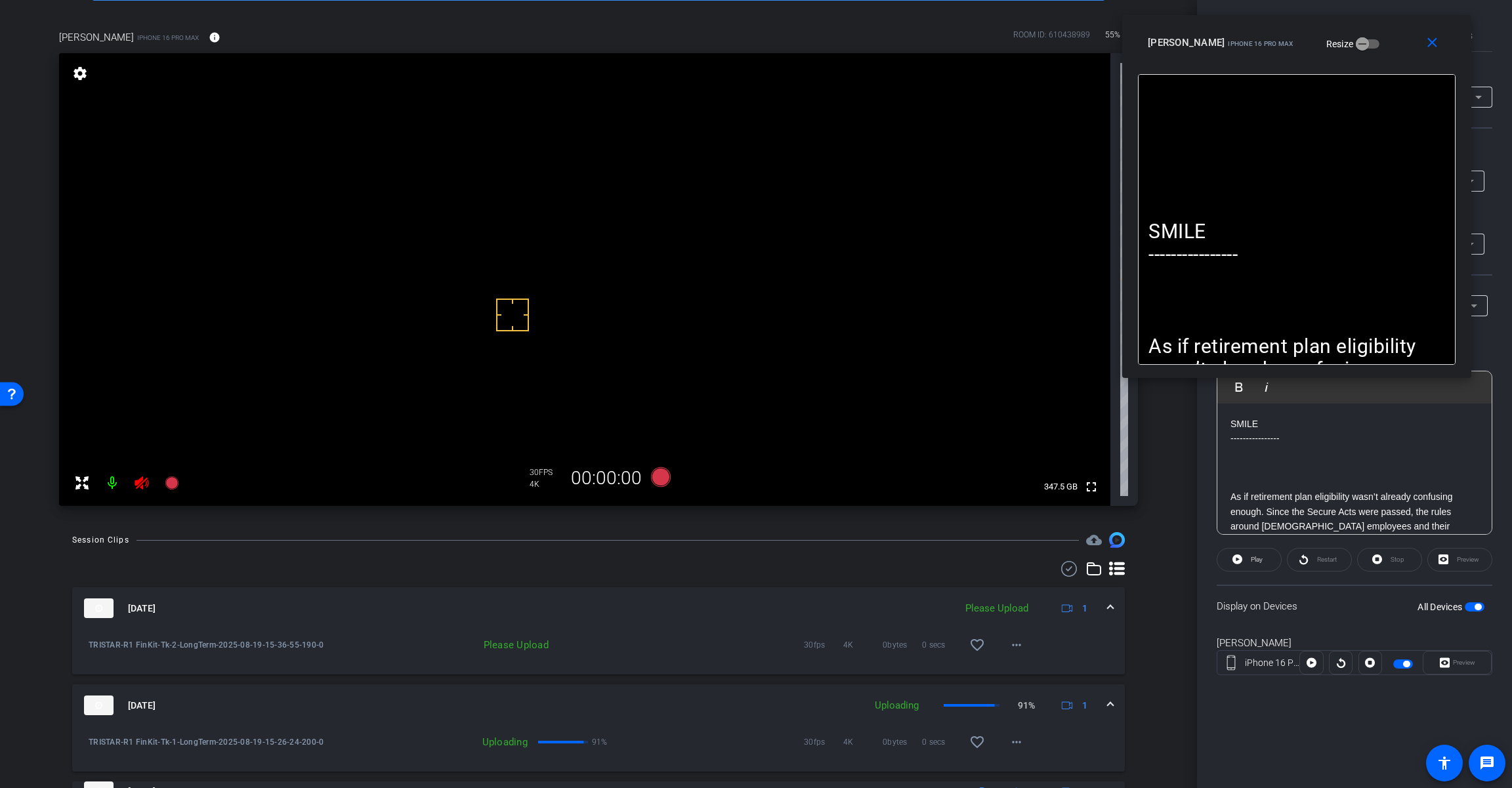
click at [134, 479] on icon at bounding box center [141, 483] width 16 height 16
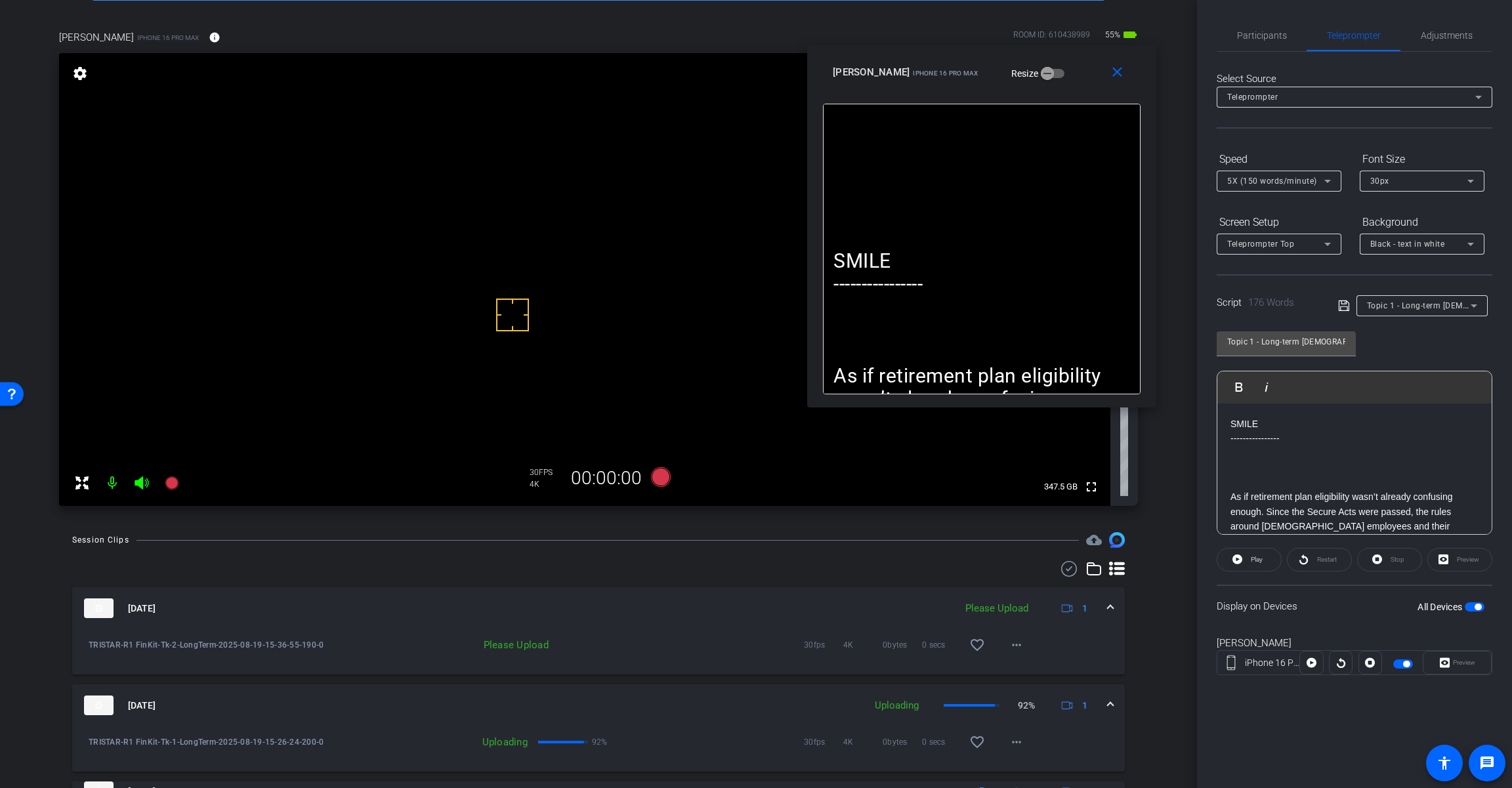
drag, startPoint x: 1392, startPoint y: 48, endPoint x: 1077, endPoint y: 78, distance: 316.4
click at [903, 78] on div "[PERSON_NAME] iPhone 16 Pro Max Resize" at bounding box center [986, 72] width 308 height 24
click at [903, 41] on span "Adjustments" at bounding box center [1446, 35] width 52 height 31
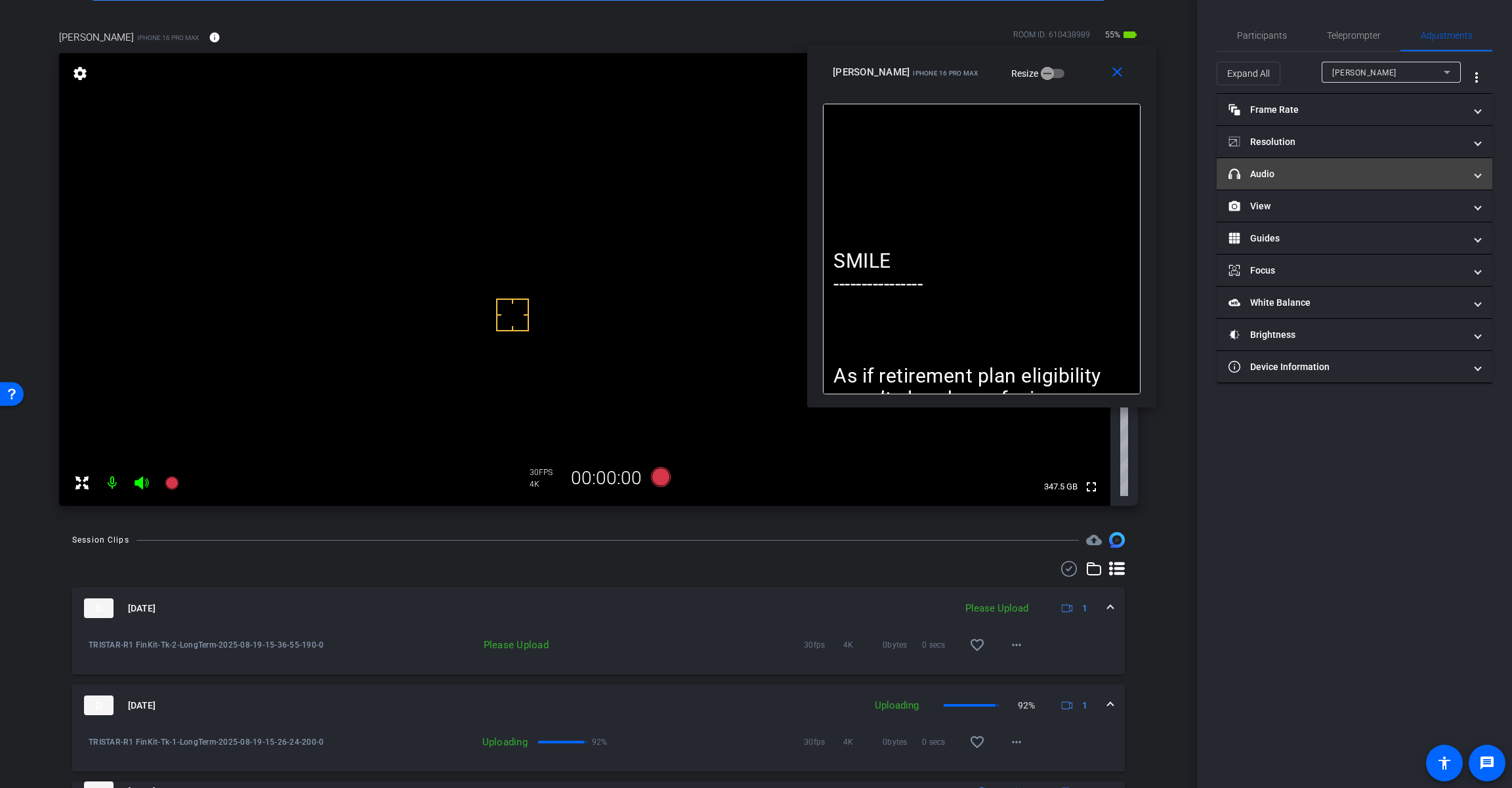
click at [903, 184] on mat-expansion-panel-header "headphone icon Audio" at bounding box center [1354, 174] width 276 height 31
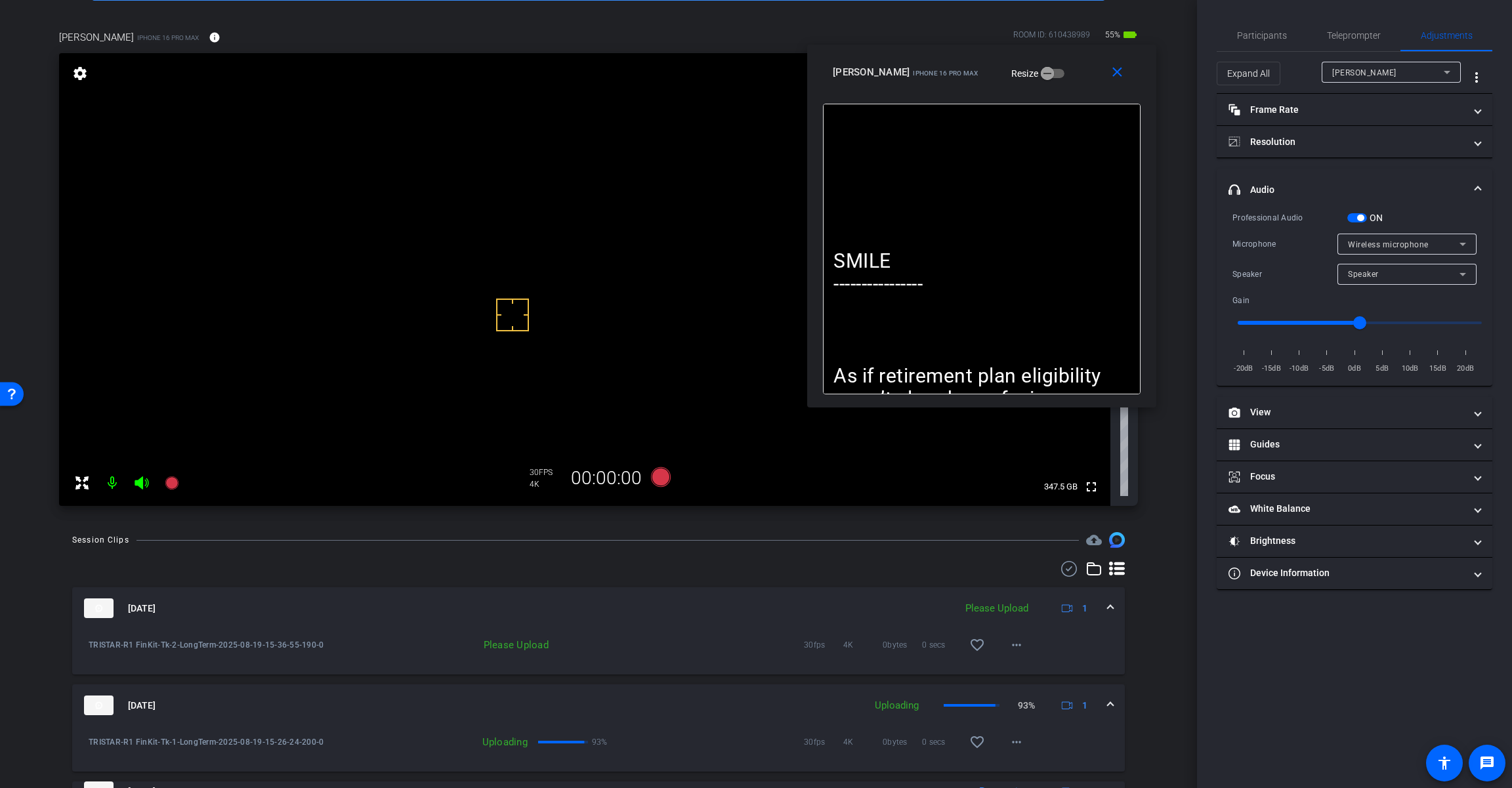
click at [903, 215] on span "button" at bounding box center [1360, 217] width 7 height 7
click at [903, 81] on span at bounding box center [1119, 72] width 42 height 31
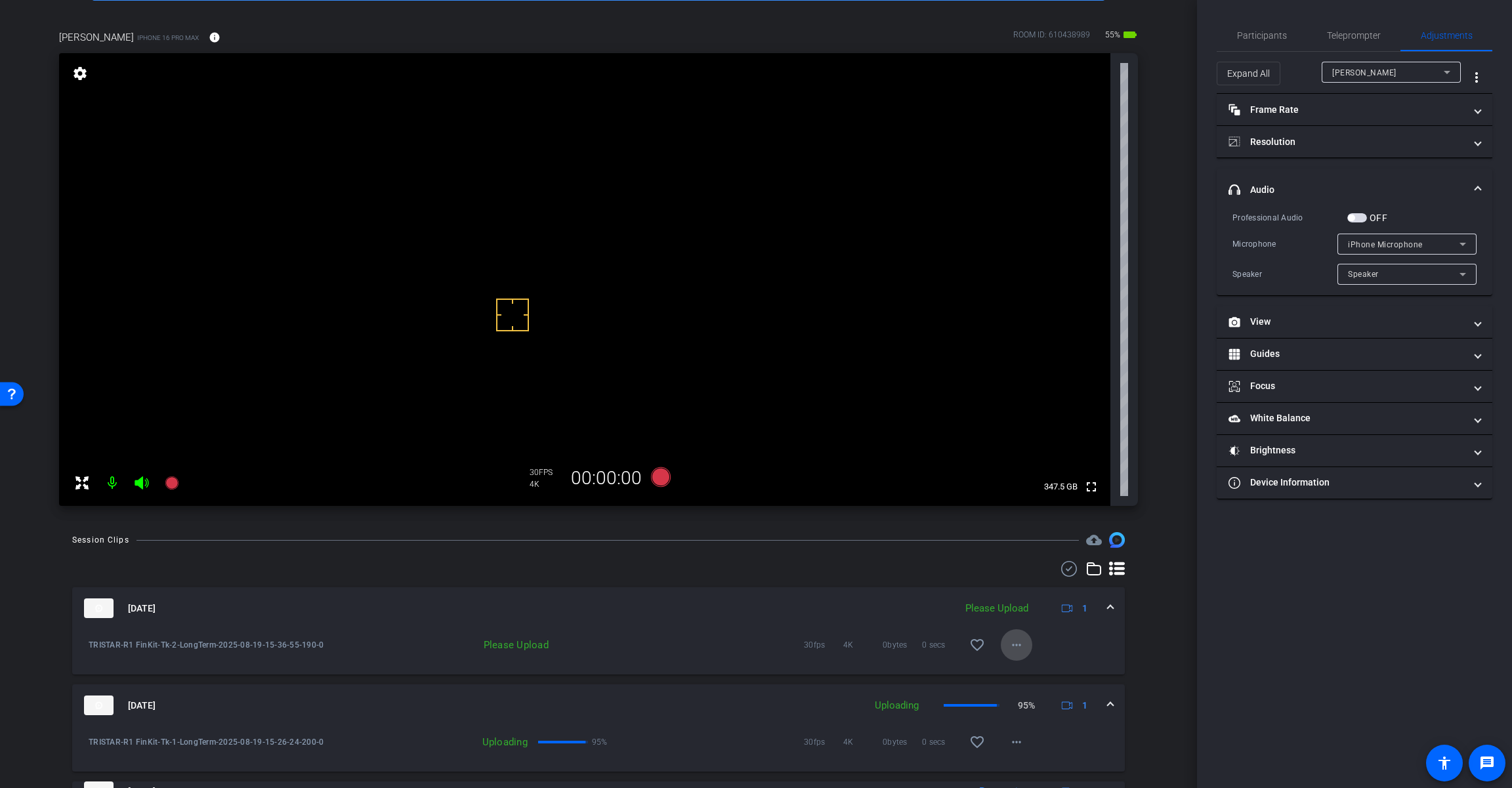
click at [903, 651] on span at bounding box center [1016, 645] width 31 height 31
click at [903, 674] on span "Upload" at bounding box center [1031, 672] width 52 height 16
click at [903, 604] on mat-expansion-panel-header "[DATE] Uploading 1" at bounding box center [598, 608] width 1052 height 42
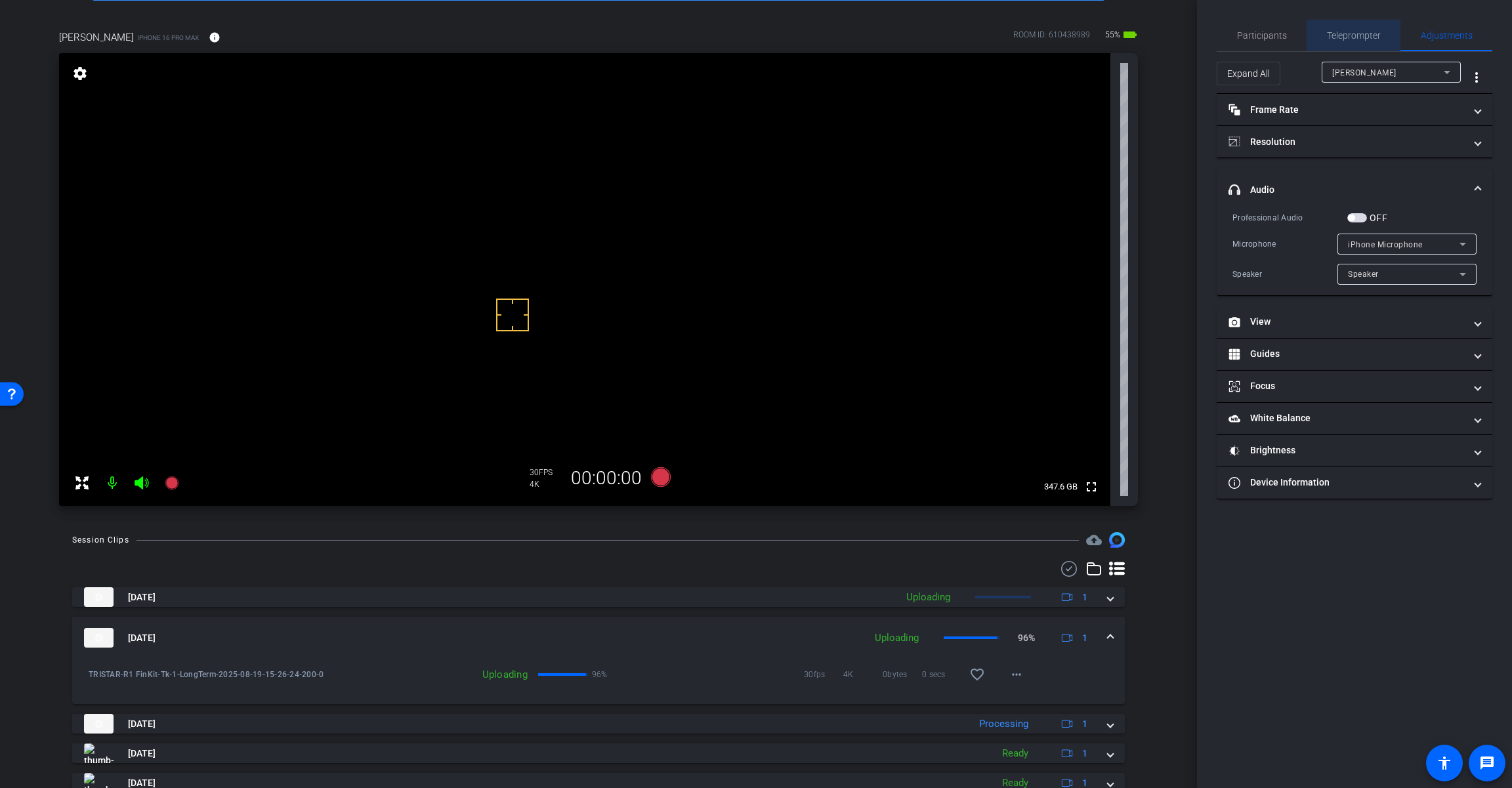
click at [903, 35] on span "Teleprompter" at bounding box center [1354, 35] width 54 height 9
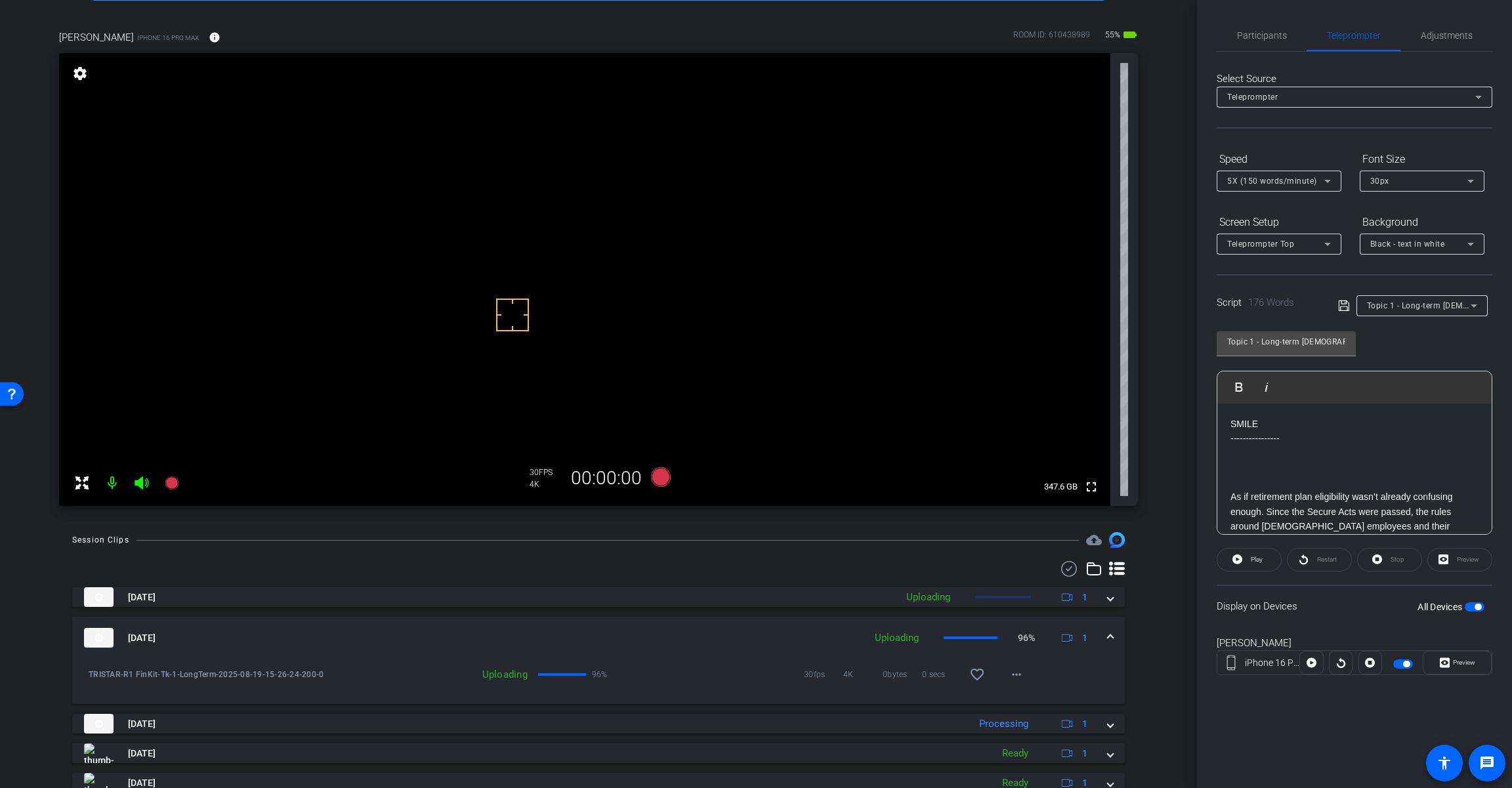
click at [903, 311] on div "Topic 1 - Long-term [DEMOGRAPHIC_DATA] employees" at bounding box center [1418, 305] width 104 height 16
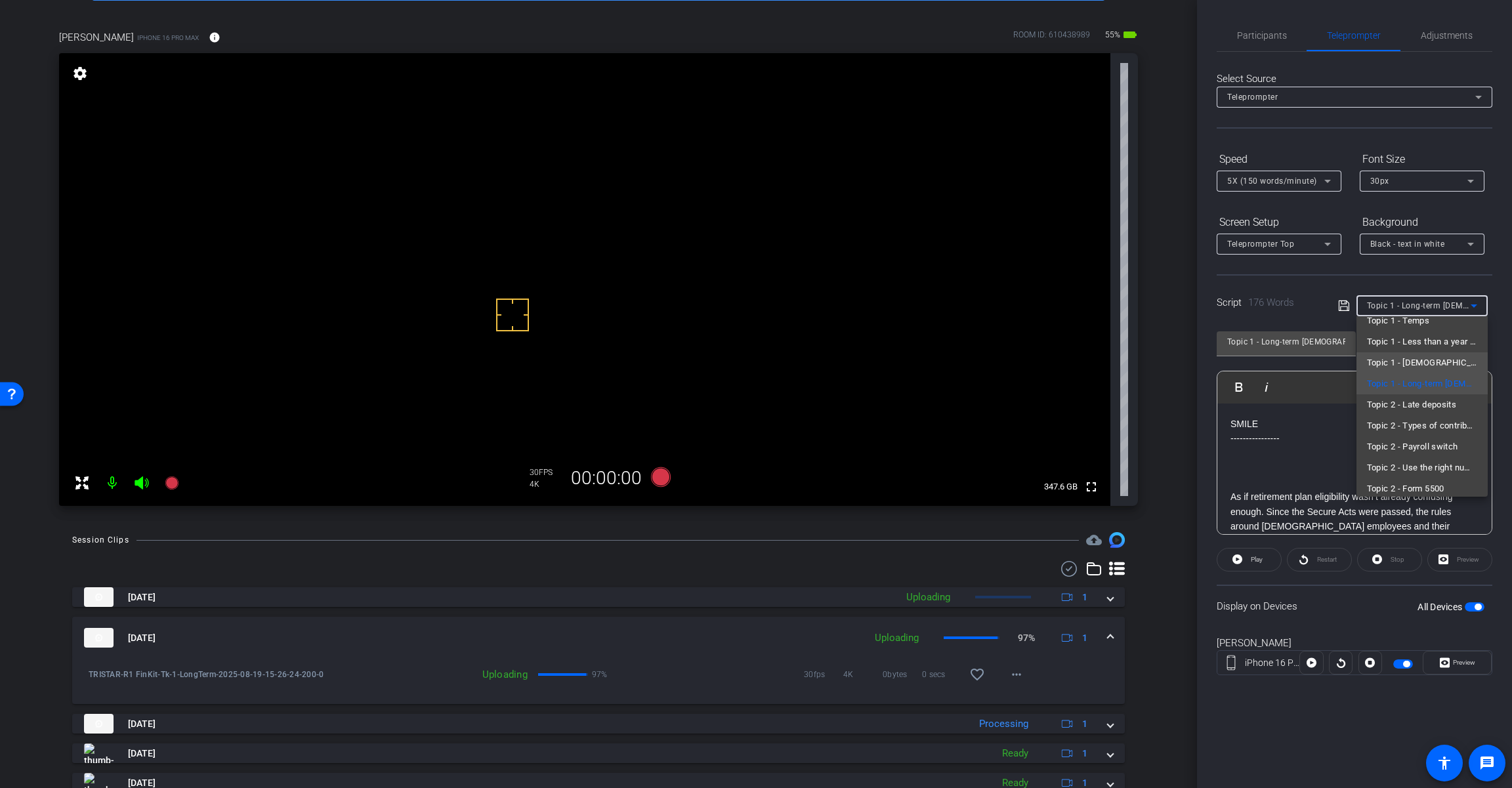
scroll to position [103, 0]
click at [903, 380] on span "Topic 2 - Late deposits" at bounding box center [1411, 376] width 90 height 16
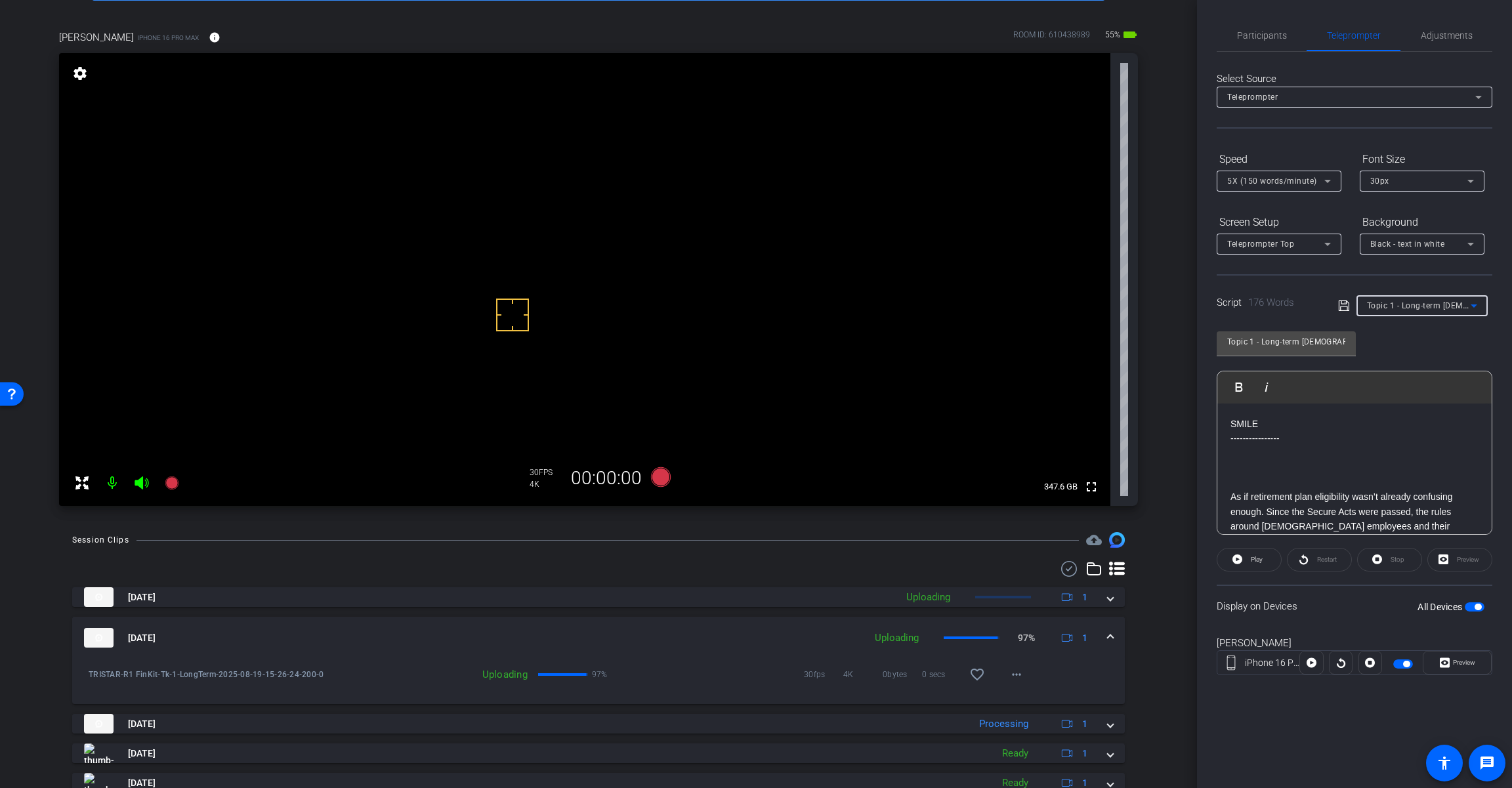
type input "Topic 2 - Late deposits"
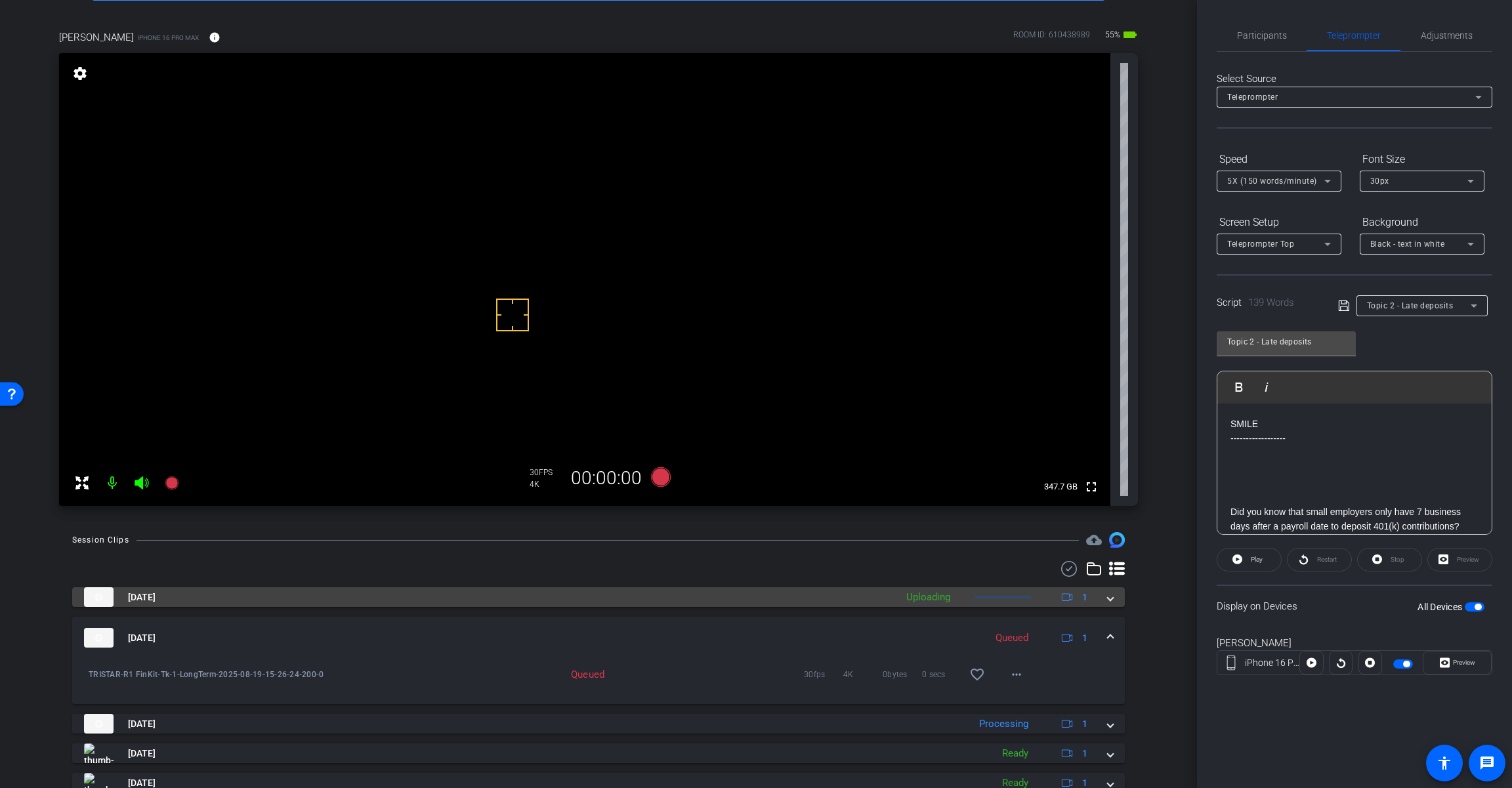
click at [903, 601] on span at bounding box center [1110, 598] width 5 height 13
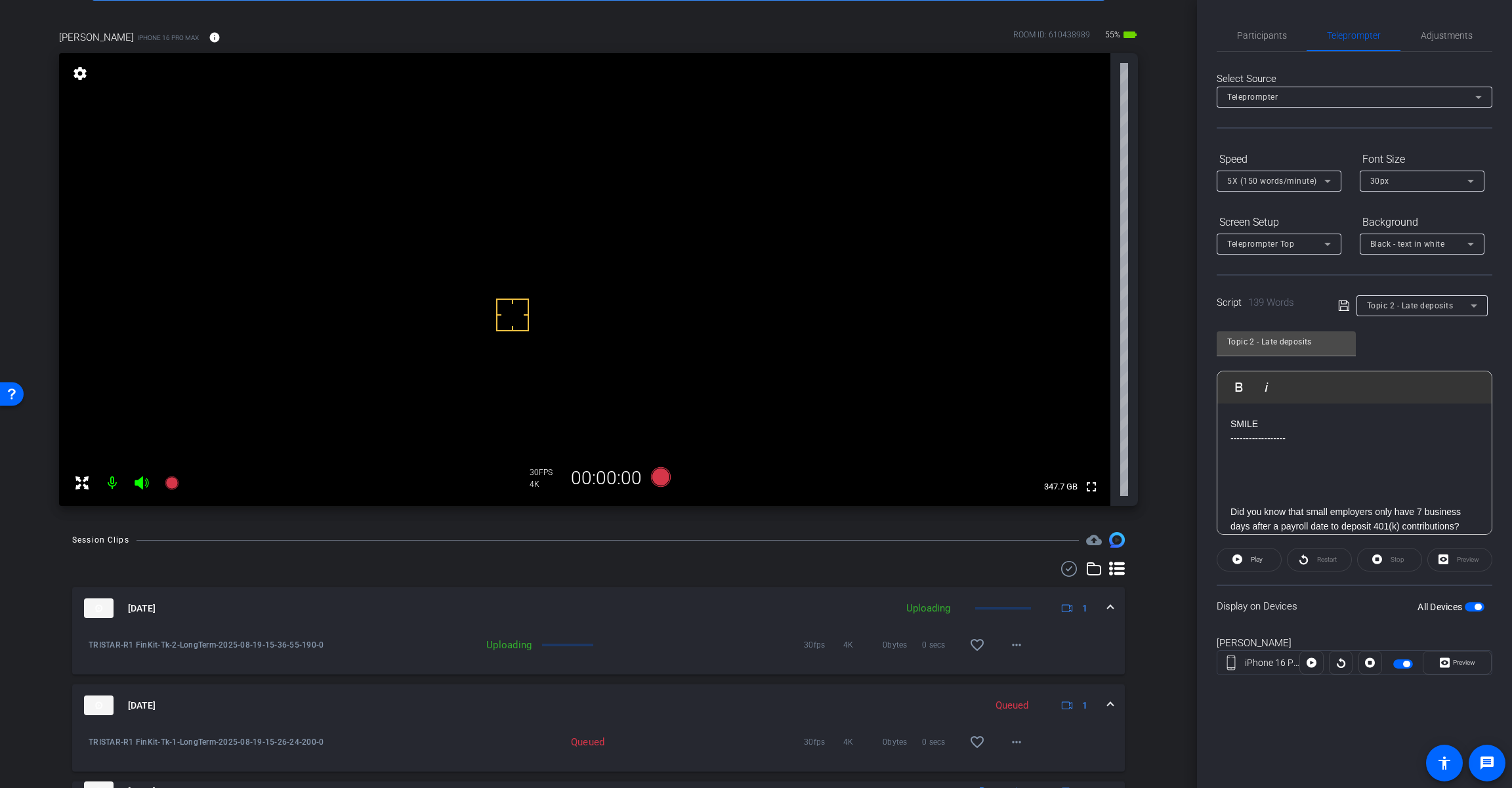
click at [903, 607] on mat-expansion-panel-header "[DATE] Uploading 1" at bounding box center [598, 608] width 1052 height 42
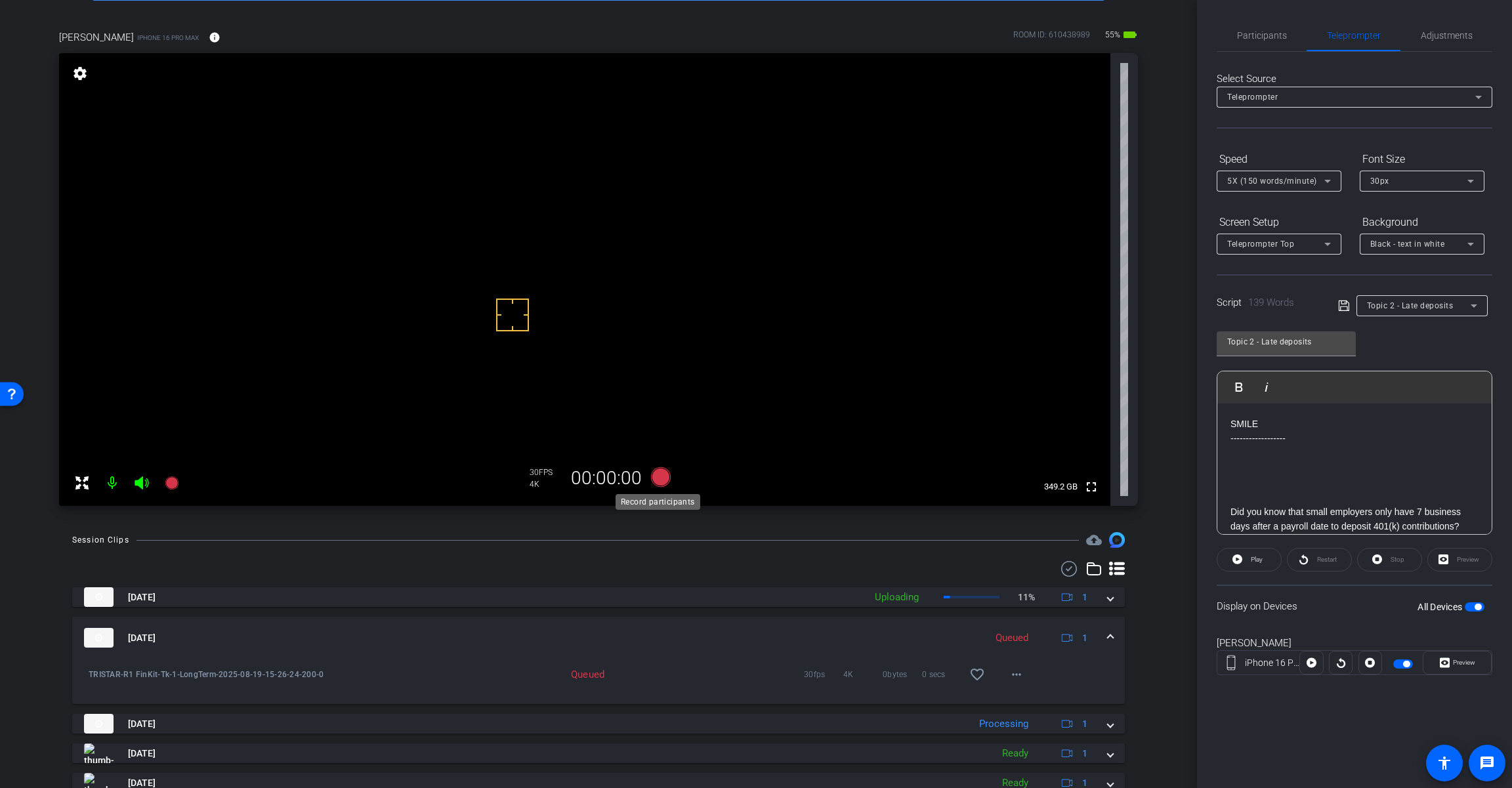
click at [660, 482] on icon at bounding box center [661, 477] width 19 height 19
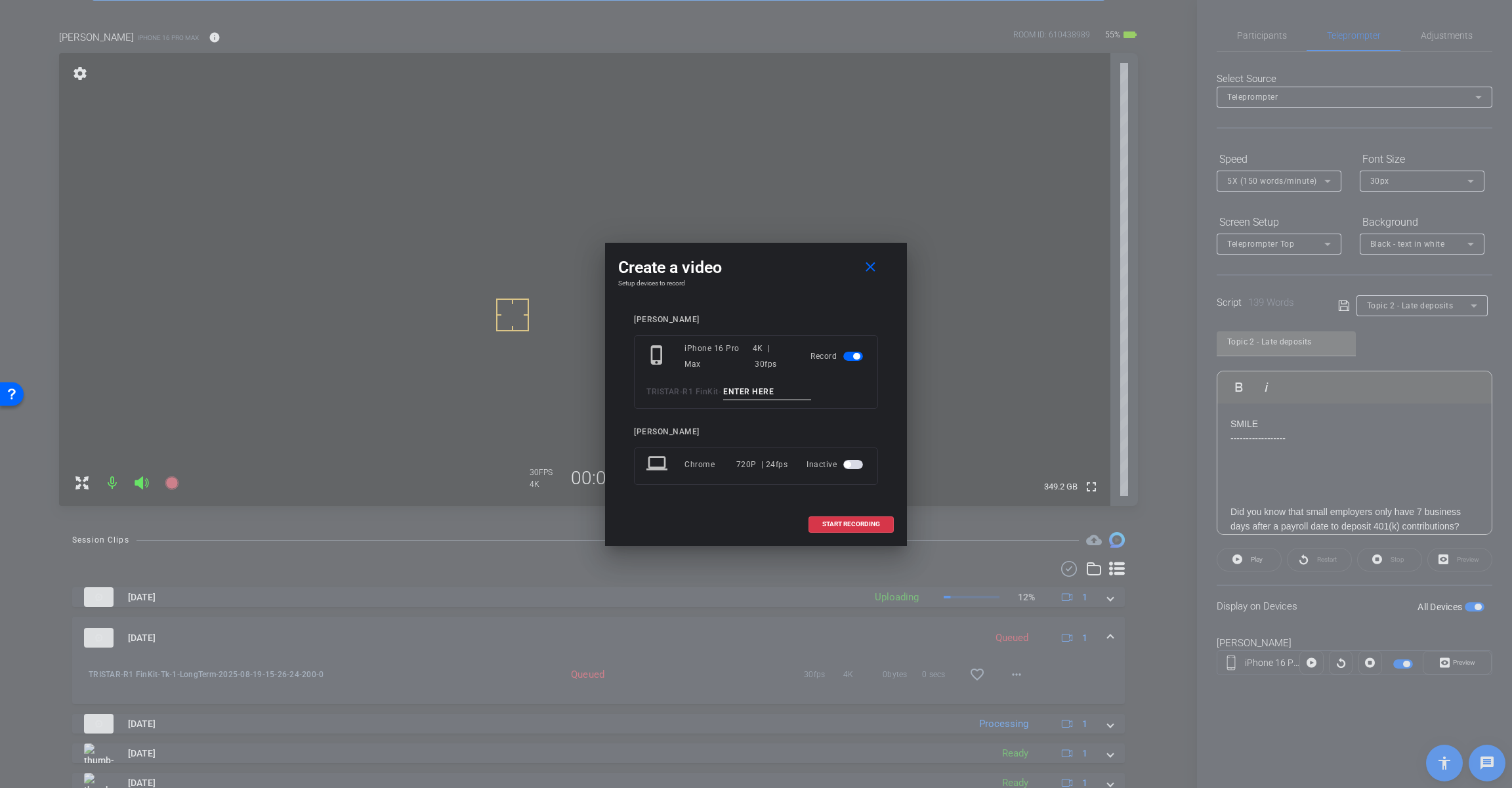
click at [774, 397] on input at bounding box center [767, 392] width 88 height 16
paste input "Tk_1_LongTerm"
drag, startPoint x: 742, startPoint y: 390, endPoint x: 753, endPoint y: 390, distance: 11.0
click at [753, 390] on input "Tk_1_LongTerm" at bounding box center [767, 392] width 88 height 16
click at [759, 390] on input "Tk_1_LongTerm" at bounding box center [767, 392] width 88 height 16
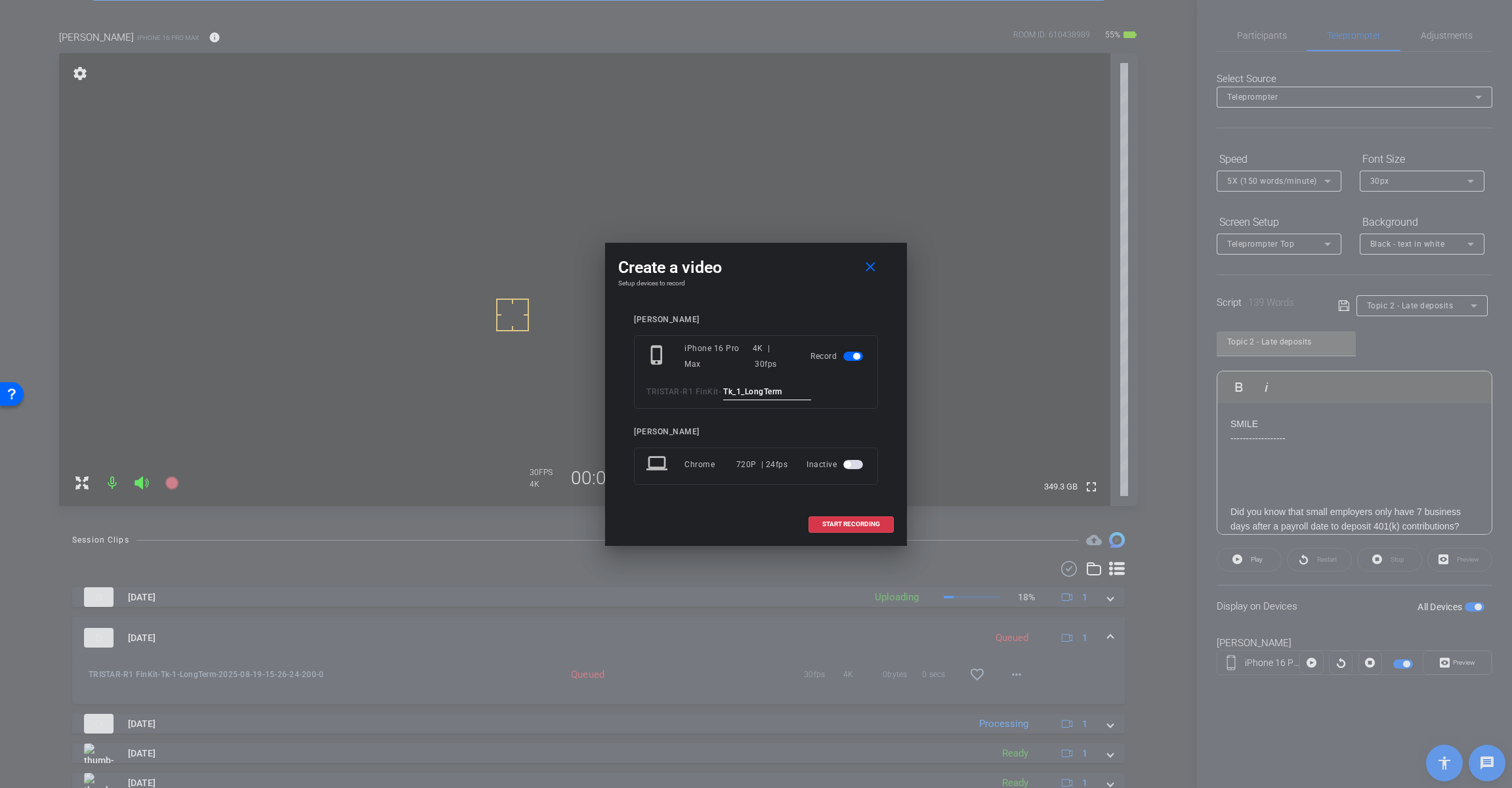
drag, startPoint x: 753, startPoint y: 389, endPoint x: 814, endPoint y: 386, distance: 61.1
click at [811, 389] on input "Tk_1_LongTerm" at bounding box center [767, 392] width 88 height 16
click at [769, 394] on input "Tk_1_LateDeposits" at bounding box center [767, 392] width 88 height 16
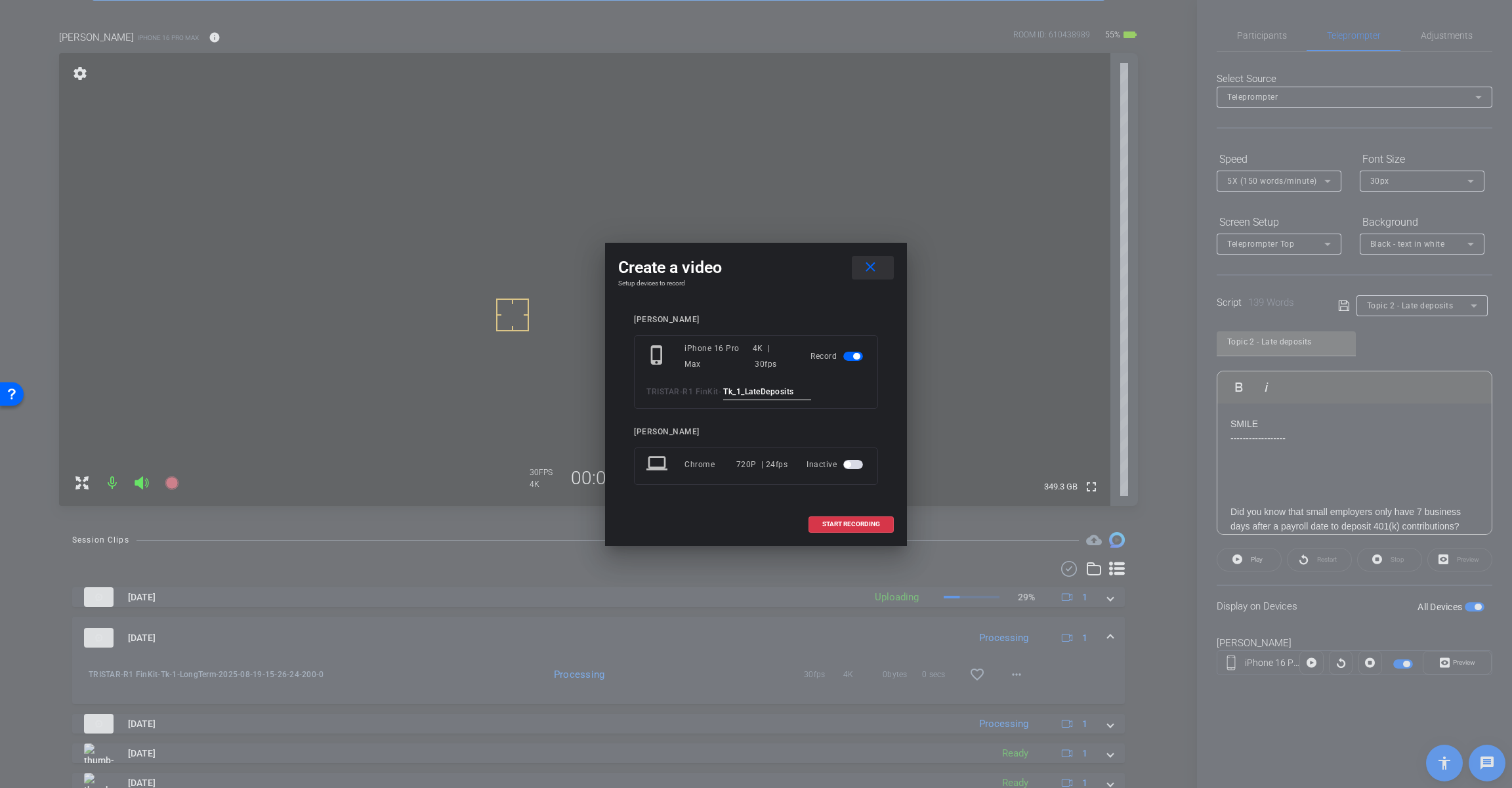
type input "Tk_1_LateDeposits"
click at [871, 264] on mat-icon "close" at bounding box center [871, 267] width 16 height 16
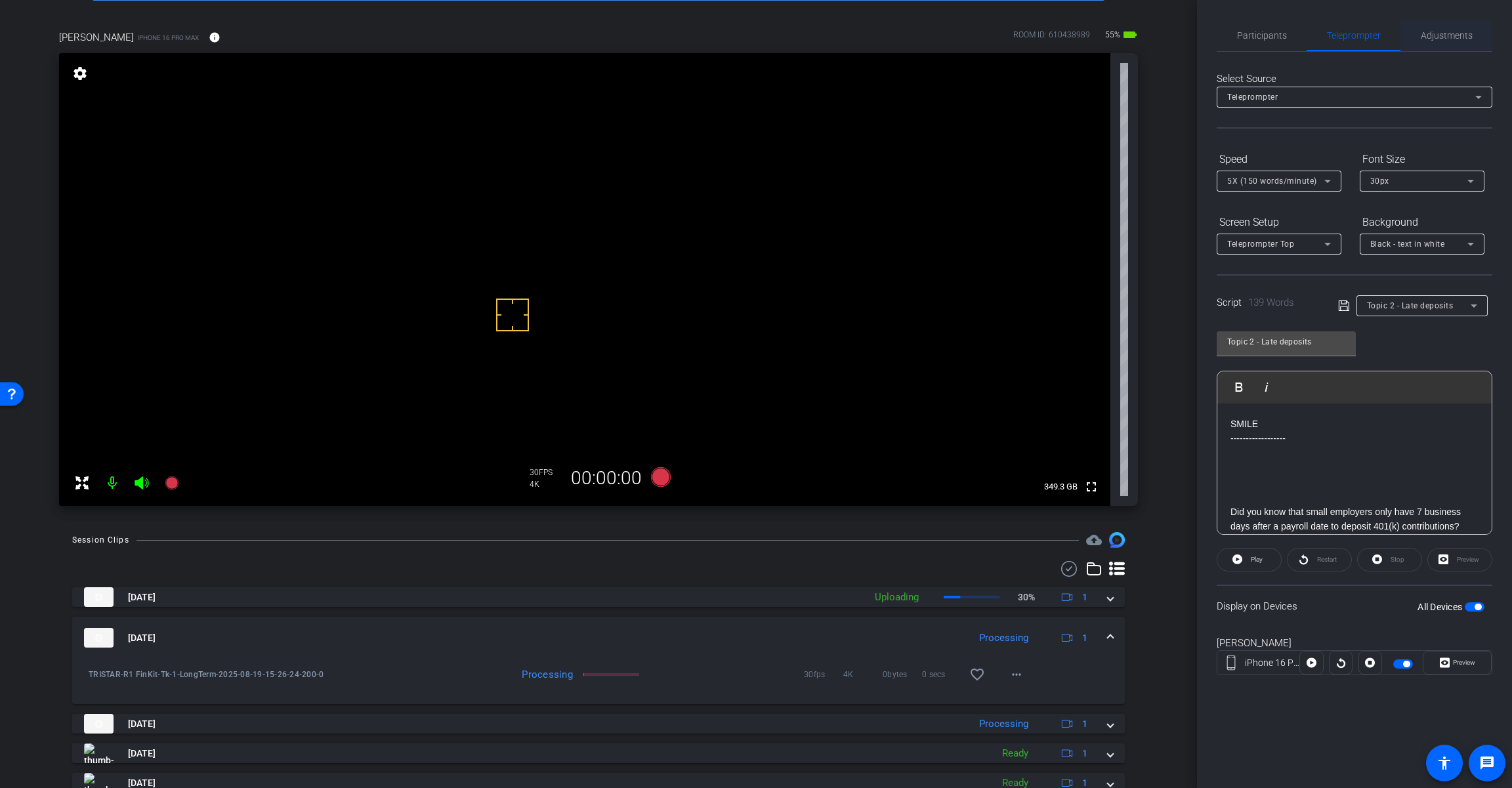
click at [903, 39] on span "Adjustments" at bounding box center [1446, 35] width 52 height 9
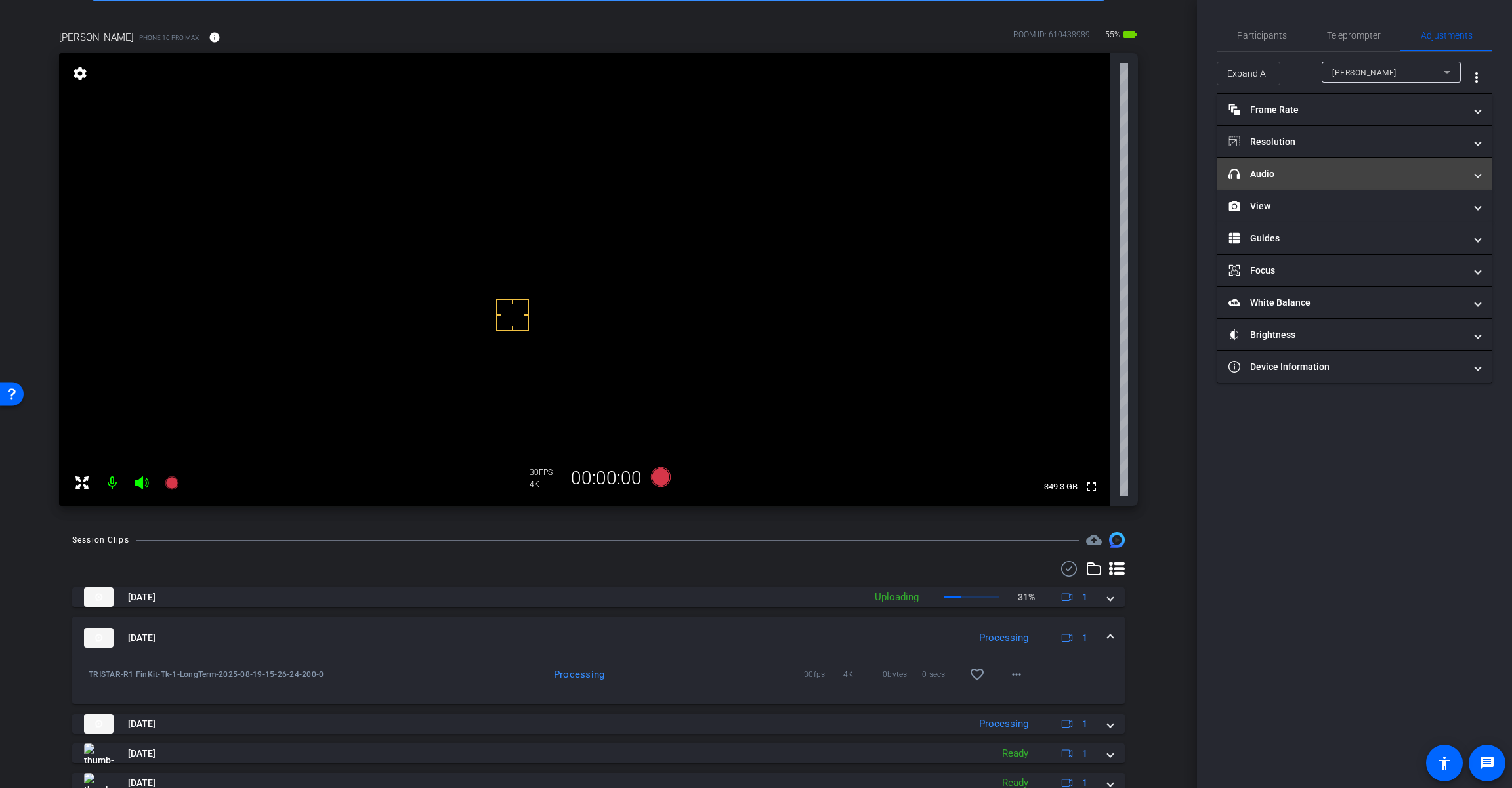
click at [903, 174] on mat-panel-title "headphone icon Audio" at bounding box center [1346, 174] width 236 height 13
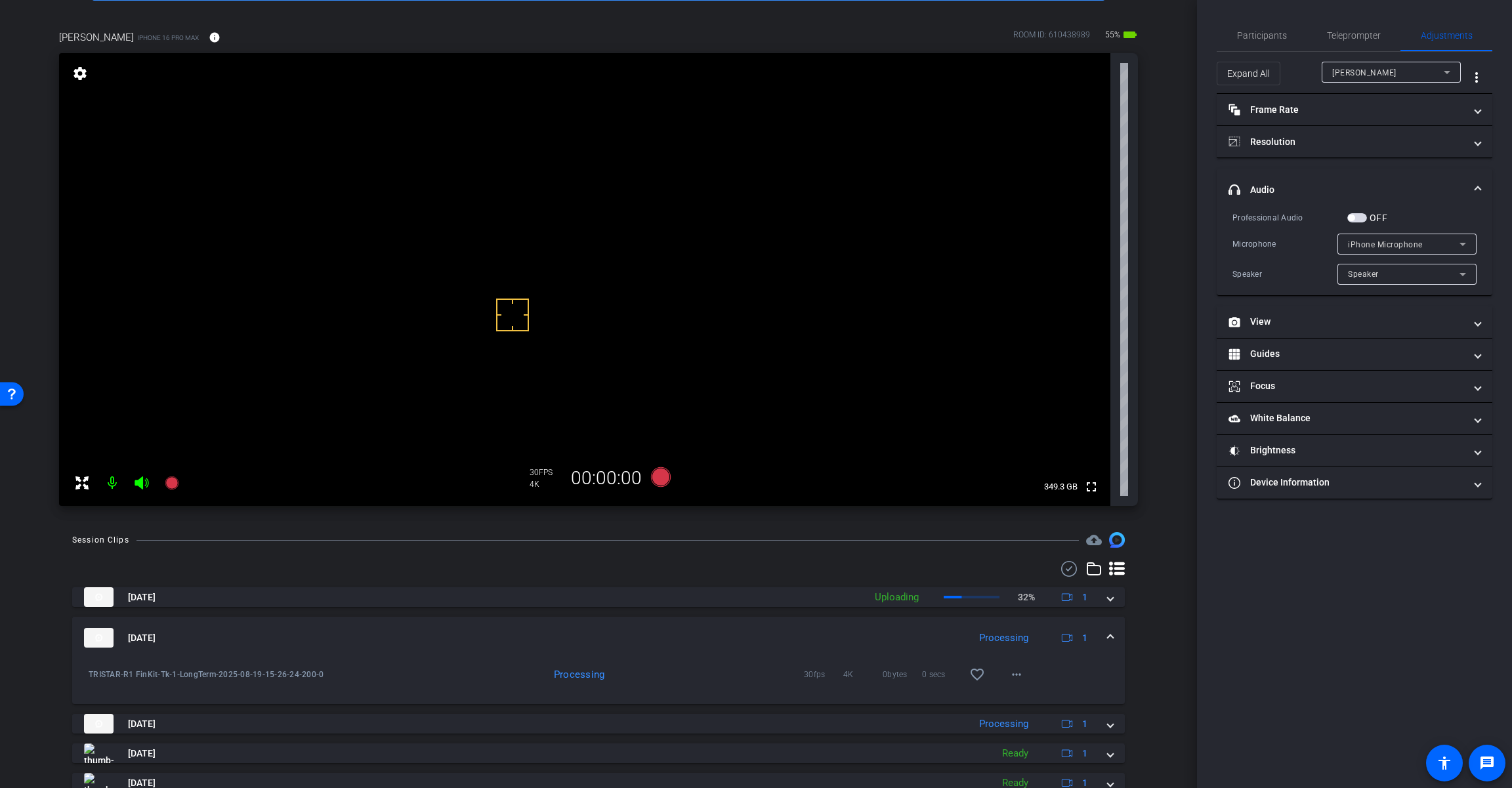
click at [903, 248] on span "iPhone Microphone" at bounding box center [1385, 245] width 75 height 9
click at [903, 216] on div at bounding box center [756, 394] width 1512 height 788
click at [903, 217] on span "button" at bounding box center [1351, 217] width 7 height 7
click at [903, 243] on span "iPhone Microphone" at bounding box center [1385, 245] width 75 height 9
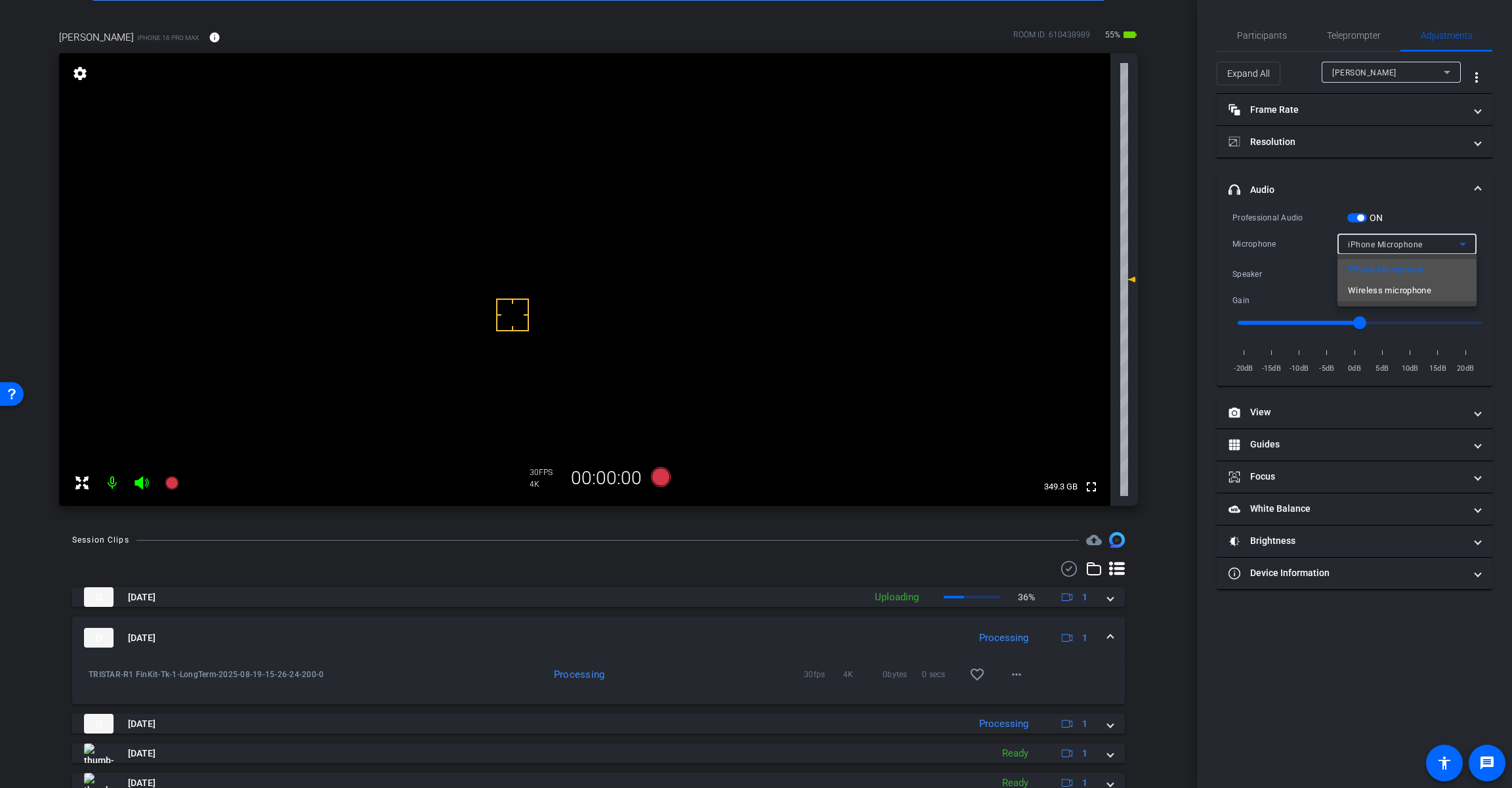
click at [903, 286] on span "Wireless microphone" at bounding box center [1390, 291] width 84 height 16
click at [903, 34] on span "Teleprompter" at bounding box center [1354, 35] width 54 height 9
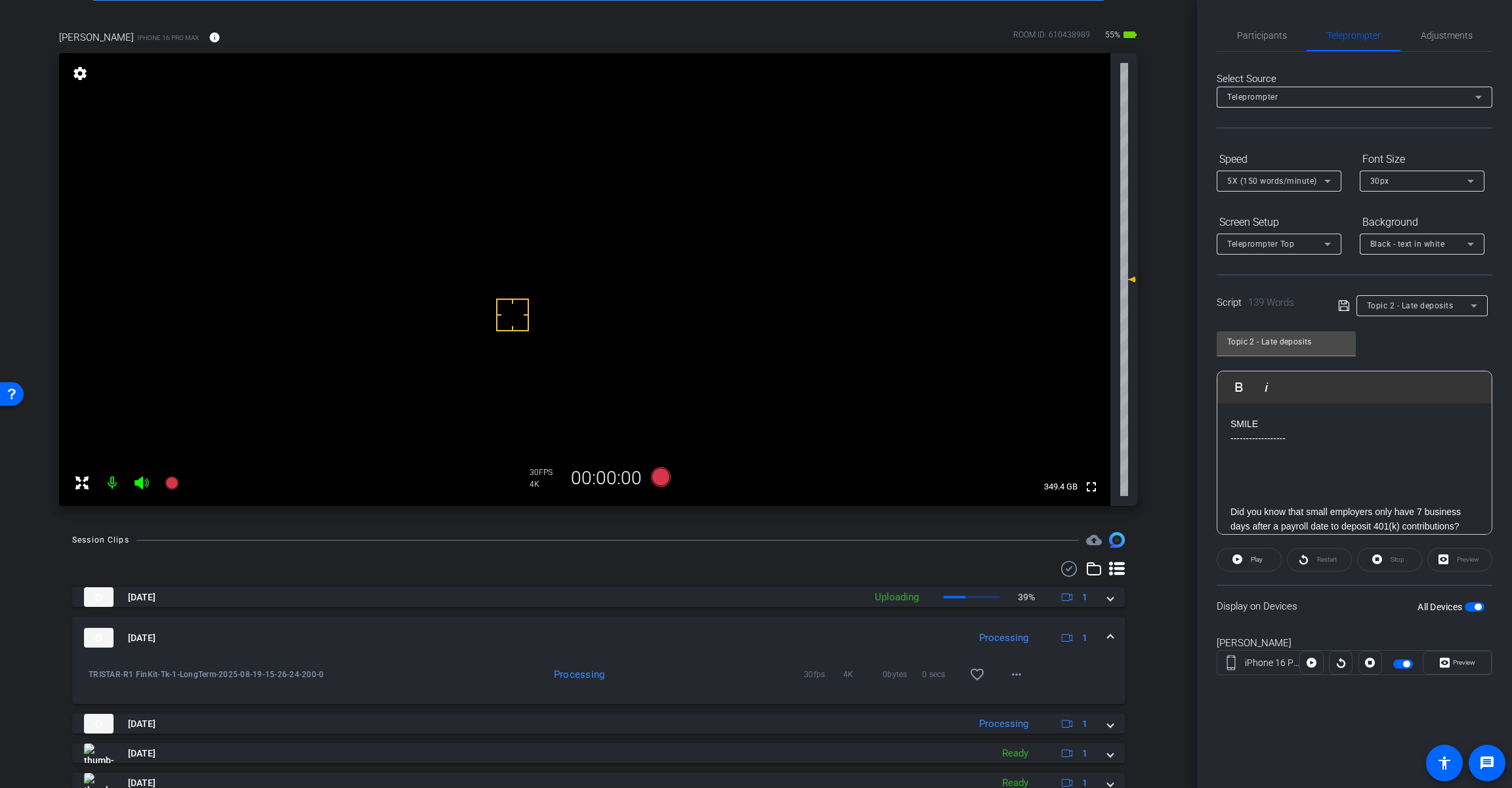
click at [903, 609] on span "button" at bounding box center [1474, 607] width 19 height 9
click at [662, 480] on icon at bounding box center [661, 477] width 19 height 19
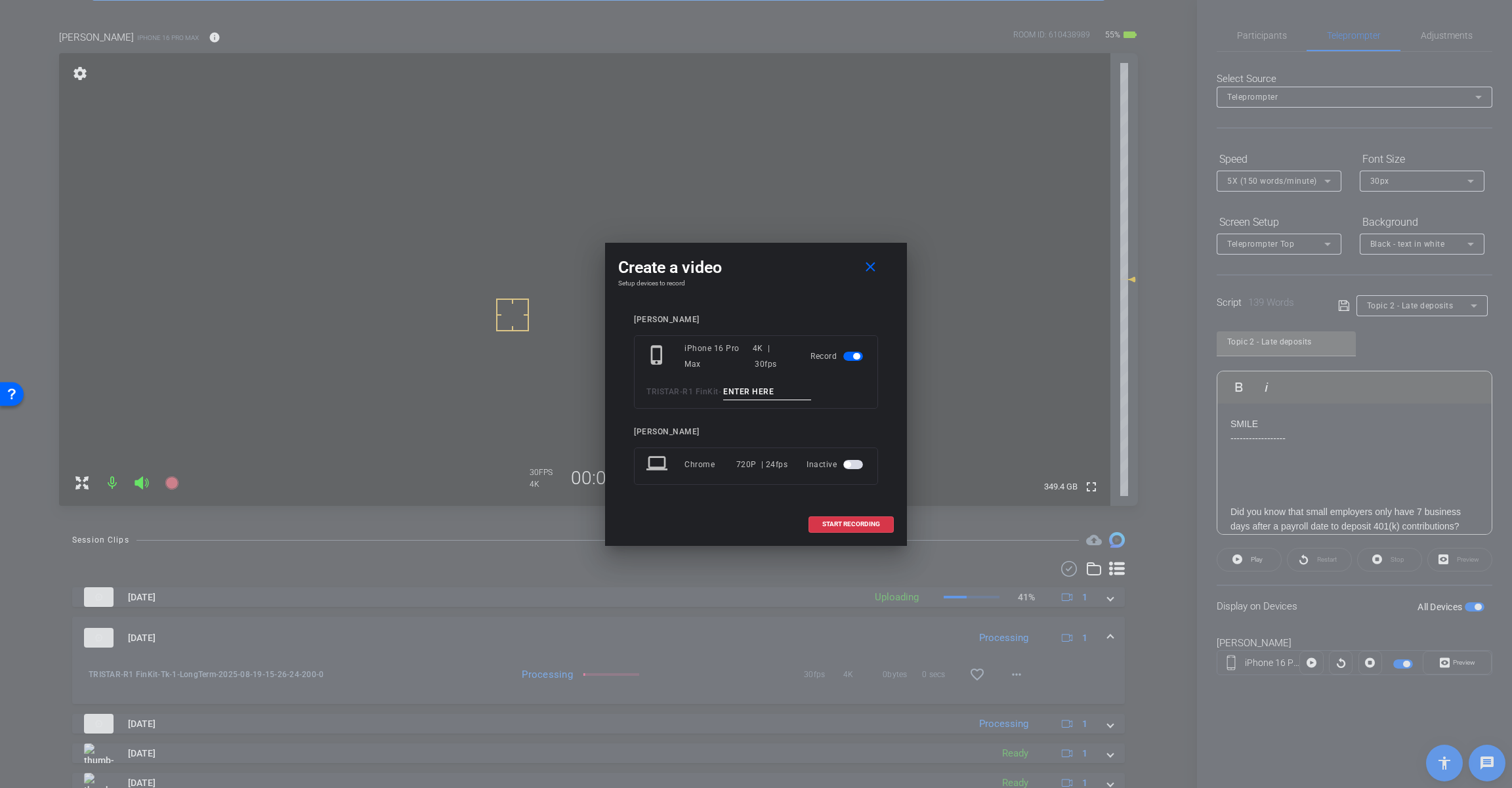
click at [777, 391] on input at bounding box center [767, 392] width 88 height 16
paste input "Tk_1_LateDeposits"
type input "Tk_1_LateDeposits"
click at [842, 521] on span "START RECORDING" at bounding box center [850, 524] width 57 height 7
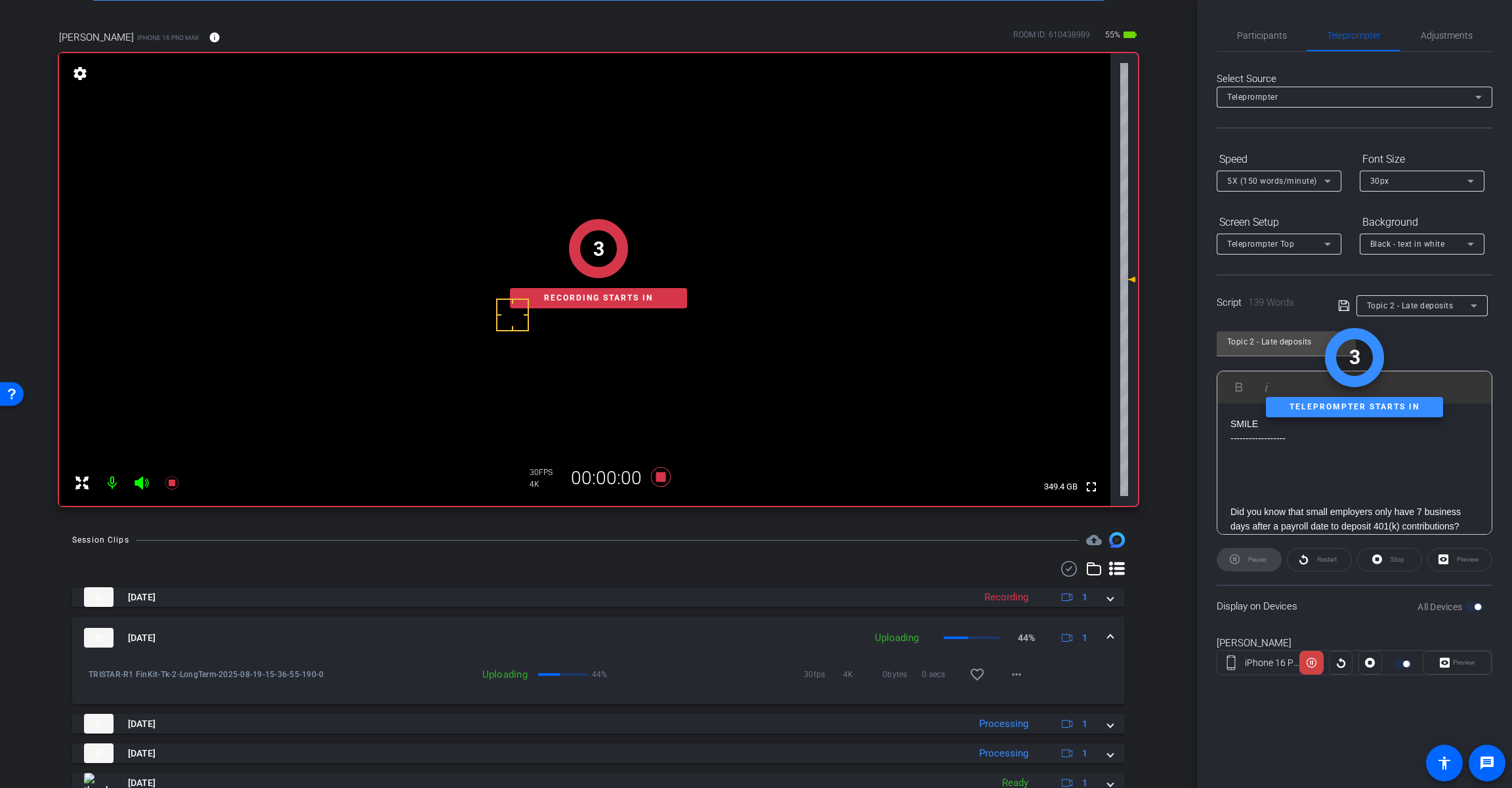
click at [903, 563] on div "Pause" at bounding box center [1248, 560] width 65 height 24
click at [142, 484] on div "2 Recording starts in" at bounding box center [598, 264] width 1079 height 484
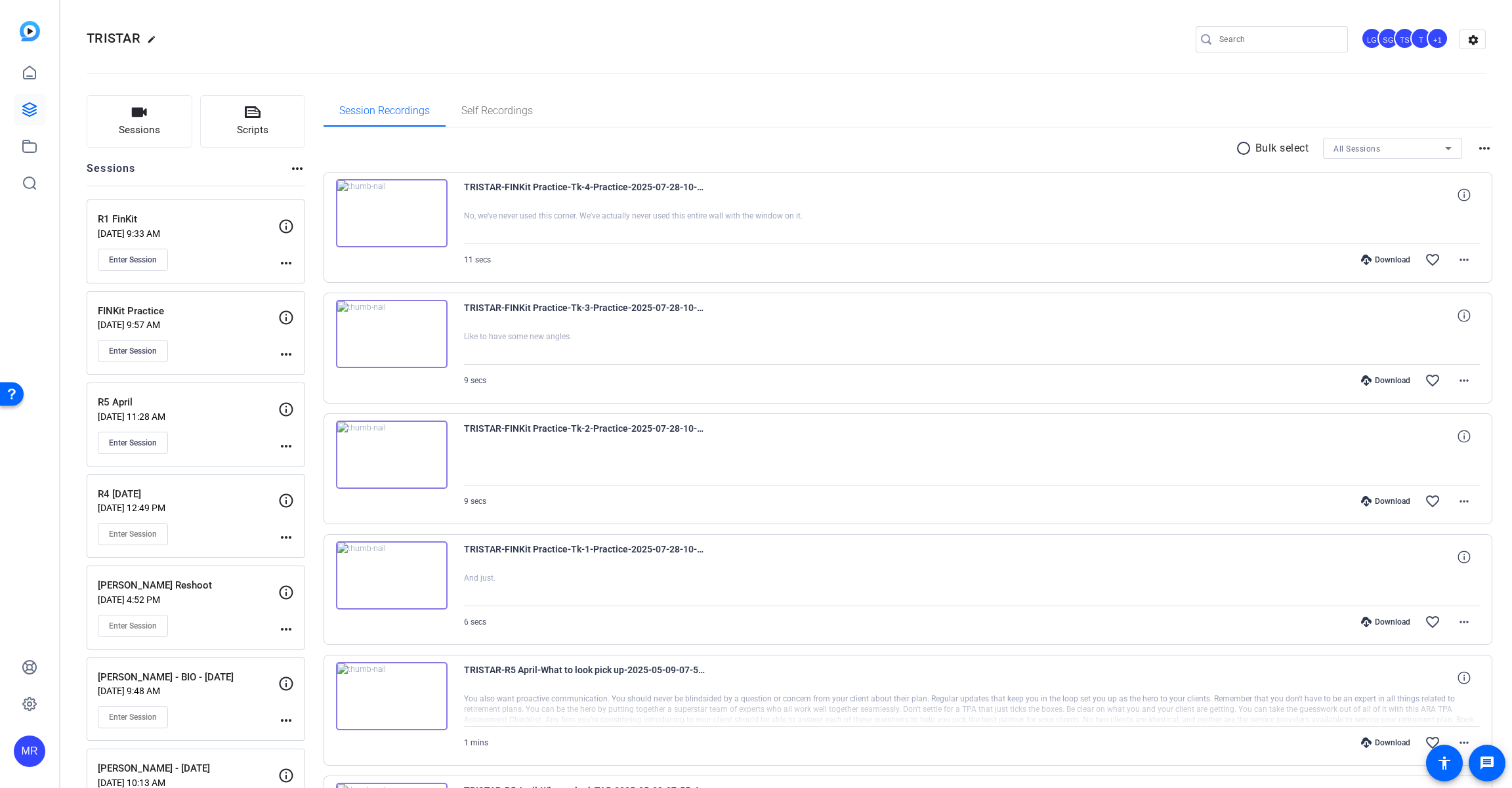
click at [426, 236] on img at bounding box center [391, 213] width 111 height 68
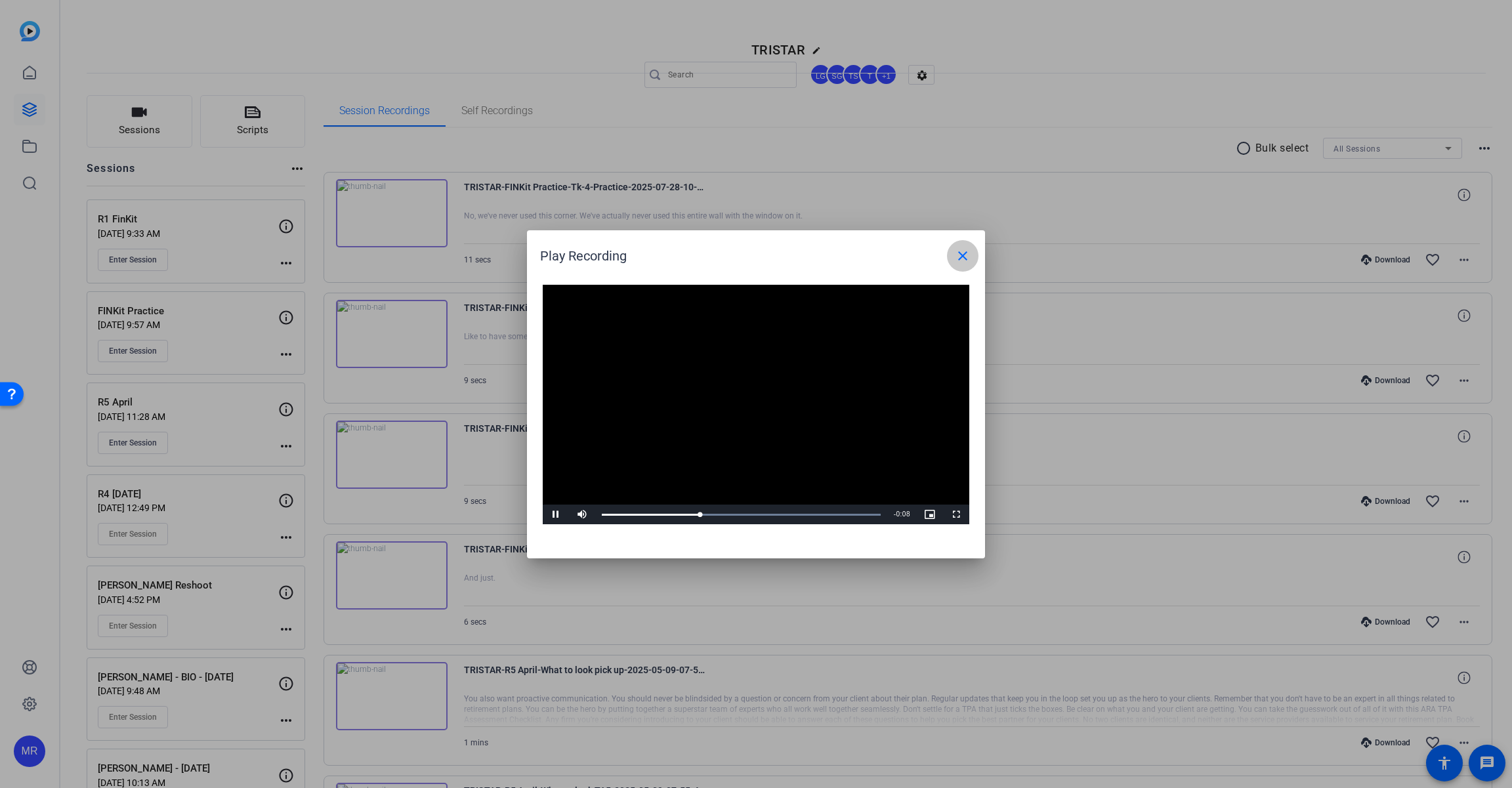
click at [965, 260] on mat-icon "close" at bounding box center [962, 255] width 16 height 16
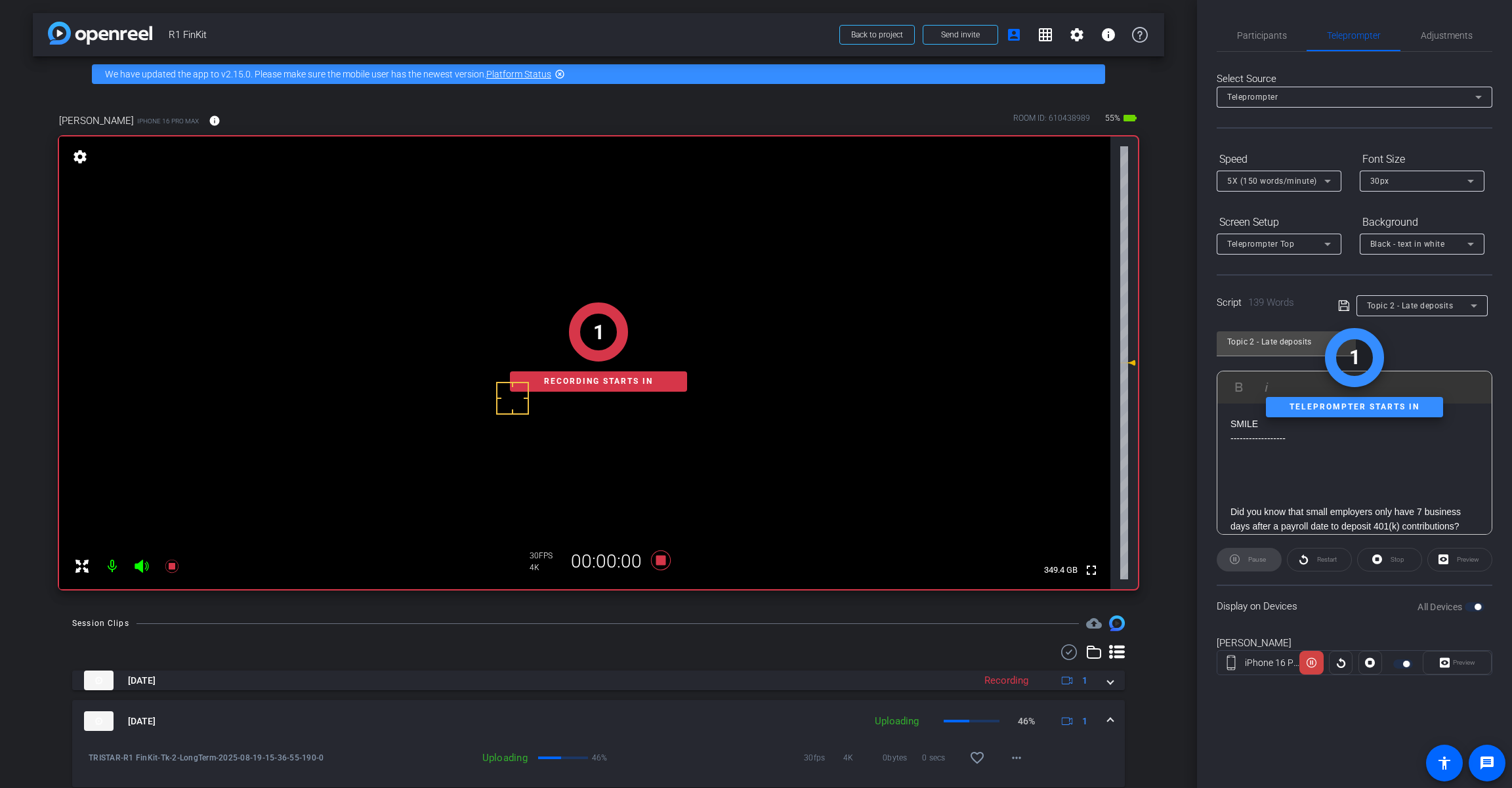
click at [142, 484] on div "1 Recording starts in" at bounding box center [598, 347] width 1079 height 484
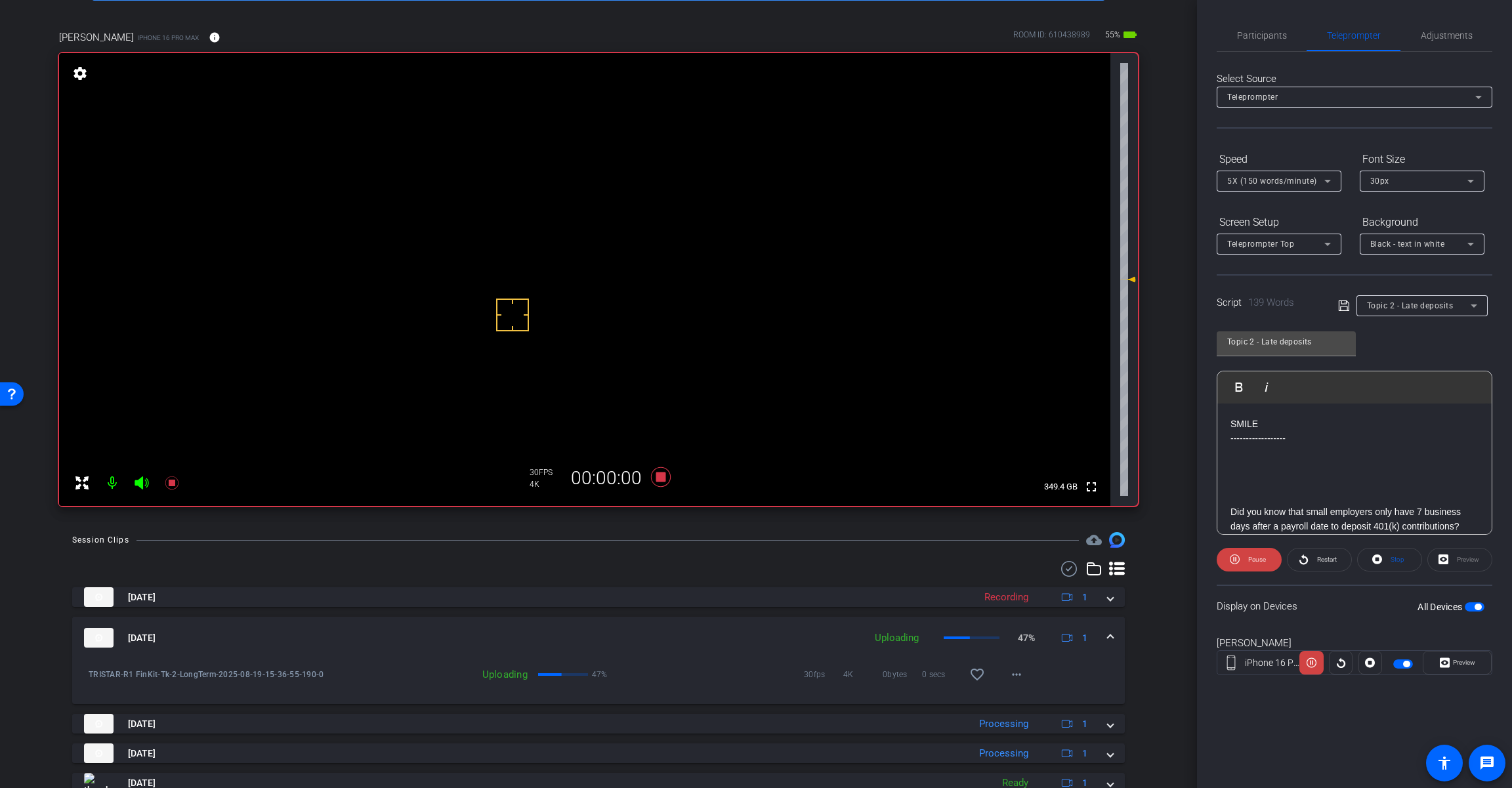
click at [139, 480] on icon at bounding box center [141, 483] width 13 height 13
click at [1451, 668] on span "Preview" at bounding box center [1462, 663] width 25 height 19
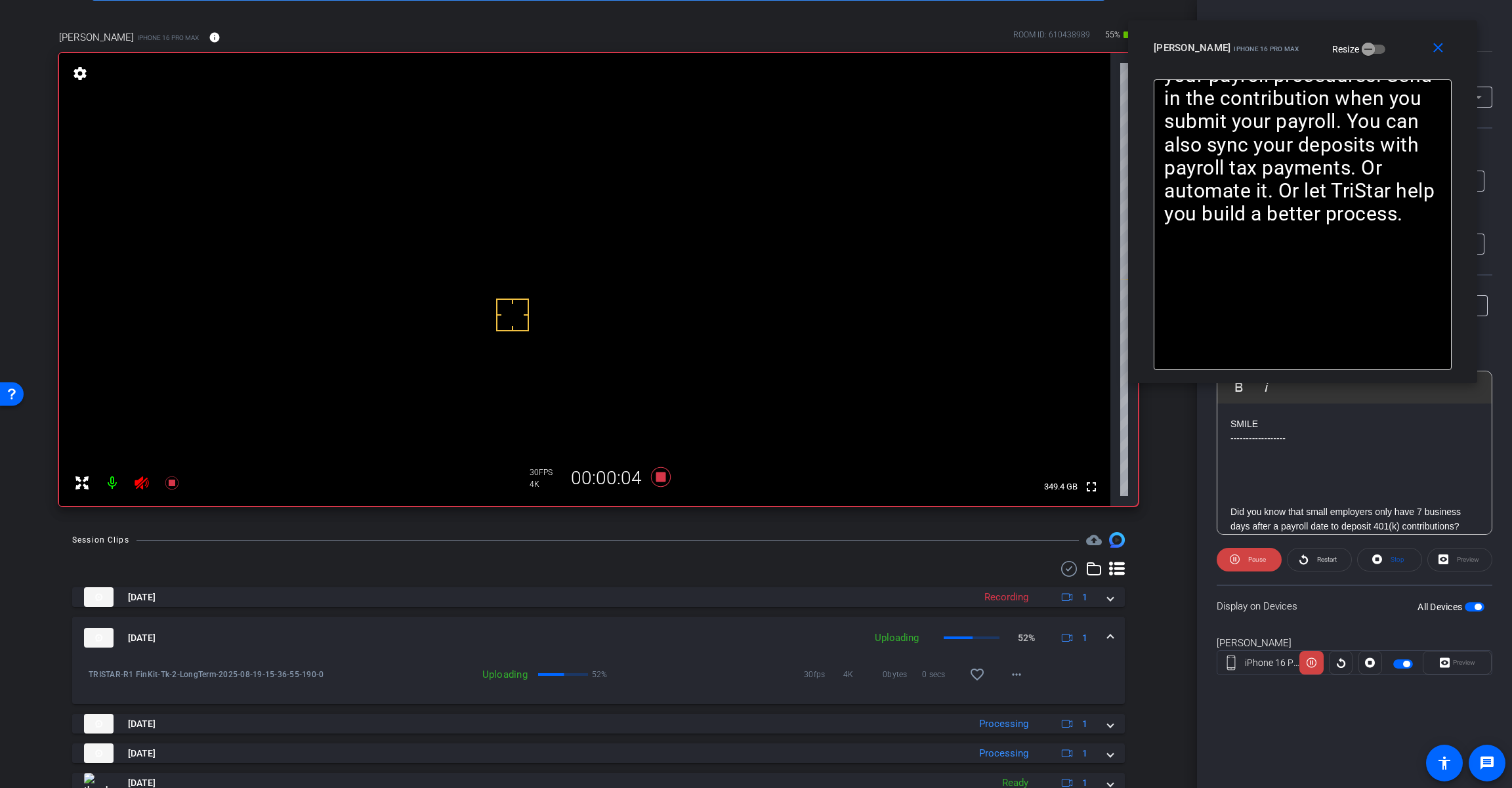
drag, startPoint x: 827, startPoint y: 249, endPoint x: 1373, endPoint y: 57, distance: 578.8
click at [1373, 57] on div "[PERSON_NAME] iPhone 16 Pro Max Resize" at bounding box center [1307, 48] width 308 height 24
click at [1249, 568] on span "Pause" at bounding box center [1255, 559] width 21 height 19
click at [1323, 562] on span "Restart" at bounding box center [1327, 559] width 19 height 7
click at [1310, 561] on span at bounding box center [1319, 559] width 63 height 31
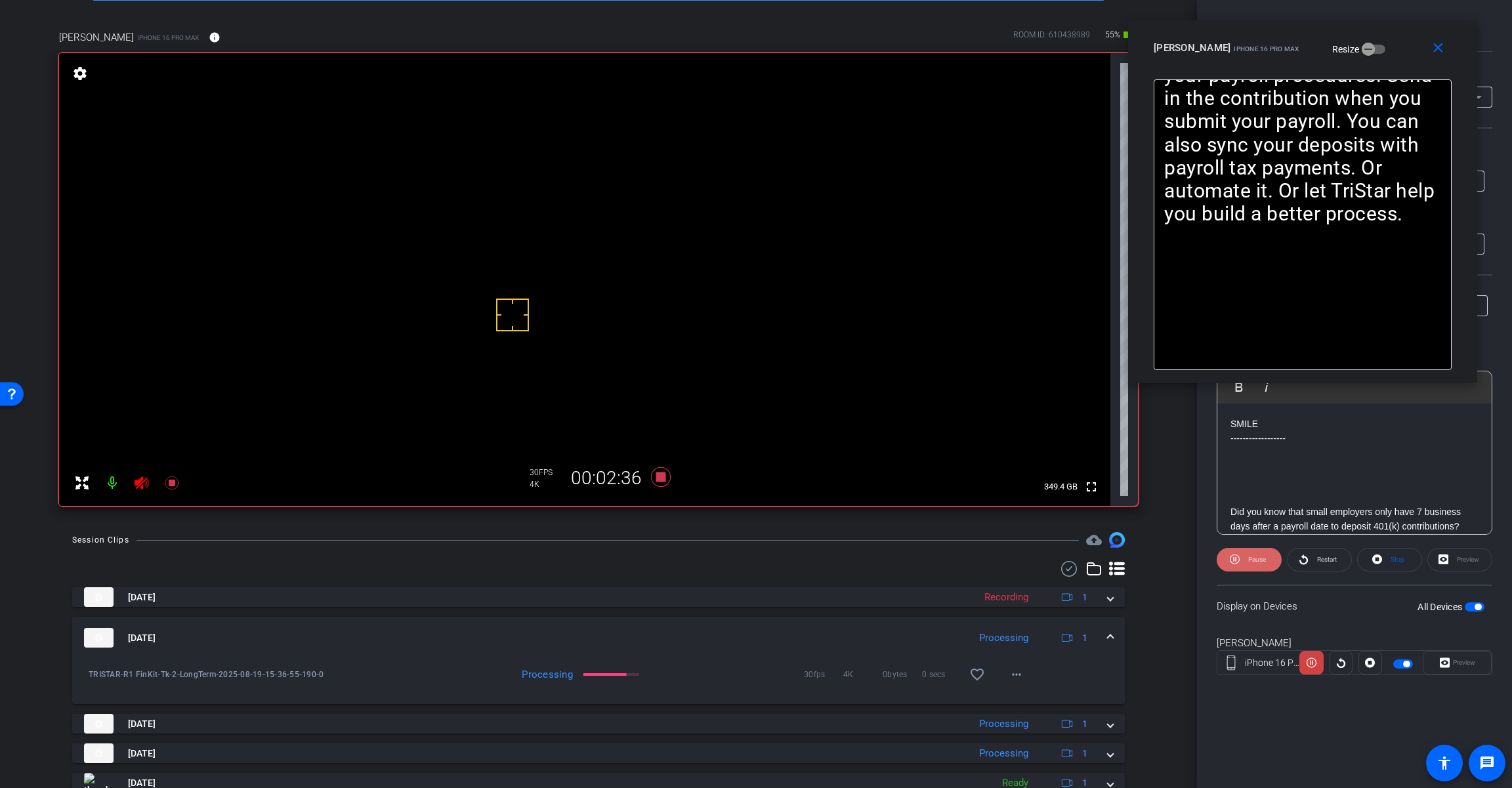
click at [1248, 564] on span "Pause" at bounding box center [1255, 559] width 21 height 19
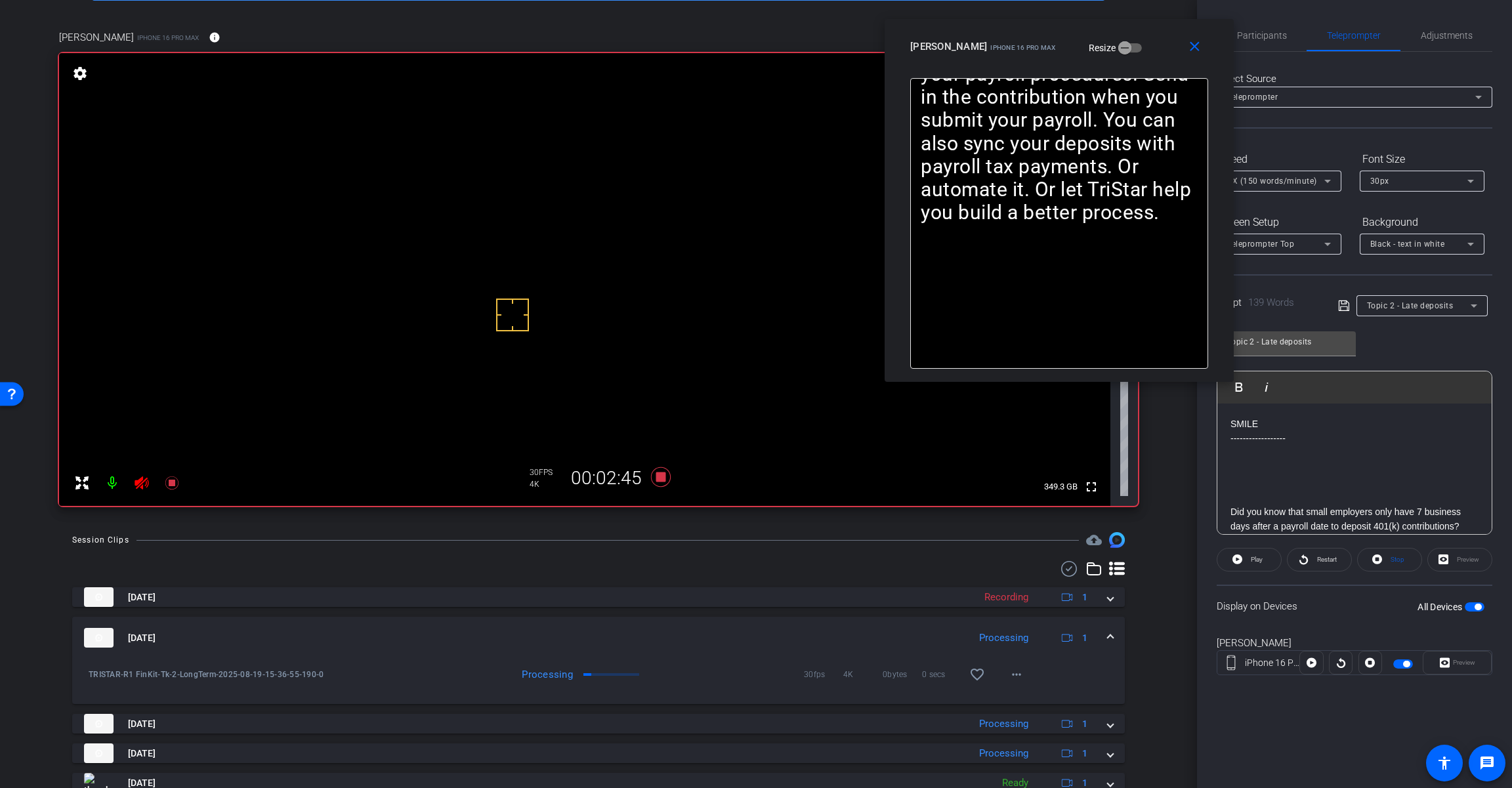
drag, startPoint x: 1398, startPoint y: 46, endPoint x: 1154, endPoint y: 46, distance: 244.0
click at [1154, 46] on div "[PERSON_NAME] iPhone 16 Pro Max Resize" at bounding box center [1064, 47] width 308 height 24
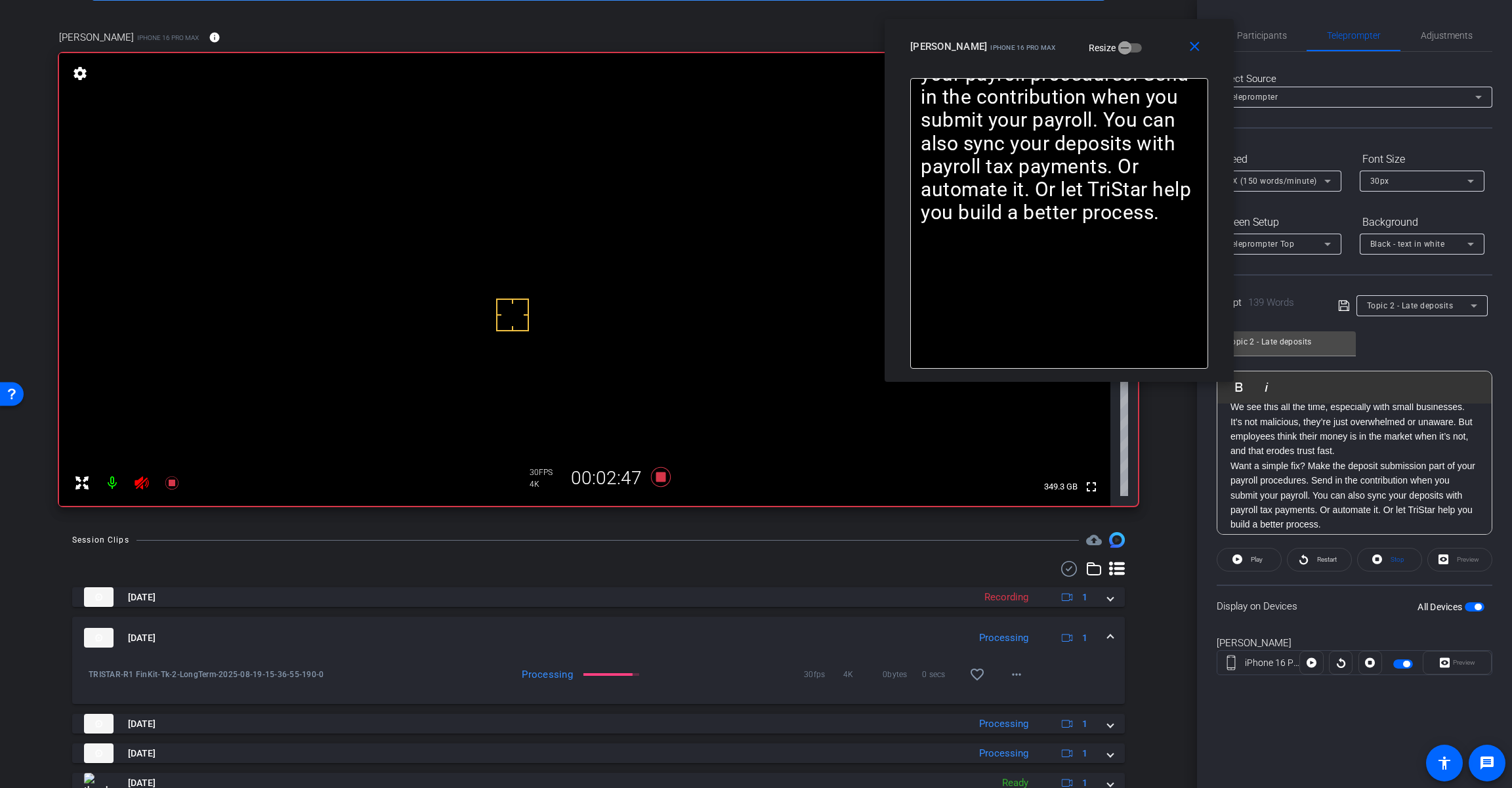
scroll to position [203, 0]
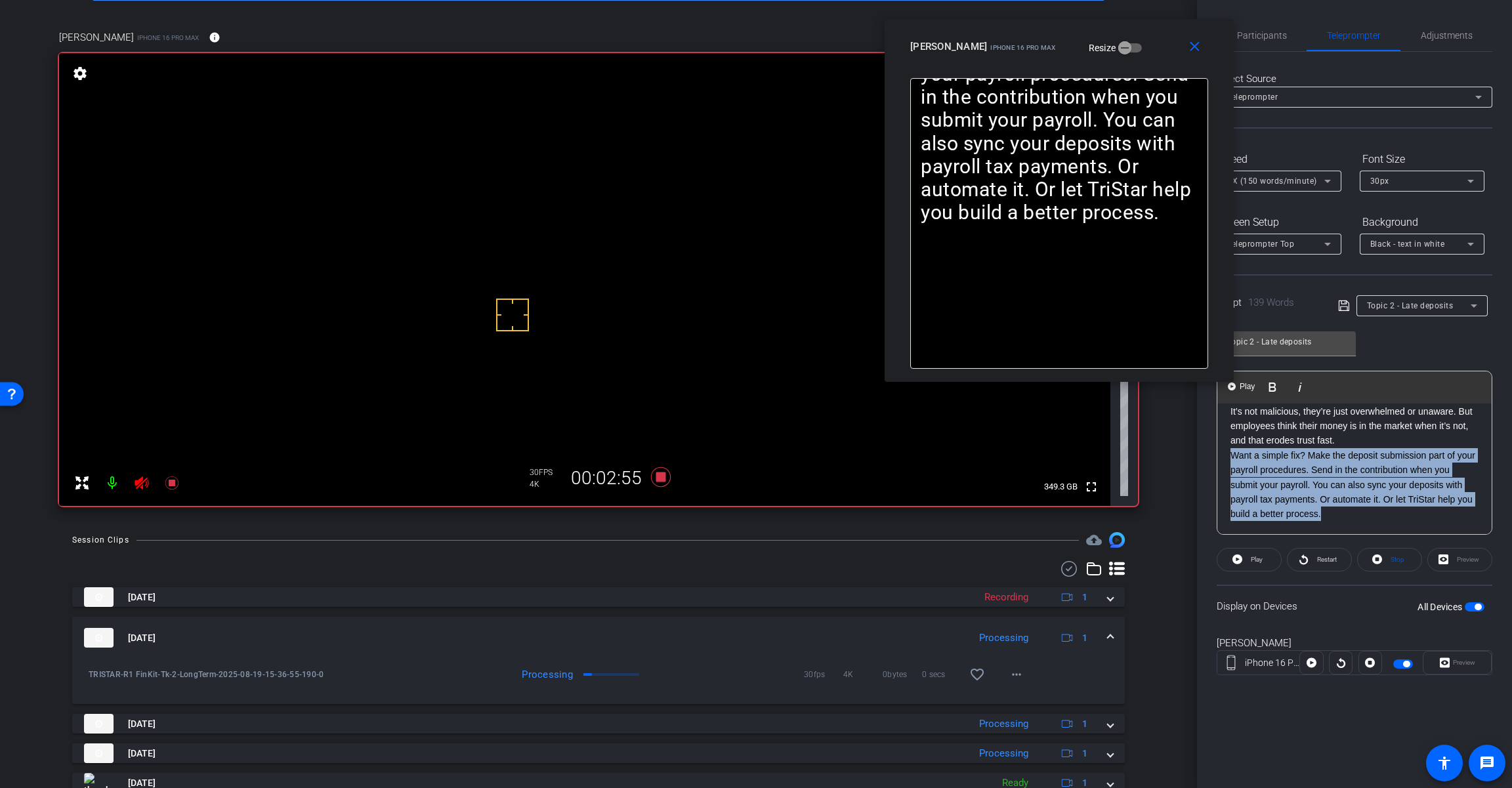
drag, startPoint x: 1343, startPoint y: 516, endPoint x: 1229, endPoint y: 455, distance: 129.3
click at [1229, 455] on div "SMILE ------------------ Did you know that small employers only have 7 business…" at bounding box center [1354, 367] width 274 height 335
click at [1284, 397] on Selected-1 "Play Selected Play and display the selected text only" at bounding box center [1291, 387] width 63 height 26
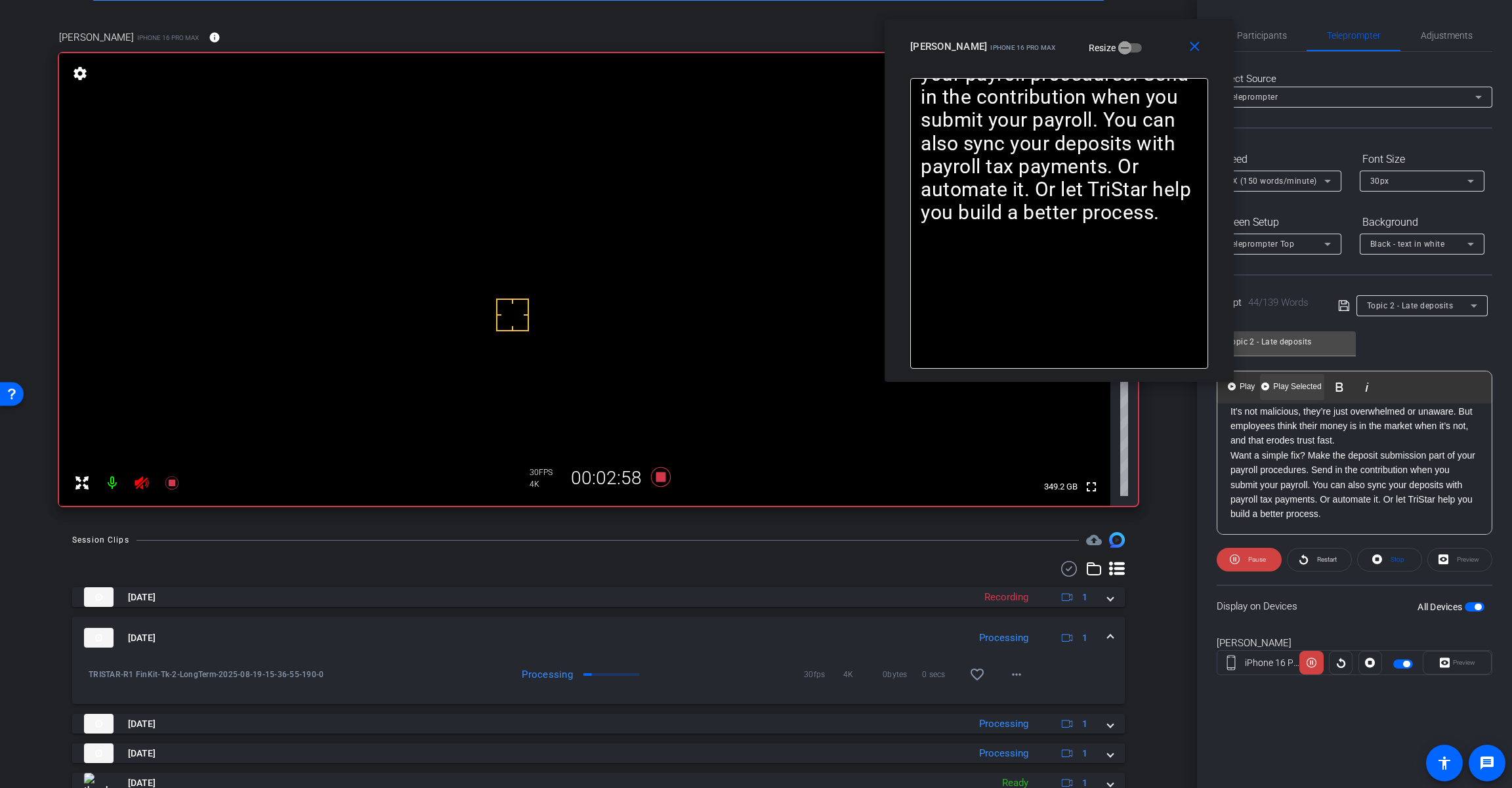
click at [1284, 397] on Selected-1 "Play Selected Play and display the selected text only" at bounding box center [1291, 387] width 63 height 26
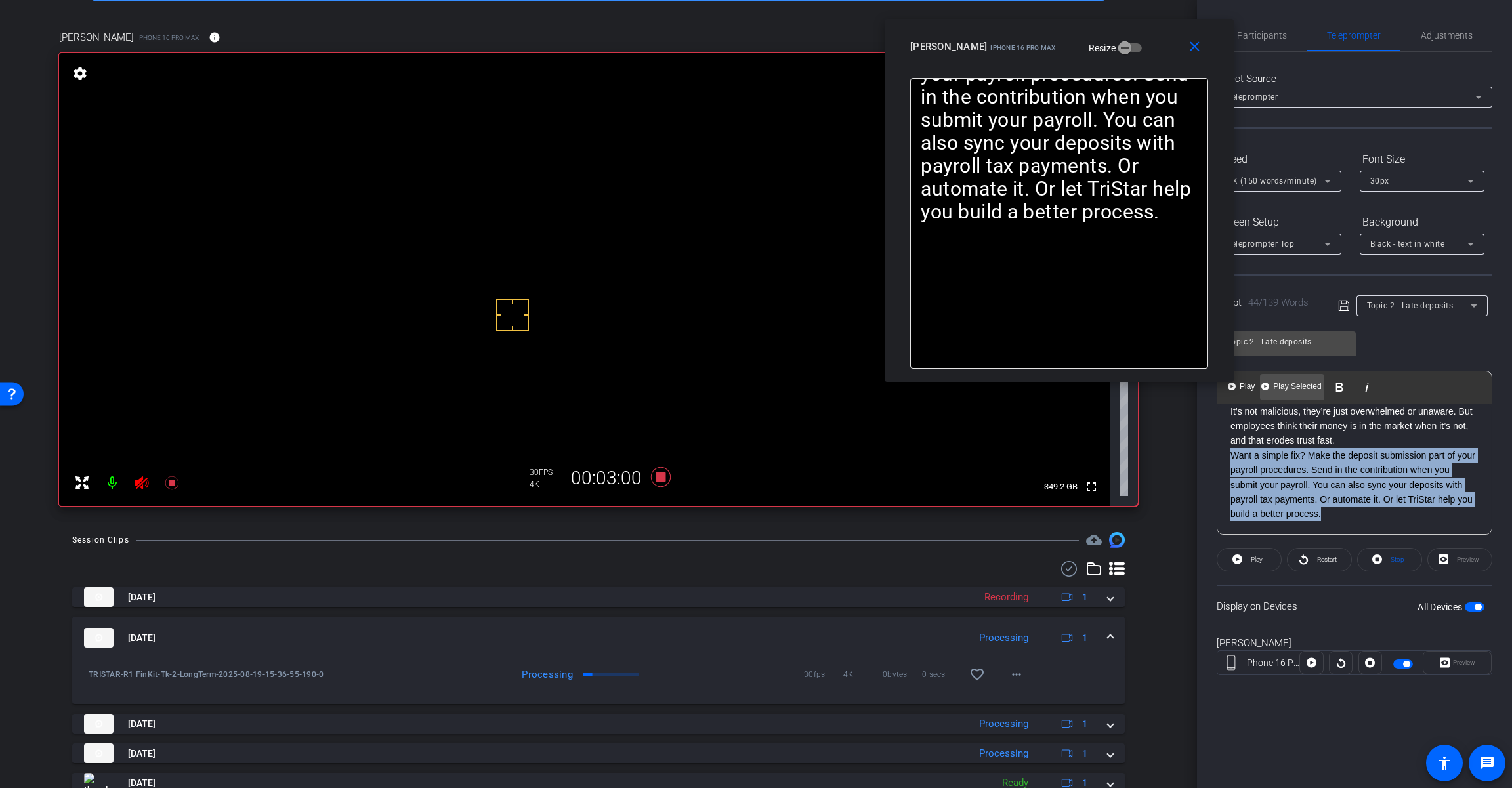
click at [1283, 388] on span "Play Selected" at bounding box center [1296, 387] width 53 height 11
click at [1251, 564] on span "Pause" at bounding box center [1255, 559] width 21 height 19
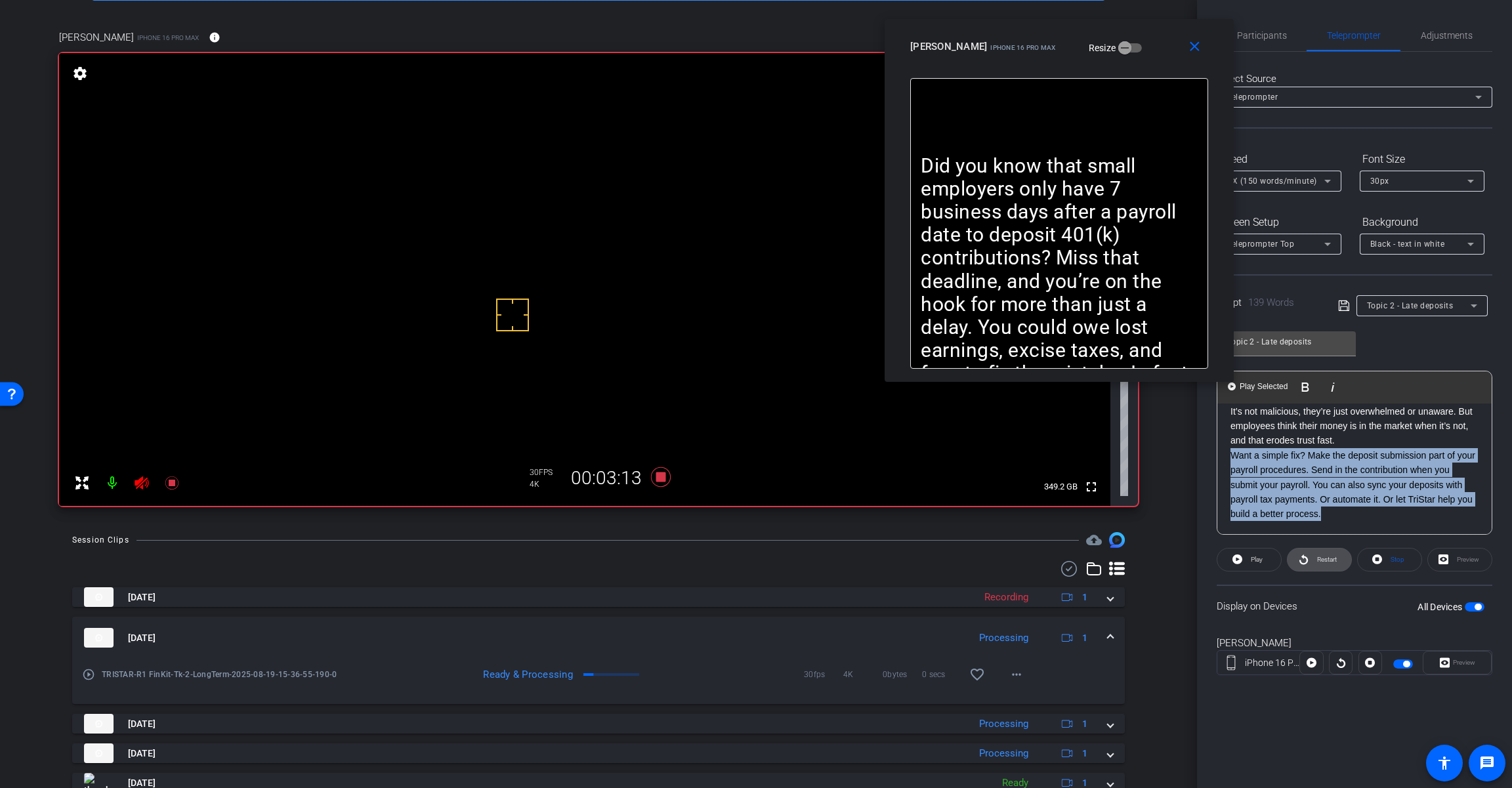
click at [1314, 563] on span "Restart" at bounding box center [1325, 559] width 23 height 19
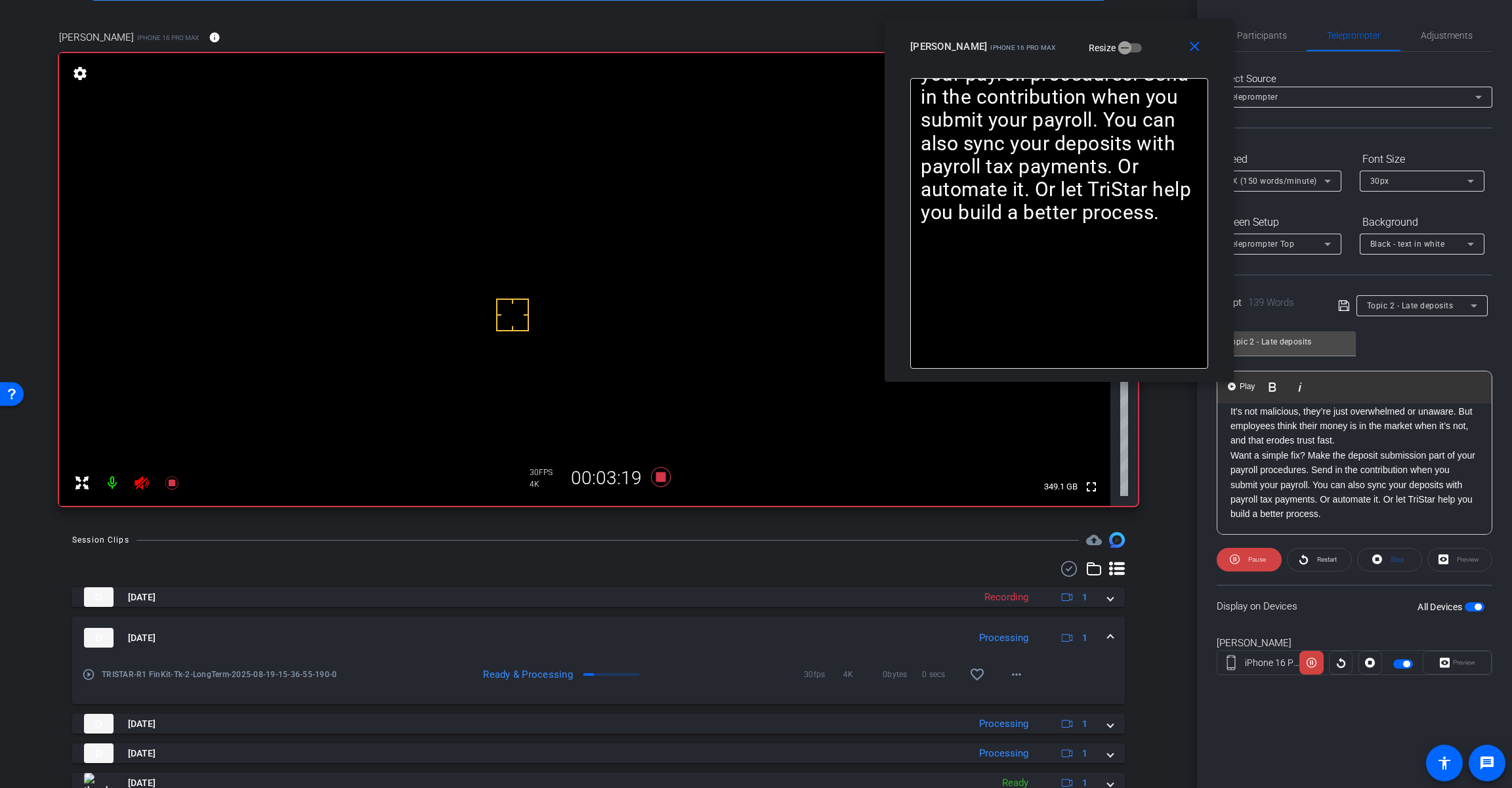
click at [1352, 520] on p "Want a simple fix? Make the deposit submission part of your payroll procedures.…" at bounding box center [1354, 485] width 248 height 73
click at [1242, 565] on span at bounding box center [1248, 559] width 65 height 31
click at [1339, 559] on span at bounding box center [1319, 559] width 63 height 31
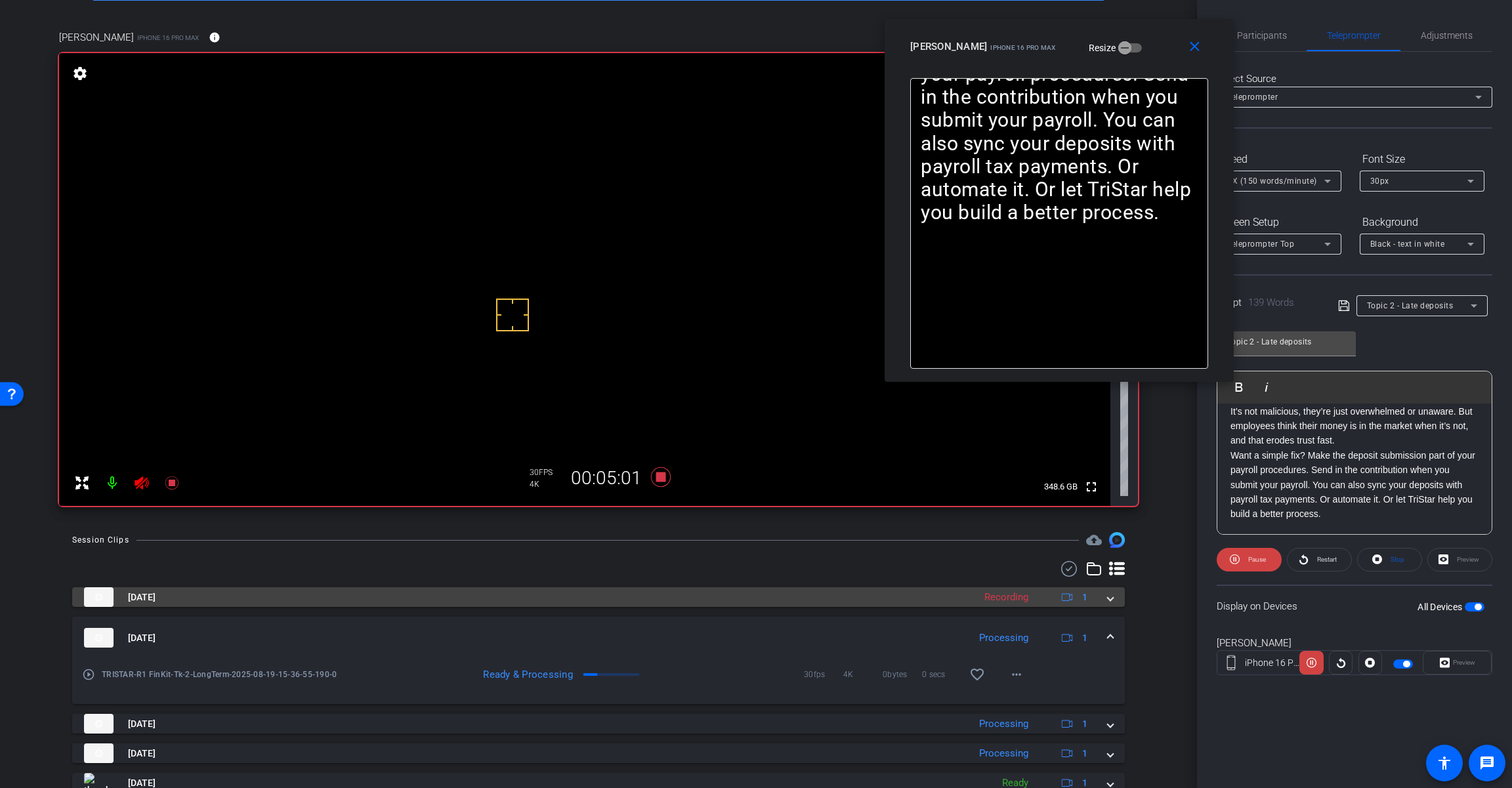
click at [1098, 601] on div "[DATE] Recording 1" at bounding box center [595, 597] width 1024 height 19
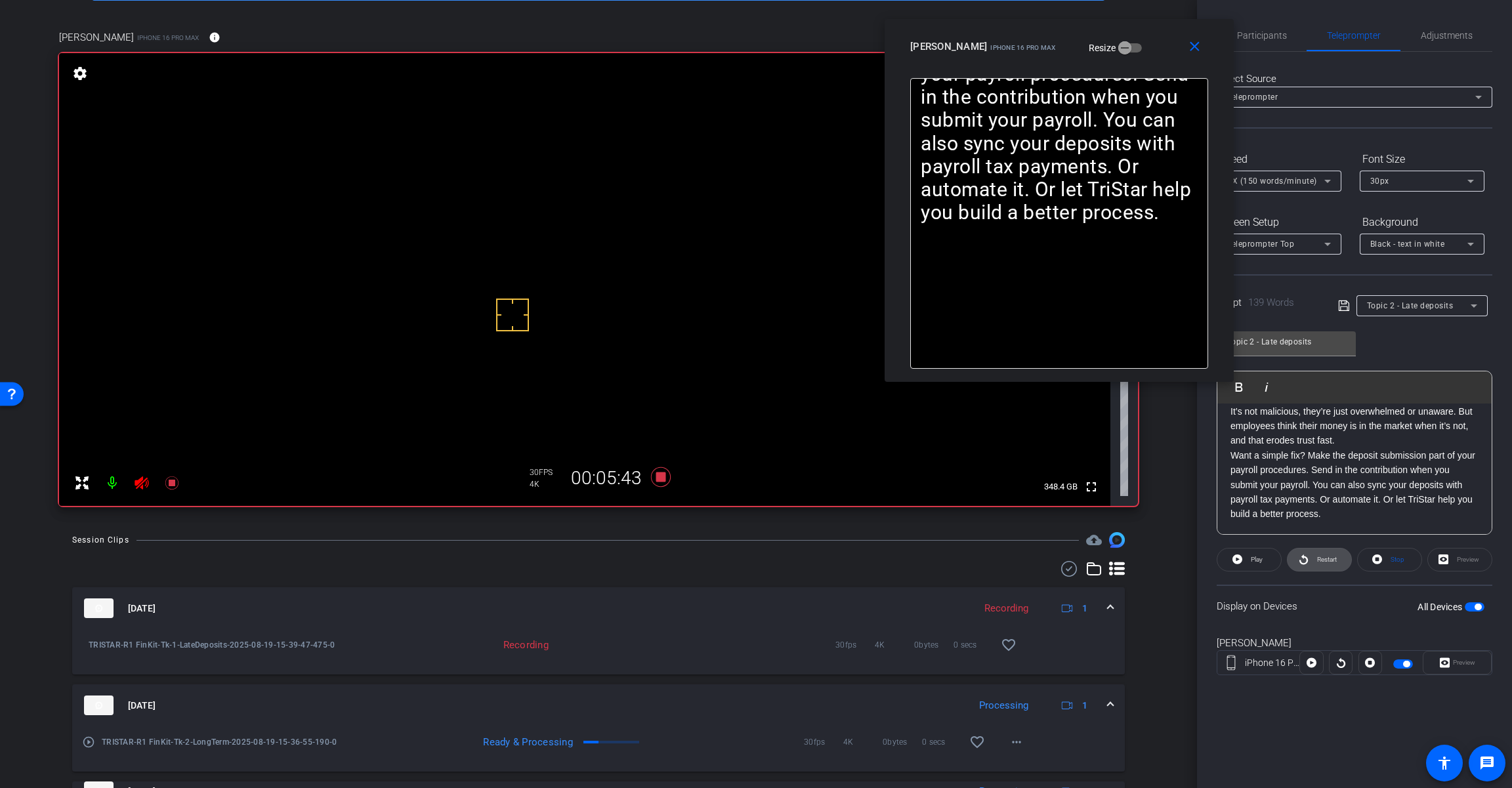
click at [1310, 562] on span at bounding box center [1319, 559] width 63 height 31
click at [1262, 563] on span "Pause" at bounding box center [1257, 559] width 18 height 7
click at [659, 480] on icon at bounding box center [661, 477] width 19 height 19
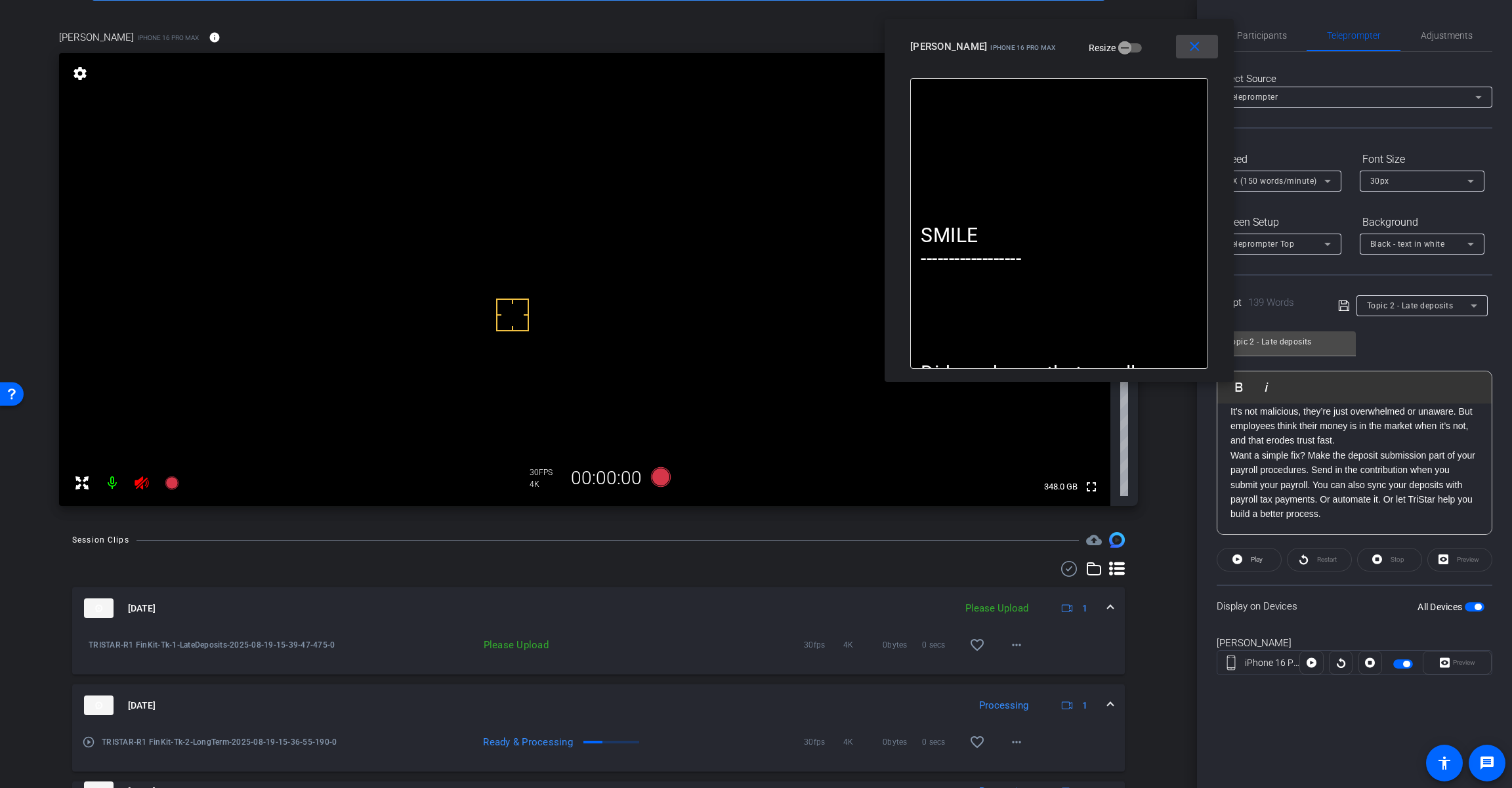
click at [1198, 47] on mat-icon "close" at bounding box center [1195, 47] width 16 height 16
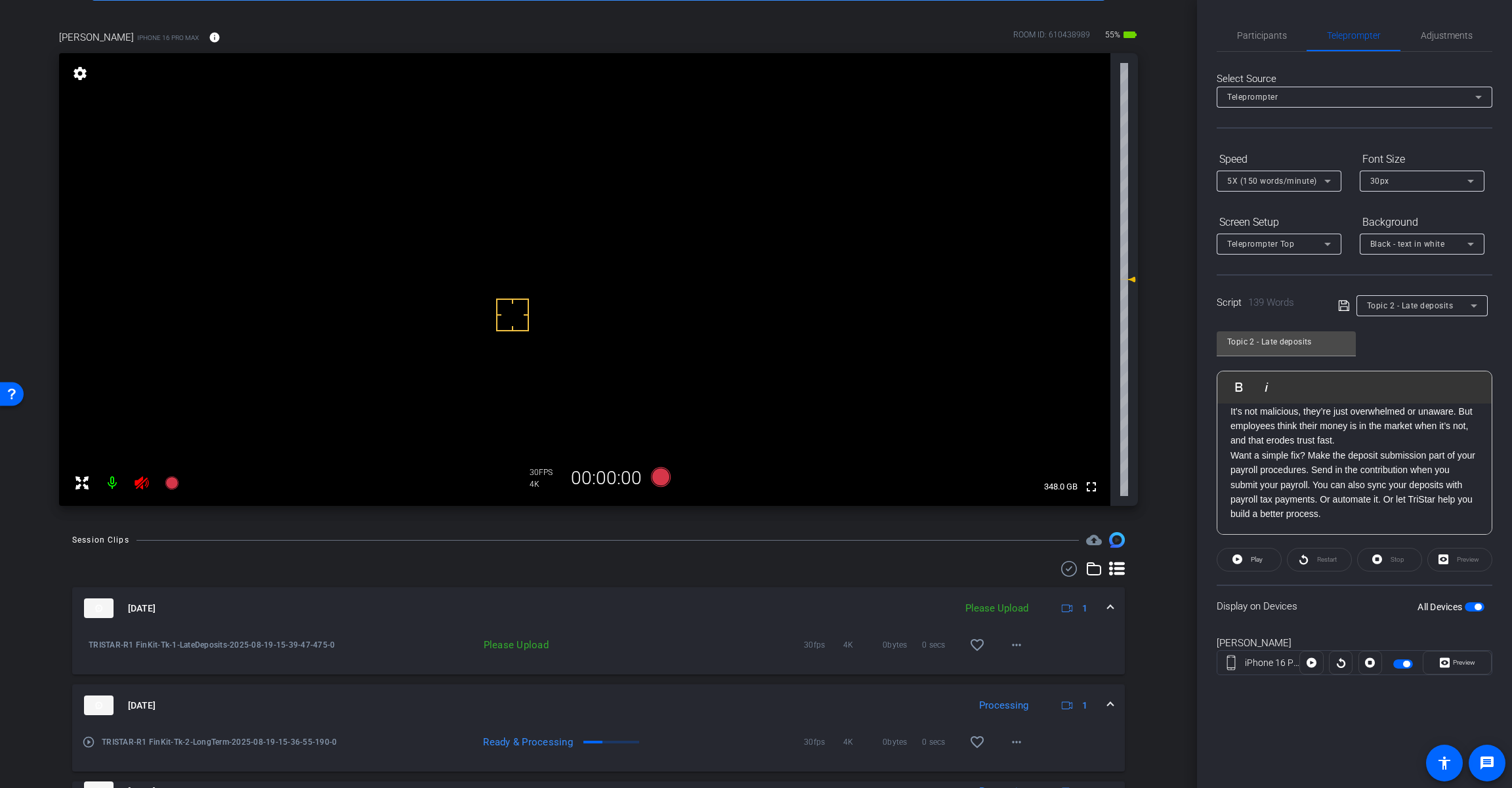
click at [140, 490] on icon at bounding box center [141, 483] width 16 height 16
click at [1435, 29] on span "Adjustments" at bounding box center [1446, 35] width 52 height 31
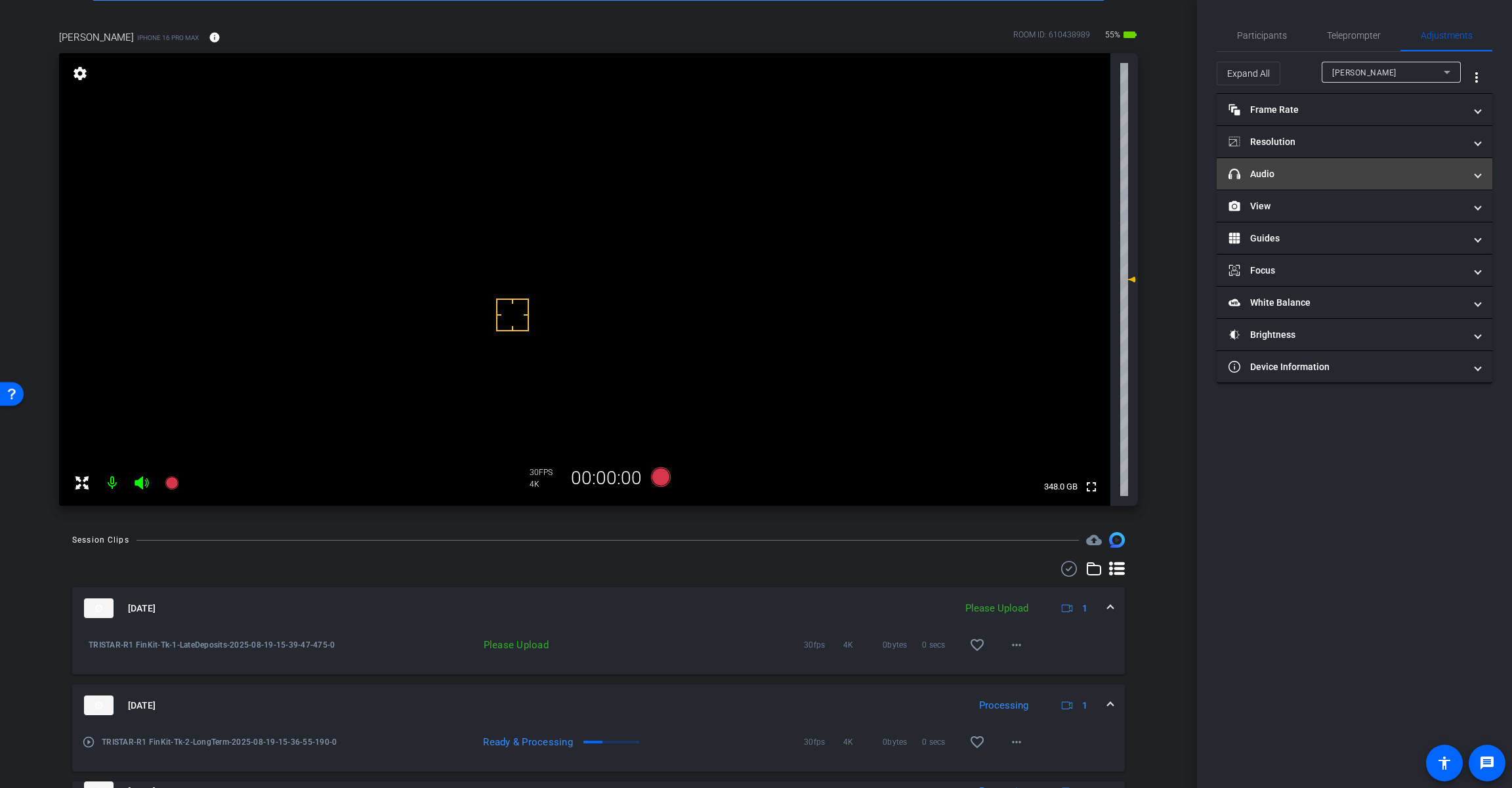
click at [1293, 179] on mat-panel-title "headphone icon Audio" at bounding box center [1346, 174] width 236 height 13
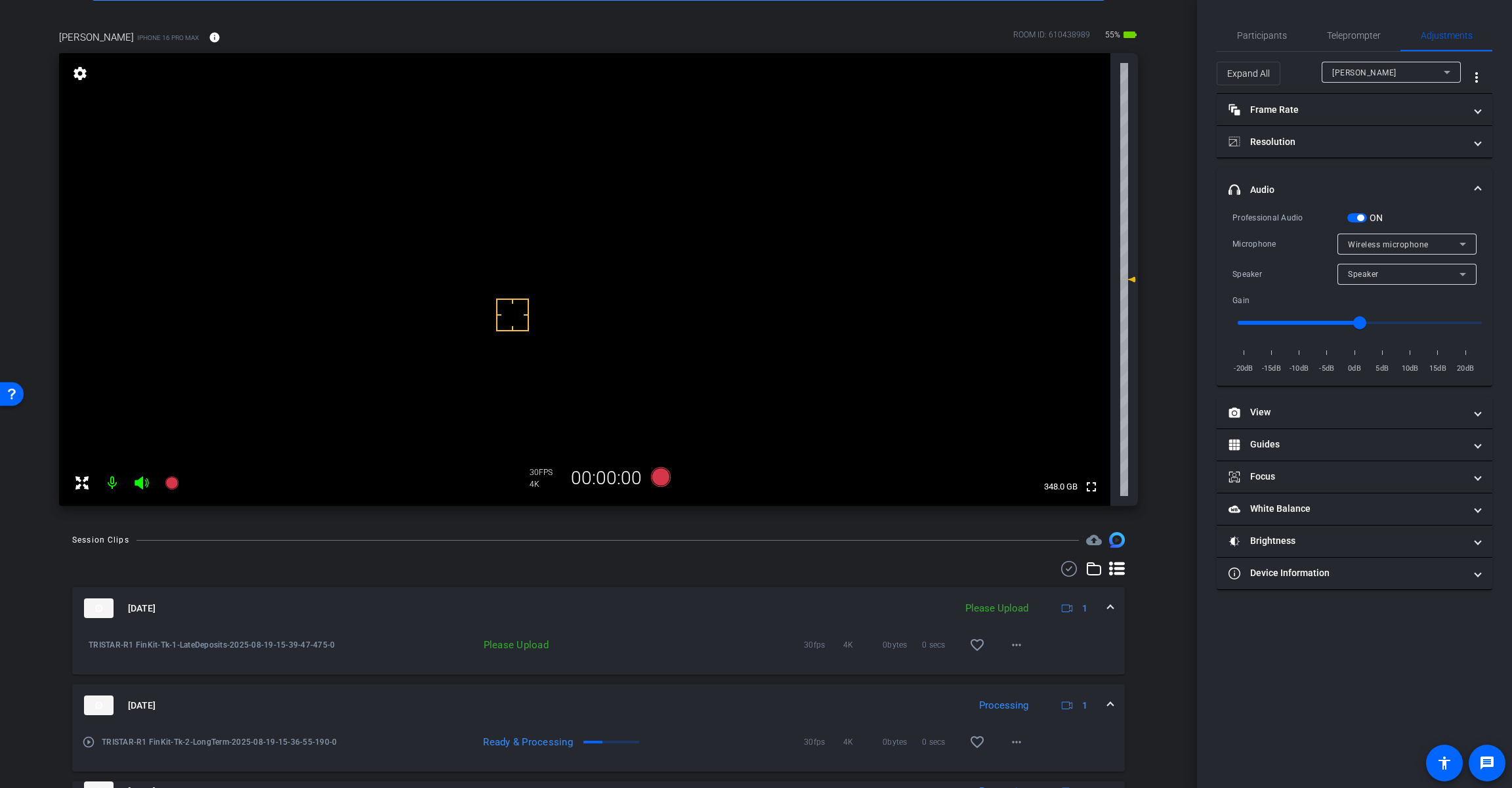
click at [1357, 220] on span "button" at bounding box center [1357, 218] width 19 height 9
click at [1010, 656] on span at bounding box center [1016, 645] width 31 height 31
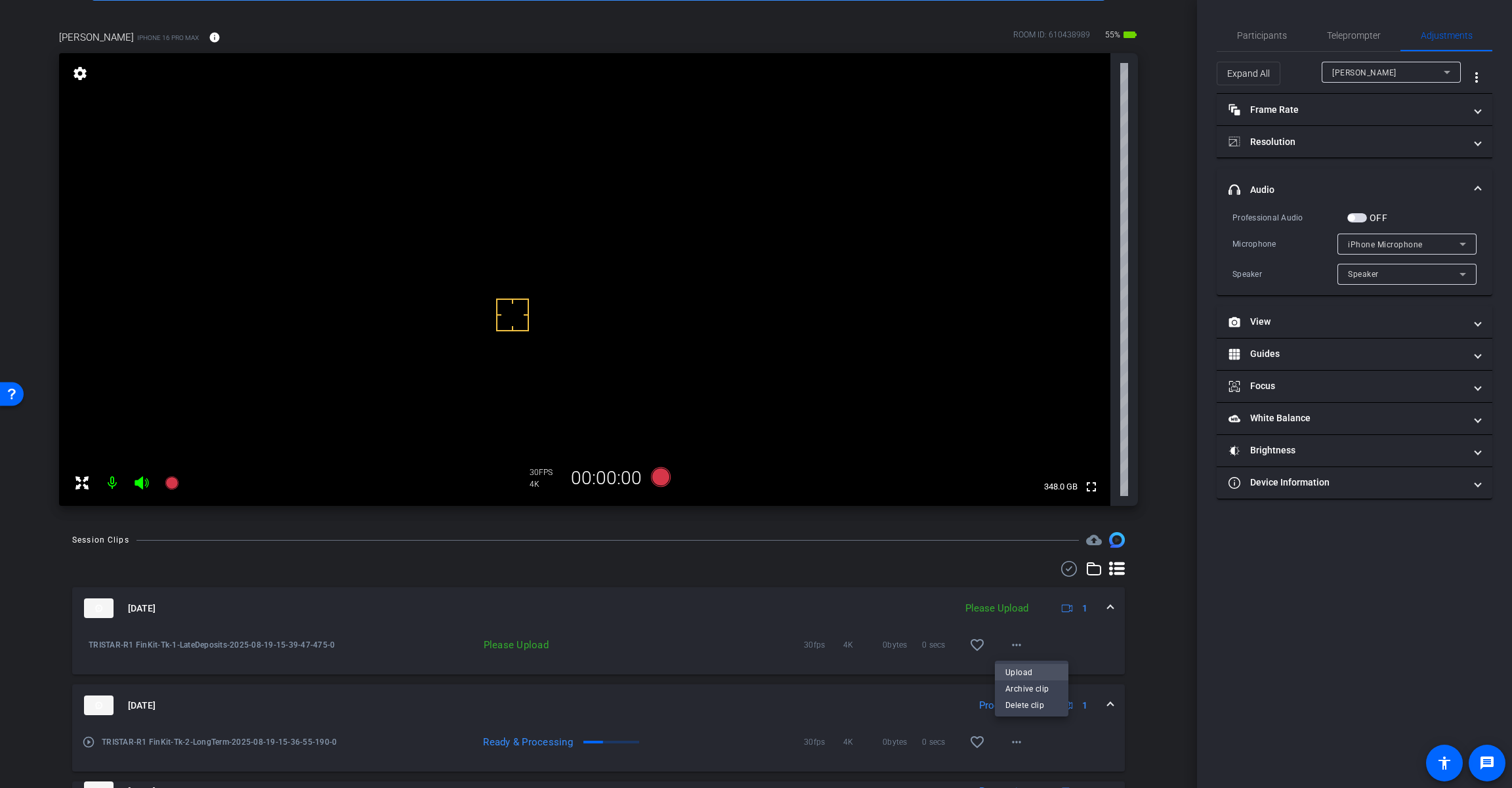
click at [1027, 671] on span "Upload" at bounding box center [1031, 672] width 52 height 16
click at [1107, 607] on span at bounding box center [1110, 609] width 5 height 13
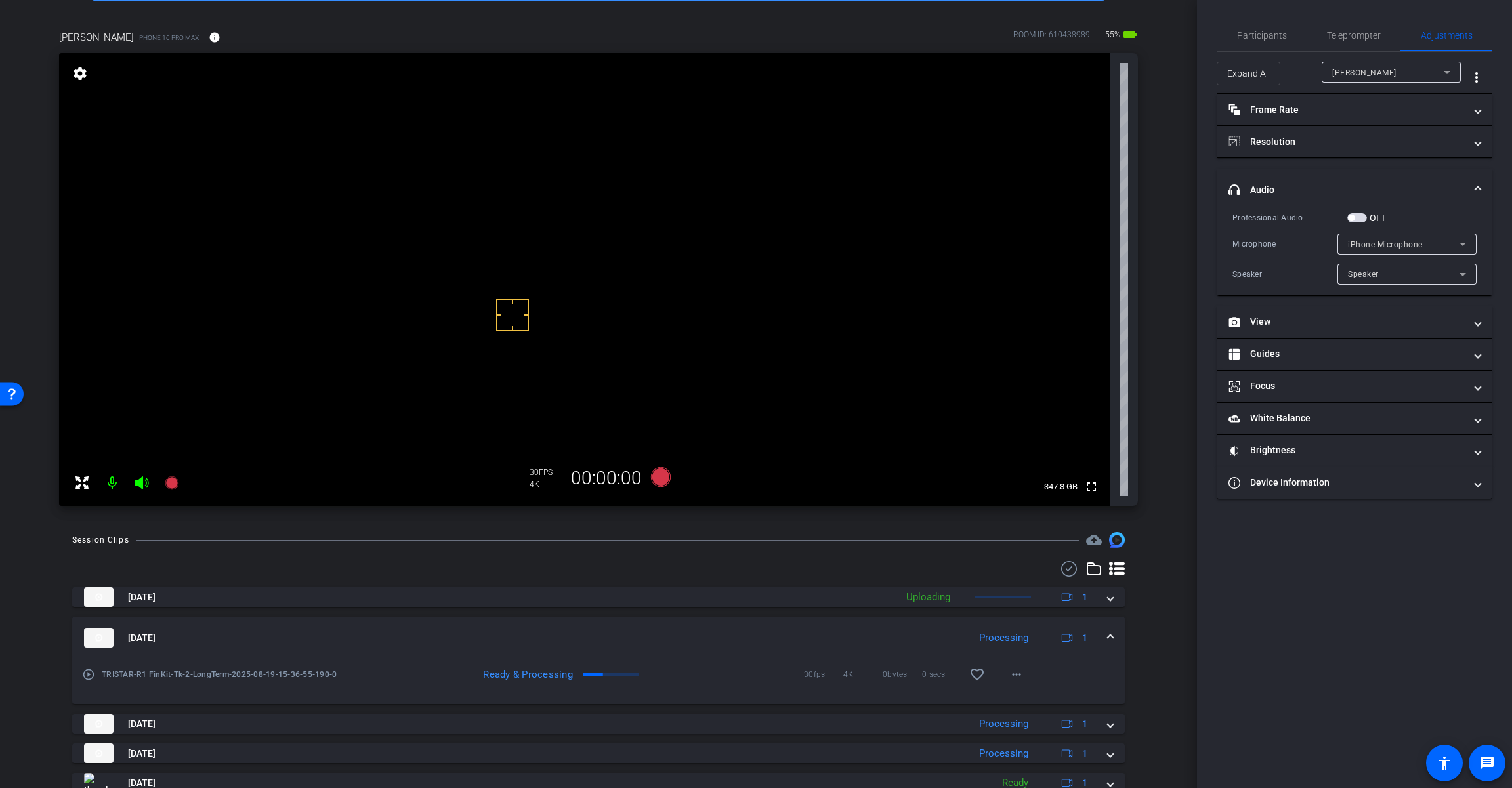
click at [1107, 639] on span at bounding box center [1110, 638] width 5 height 13
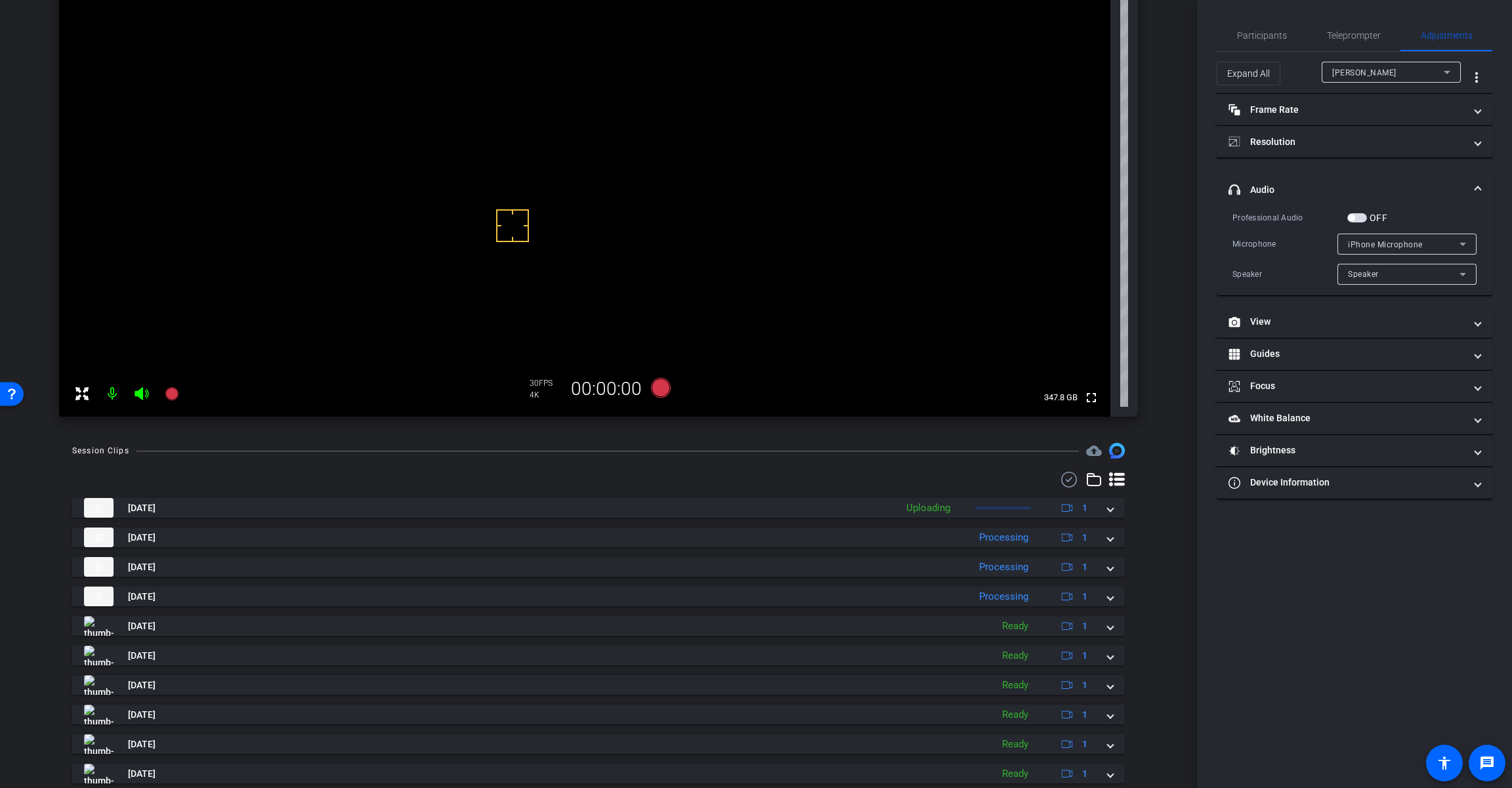
scroll to position [149, 0]
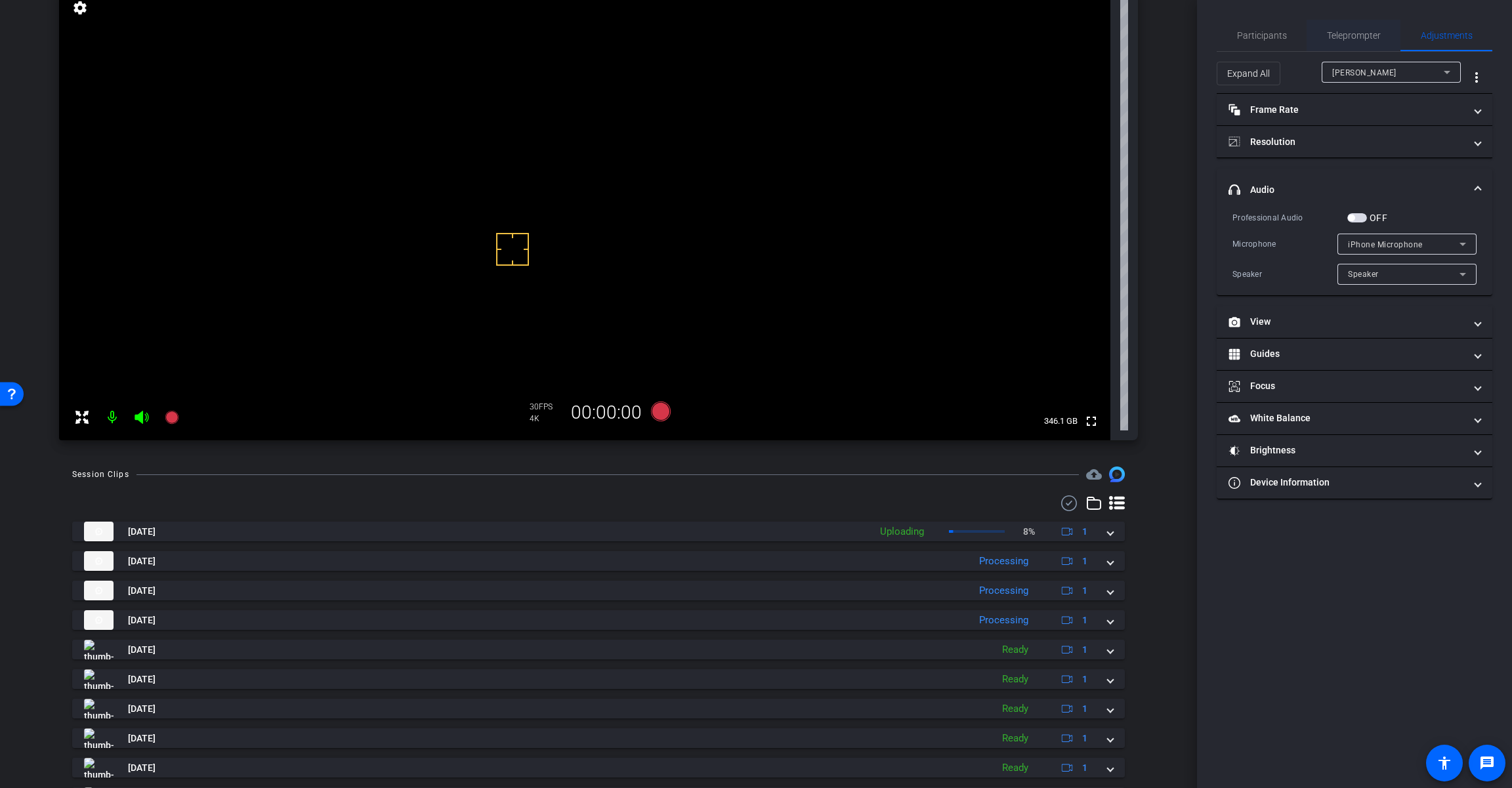
click at [1355, 37] on span "Teleprompter" at bounding box center [1354, 35] width 54 height 9
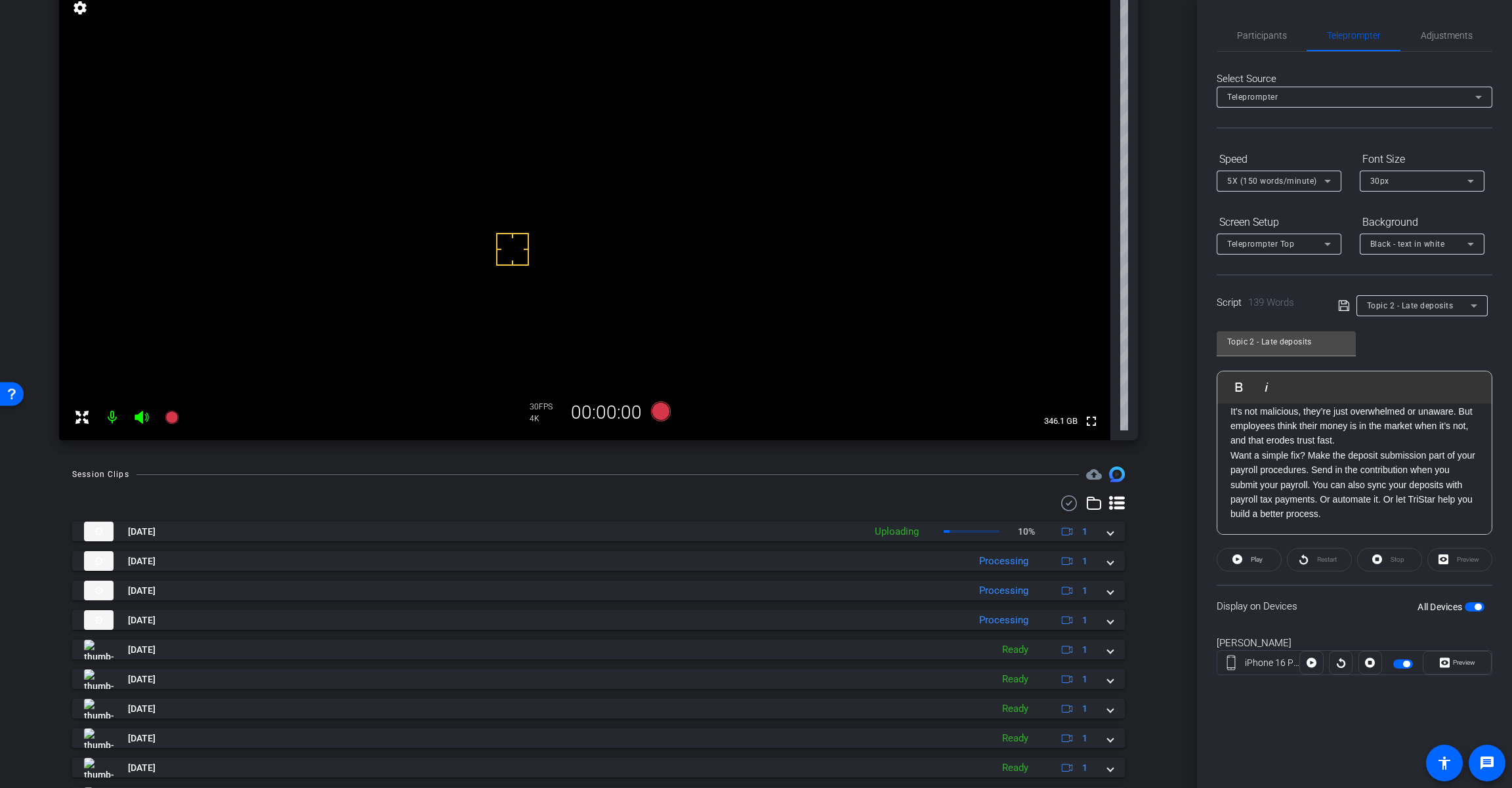
click at [1431, 299] on div "Topic 2 - Late deposits" at bounding box center [1418, 305] width 104 height 16
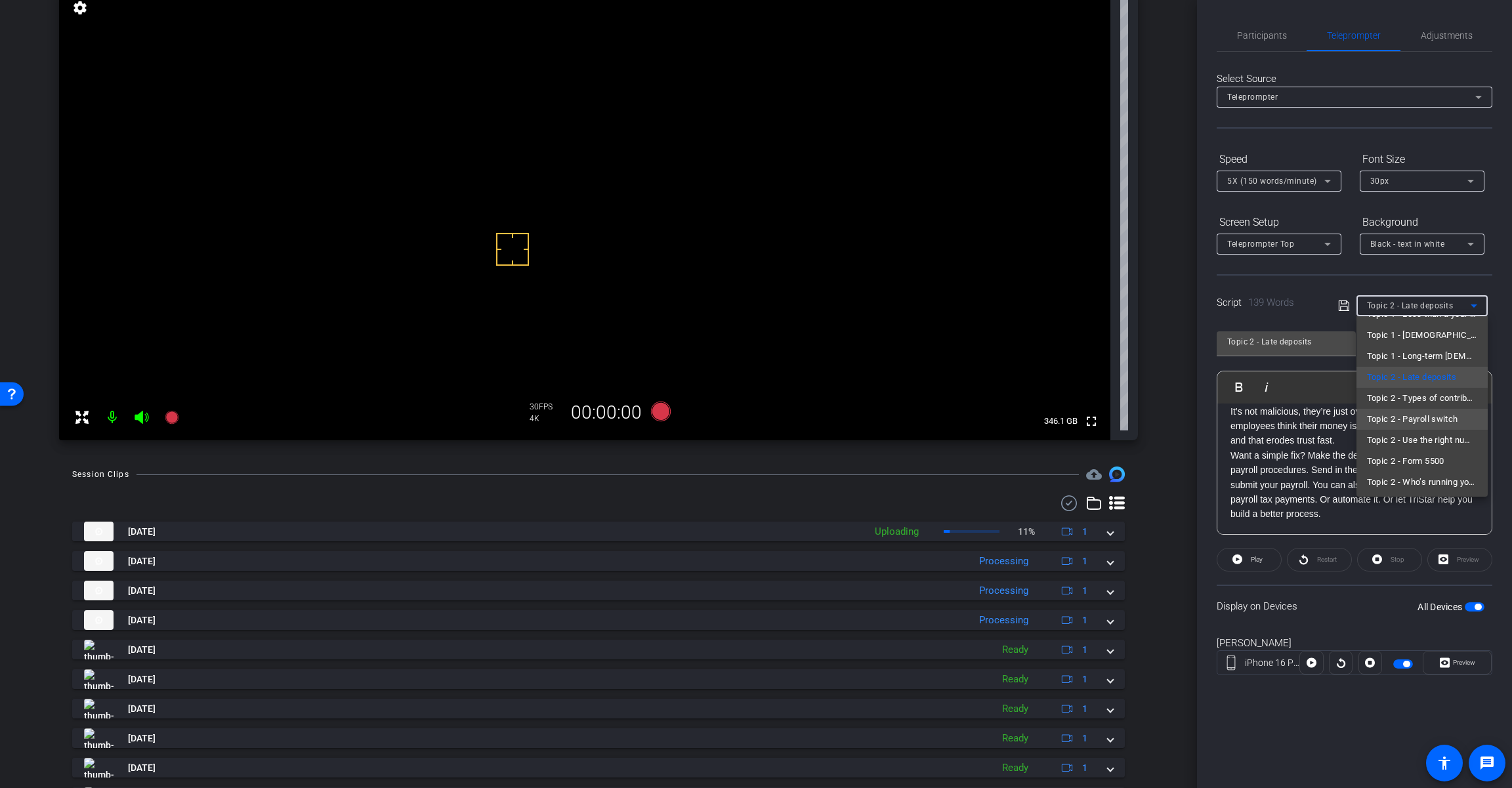
scroll to position [103, 0]
click at [1436, 403] on span "Topic 2 - Types of contributions" at bounding box center [1422, 397] width 111 height 16
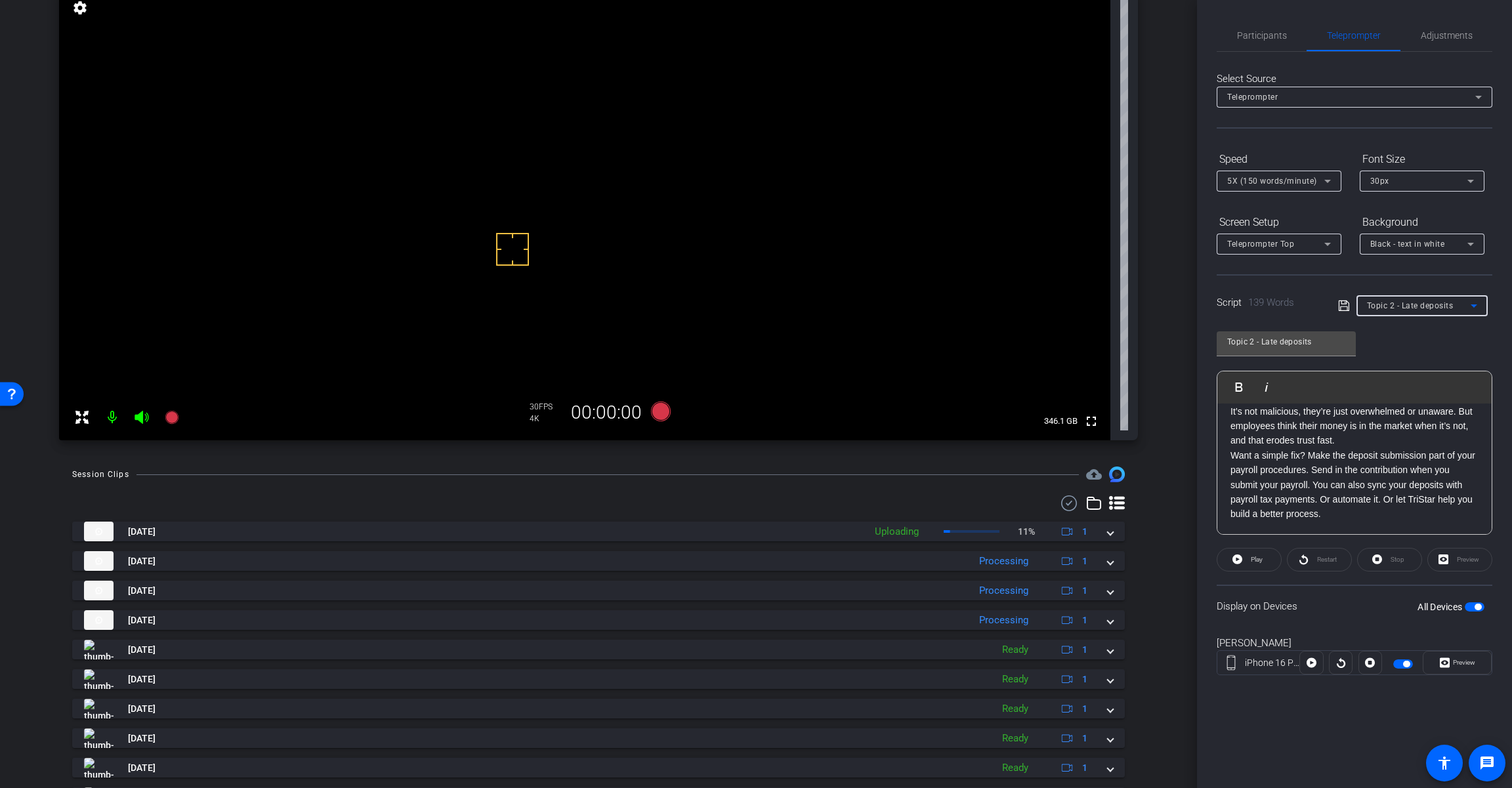
type input "Topic 2 - Types of contributions"
drag, startPoint x: 1260, startPoint y: 340, endPoint x: 1359, endPoint y: 344, distance: 99.1
click at [1359, 344] on div "Topic 2 - Types of contributions Play Play from this location Play Selected Pla…" at bounding box center [1354, 429] width 276 height 214
click at [1452, 35] on span "Adjustments" at bounding box center [1446, 35] width 52 height 9
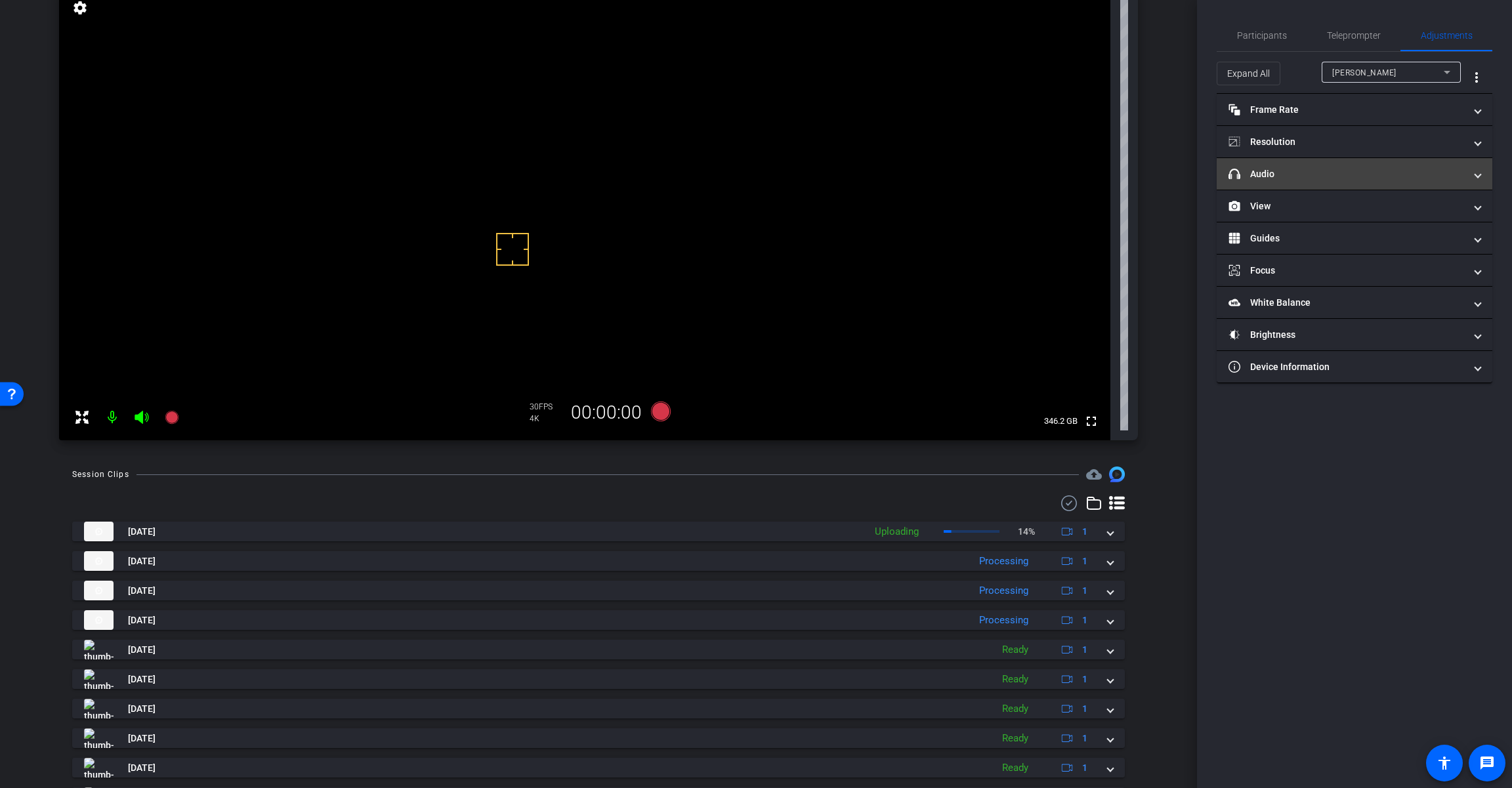
click at [1311, 178] on mat-panel-title "headphone icon Audio" at bounding box center [1346, 174] width 236 height 13
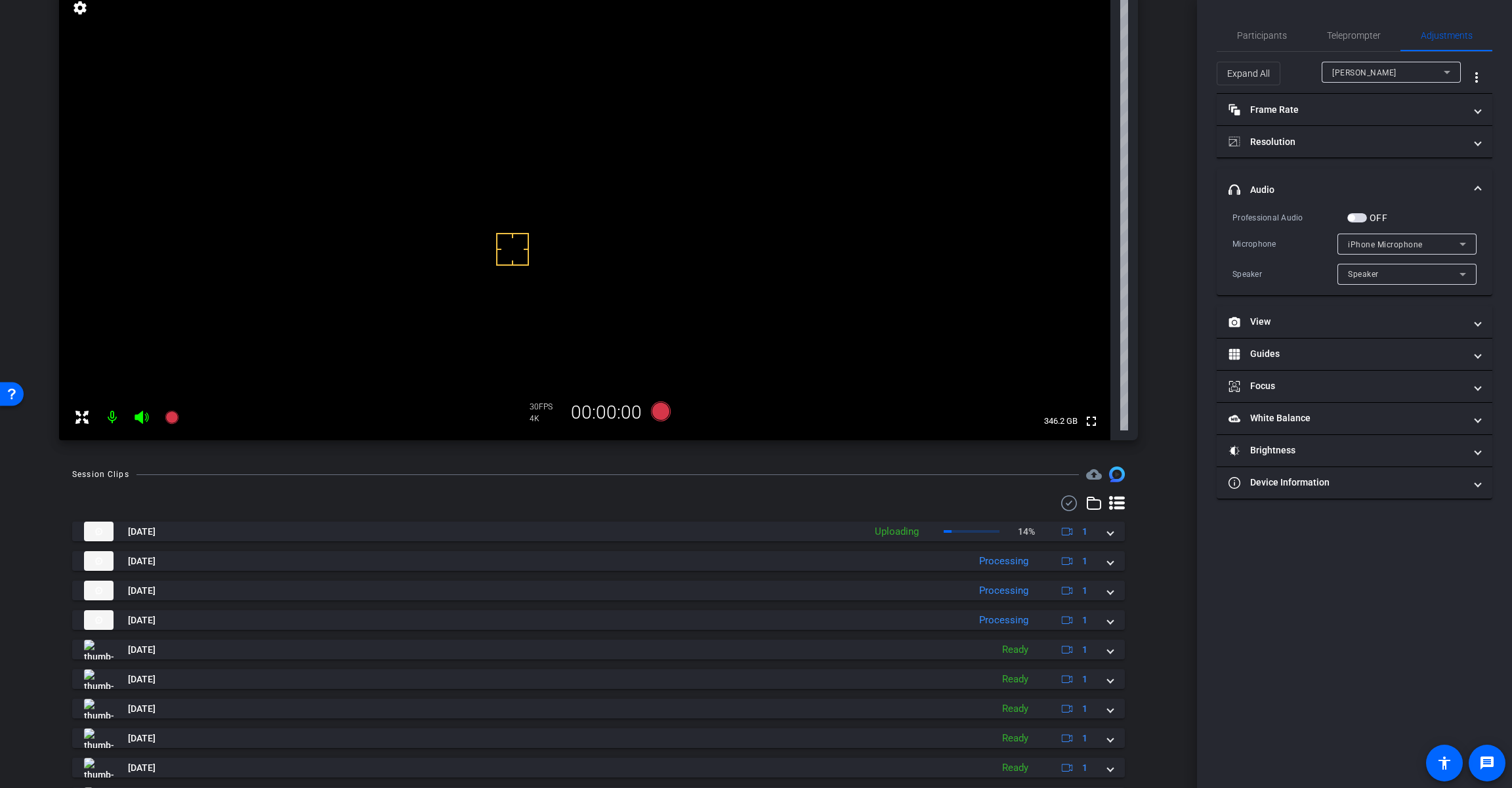
click at [1348, 217] on span "button" at bounding box center [1351, 217] width 7 height 7
click at [1366, 245] on span "iPhone Microphone" at bounding box center [1385, 245] width 75 height 9
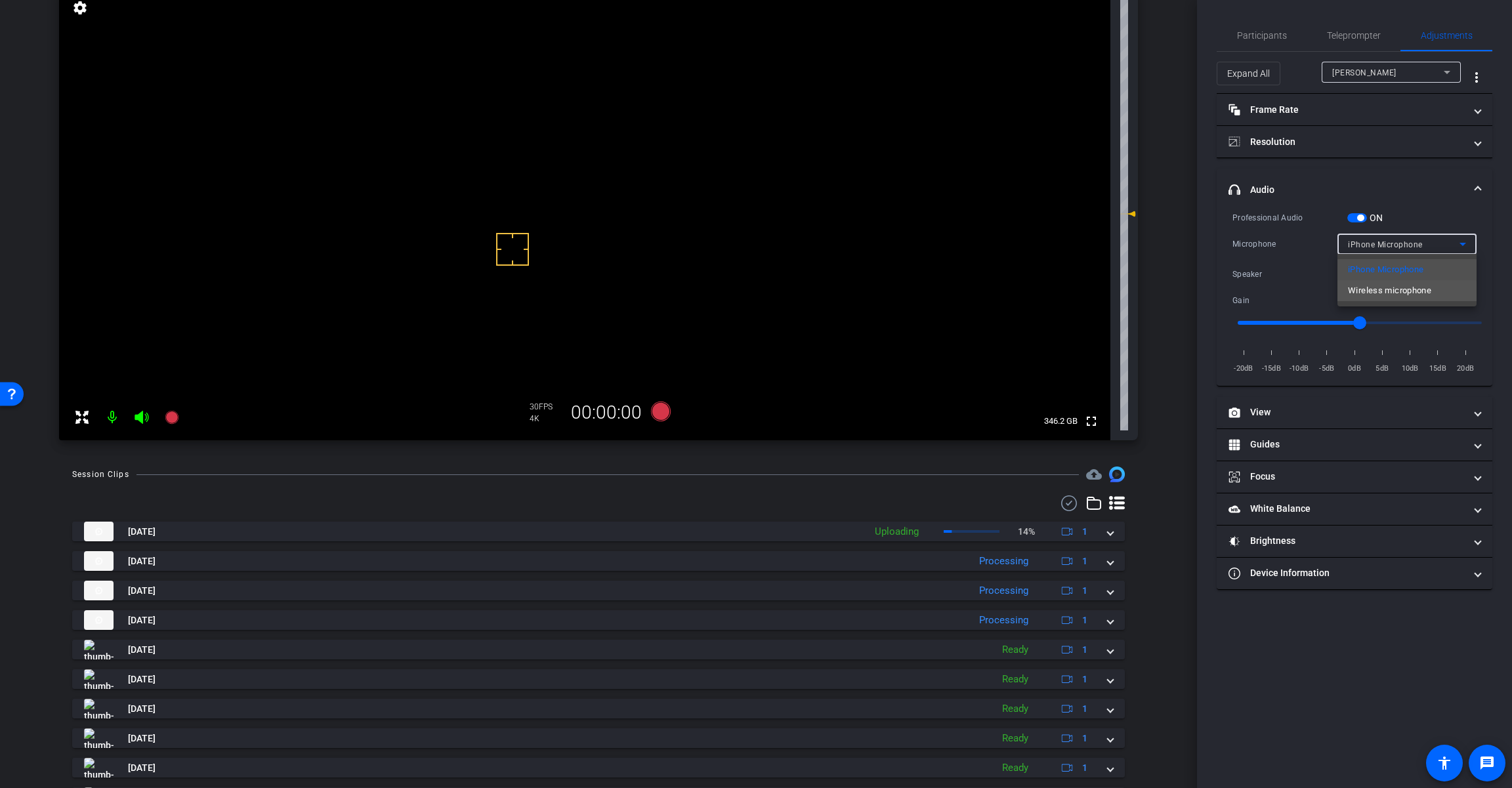
drag, startPoint x: 1379, startPoint y: 297, endPoint x: 959, endPoint y: 298, distance: 420.0
click at [1377, 295] on span "Wireless microphone" at bounding box center [1390, 291] width 84 height 16
click at [654, 409] on icon at bounding box center [661, 412] width 19 height 19
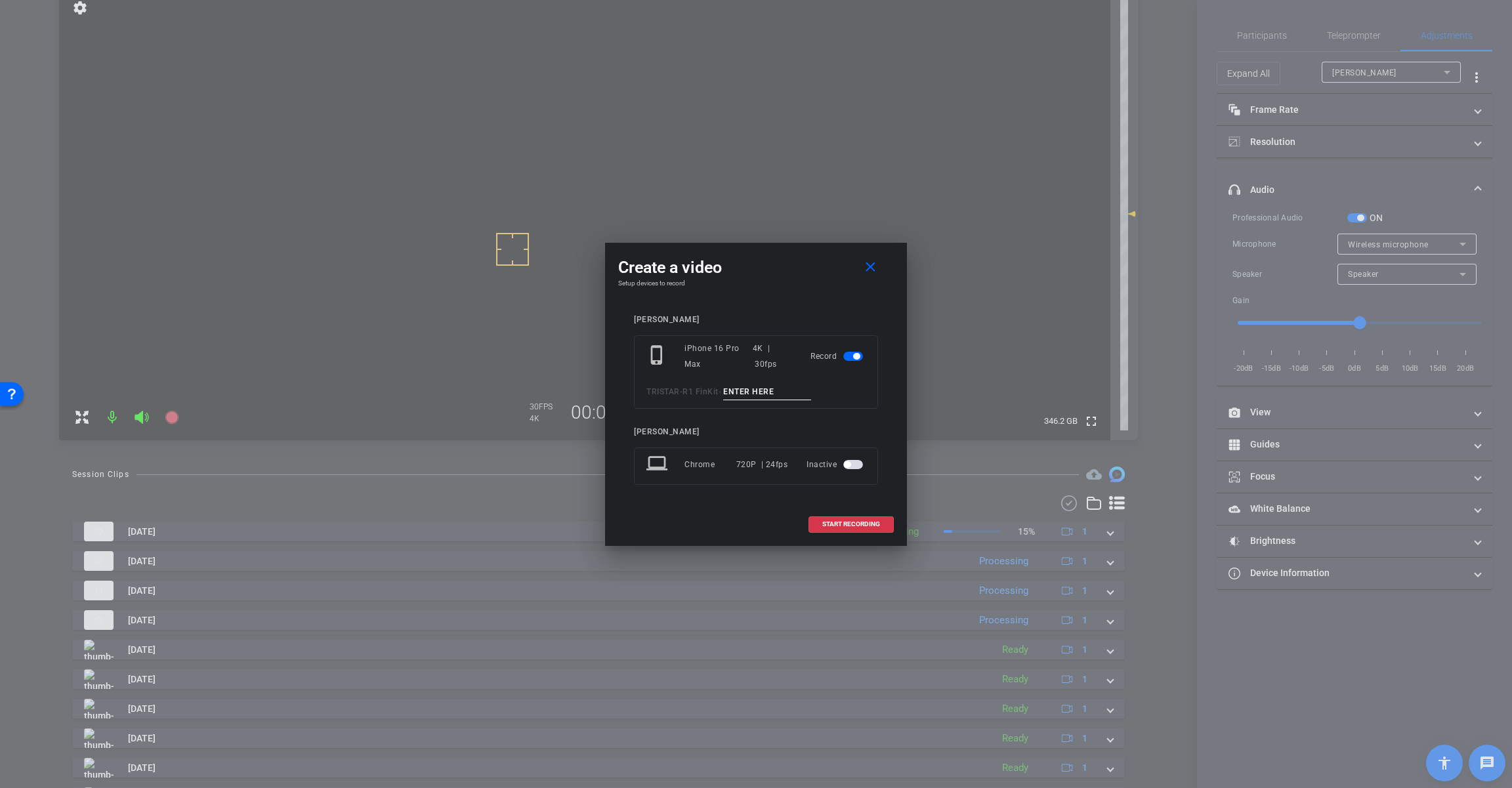
click at [774, 392] on input at bounding box center [767, 392] width 88 height 16
paste input "Types of contributions"
type input "Tk_1_ Types of contributions"
drag, startPoint x: 865, startPoint y: 532, endPoint x: 865, endPoint y: 539, distance: 7.0
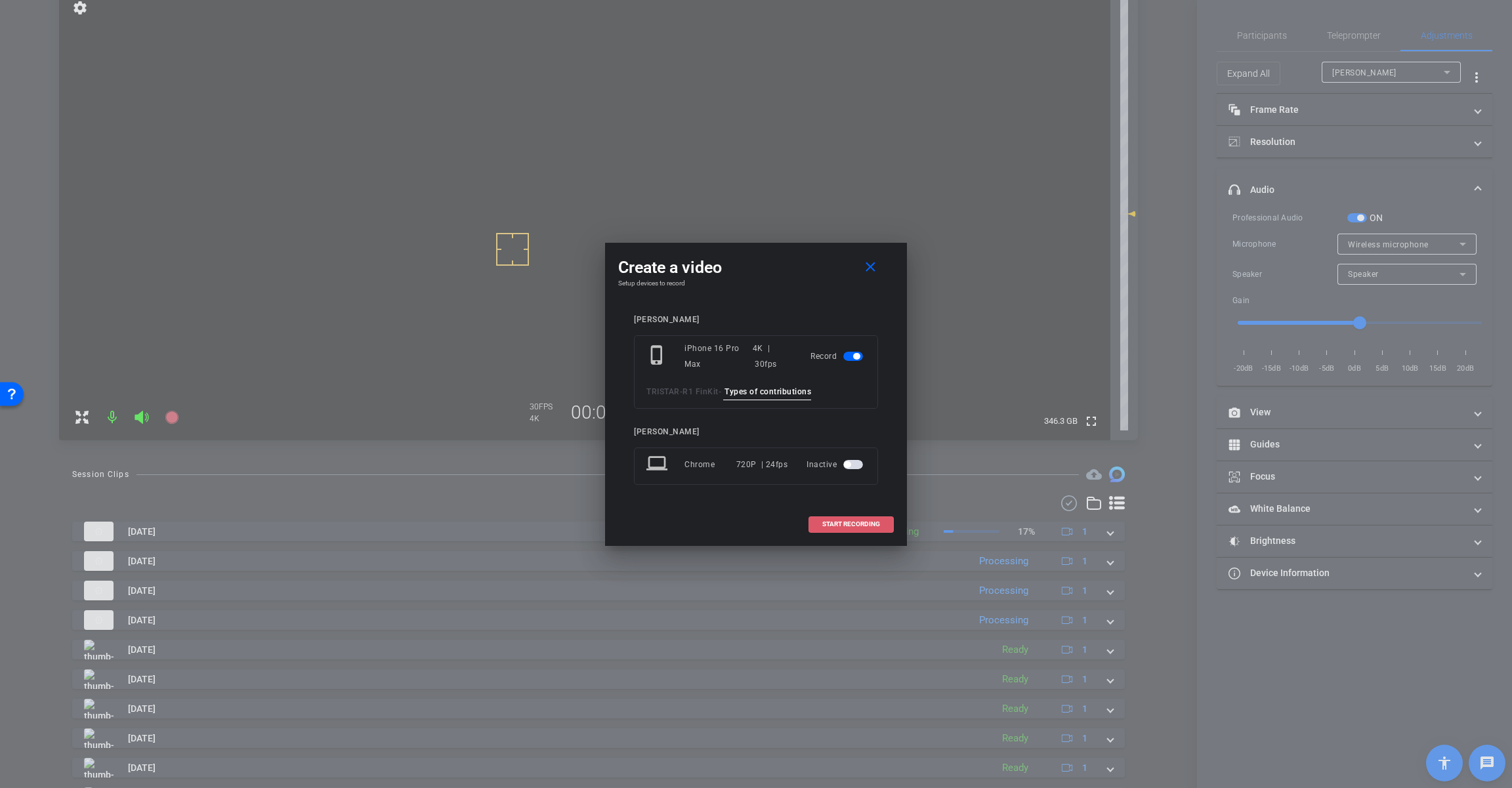
click at [865, 533] on span at bounding box center [850, 524] width 84 height 31
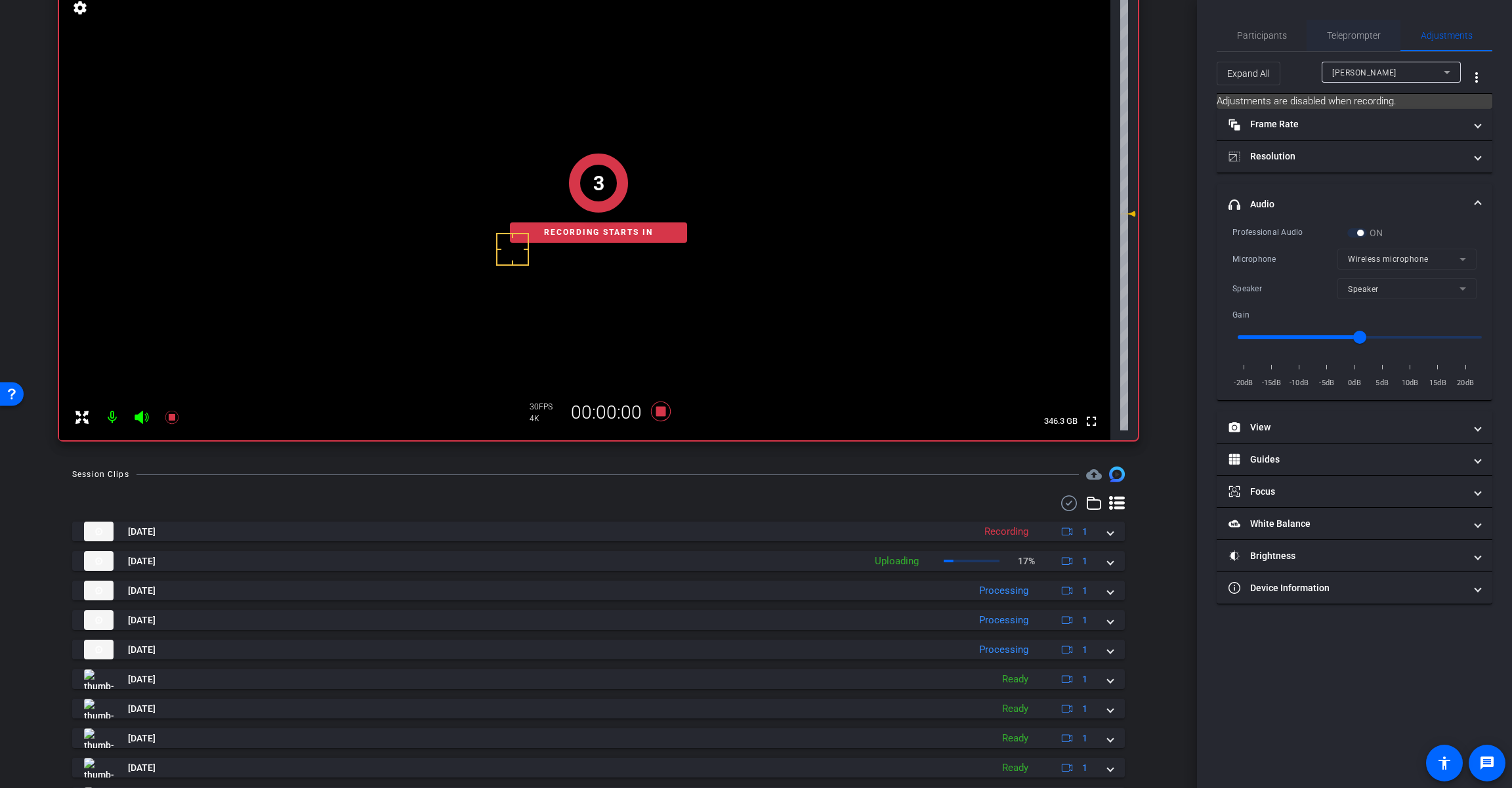
click at [1350, 29] on span "Teleprompter" at bounding box center [1354, 35] width 54 height 31
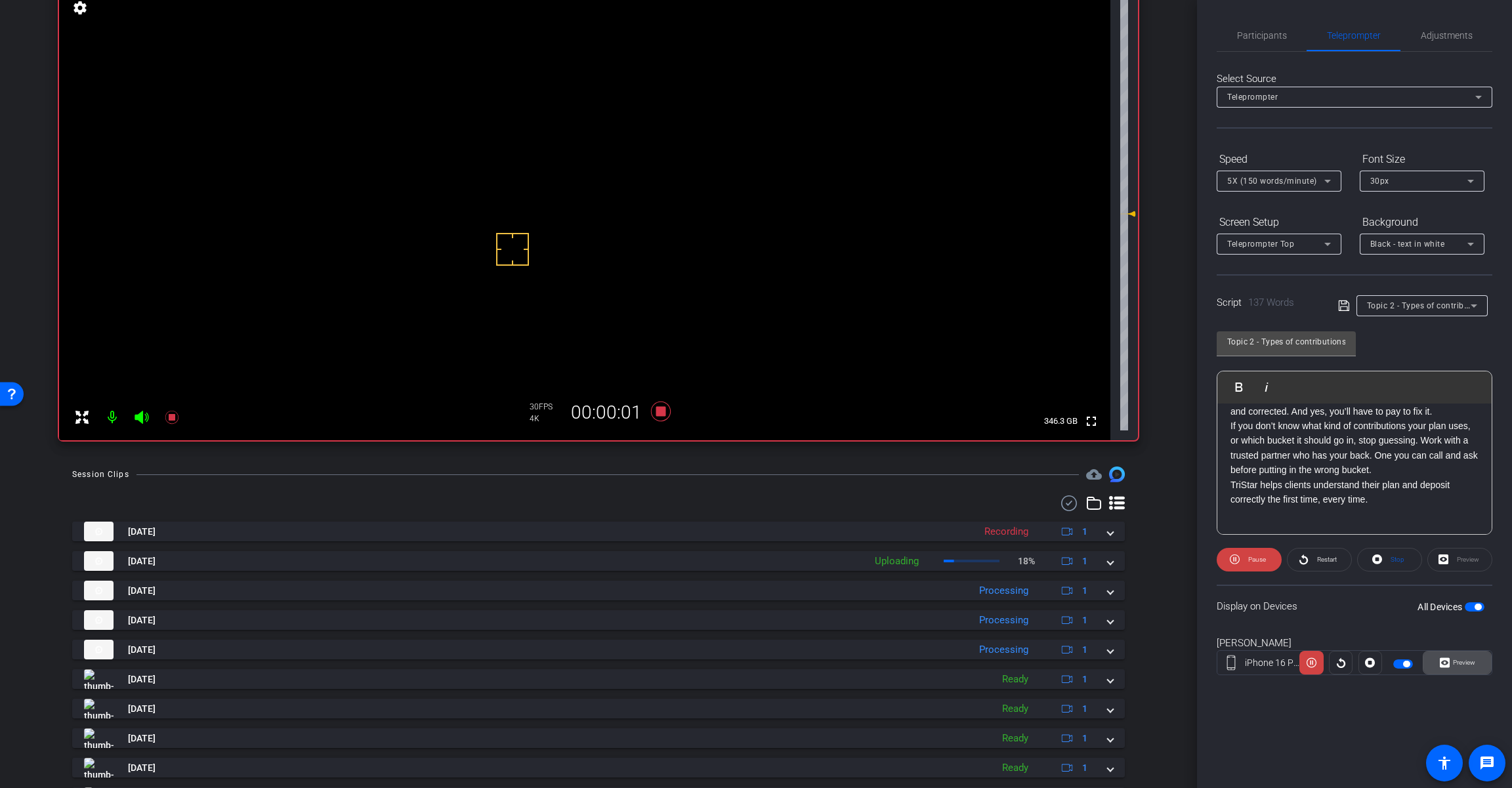
click at [1453, 660] on span "Preview" at bounding box center [1463, 663] width 22 height 7
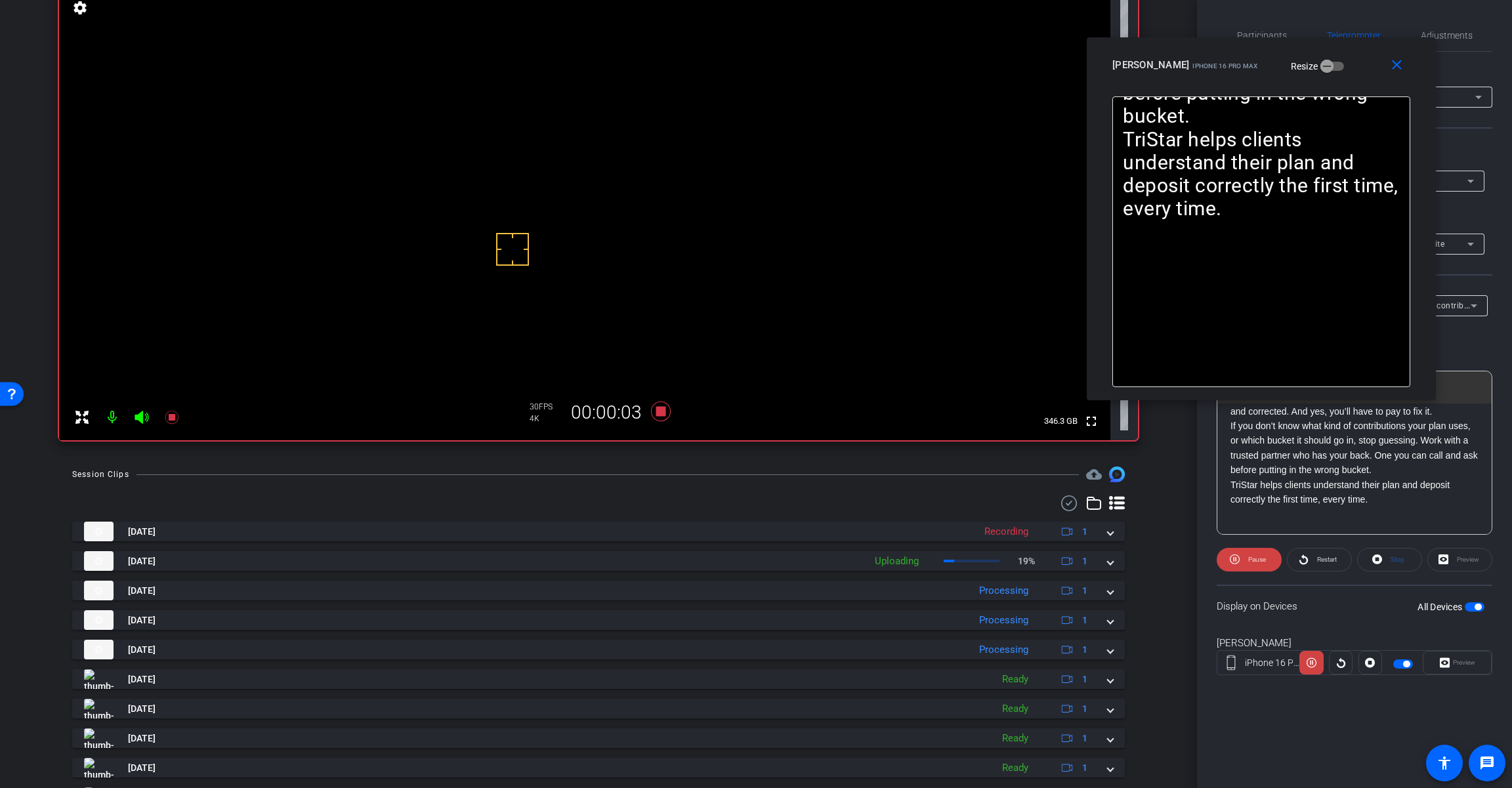
drag, startPoint x: 825, startPoint y: 249, endPoint x: 1331, endPoint y: 73, distance: 535.7
click at [1331, 73] on div "[PERSON_NAME] iPhone 16 Pro Max Resize" at bounding box center [1266, 65] width 308 height 24
click at [1245, 553] on span "Pause" at bounding box center [1255, 559] width 21 height 19
click at [1325, 563] on span "Restart" at bounding box center [1327, 559] width 19 height 7
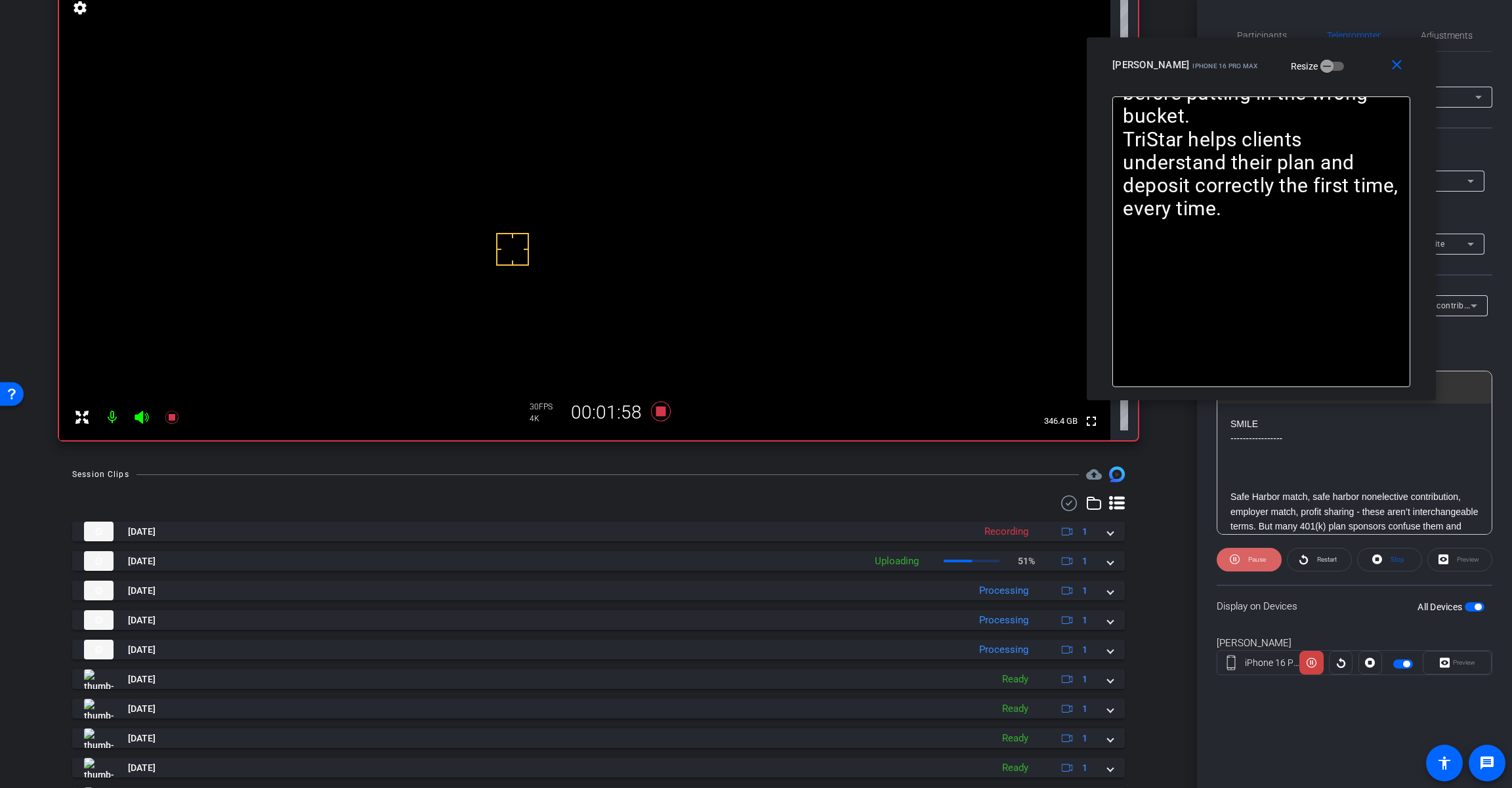
click at [1252, 565] on span "Pause" at bounding box center [1255, 559] width 21 height 19
click at [1306, 558] on icon at bounding box center [1303, 559] width 8 height 10
click at [1236, 559] on icon at bounding box center [1236, 559] width 10 height 16
click at [657, 412] on icon at bounding box center [661, 412] width 19 height 19
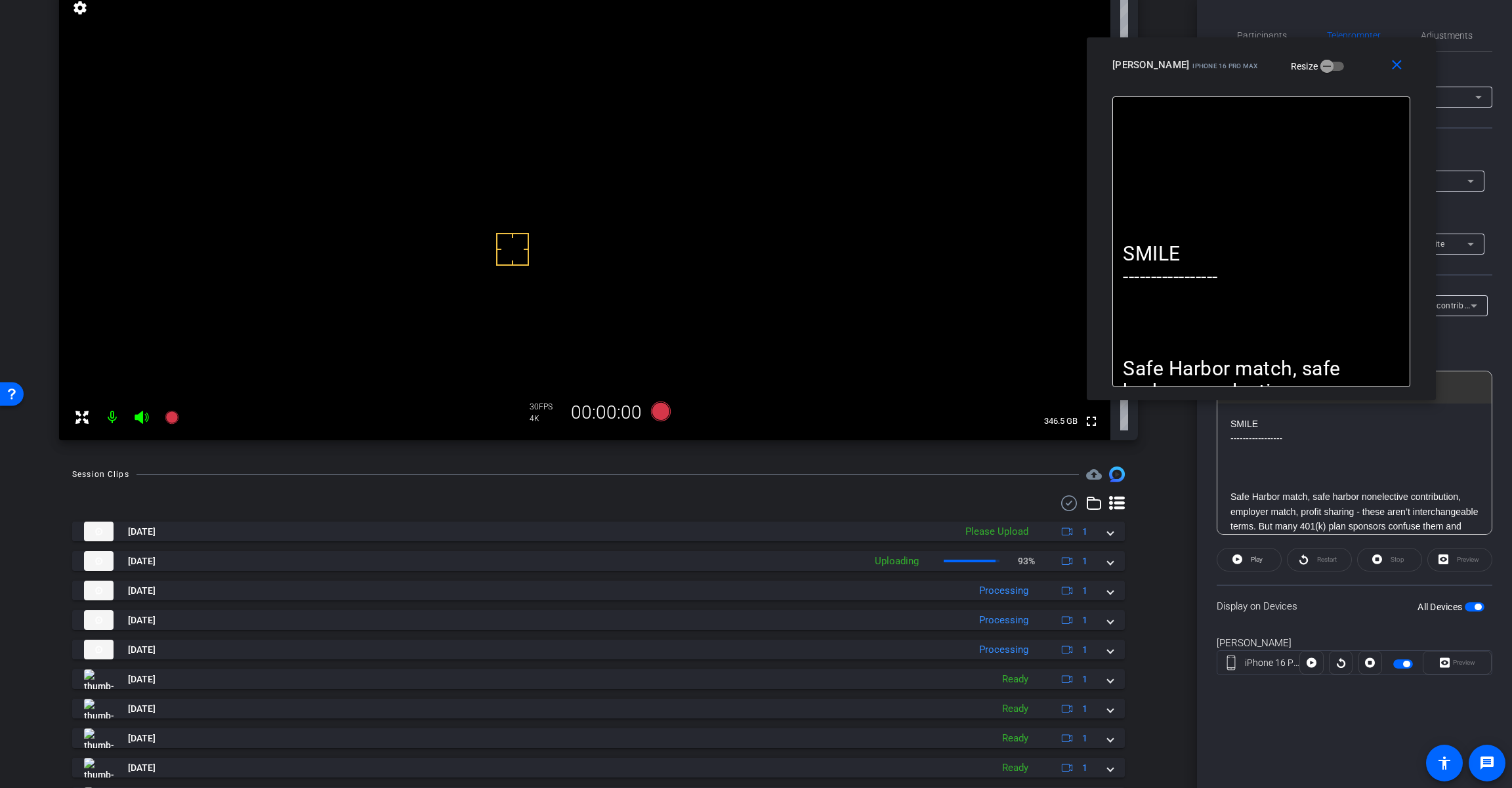
click at [1433, 43] on div "close [PERSON_NAME] iPhone 16 Pro Max Resize" at bounding box center [1260, 66] width 349 height 59
click at [1437, 37] on span "Adjustments" at bounding box center [1446, 35] width 52 height 9
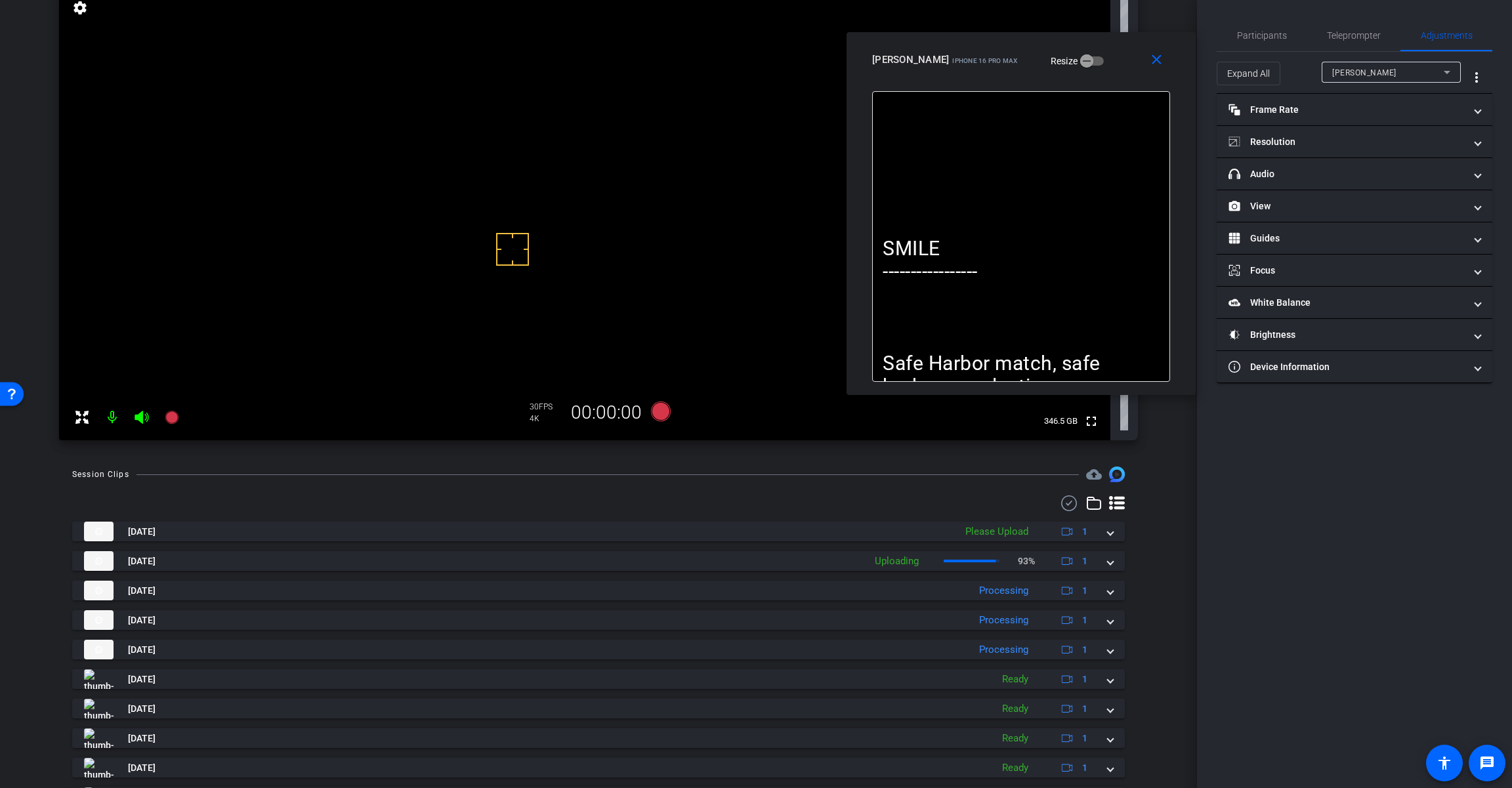
drag, startPoint x: 1344, startPoint y: 66, endPoint x: 1104, endPoint y: 61, distance: 240.1
click at [1104, 61] on div "[PERSON_NAME] iPhone 16 Pro Max Resize" at bounding box center [1026, 60] width 308 height 24
click at [1351, 179] on mat-panel-title "headphone icon Audio" at bounding box center [1346, 174] width 236 height 13
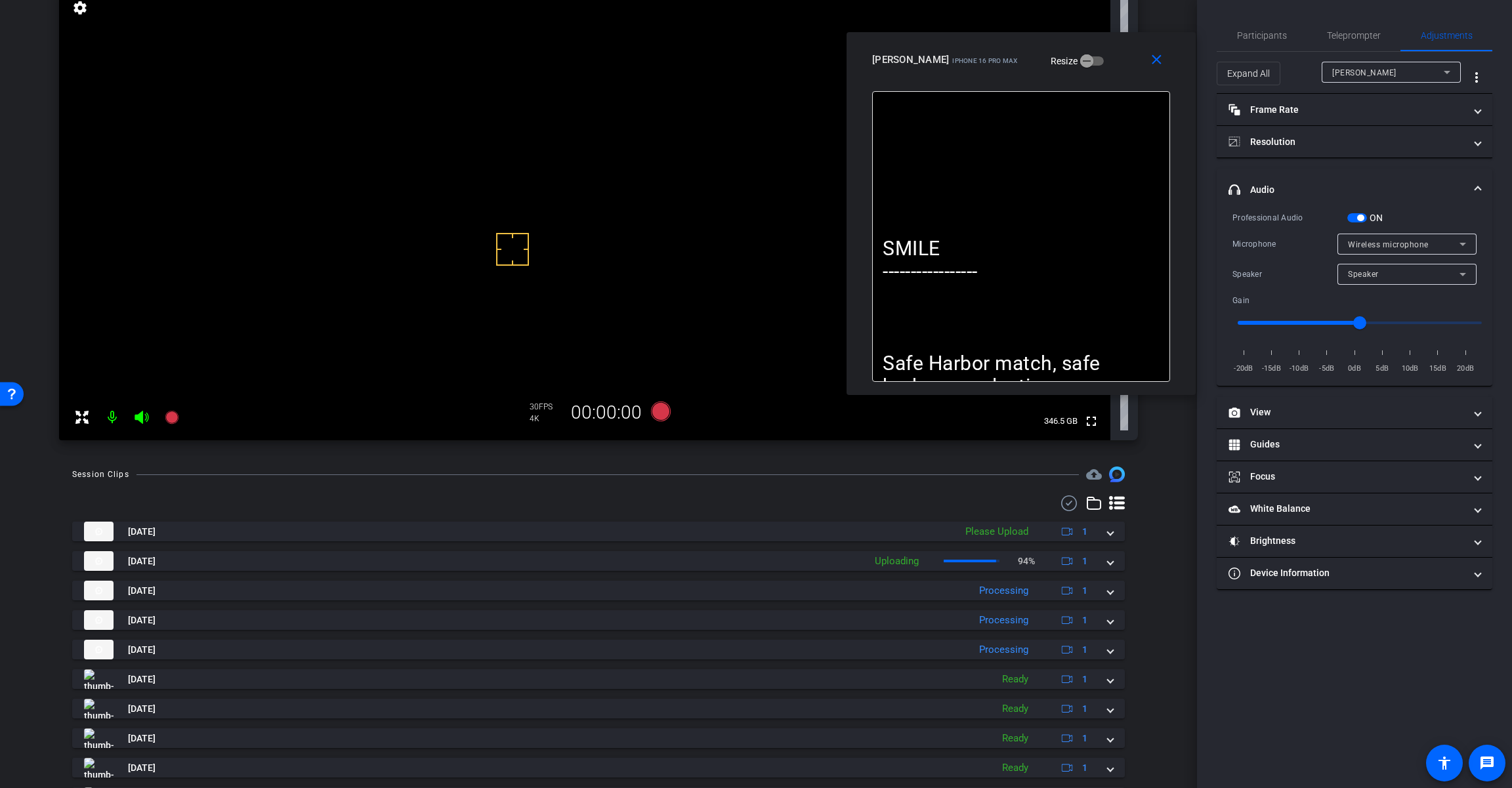
click at [1356, 217] on span "button" at bounding box center [1357, 218] width 19 height 9
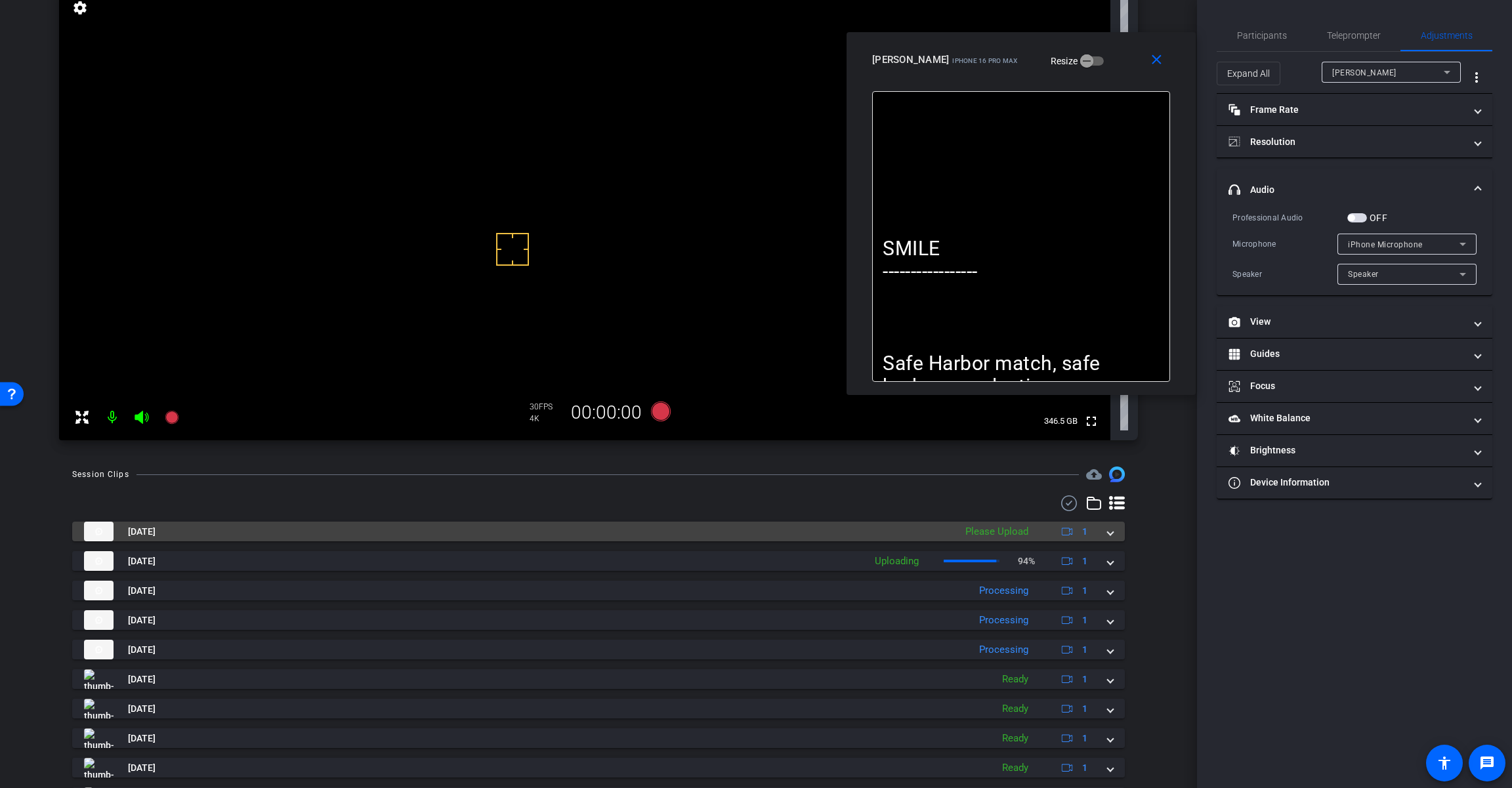
click at [1107, 533] on mat-expansion-panel-header "[DATE] Please Upload 1" at bounding box center [598, 532] width 1052 height 19
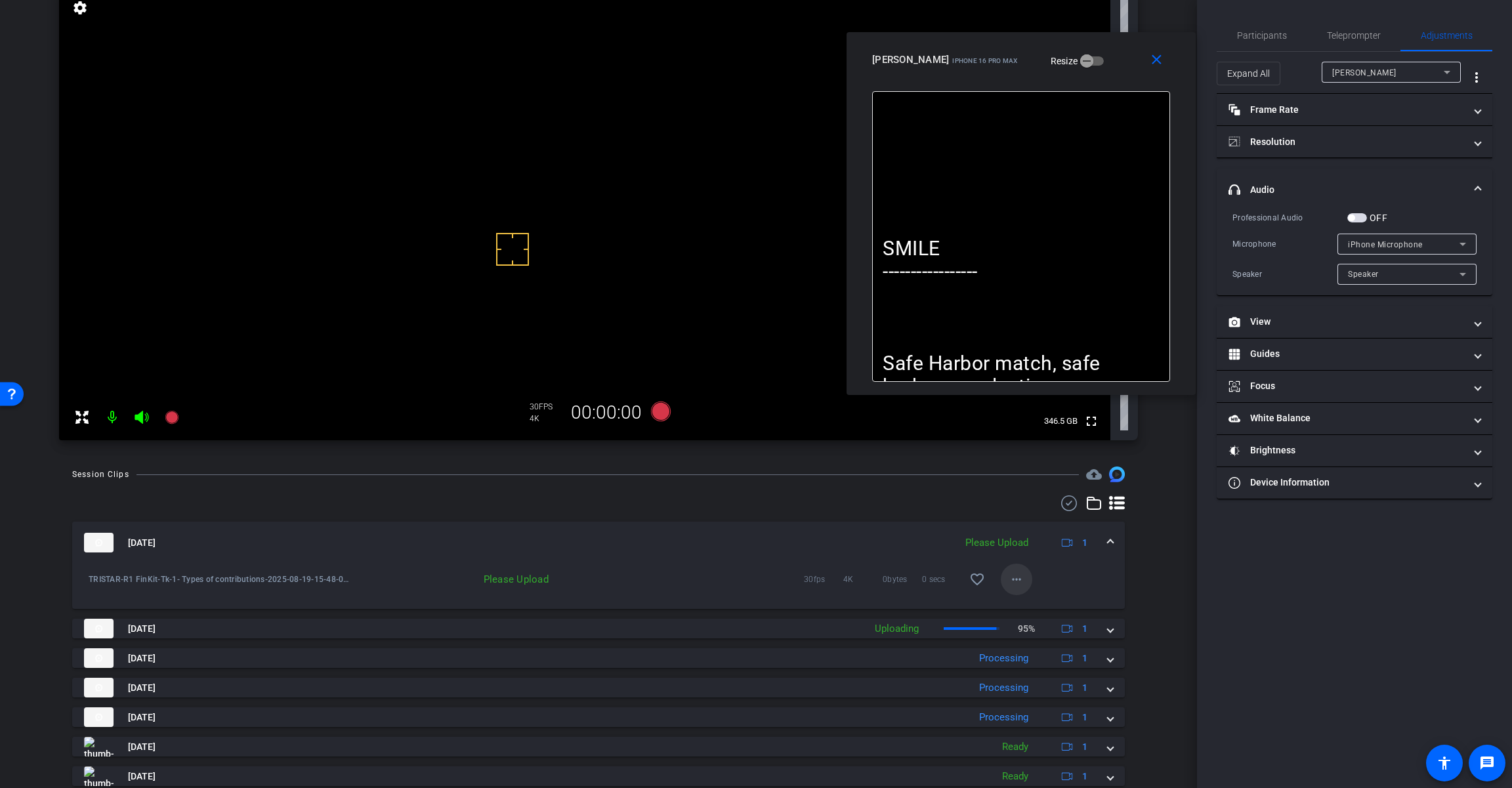
click at [1009, 577] on mat-icon "more_horiz" at bounding box center [1016, 579] width 16 height 16
drag, startPoint x: 1036, startPoint y: 609, endPoint x: 1076, endPoint y: 598, distance: 41.5
click at [1038, 609] on span "Upload" at bounding box center [1031, 606] width 52 height 16
click at [1107, 539] on mat-expansion-panel-header "[DATE] Uploading 1" at bounding box center [598, 543] width 1052 height 42
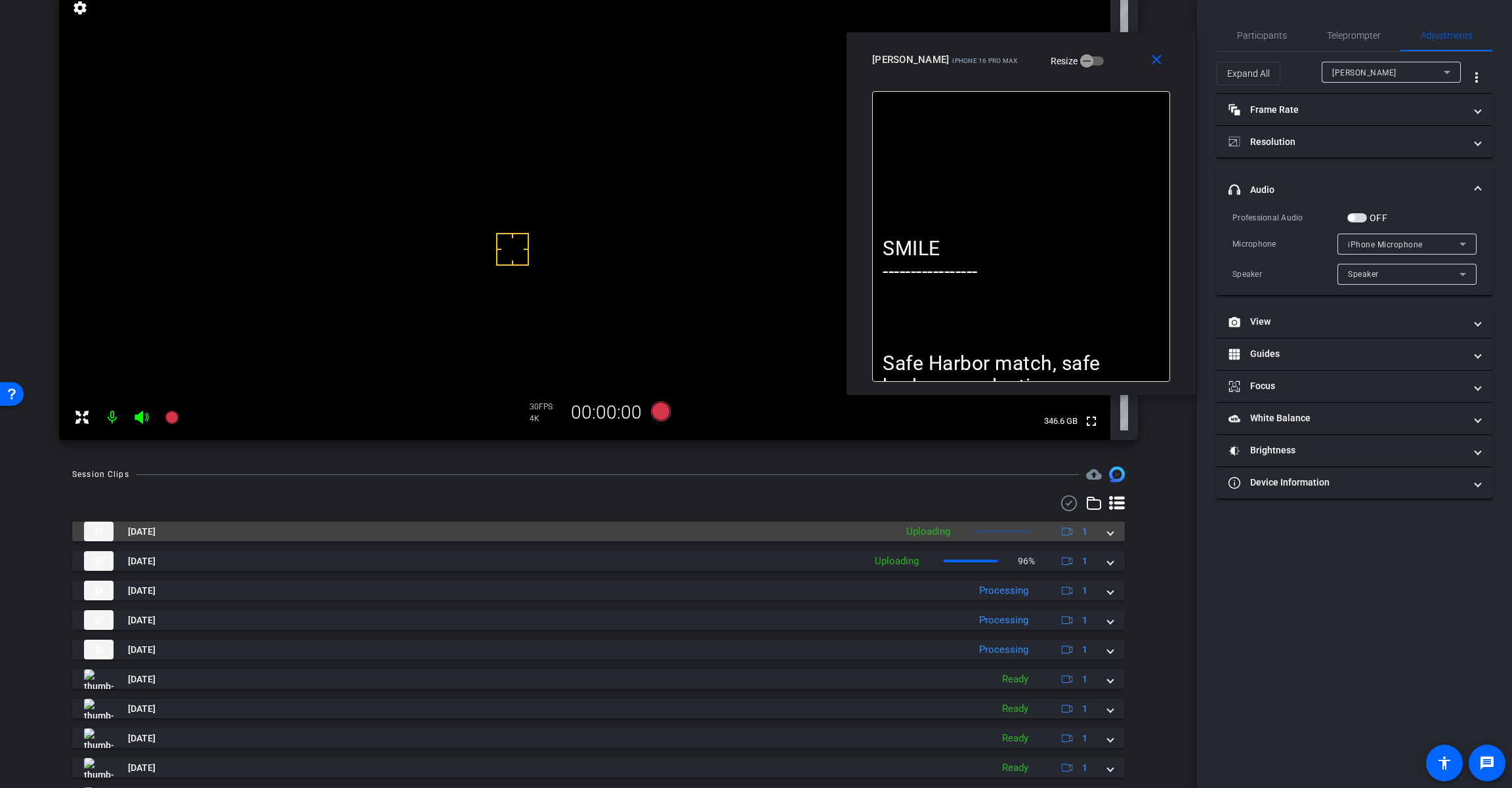
click at [1107, 539] on mat-expansion-panel-header "[DATE] Uploading 1" at bounding box center [598, 532] width 1052 height 19
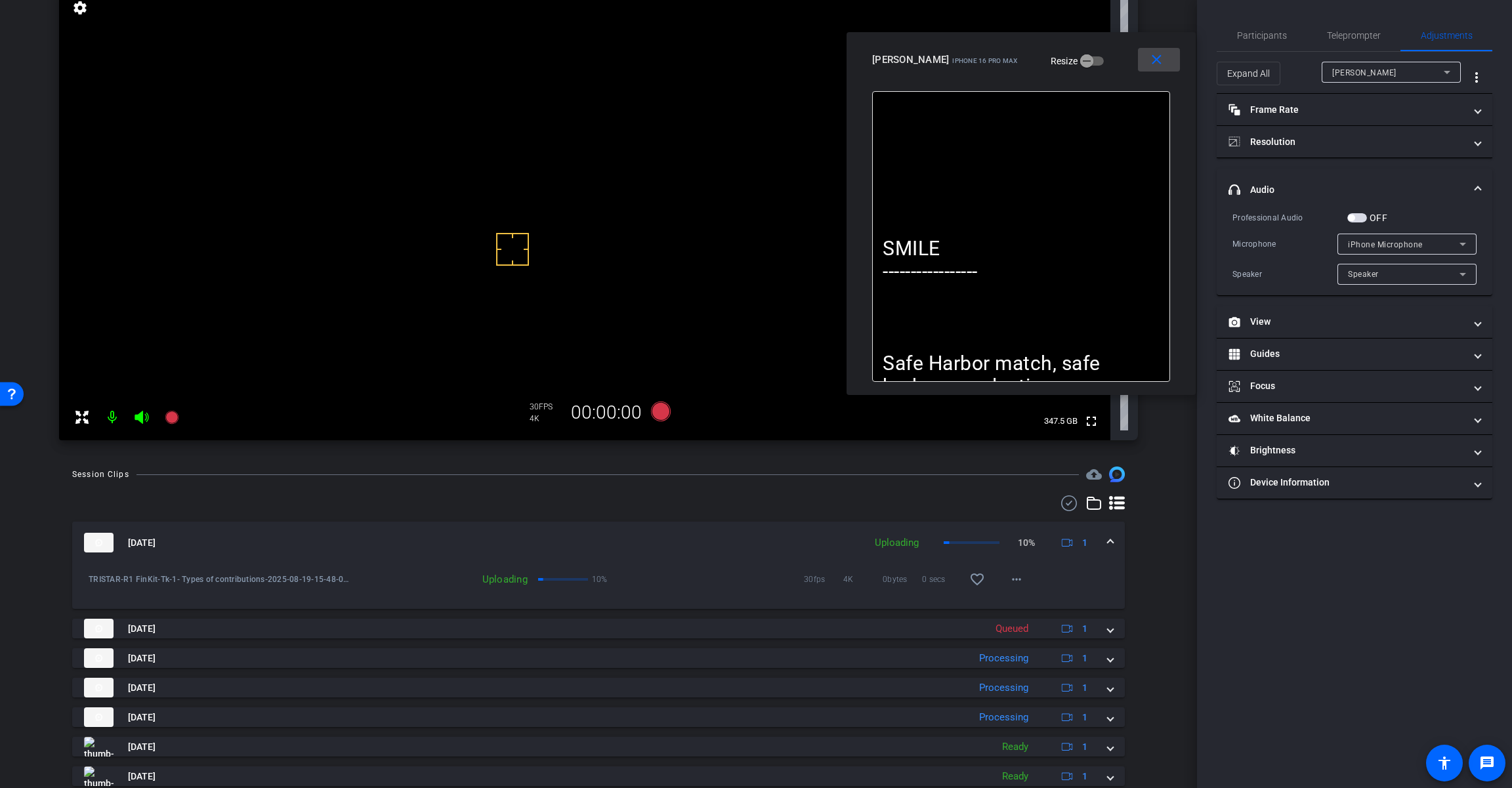
click at [1157, 62] on mat-icon "close" at bounding box center [1157, 60] width 16 height 16
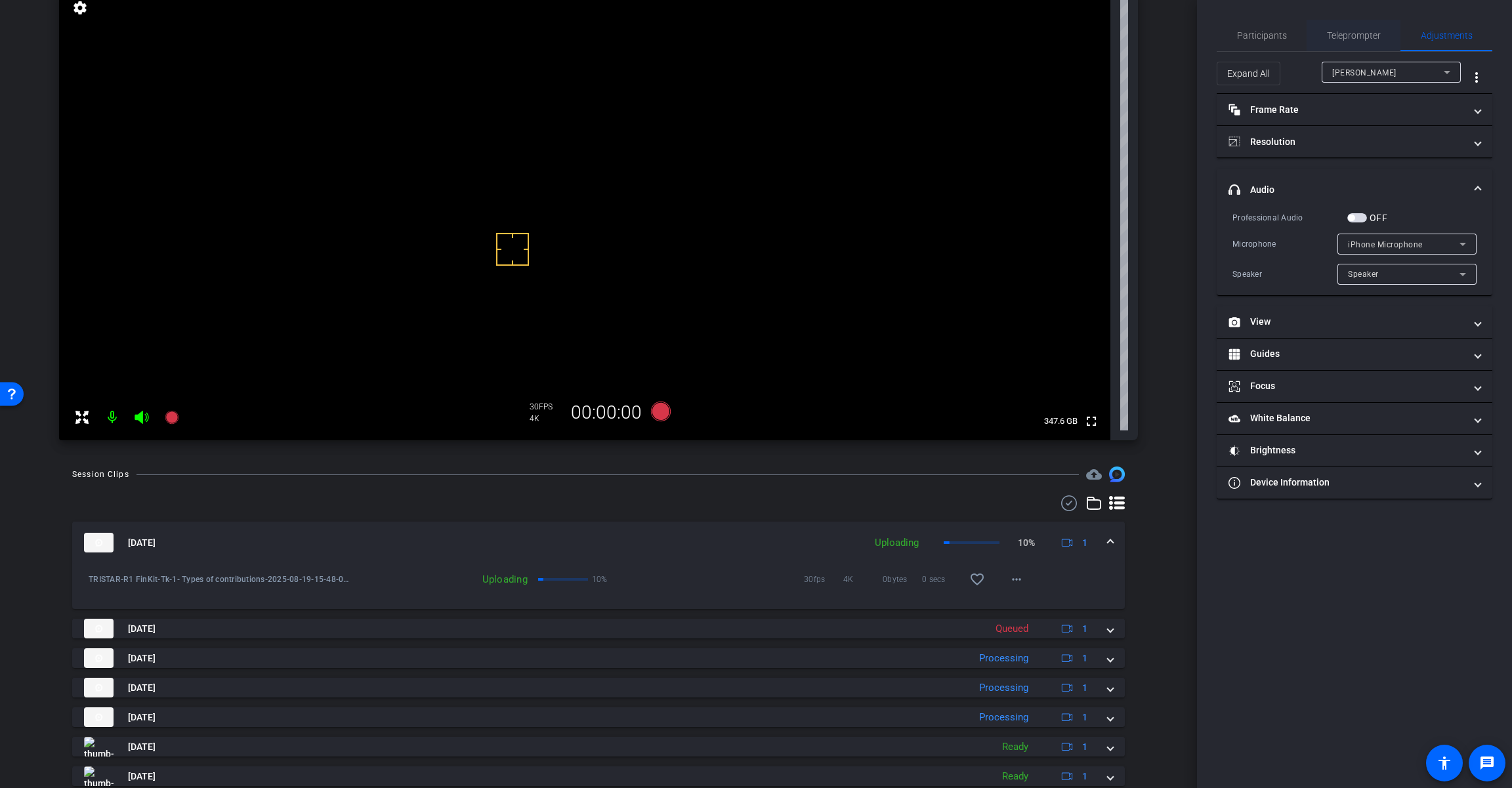
click at [1356, 28] on span "Teleprompter" at bounding box center [1354, 35] width 54 height 31
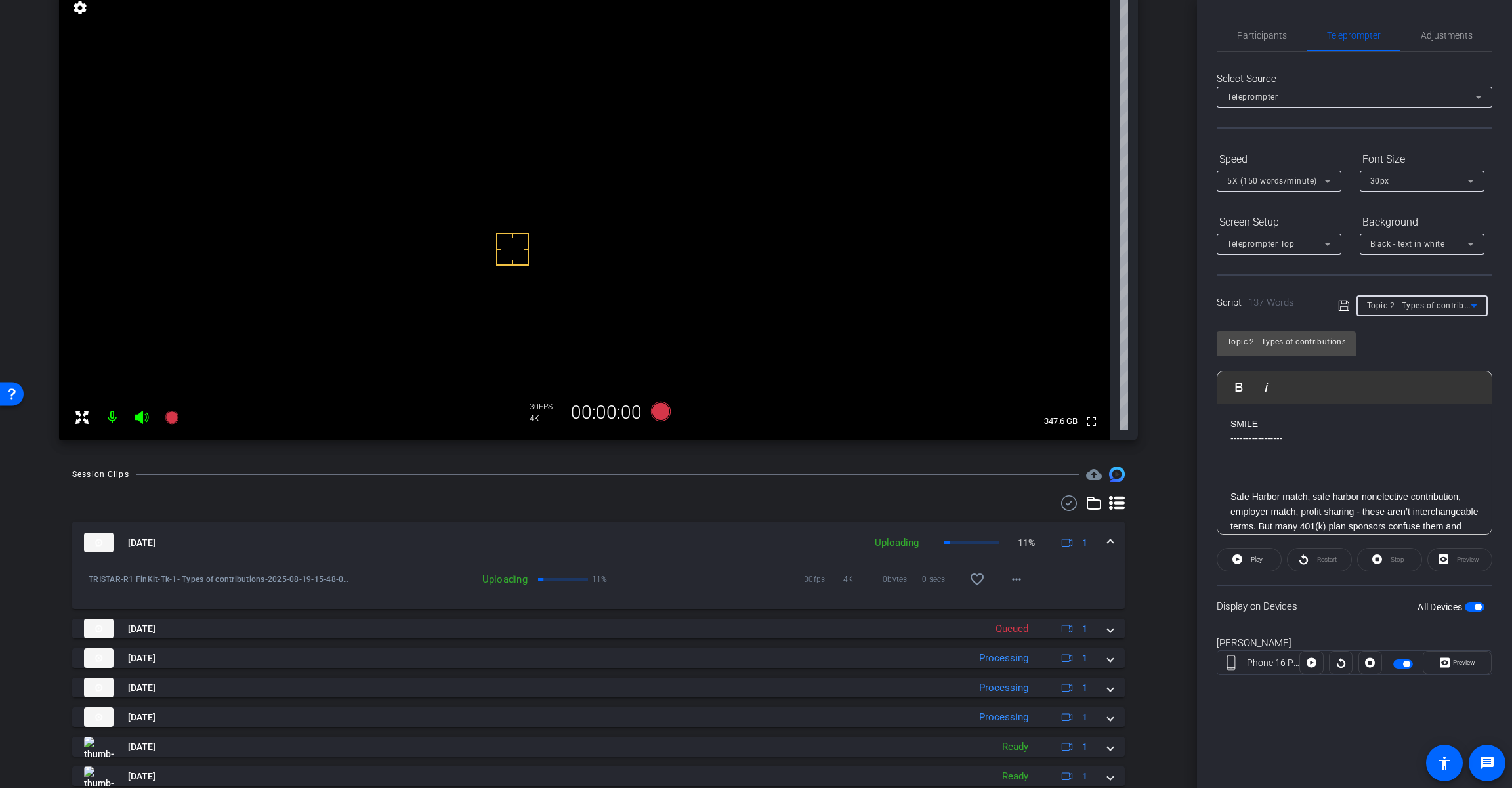
click at [1416, 304] on span "Topic 2 - Types of contributions" at bounding box center [1427, 305] width 122 height 10
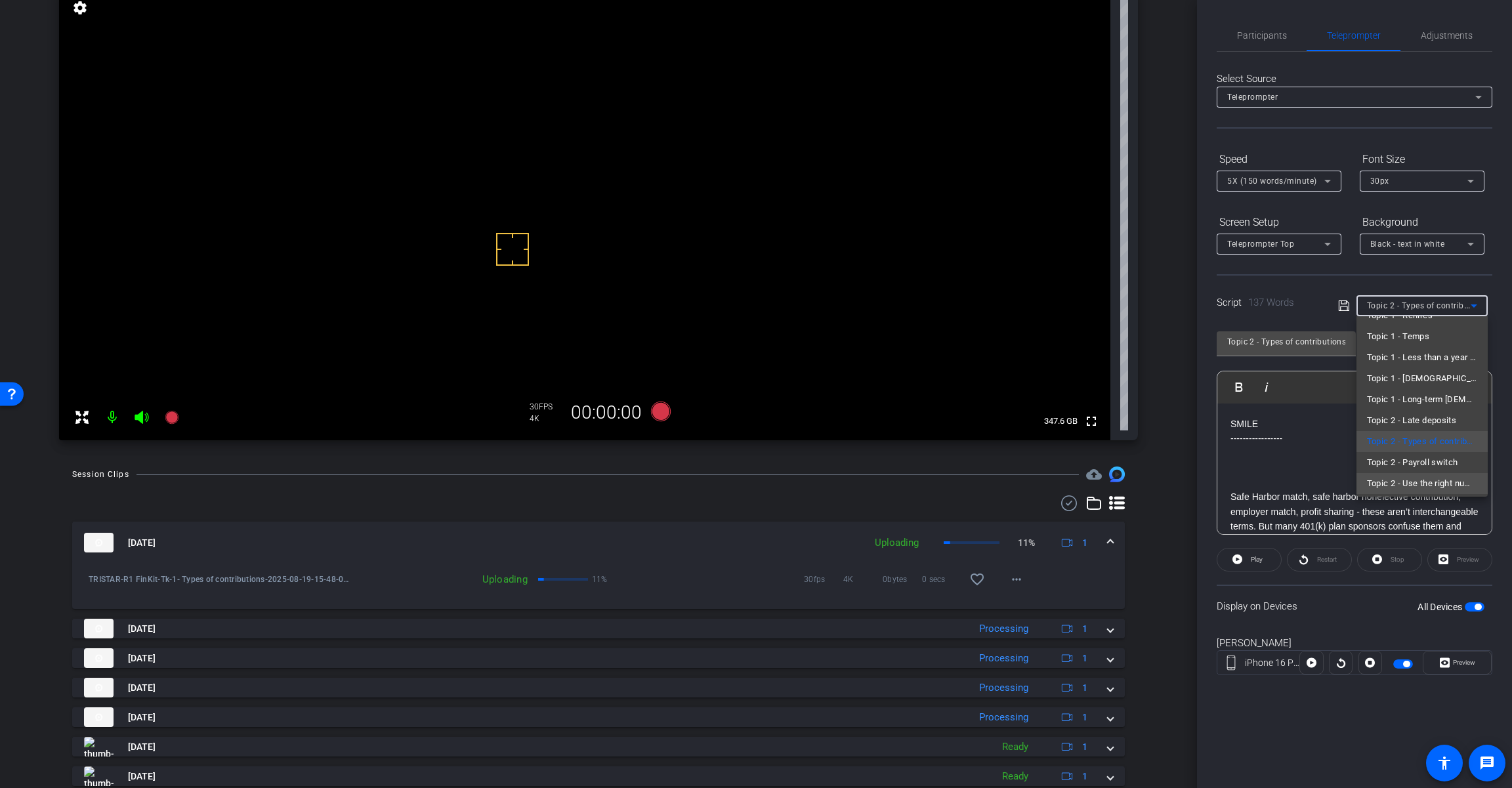
scroll to position [79, 0]
click at [1432, 447] on span "Topic 2 - Payroll switch" at bounding box center [1412, 441] width 91 height 16
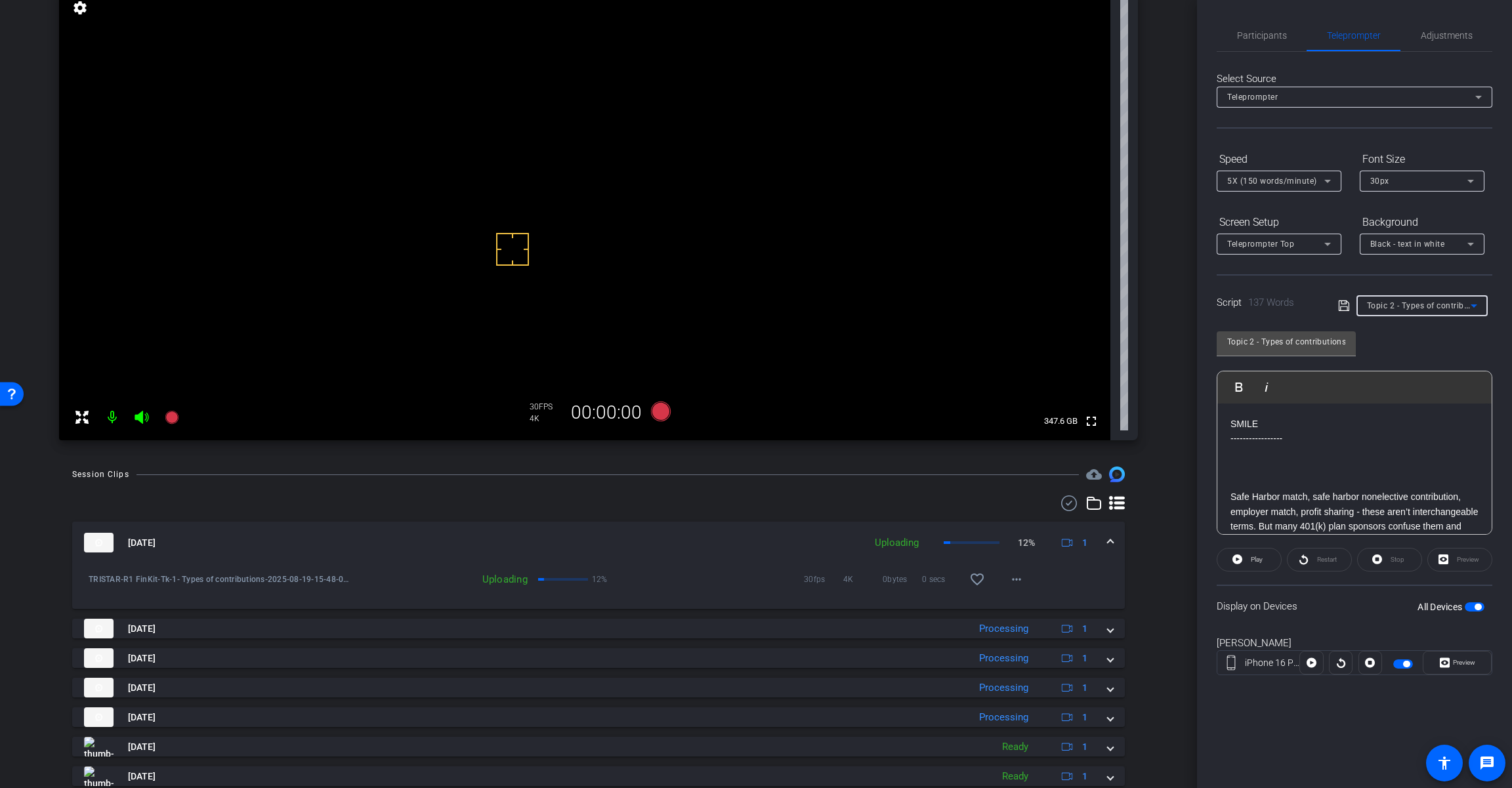
type input "Topic 2 - Payroll switch"
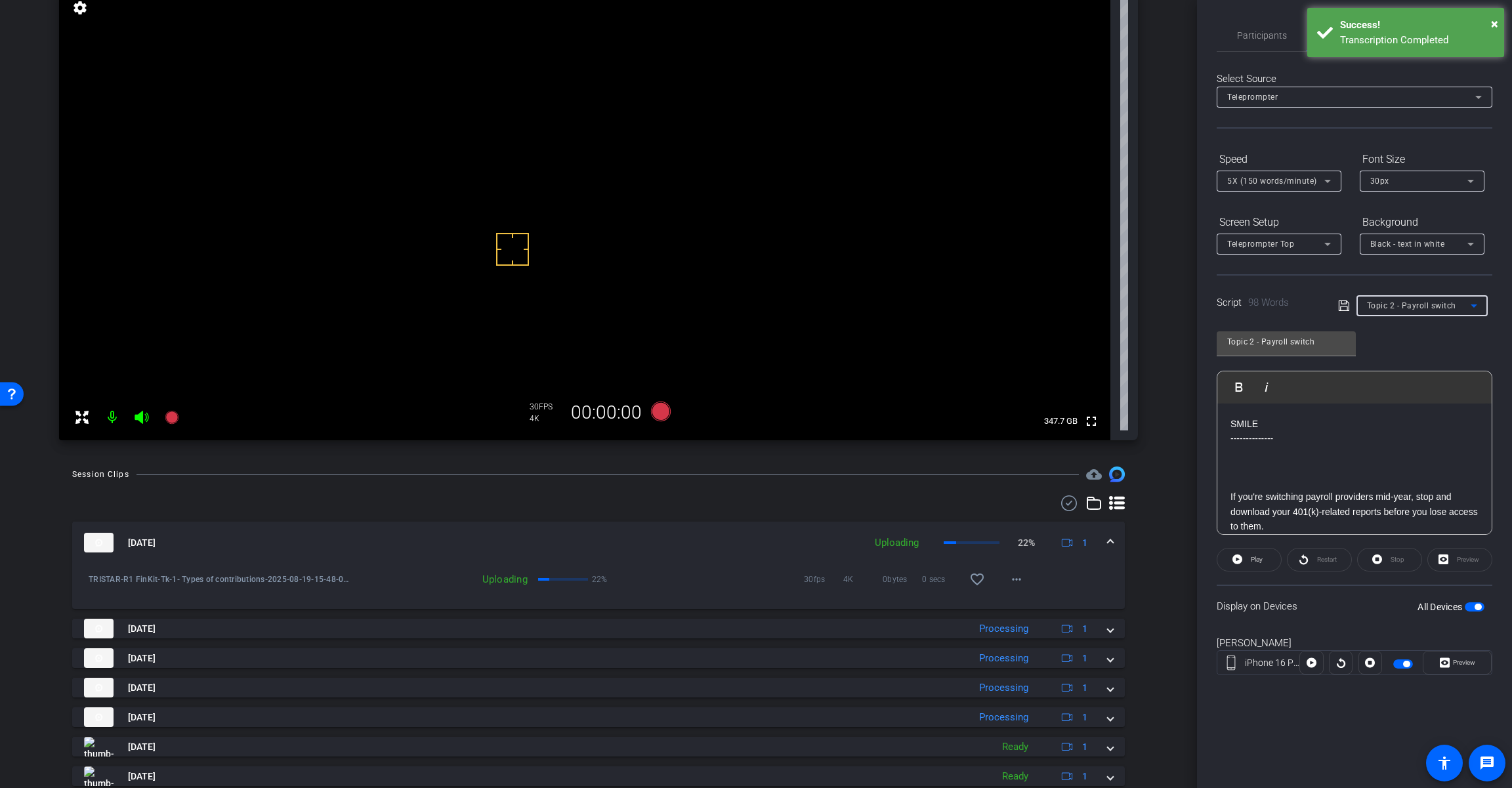
click at [1439, 30] on div "Success!" at bounding box center [1416, 25] width 154 height 15
click at [1448, 32] on span "Adjustments" at bounding box center [1446, 35] width 52 height 9
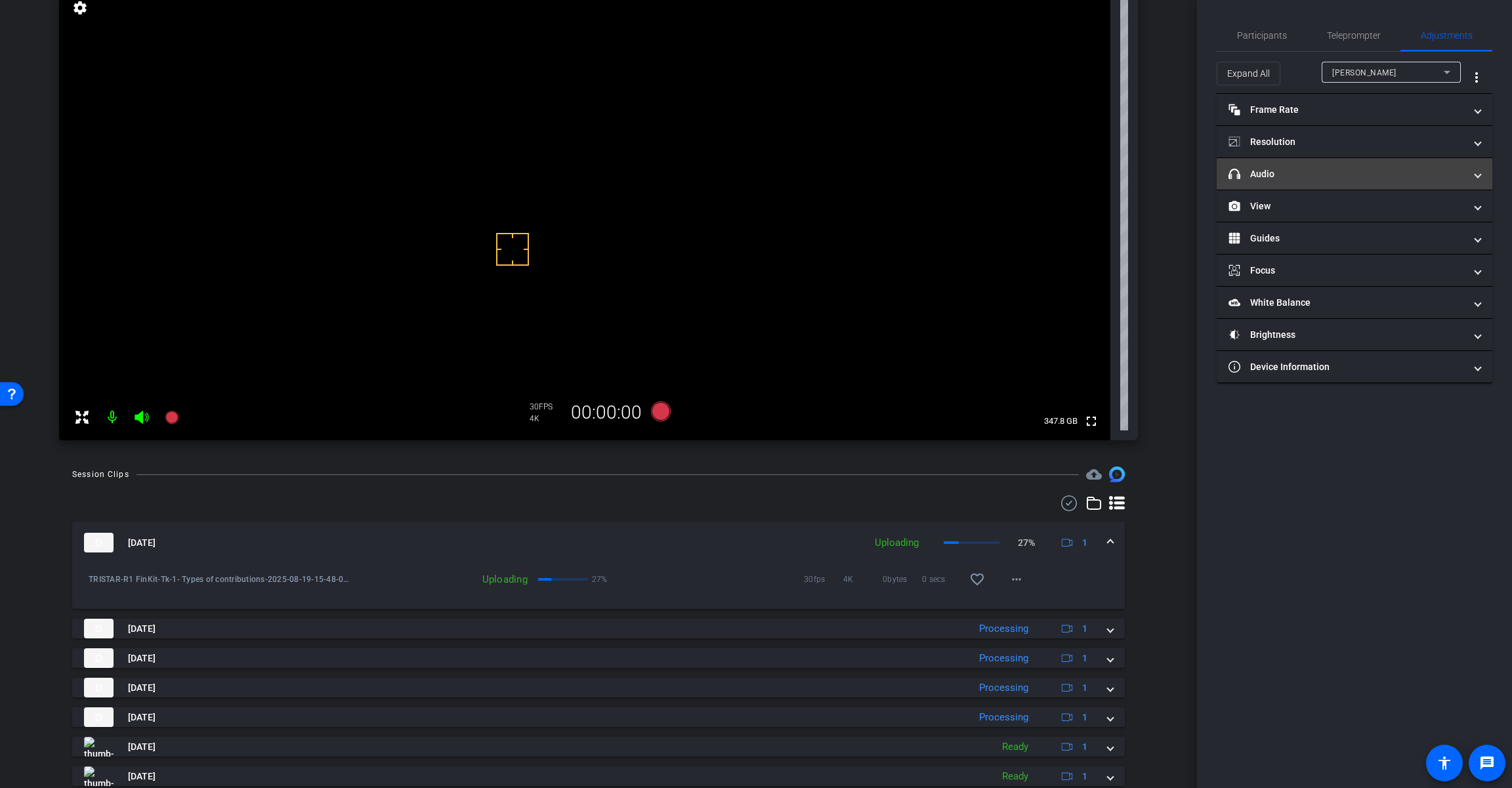
click at [1325, 170] on mat-panel-title "headphone icon Audio" at bounding box center [1346, 174] width 236 height 13
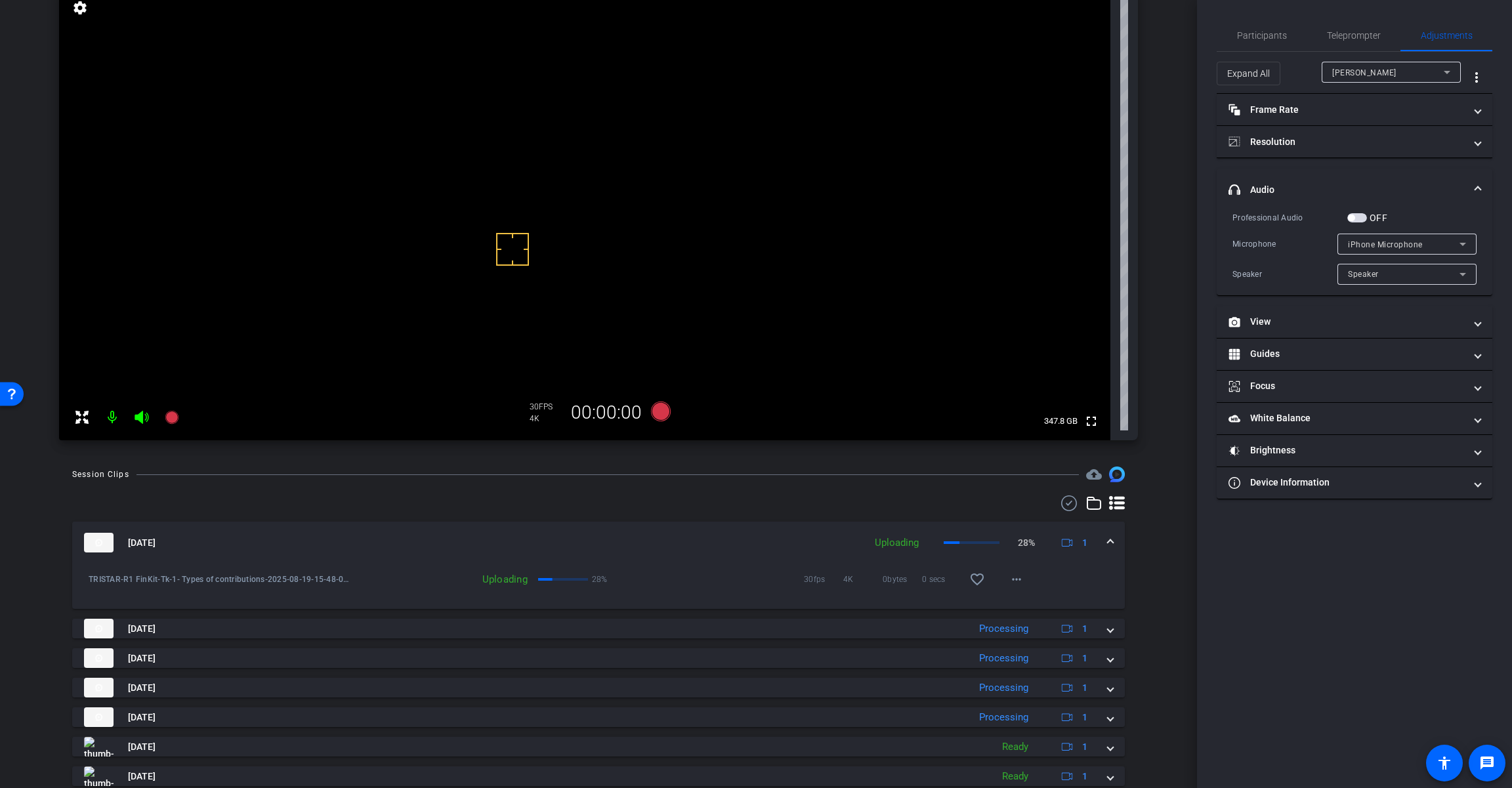
click at [1353, 219] on span "button" at bounding box center [1351, 217] width 7 height 7
click at [1381, 248] on span "iPhone Microphone" at bounding box center [1385, 245] width 75 height 9
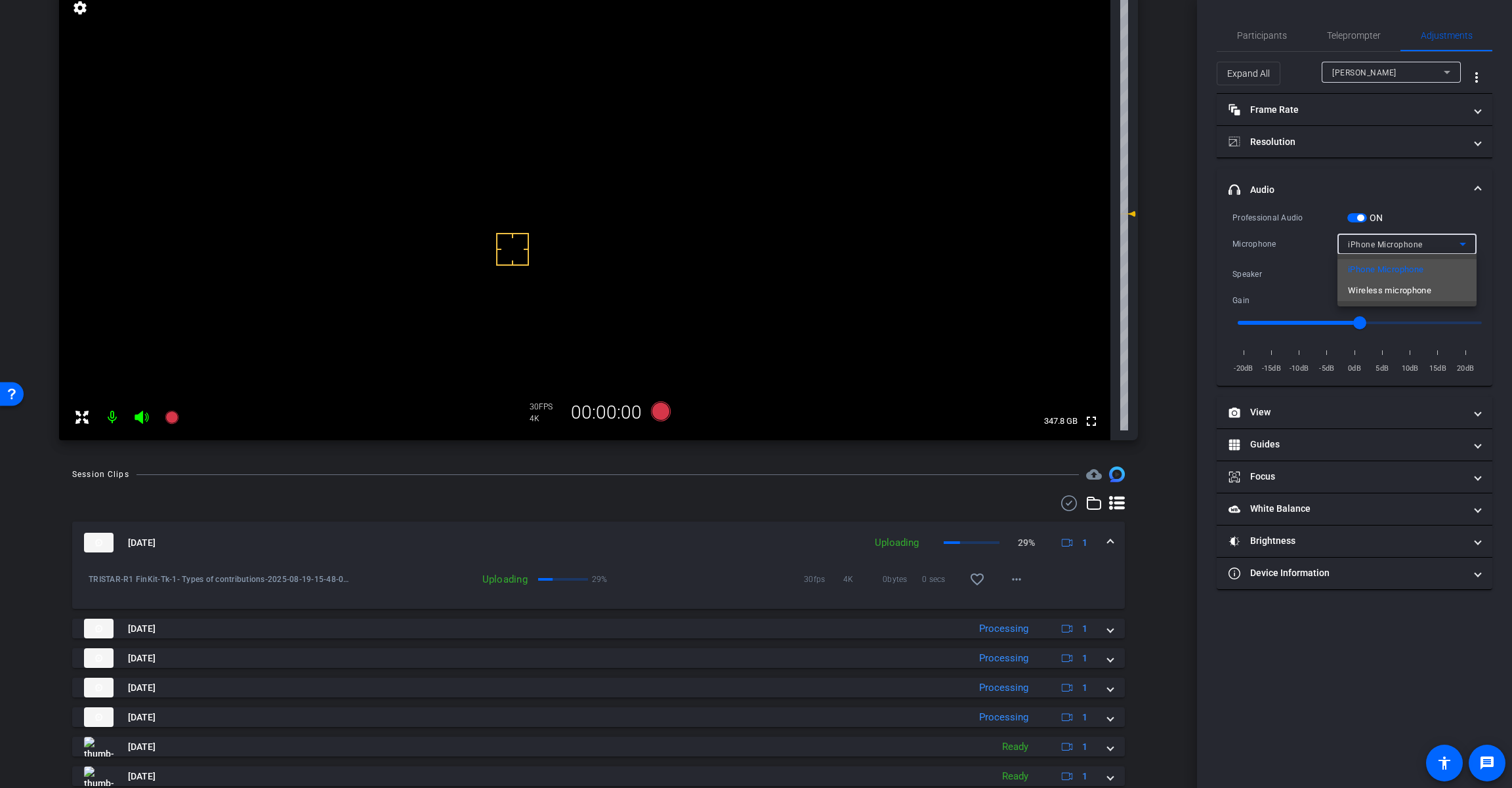
click at [1378, 294] on span "Wireless microphone" at bounding box center [1390, 291] width 84 height 16
click at [1351, 31] on span "Teleprompter" at bounding box center [1354, 35] width 54 height 9
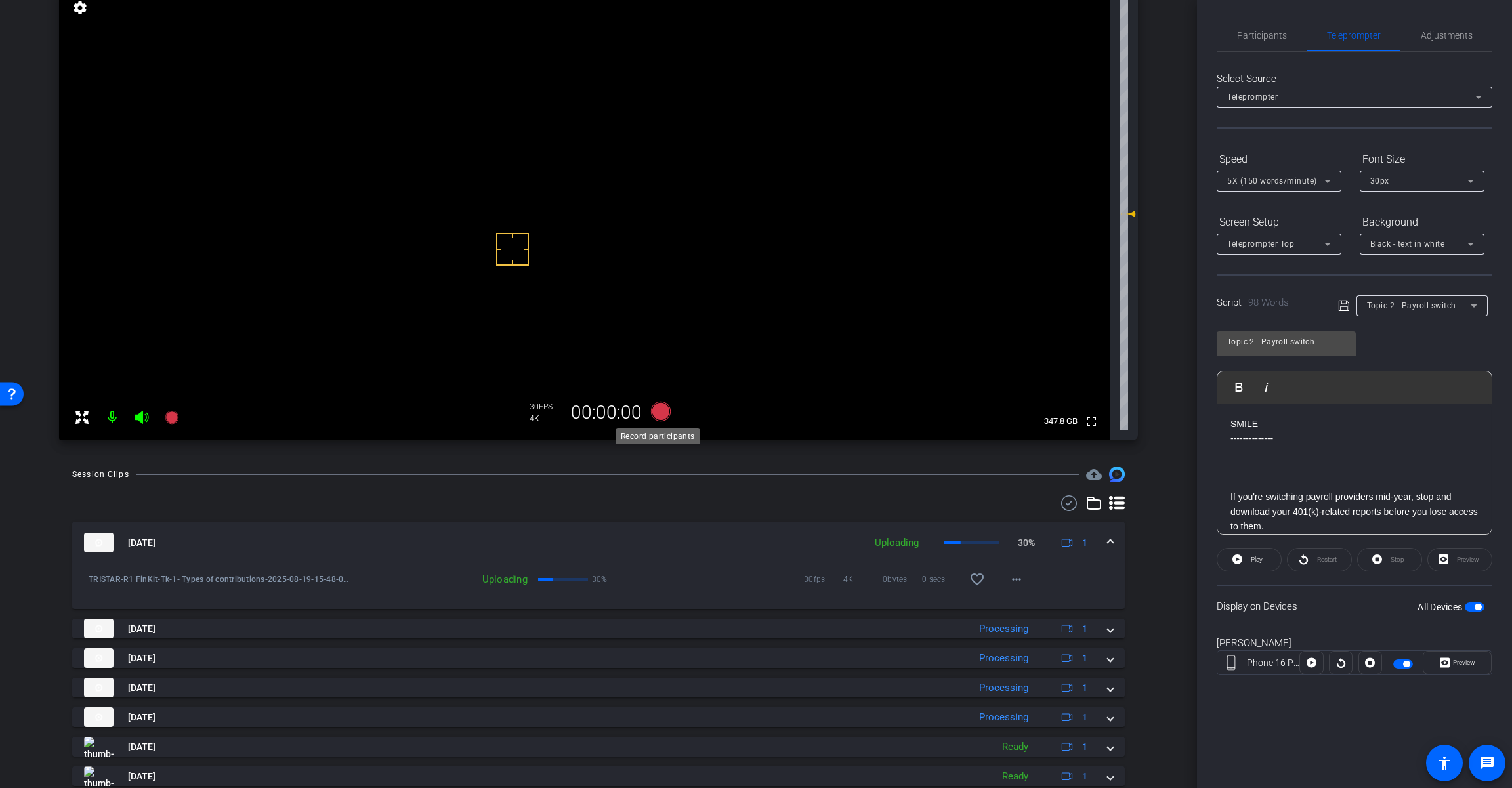
click at [659, 412] on icon at bounding box center [661, 412] width 19 height 19
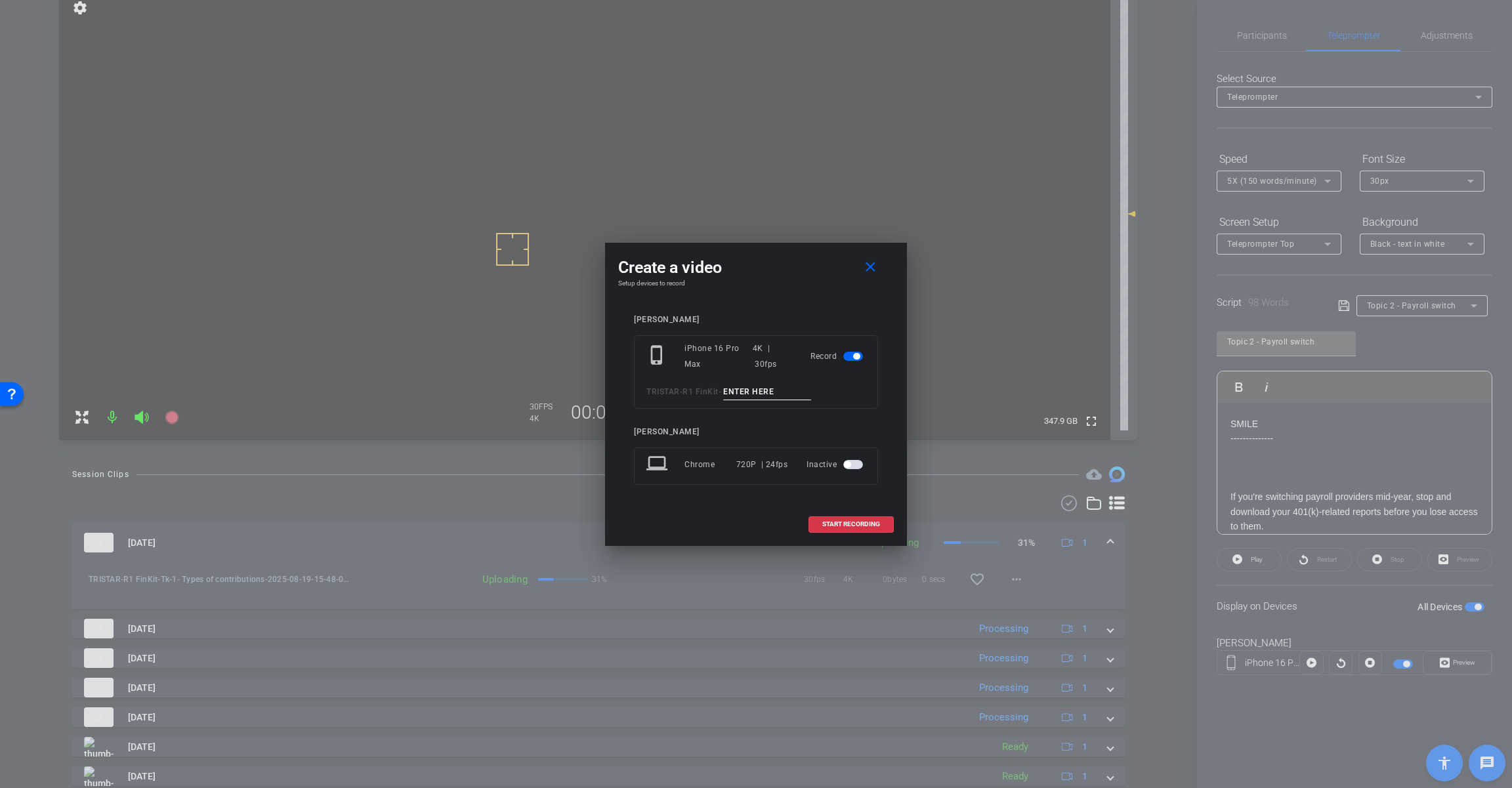
click at [762, 394] on input at bounding box center [767, 392] width 88 height 16
paste input "Types of contributions"
drag, startPoint x: 732, startPoint y: 391, endPoint x: 812, endPoint y: 391, distance: 80.0
click at [811, 391] on input "Types of contributions" at bounding box center [767, 392] width 88 height 16
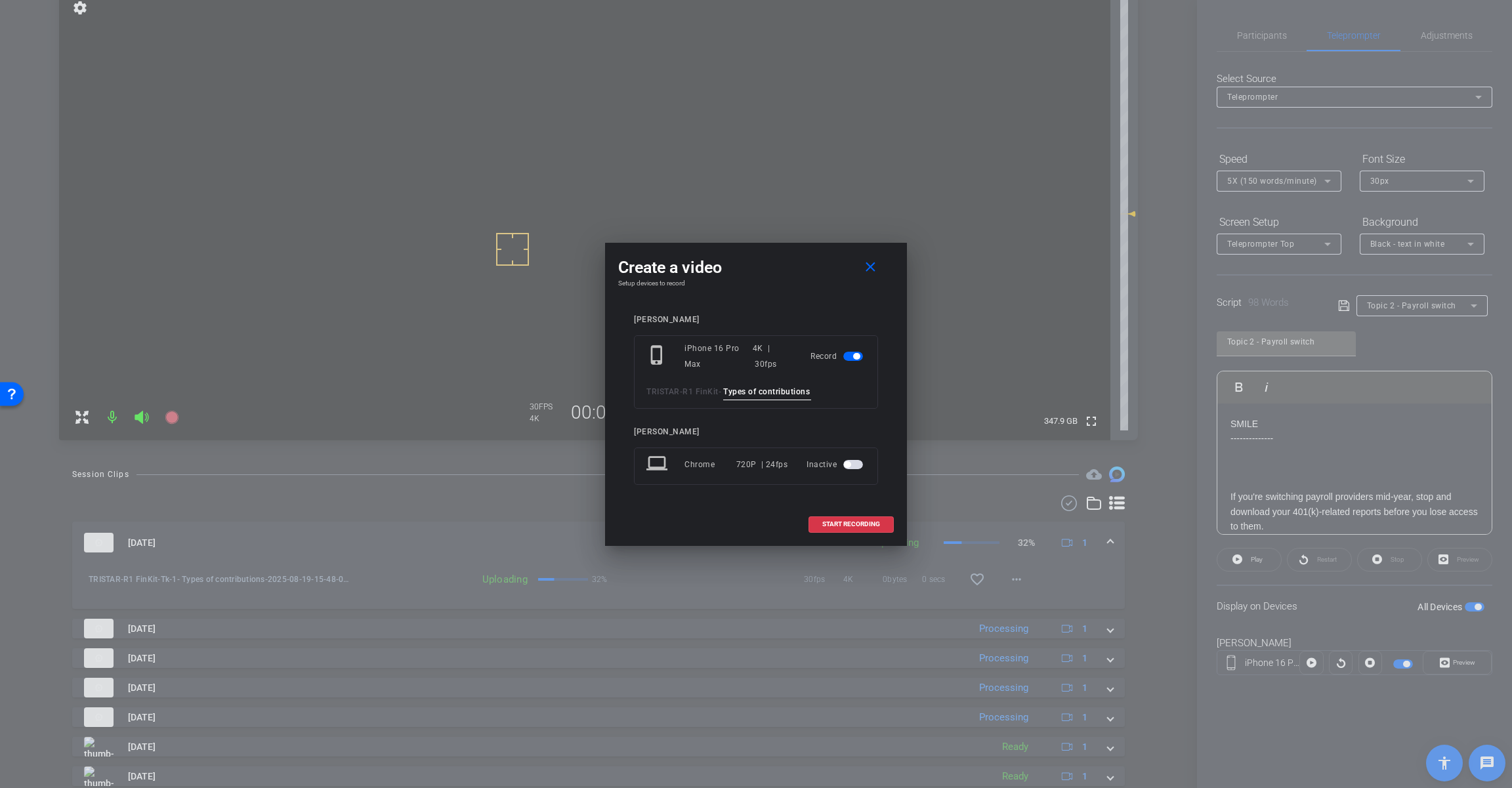
type input "s"
type input "\"
click at [768, 393] on input "Tk_1_PayrollSwitch" at bounding box center [767, 392] width 88 height 16
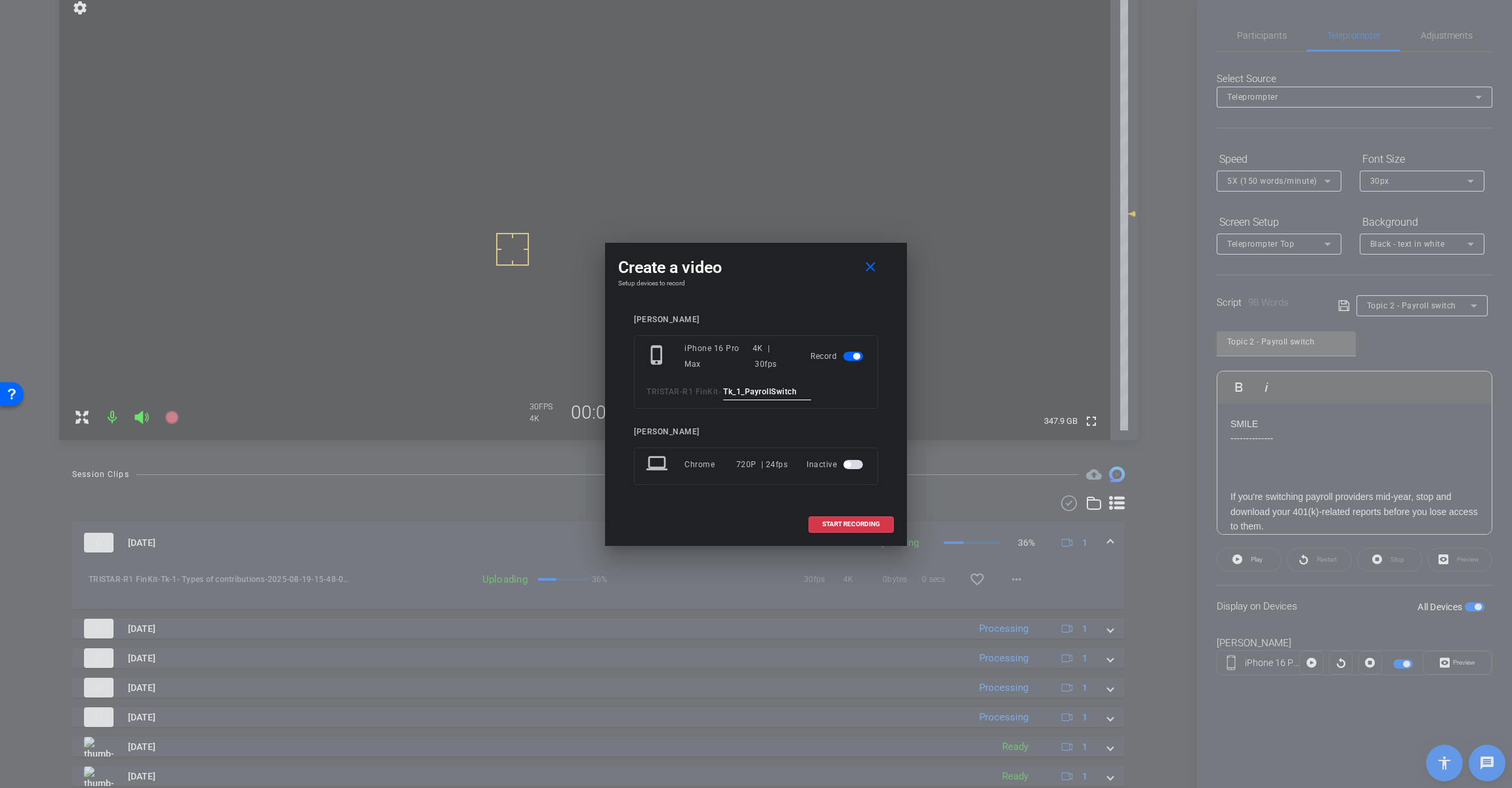
click at [768, 393] on input "Tk_1_PayrollSwitch" at bounding box center [767, 392] width 88 height 16
type input "Tk_1_PayrollSwitch"
click at [851, 522] on span "START RECORDING" at bounding box center [850, 524] width 57 height 7
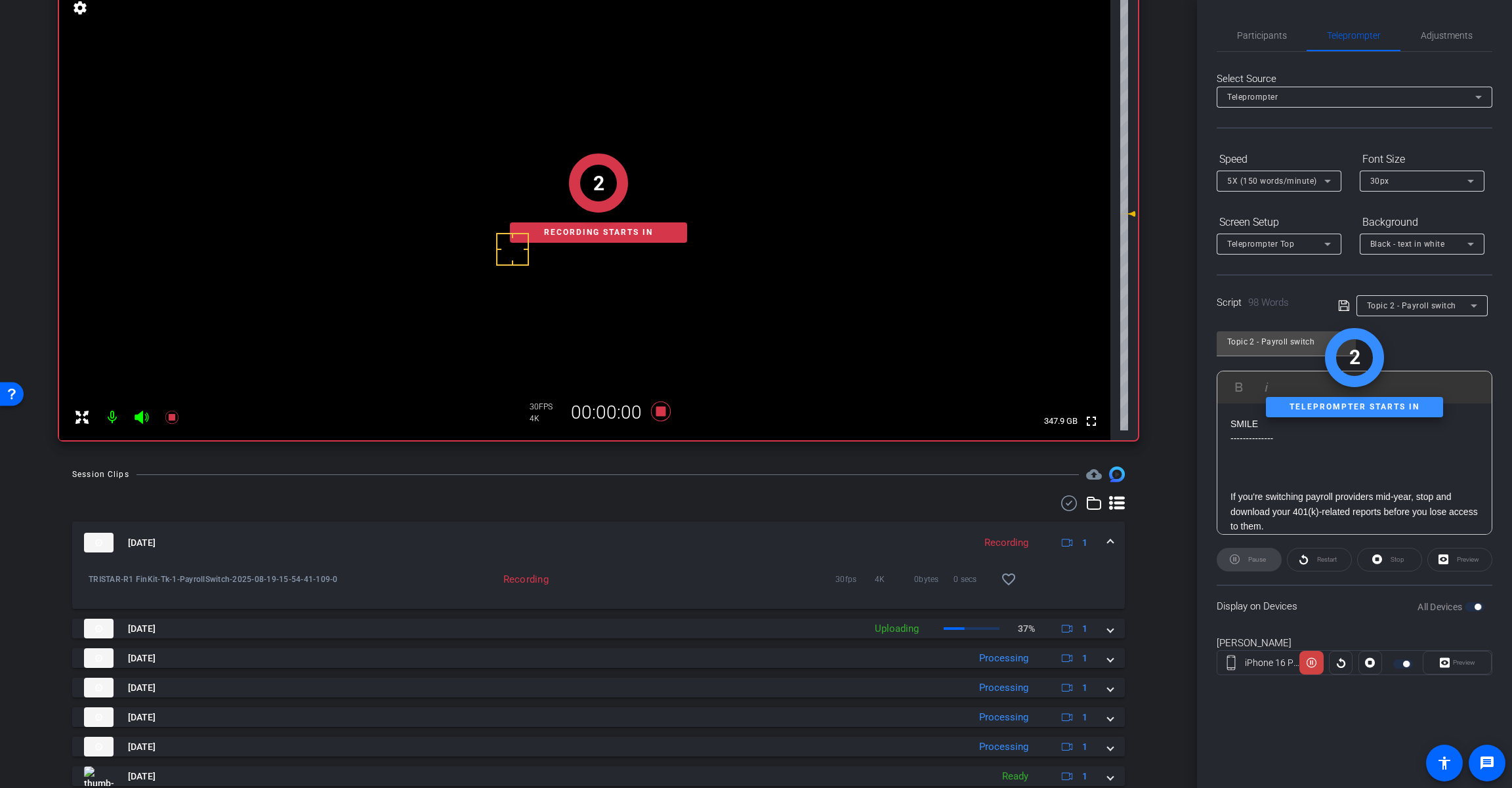
click at [140, 422] on div "2 Recording starts in" at bounding box center [598, 198] width 1079 height 484
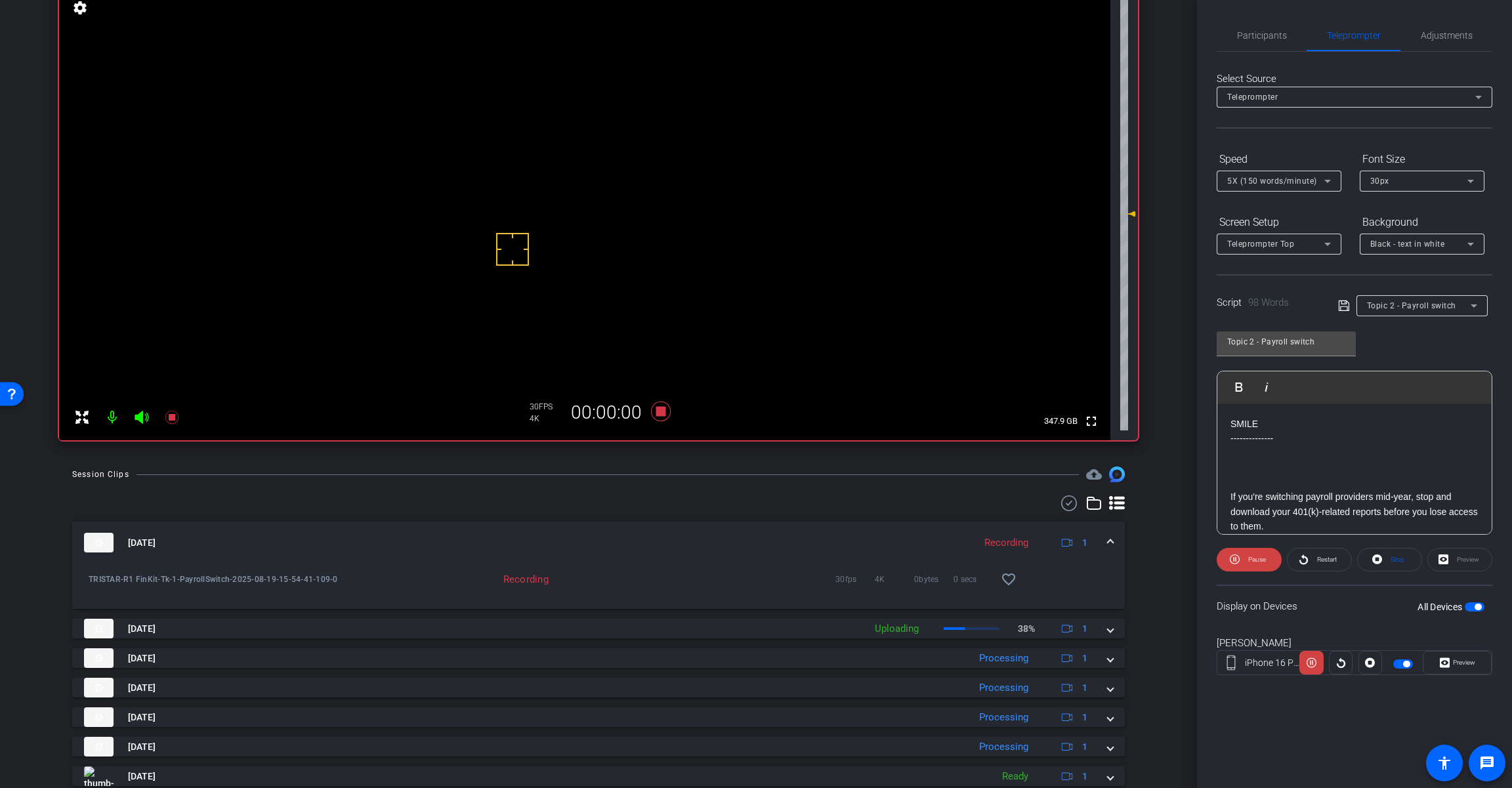
click at [140, 421] on icon at bounding box center [141, 418] width 13 height 13
click at [1452, 660] on span "Preview" at bounding box center [1463, 663] width 22 height 7
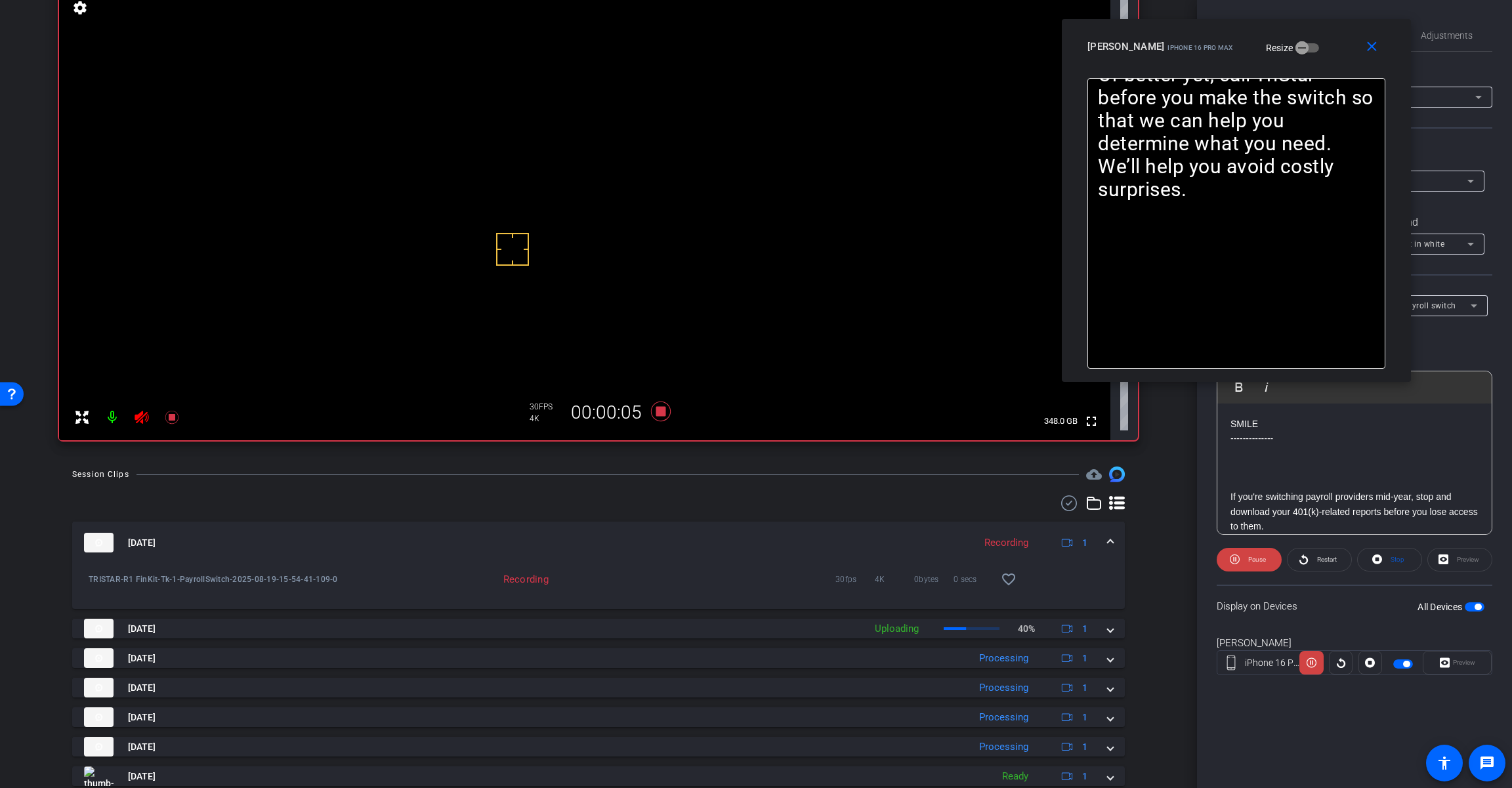
drag, startPoint x: 827, startPoint y: 229, endPoint x: 1297, endPoint y: 31, distance: 510.0
click at [1305, 35] on div "[PERSON_NAME] iPhone 16 Pro Max Resize" at bounding box center [1241, 47] width 308 height 24
click at [1237, 558] on icon at bounding box center [1234, 559] width 10 height 16
click at [1237, 558] on icon at bounding box center [1236, 559] width 10 height 10
click at [1319, 563] on span "Restart" at bounding box center [1327, 559] width 19 height 7
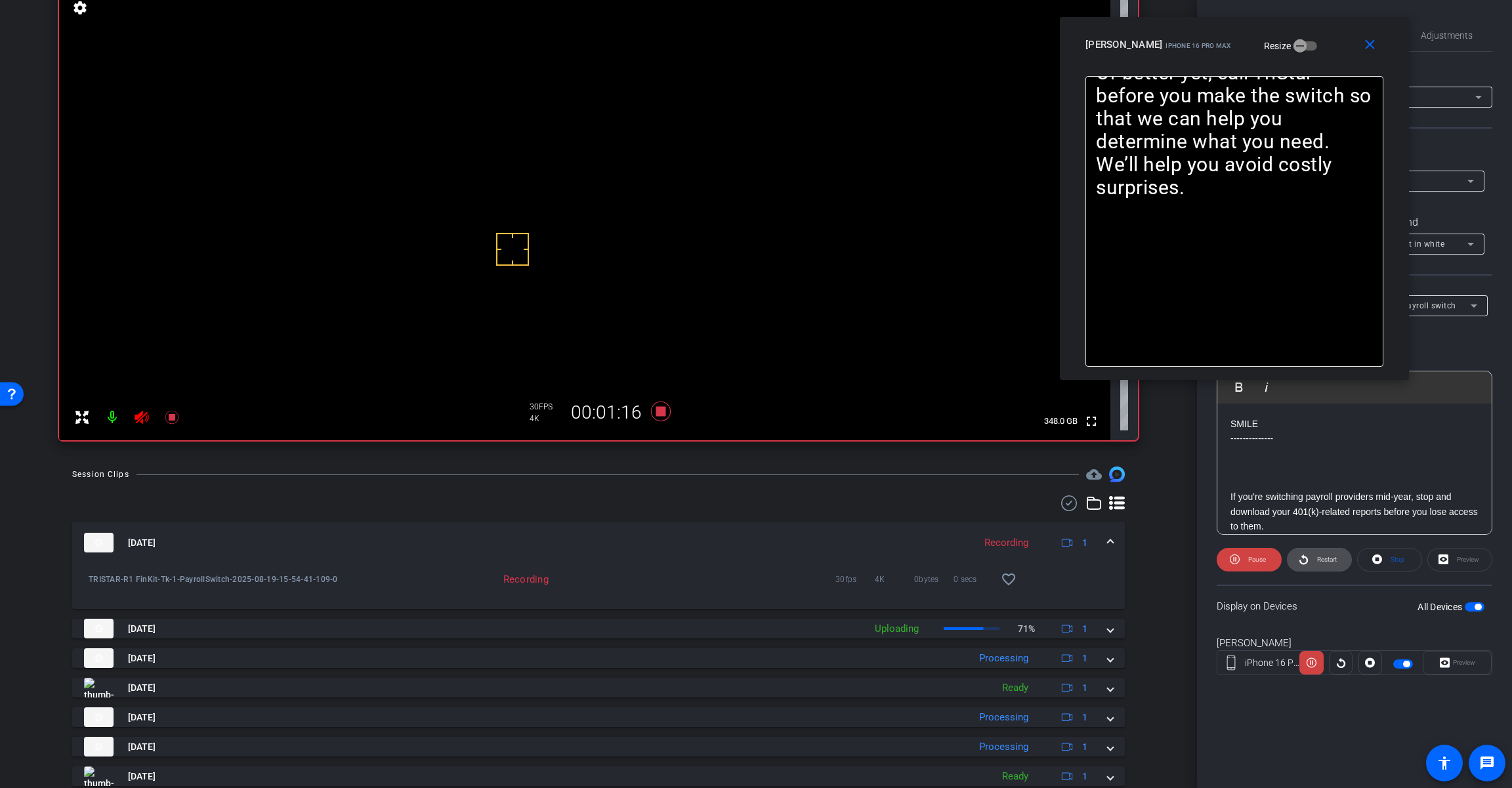
click at [1307, 556] on icon at bounding box center [1303, 559] width 10 height 16
click at [662, 410] on icon at bounding box center [661, 412] width 19 height 19
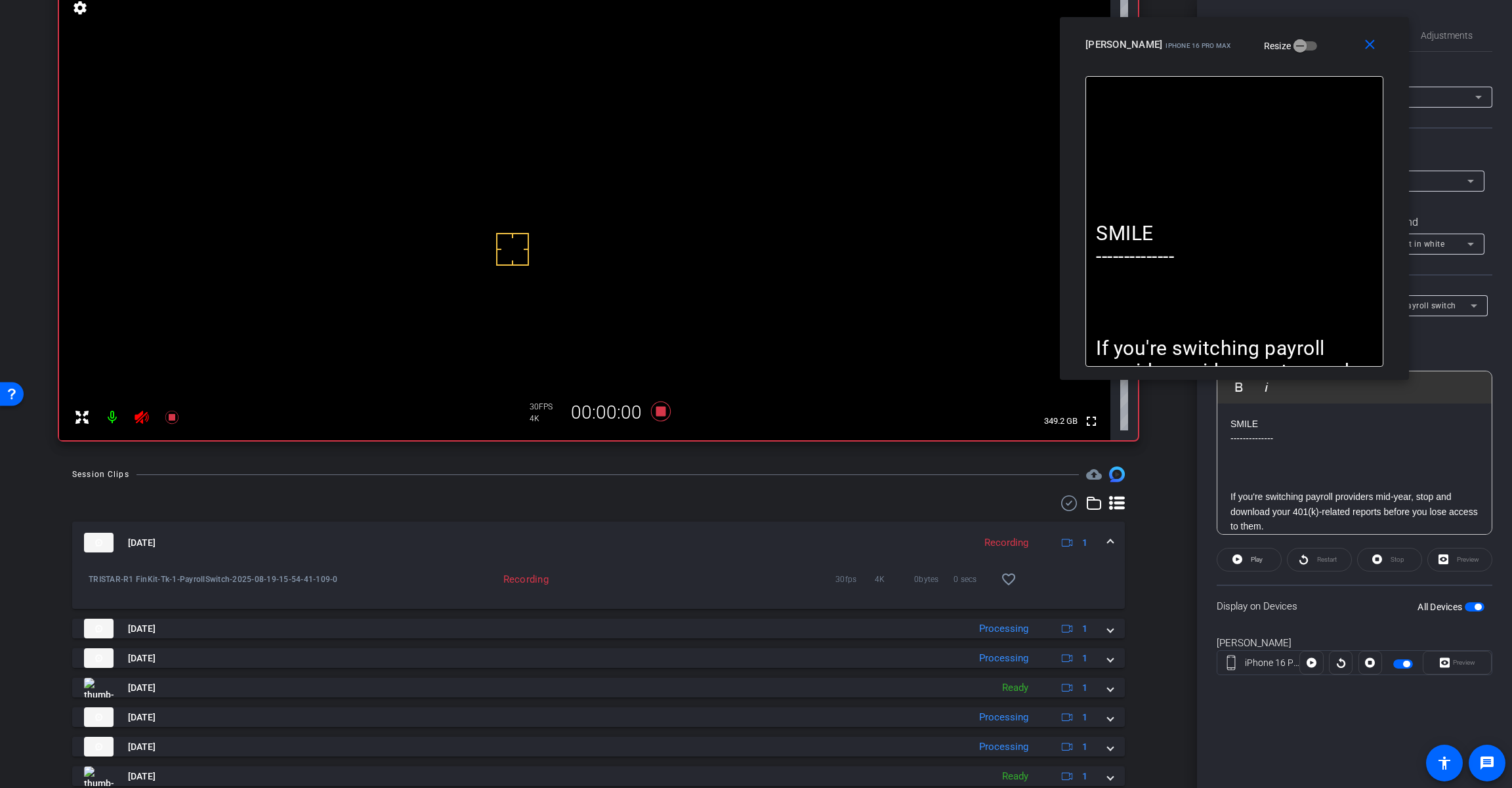
click at [143, 418] on icon at bounding box center [141, 417] width 16 height 16
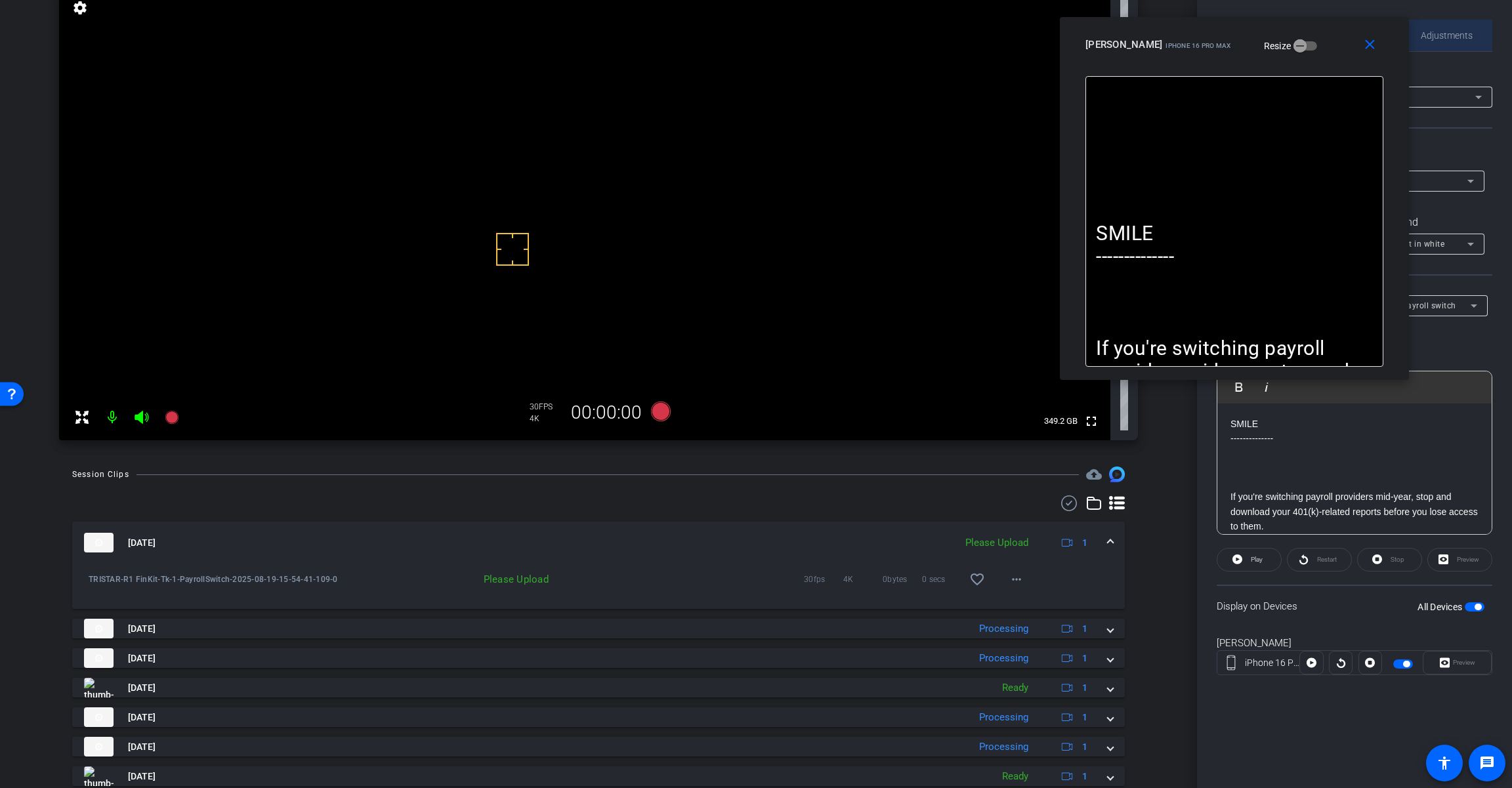
click at [1431, 32] on span "Adjustments" at bounding box center [1446, 35] width 52 height 9
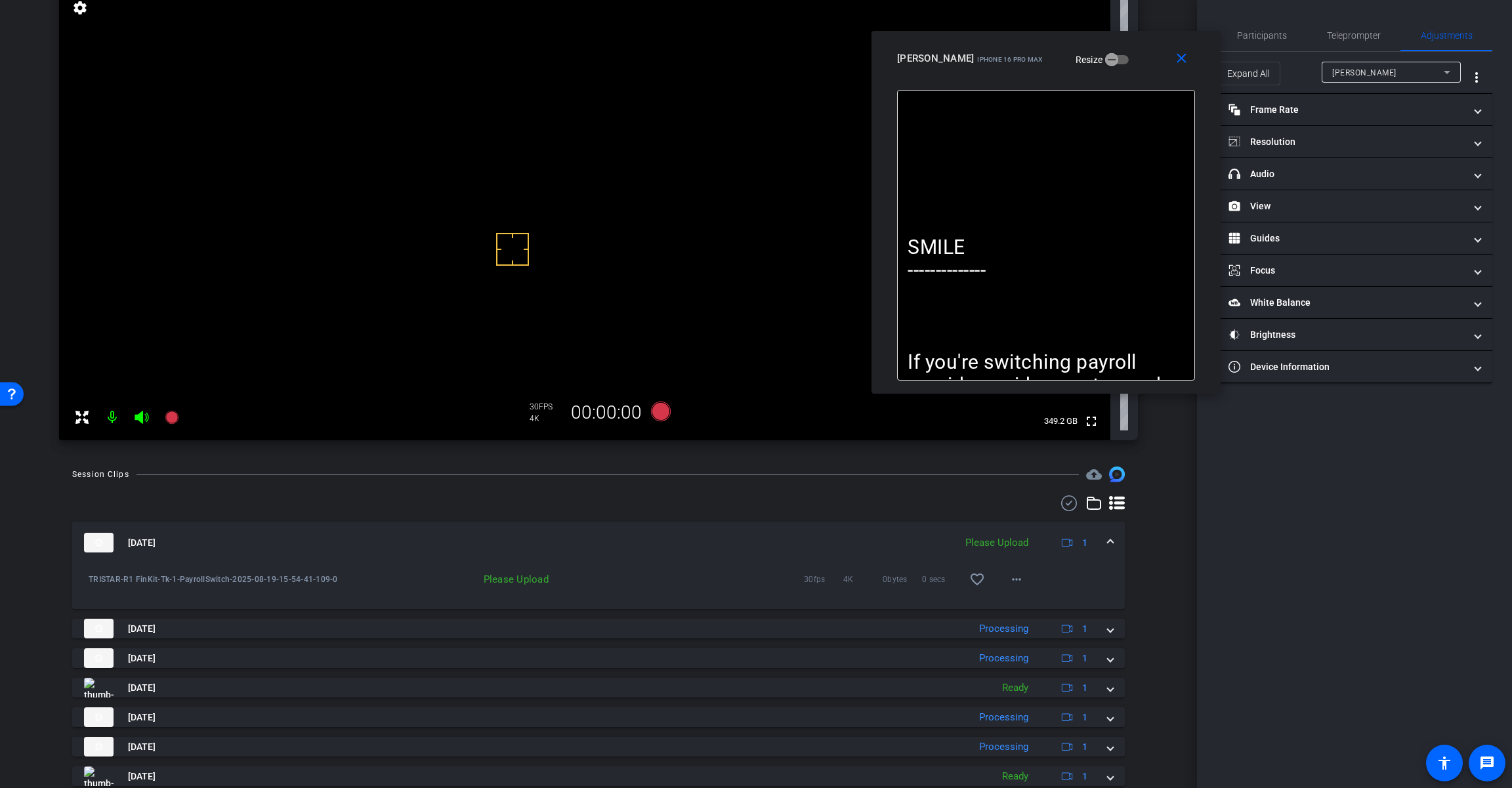
drag, startPoint x: 1313, startPoint y: 46, endPoint x: 1104, endPoint y: 58, distance: 209.3
click at [1104, 58] on div "[PERSON_NAME] iPhone 16 Pro Max Resize" at bounding box center [1051, 58] width 308 height 24
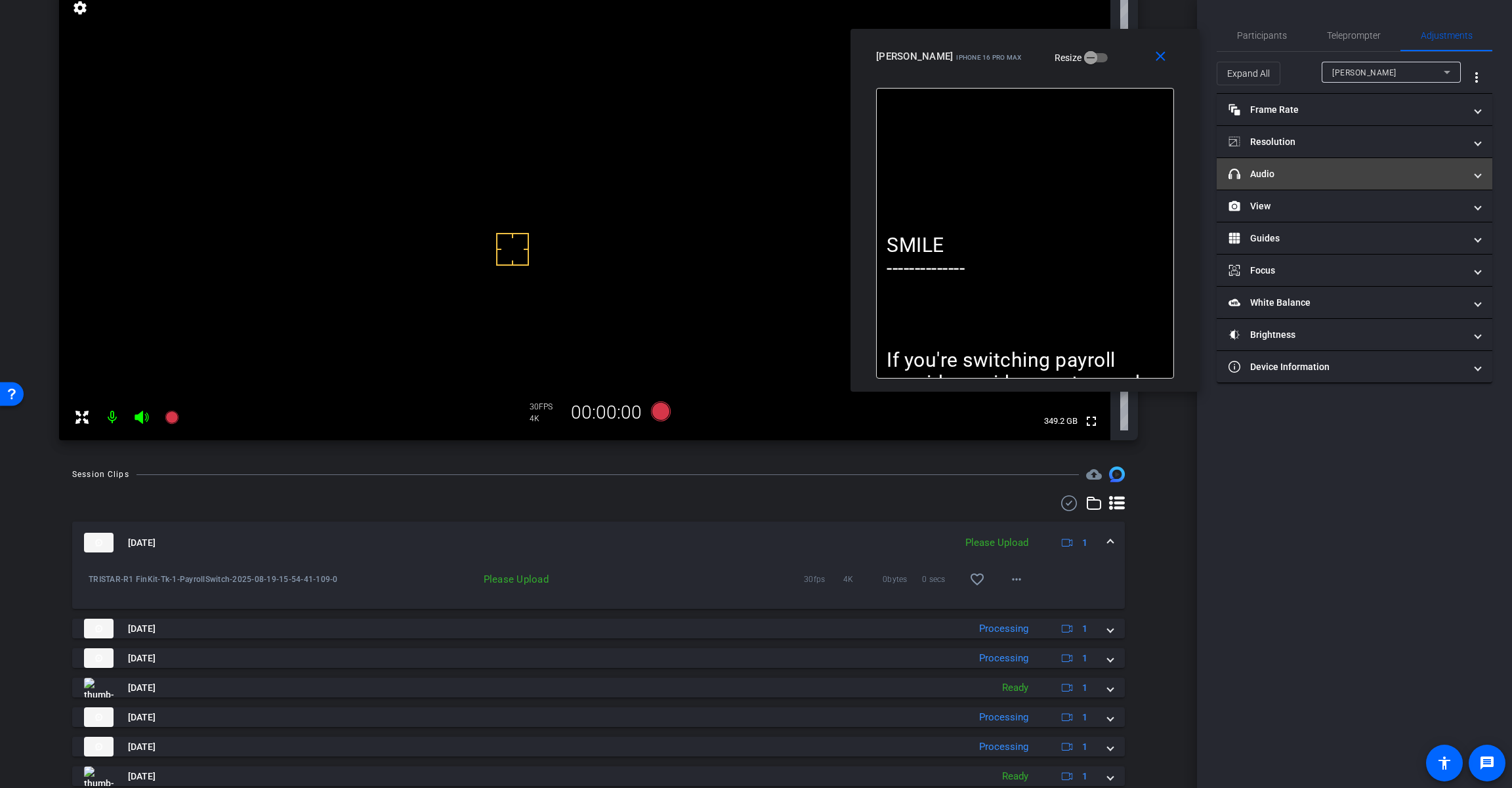
click at [1306, 173] on mat-panel-title "headphone icon Audio" at bounding box center [1346, 174] width 236 height 13
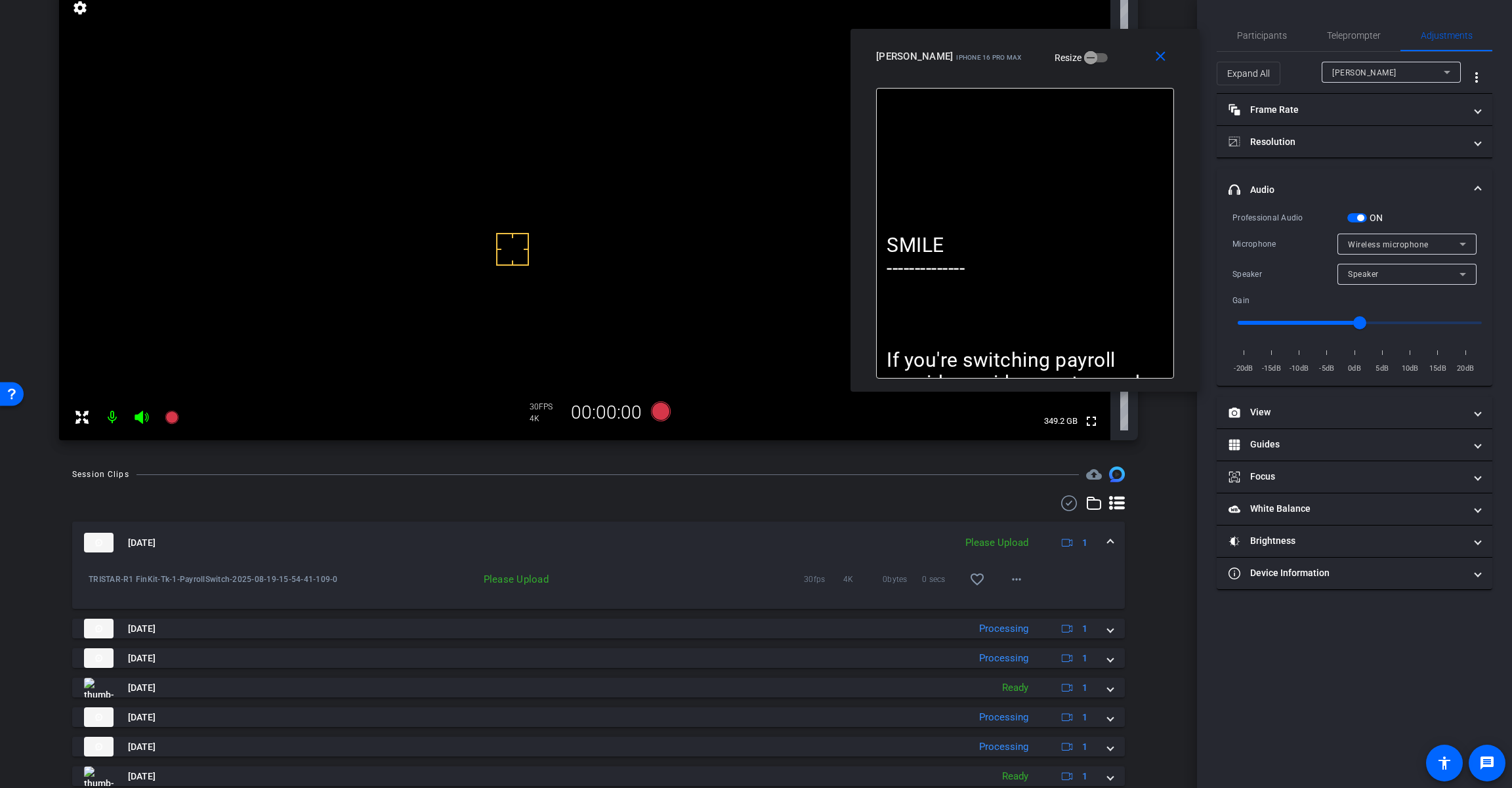
click at [1365, 214] on span "button" at bounding box center [1357, 218] width 19 height 9
click at [1344, 35] on span "Teleprompter" at bounding box center [1354, 35] width 54 height 9
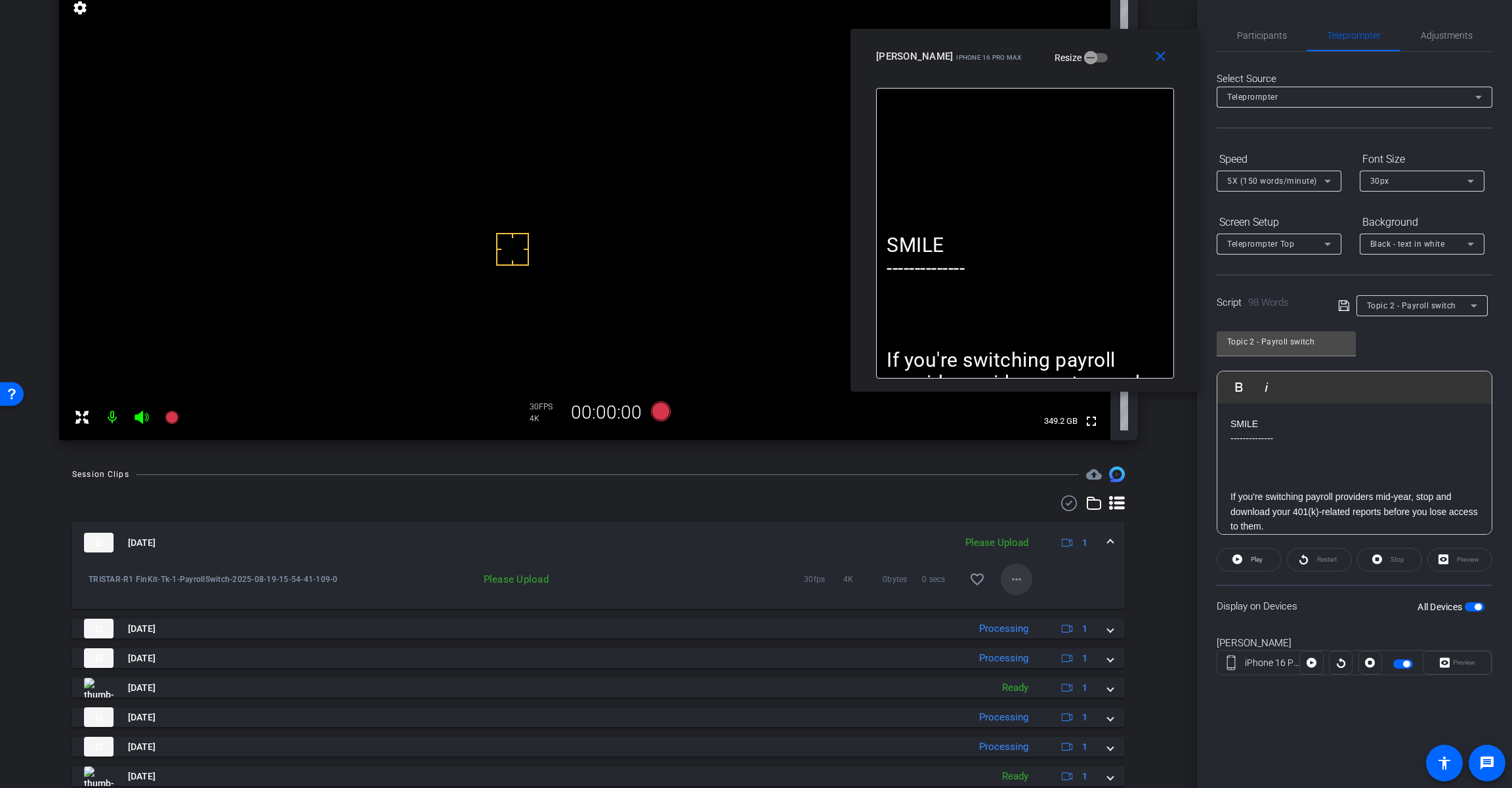
click at [1011, 583] on mat-icon "more_horiz" at bounding box center [1016, 579] width 16 height 16
click at [1038, 609] on span "Upload" at bounding box center [1031, 606] width 52 height 16
click at [1436, 307] on span "Topic 2 - Payroll switch" at bounding box center [1411, 305] width 90 height 9
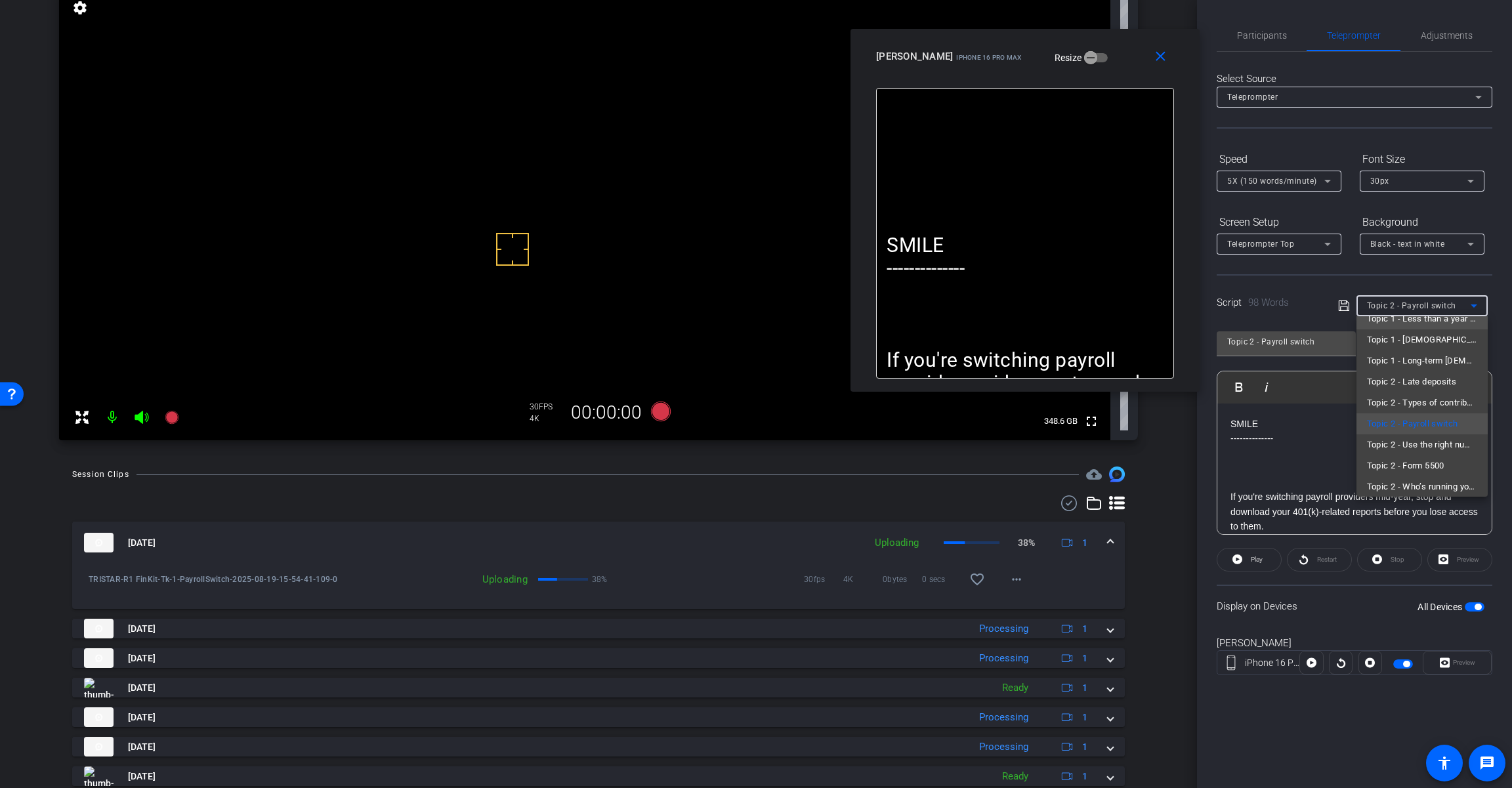
scroll to position [103, 0]
click at [1410, 442] on span "Topic 2 - Use the right numbers" at bounding box center [1422, 438] width 111 height 16
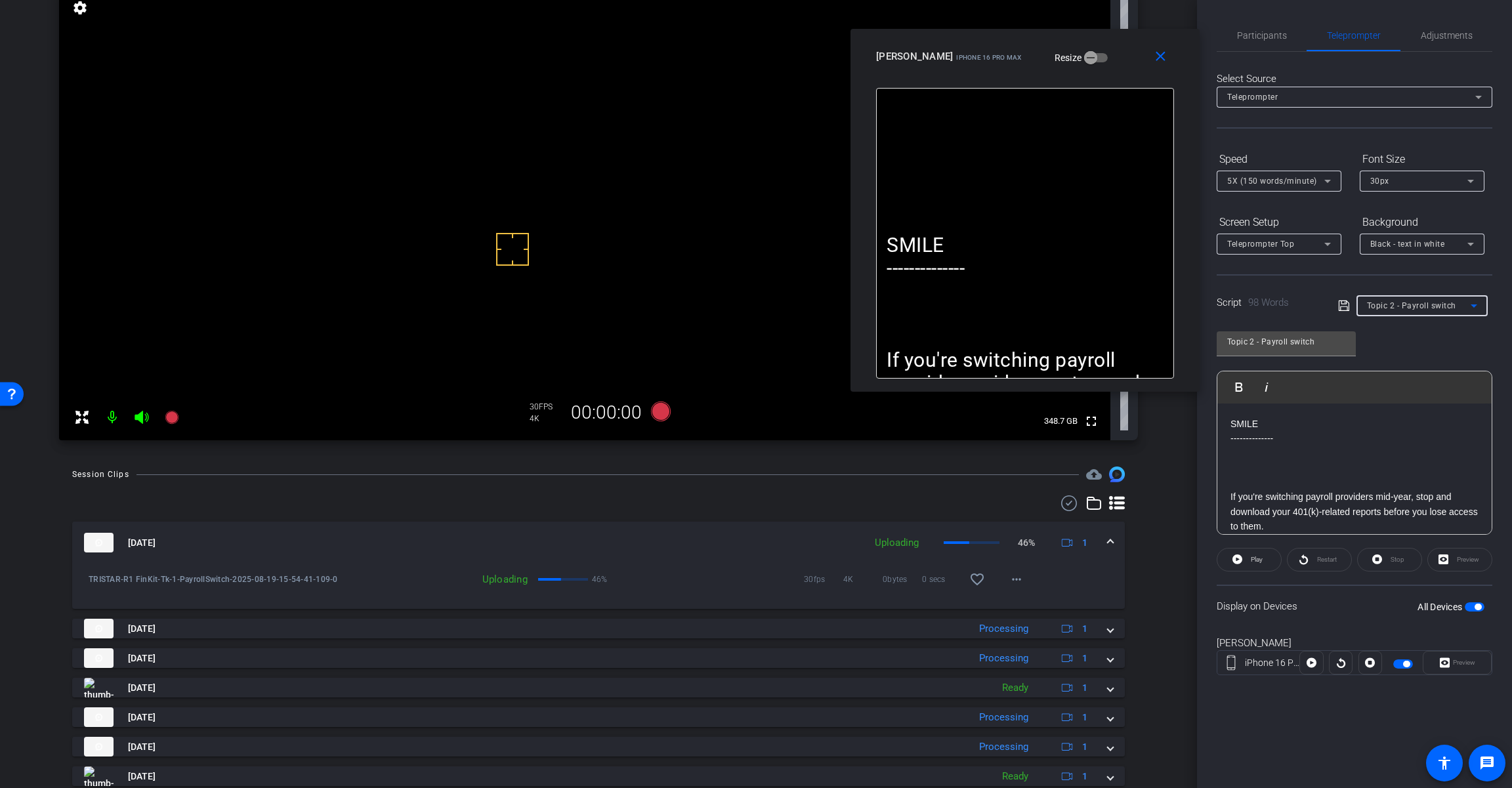
type input "Topic 2 - Use the right numbers"
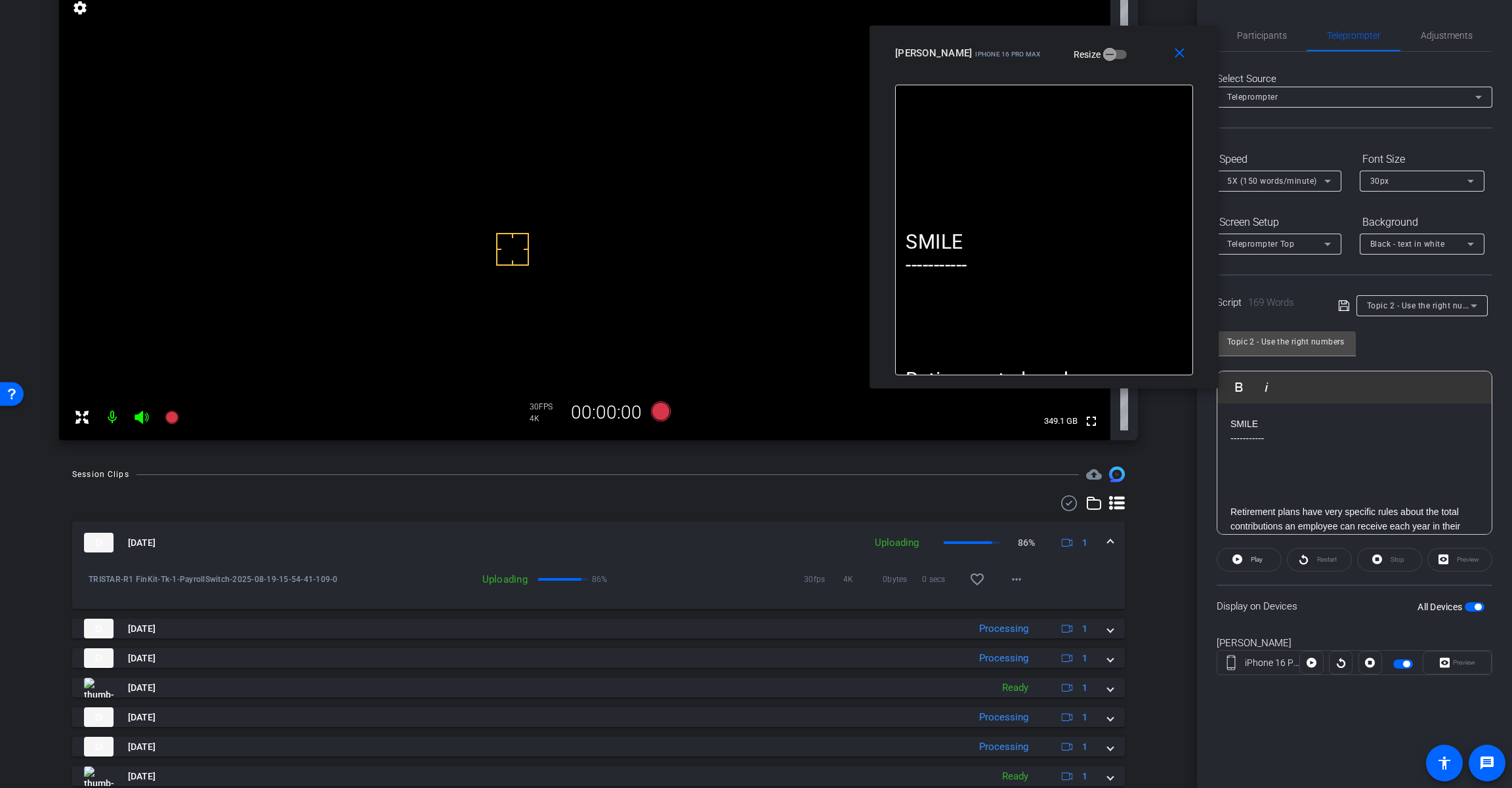
drag, startPoint x: 1117, startPoint y: 62, endPoint x: 1136, endPoint y: 59, distance: 19.2
click at [1136, 59] on div "[PERSON_NAME] iPhone 16 Pro Max Resize" at bounding box center [1049, 53] width 308 height 24
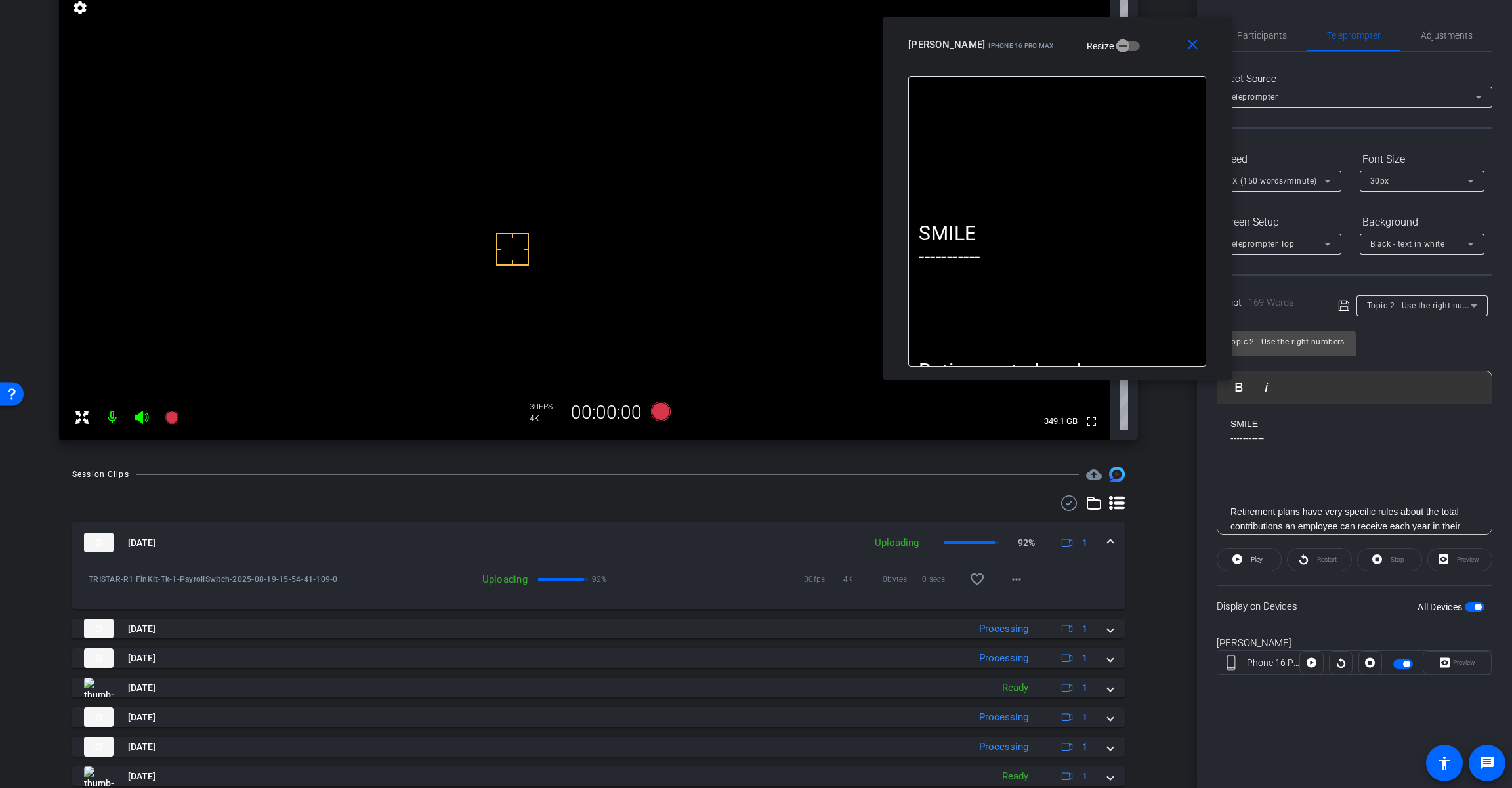
drag, startPoint x: 1125, startPoint y: 60, endPoint x: 1139, endPoint y: 52, distance: 16.1
click at [1139, 52] on div "[PERSON_NAME] iPhone 16 Pro Max Resize" at bounding box center [1062, 45] width 308 height 24
click at [1107, 545] on span at bounding box center [1110, 543] width 5 height 13
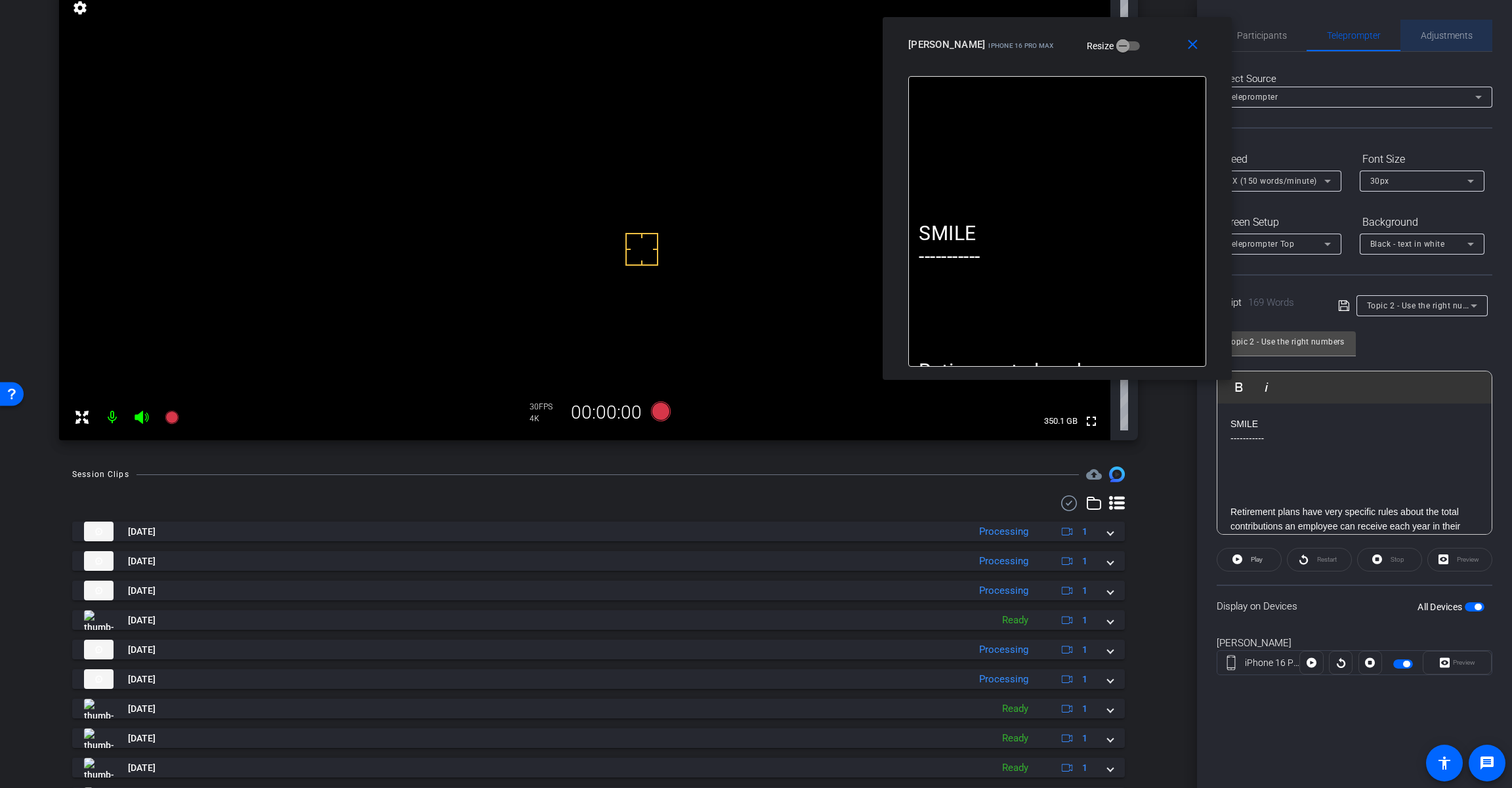
click at [1451, 31] on span "Adjustments" at bounding box center [1446, 35] width 52 height 9
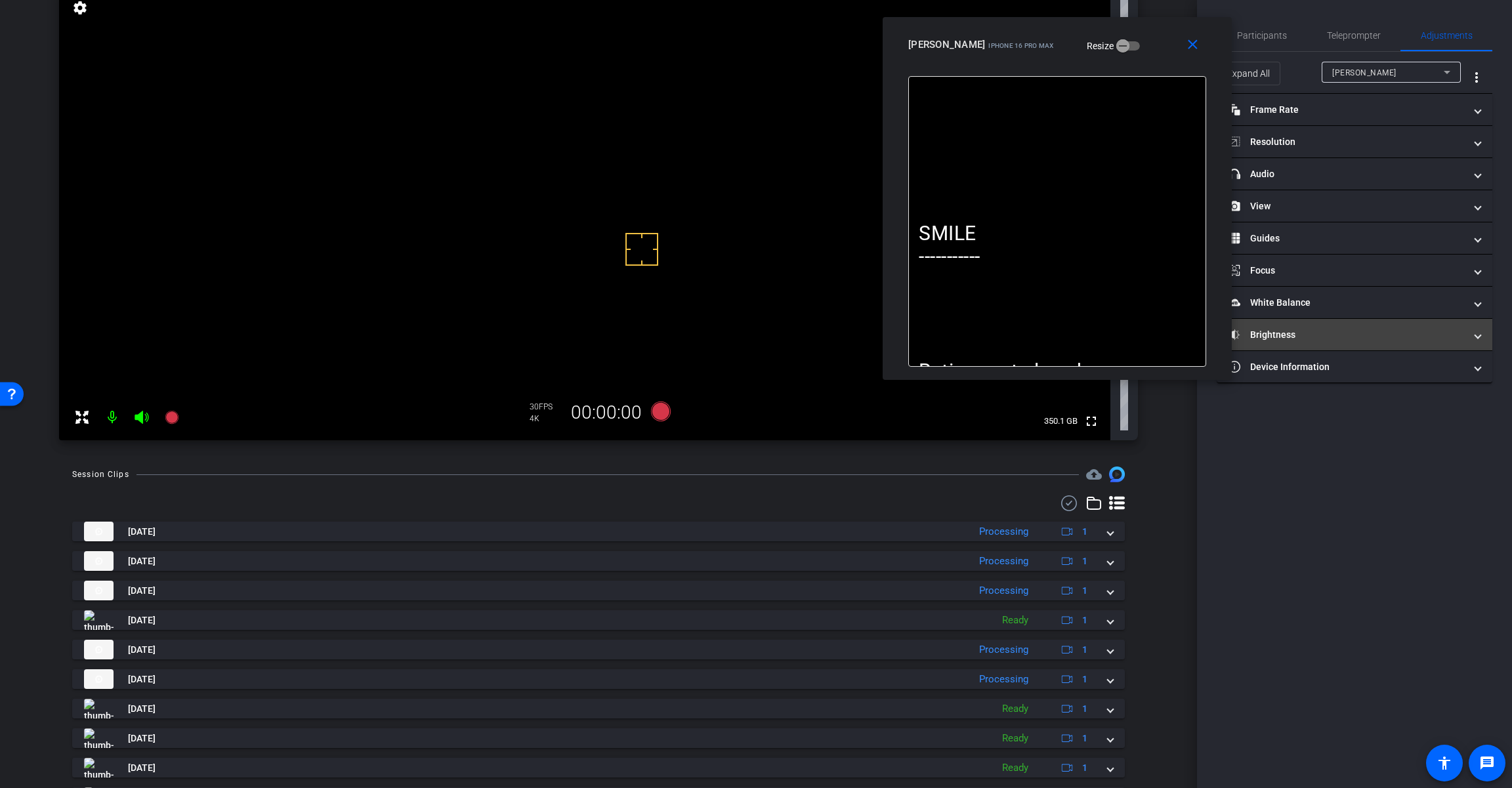
click at [1319, 336] on mat-panel-title "Brightness" at bounding box center [1346, 335] width 236 height 13
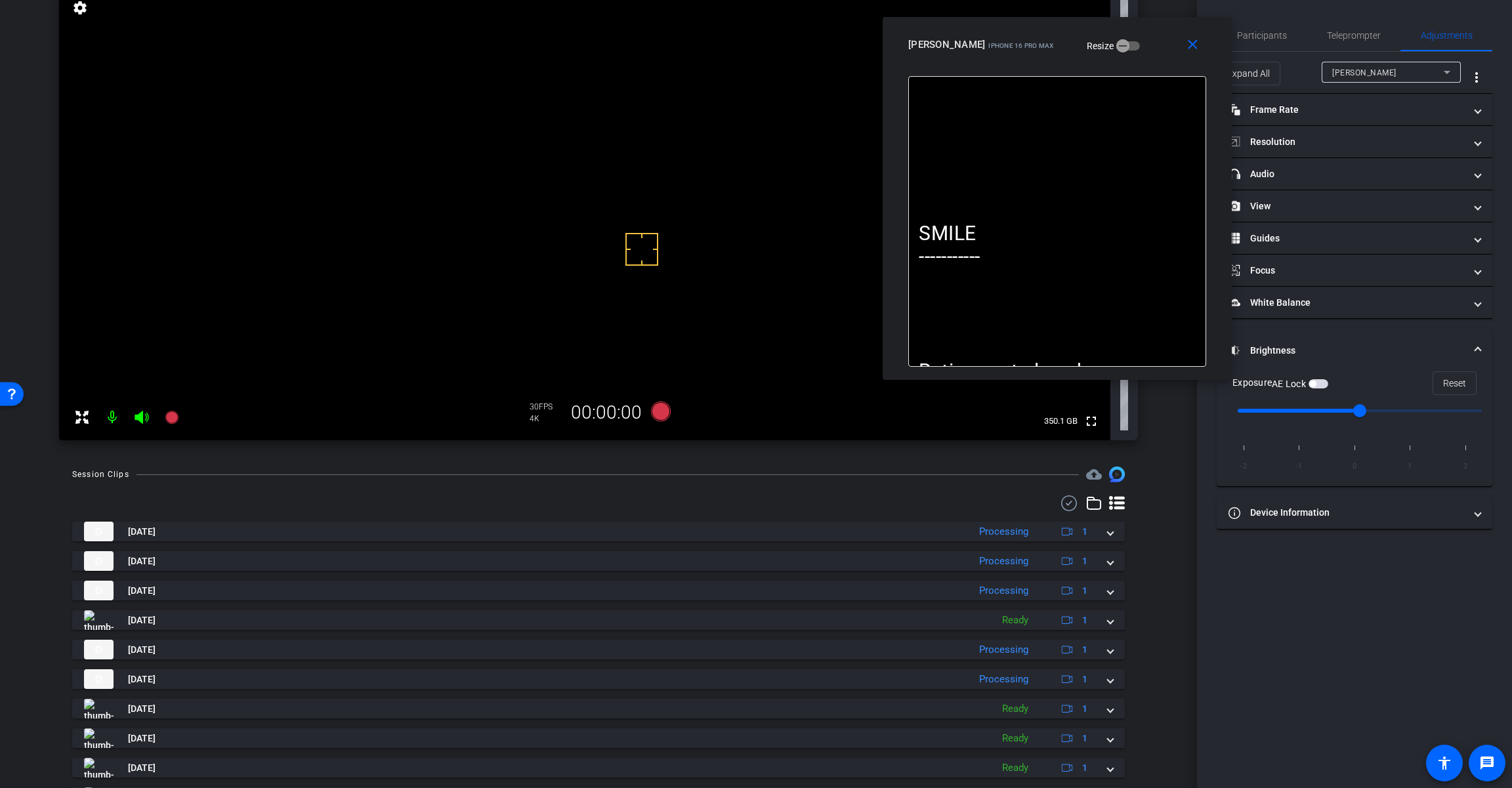
click at [1313, 382] on span "button" at bounding box center [1312, 384] width 7 height 7
click at [1344, 180] on mat-panel-title "headphone icon Audio" at bounding box center [1346, 174] width 236 height 13
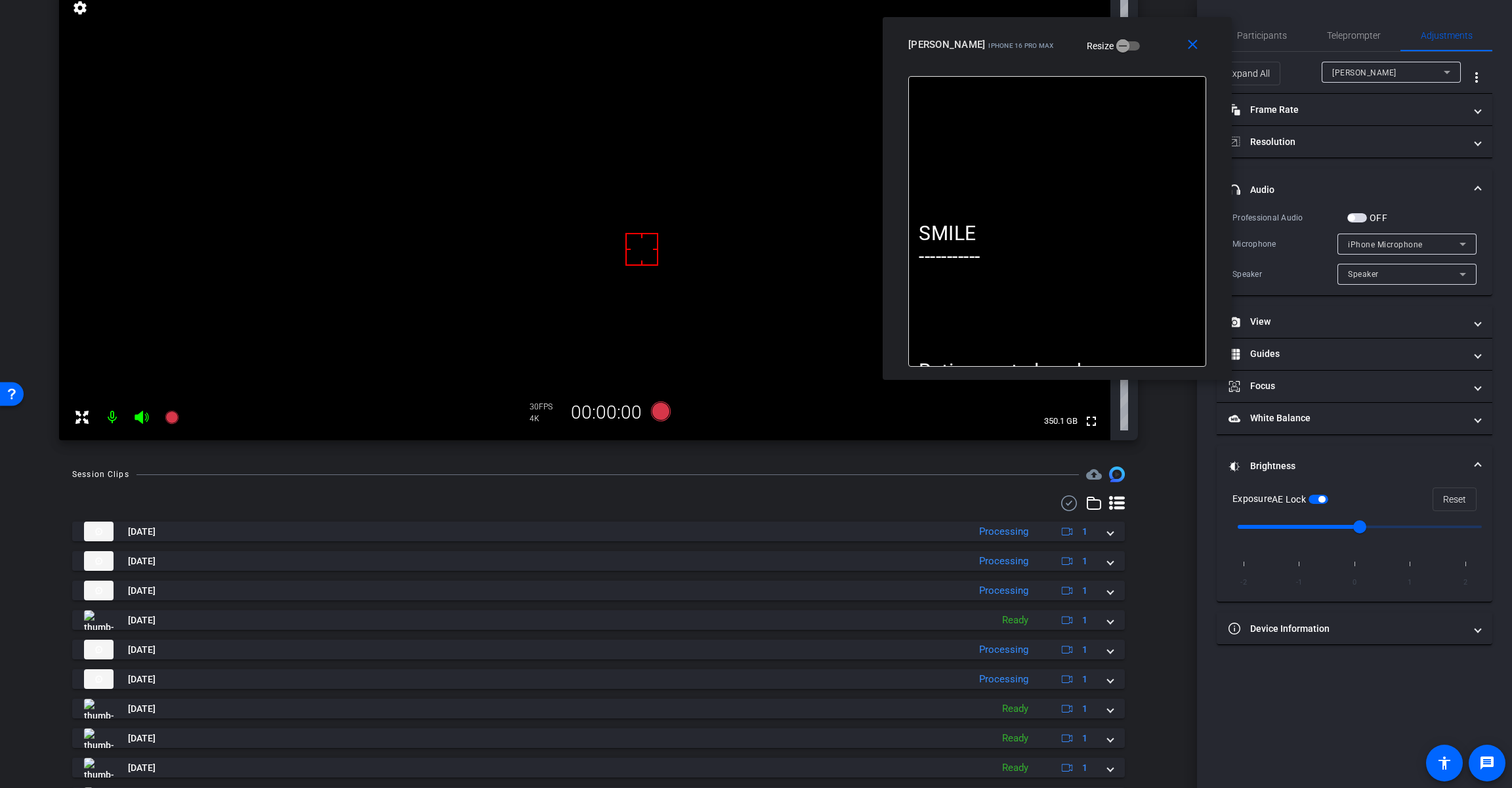
click at [1354, 215] on span "button" at bounding box center [1351, 217] width 7 height 7
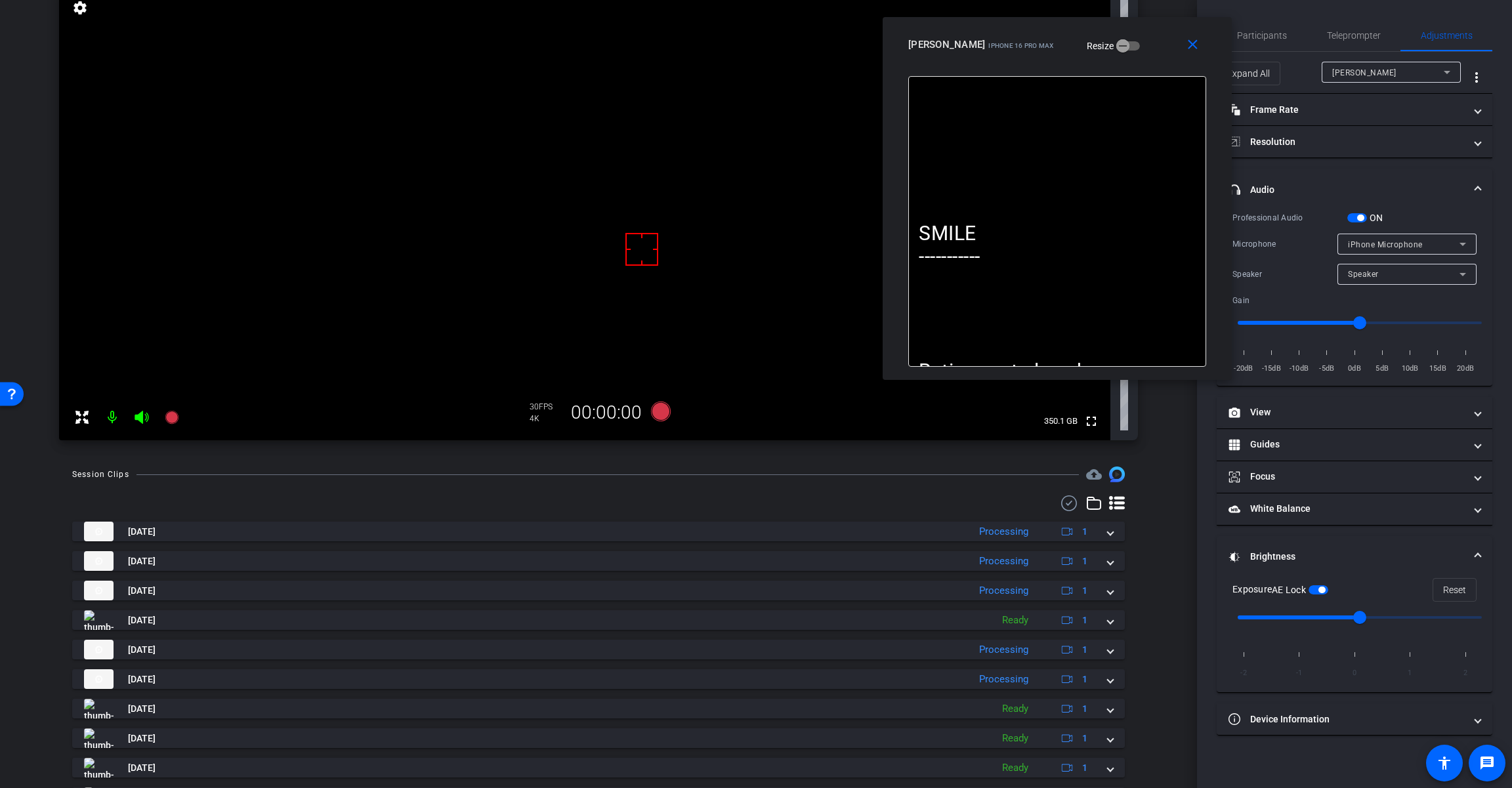
click at [1413, 246] on span "iPhone Microphone" at bounding box center [1385, 245] width 75 height 9
click at [1409, 293] on span "Wireless microphone" at bounding box center [1390, 291] width 84 height 16
click at [1354, 35] on span "Teleprompter" at bounding box center [1354, 35] width 54 height 9
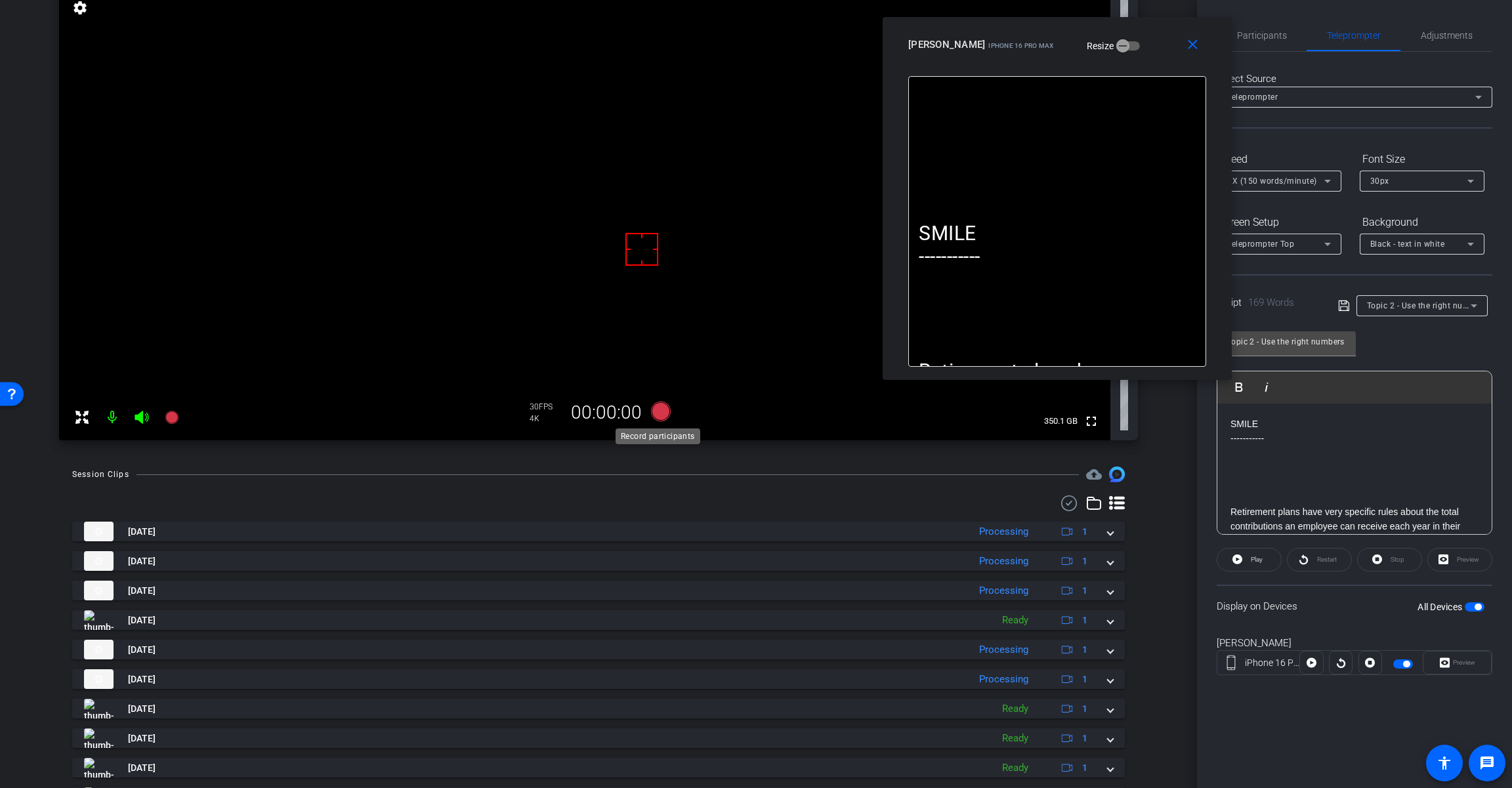
click at [657, 412] on icon at bounding box center [661, 412] width 19 height 19
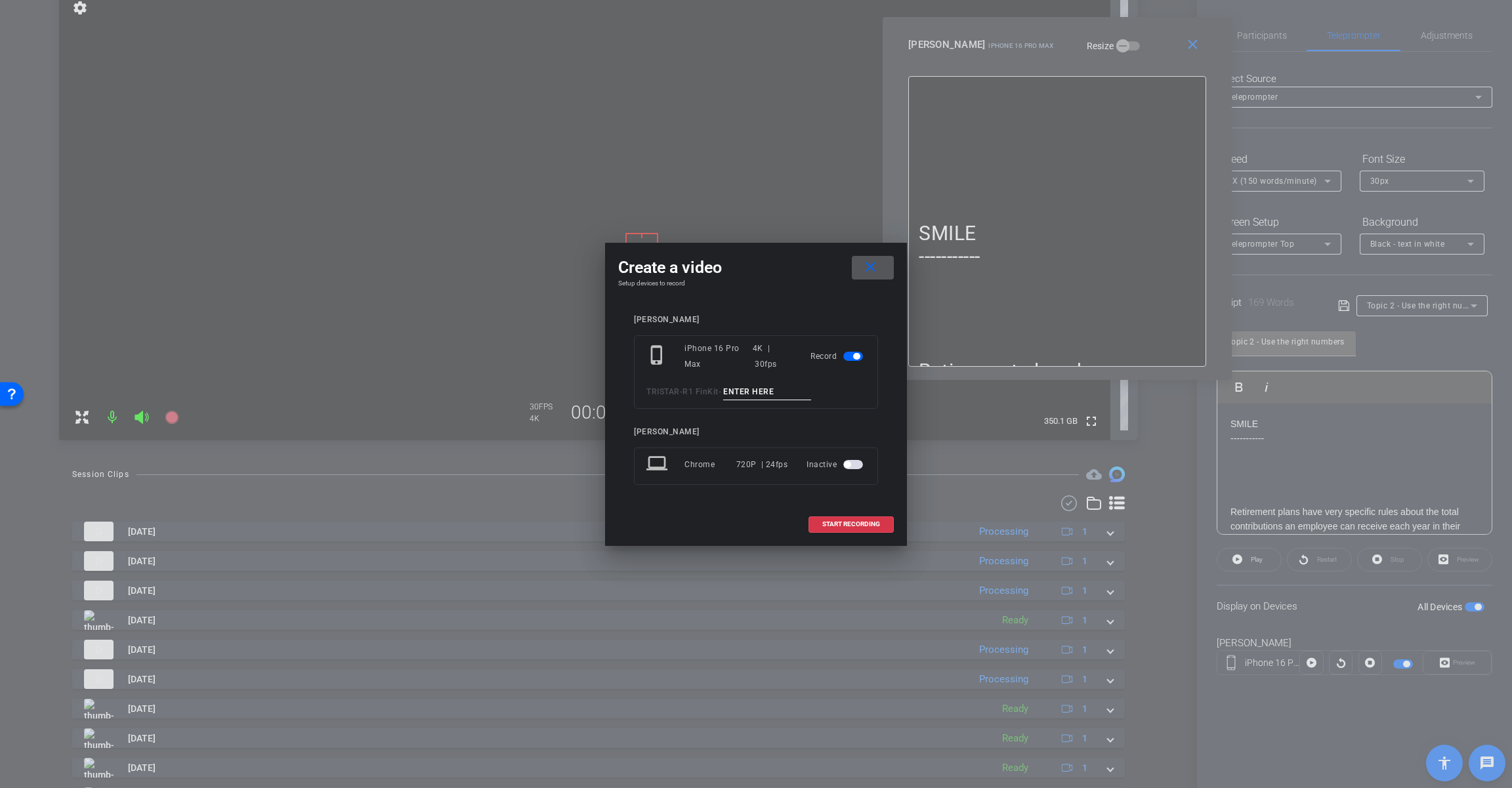
click at [751, 391] on input at bounding box center [767, 392] width 88 height 16
type input "Tk_1_RightNumbers"
click at [727, 389] on div "TRISTAR - R1 FinKit - Tk_1_RightNumbers" at bounding box center [756, 392] width 219 height 16
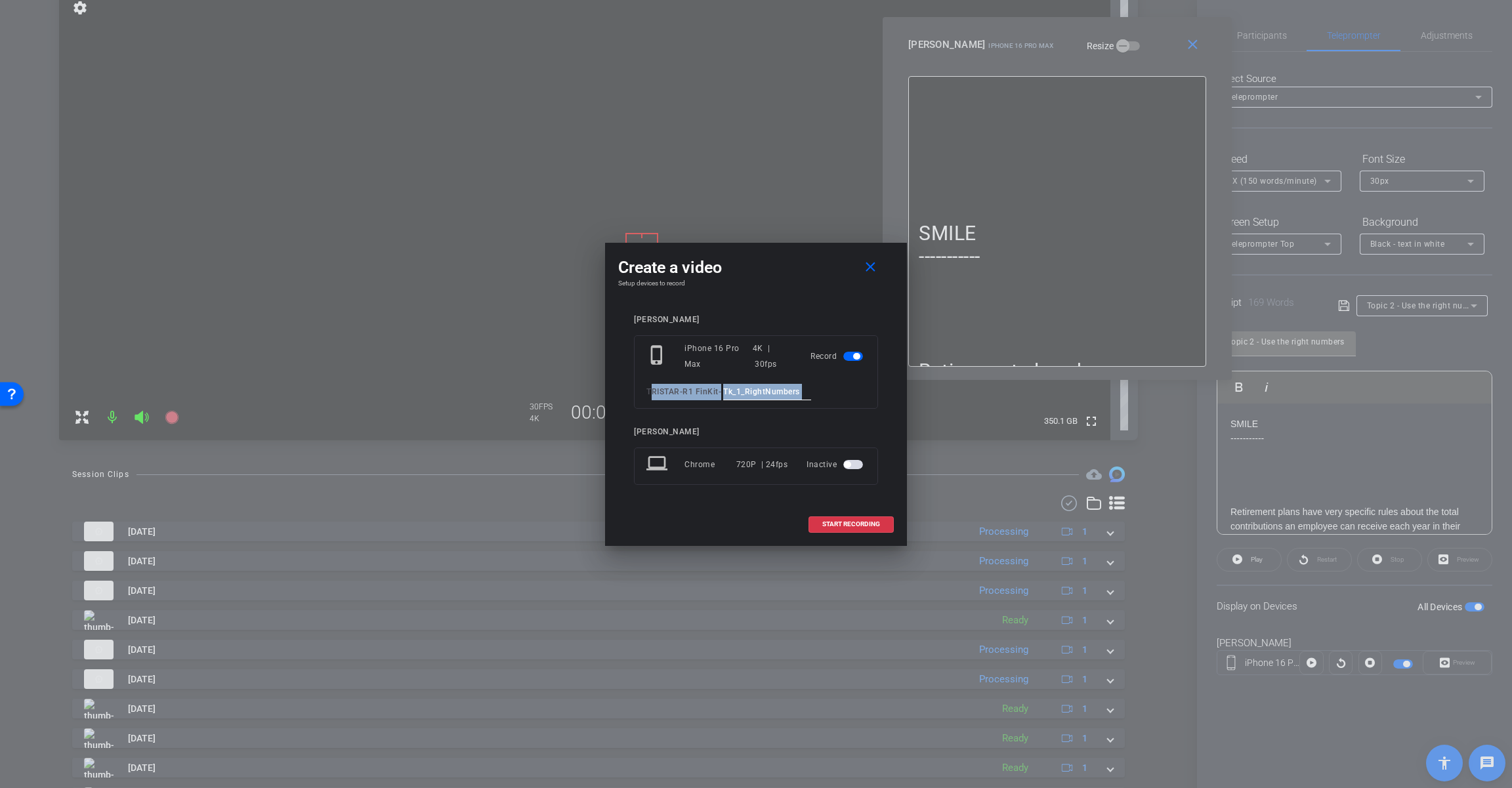
click at [745, 390] on input "Tk_1_RightNumbers" at bounding box center [767, 392] width 88 height 16
click at [845, 525] on span "START RECORDING" at bounding box center [850, 524] width 57 height 7
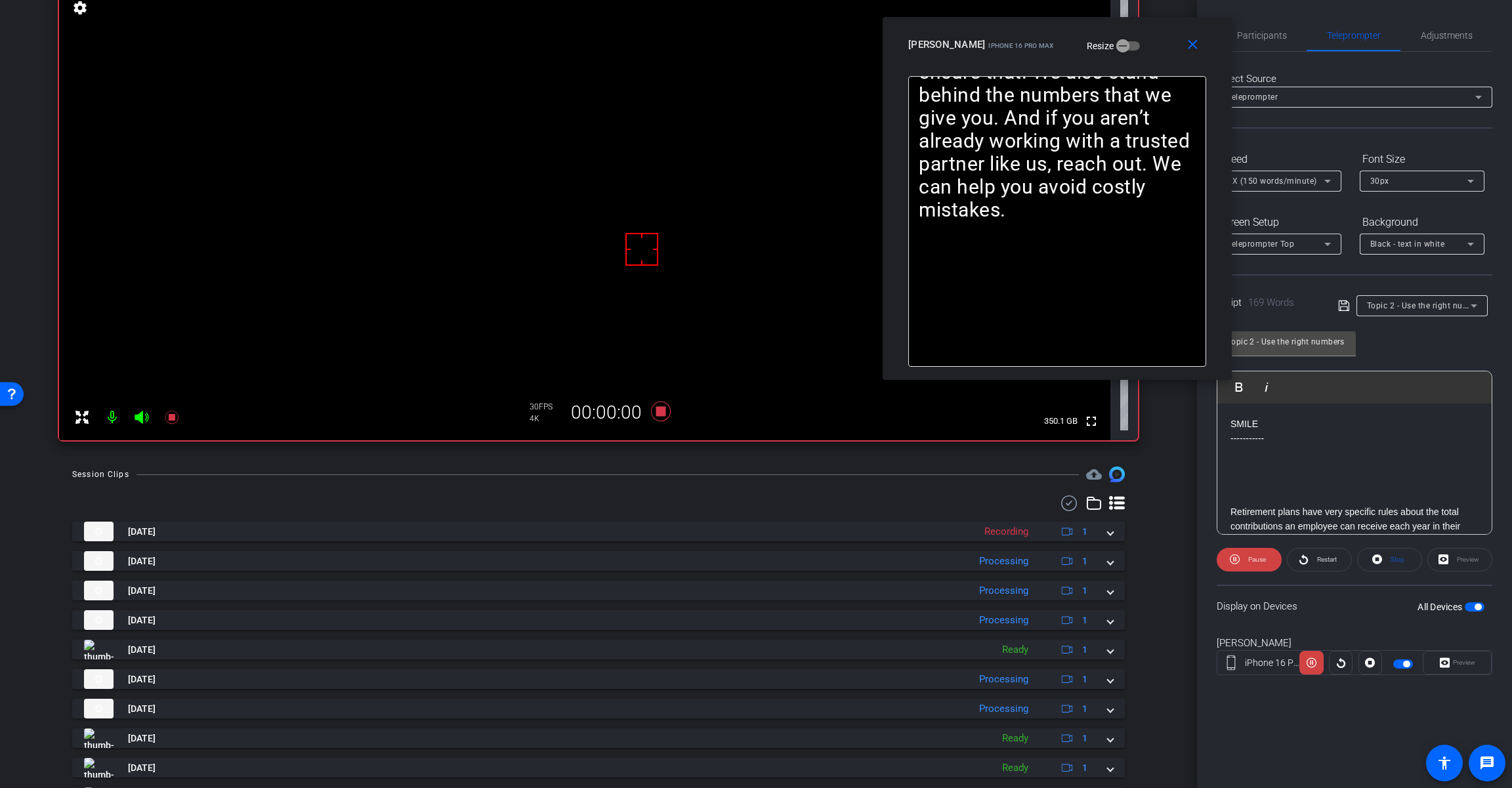
click at [143, 418] on icon at bounding box center [141, 417] width 16 height 16
drag, startPoint x: 830, startPoint y: 574, endPoint x: 1310, endPoint y: 557, distance: 480.3
click at [1310, 557] on span at bounding box center [1319, 559] width 63 height 31
click at [1331, 568] on span "Restart" at bounding box center [1325, 559] width 23 height 19
click at [1326, 561] on span "Restart" at bounding box center [1327, 559] width 19 height 7
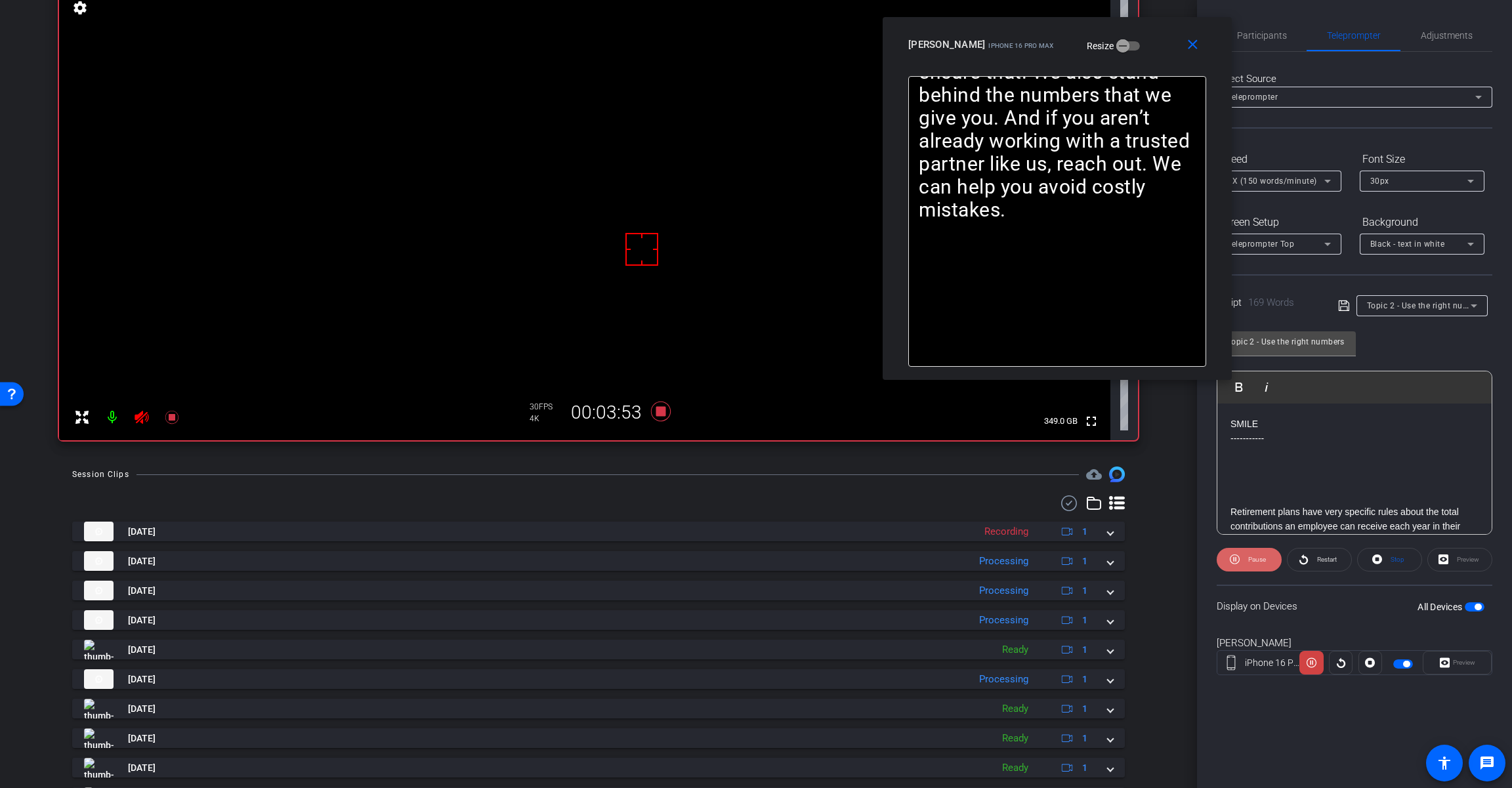
click at [1236, 559] on icon at bounding box center [1234, 559] width 10 height 16
click at [1236, 560] on icon at bounding box center [1236, 559] width 10 height 10
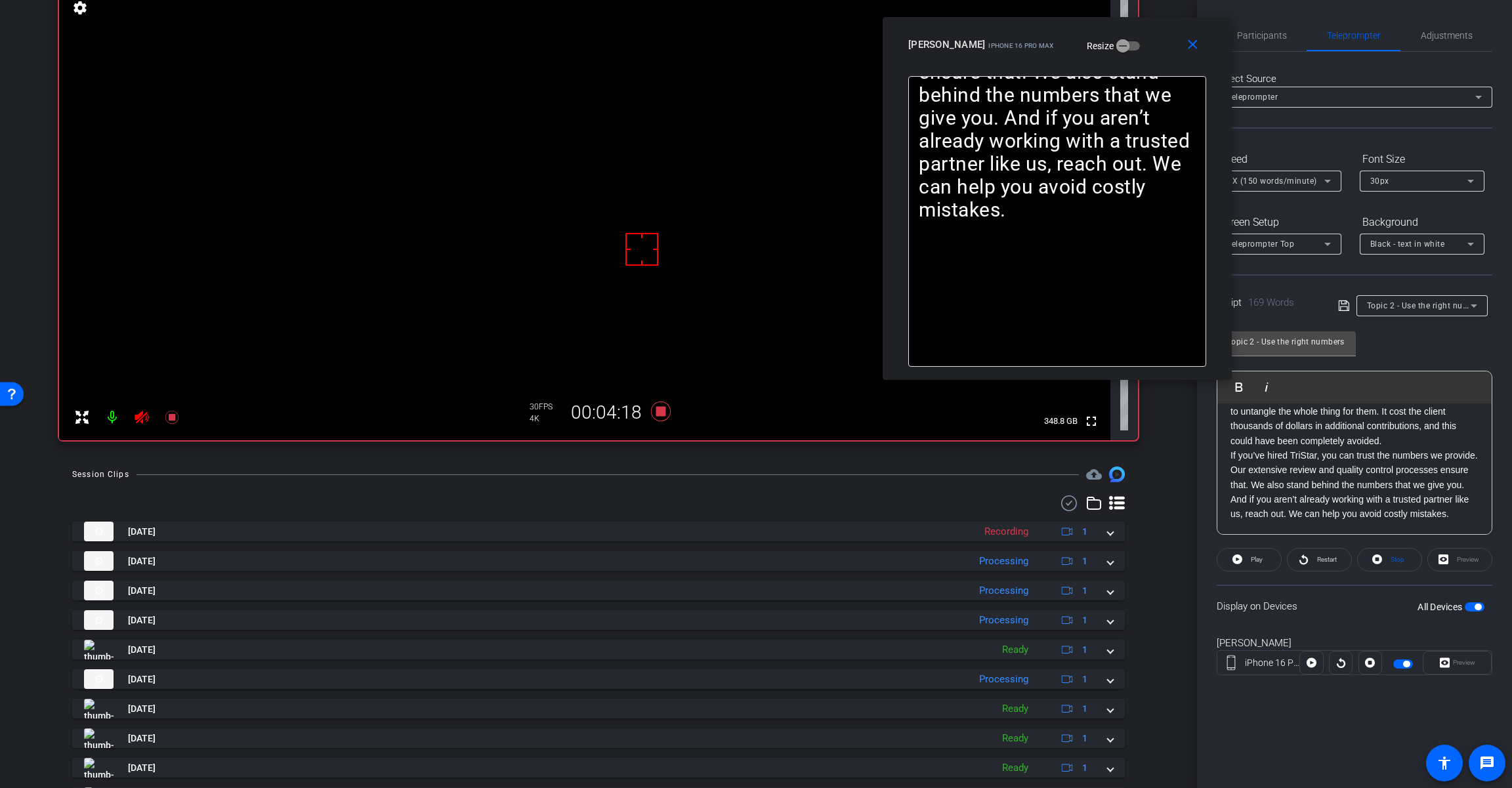
scroll to position [196, 0]
drag, startPoint x: 1299, startPoint y: 491, endPoint x: 1344, endPoint y: 490, distance: 45.0
click at [1344, 490] on p "We had a real case where a CPA decided to use her own numbers, then the plan sp…" at bounding box center [1354, 440] width 248 height 117
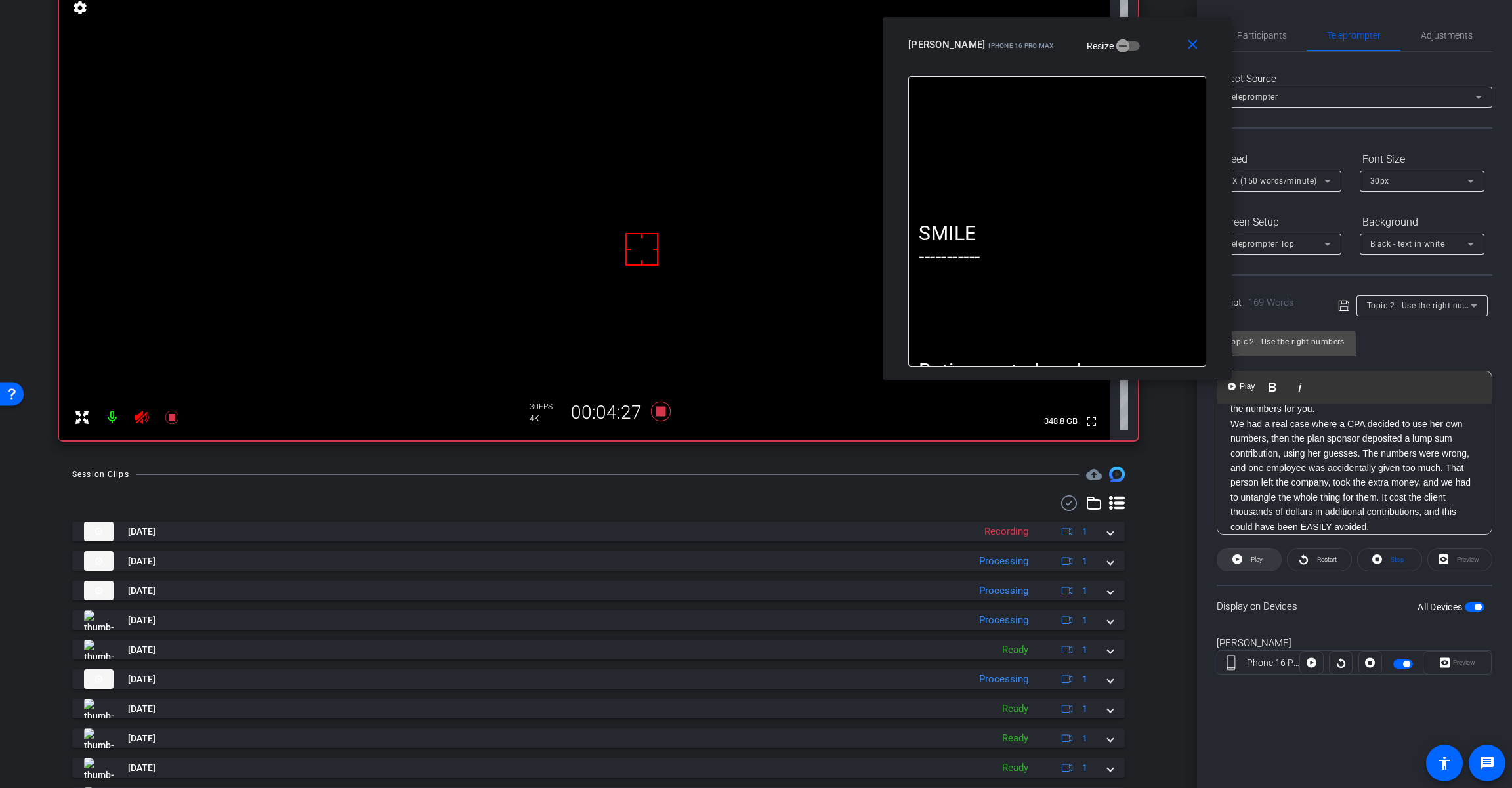
click at [1241, 559] on icon at bounding box center [1236, 559] width 10 height 10
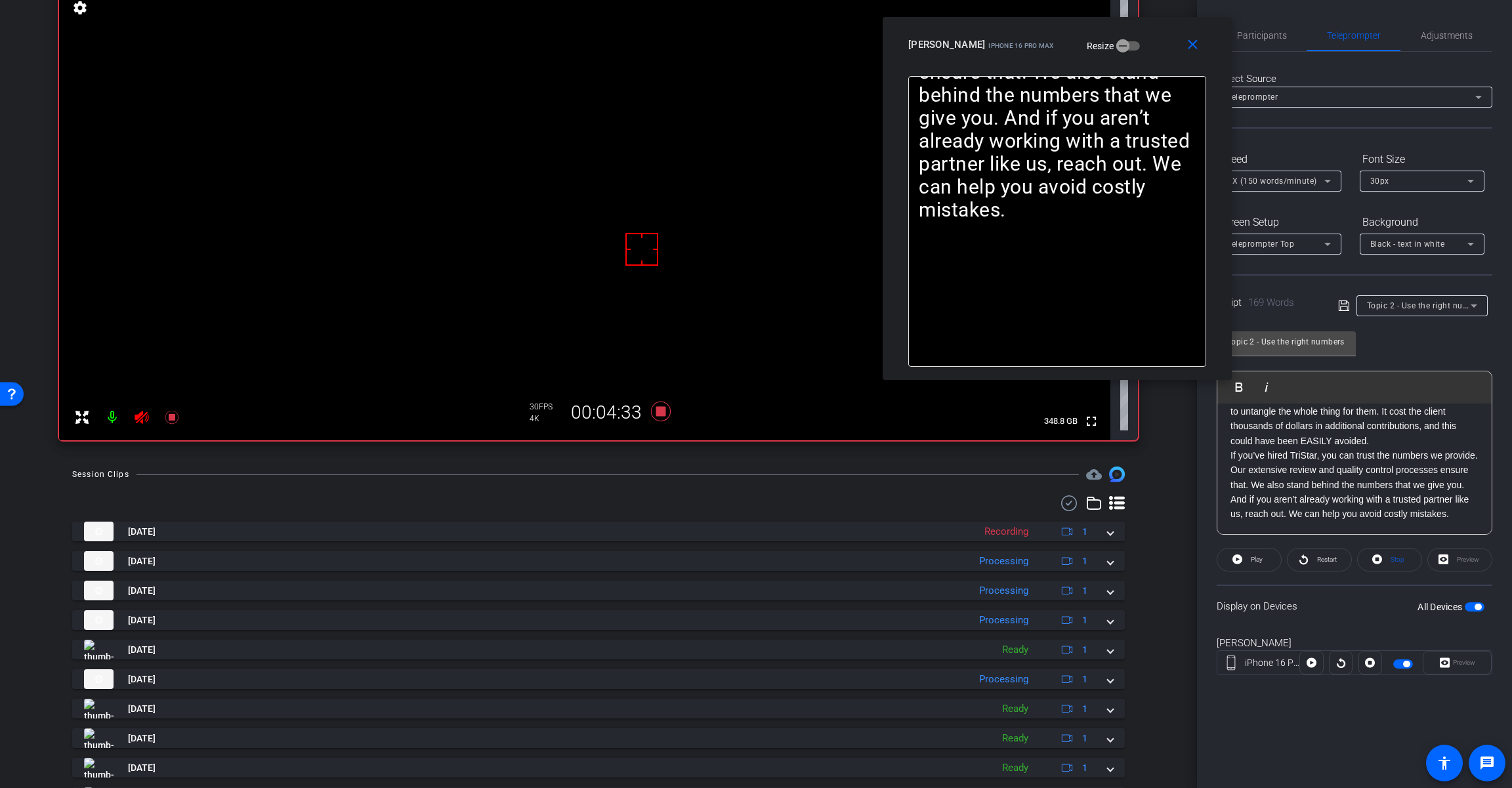
scroll to position [262, 0]
click at [1318, 565] on span "Restart" at bounding box center [1325, 559] width 23 height 19
click at [657, 412] on icon at bounding box center [661, 412] width 19 height 19
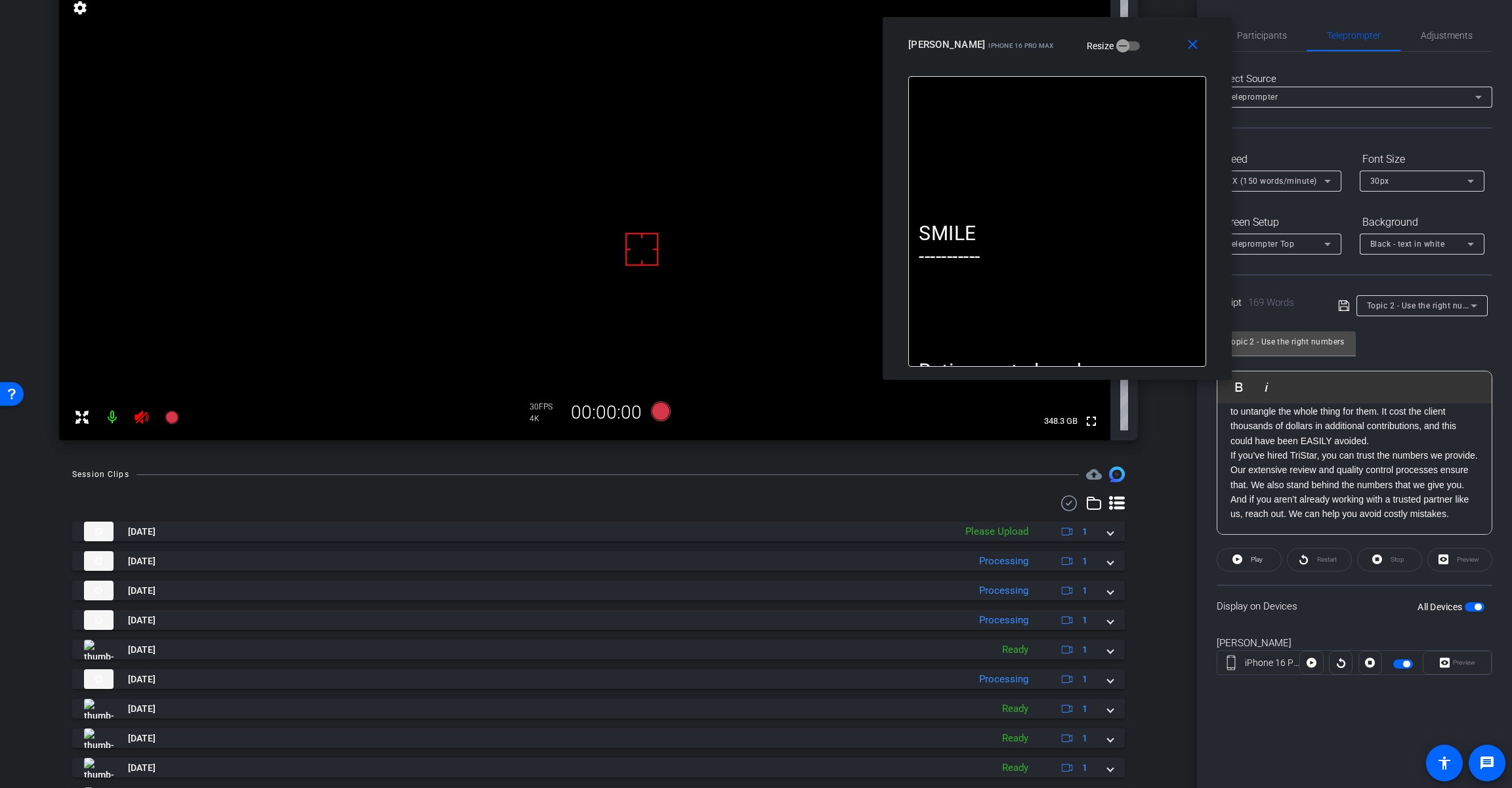
click at [151, 419] on mat-icon at bounding box center [141, 417] width 26 height 26
click at [1437, 40] on span "Adjustments" at bounding box center [1446, 35] width 52 height 31
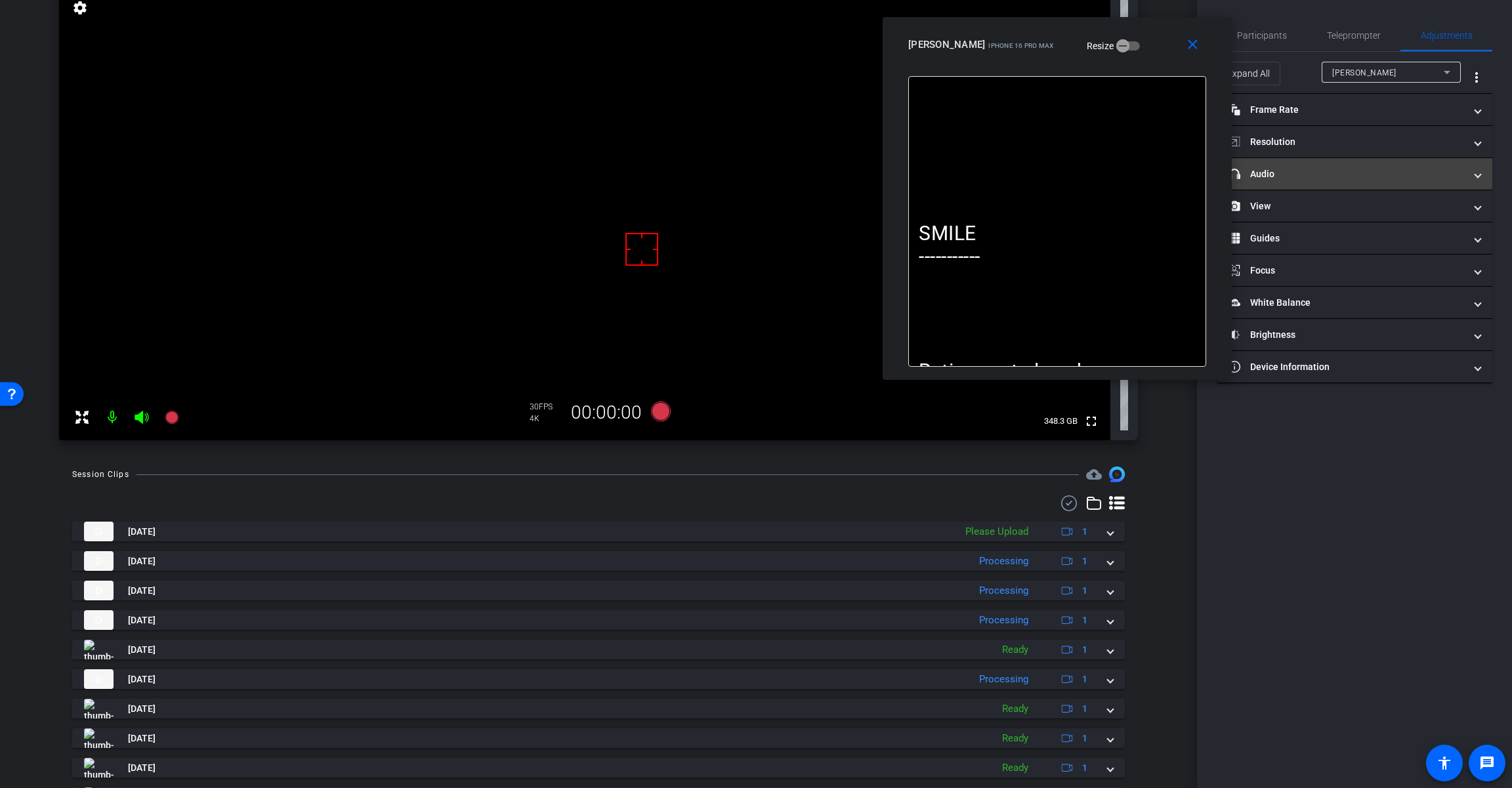
click at [1301, 173] on mat-panel-title "headphone icon Audio" at bounding box center [1346, 174] width 236 height 13
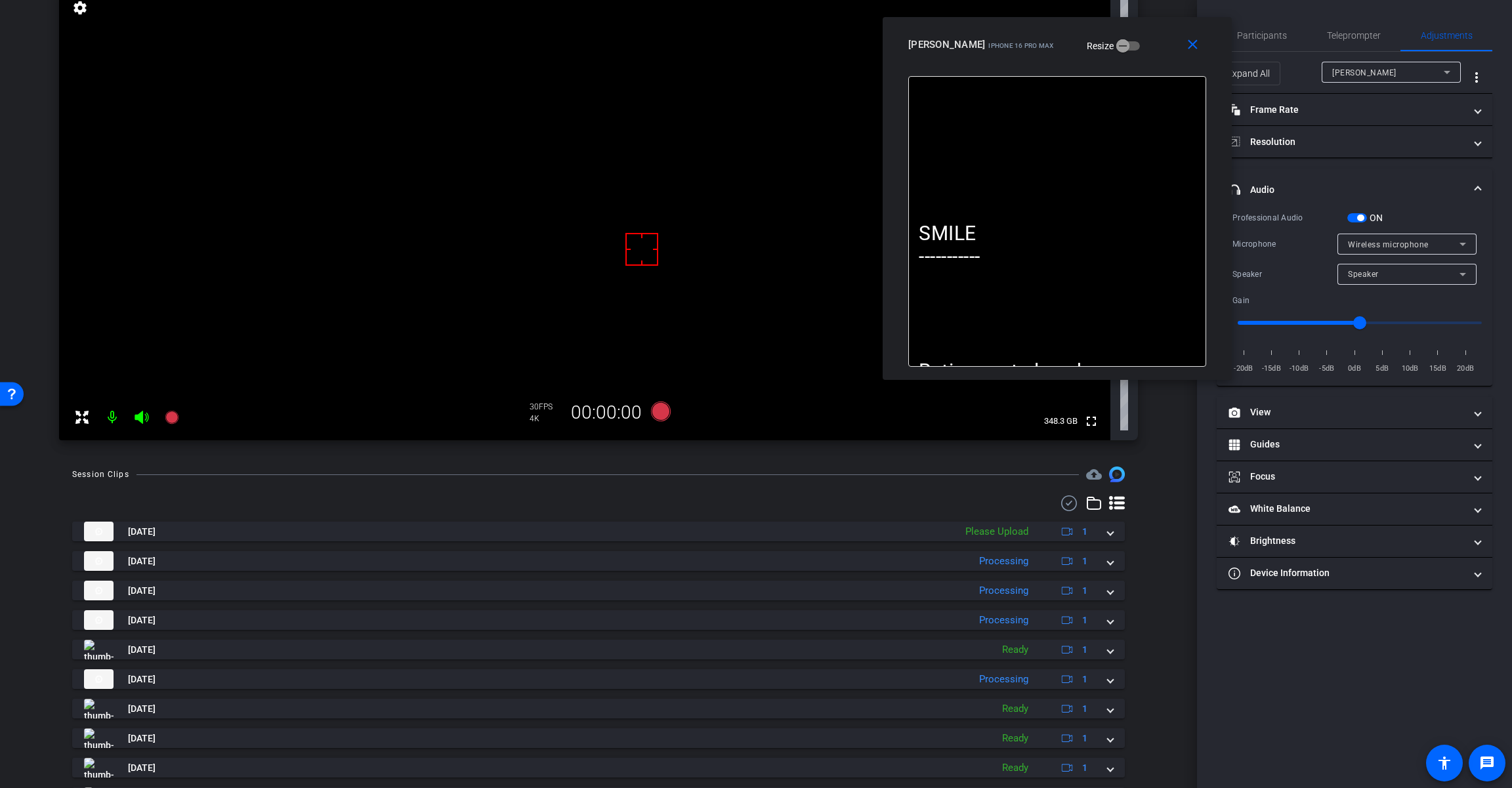
click at [1355, 217] on span "button" at bounding box center [1357, 218] width 19 height 9
click at [1381, 43] on div "Teleprompter" at bounding box center [1353, 35] width 94 height 31
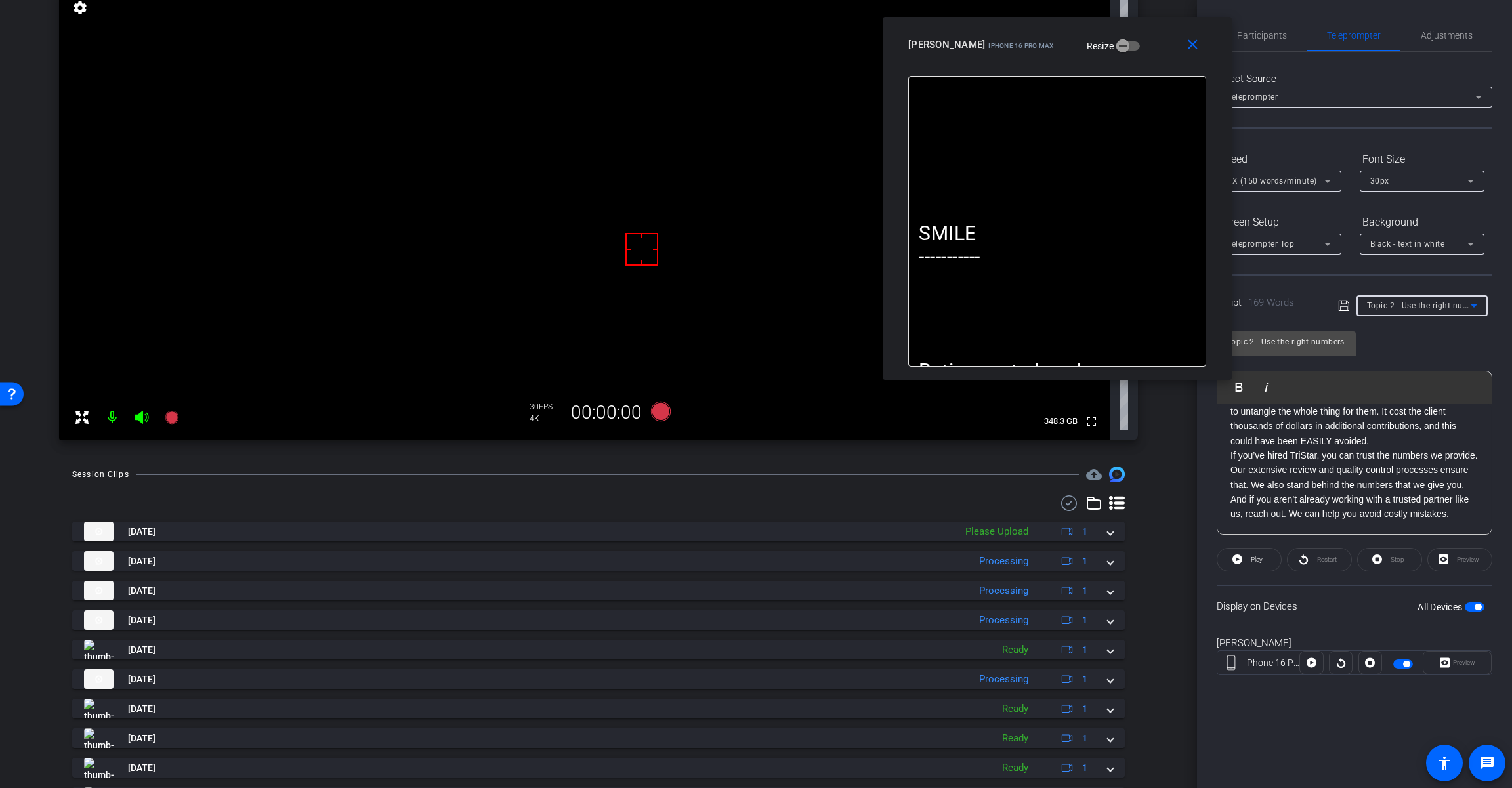
click at [1409, 308] on span "Topic 2 - Use the right numbers" at bounding box center [1426, 305] width 120 height 10
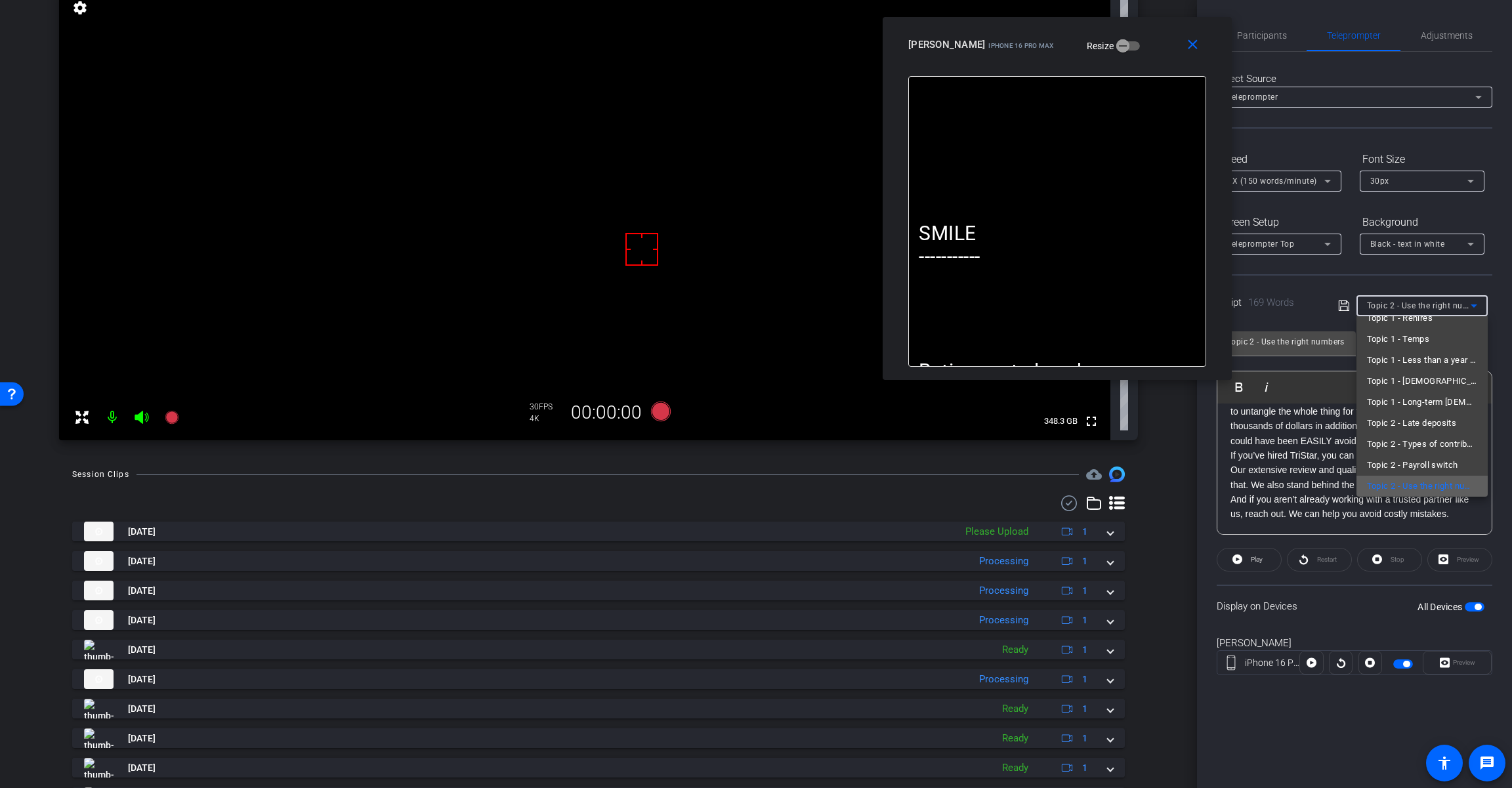
scroll to position [103, 0]
click at [1419, 460] on span "Topic 2 - Form 5500" at bounding box center [1405, 459] width 78 height 16
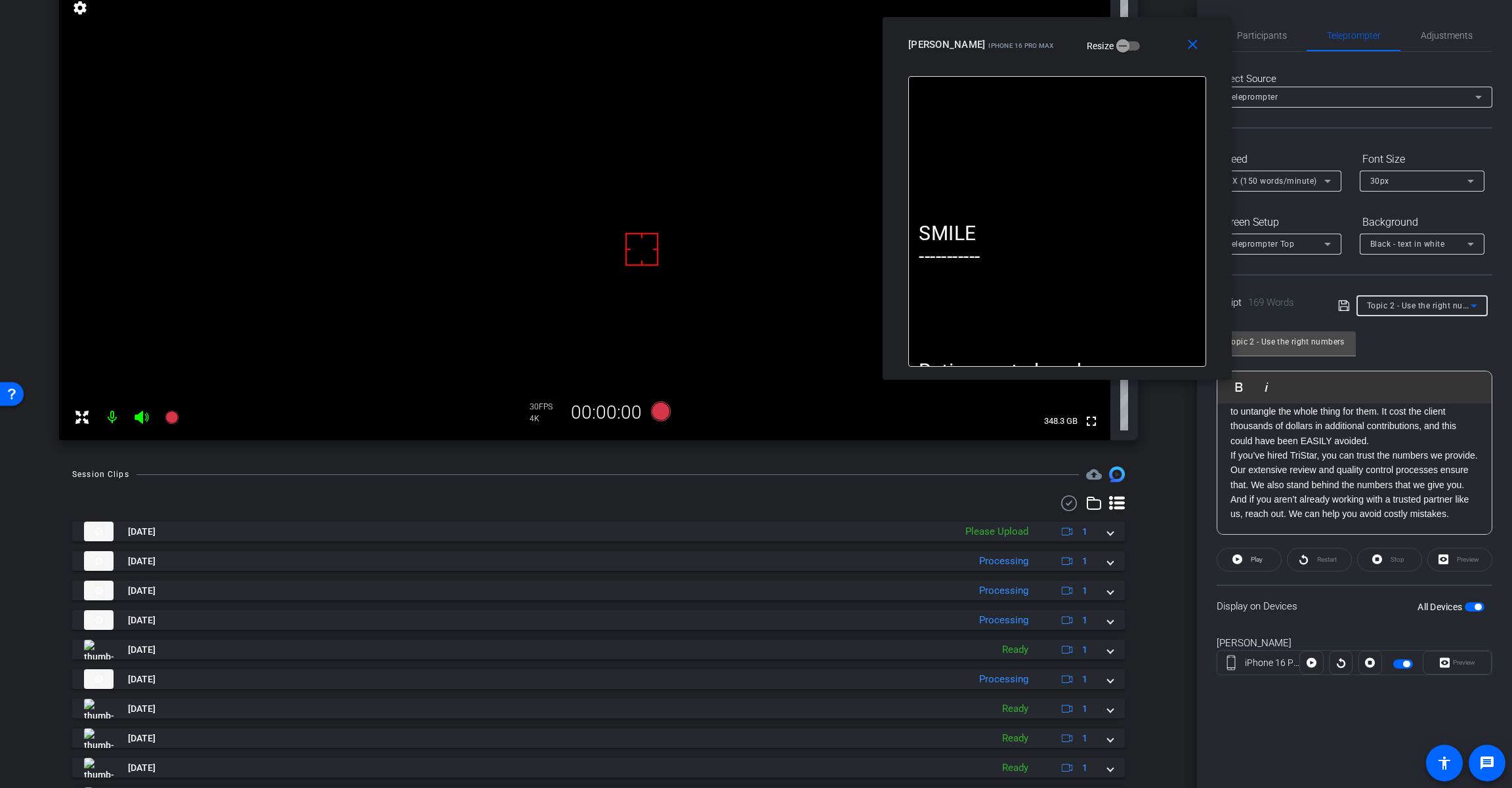
type input "Topic 2 - Form 5500"
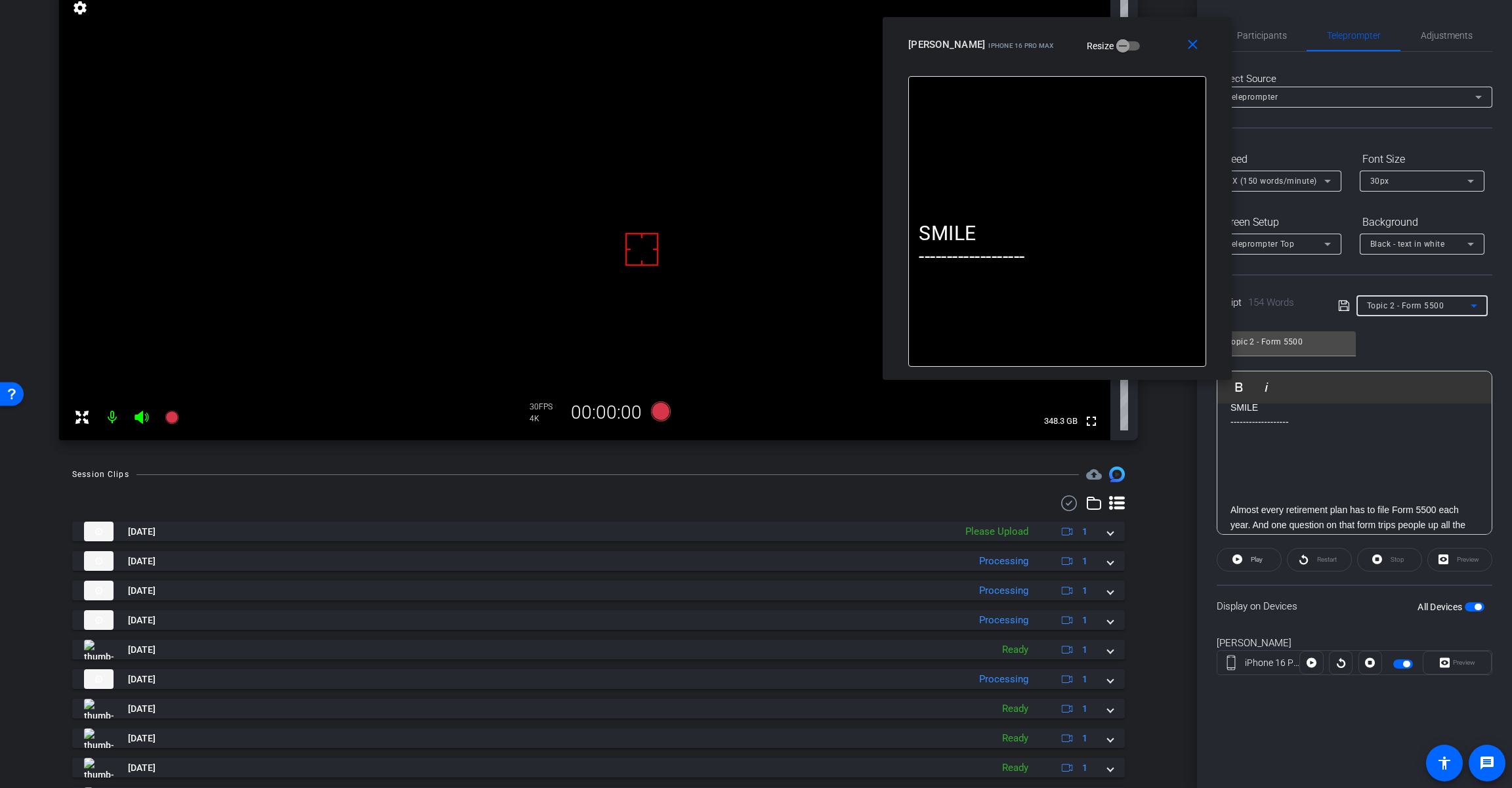
scroll to position [0, 0]
click at [1479, 604] on span "button" at bounding box center [1477, 606] width 7 height 7
click at [1476, 604] on span "button" at bounding box center [1474, 607] width 19 height 9
click at [1430, 25] on span "Adjustments" at bounding box center [1446, 35] width 52 height 31
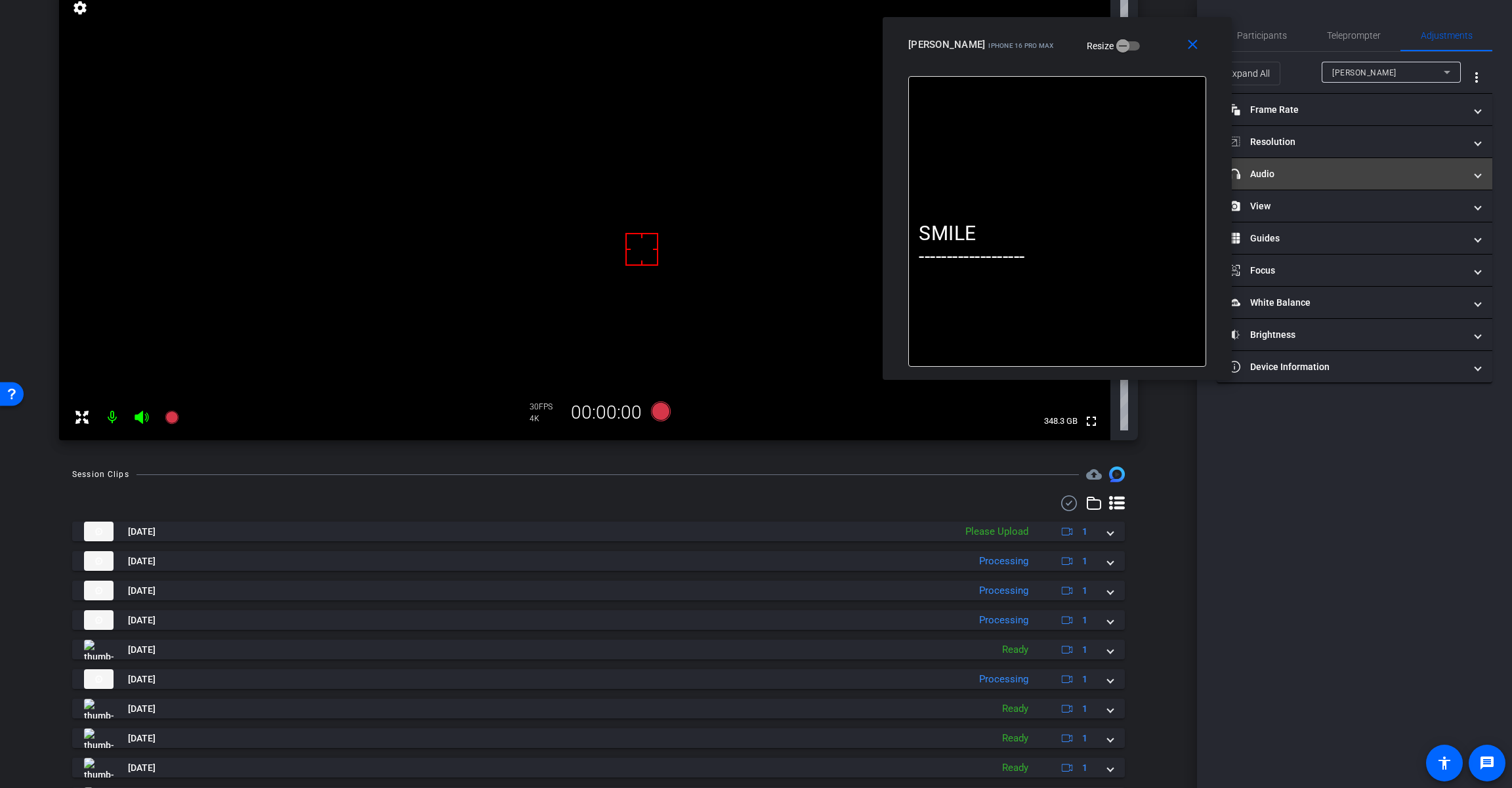
click at [1350, 170] on mat-panel-title "headphone icon Audio" at bounding box center [1346, 174] width 236 height 13
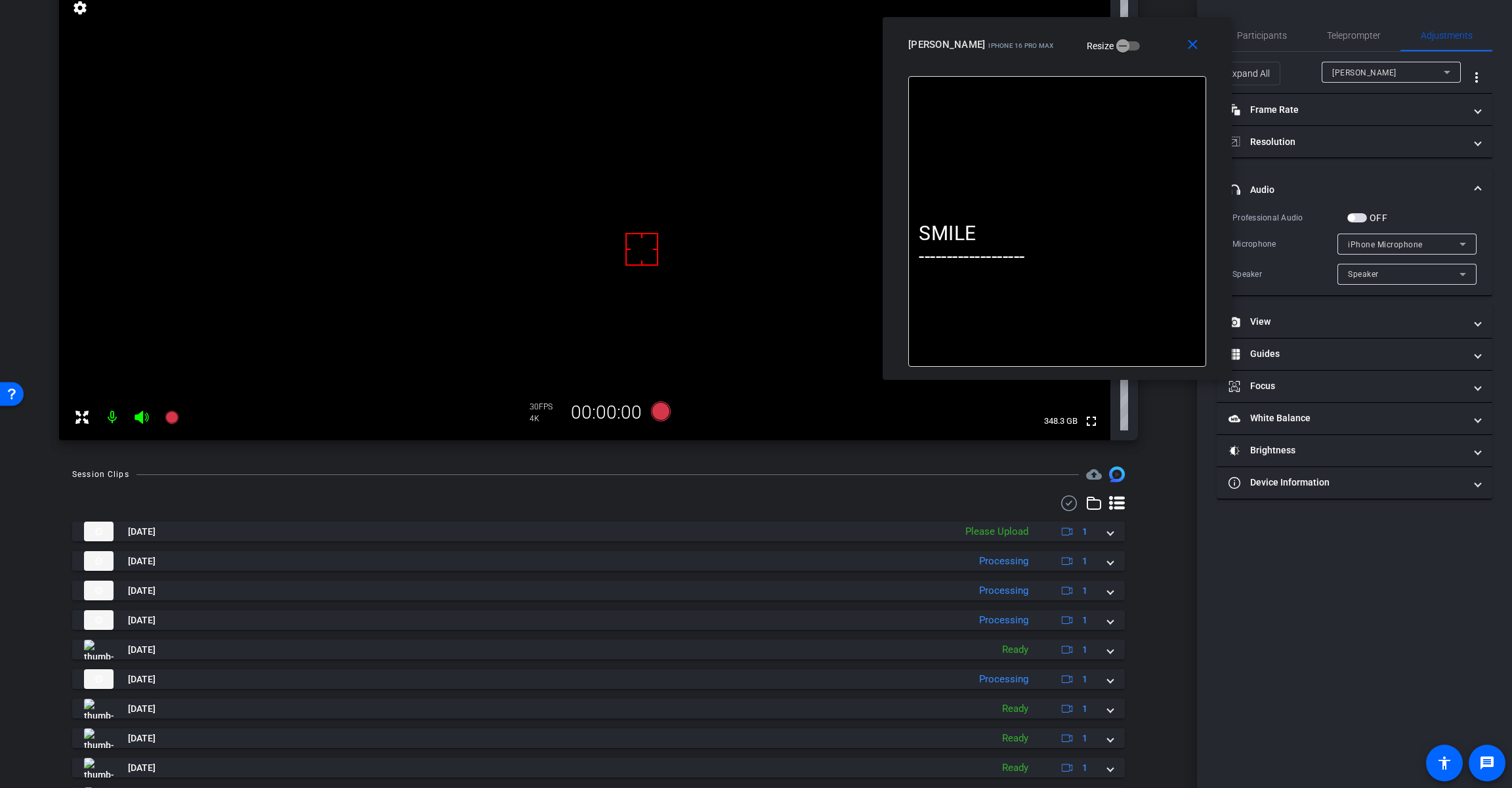
click at [1353, 215] on span "button" at bounding box center [1351, 217] width 7 height 7
click at [1379, 241] on span "iPhone Microphone" at bounding box center [1385, 245] width 75 height 9
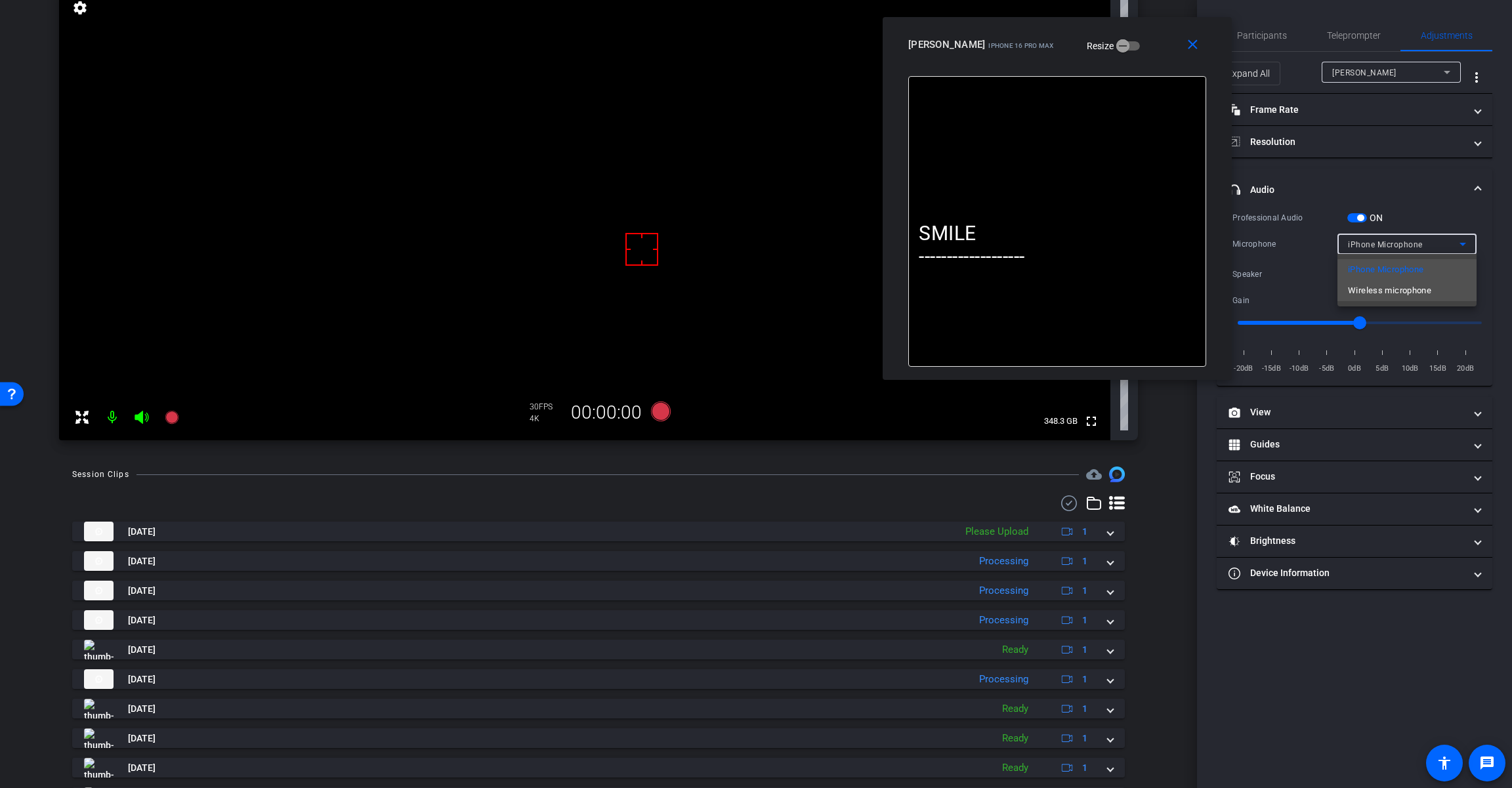
click at [1382, 290] on span "Wireless microphone" at bounding box center [1390, 291] width 84 height 16
click at [656, 414] on icon at bounding box center [661, 412] width 19 height 19
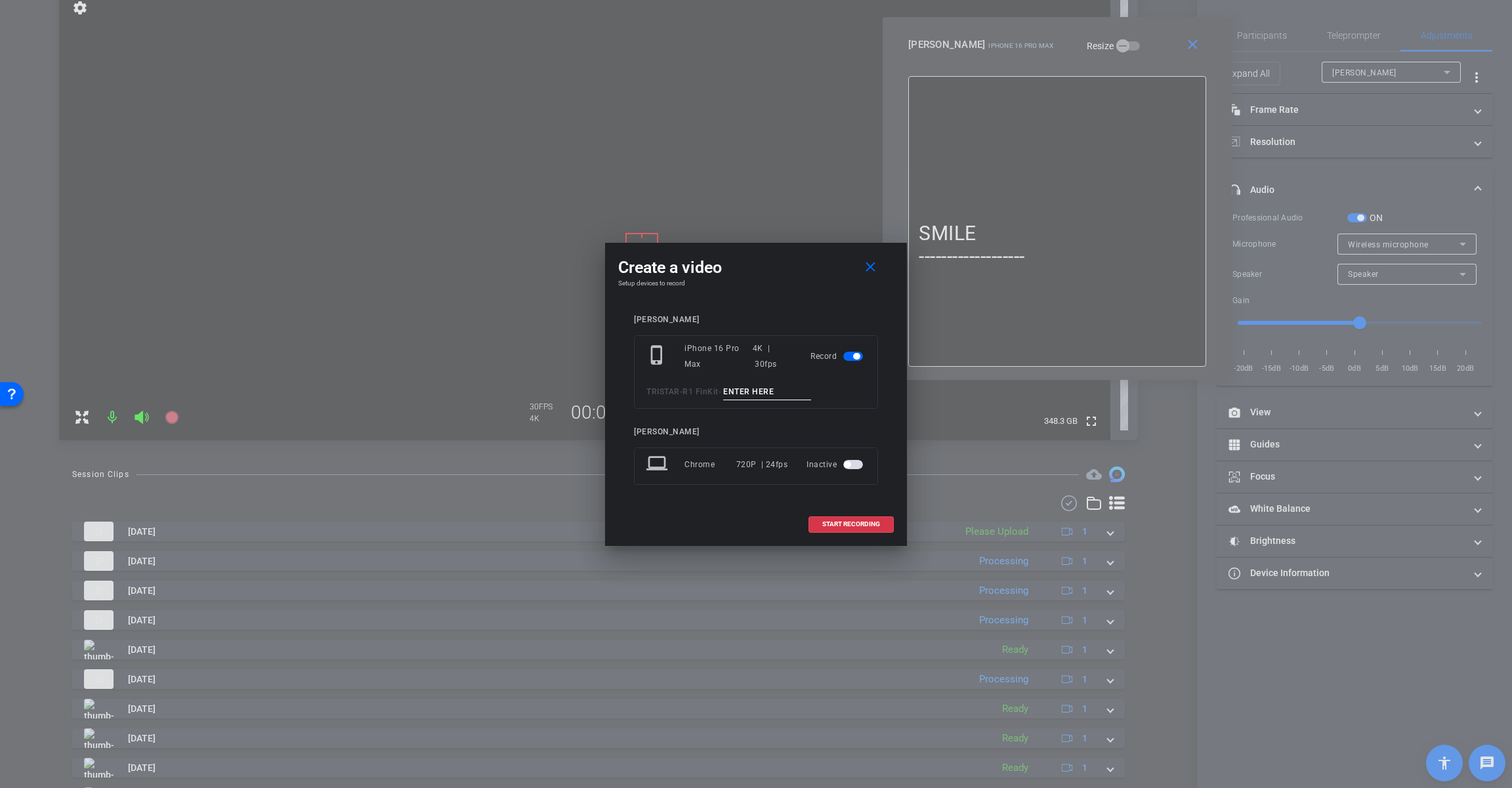
click at [753, 389] on input at bounding box center [767, 392] width 88 height 16
click at [752, 392] on input "Tk_1_5500" at bounding box center [767, 392] width 88 height 16
type input "Tk_1_5500"
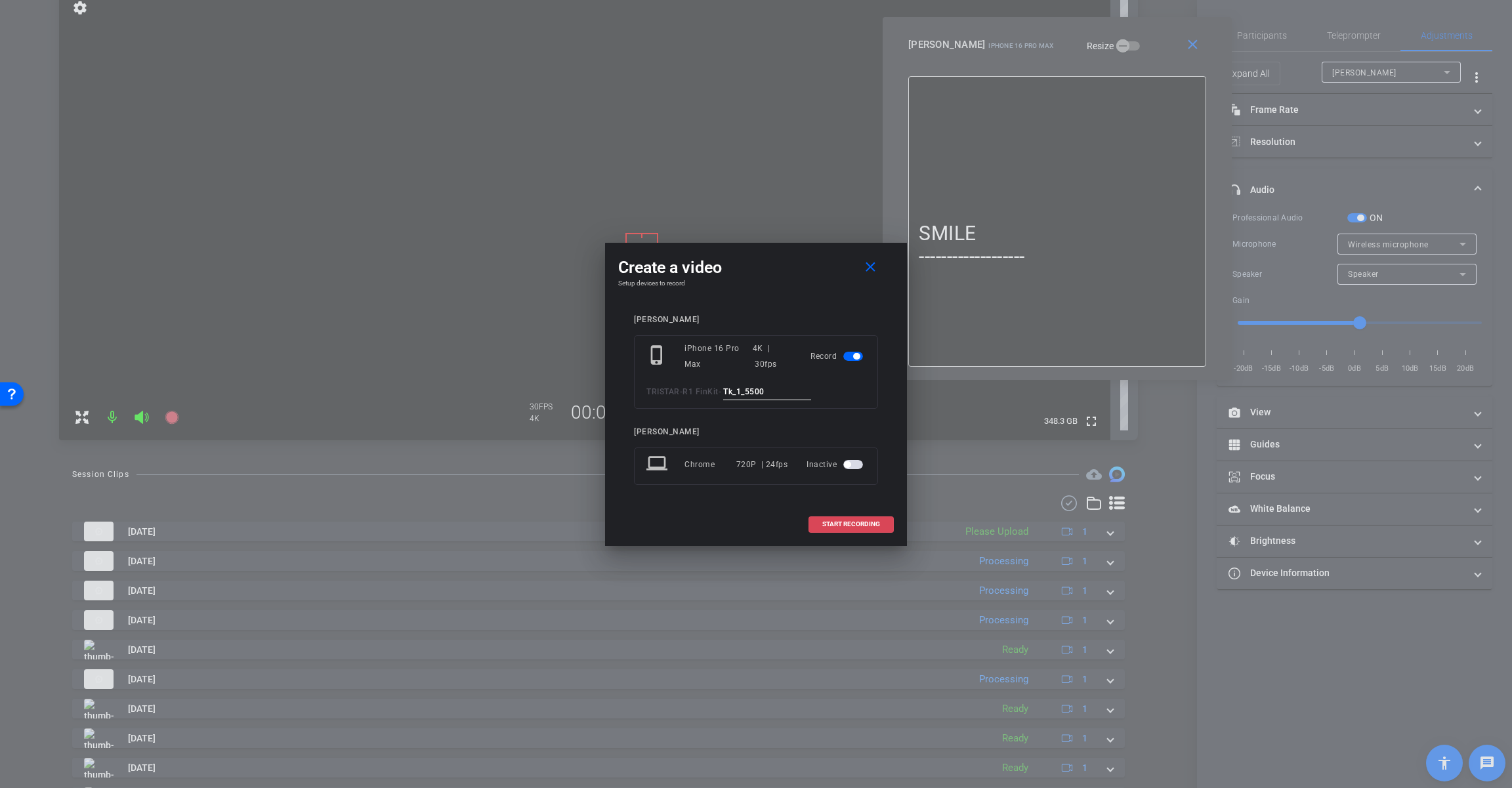
click at [867, 527] on span "START RECORDING" at bounding box center [850, 524] width 57 height 7
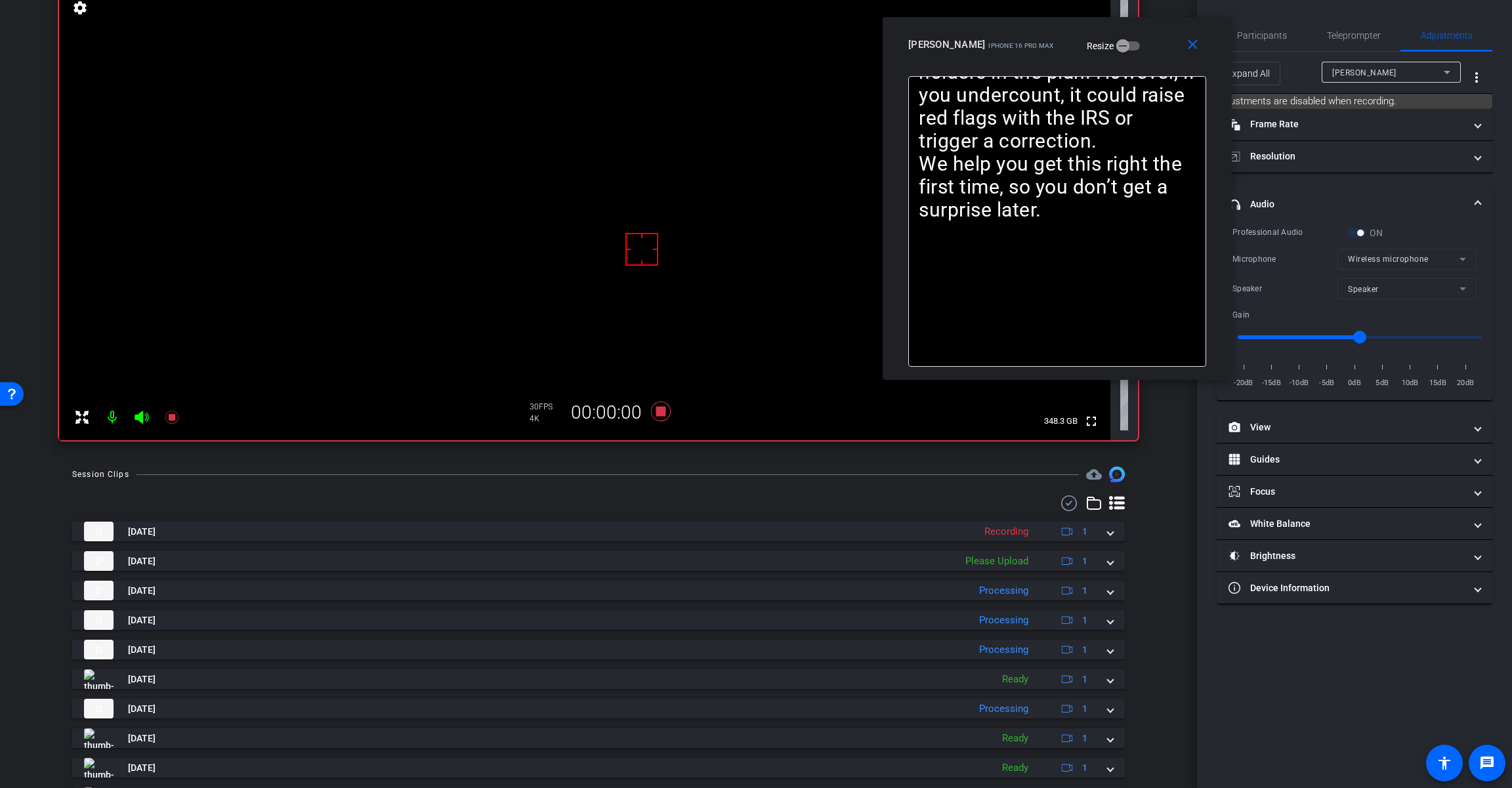
click at [140, 419] on icon at bounding box center [141, 418] width 13 height 13
click at [1364, 31] on span "Teleprompter" at bounding box center [1354, 35] width 54 height 9
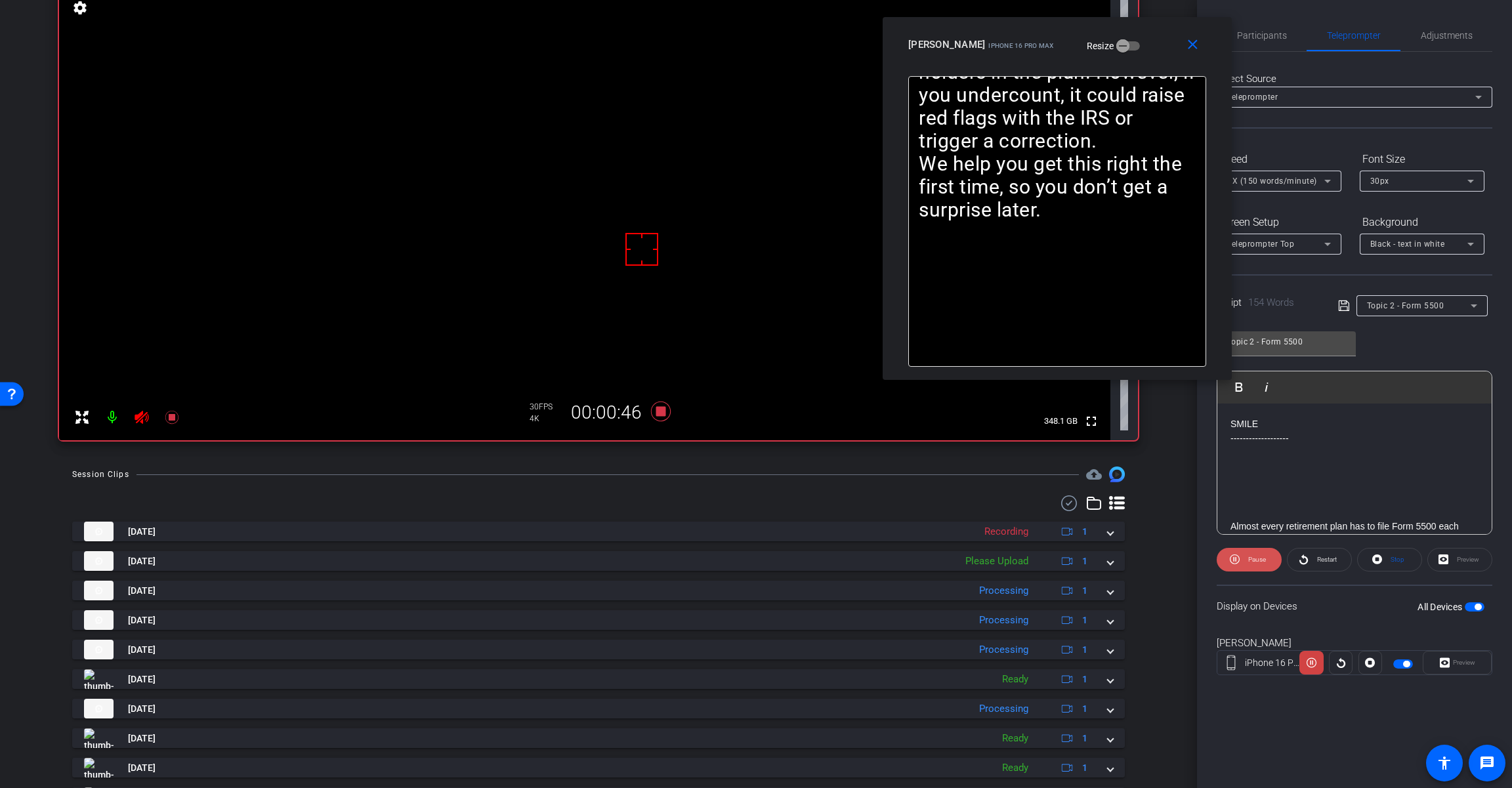
click at [1247, 559] on span "Pause" at bounding box center [1255, 559] width 21 height 19
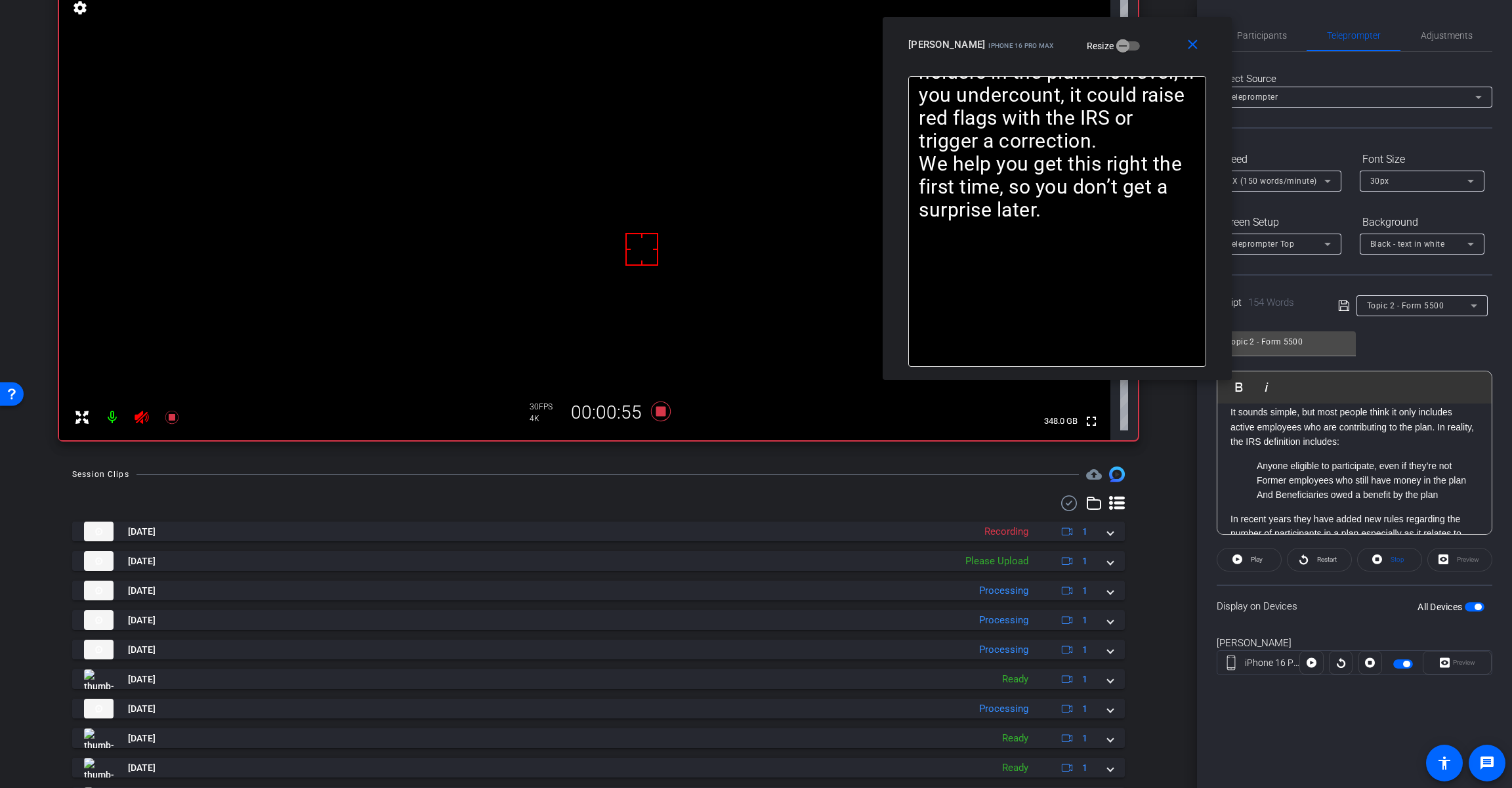
scroll to position [134, 0]
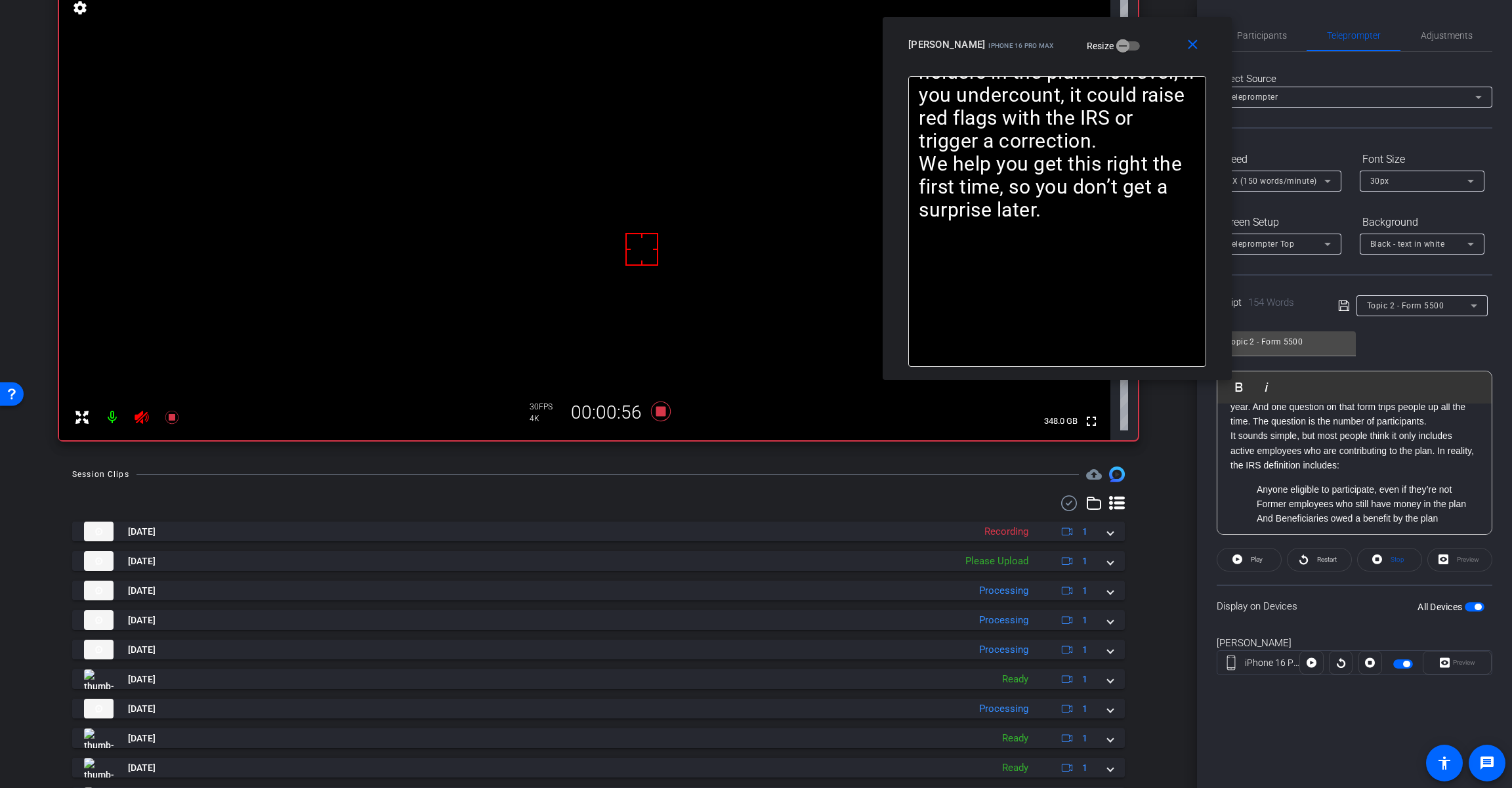
click at [1248, 489] on ul "Anyone eligible to participate, even if they’re not Former employees who still …" at bounding box center [1354, 504] width 248 height 44
click at [1248, 508] on ul "- Anyone eligible to participate, even if they’re not Former employees who stil…" at bounding box center [1354, 504] width 248 height 44
click at [1260, 518] on p "And Beneficiaries owed a benefit by the plan" at bounding box center [1367, 518] width 222 height 14
click at [1195, 45] on mat-icon "close" at bounding box center [1192, 45] width 16 height 16
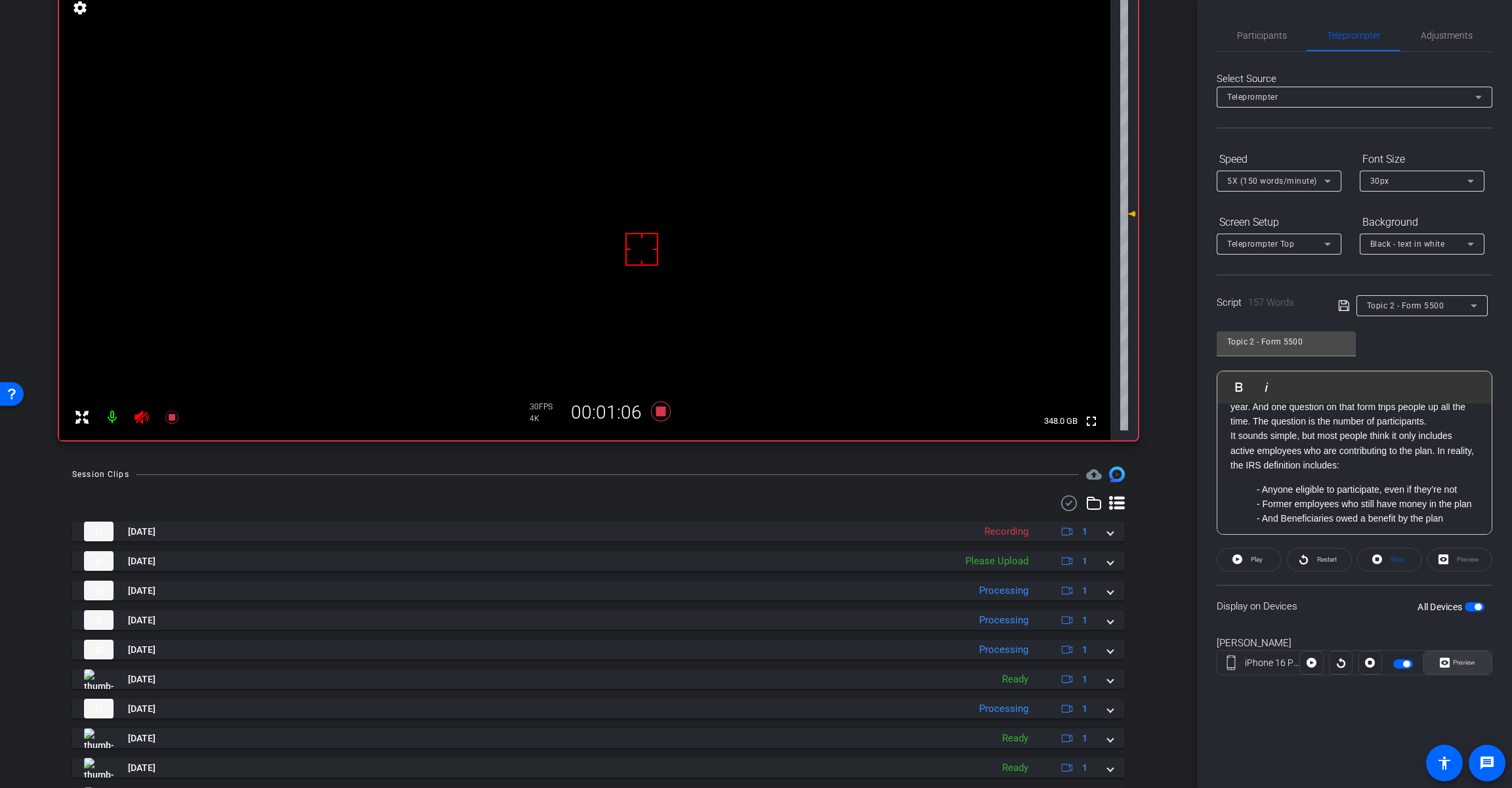
click at [1444, 658] on icon at bounding box center [1444, 663] width 10 height 10
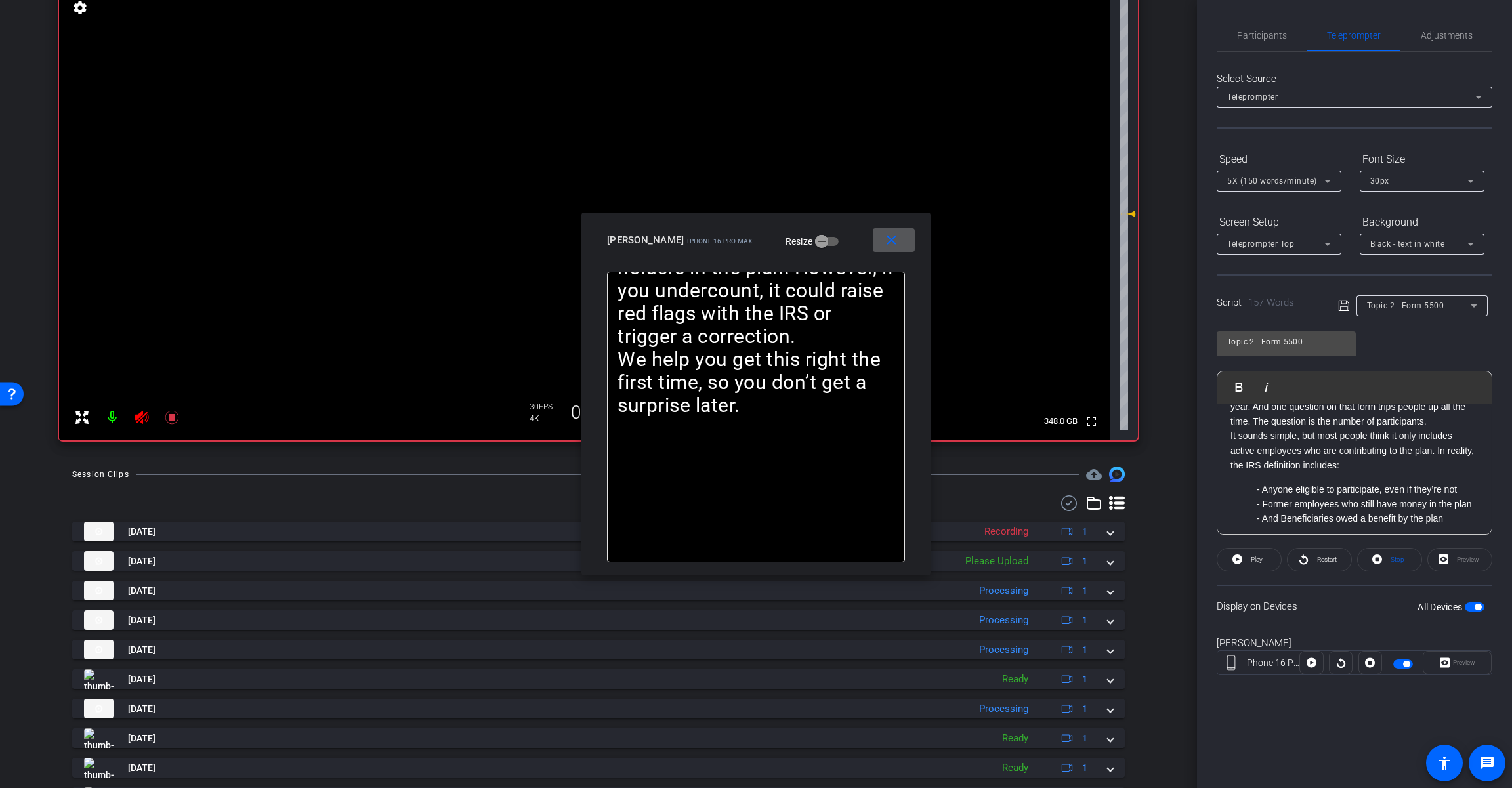
click at [895, 241] on mat-icon "close" at bounding box center [892, 241] width 16 height 16
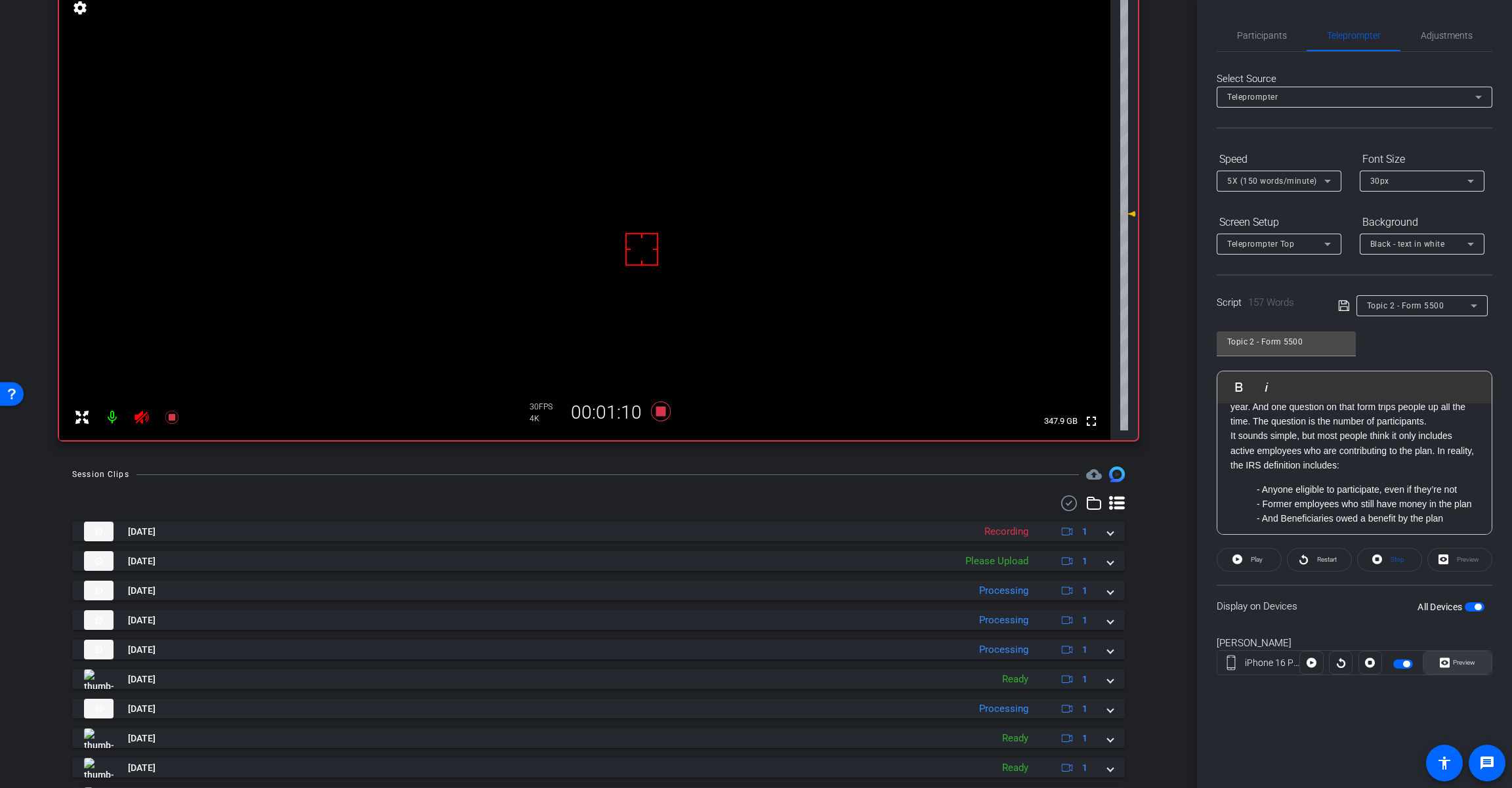
click at [1470, 659] on span "Preview" at bounding box center [1463, 663] width 22 height 7
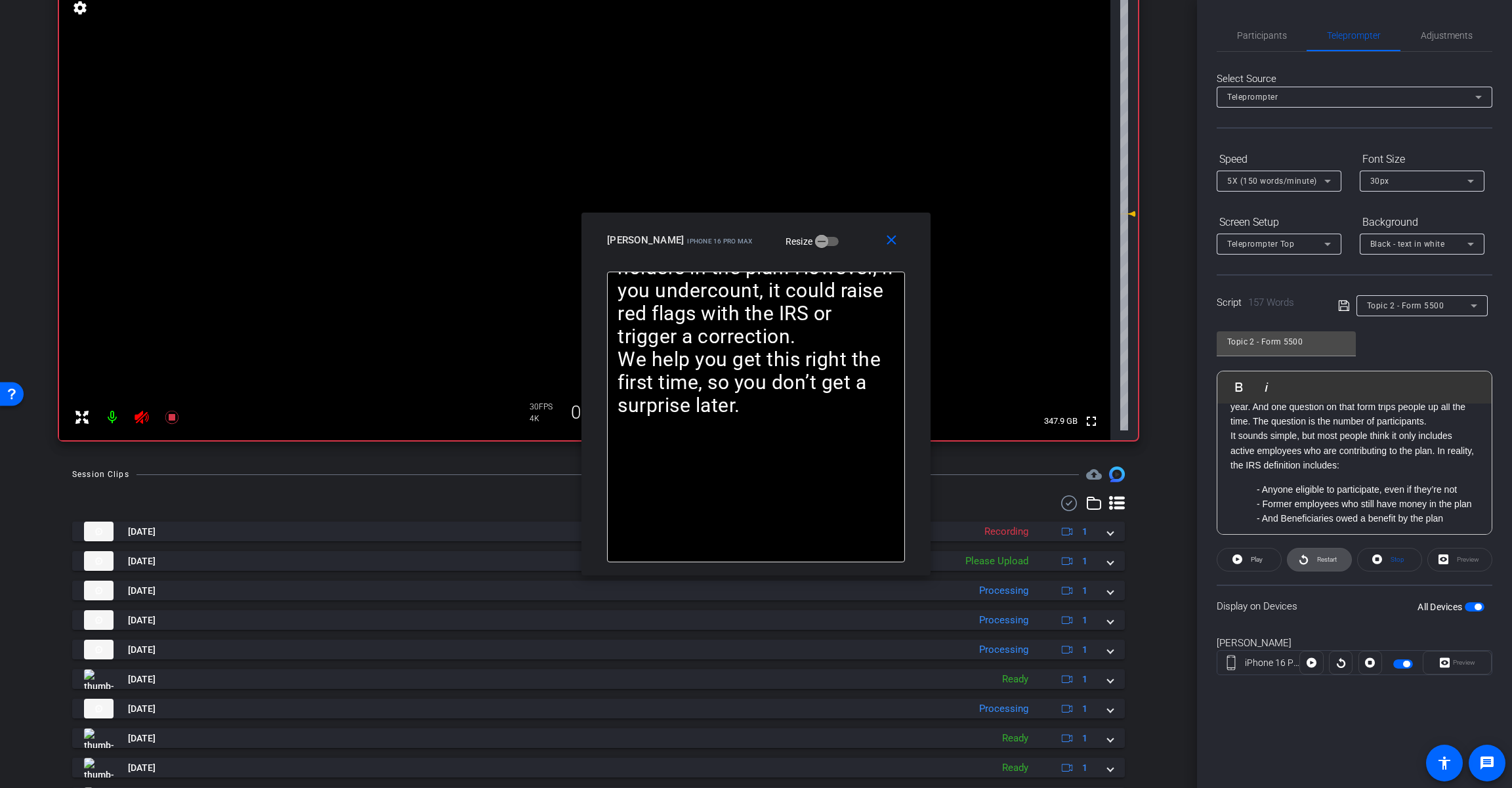
click at [1301, 560] on icon at bounding box center [1303, 559] width 10 height 16
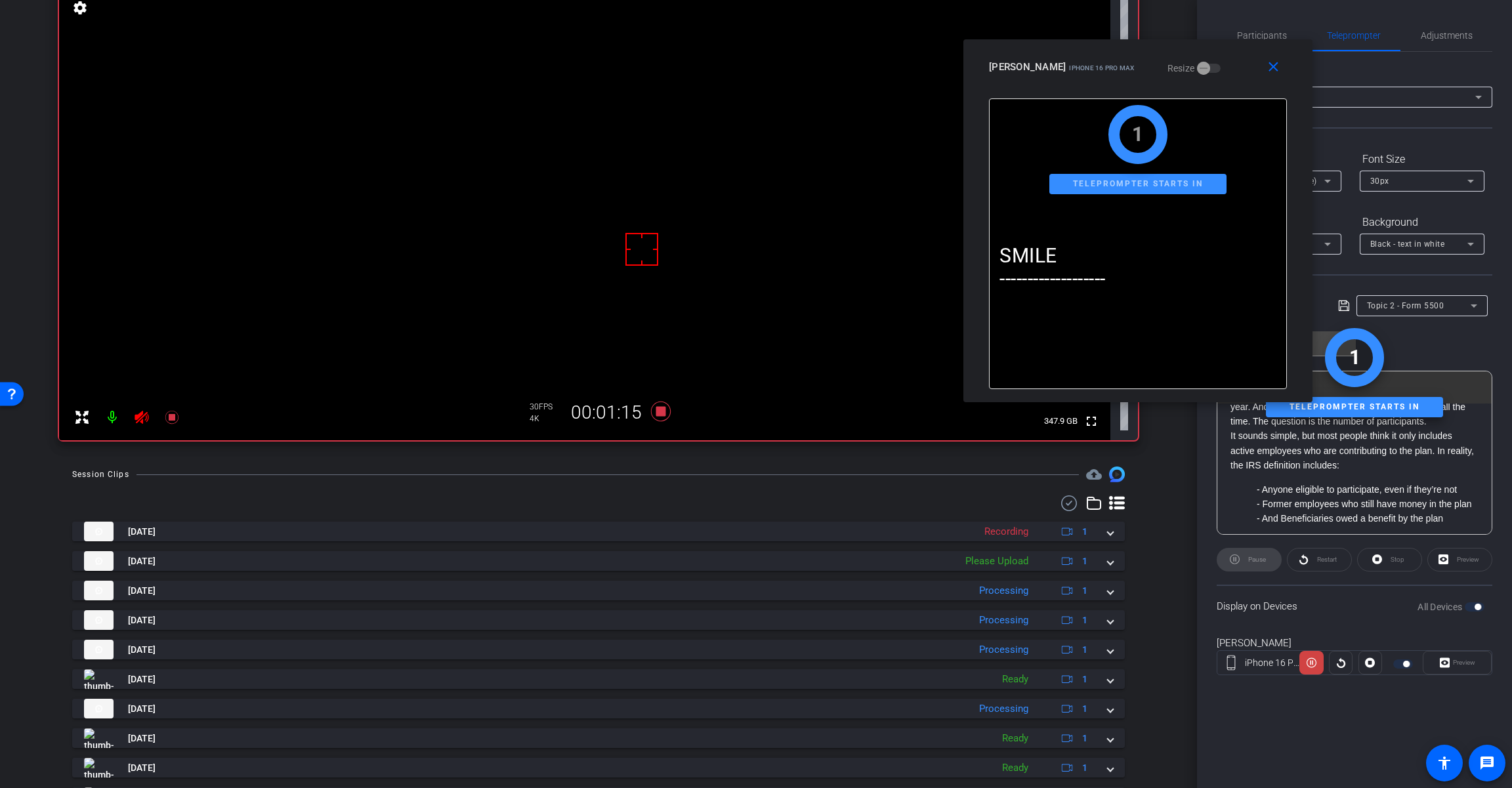
drag, startPoint x: 827, startPoint y: 244, endPoint x: 1209, endPoint y: 69, distance: 420.2
click at [1209, 70] on div "[PERSON_NAME] iPhone 16 Pro Max Resize" at bounding box center [1142, 67] width 308 height 24
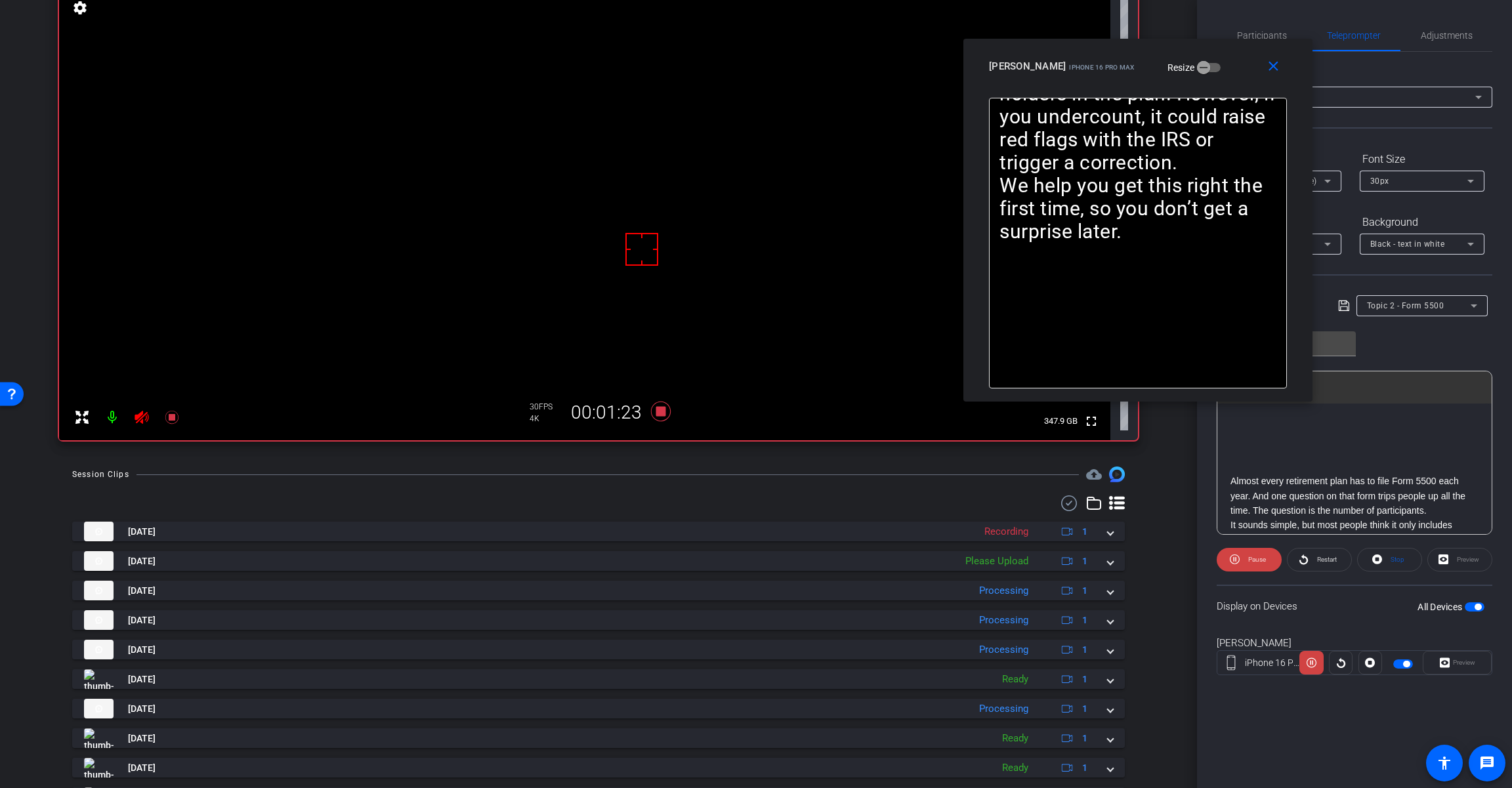
scroll to position [69, 0]
click at [1275, 73] on mat-icon "close" at bounding box center [1273, 66] width 16 height 16
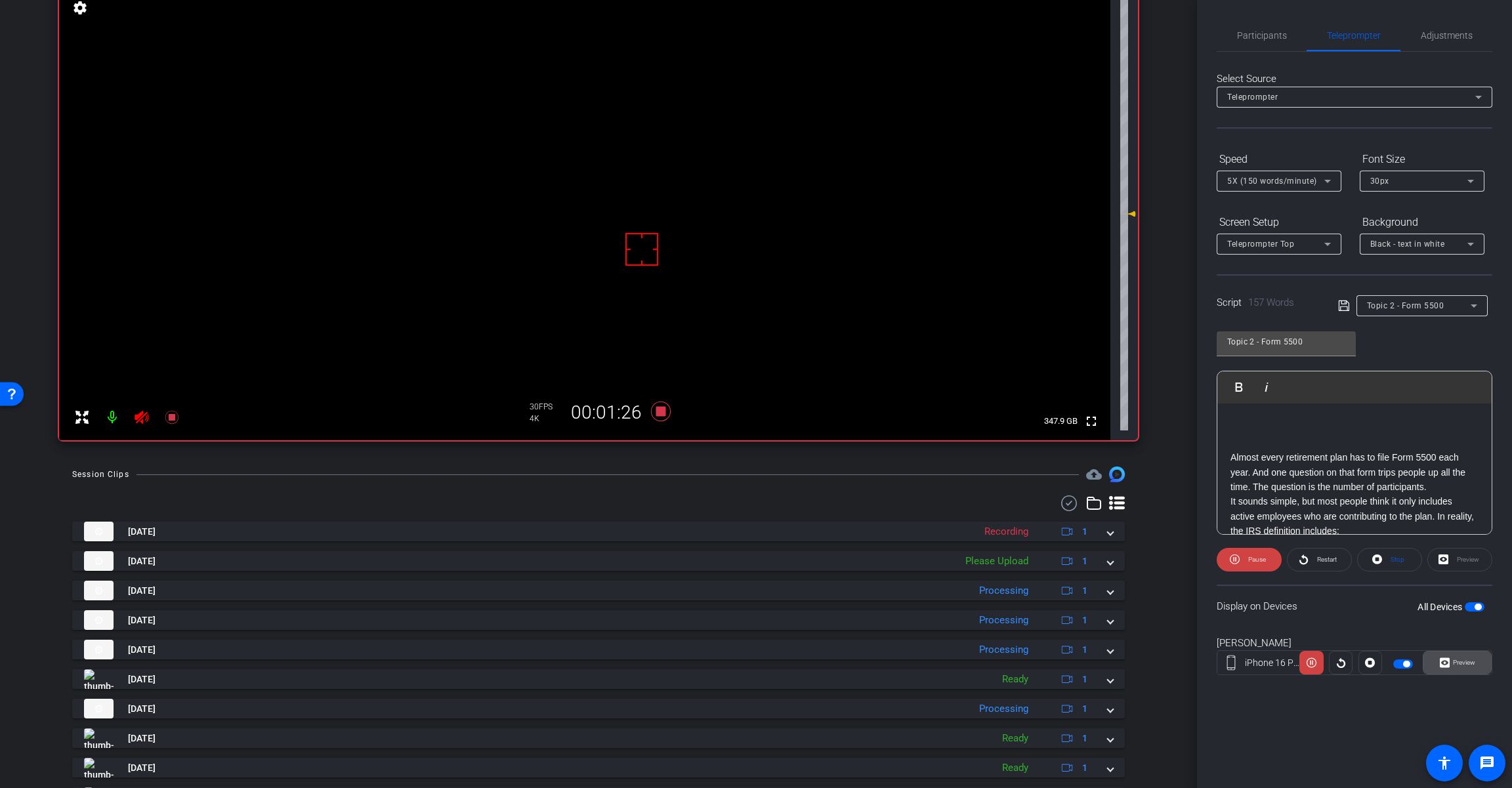
click at [1479, 658] on span at bounding box center [1457, 663] width 68 height 31
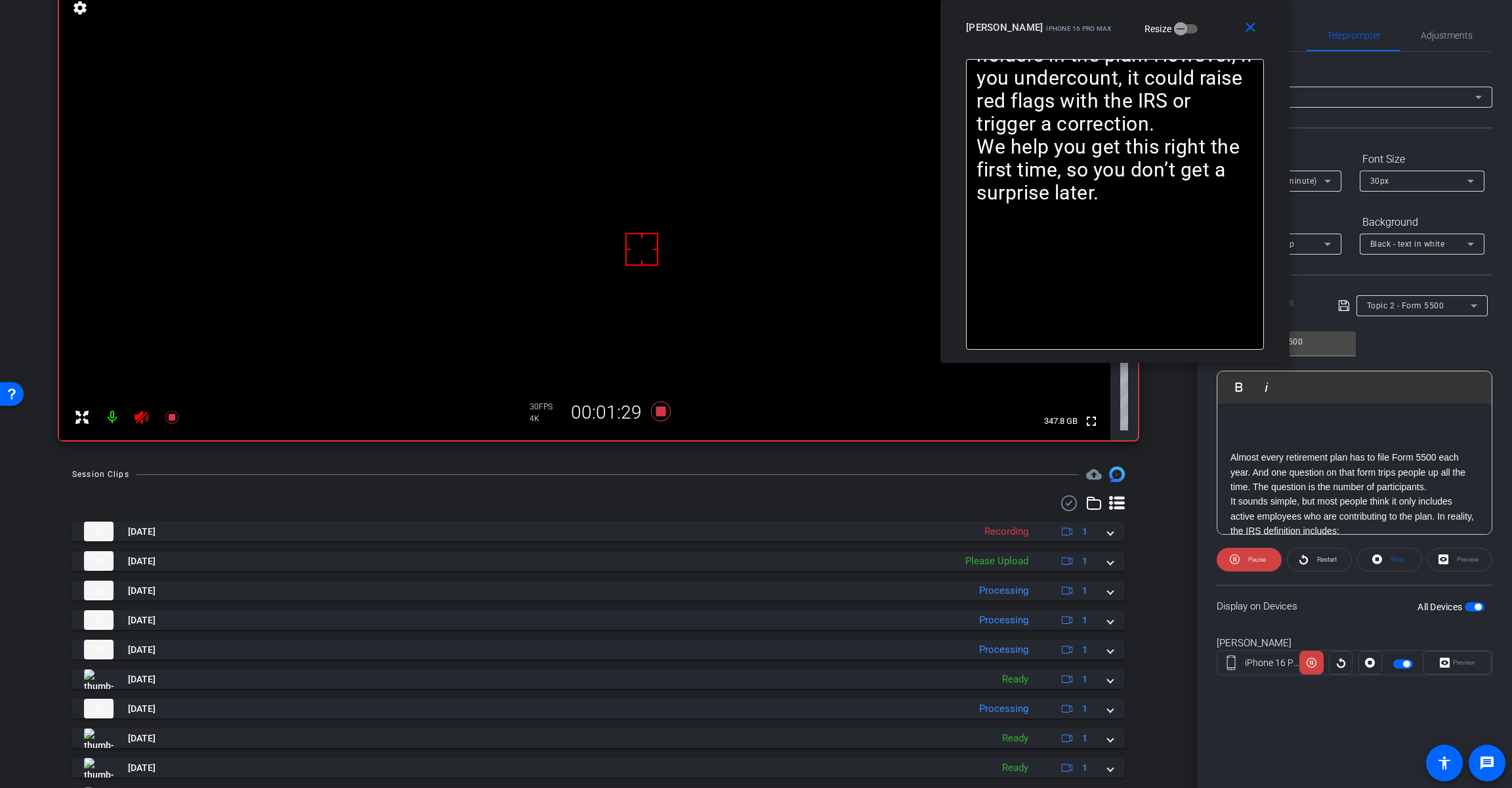
drag, startPoint x: 841, startPoint y: 235, endPoint x: 1201, endPoint y: 8, distance: 425.6
click at [1201, 8] on div "close [PERSON_NAME] iPhone 16 Pro Max Resize" at bounding box center [1114, 29] width 349 height 59
click at [1299, 466] on div "SMILE ------------------- Almost every retirement plan has to file Form 5500 ea…" at bounding box center [1354, 402] width 274 height 397
click at [1295, 459] on p "- And Beneficiaries owed a benefit by the plan" at bounding box center [1367, 453] width 222 height 14
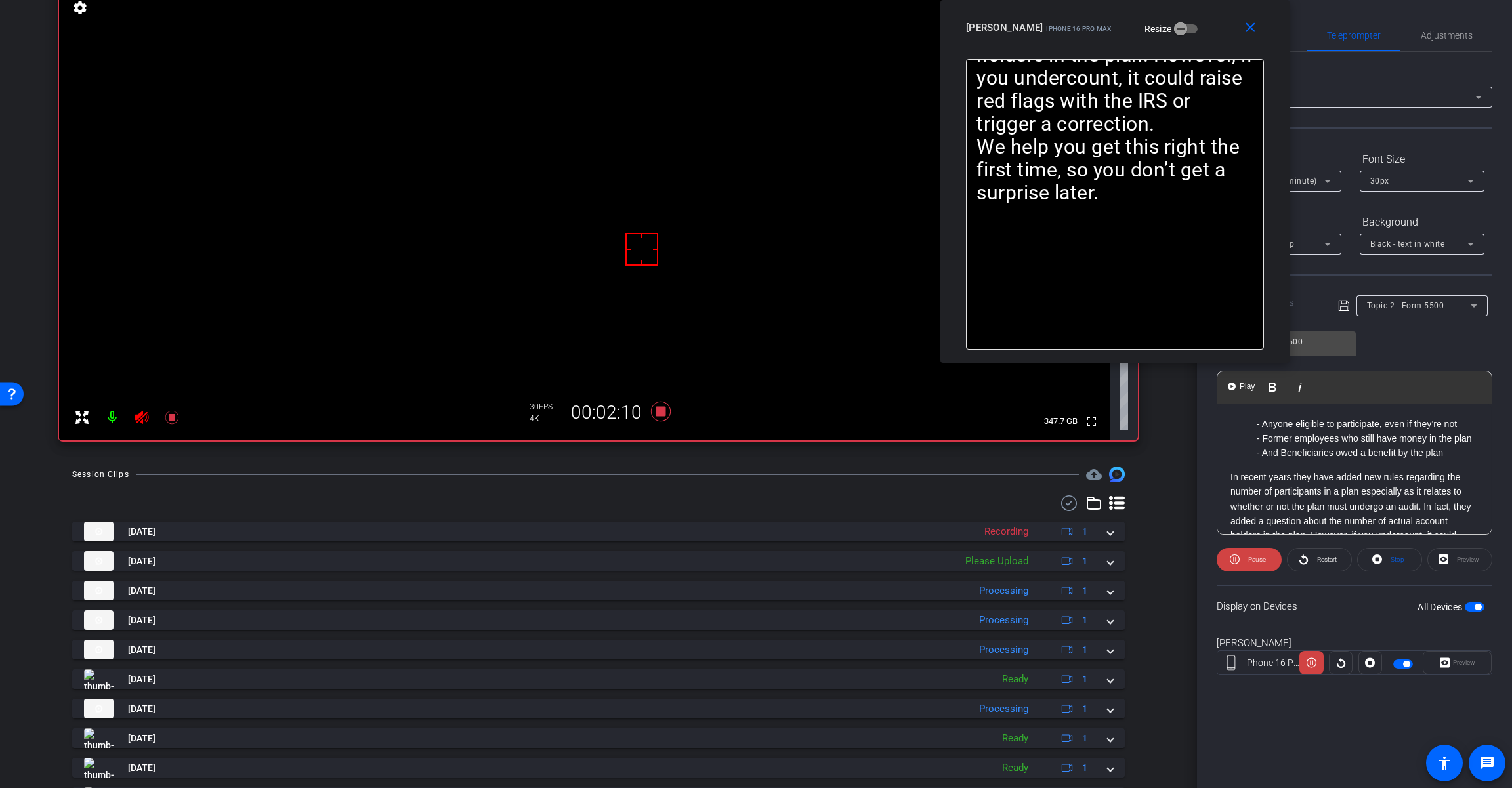
click at [1457, 447] on p "- And Beneficiaries owed a benefit by the plan" at bounding box center [1367, 453] width 222 height 14
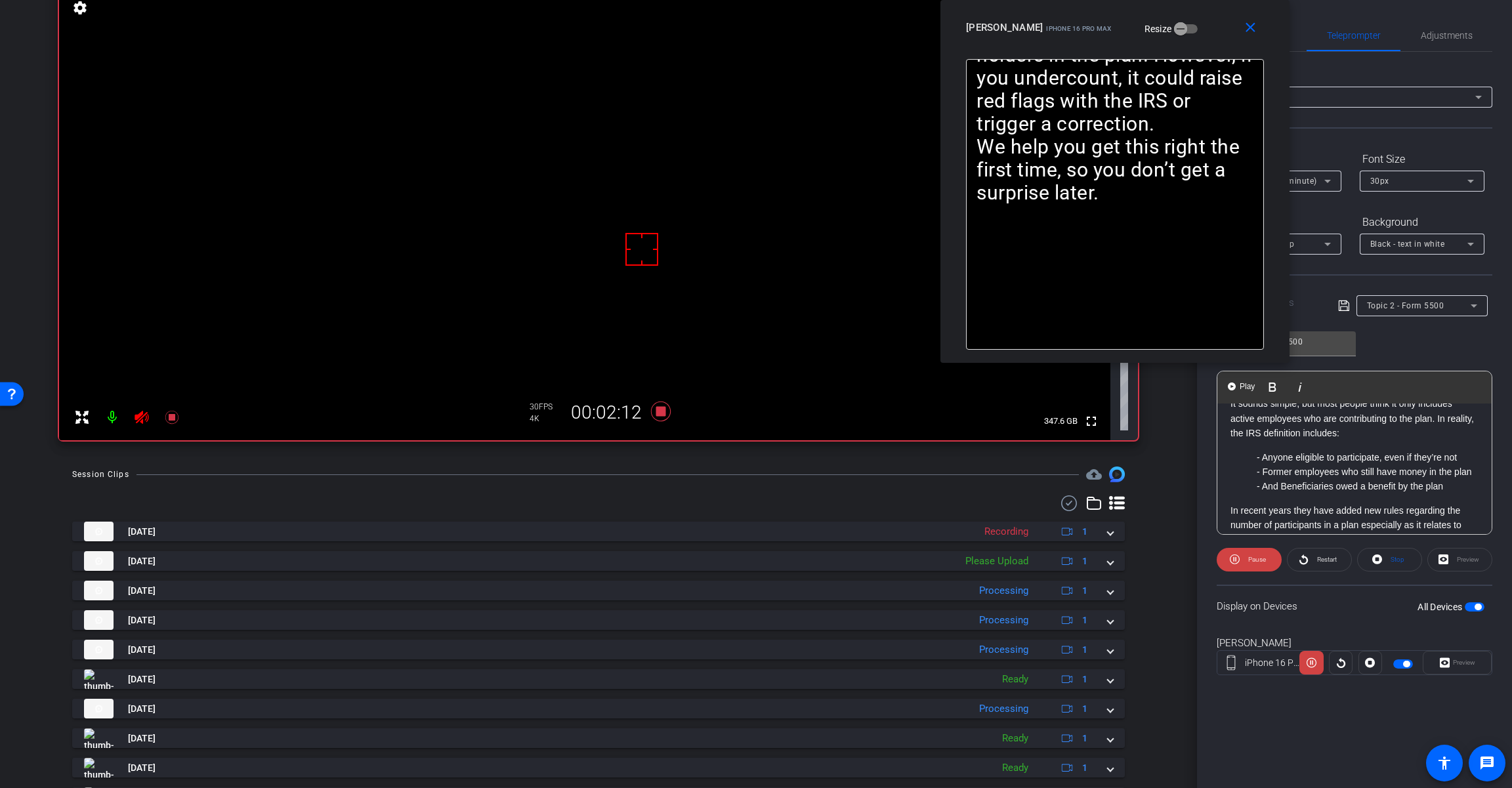
scroll to position [134, 0]
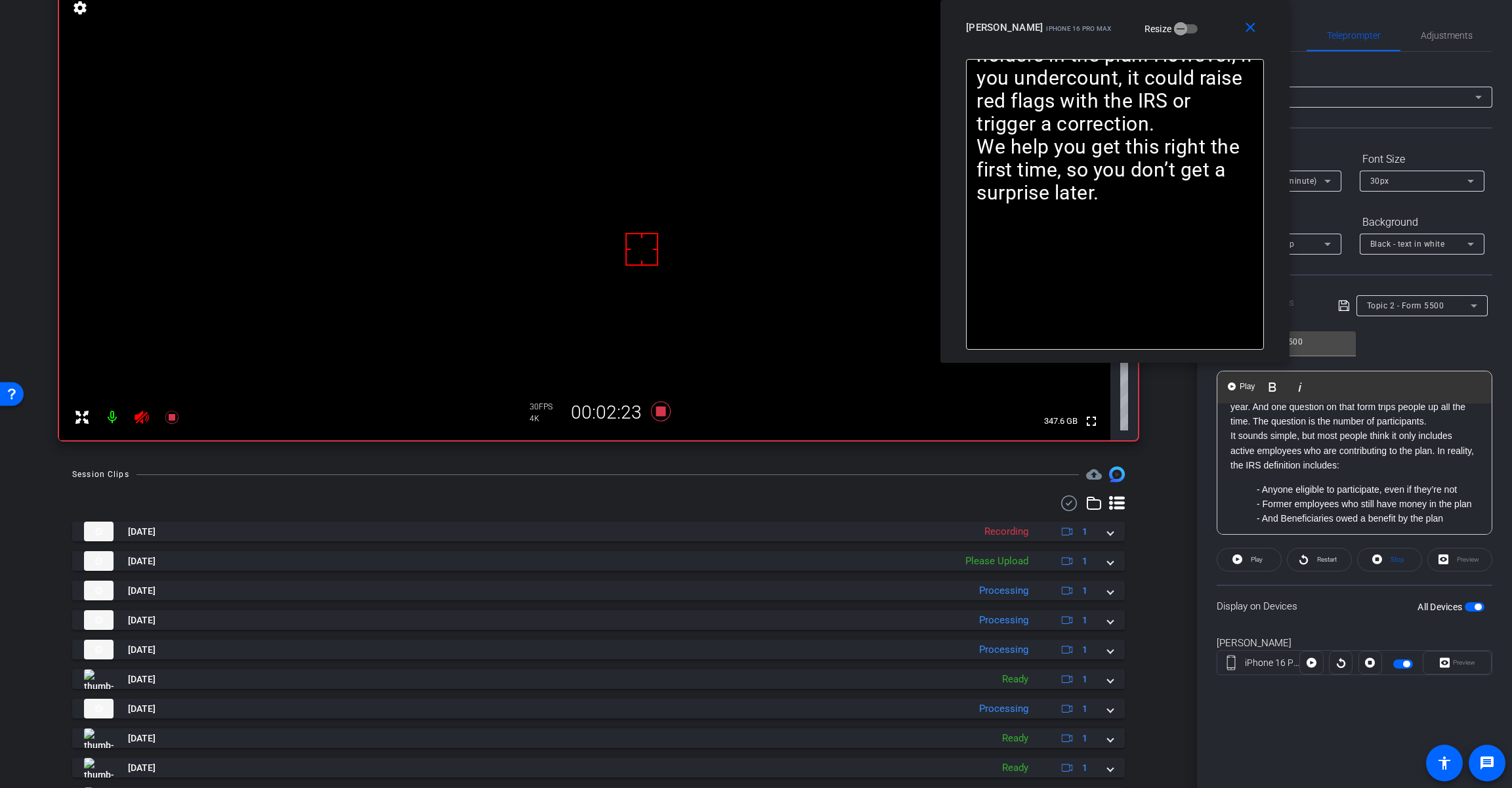
click at [1252, 487] on ul "- Anyone eligible to participate, even if they’re not - Former employees who st…" at bounding box center [1354, 504] width 248 height 44
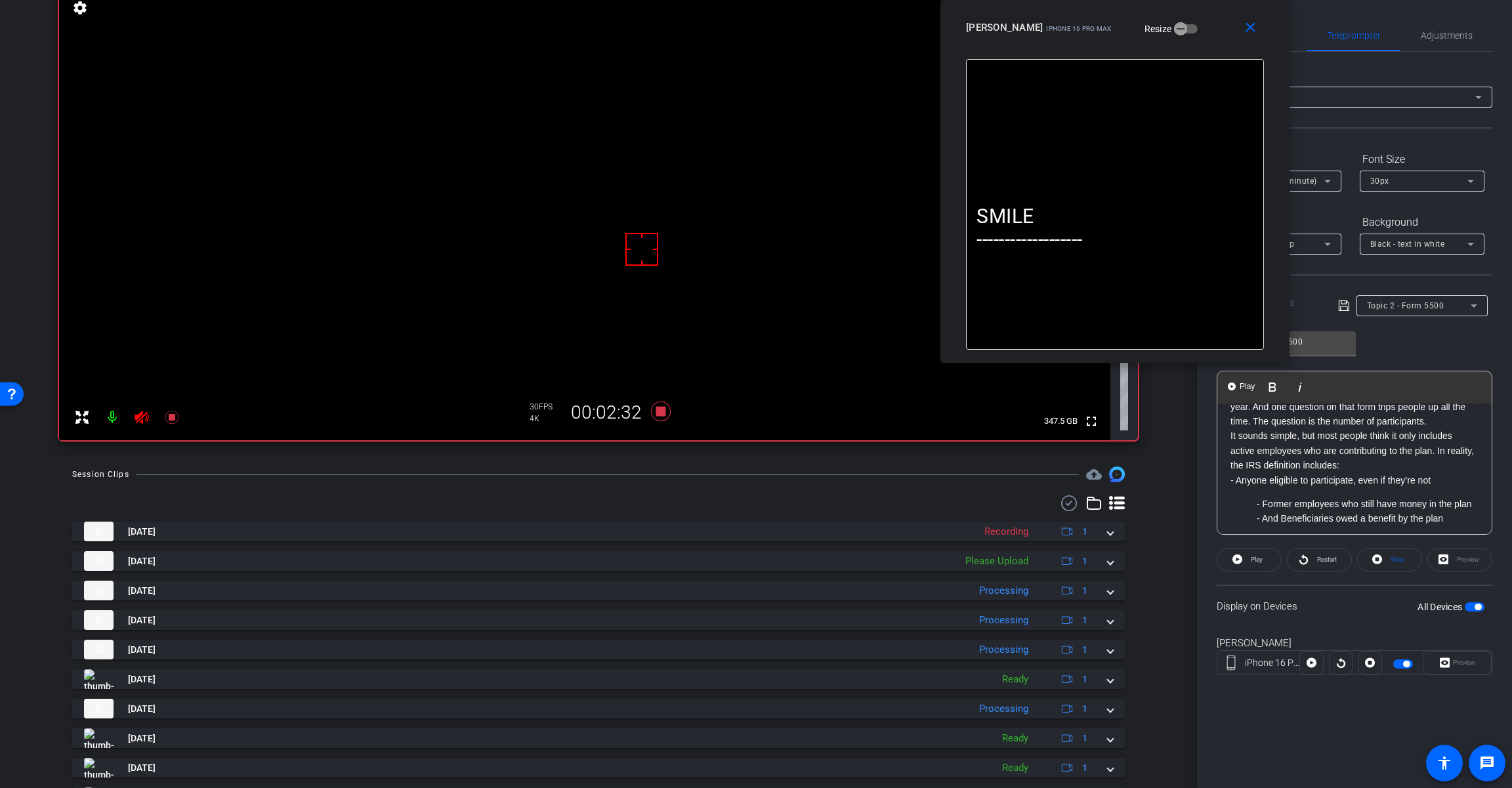
click at [1254, 505] on ul "- Former employees who still have money in the plan - And Beneficiaries owed a …" at bounding box center [1354, 512] width 248 height 30
click at [1253, 516] on ul "- And Beneficiaries owed a benefit by the plan" at bounding box center [1354, 518] width 248 height 14
click at [1443, 509] on p "- And Beneficiaries owed a benefit by the plan" at bounding box center [1354, 509] width 248 height 14
click at [1228, 500] on div "SMILE ------------------- Almost every retirement plan has to file Form 5500 ea…" at bounding box center [1354, 338] width 274 height 394
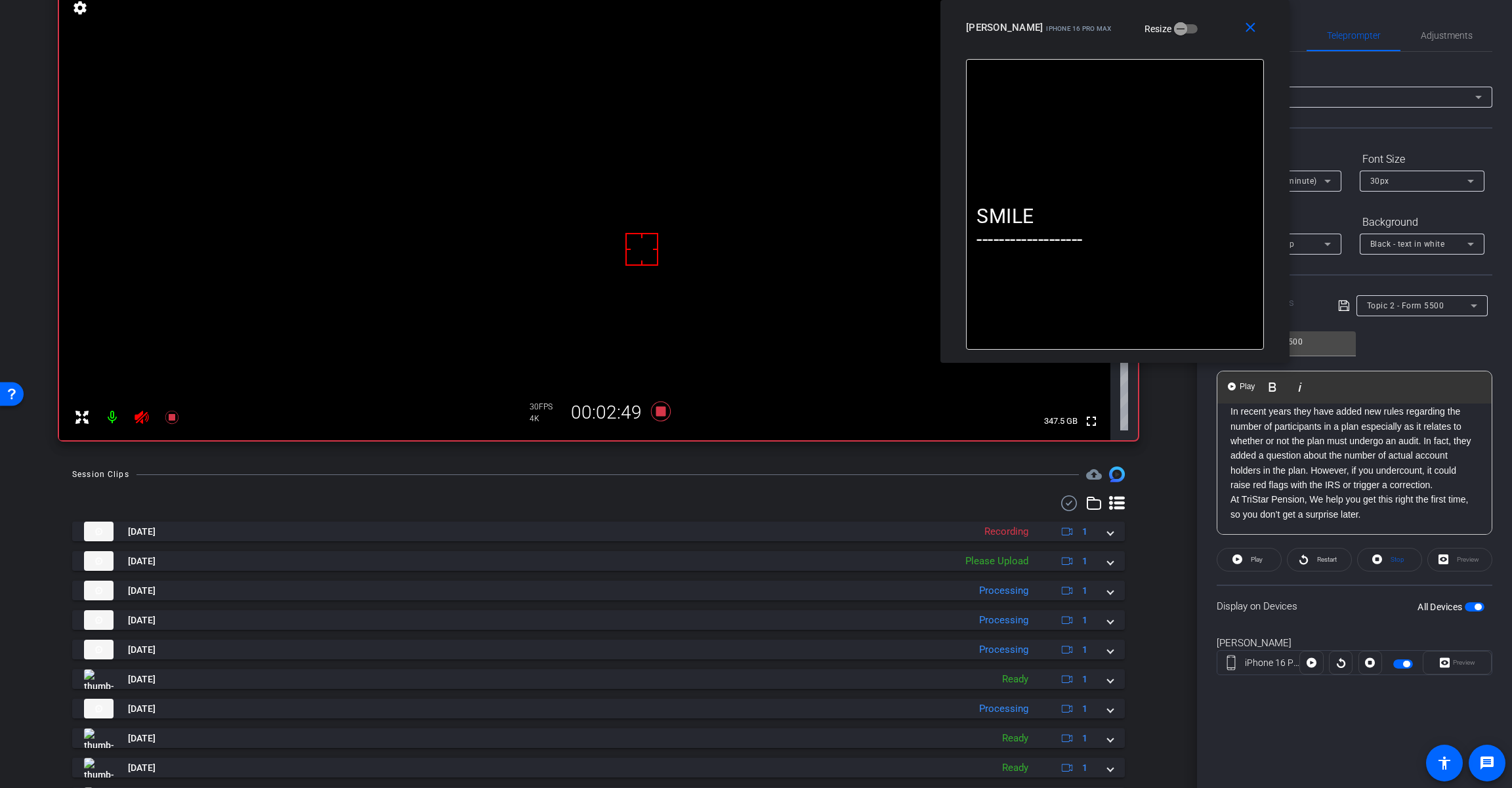
click at [1436, 485] on p "In recent years they have added new rules regarding the number of participants …" at bounding box center [1354, 448] width 248 height 88
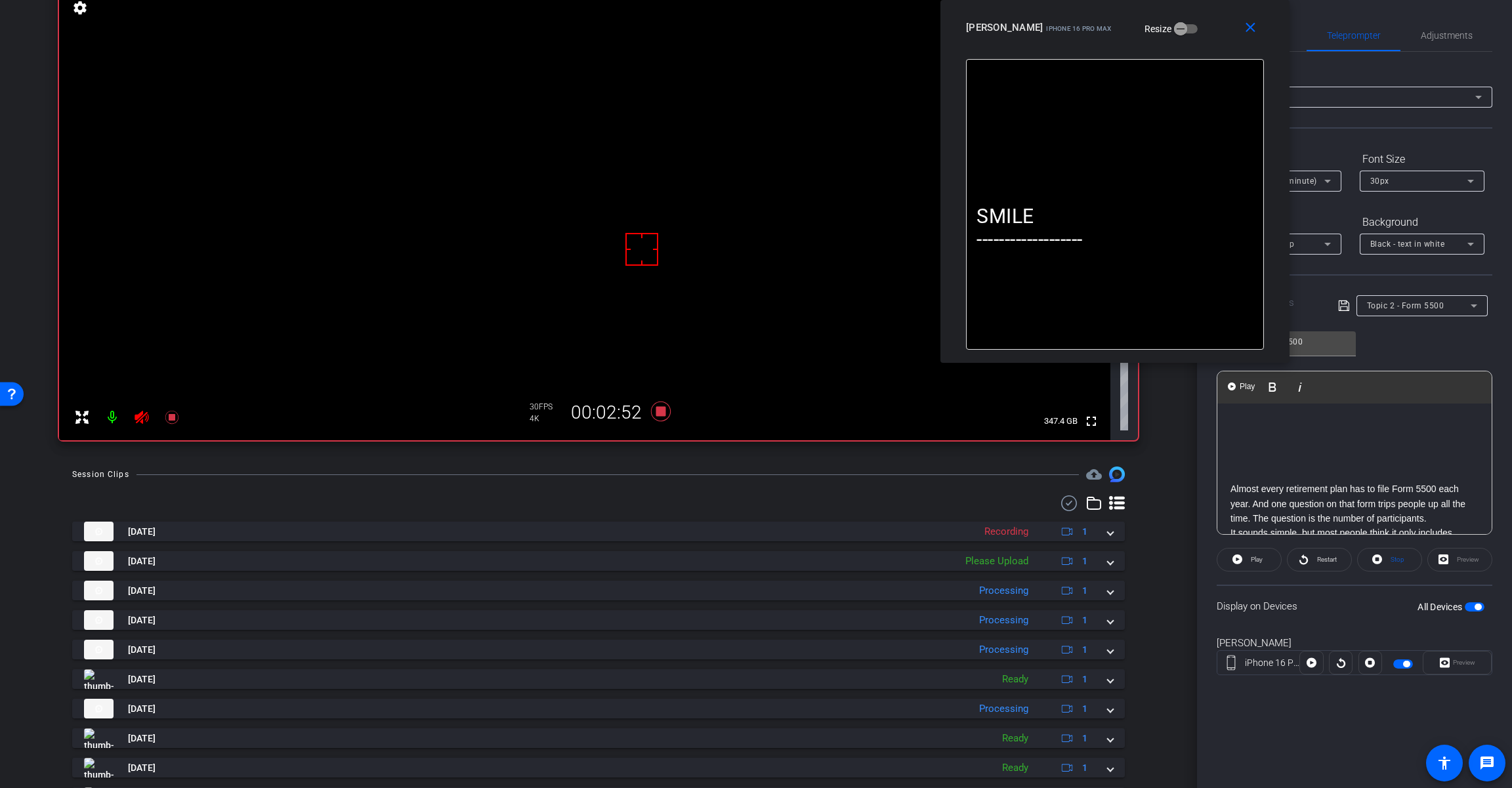
scroll to position [131, 0]
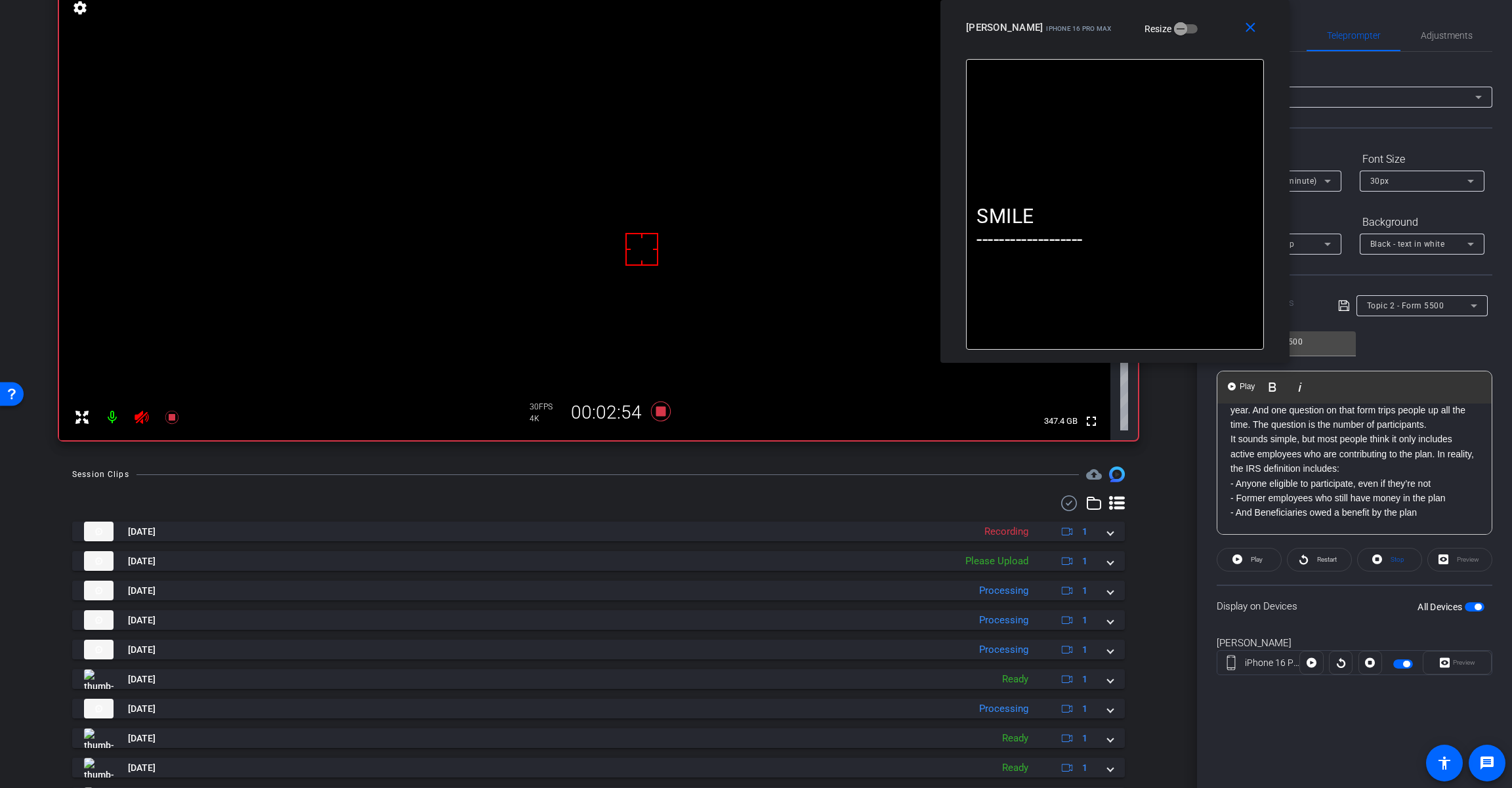
click at [1384, 468] on p "It sounds simple, but most people think it only includes active employees who a…" at bounding box center [1354, 453] width 248 height 44
click at [1247, 562] on span "Play" at bounding box center [1254, 559] width 15 height 19
click at [1317, 560] on span "Restart" at bounding box center [1327, 559] width 19 height 7
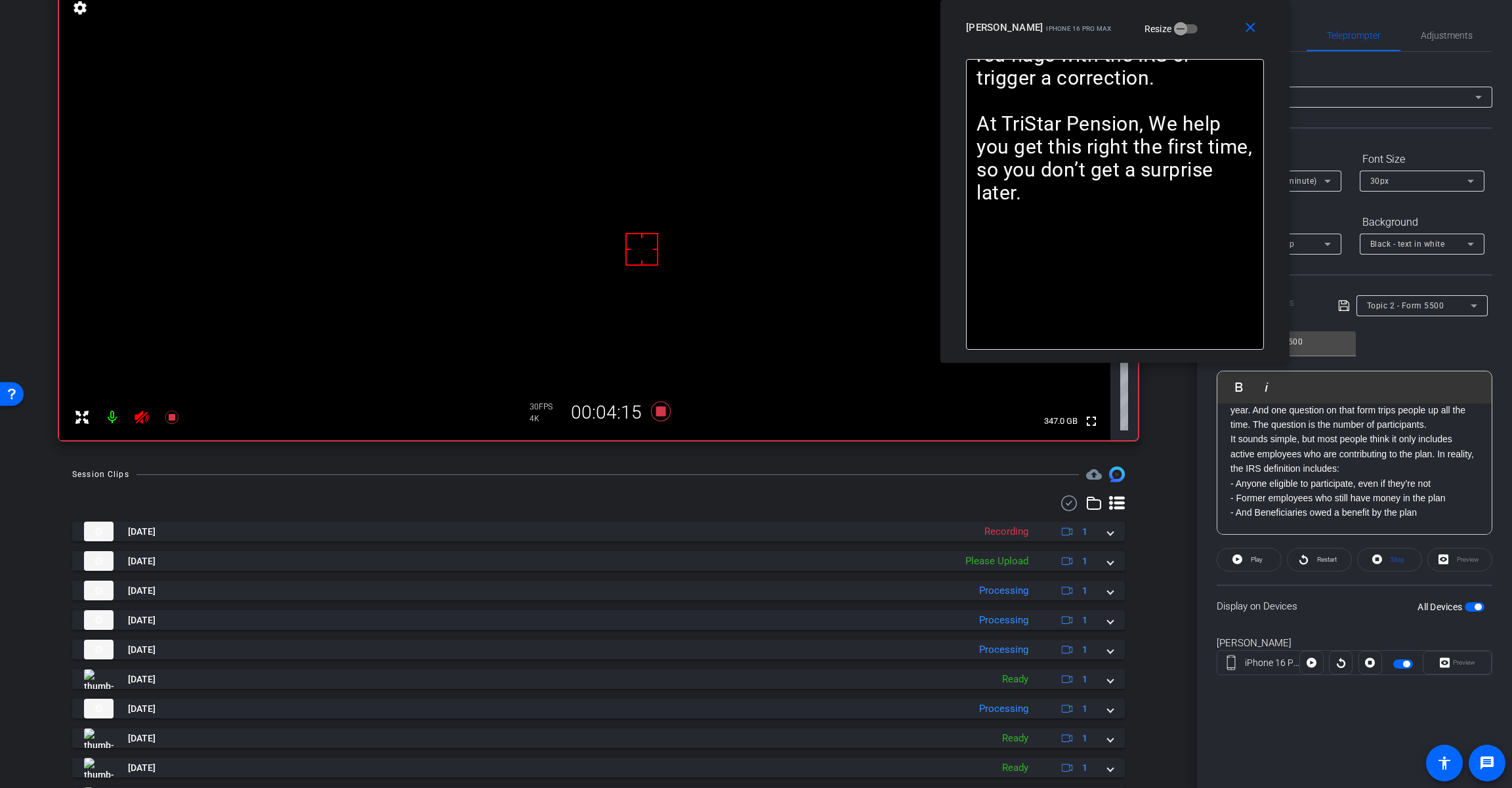
click at [1231, 441] on p "It sounds simple, but most people think it only includes active employees who a…" at bounding box center [1354, 453] width 248 height 44
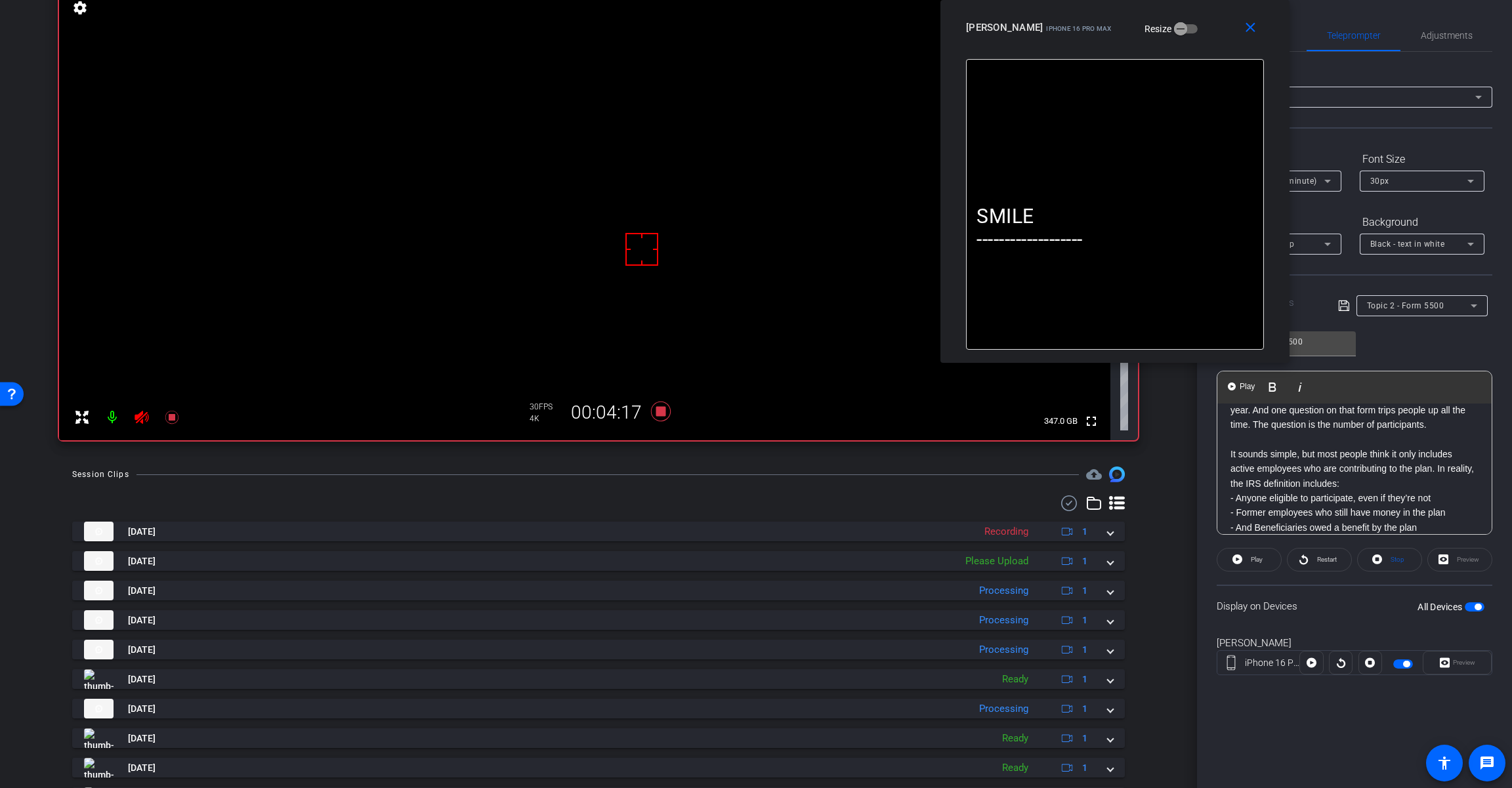
click at [1390, 480] on p "It sounds simple, but most people think it only includes active employees who a…" at bounding box center [1354, 468] width 248 height 44
click at [1424, 424] on p "In recent years they have added new rules regarding the number of participants …" at bounding box center [1354, 434] width 248 height 88
click at [1330, 564] on span "Restart" at bounding box center [1325, 559] width 23 height 19
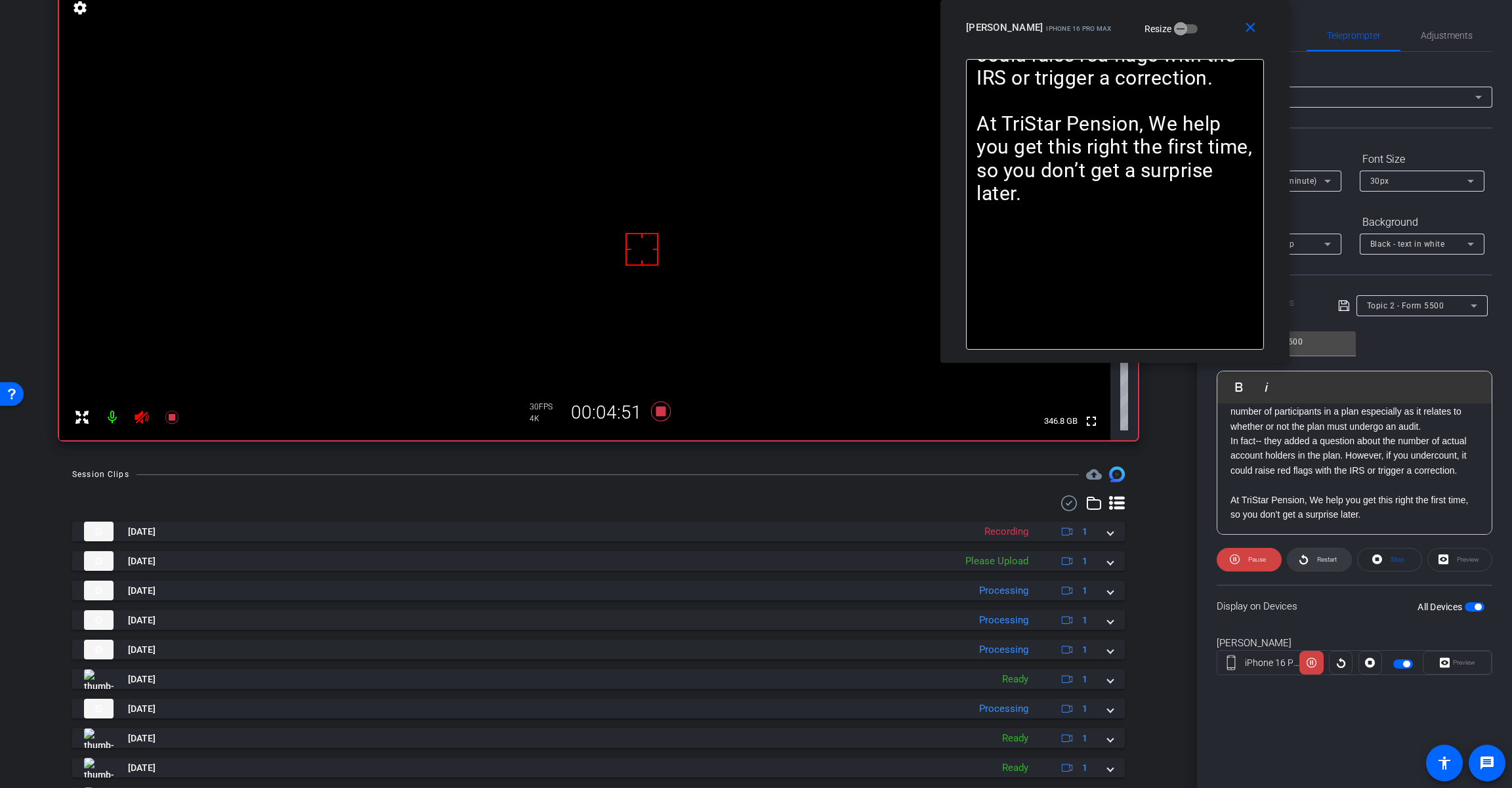
click at [1332, 562] on span "Restart" at bounding box center [1327, 559] width 19 height 7
click at [661, 409] on icon at bounding box center [661, 412] width 19 height 19
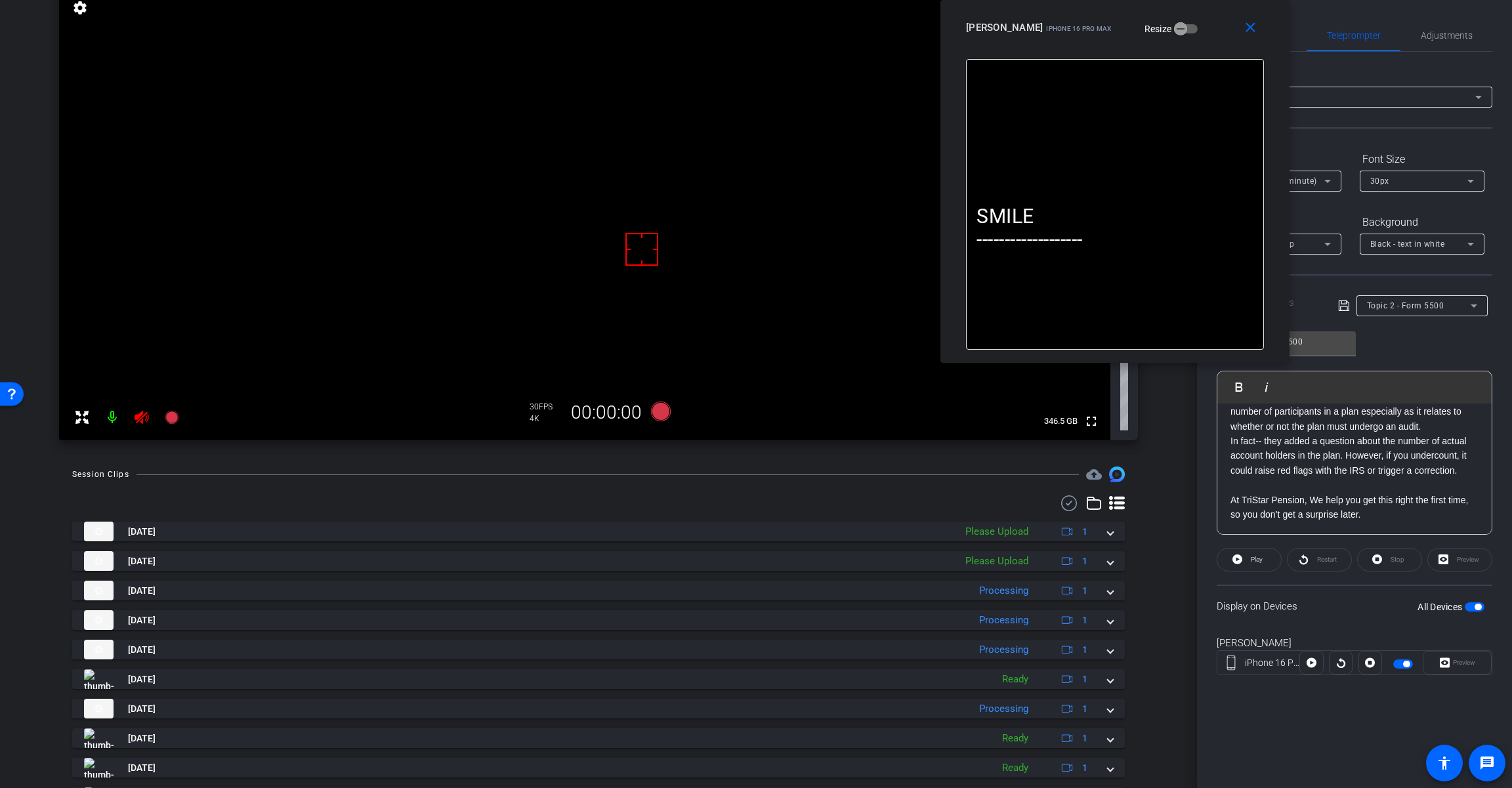
click at [144, 413] on icon at bounding box center [141, 417] width 16 height 16
click at [1446, 40] on span "Adjustments" at bounding box center [1446, 35] width 52 height 9
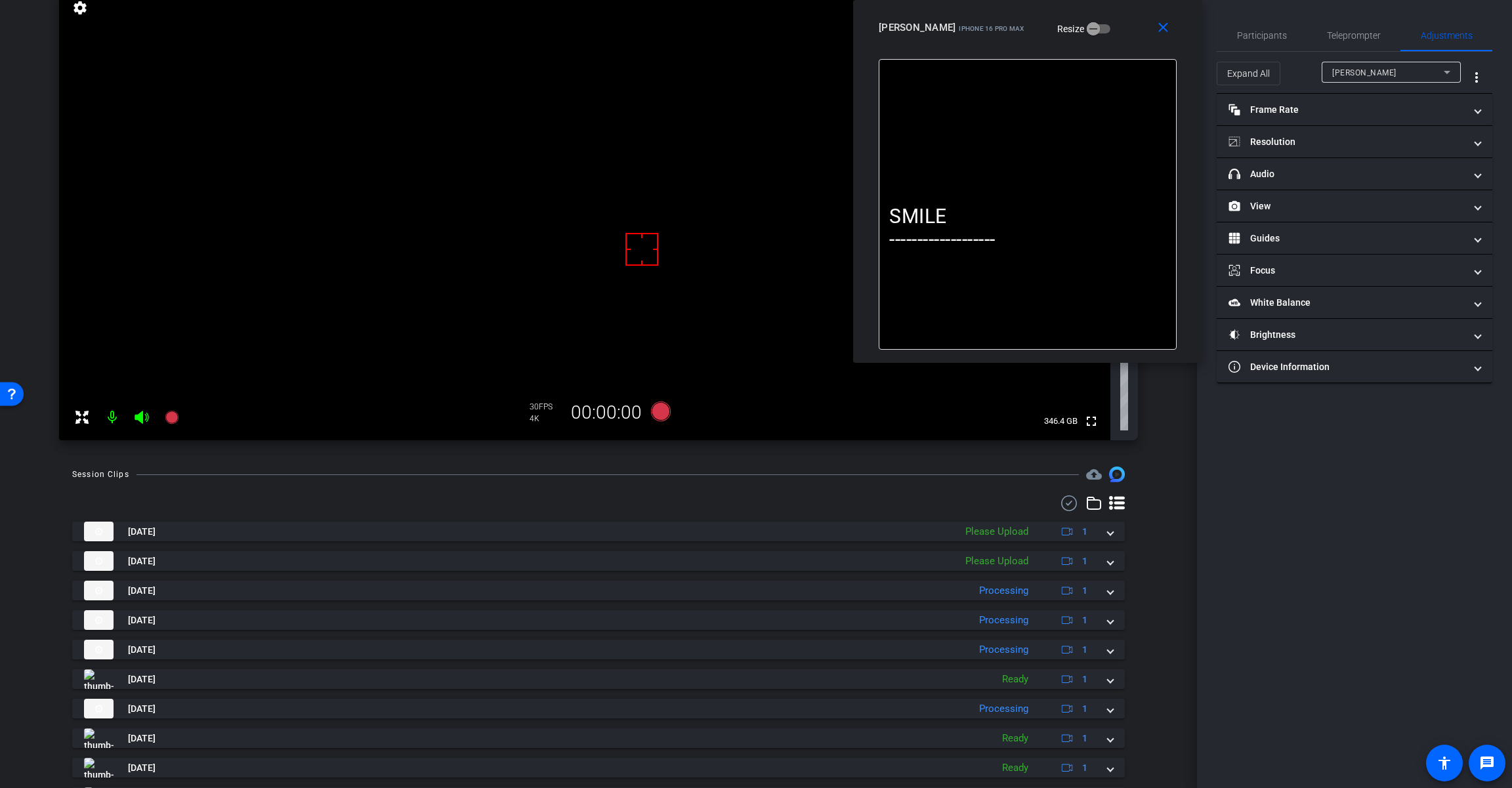
drag, startPoint x: 1210, startPoint y: 34, endPoint x: 1310, endPoint y: 140, distance: 145.7
click at [1123, 19] on div "[PERSON_NAME] iPhone 16 Pro Max Resize" at bounding box center [1033, 28] width 308 height 24
click at [1365, 180] on mat-panel-title "headphone icon Audio" at bounding box center [1346, 174] width 236 height 13
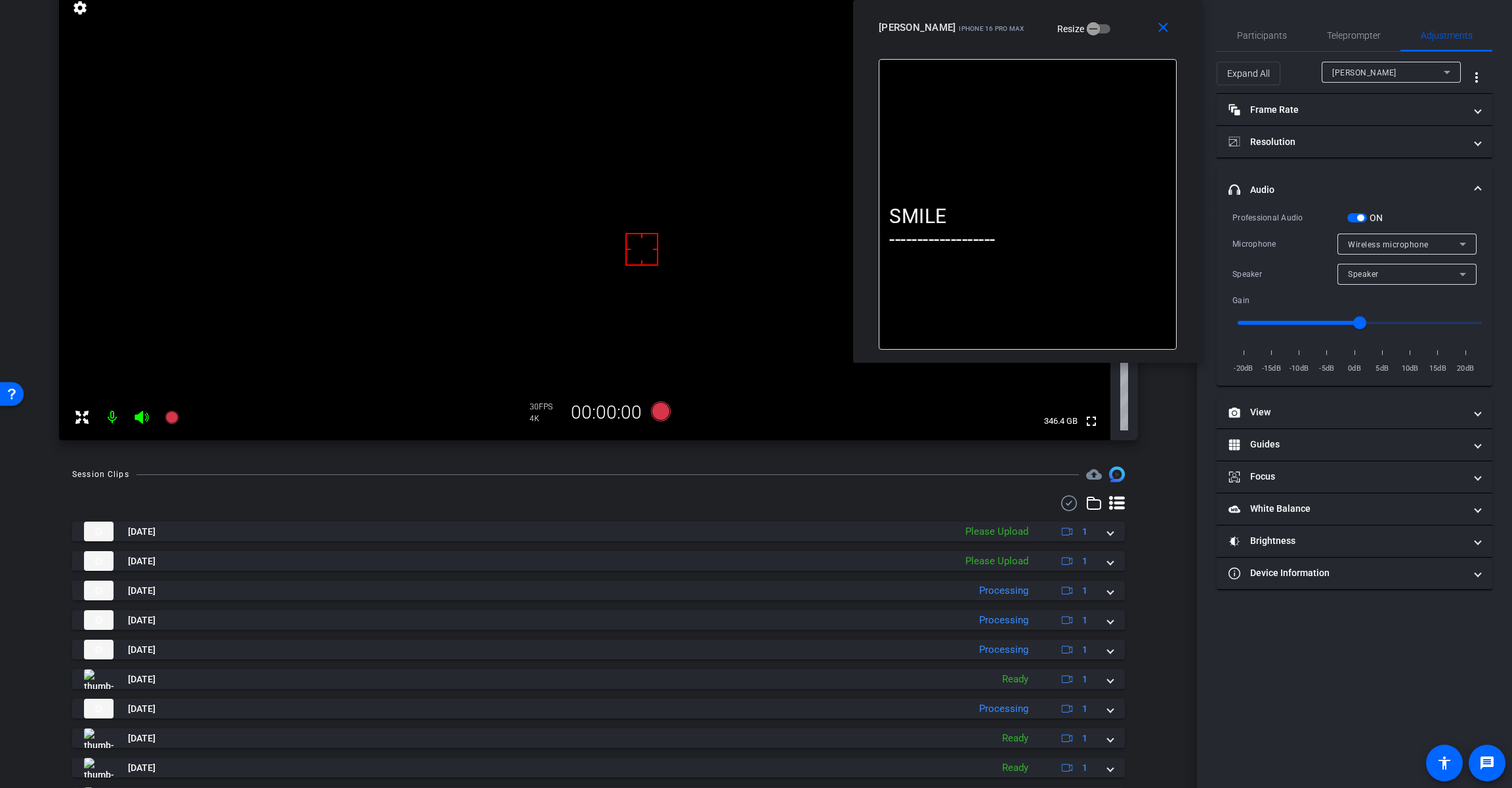
click at [1359, 218] on span "button" at bounding box center [1360, 217] width 7 height 7
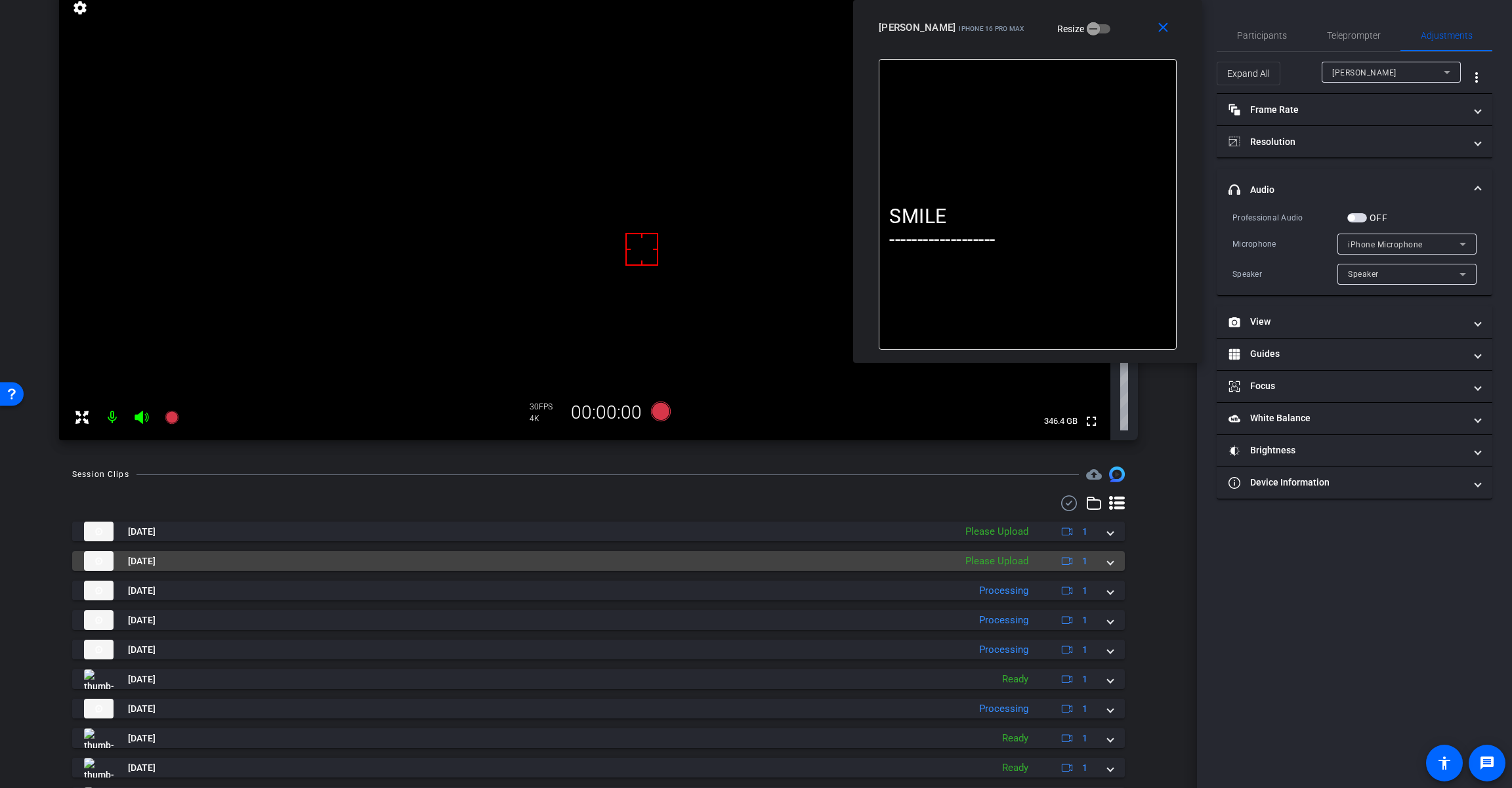
click at [1095, 561] on div "[DATE] Please Upload 1" at bounding box center [595, 561] width 1024 height 19
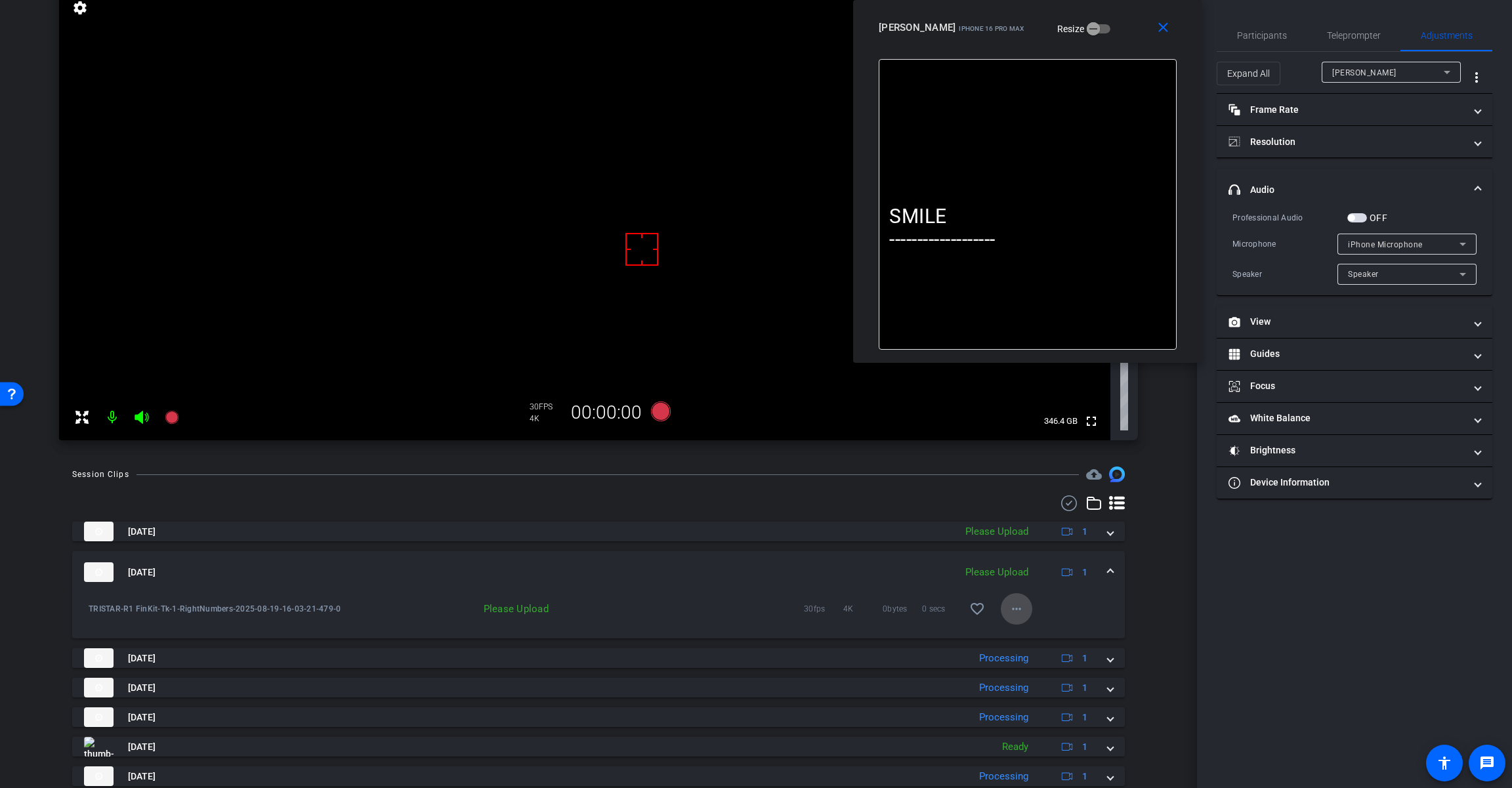
click at [1019, 606] on span at bounding box center [1016, 609] width 31 height 31
click at [1038, 632] on span "Upload" at bounding box center [1031, 636] width 52 height 16
click at [1107, 568] on span at bounding box center [1110, 572] width 5 height 13
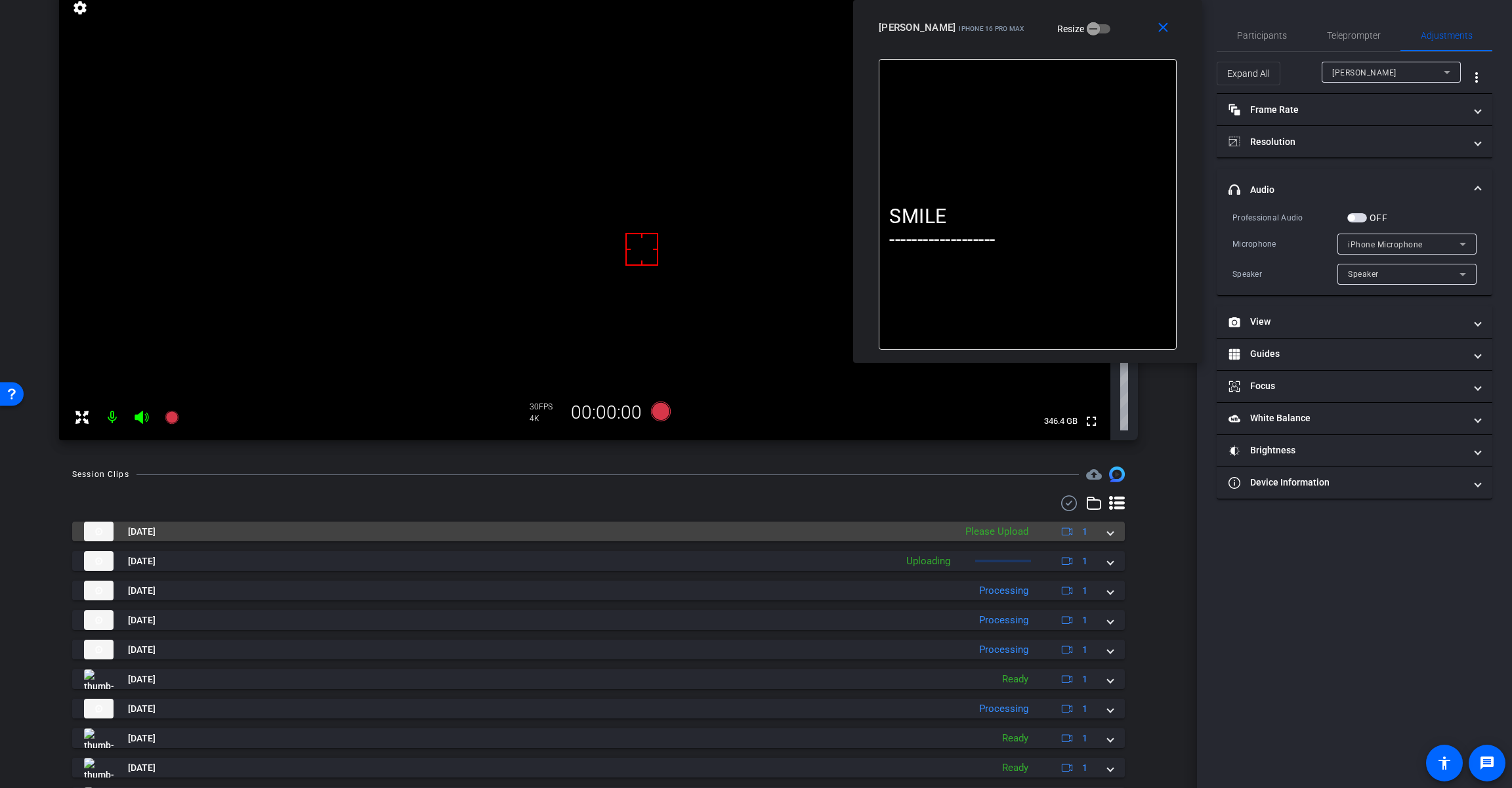
click at [1107, 533] on span at bounding box center [1110, 532] width 5 height 13
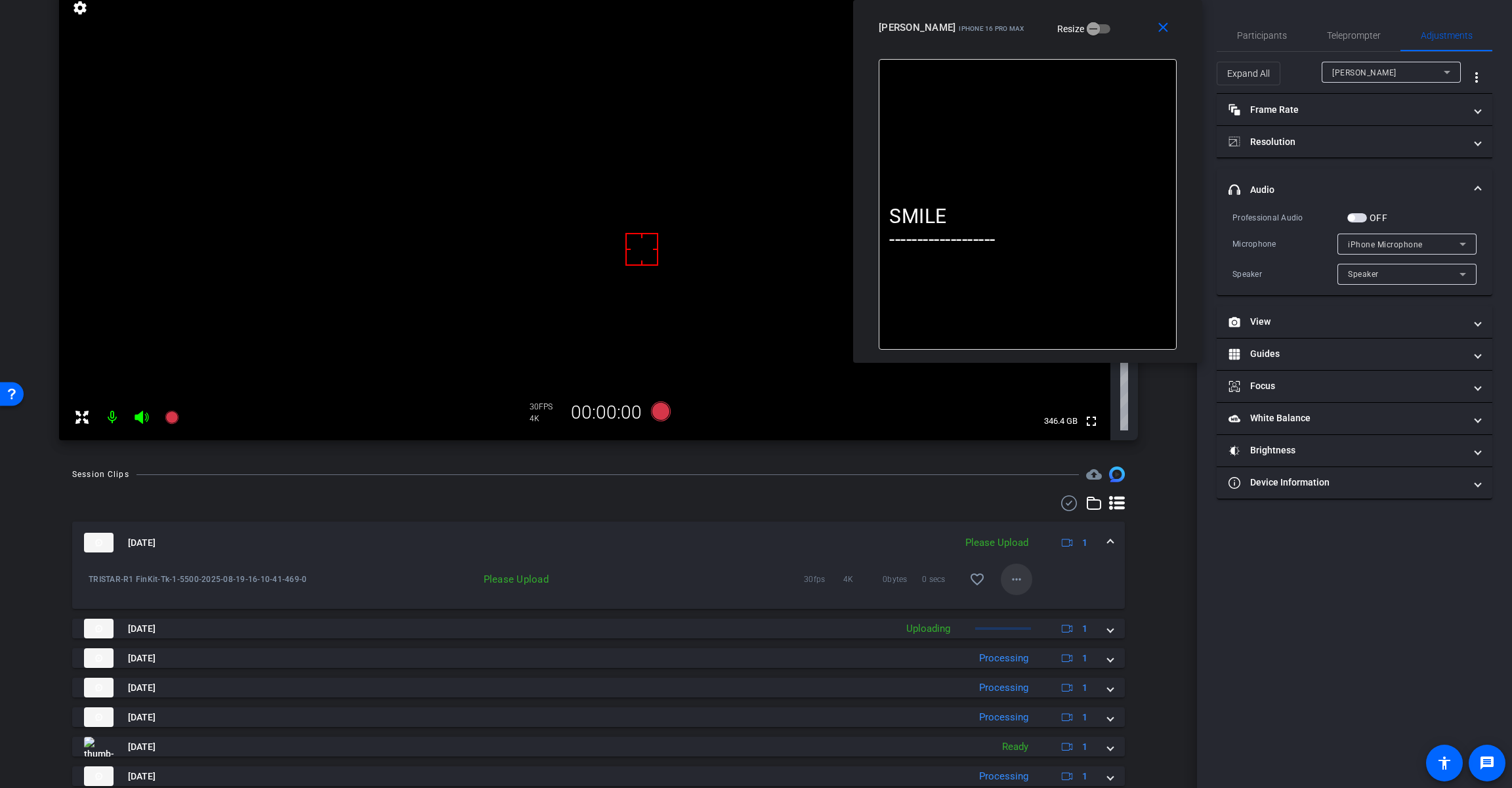
click at [1014, 576] on mat-icon "more_horiz" at bounding box center [1016, 579] width 16 height 16
click at [1031, 605] on span "Upload" at bounding box center [1031, 606] width 52 height 16
click at [1098, 542] on div "[DATE] Uploading 1" at bounding box center [595, 543] width 1024 height 19
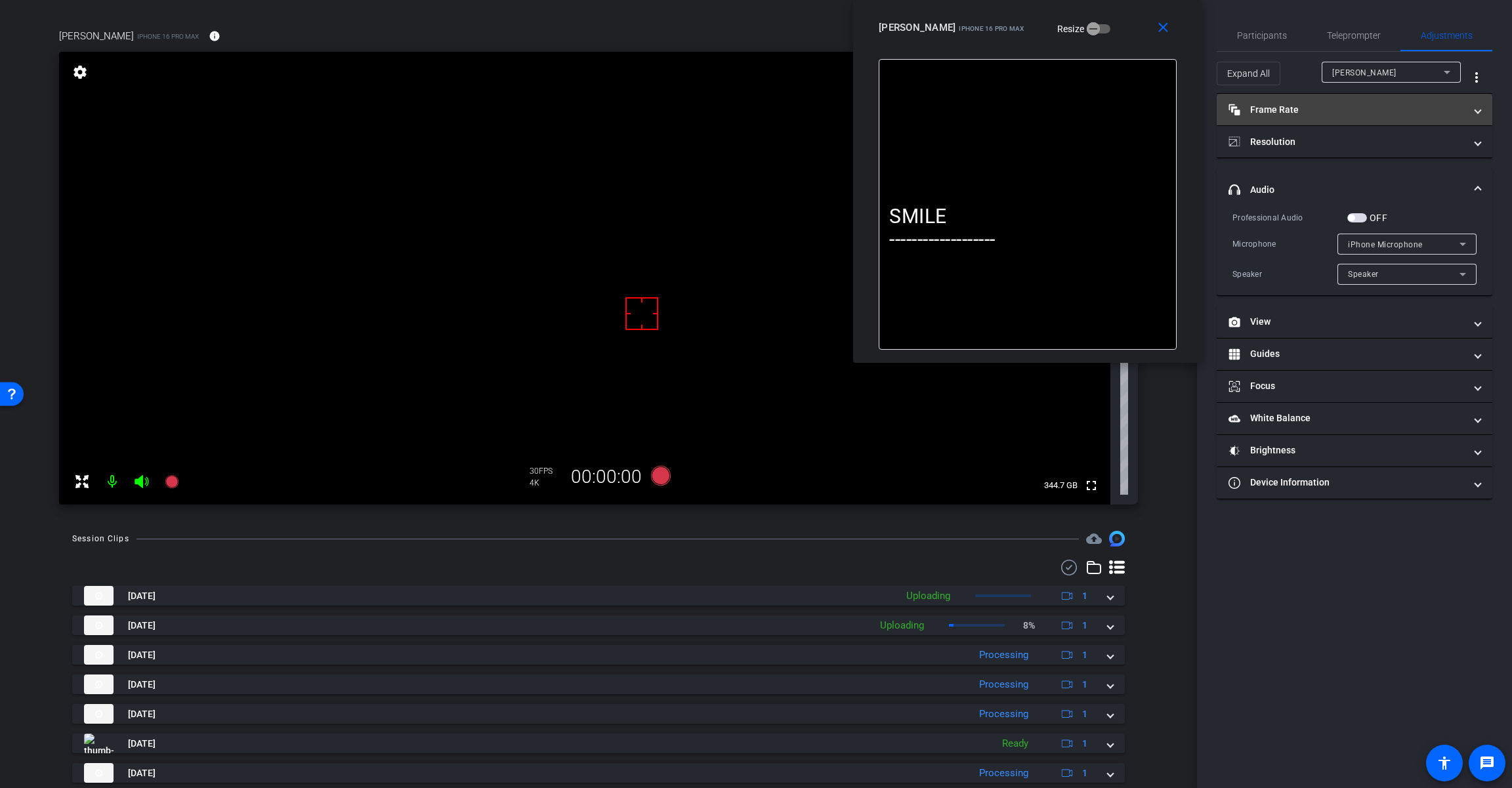
scroll to position [84, 0]
click at [1337, 31] on span "Teleprompter" at bounding box center [1354, 35] width 54 height 9
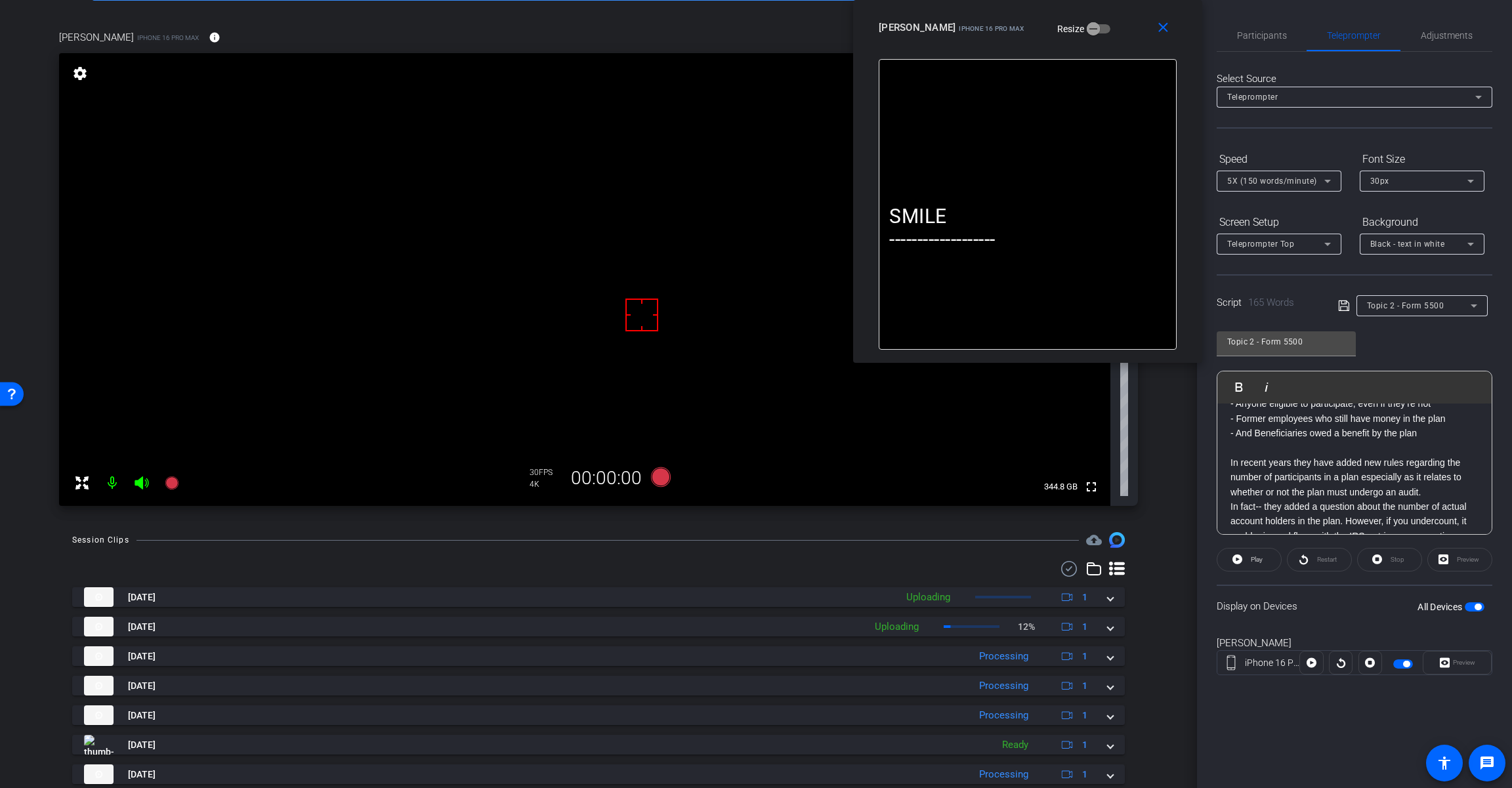
scroll to position [305, 0]
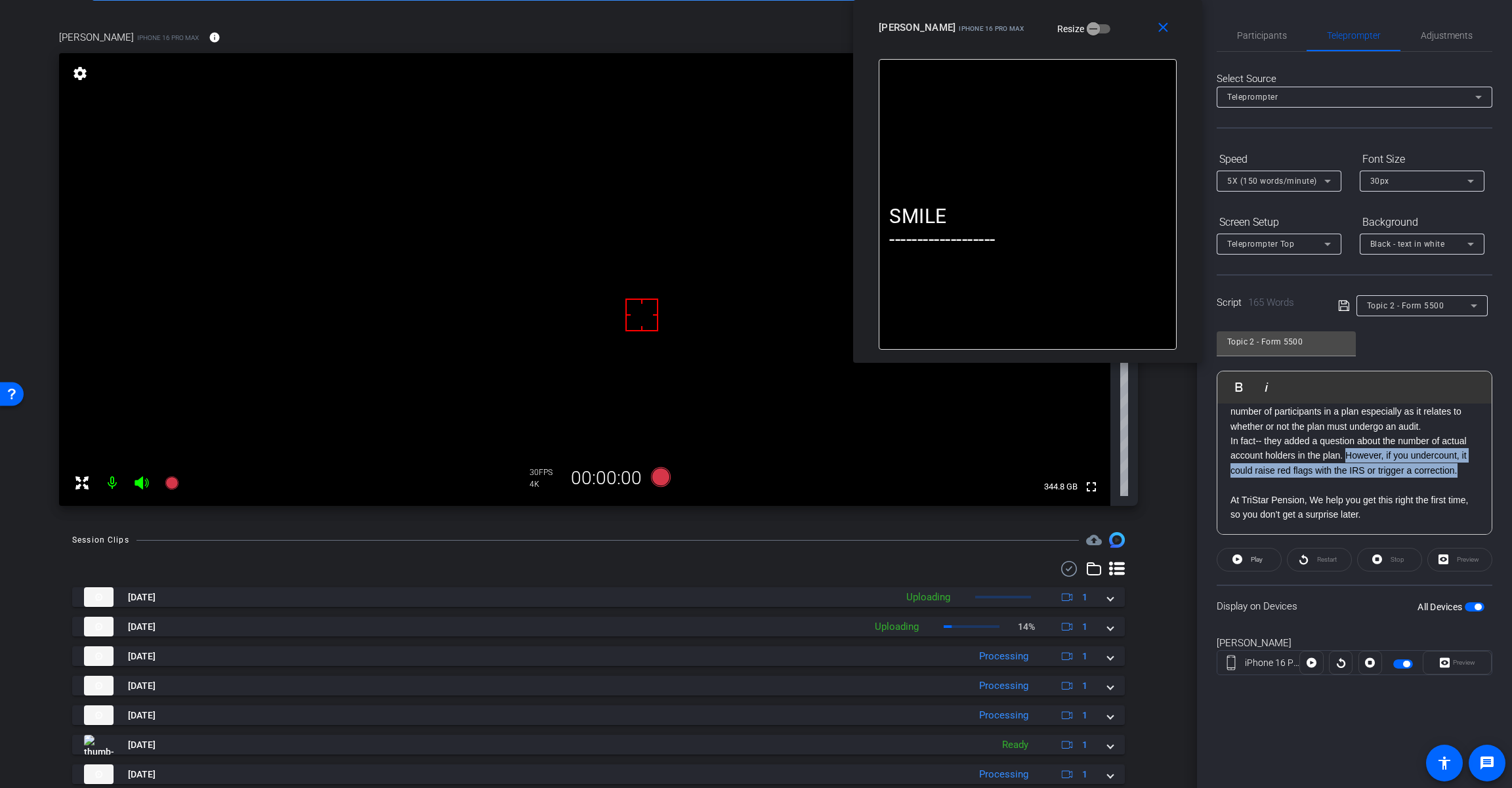
drag, startPoint x: 1460, startPoint y: 471, endPoint x: 1346, endPoint y: 458, distance: 114.7
click at [1346, 458] on p "In fact-- they added a question about the number of actual account holders in t…" at bounding box center [1354, 456] width 248 height 44
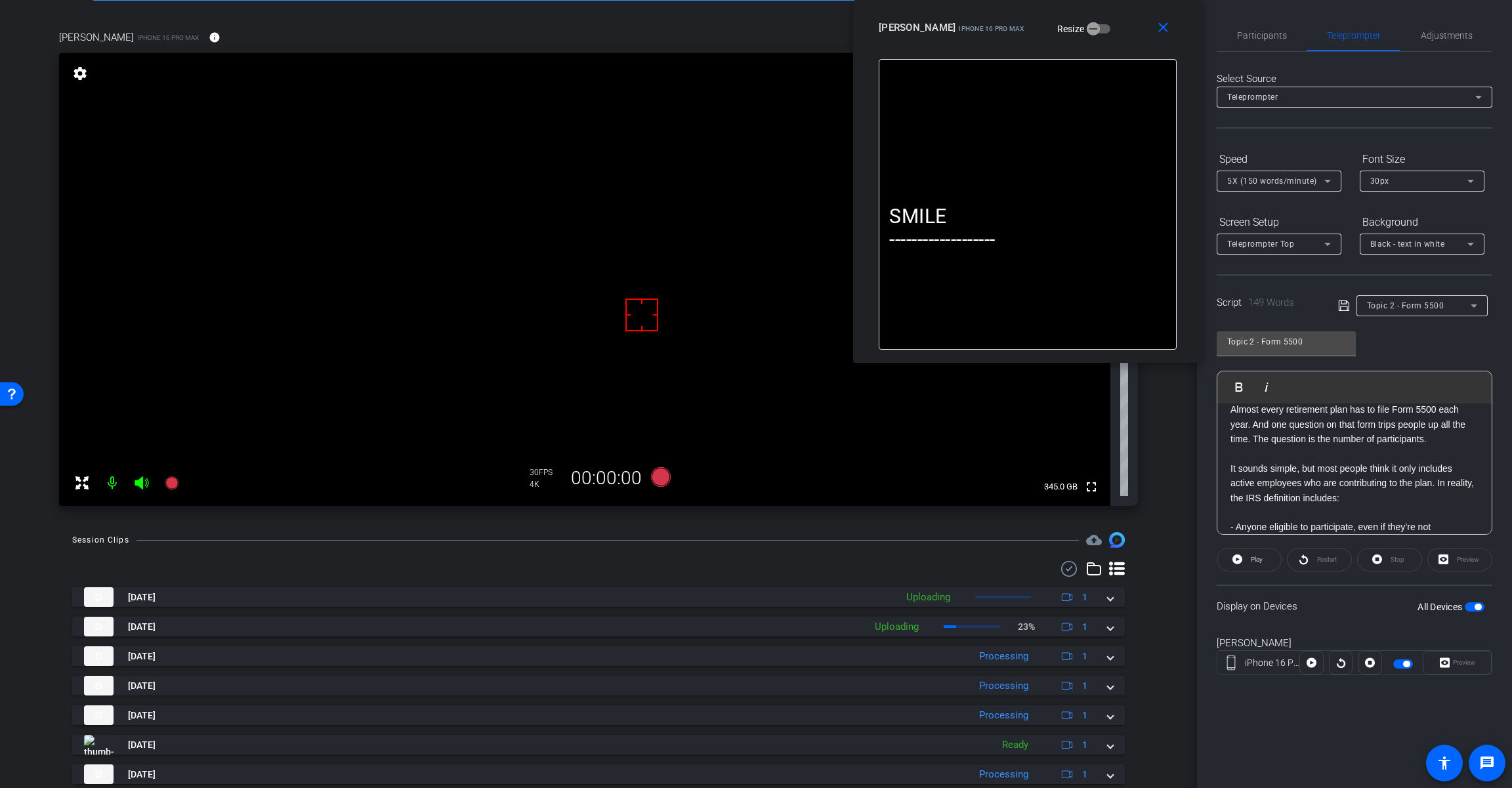
scroll to position [95, 0]
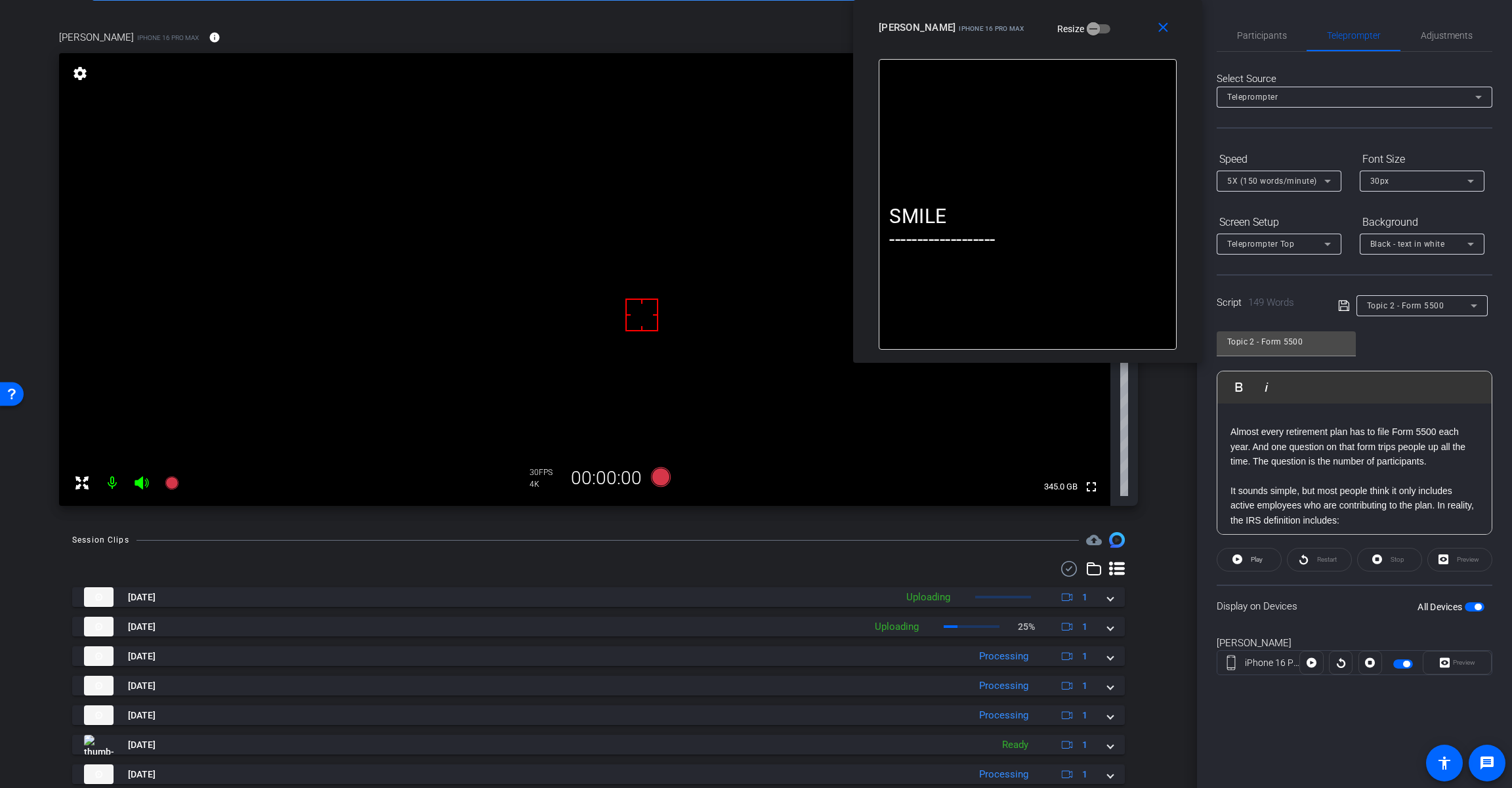
click at [1427, 445] on p "Almost every retirement plan has to file Form 5500 each year. And one question …" at bounding box center [1354, 447] width 248 height 44
click at [1377, 482] on p at bounding box center [1354, 475] width 248 height 14
click at [1425, 490] on p "It sounds simple, but most people think it only includes active employees who a…" at bounding box center [1354, 506] width 248 height 44
click at [1473, 604] on span "button" at bounding box center [1474, 607] width 19 height 9
click at [1472, 604] on span "button" at bounding box center [1468, 606] width 7 height 7
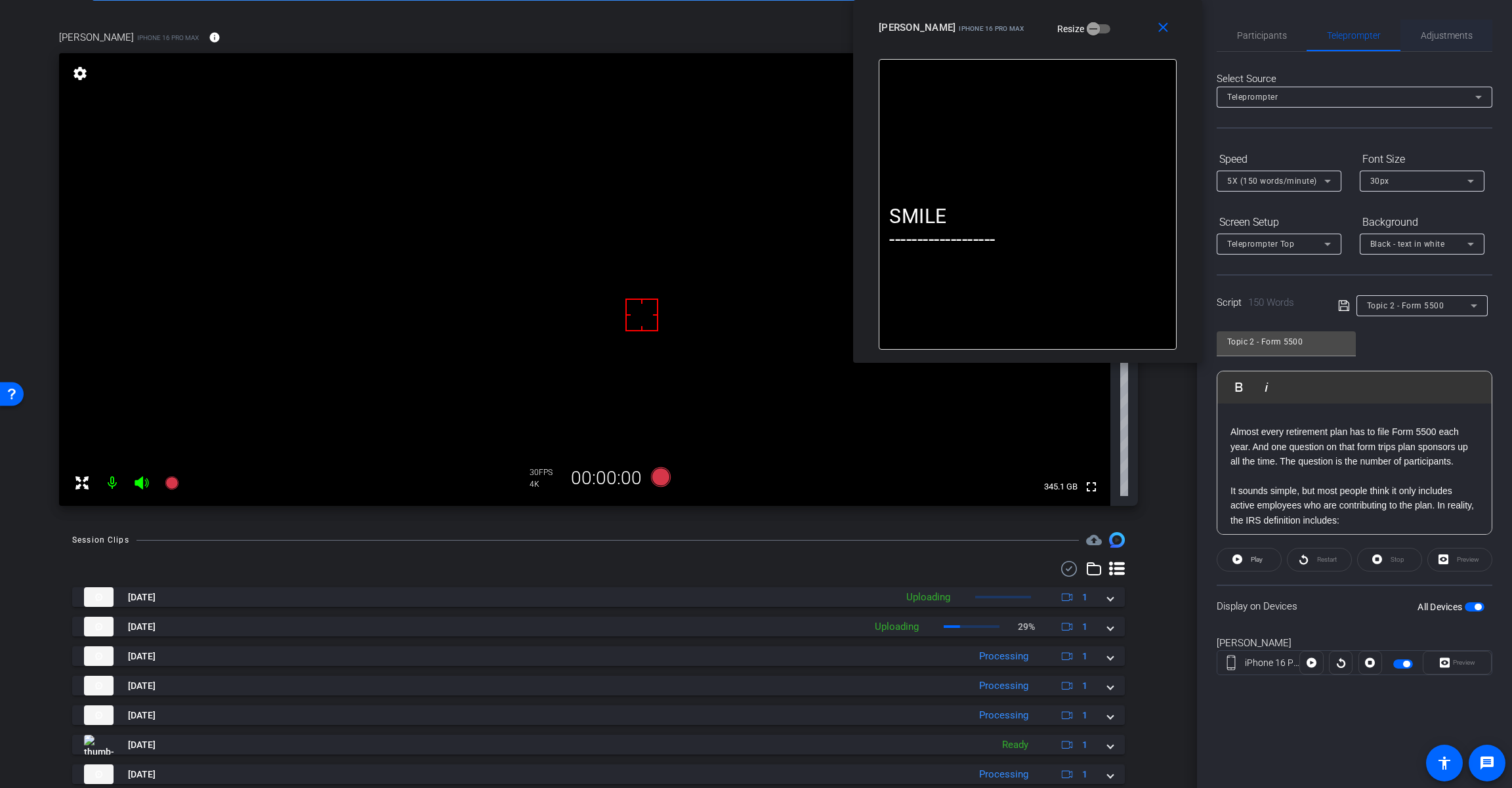
click at [1452, 39] on span "Adjustments" at bounding box center [1446, 35] width 52 height 9
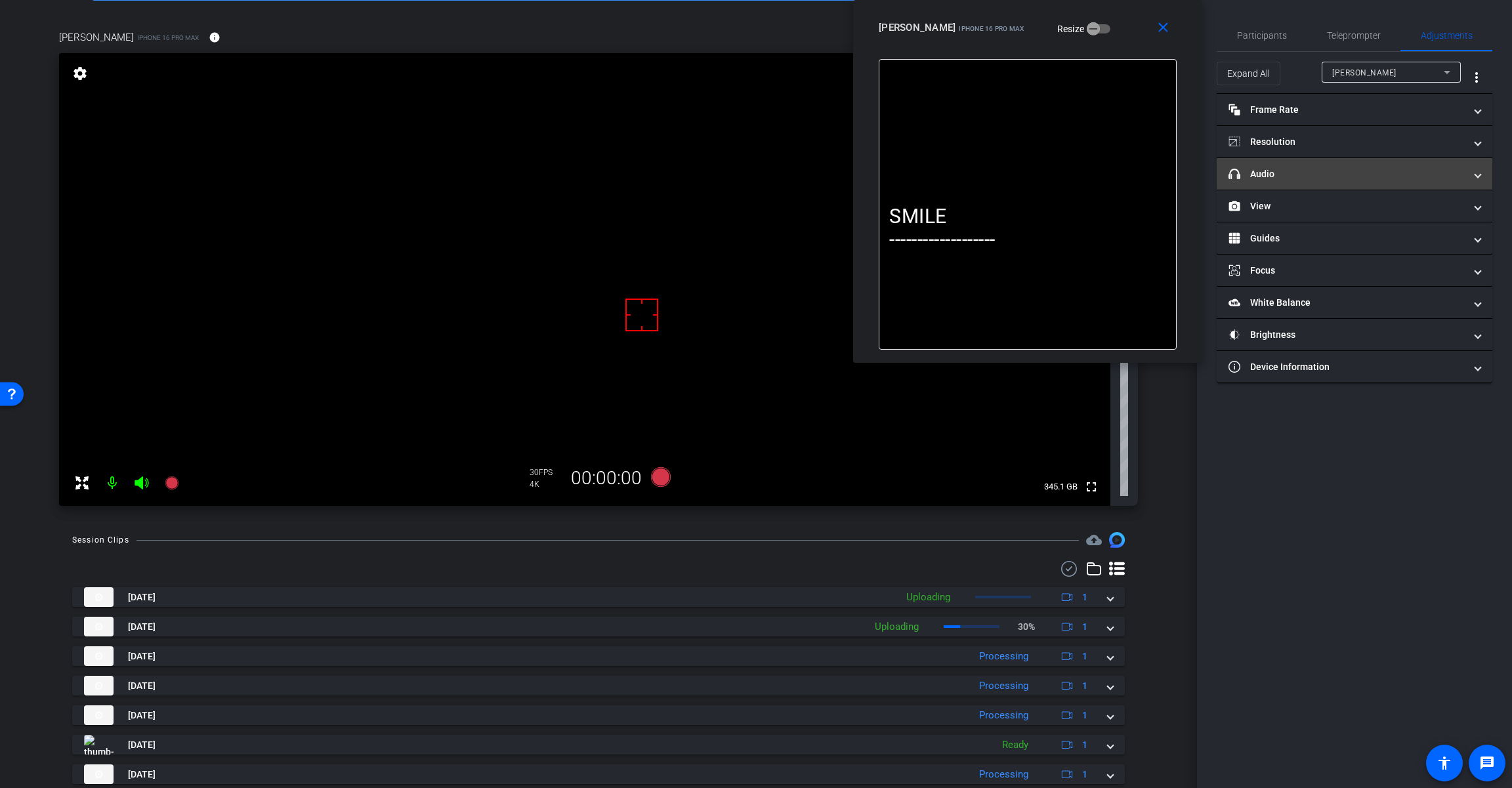
click at [1313, 176] on mat-panel-title "headphone icon Audio" at bounding box center [1346, 174] width 236 height 13
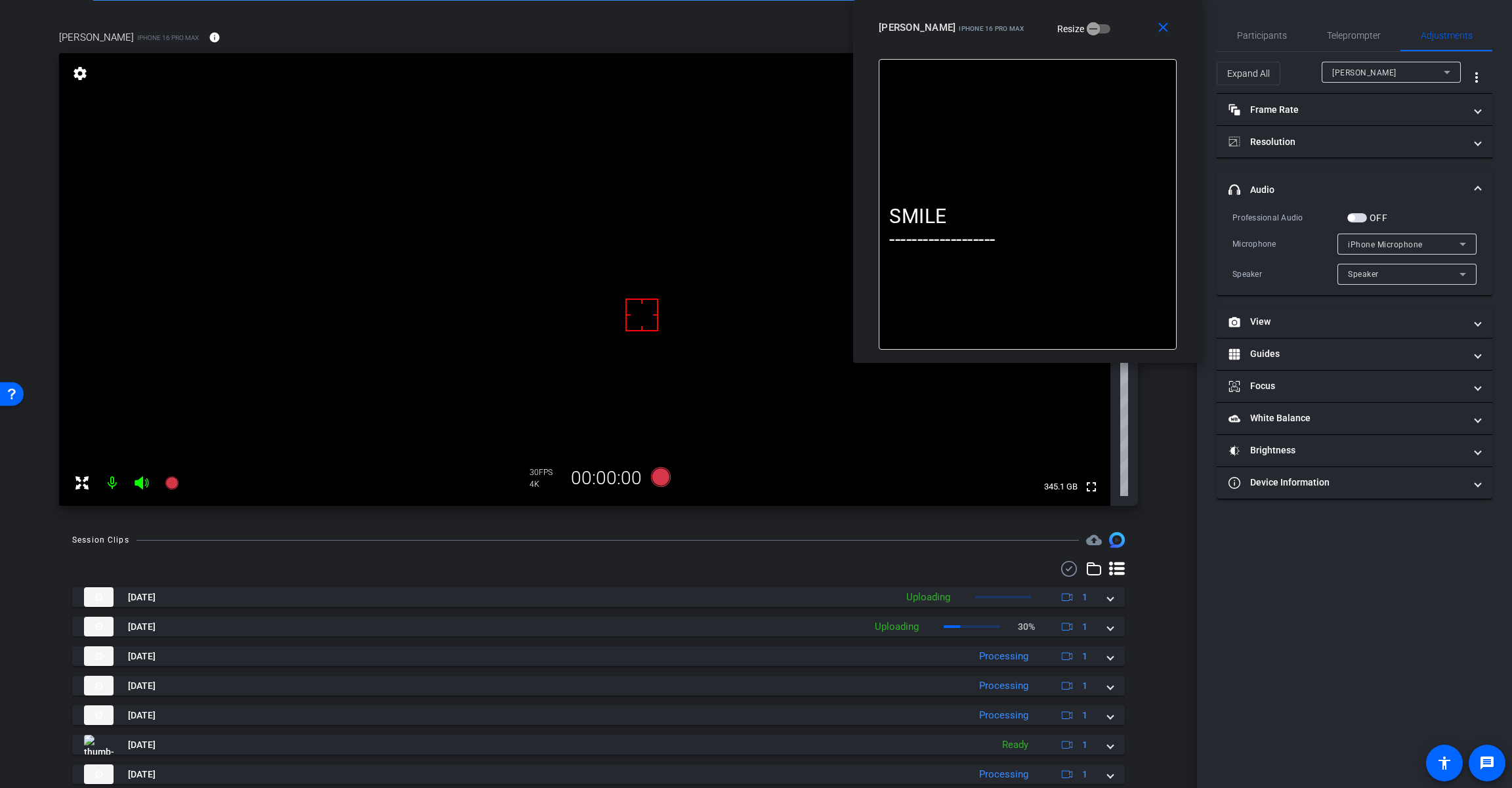
click at [1352, 219] on span "button" at bounding box center [1351, 217] width 7 height 7
click at [1376, 238] on div "iPhone Microphone" at bounding box center [1403, 244] width 111 height 16
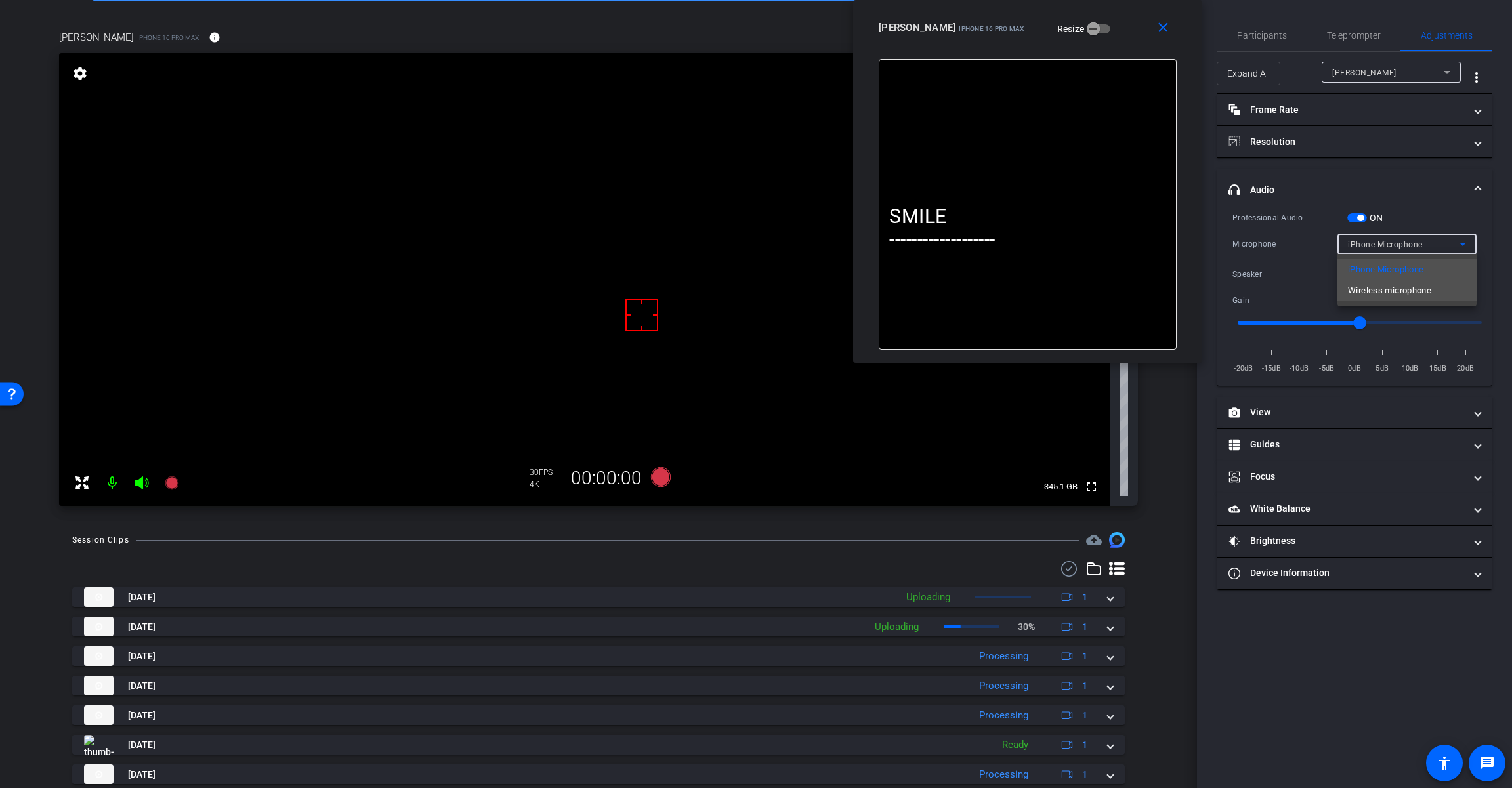
click at [1393, 296] on span "Wireless microphone" at bounding box center [1390, 291] width 84 height 16
click at [654, 481] on icon at bounding box center [661, 477] width 19 height 19
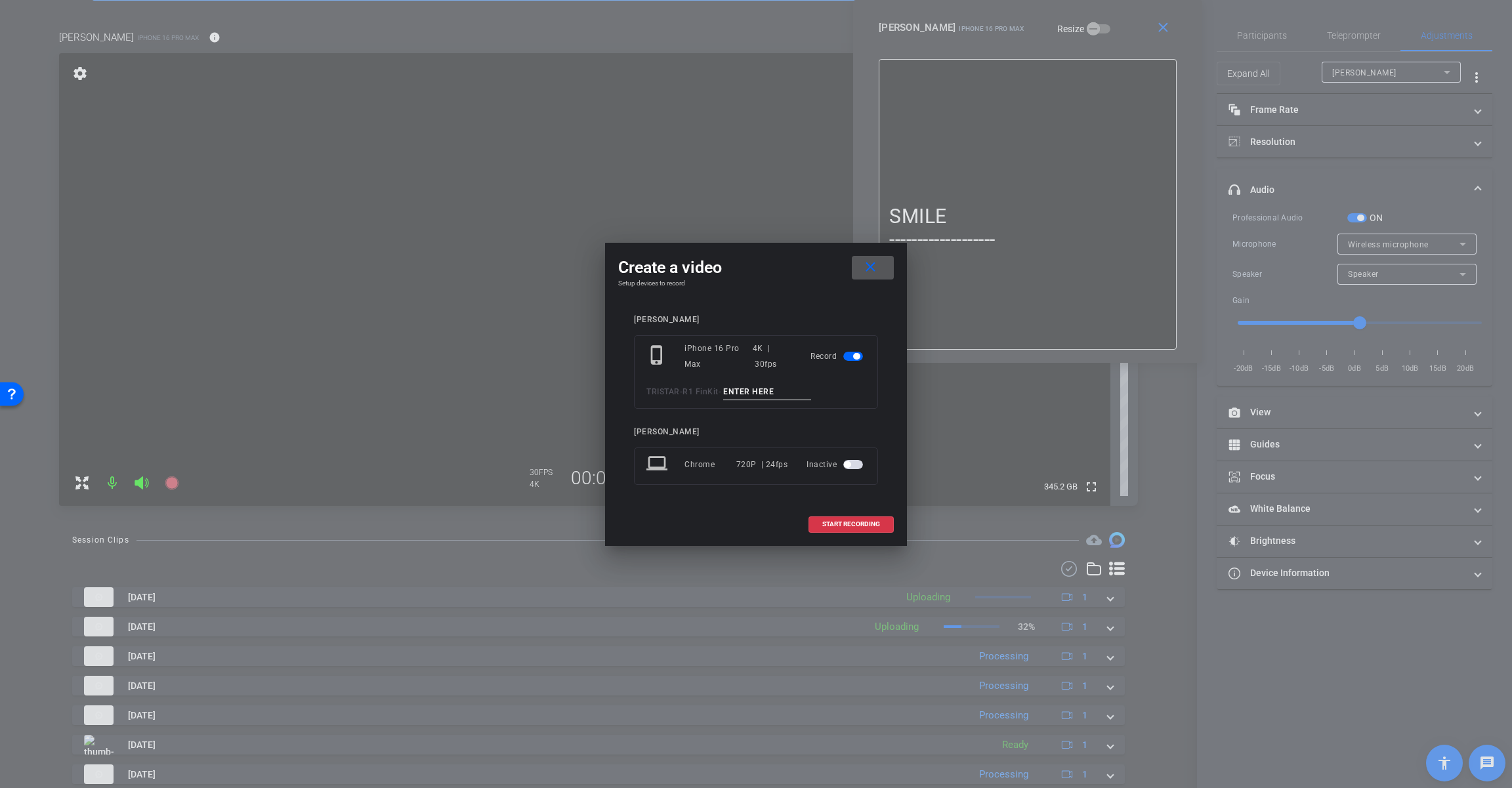
click at [753, 393] on input at bounding box center [767, 392] width 88 height 16
paste input "Tk_1_5500"
click at [746, 388] on input "Tk_1_5500" at bounding box center [767, 392] width 88 height 16
type input "Tk_2_5500"
click at [835, 524] on span "START RECORDING" at bounding box center [850, 524] width 57 height 7
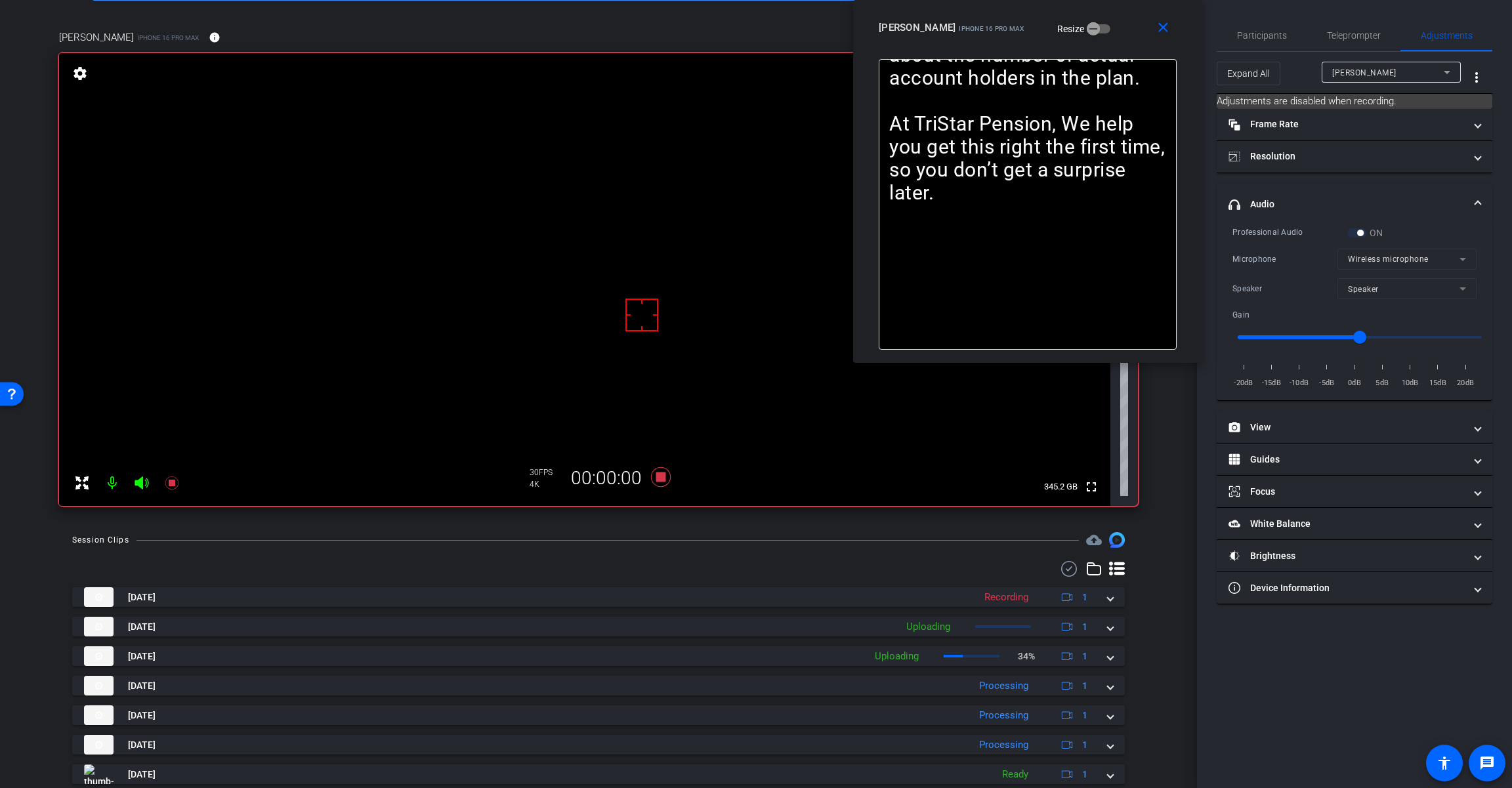
click at [142, 485] on icon at bounding box center [141, 483] width 13 height 13
click at [1342, 33] on span "Teleprompter" at bounding box center [1354, 35] width 54 height 9
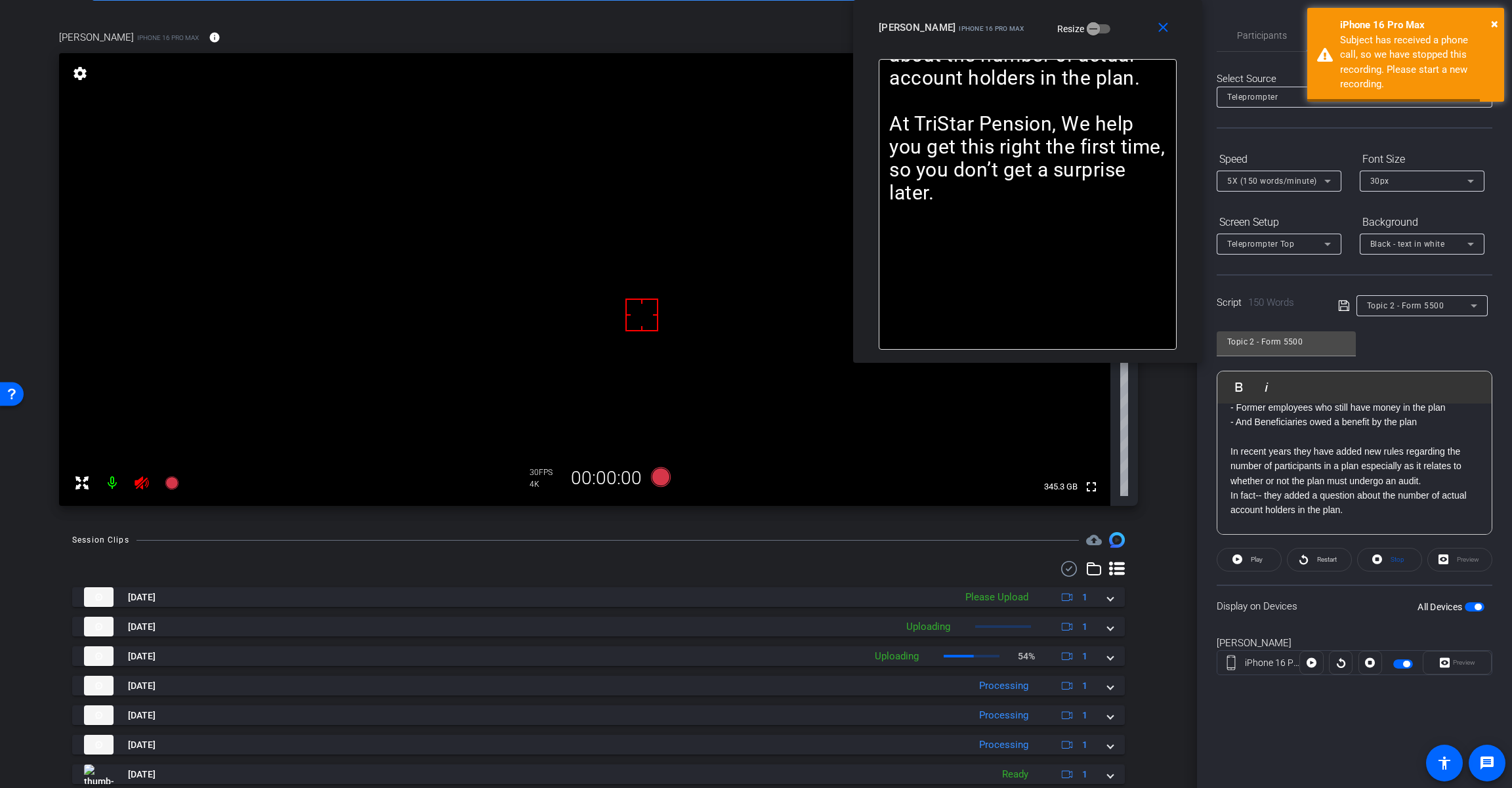
scroll to position [291, 0]
click at [142, 488] on icon at bounding box center [141, 483] width 13 height 13
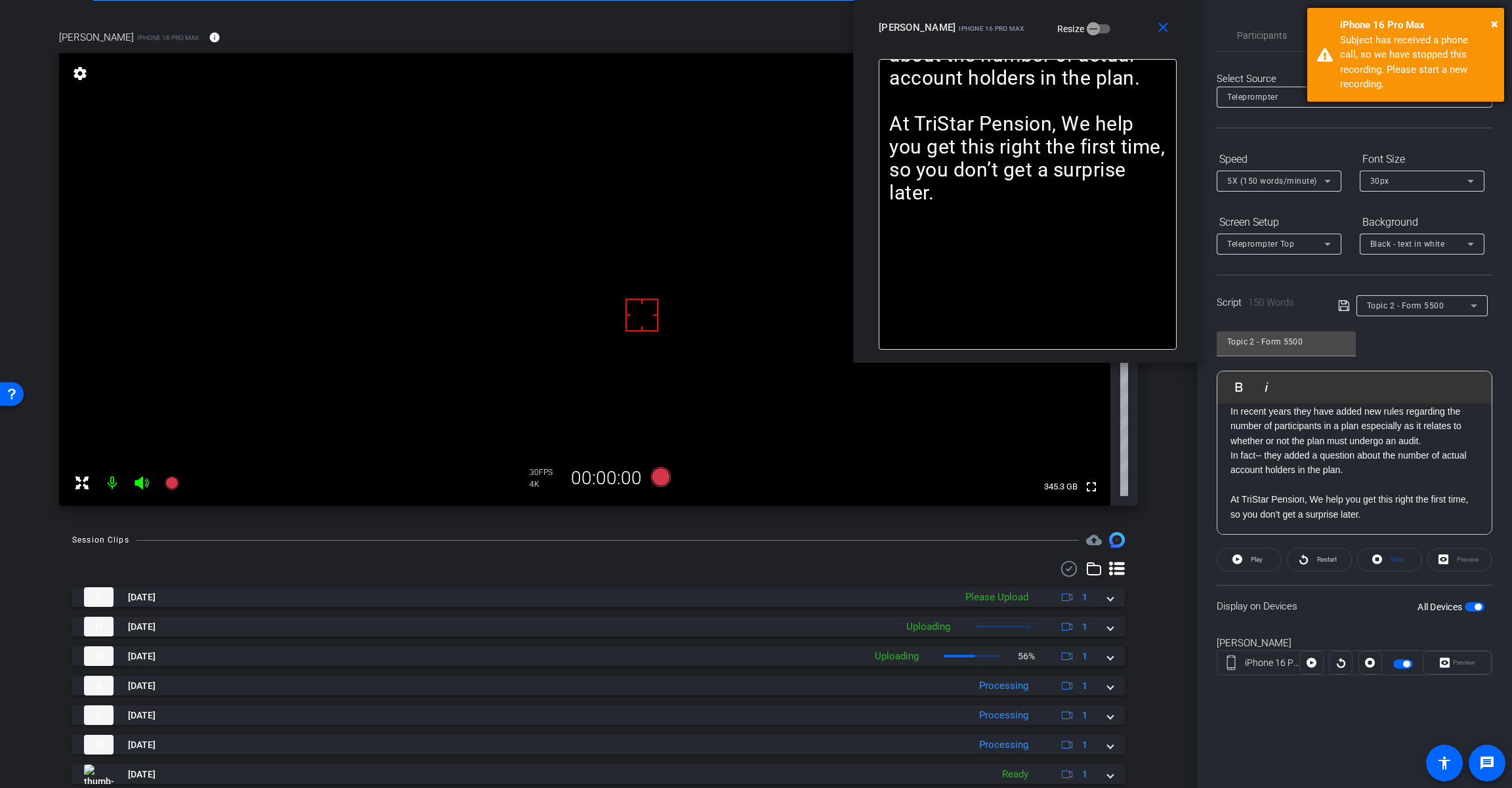
click at [1489, 19] on div "iPhone 16 Pro Max" at bounding box center [1416, 25] width 154 height 15
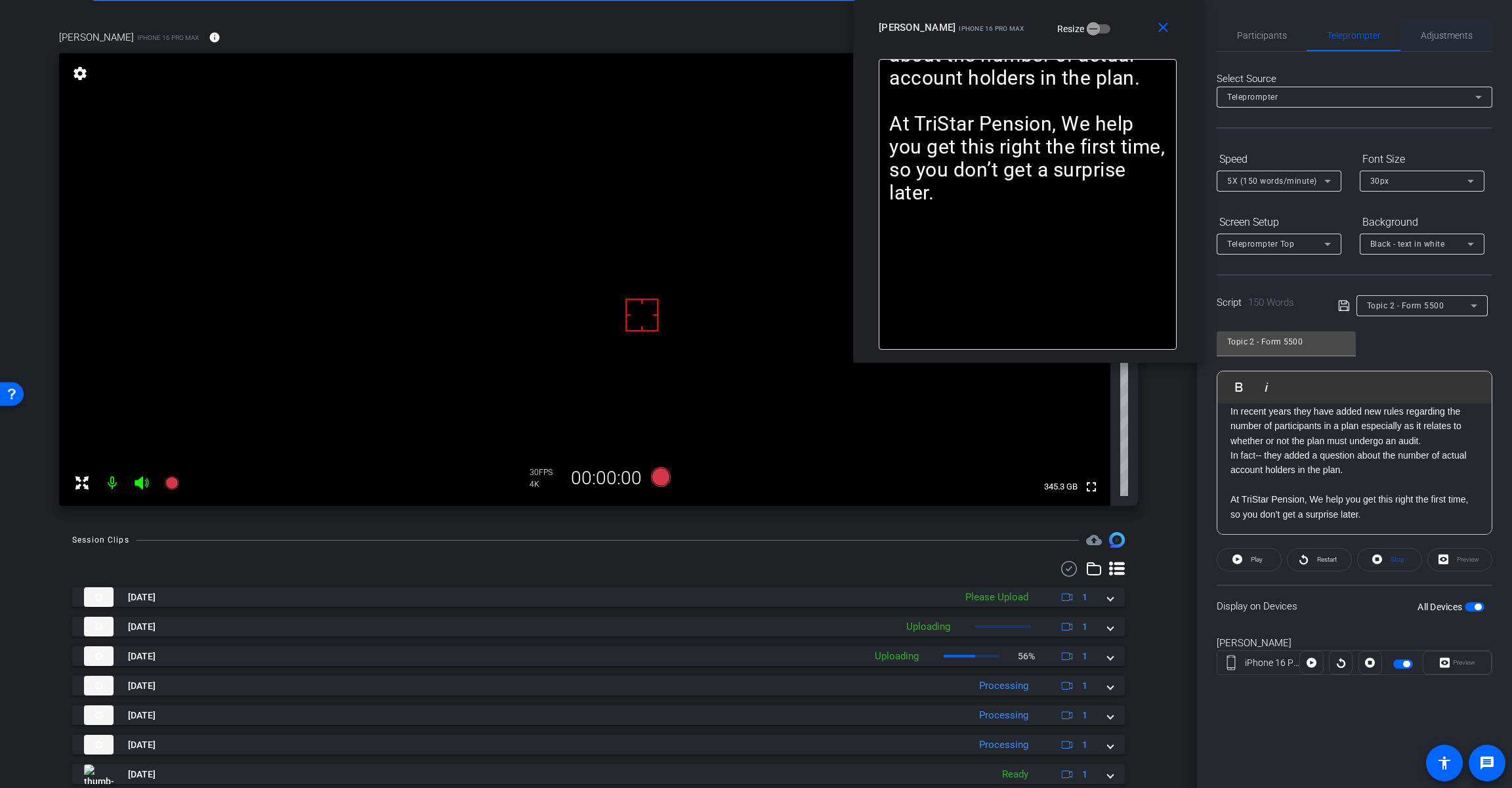
click at [1449, 34] on span "Adjustments" at bounding box center [1446, 35] width 52 height 9
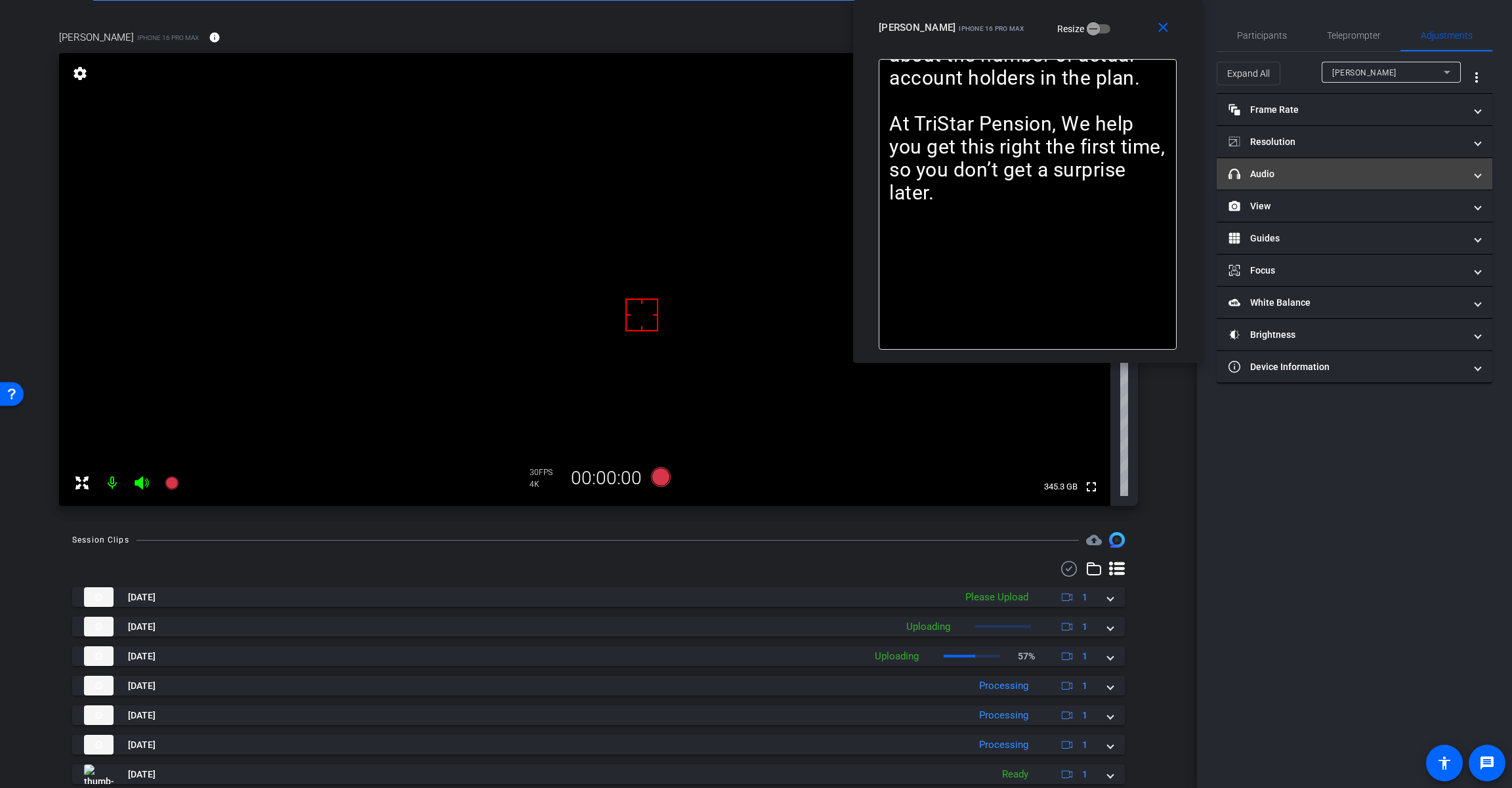
click at [1297, 176] on mat-panel-title "headphone icon Audio" at bounding box center [1346, 174] width 236 height 13
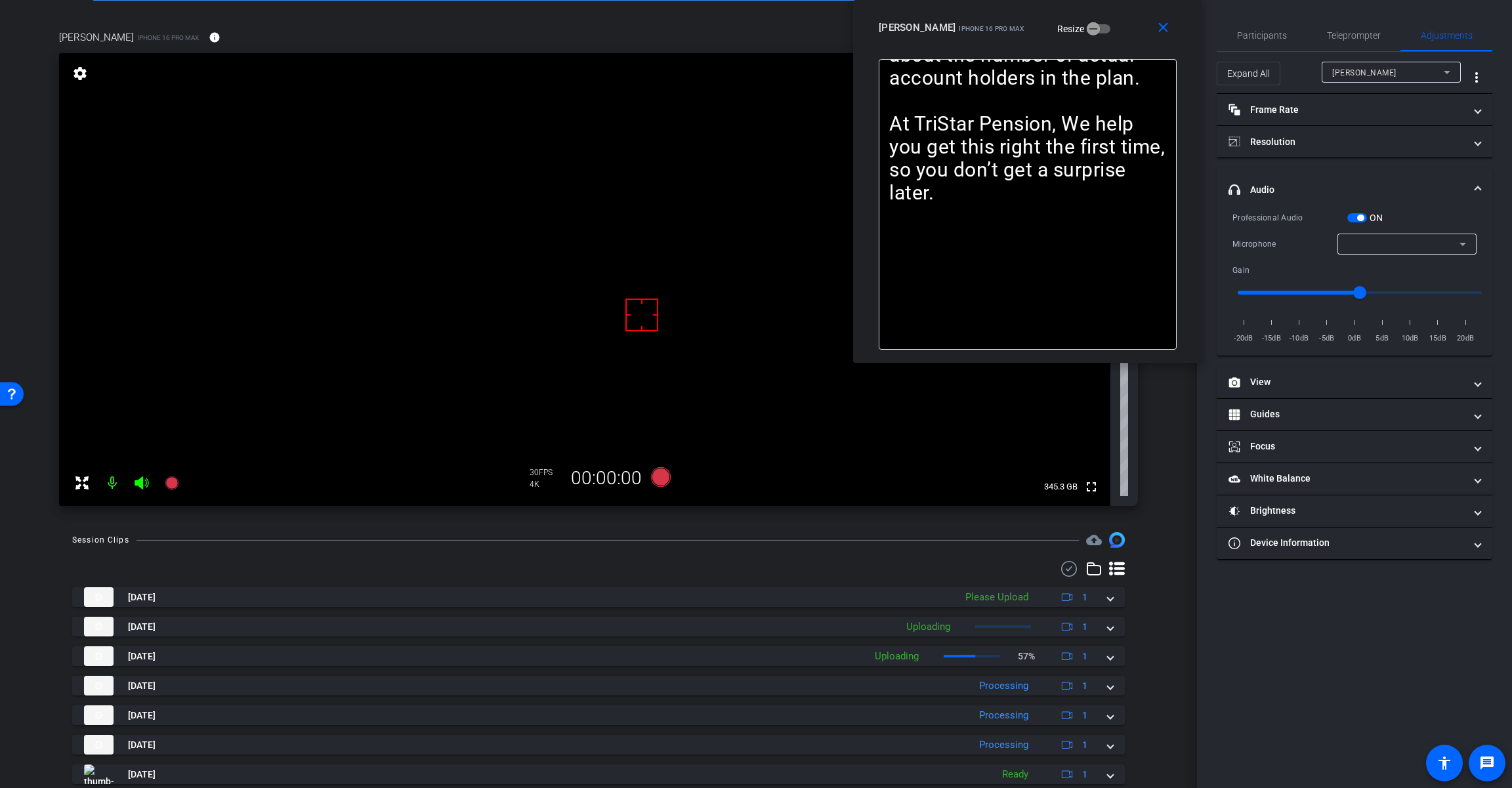
click at [1357, 216] on span "button" at bounding box center [1360, 217] width 7 height 7
click at [1430, 252] on div at bounding box center [1407, 244] width 118 height 21
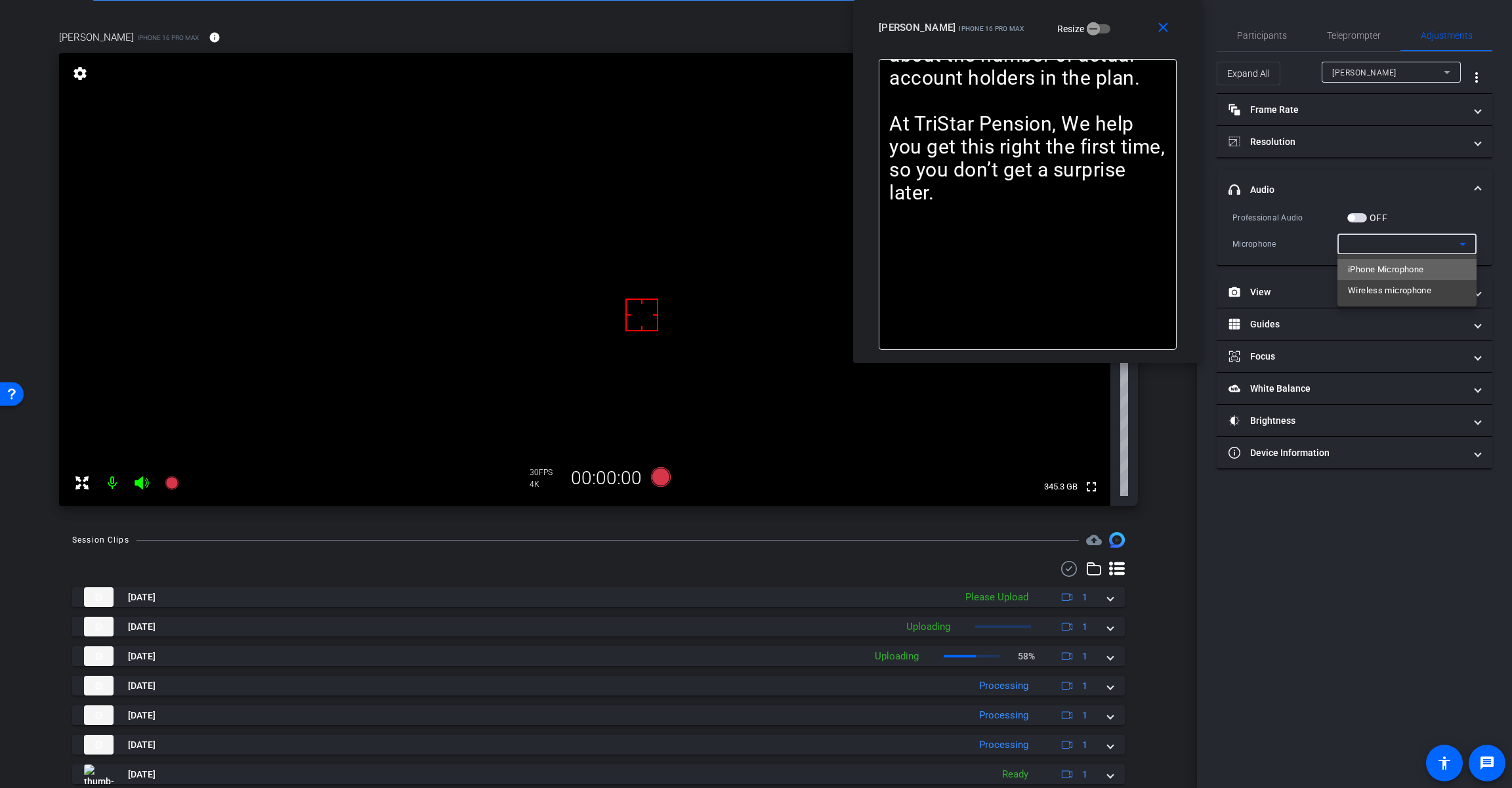
click at [1413, 269] on span "iPhone Microphone" at bounding box center [1385, 270] width 75 height 16
click at [1351, 183] on mat-panel-title "headphone icon Audio" at bounding box center [1346, 190] width 236 height 13
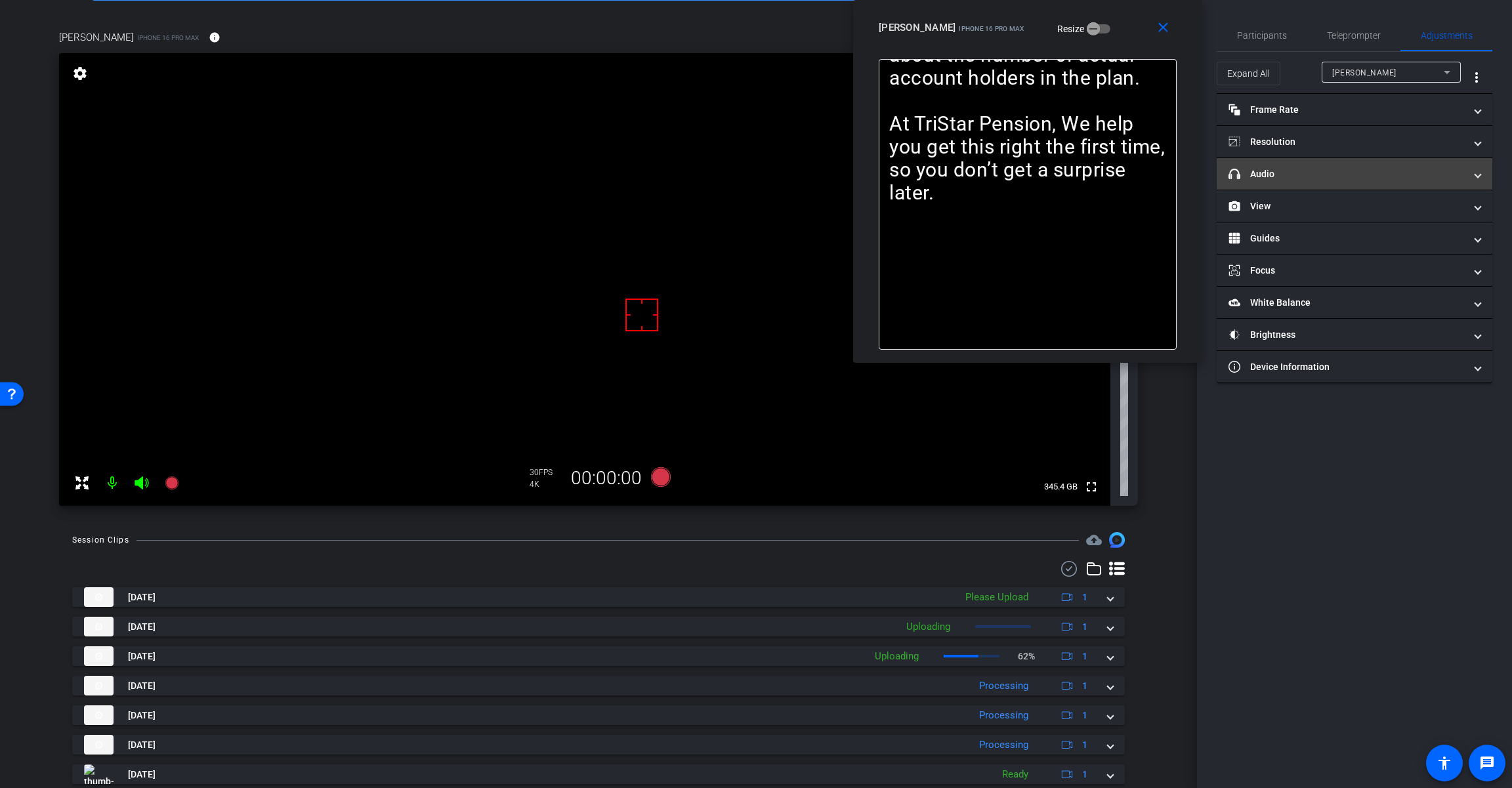
click at [1355, 179] on mat-panel-title "headphone icon Audio" at bounding box center [1346, 174] width 236 height 13
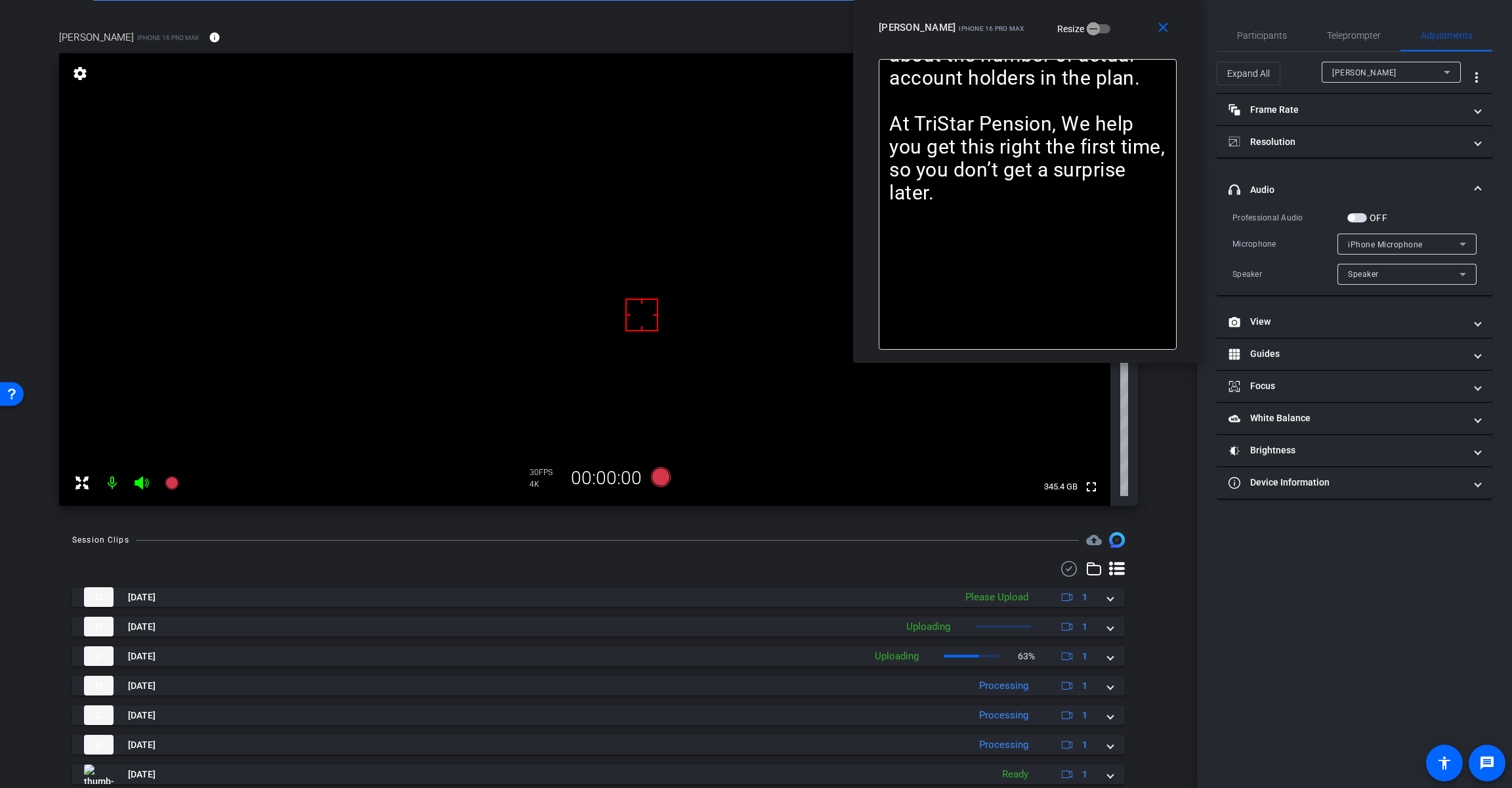
drag, startPoint x: 1068, startPoint y: 280, endPoint x: 1072, endPoint y: 275, distance: 6.4
click at [1068, 279] on div "SMILE ------------------- Almost every retirement plan has to file Form 5500 ea…" at bounding box center [1027, 204] width 298 height 291
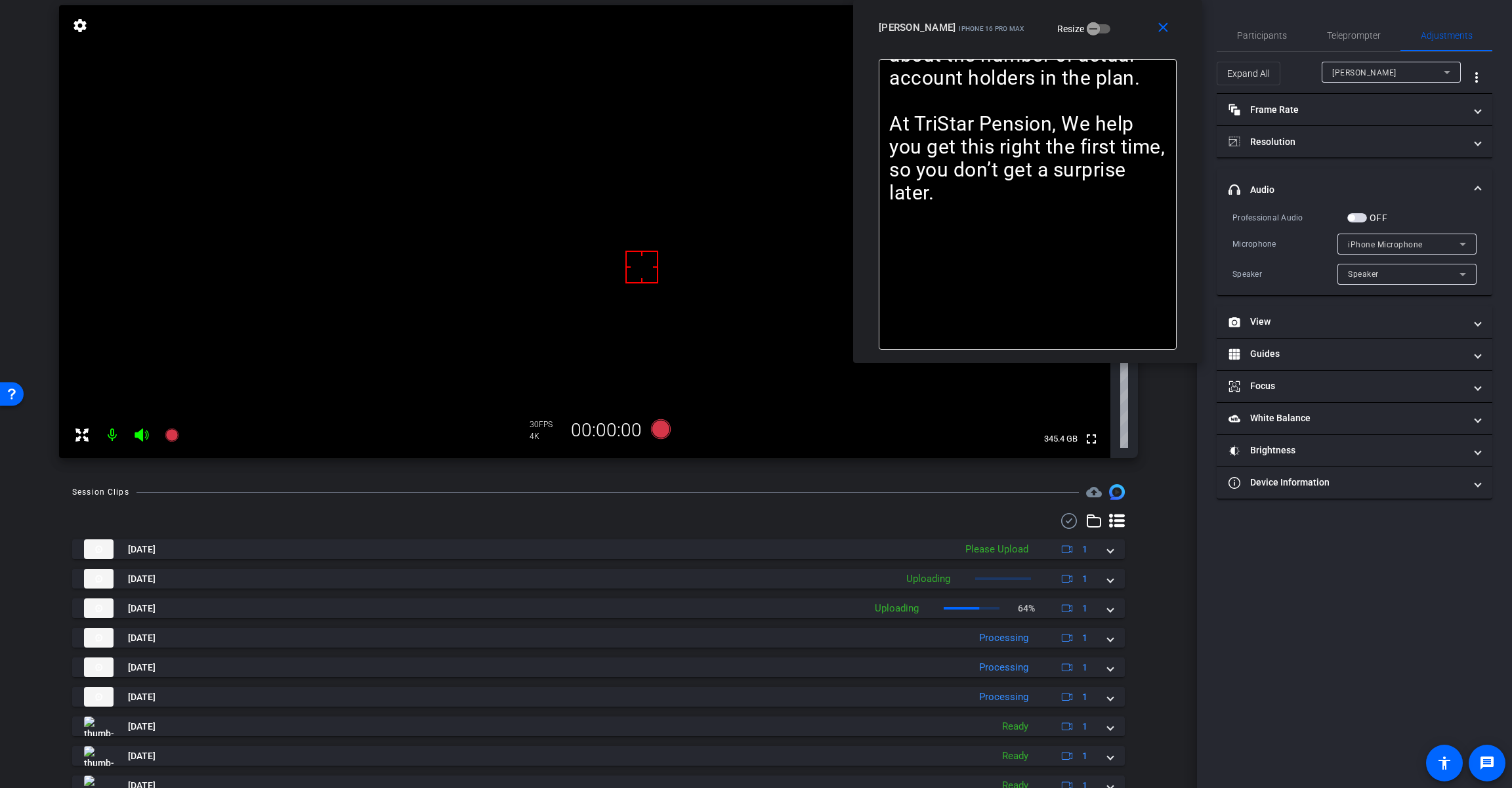
scroll to position [66, 0]
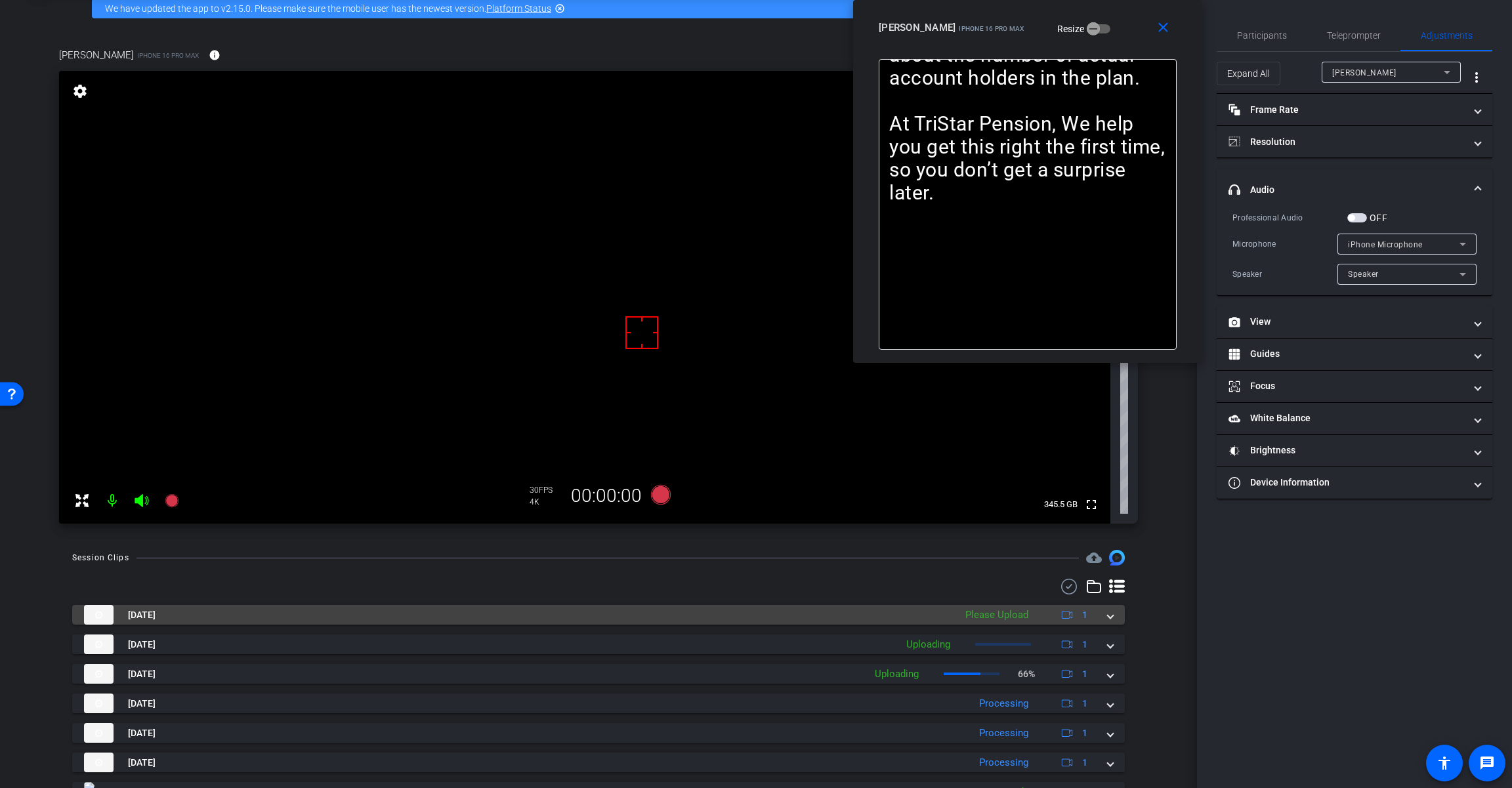
click at [1107, 615] on span at bounding box center [1110, 615] width 5 height 13
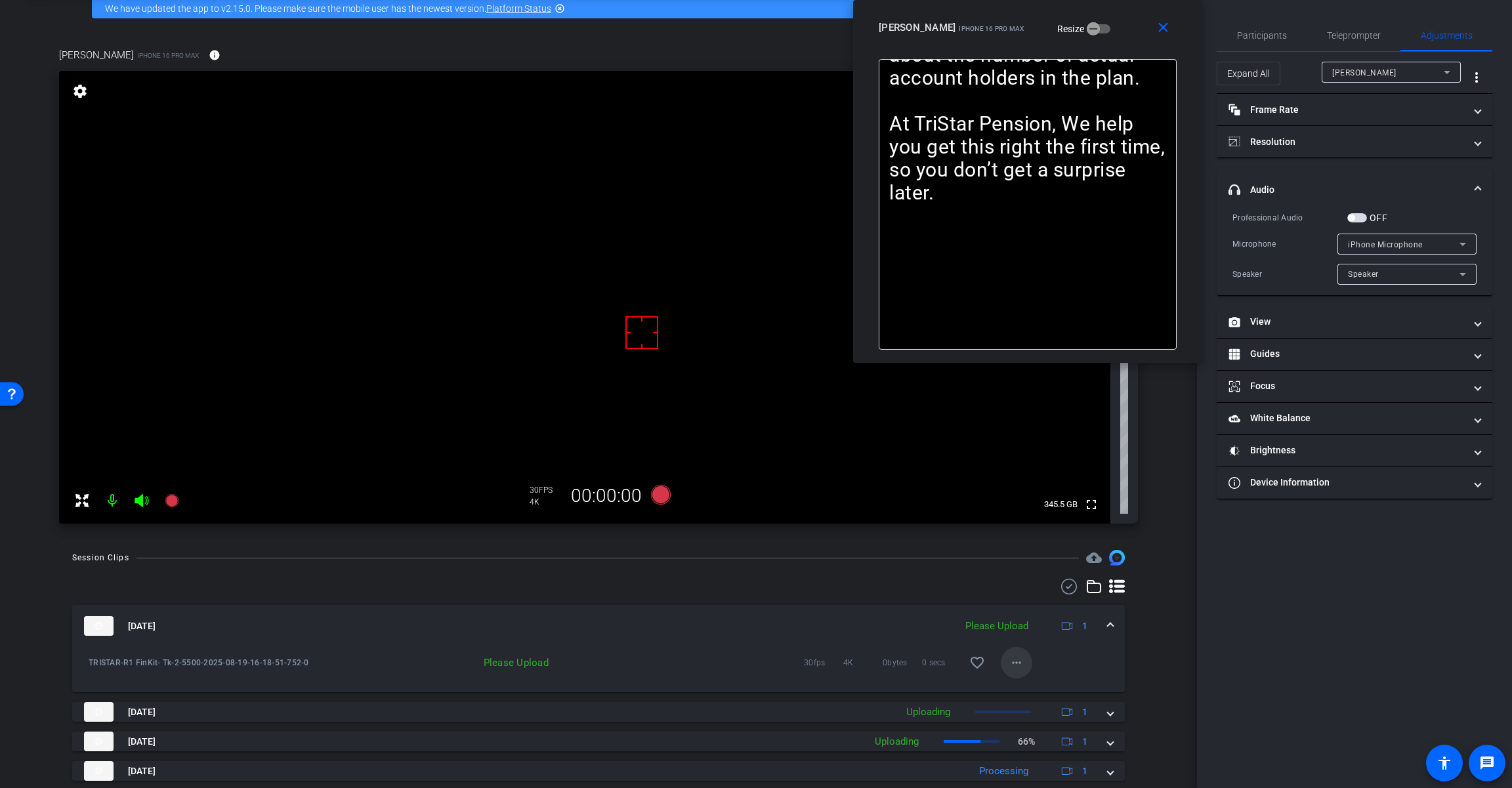
click at [1016, 663] on mat-icon "more_horiz" at bounding box center [1016, 663] width 16 height 16
click at [1049, 693] on span "Upload" at bounding box center [1031, 690] width 52 height 16
click at [653, 491] on icon at bounding box center [661, 494] width 19 height 19
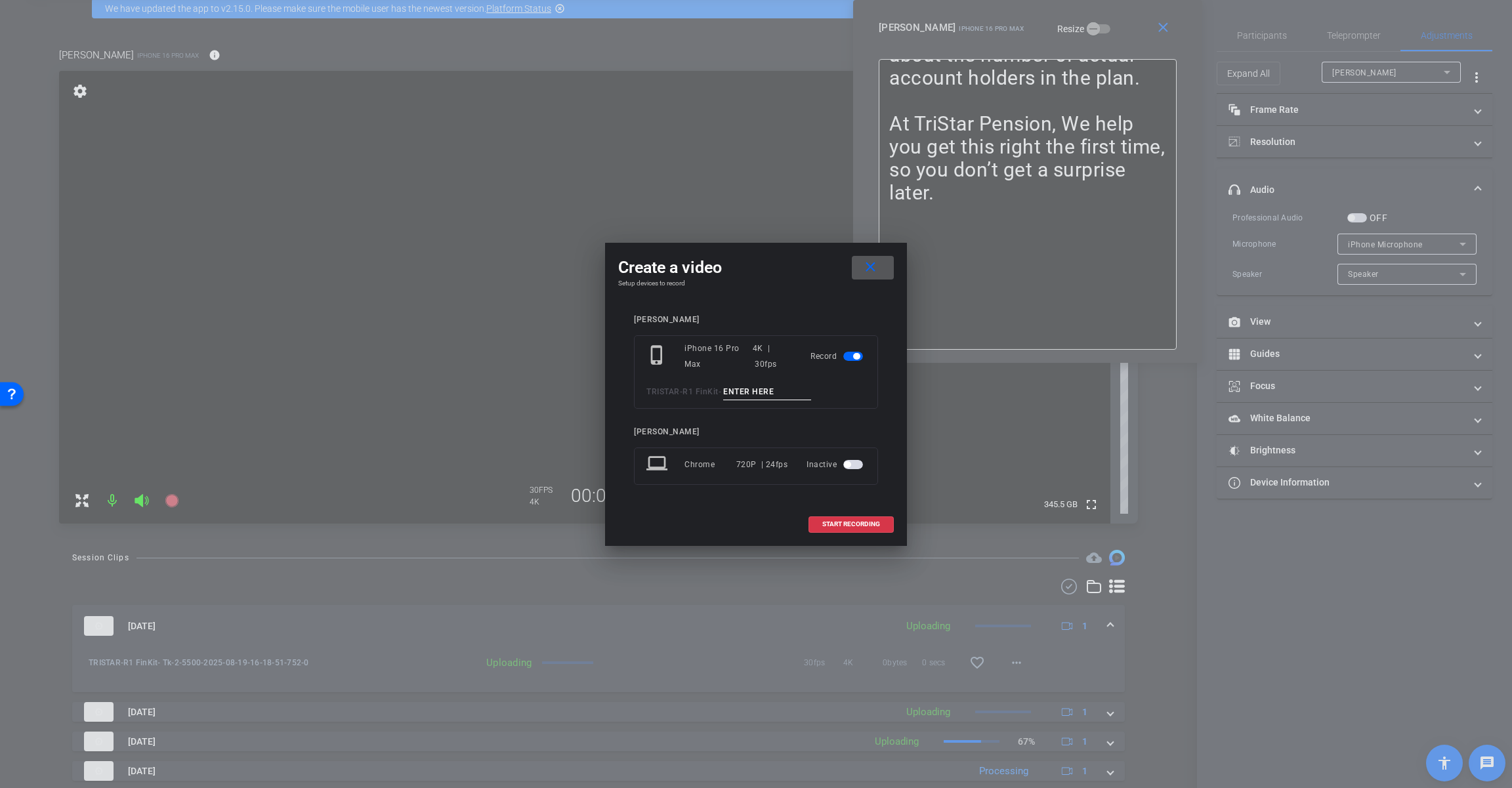
click at [765, 391] on input at bounding box center [767, 392] width 88 height 16
paste input "Tk_1_5500"
type input "Tk_1_5500"
drag, startPoint x: 881, startPoint y: 265, endPoint x: 889, endPoint y: 264, distance: 8.1
click at [882, 265] on span at bounding box center [873, 267] width 42 height 31
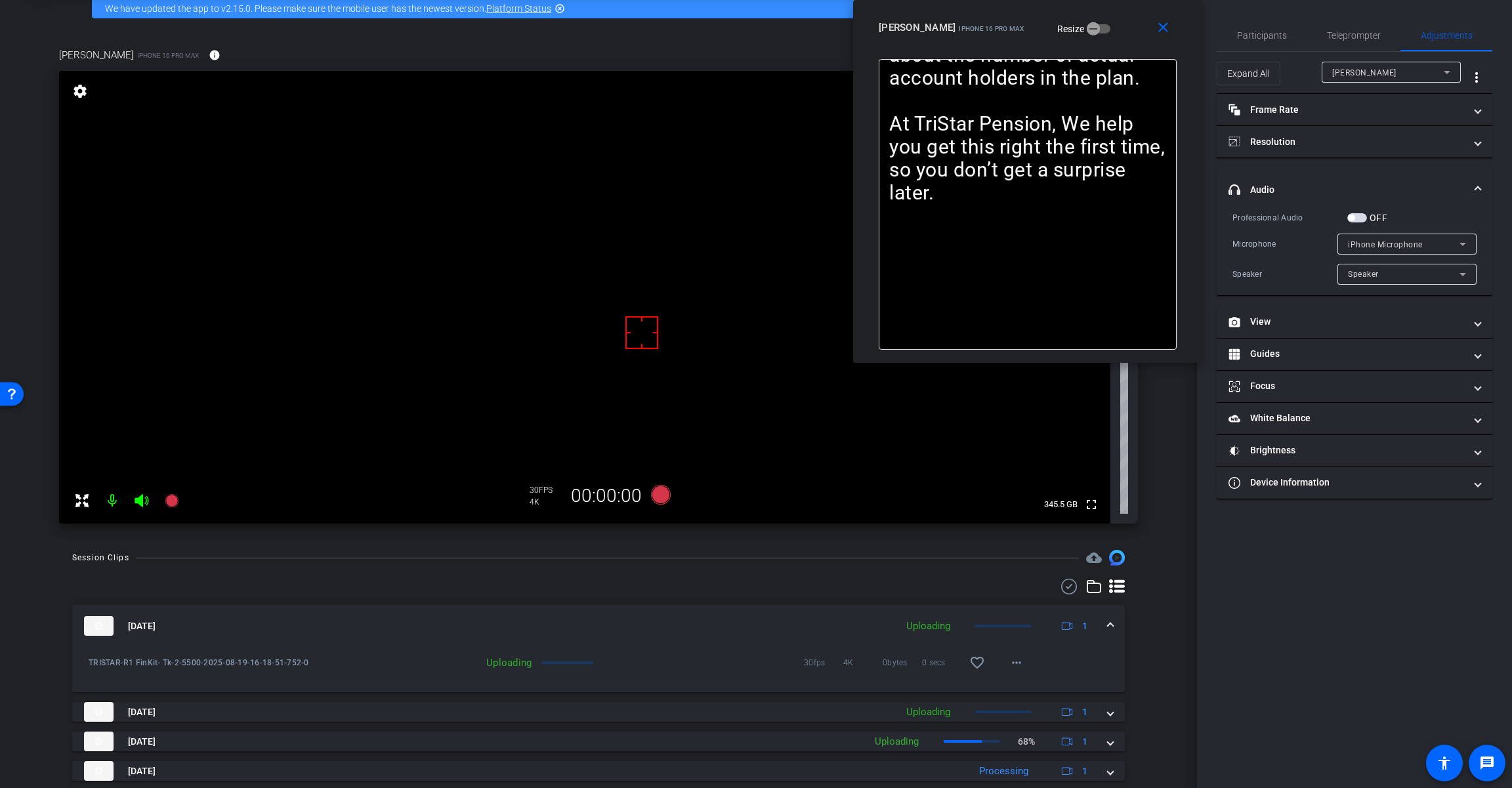
click at [1355, 219] on span "button" at bounding box center [1357, 218] width 19 height 9
click at [1377, 236] on mat-select "iPhone Microphone" at bounding box center [1407, 244] width 118 height 16
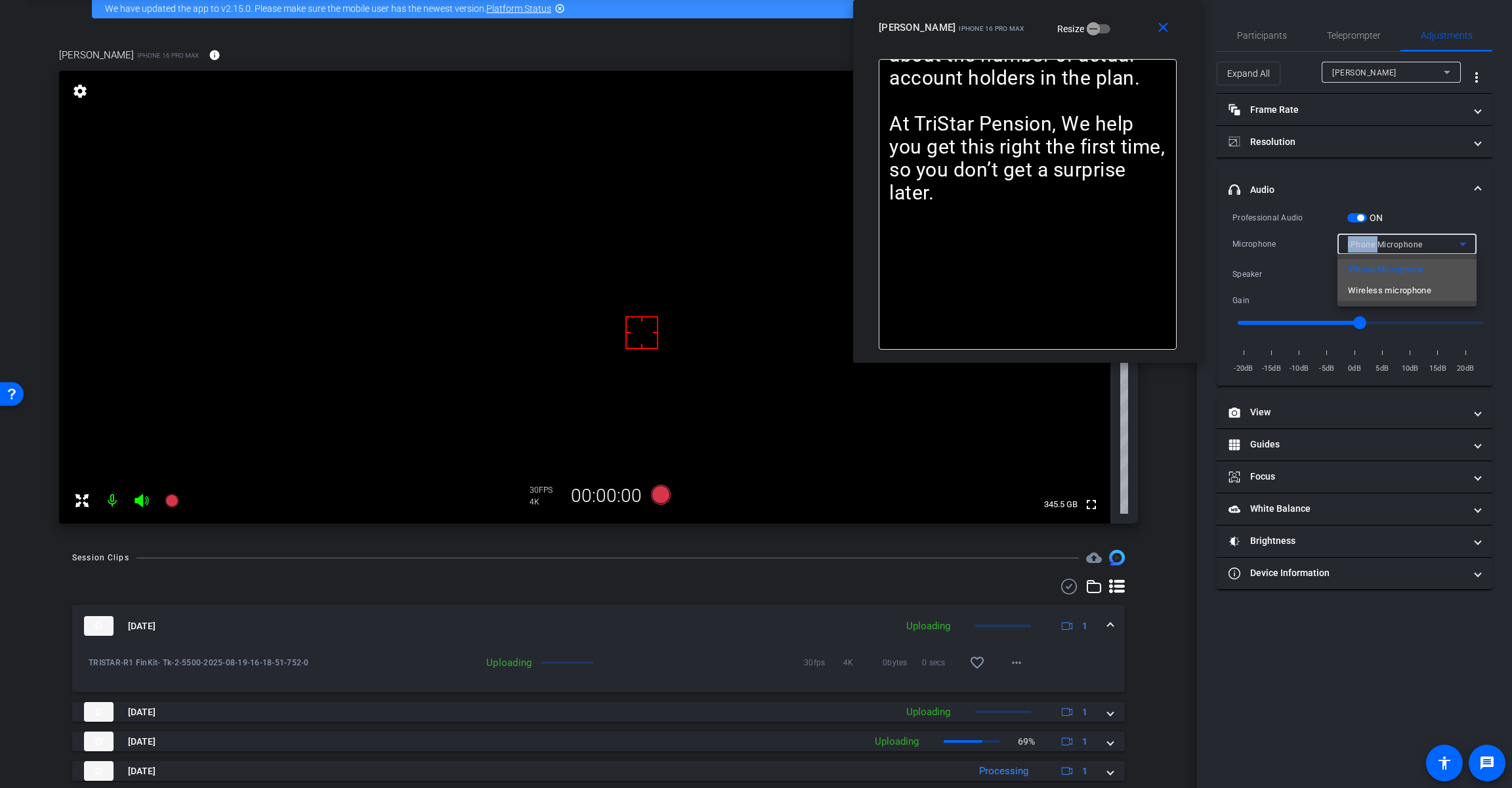
click at [1389, 291] on span "Wireless microphone" at bounding box center [1390, 291] width 84 height 16
click at [665, 494] on icon at bounding box center [661, 494] width 19 height 19
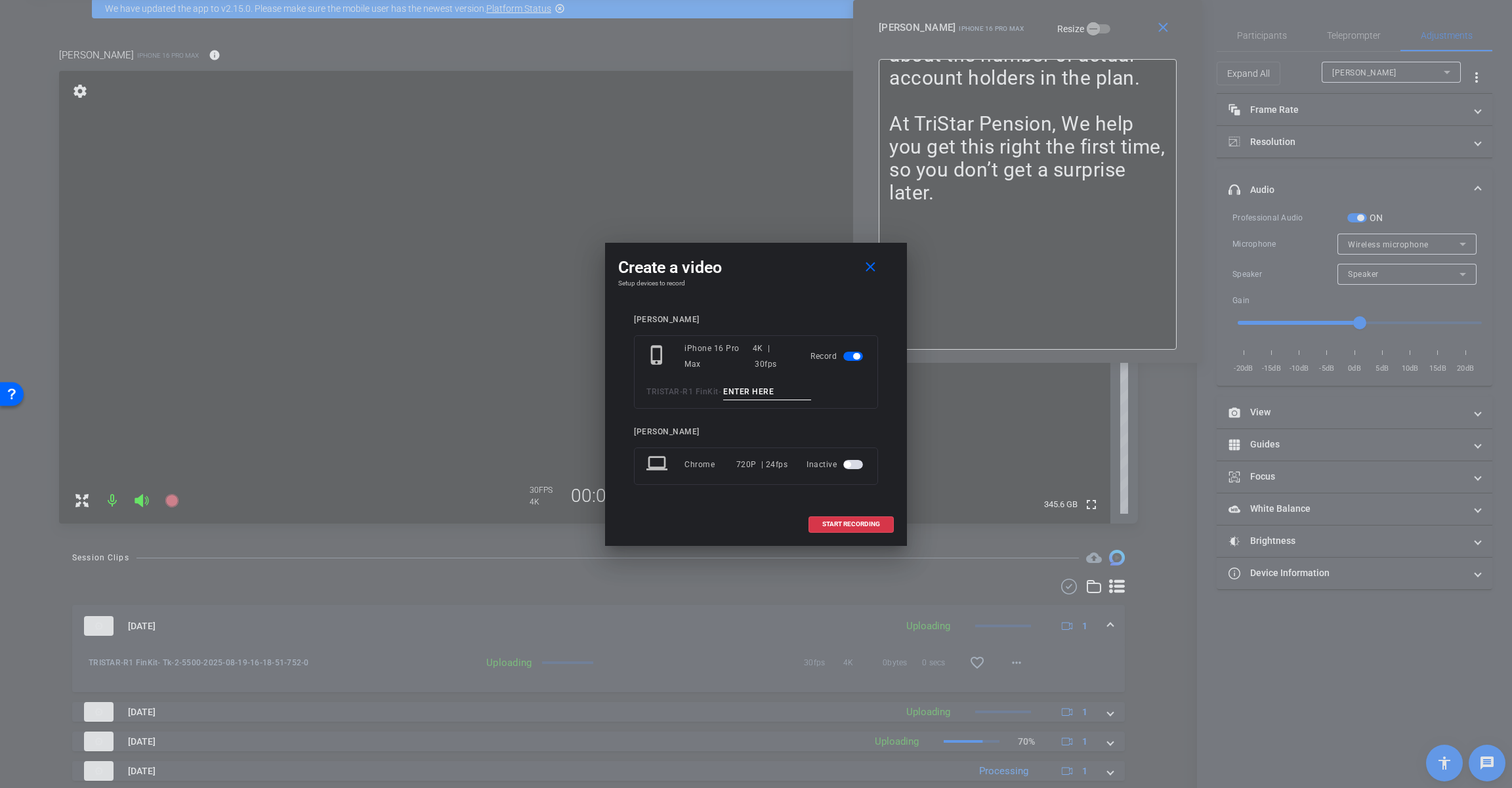
click at [750, 387] on input at bounding box center [767, 392] width 88 height 16
paste input "Tk_1_5500"
click at [747, 391] on input "Tk_1_5500" at bounding box center [767, 392] width 88 height 16
type input "Tk_3_5500"
click at [847, 521] on span "START RECORDING" at bounding box center [850, 524] width 57 height 7
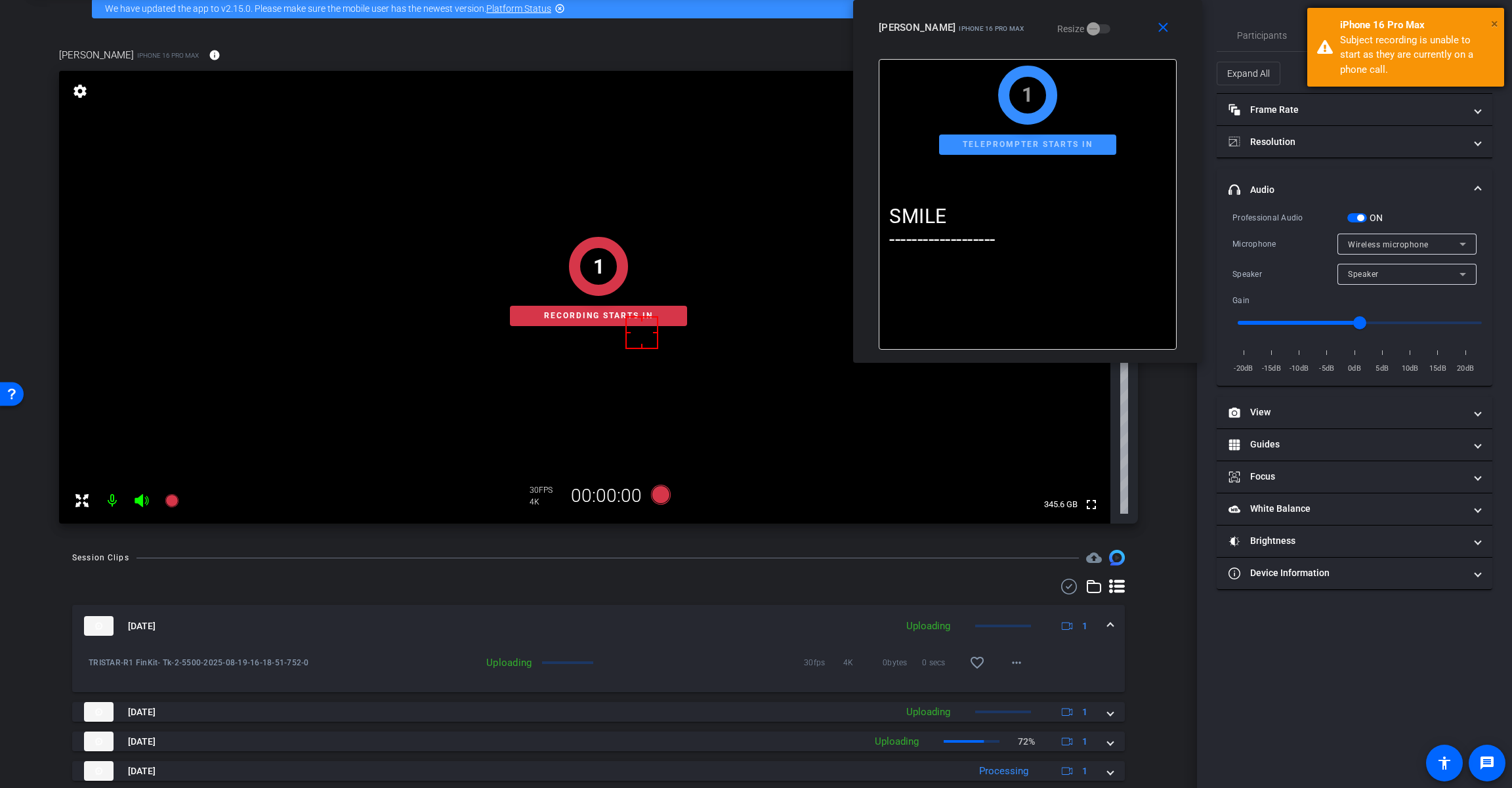
click at [1491, 20] on span "×" at bounding box center [1494, 23] width 7 height 16
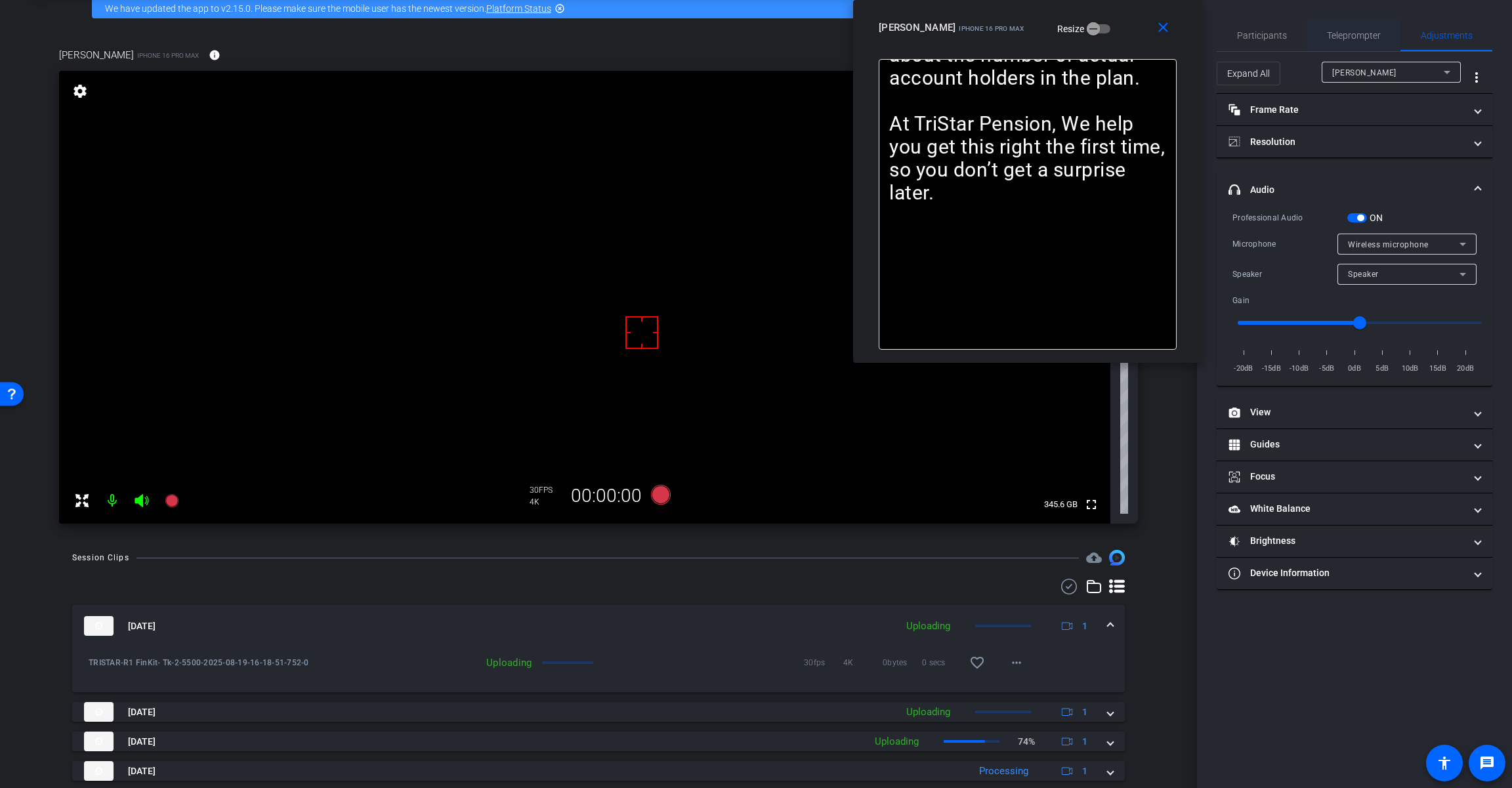
click at [1357, 33] on span "Teleprompter" at bounding box center [1354, 35] width 54 height 9
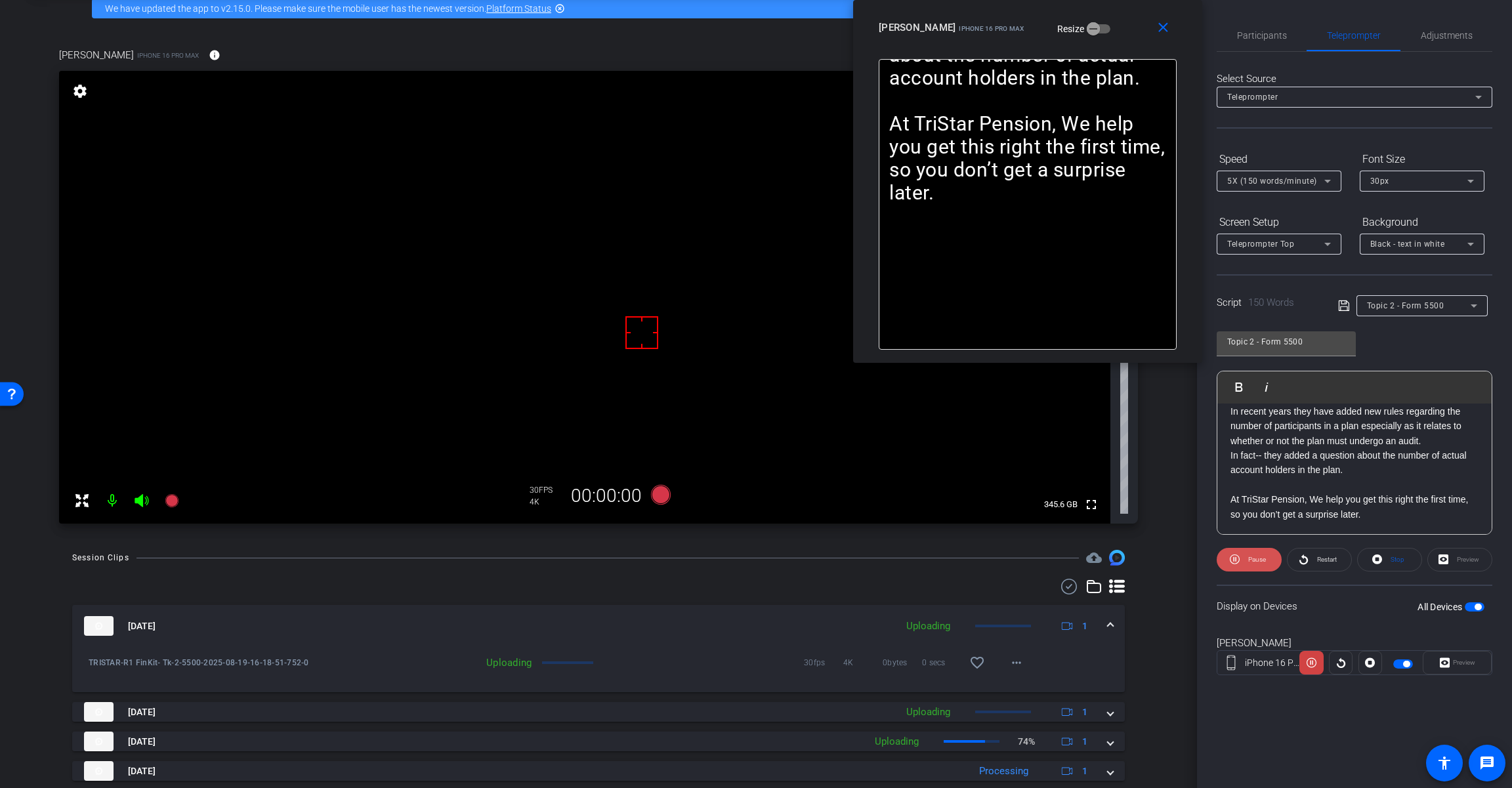
click at [1265, 565] on span "Pause" at bounding box center [1255, 559] width 21 height 19
click at [1441, 38] on span "Adjustments" at bounding box center [1446, 35] width 52 height 9
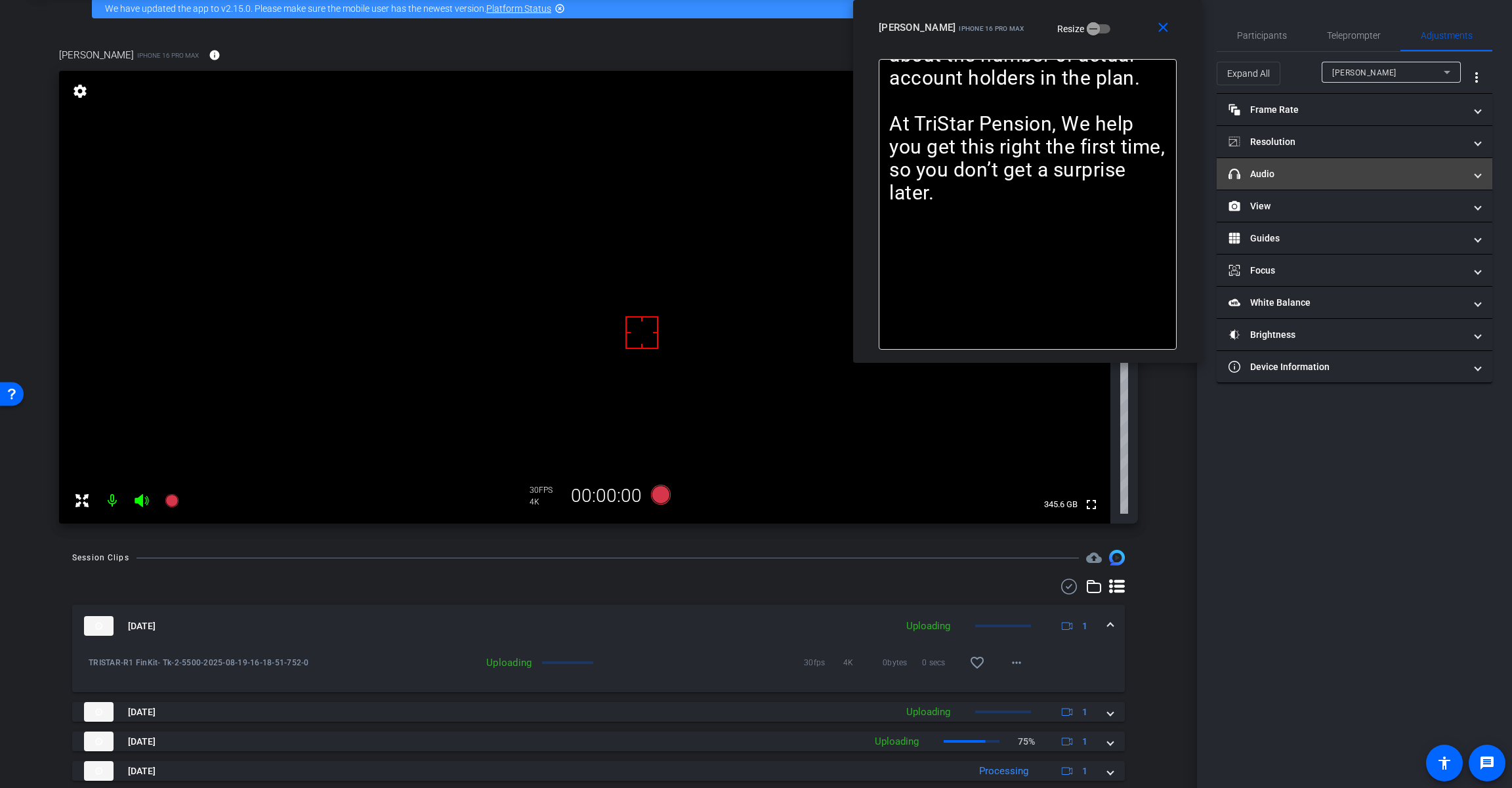
click at [1281, 173] on mat-panel-title "headphone icon Audio" at bounding box center [1346, 174] width 236 height 13
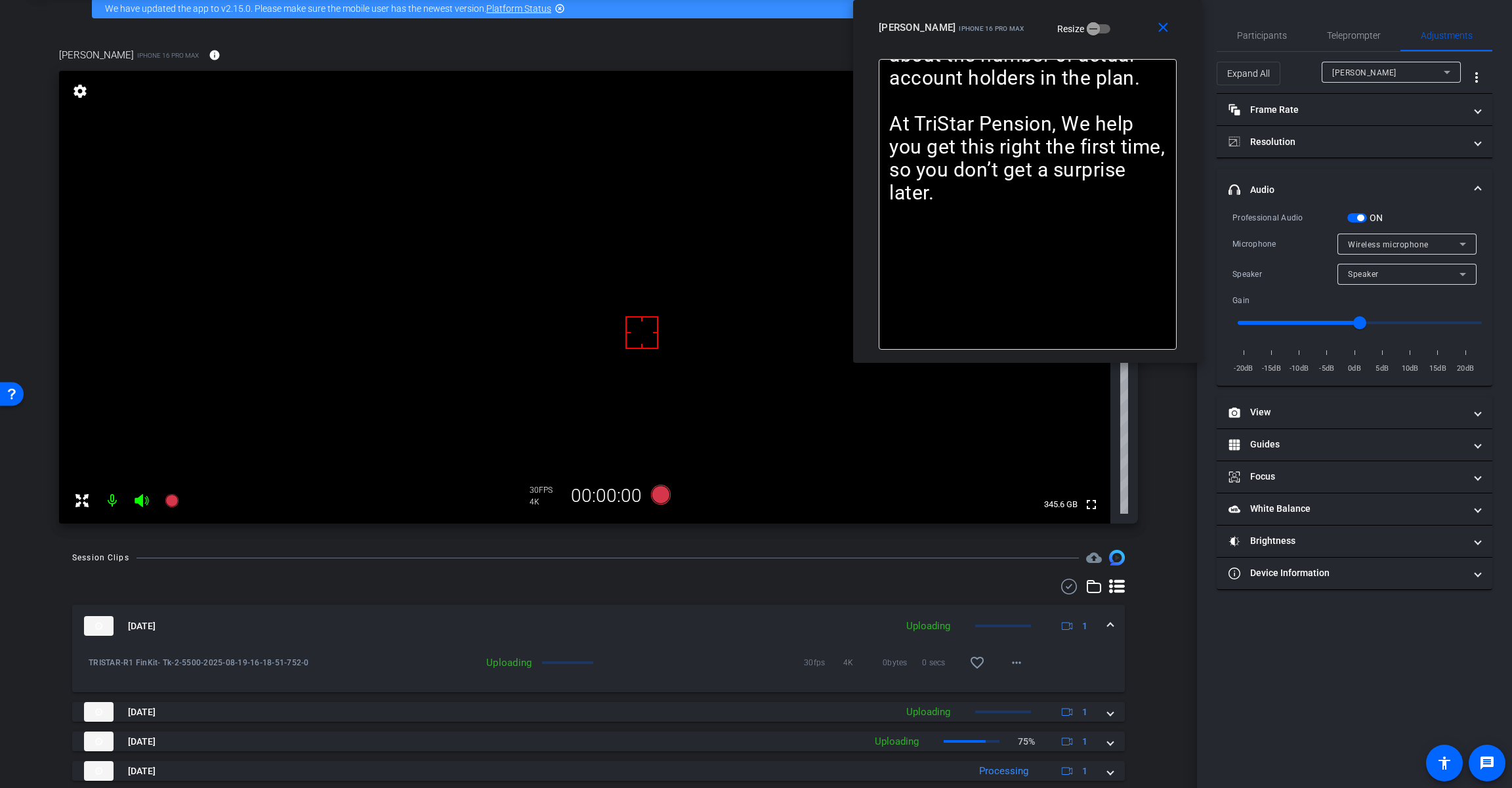
click at [1357, 214] on span "button" at bounding box center [1360, 217] width 7 height 7
click at [1410, 246] on span "iPhone Microphone" at bounding box center [1385, 245] width 75 height 9
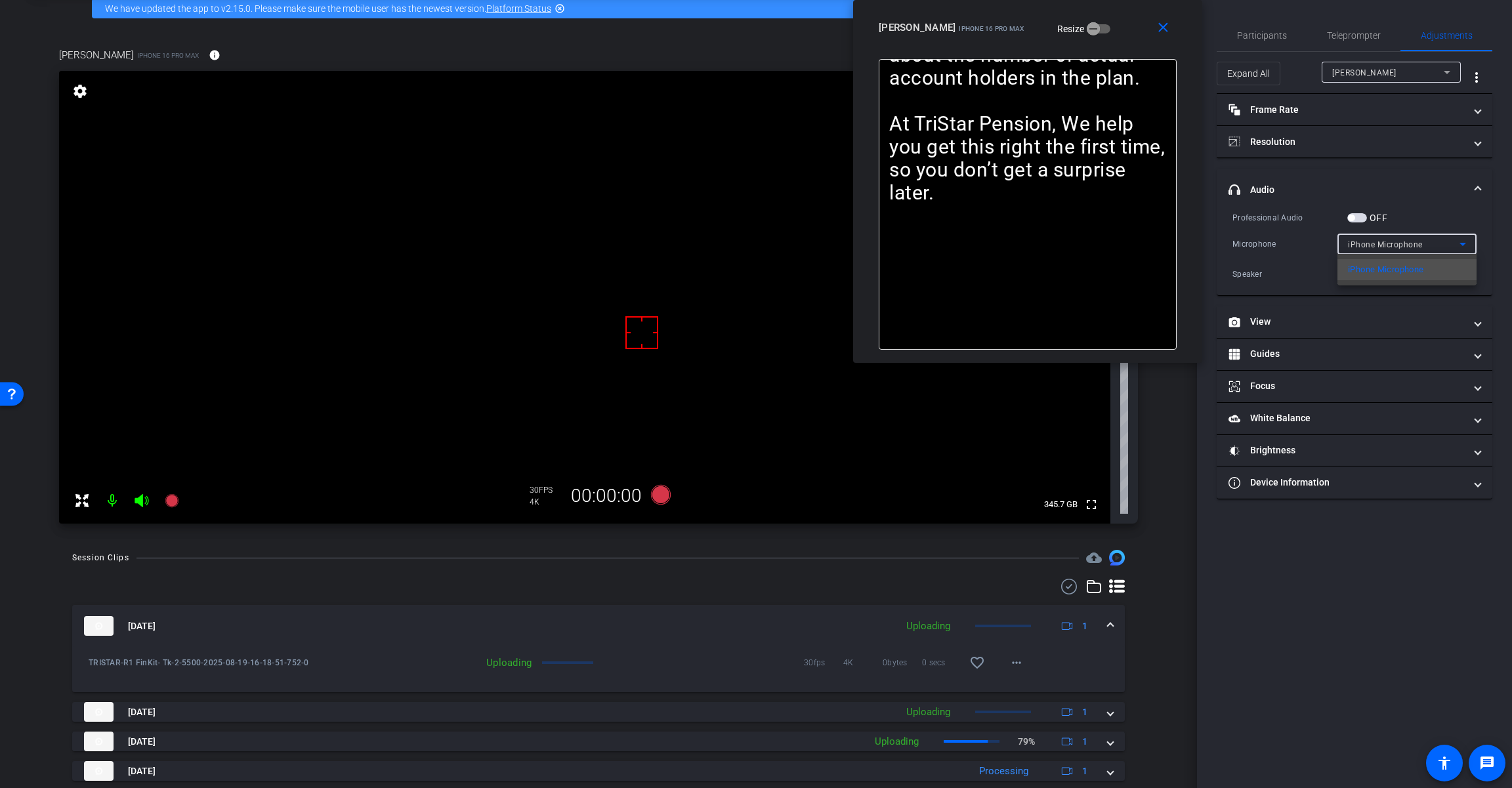
click at [1410, 216] on div at bounding box center [756, 394] width 1512 height 788
click at [1348, 219] on span "button" at bounding box center [1351, 217] width 7 height 7
click at [1366, 243] on span "iPhone Microphone" at bounding box center [1385, 245] width 75 height 9
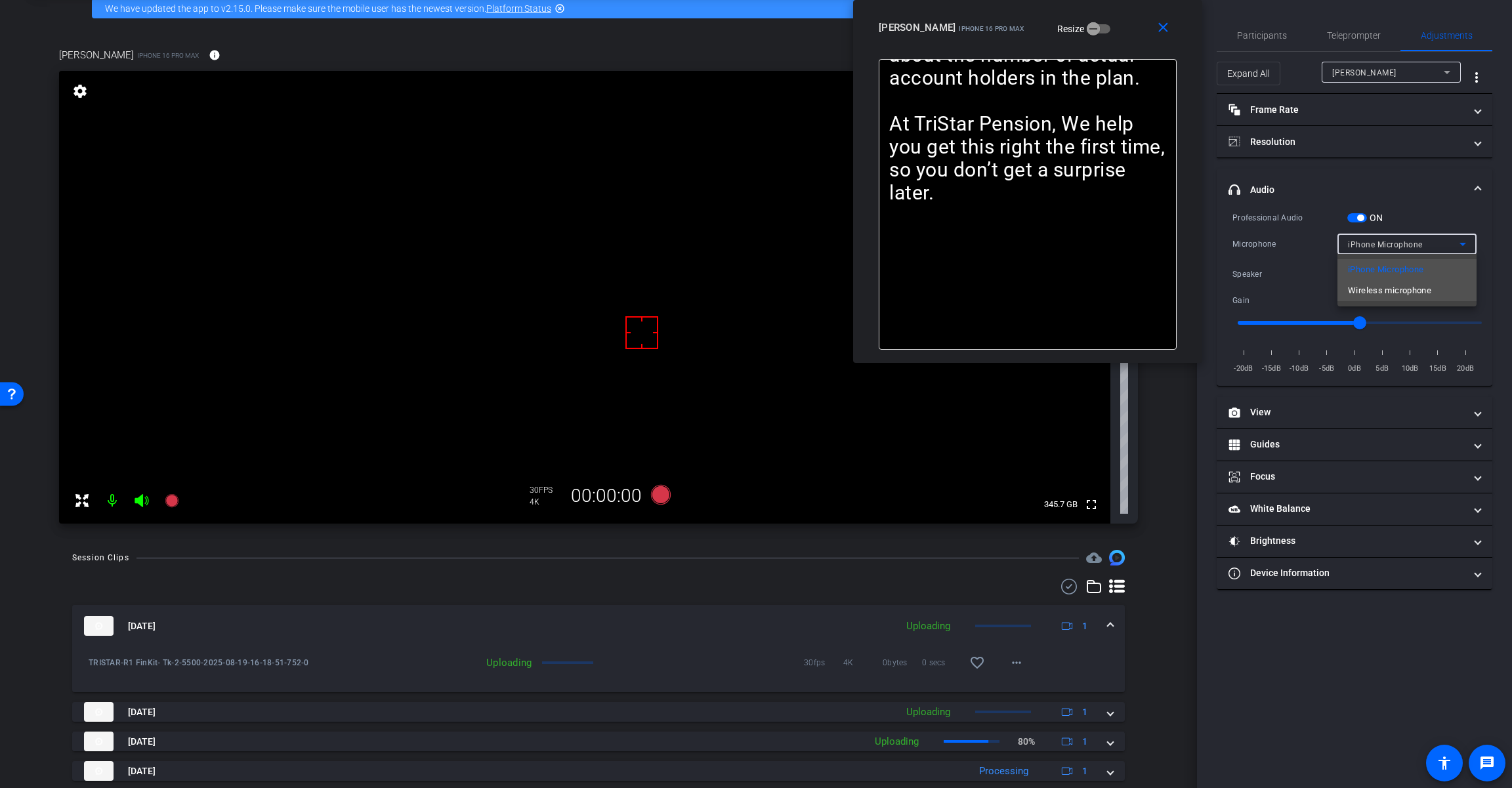
click at [1384, 282] on mat-option "Wireless microphone" at bounding box center [1407, 291] width 139 height 21
click at [657, 491] on icon at bounding box center [661, 494] width 19 height 19
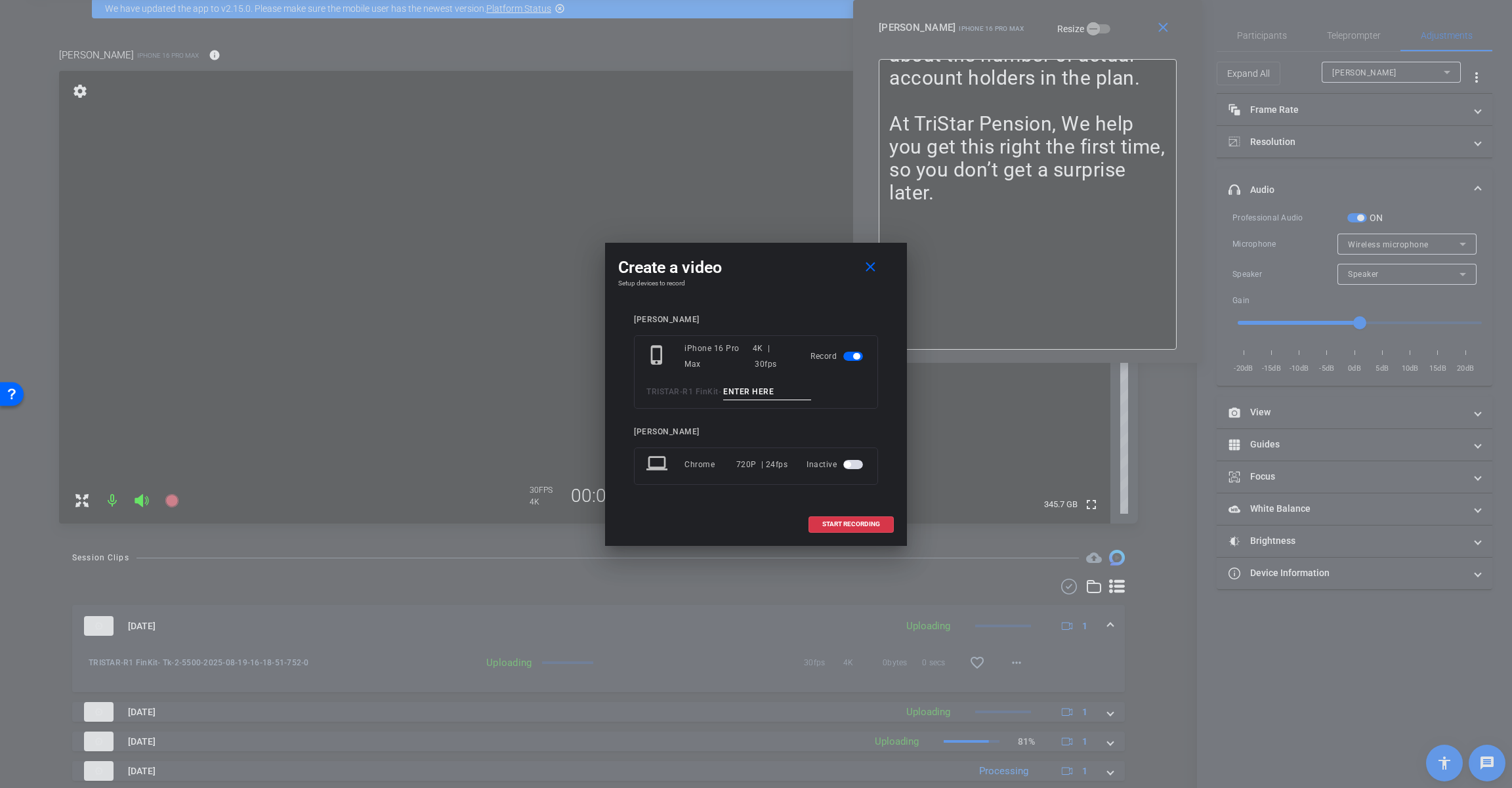
click at [759, 384] on input at bounding box center [767, 392] width 88 height 16
paste input "Tk_1_5500"
click at [745, 390] on input "Tk_1_5500" at bounding box center [767, 392] width 88 height 16
type input "Tk_3_5500"
click at [814, 526] on span at bounding box center [850, 524] width 84 height 31
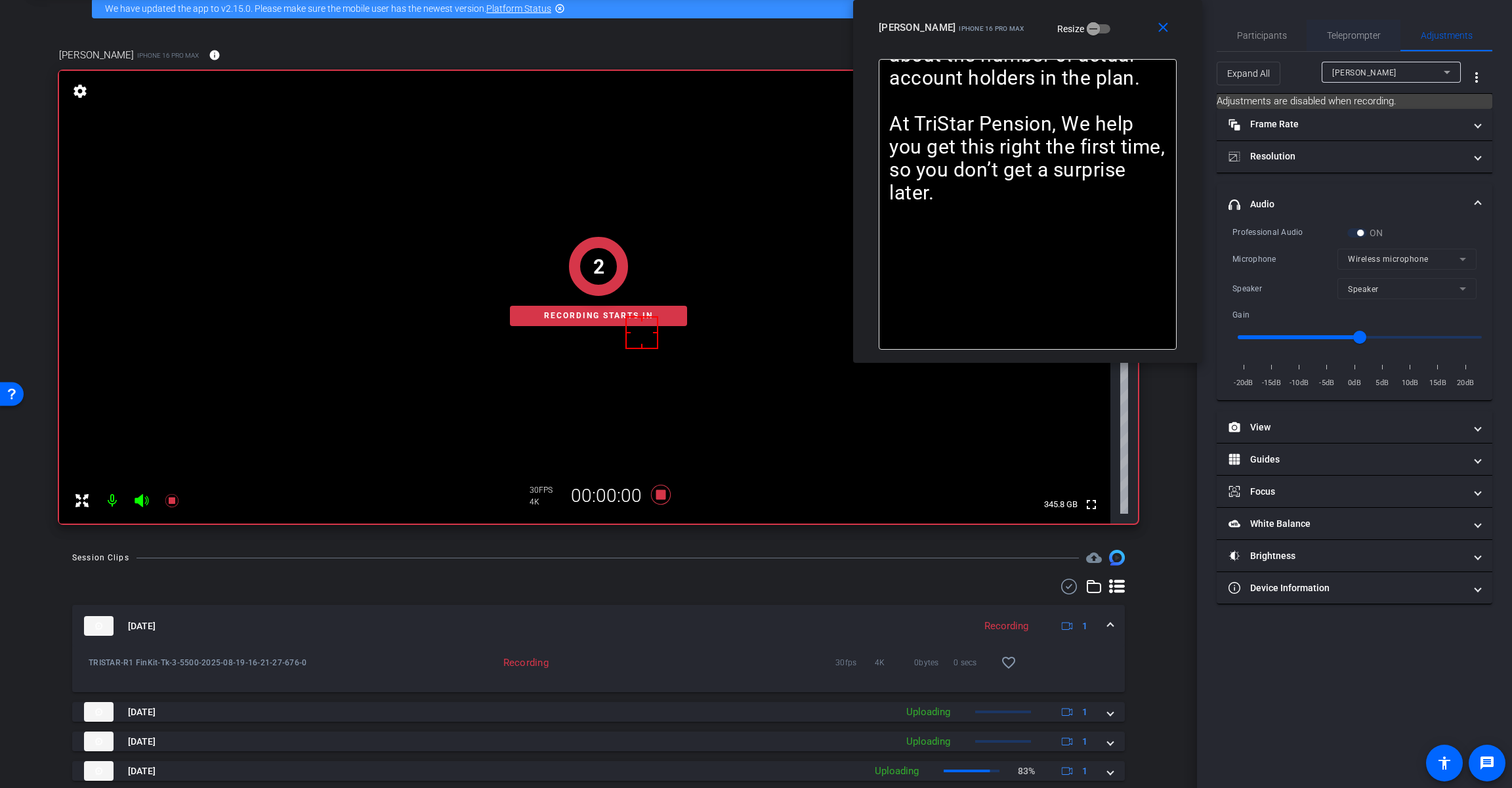
click at [1355, 33] on span "Teleprompter" at bounding box center [1354, 35] width 54 height 9
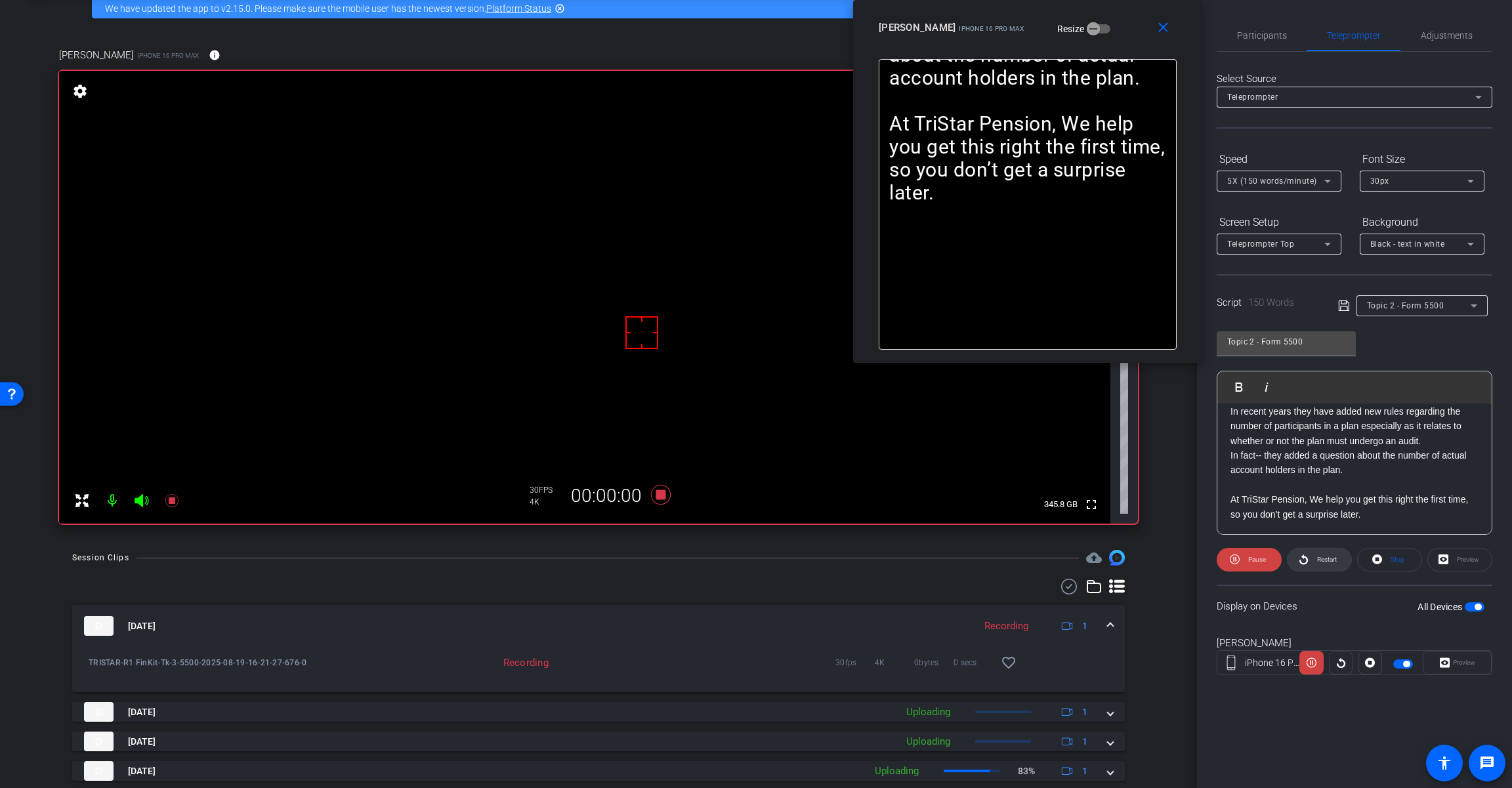
click at [1328, 556] on span "Restart" at bounding box center [1327, 559] width 19 height 7
click at [140, 503] on icon at bounding box center [141, 501] width 13 height 13
click at [1223, 555] on span at bounding box center [1248, 559] width 65 height 31
click at [1257, 560] on span "Play" at bounding box center [1257, 559] width 12 height 7
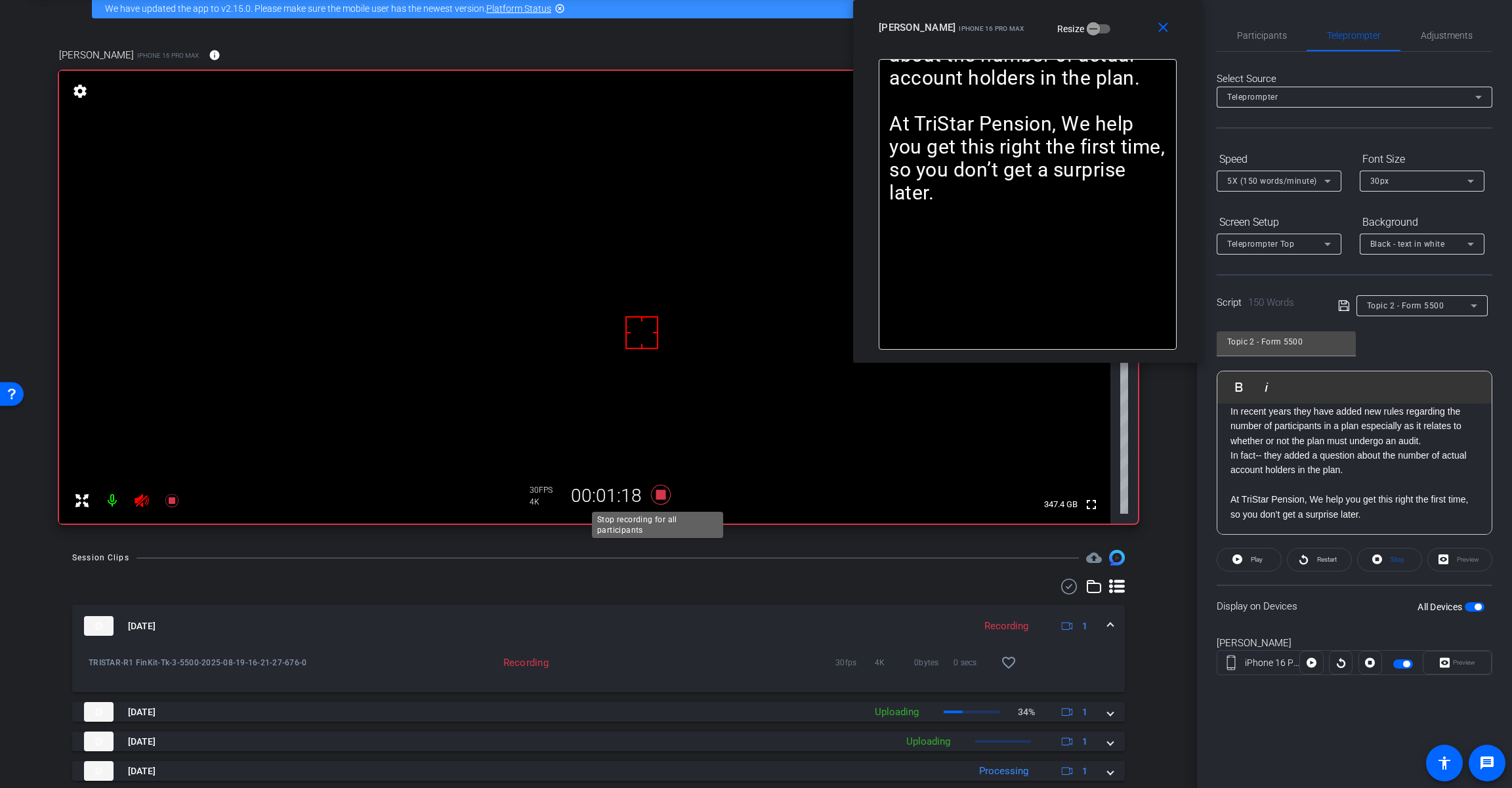
click at [662, 500] on icon at bounding box center [661, 495] width 31 height 24
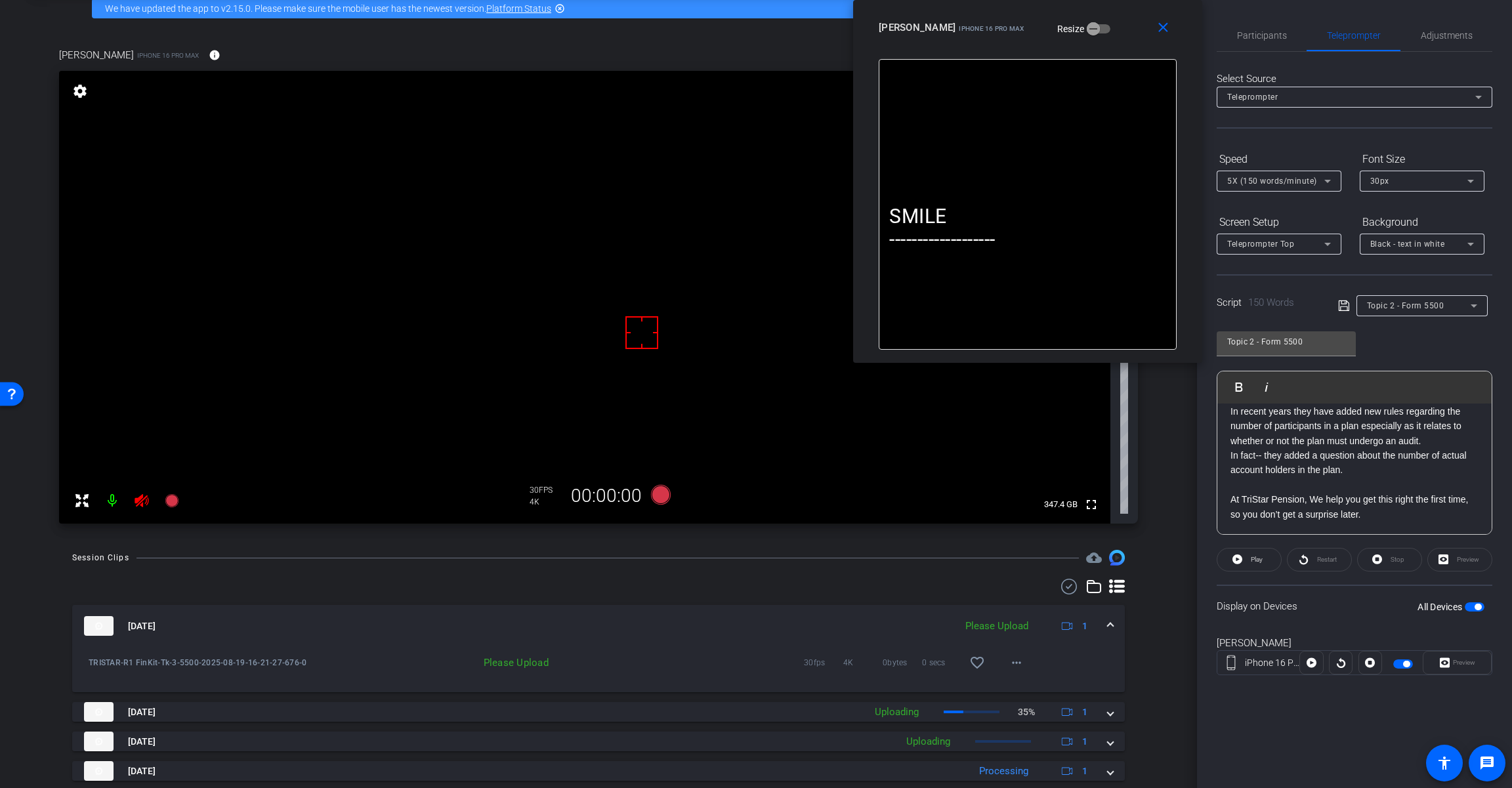
click at [141, 507] on icon at bounding box center [141, 500] width 16 height 16
click at [1431, 34] on span "Adjustments" at bounding box center [1446, 35] width 52 height 9
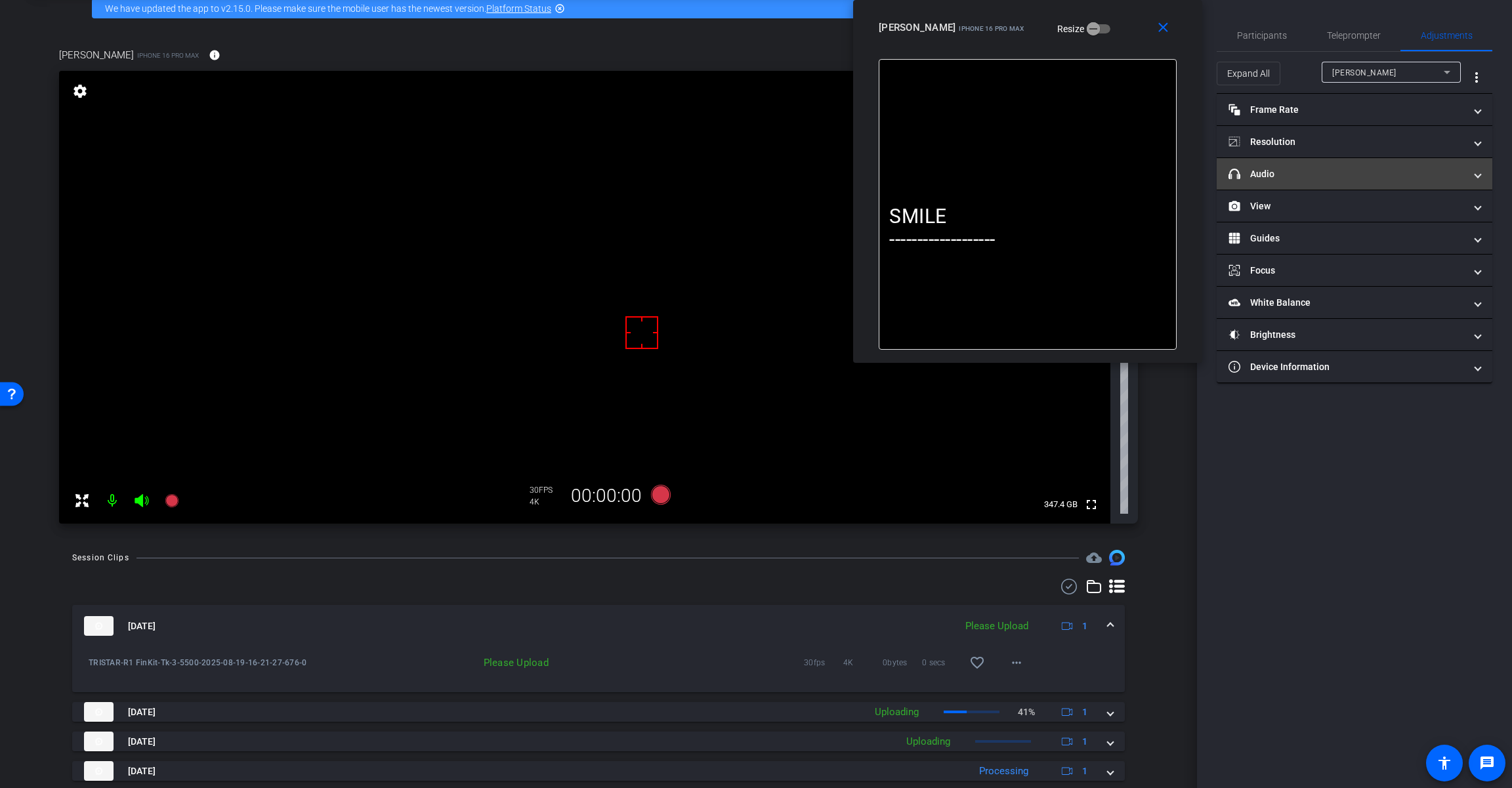
click at [1334, 172] on mat-panel-title "headphone icon Audio" at bounding box center [1346, 174] width 236 height 13
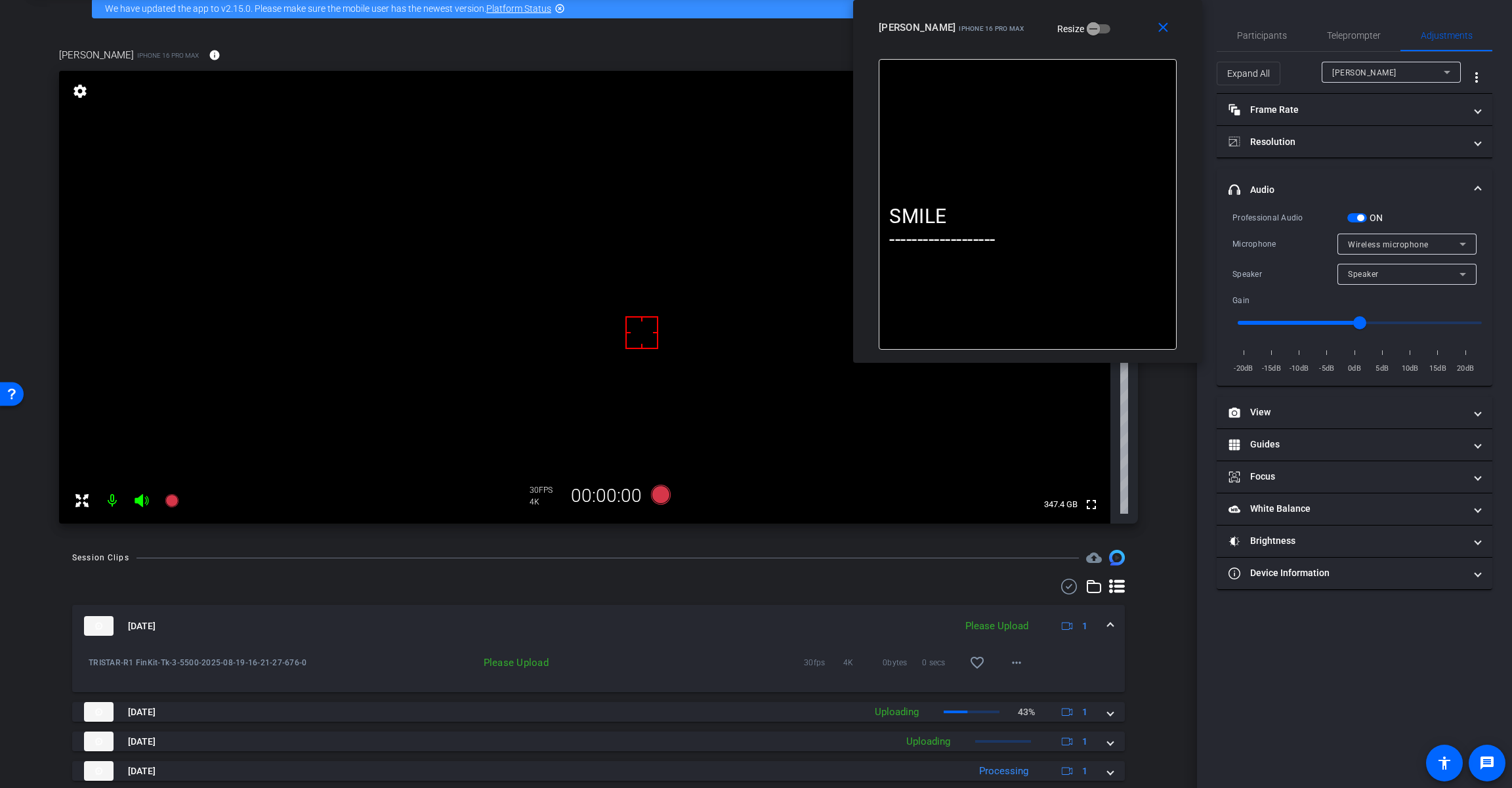
click at [1360, 216] on span "button" at bounding box center [1360, 217] width 7 height 7
click at [1018, 664] on button "more_horiz" at bounding box center [1016, 663] width 31 height 31
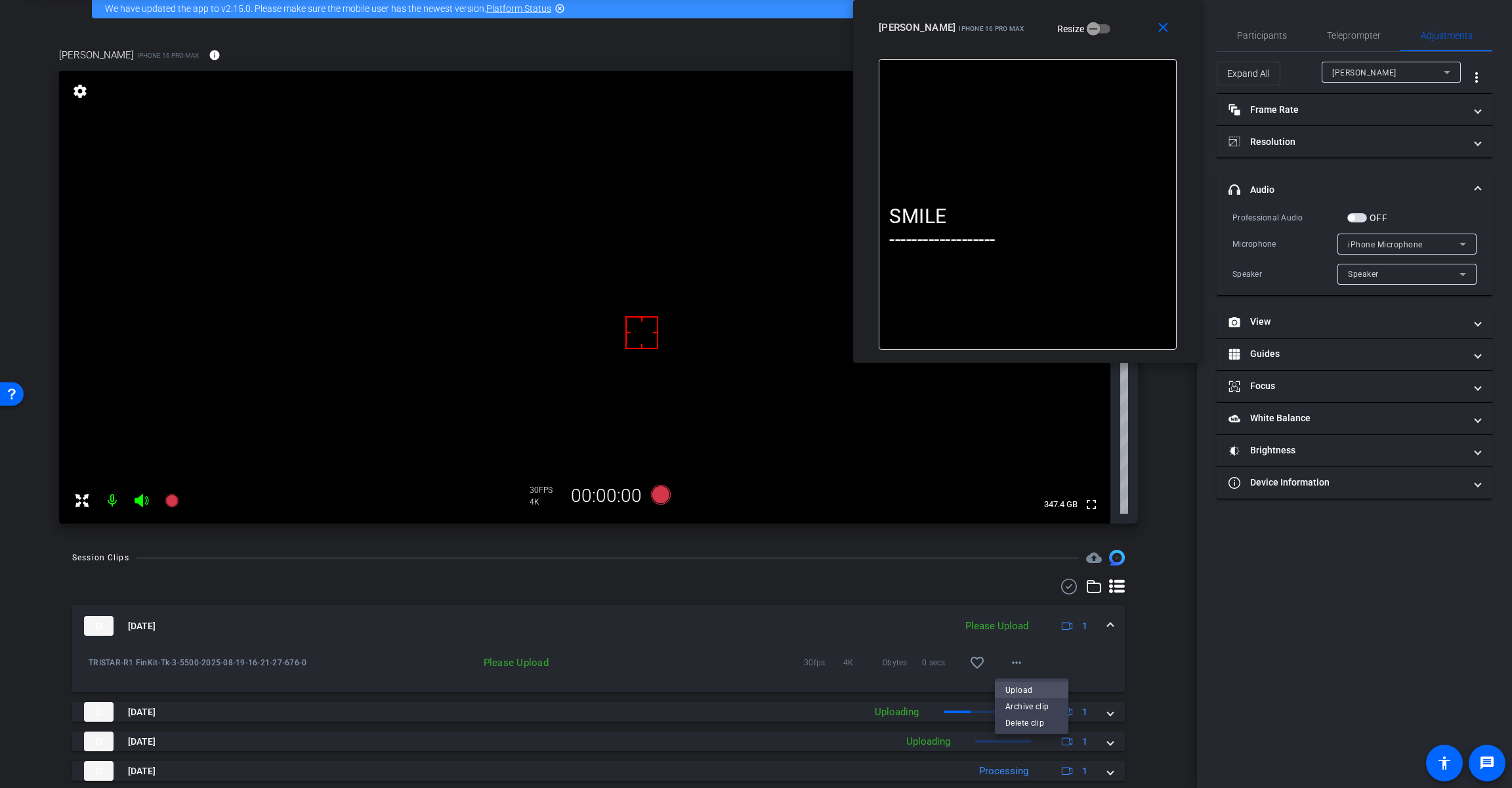
click at [1042, 698] on span "Upload" at bounding box center [1031, 690] width 52 height 16
click at [1107, 622] on mat-expansion-panel-header "[DATE] Uploading 1" at bounding box center [598, 626] width 1052 height 42
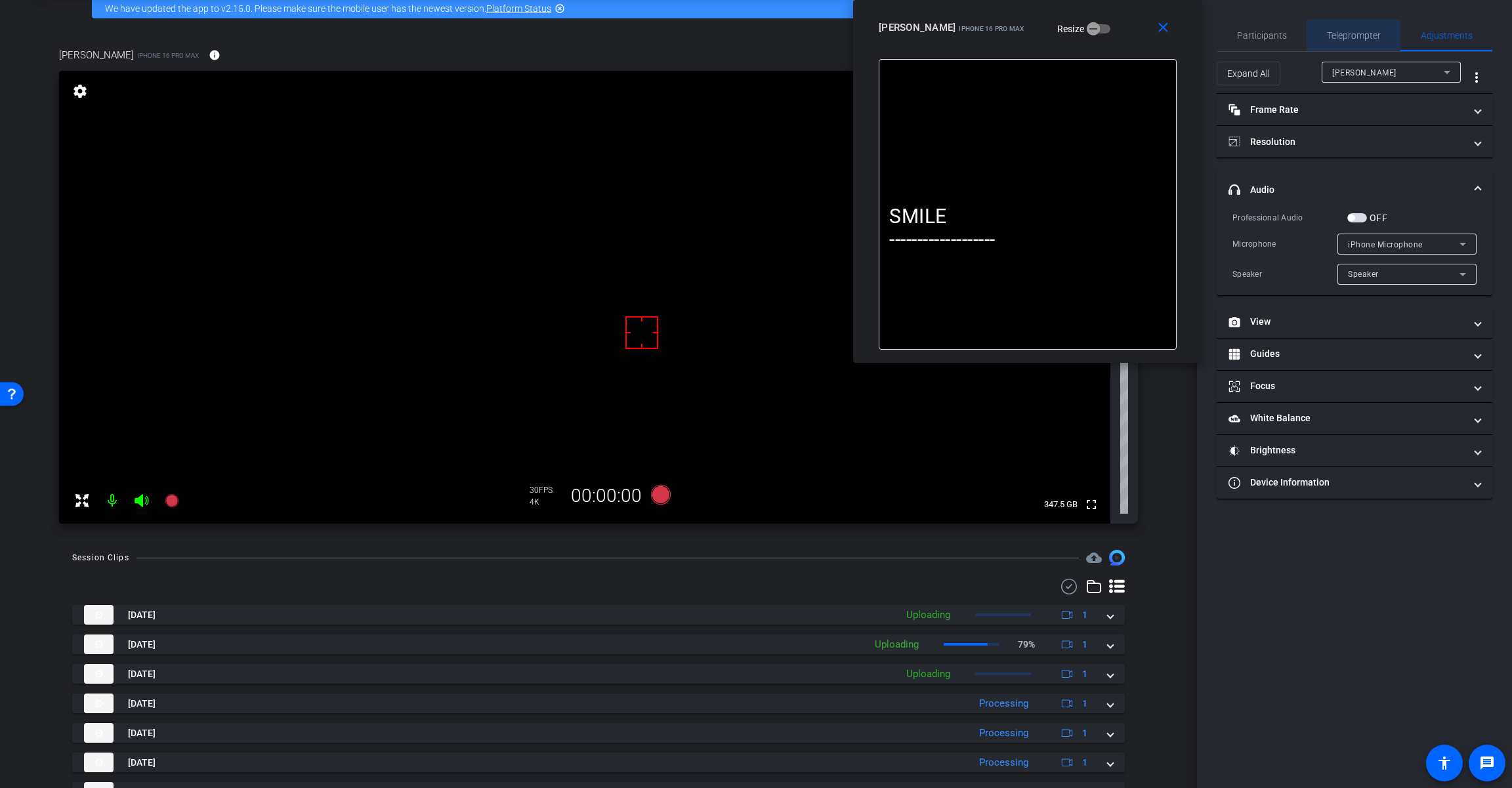
click at [1357, 28] on span "Teleprompter" at bounding box center [1354, 35] width 54 height 31
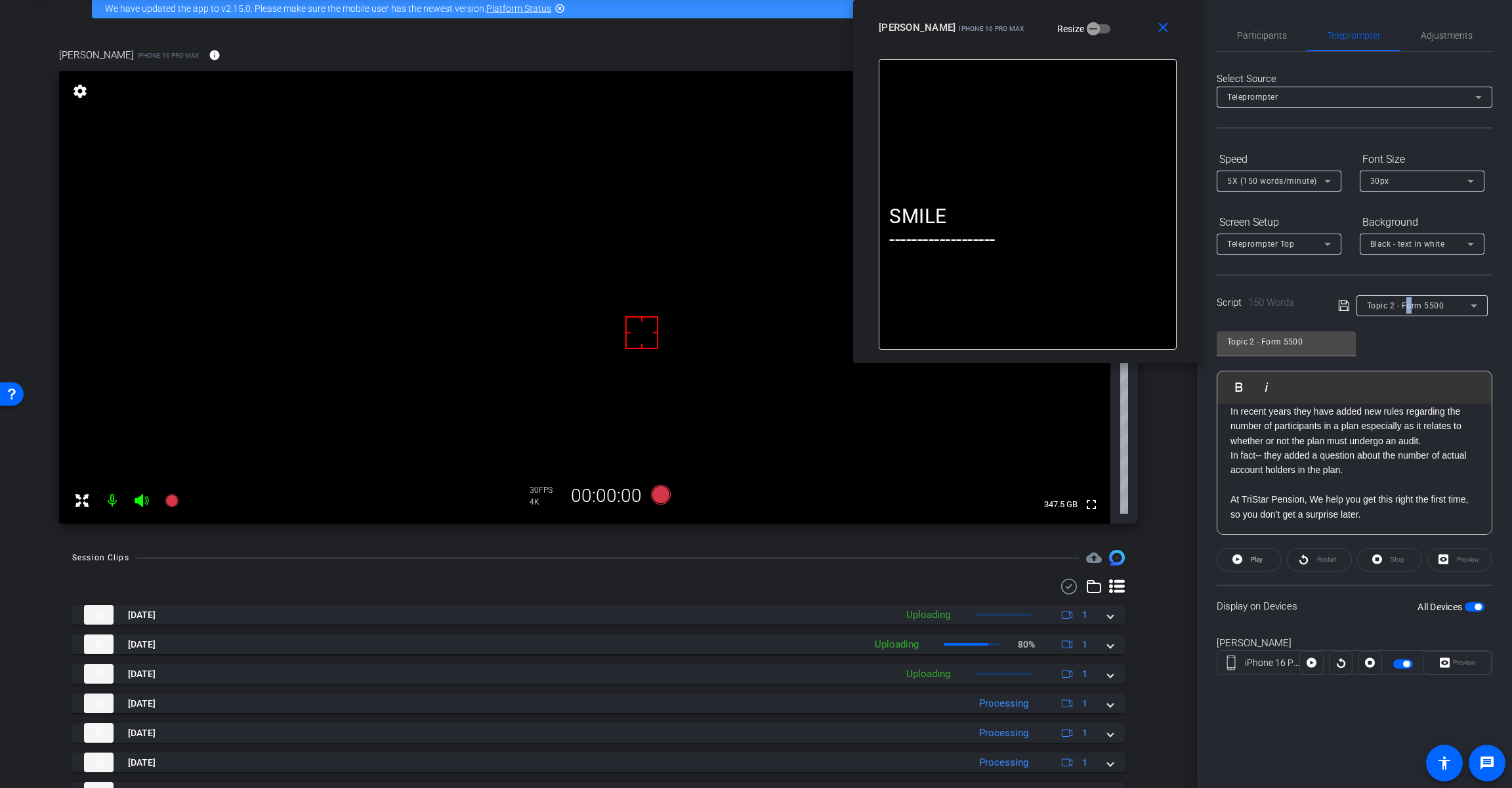
click at [1408, 300] on div "Topic 2 - Form 5500" at bounding box center [1418, 305] width 104 height 16
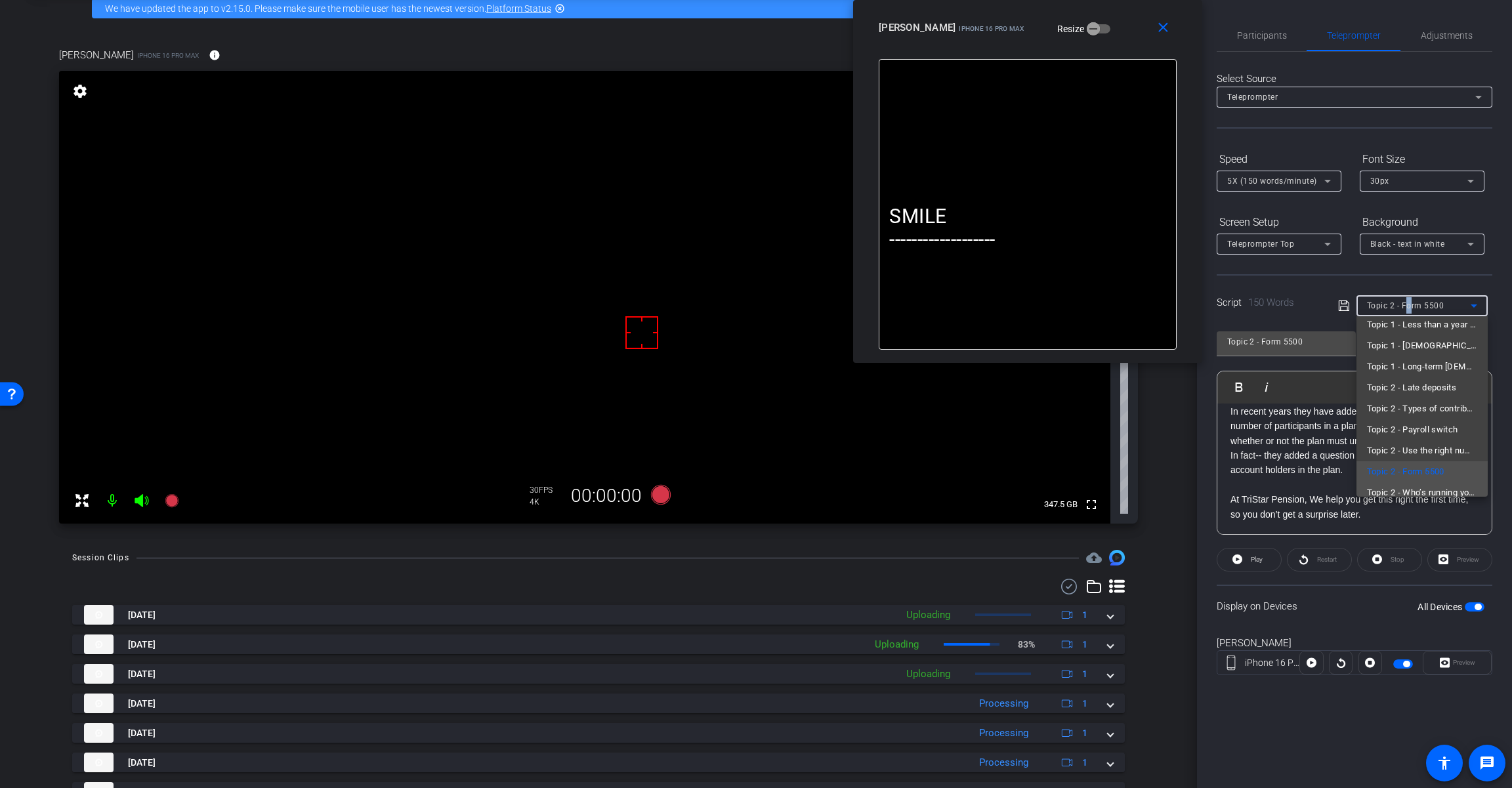
scroll to position [103, 0]
click at [1425, 485] on span "Topic 2 - Who’s running your 401(k) plan?" at bounding box center [1422, 481] width 111 height 16
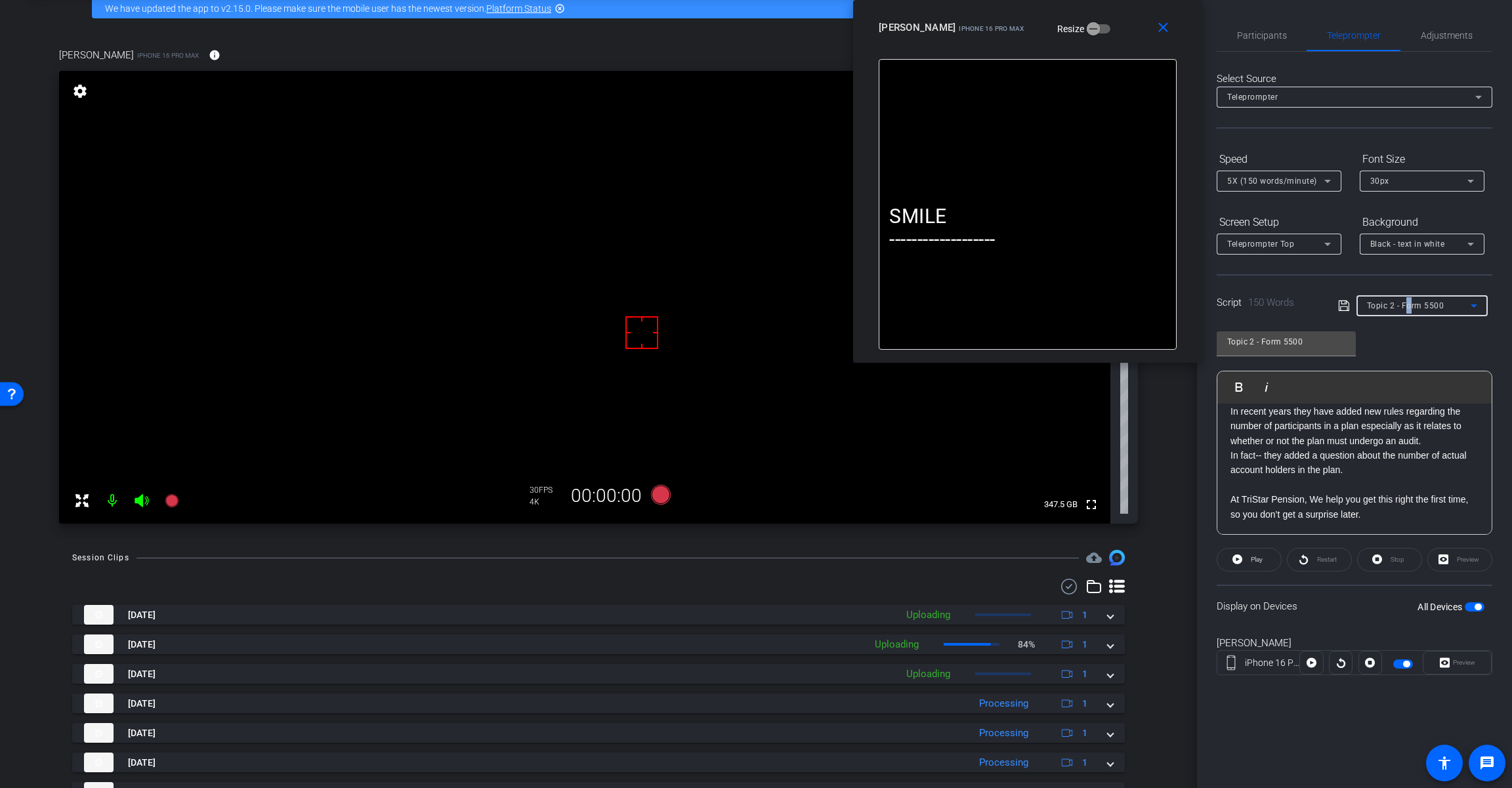
type input "Topic 2 - Who’s running your 401(k) plan?"
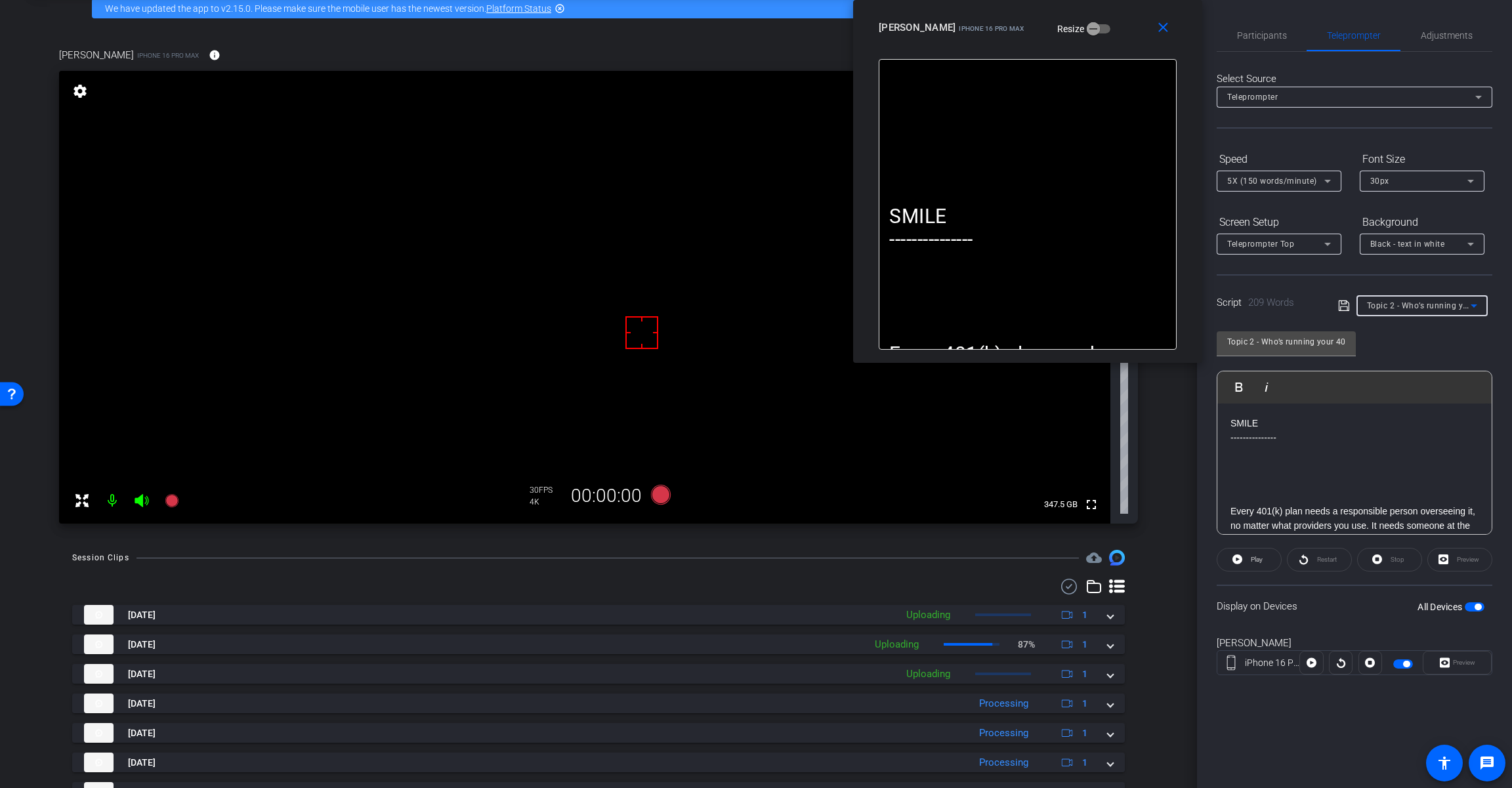
scroll to position [0, 0]
click at [1377, 475] on p at bounding box center [1354, 482] width 248 height 14
click at [1161, 37] on span at bounding box center [1165, 28] width 42 height 31
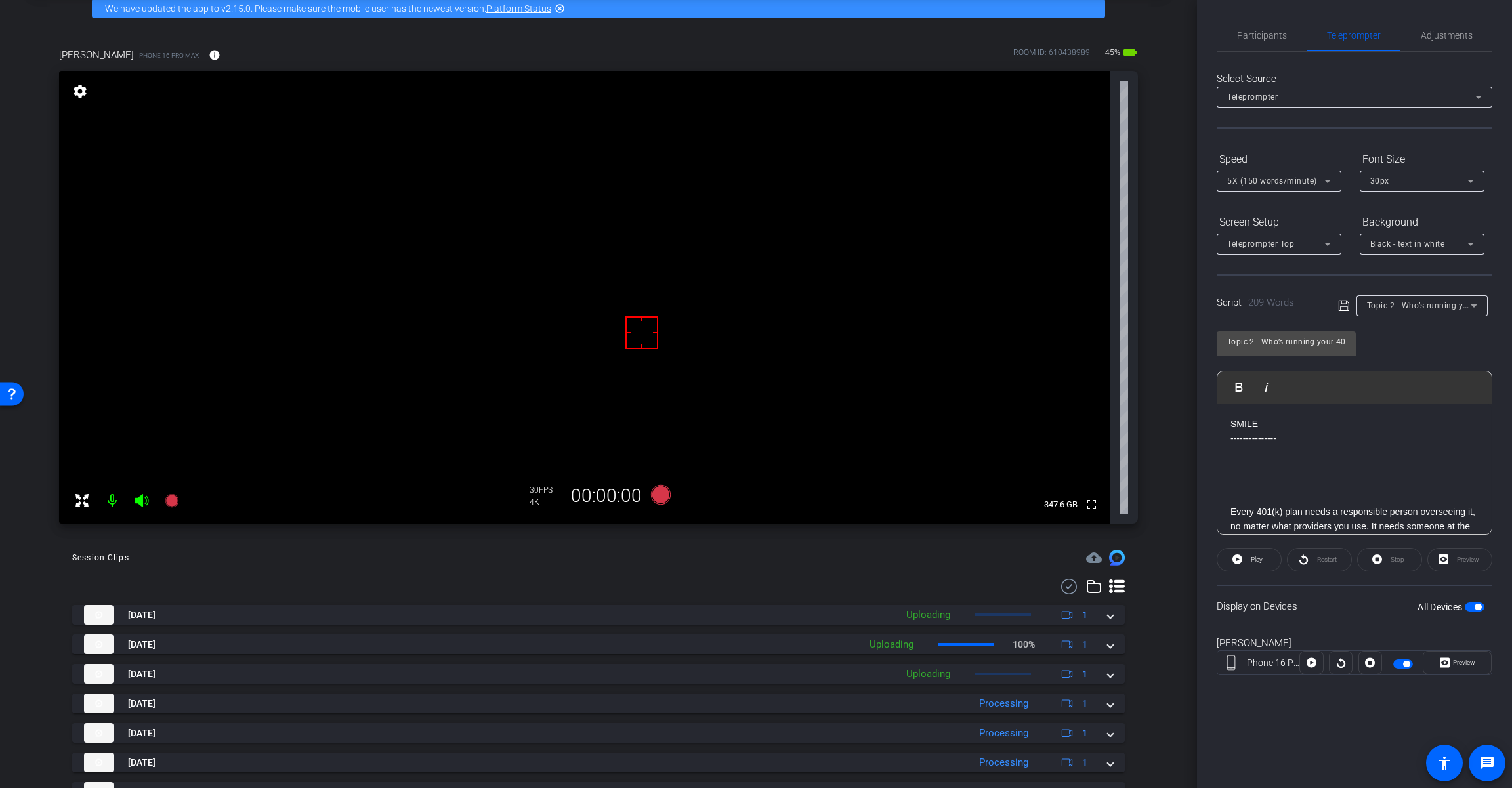
click at [1475, 607] on span "button" at bounding box center [1477, 606] width 7 height 7
click at [1475, 606] on span "button" at bounding box center [1474, 607] width 19 height 9
click at [1265, 59] on div "Select Source Teleprompter Speed 5X (150 words/minute) Font Size 30px Screen Se…" at bounding box center [1354, 374] width 276 height 646
click at [1428, 28] on span "Adjustments" at bounding box center [1446, 35] width 52 height 31
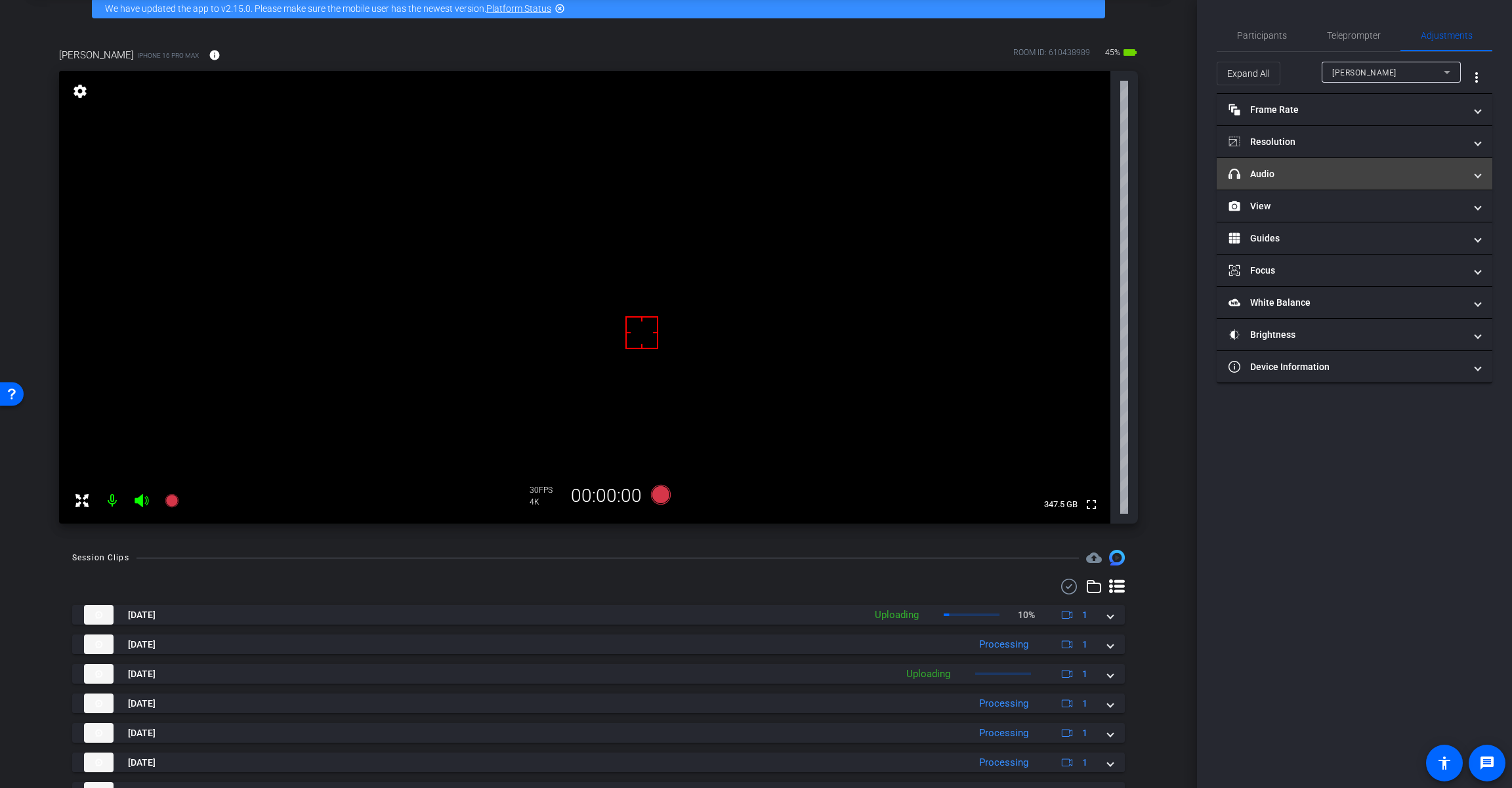
click at [1337, 177] on mat-panel-title "headphone icon Audio" at bounding box center [1346, 174] width 236 height 13
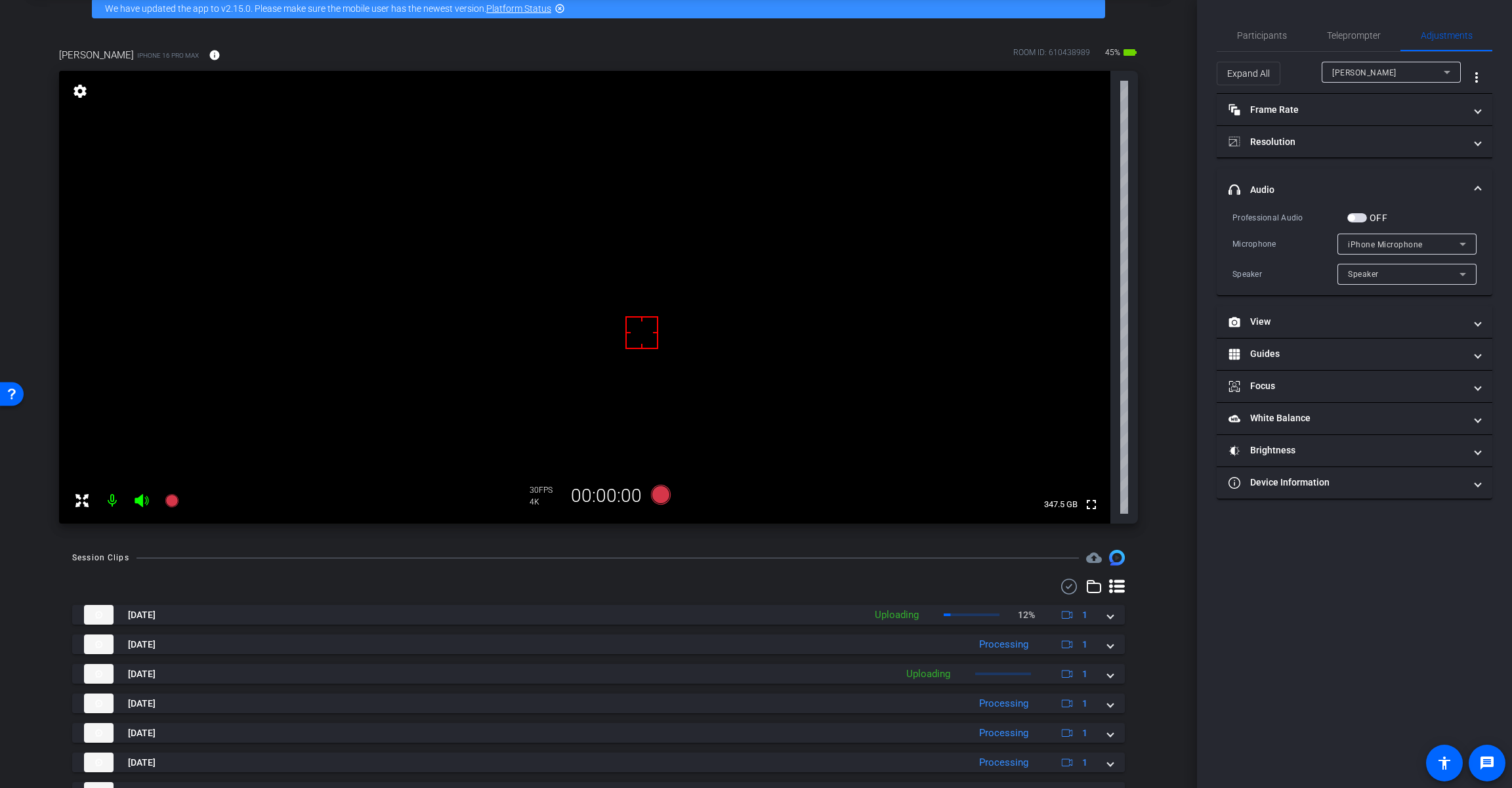
click at [1351, 220] on span "button" at bounding box center [1351, 217] width 7 height 7
click at [1381, 241] on span "iPhone Microphone" at bounding box center [1385, 245] width 75 height 9
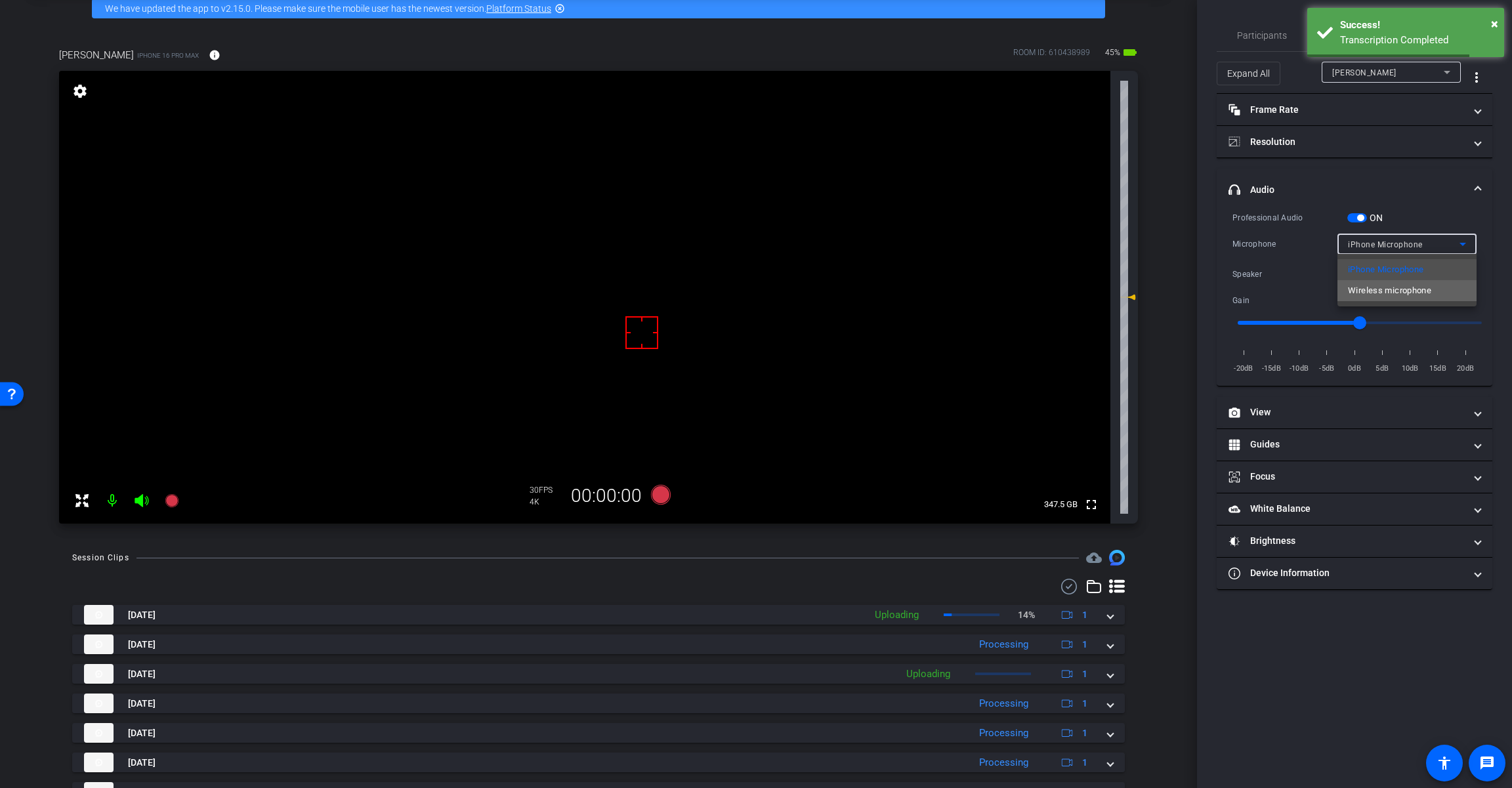
click at [1392, 294] on span "Wireless microphone" at bounding box center [1390, 291] width 84 height 16
click at [660, 494] on icon at bounding box center [661, 494] width 19 height 19
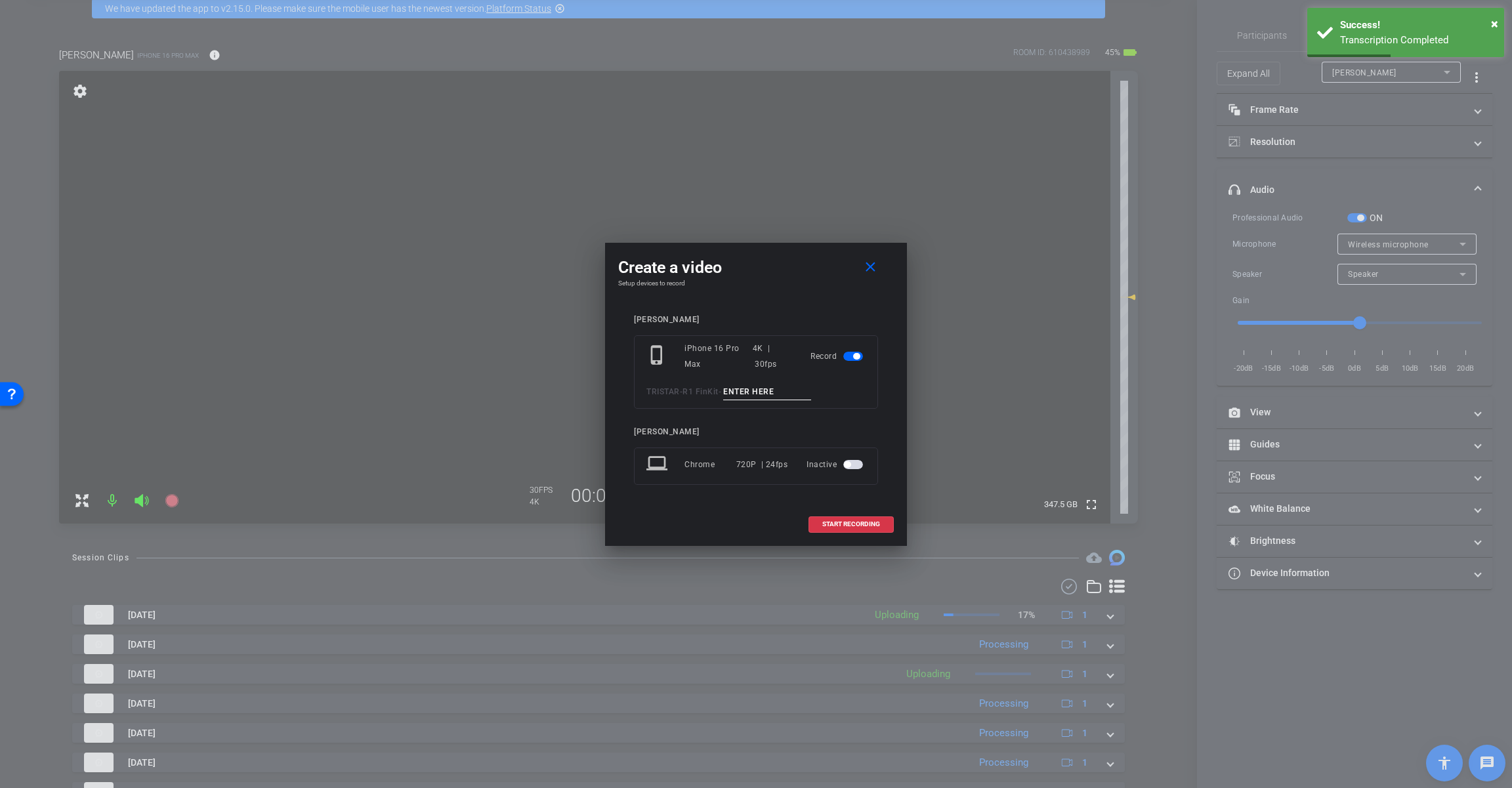
click at [791, 391] on input at bounding box center [767, 392] width 88 height 16
paste input "Tk_1_5500"
drag, startPoint x: 750, startPoint y: 391, endPoint x: 774, endPoint y: 392, distance: 24.0
click at [774, 392] on input "Tk_1_5500" at bounding box center [767, 392] width 88 height 16
click at [777, 392] on input "Tk_1_Running" at bounding box center [767, 392] width 88 height 16
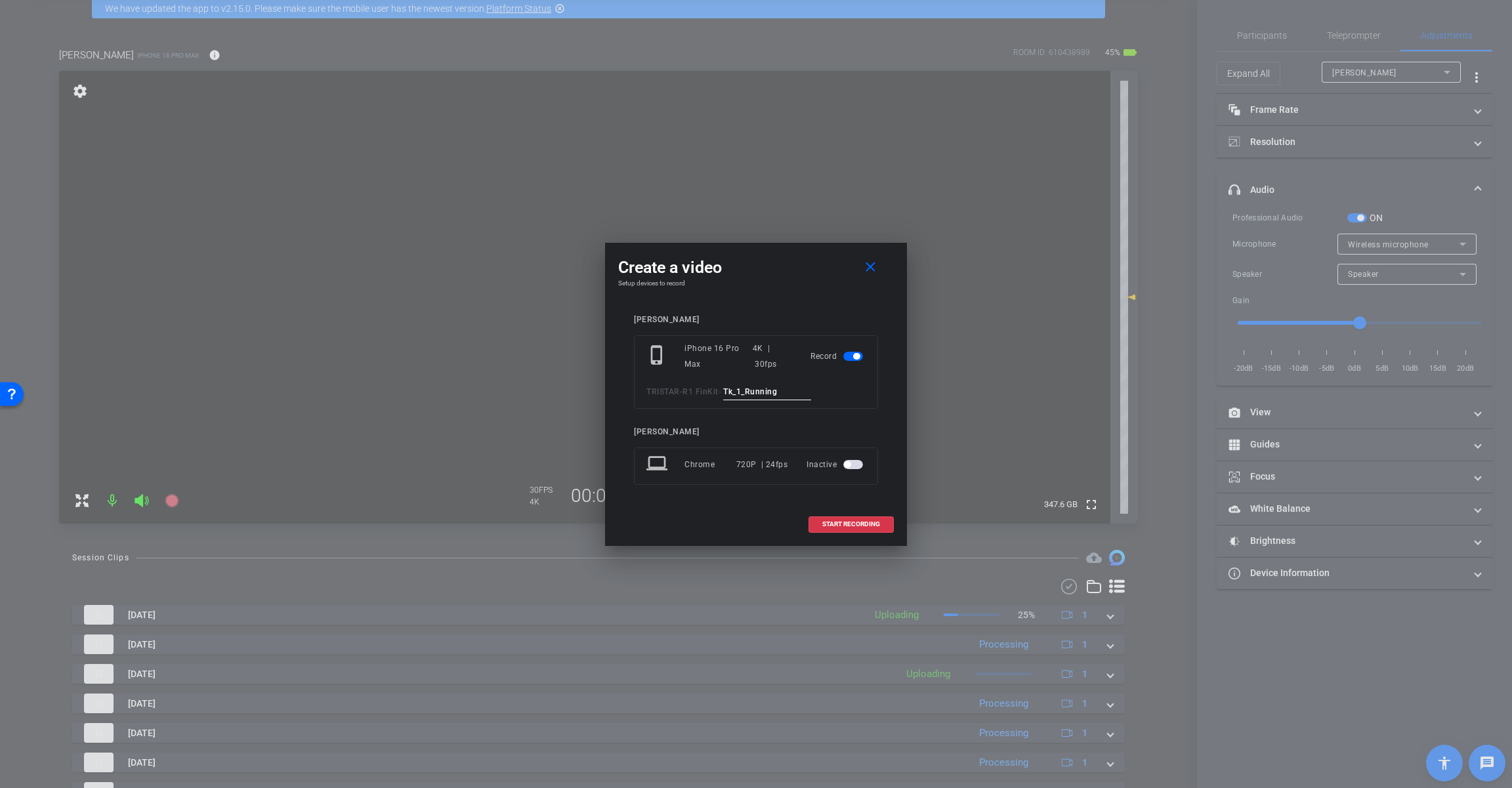
click at [777, 392] on input "Tk_1_Running" at bounding box center [767, 392] width 88 height 16
type input "Tk_1_Running"
click at [874, 522] on span "START RECORDING" at bounding box center [850, 524] width 57 height 7
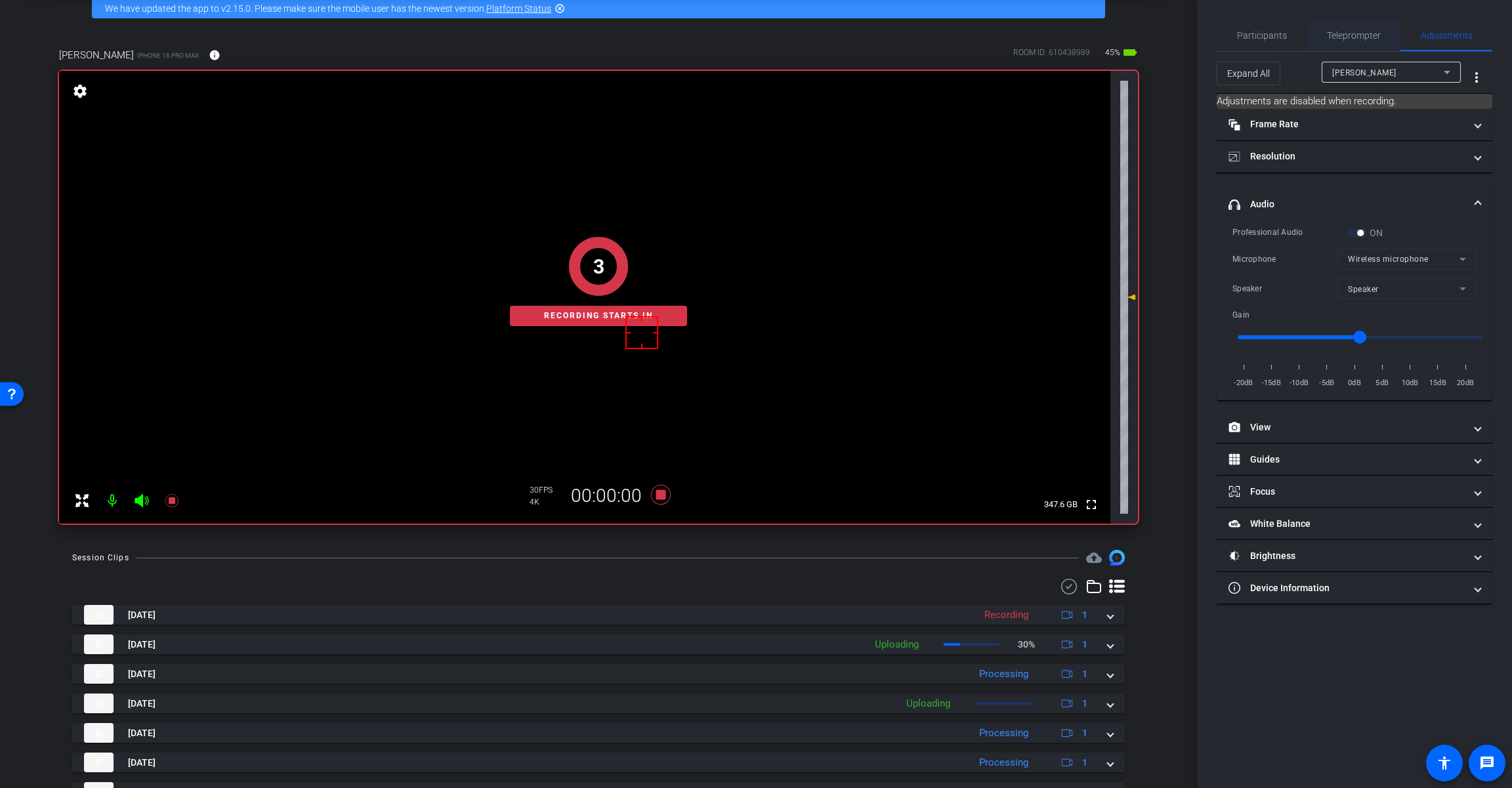
click at [1346, 38] on span "Teleprompter" at bounding box center [1354, 35] width 54 height 9
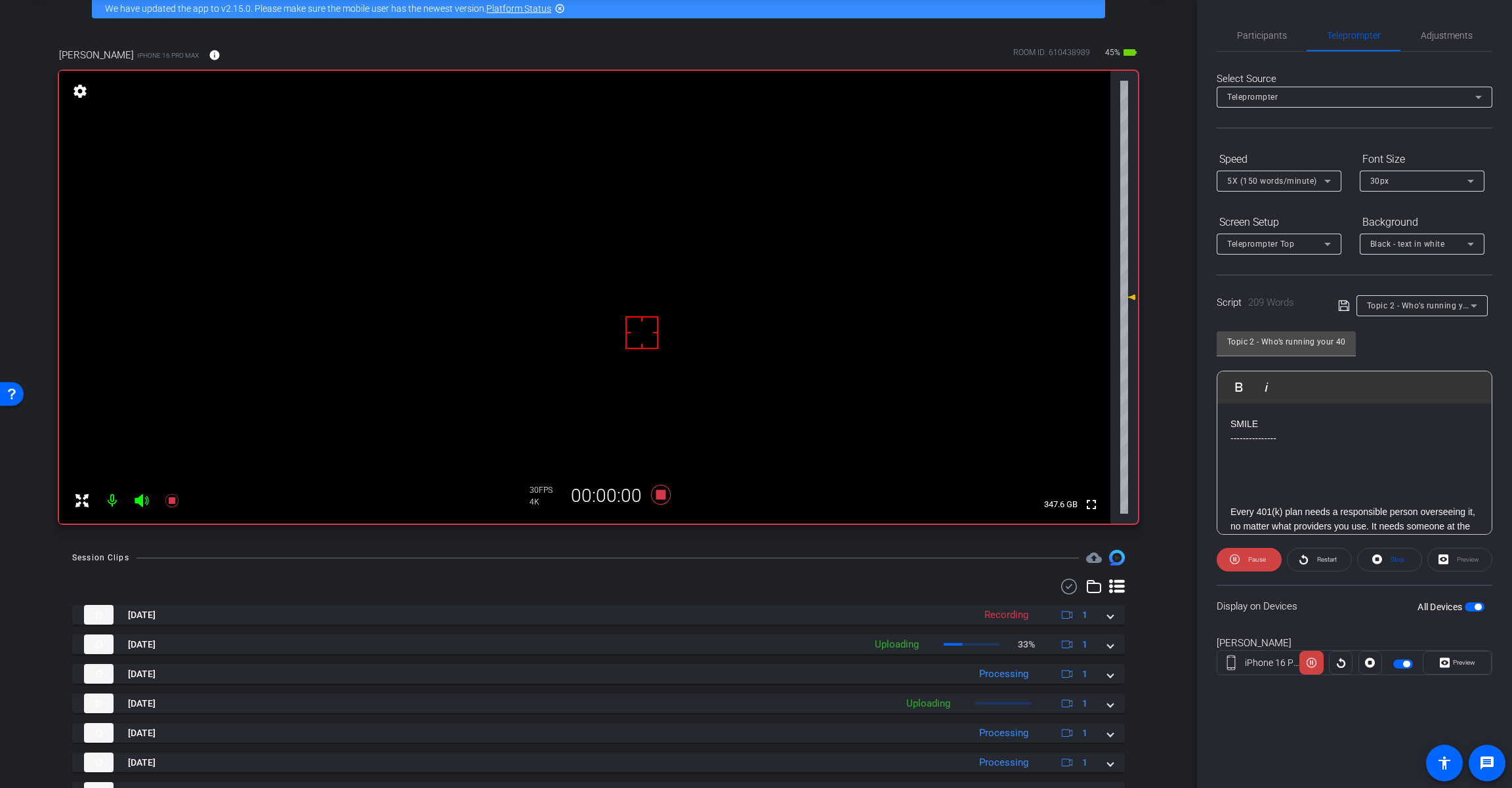
click at [137, 501] on icon at bounding box center [141, 501] width 13 height 13
click at [1451, 668] on span "Preview" at bounding box center [1462, 663] width 25 height 19
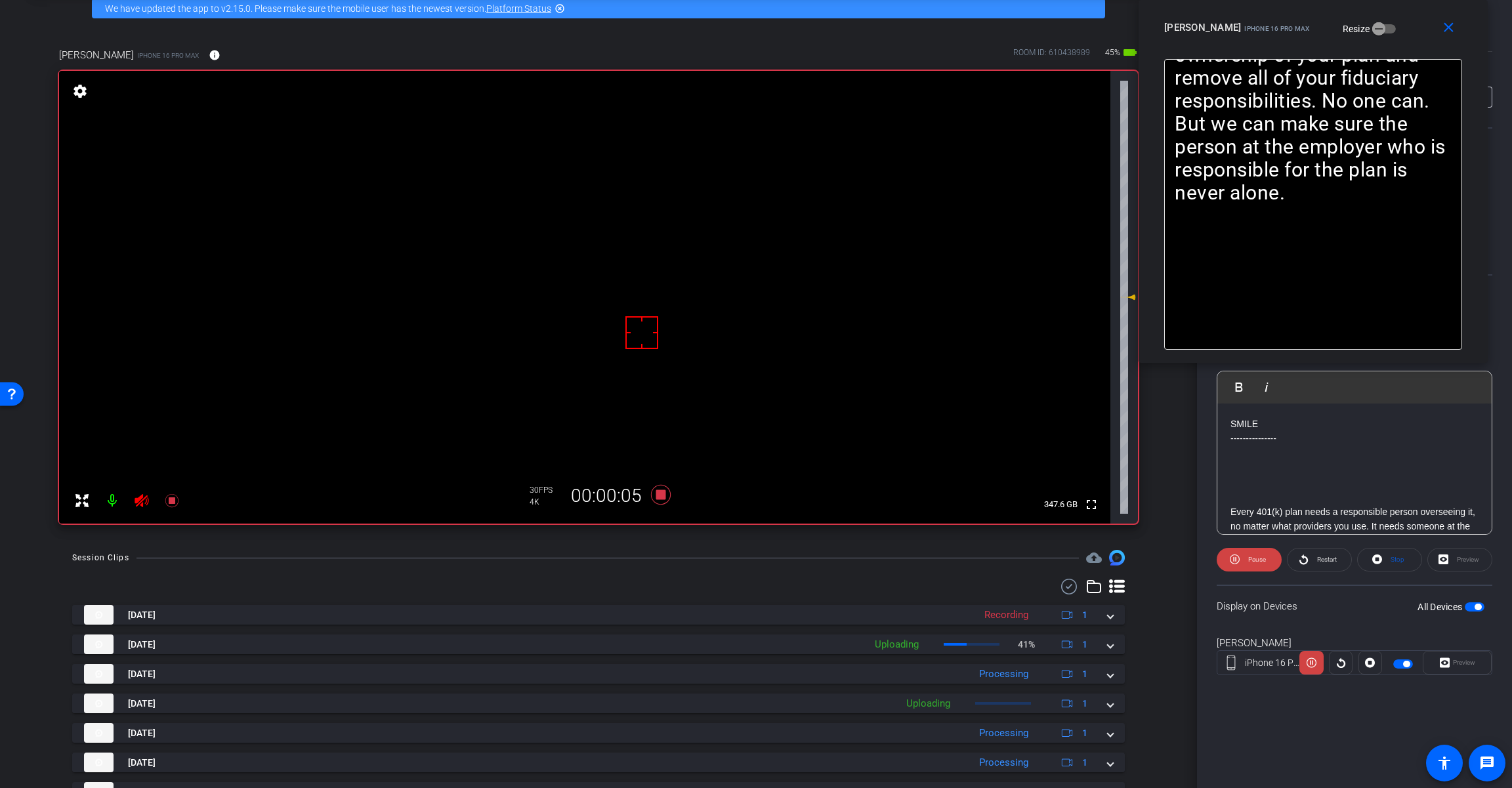
drag, startPoint x: 817, startPoint y: 241, endPoint x: 1374, endPoint y: -10, distance: 610.9
click at [1374, 0] on html "Accessibility Screen-Reader Guide, Feedback, and Issue Reporting | New window m…" at bounding box center [756, 394] width 1512 height 788
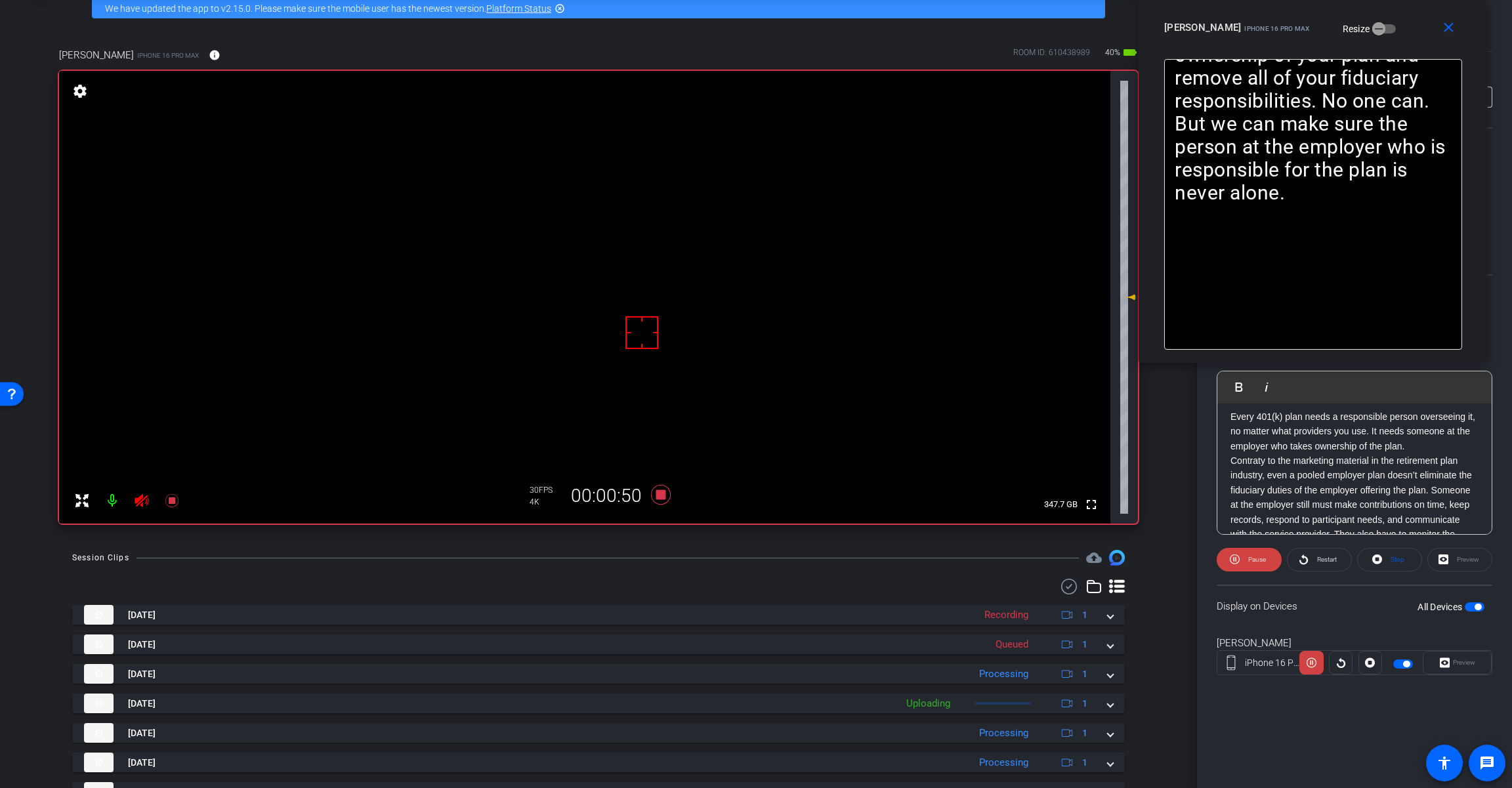
scroll to position [66, 0]
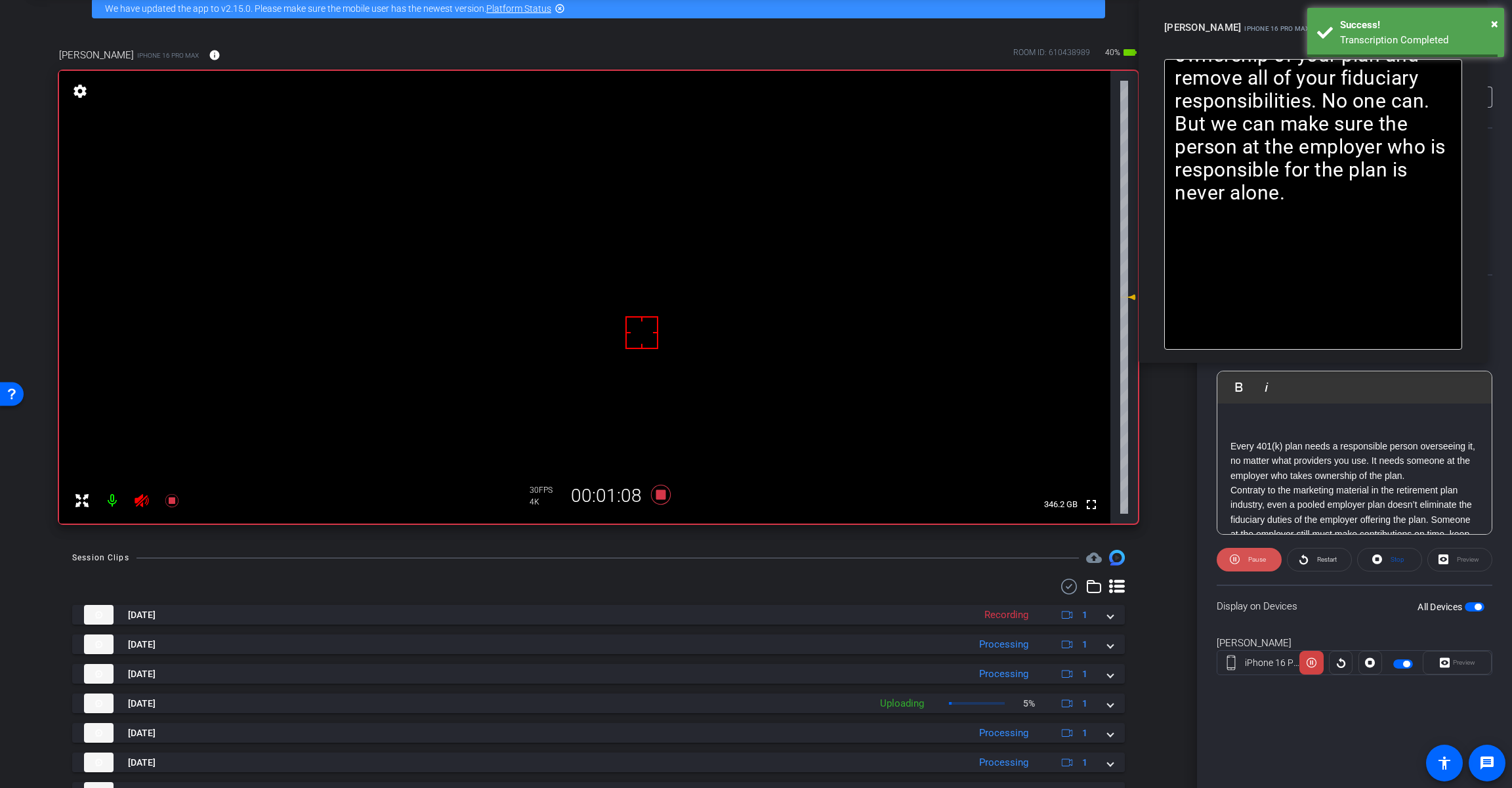
click at [1245, 562] on span "Pause" at bounding box center [1255, 559] width 21 height 19
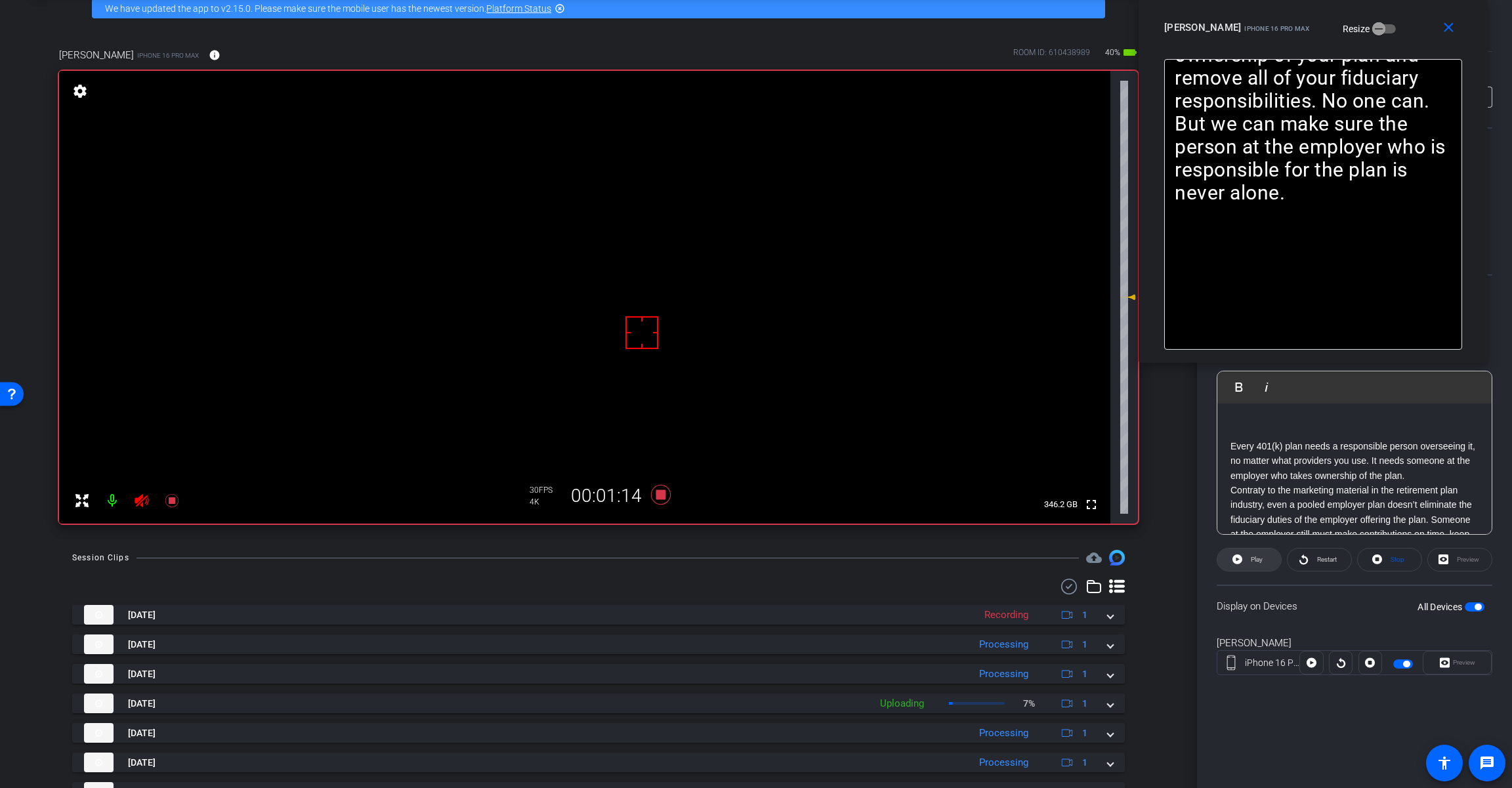
click at [1247, 562] on span at bounding box center [1248, 559] width 63 height 31
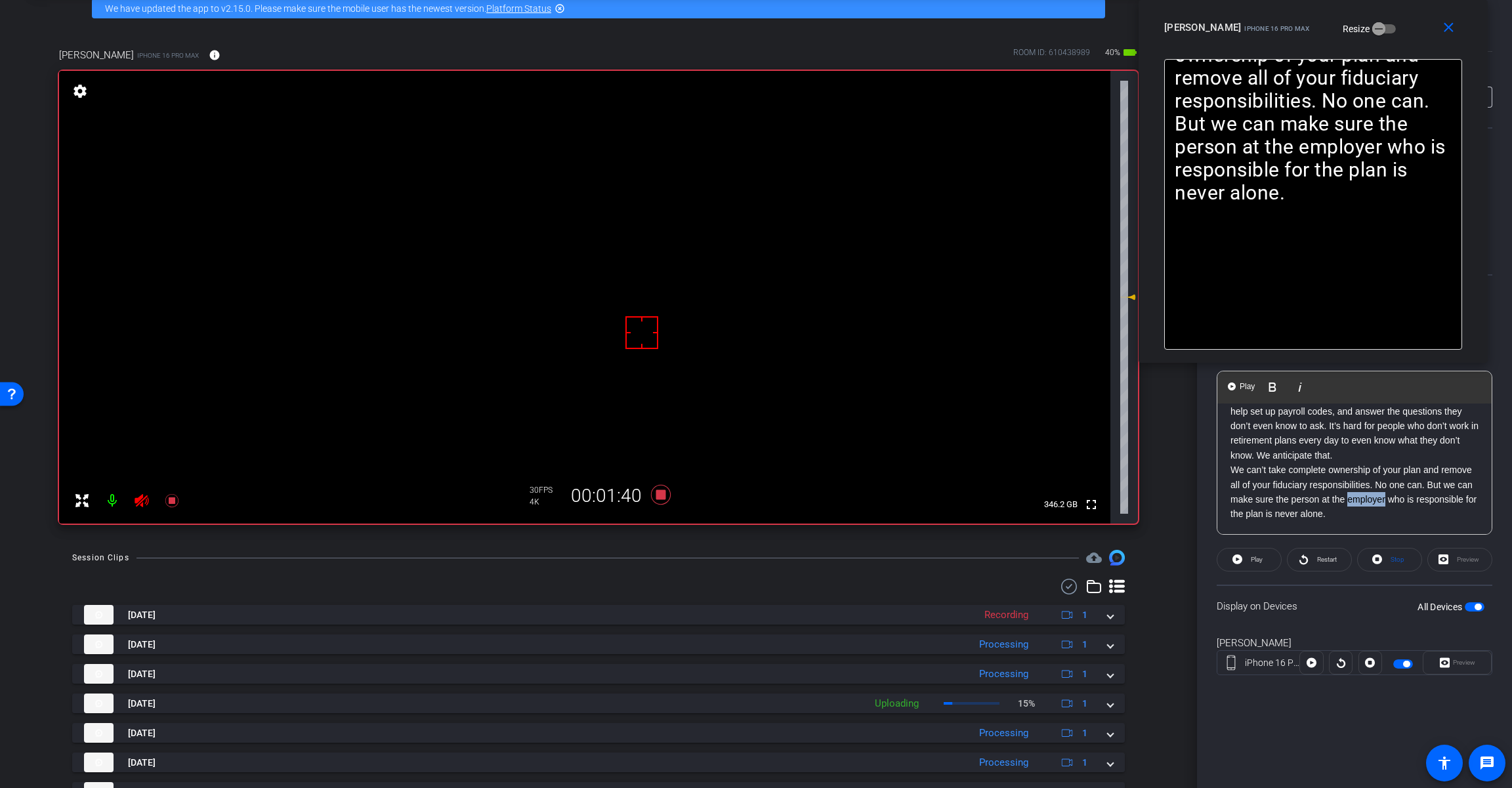
drag, startPoint x: 1403, startPoint y: 498, endPoint x: 1365, endPoint y: 500, distance: 38.1
click at [1365, 500] on p "We can’t take complete ownership of your plan and remove all of your fiduciary …" at bounding box center [1354, 491] width 248 height 59
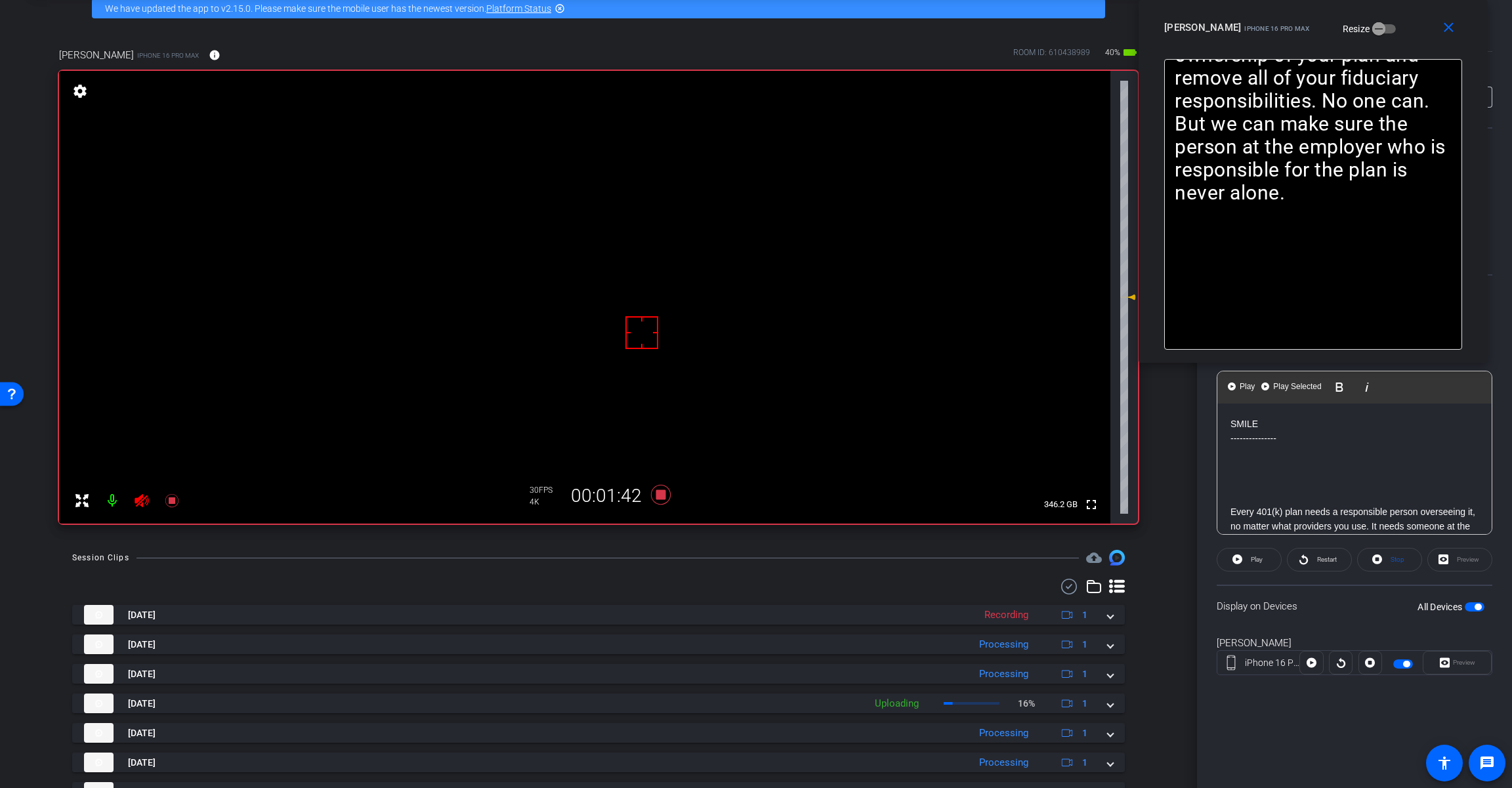
scroll to position [66, 0]
click at [1429, 476] on p "Every 401(k) plan needs a responsible person overseeing it, no matter what prov…" at bounding box center [1354, 461] width 248 height 44
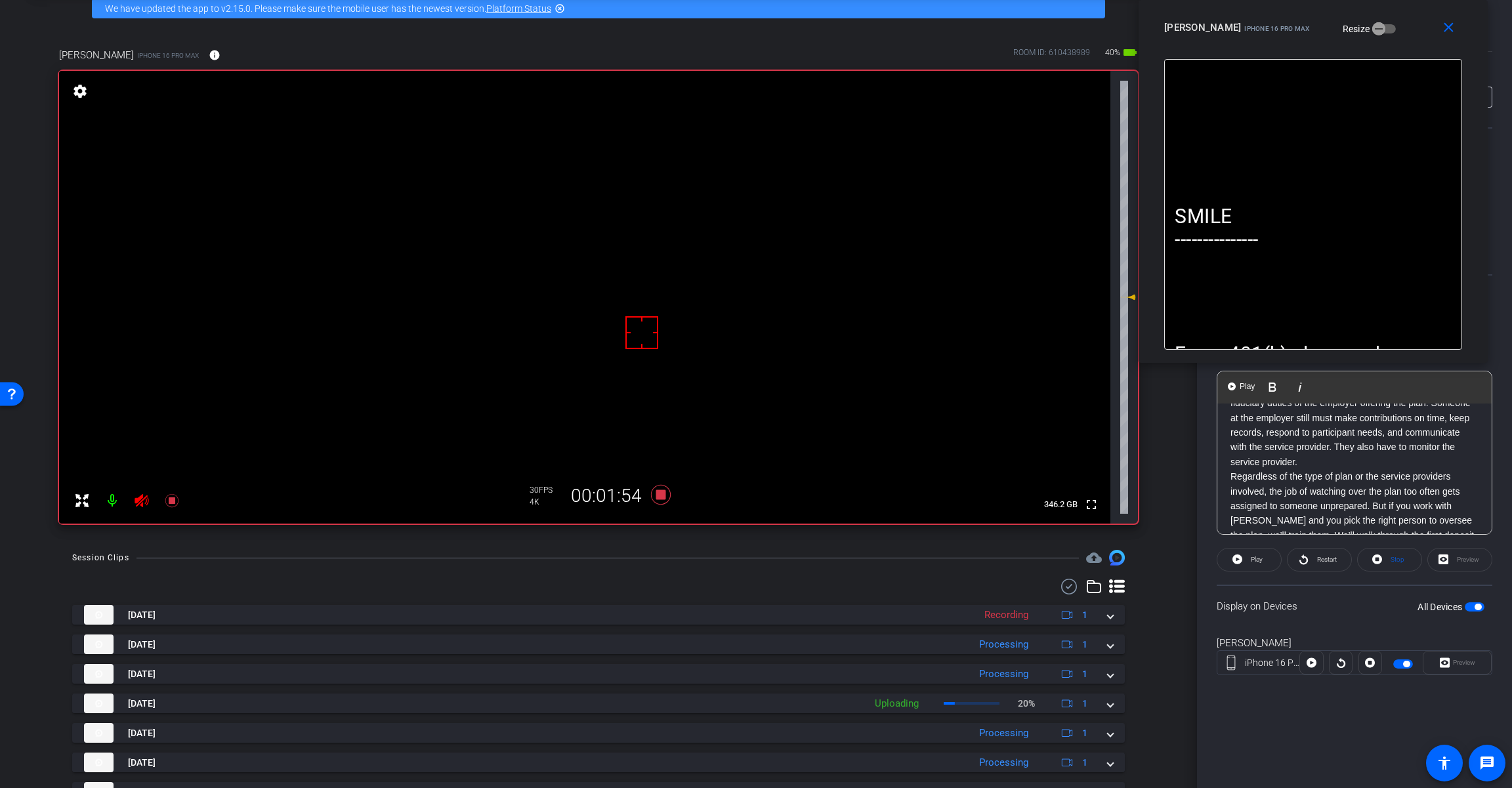
scroll to position [131, 0]
click at [1428, 468] on p "Contrary to the marketing material in the retirement plan industry, even a pool…" at bounding box center [1354, 483] width 248 height 103
click at [1251, 497] on p "Someone at the employer still must make contributions on time, keep records, re…" at bounding box center [1354, 506] width 248 height 59
click at [1380, 484] on p "Someone at the employer still must make contributions on time, keep records, re…" at bounding box center [1354, 506] width 248 height 59
click at [1346, 498] on p "-make contributions on time, keep records, respond to participant needs, and co…" at bounding box center [1354, 512] width 248 height 44
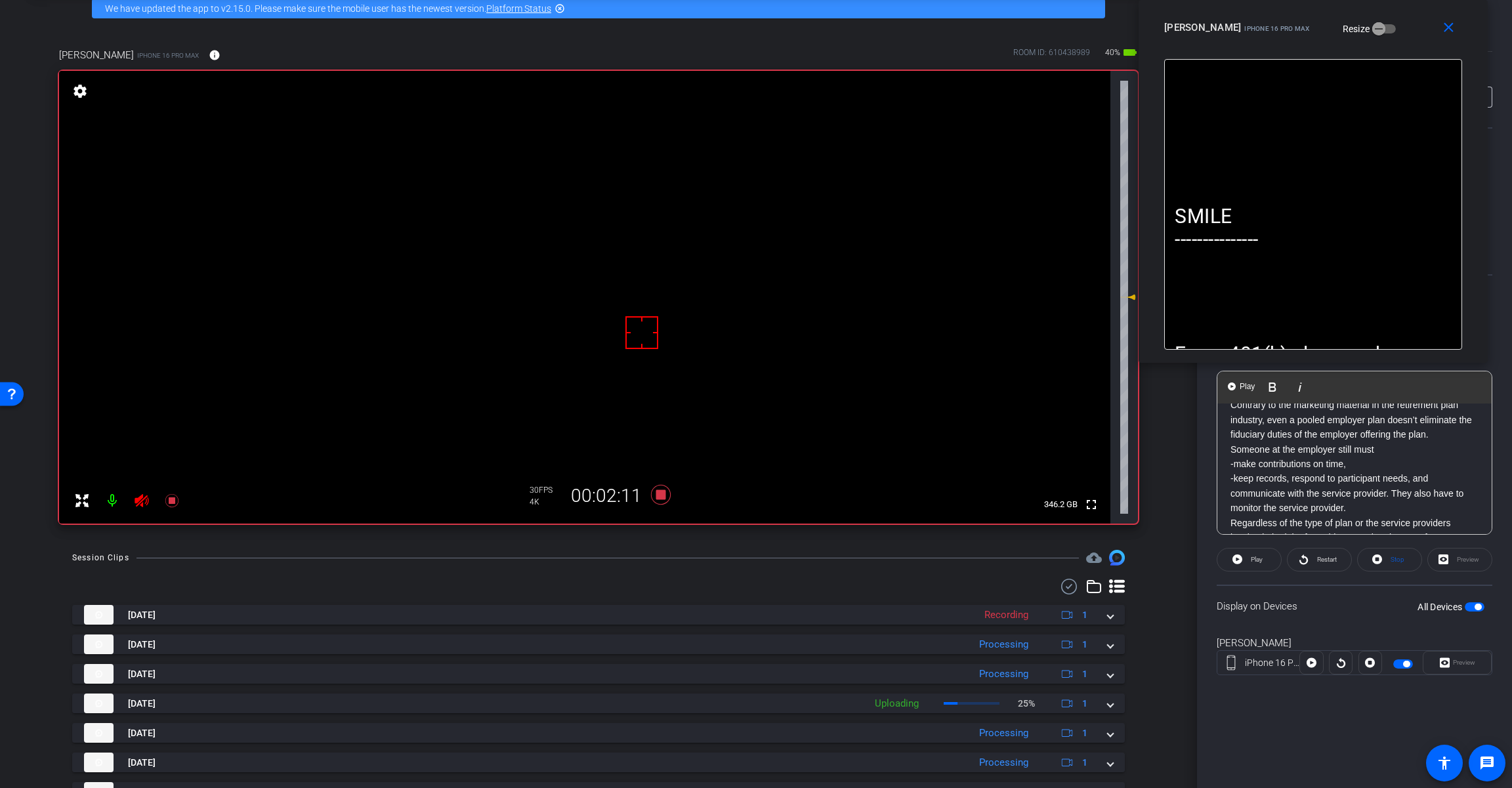
scroll to position [197, 0]
click at [1290, 447] on p "-keep records, respond to participant needs, and communicate with the service p…" at bounding box center [1354, 462] width 248 height 44
click at [1355, 461] on p "-respond to participant needs, and communicate with the service provider. They …" at bounding box center [1354, 477] width 248 height 44
click at [1413, 476] on p "-and communicate with the service provider. They also have to monitor the servi…" at bounding box center [1354, 484] width 248 height 30
click at [1451, 490] on p "- They also have to monitor the service provider." at bounding box center [1354, 491] width 248 height 14
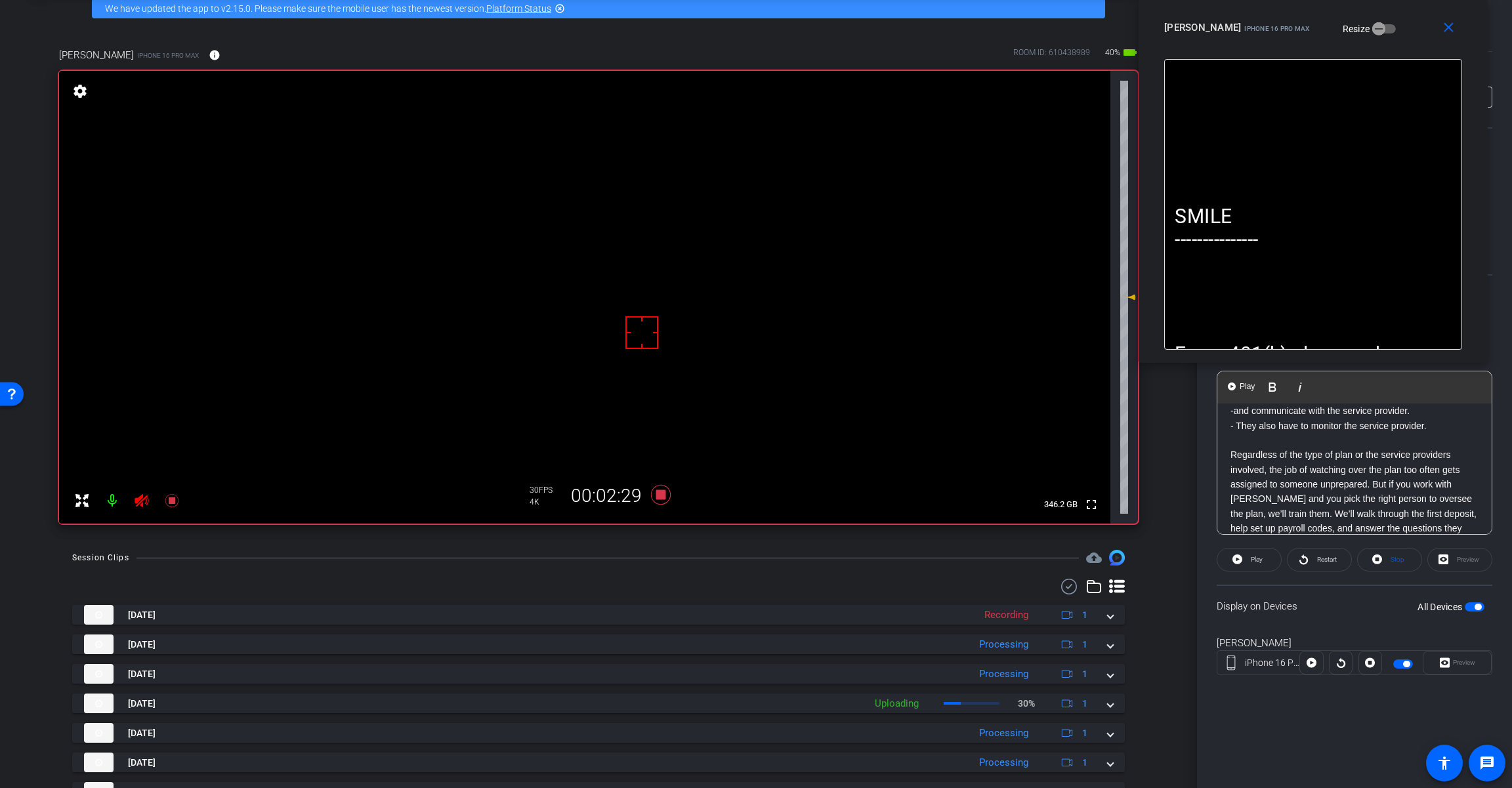
scroll to position [328, 0]
click at [1372, 415] on p "Regardless of the type of plan or the service providers involved, the job of wa…" at bounding box center [1354, 447] width 248 height 132
click at [1322, 453] on p "But if you work with TriStar and you pick the right person to oversee the plan,…" at bounding box center [1354, 419] width 248 height 88
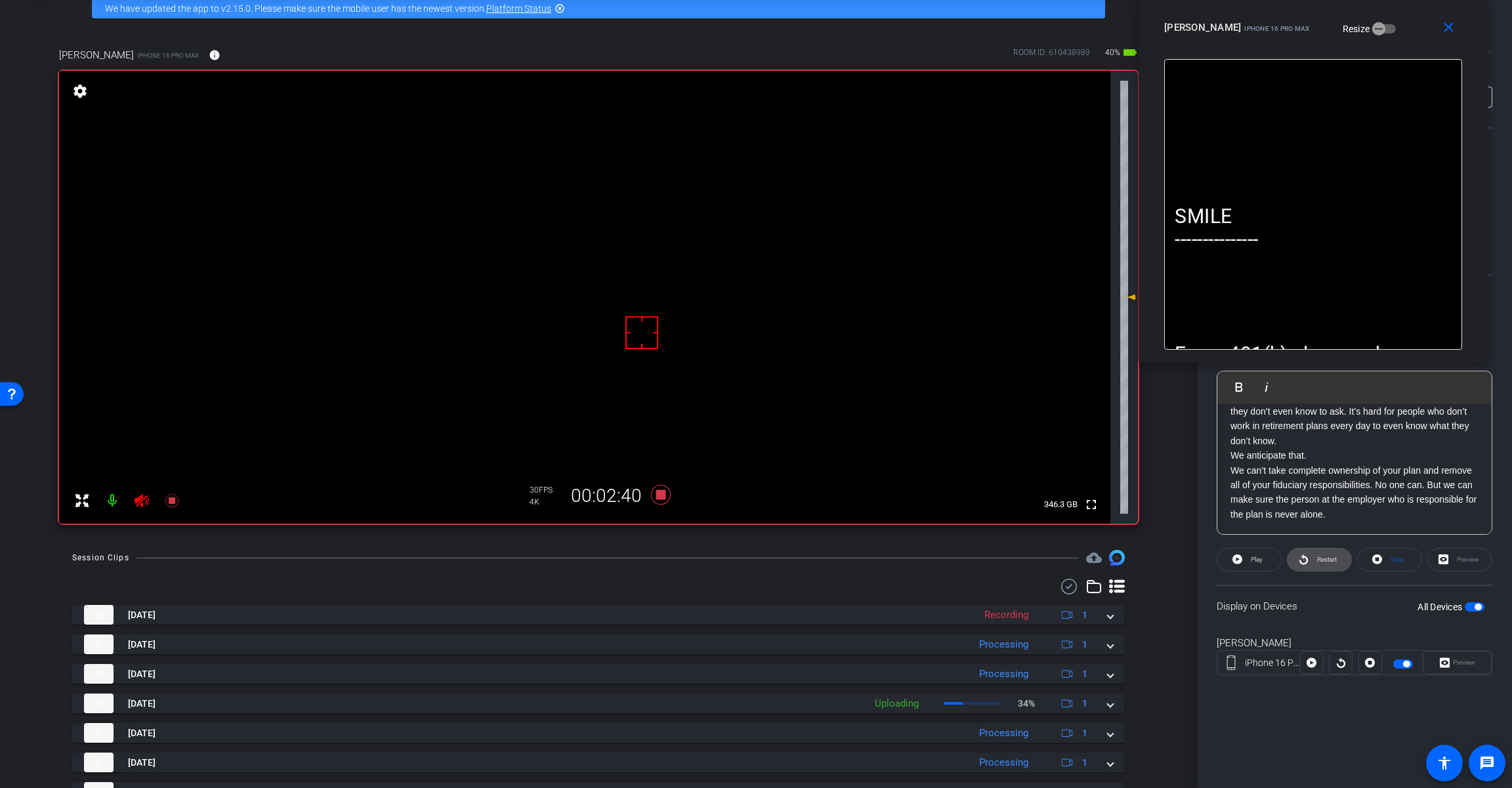
click at [1318, 557] on span "Restart" at bounding box center [1327, 559] width 19 height 7
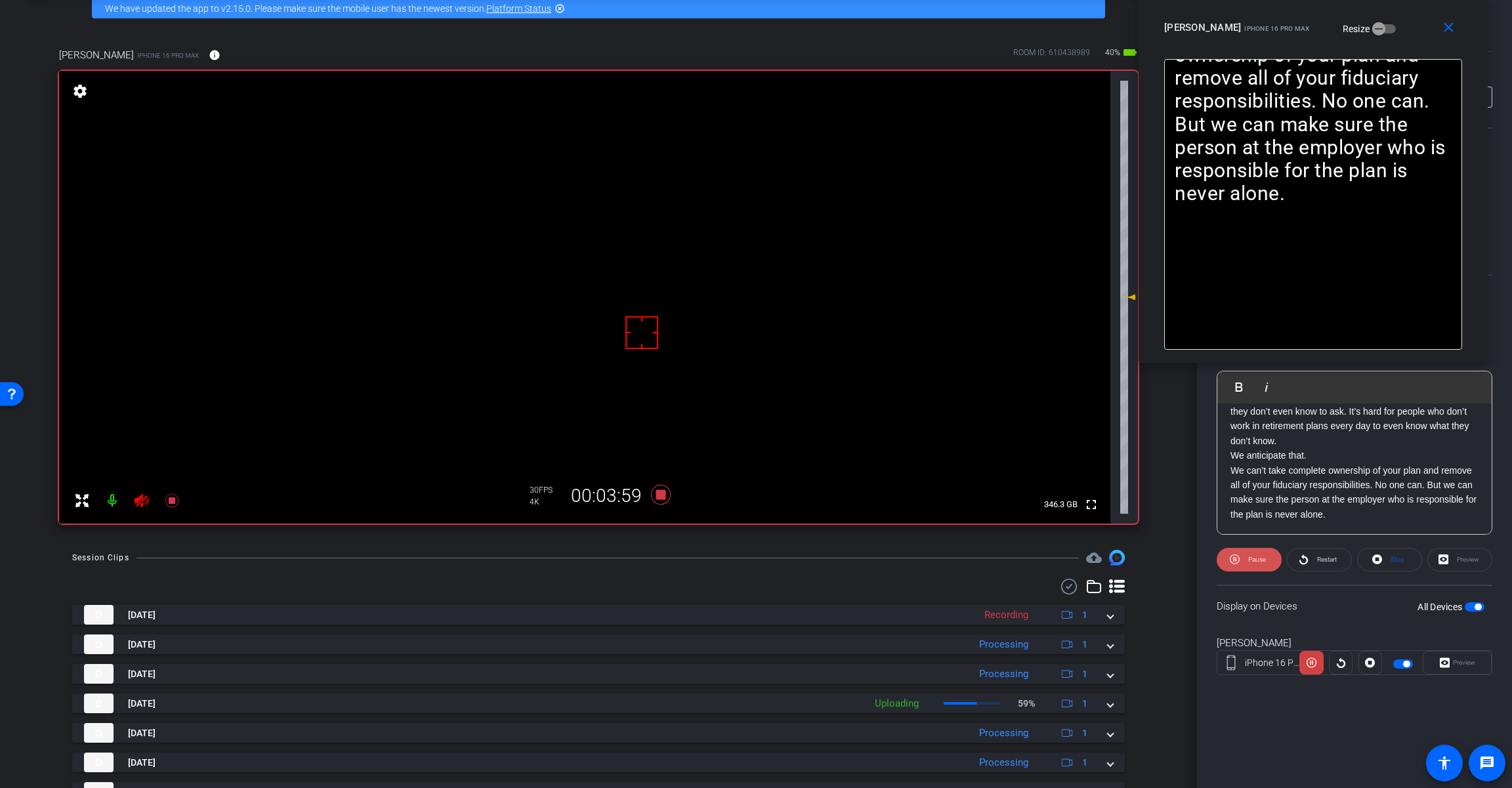
click at [1237, 559] on icon at bounding box center [1234, 559] width 10 height 16
click at [1237, 559] on icon at bounding box center [1236, 559] width 10 height 16
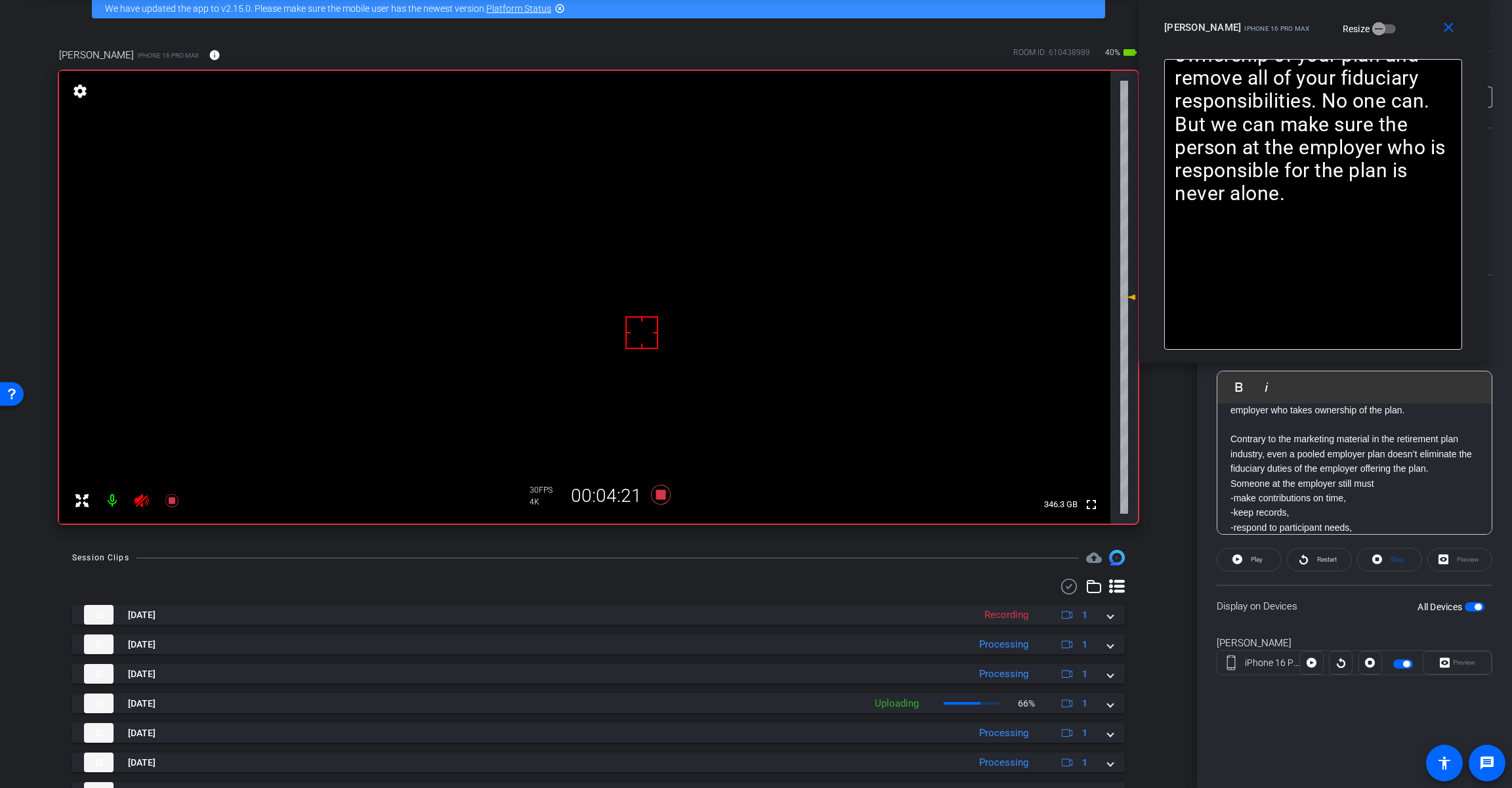
scroll to position [66, 0]
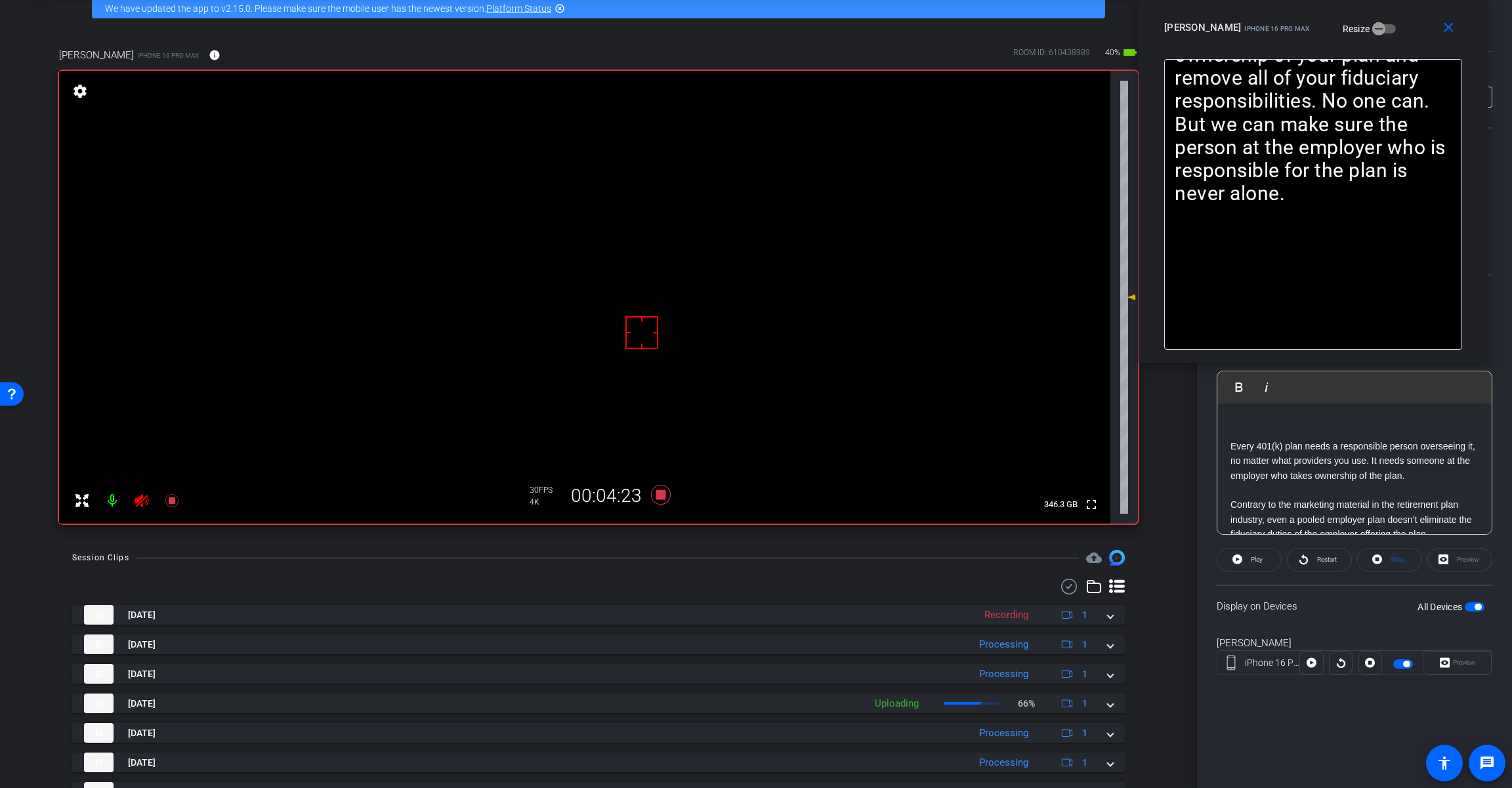
click at [1378, 462] on p "Every 401(k) plan needs a responsible person overseeing it, no matter what prov…" at bounding box center [1354, 461] width 248 height 44
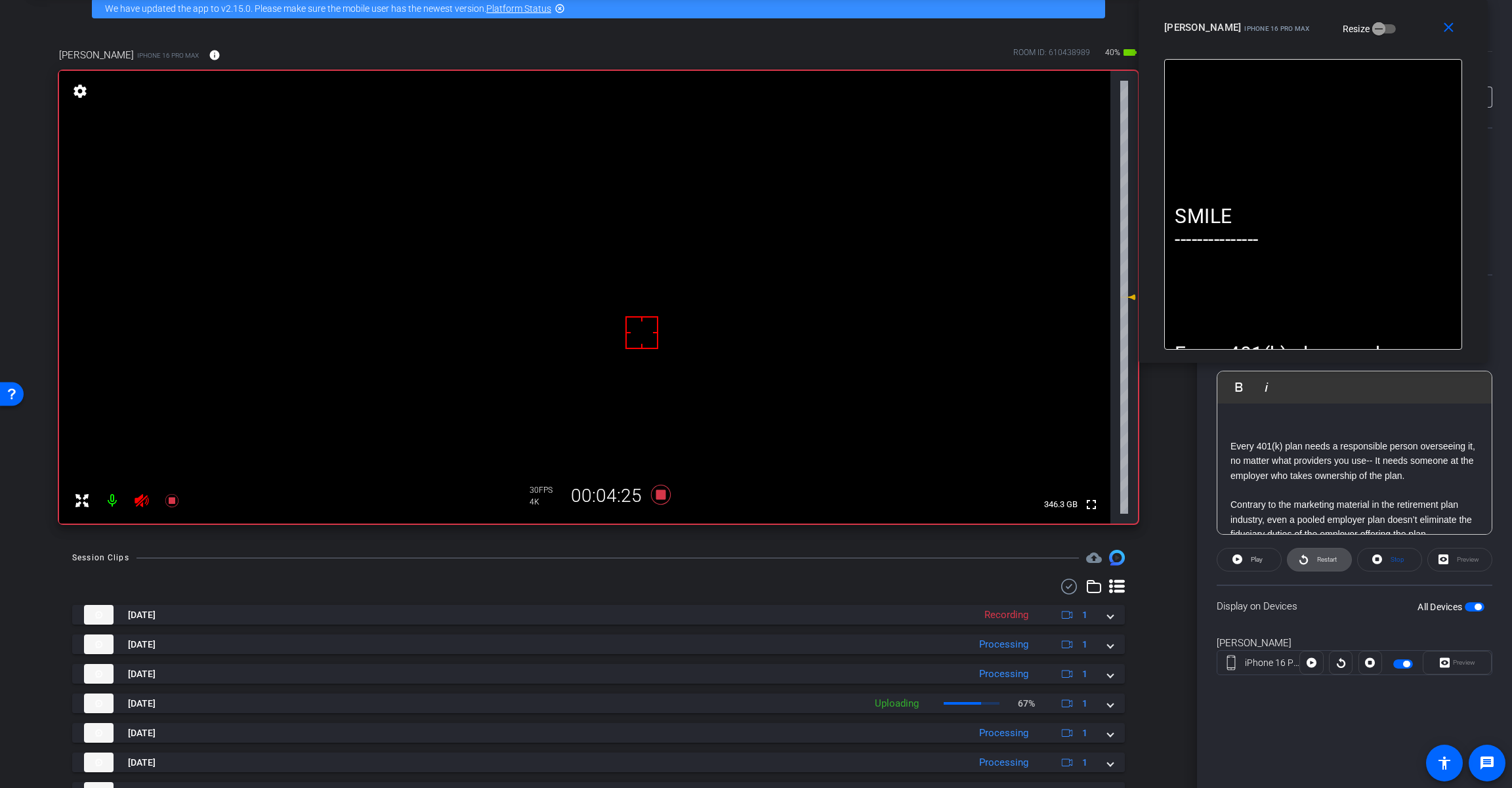
click at [1306, 559] on icon at bounding box center [1303, 559] width 8 height 10
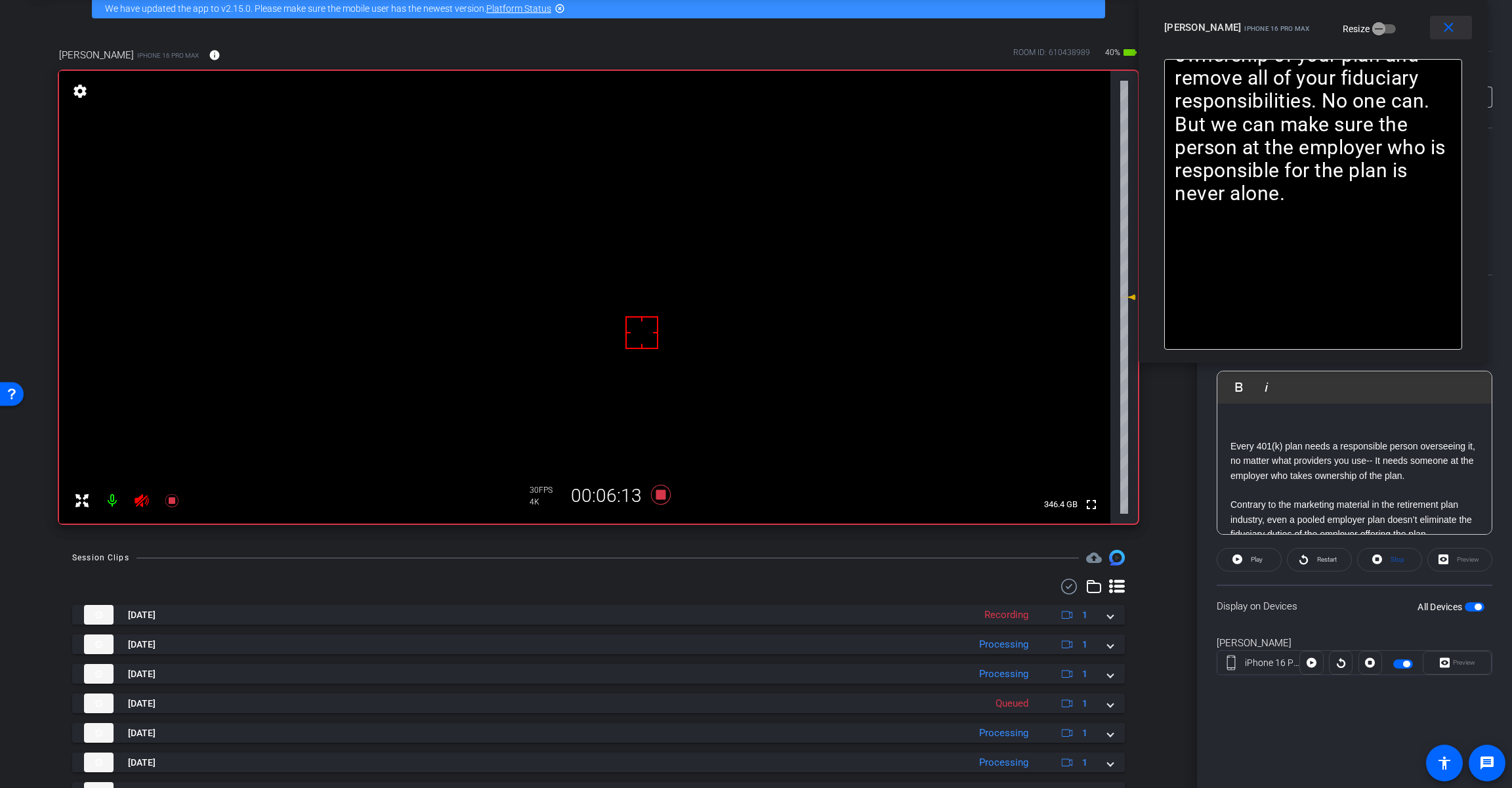
click at [1441, 30] on mat-icon "close" at bounding box center [1449, 28] width 16 height 16
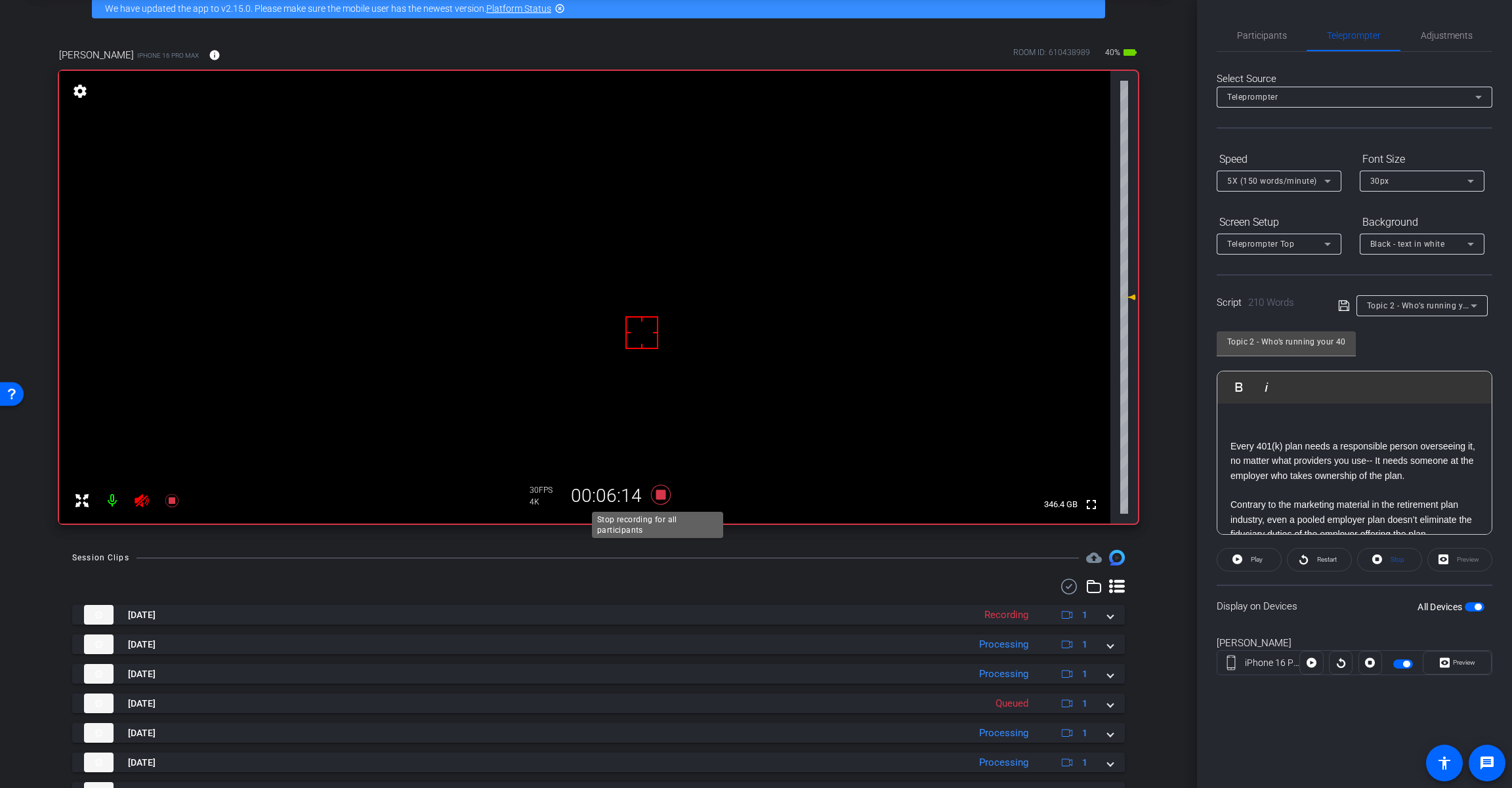
click at [653, 493] on icon at bounding box center [661, 494] width 19 height 19
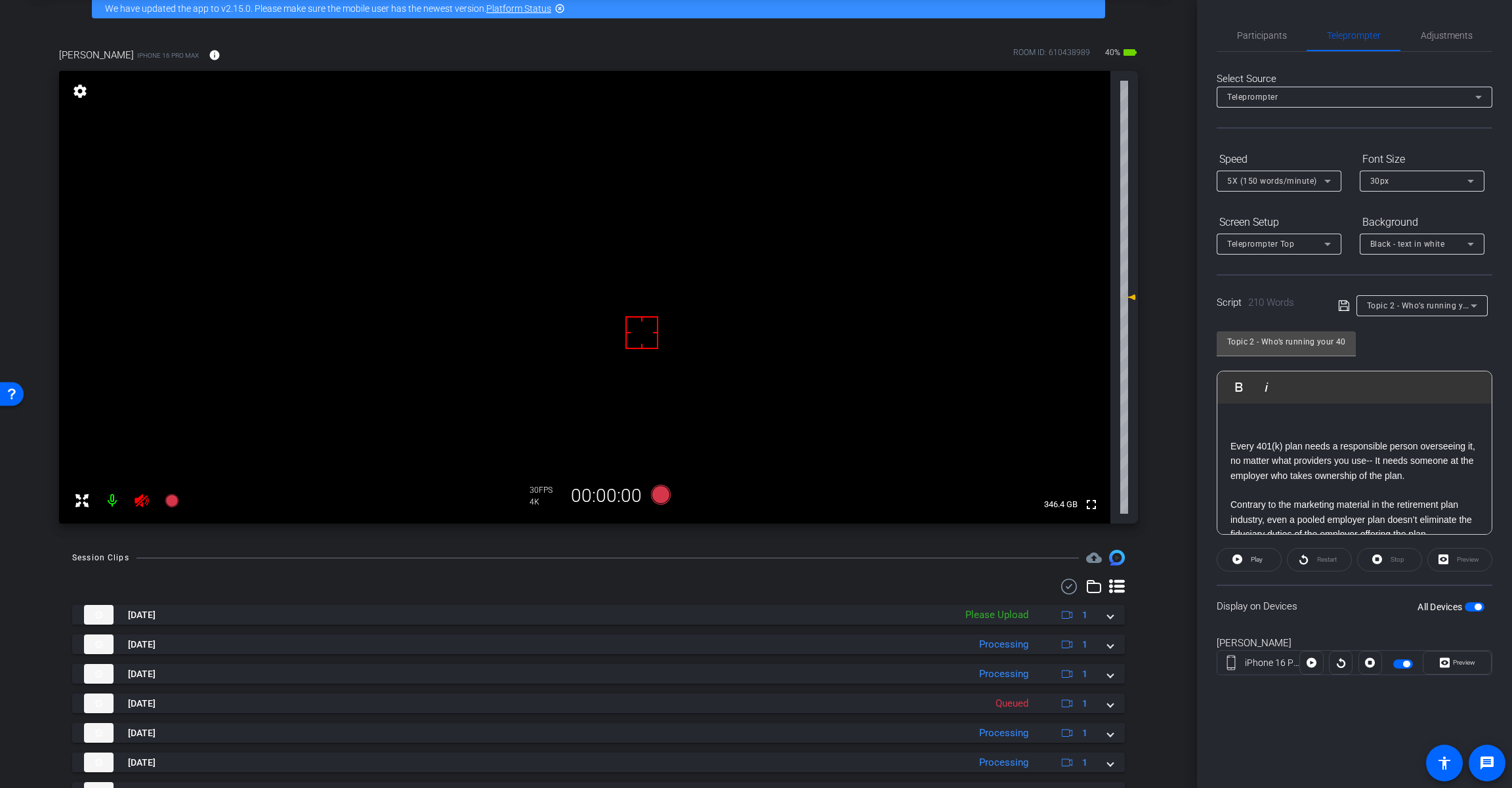
click at [133, 504] on mat-icon at bounding box center [141, 500] width 26 height 26
click at [1445, 42] on span "Adjustments" at bounding box center [1446, 35] width 52 height 31
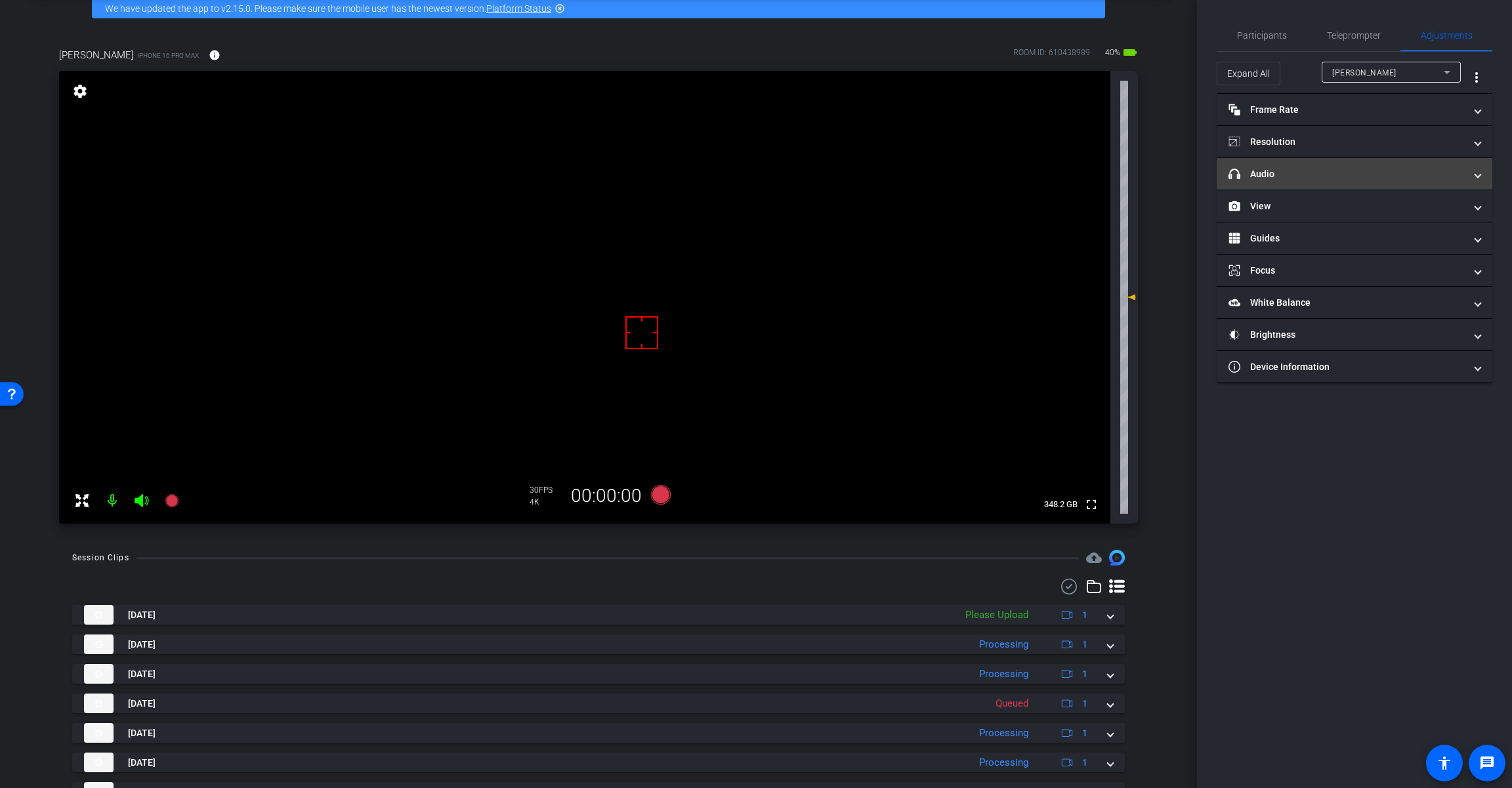
click at [1319, 175] on mat-panel-title "headphone icon Audio" at bounding box center [1346, 174] width 236 height 13
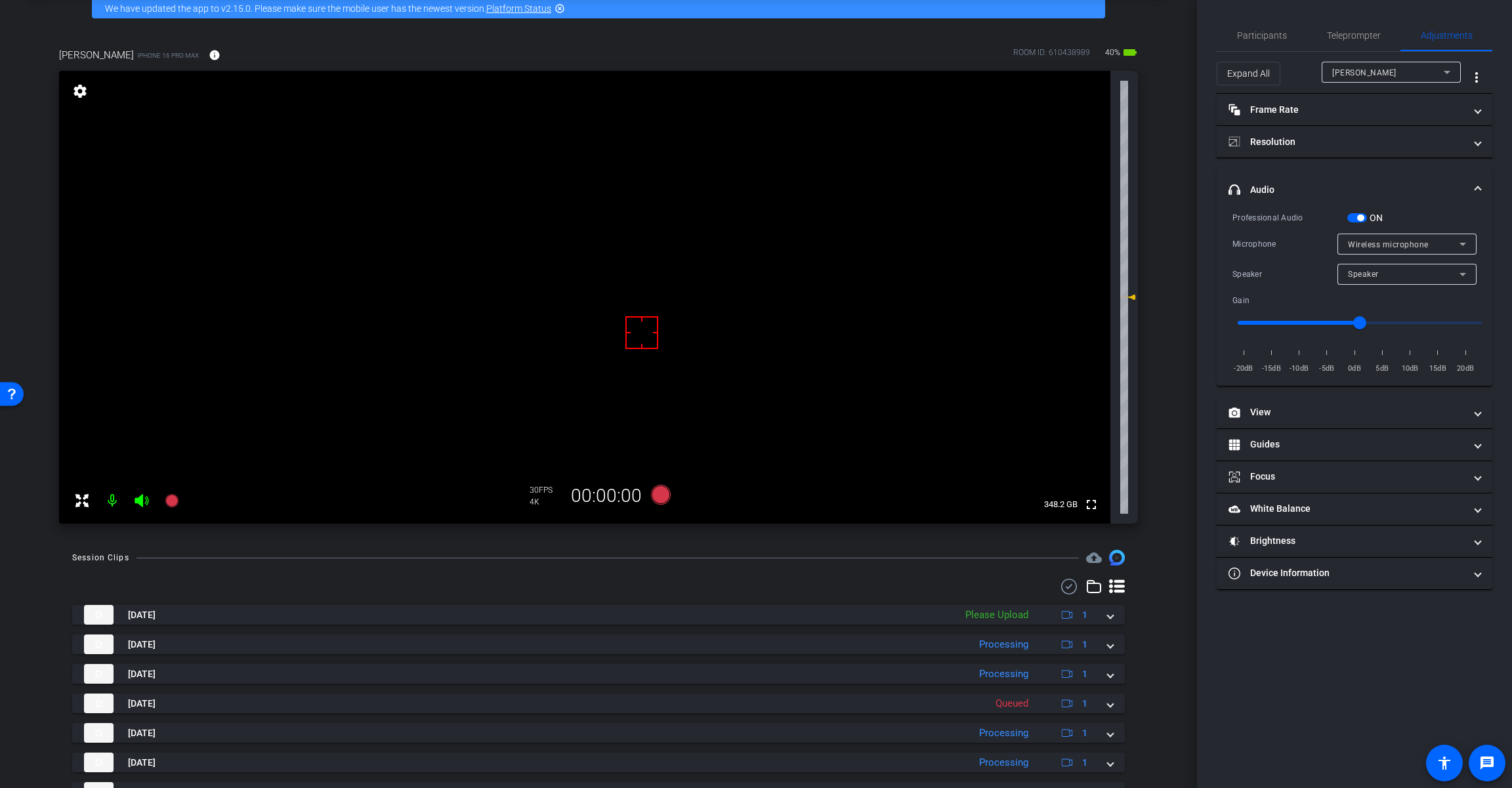
click at [1358, 214] on span "button" at bounding box center [1360, 217] width 7 height 7
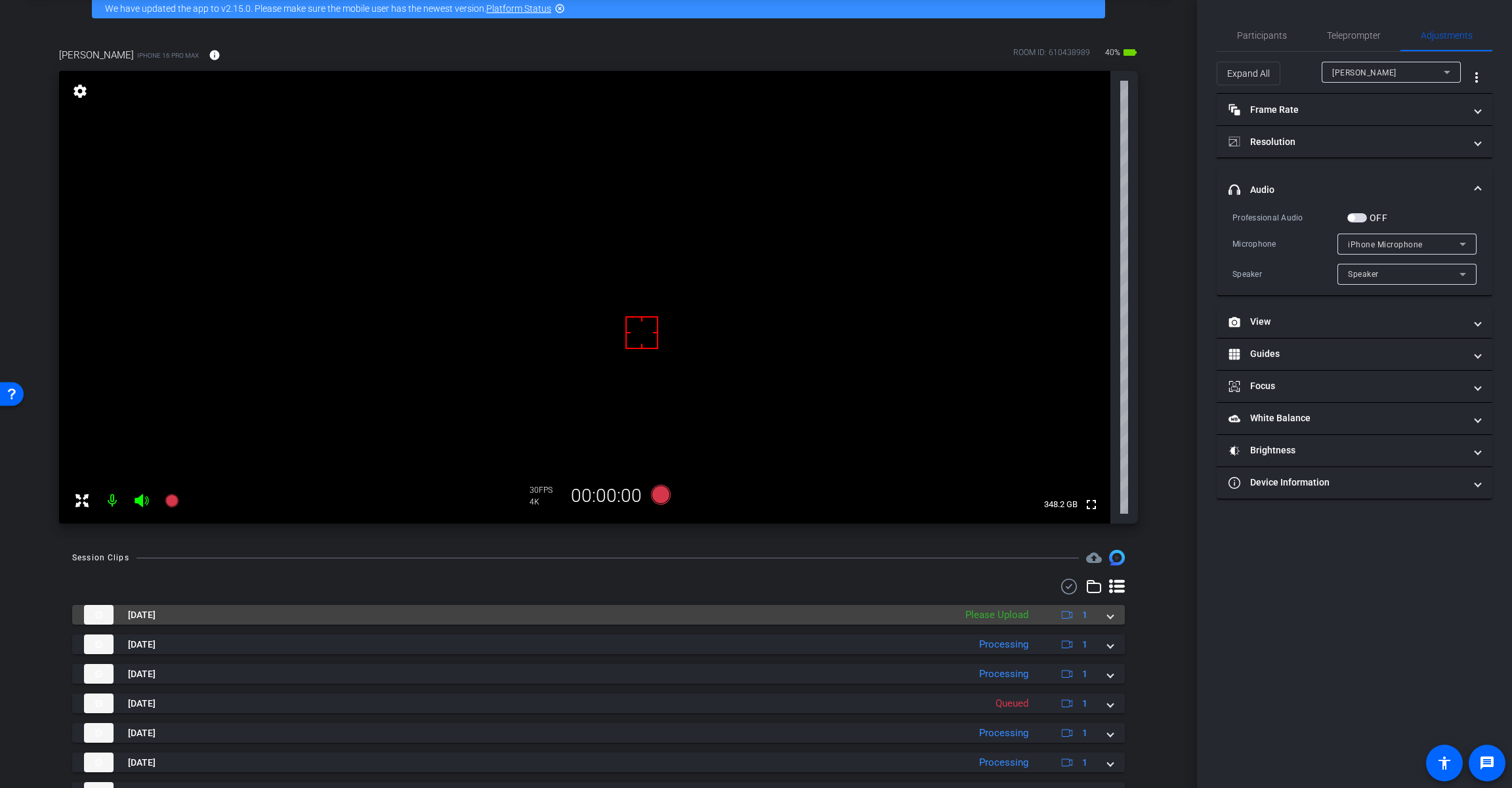
click at [1100, 612] on div "[DATE] Please Upload 1" at bounding box center [595, 615] width 1024 height 19
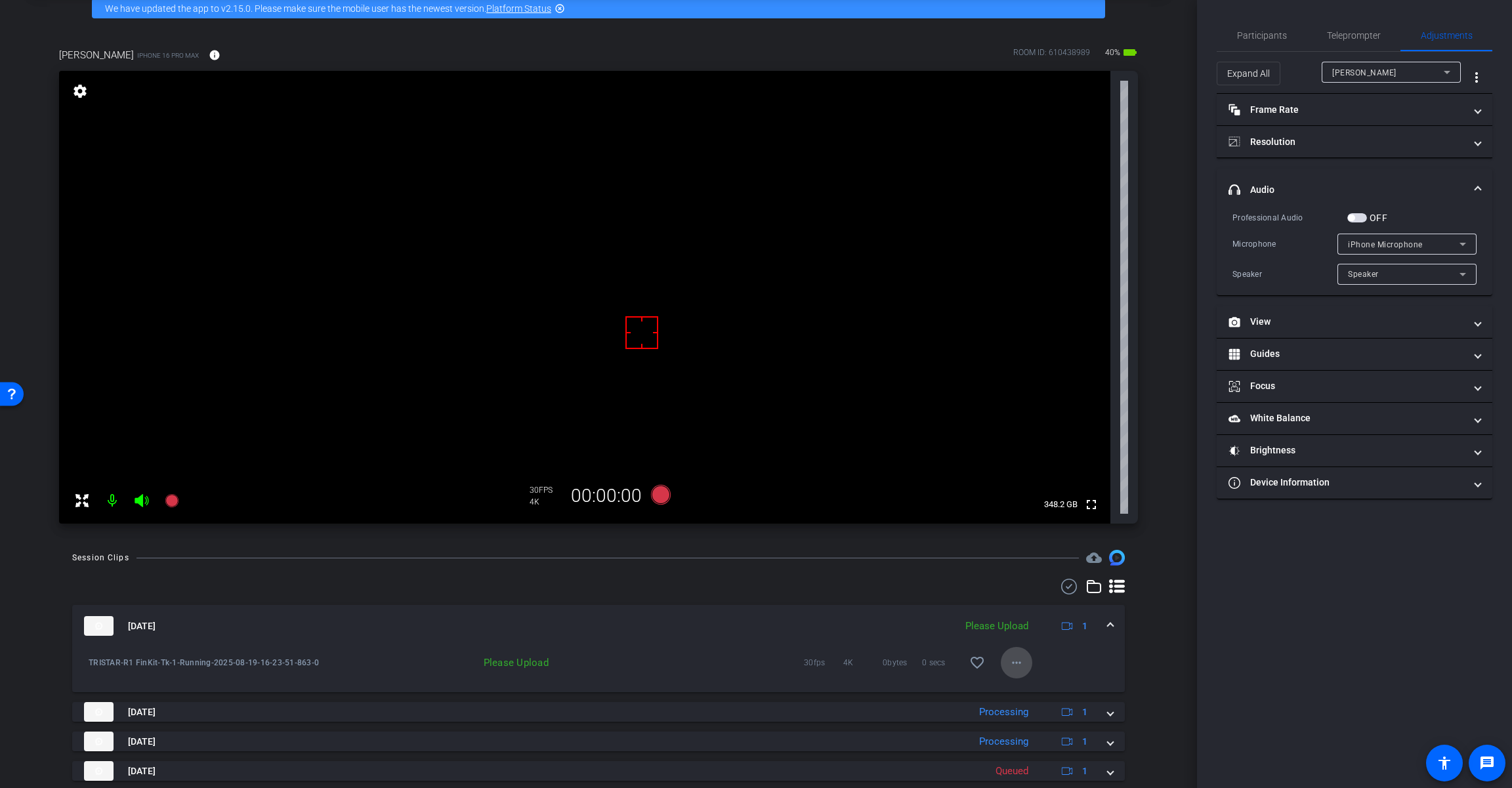
click at [1009, 668] on mat-icon "more_horiz" at bounding box center [1016, 663] width 16 height 16
click at [1046, 689] on span "Upload" at bounding box center [1031, 690] width 52 height 16
click at [1107, 623] on span at bounding box center [1110, 626] width 5 height 13
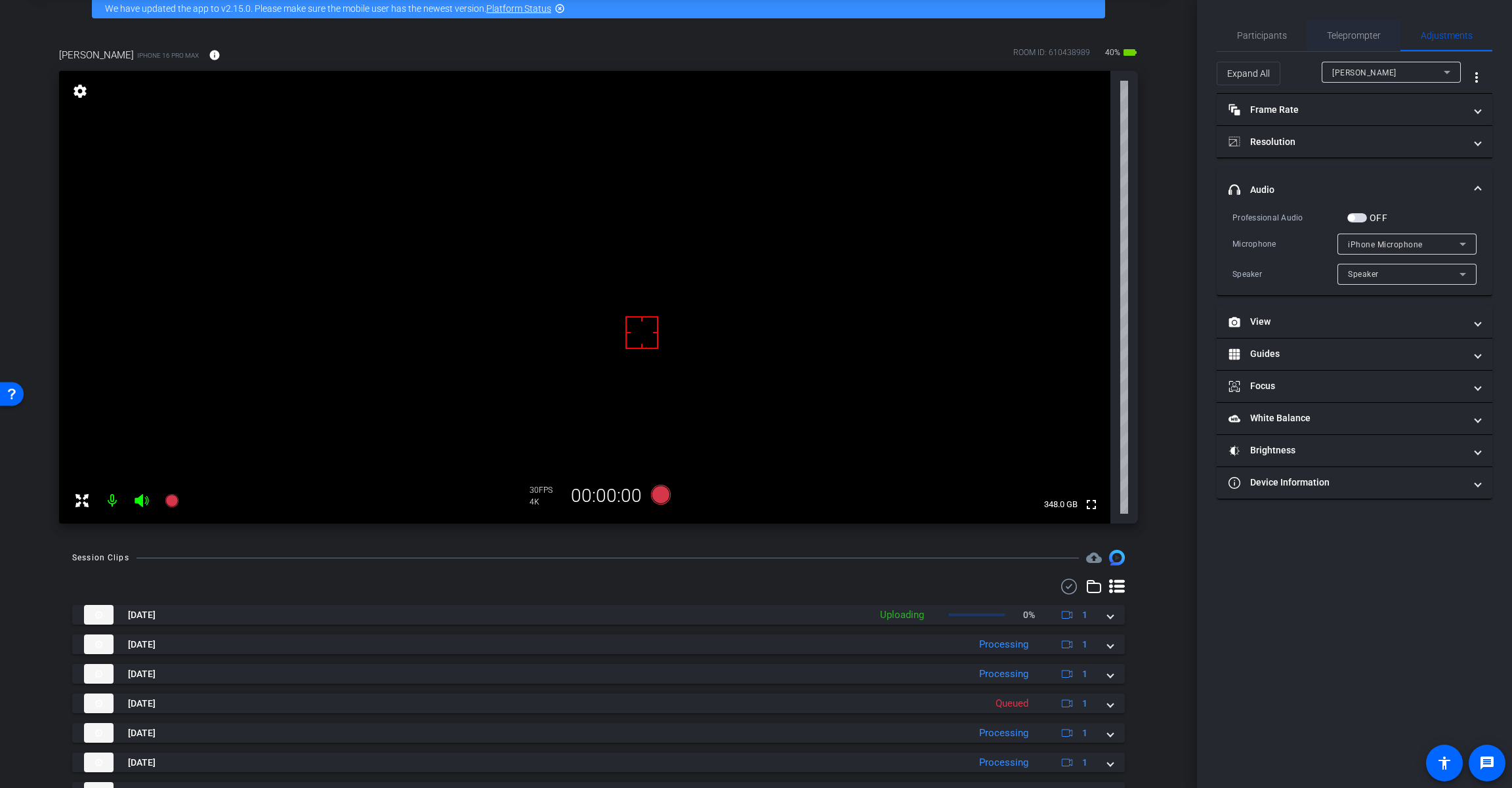
click at [1355, 33] on span "Teleprompter" at bounding box center [1354, 35] width 54 height 9
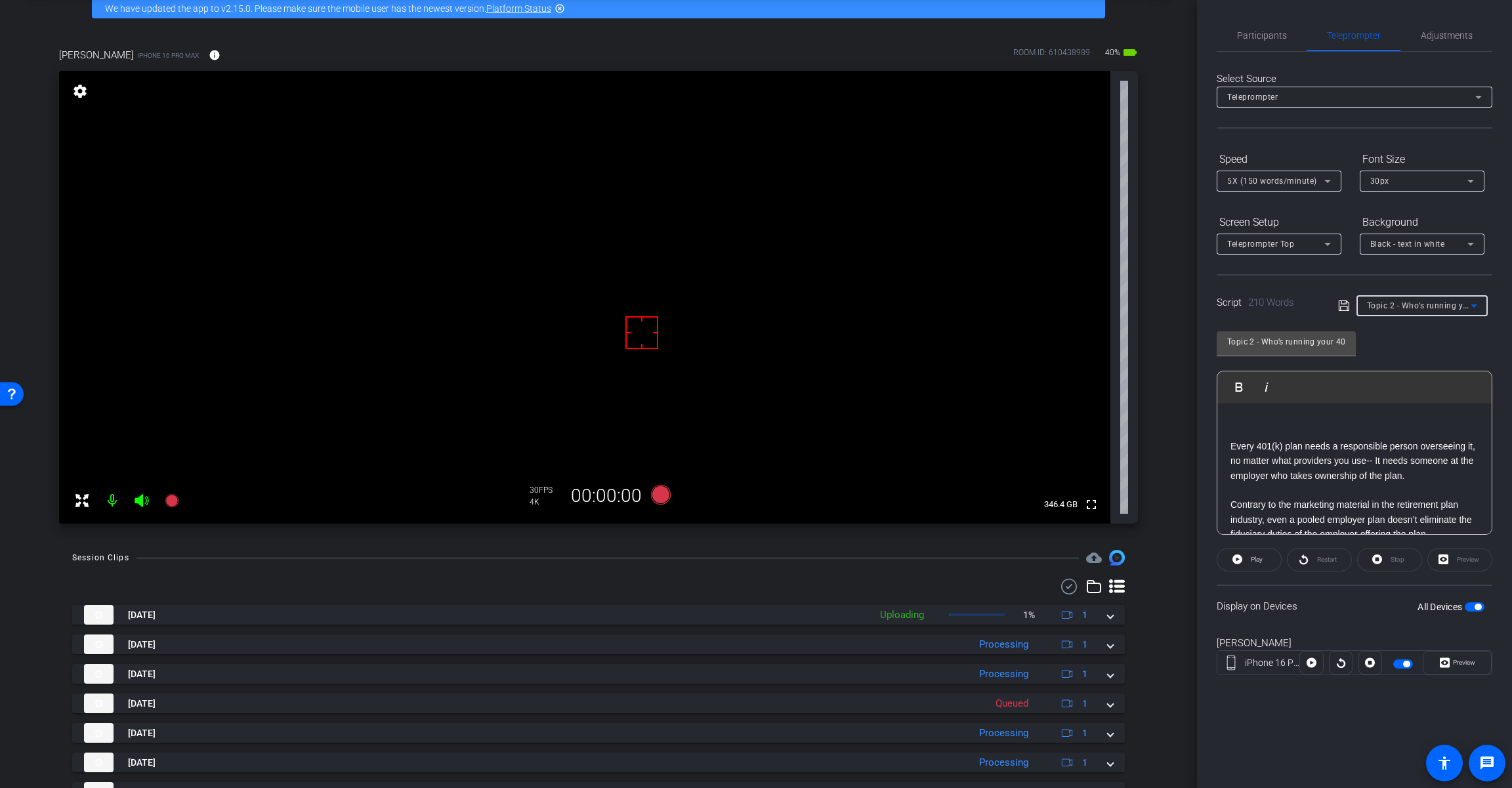
click at [1428, 302] on span "Topic 2 - Who’s running your 401(k) plan?" at bounding box center [1446, 305] width 160 height 10
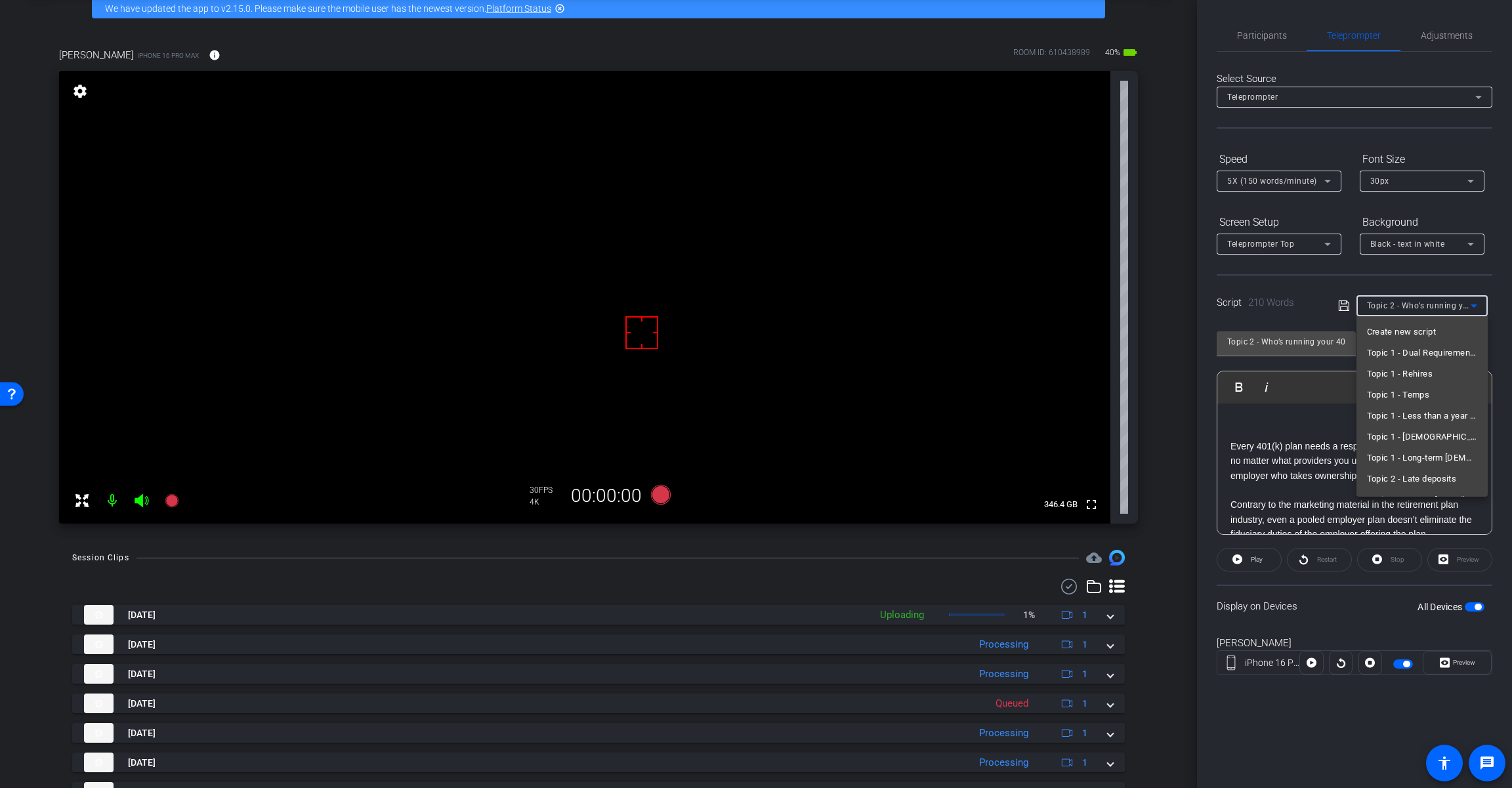
scroll to position [98, 0]
drag, startPoint x: 1324, startPoint y: 618, endPoint x: 1507, endPoint y: 604, distance: 183.5
click at [1325, 618] on div at bounding box center [756, 394] width 1512 height 788
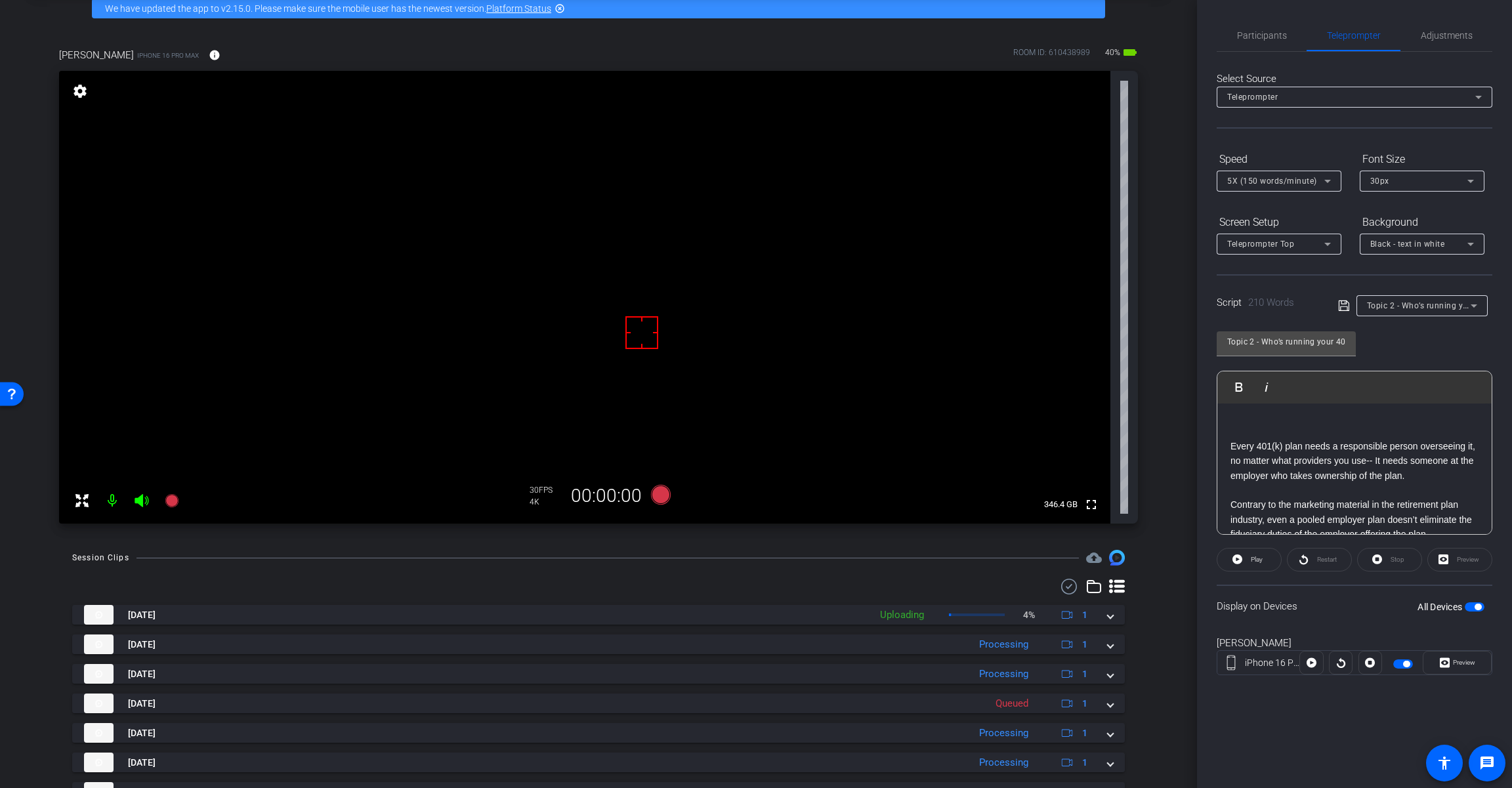
click at [1463, 311] on span "Topic 2 - Who’s running your 401(k) plan?" at bounding box center [1446, 305] width 160 height 10
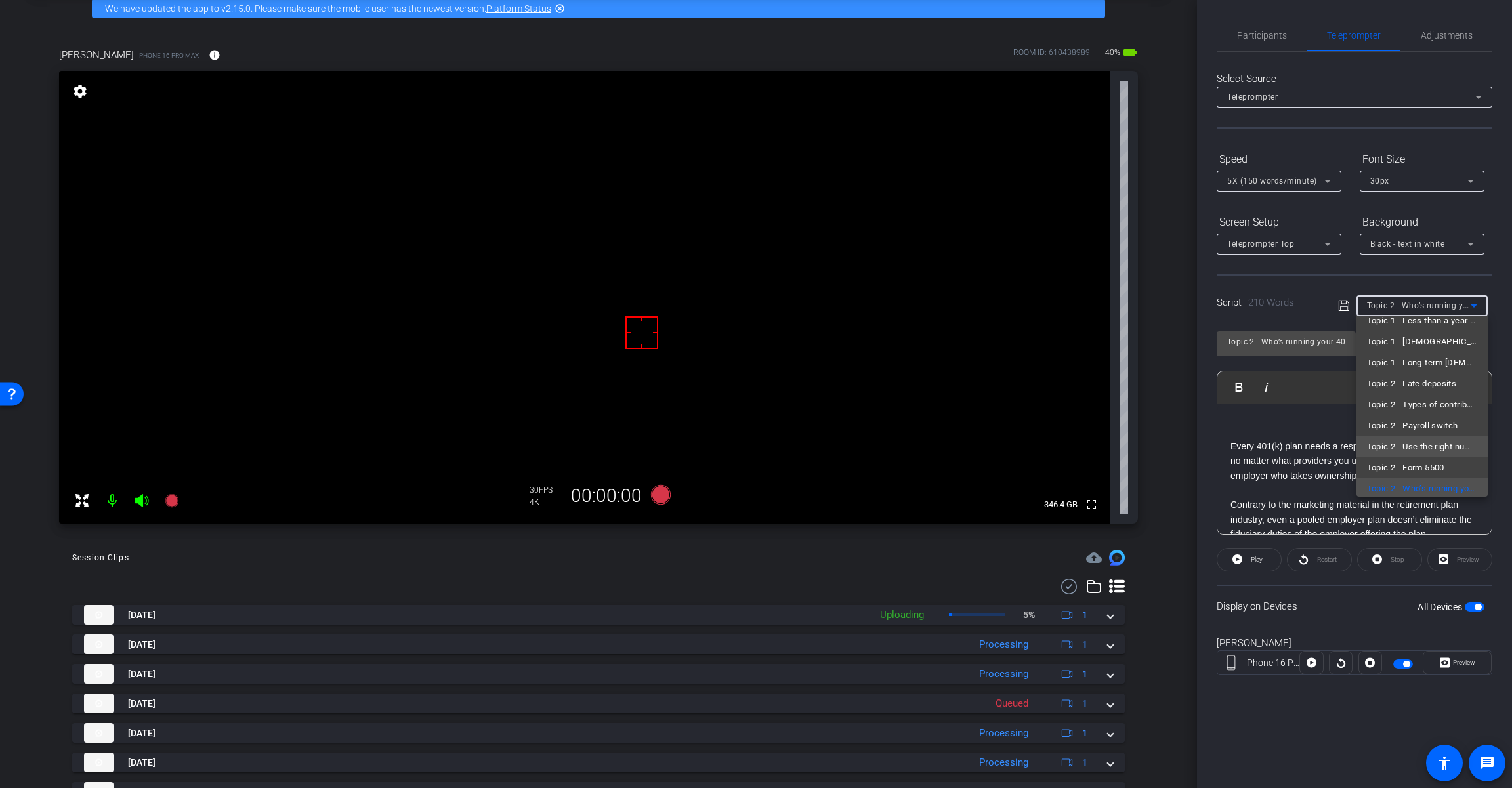
scroll to position [103, 0]
click at [1257, 493] on div at bounding box center [756, 394] width 1512 height 788
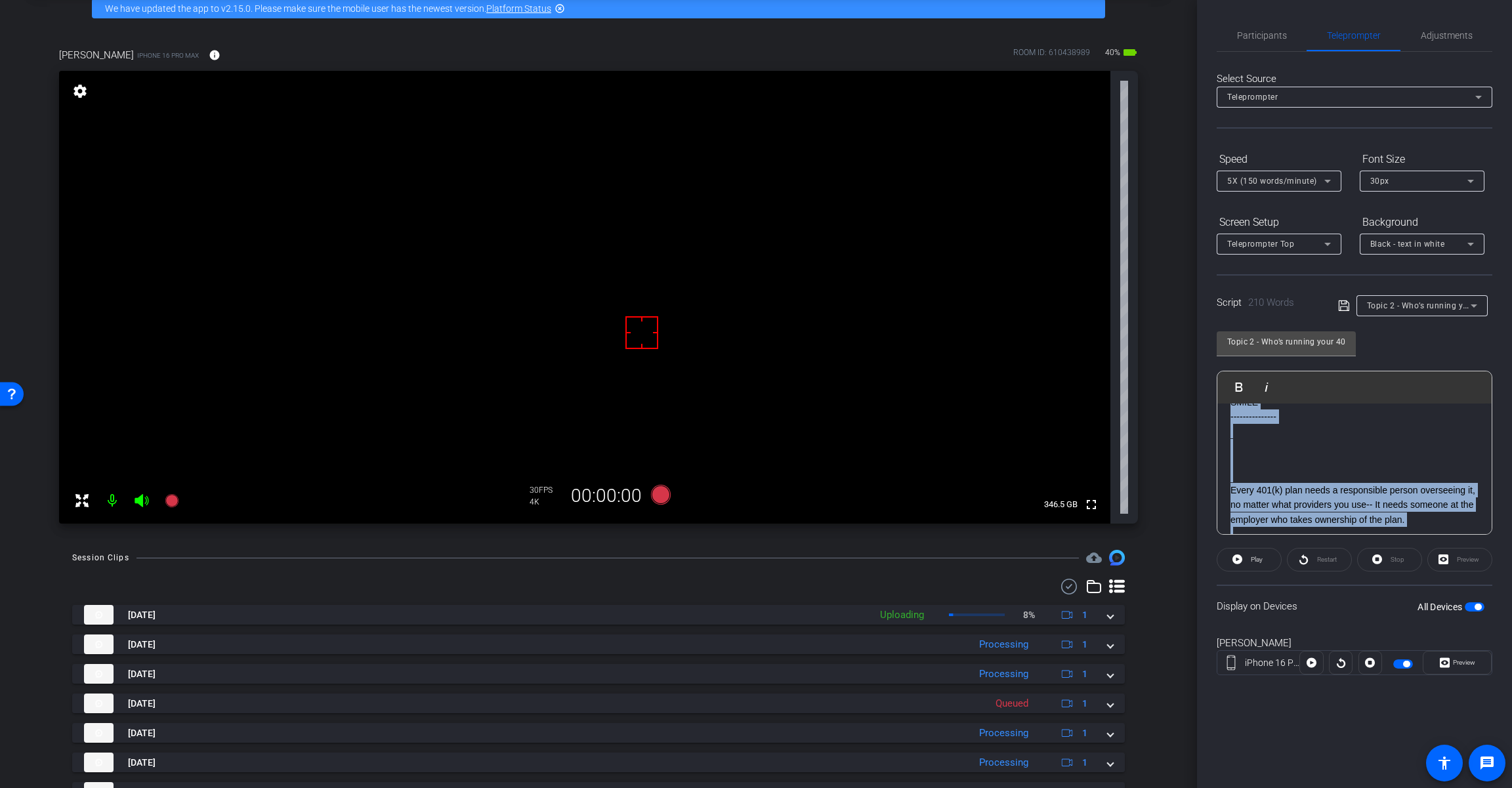
scroll to position [13, 0]
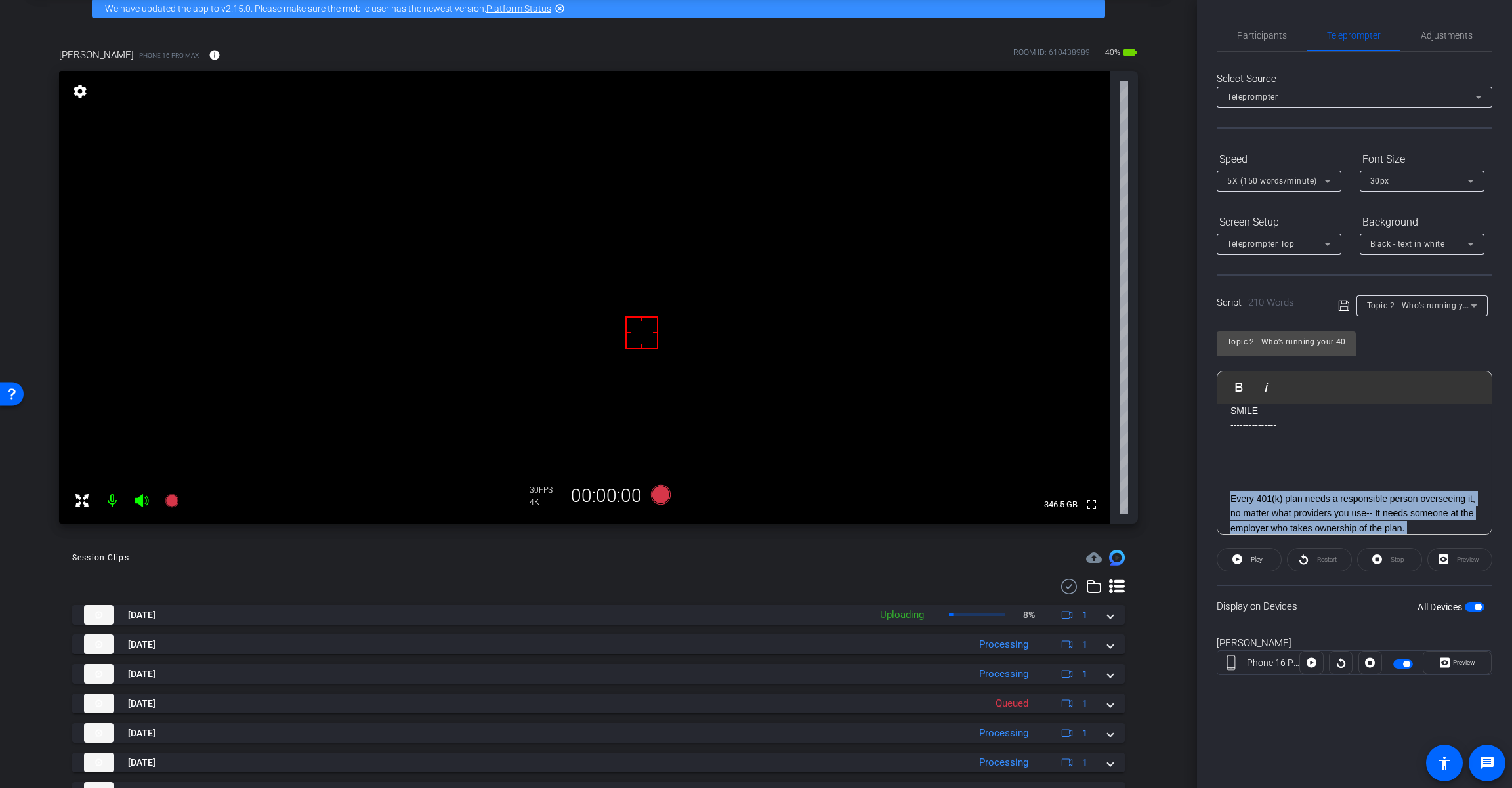
drag, startPoint x: 1398, startPoint y: 517, endPoint x: 1227, endPoint y: 497, distance: 172.2
click at [1227, 497] on div "SMILE --------------- Every 401(k) plan needs a responsible person overseeing i…" at bounding box center [1354, 661] width 274 height 541
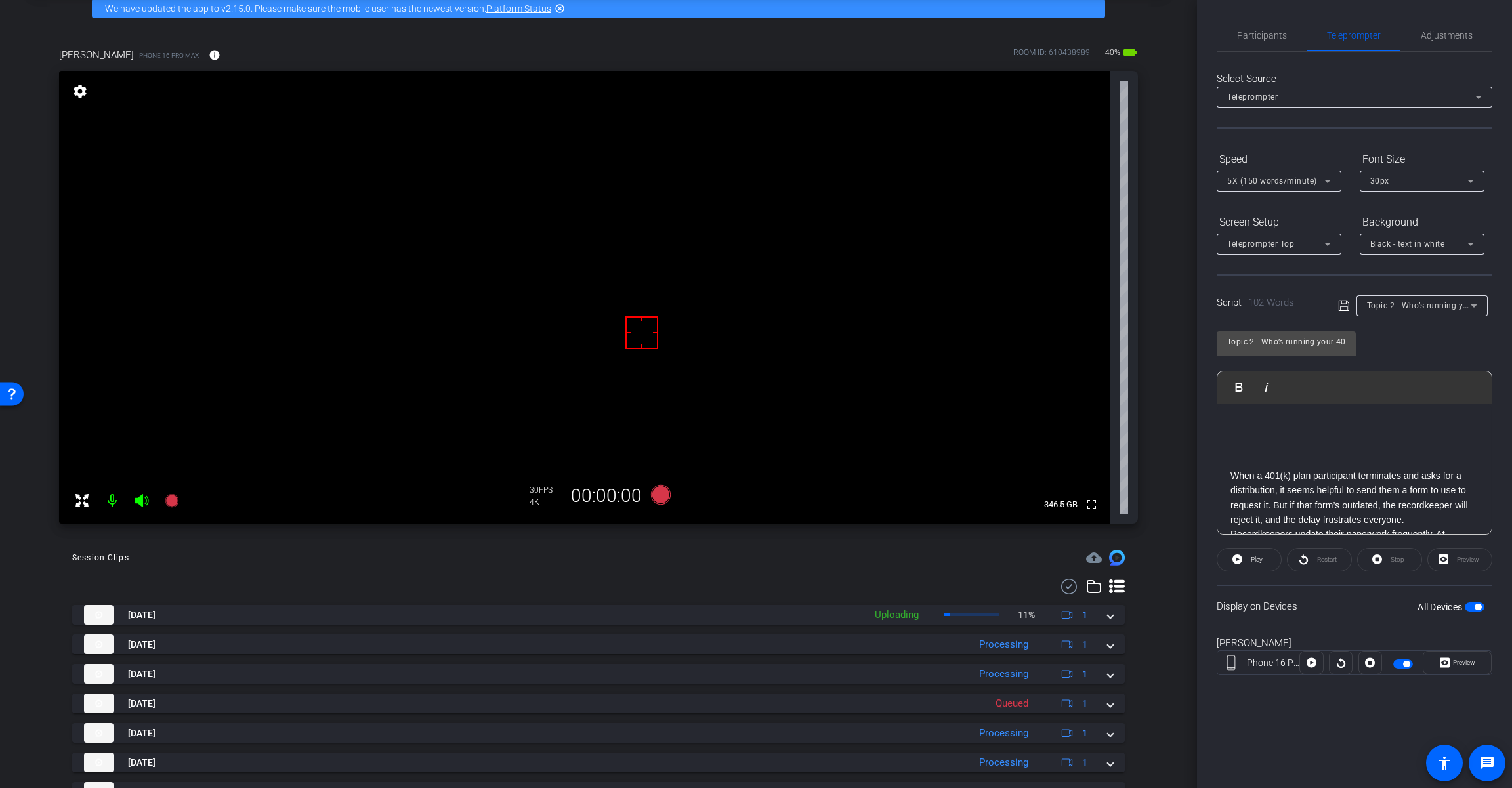
scroll to position [66, 0]
click at [1272, 475] on p "When a 401(k) plan participant terminates and asks for a distribution, it seems…" at bounding box center [1354, 468] width 248 height 59
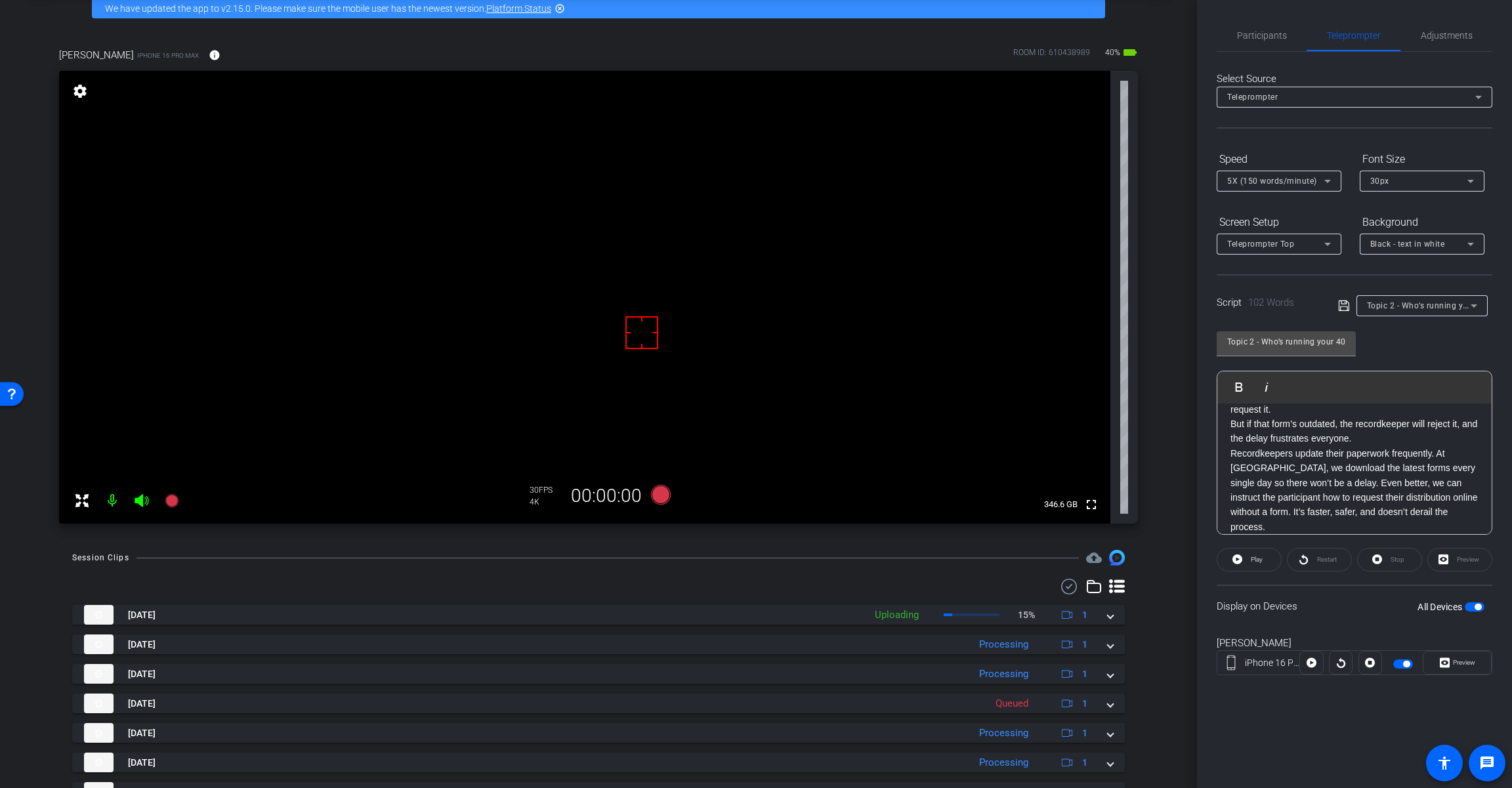
click at [1384, 437] on p "But if that form’s outdated, the recordkeeper will reject it, and the delay fru…" at bounding box center [1354, 432] width 248 height 30
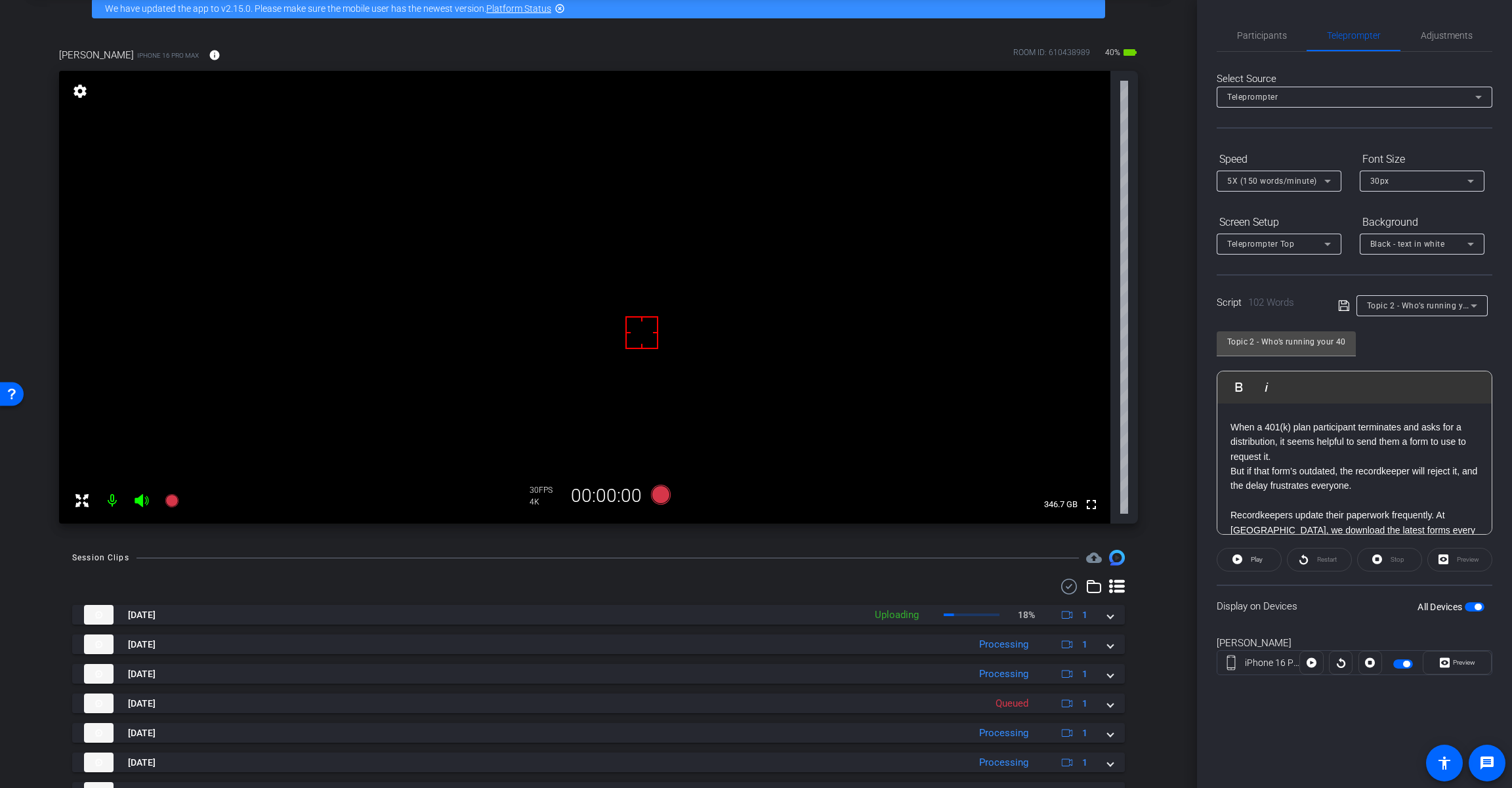
scroll to position [108, 0]
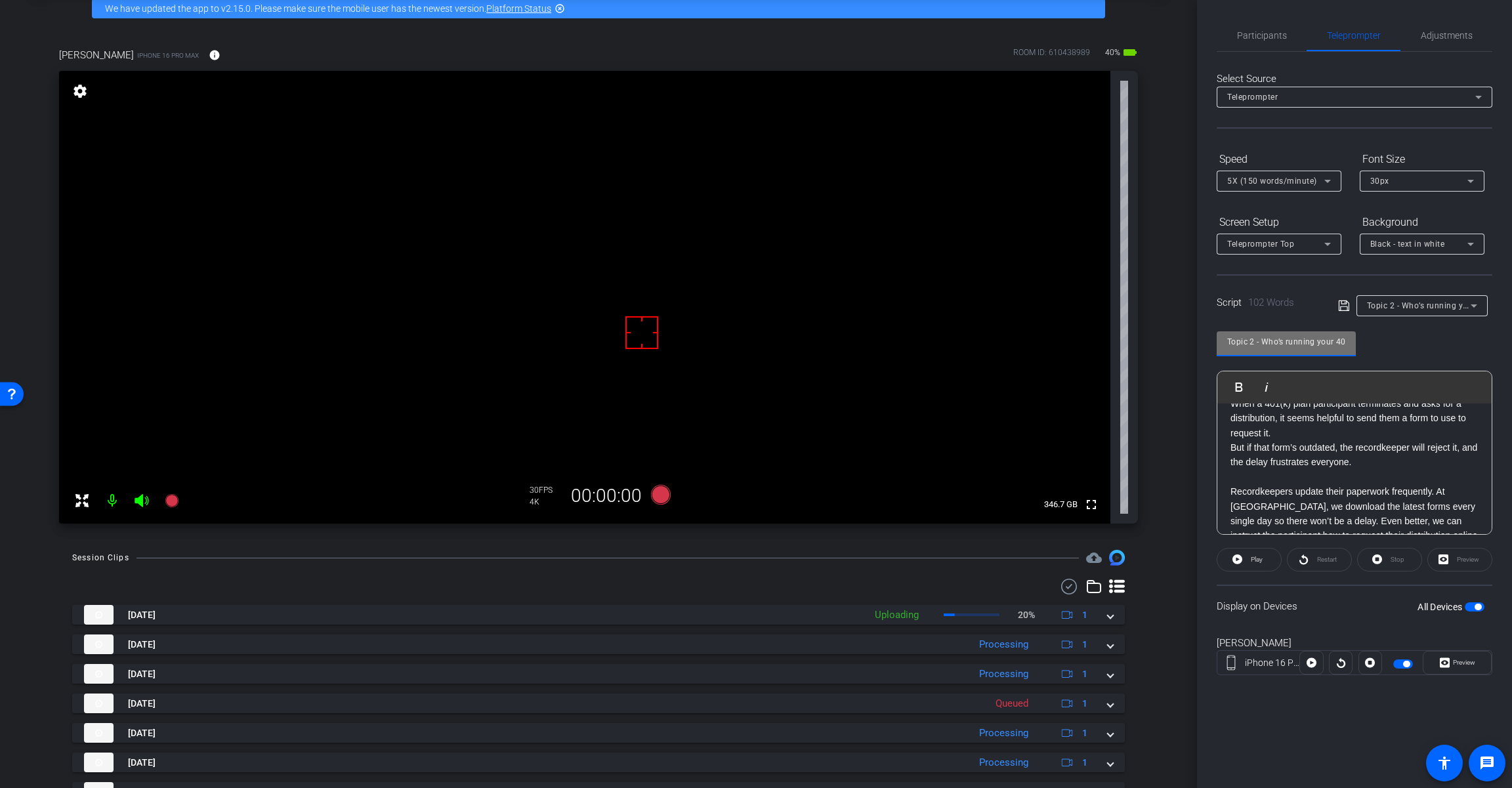
click at [1304, 338] on input "Topic 2 - Who’s running your 401(k) plan?" at bounding box center [1286, 341] width 118 height 16
drag, startPoint x: 1263, startPoint y: 339, endPoint x: 1348, endPoint y: 340, distance: 85.0
click at [1348, 340] on div "Topic 2 - Who’s running your 401(k) plan?" at bounding box center [1286, 344] width 139 height 25
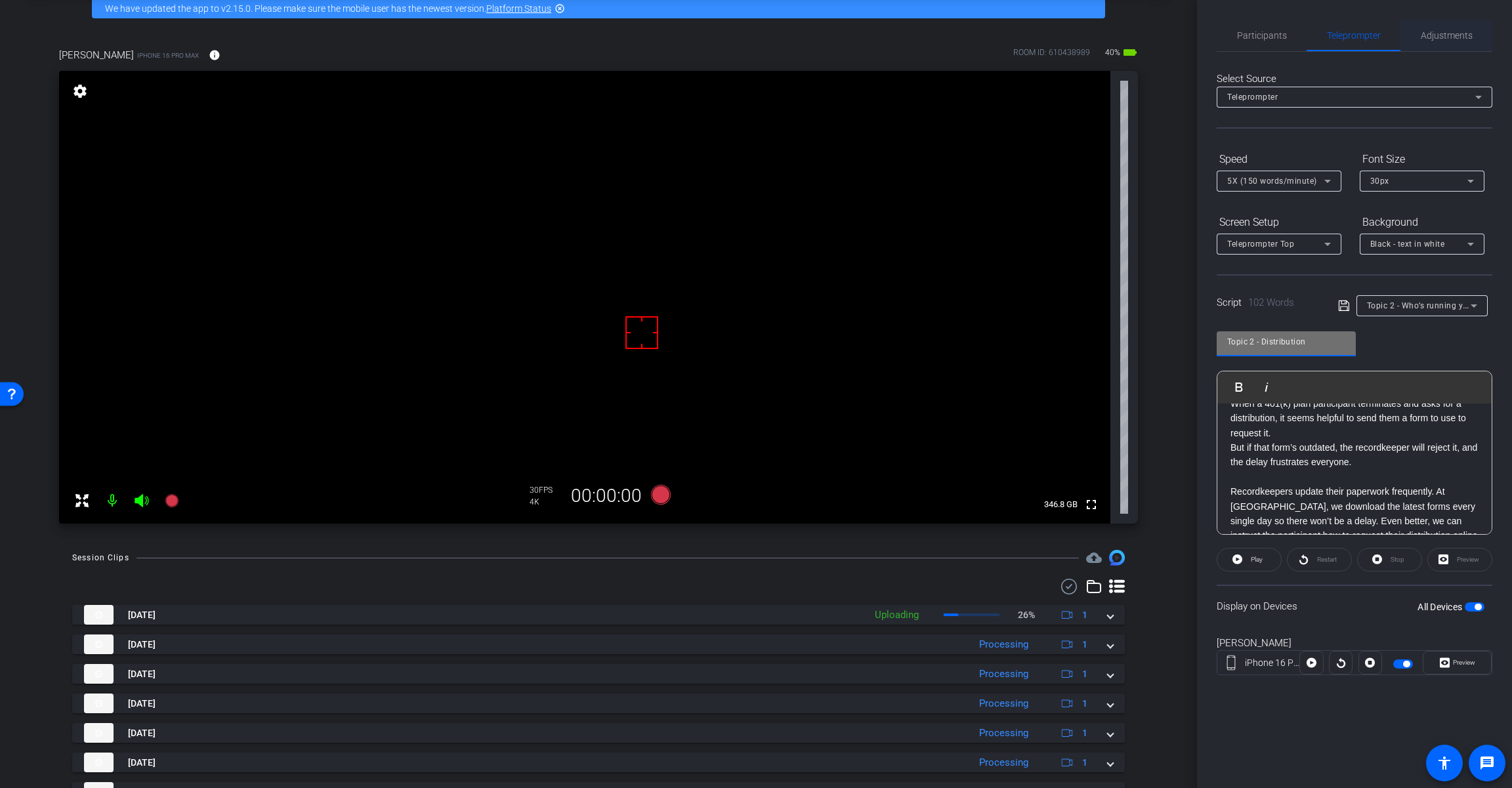
type input "Topic 2 - Distribution"
click at [1434, 39] on span "Adjustments" at bounding box center [1446, 35] width 52 height 9
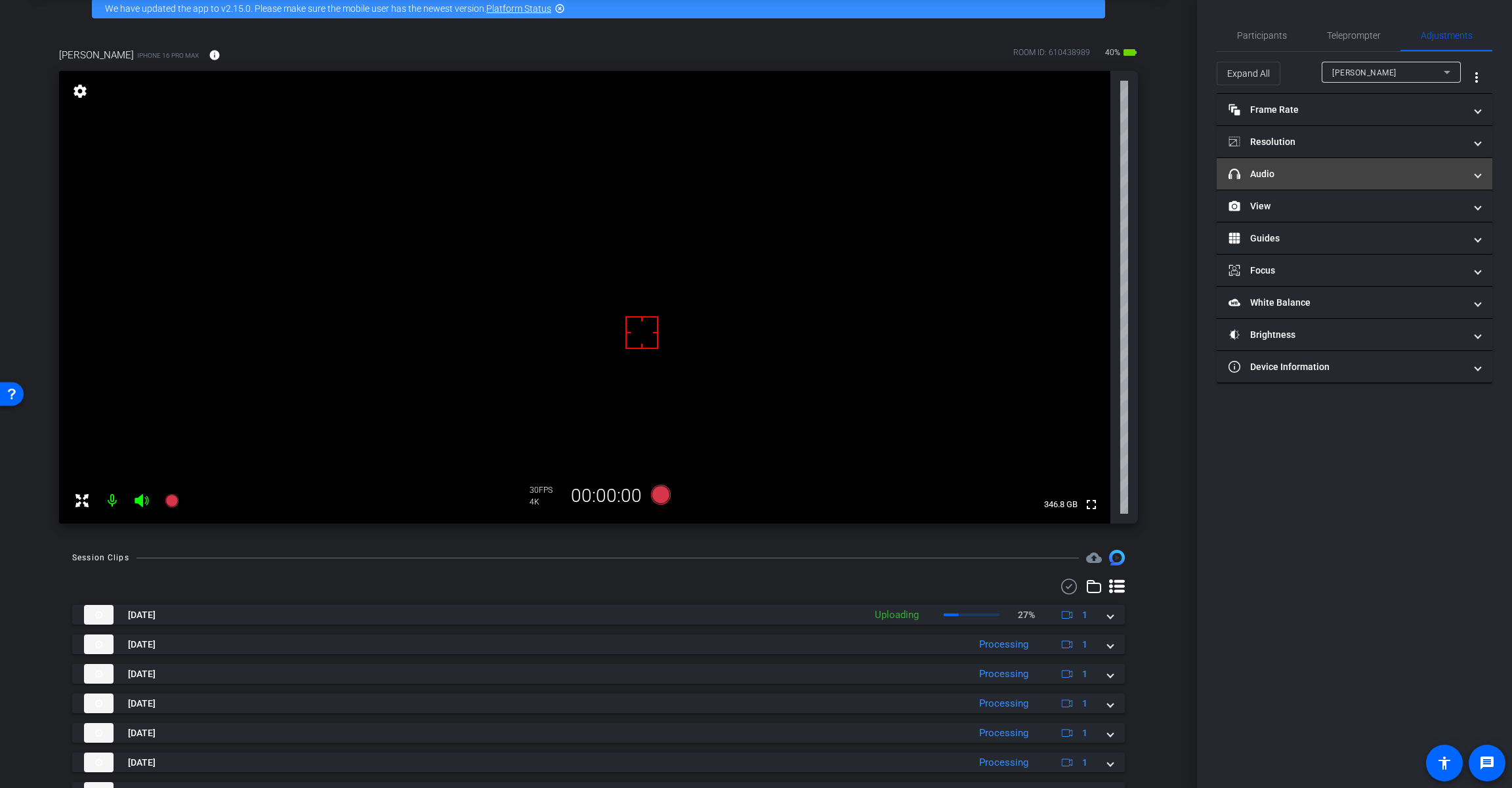
click at [1297, 173] on mat-panel-title "headphone icon Audio" at bounding box center [1346, 174] width 236 height 13
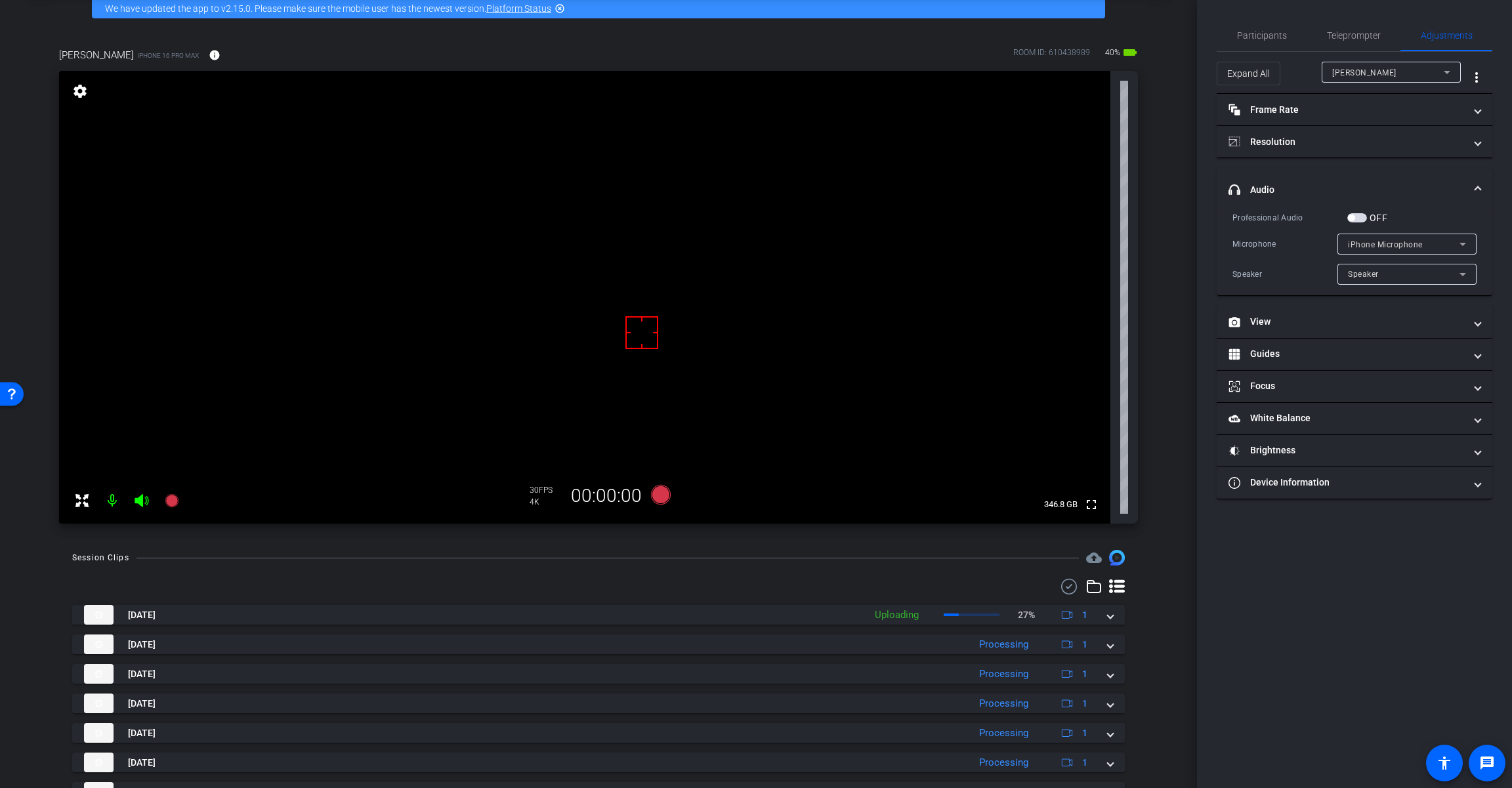
click at [1352, 219] on span "button" at bounding box center [1351, 217] width 7 height 7
click at [1378, 246] on span "iPhone Microphone" at bounding box center [1385, 245] width 75 height 9
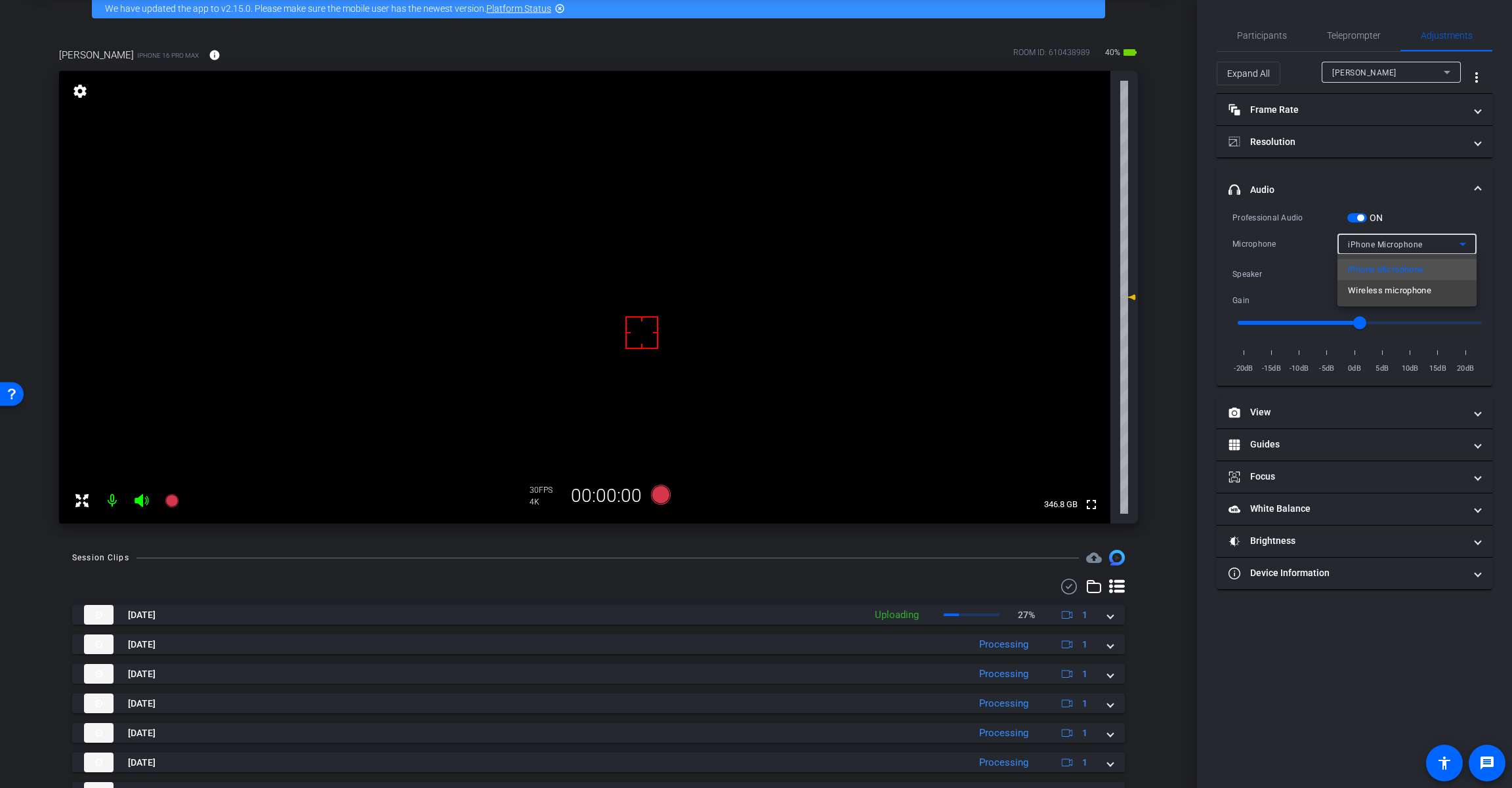
click at [1382, 291] on span "Wireless microphone" at bounding box center [1390, 291] width 84 height 16
click at [653, 500] on icon at bounding box center [661, 494] width 19 height 19
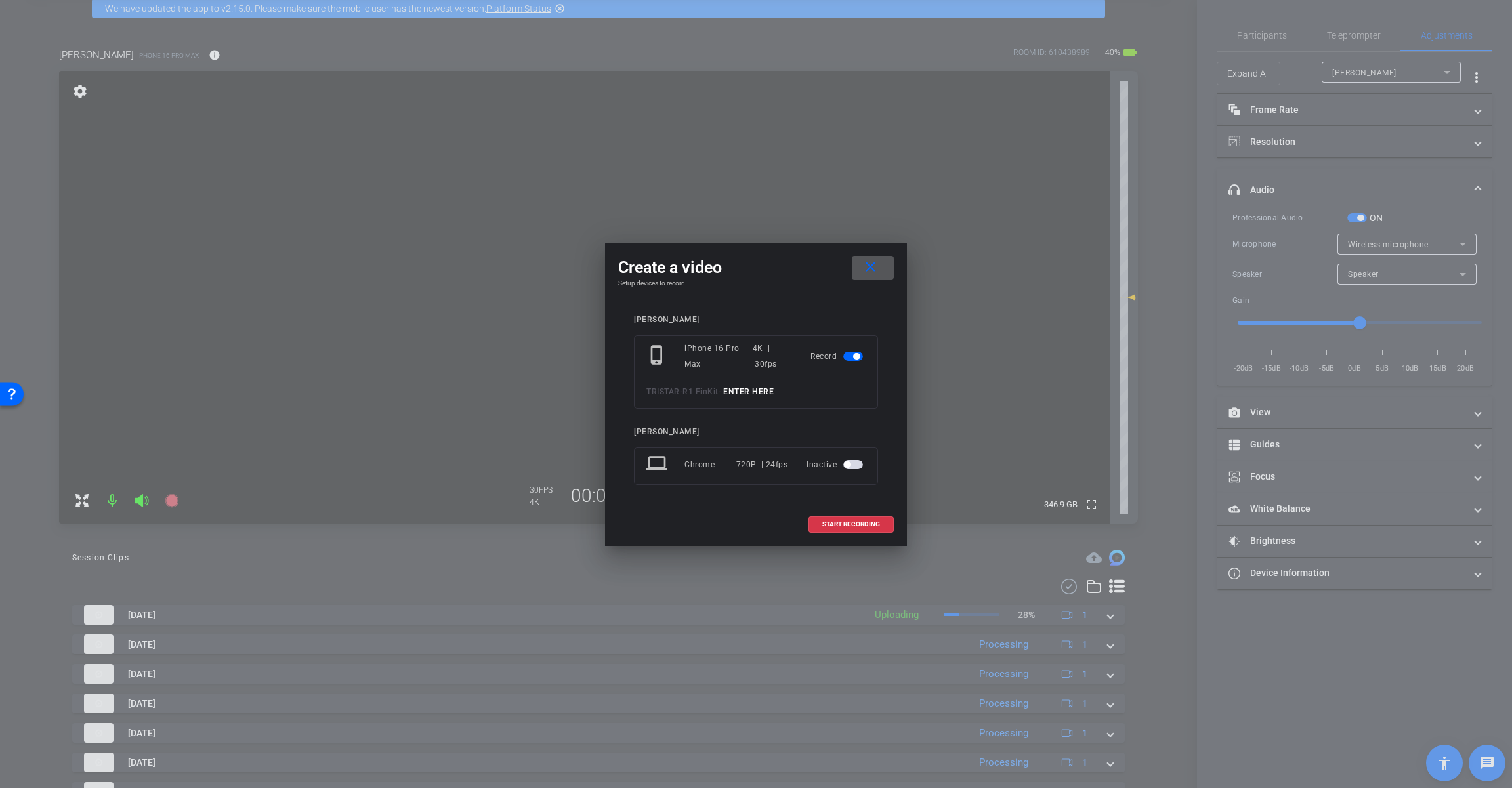
click at [765, 395] on input at bounding box center [767, 392] width 88 height 16
paste input "When a 401(k) plan participant terminates and asks for a distribution, it seems…"
type input "When a 401(k) plan participant terminates and asks for a distribution, it seems…"
click at [751, 392] on input at bounding box center [767, 392] width 88 height 16
click at [750, 396] on input "Tk_1_Distribution" at bounding box center [767, 392] width 88 height 16
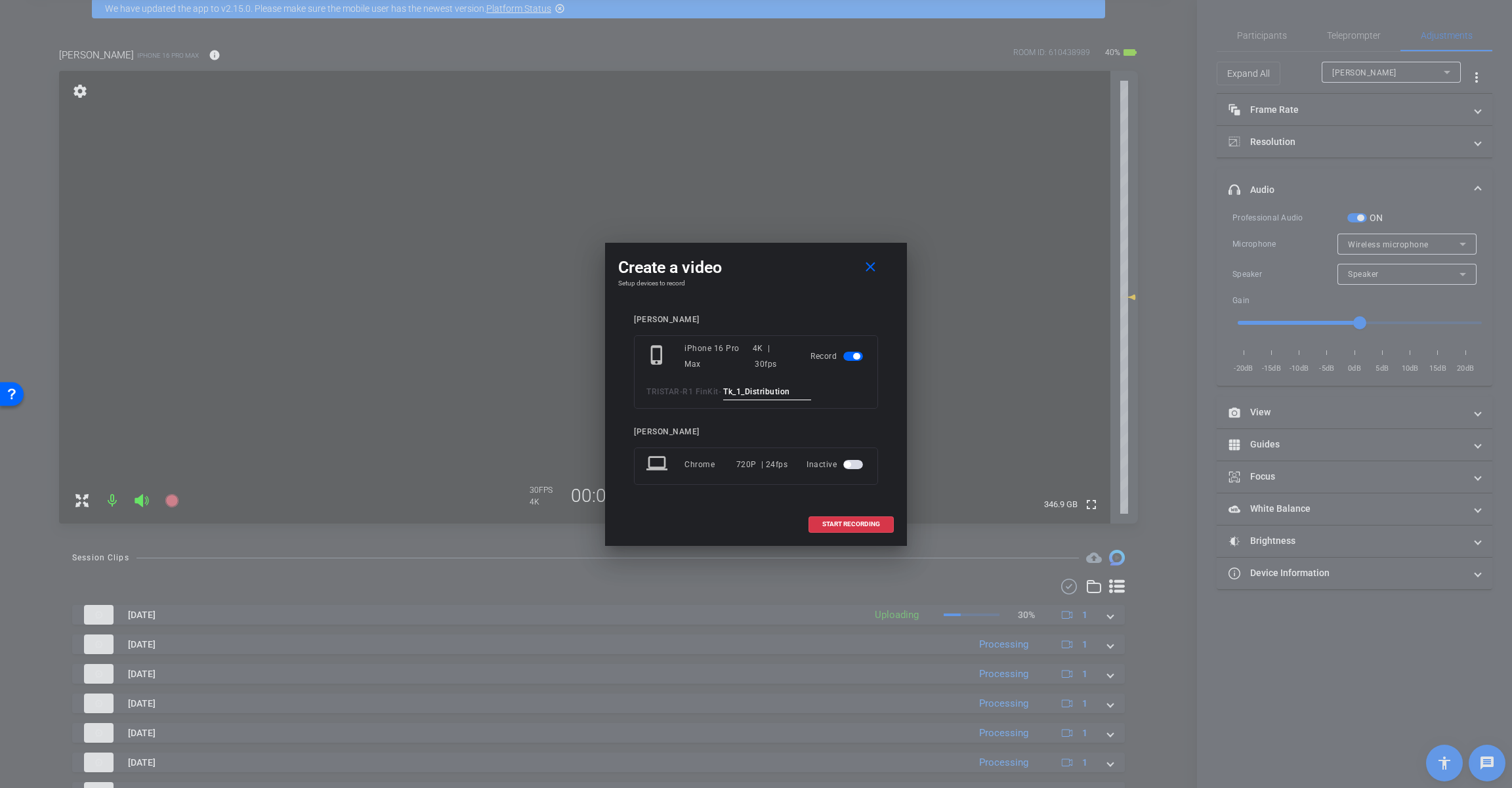
click at [750, 396] on input "Tk_1_Distribution" at bounding box center [767, 392] width 88 height 16
type input "Tk_1_Distribution"
click at [877, 527] on span "START RECORDING" at bounding box center [850, 524] width 57 height 7
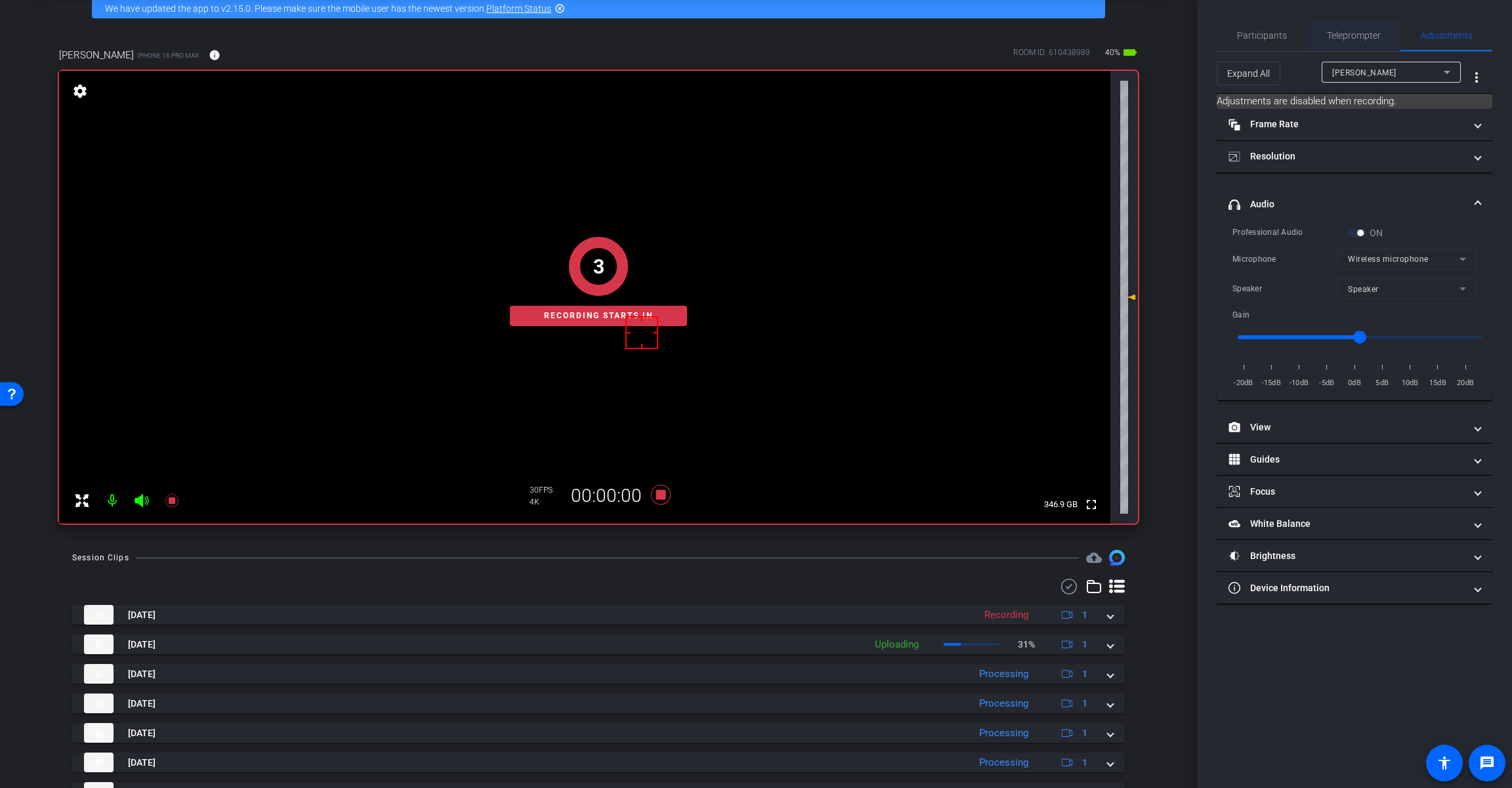
click at [1351, 44] on span "Teleprompter" at bounding box center [1354, 35] width 54 height 31
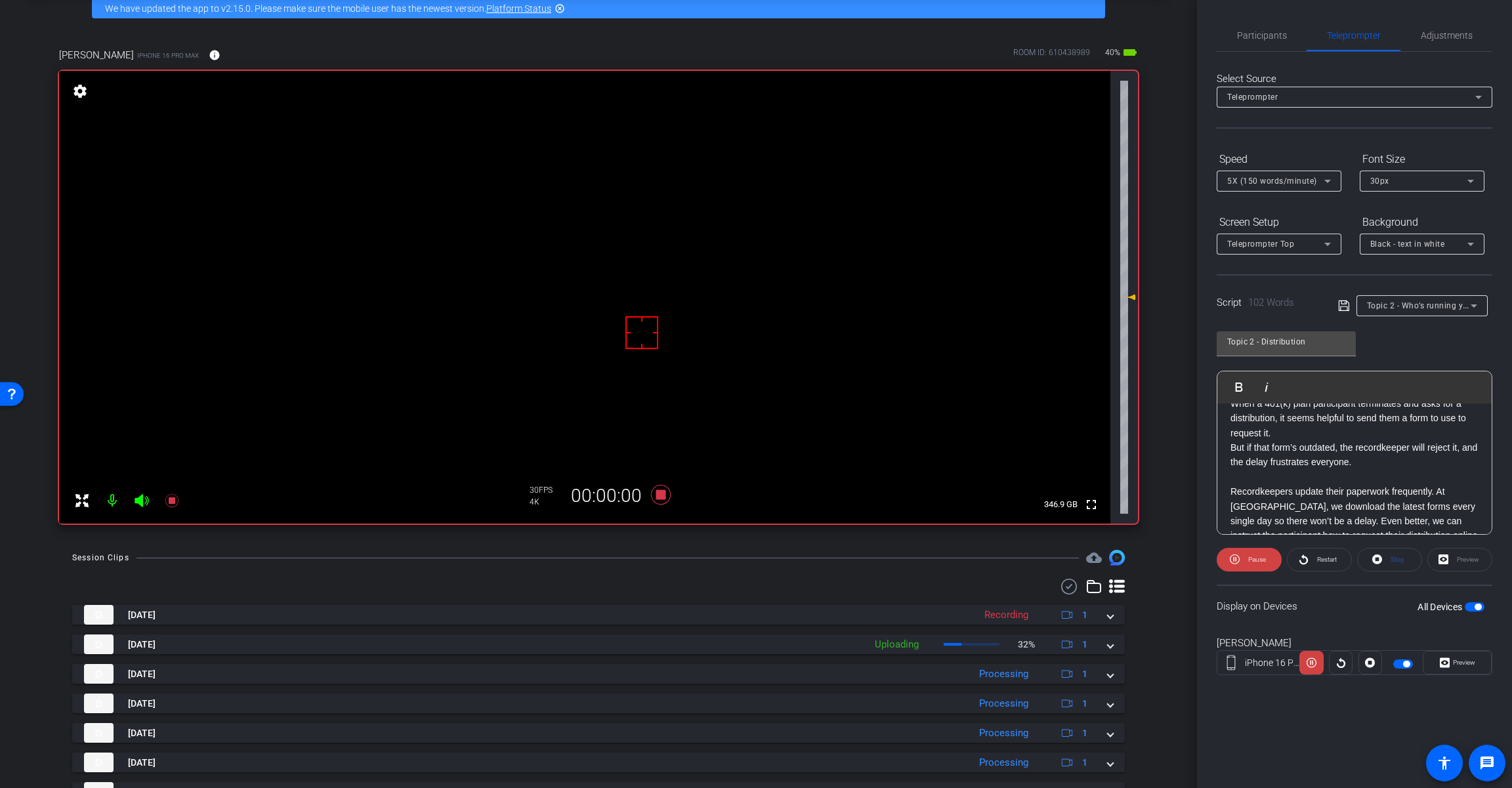
click at [143, 507] on icon at bounding box center [141, 500] width 16 height 16
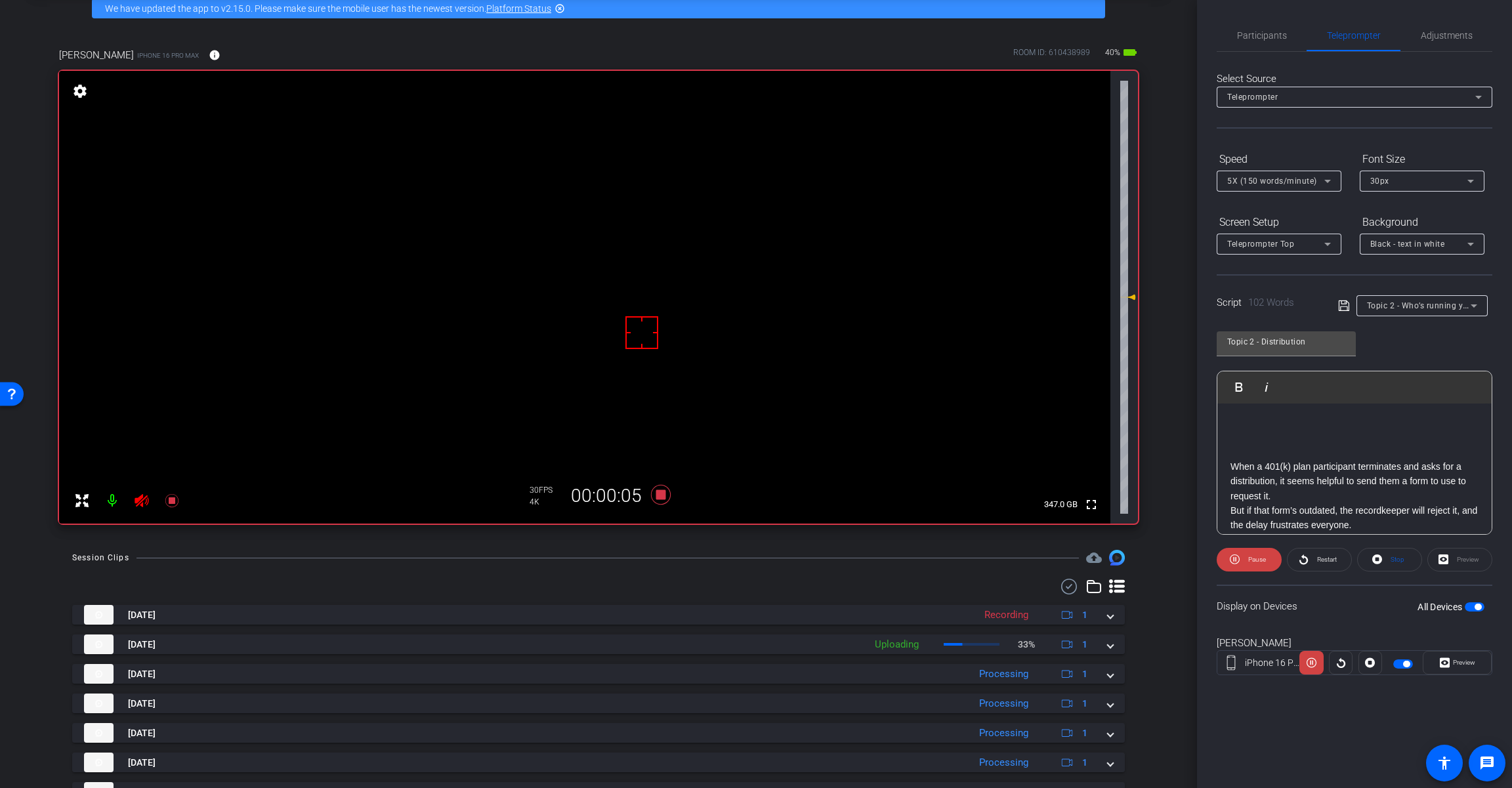
scroll to position [66, 0]
click at [1474, 607] on span "button" at bounding box center [1477, 606] width 7 height 7
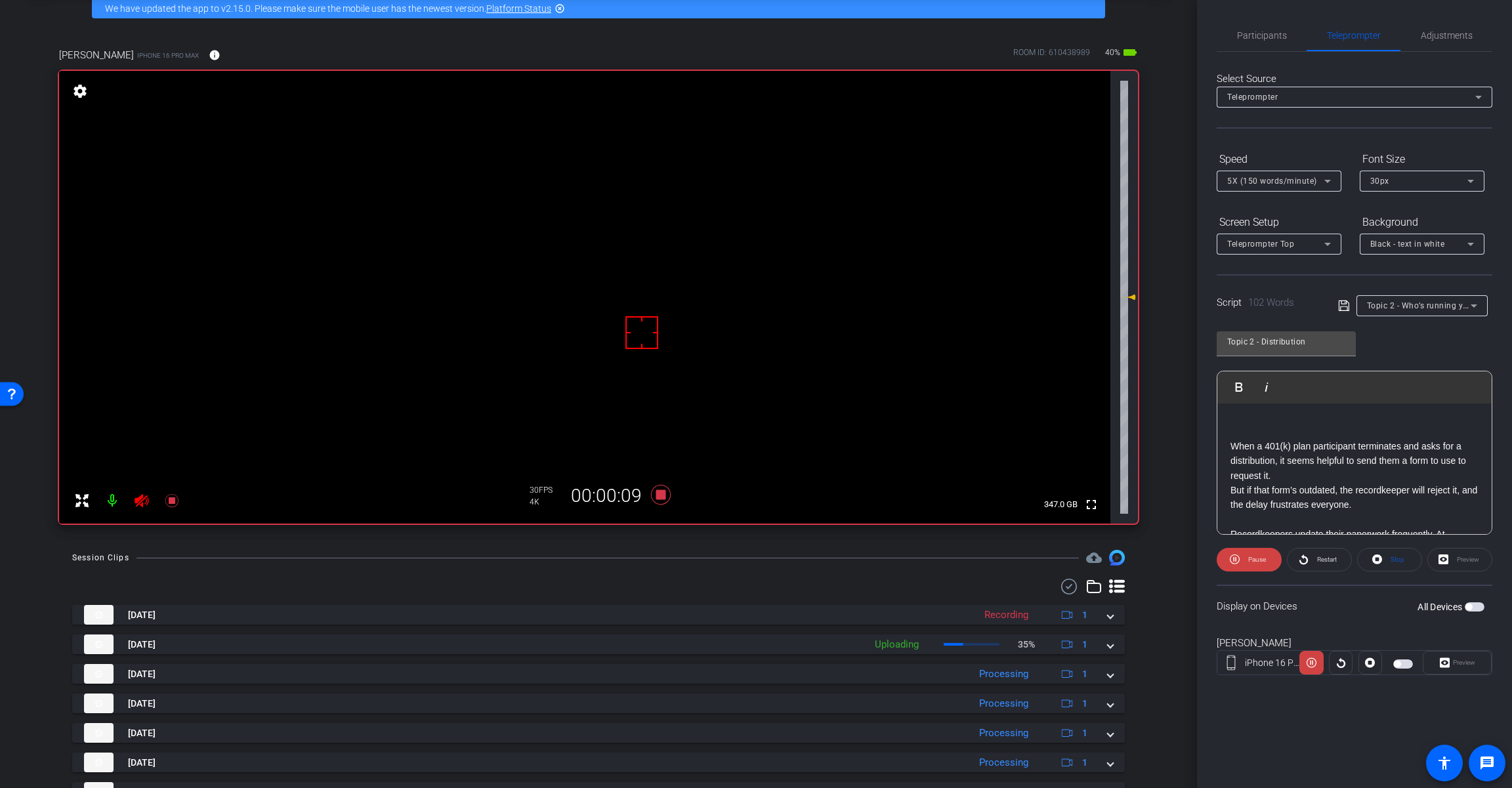
click at [1472, 609] on span "button" at bounding box center [1474, 607] width 19 height 9
click at [1248, 558] on span "Pause" at bounding box center [1257, 559] width 18 height 7
click at [1321, 559] on span "Restart" at bounding box center [1327, 559] width 19 height 7
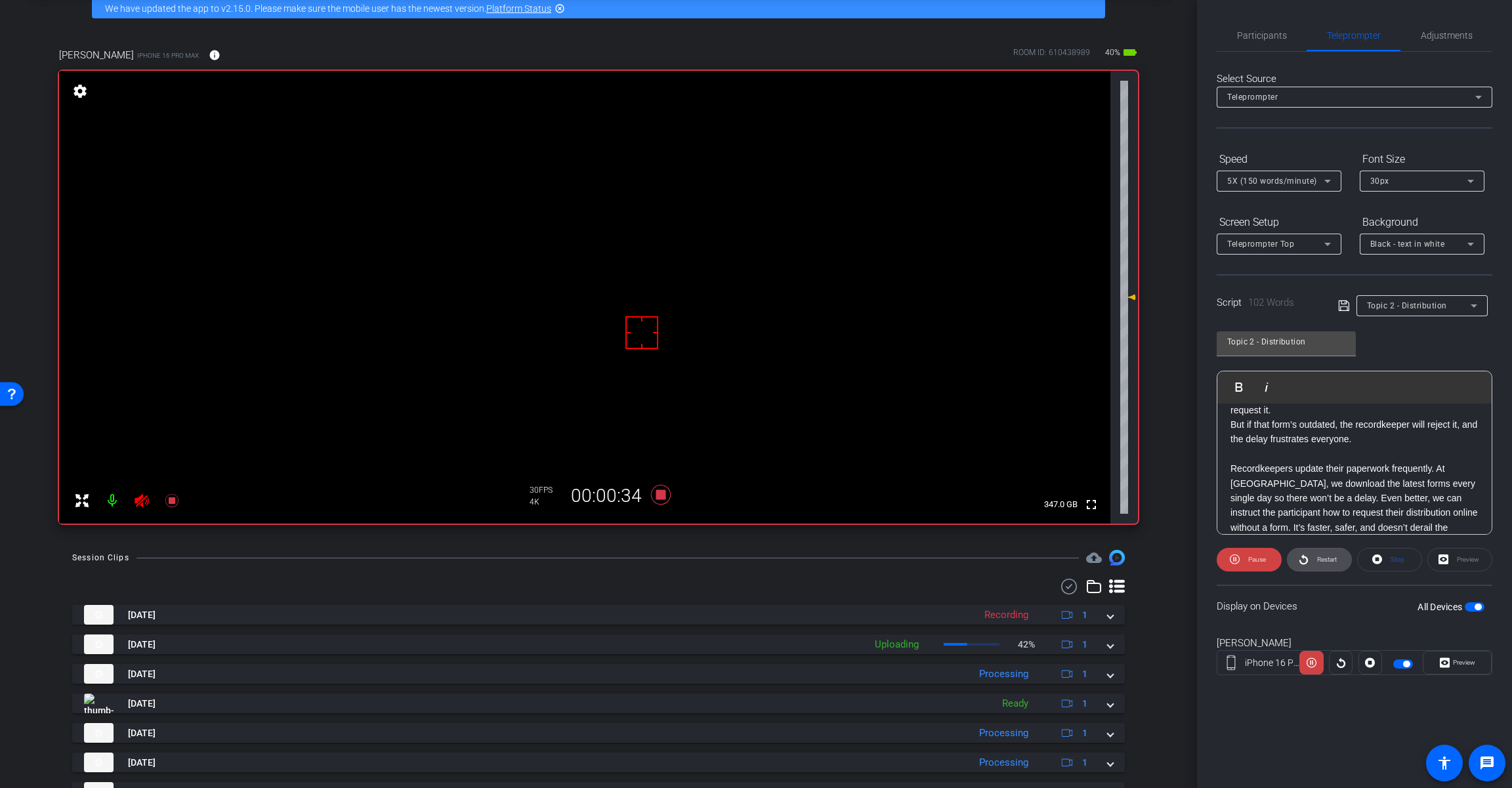
click at [1313, 565] on span "Restart" at bounding box center [1325, 559] width 23 height 19
click at [1455, 663] on span "Preview" at bounding box center [1463, 663] width 22 height 7
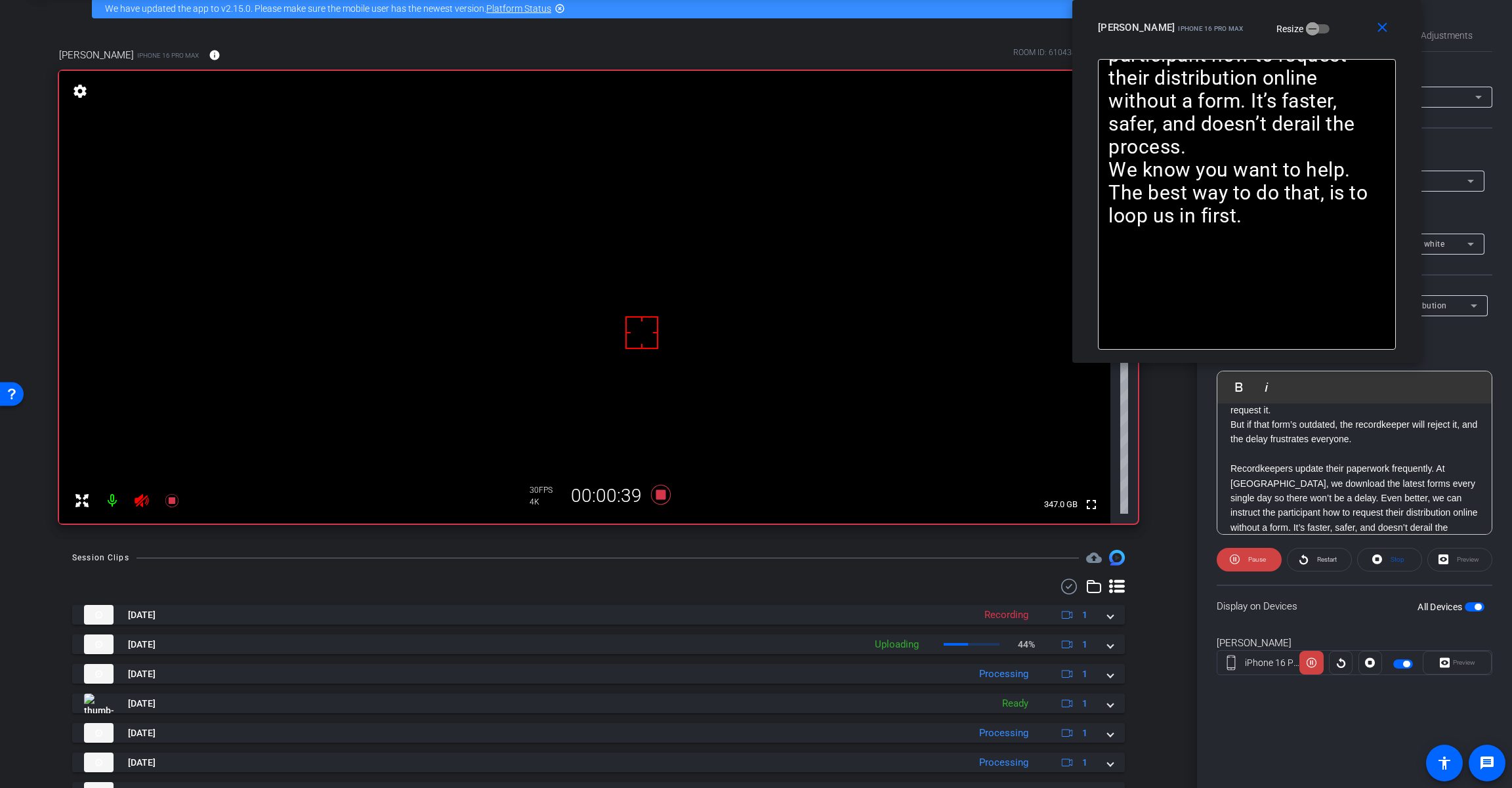
drag, startPoint x: 825, startPoint y: 225, endPoint x: 1316, endPoint y: -1, distance: 540.5
click at [1316, 0] on html "Accessibility Screen-Reader Guide, Feedback, and Issue Reporting | New window m…" at bounding box center [756, 394] width 1512 height 788
click at [1316, 562] on span "Restart" at bounding box center [1325, 559] width 23 height 19
click at [1332, 559] on span "Restart" at bounding box center [1327, 559] width 19 height 7
click at [1387, 31] on mat-icon "close" at bounding box center [1382, 28] width 16 height 16
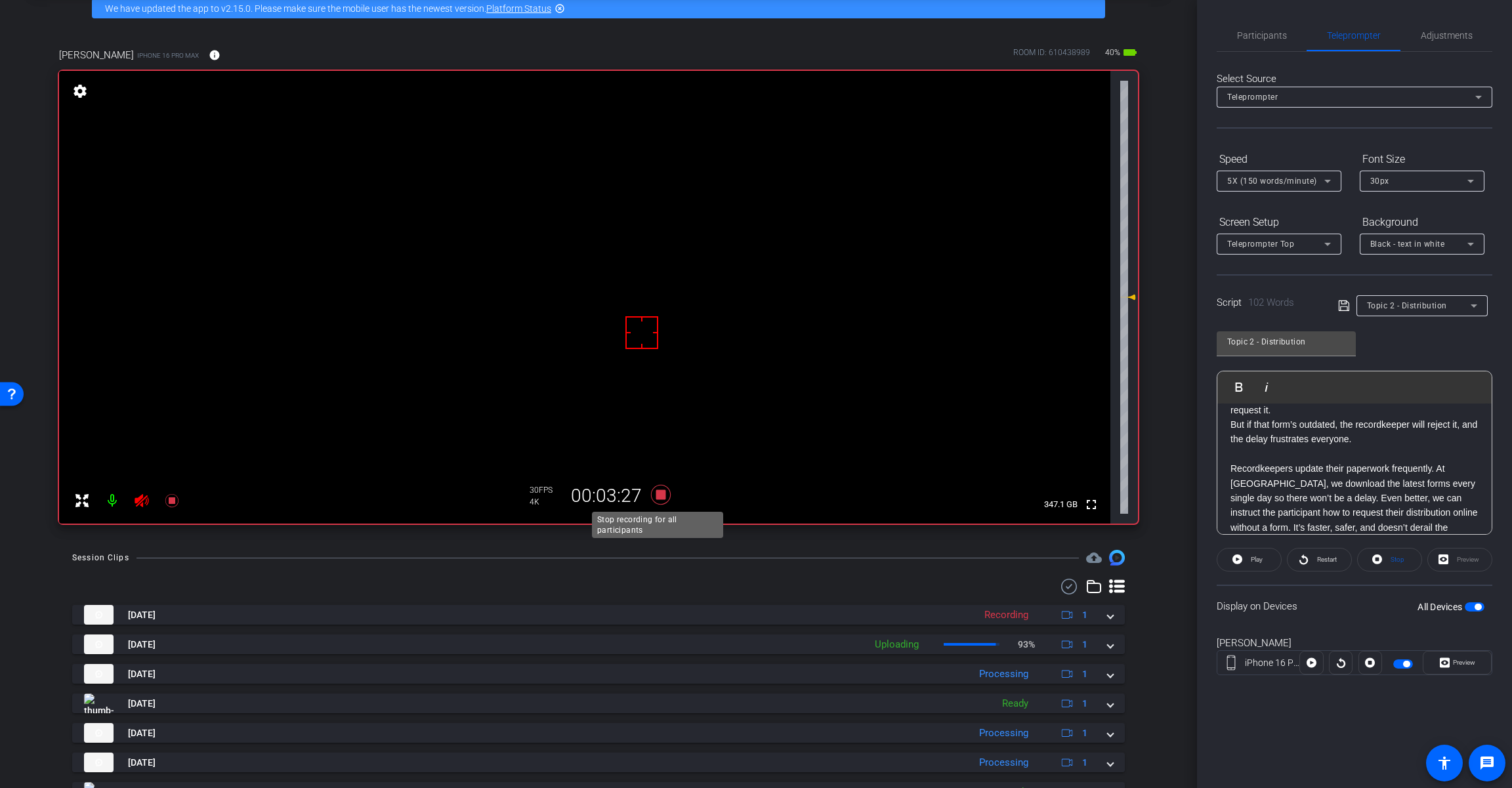
click at [656, 495] on icon at bounding box center [661, 494] width 19 height 19
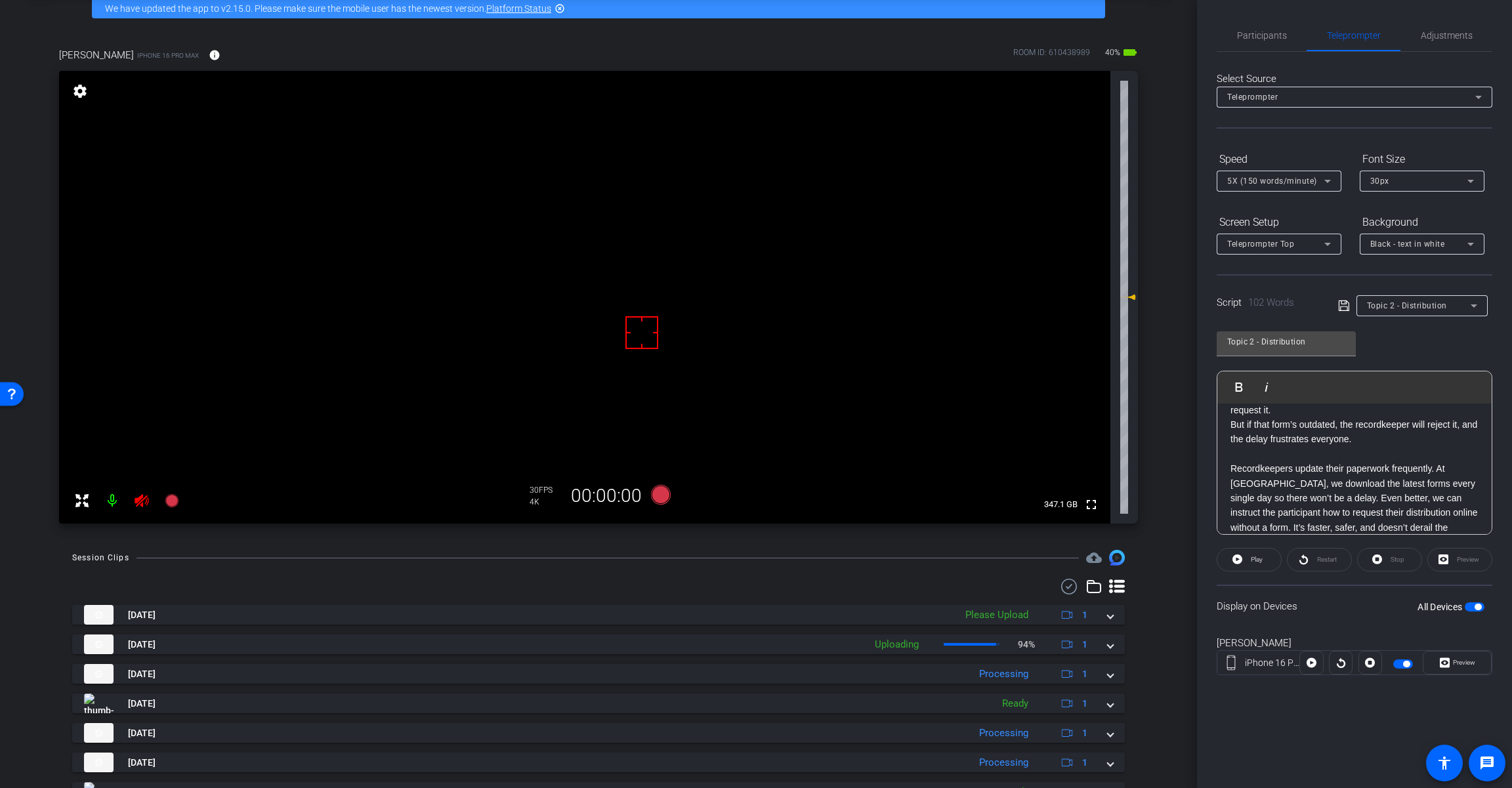
click at [138, 500] on icon at bounding box center [141, 501] width 13 height 13
click at [1445, 28] on span "Adjustments" at bounding box center [1446, 35] width 52 height 31
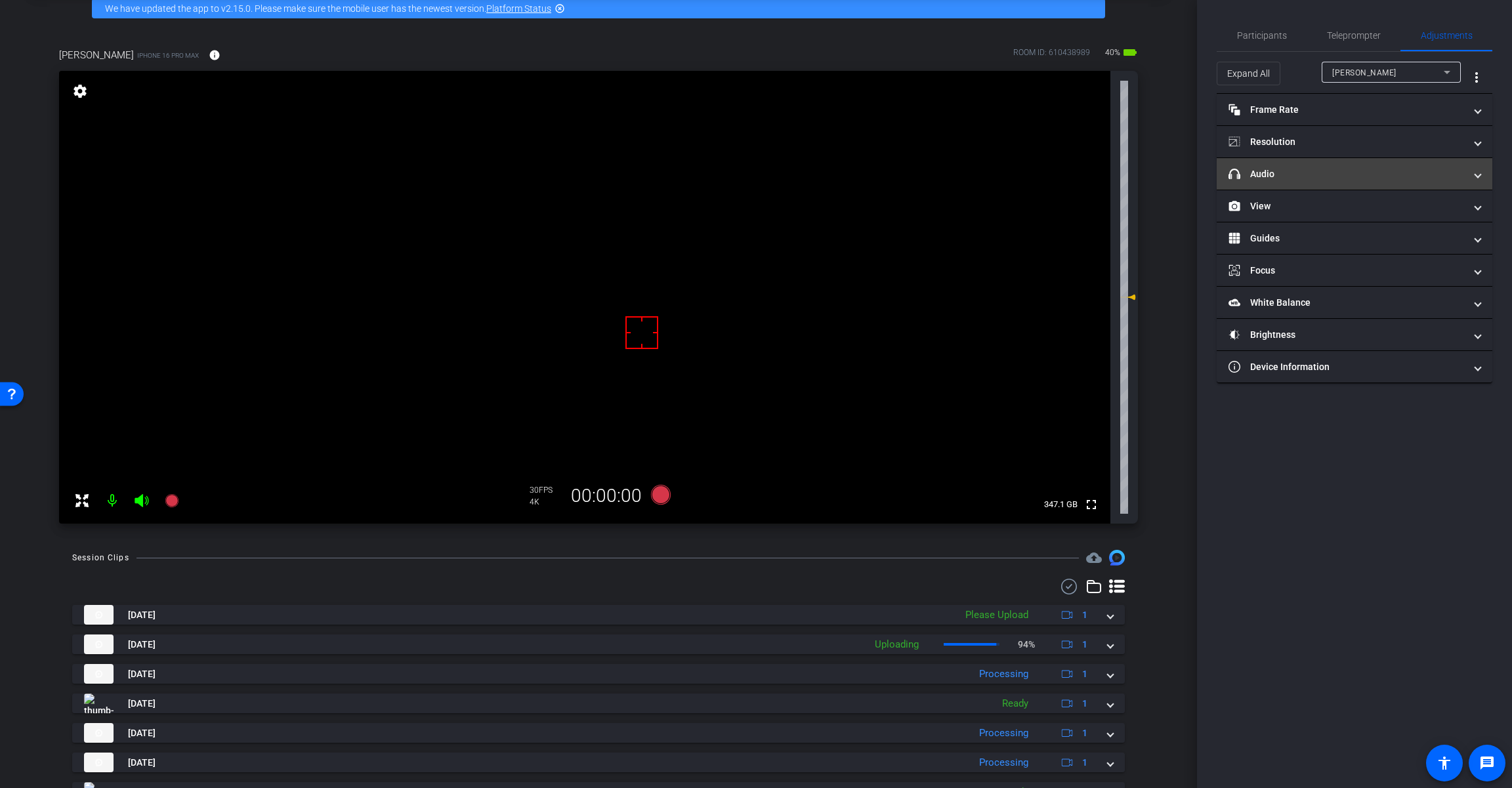
drag, startPoint x: 1319, startPoint y: 181, endPoint x: 1344, endPoint y: 187, distance: 25.7
click at [1320, 179] on mat-panel-title "headphone icon Audio" at bounding box center [1346, 174] width 236 height 13
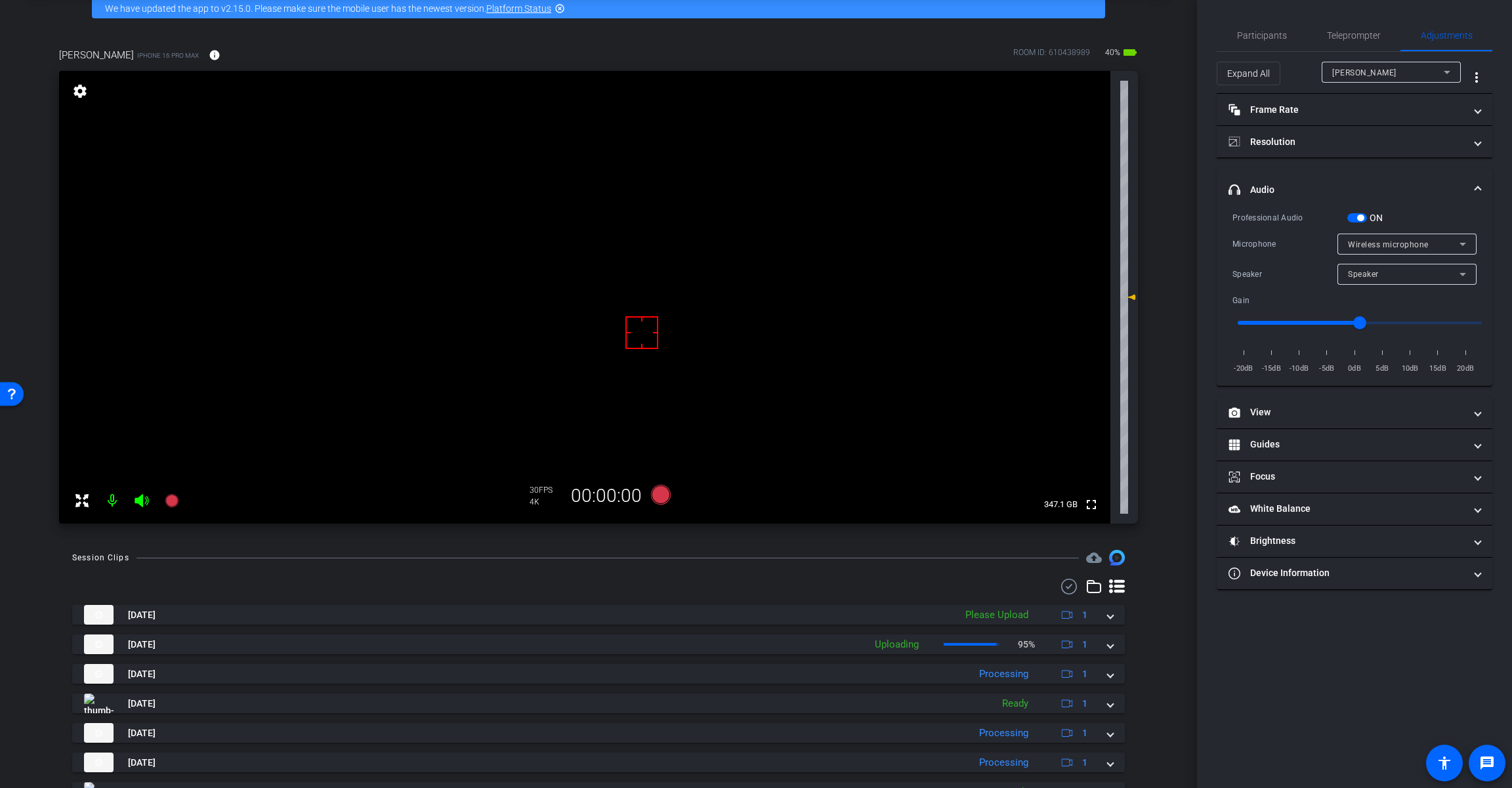
click at [1363, 215] on span "button" at bounding box center [1360, 217] width 7 height 7
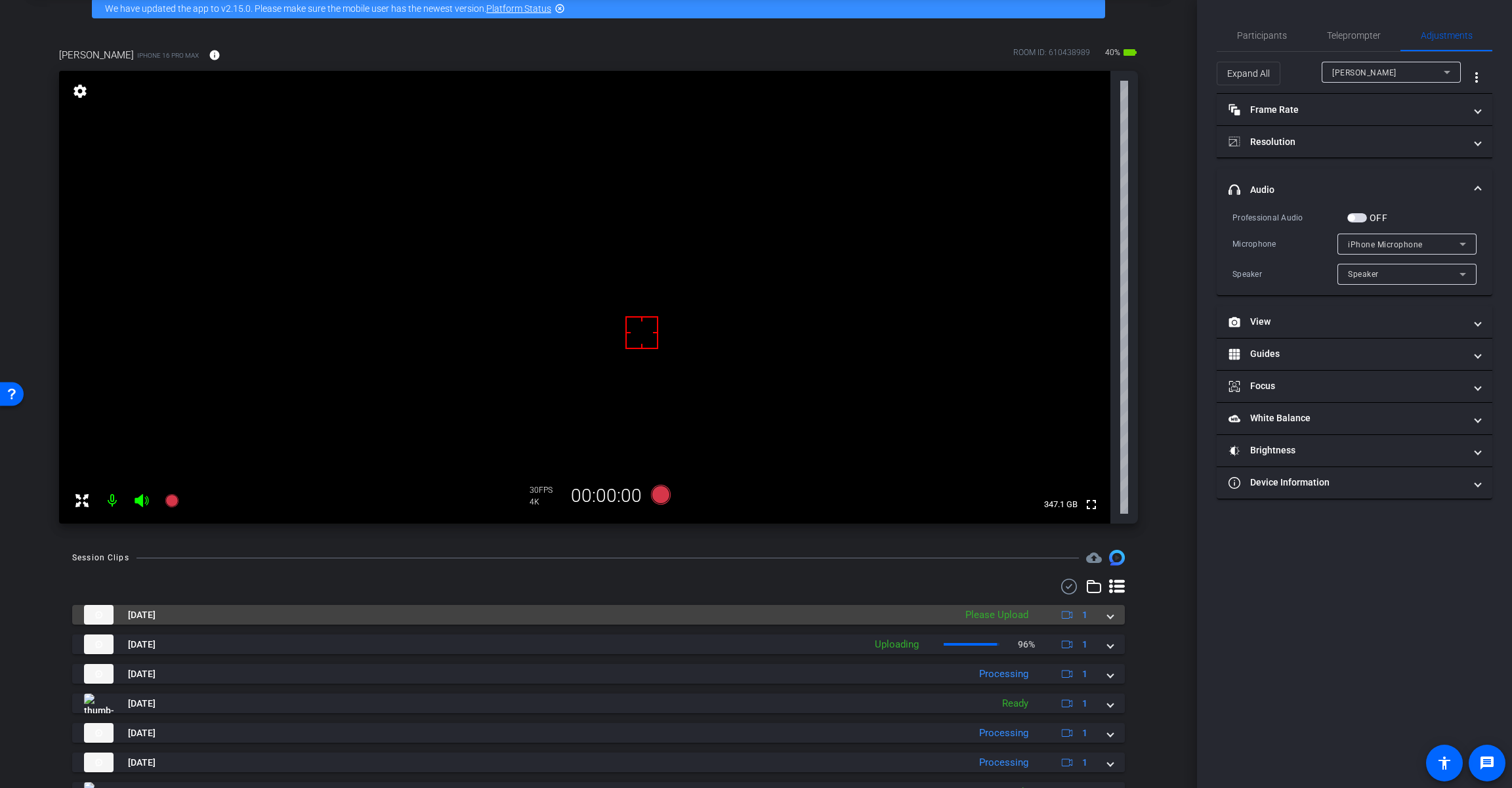
click at [1107, 619] on span at bounding box center [1110, 615] width 5 height 13
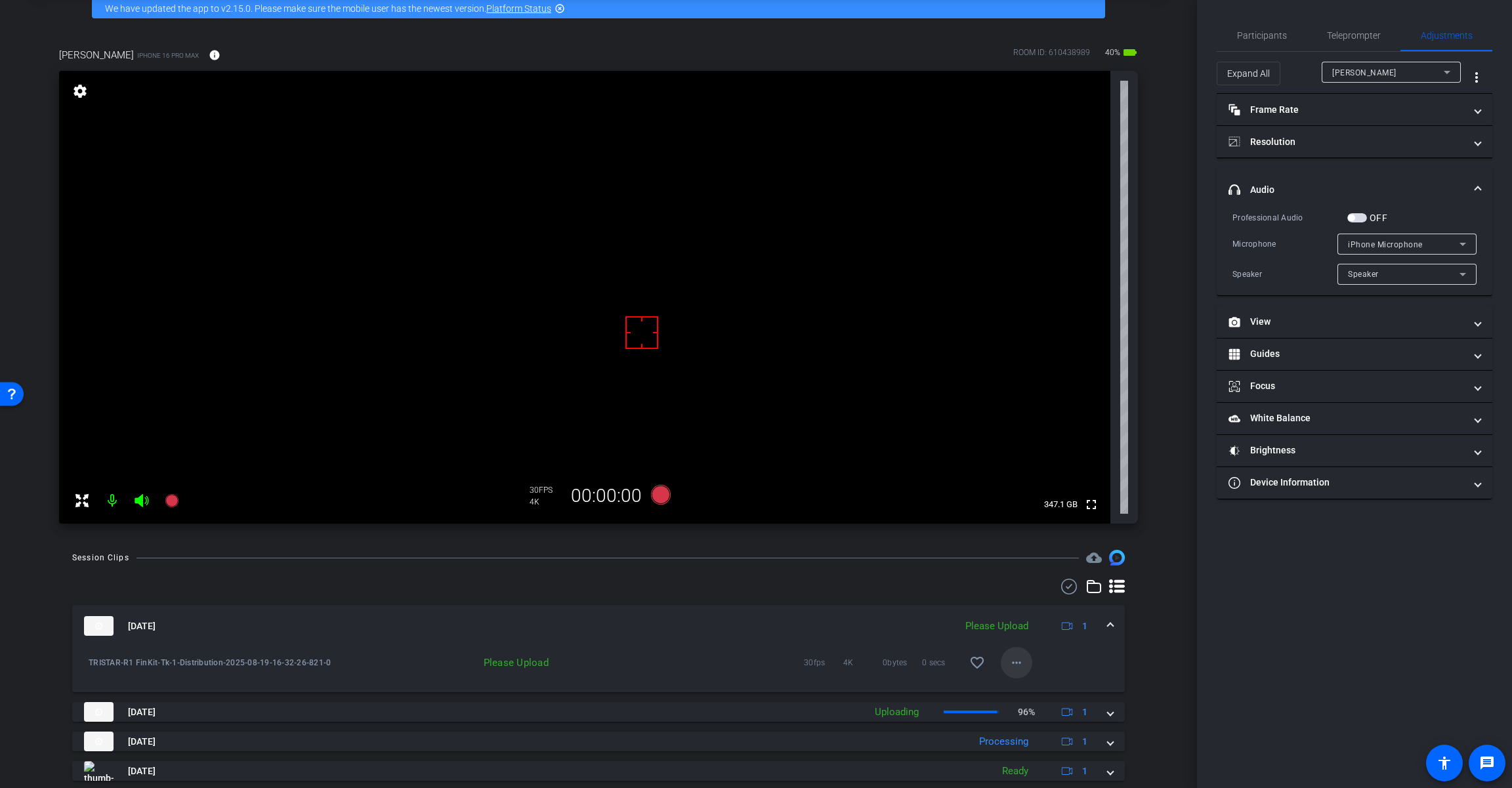
click at [1014, 663] on mat-icon "more_horiz" at bounding box center [1016, 663] width 16 height 16
click at [1039, 689] on span "Upload" at bounding box center [1031, 690] width 52 height 16
click at [1107, 625] on mat-expansion-panel-header "[DATE] Uploading 1" at bounding box center [598, 626] width 1052 height 42
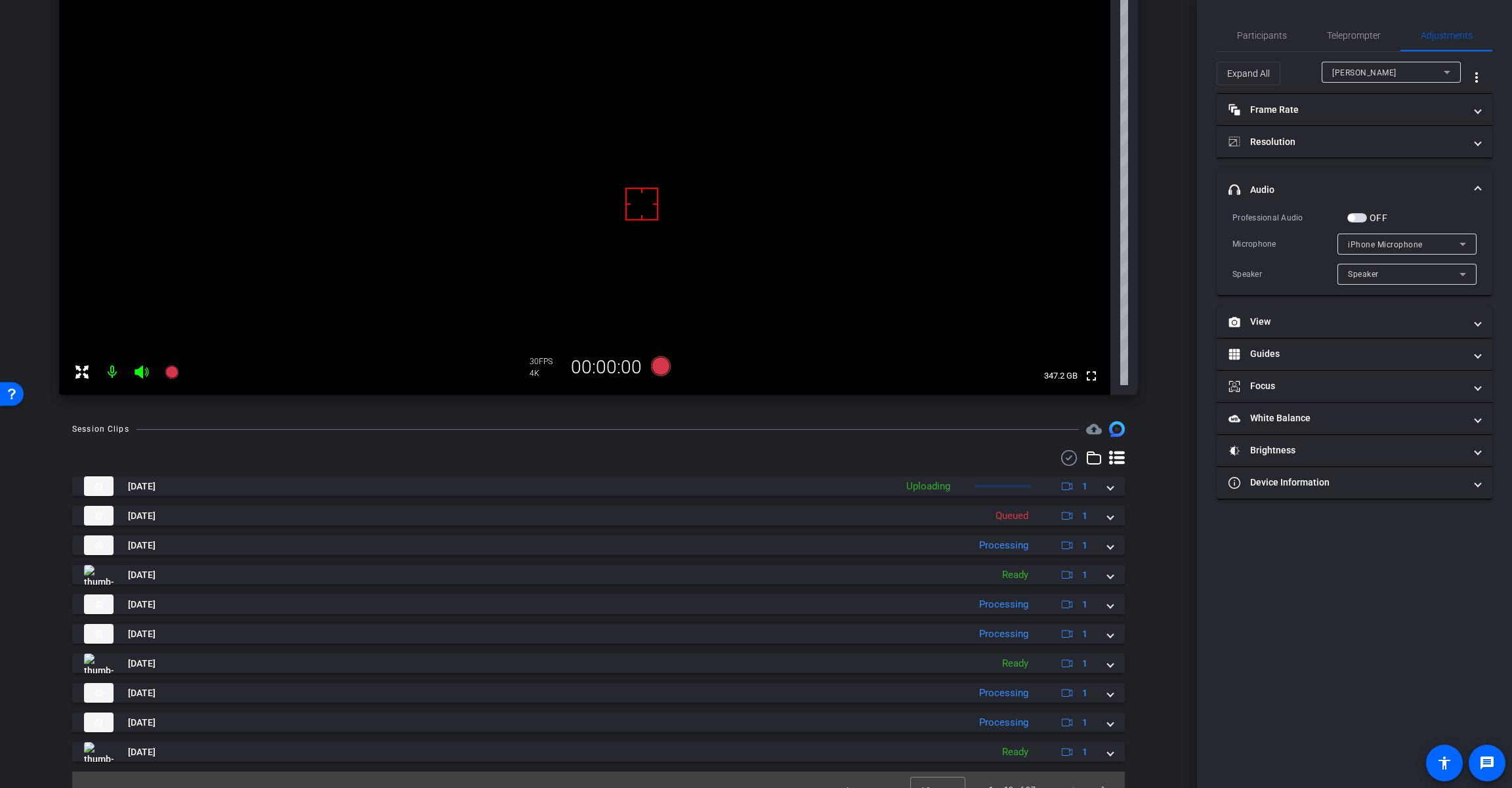
scroll to position [214, 0]
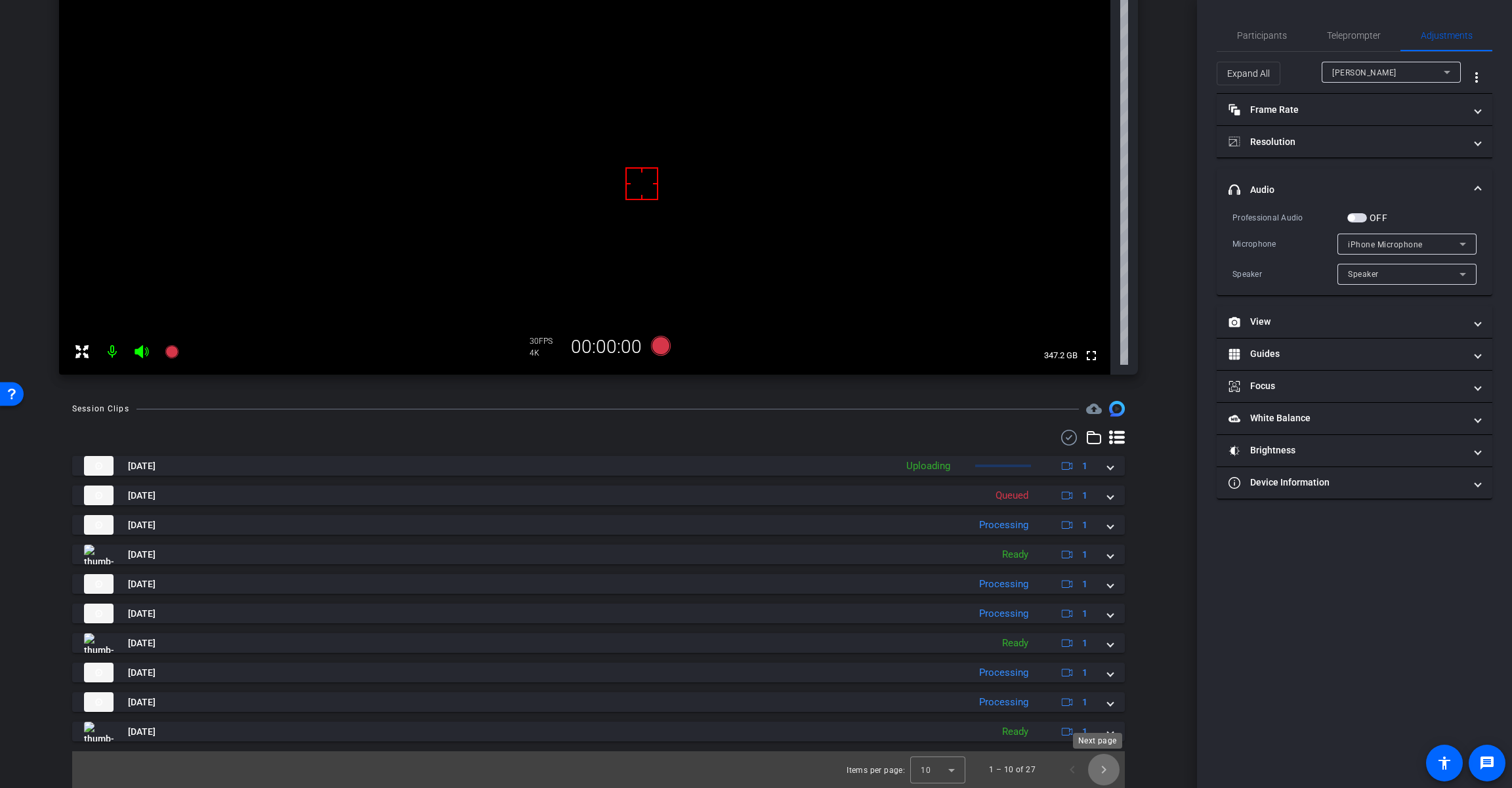
click at [1101, 771] on span "Next page" at bounding box center [1104, 770] width 31 height 31
click at [1102, 778] on span "Next page" at bounding box center [1104, 770] width 31 height 31
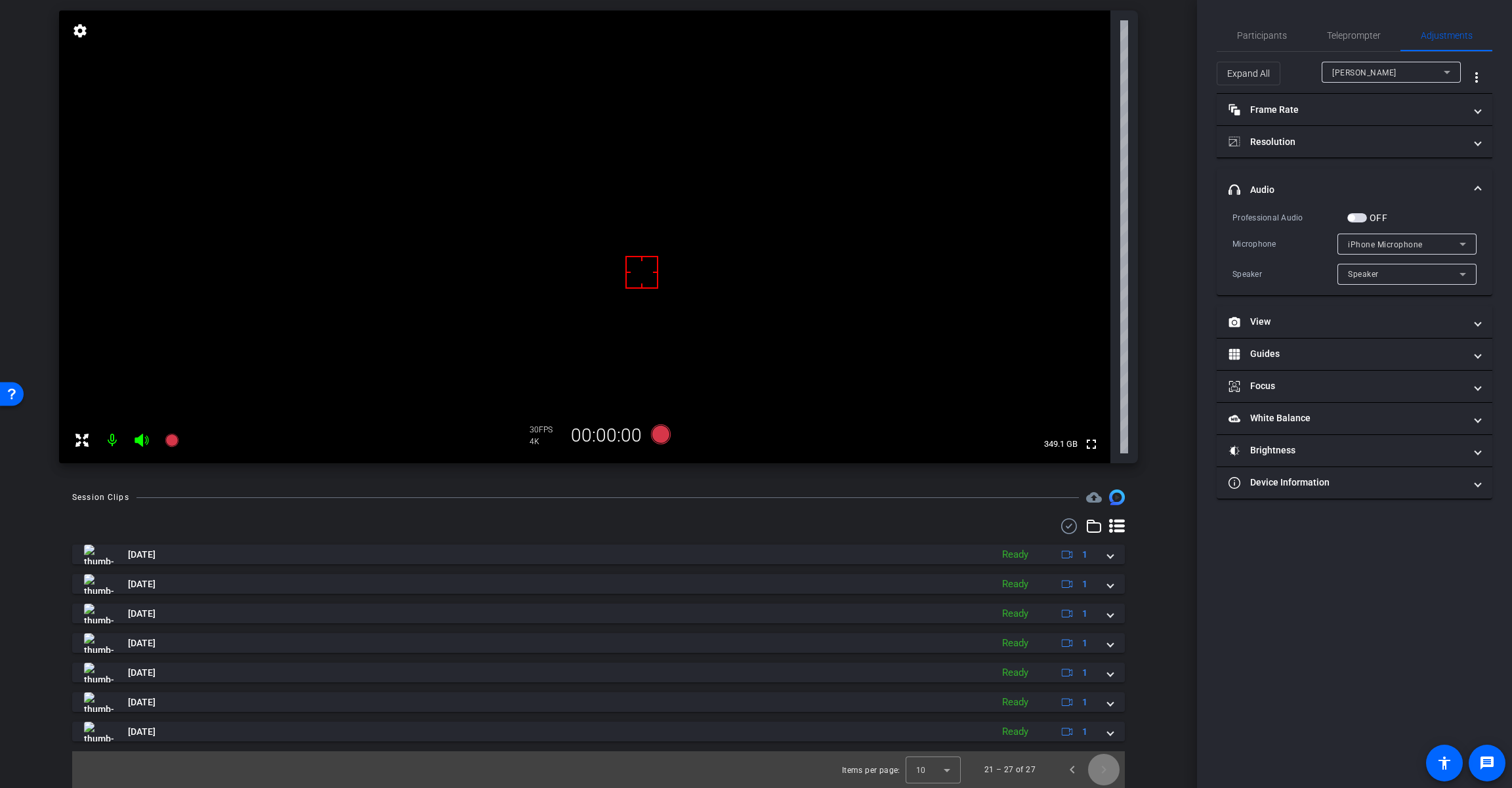
scroll to position [126, 0]
click at [1065, 772] on span "Previous page" at bounding box center [1072, 770] width 31 height 31
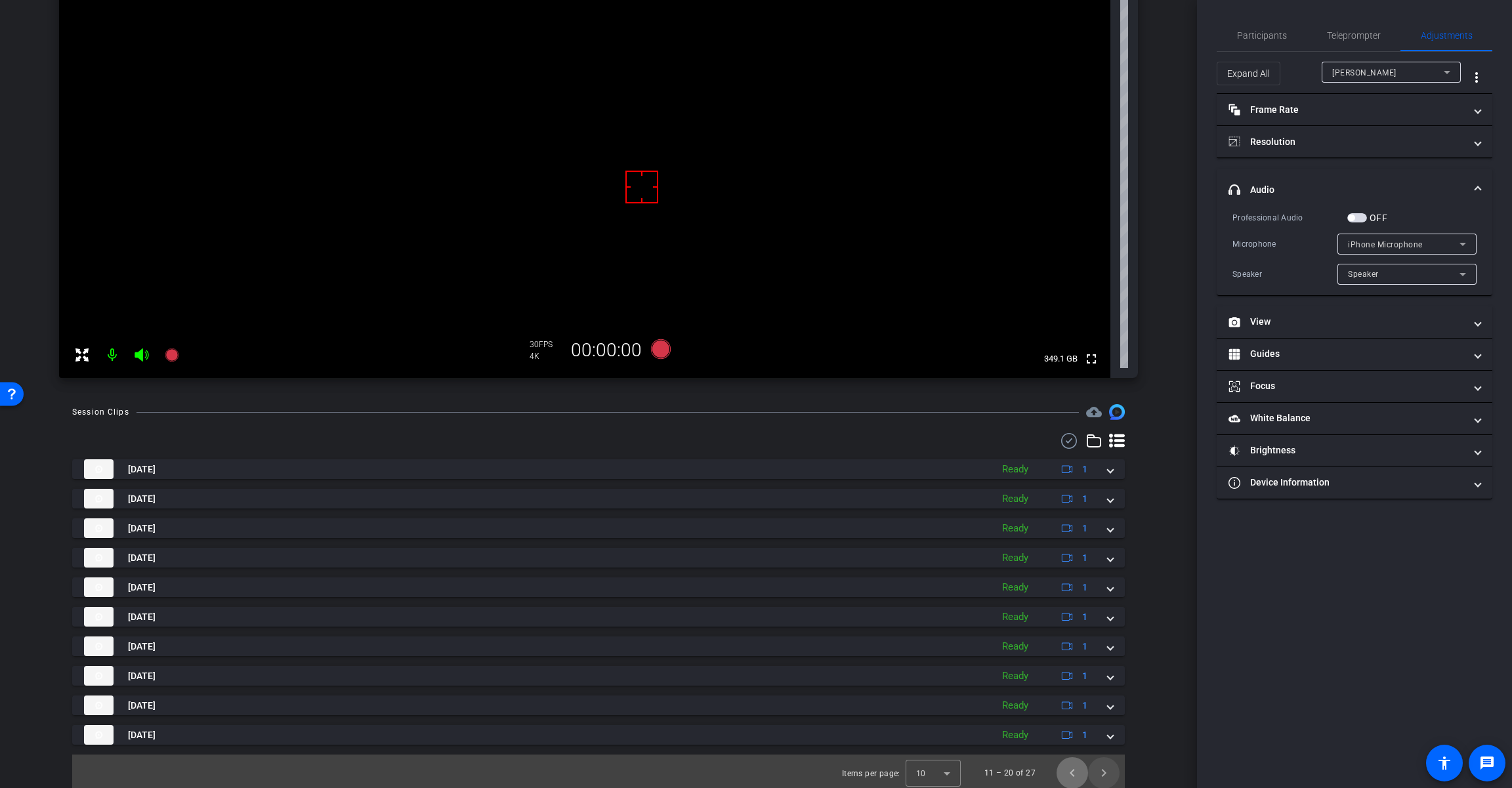
scroll to position [214, 0]
click at [1071, 777] on span "Previous page" at bounding box center [1072, 770] width 31 height 31
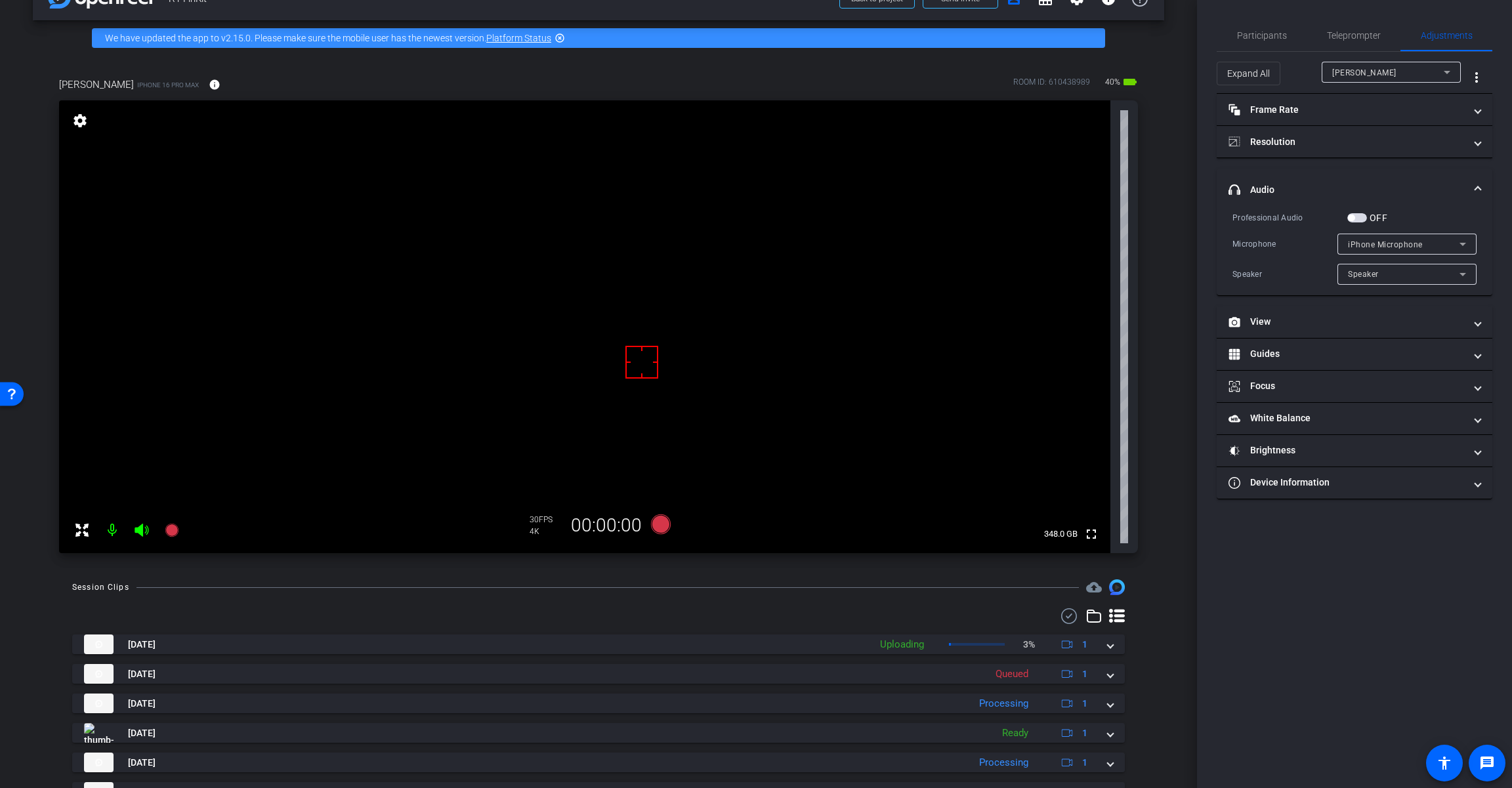
scroll to position [131, 0]
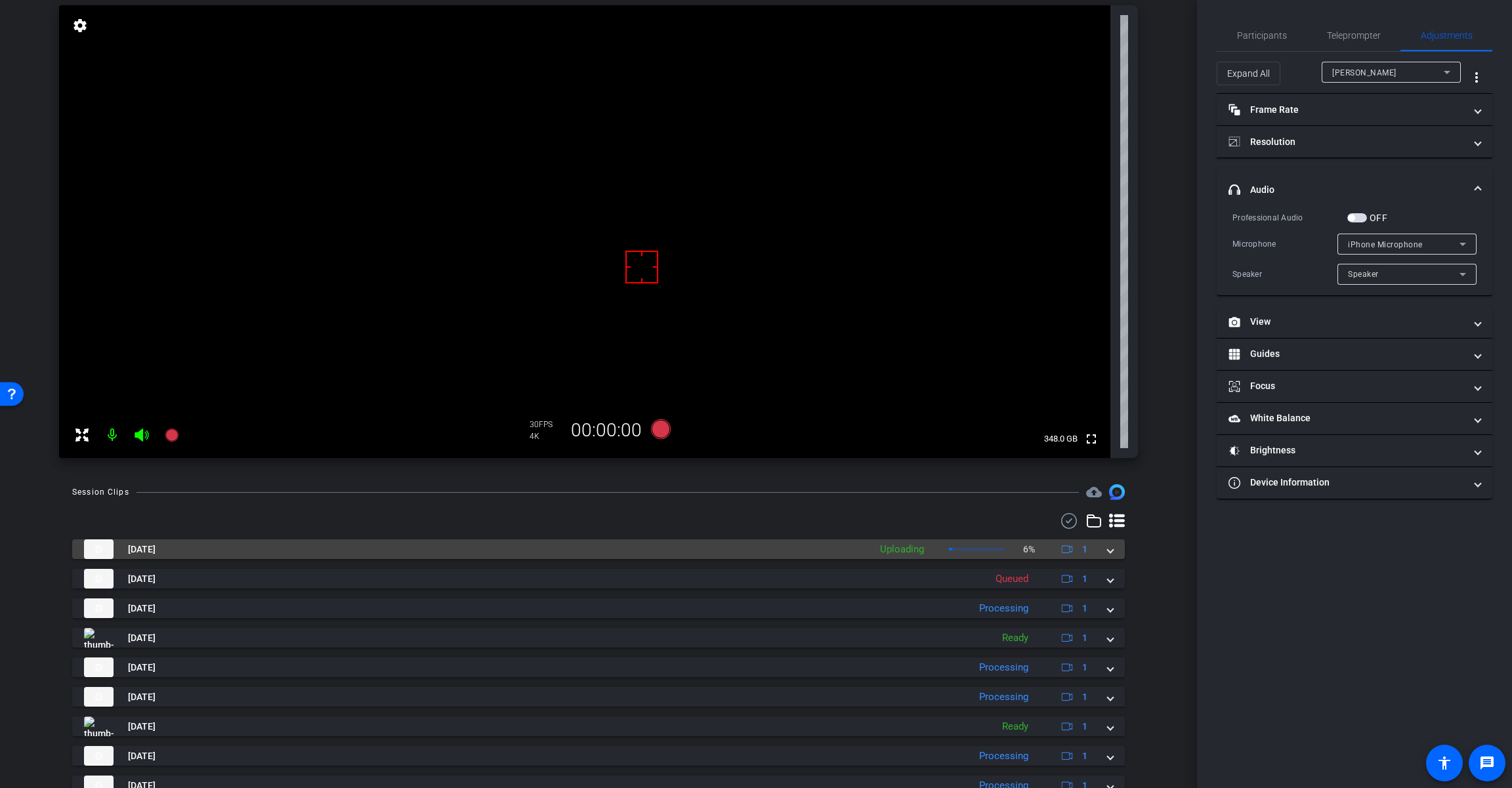
click at [1101, 555] on div "[DATE] Uploading 6% 1" at bounding box center [595, 549] width 1024 height 19
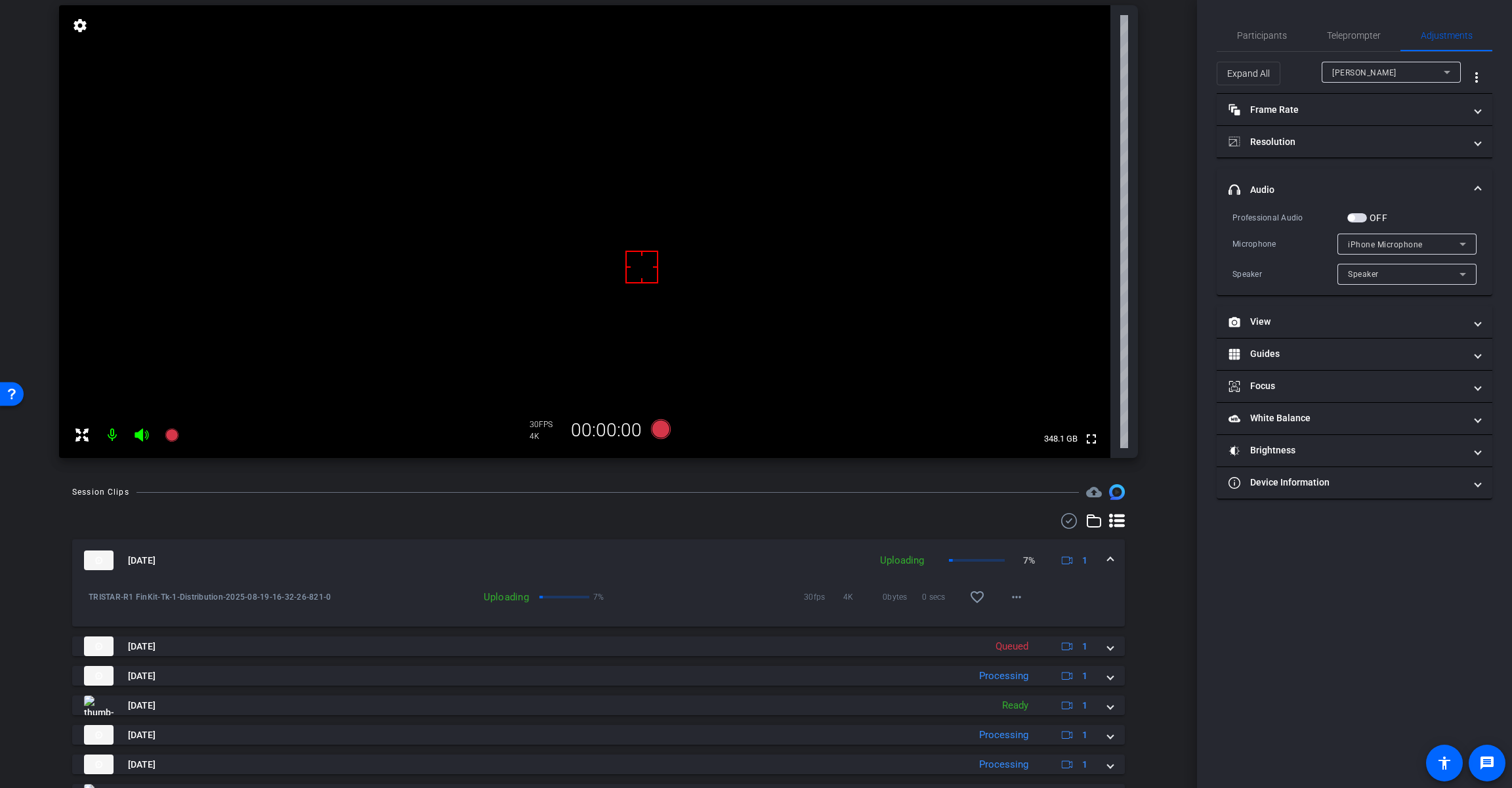
click at [1107, 555] on span at bounding box center [1110, 561] width 5 height 13
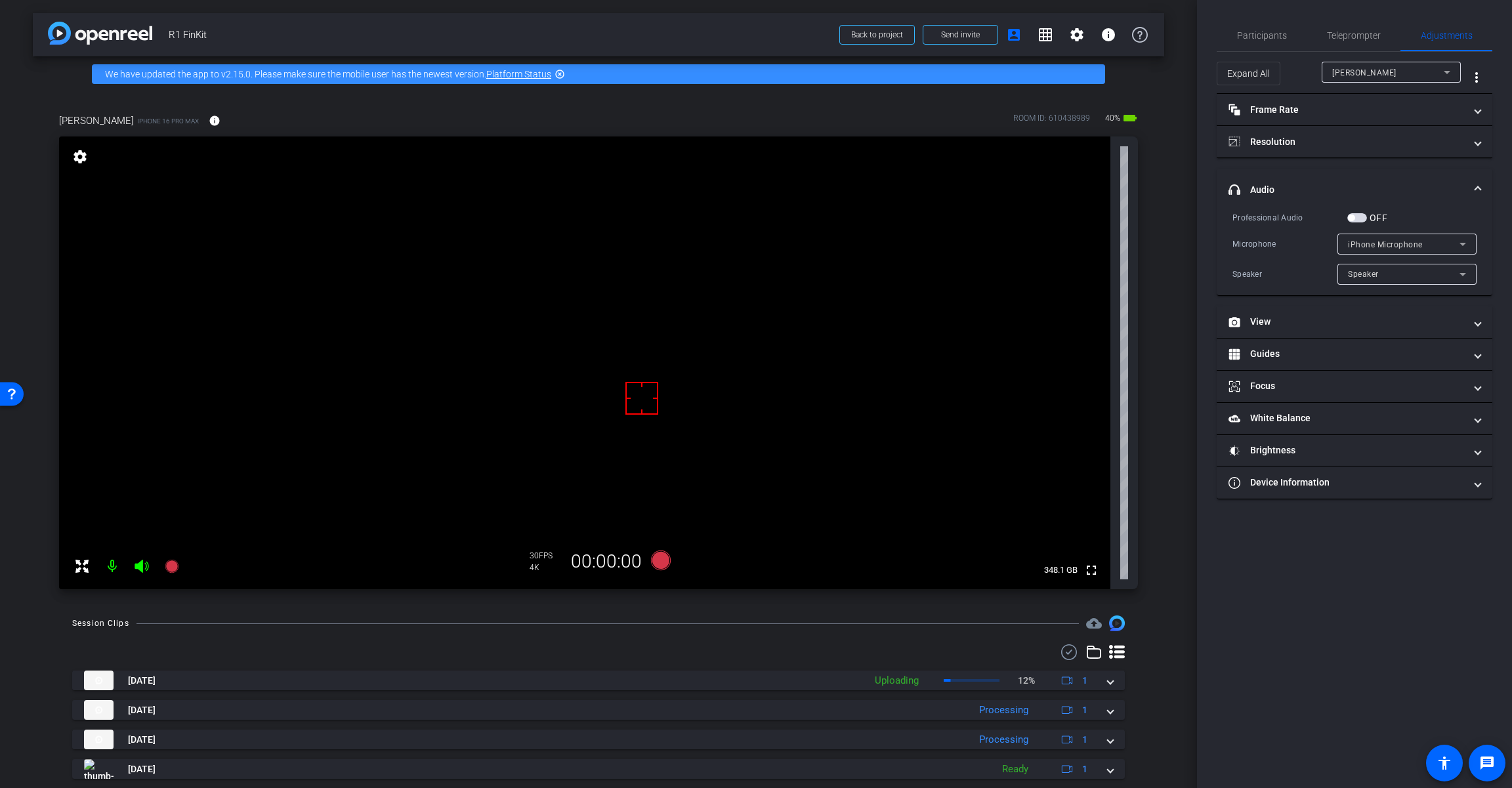
scroll to position [66, 0]
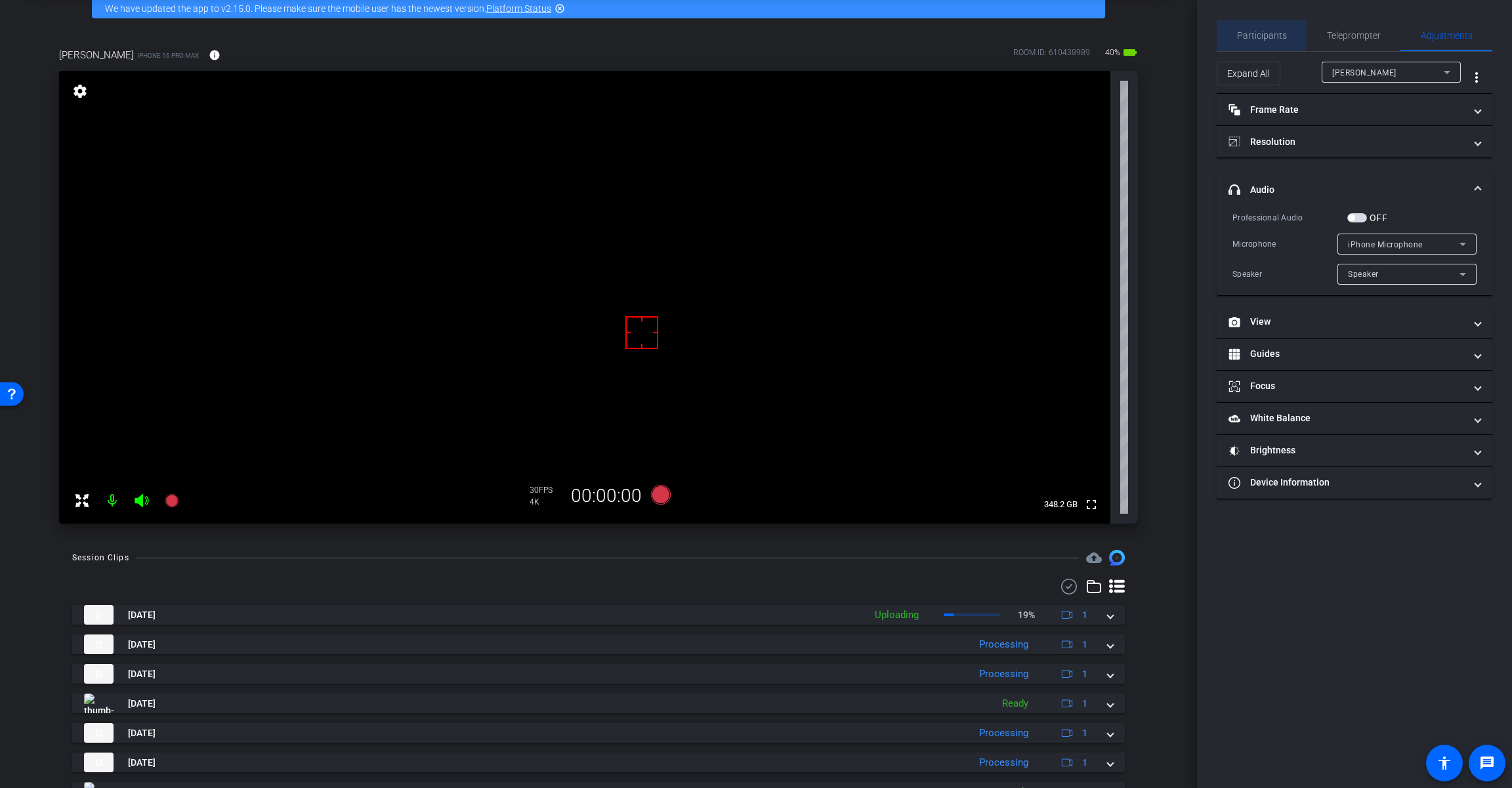
click at [1261, 31] on span "Participants" at bounding box center [1261, 35] width 50 height 9
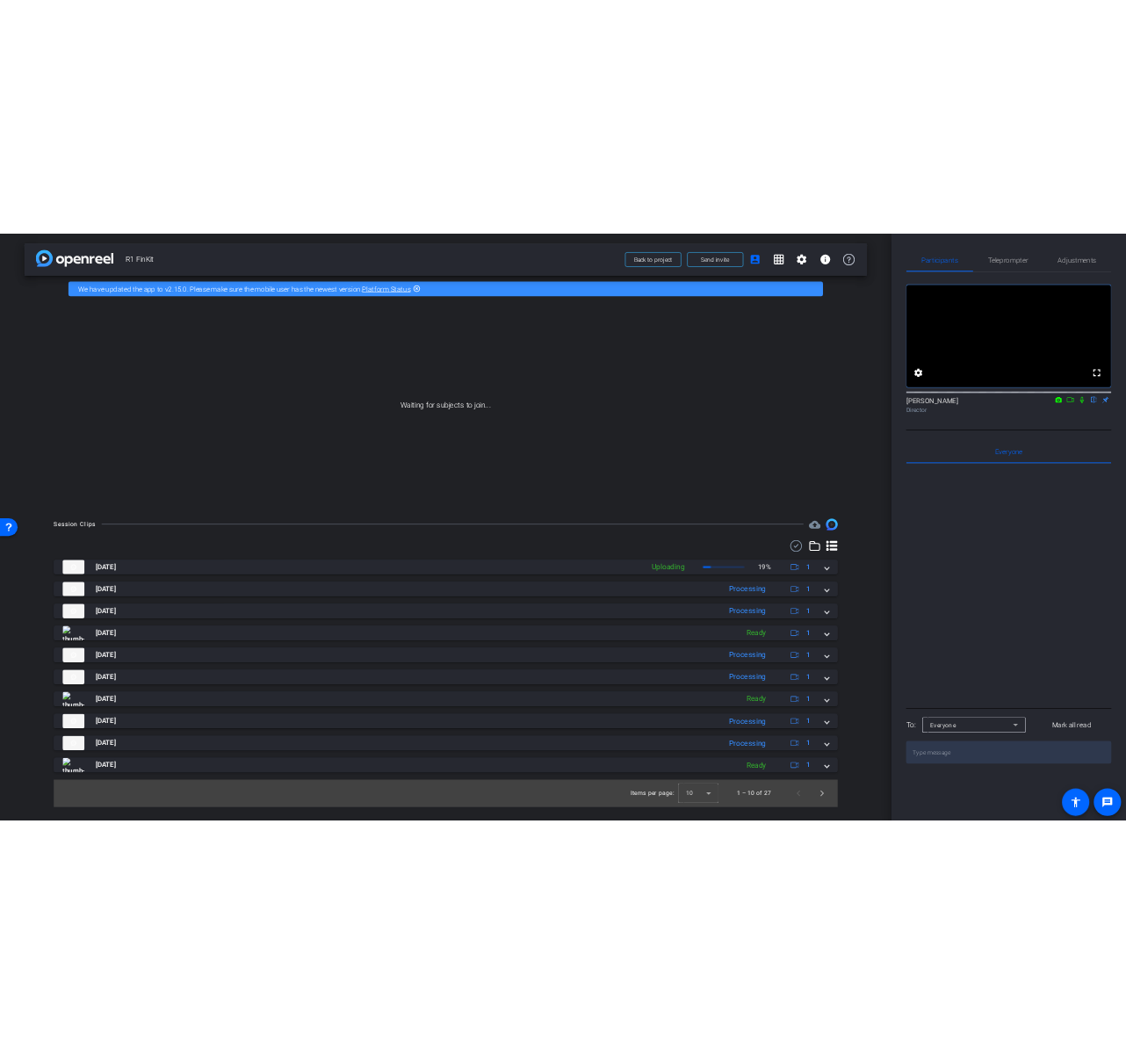
scroll to position [0, 0]
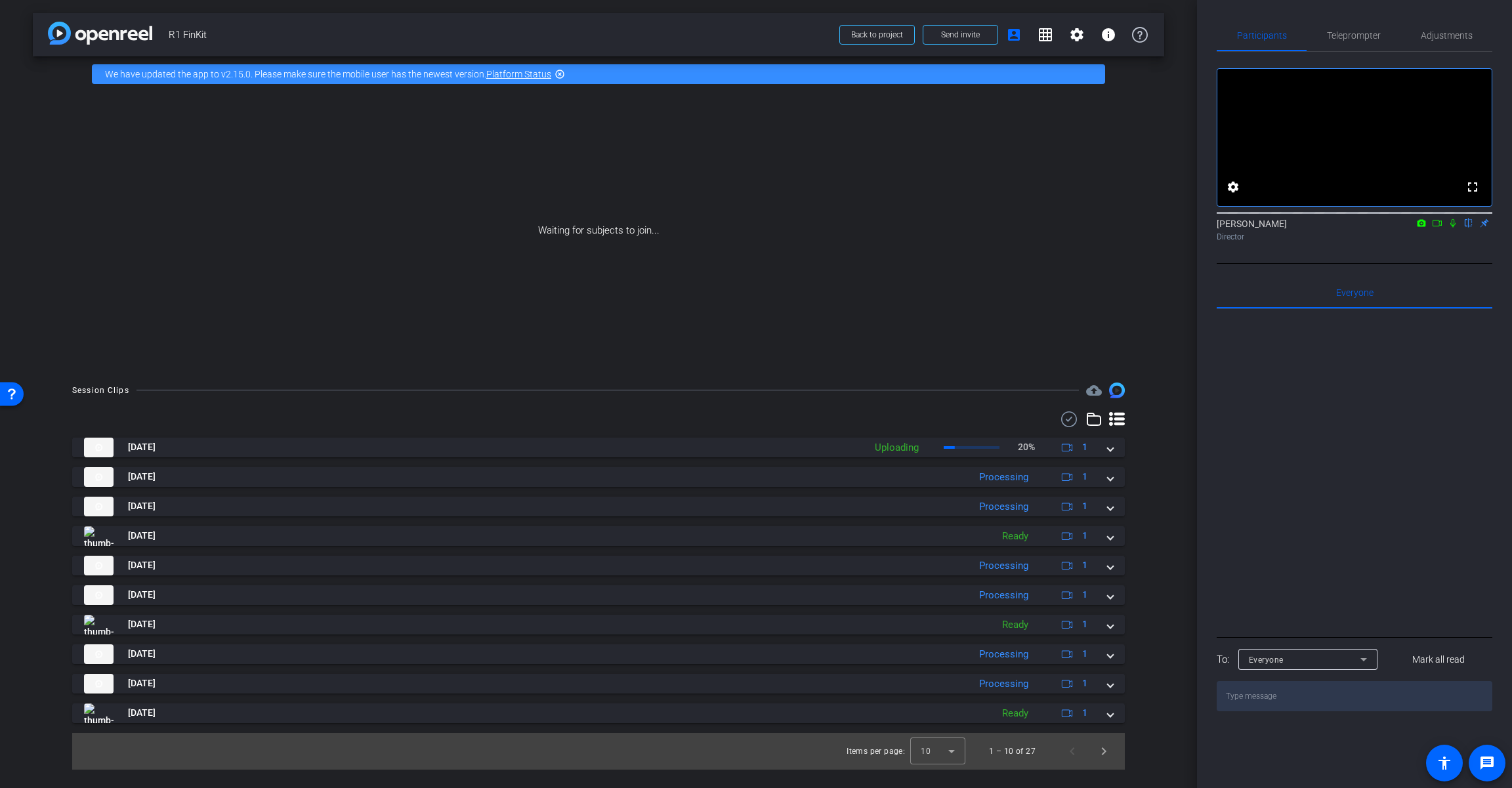
click at [1439, 226] on icon at bounding box center [1437, 223] width 9 height 7
click at [1468, 228] on icon at bounding box center [1468, 223] width 10 height 9
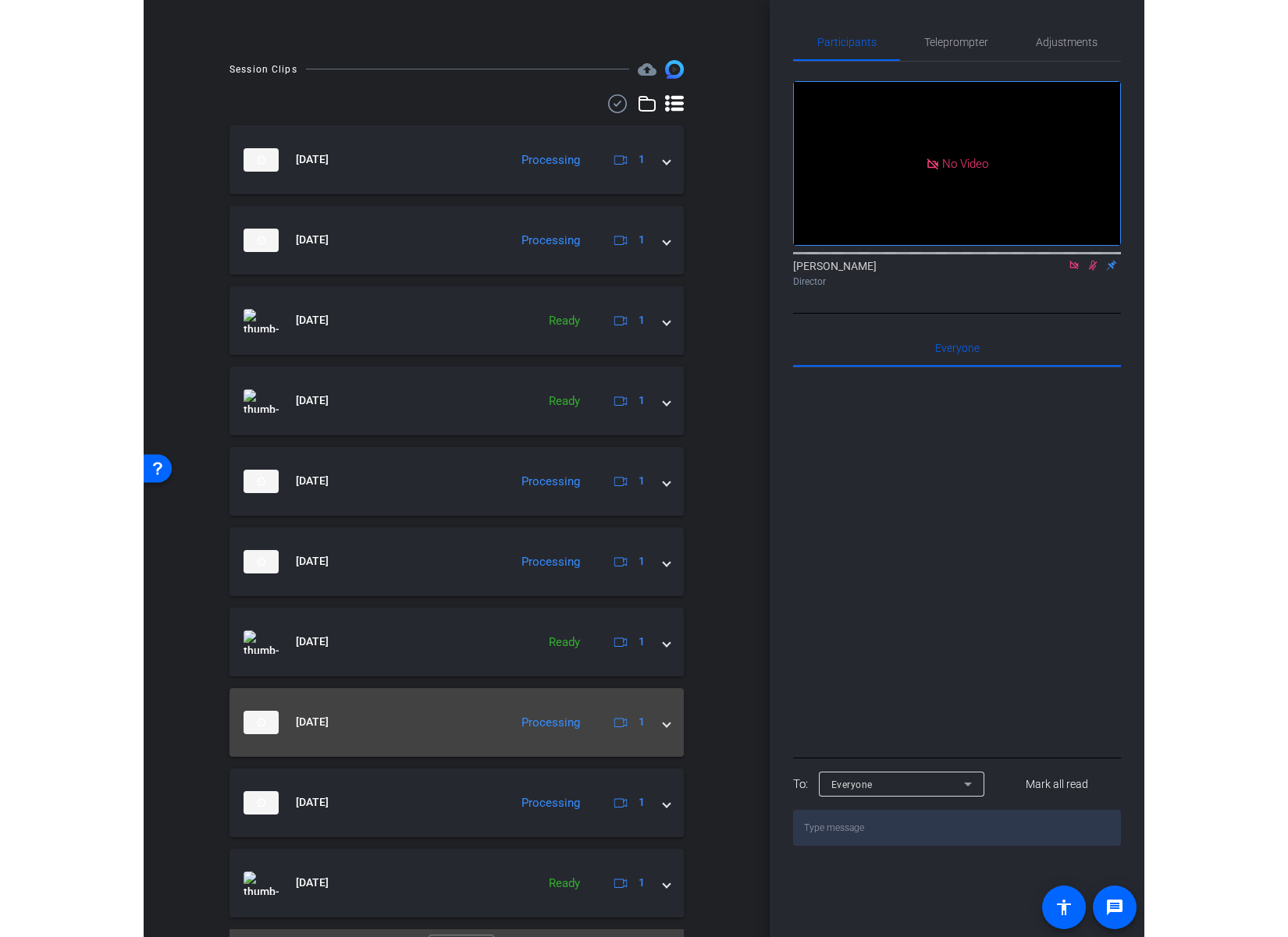
scroll to position [443, 0]
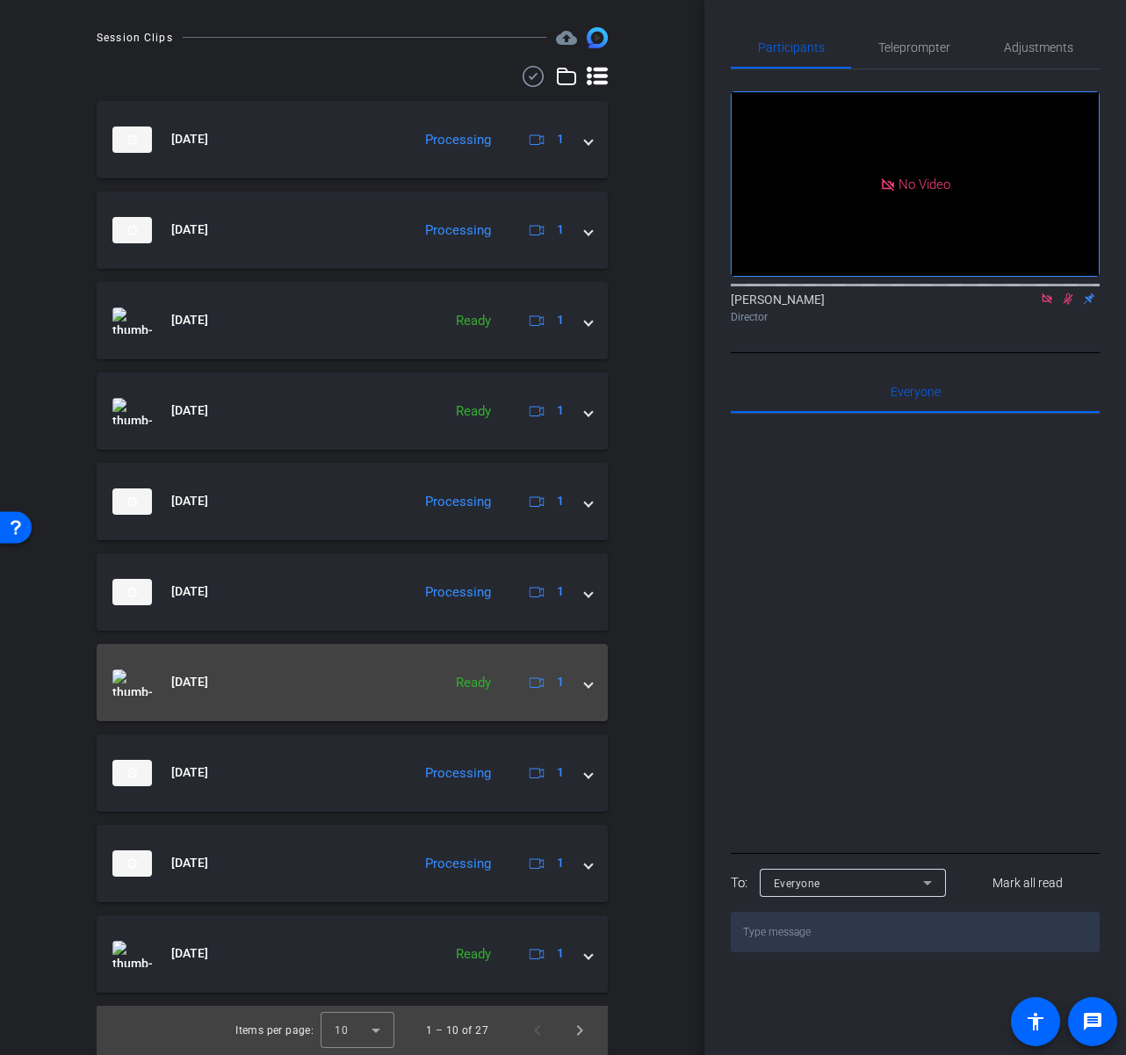
click at [585, 686] on span at bounding box center [588, 682] width 7 height 18
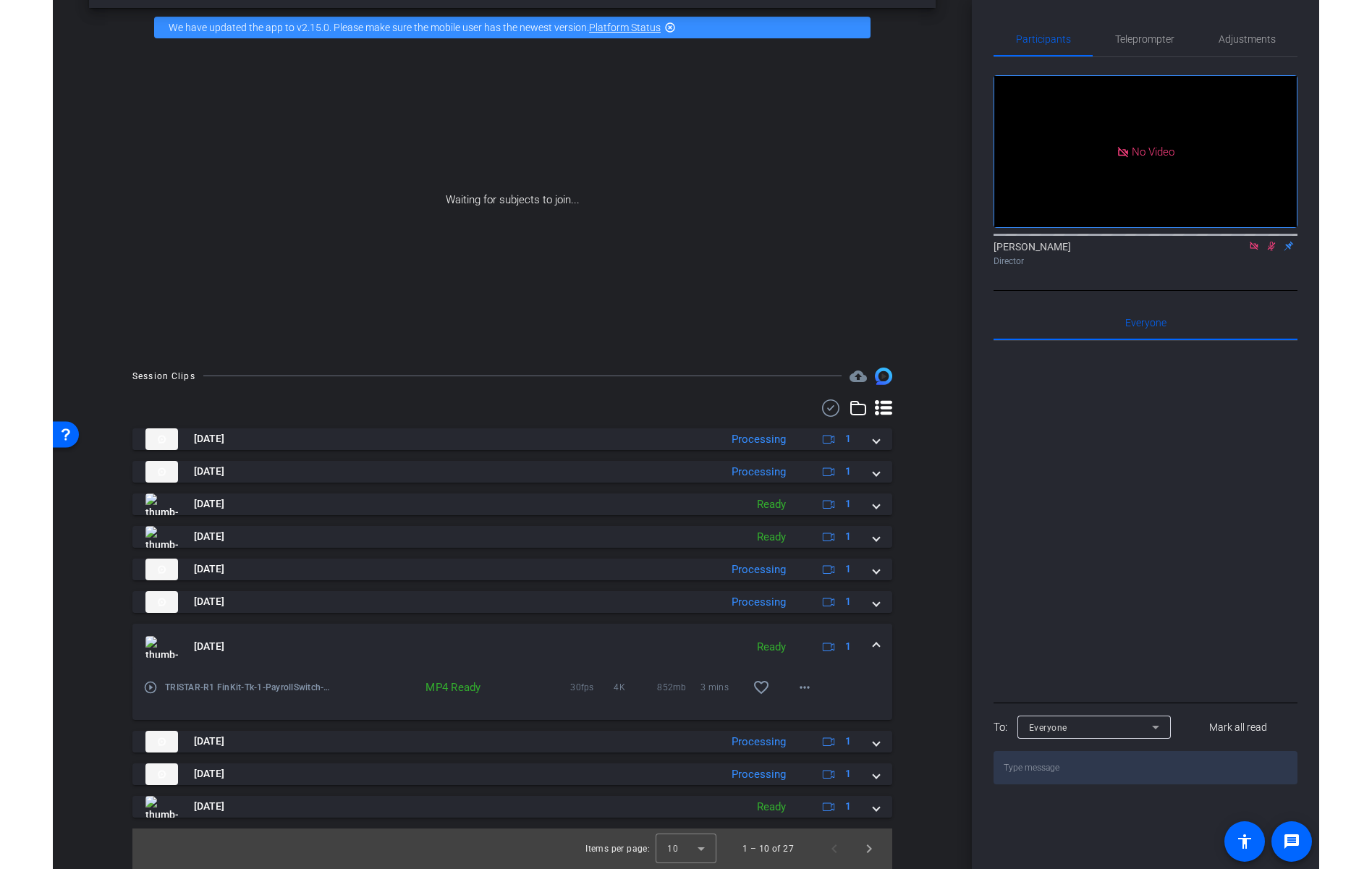
scroll to position [54, 0]
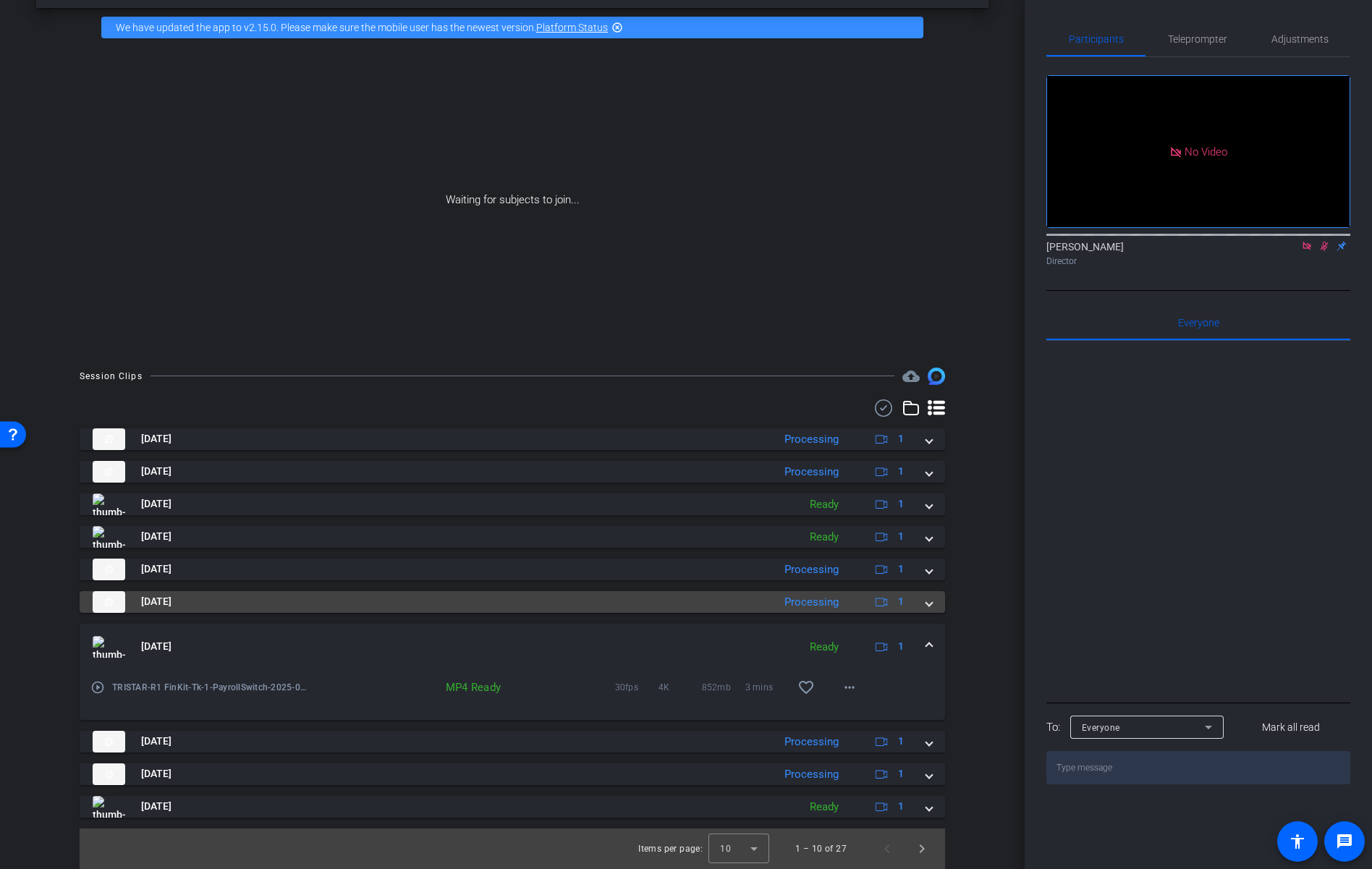
click at [297, 601] on mat-panel-title "[DATE]" at bounding box center [428, 602] width 673 height 21
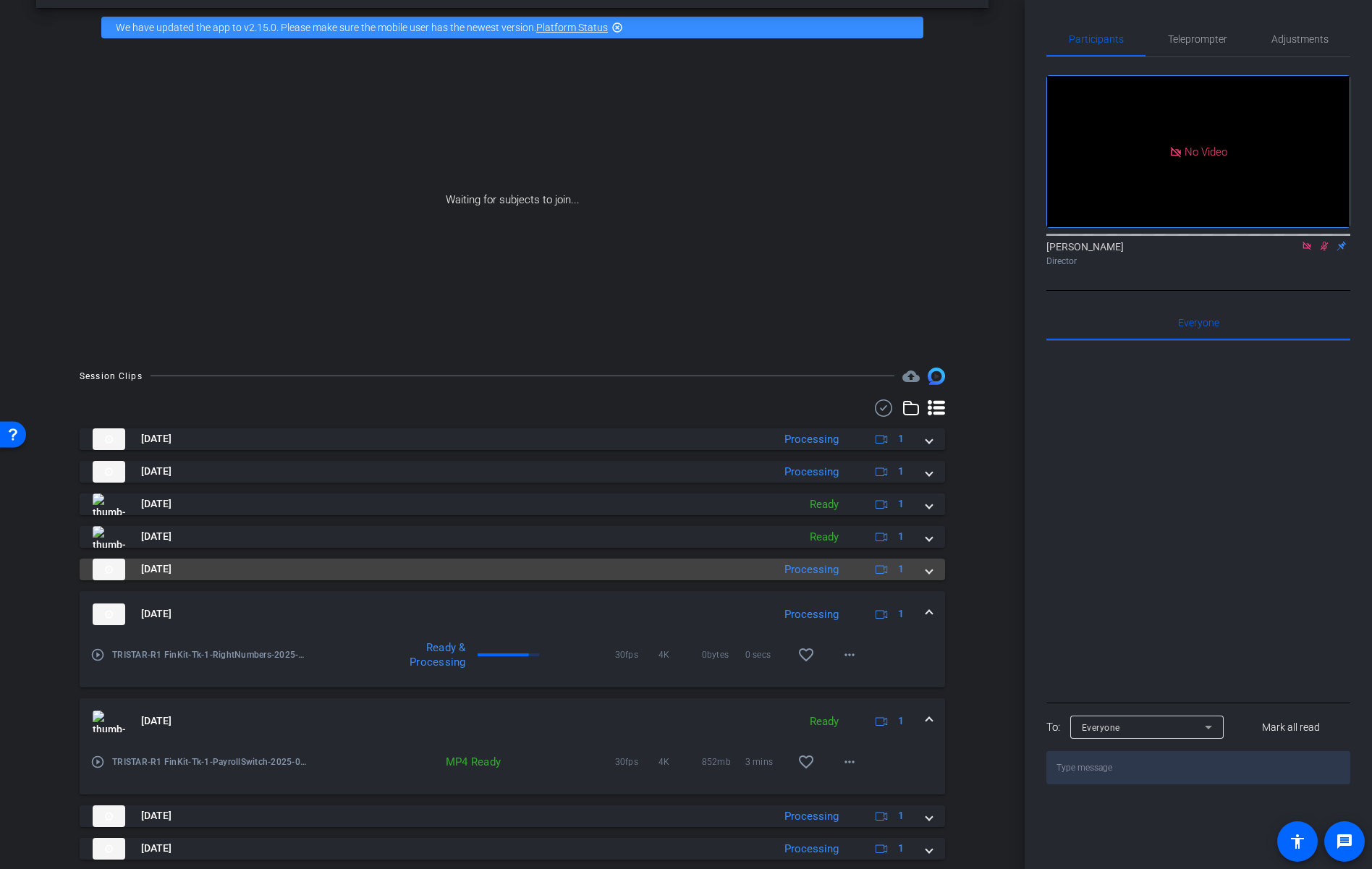
click at [313, 571] on mat-panel-title "[DATE]" at bounding box center [428, 569] width 673 height 21
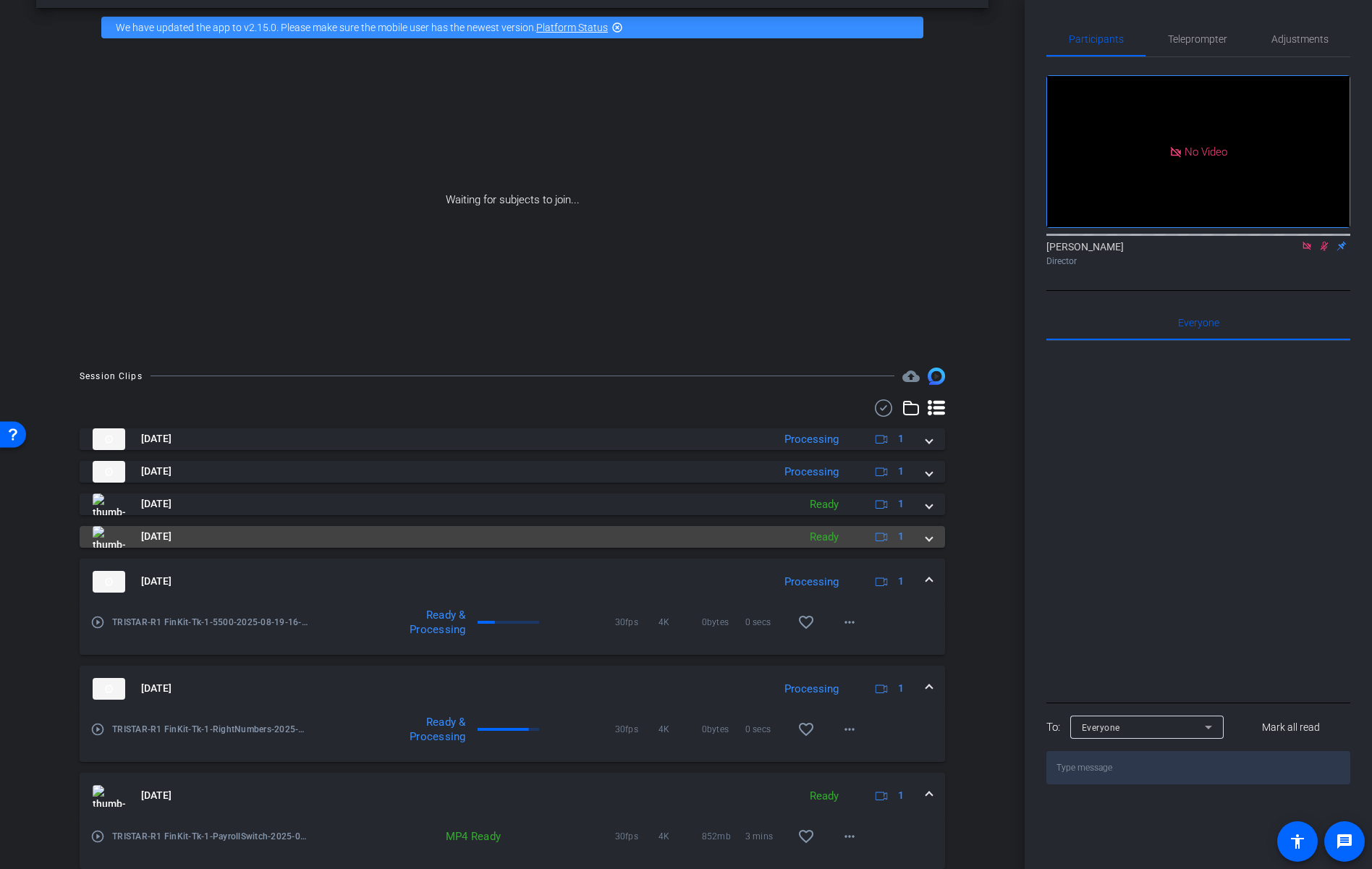
click at [309, 540] on mat-panel-title "[DATE]" at bounding box center [441, 537] width 698 height 21
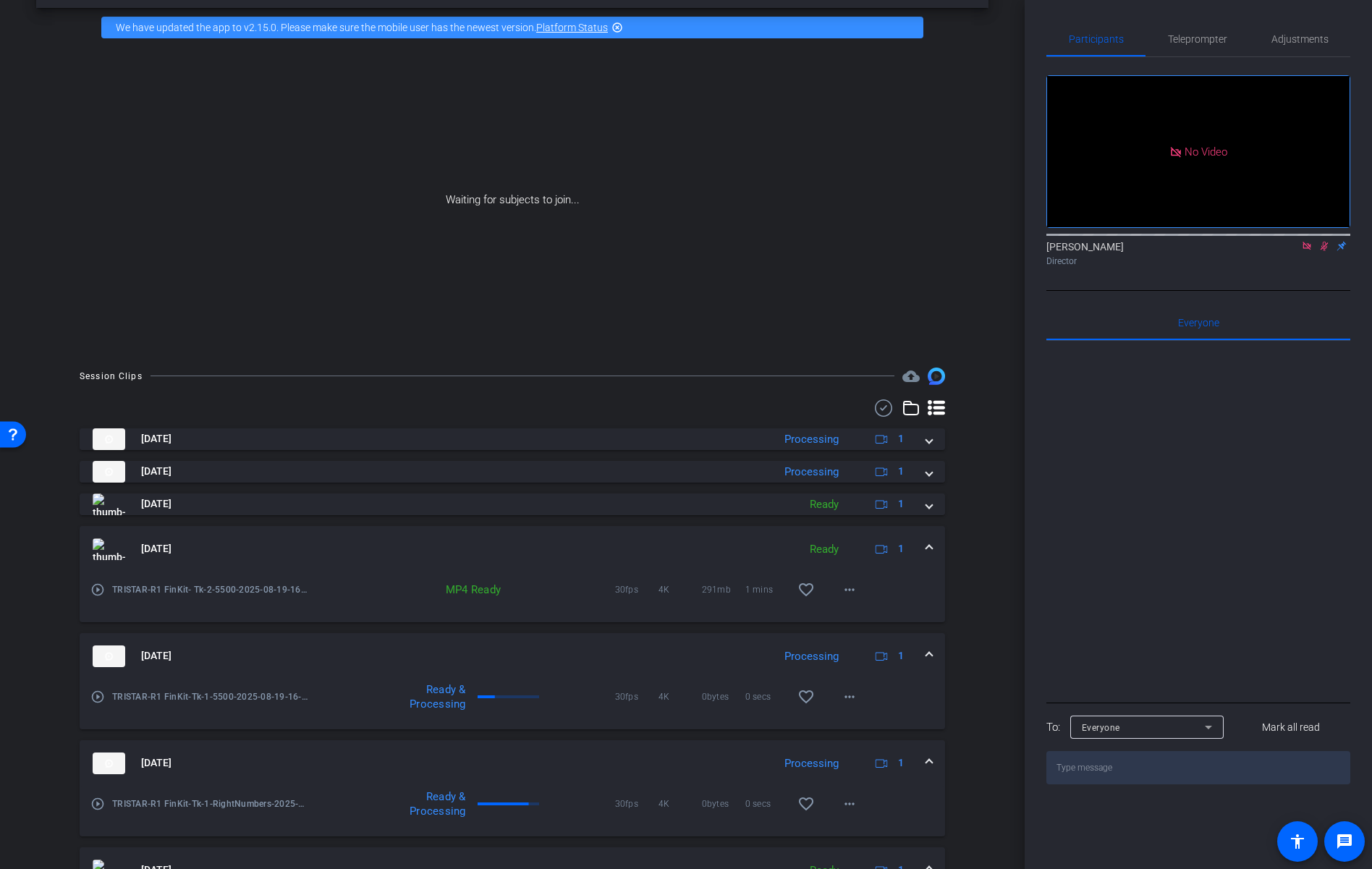
click at [291, 516] on div "[DATE] Processing 1 play_circle_outline TRISTAR-R1 FinKit-Tk-1-Distribution-202…" at bounding box center [512, 735] width 866 height 613
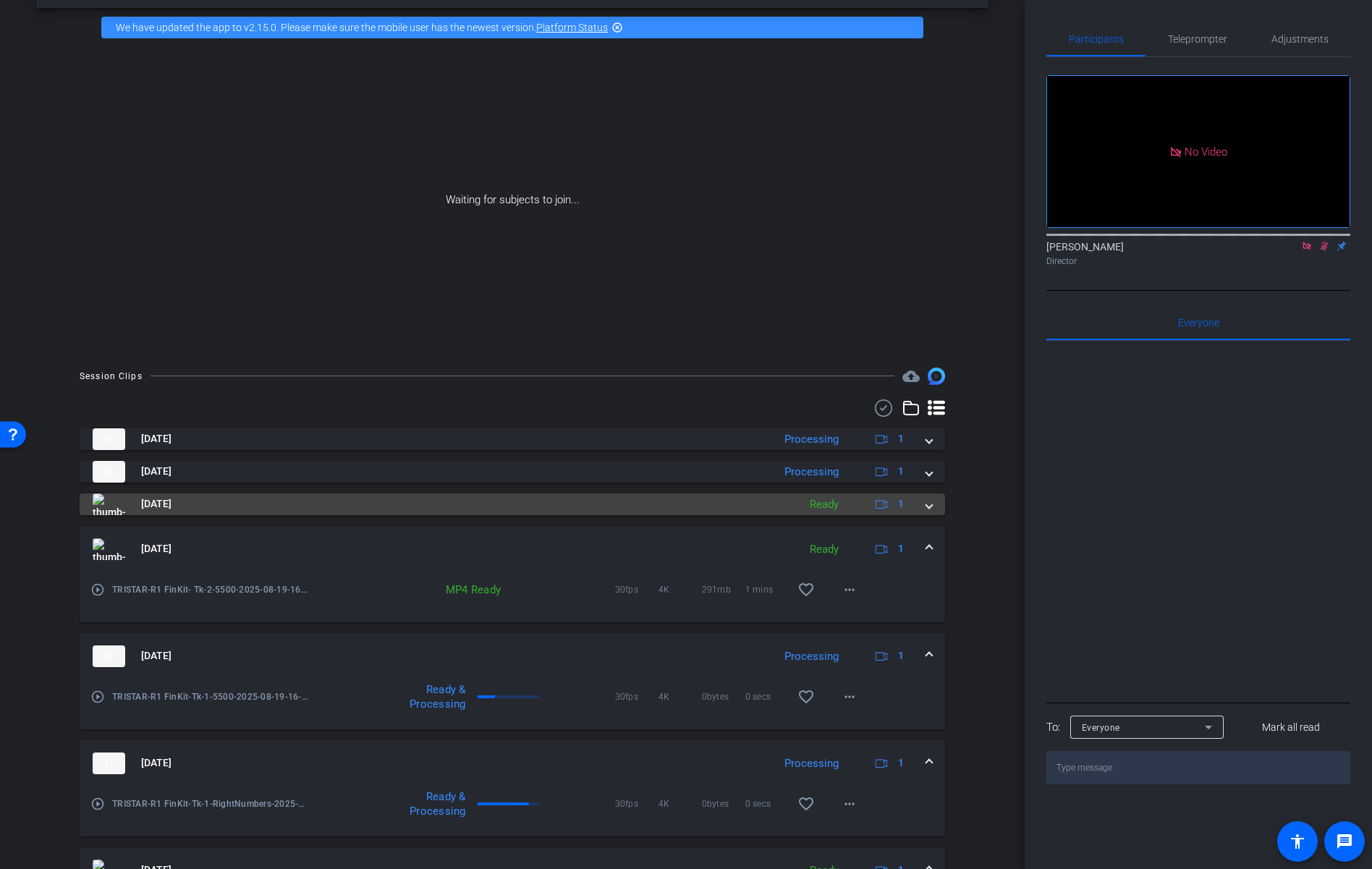
click at [290, 506] on mat-panel-title "[DATE]" at bounding box center [441, 504] width 698 height 21
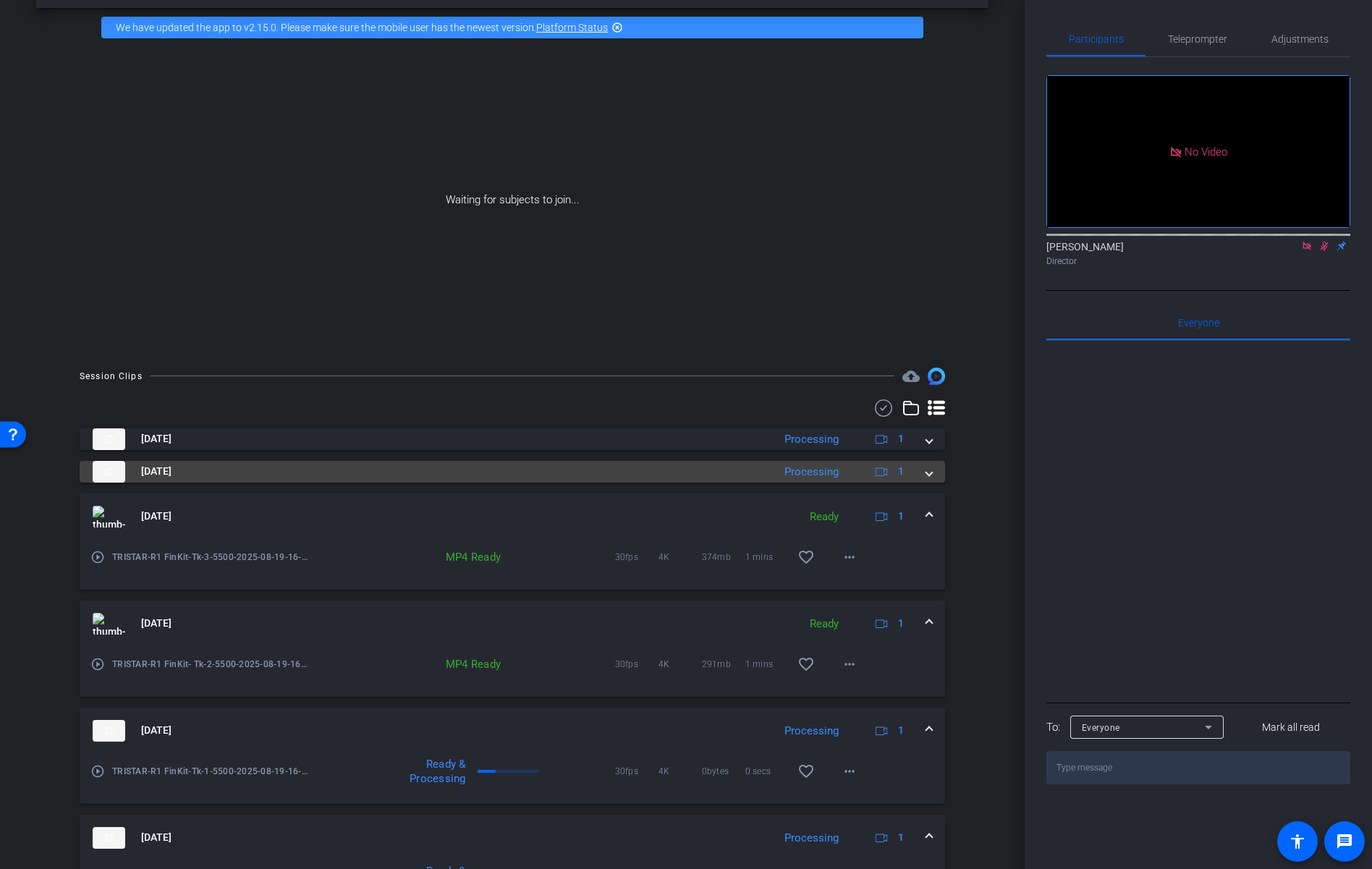
click at [618, 474] on mat-panel-title "[DATE]" at bounding box center [428, 472] width 673 height 21
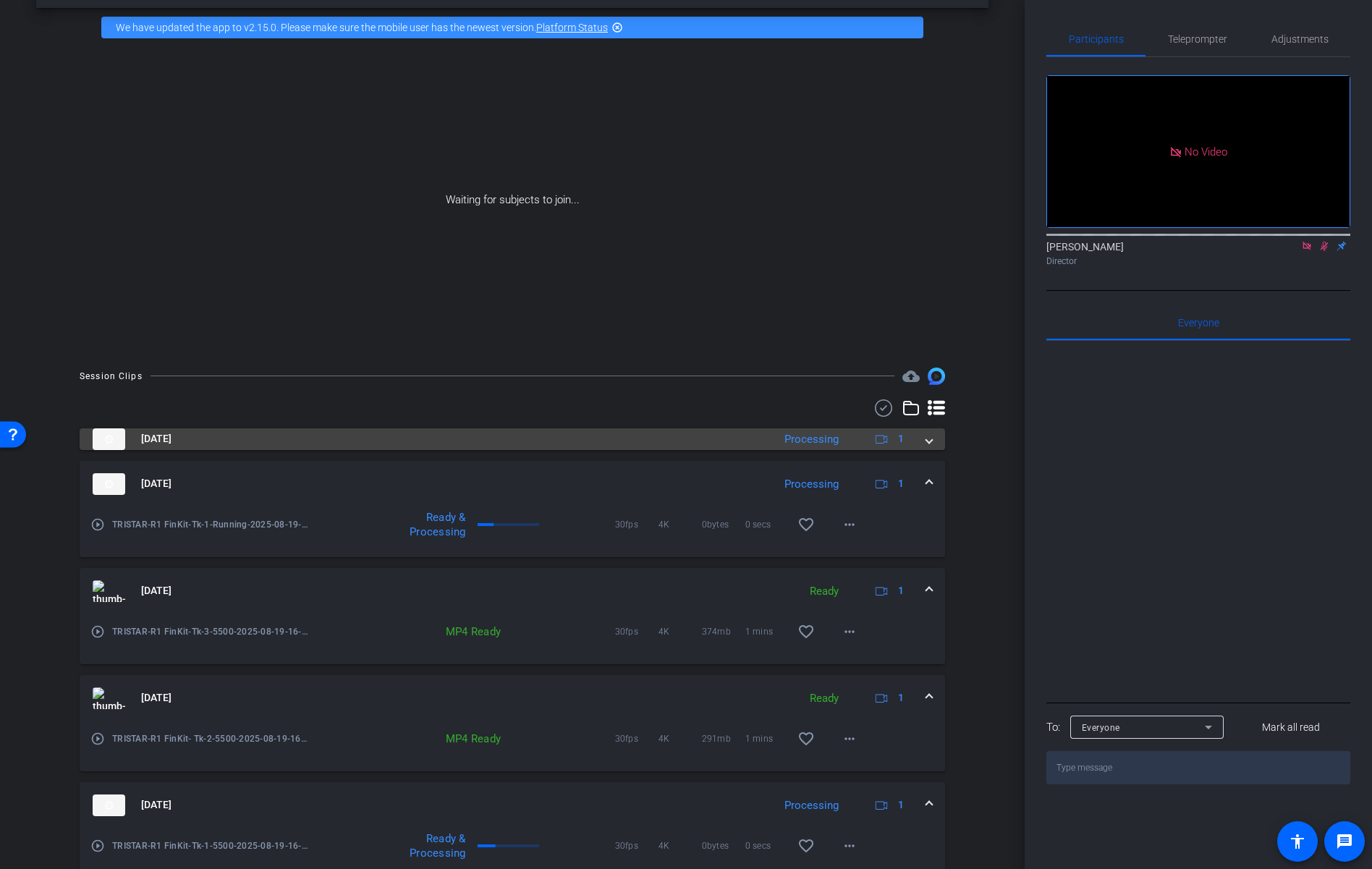
click at [347, 445] on mat-panel-title "[DATE]" at bounding box center [428, 439] width 673 height 21
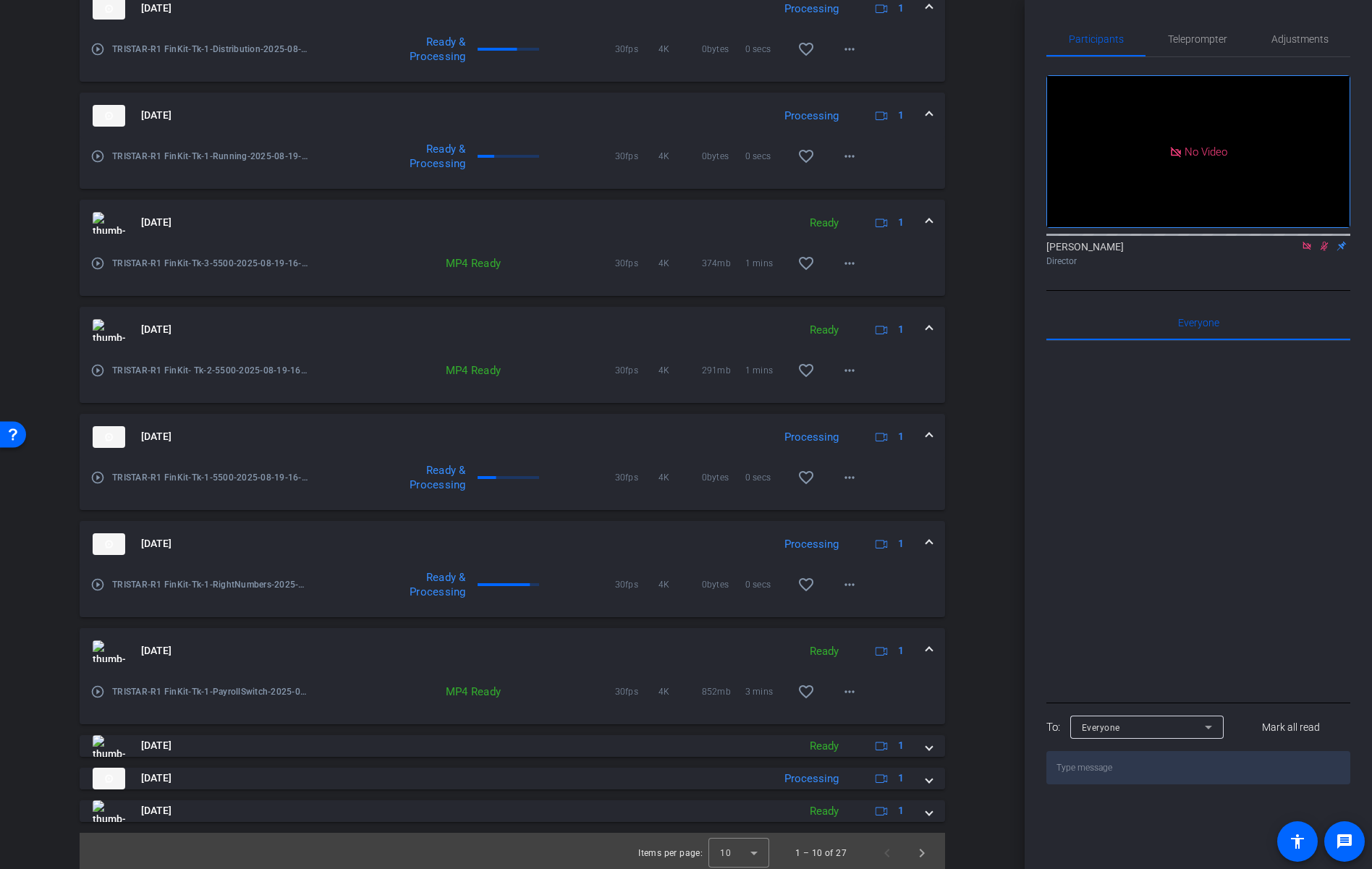
scroll to position [502, 0]
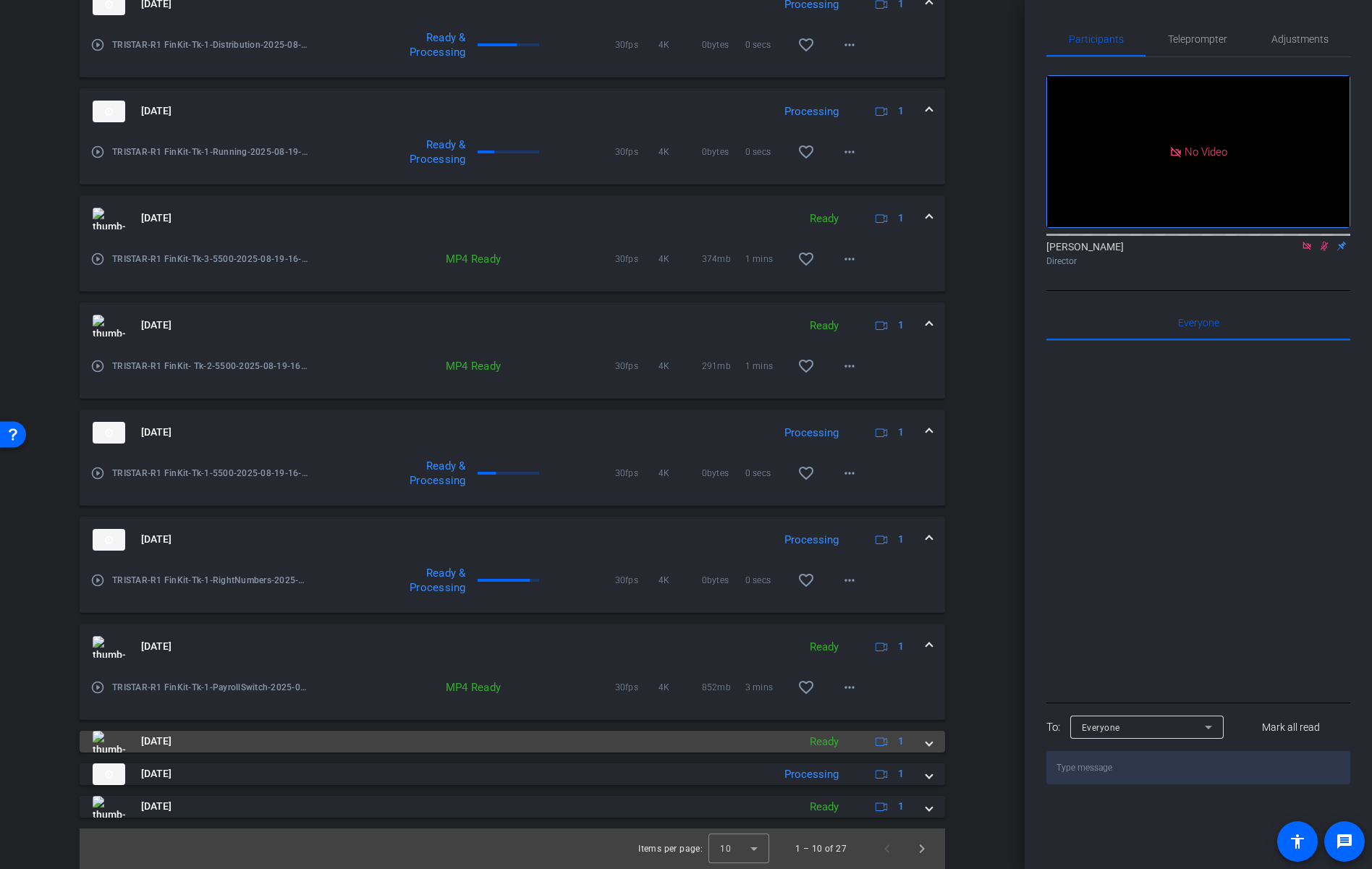
click at [499, 749] on mat-panel-title "[DATE]" at bounding box center [441, 741] width 698 height 21
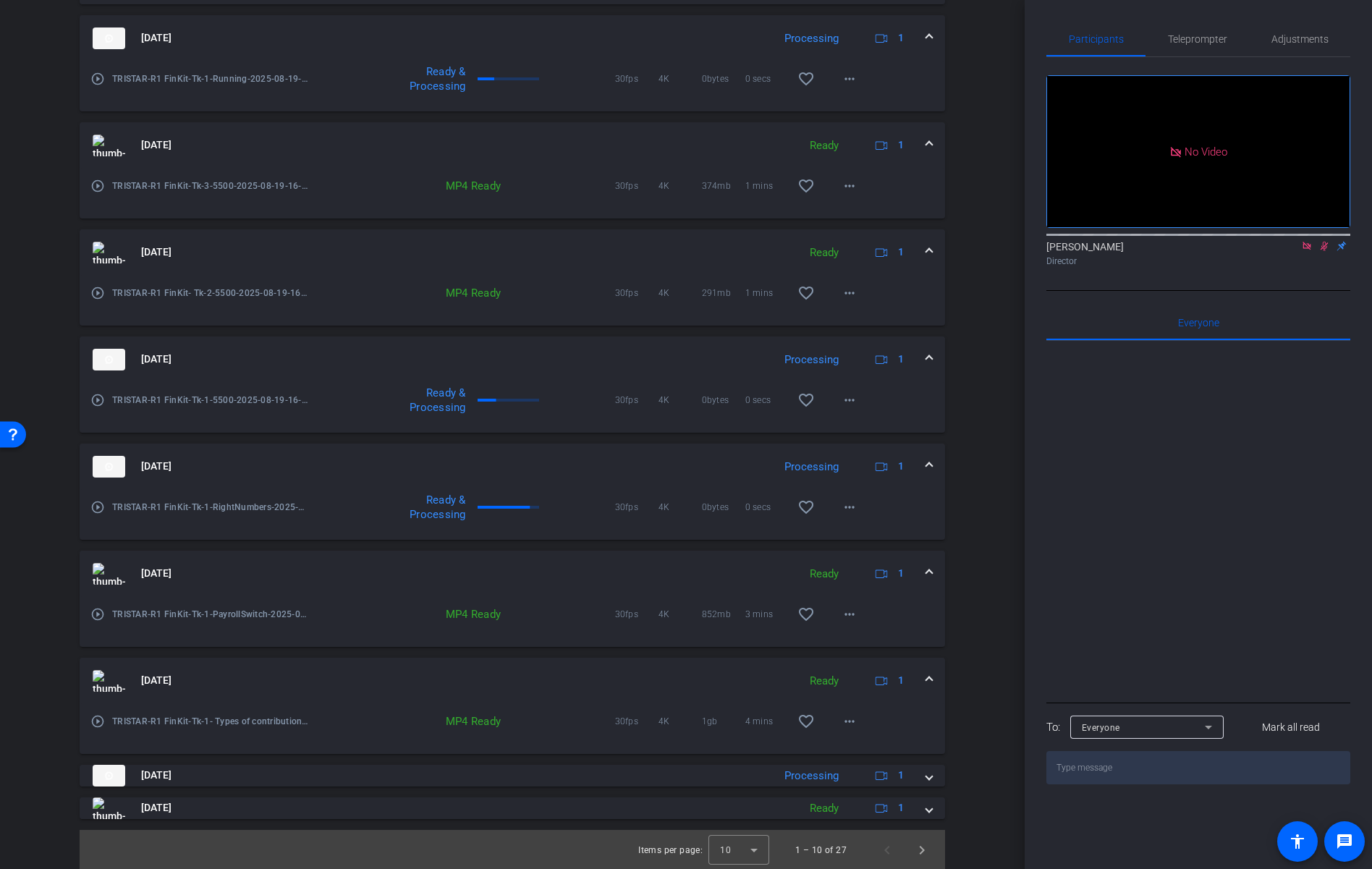
scroll to position [576, 0]
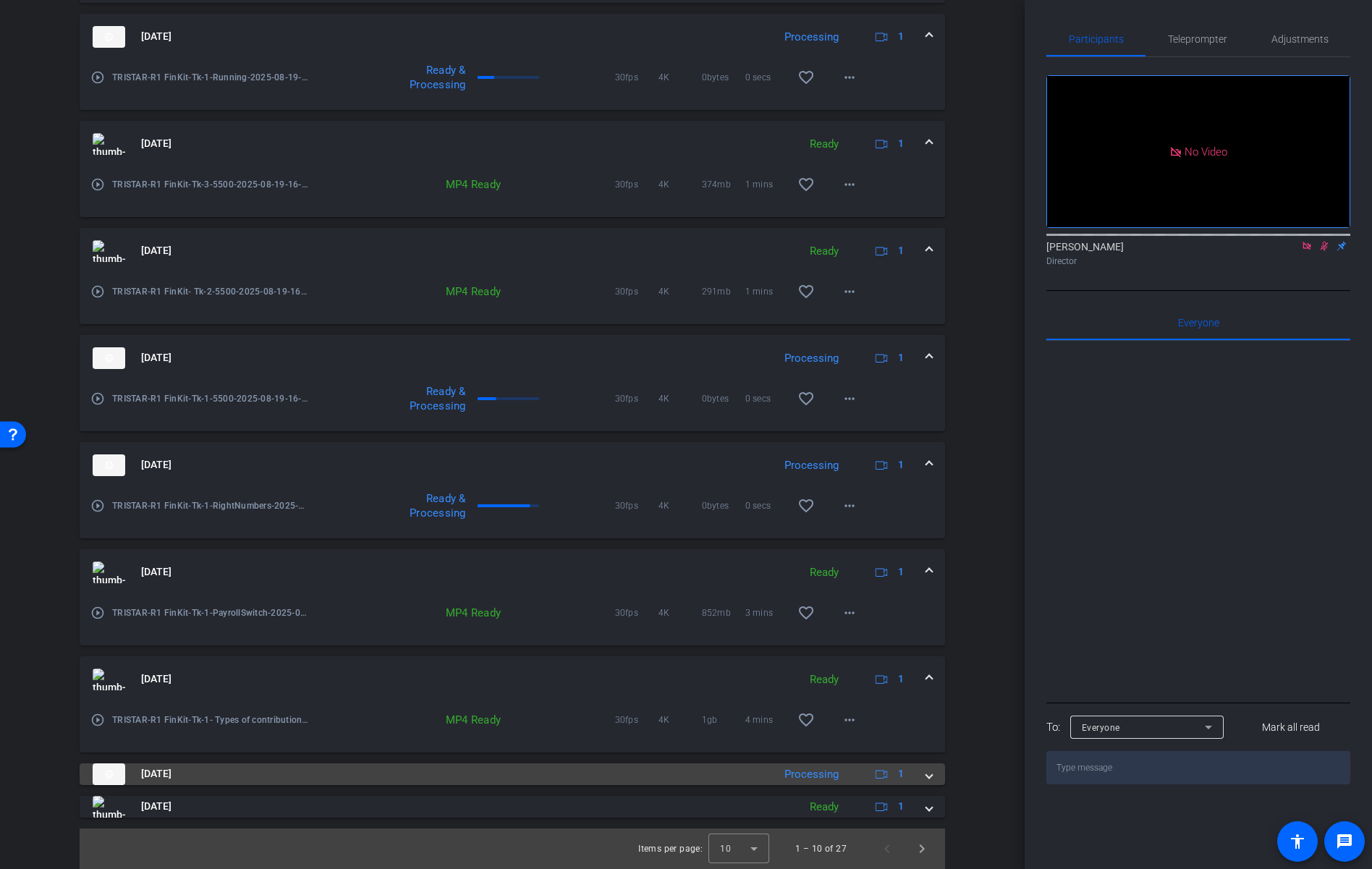
click at [497, 774] on mat-panel-title "[DATE]" at bounding box center [428, 774] width 673 height 21
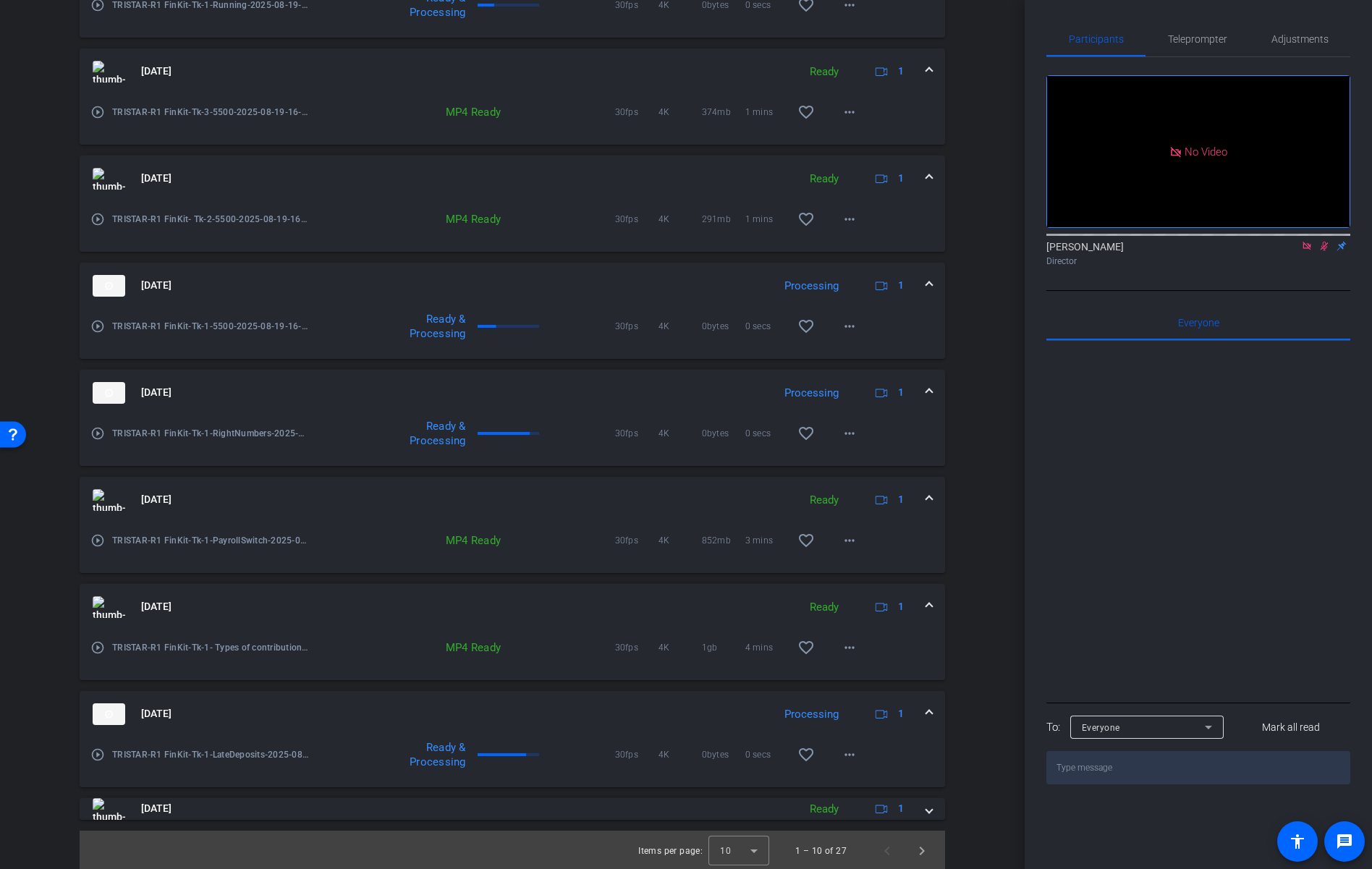
scroll to position [651, 0]
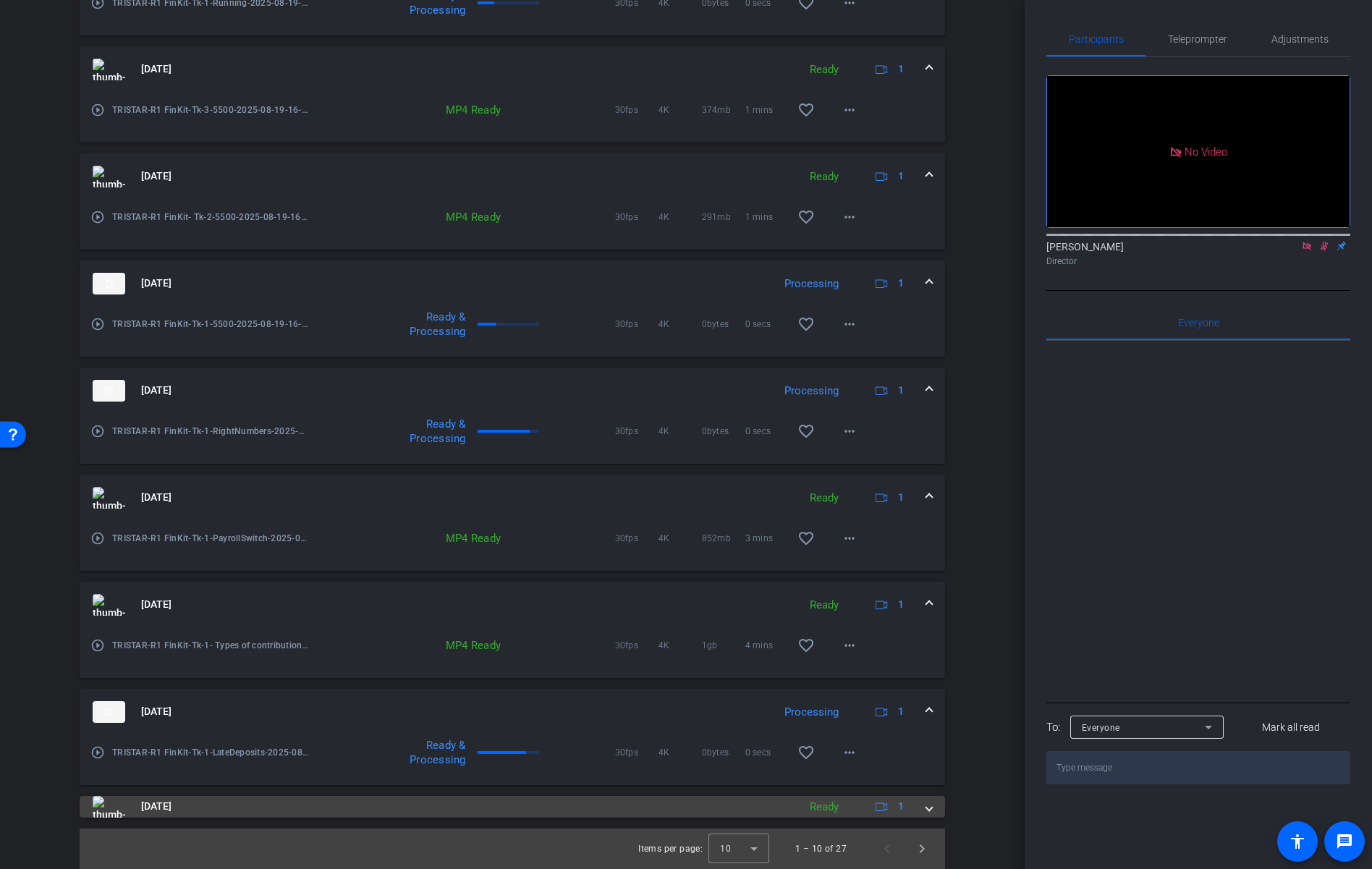
click at [486, 808] on mat-panel-title "[DATE]" at bounding box center [441, 807] width 698 height 21
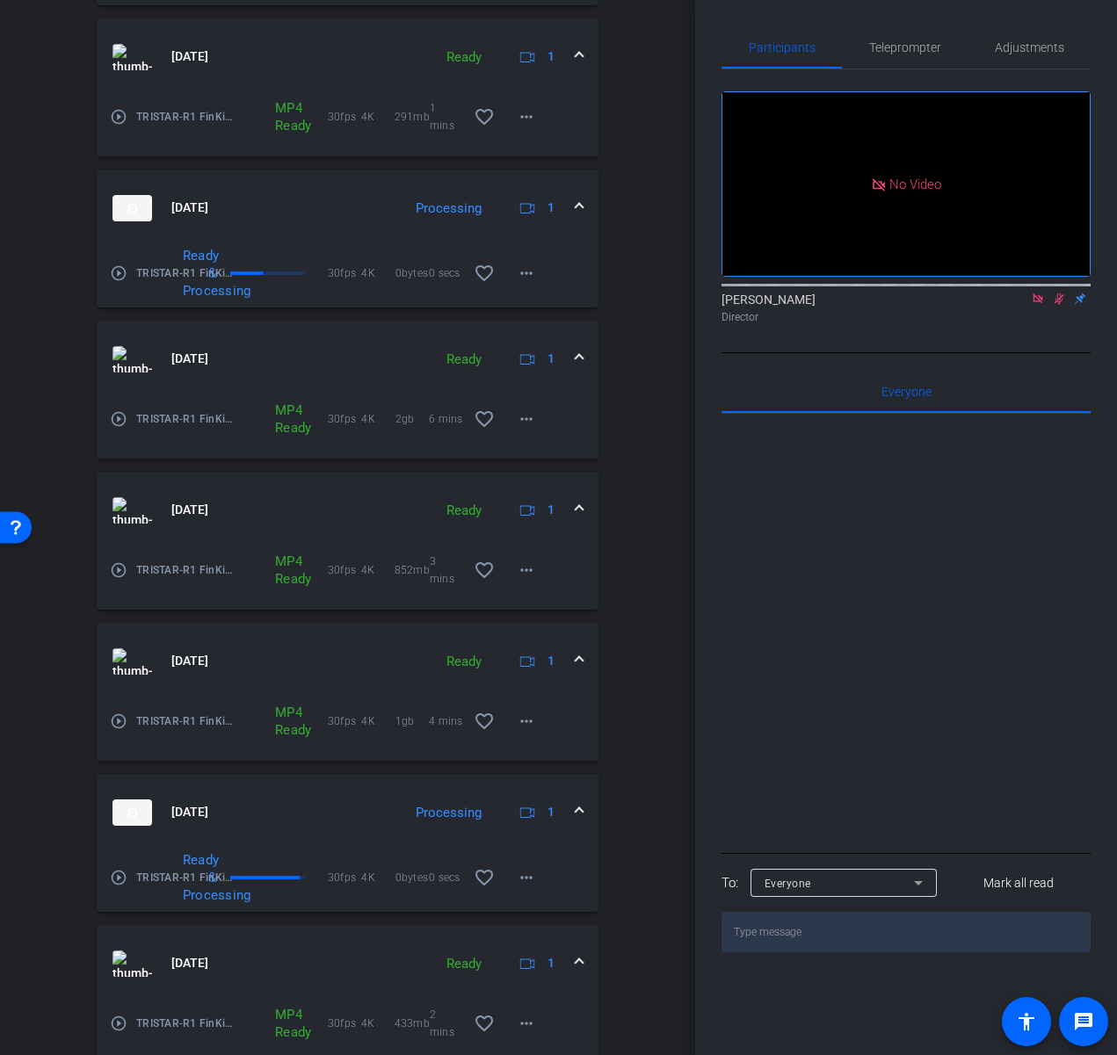
scroll to position [1105, 0]
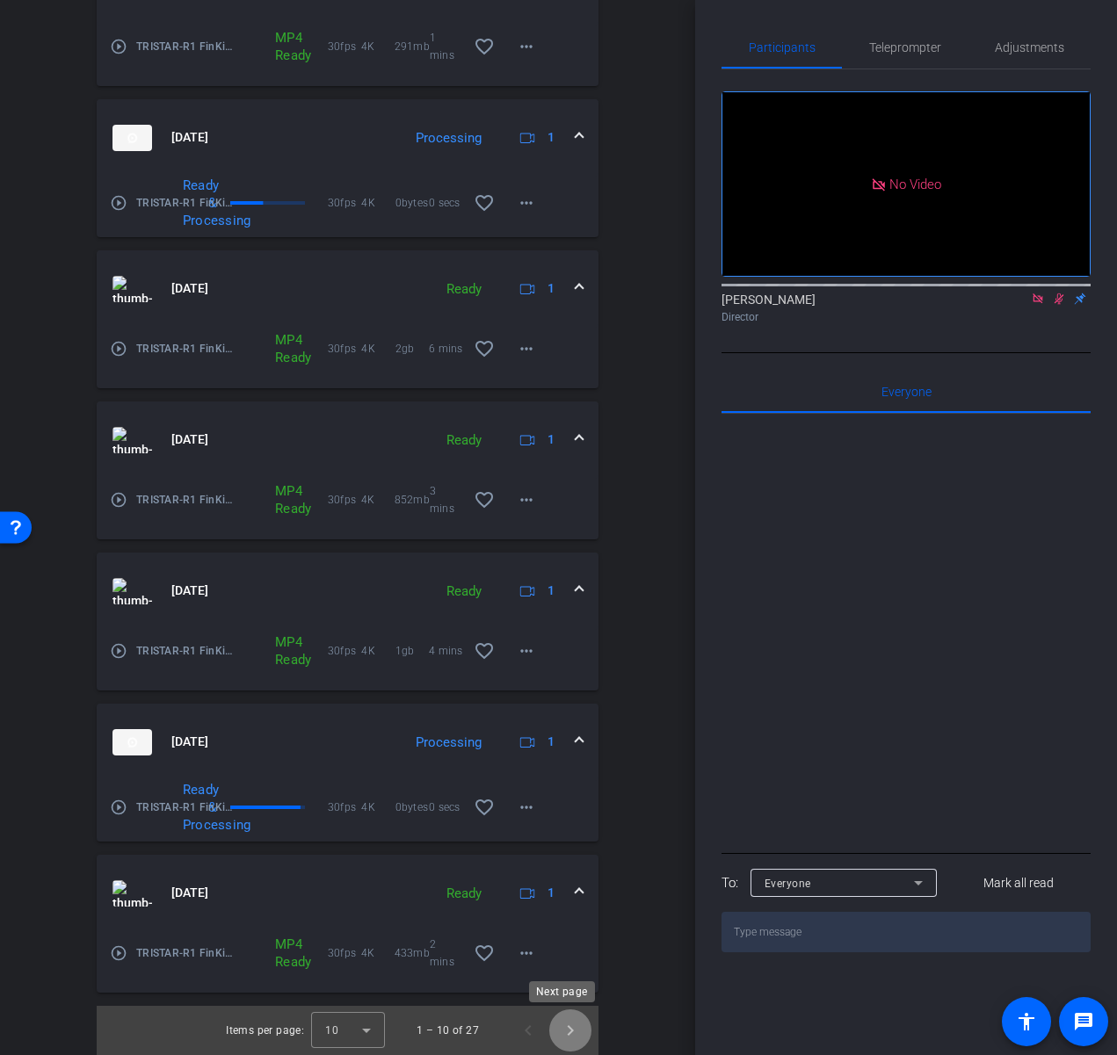
click at [561, 1032] on span "Next page" at bounding box center [570, 1031] width 42 height 42
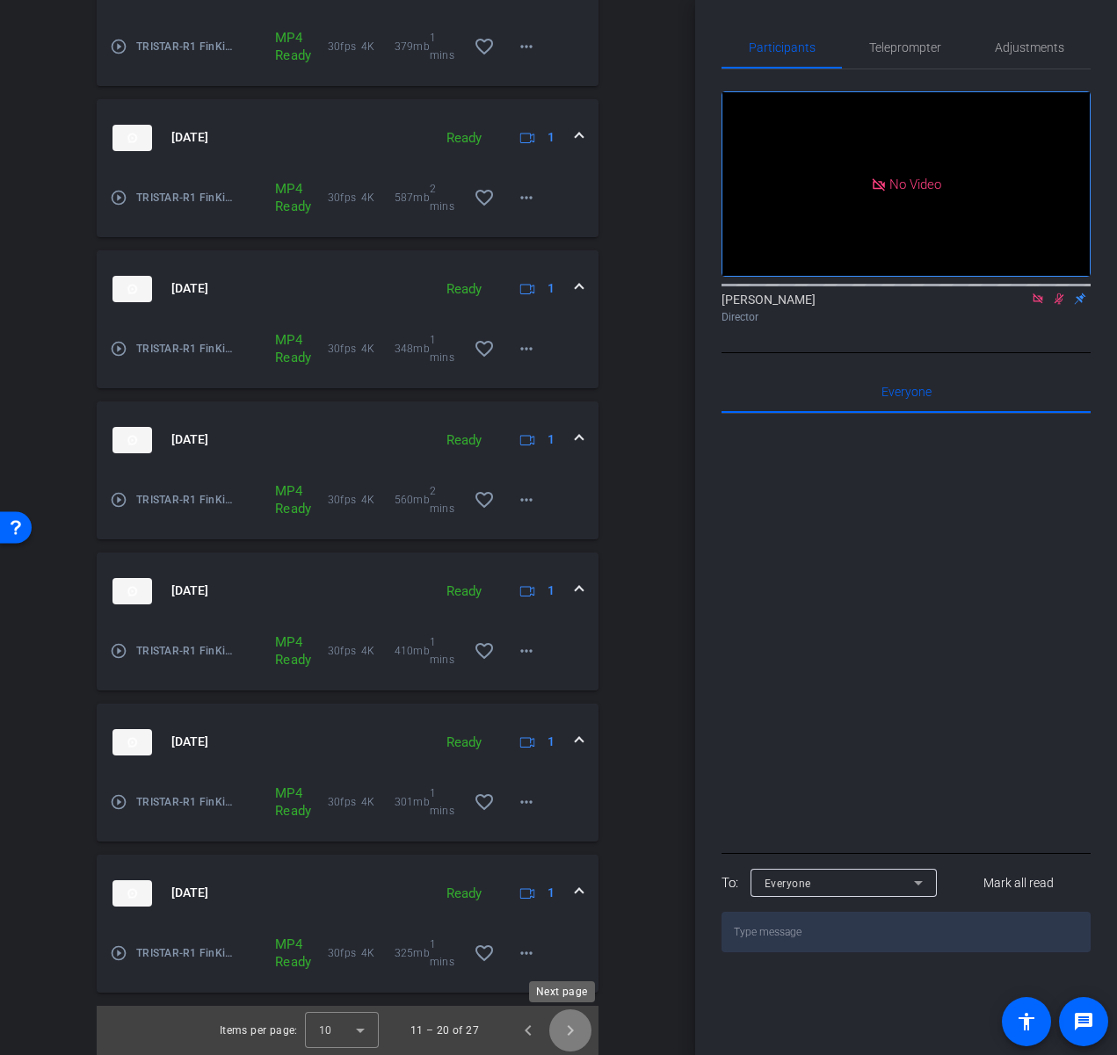
click at [559, 1038] on span "Next page" at bounding box center [570, 1031] width 42 height 42
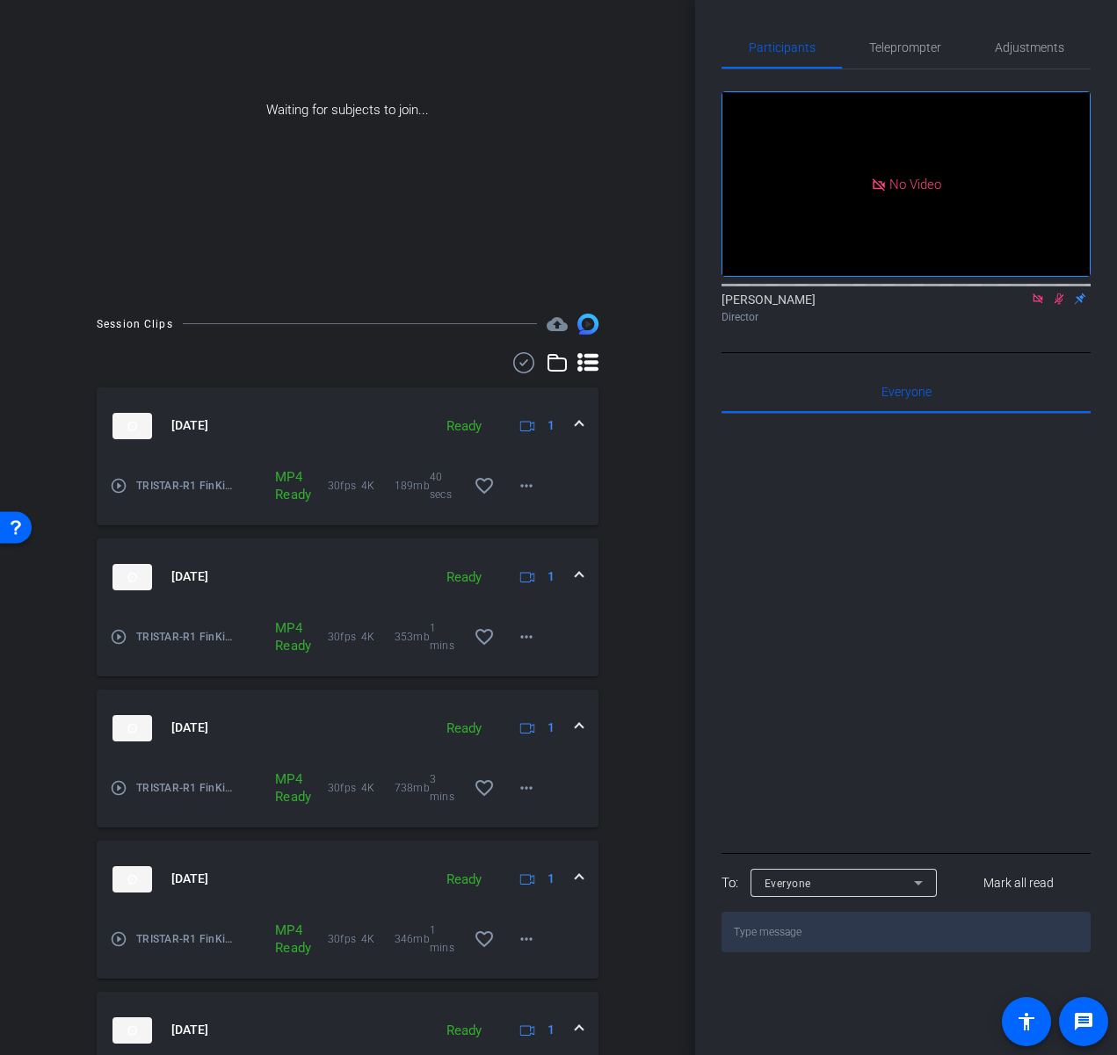
scroll to position [652, 0]
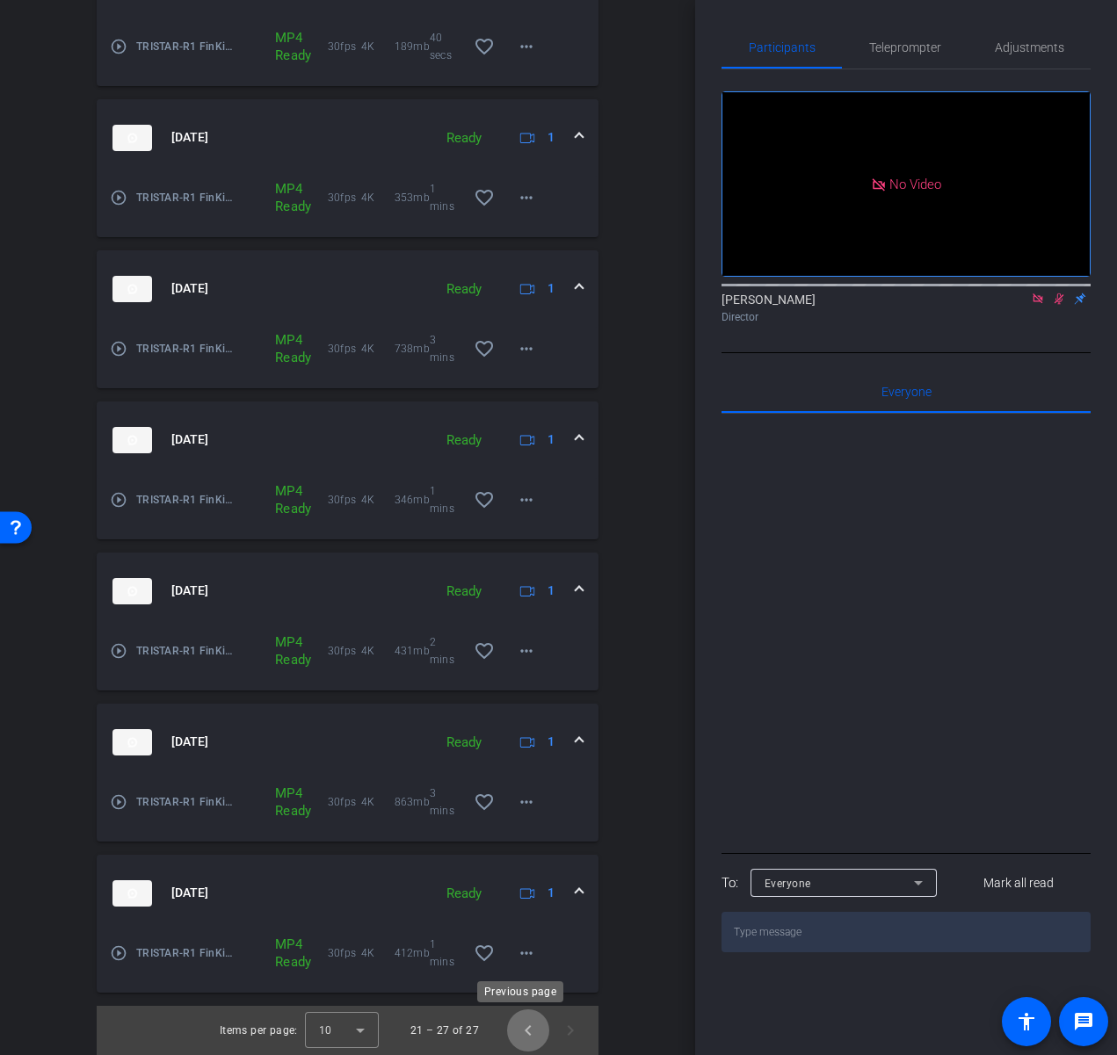
click at [525, 1029] on span "Previous page" at bounding box center [528, 1031] width 42 height 42
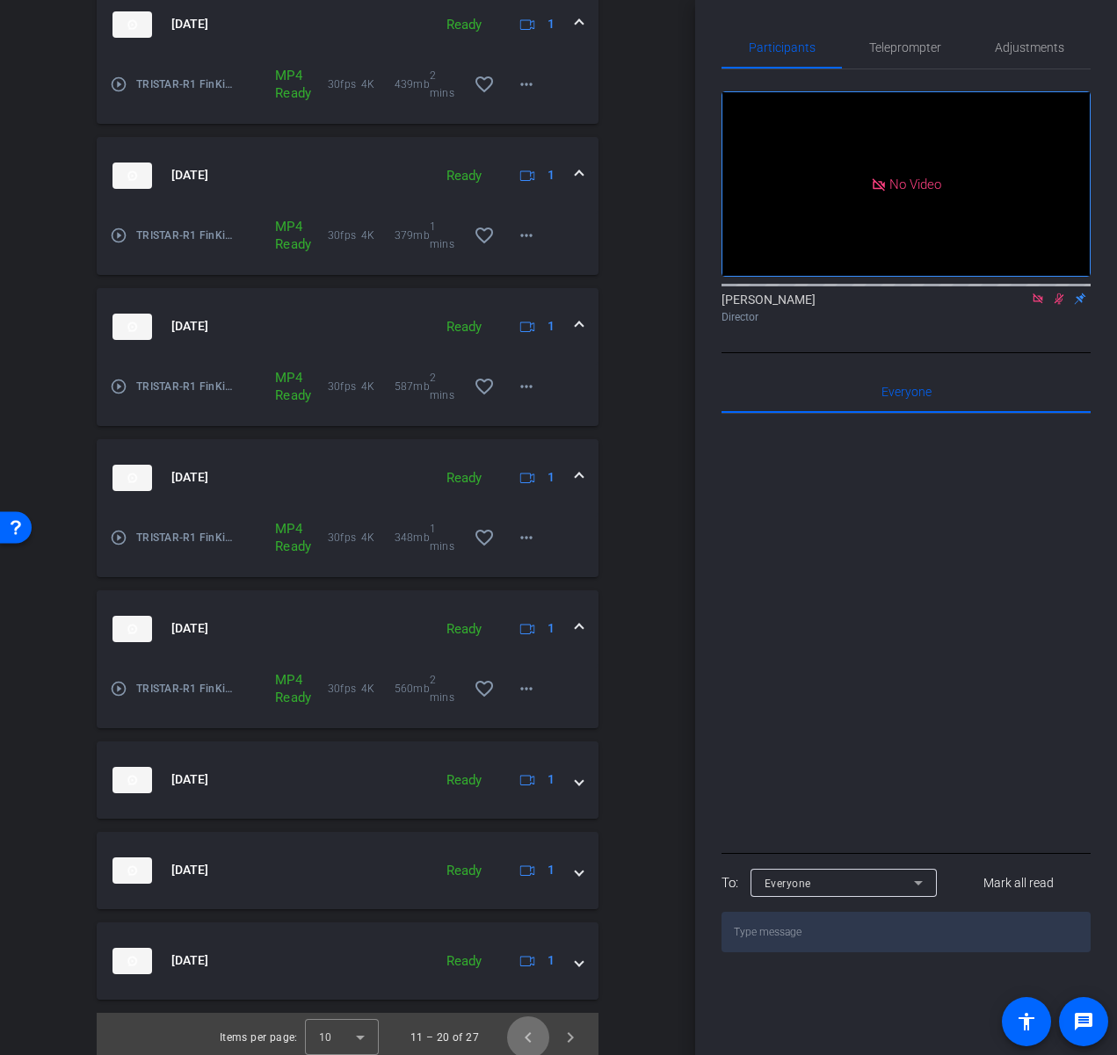
scroll to position [924, 0]
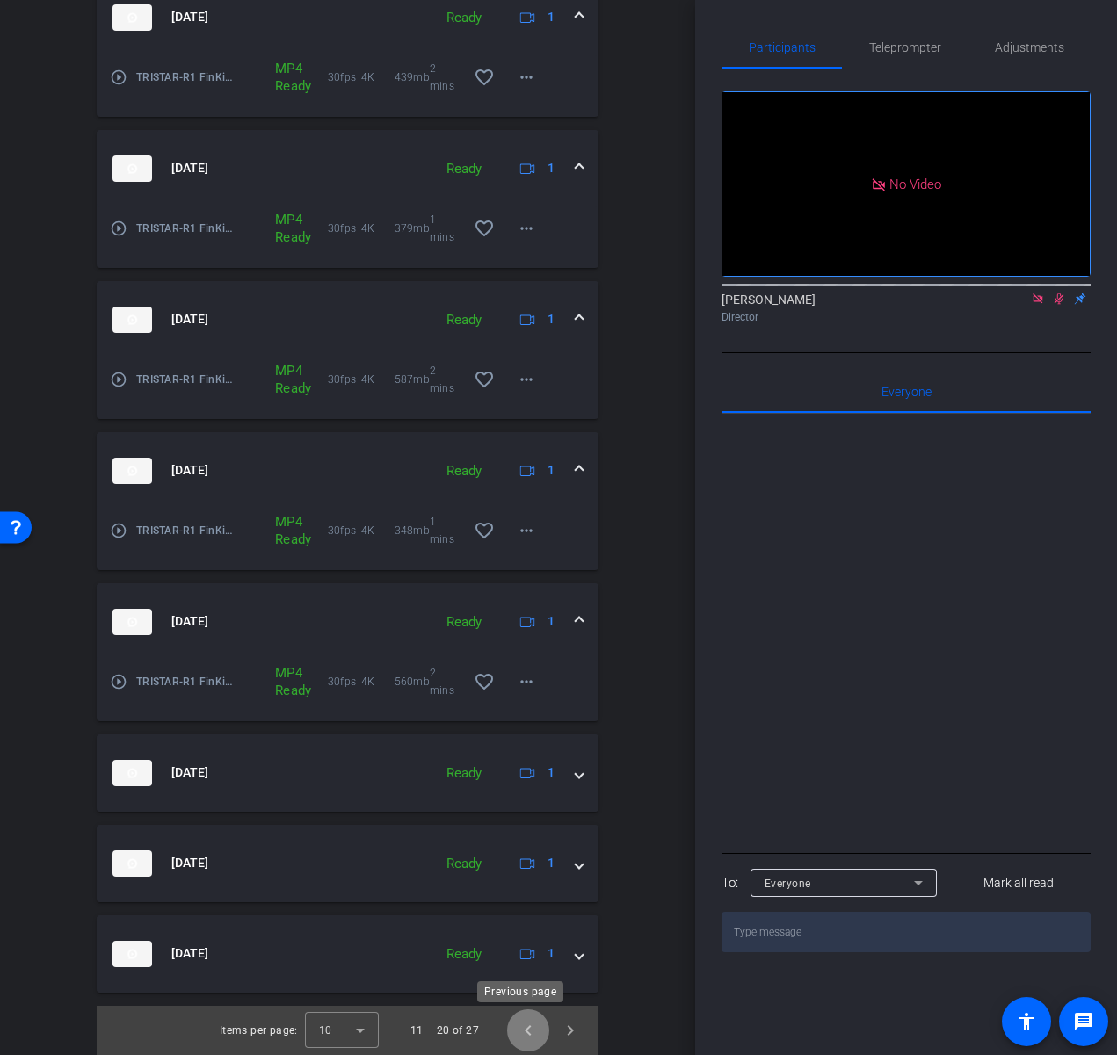
click at [511, 1033] on span "Previous page" at bounding box center [528, 1031] width 42 height 42
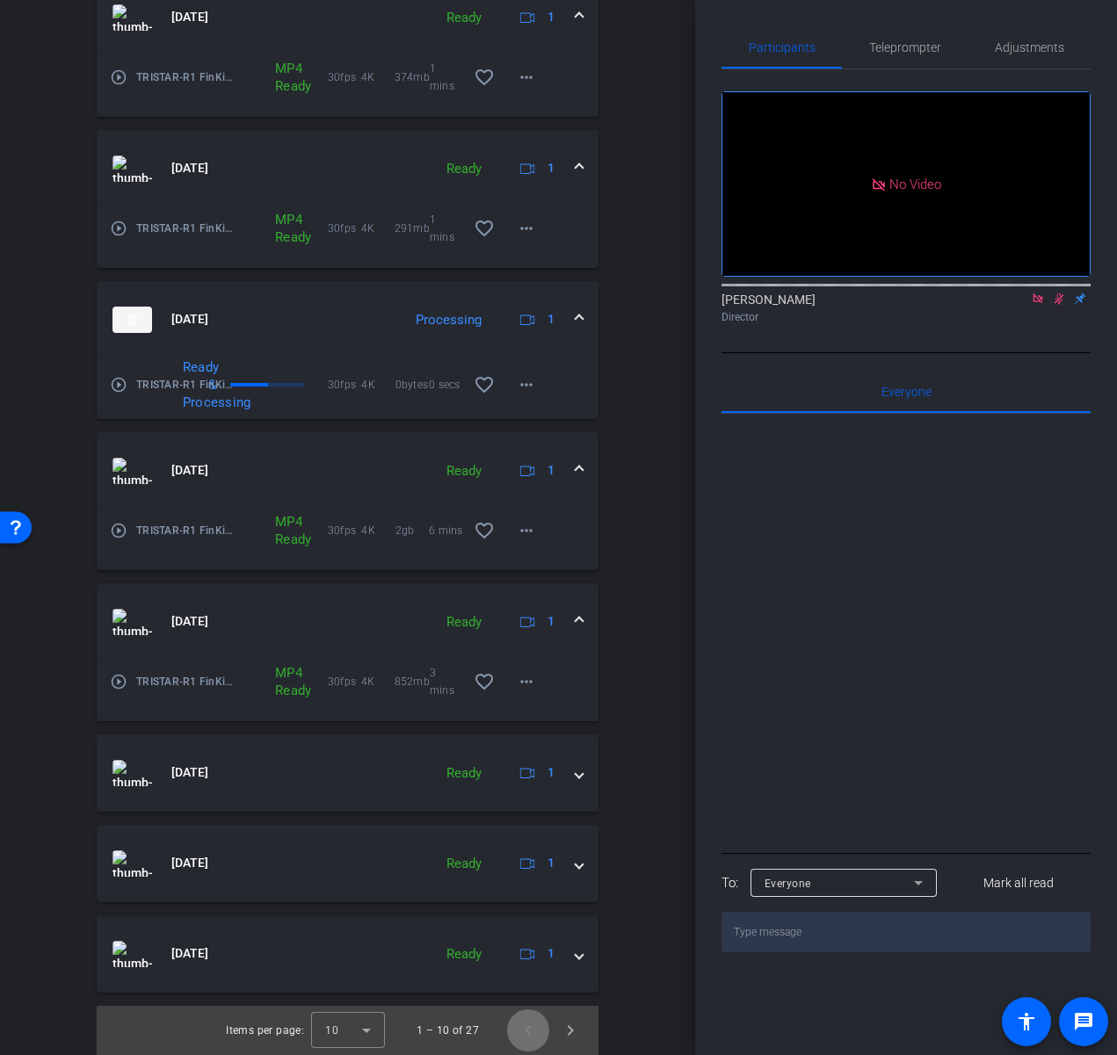
scroll to position [396, 0]
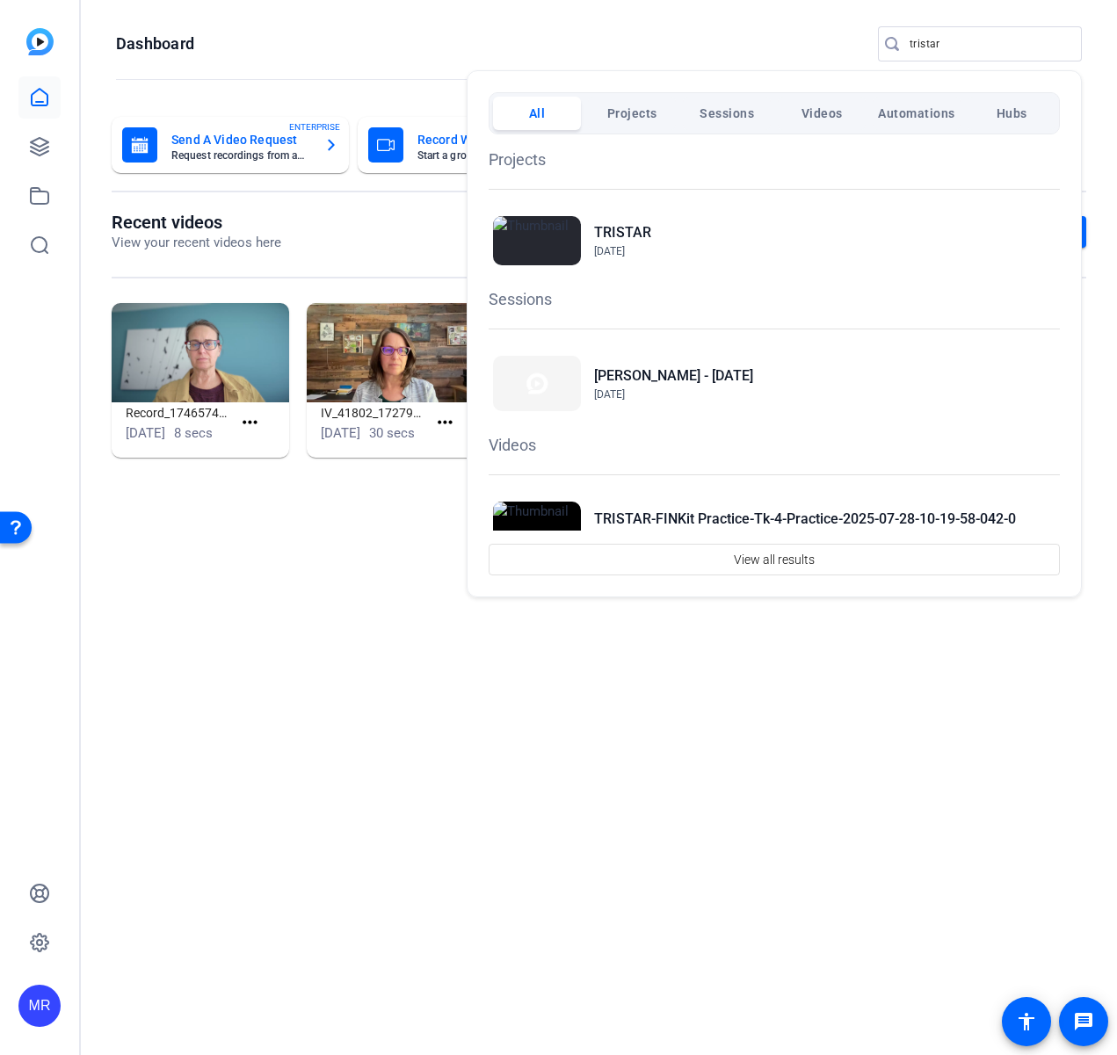
click at [670, 32] on div at bounding box center [558, 527] width 1117 height 1055
